Goal: Task Accomplishment & Management: Use online tool/utility

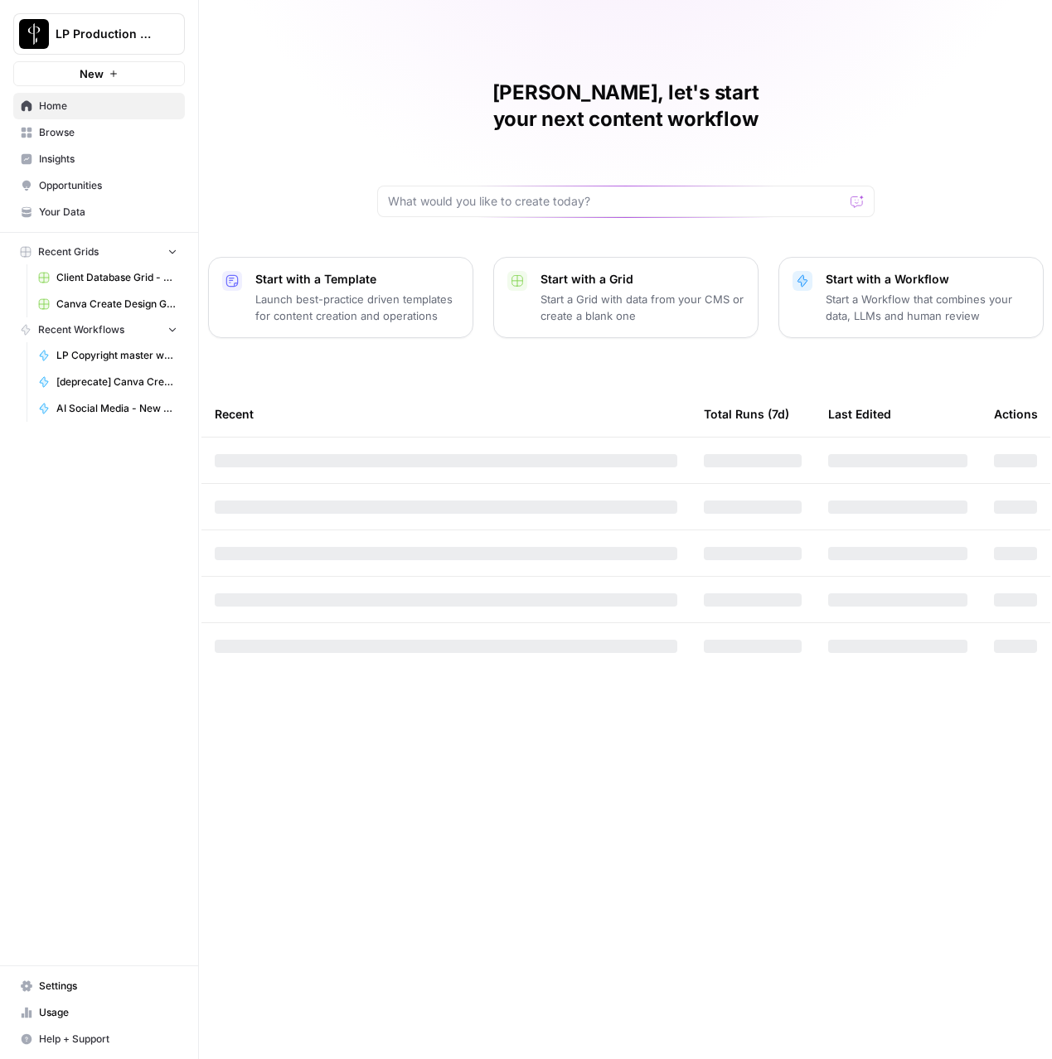
click at [65, 139] on span "Browse" at bounding box center [108, 132] width 138 height 15
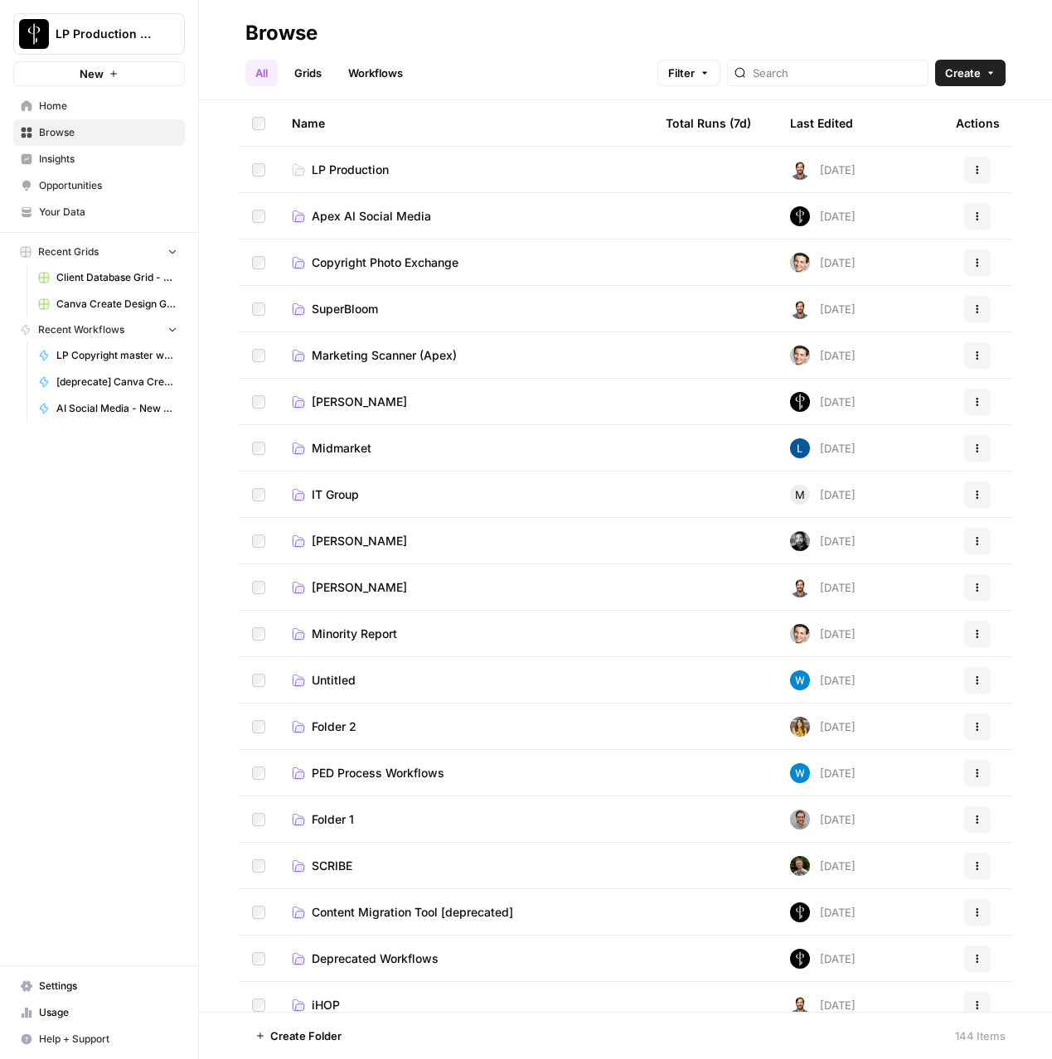
click at [348, 210] on span "Apex AI Social Media" at bounding box center [371, 216] width 119 height 17
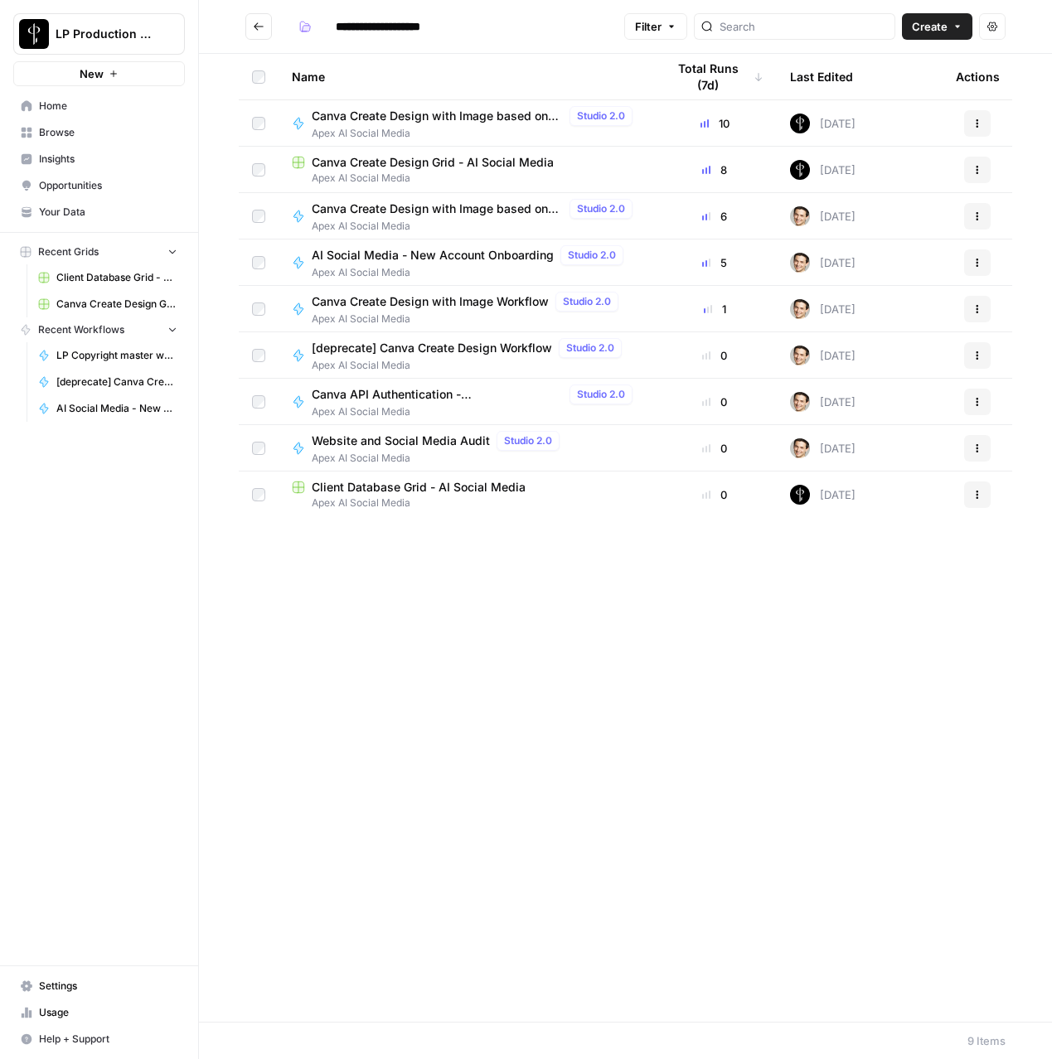
click at [749, 718] on div "Name Total Runs (7d) Last Edited Actions Canva Create Design with Image based o…" at bounding box center [625, 538] width 853 height 968
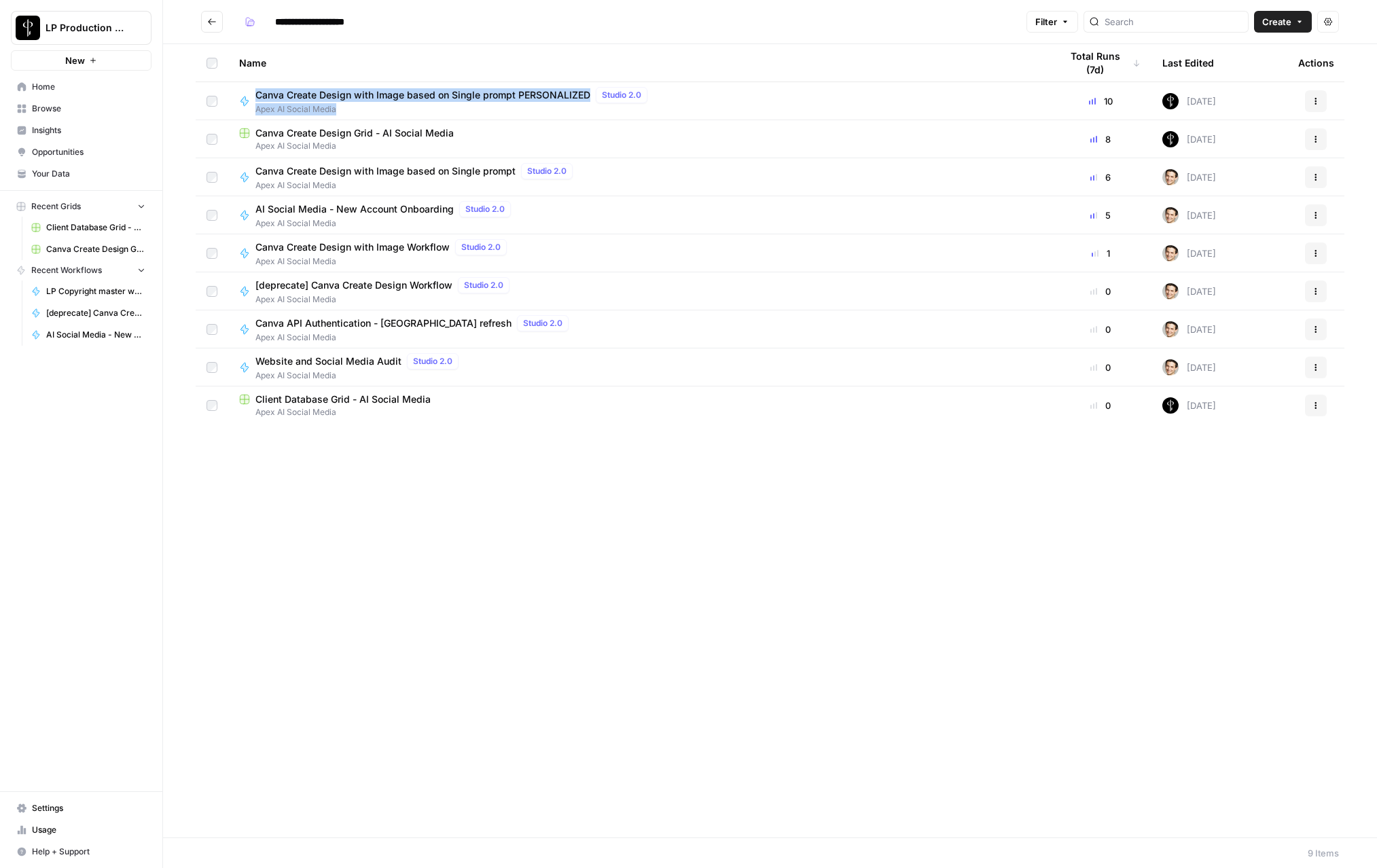
click at [320, 409] on span "Apex AI Social Media" at bounding box center [639, 412] width 800 height 12
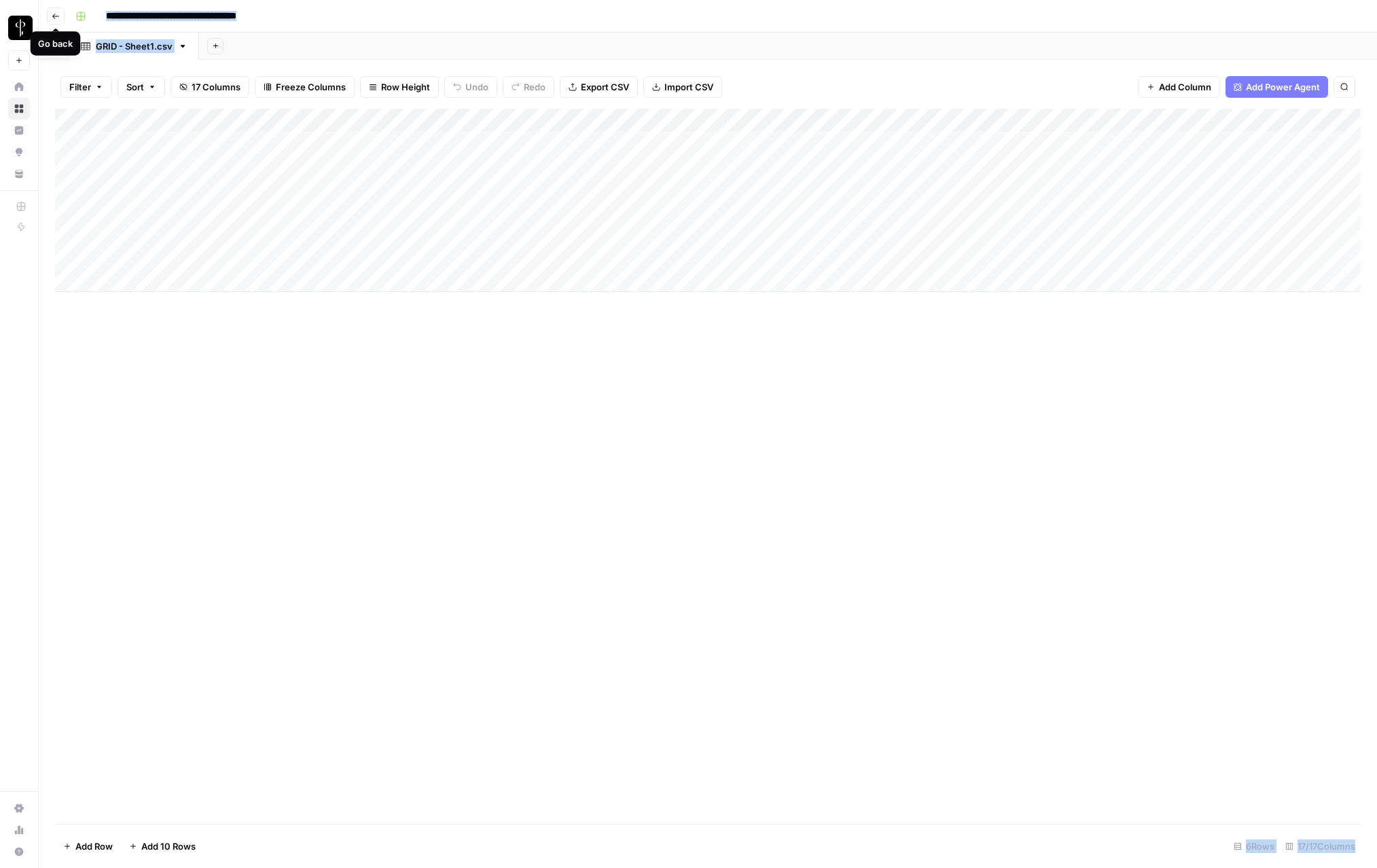
click at [57, 13] on icon "button" at bounding box center [56, 16] width 8 height 8
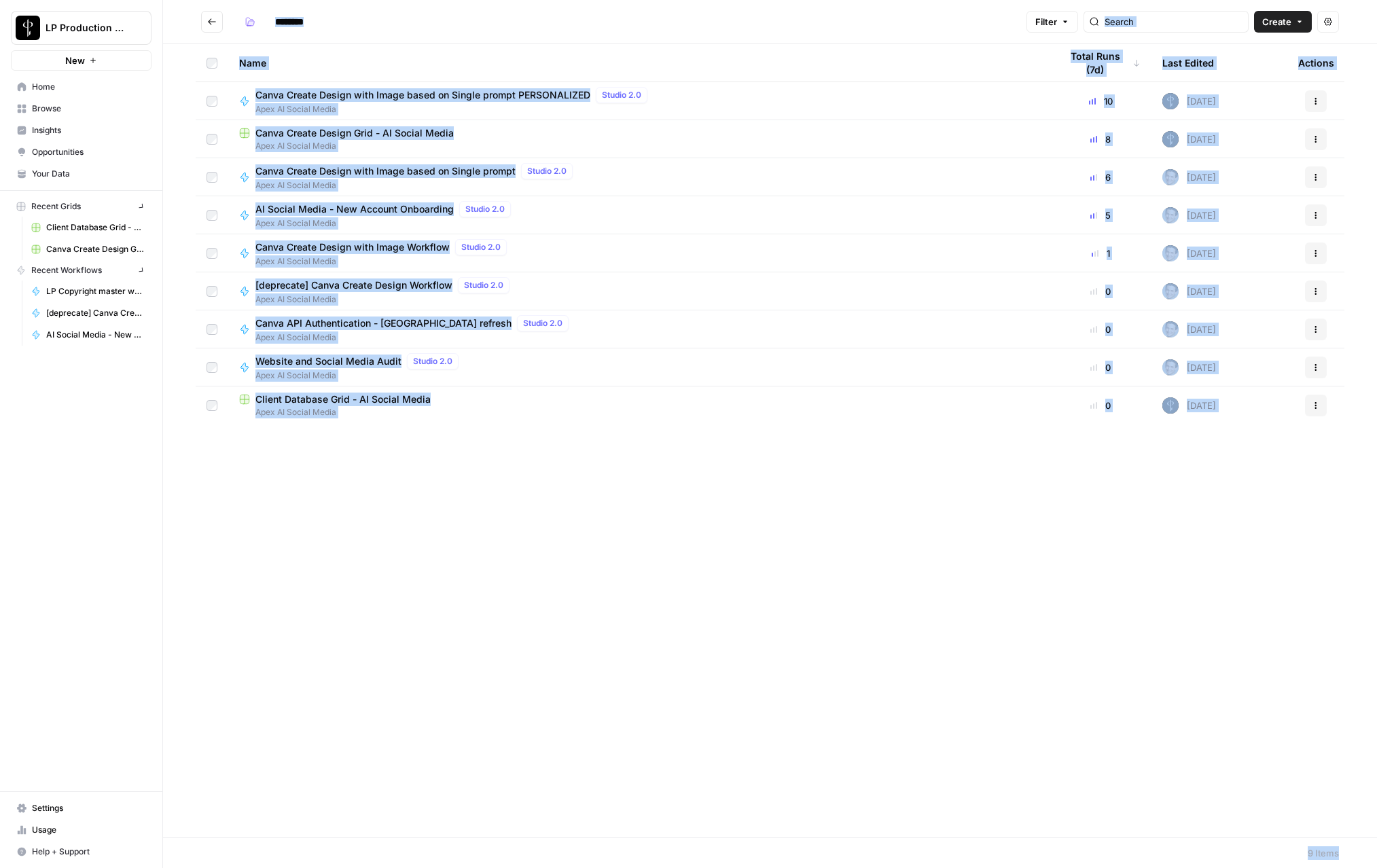
type input "**********"
click at [514, 507] on div "Name Total Runs (7d) Last Edited Actions Canva Create Design with Image based o…" at bounding box center [770, 441] width 1214 height 793
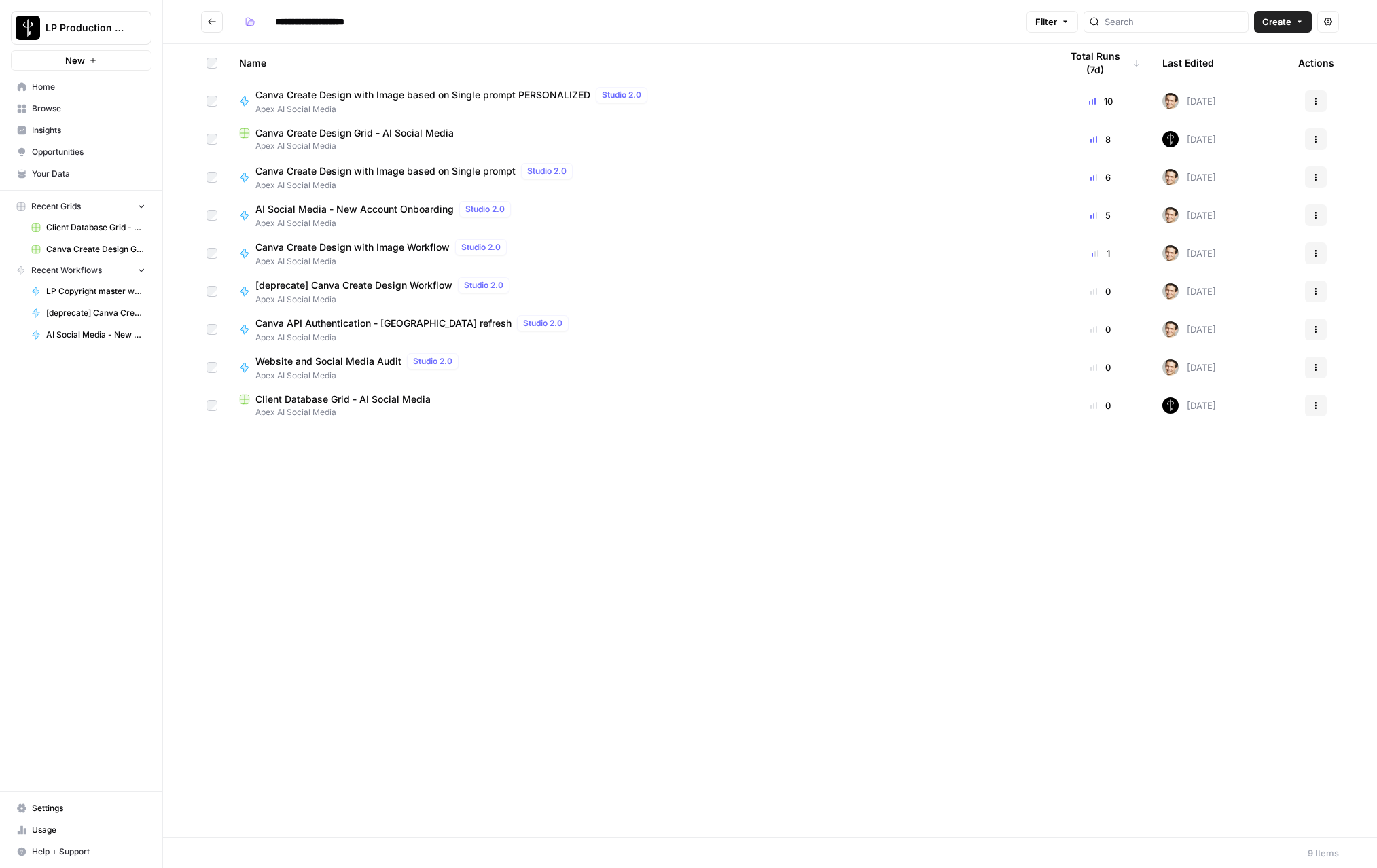
click at [333, 131] on span "Canva Create Design Grid - AI Social Media" at bounding box center [355, 133] width 198 height 14
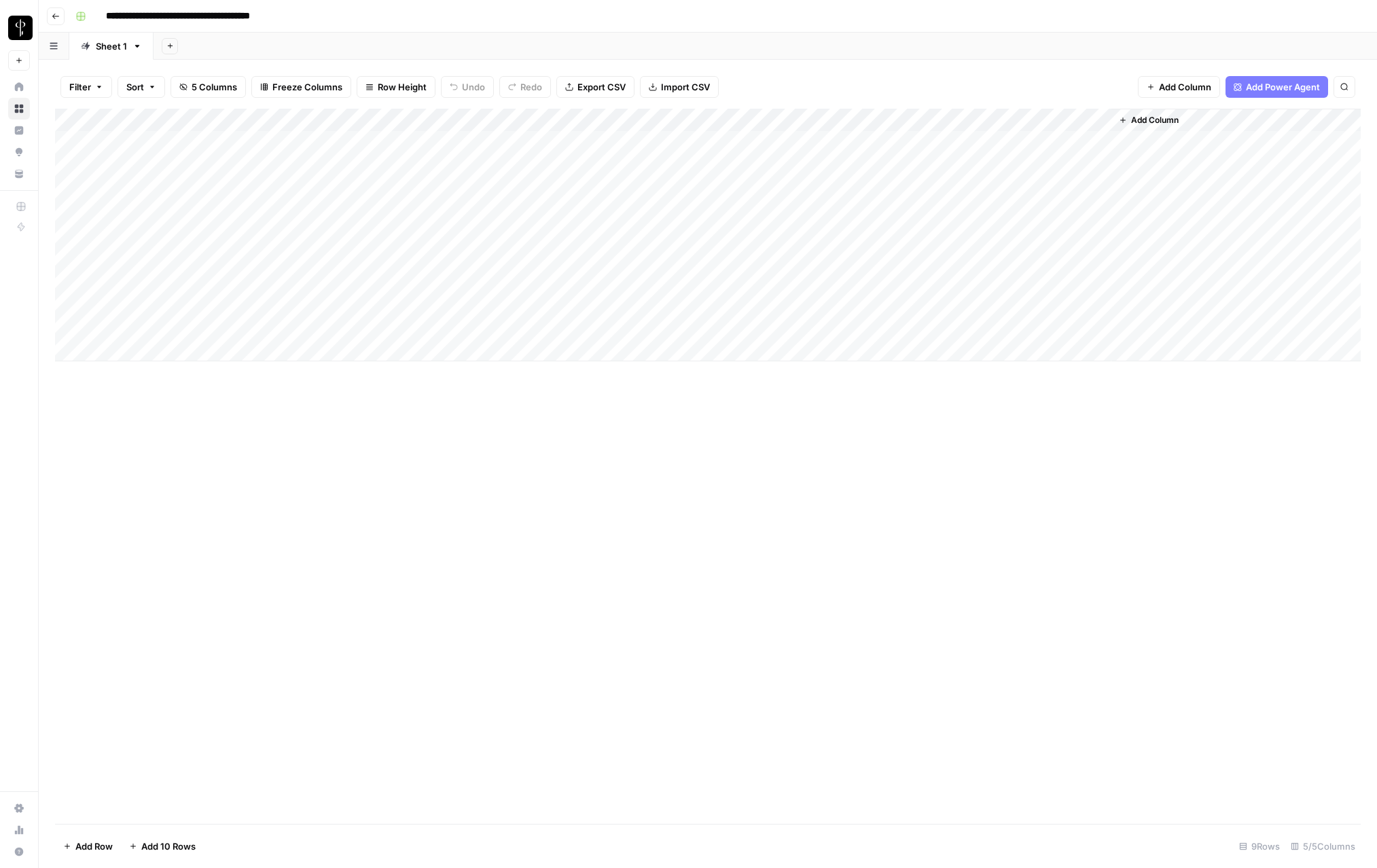
click at [539, 243] on div "Add Column" at bounding box center [707, 235] width 1306 height 252
click at [539, 238] on div "Add Column" at bounding box center [707, 235] width 1306 height 252
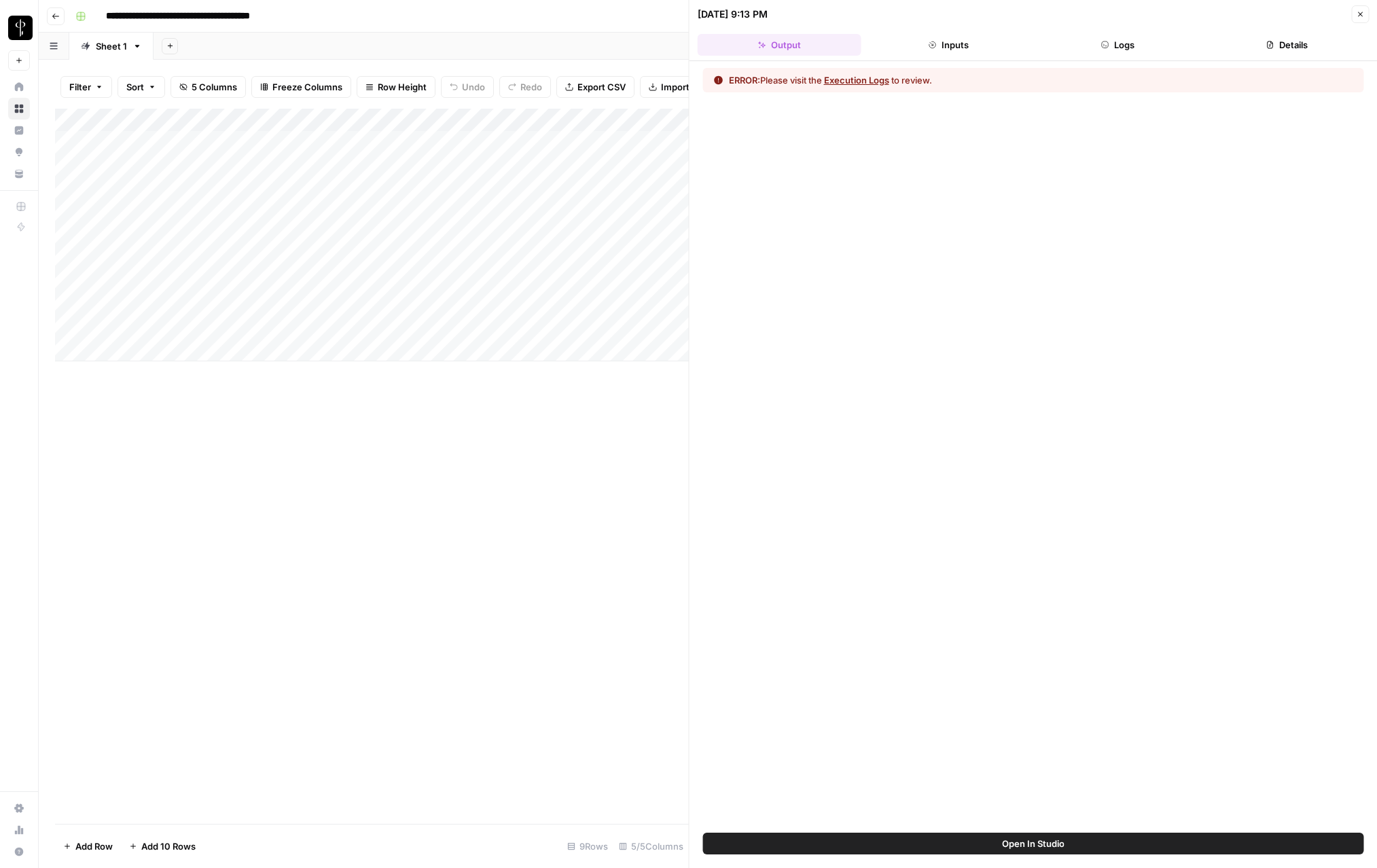
click at [861, 46] on button "Inputs" at bounding box center [949, 44] width 164 height 22
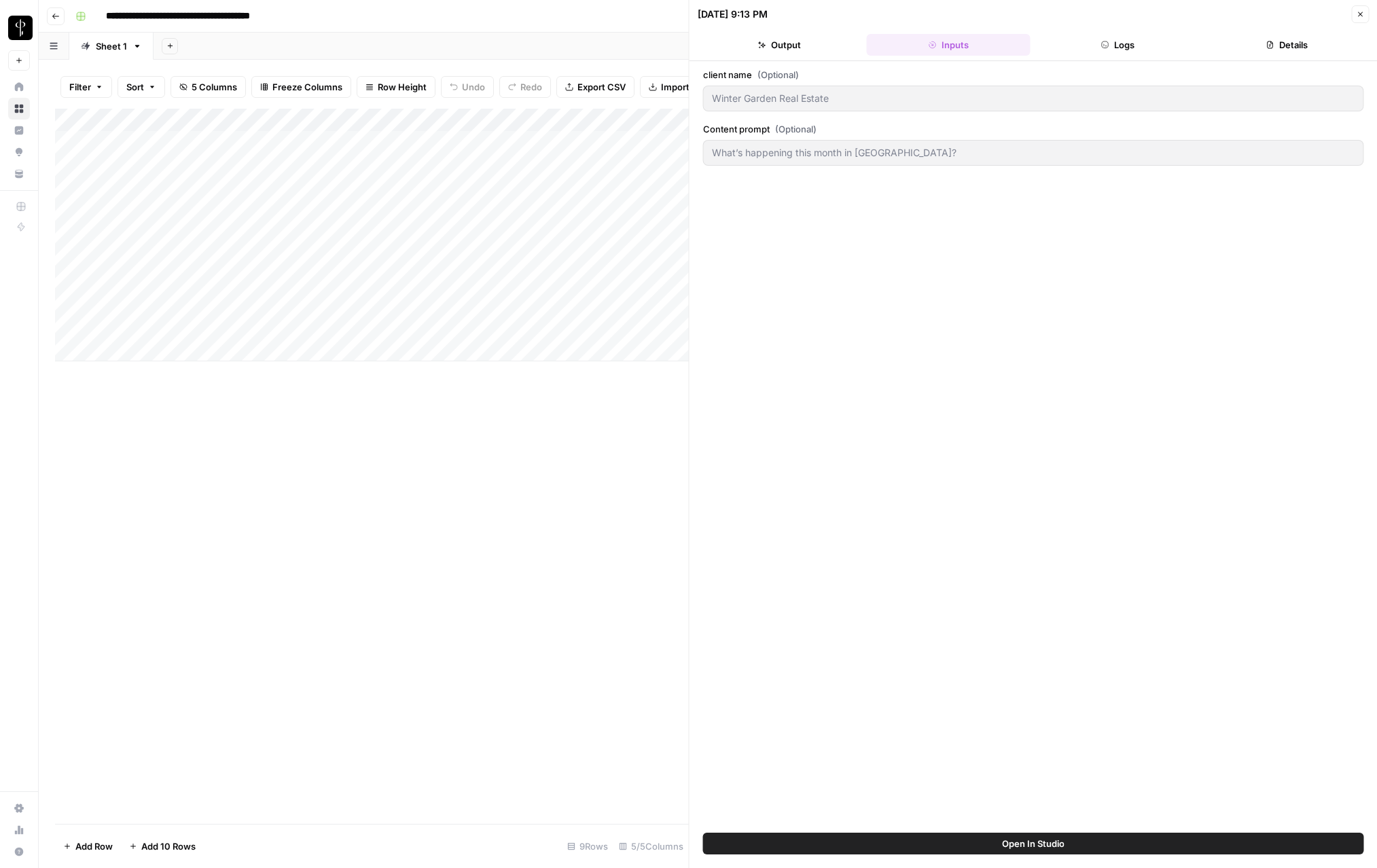
click at [861, 46] on button "Logs" at bounding box center [1118, 44] width 164 height 22
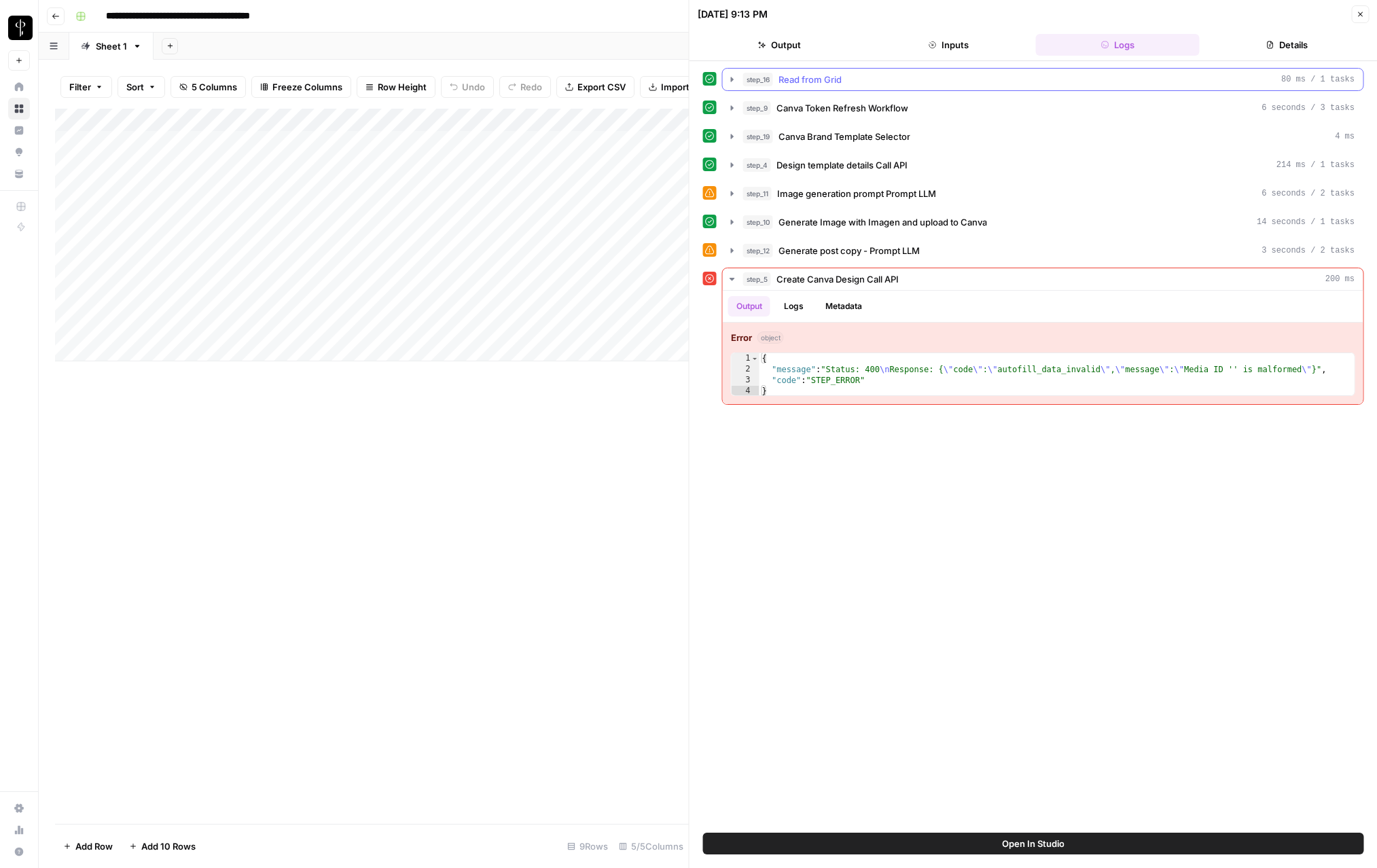
click at [734, 81] on icon "button" at bounding box center [732, 79] width 11 height 11
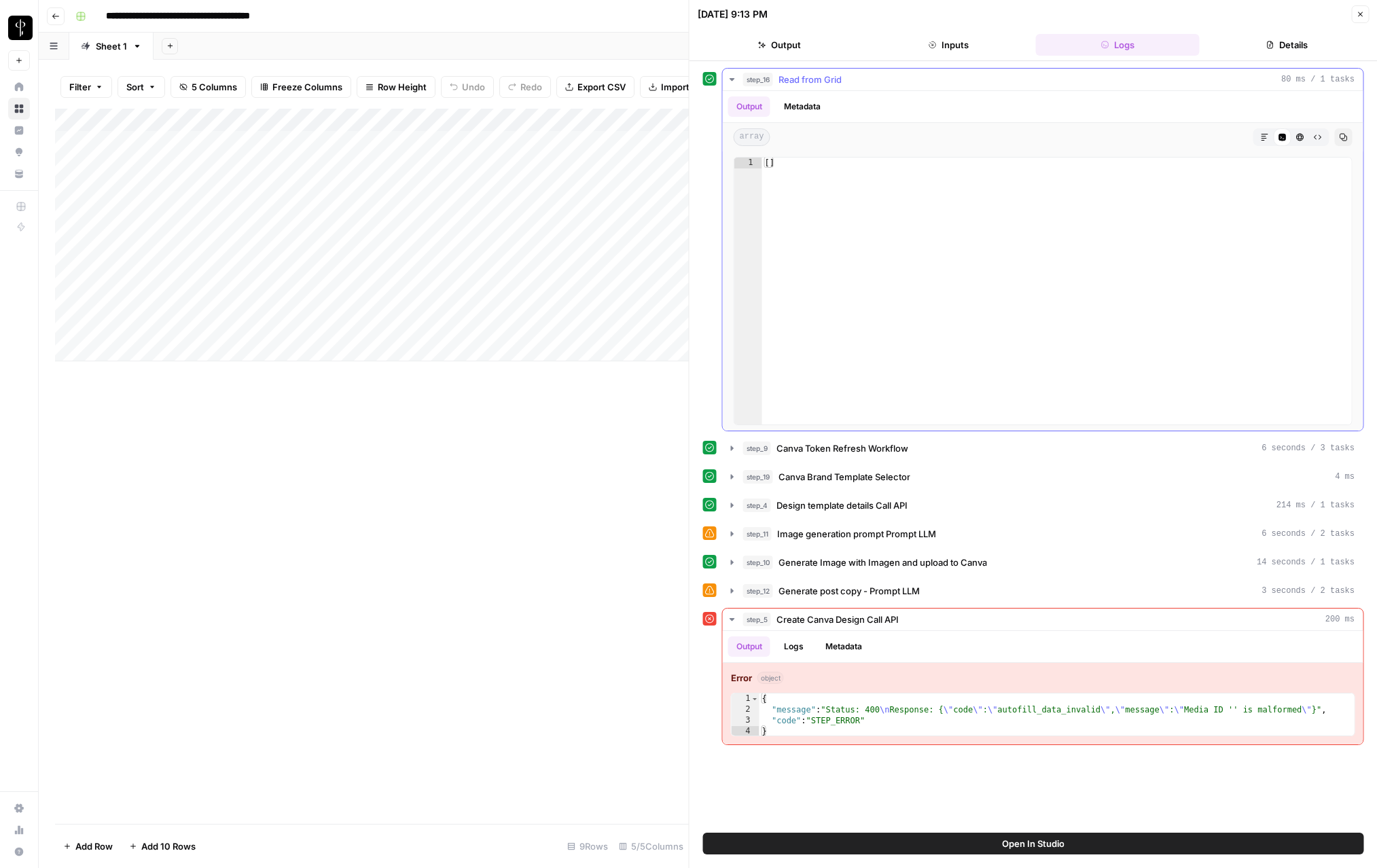
click at [734, 81] on icon "button" at bounding box center [732, 79] width 11 height 11
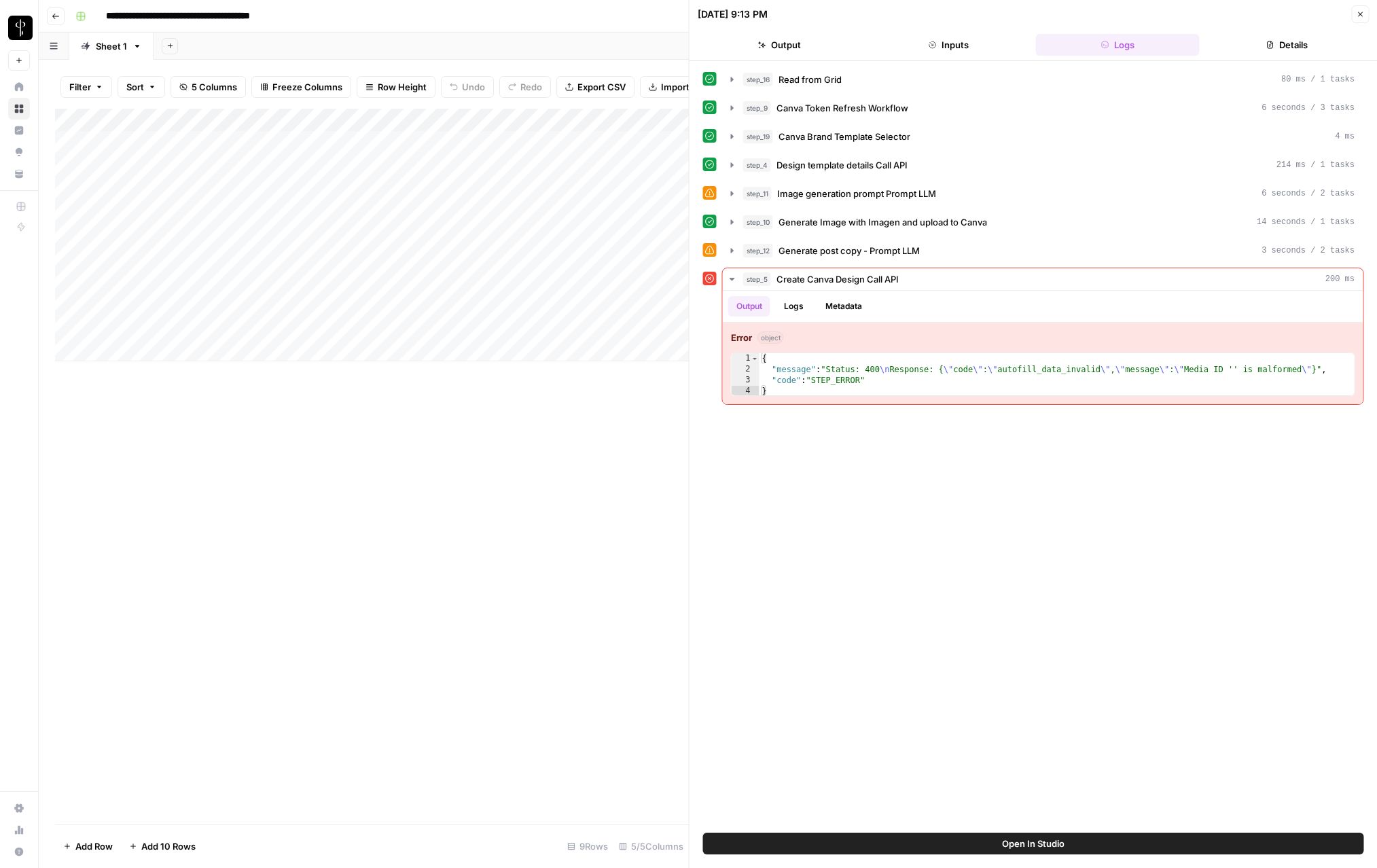
click at [861, 10] on button "Close" at bounding box center [1361, 15] width 18 height 18
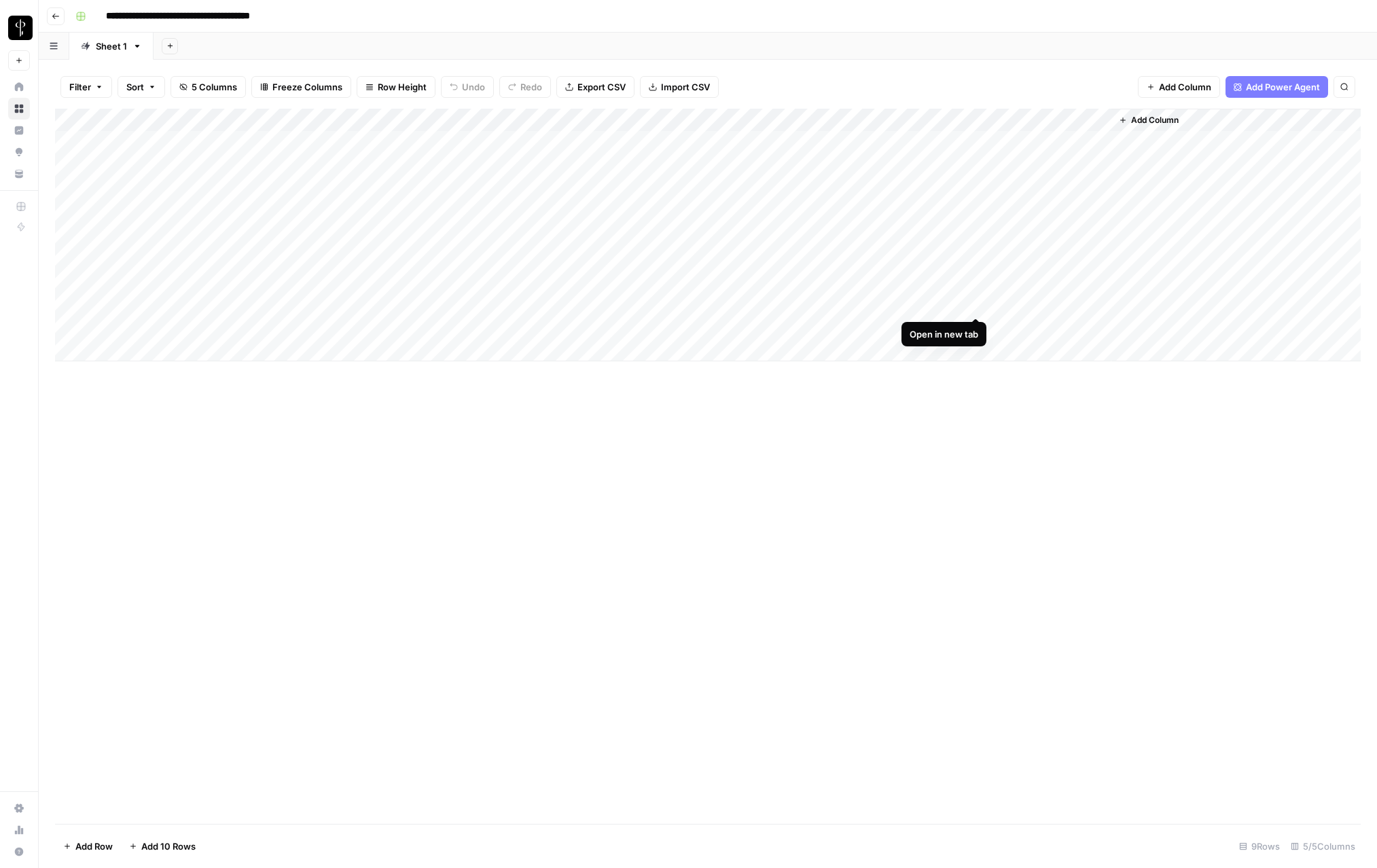
click at [861, 305] on div "Add Column" at bounding box center [707, 235] width 1306 height 252
click at [60, 12] on button "Go back" at bounding box center [56, 16] width 18 height 18
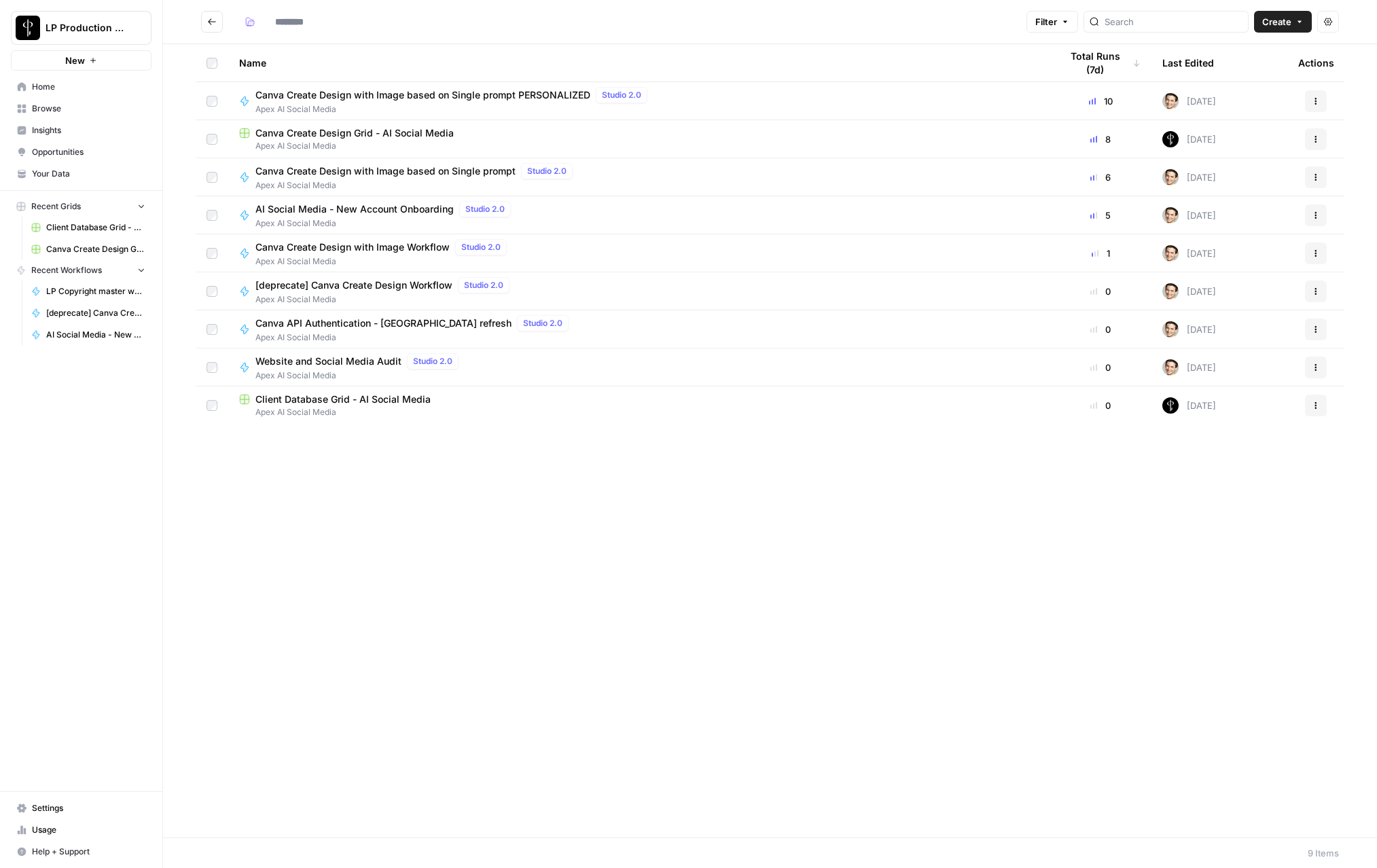
type input "**********"
click at [335, 135] on span "Canva Create Design Grid - AI Social Media" at bounding box center [355, 133] width 198 height 14
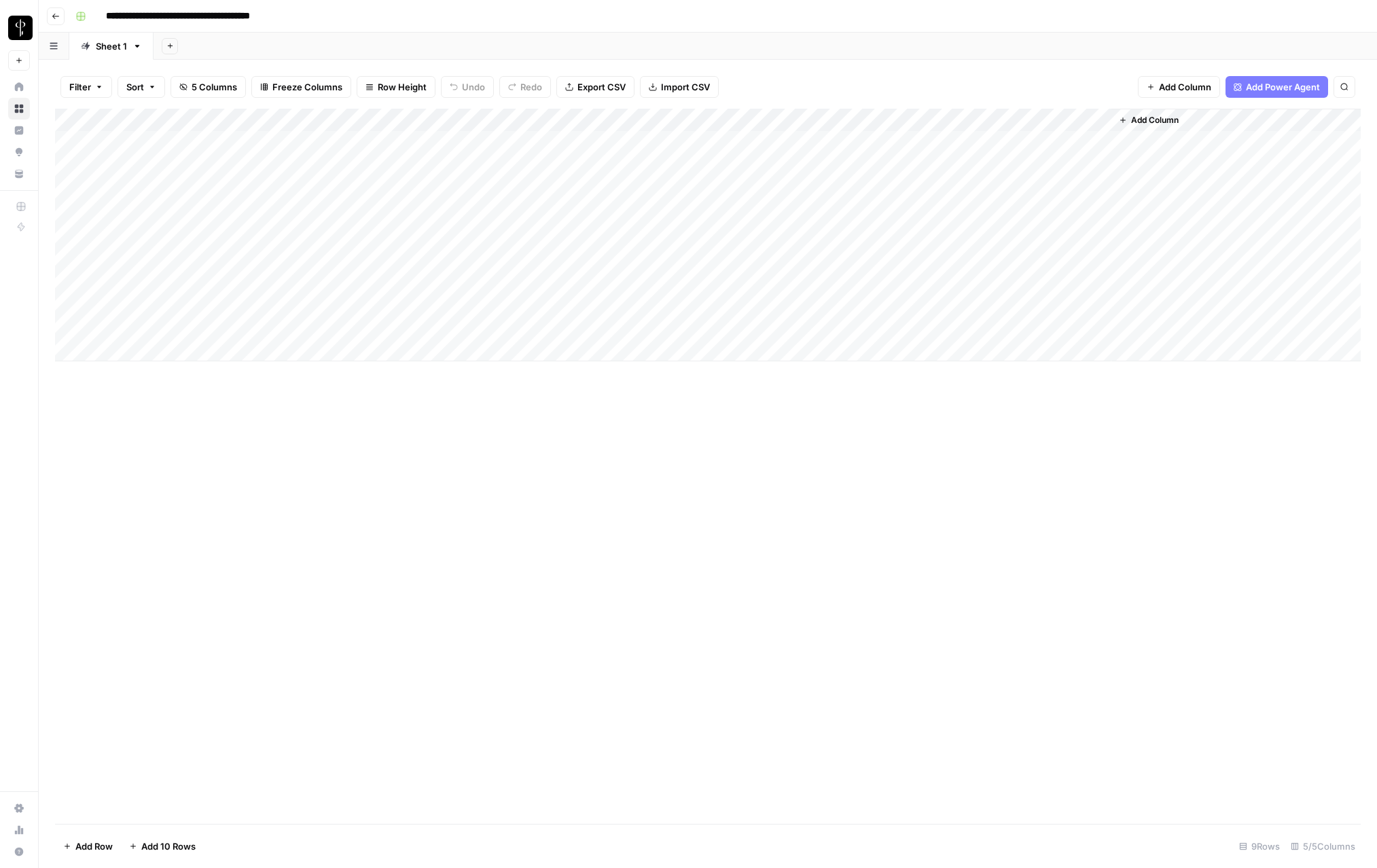
click at [54, 16] on icon "button" at bounding box center [56, 16] width 8 height 8
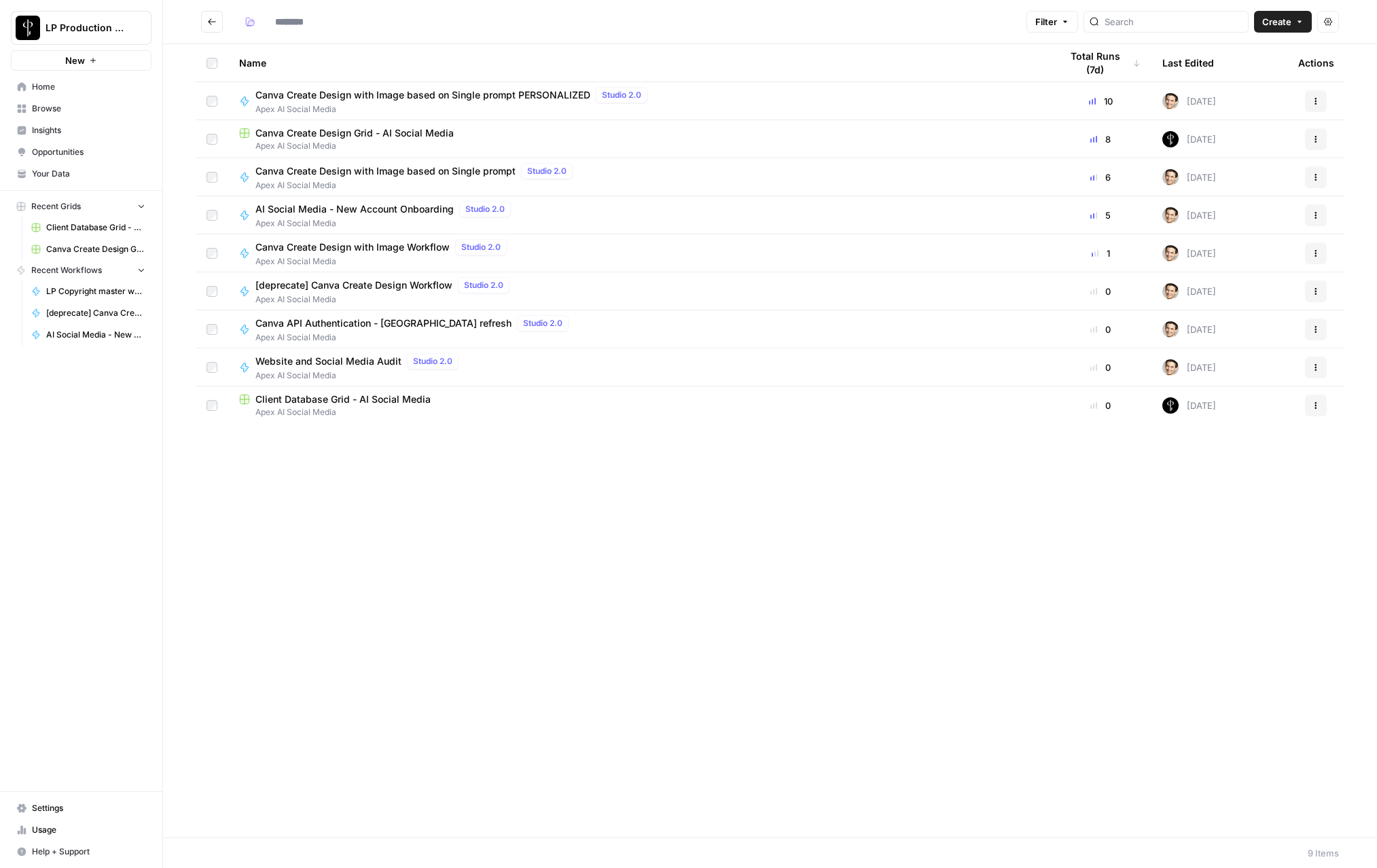
type input "**********"
click at [344, 105] on span "Apex AI Social Media" at bounding box center [454, 109] width 398 height 12
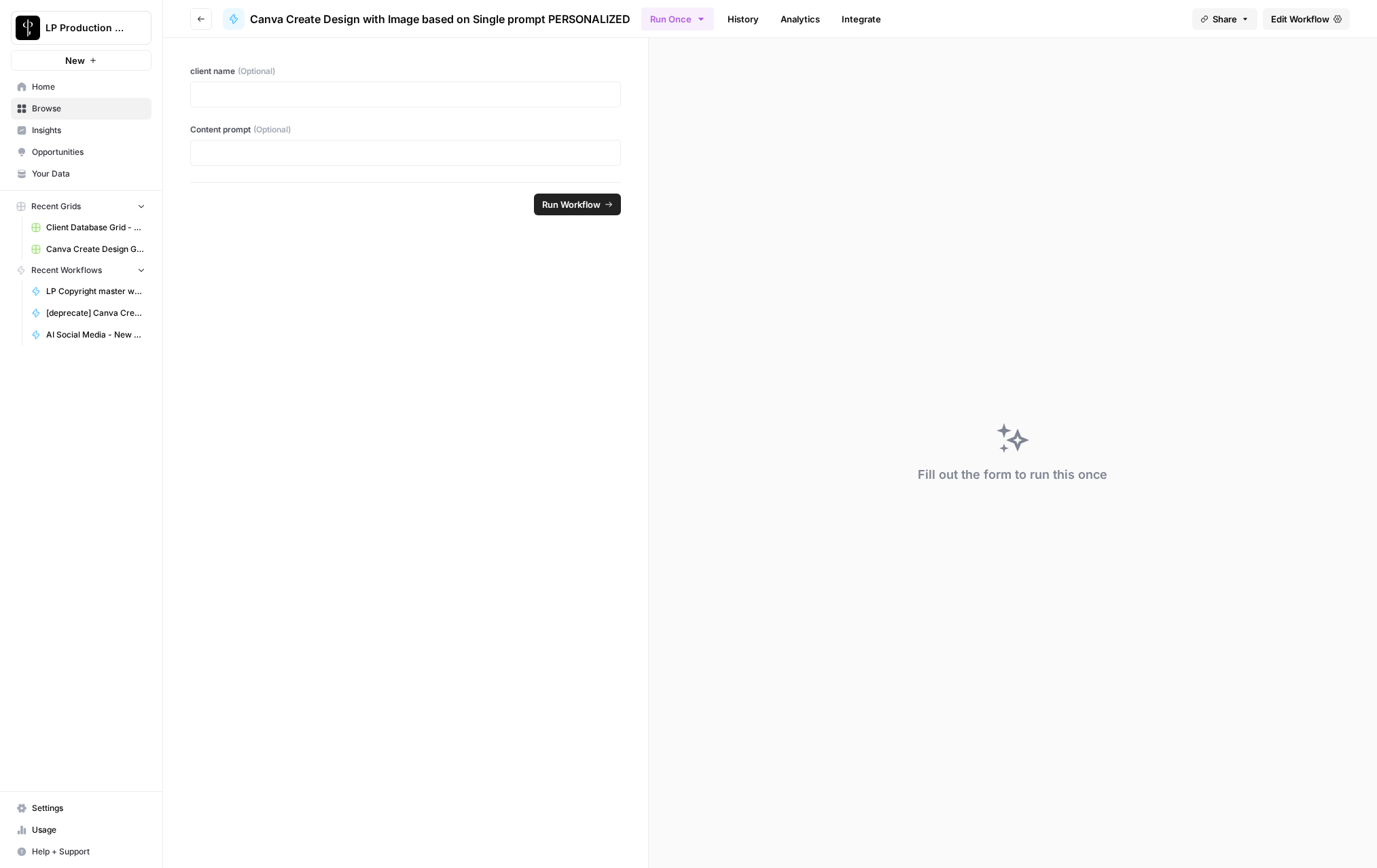
click at [750, 17] on link "History" at bounding box center [743, 19] width 48 height 22
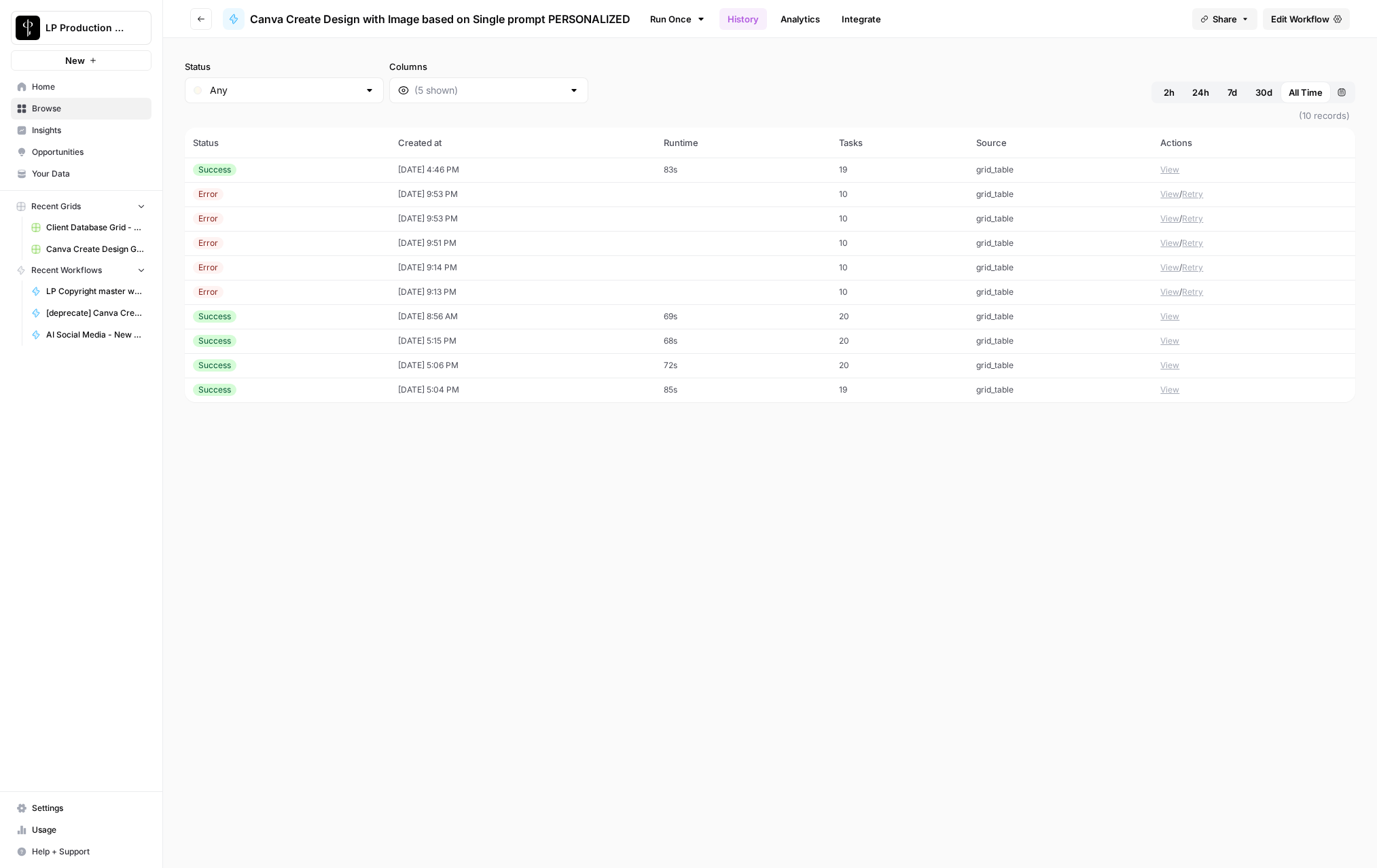
click at [435, 173] on td "09/02/25 at 4:46 PM" at bounding box center [523, 170] width 266 height 25
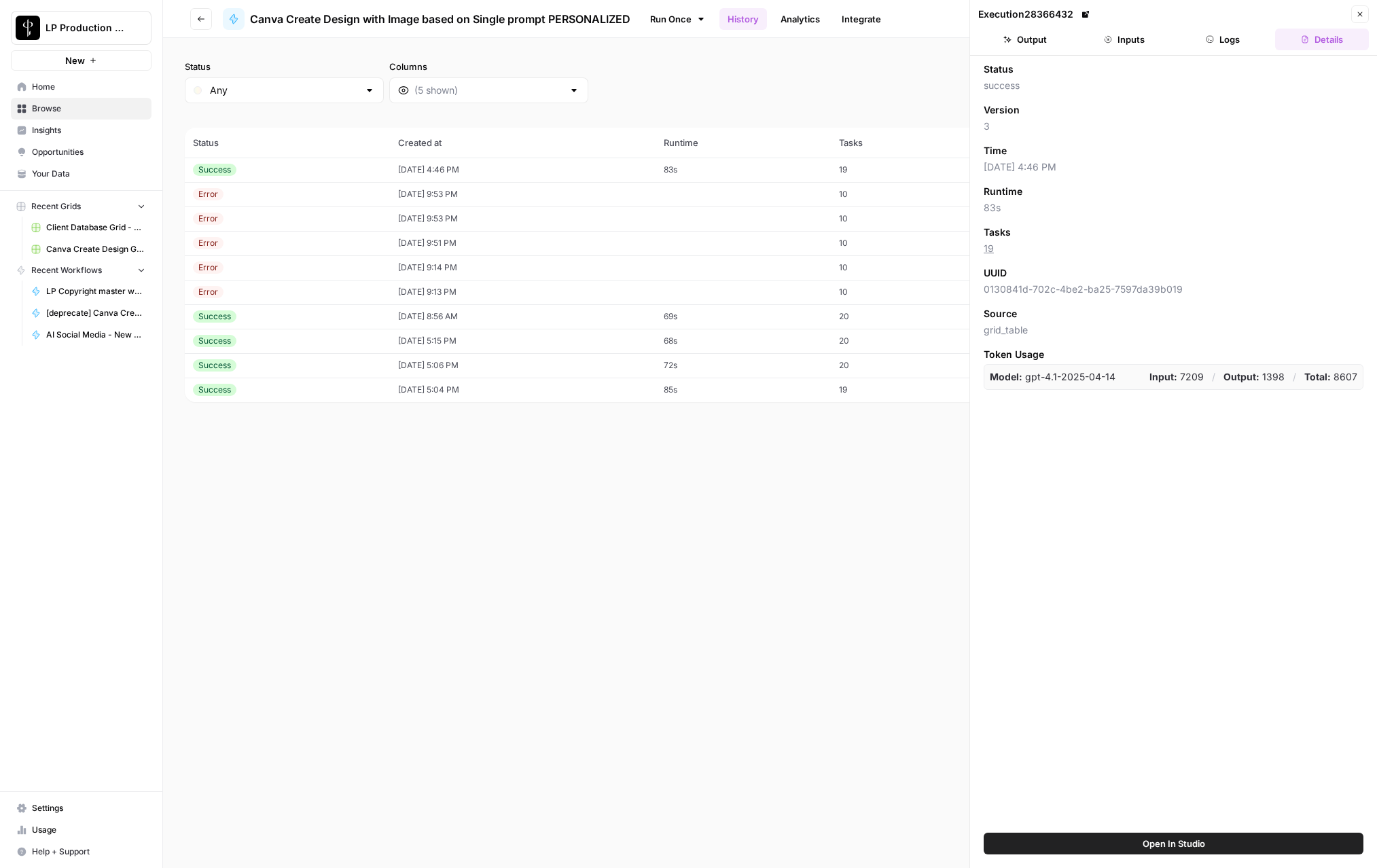
click at [861, 35] on button "Logs" at bounding box center [1224, 39] width 93 height 22
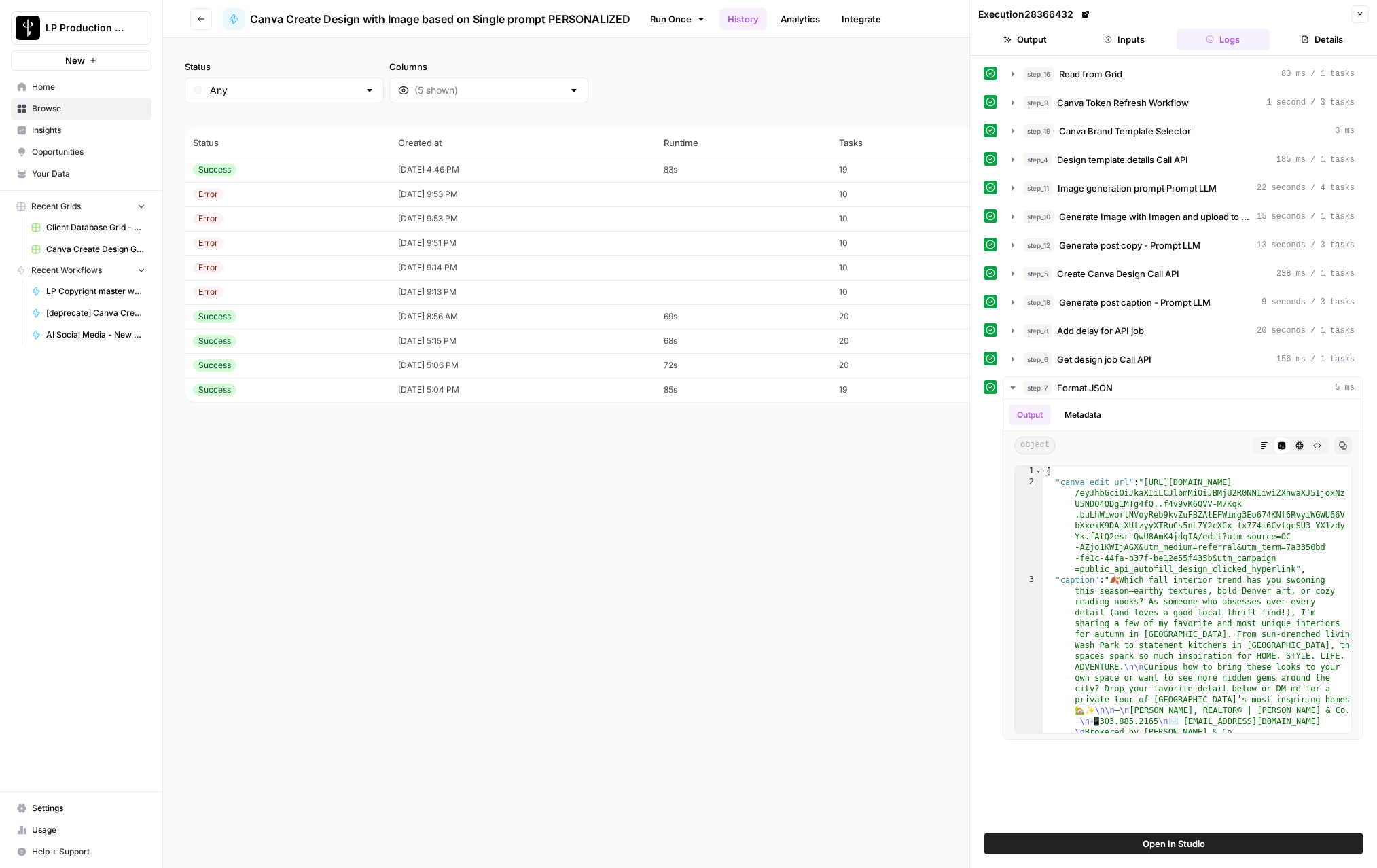
click at [861, 18] on button "Close" at bounding box center [1361, 15] width 18 height 18
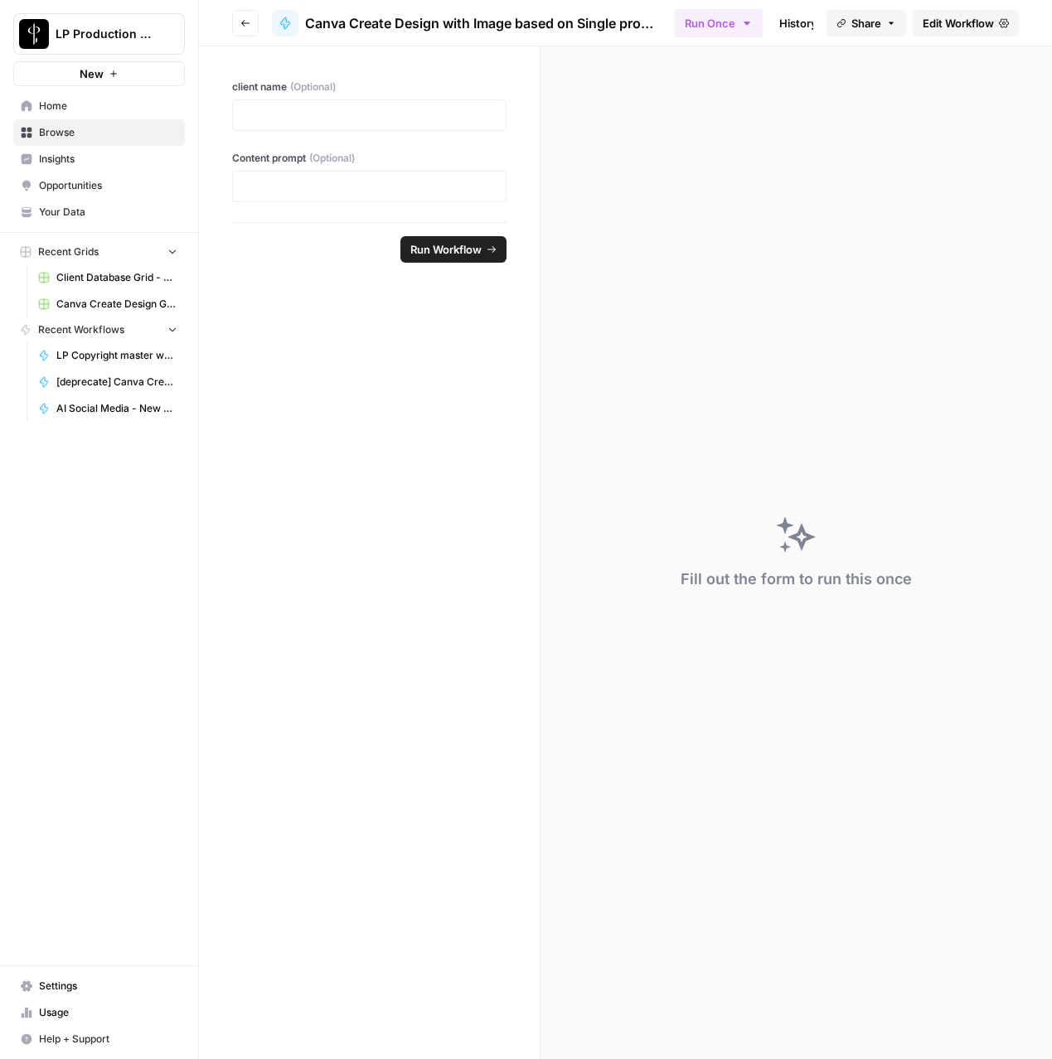
click at [947, 25] on span "Edit Workflow" at bounding box center [958, 23] width 71 height 17
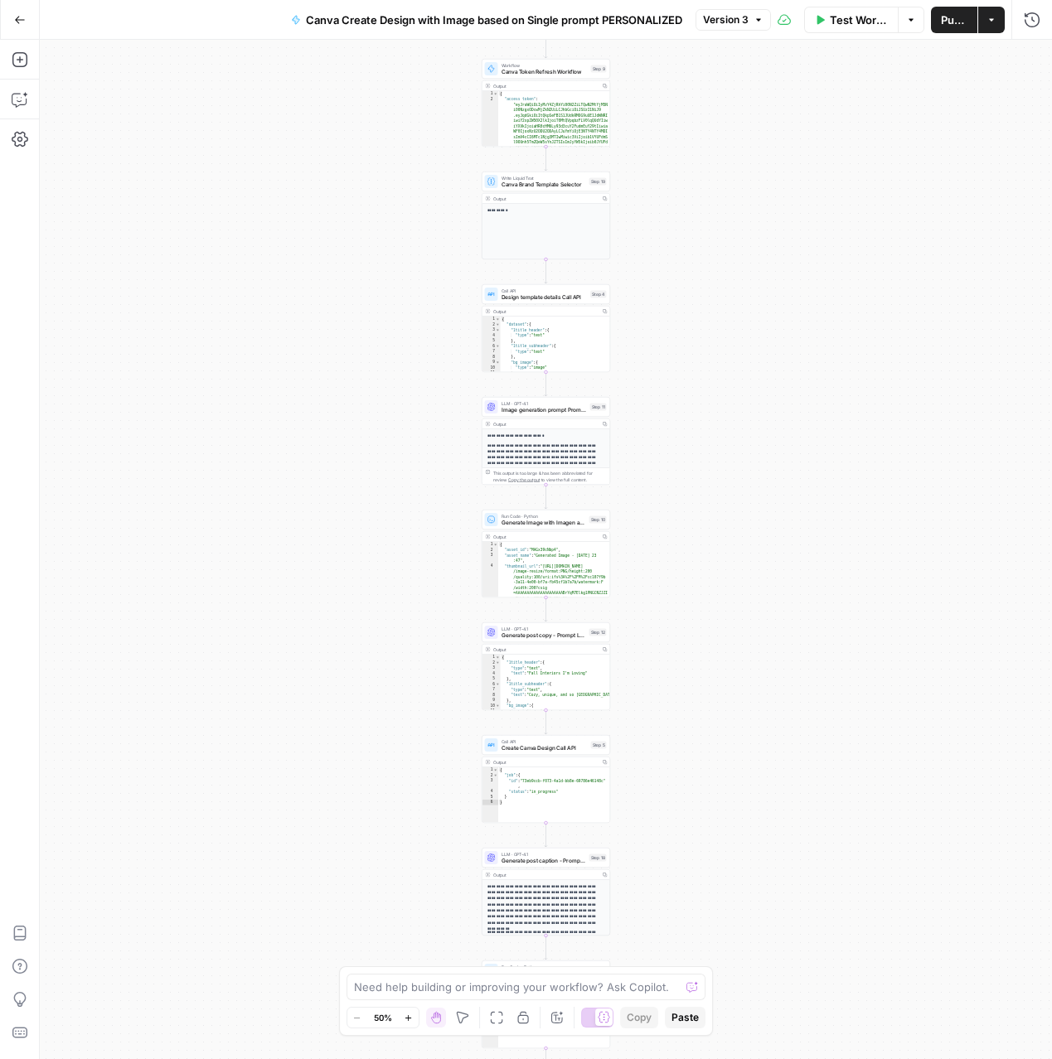
click at [14, 22] on icon "button" at bounding box center [20, 20] width 12 height 12
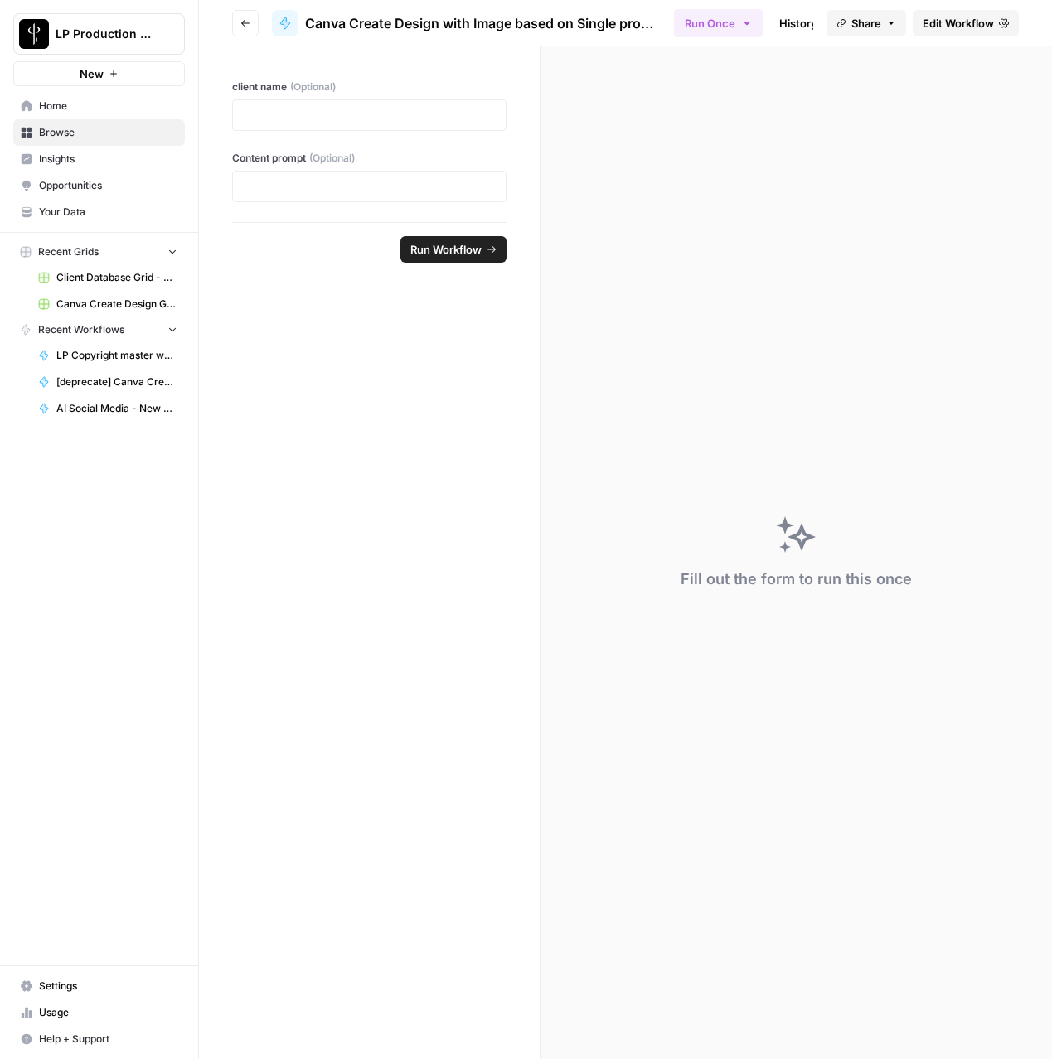
click at [59, 217] on span "Your Data" at bounding box center [108, 212] width 138 height 15
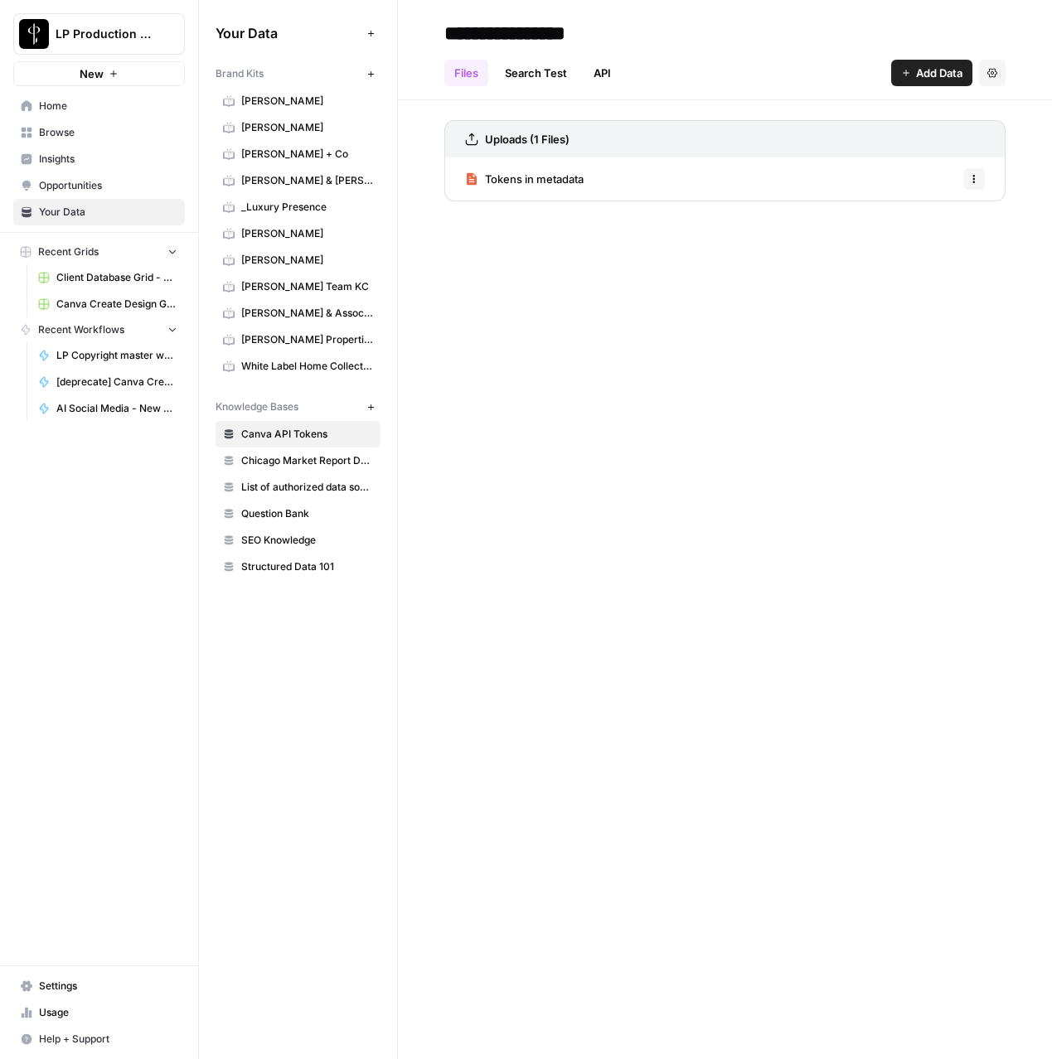
click at [375, 405] on button "New" at bounding box center [371, 407] width 20 height 20
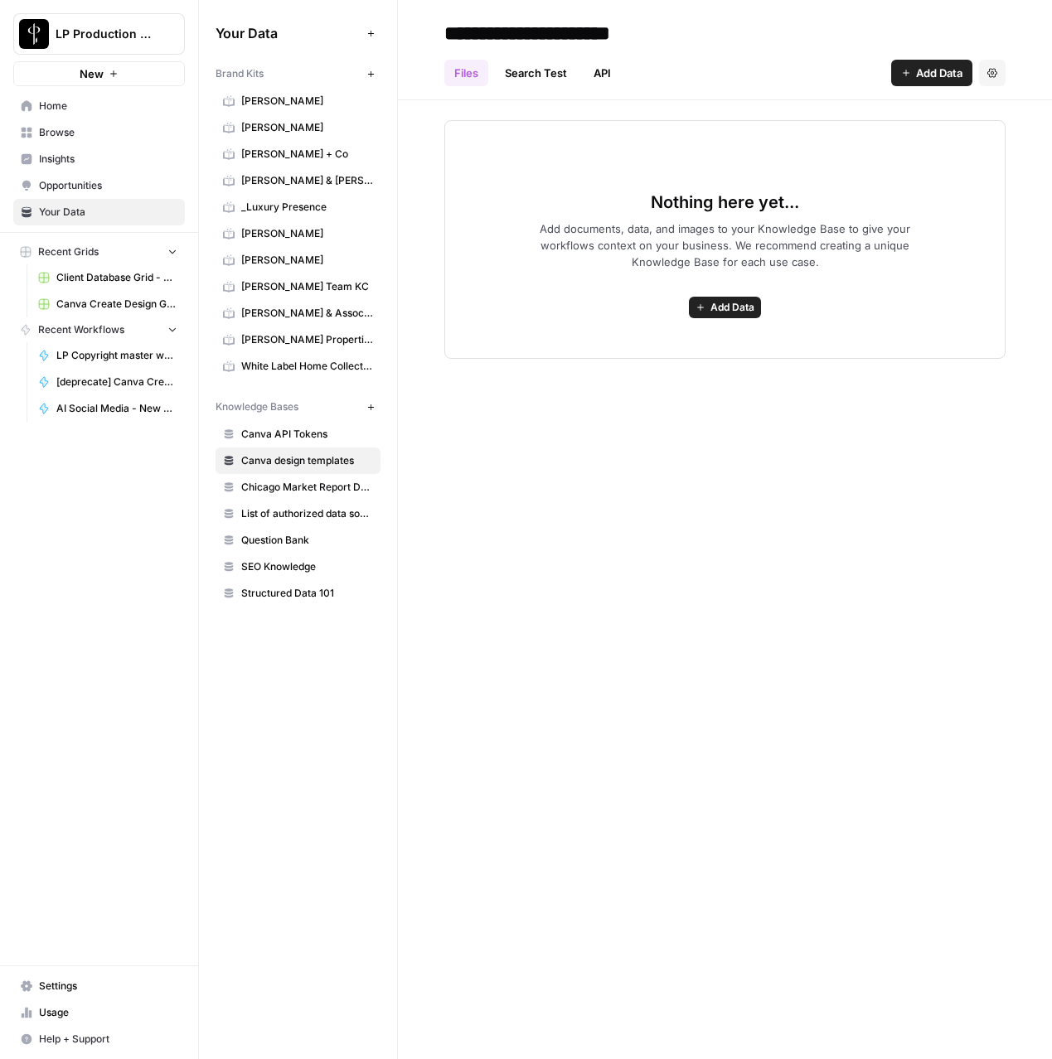
click at [661, 33] on input "**********" at bounding box center [570, 33] width 265 height 33
type input "**********"
click at [924, 78] on span "Add Data" at bounding box center [939, 73] width 46 height 17
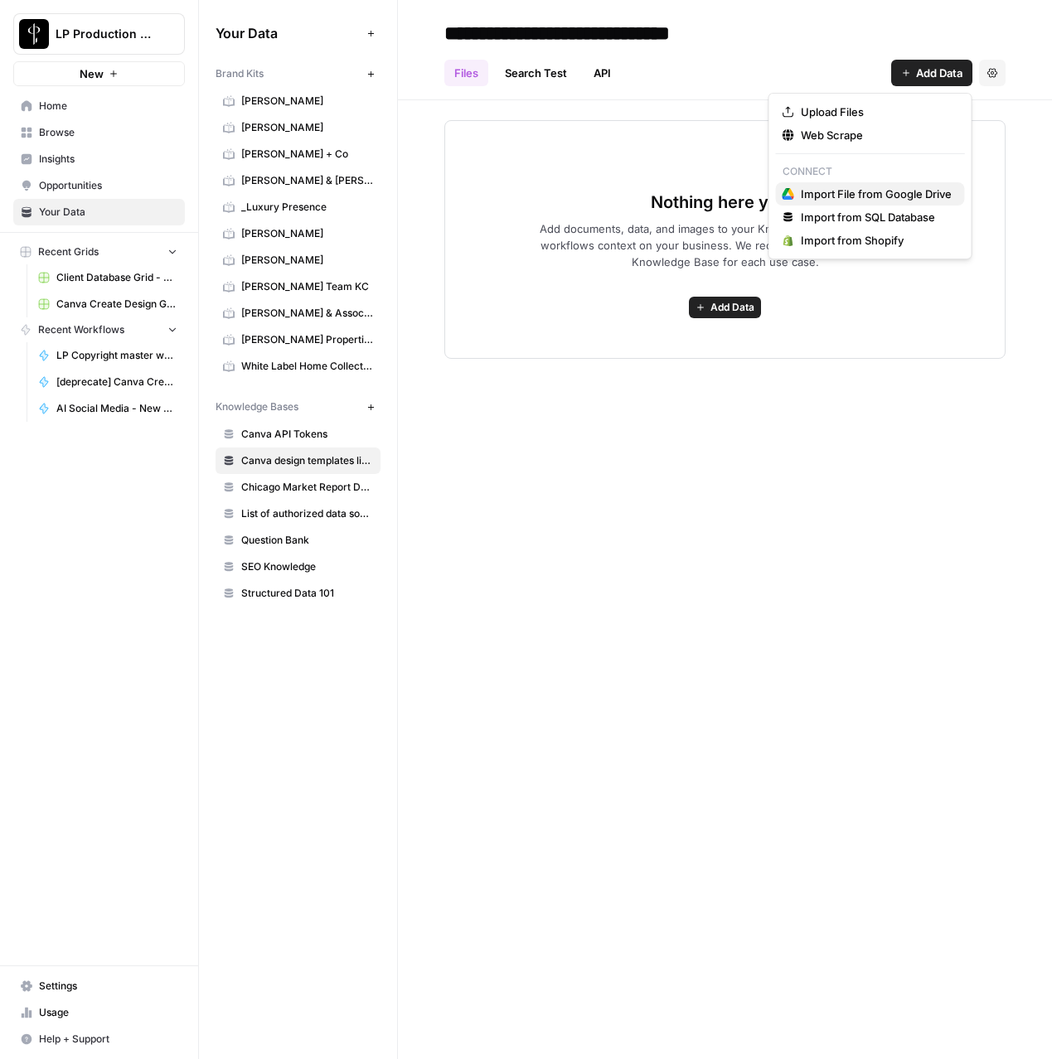
click at [884, 191] on span "Import File from Google Drive" at bounding box center [876, 194] width 151 height 17
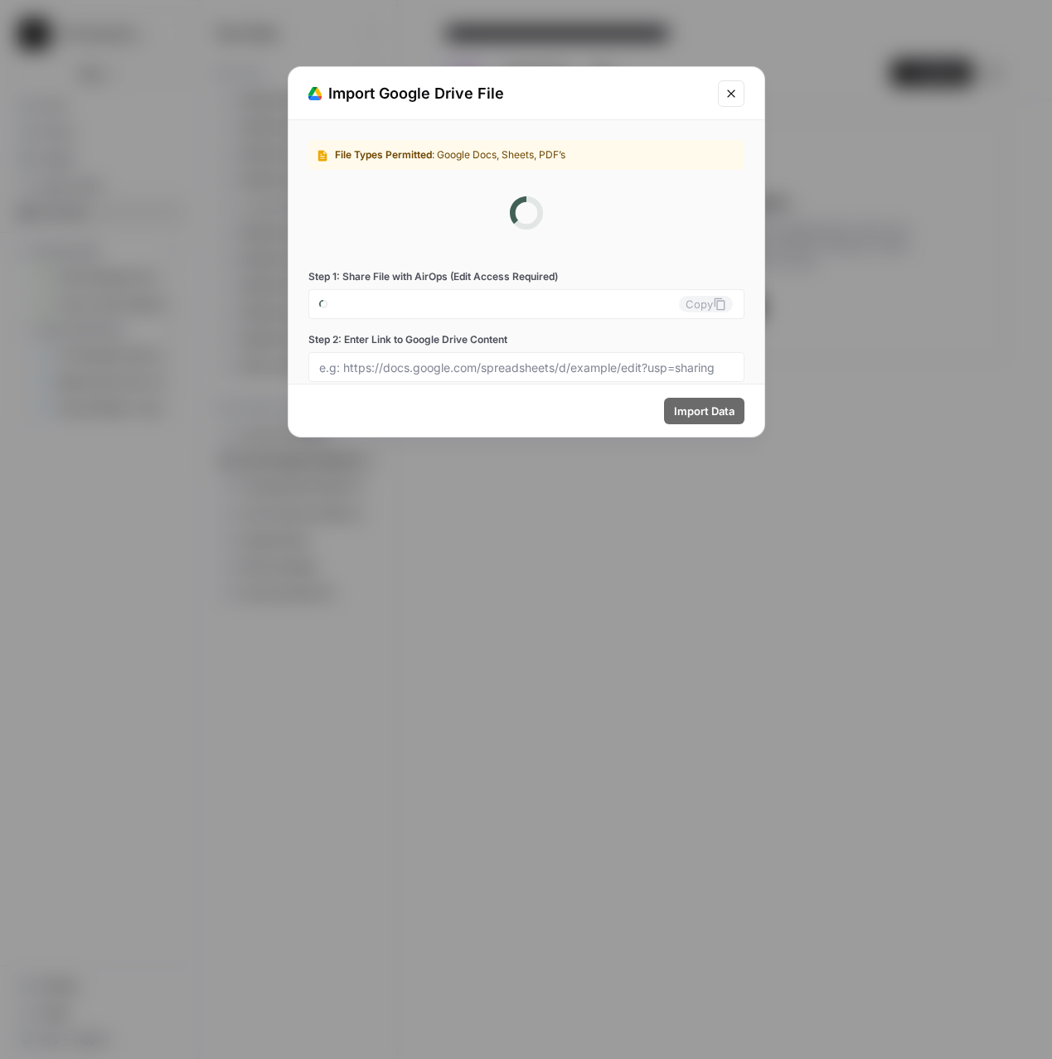
type input "luxury-presence-0-21fibjvm08@airops.iam.gserviceaccount.com"
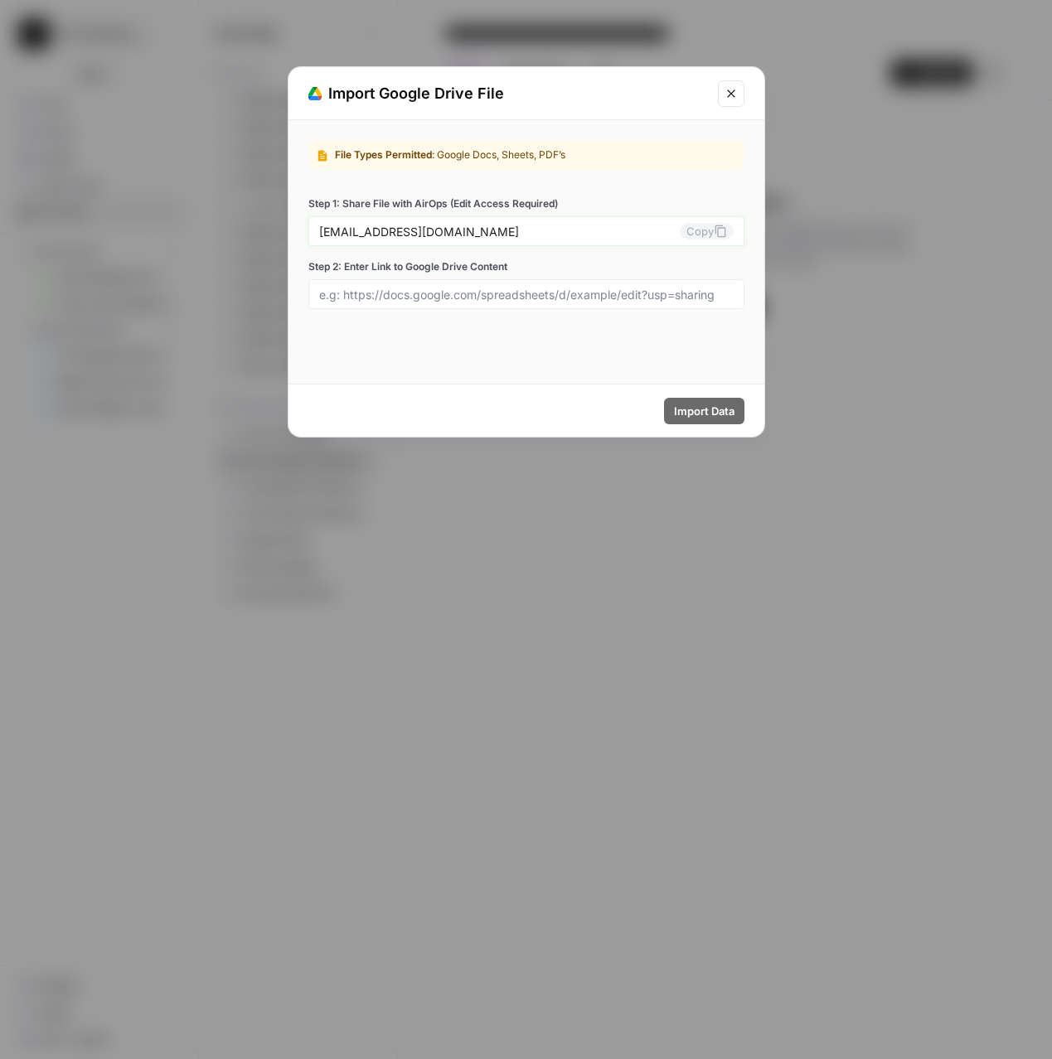
click at [708, 232] on button "Copy" at bounding box center [707, 231] width 54 height 17
click at [508, 288] on input "Step 2: Enter Link to Google Drive Content" at bounding box center [526, 294] width 414 height 15
paste input "https://docs.google.com/spreadsheets/d/16jLn2npj6x28GEJESRnp4NQwmQ-lCPSec1k4mL2…"
type input "https://docs.google.com/spreadsheets/d/16jLn2npj6x28GEJESRnp4NQwmQ-lCPSec1k4mL2…"
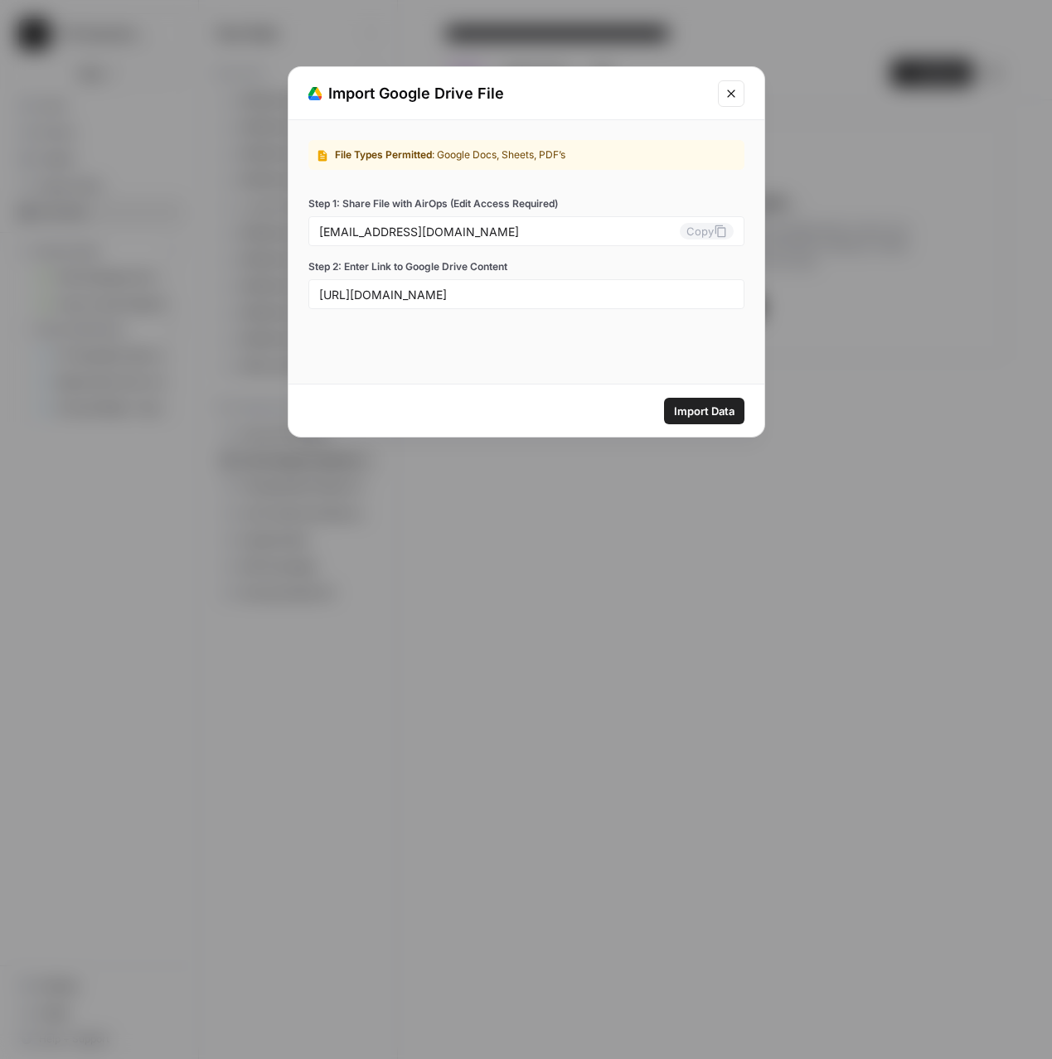
scroll to position [0, 0]
click at [692, 404] on span "Import Data" at bounding box center [704, 411] width 61 height 17
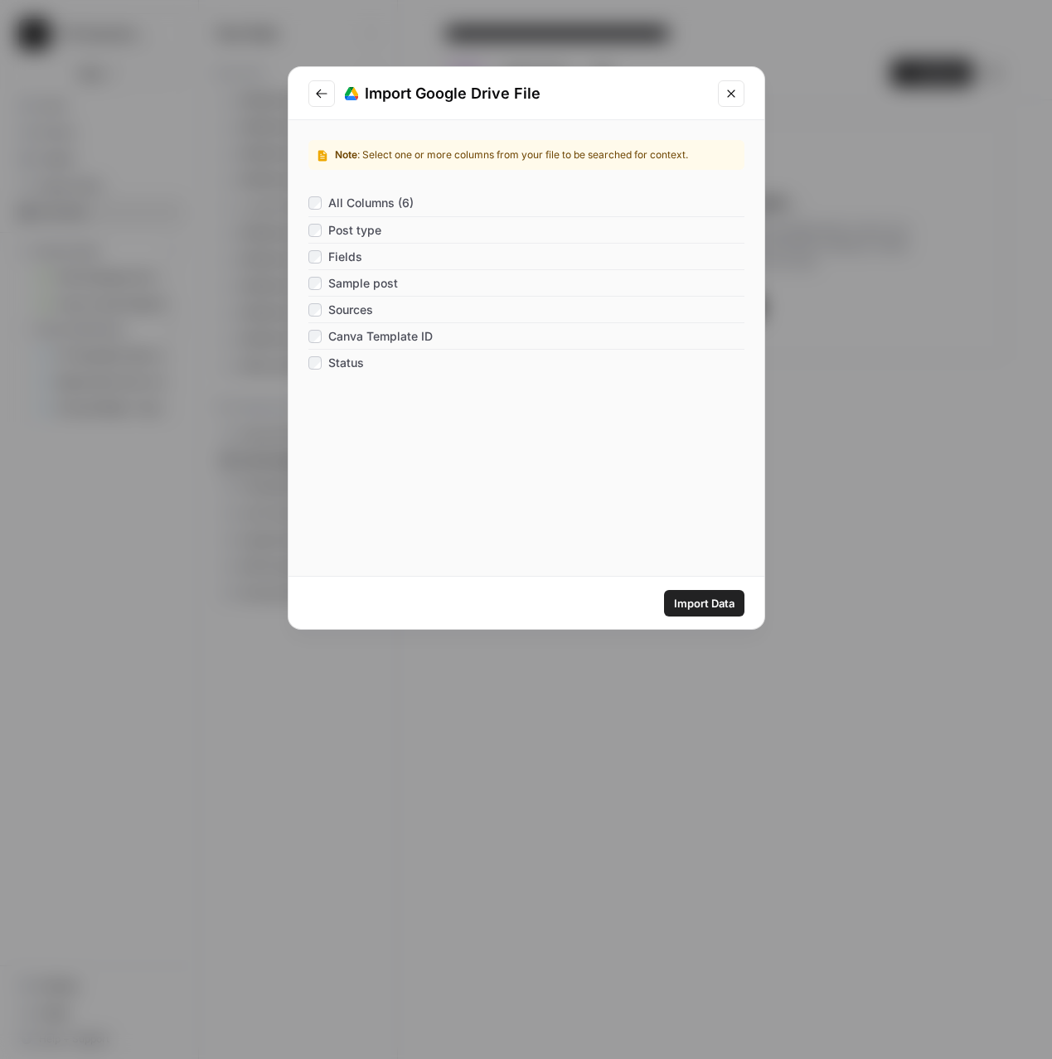
click at [681, 605] on span "Import Data" at bounding box center [704, 603] width 61 height 17
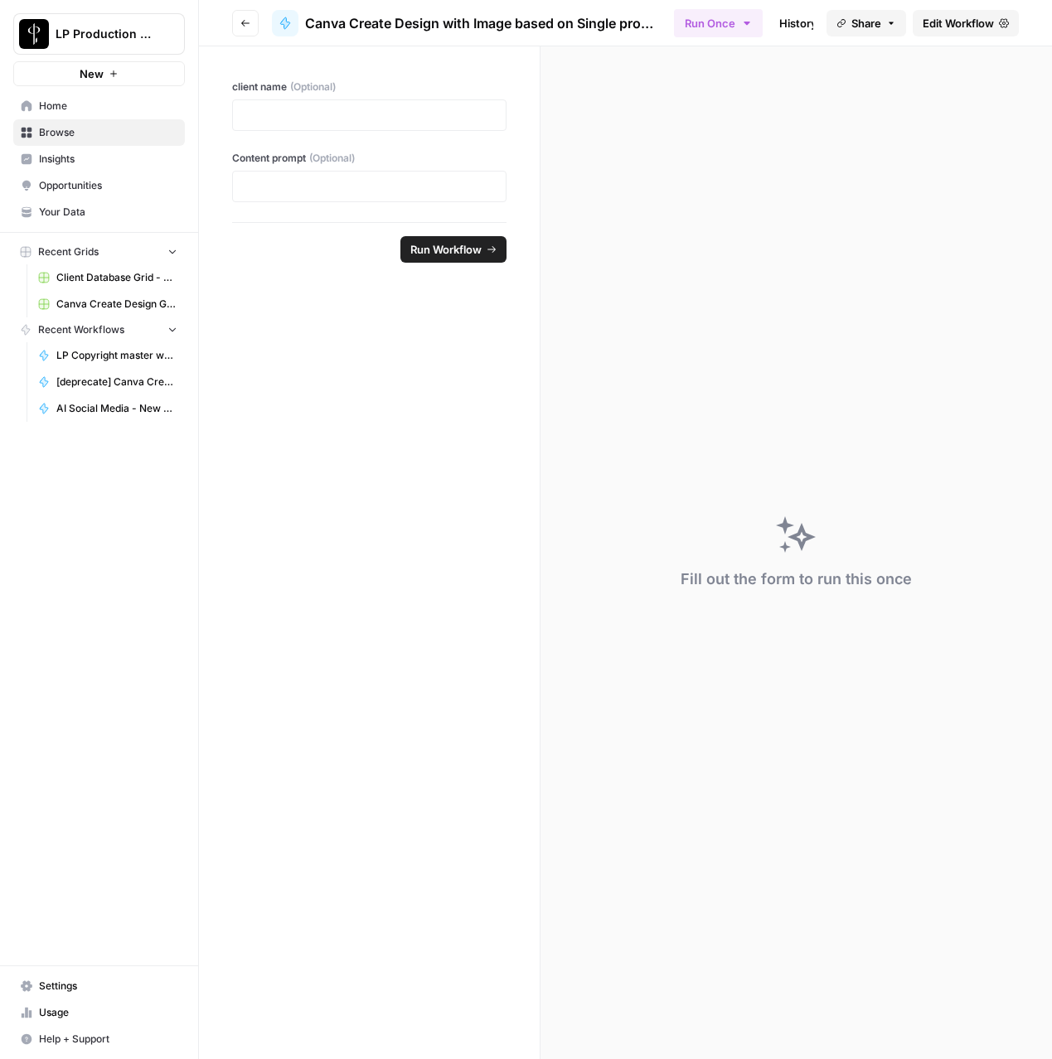
click at [930, 27] on span "Edit Workflow" at bounding box center [958, 23] width 71 height 17
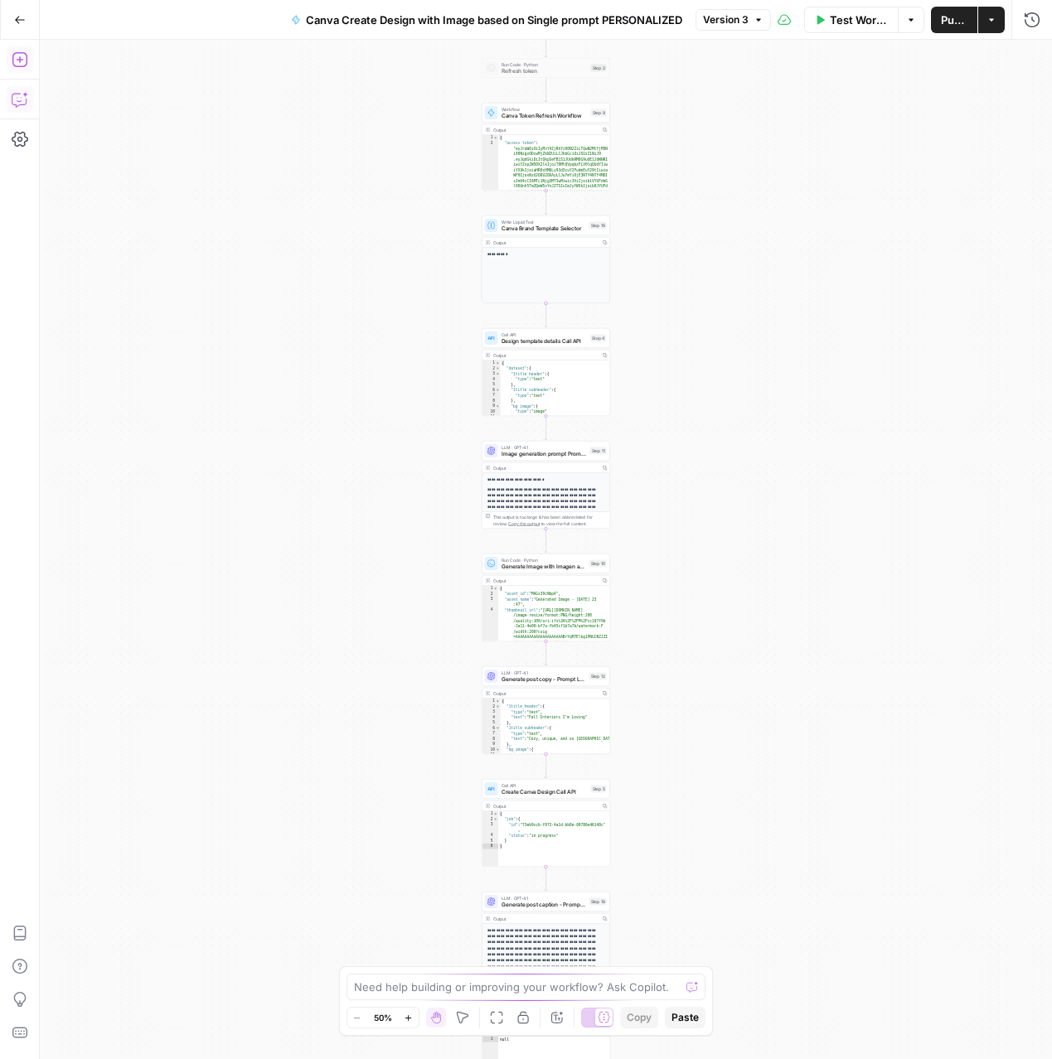
click at [16, 58] on icon "button" at bounding box center [20, 59] width 17 height 17
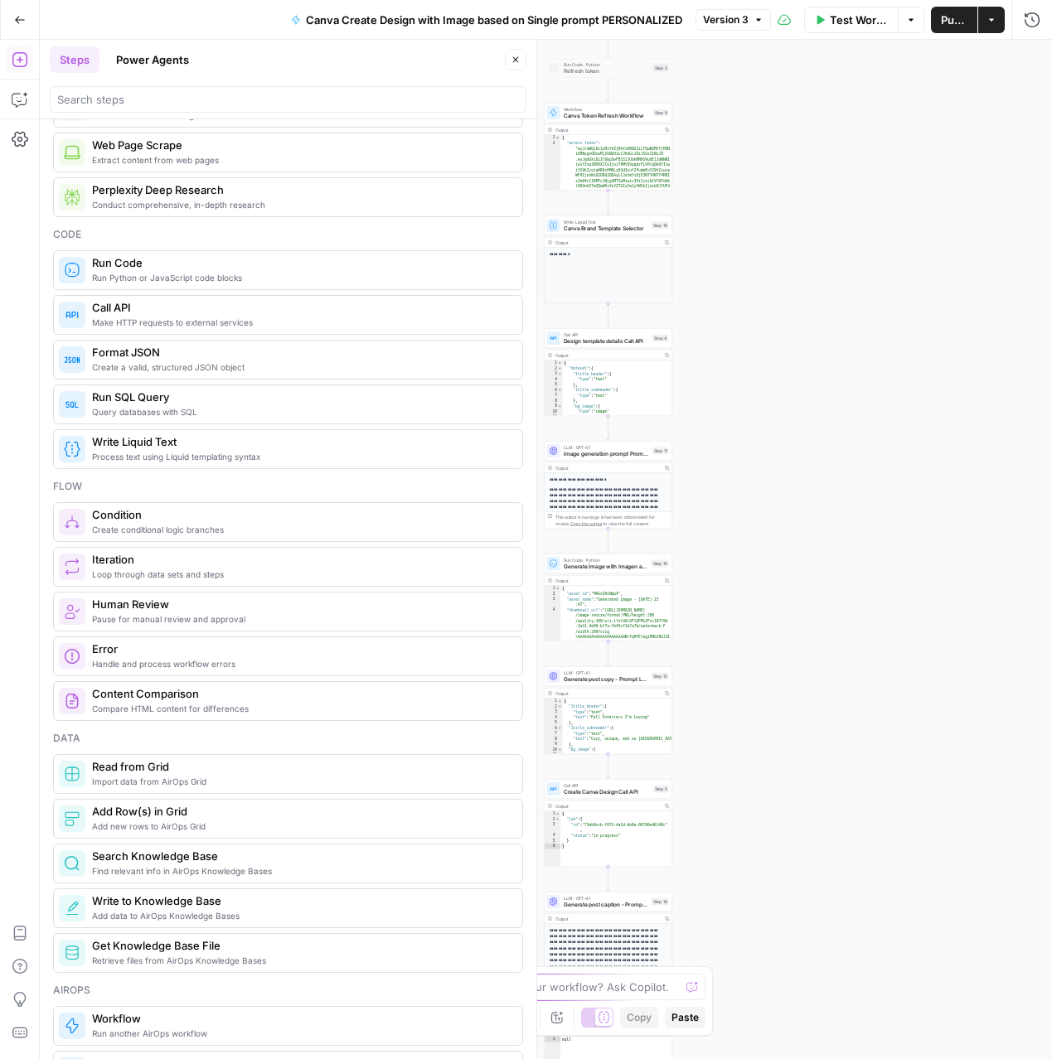
scroll to position [179, 0]
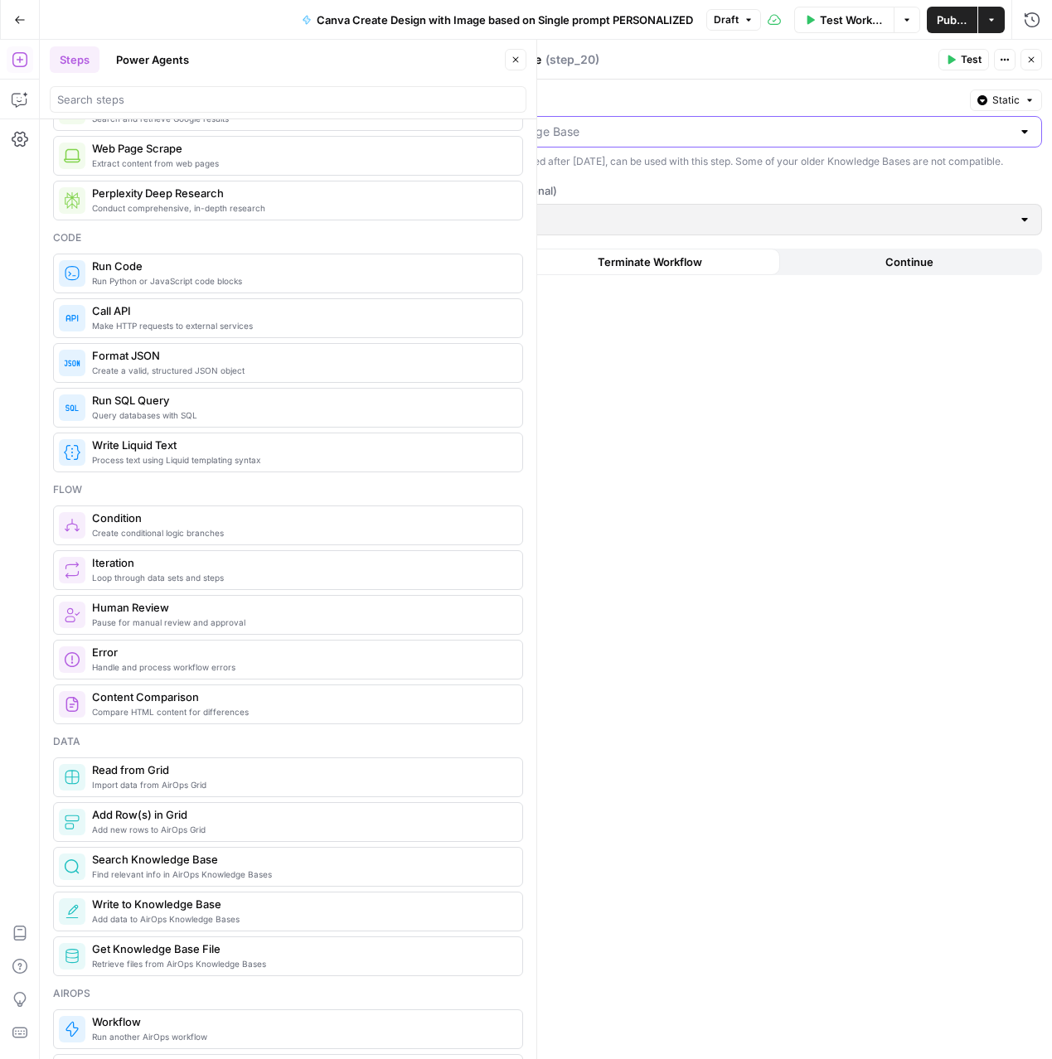
click at [502, 135] on input "Select a Knowledge Base" at bounding box center [710, 132] width 601 height 17
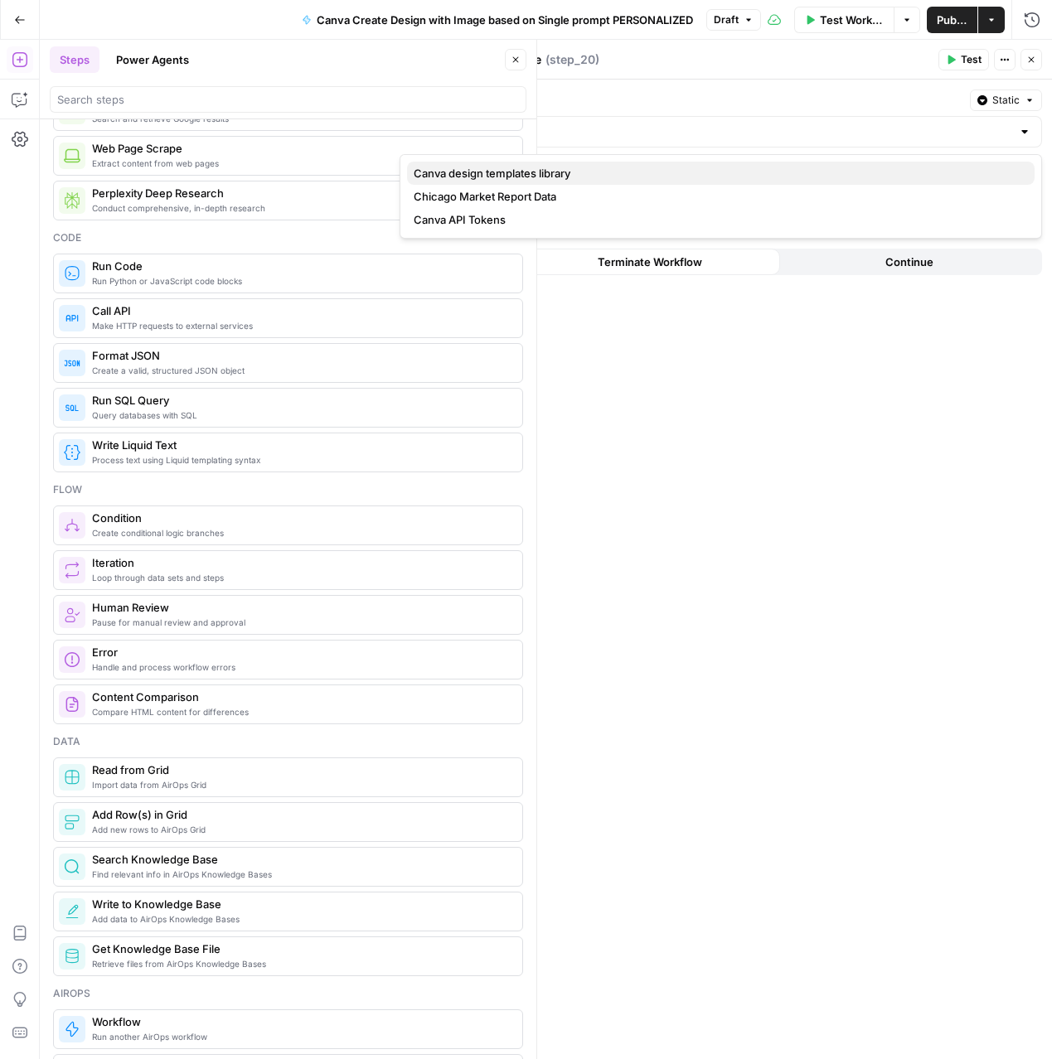
click at [504, 174] on span "Canva design templates library" at bounding box center [718, 173] width 608 height 17
type input "Canva design templates library"
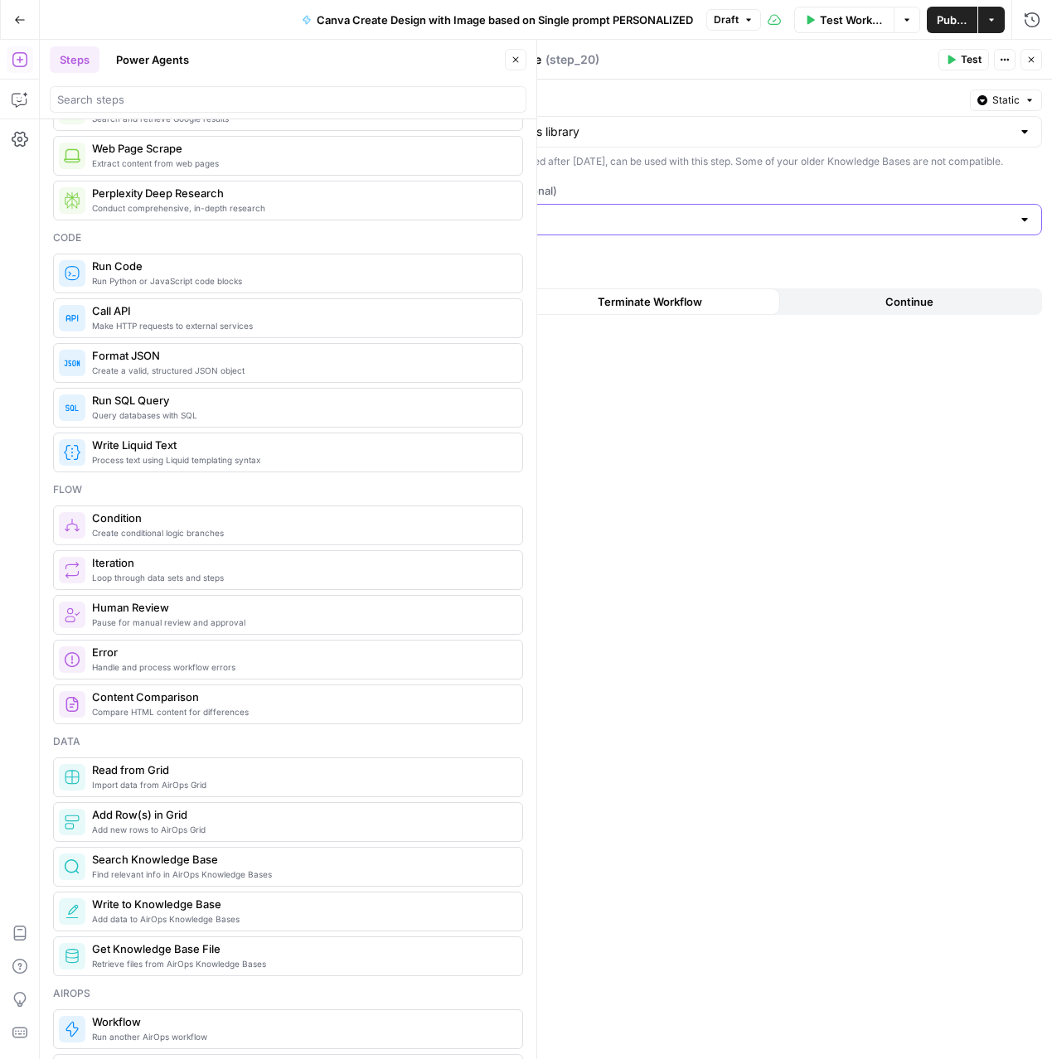
click at [632, 228] on input "Select specific files (Optional)" at bounding box center [710, 219] width 601 height 17
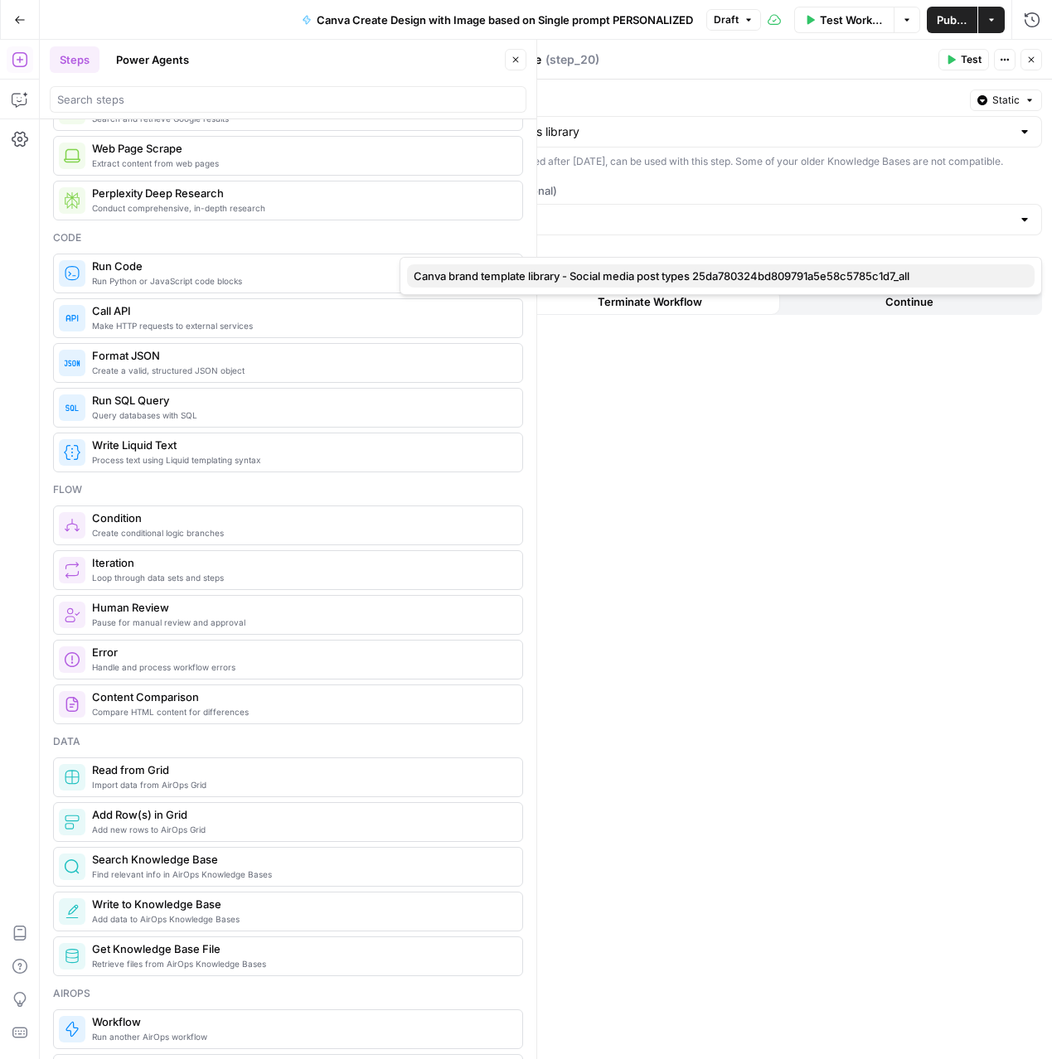
click at [625, 279] on span "Canva brand template library - Social media post types 25da780324bd809791a5e58c…" at bounding box center [718, 276] width 608 height 17
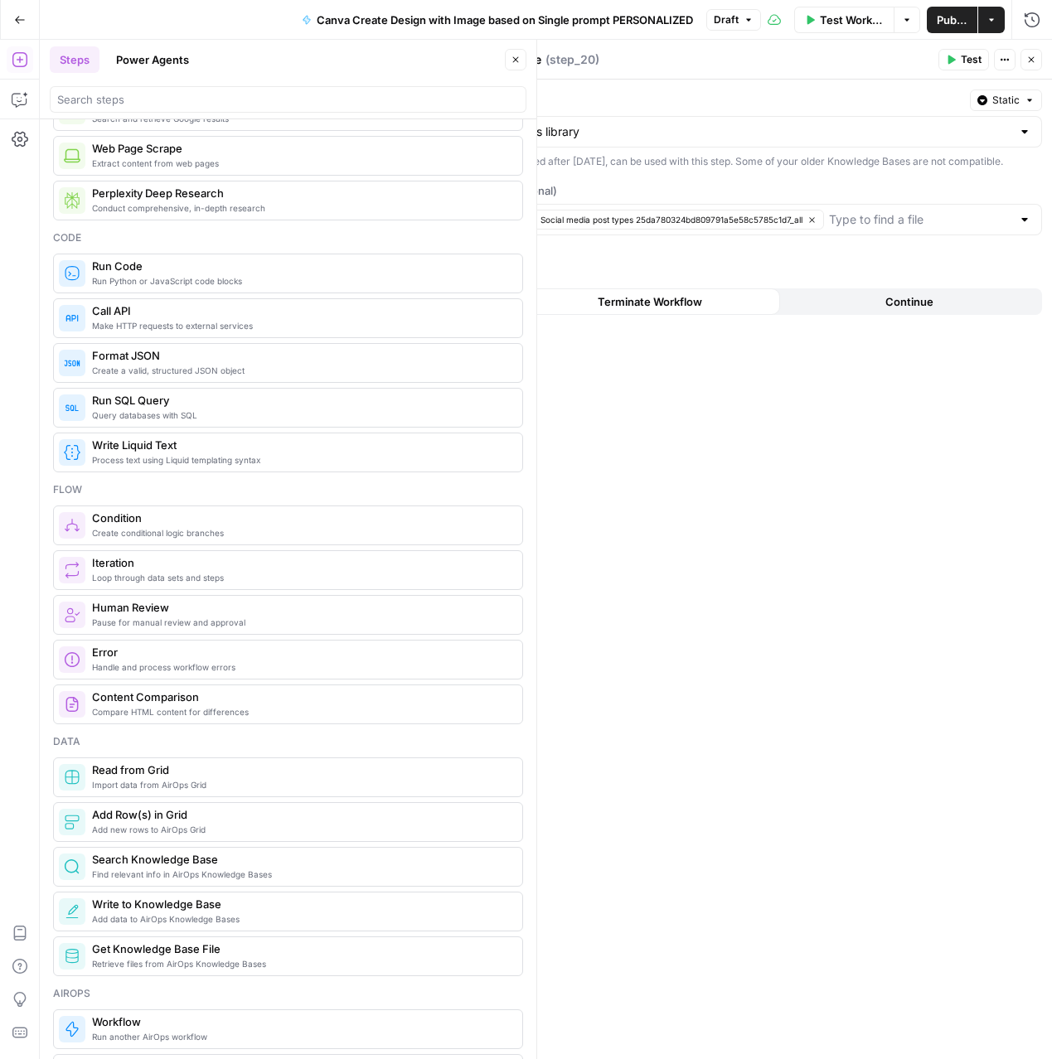
click at [668, 460] on div "Select a Knowledge Base Static Canva design templates library Only Knowledge Ba…" at bounding box center [721, 570] width 662 height 980
click at [950, 63] on icon "button" at bounding box center [951, 60] width 10 height 10
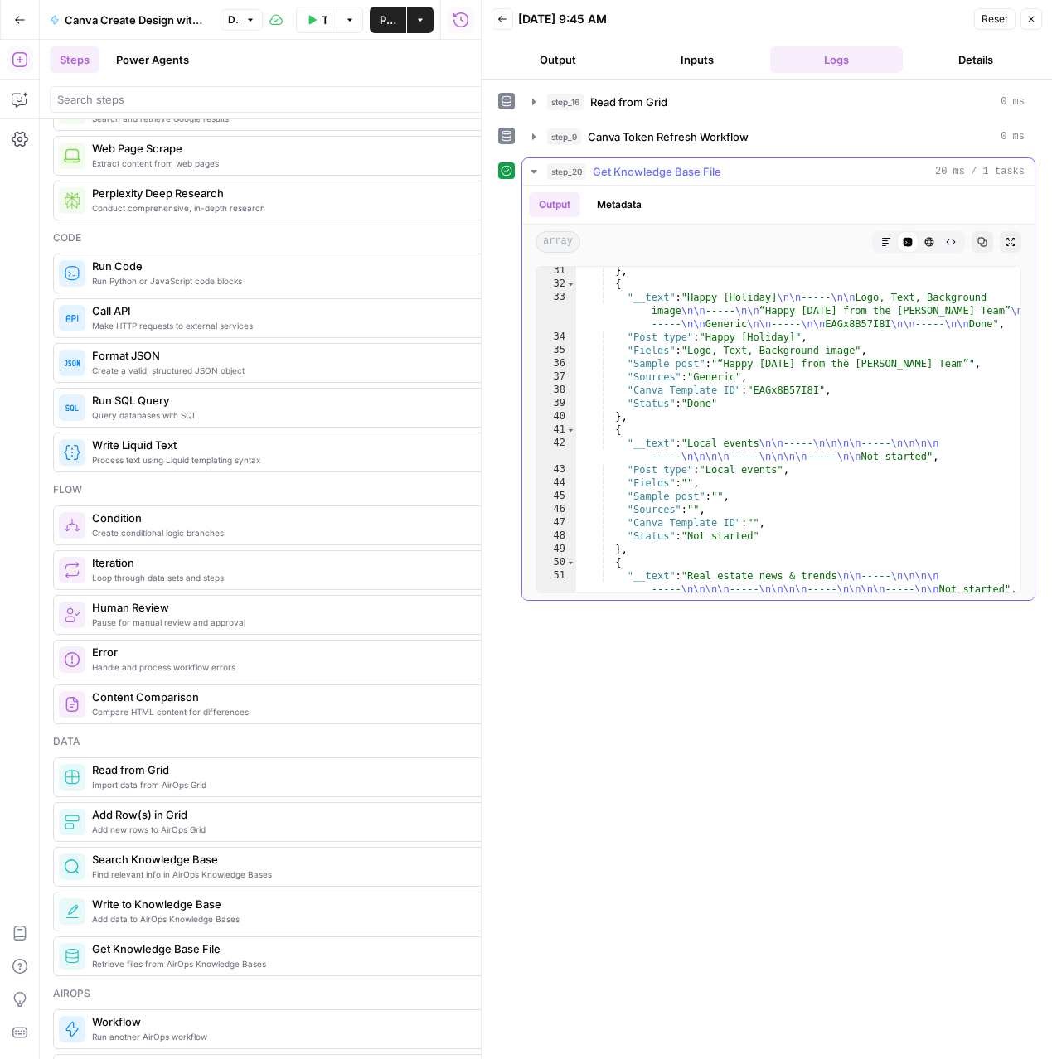
scroll to position [748, 0]
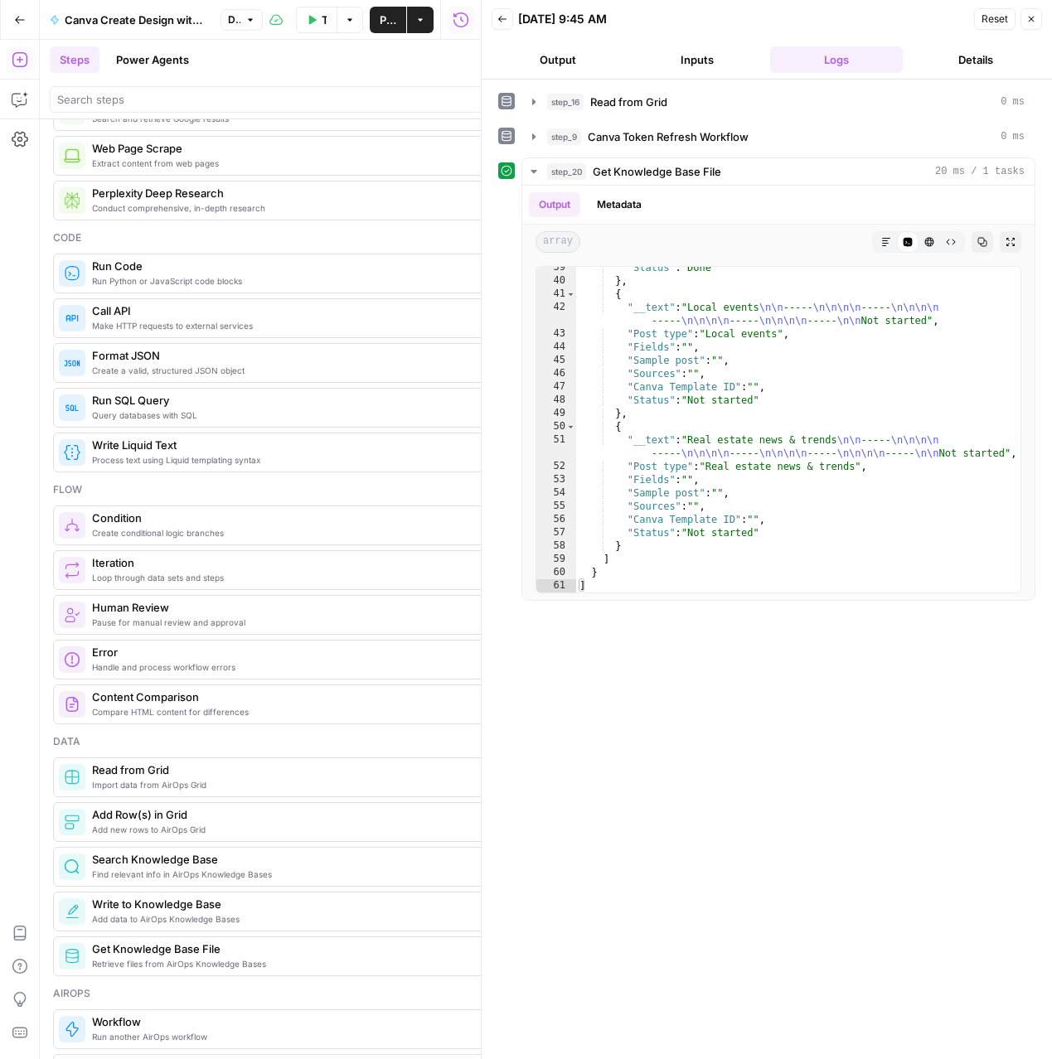
click at [1031, 28] on button "Close" at bounding box center [1031, 19] width 22 height 22
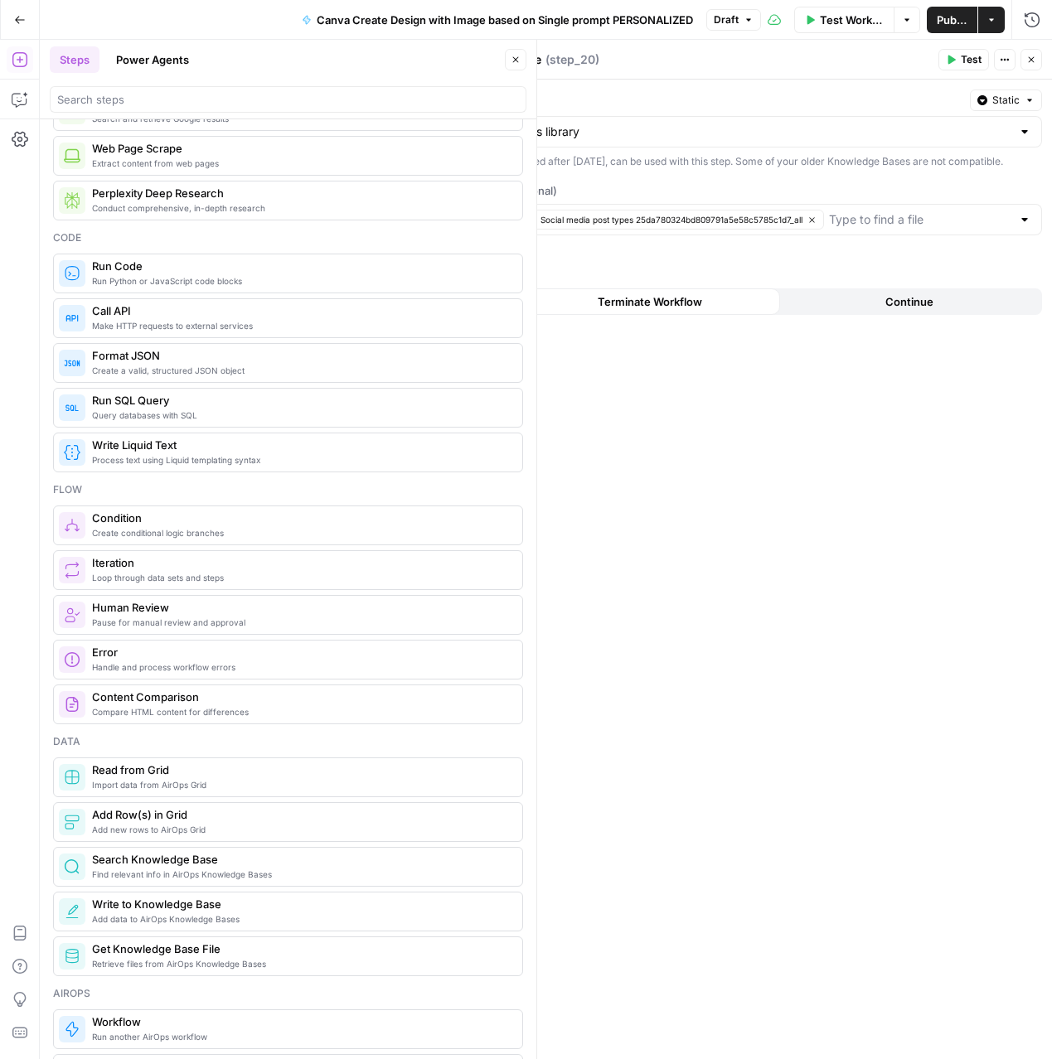
click at [478, 60] on textarea "Get Knowledge Base File" at bounding box center [470, 59] width 141 height 17
paste textarea "Canva brand template library"
type textarea "Get Canva brand template library"
click at [1027, 59] on icon "button" at bounding box center [1031, 60] width 10 height 10
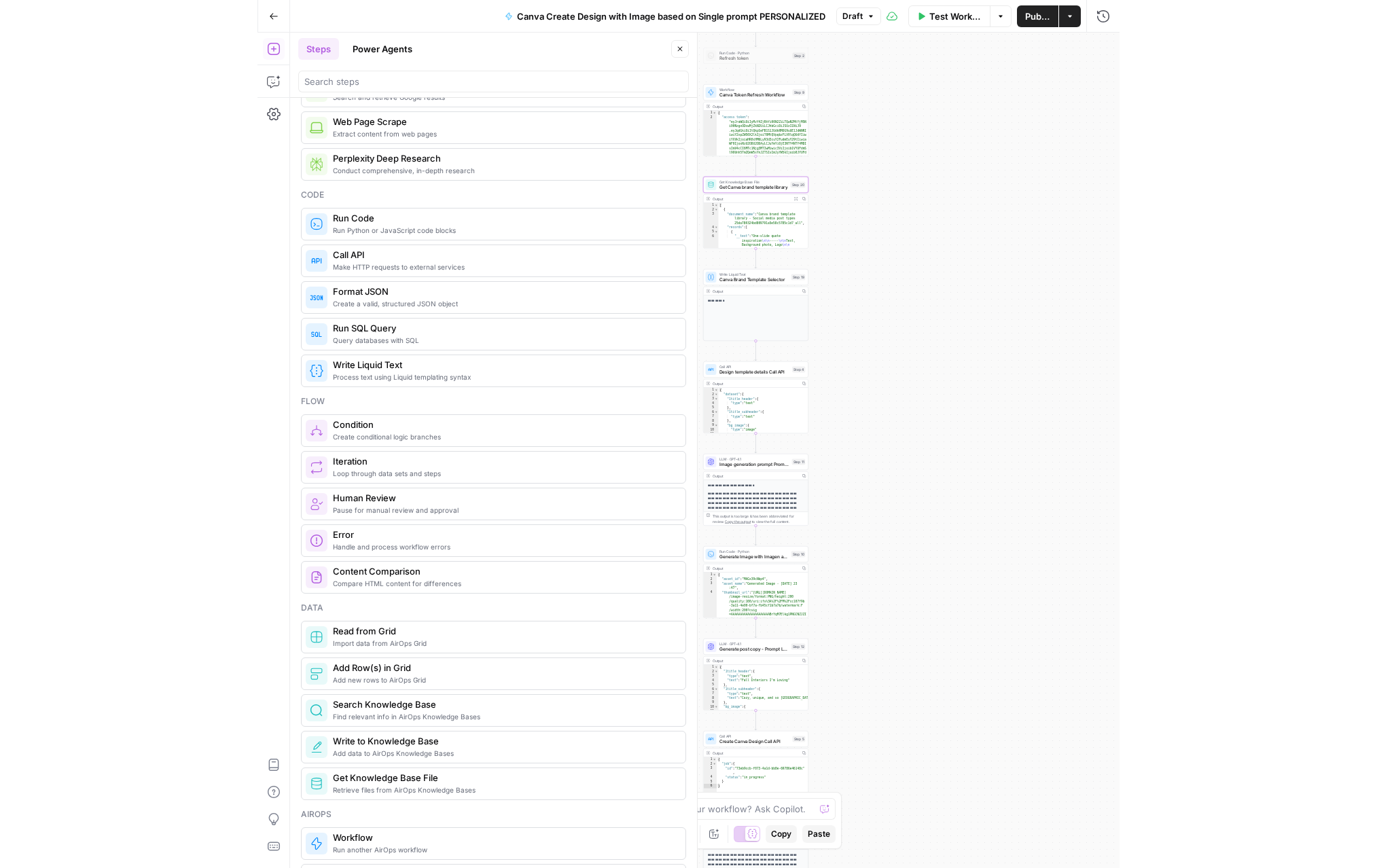
scroll to position [0, 0]
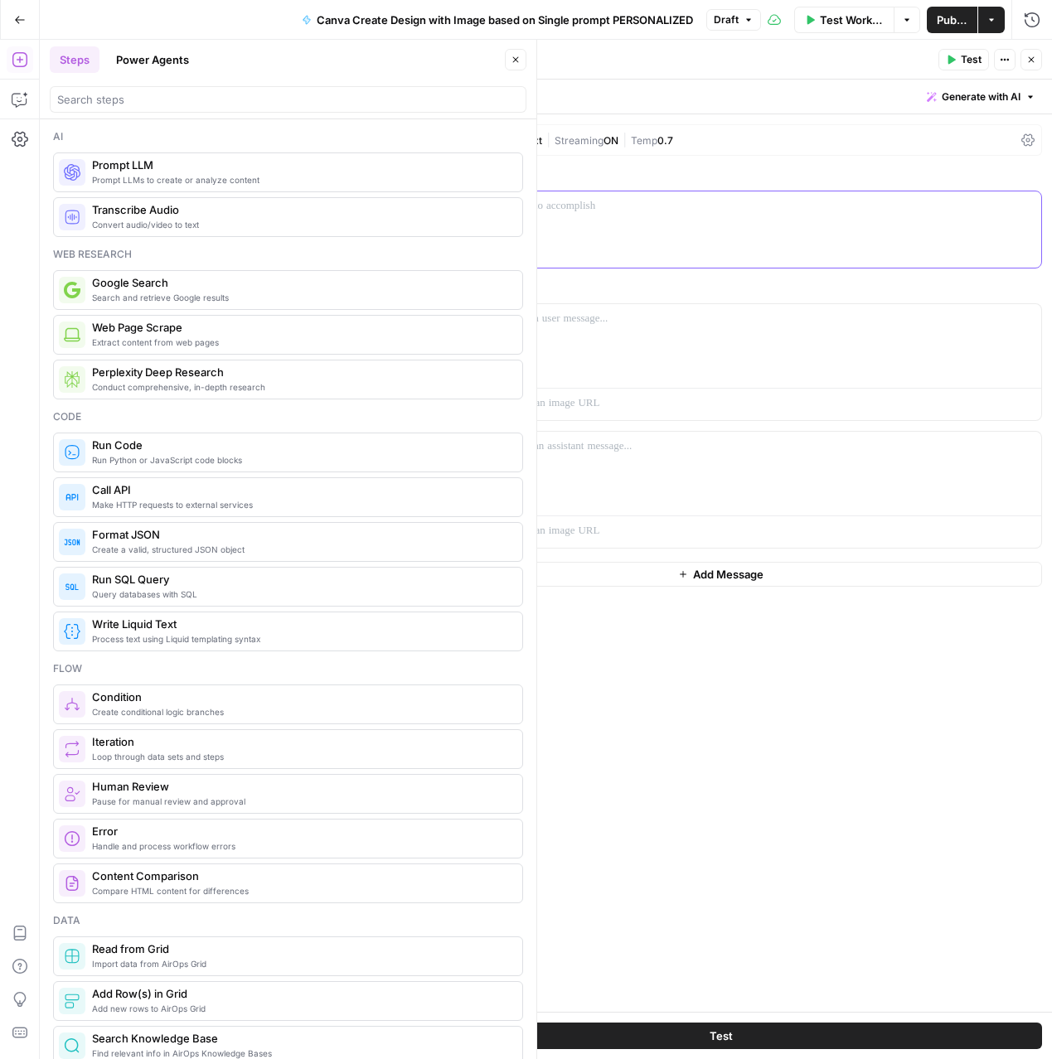
click at [535, 223] on div at bounding box center [720, 229] width 641 height 76
click at [1034, 61] on icon "button" at bounding box center [1031, 60] width 10 height 10
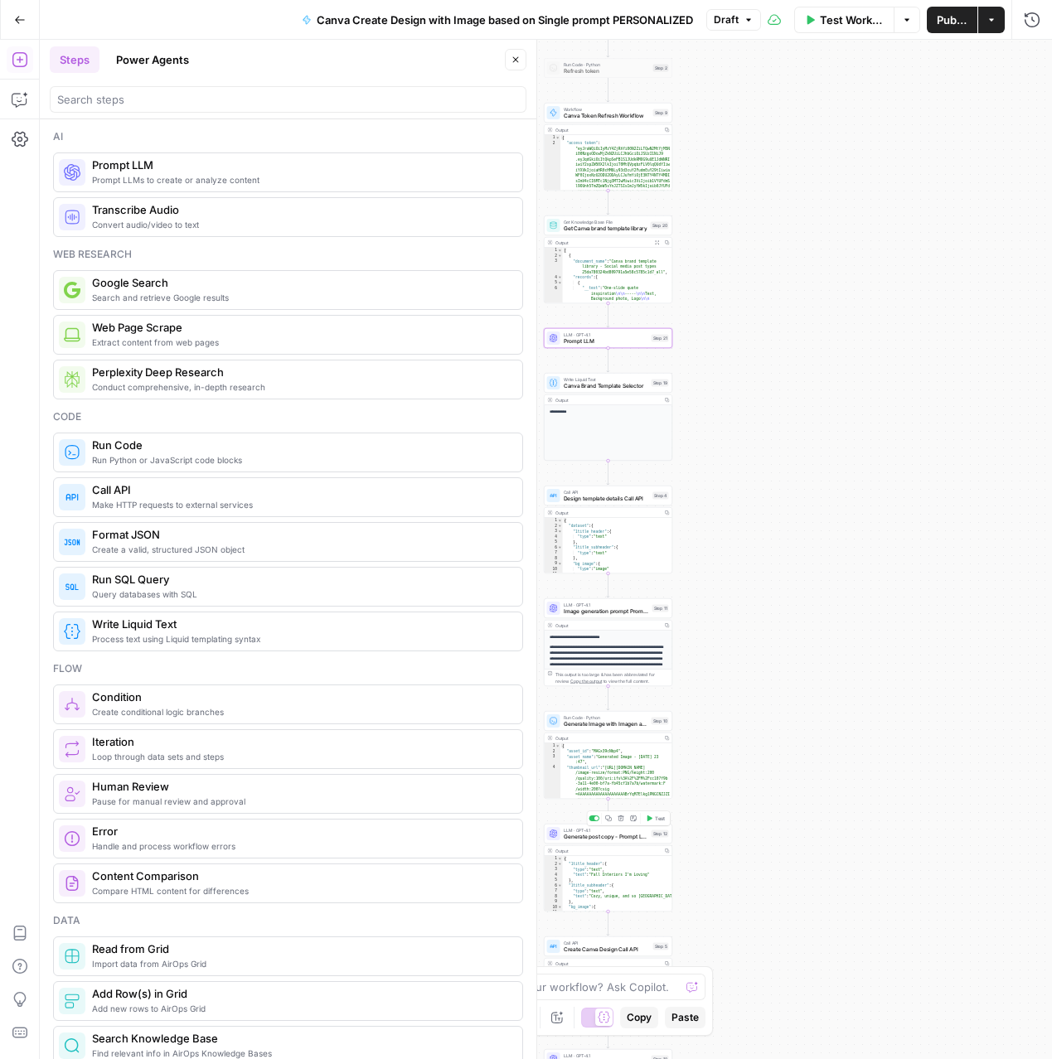
click at [596, 833] on span "Generate post copy - Prompt LLM" at bounding box center [606, 837] width 85 height 8
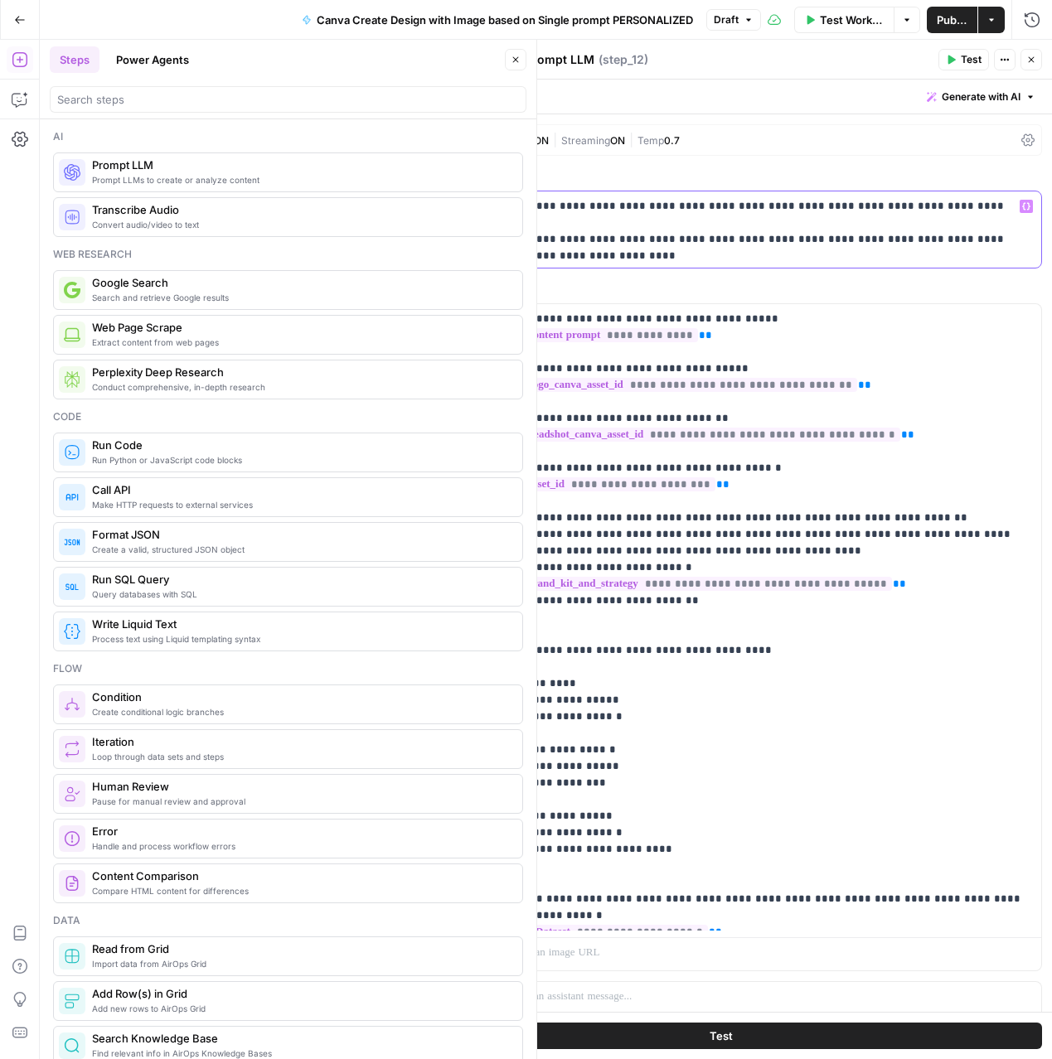
drag, startPoint x: 985, startPoint y: 203, endPoint x: 550, endPoint y: 196, distance: 435.2
click at [550, 196] on div "**********" at bounding box center [720, 229] width 641 height 76
click at [685, 215] on p "**********" at bounding box center [720, 223] width 621 height 50
drag, startPoint x: 753, startPoint y: 206, endPoint x: 403, endPoint y: 193, distance: 350.0
click at [403, 193] on div "**********" at bounding box center [720, 229] width 641 height 76
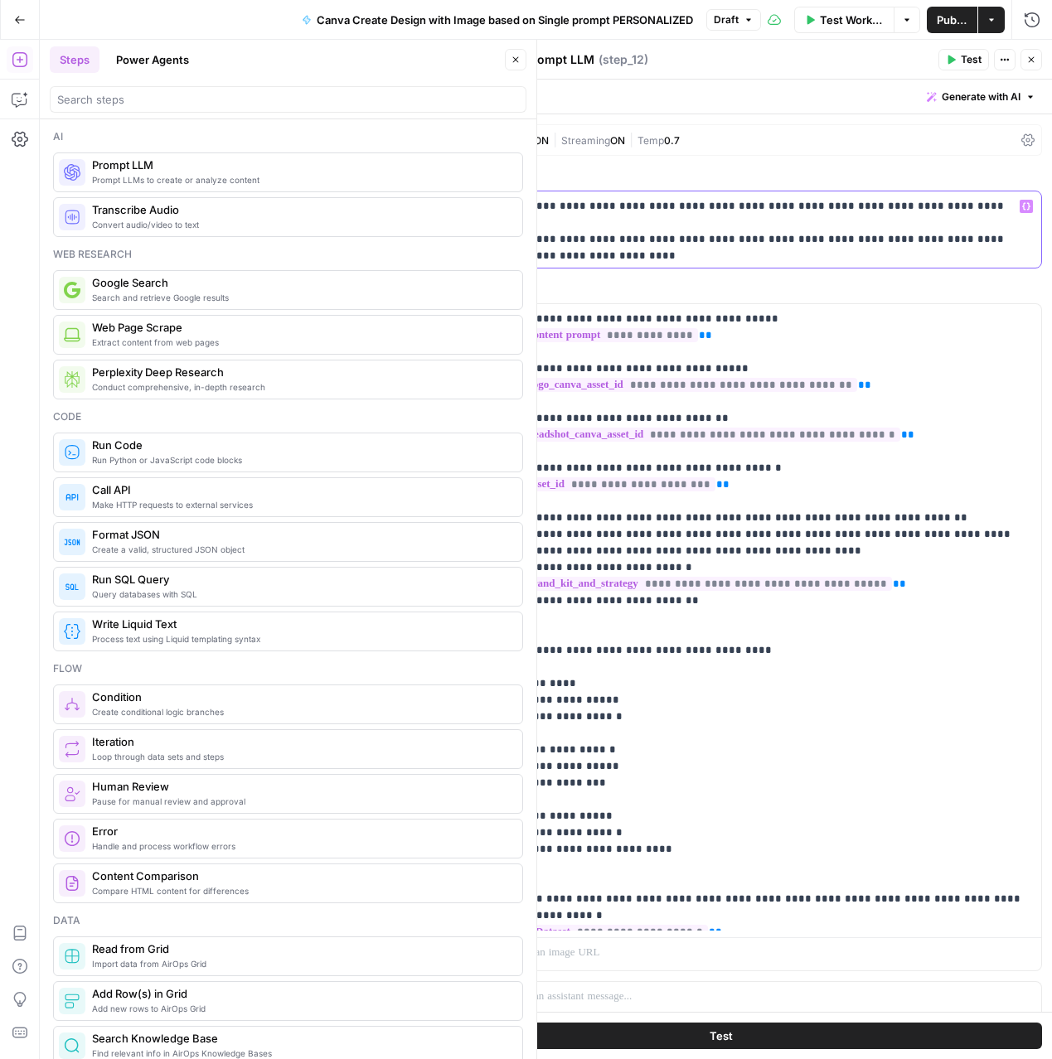
copy p "**********"
click at [1034, 57] on icon "button" at bounding box center [1032, 60] width 6 height 6
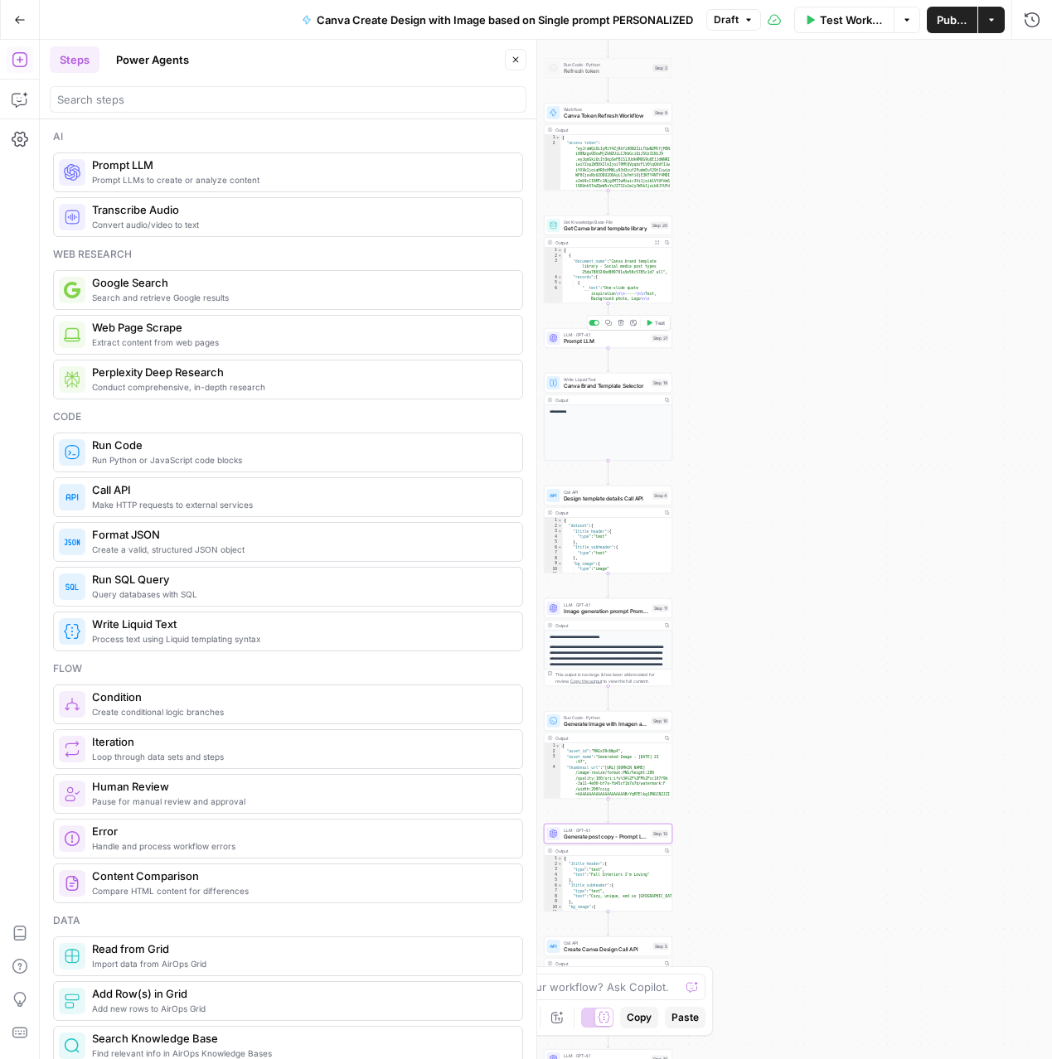
click at [592, 341] on span "Prompt LLM" at bounding box center [606, 341] width 85 height 8
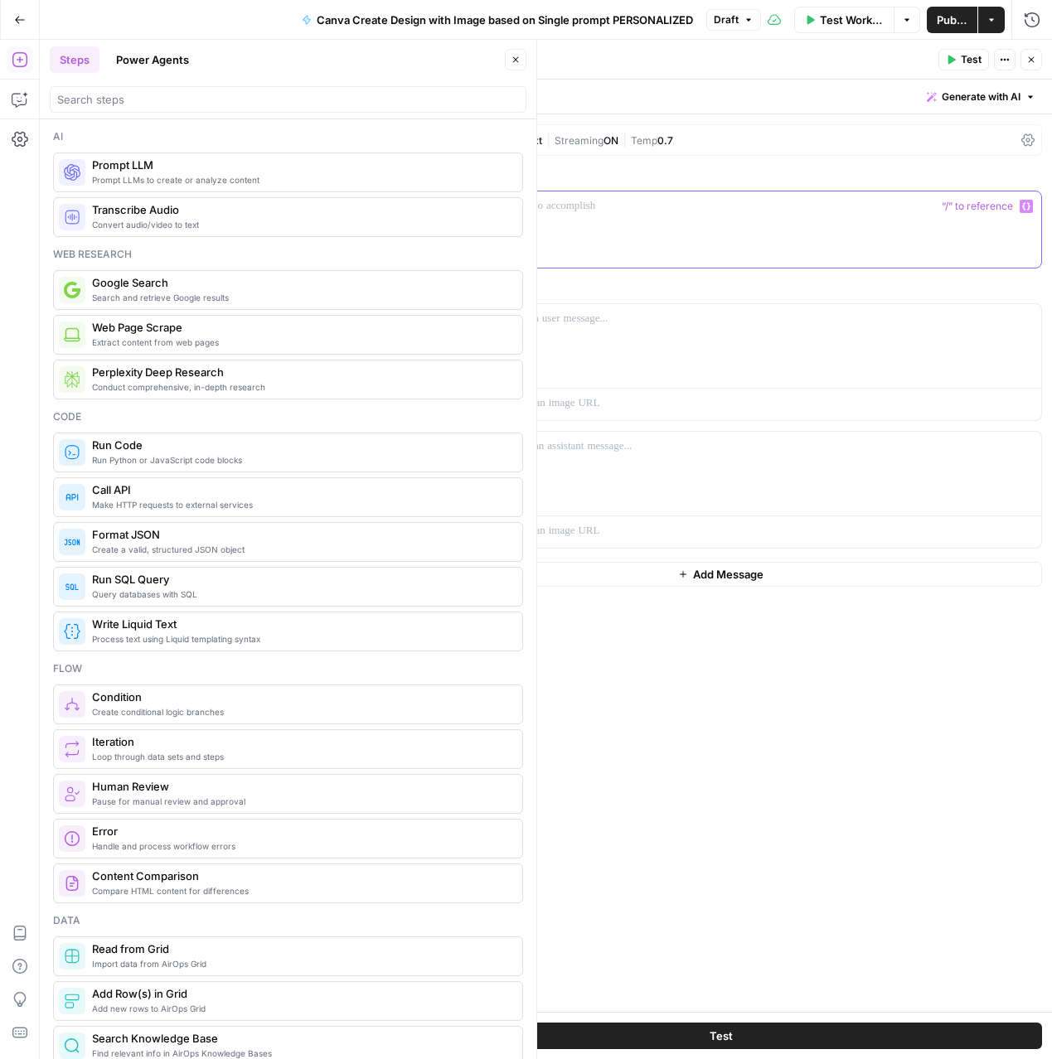
click at [653, 209] on p at bounding box center [720, 206] width 621 height 17
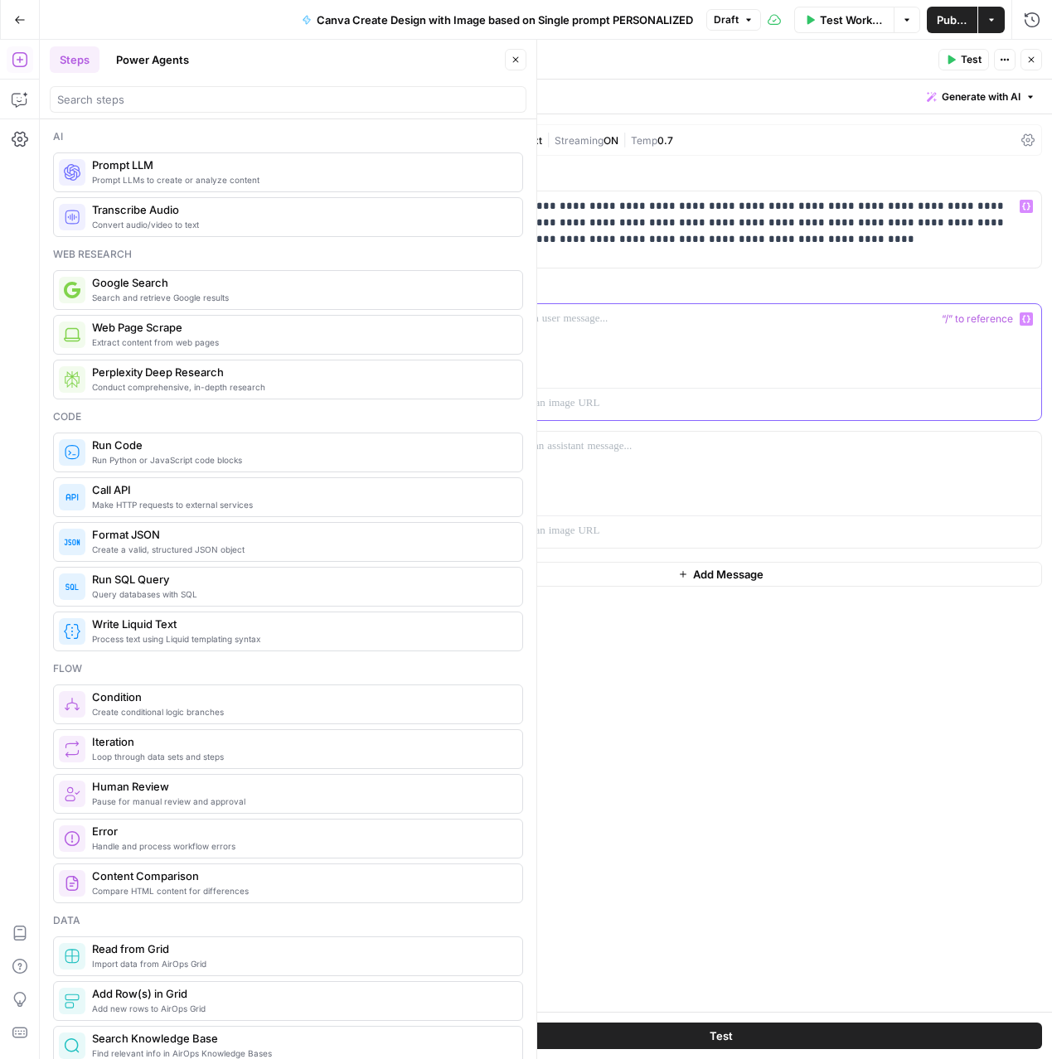
click at [622, 356] on div at bounding box center [768, 342] width 545 height 76
click at [563, 334] on p "**********" at bounding box center [768, 327] width 525 height 33
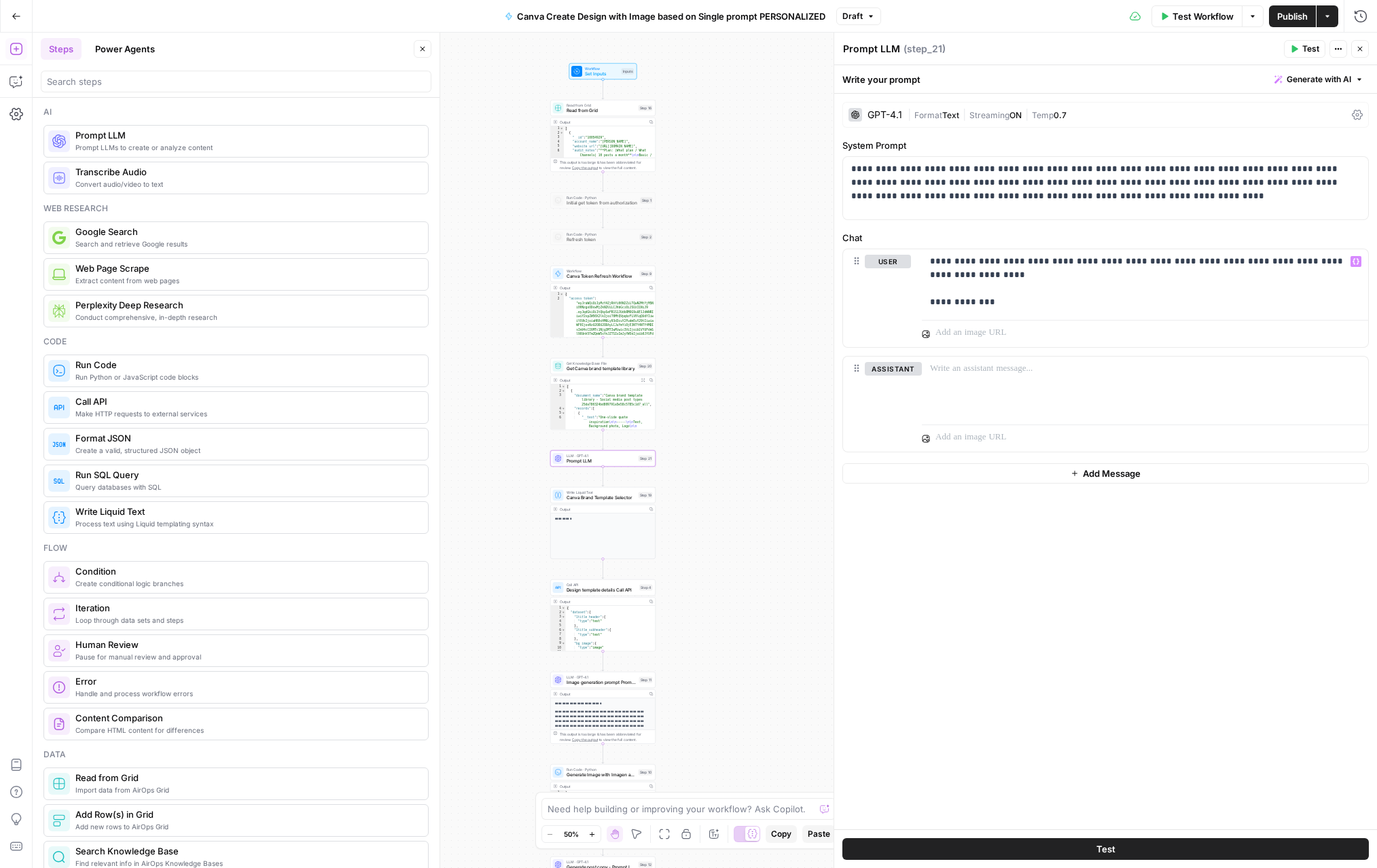
drag, startPoint x: 633, startPoint y: 348, endPoint x: 735, endPoint y: 526, distance: 205.2
click at [735, 526] on div "Workflow Set Inputs Inputs Read from Grid Read from Grid Step 16 Output Copy 1 …" at bounding box center [705, 451] width 1344 height 836
click at [861, 307] on p "**********" at bounding box center [1145, 282] width 430 height 54
copy p "**********"
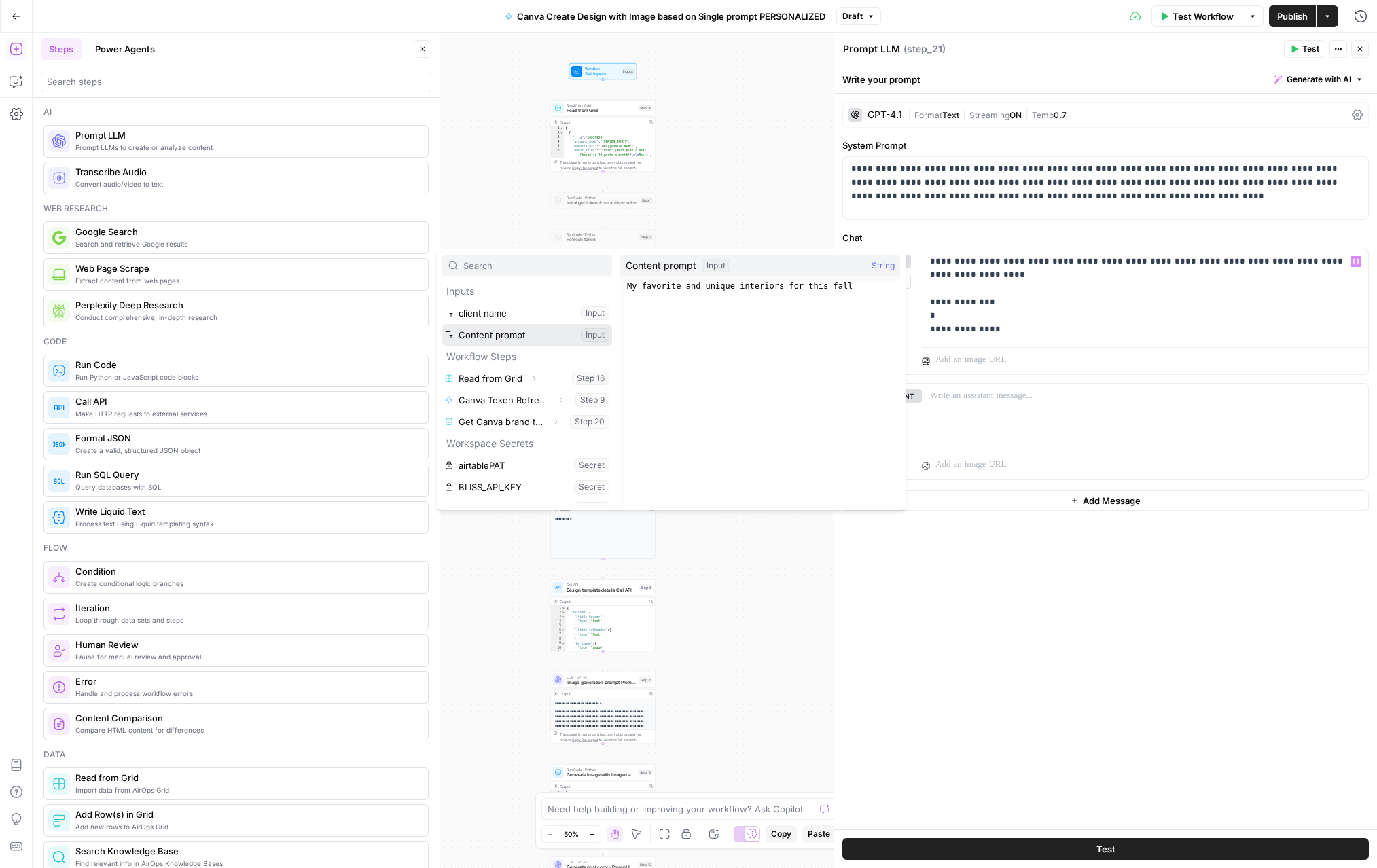
click at [443, 324] on button "Select variable Content prompt" at bounding box center [527, 334] width 170 height 22
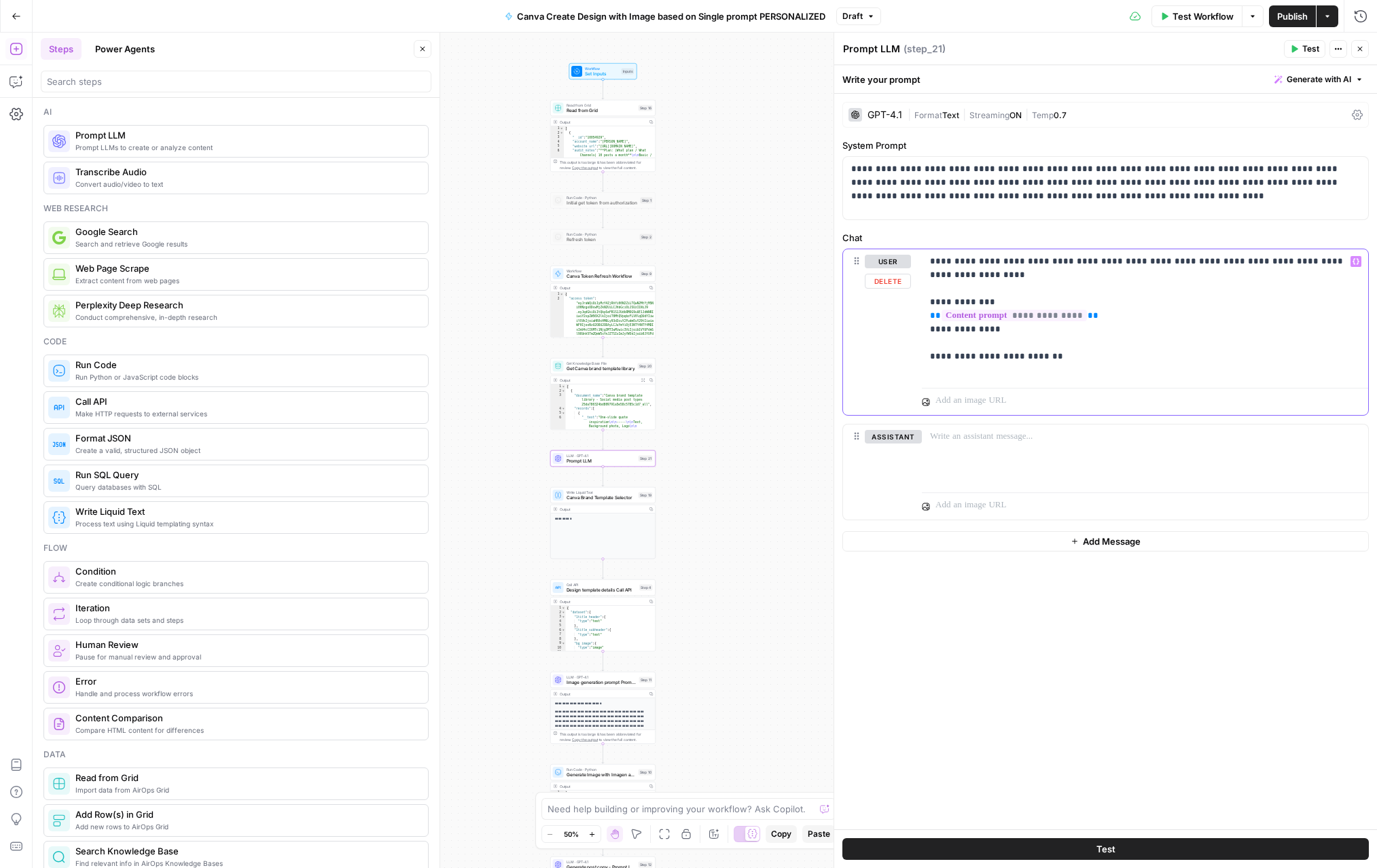
copy p "**********"
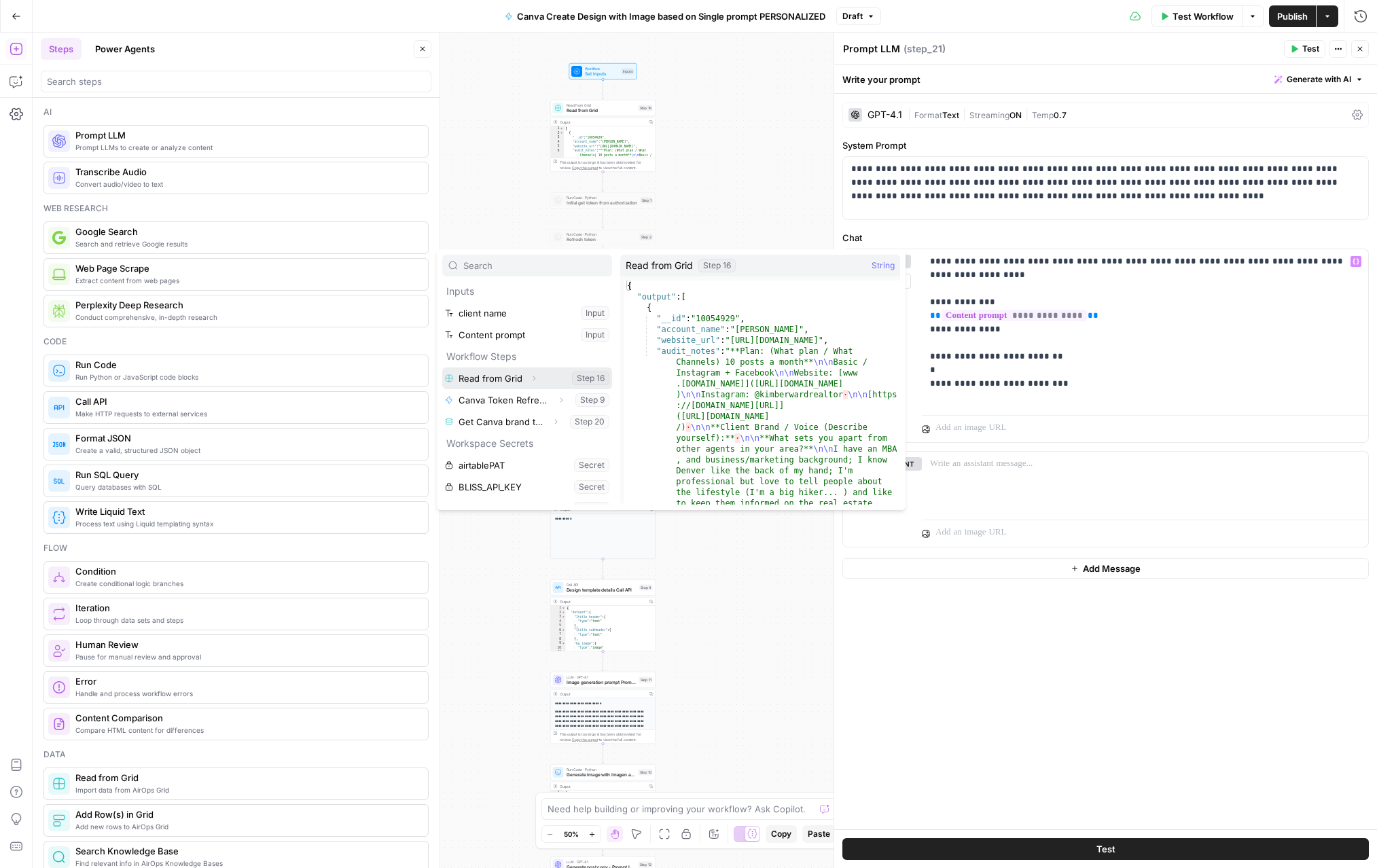
click at [534, 381] on icon "button" at bounding box center [534, 379] width 8 height 8
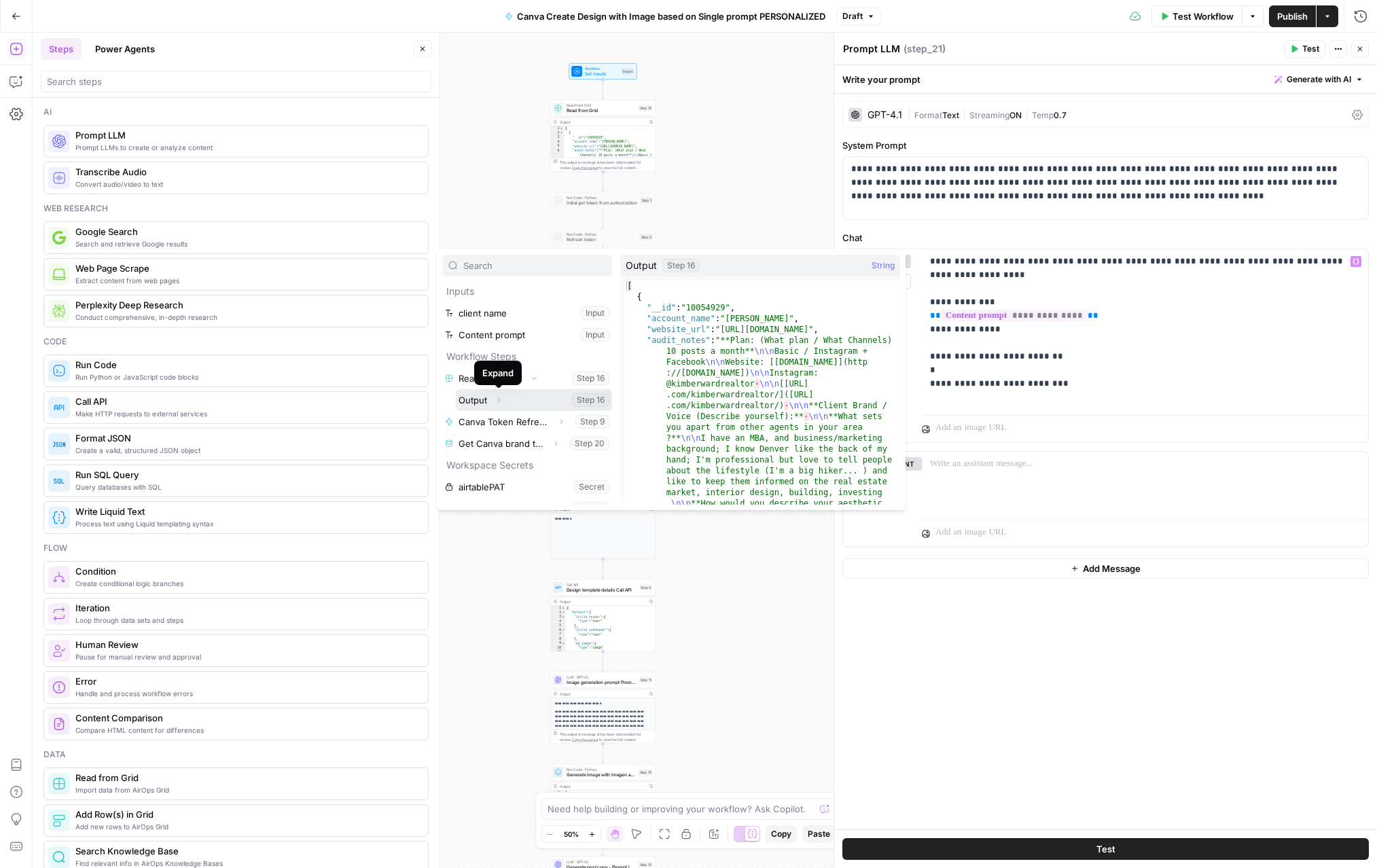
click at [506, 403] on button "Expand" at bounding box center [499, 400] width 18 height 18
click at [499, 419] on button "Expand" at bounding box center [496, 422] width 18 height 18
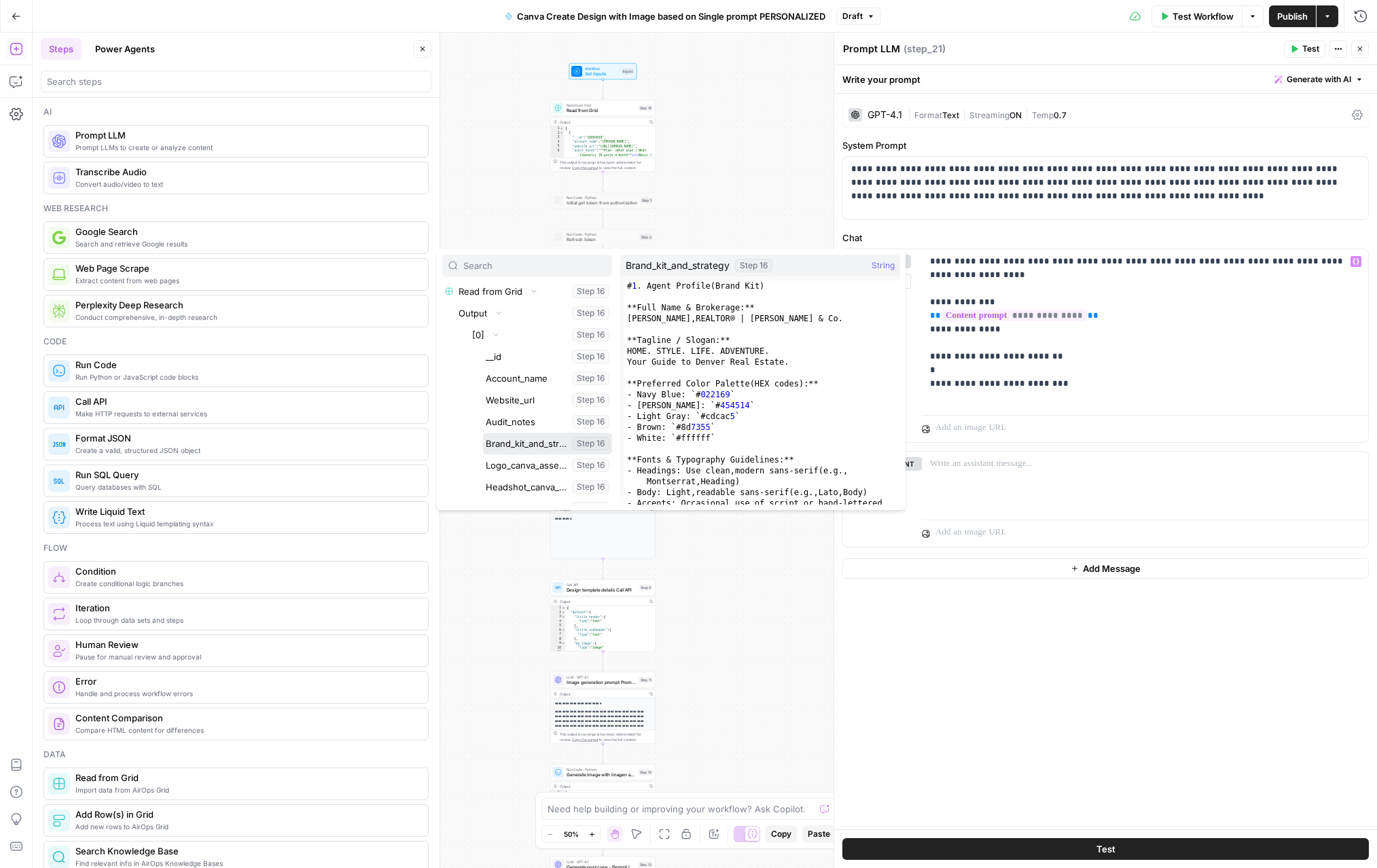
click at [500, 439] on button "Select variable Brand_kit_and_strategy" at bounding box center [547, 443] width 129 height 22
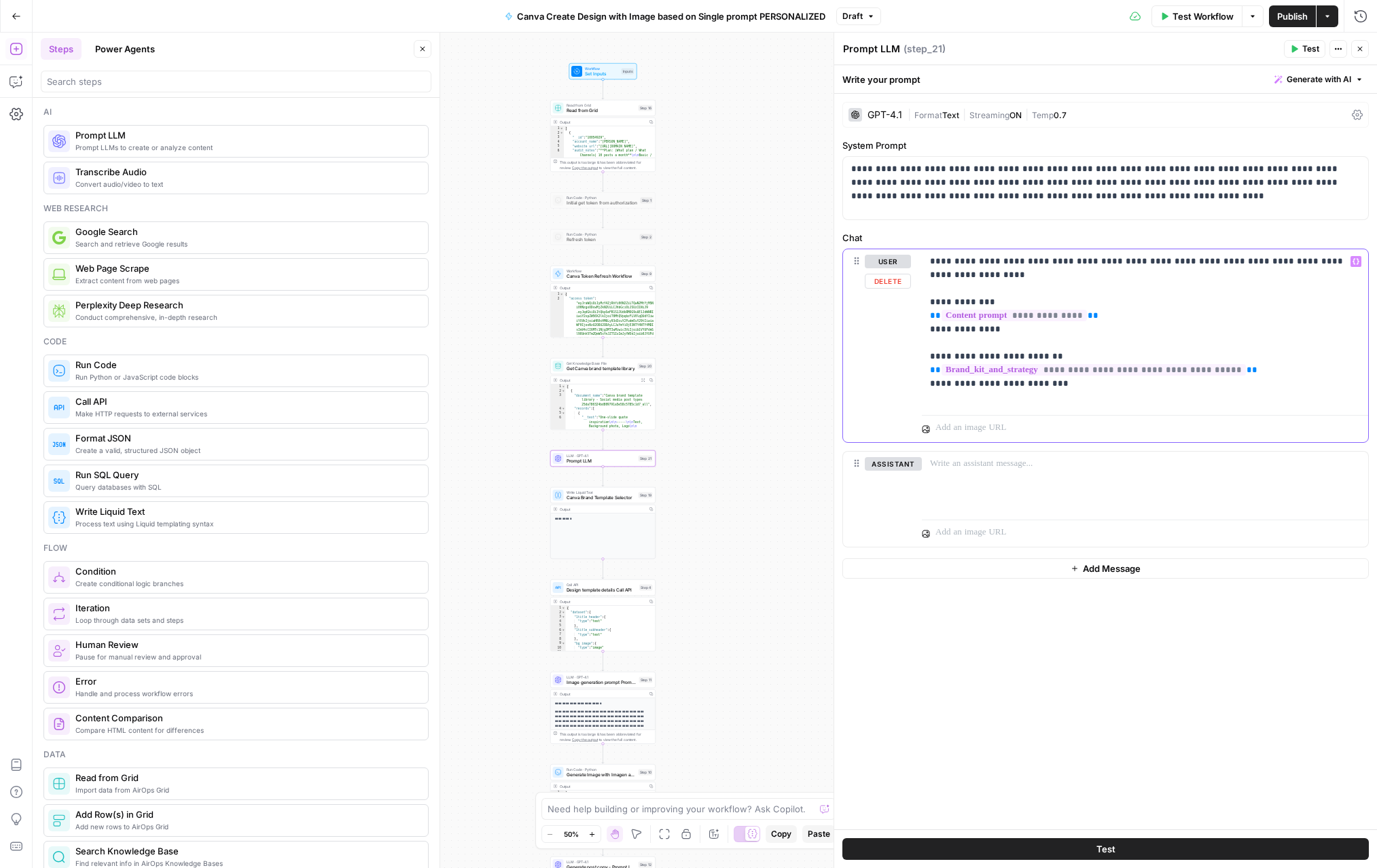
click at [861, 389] on p "**********" at bounding box center [1145, 329] width 430 height 149
copy p "**********"
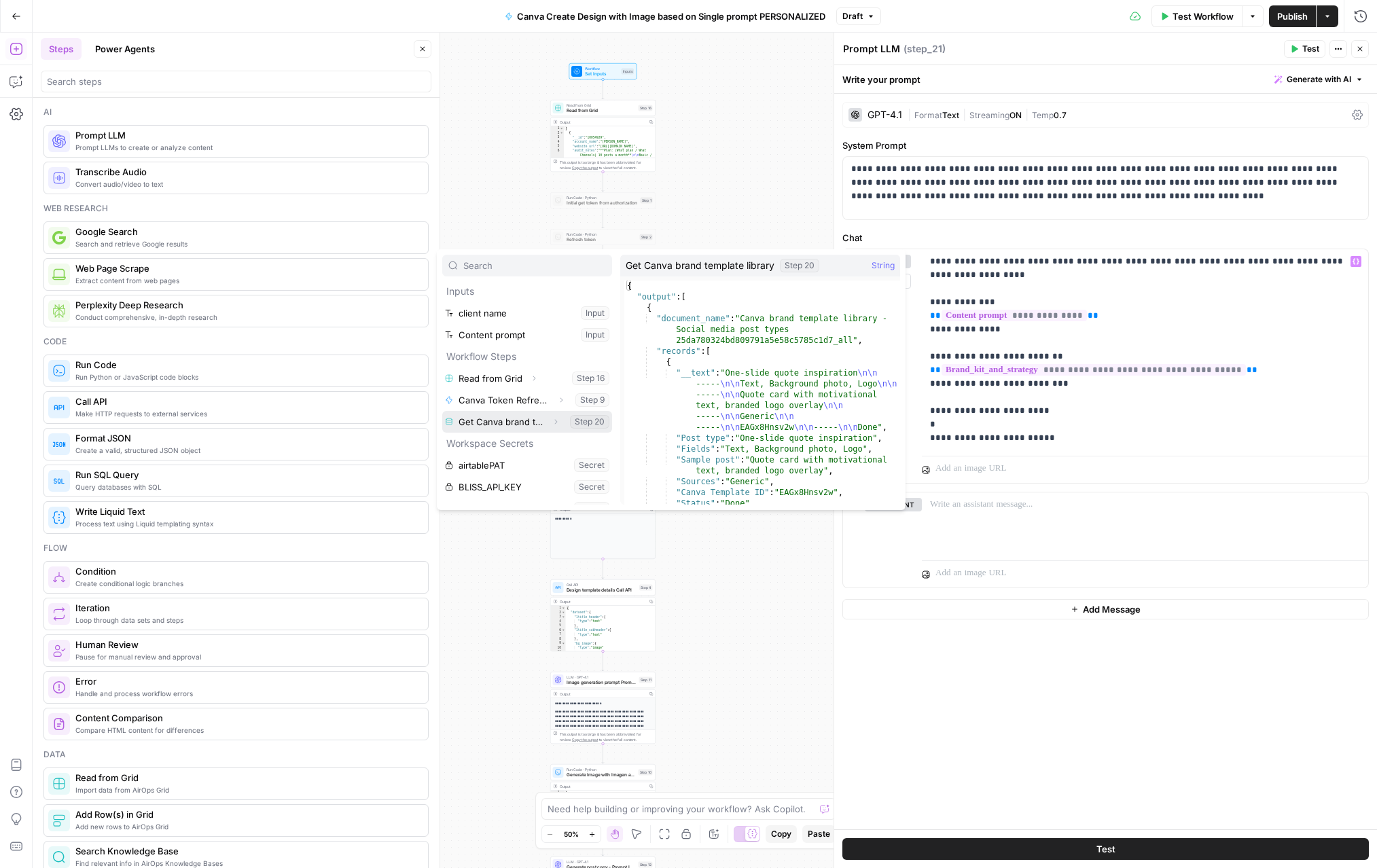
click at [557, 421] on icon "button" at bounding box center [556, 422] width 8 height 8
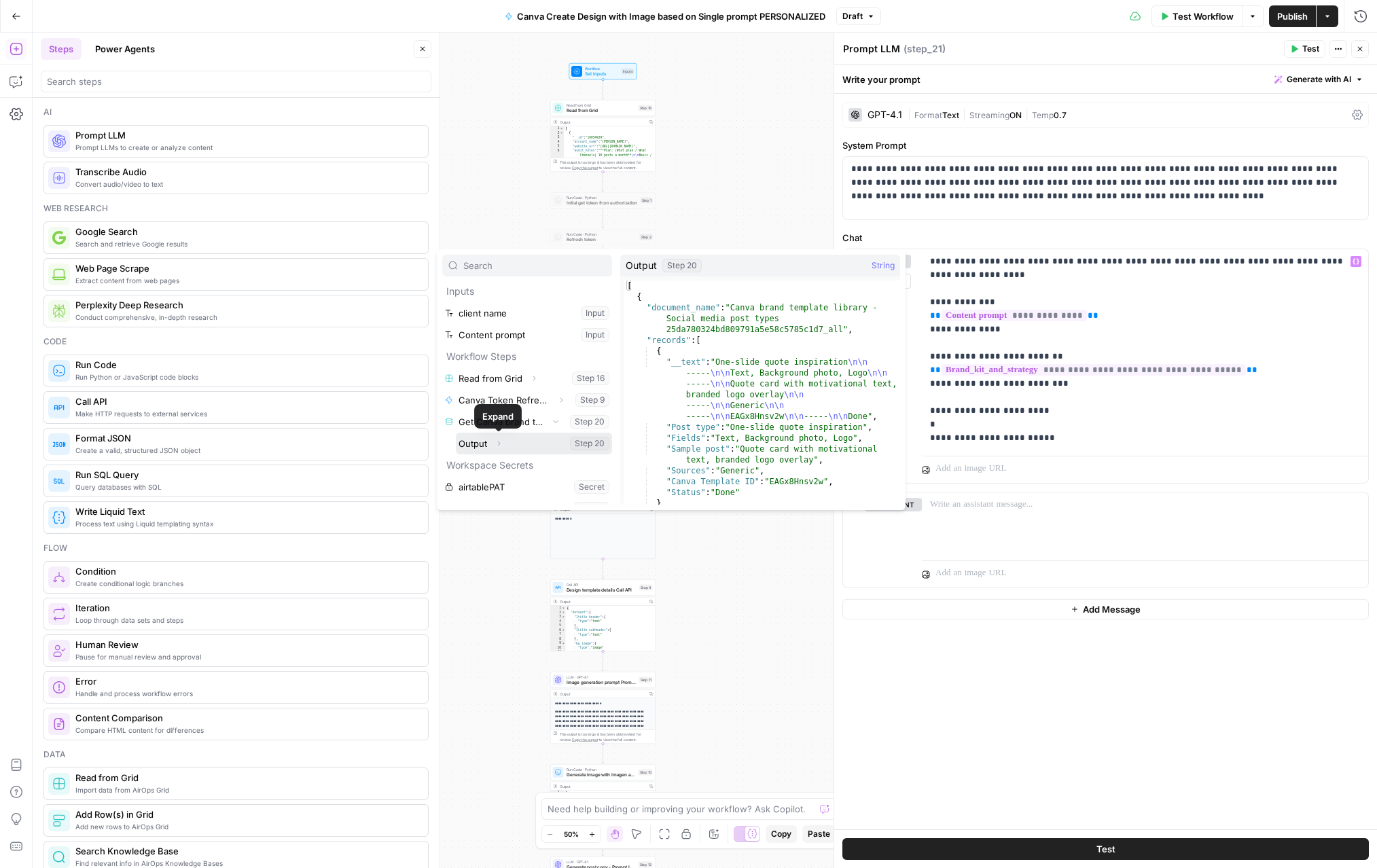
click at [502, 443] on span "Expand" at bounding box center [502, 443] width 1 height 1
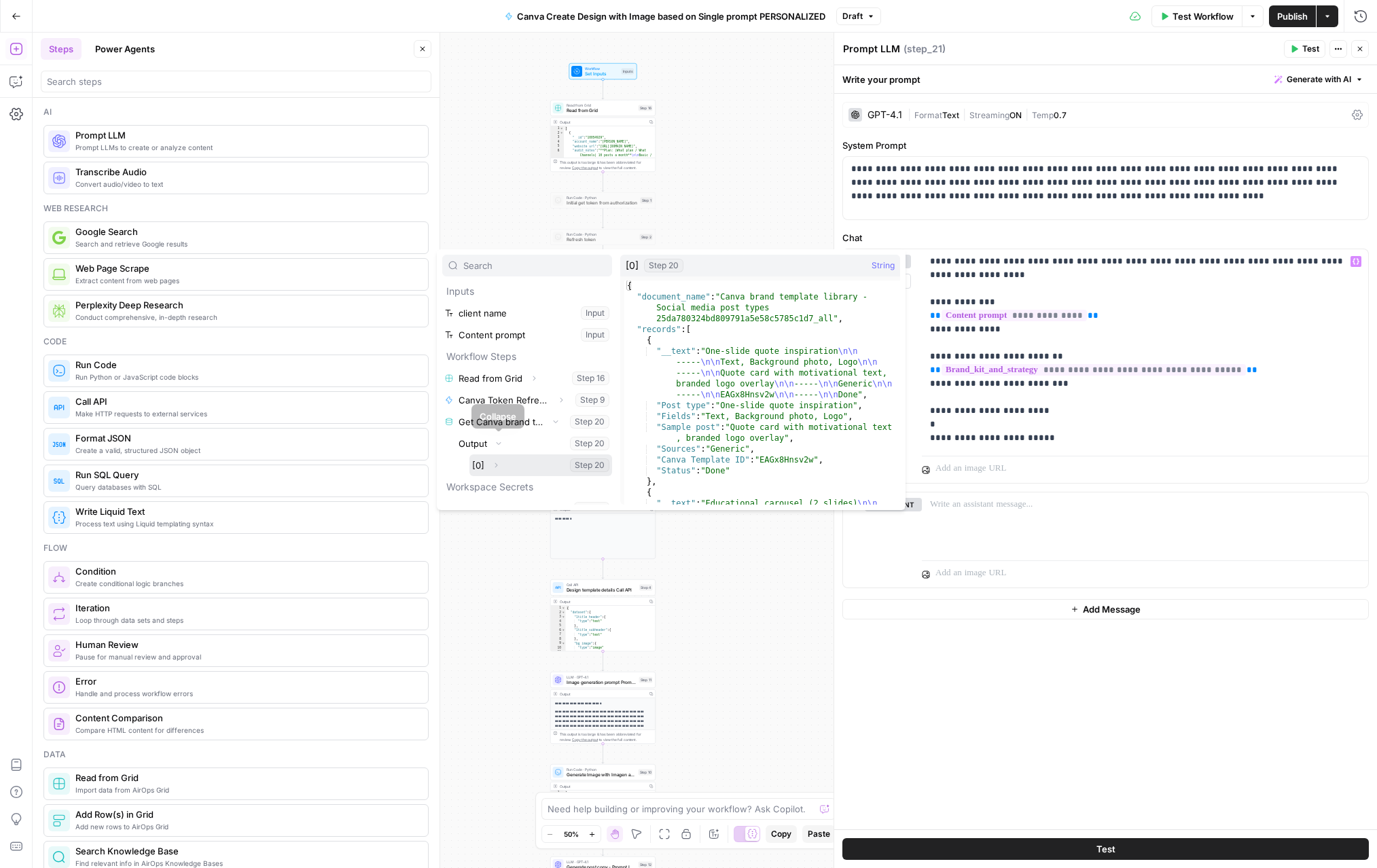
click at [501, 462] on button "Expand" at bounding box center [496, 466] width 18 height 18
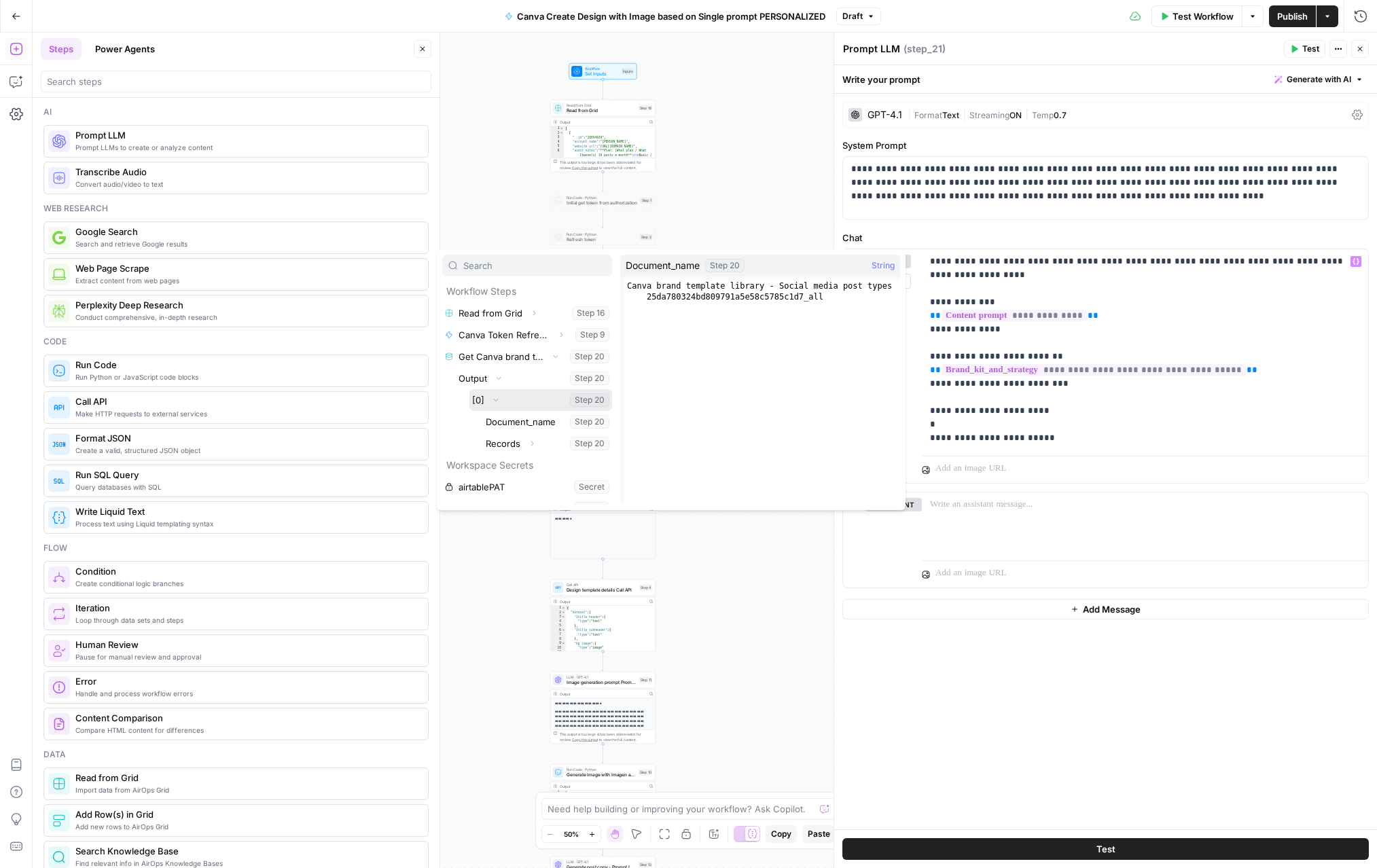
scroll to position [66, 0]
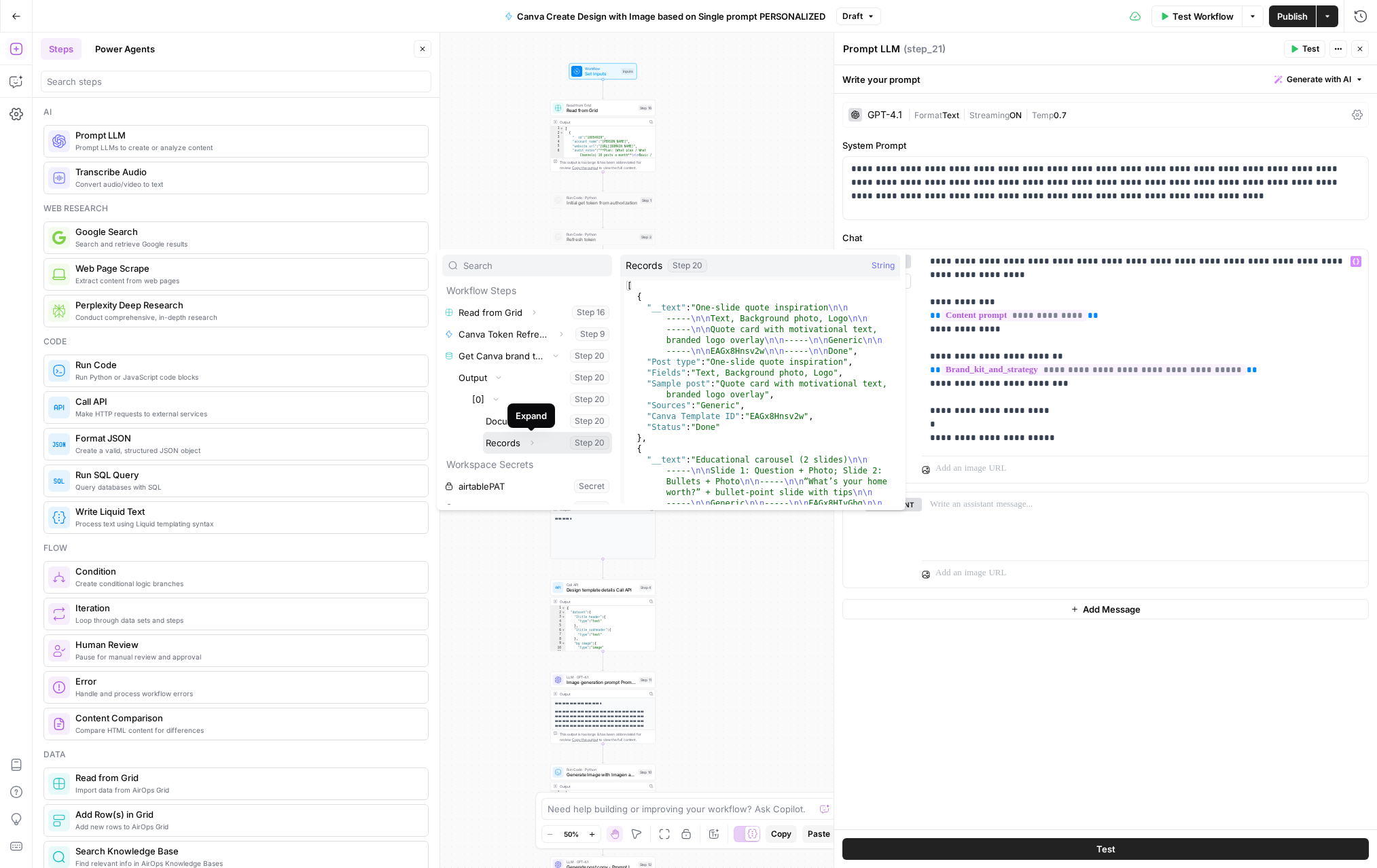
click at [534, 443] on icon "button" at bounding box center [532, 443] width 8 height 8
click at [509, 444] on button "Select variable Records" at bounding box center [547, 443] width 129 height 22
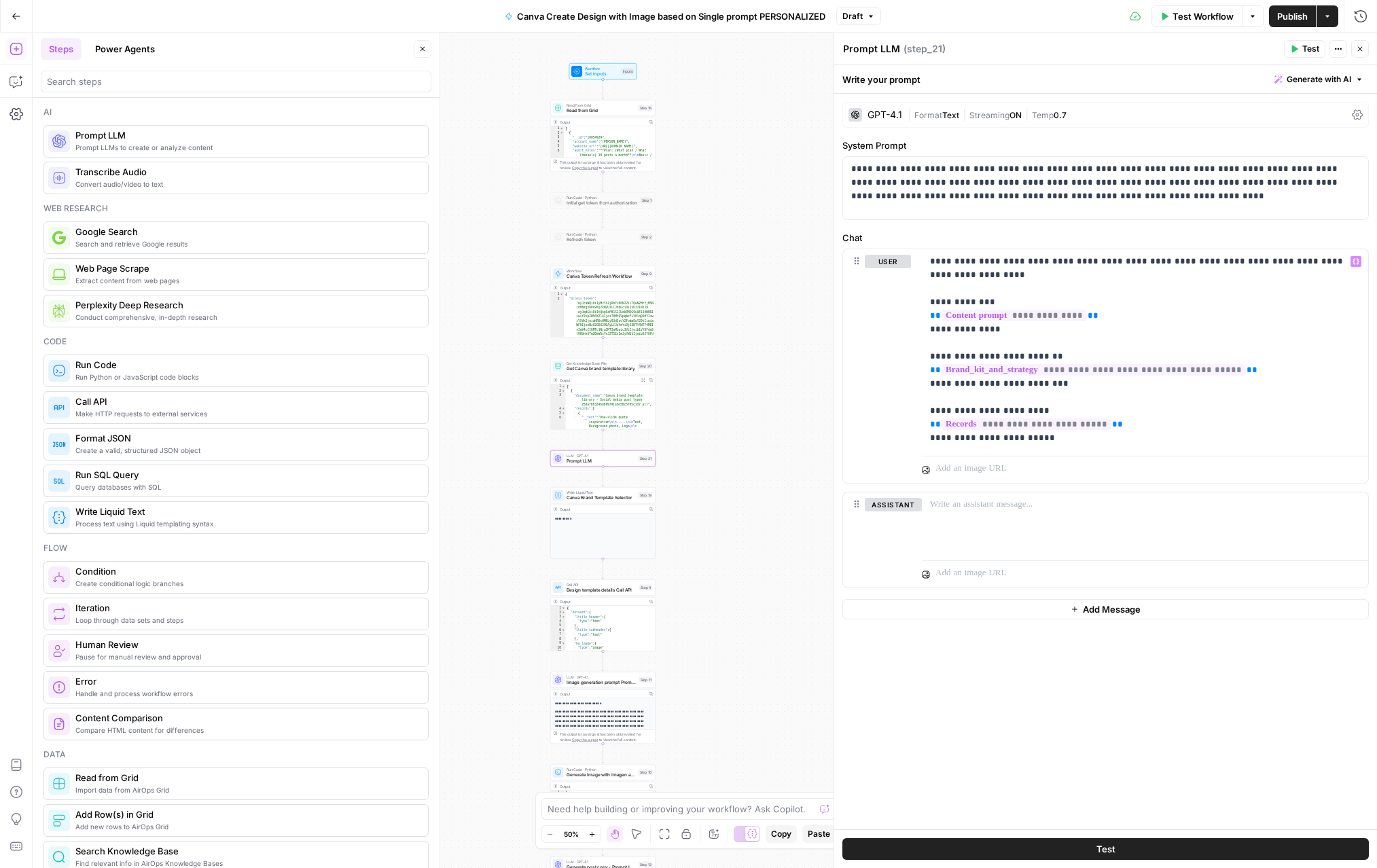
click at [861, 51] on span "Test" at bounding box center [1311, 48] width 17 height 12
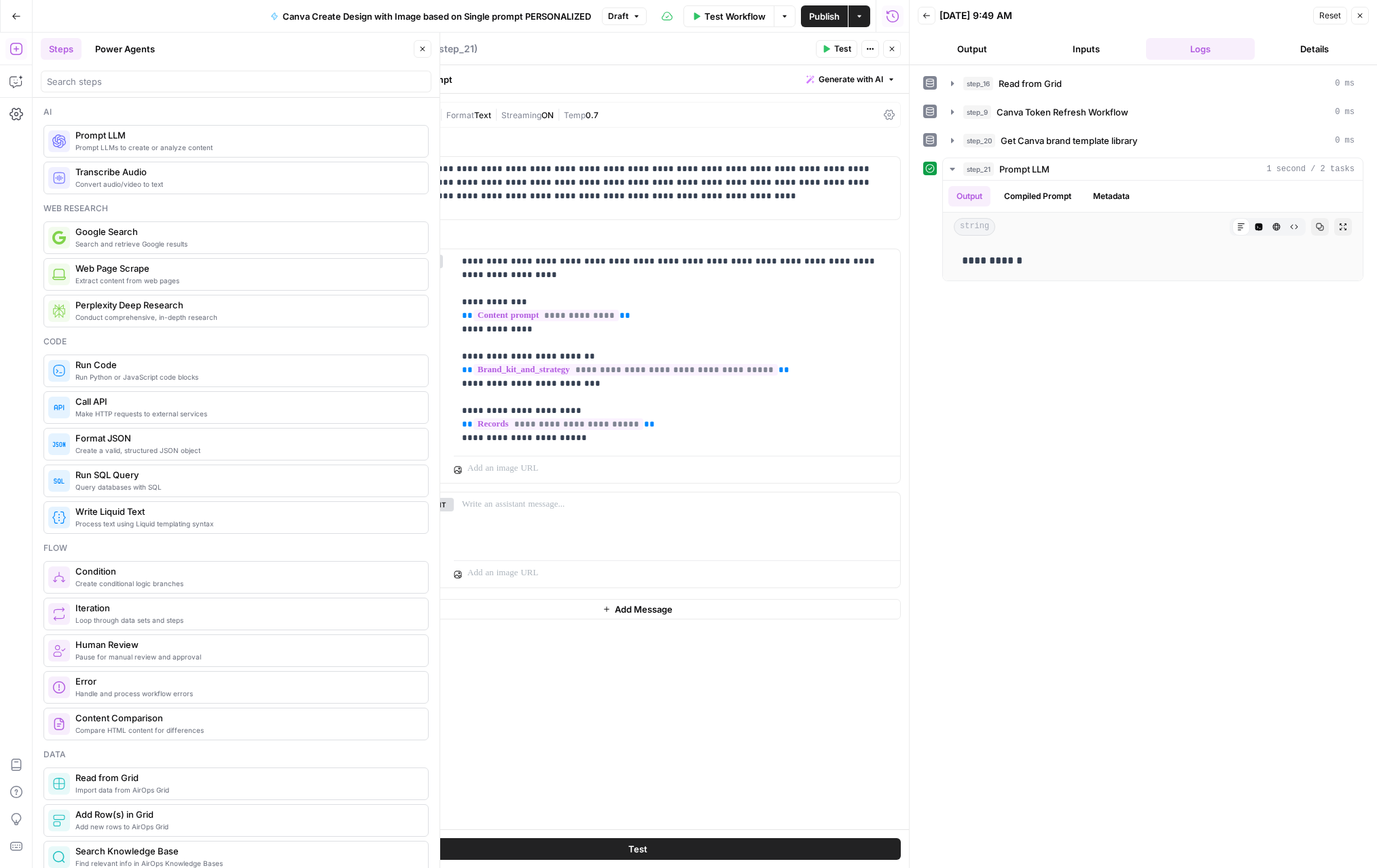
click at [861, 53] on button "Close" at bounding box center [893, 49] width 18 height 18
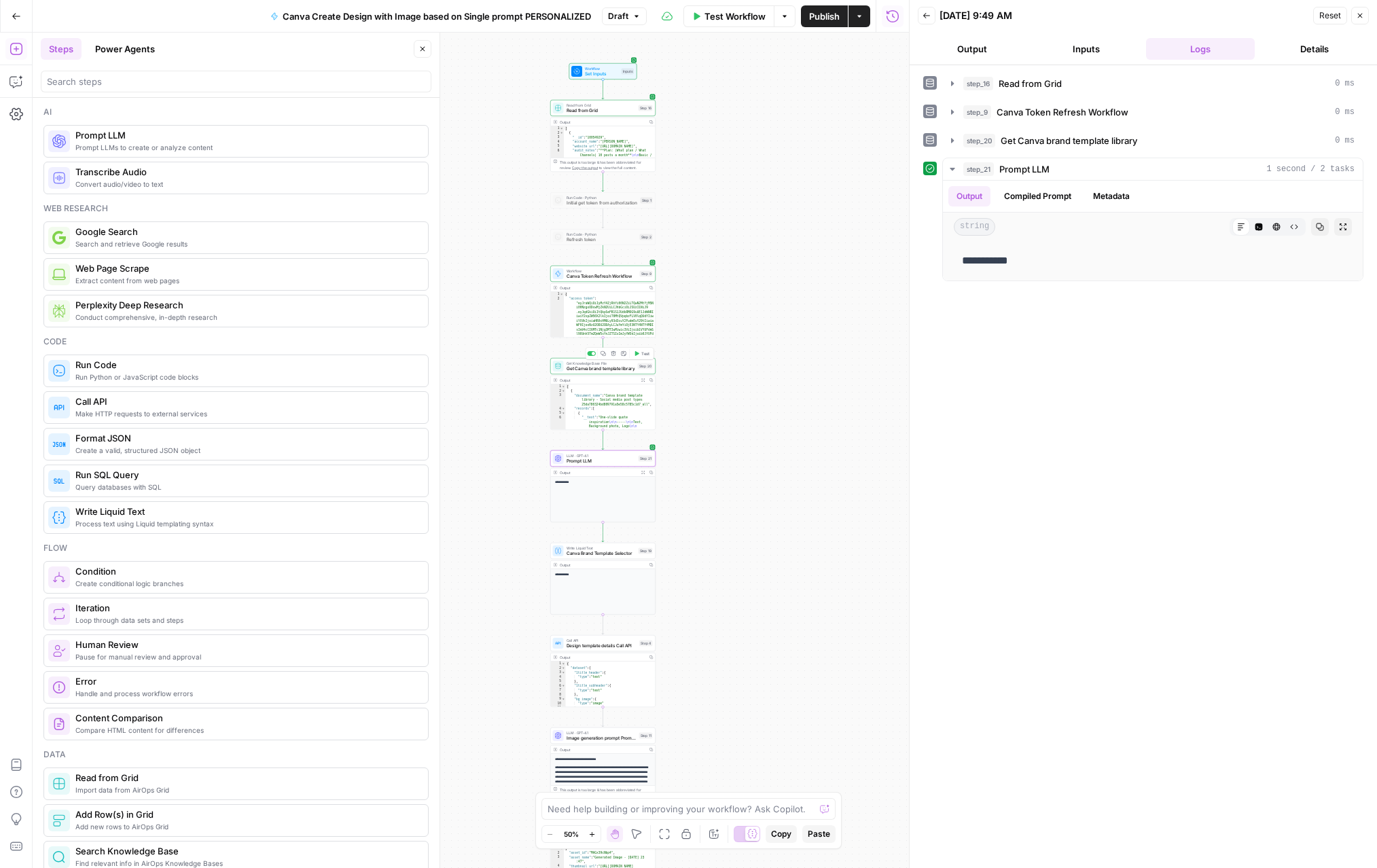
click at [641, 352] on span "Test" at bounding box center [645, 353] width 8 height 6
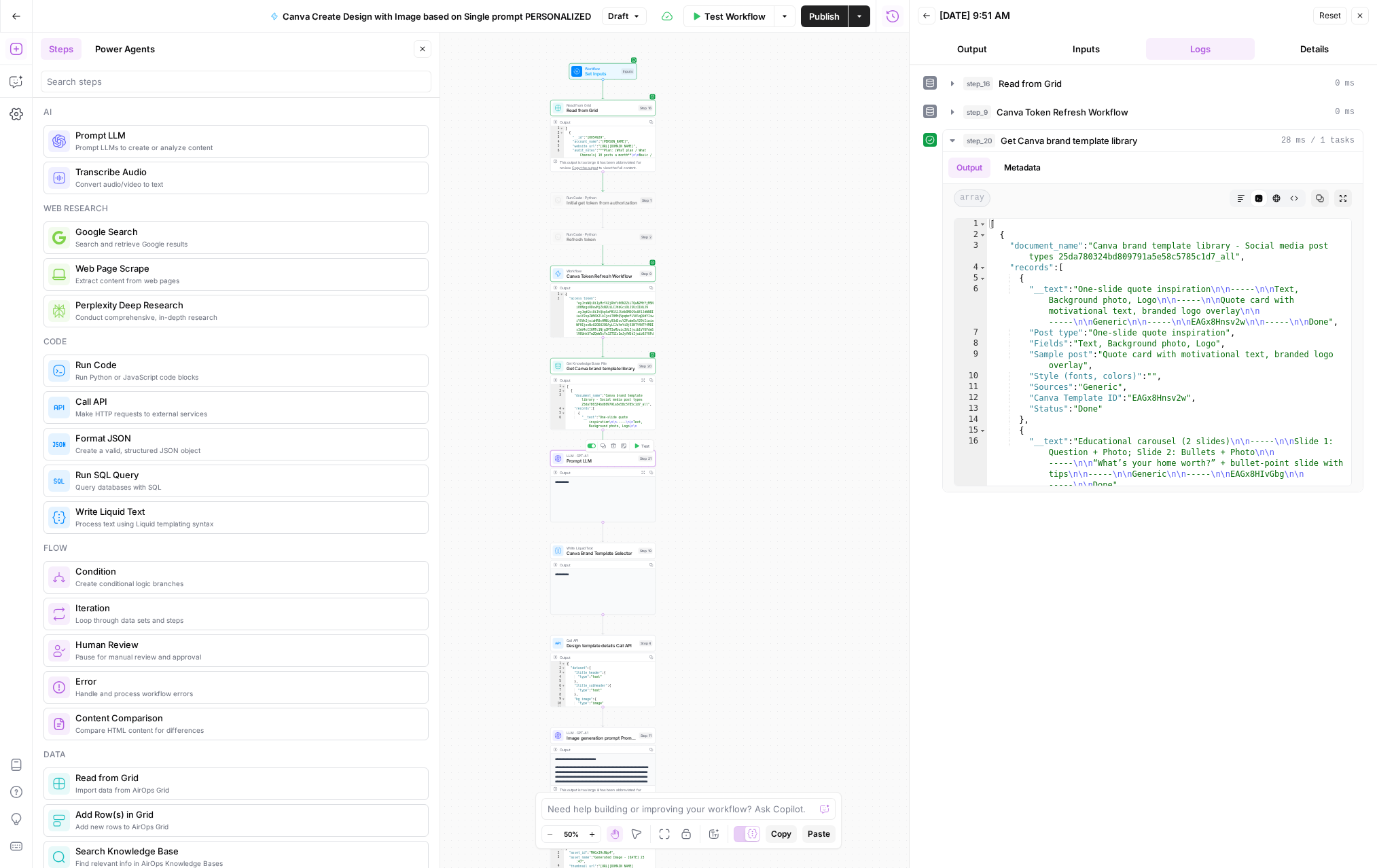
click at [643, 444] on span "Test" at bounding box center [645, 445] width 8 height 6
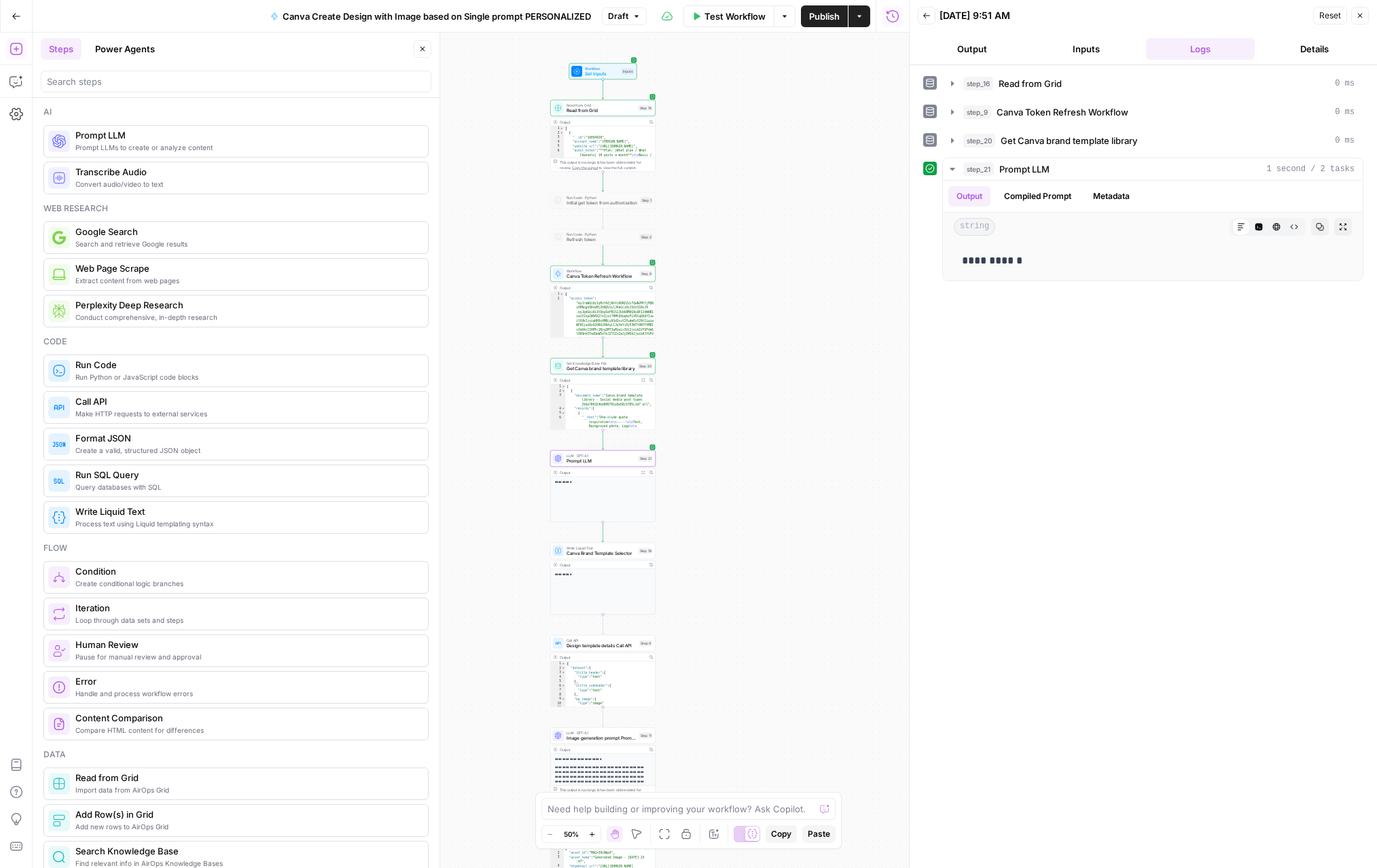
click at [602, 456] on span "LLM · GPT-4.1" at bounding box center [601, 456] width 70 height 6
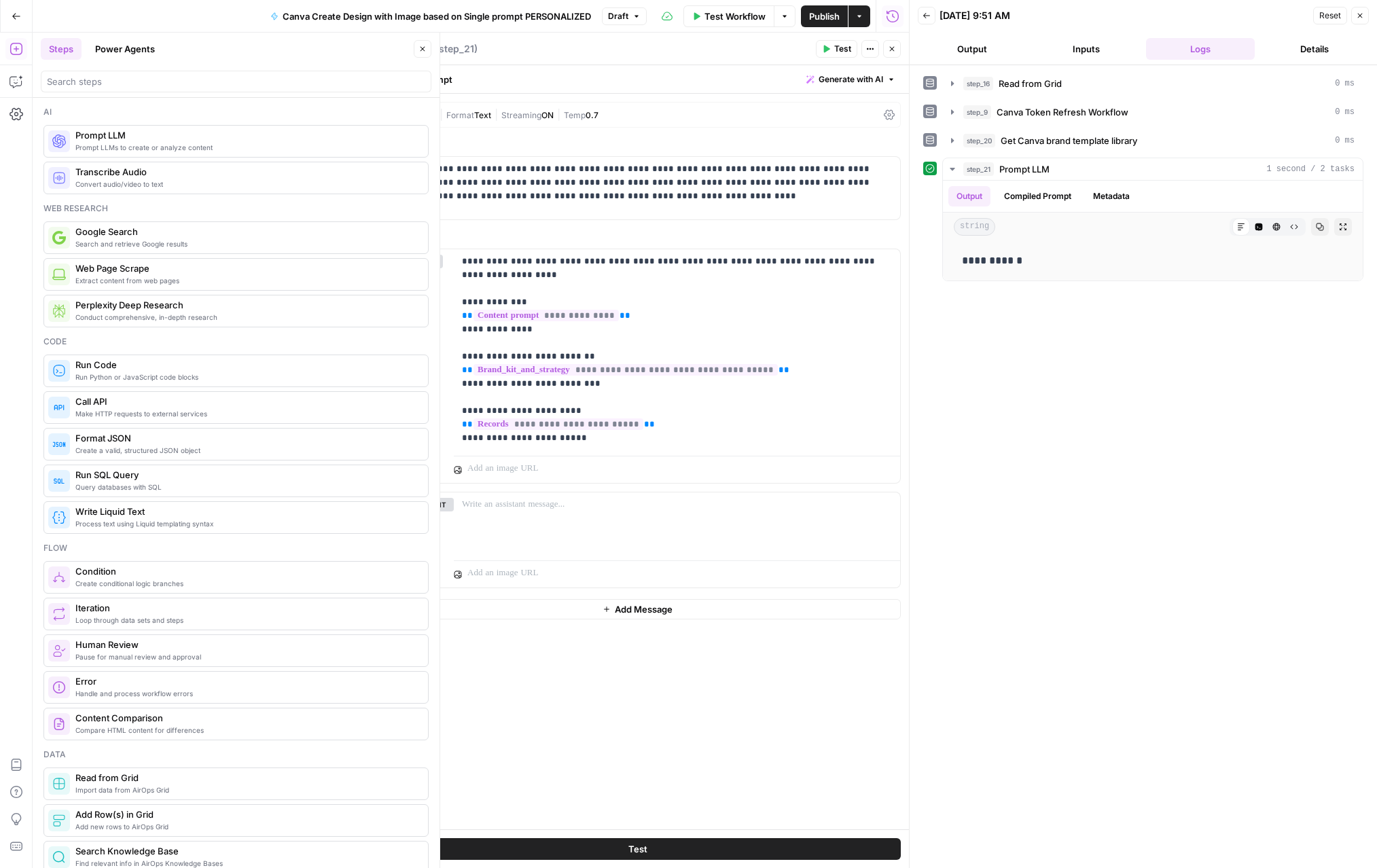
click at [419, 46] on textarea "Prompt LLM" at bounding box center [404, 48] width 57 height 14
type textarea "Choose Canva Template Prompt LLM"
click at [861, 48] on icon "button" at bounding box center [892, 49] width 8 height 8
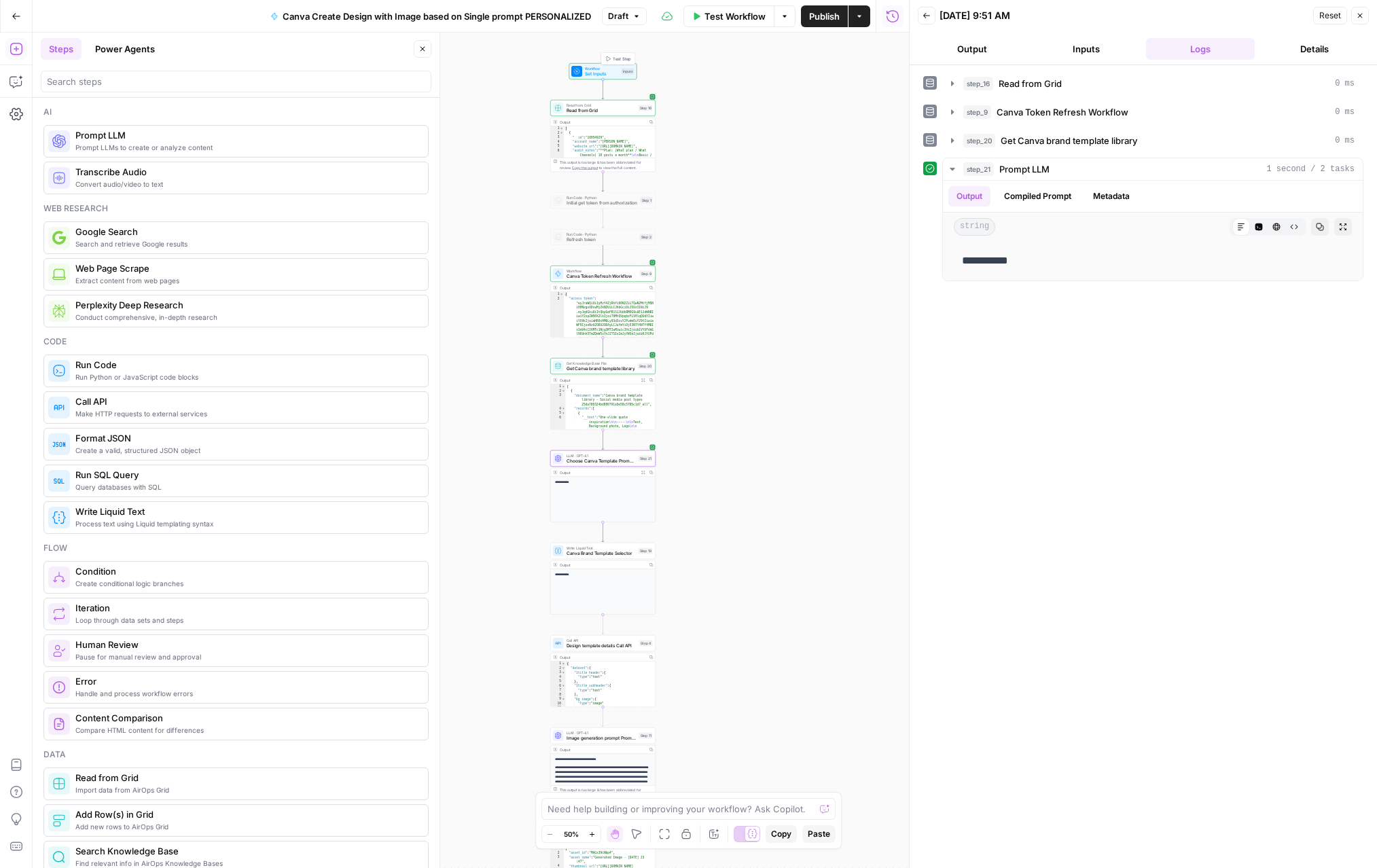
click at [617, 60] on span "Test Step" at bounding box center [622, 58] width 18 height 6
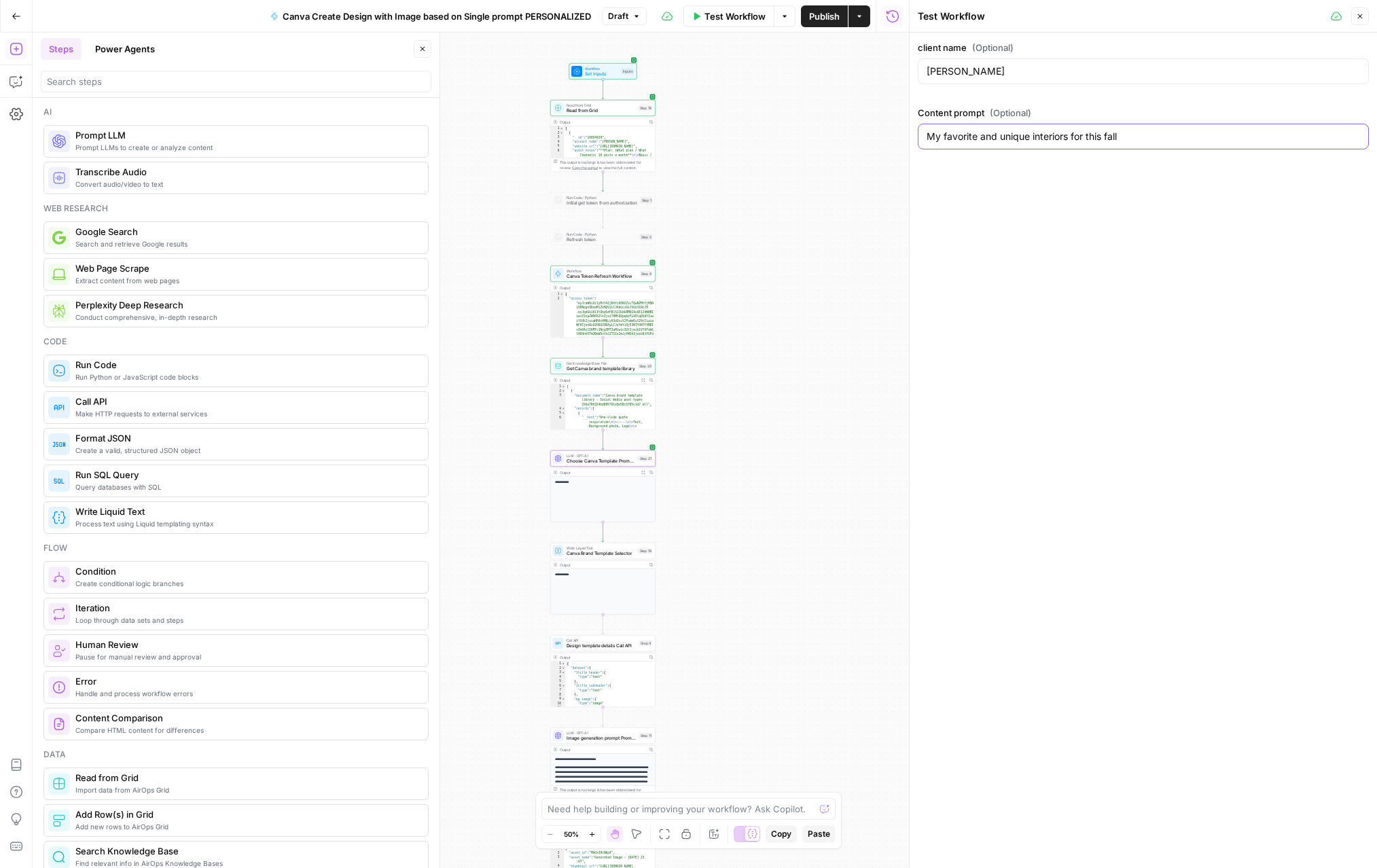
drag, startPoint x: 1162, startPoint y: 139, endPoint x: 838, endPoint y: 156, distance: 324.4
click at [838, 156] on body "LP Production Workloads New Home Browse Insights Opportunities Your Data Recent…" at bounding box center [688, 434] width 1377 height 868
type input "some wise quote from my background"
click at [861, 21] on button "Close" at bounding box center [1361, 16] width 18 height 18
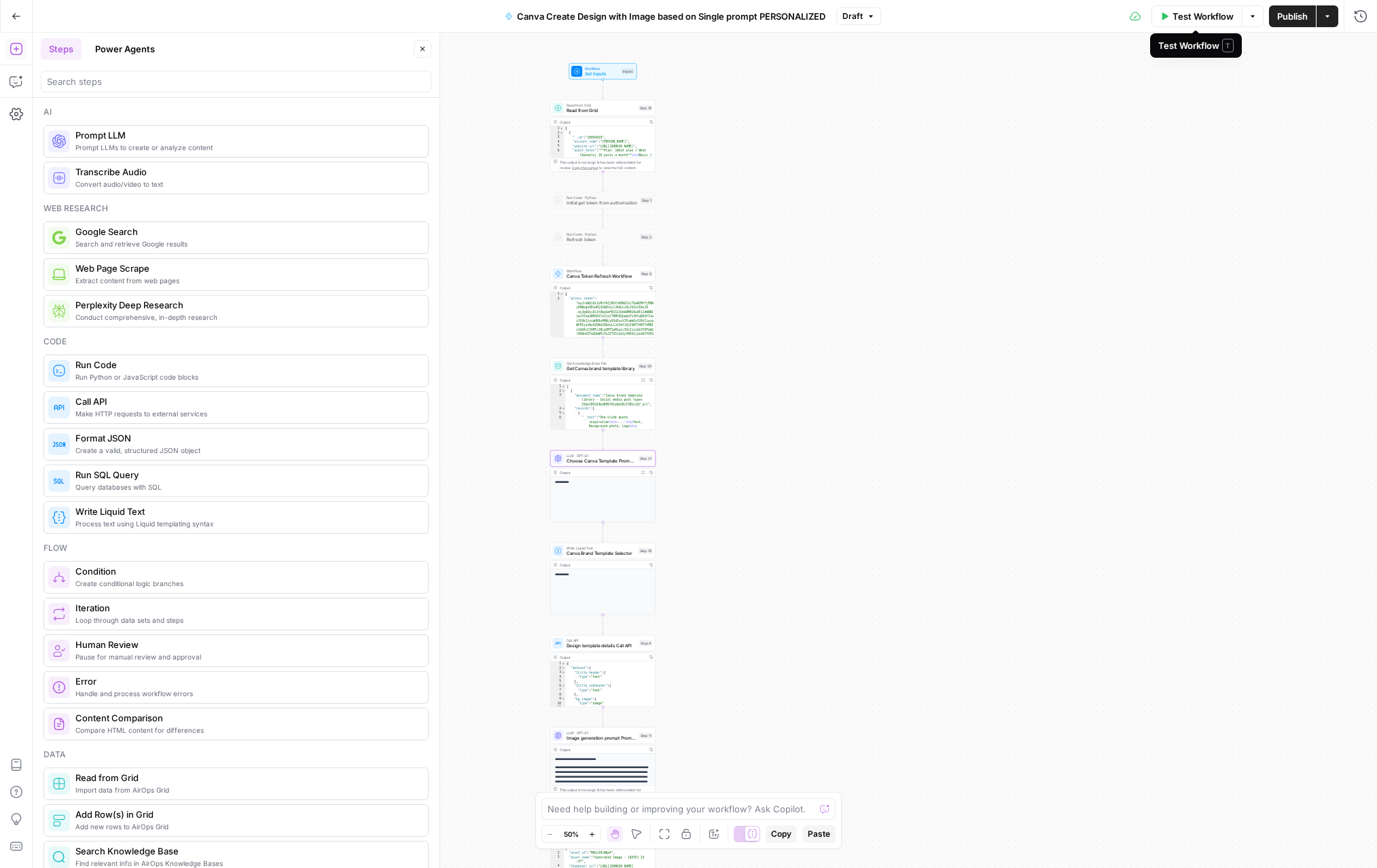
click at [861, 18] on button "Test Workflow" at bounding box center [1197, 16] width 91 height 22
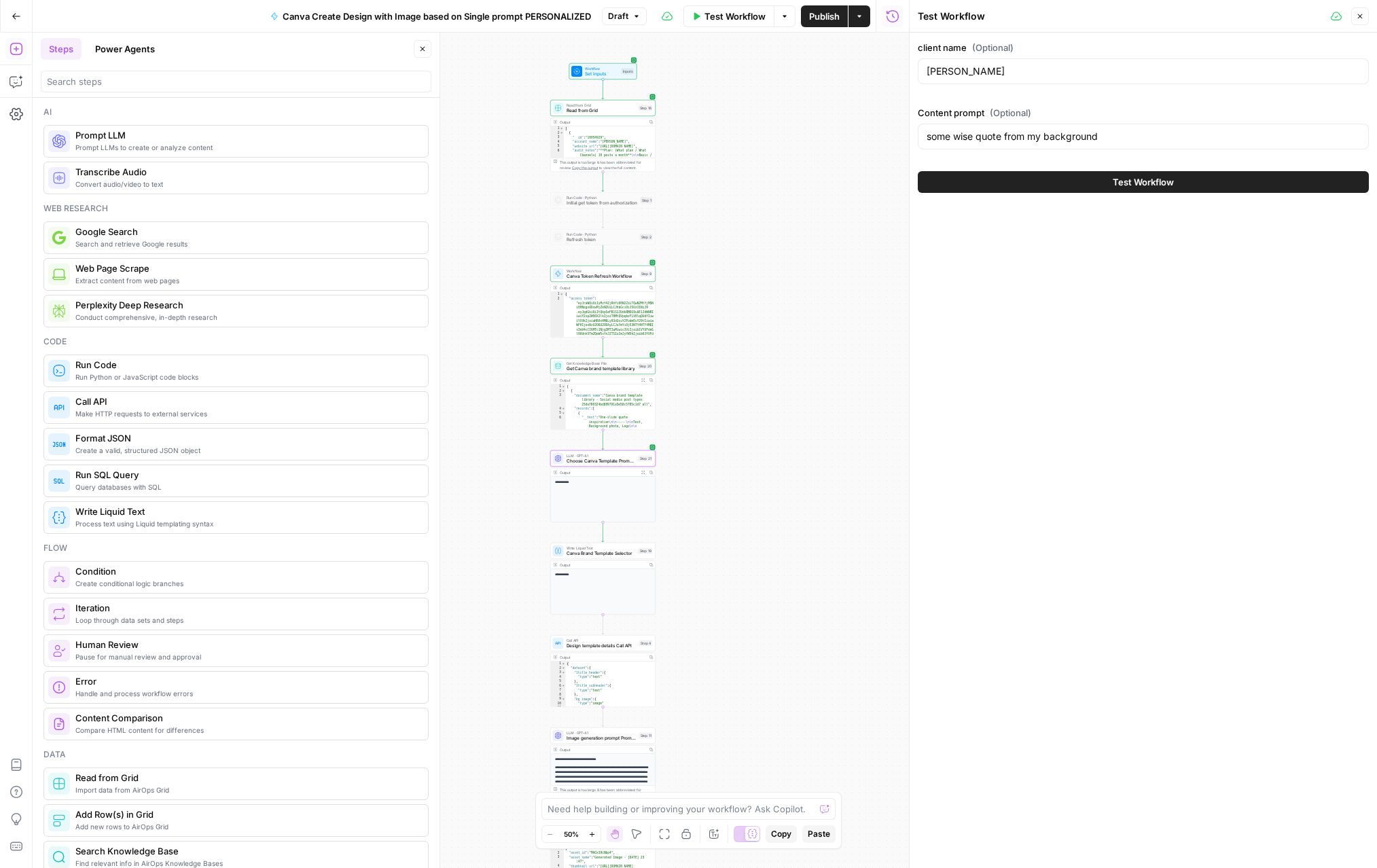
click at [861, 189] on span "Test Workflow" at bounding box center [1143, 182] width 61 height 14
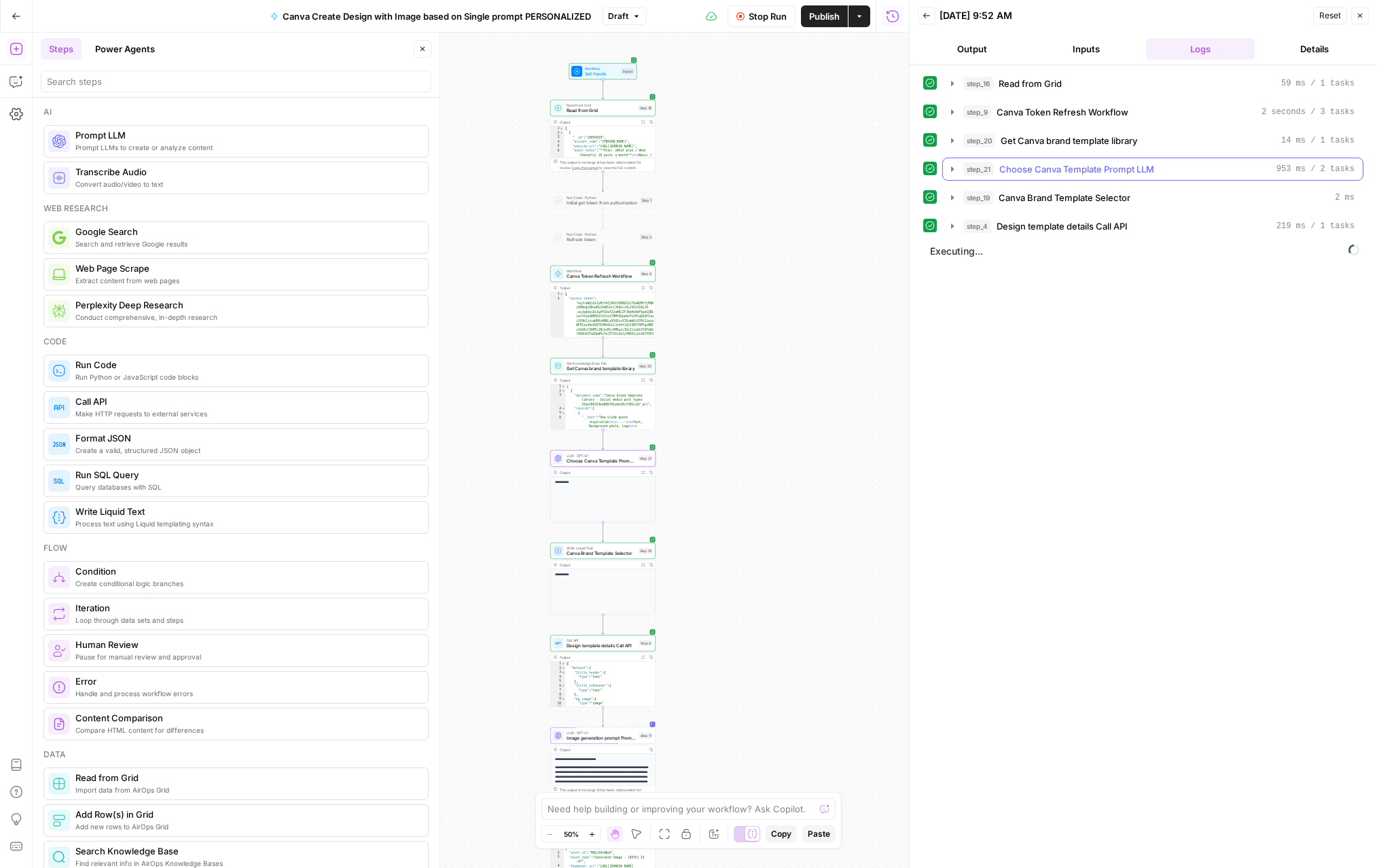
click at [861, 170] on icon "button" at bounding box center [952, 169] width 11 height 11
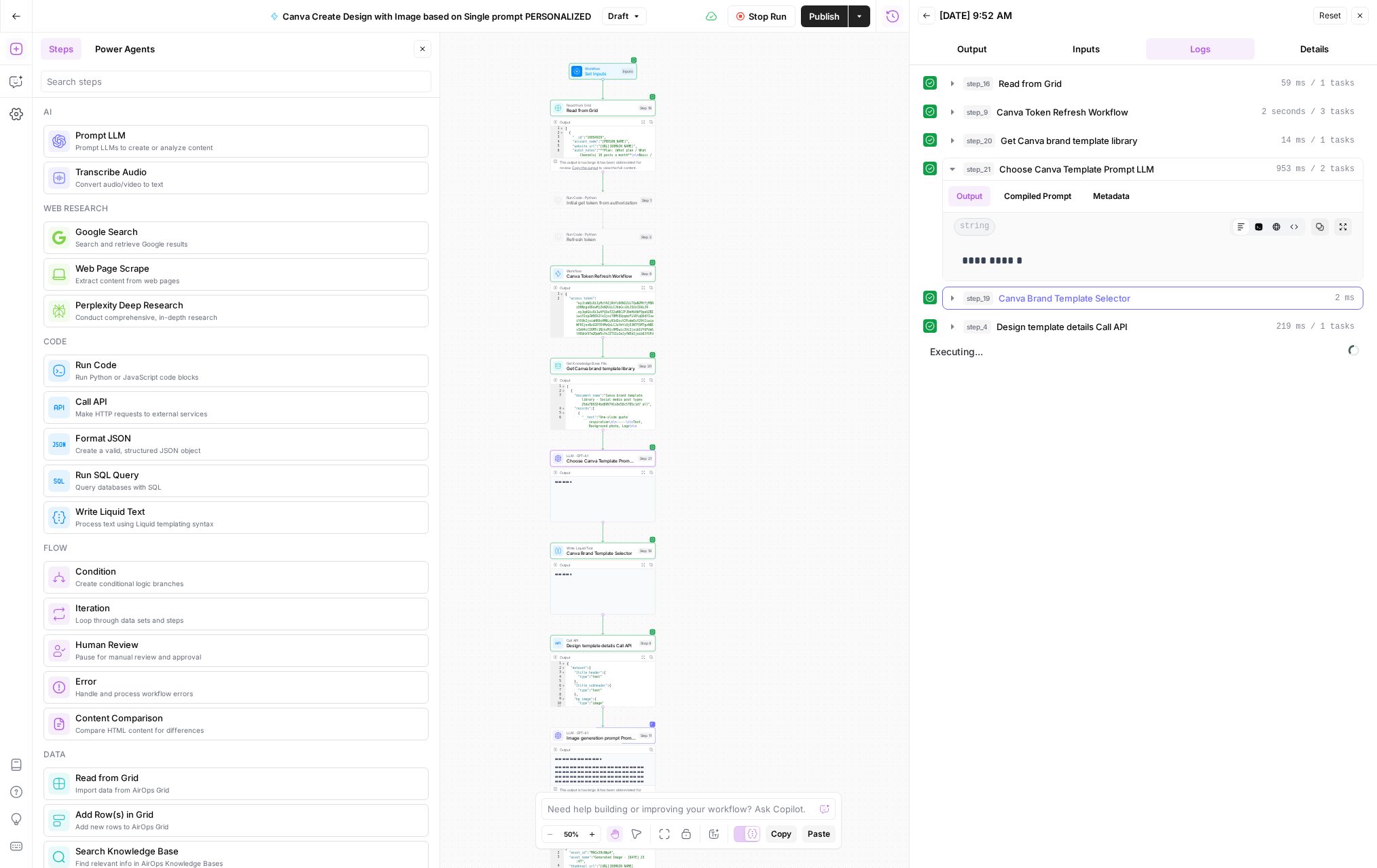
click at [861, 301] on icon "button" at bounding box center [952, 298] width 11 height 11
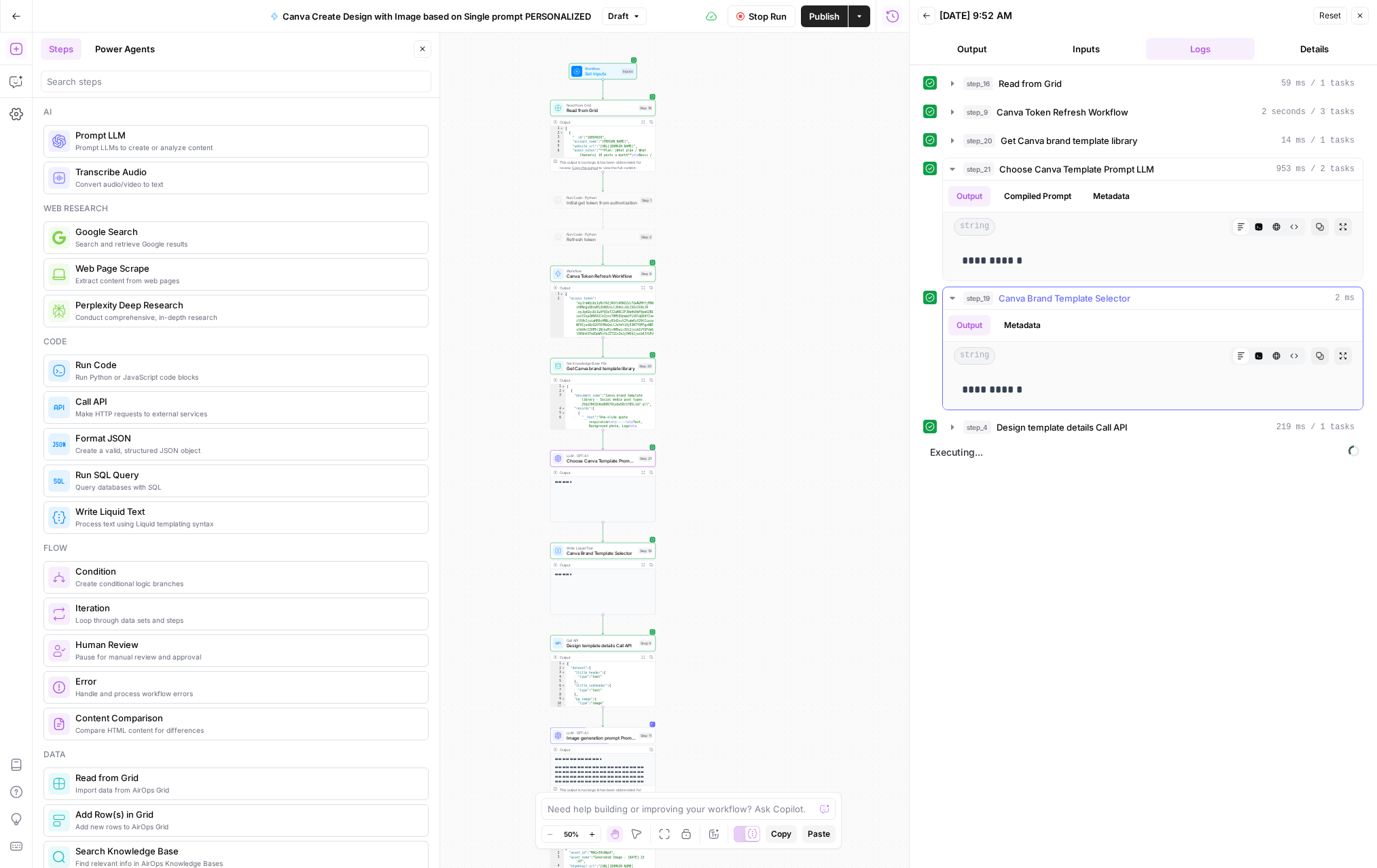
click at [861, 301] on icon "button" at bounding box center [952, 298] width 11 height 11
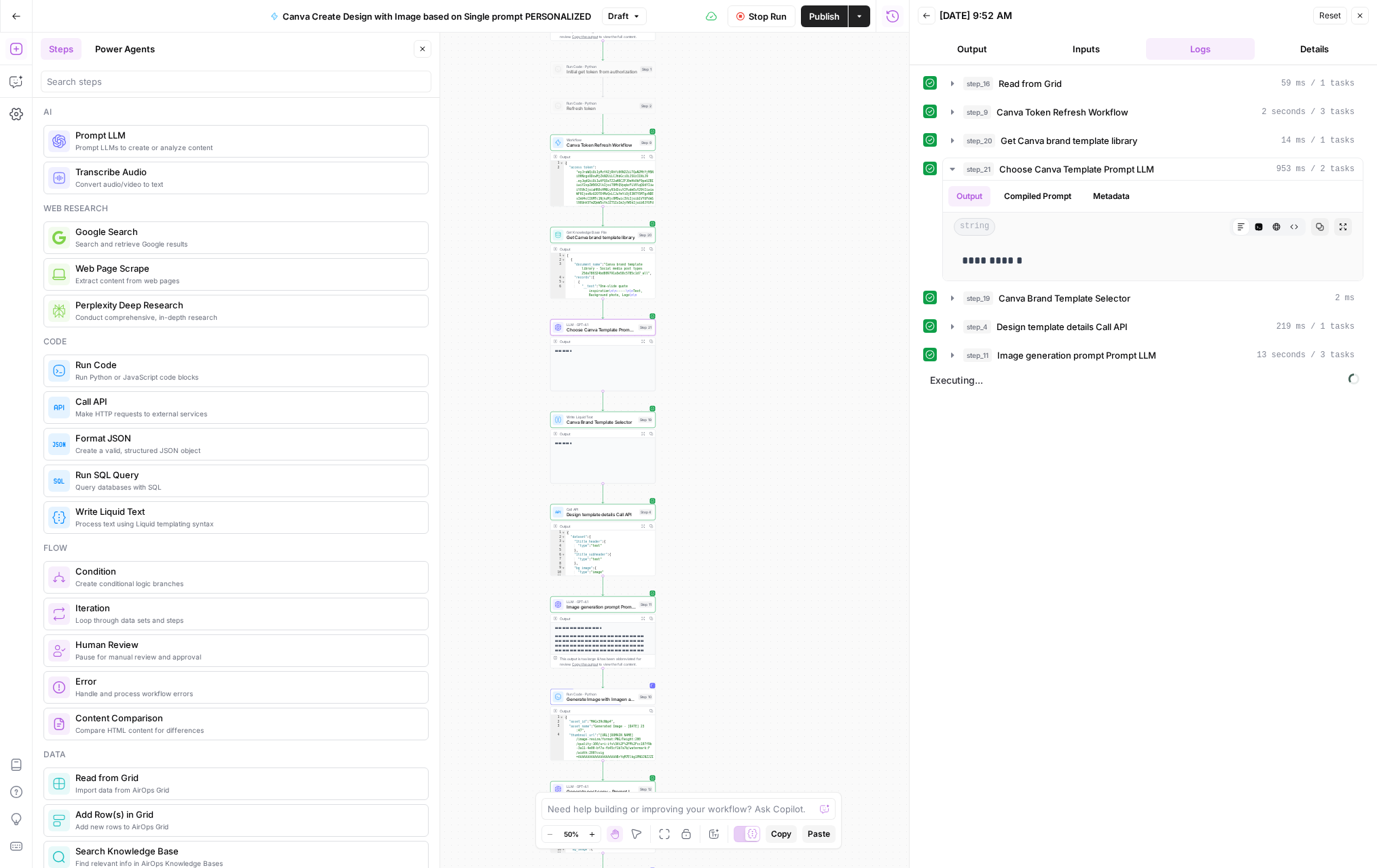
click at [770, 25] on button "Stop Run" at bounding box center [761, 16] width 68 height 22
click at [613, 407] on icon "button" at bounding box center [613, 407] width 5 height 5
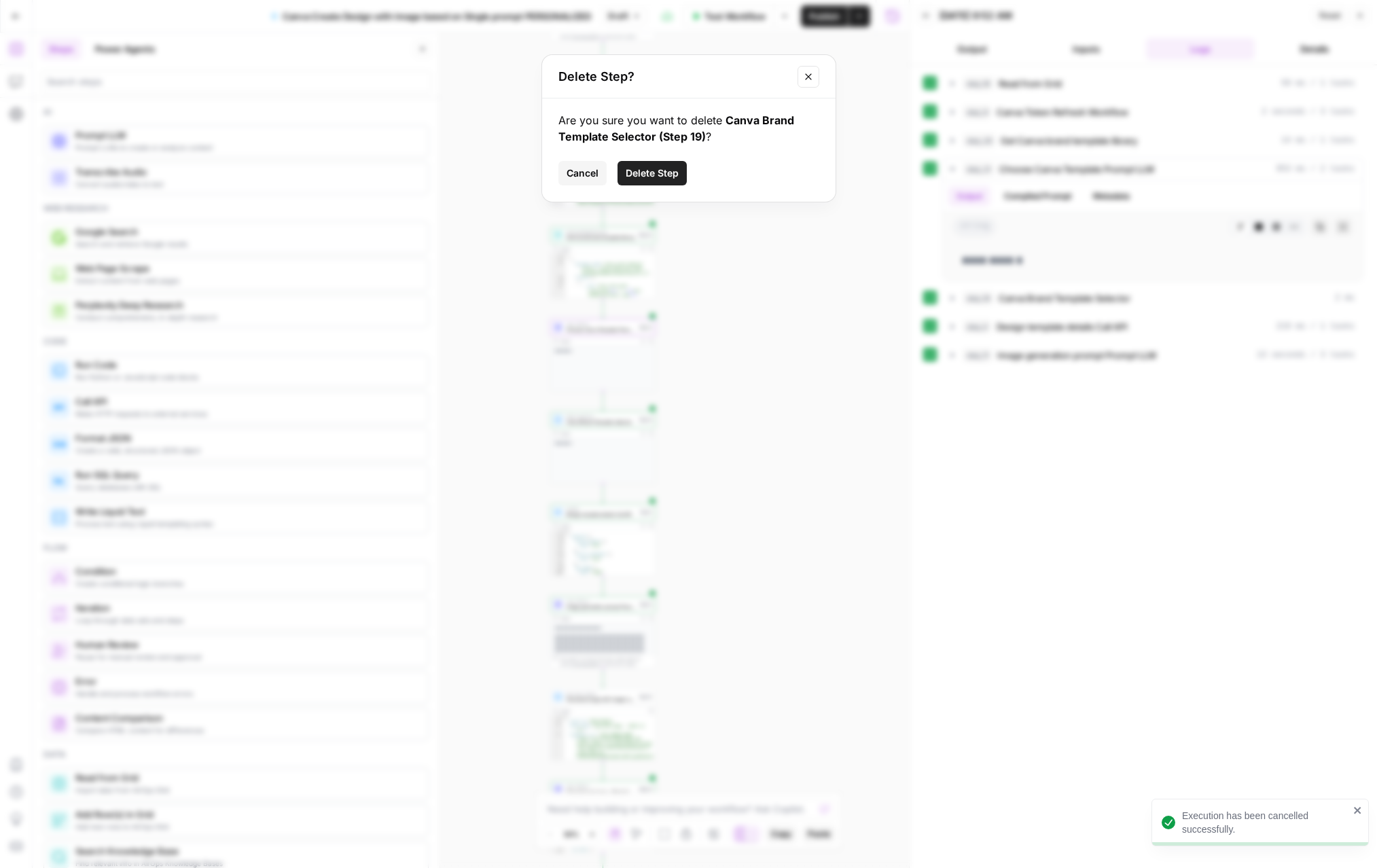
click at [652, 179] on span "Delete Step" at bounding box center [652, 173] width 53 height 14
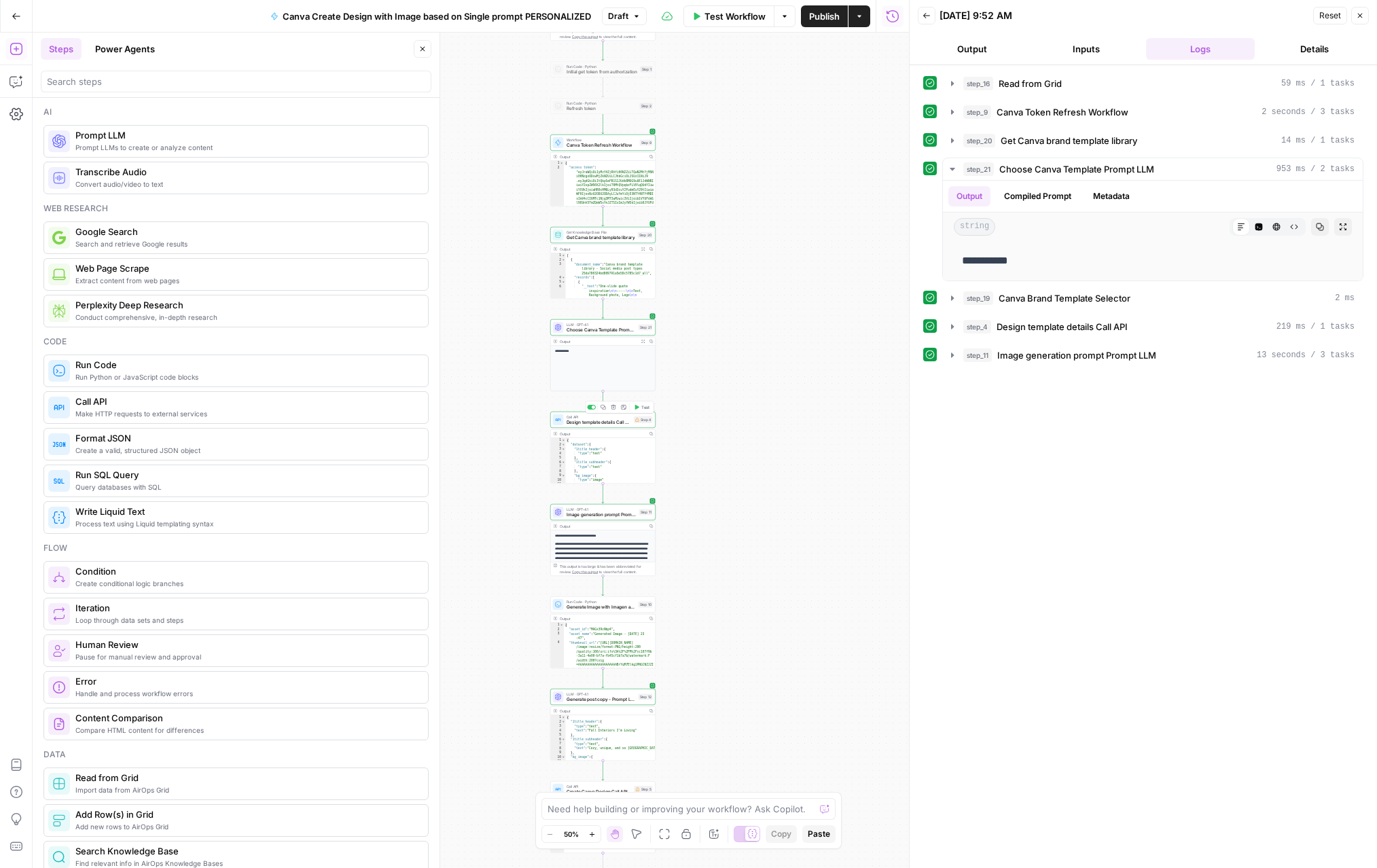
click at [607, 422] on span "Design template details Call API" at bounding box center [599, 422] width 66 height 7
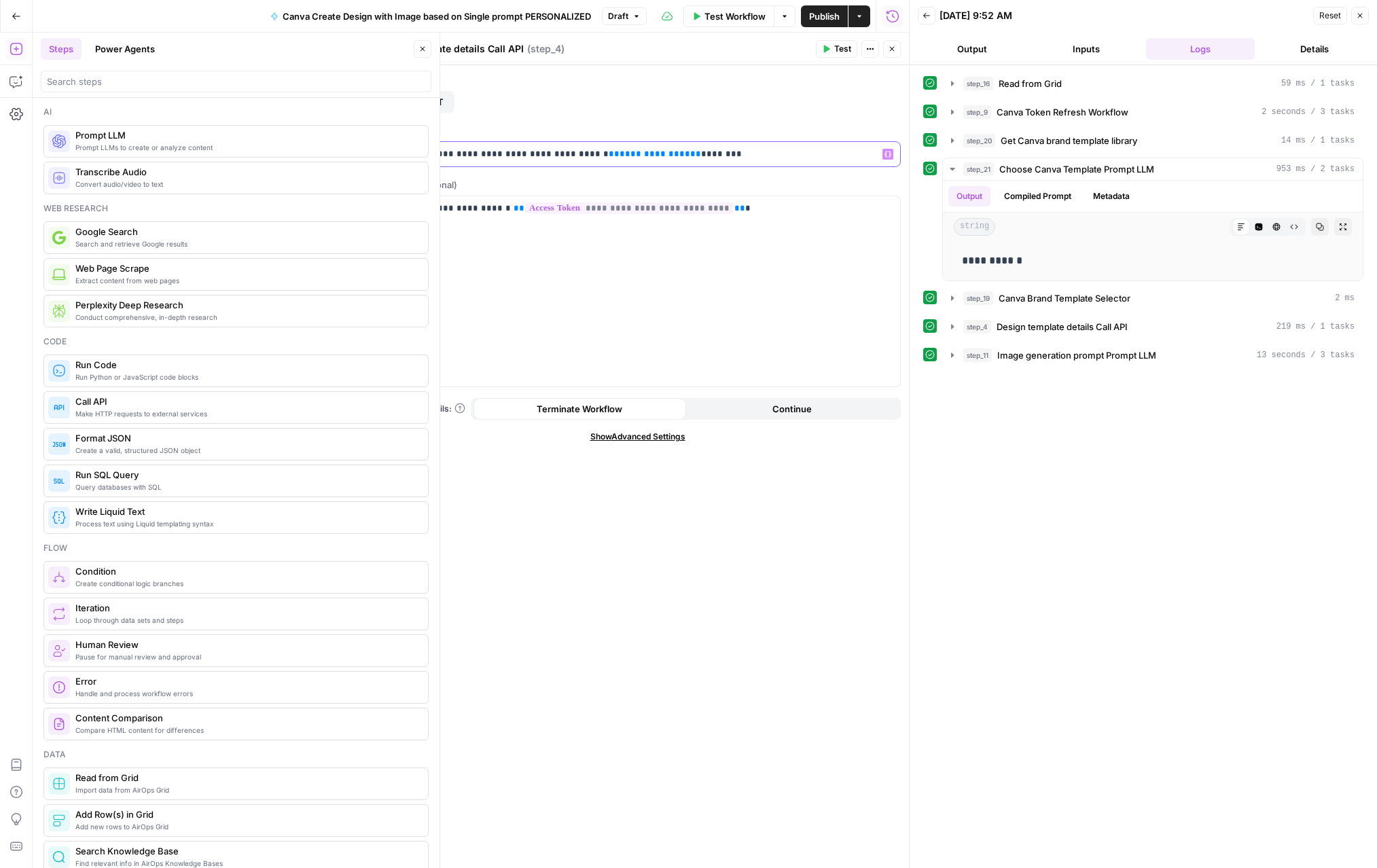
click at [655, 153] on p "**********" at bounding box center [637, 154] width 509 height 14
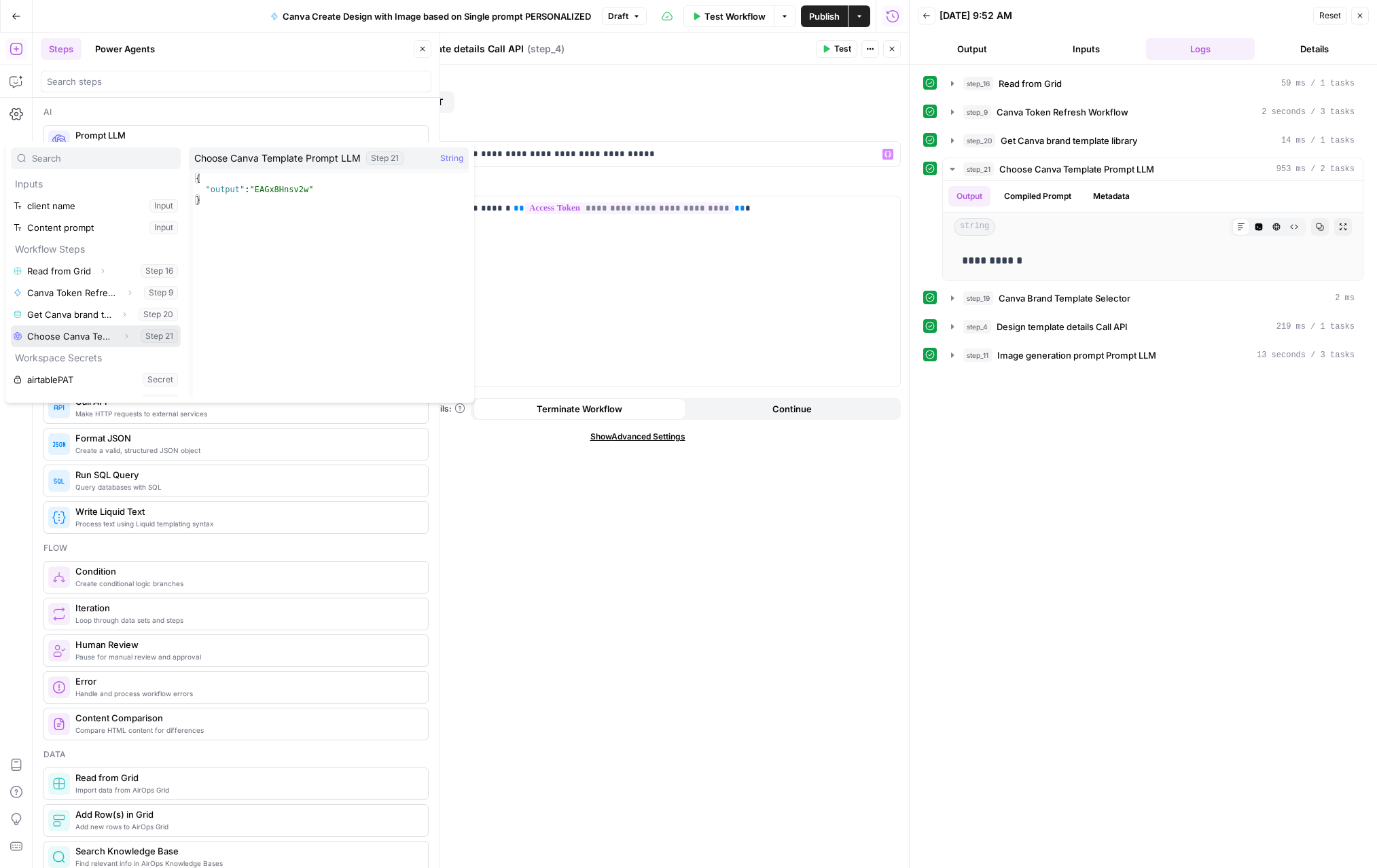
click at [129, 339] on icon "button" at bounding box center [126, 336] width 8 height 8
click at [72, 360] on button "Select variable Output" at bounding box center [102, 358] width 157 height 22
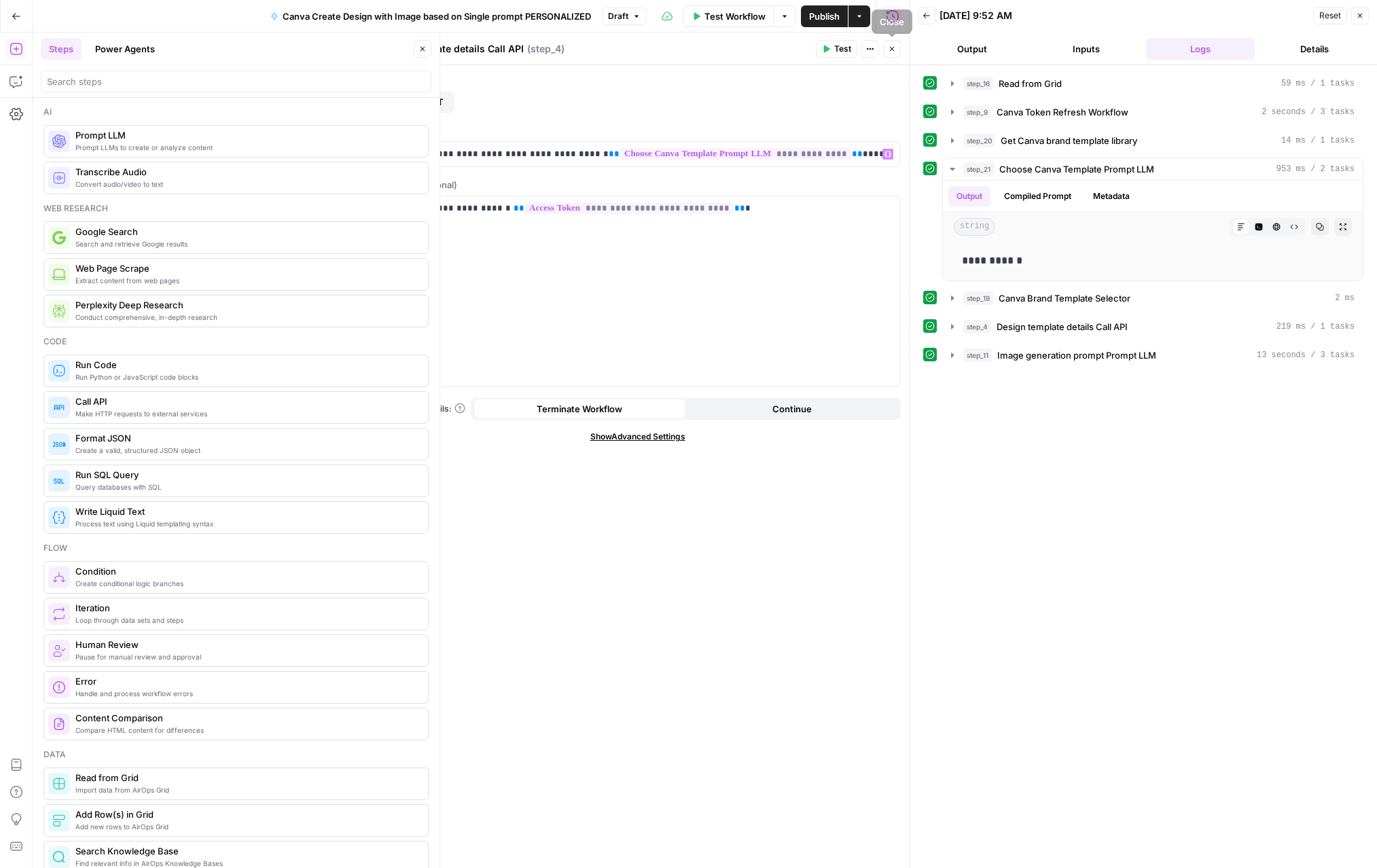
click at [861, 50] on icon "button" at bounding box center [892, 49] width 8 height 8
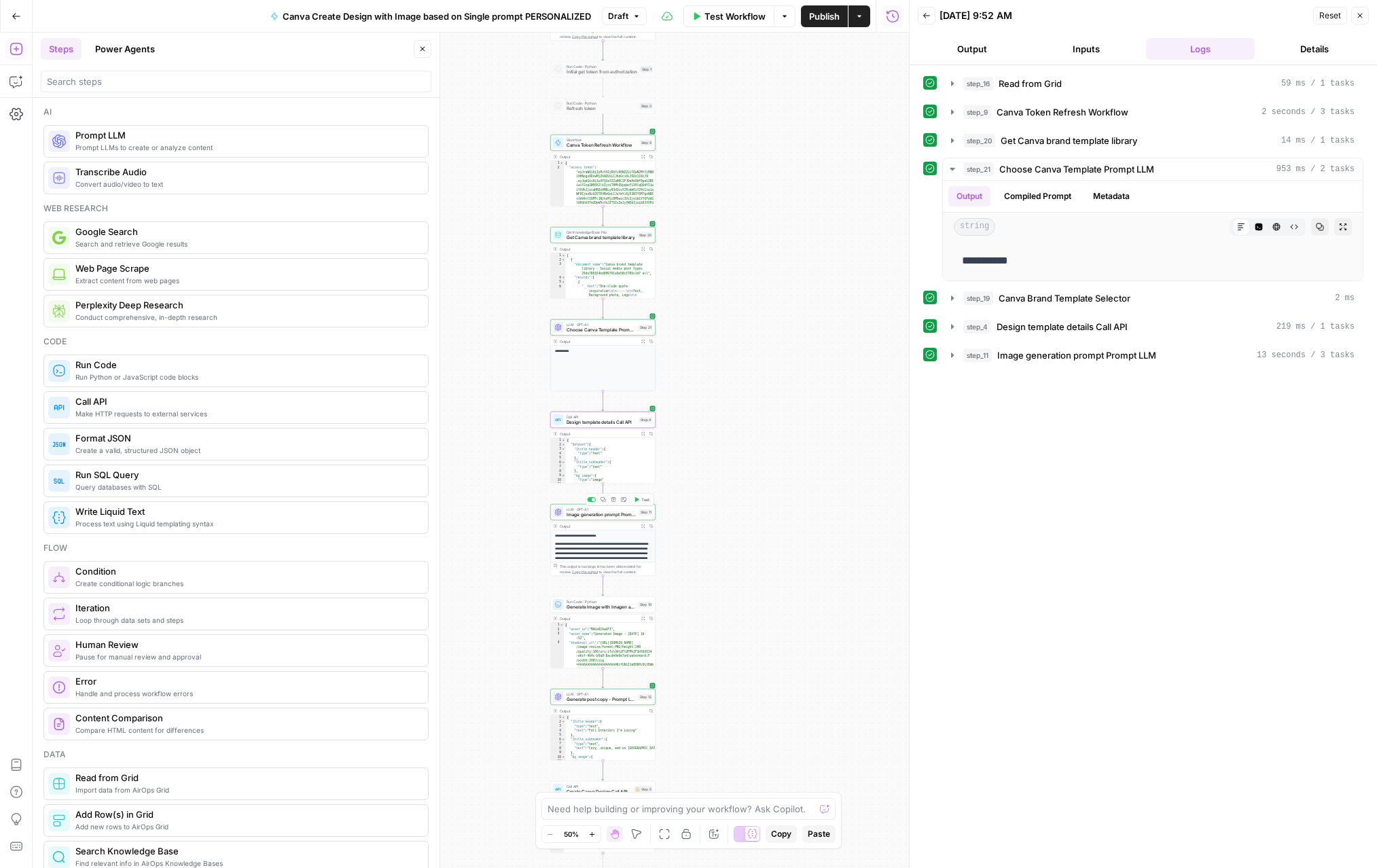
click at [608, 515] on span "Image generation prompt Prompt LLM" at bounding box center [601, 515] width 70 height 7
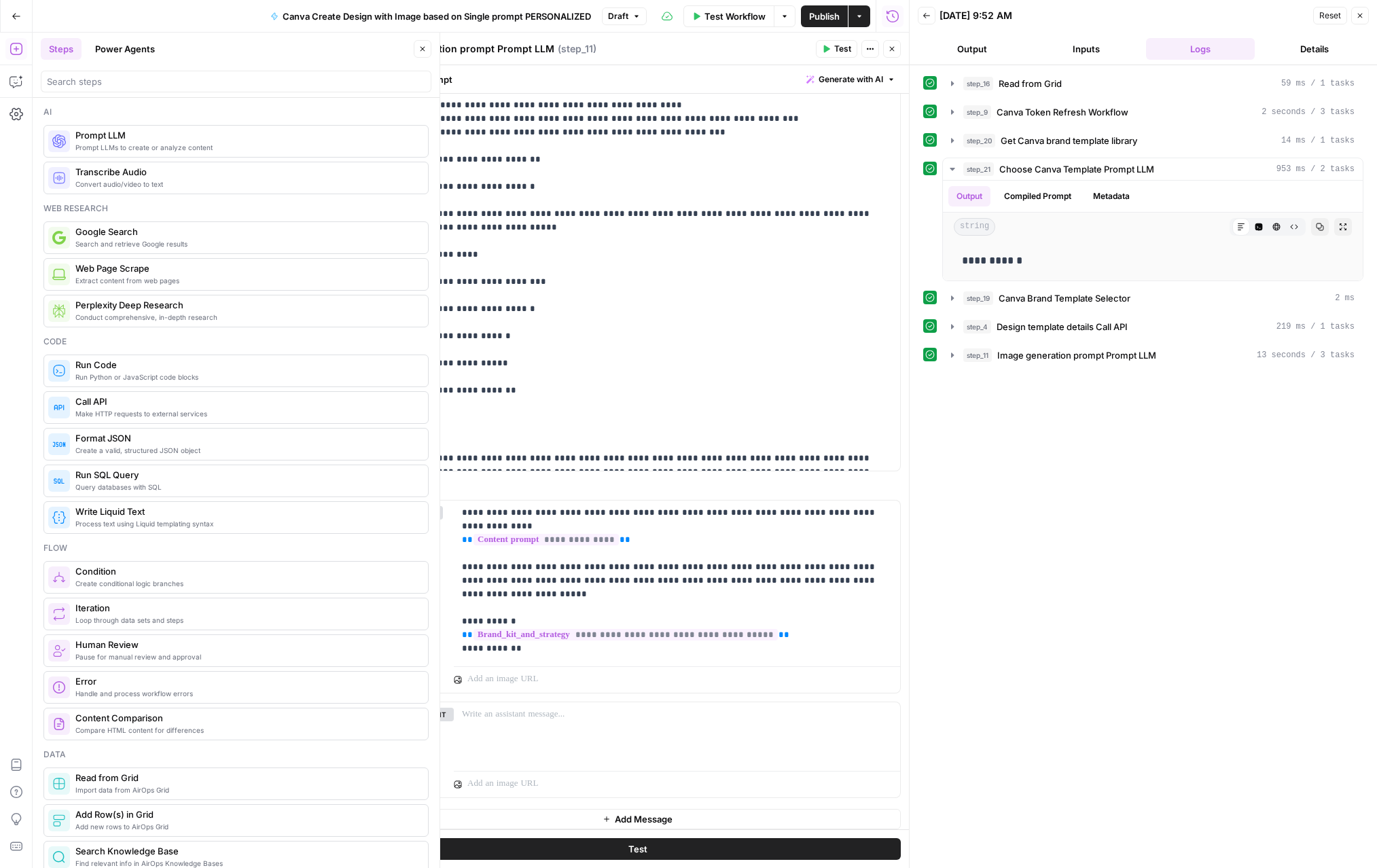
scroll to position [248, 0]
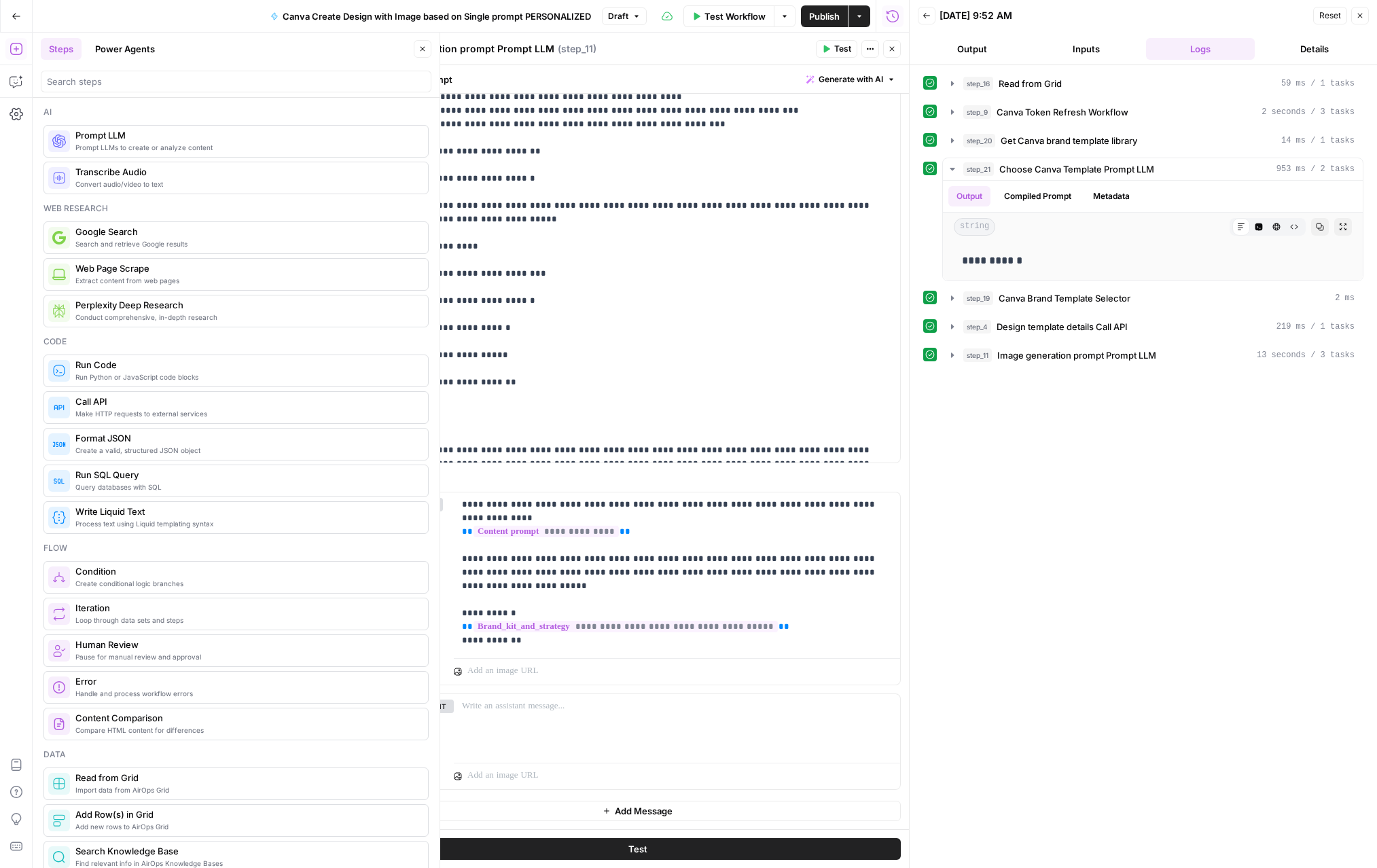
click at [861, 52] on button "Close" at bounding box center [893, 49] width 18 height 18
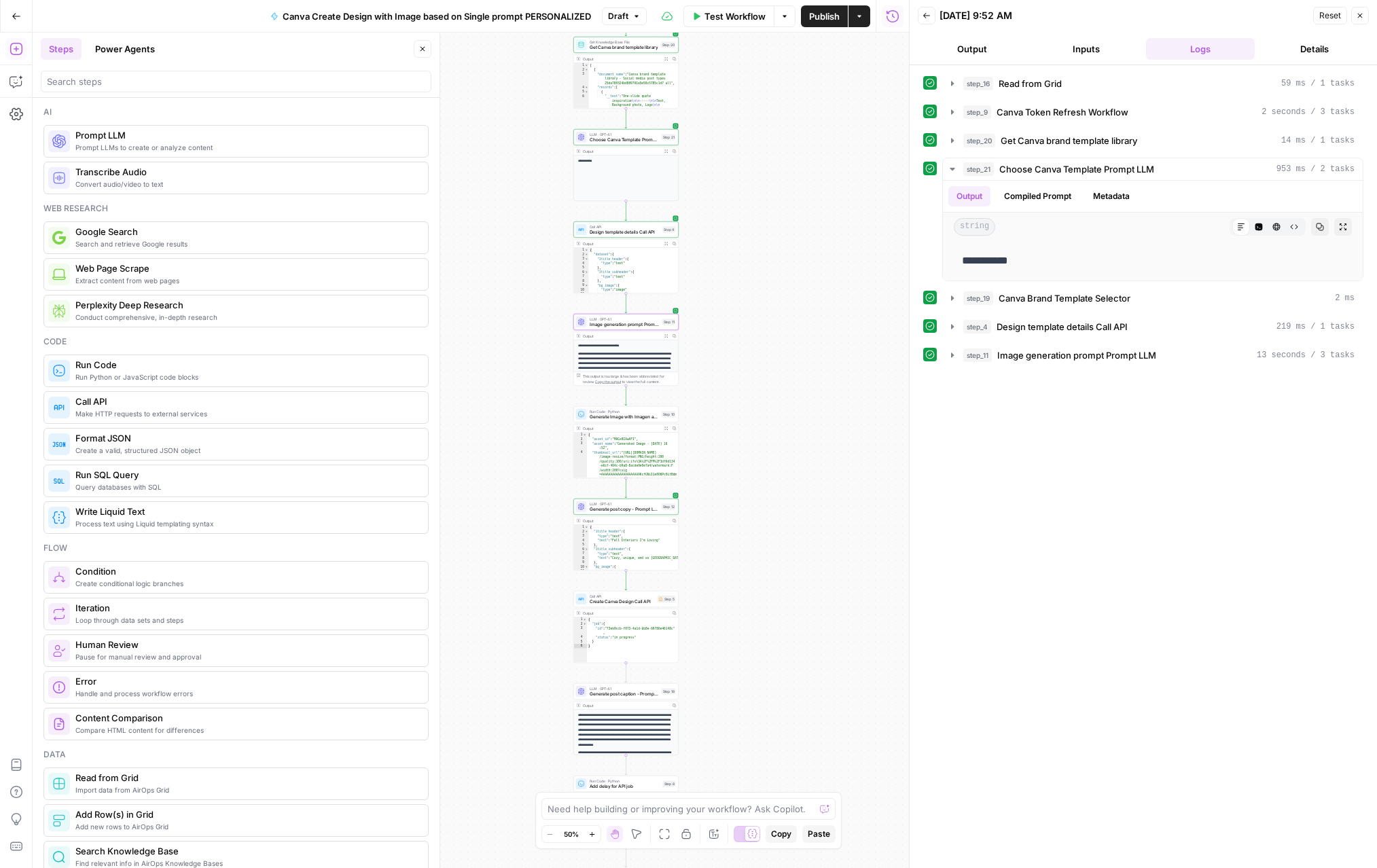
drag, startPoint x: 705, startPoint y: 561, endPoint x: 726, endPoint y: 384, distance: 178.2
click at [729, 369] on div "Workflow Set Inputs Inputs Read from Grid Read from Grid Step 16 Output Expand …" at bounding box center [470, 451] width 876 height 836
click at [611, 412] on span "Generate Image with Imagen and upload to Canva" at bounding box center [625, 415] width 70 height 7
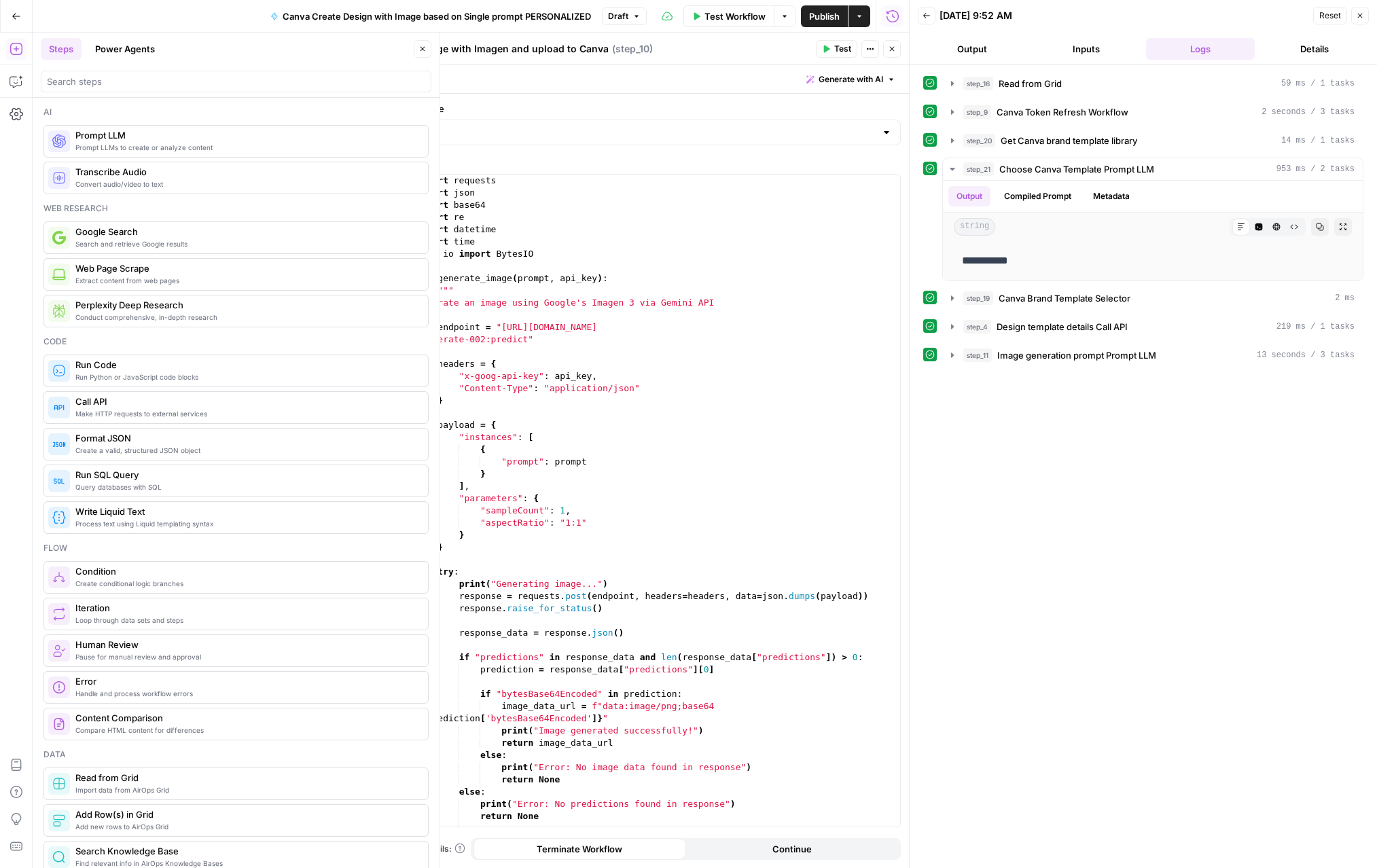
click at [861, 51] on icon "button" at bounding box center [893, 49] width 5 height 5
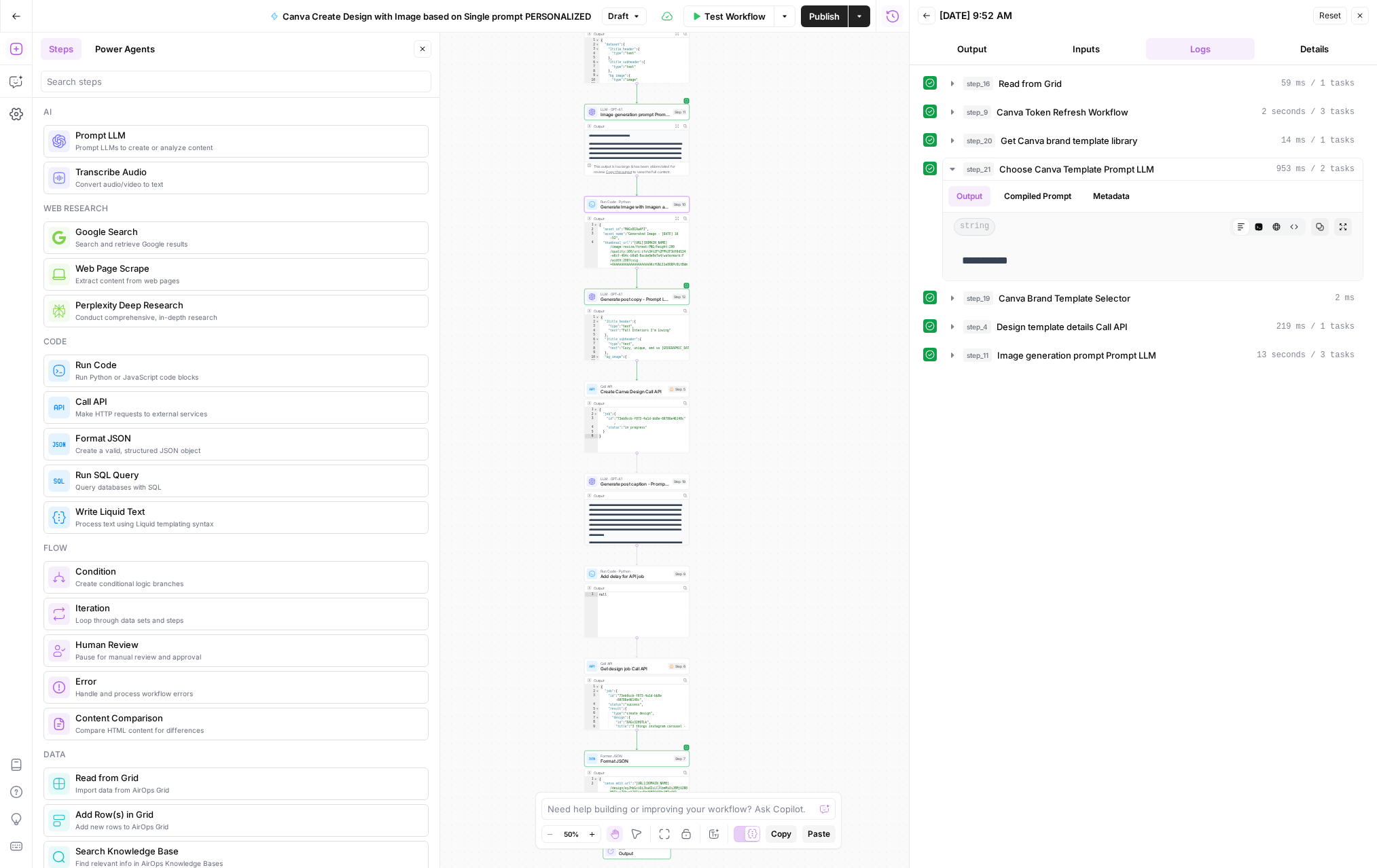
drag, startPoint x: 761, startPoint y: 634, endPoint x: 660, endPoint y: 409, distance: 246.6
click at [768, 420] on div "Workflow Set Inputs Inputs Read from Grid Read from Grid Step 16 Output Expand …" at bounding box center [470, 451] width 876 height 836
click at [634, 385] on span "Create Canva Design Call API" at bounding box center [630, 386] width 66 height 7
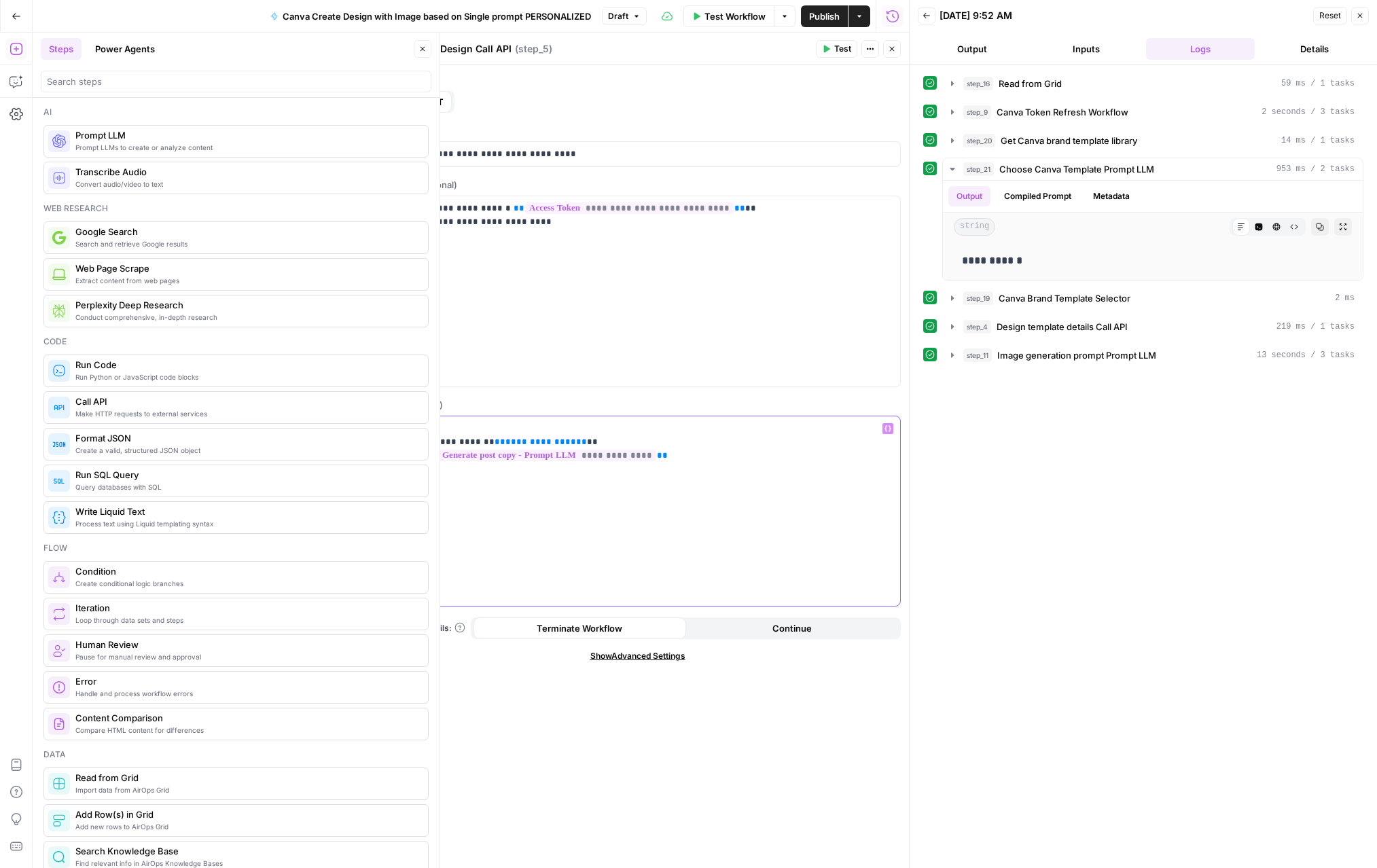
drag, startPoint x: 553, startPoint y: 441, endPoint x: 479, endPoint y: 439, distance: 74.0
click at [479, 439] on p "**********" at bounding box center [637, 449] width 509 height 54
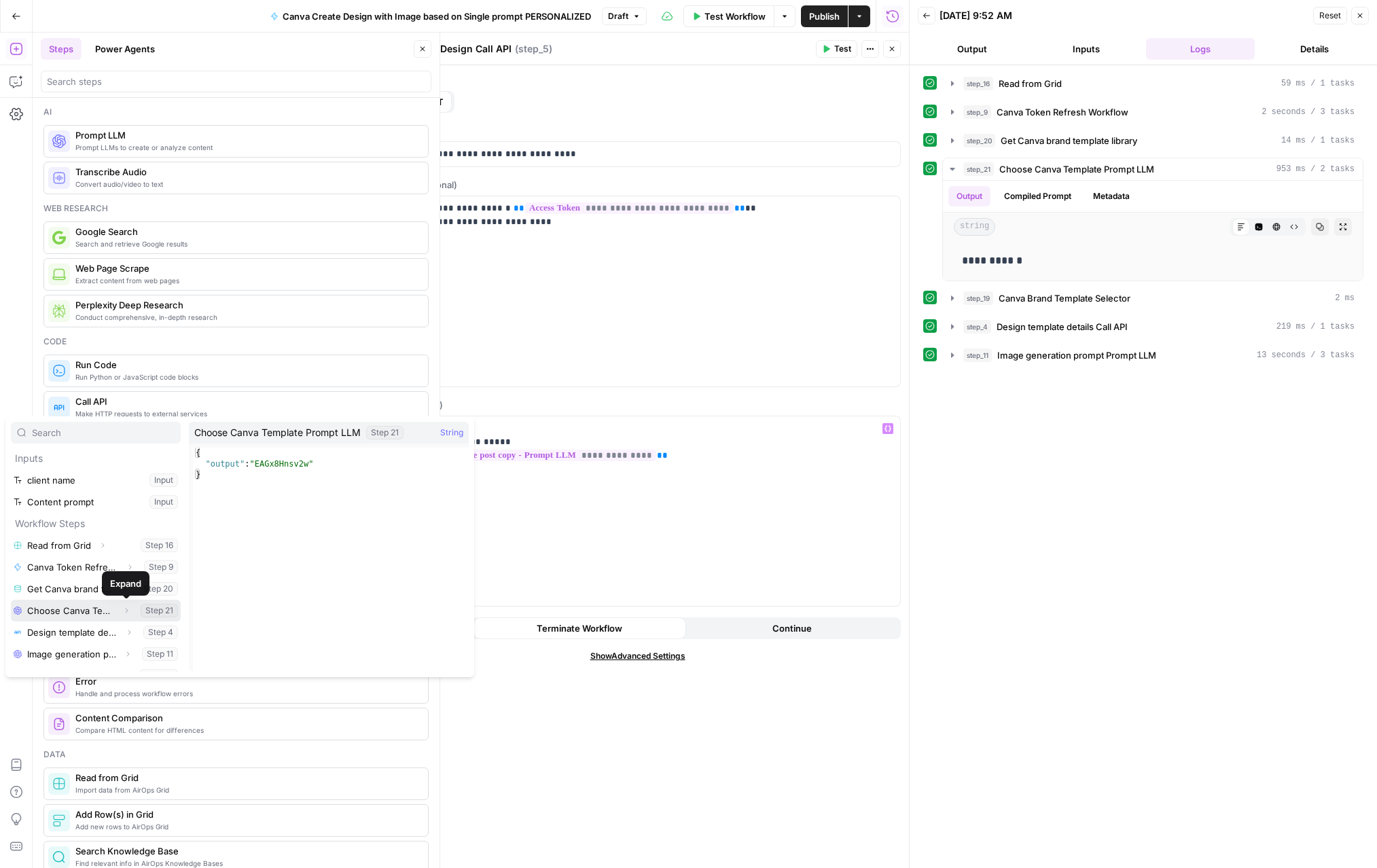
click at [125, 611] on icon "button" at bounding box center [126, 611] width 8 height 8
click at [66, 631] on button "Select variable Output" at bounding box center [102, 632] width 157 height 22
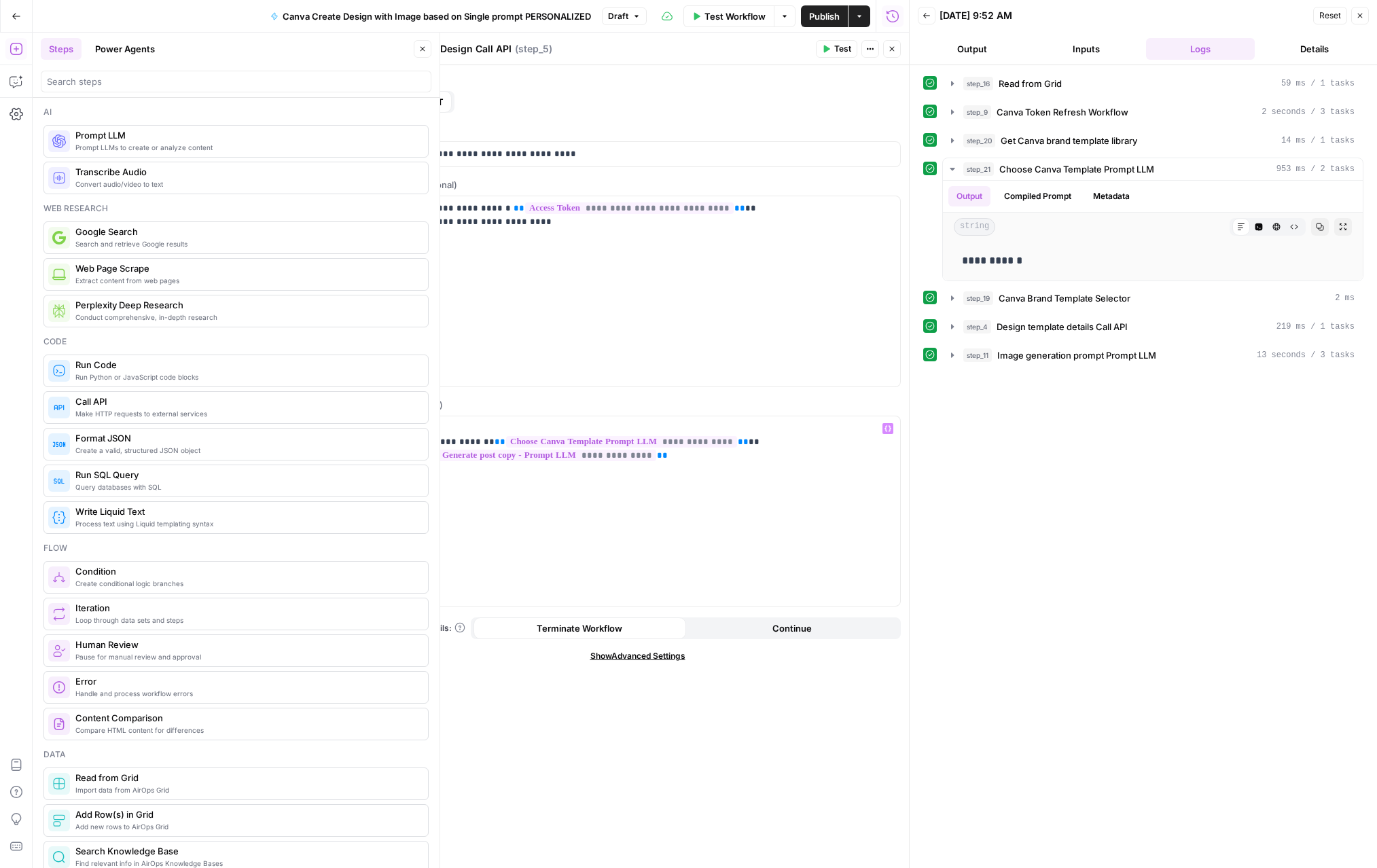
click at [861, 51] on icon "button" at bounding box center [892, 49] width 8 height 8
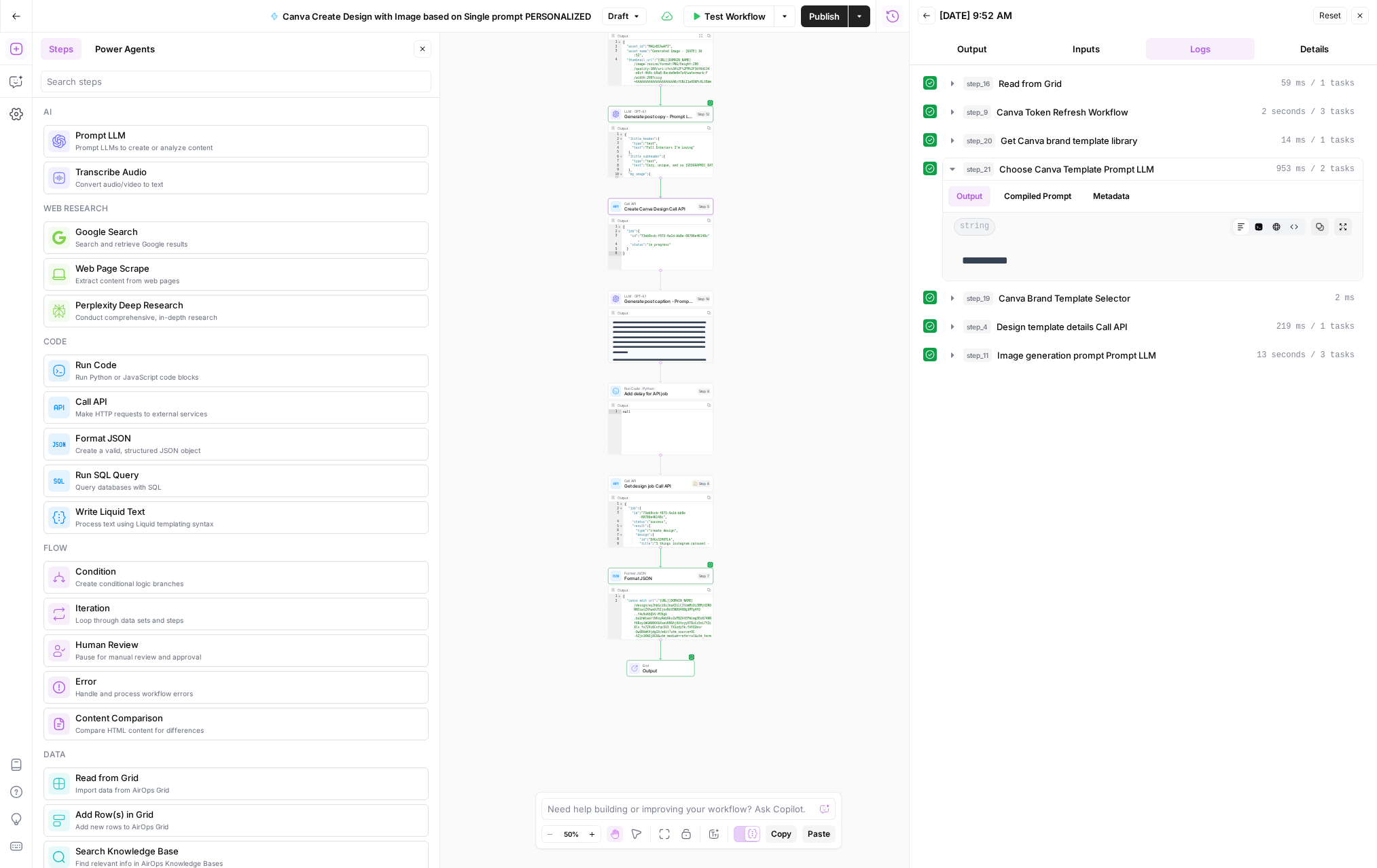
drag, startPoint x: 788, startPoint y: 601, endPoint x: 815, endPoint y: 421, distance: 182.0
click at [815, 421] on div "Workflow Set Inputs Inputs Read from Grid Read from Grid Step 16 Output Expand …" at bounding box center [470, 451] width 876 height 836
click at [681, 295] on span "LLM · GPT-4.1" at bounding box center [659, 294] width 70 height 6
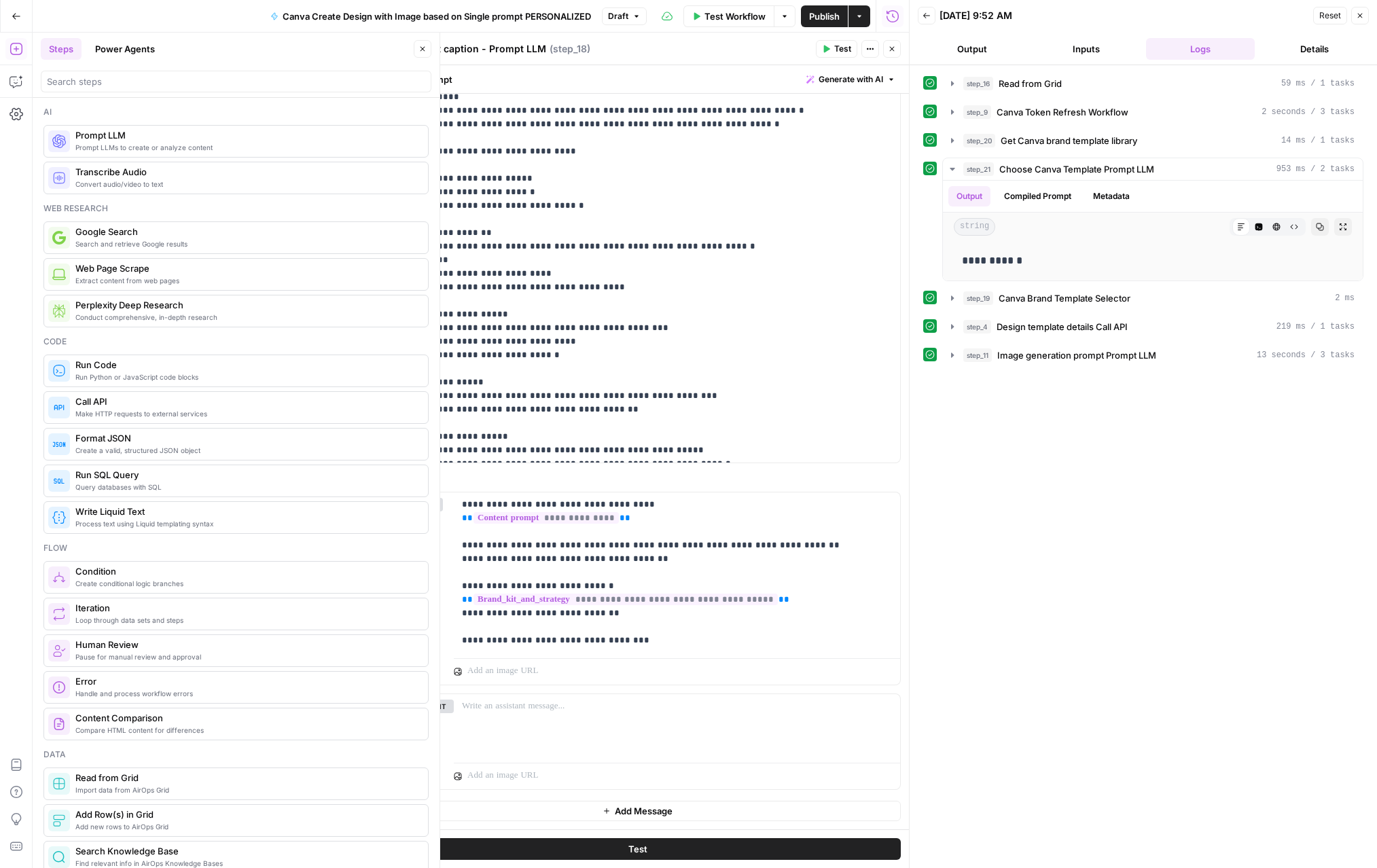
click at [861, 49] on icon "button" at bounding box center [892, 49] width 8 height 8
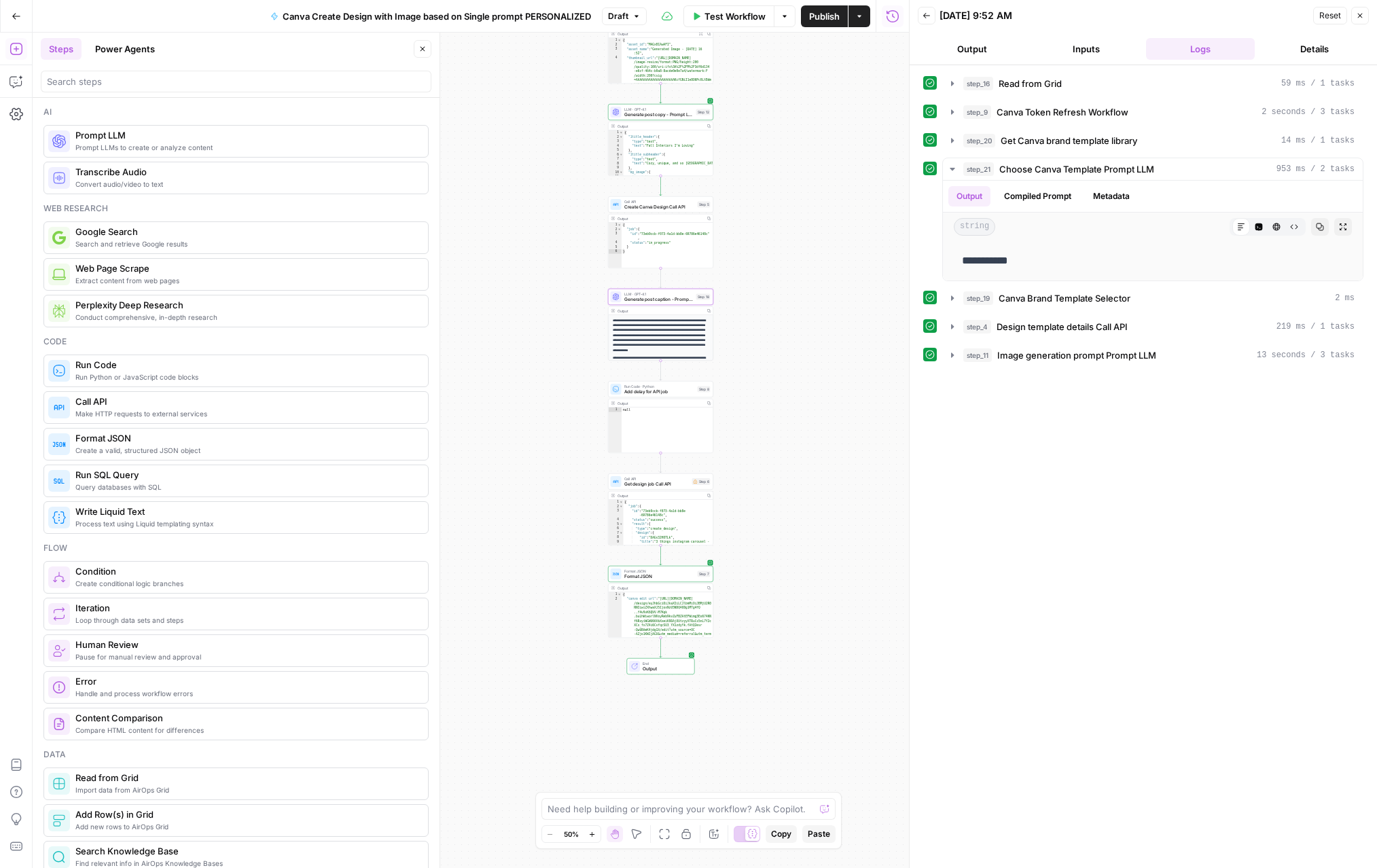
click at [677, 205] on span "Create Canva Design Call API" at bounding box center [660, 207] width 70 height 7
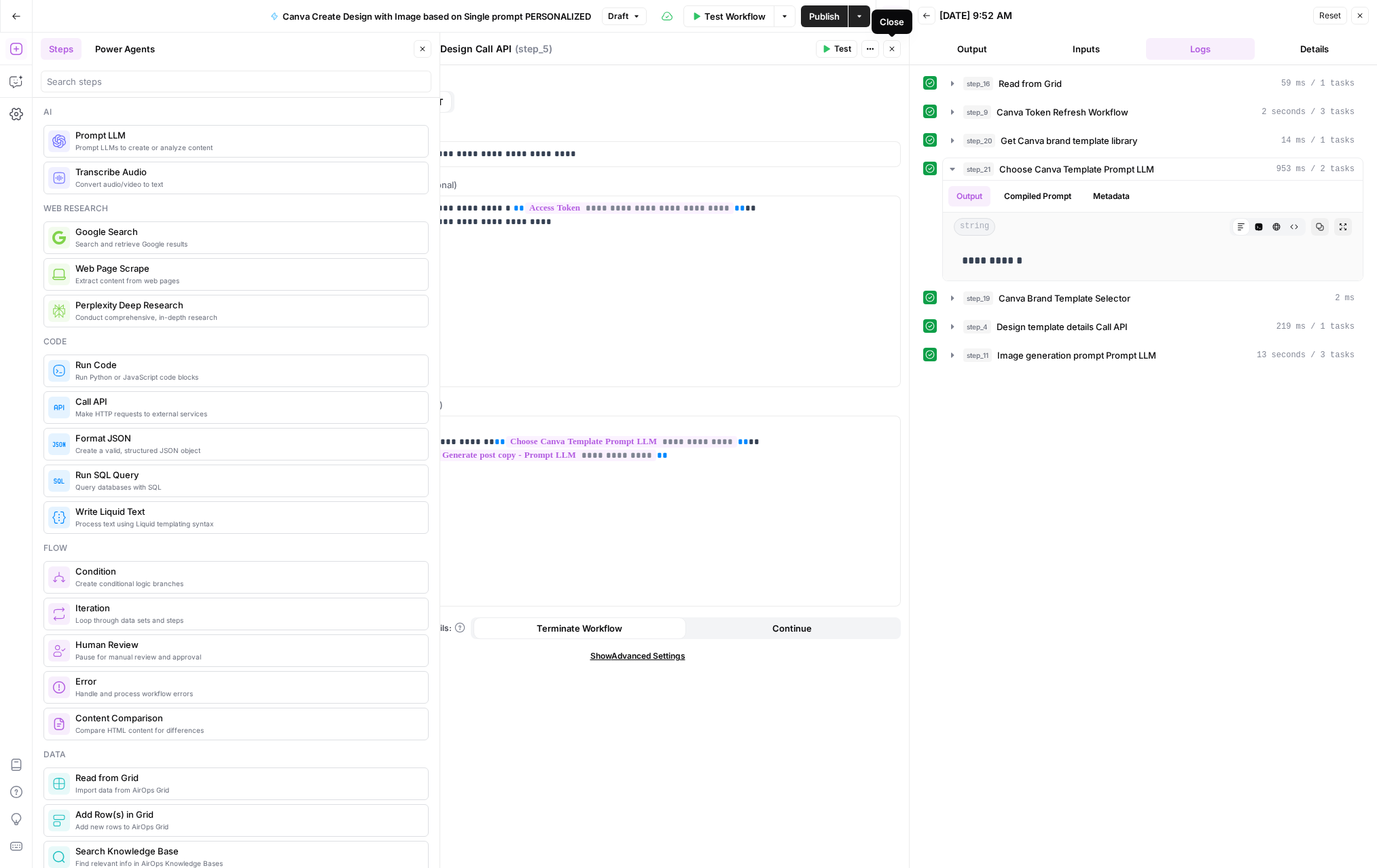
click at [861, 50] on icon "button" at bounding box center [892, 49] width 8 height 8
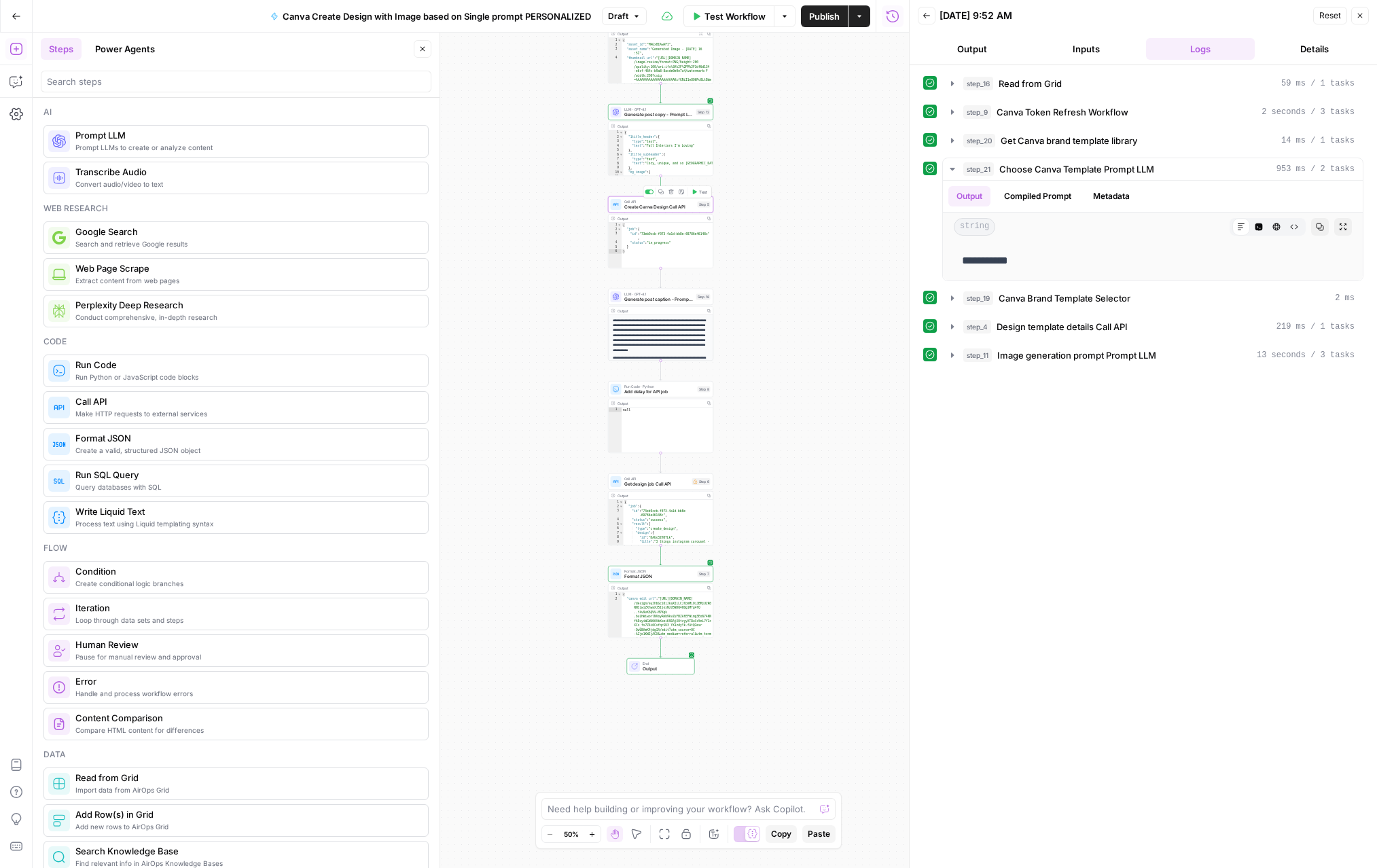
click at [664, 205] on span "Create Canva Design Call API" at bounding box center [660, 207] width 70 height 7
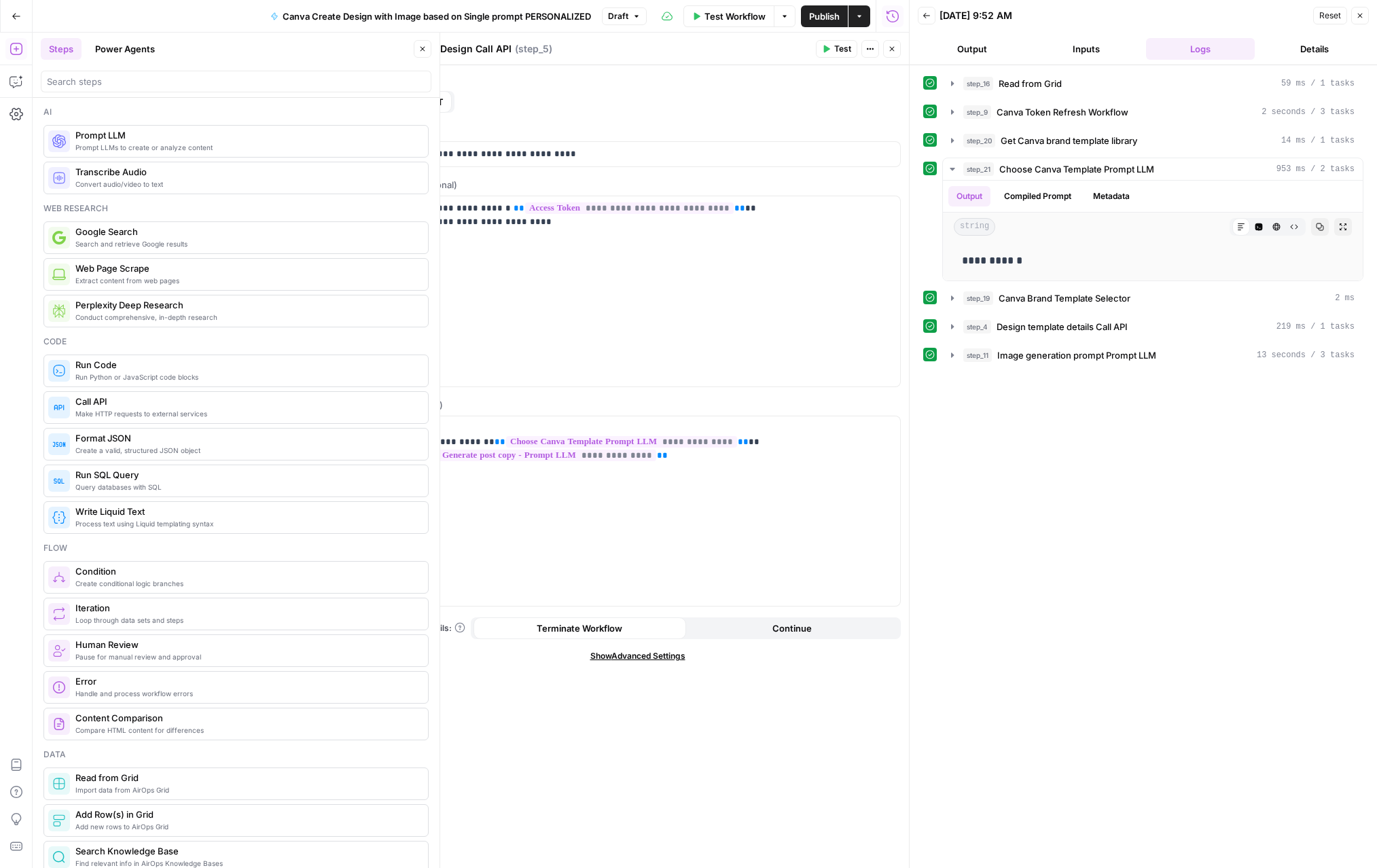
click at [861, 51] on icon "button" at bounding box center [892, 49] width 8 height 8
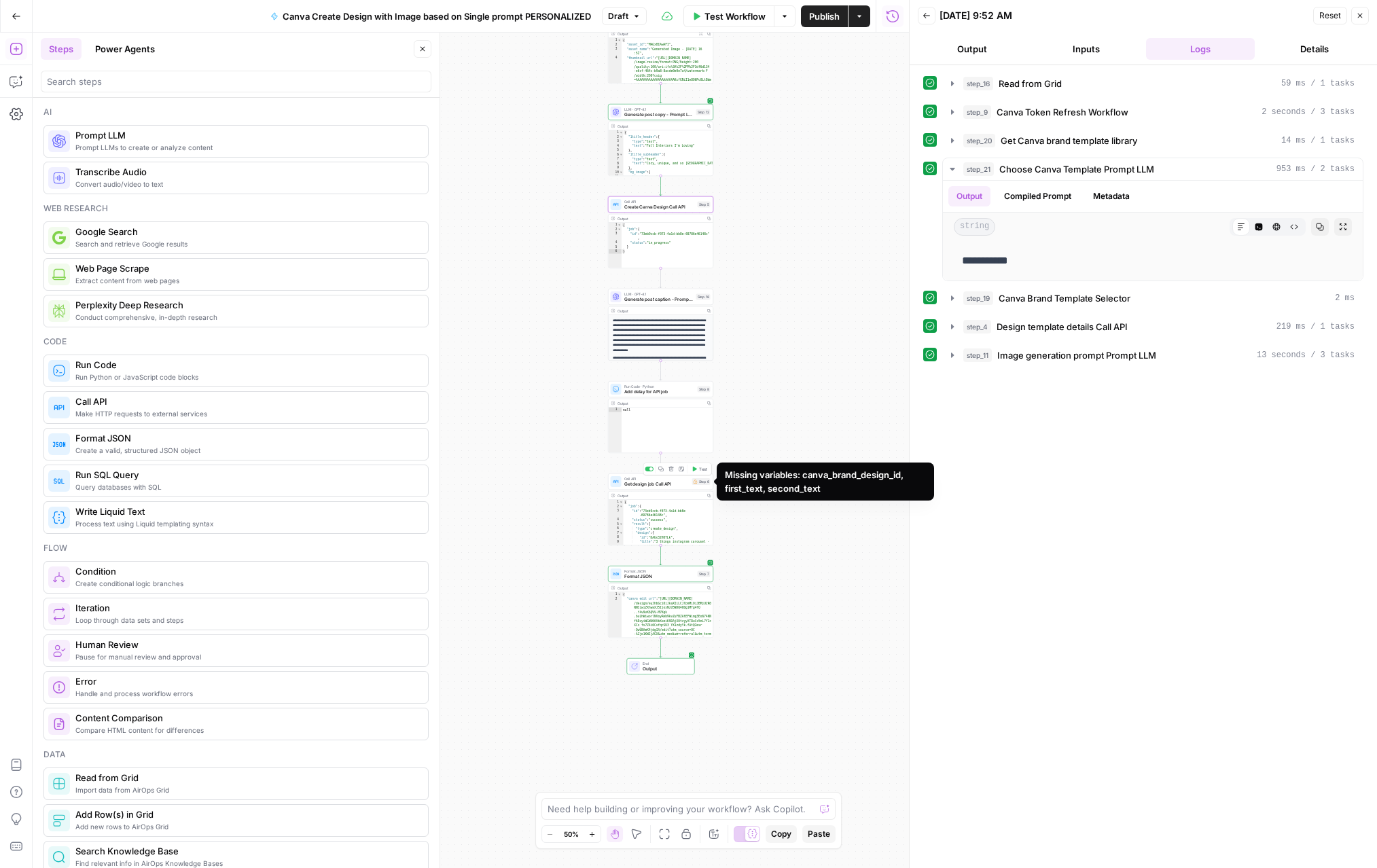
click at [693, 484] on div "Step 6" at bounding box center [702, 482] width 18 height 7
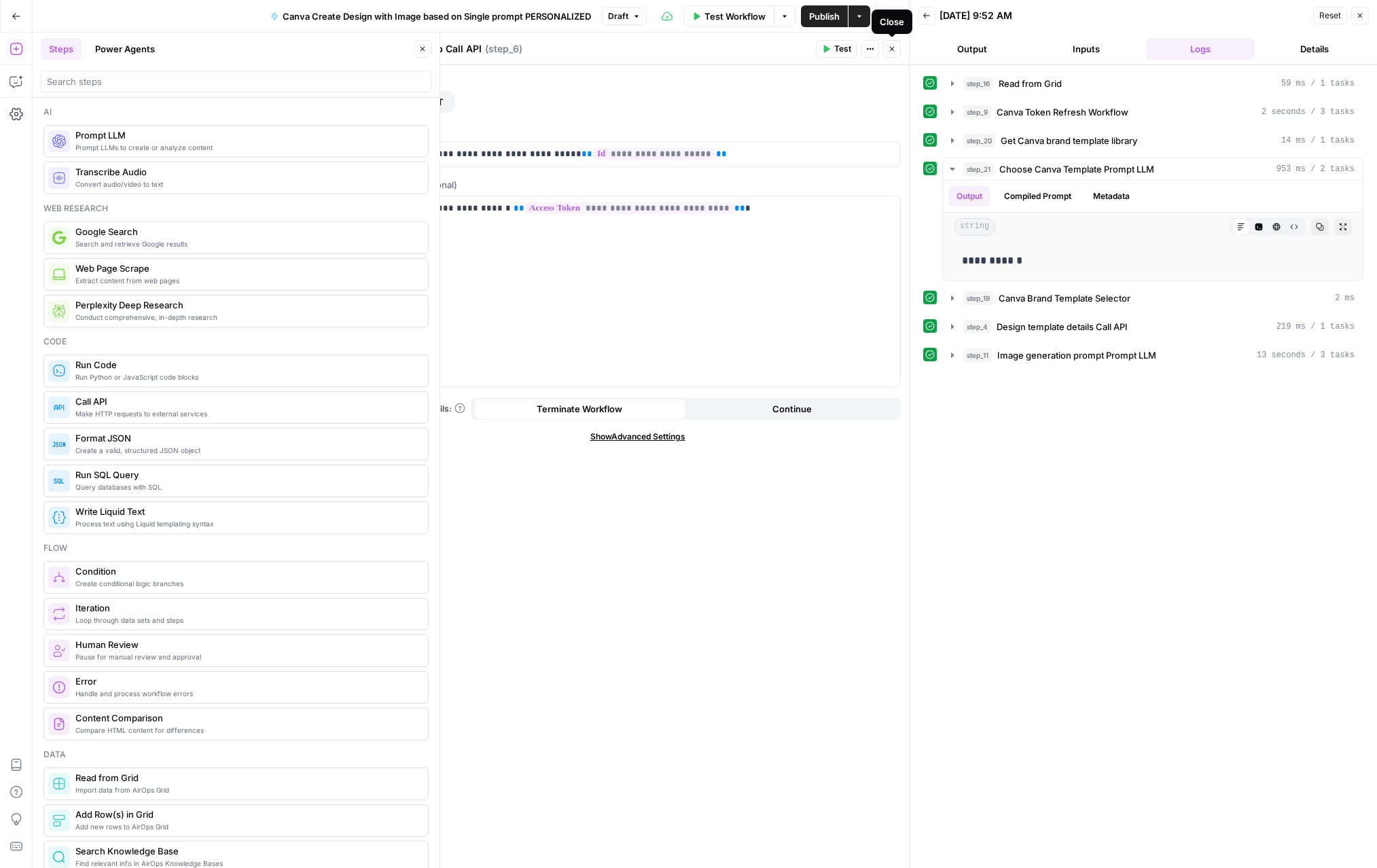
click at [861, 53] on button "Close" at bounding box center [893, 49] width 18 height 18
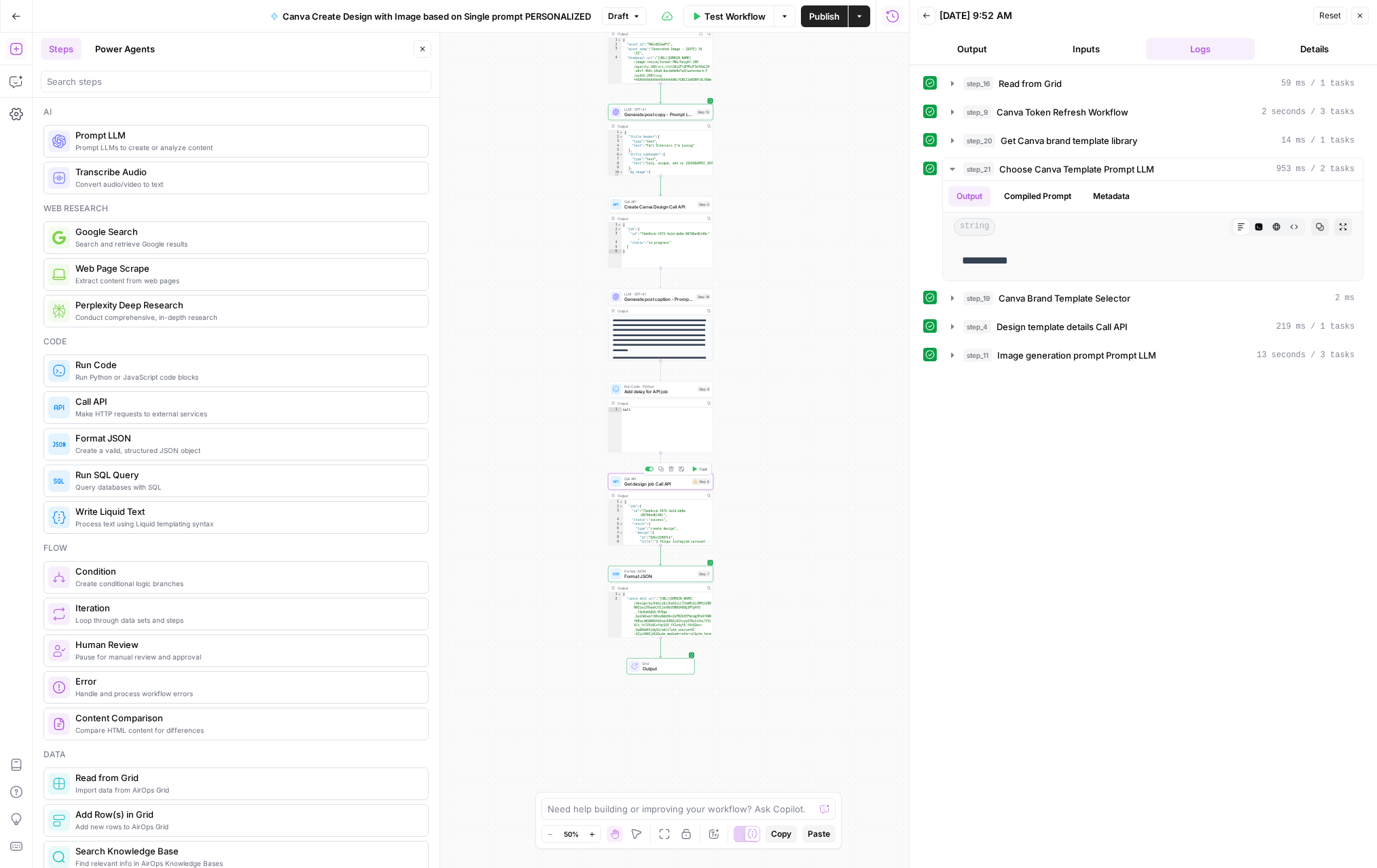
click at [670, 484] on span "Get design job Call API" at bounding box center [657, 484] width 66 height 7
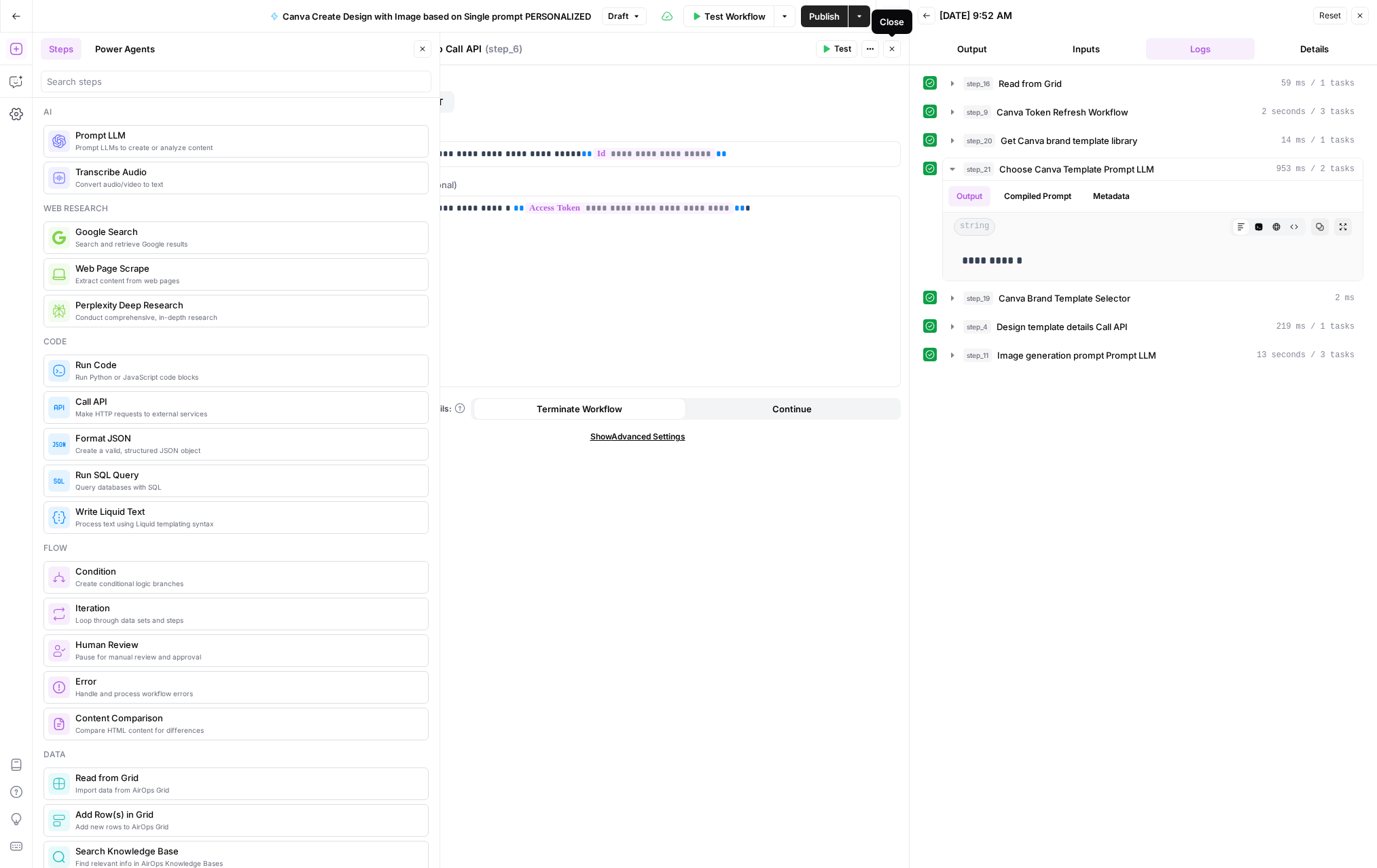
click at [861, 46] on button "Close" at bounding box center [893, 49] width 18 height 18
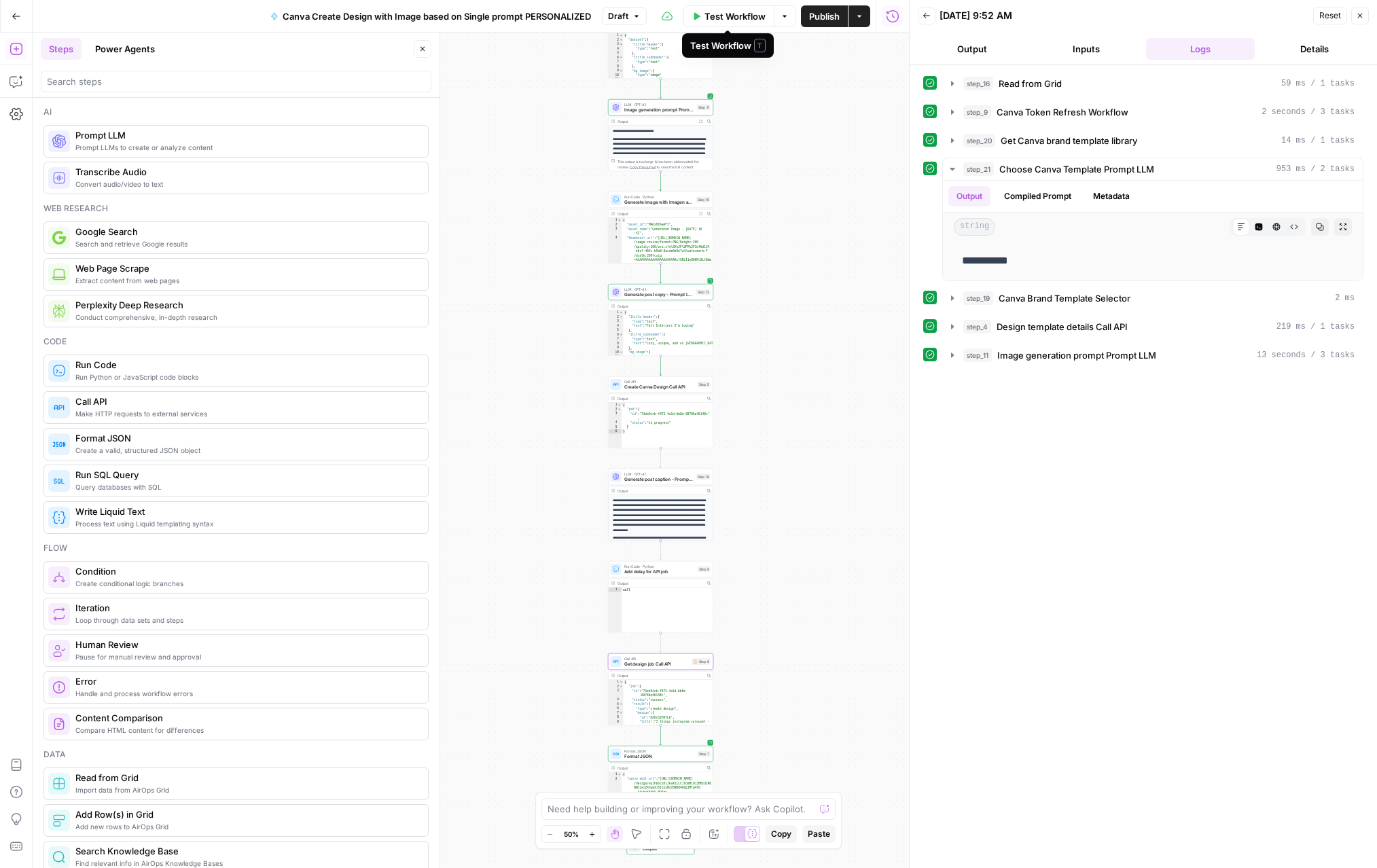
click at [750, 16] on span "Test Workflow" at bounding box center [735, 16] width 61 height 14
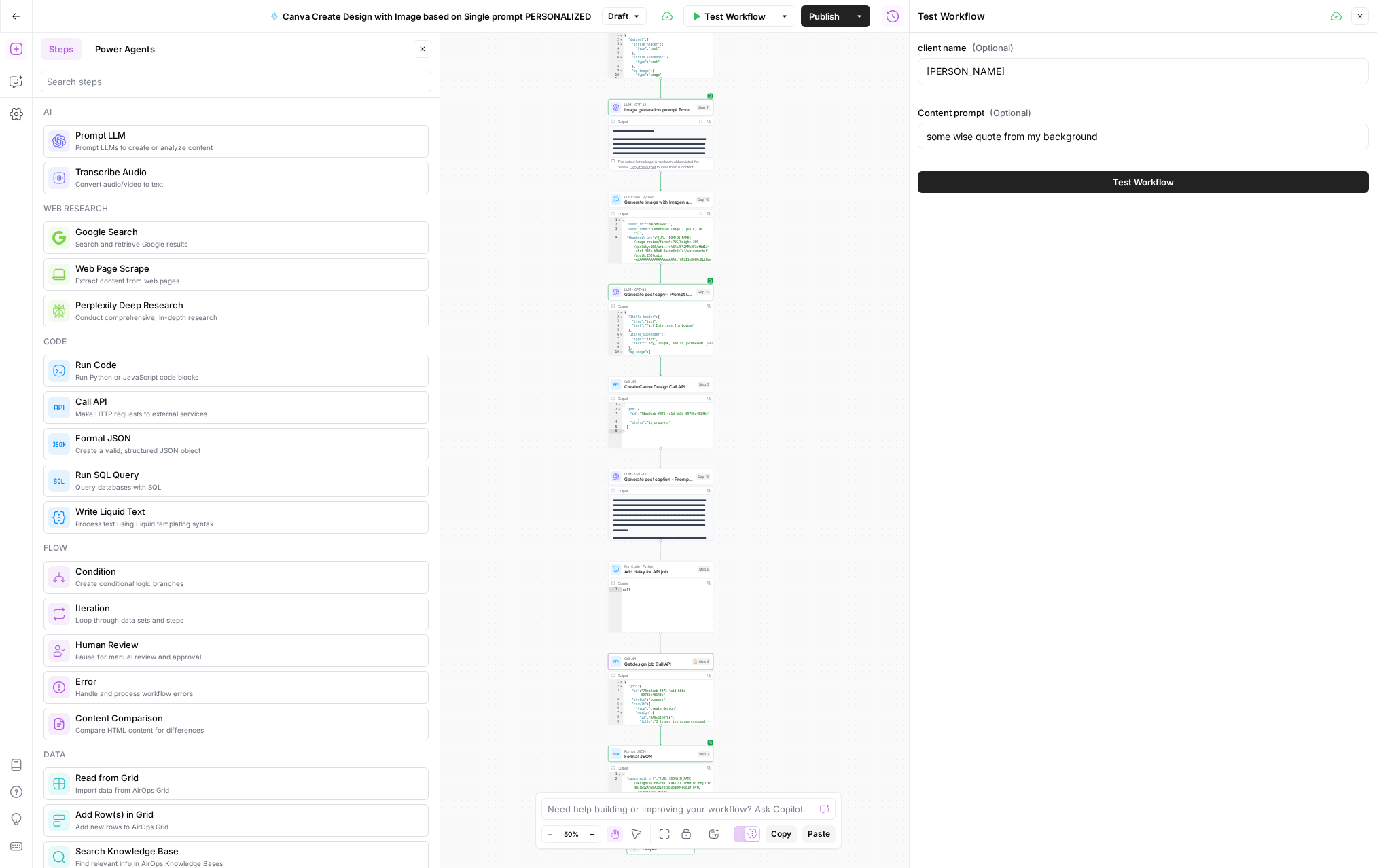
click at [861, 180] on button "Test Workflow" at bounding box center [1143, 182] width 451 height 22
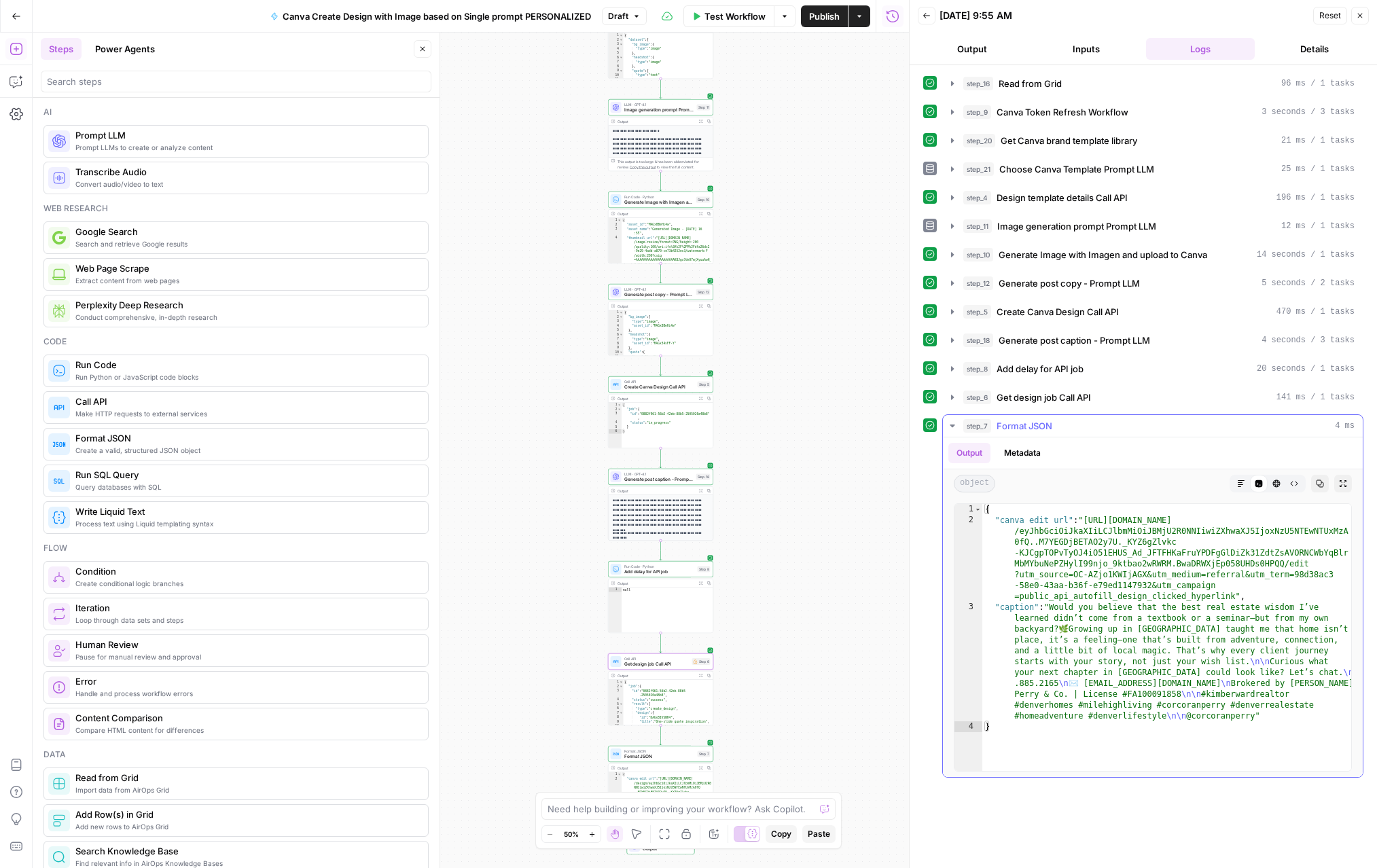
type textarea "**********"
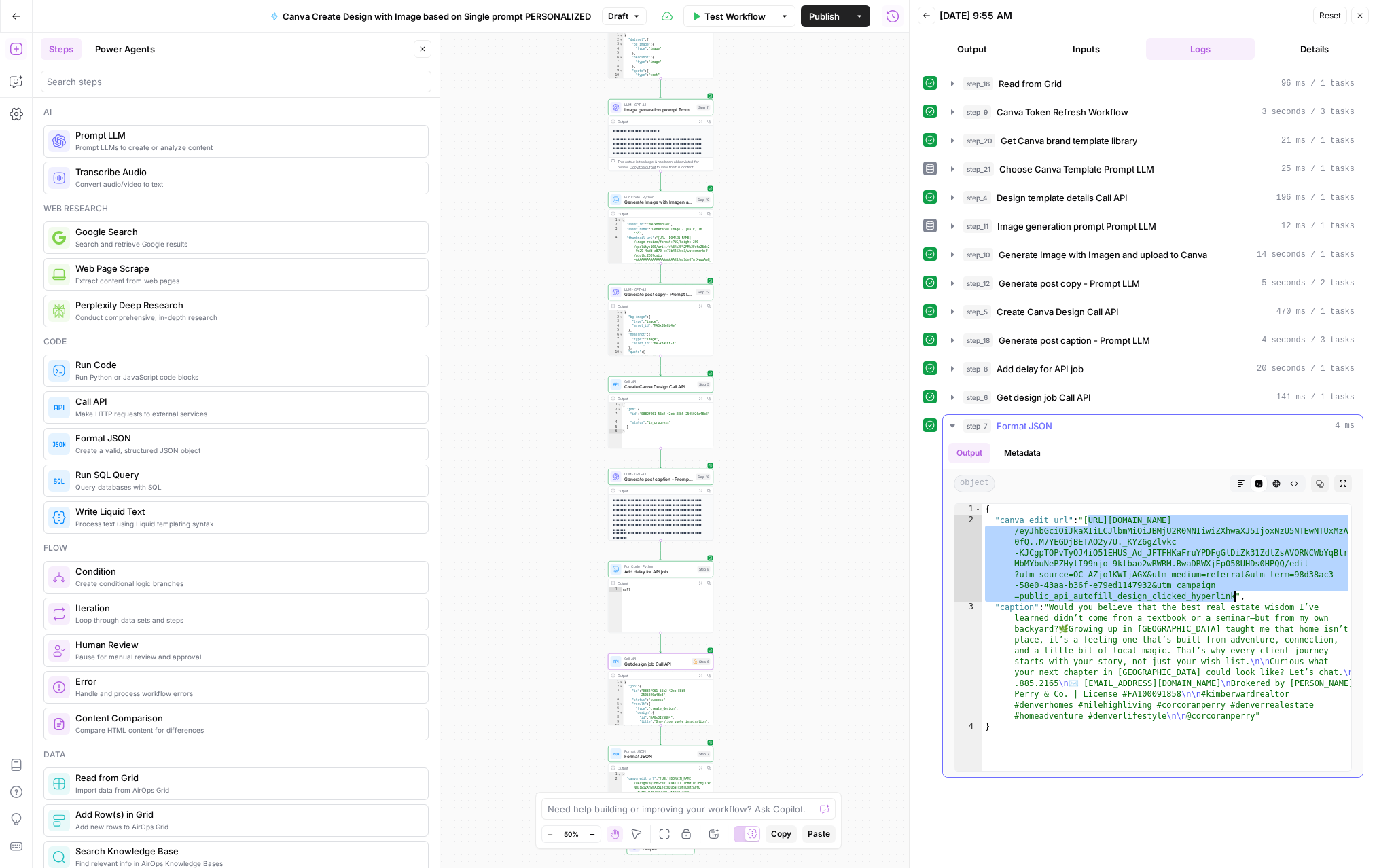
drag, startPoint x: 1088, startPoint y: 520, endPoint x: 1235, endPoint y: 593, distance: 164.1
click at [861, 593] on div "{ "canva edit url" : "https://www.canva.com/api/design /eyJhbGciOiJkaXIiLCJlbmM…" at bounding box center [1167, 648] width 369 height 289
click at [826, 16] on span "Publish" at bounding box center [824, 16] width 30 height 14
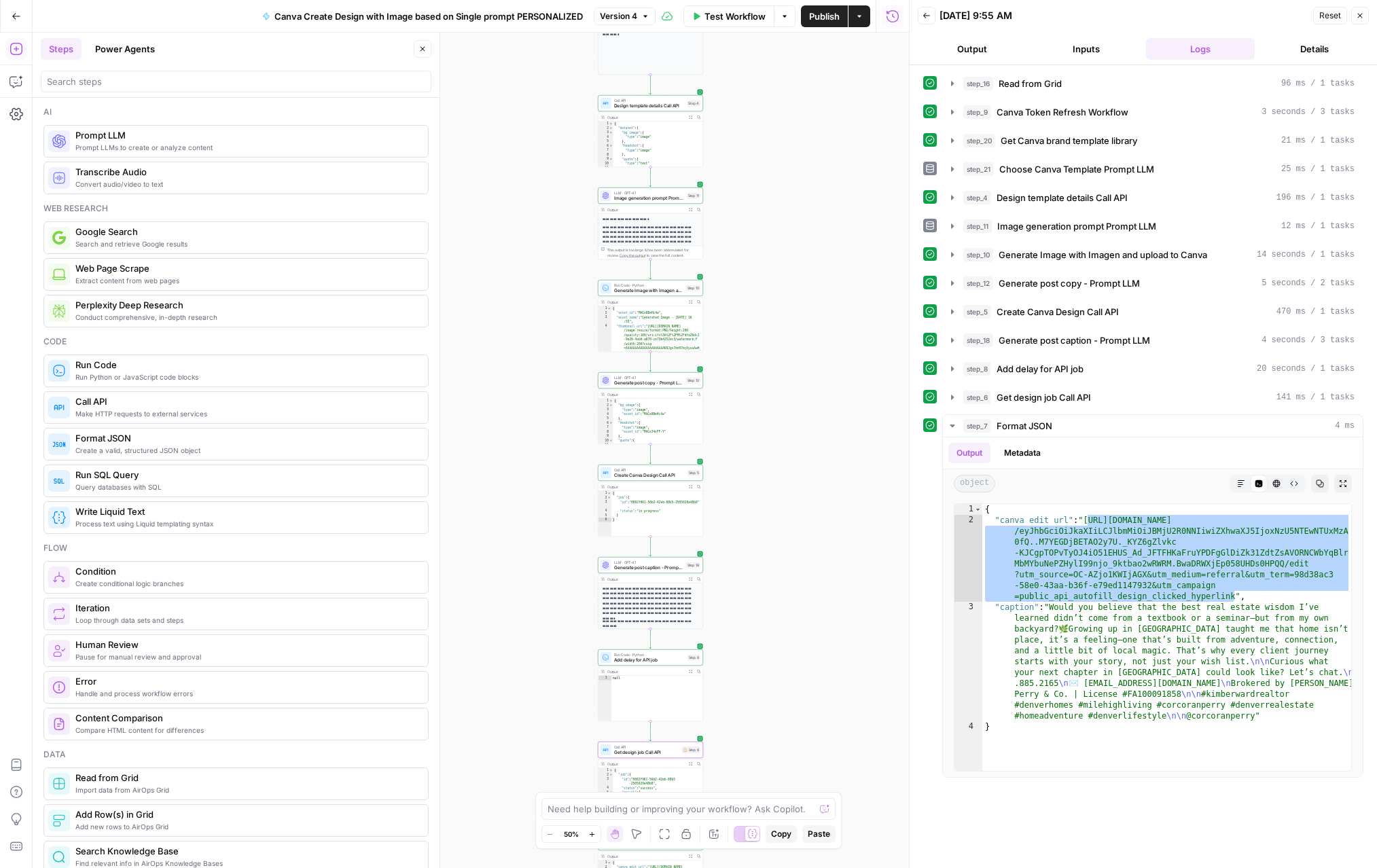
drag, startPoint x: 774, startPoint y: 330, endPoint x: 764, endPoint y: 419, distance: 89.6
click at [764, 419] on div "Workflow Set Inputs Inputs Read from Grid Read from Grid Step 16 Output Expand …" at bounding box center [470, 451] width 876 height 836
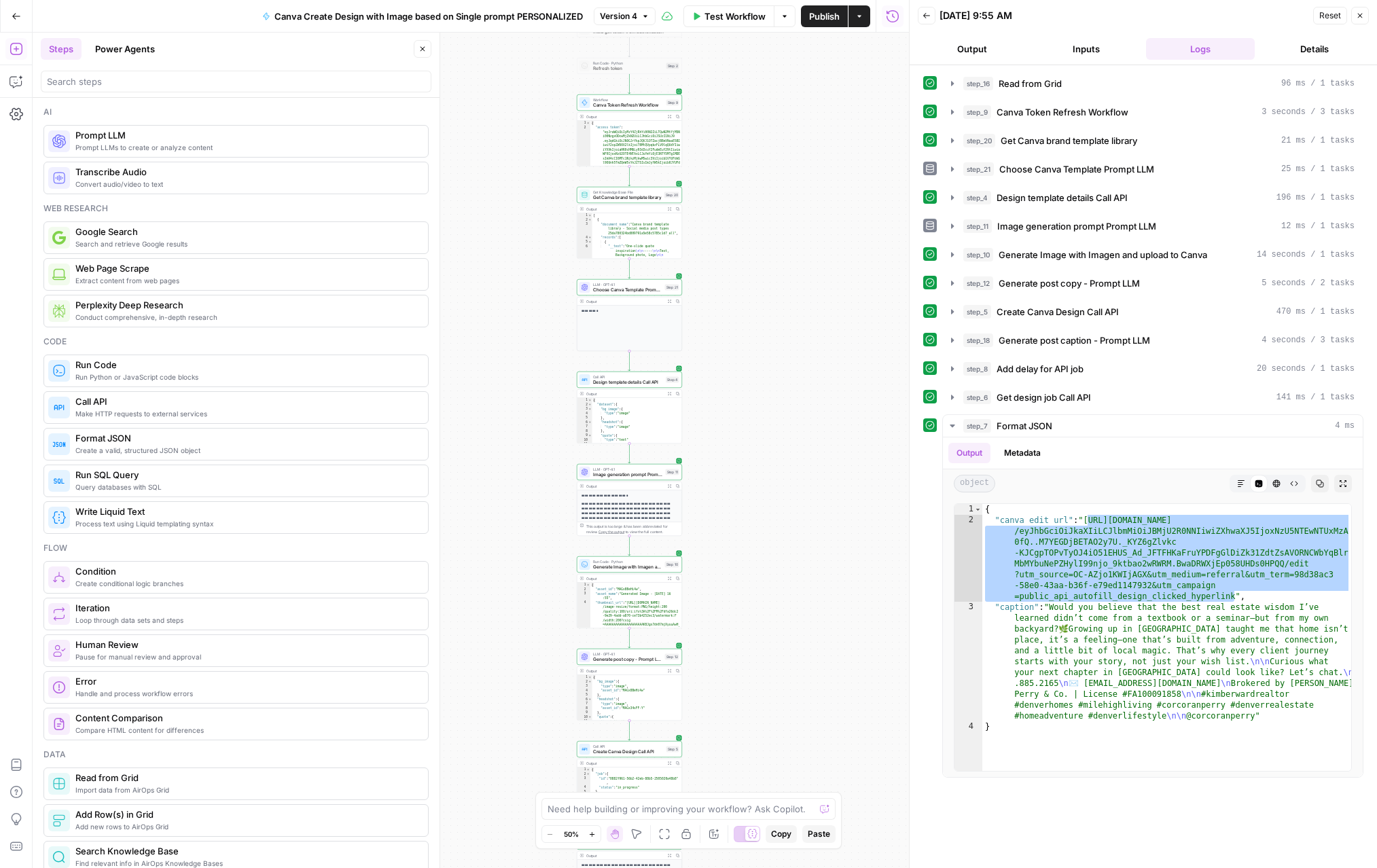
drag, startPoint x: 784, startPoint y: 474, endPoint x: 762, endPoint y: 757, distance: 283.9
click at [762, 757] on div "Workflow Set Inputs Inputs Read from Grid Read from Grid Step 16 Output Expand …" at bounding box center [470, 451] width 876 height 836
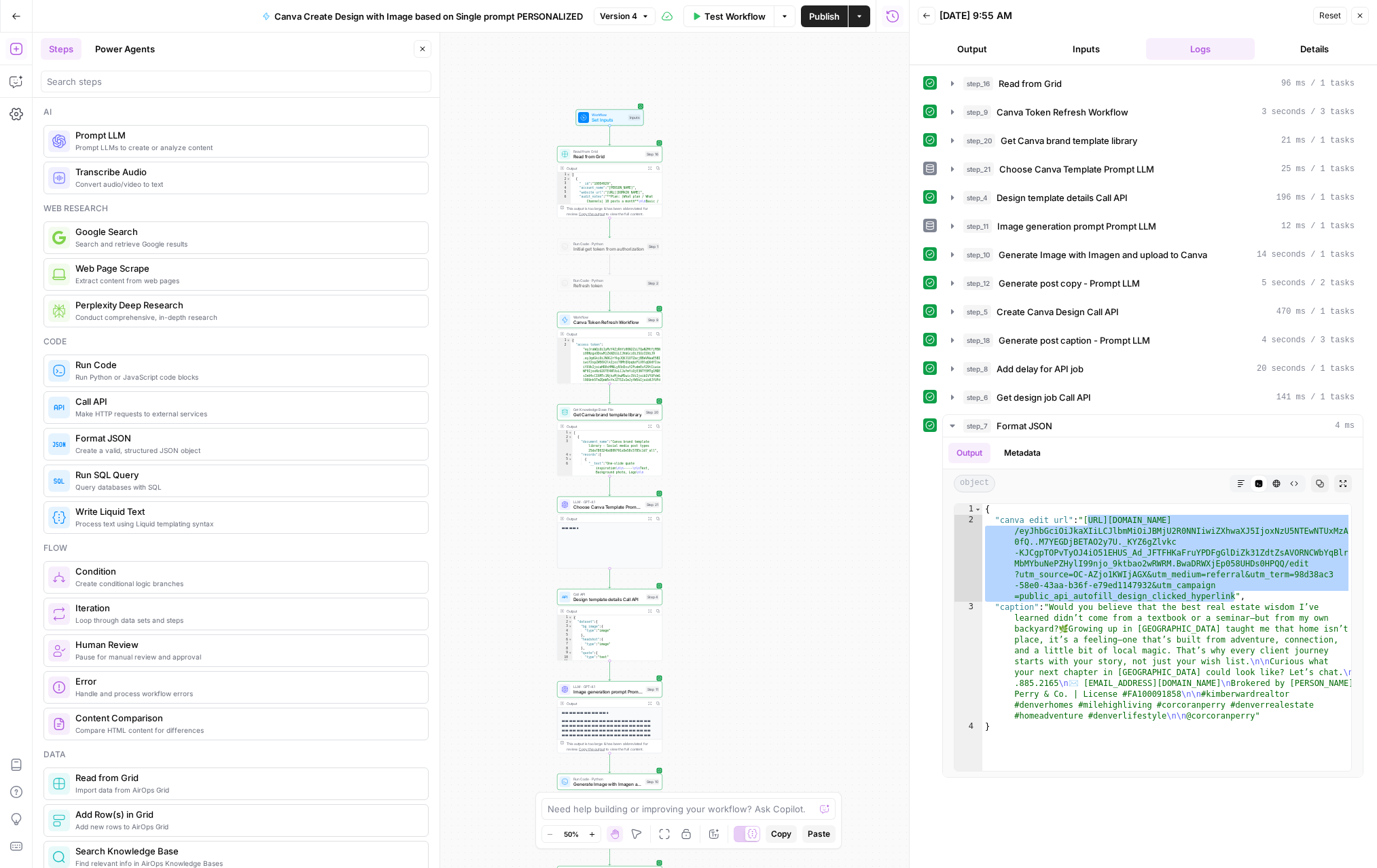
drag, startPoint x: 807, startPoint y: 354, endPoint x: 788, endPoint y: 565, distance: 211.9
click at [788, 565] on div "Workflow Set Inputs Inputs Read from Grid Read from Grid Step 16 Output Expand …" at bounding box center [470, 451] width 876 height 836
click at [602, 155] on span "Read from Grid" at bounding box center [608, 157] width 70 height 7
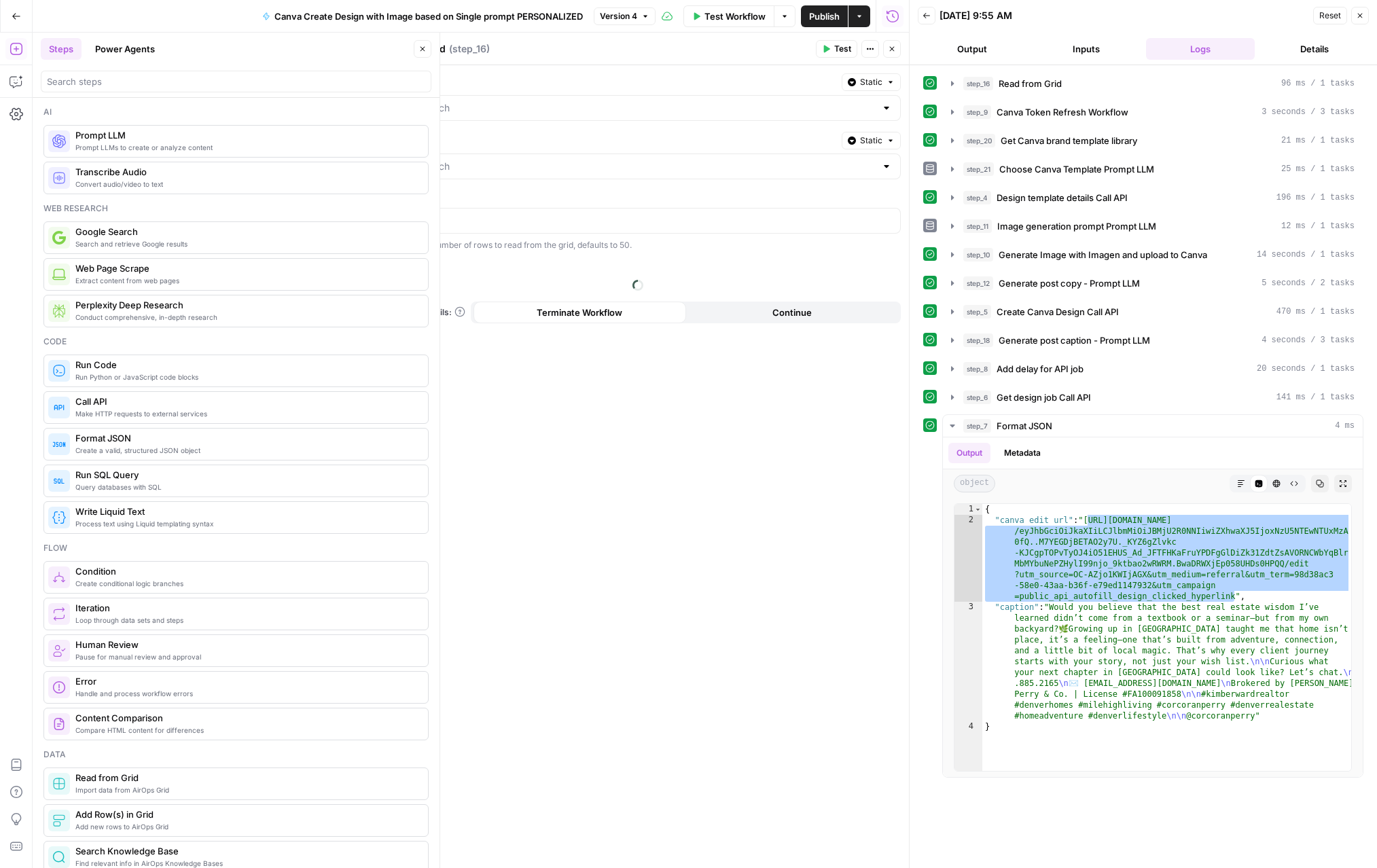
type input "GRID - Sheet1.csv"
type input "Client Database Grid - AI Social Media"
type input "account_name"
click at [375, 49] on textarea "Read from Grid" at bounding box center [411, 48] width 70 height 14
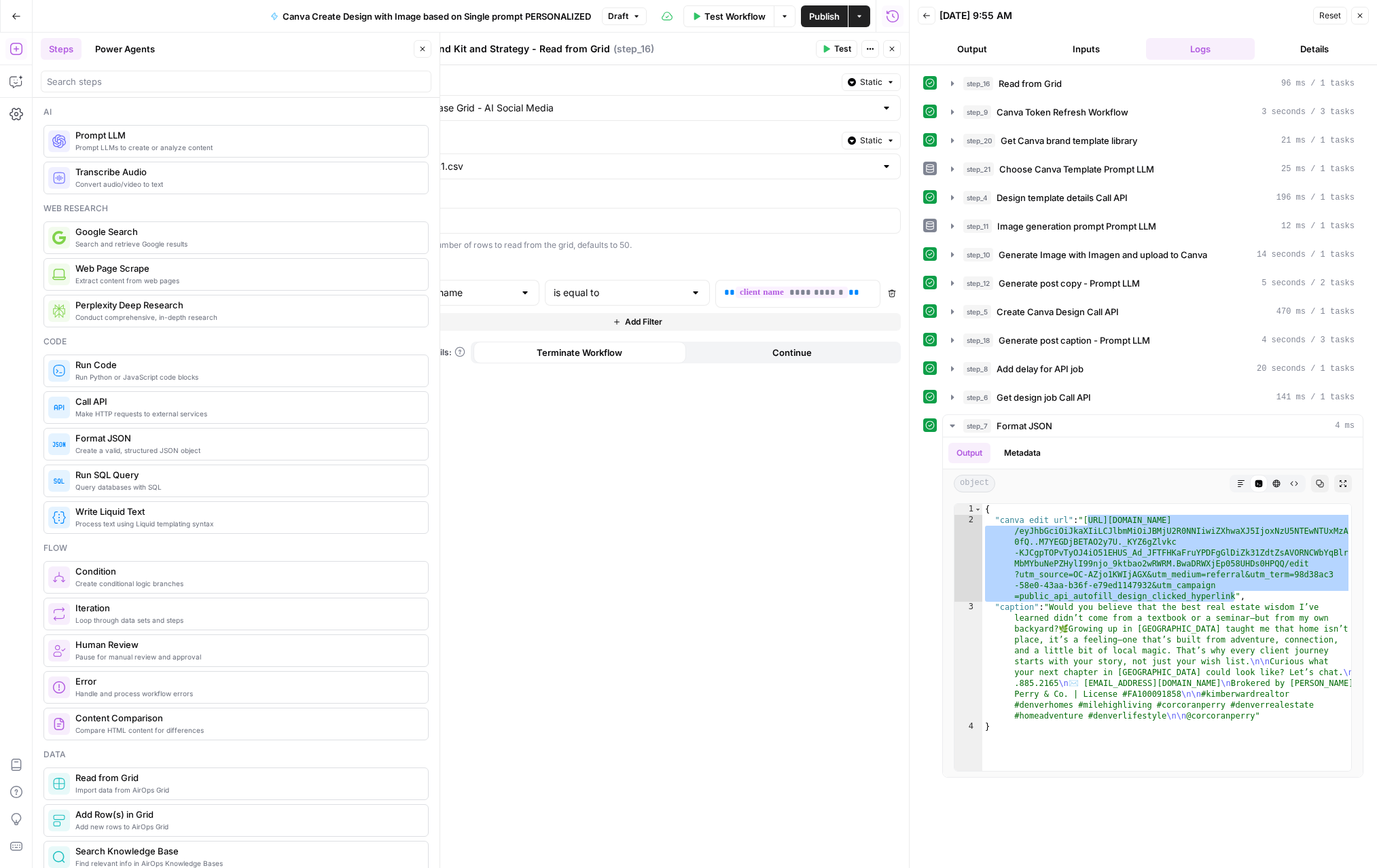
type textarea "Get Client Brand Kit and Strategy - Read from Grid"
click at [861, 52] on icon "button" at bounding box center [892, 49] width 8 height 8
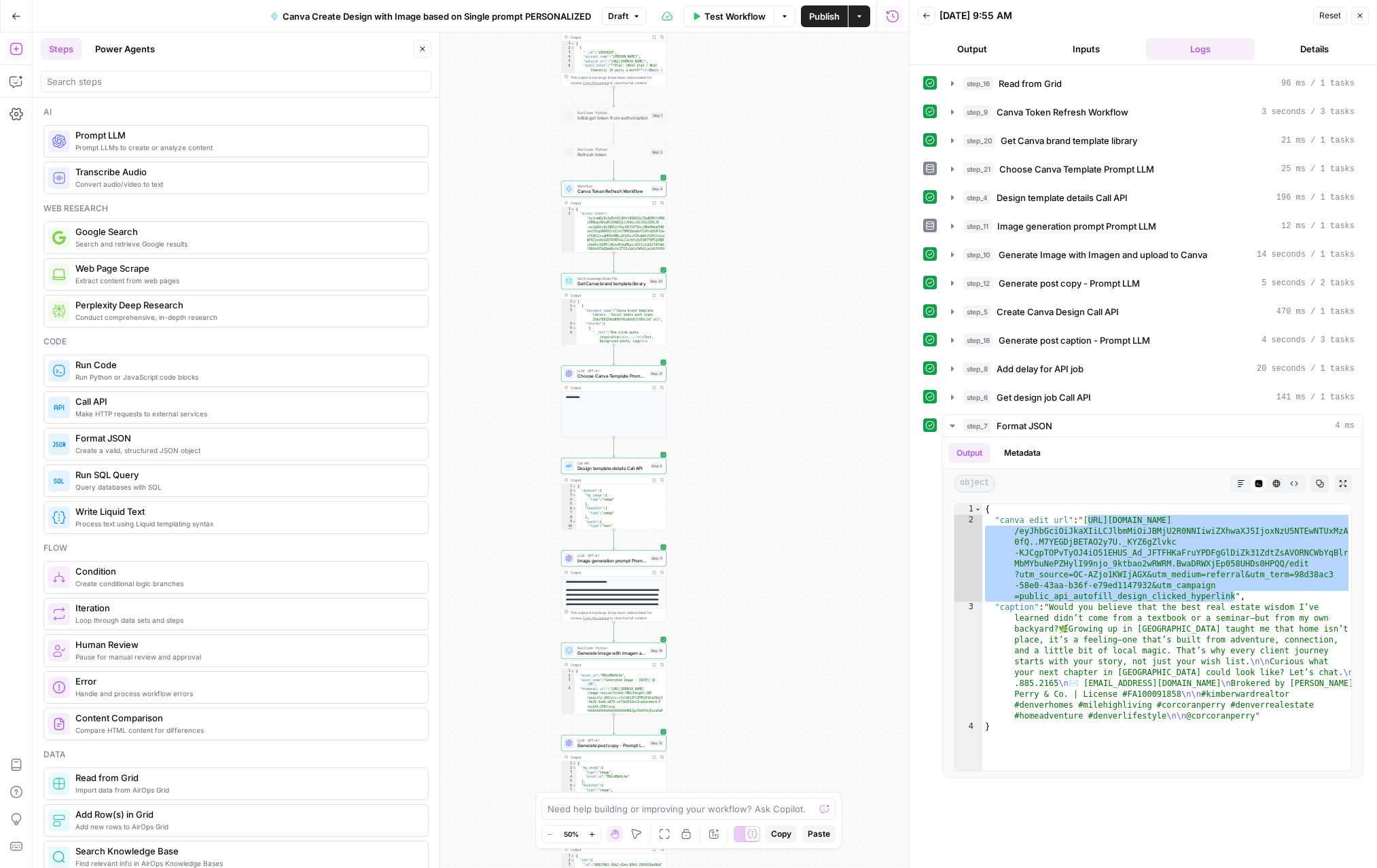
drag, startPoint x: 788, startPoint y: 470, endPoint x: 793, endPoint y: 339, distance: 131.1
click at [793, 339] on div "Workflow Set Inputs Inputs Read from Grid Get Client Brand Kit and Strategy - R…" at bounding box center [470, 451] width 876 height 836
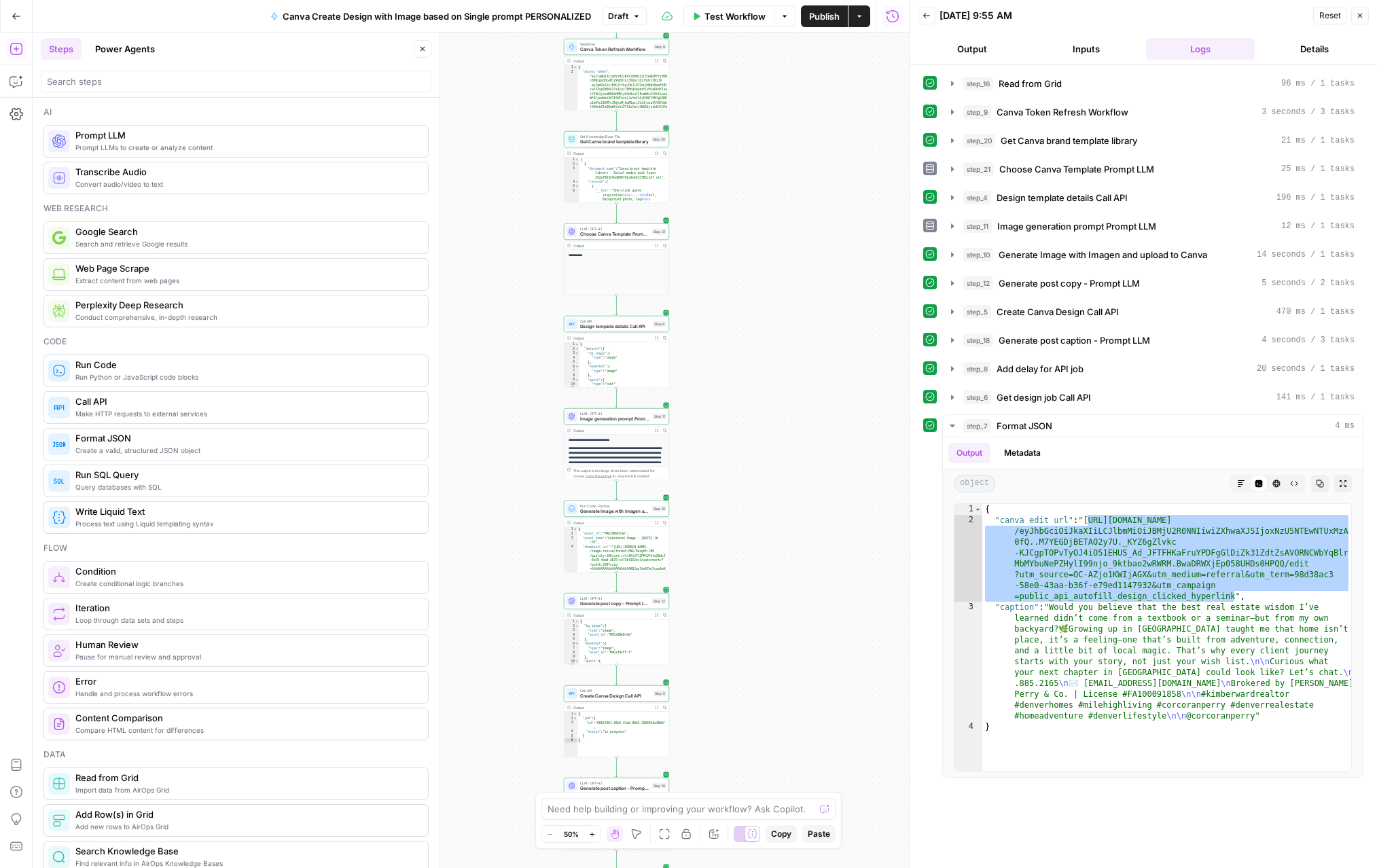
drag, startPoint x: 762, startPoint y: 550, endPoint x: 765, endPoint y: 396, distance: 154.0
click at [765, 396] on div "Workflow Set Inputs Inputs Read from Grid Get Client Brand Kit and Strategy - R…" at bounding box center [470, 451] width 876 height 836
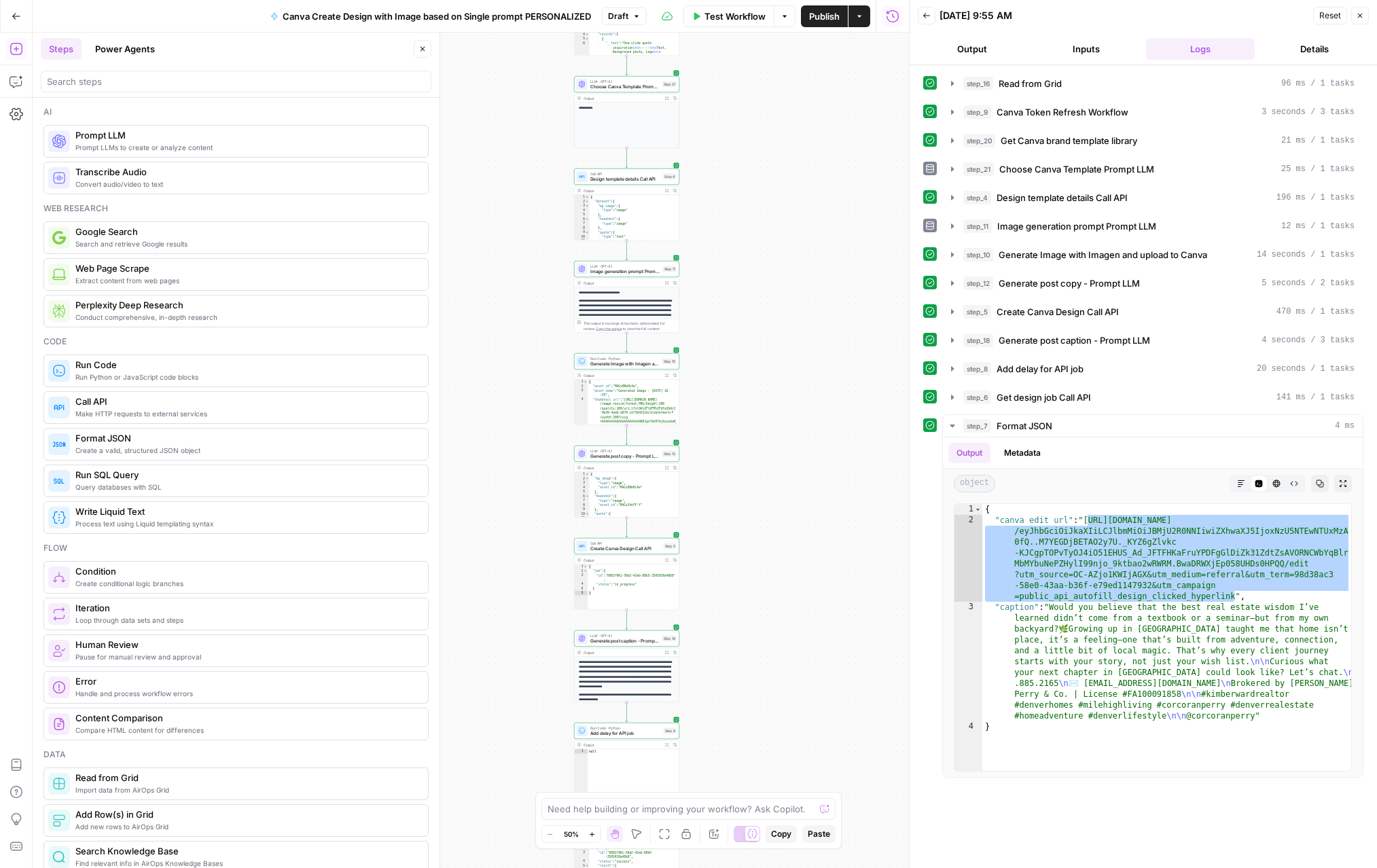
drag, startPoint x: 743, startPoint y: 596, endPoint x: 755, endPoint y: 456, distance: 140.5
click at [754, 457] on div "Workflow Set Inputs Inputs Read from Grid Get Client Brand Kit and Strategy - R…" at bounding box center [470, 451] width 876 height 836
click at [828, 16] on span "Publish" at bounding box center [824, 16] width 30 height 14
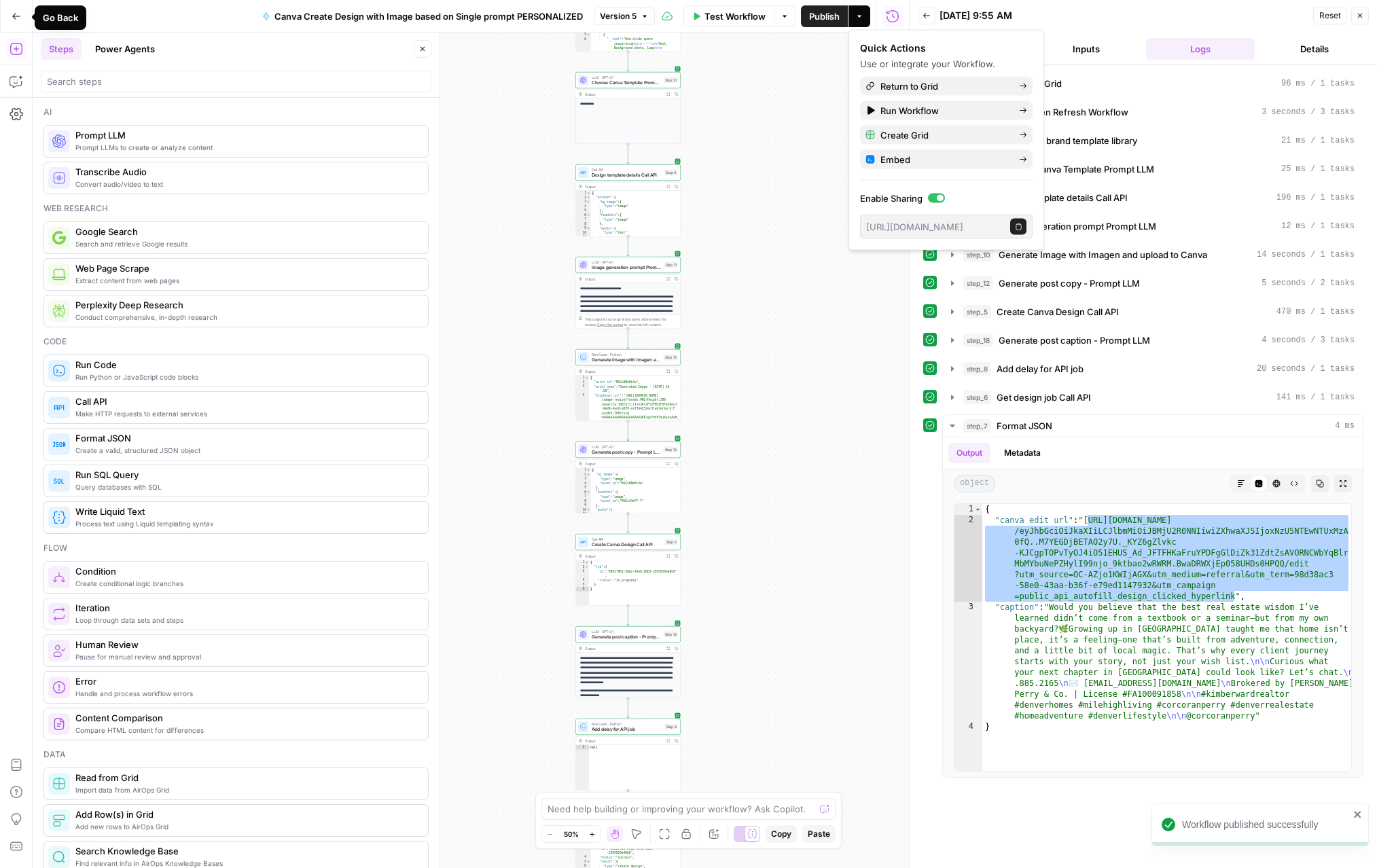
click at [20, 22] on button "Go Back" at bounding box center [16, 16] width 25 height 25
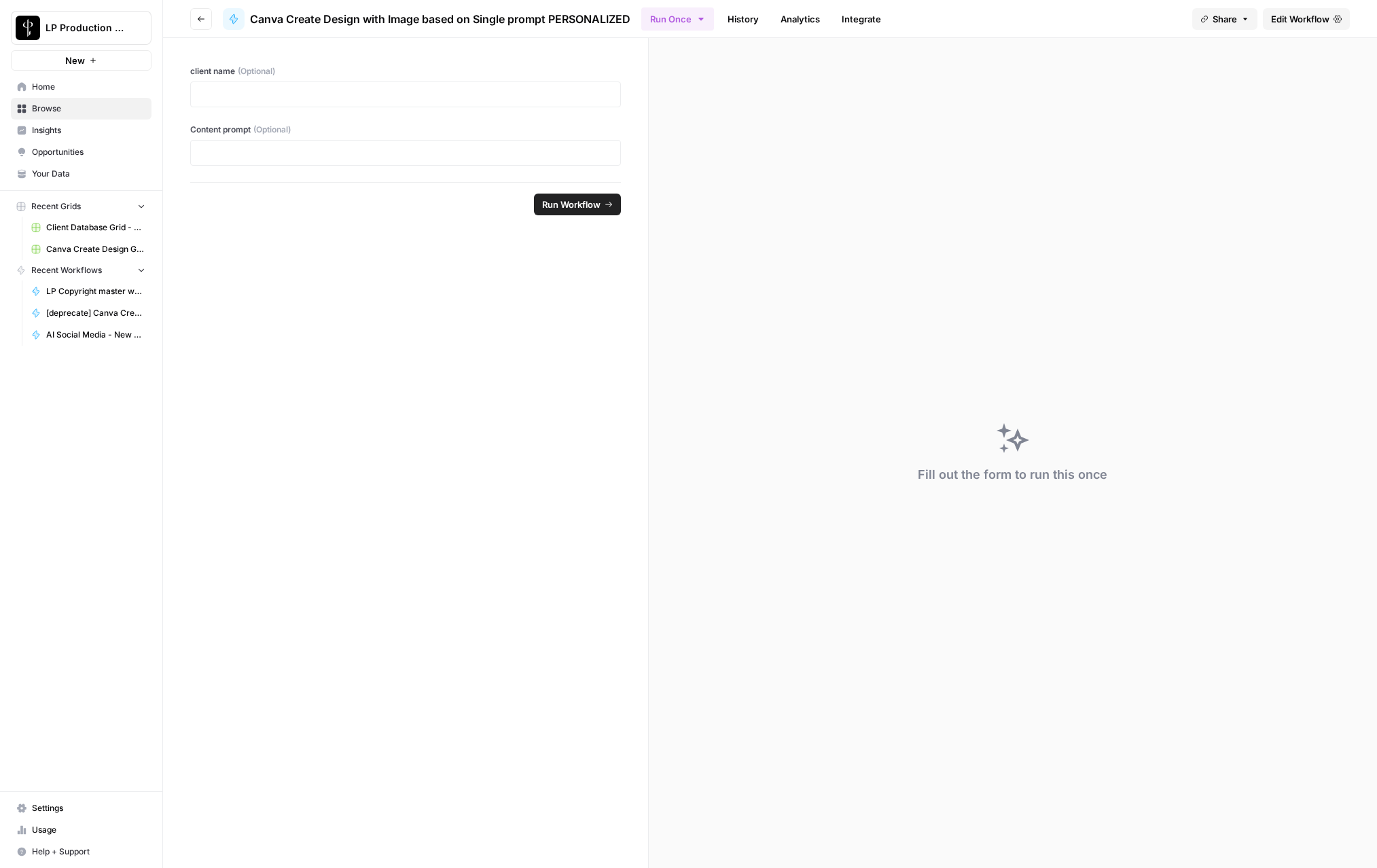
click at [204, 22] on icon "button" at bounding box center [201, 19] width 8 height 8
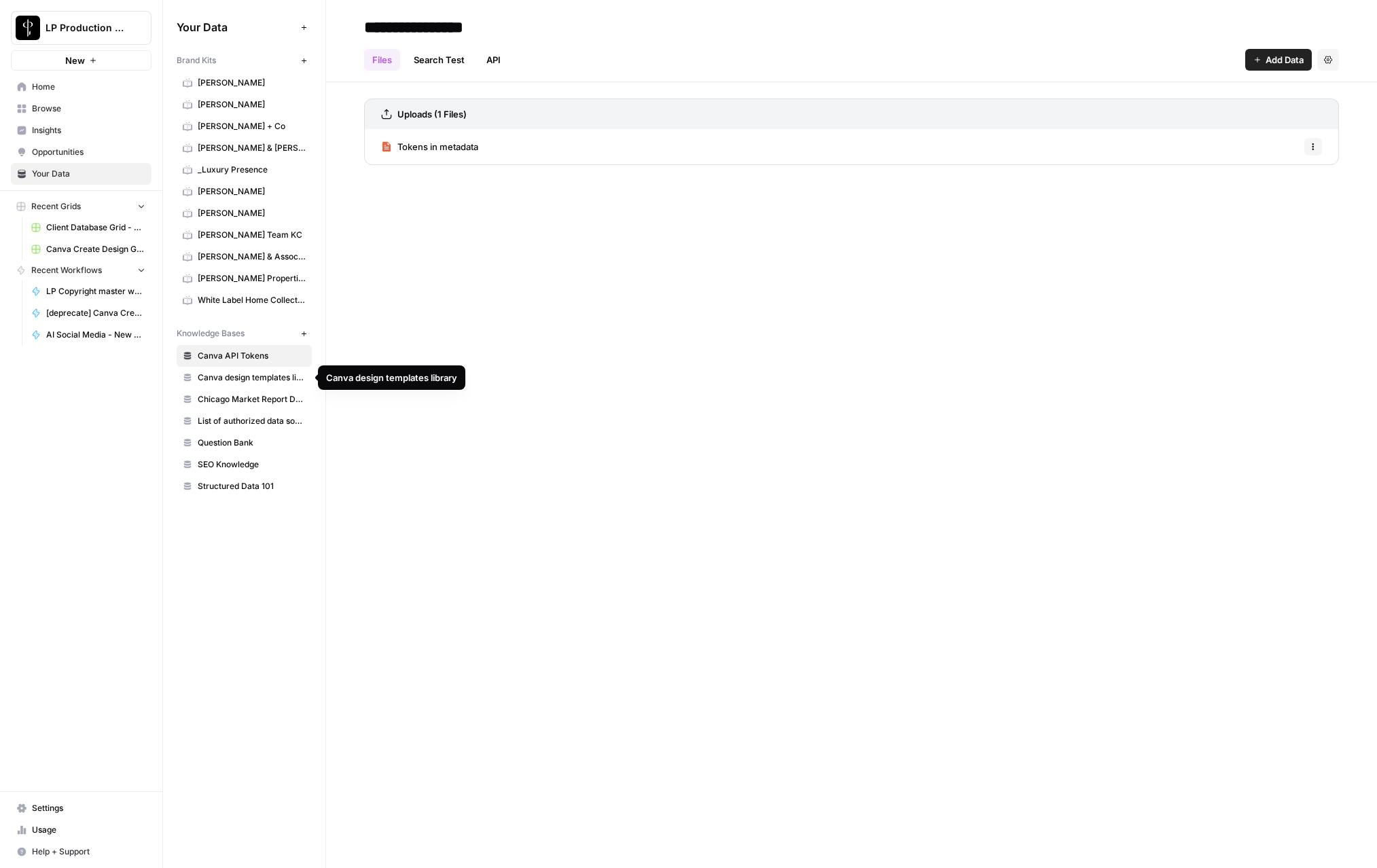
click at [232, 387] on link "Canva design templates library" at bounding box center [244, 378] width 135 height 22
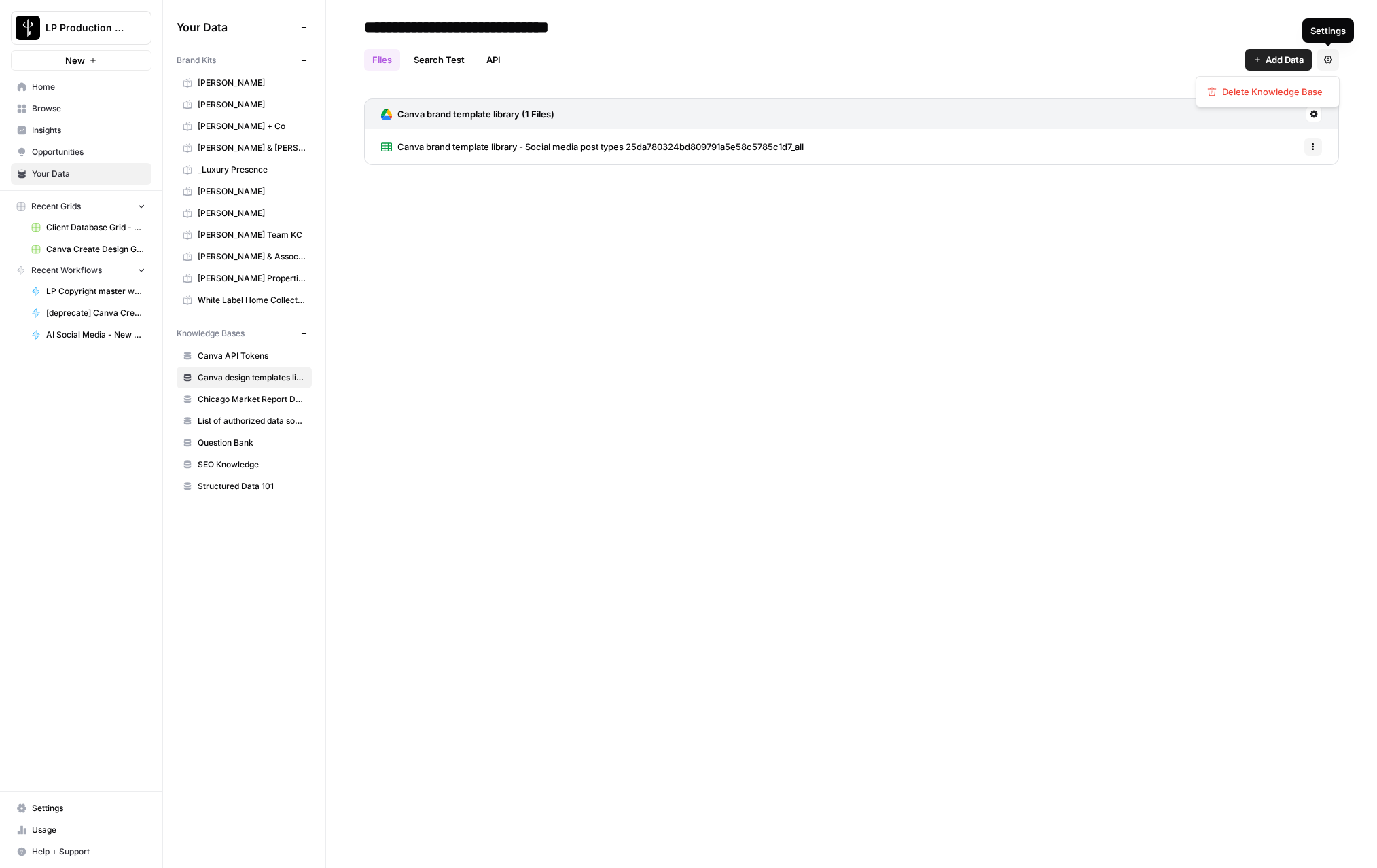
click at [1331, 64] on button "Settings" at bounding box center [1328, 60] width 22 height 22
click at [1183, 30] on h2 "**********" at bounding box center [851, 27] width 975 height 22
click at [1312, 143] on icon "button" at bounding box center [1313, 147] width 8 height 8
click at [1313, 114] on icon at bounding box center [1314, 114] width 8 height 8
click at [1294, 165] on span "Schedule Data Sync" at bounding box center [1262, 162] width 84 height 14
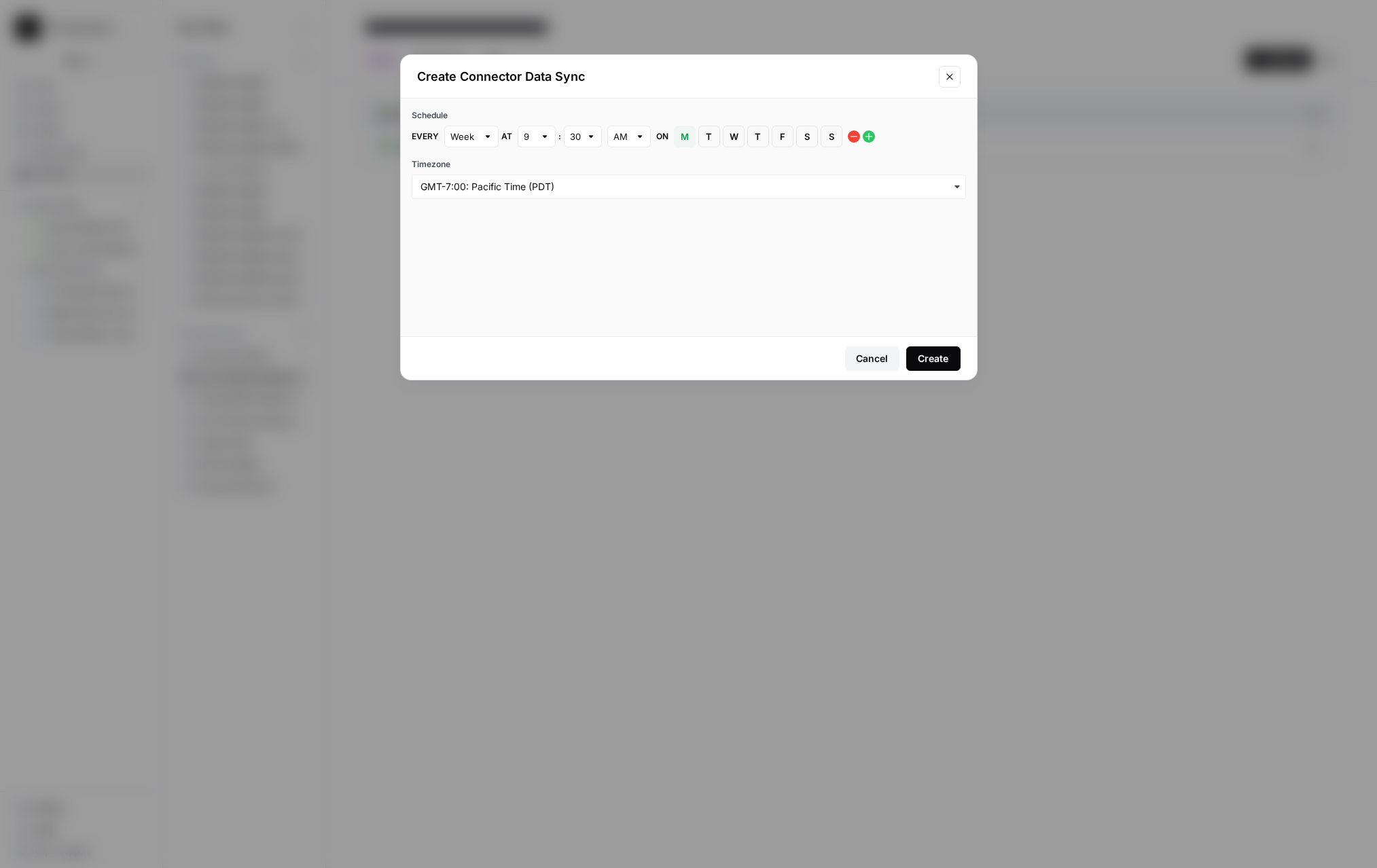
click at [936, 362] on div "Create" at bounding box center [933, 358] width 30 height 14
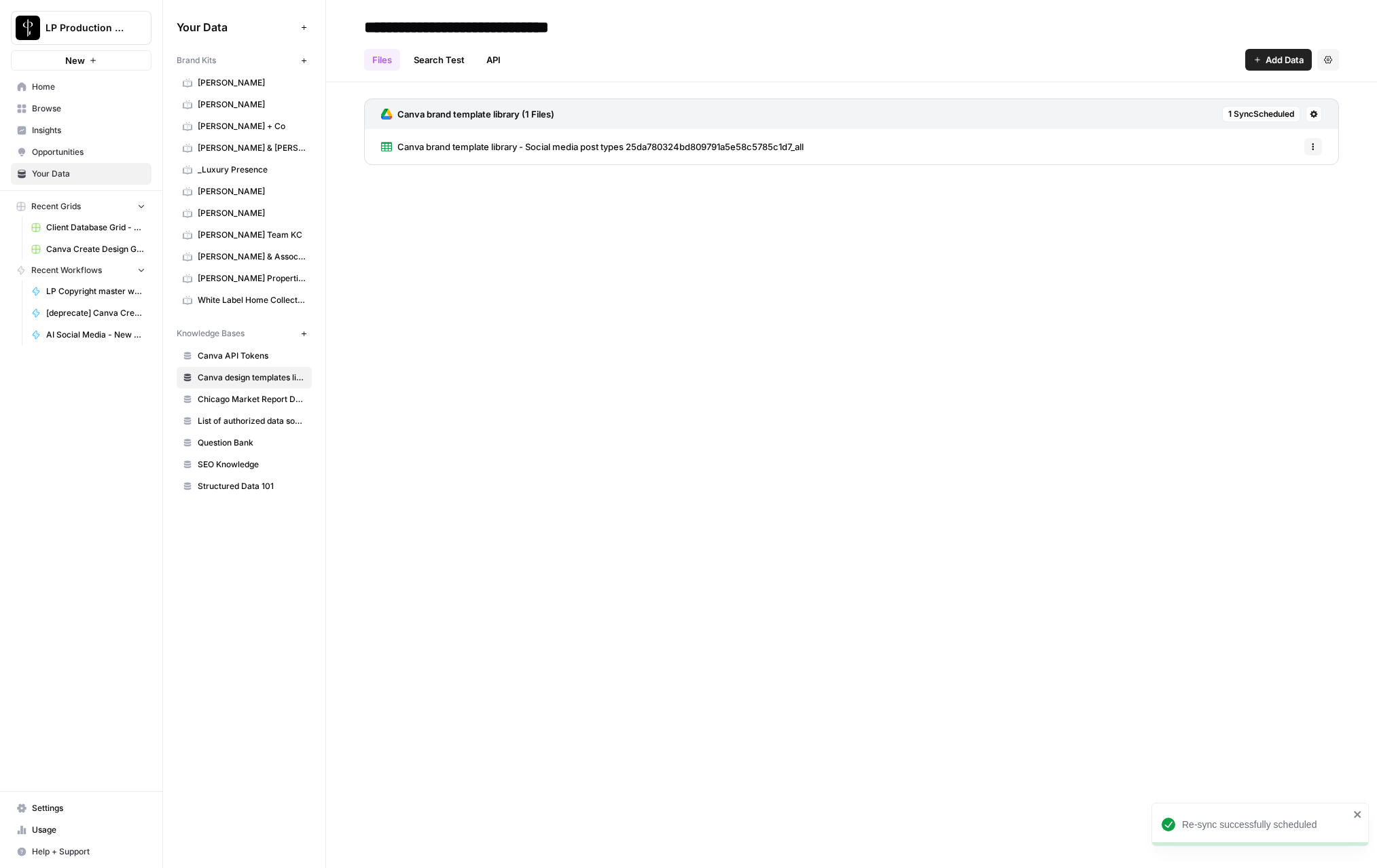
click at [1316, 139] on button "Options" at bounding box center [1313, 147] width 18 height 18
drag, startPoint x: 1052, startPoint y: 173, endPoint x: 1166, endPoint y: 138, distance: 119.3
click at [1053, 173] on div "Canva brand template library (1 Files) 1 Sync Scheduled Canva brand template li…" at bounding box center [851, 137] width 975 height 77
click at [1310, 115] on icon at bounding box center [1314, 114] width 8 height 8
click at [1267, 145] on span "Sync Data" at bounding box center [1262, 143] width 84 height 14
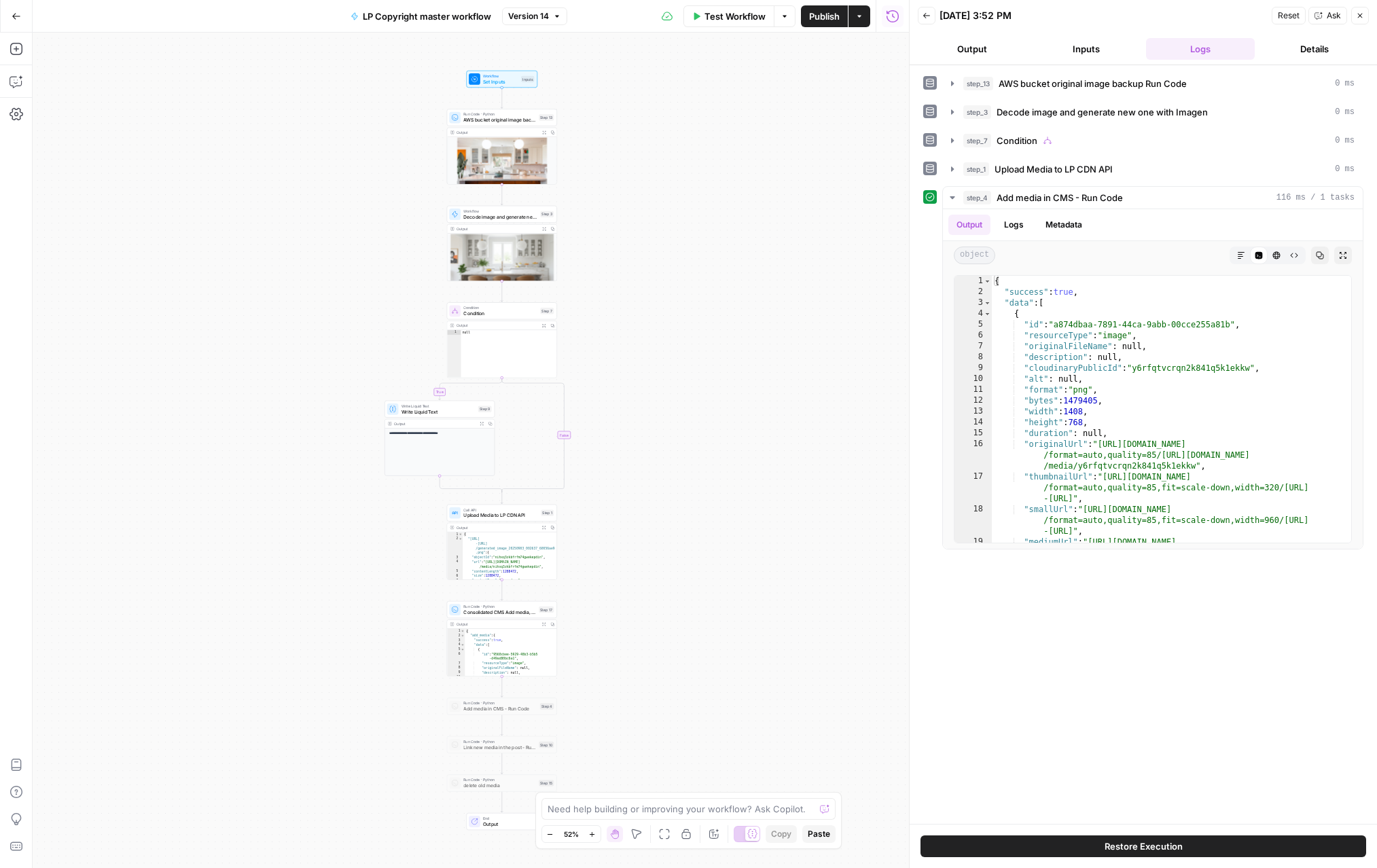
click at [18, 17] on icon "button" at bounding box center [16, 16] width 10 height 10
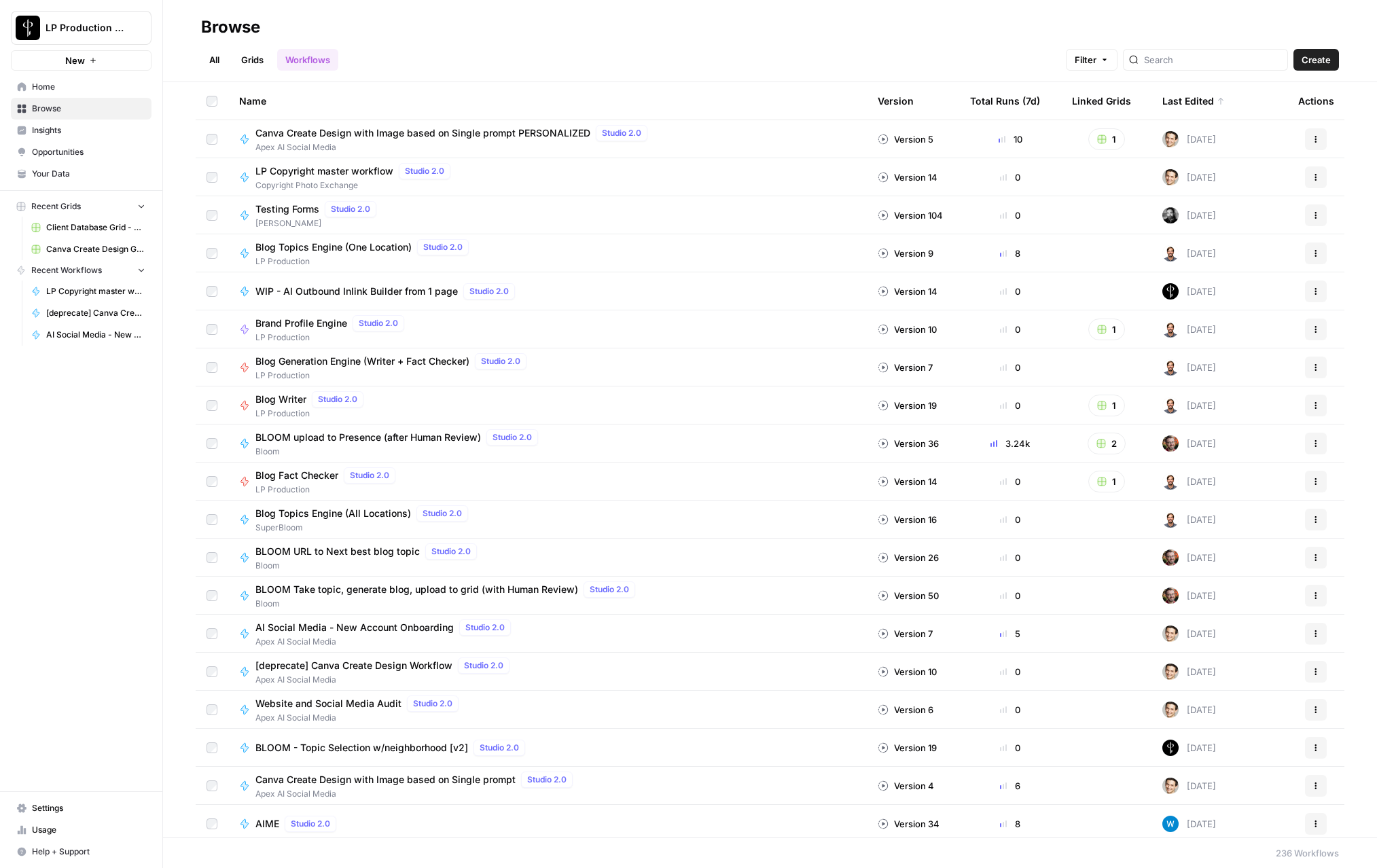
click at [30, 111] on link "Browse" at bounding box center [81, 108] width 141 height 22
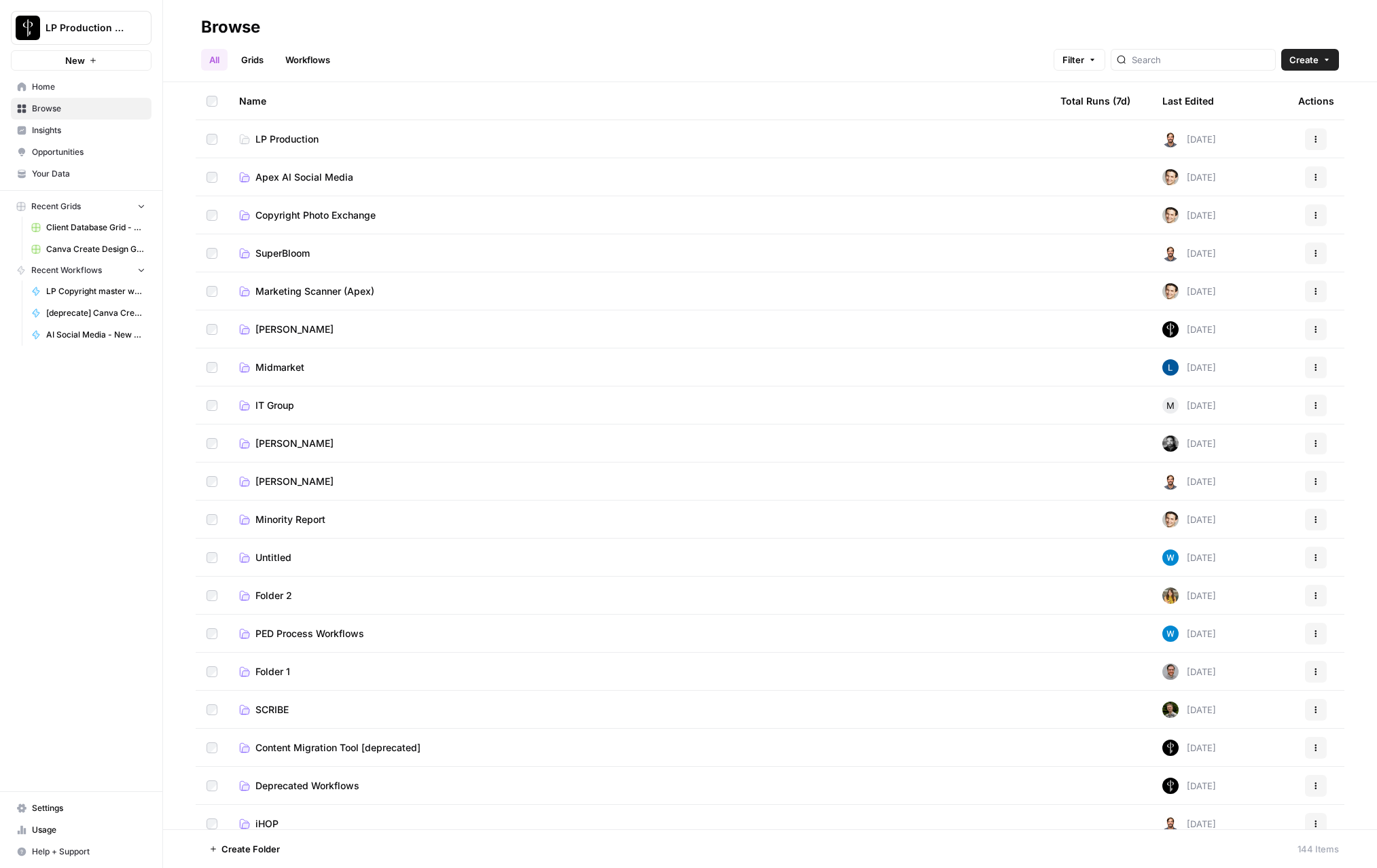
click at [291, 215] on span "Copyright Photo Exchange" at bounding box center [316, 215] width 120 height 14
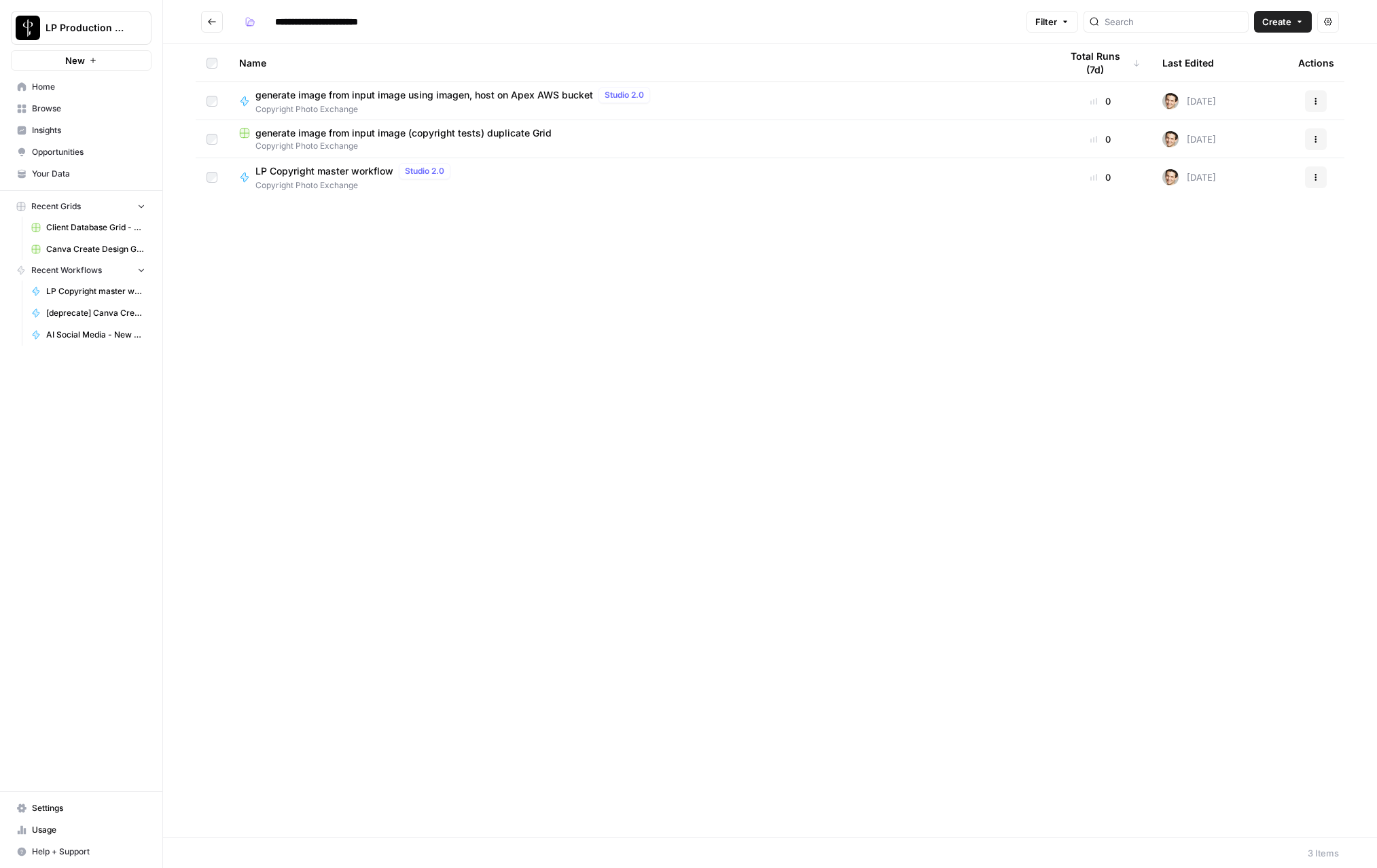
click at [324, 129] on span "generate image from input image (copyright tests) duplicate Grid" at bounding box center [403, 133] width 296 height 14
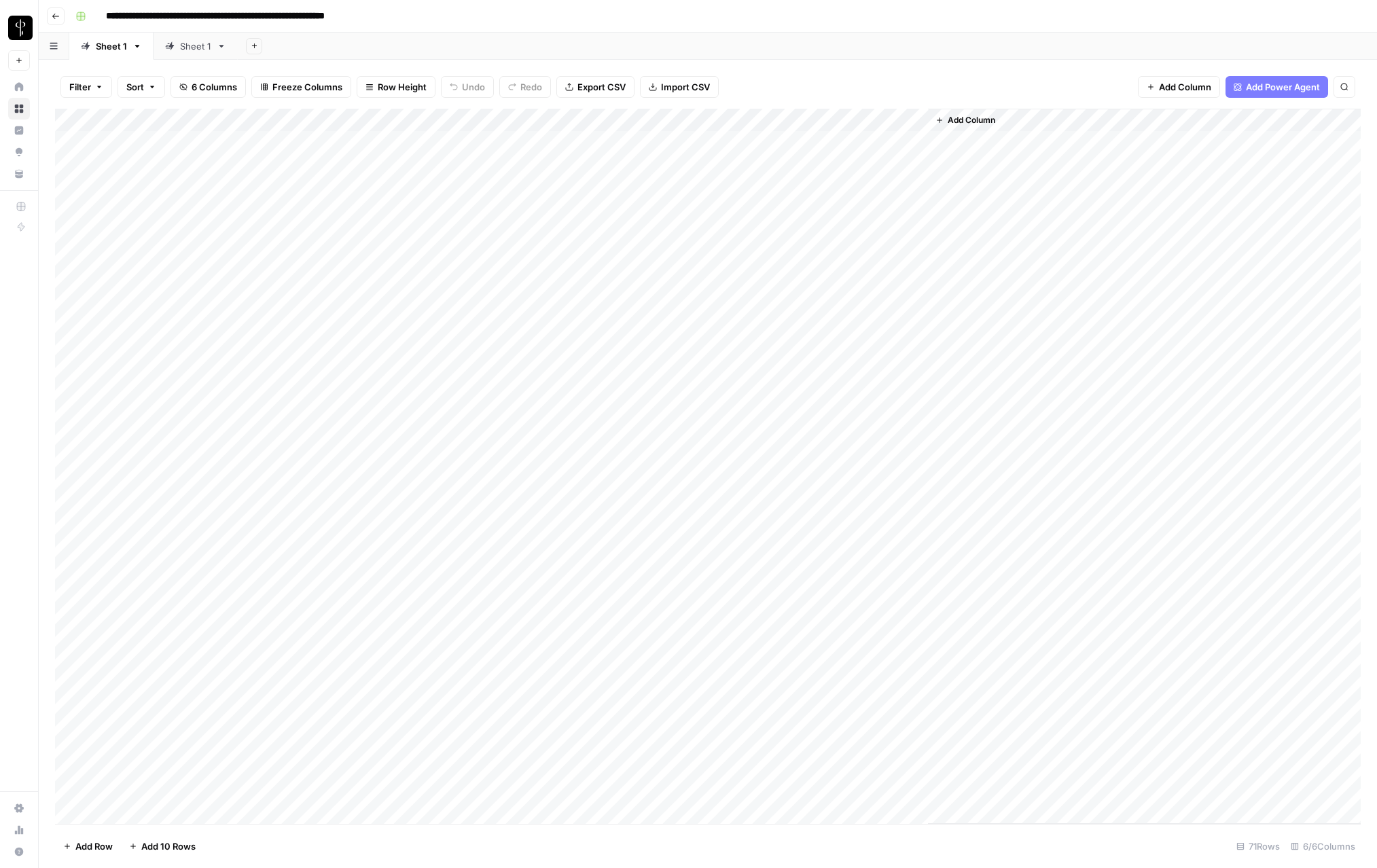
click at [58, 16] on icon "button" at bounding box center [56, 16] width 7 height 6
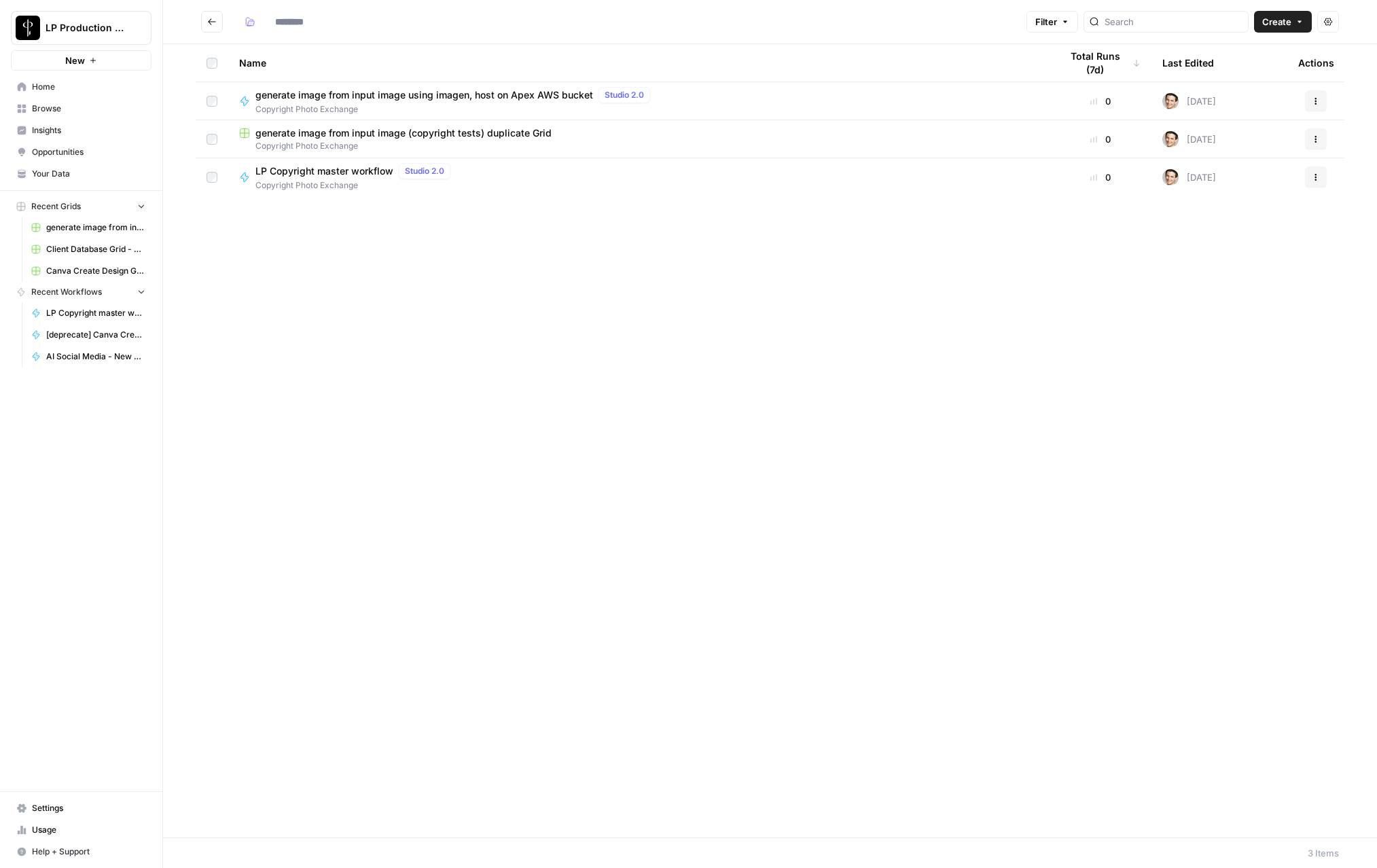
type input "**********"
click at [339, 180] on span "Copyright Photo Exchange" at bounding box center [356, 185] width 201 height 12
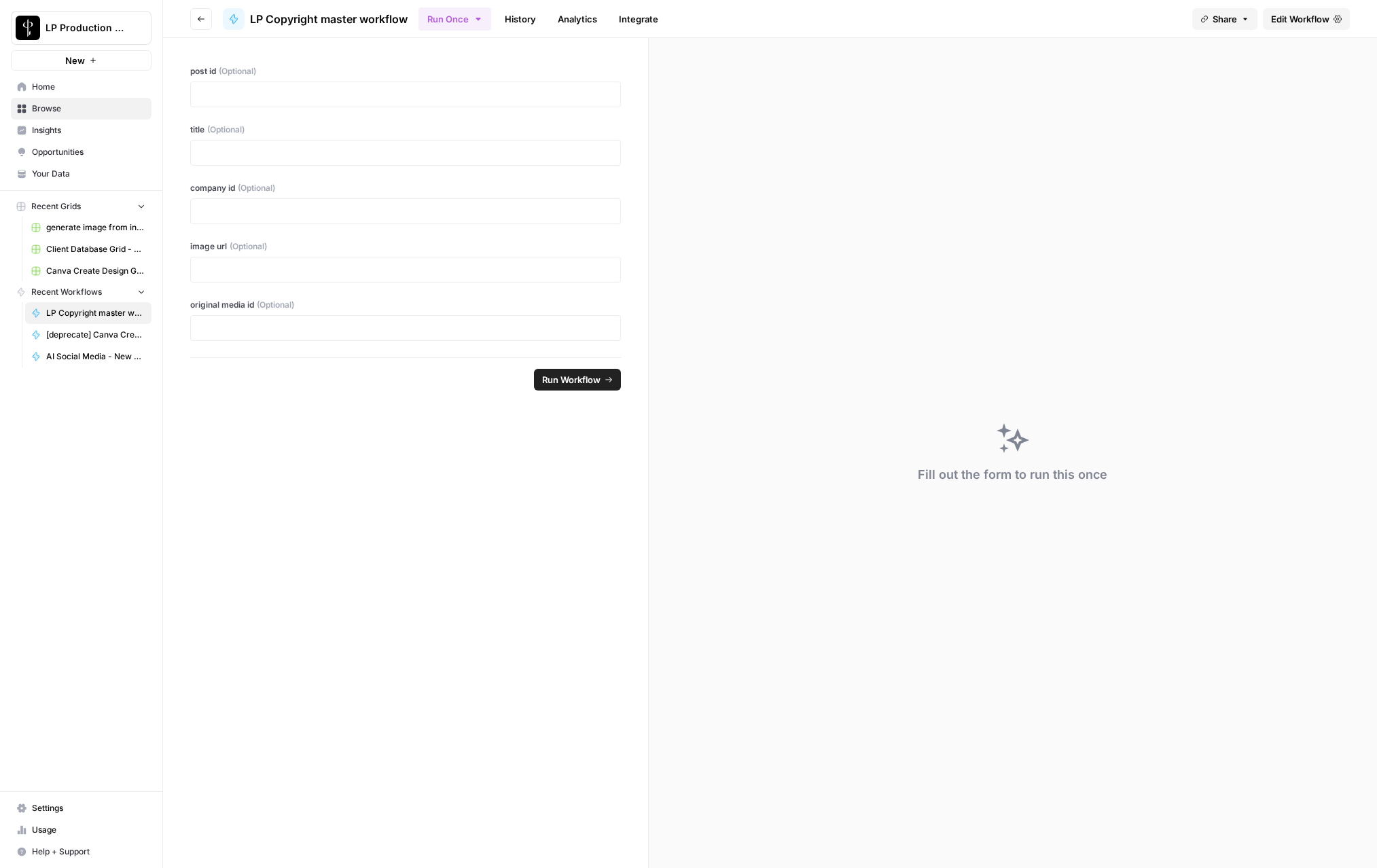
click at [657, 18] on link "Integrate" at bounding box center [639, 19] width 56 height 22
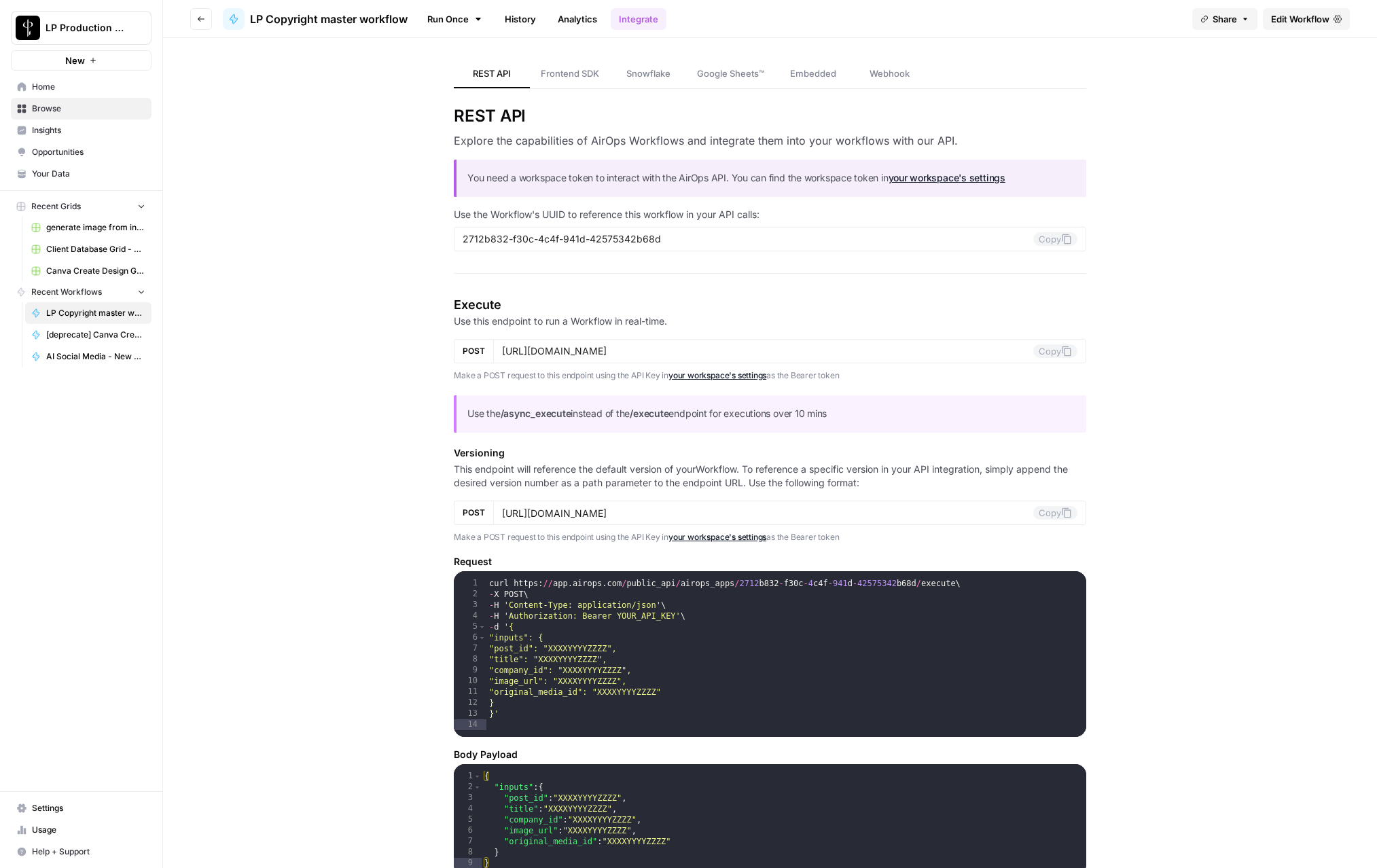
click at [462, 16] on link "Run Once" at bounding box center [455, 19] width 73 height 23
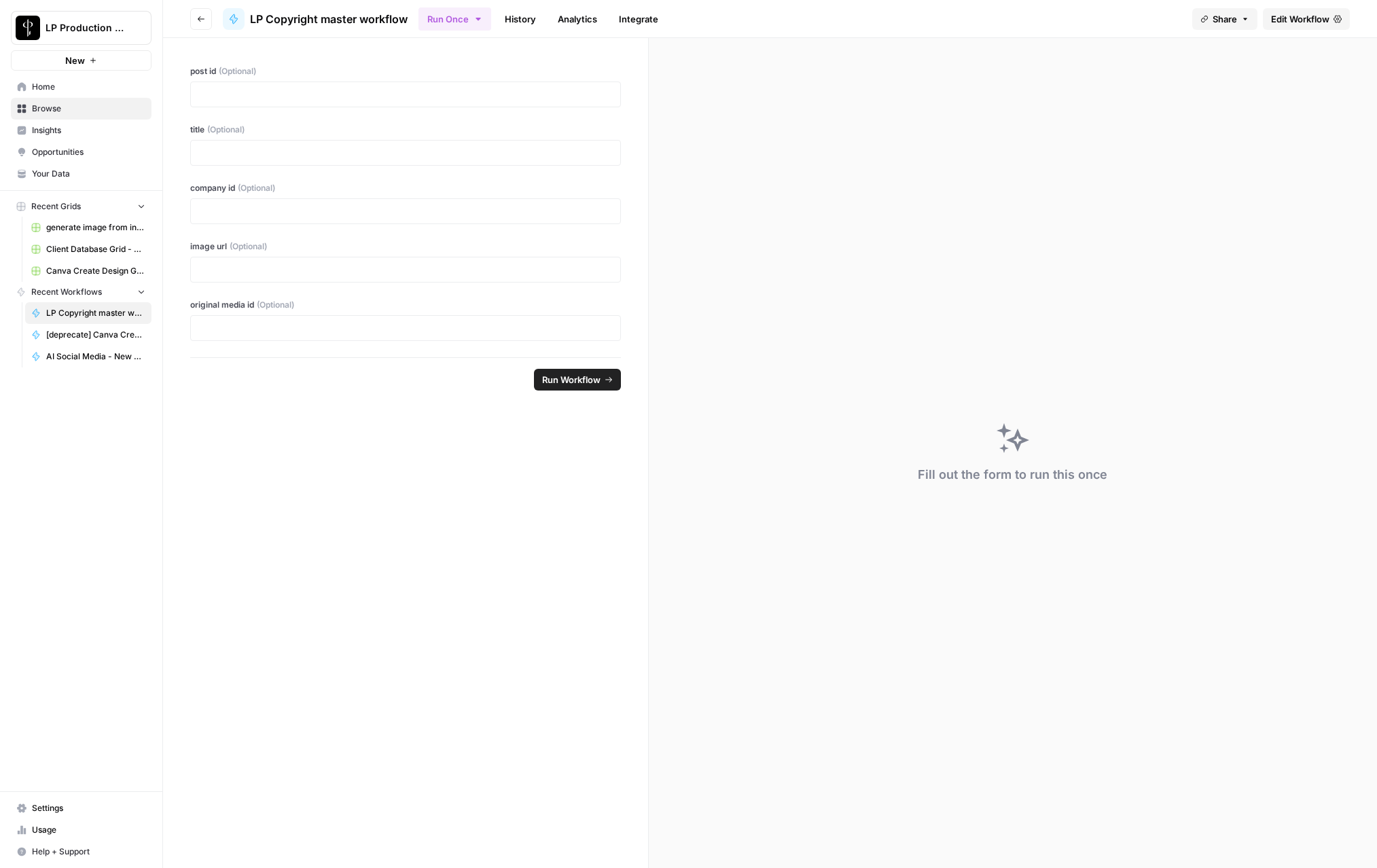
click at [1320, 22] on span "Edit Workflow" at bounding box center [1300, 19] width 58 height 14
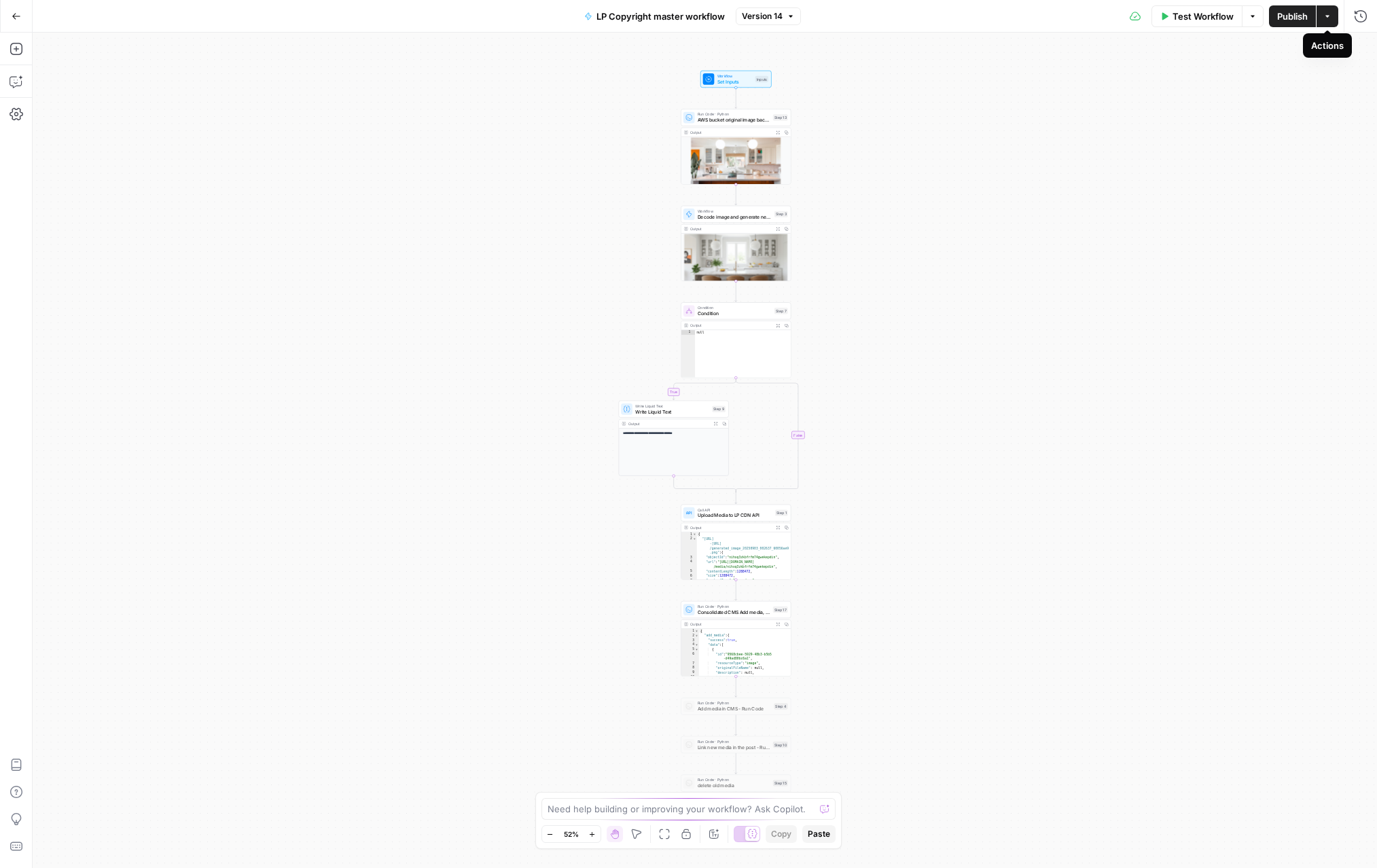
click at [1329, 18] on icon "button" at bounding box center [1328, 16] width 8 height 8
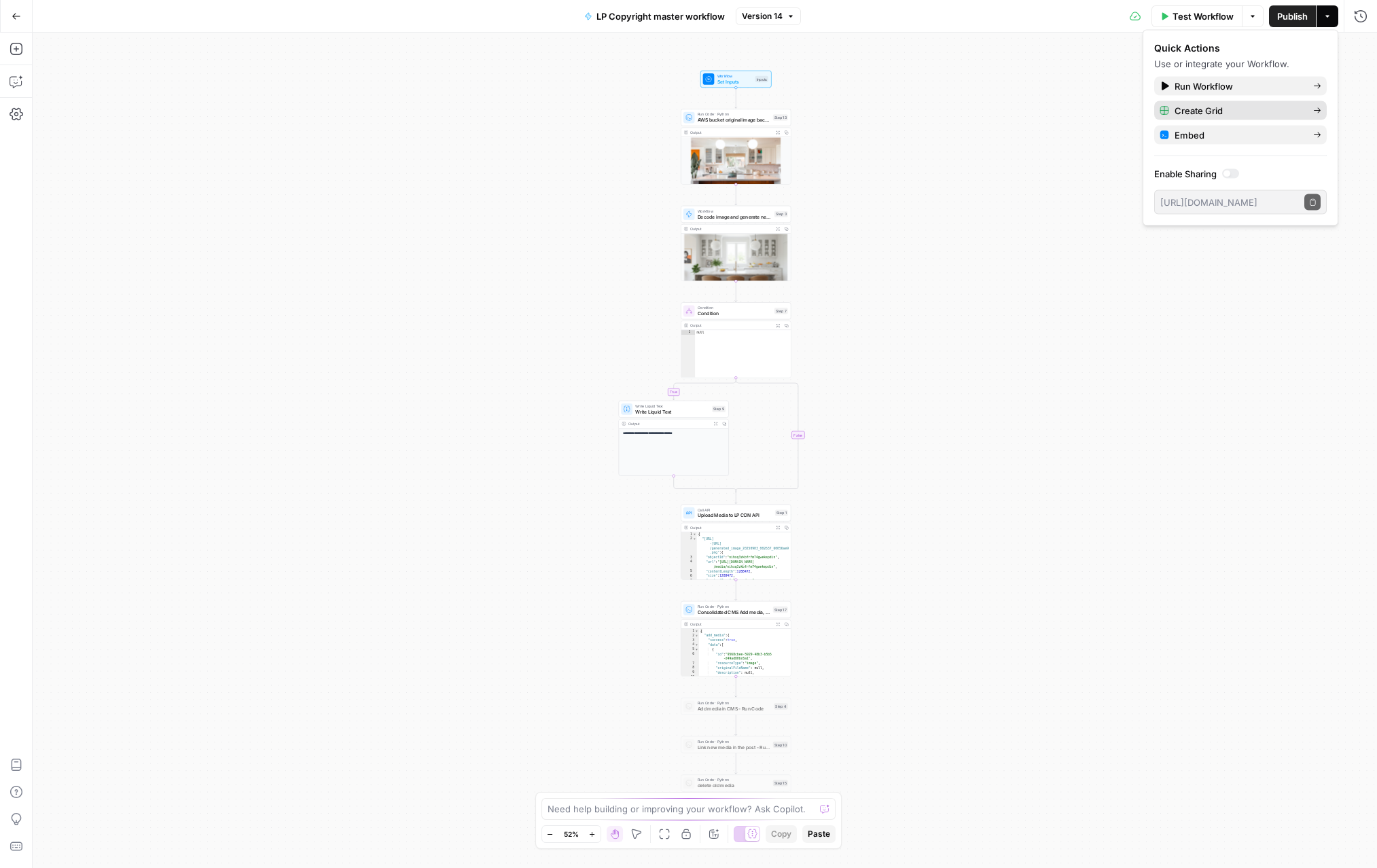
click at [1250, 105] on span "Create Grid" at bounding box center [1238, 111] width 128 height 14
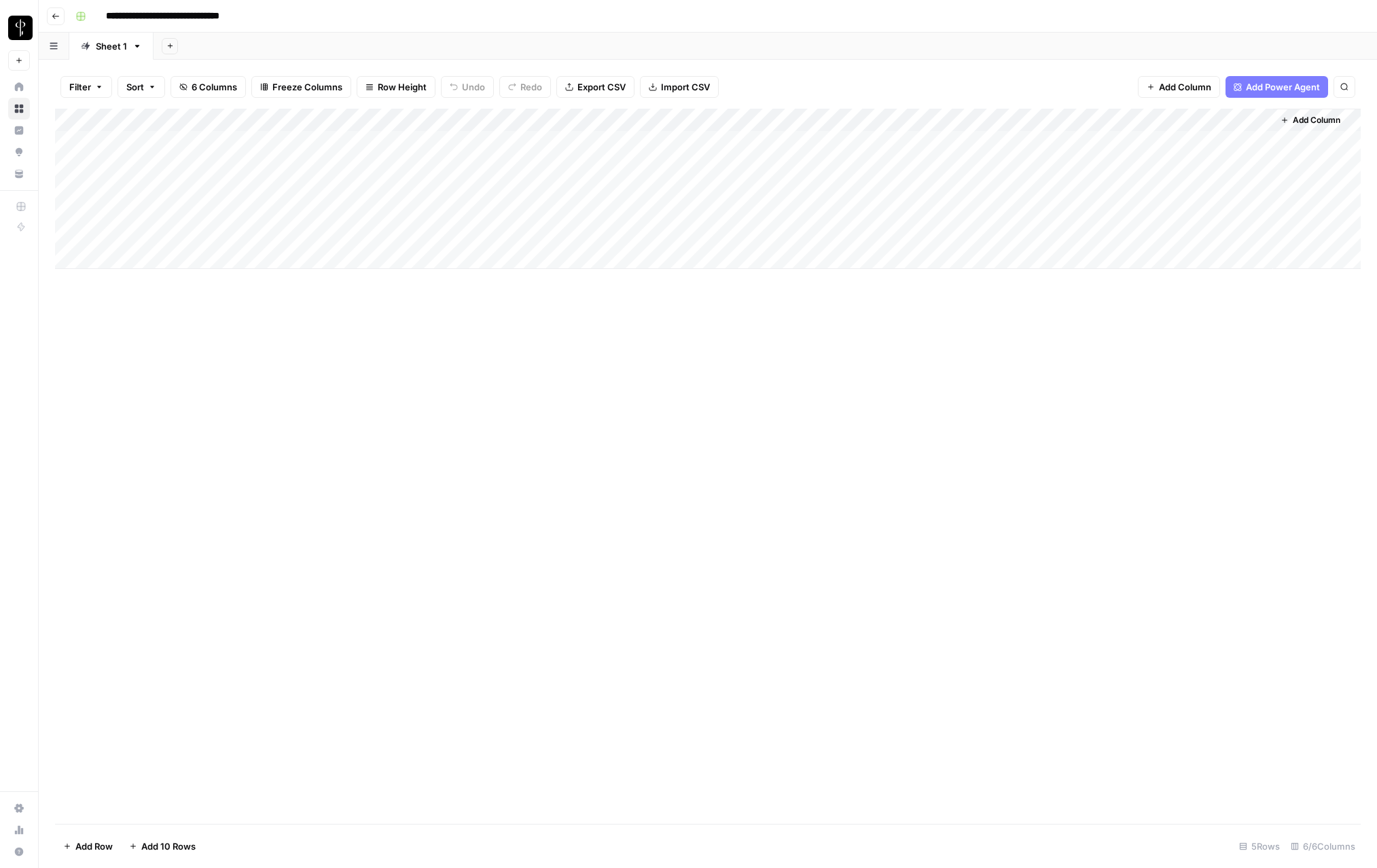
click at [1309, 122] on span "Add Column" at bounding box center [1316, 120] width 48 height 12
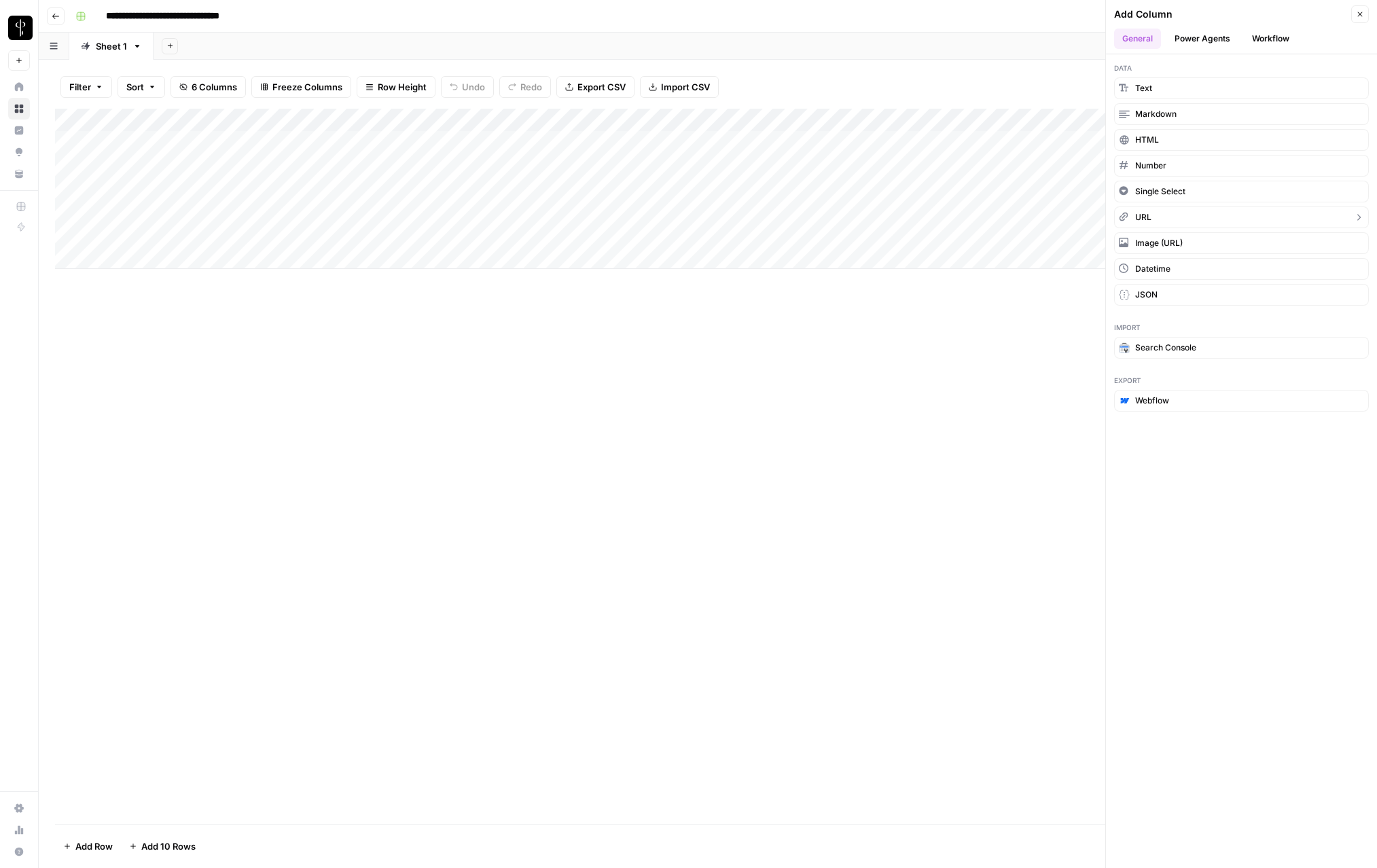
click at [1156, 220] on button "URL" at bounding box center [1241, 217] width 255 height 22
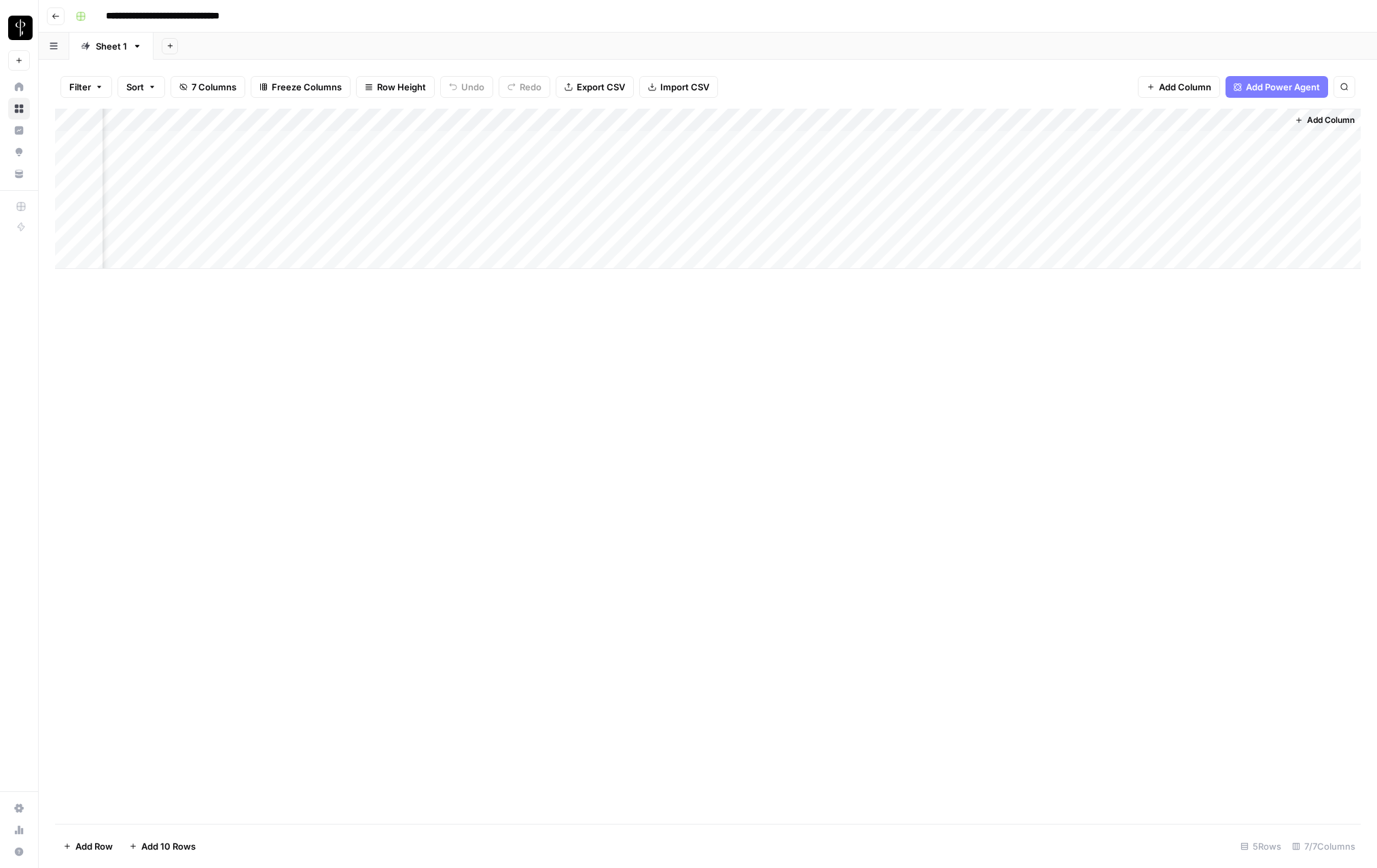
scroll to position [0, 110]
drag, startPoint x: 1216, startPoint y: 121, endPoint x: 997, endPoint y: 119, distance: 219.0
click at [997, 119] on div "Add Column" at bounding box center [707, 189] width 1306 height 161
click at [1009, 119] on div "Add Column" at bounding box center [707, 189] width 1306 height 161
click at [1011, 161] on div "New Column" at bounding box center [1052, 152] width 150 height 22
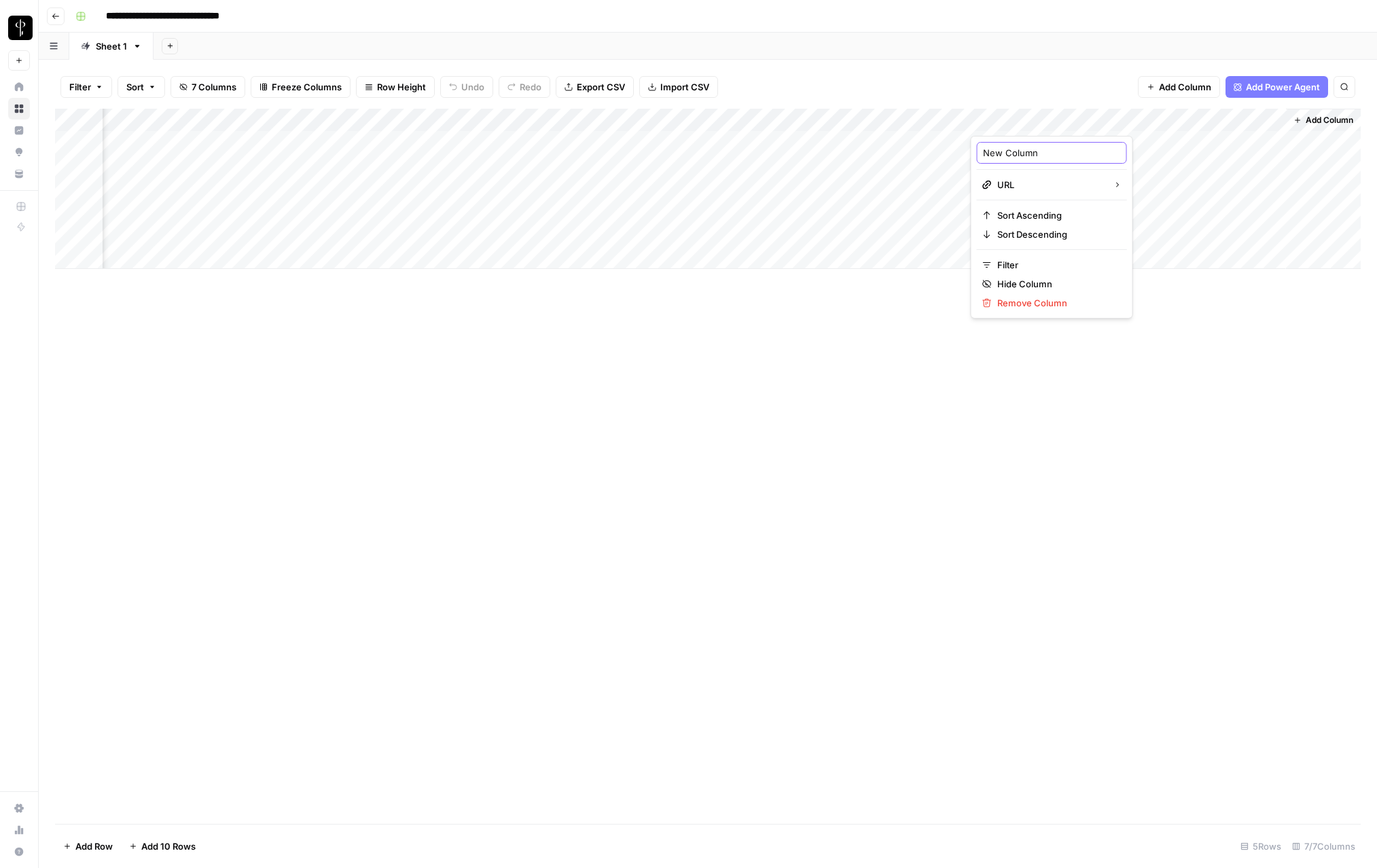
type input "P"
type input "post Id"
click at [1080, 118] on div "Add Column" at bounding box center [707, 189] width 1306 height 161
click at [1042, 148] on input "post Id" at bounding box center [1052, 152] width 138 height 14
type input "post url"
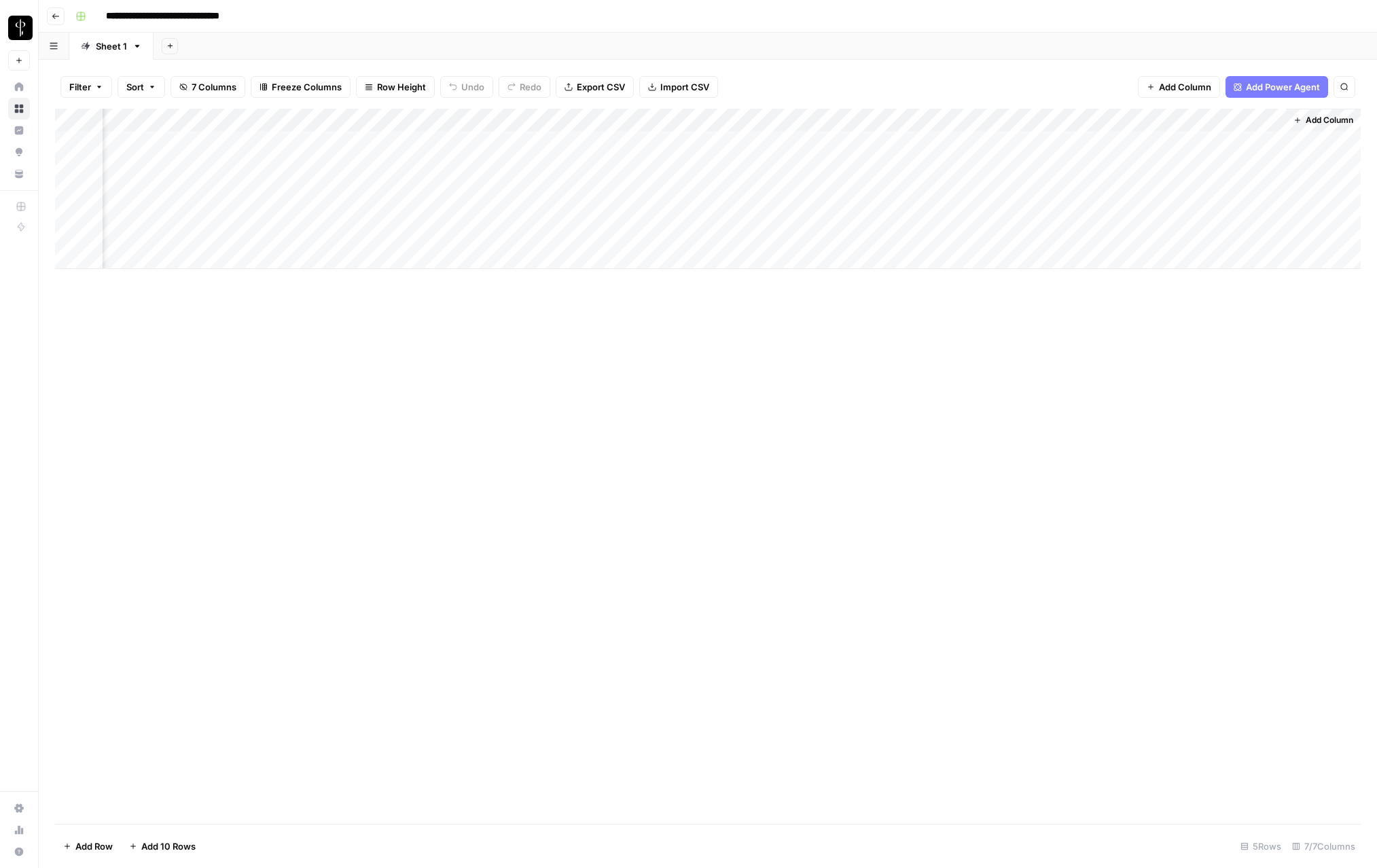
click at [652, 489] on div "Add Column" at bounding box center [707, 466] width 1306 height 716
click at [217, 143] on div "Add Column" at bounding box center [707, 189] width 1306 height 161
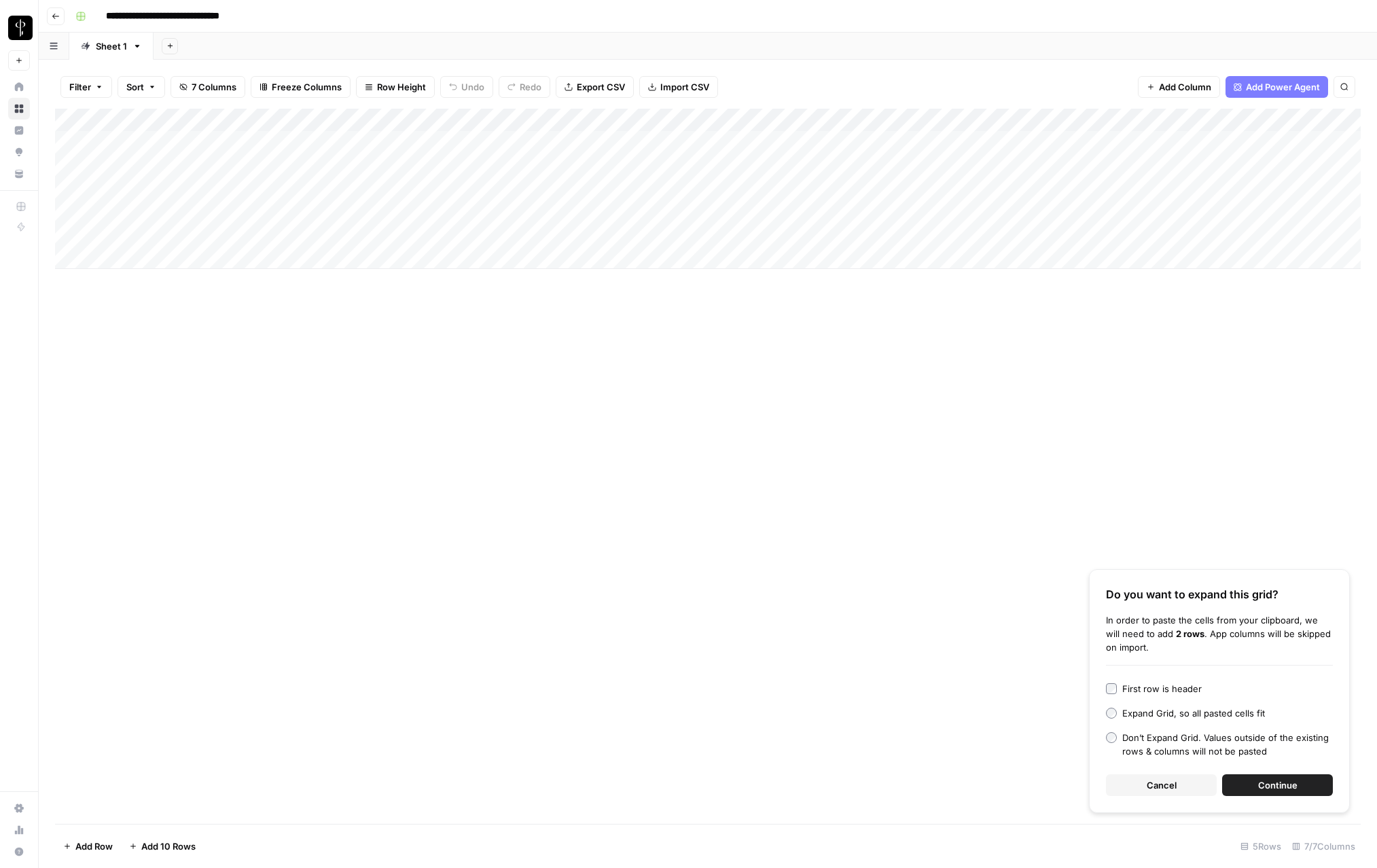
click at [1277, 792] on button "Continue" at bounding box center [1277, 785] width 111 height 22
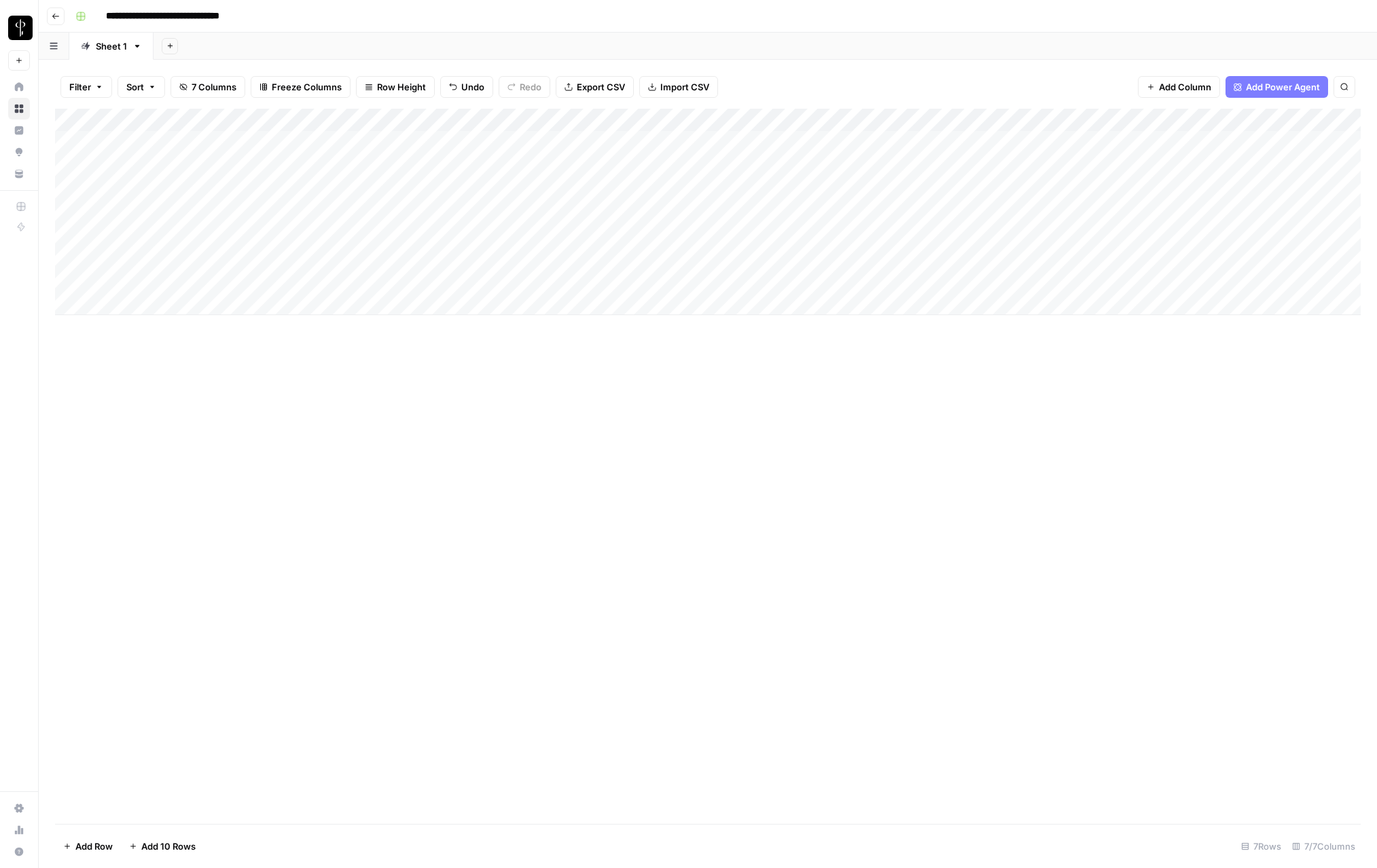
click at [322, 140] on div "Add Column" at bounding box center [707, 212] width 1306 height 207
click at [520, 149] on div "Add Column" at bounding box center [707, 212] width 1306 height 207
click at [792, 151] on div "Add Column" at bounding box center [707, 212] width 1306 height 207
click at [919, 138] on div "Add Column" at bounding box center [707, 212] width 1306 height 207
click at [1125, 138] on div "Add Column" at bounding box center [707, 212] width 1306 height 207
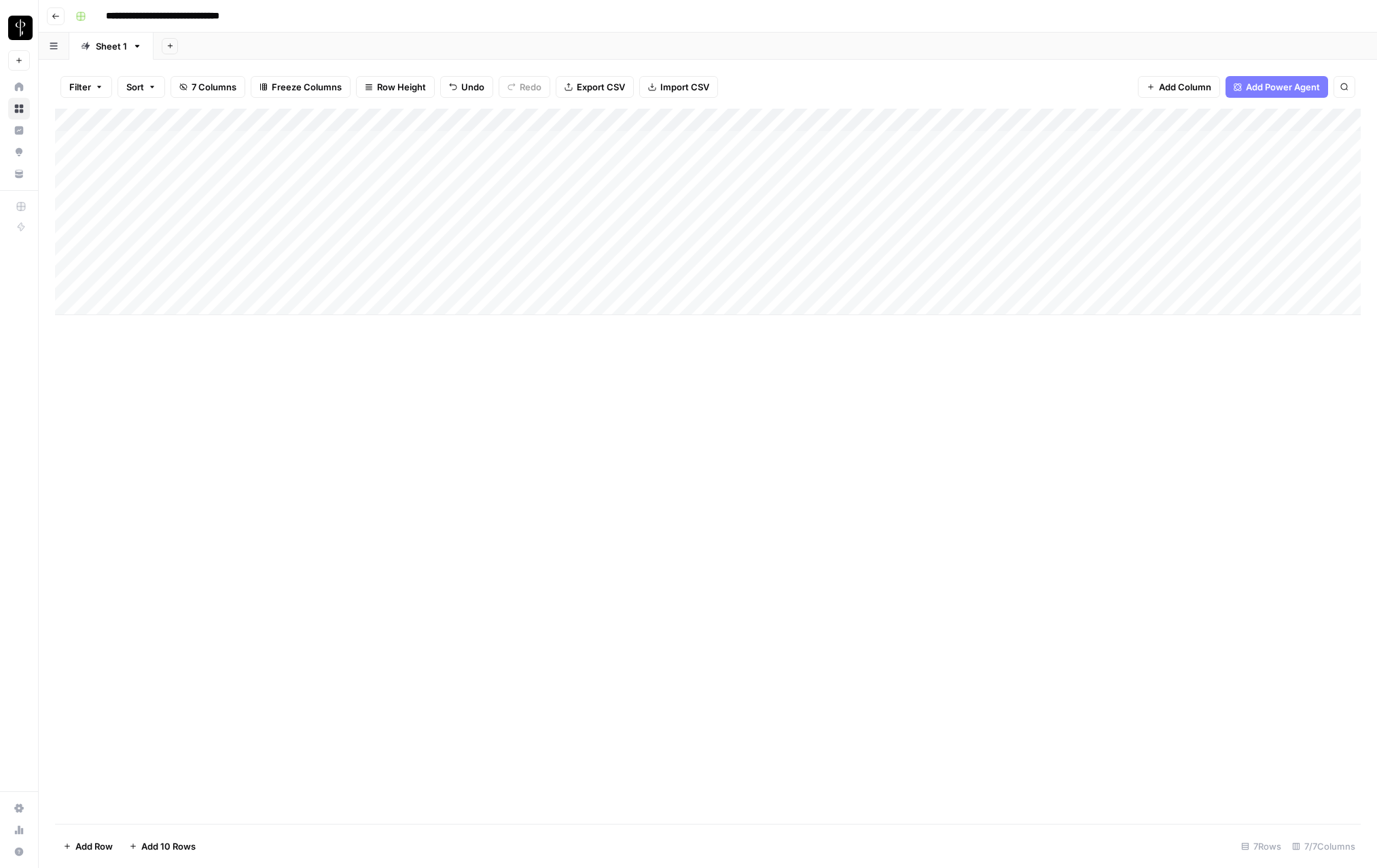
click at [1129, 142] on div "Add Column" at bounding box center [707, 212] width 1306 height 207
drag, startPoint x: 1100, startPoint y: 379, endPoint x: 1106, endPoint y: 355, distance: 24.7
click at [1101, 376] on div "Add Column" at bounding box center [707, 466] width 1306 height 716
click at [1189, 141] on div "Add Column" at bounding box center [707, 212] width 1306 height 207
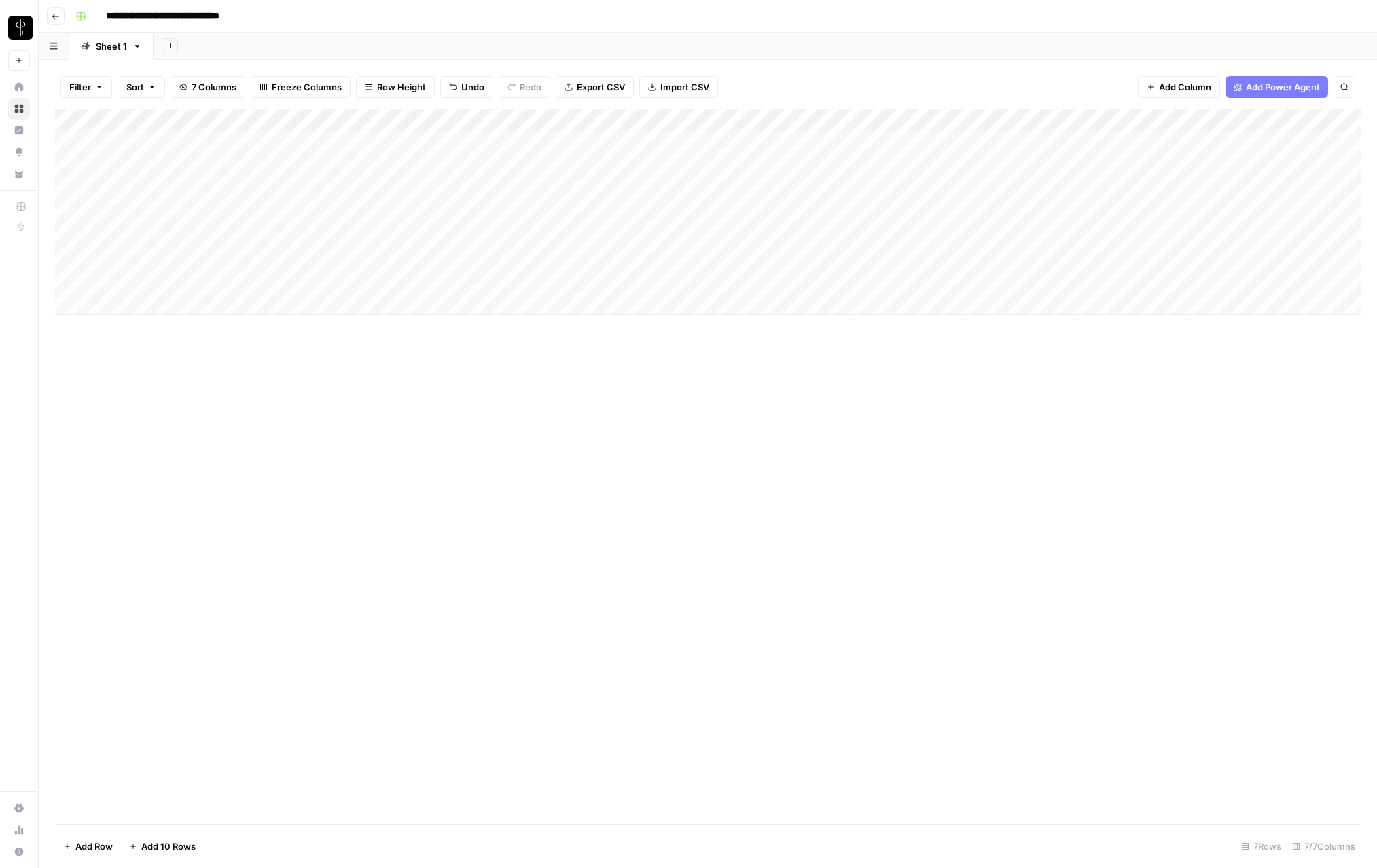
click at [414, 143] on div "Add Column" at bounding box center [707, 212] width 1306 height 207
click at [1190, 166] on div "Add Column" at bounding box center [707, 212] width 1306 height 207
click at [437, 164] on div "Add Column" at bounding box center [707, 212] width 1306 height 207
click at [415, 193] on div "Add Column" at bounding box center [707, 212] width 1306 height 207
click at [1190, 189] on div "Add Column" at bounding box center [707, 212] width 1306 height 207
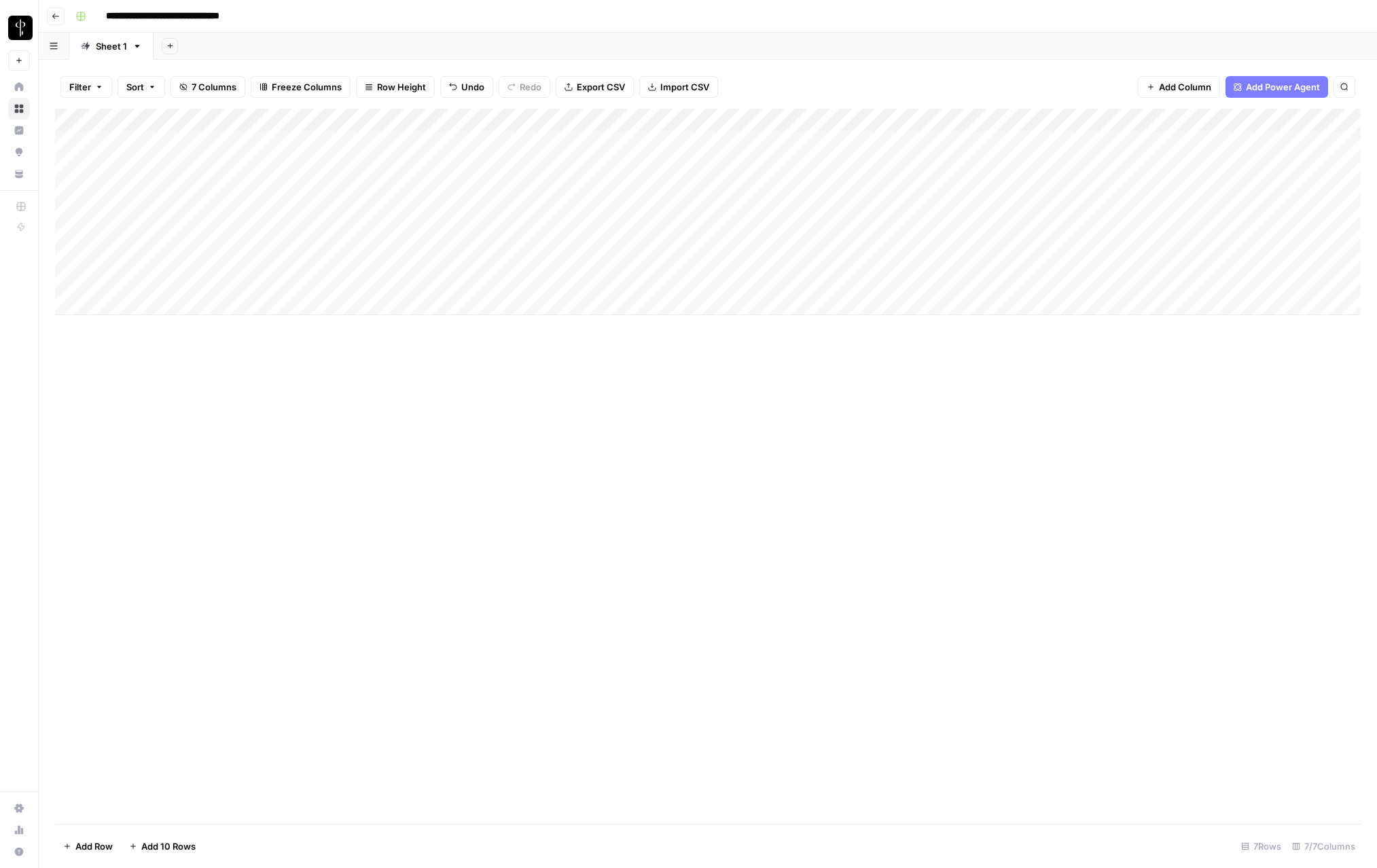
click at [412, 184] on div "Add Column" at bounding box center [707, 212] width 1306 height 207
click at [1190, 208] on div "Add Column" at bounding box center [707, 212] width 1306 height 207
click at [329, 215] on div "Add Column" at bounding box center [707, 212] width 1306 height 207
click at [333, 240] on div "Add Column" at bounding box center [707, 212] width 1306 height 207
click at [1190, 235] on div "Add Column" at bounding box center [707, 212] width 1306 height 207
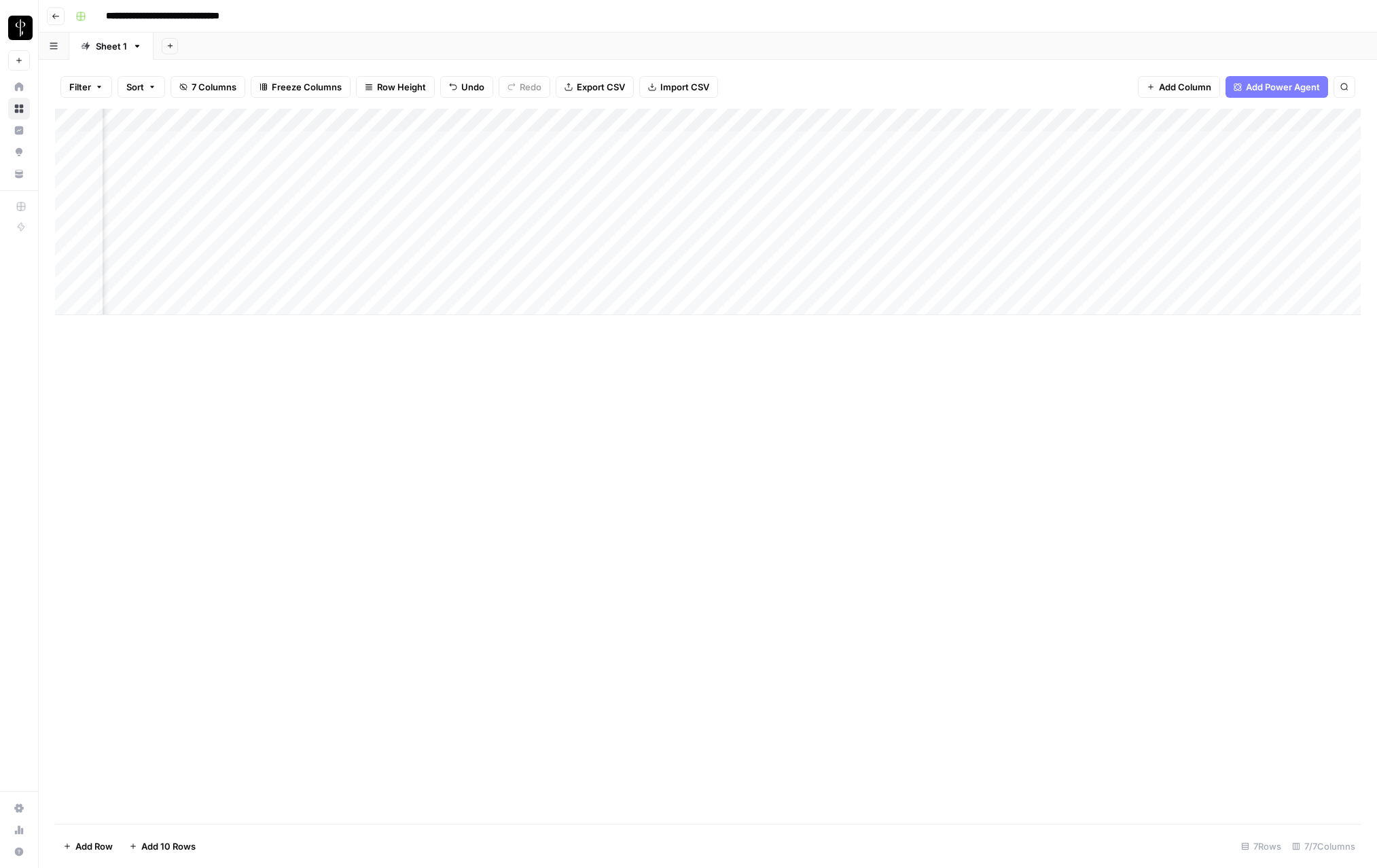
scroll to position [0, 110]
click at [1189, 144] on div "Add Column" at bounding box center [707, 212] width 1306 height 207
click at [1191, 168] on div "Add Column" at bounding box center [707, 212] width 1306 height 207
click at [1190, 194] on div "Add Column" at bounding box center [707, 212] width 1306 height 207
click at [1190, 210] on div "Add Column" at bounding box center [707, 212] width 1306 height 207
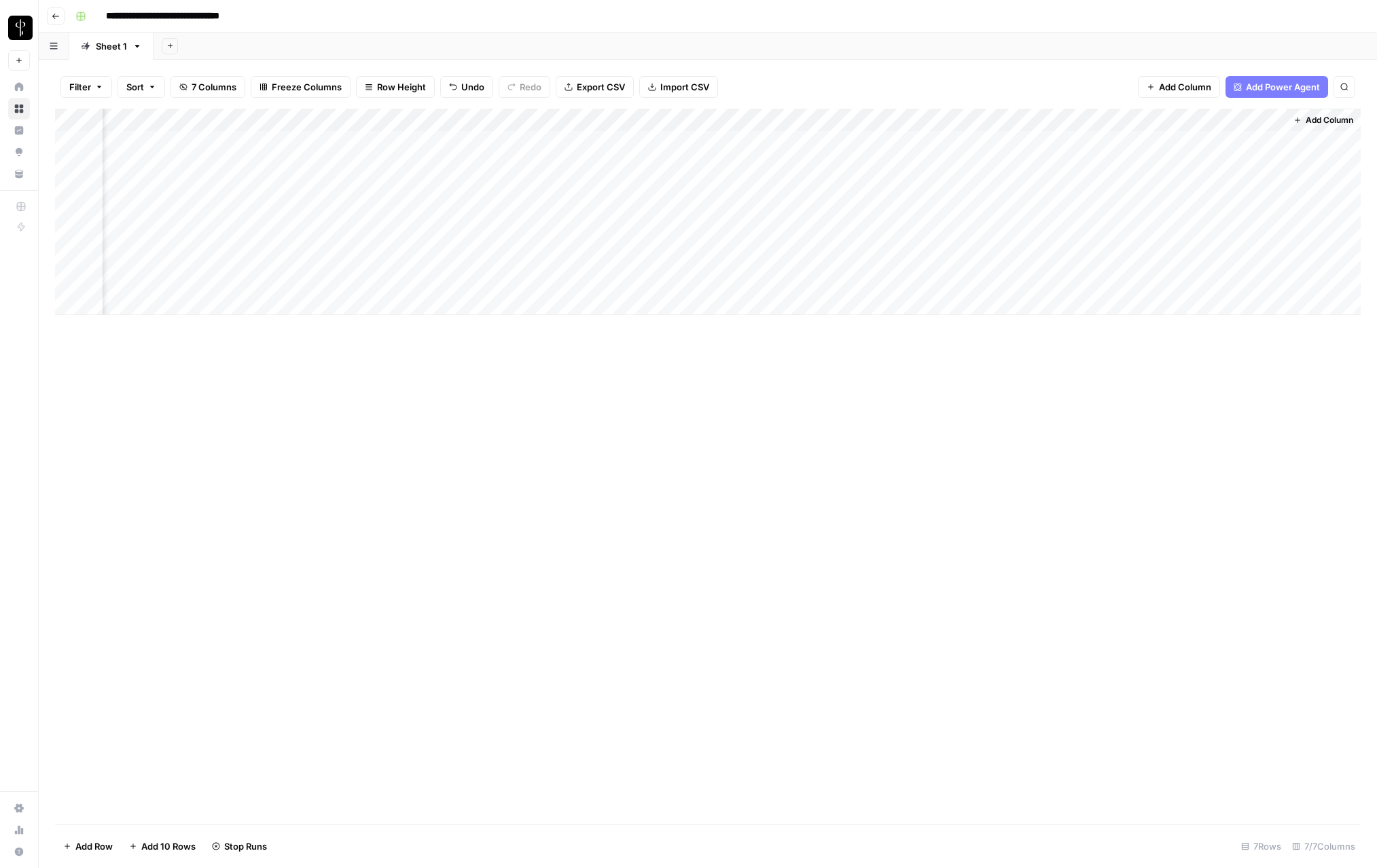
click at [1193, 188] on div "Add Column" at bounding box center [707, 212] width 1306 height 207
drag, startPoint x: 1162, startPoint y: 119, endPoint x: 1192, endPoint y: 120, distance: 30.0
click at [1192, 120] on div "Add Column" at bounding box center [707, 212] width 1306 height 207
click at [1213, 123] on div "Add Column" at bounding box center [707, 212] width 1306 height 207
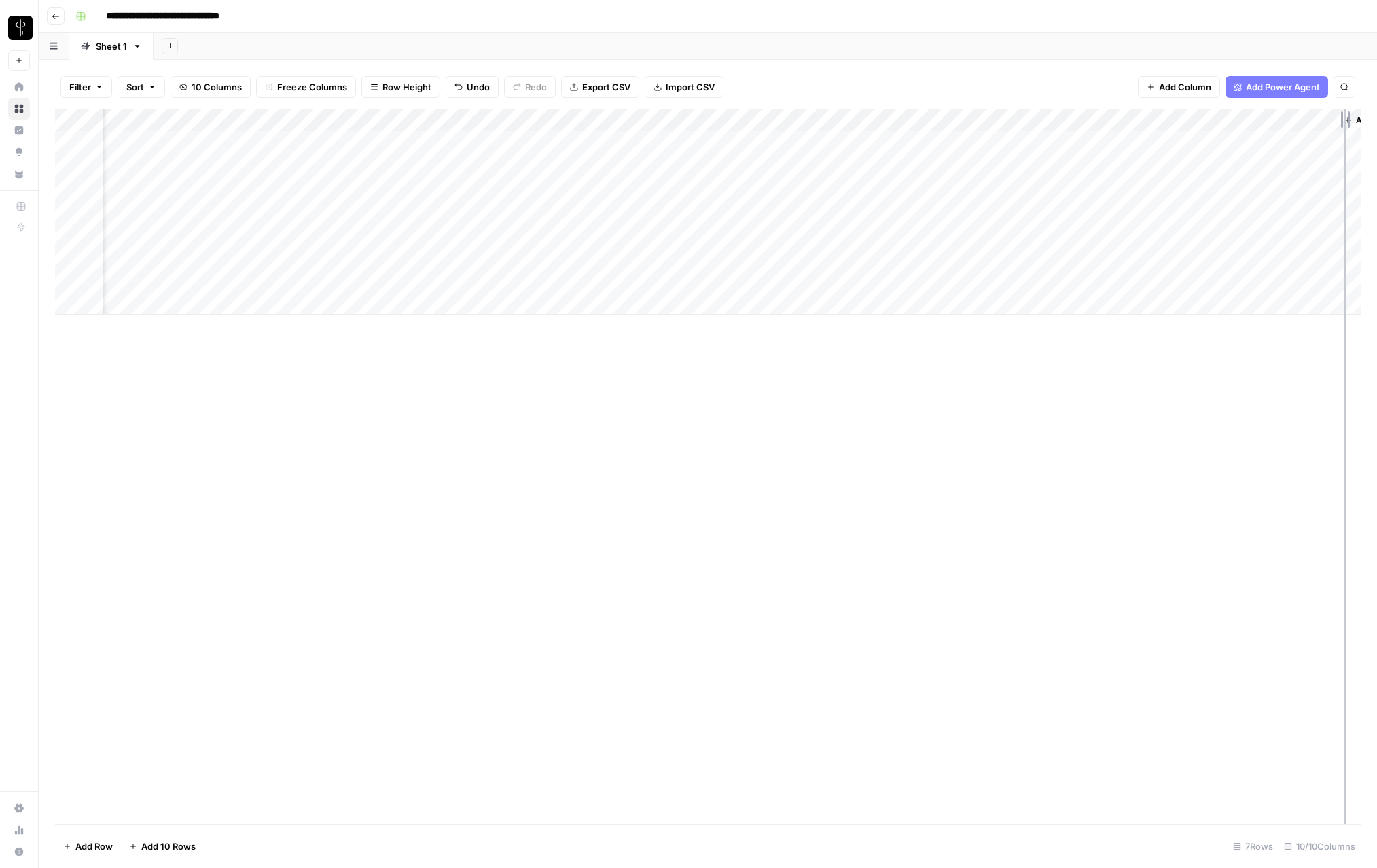
drag, startPoint x: 1333, startPoint y: 117, endPoint x: 1344, endPoint y: 118, distance: 11.0
click at [1344, 118] on div "Add Column" at bounding box center [707, 212] width 1306 height 207
click at [1289, 120] on div "Add Column" at bounding box center [707, 212] width 1306 height 207
click at [1315, 124] on span "Add Column" at bounding box center [1334, 120] width 48 height 12
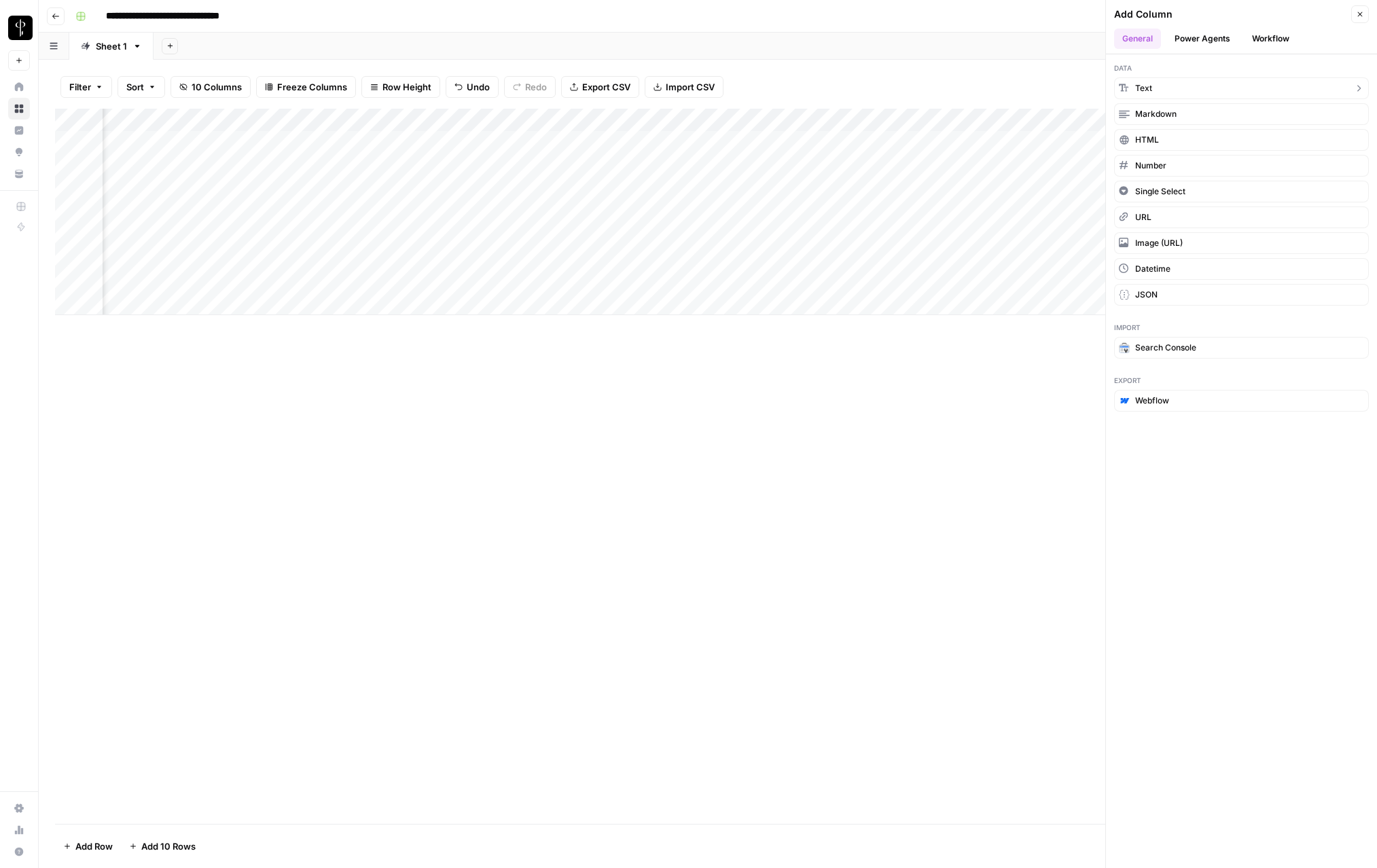
click at [1236, 90] on button "Text" at bounding box center [1241, 88] width 255 height 22
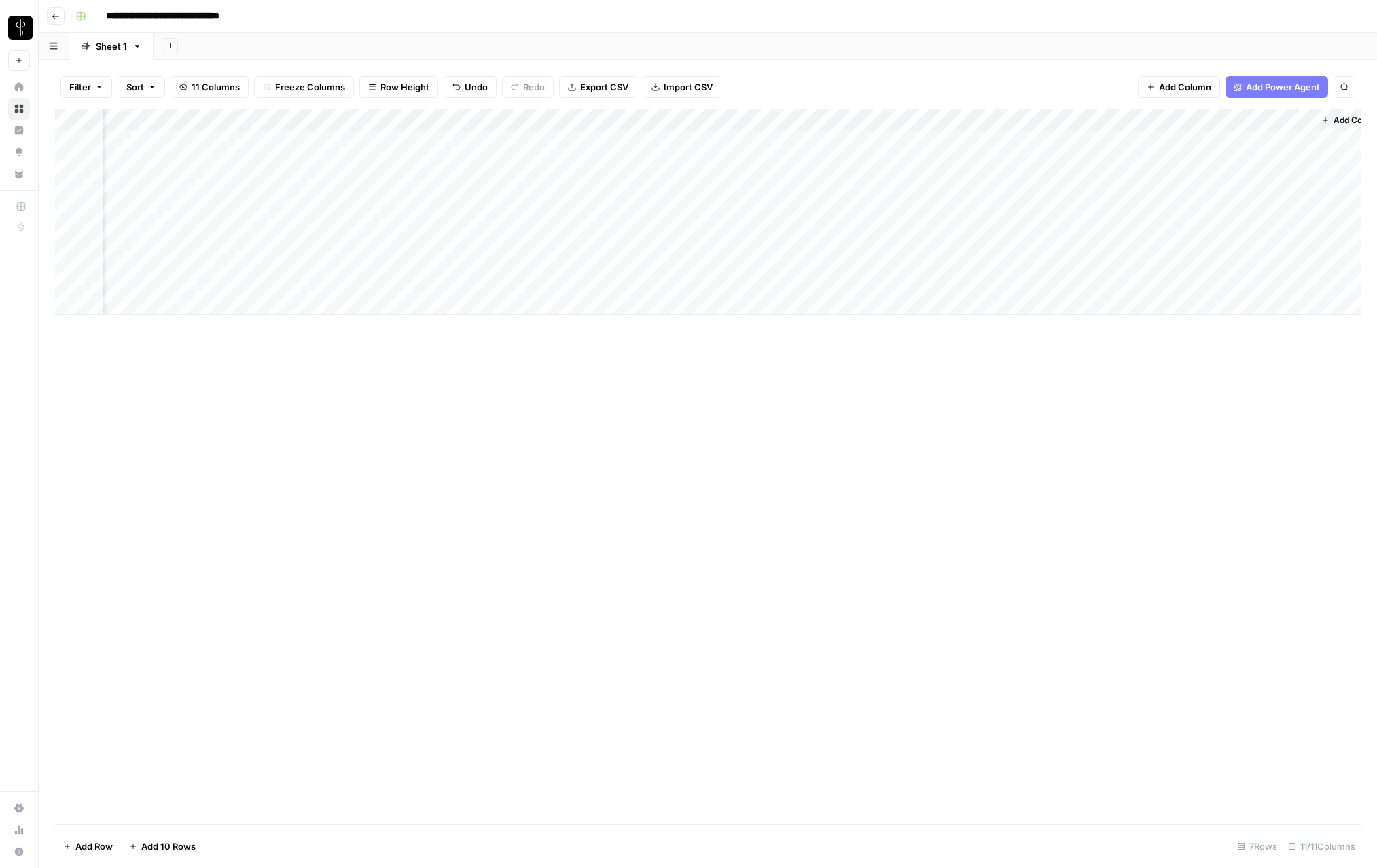
scroll to position [0, 738]
click at [1185, 120] on div "Add Column" at bounding box center [707, 212] width 1306 height 207
drag, startPoint x: 1165, startPoint y: 157, endPoint x: 1051, endPoint y: 148, distance: 114.4
click at [1051, 148] on body "**********" at bounding box center [688, 434] width 1377 height 868
type input "N"
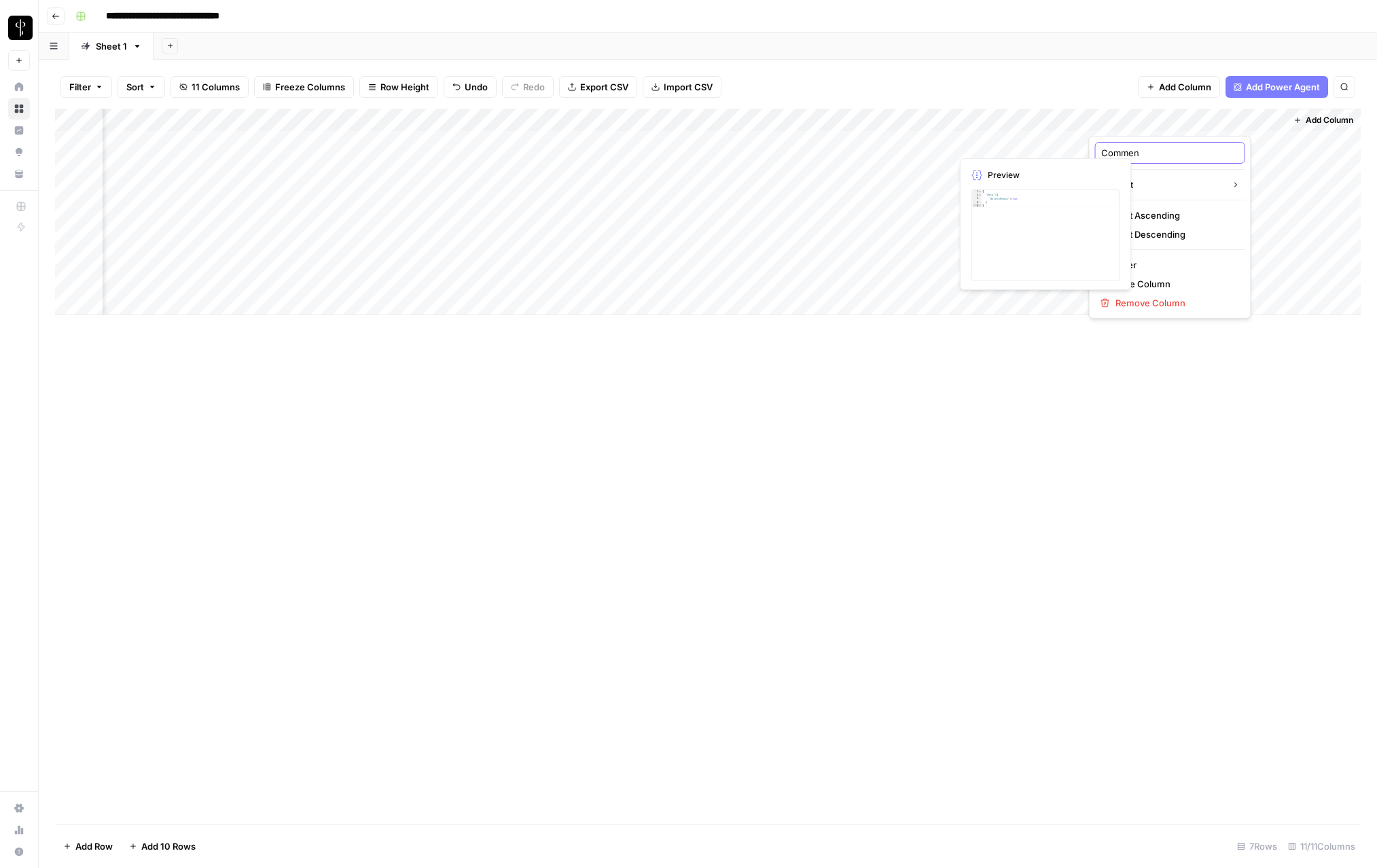
type input "Comment"
click at [718, 455] on div "Add Column" at bounding box center [707, 466] width 1306 height 716
click at [1262, 122] on div "Add Column" at bounding box center [707, 212] width 1306 height 207
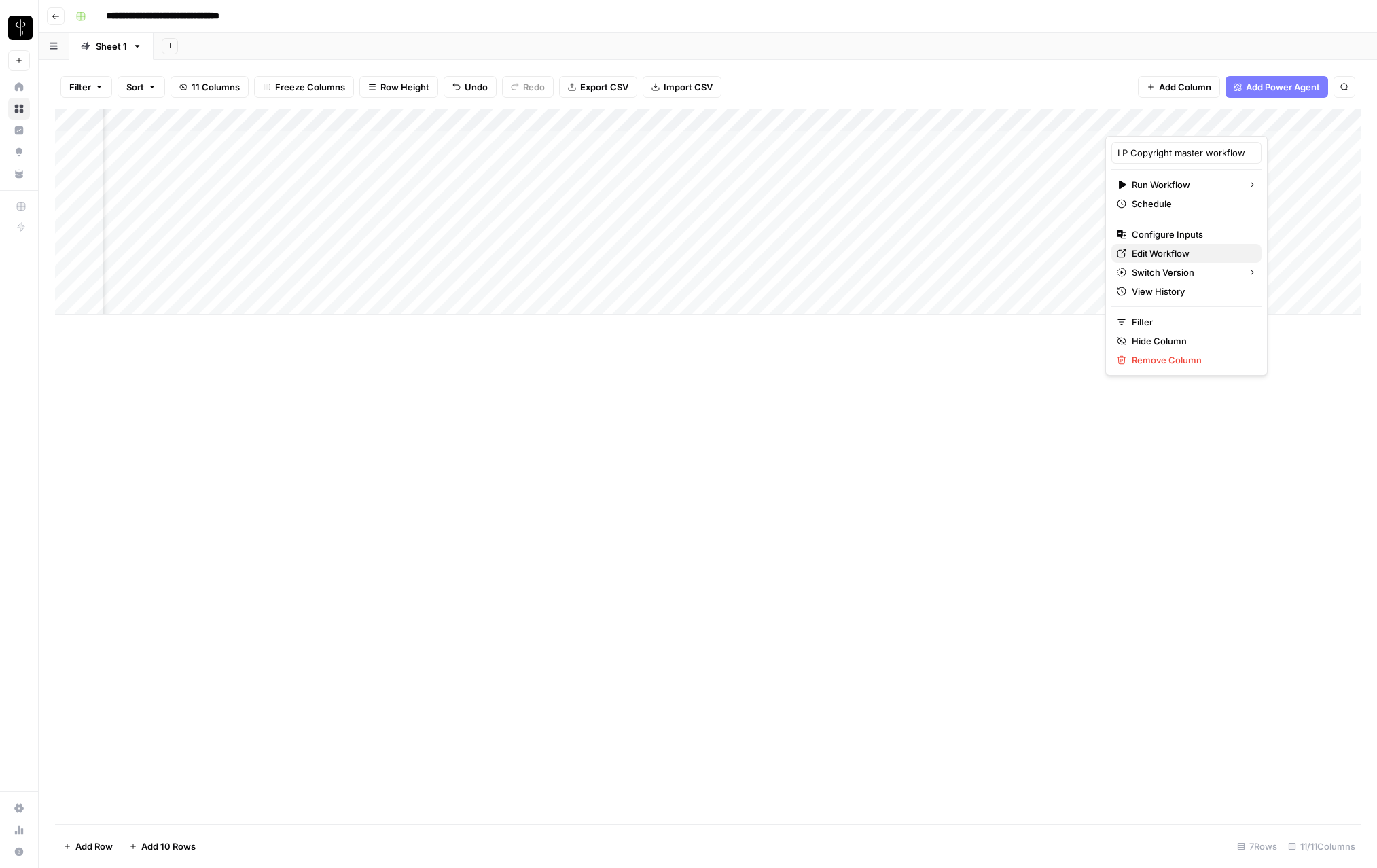
click at [1153, 248] on span "Edit Workflow" at bounding box center [1191, 253] width 119 height 14
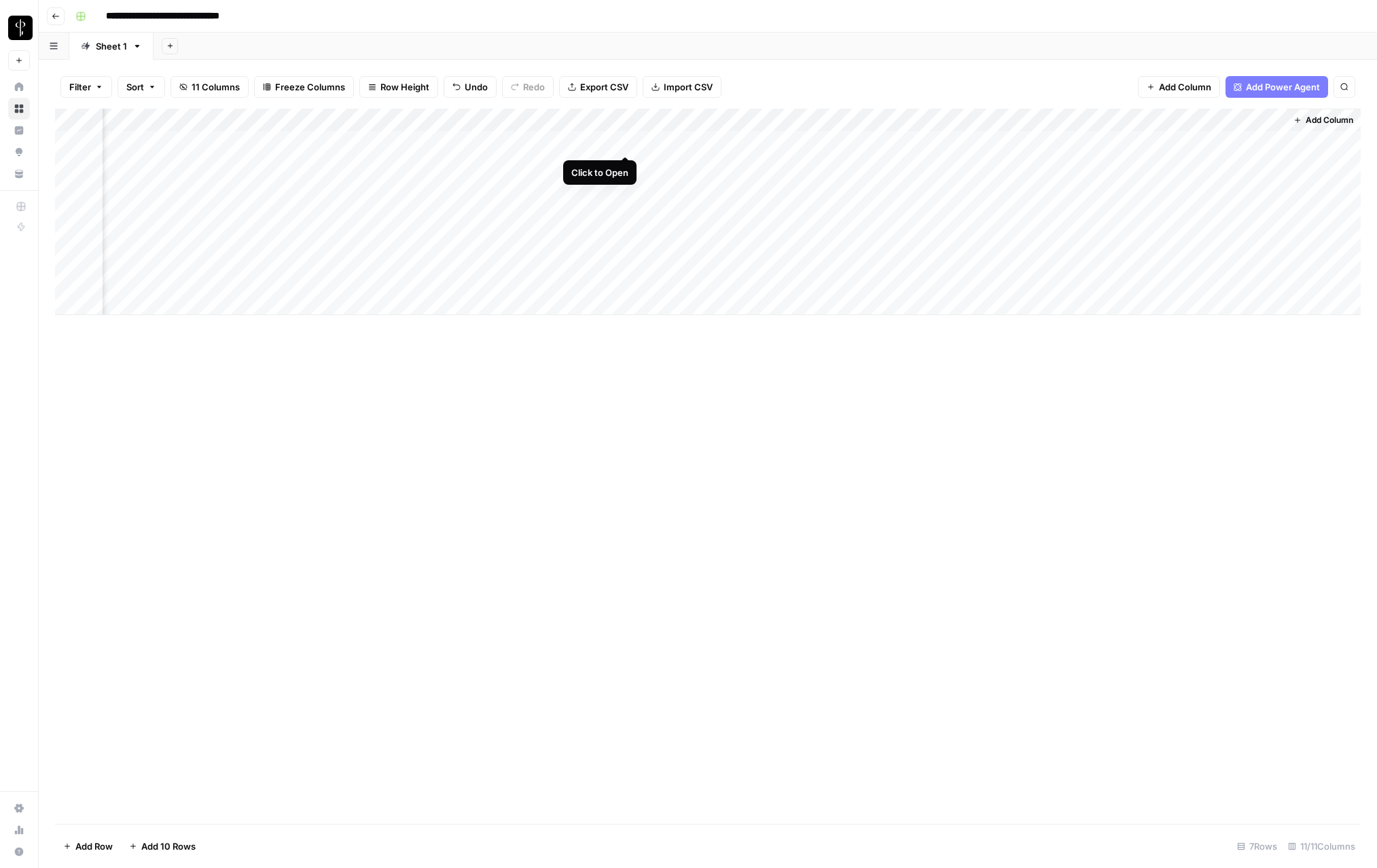
click at [631, 143] on div "Add Column" at bounding box center [707, 212] width 1306 height 207
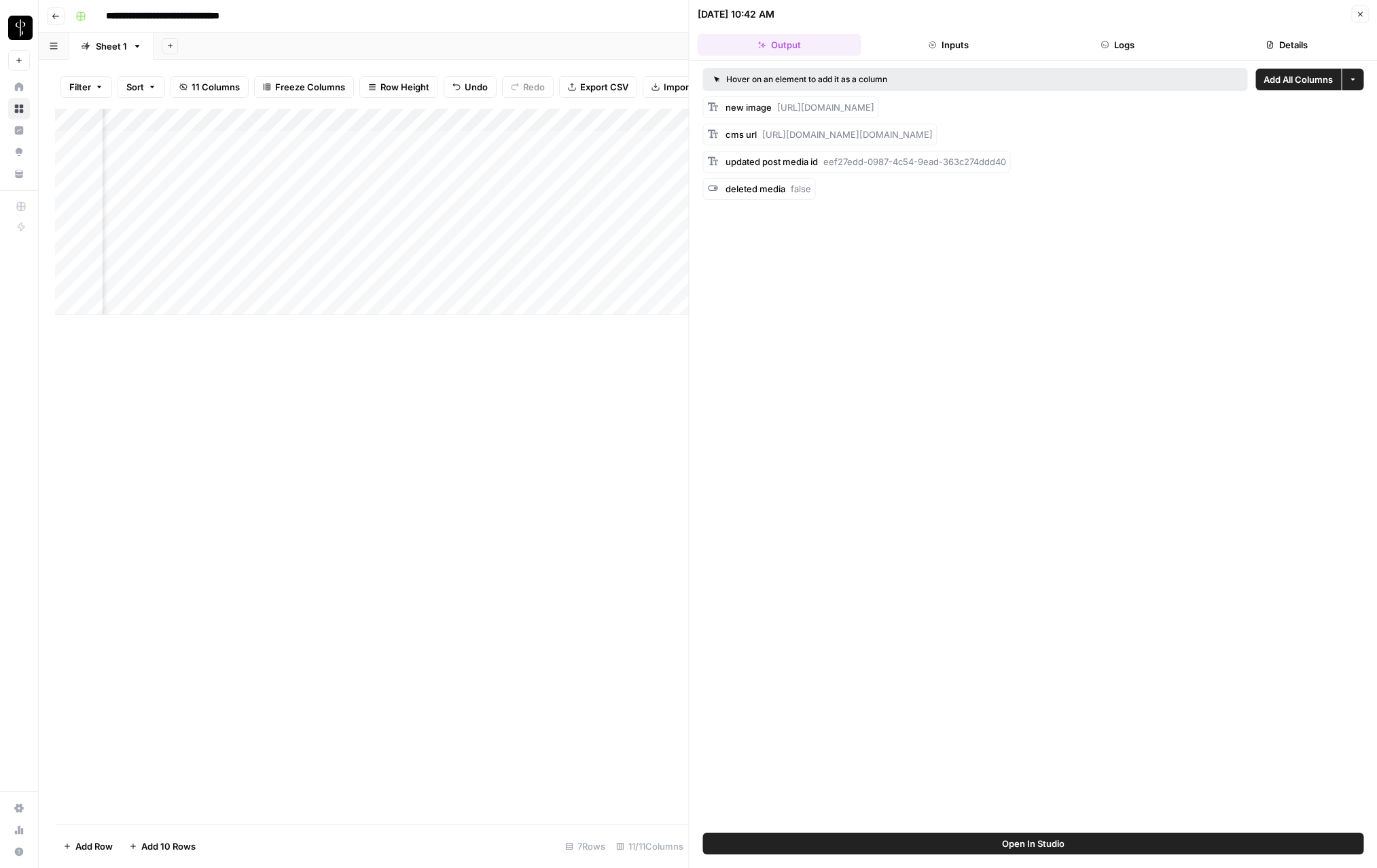
drag, startPoint x: 1351, startPoint y: 6, endPoint x: 1352, endPoint y: 13, distance: 7.1
click at [1352, 7] on div "Close" at bounding box center [1361, 15] width 18 height 18
click at [601, 120] on div "Add Column" at bounding box center [371, 212] width 634 height 207
click at [534, 258] on span "Edit Workflow" at bounding box center [555, 253] width 119 height 14
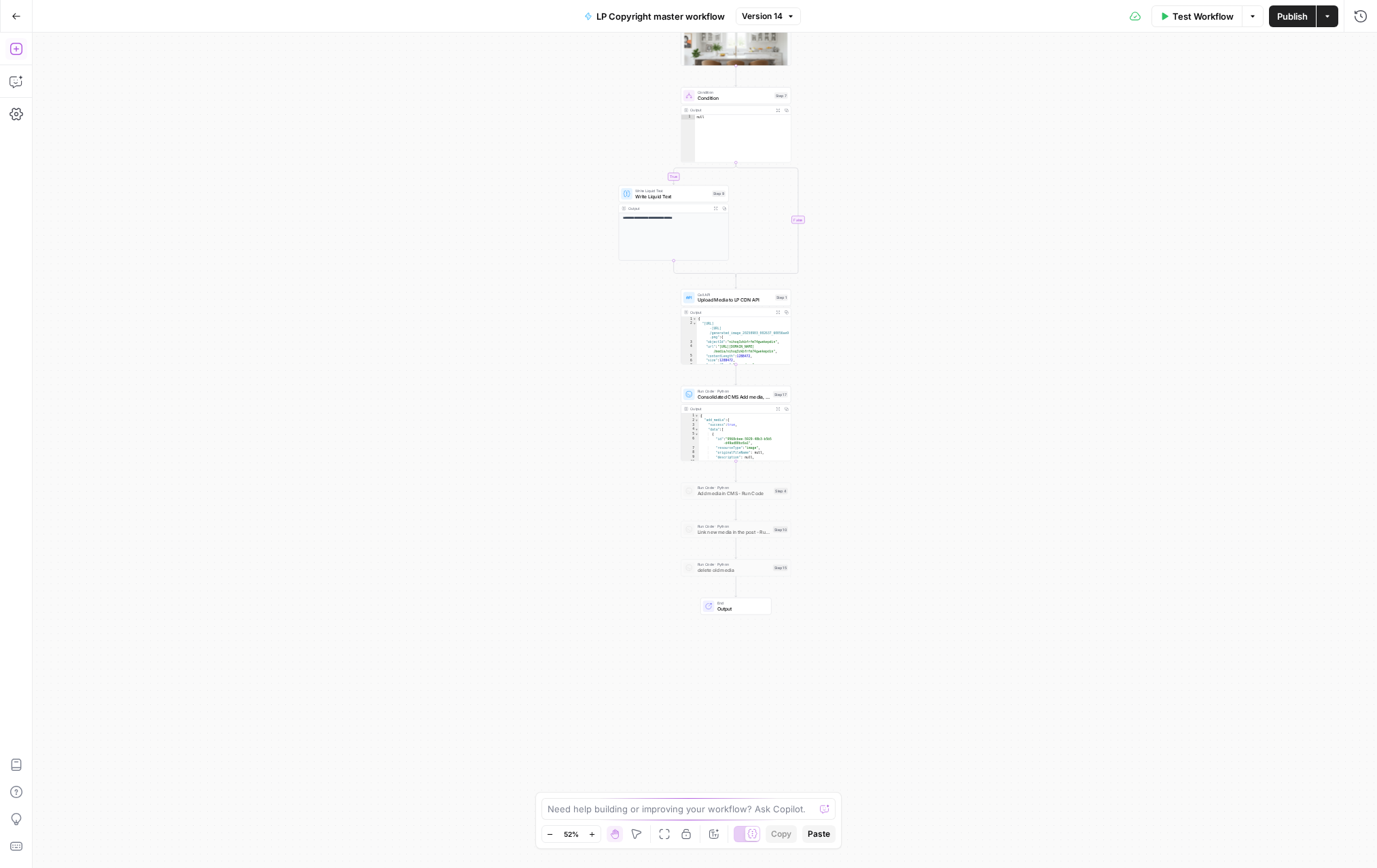
click at [16, 49] on icon "button" at bounding box center [16, 48] width 12 height 12
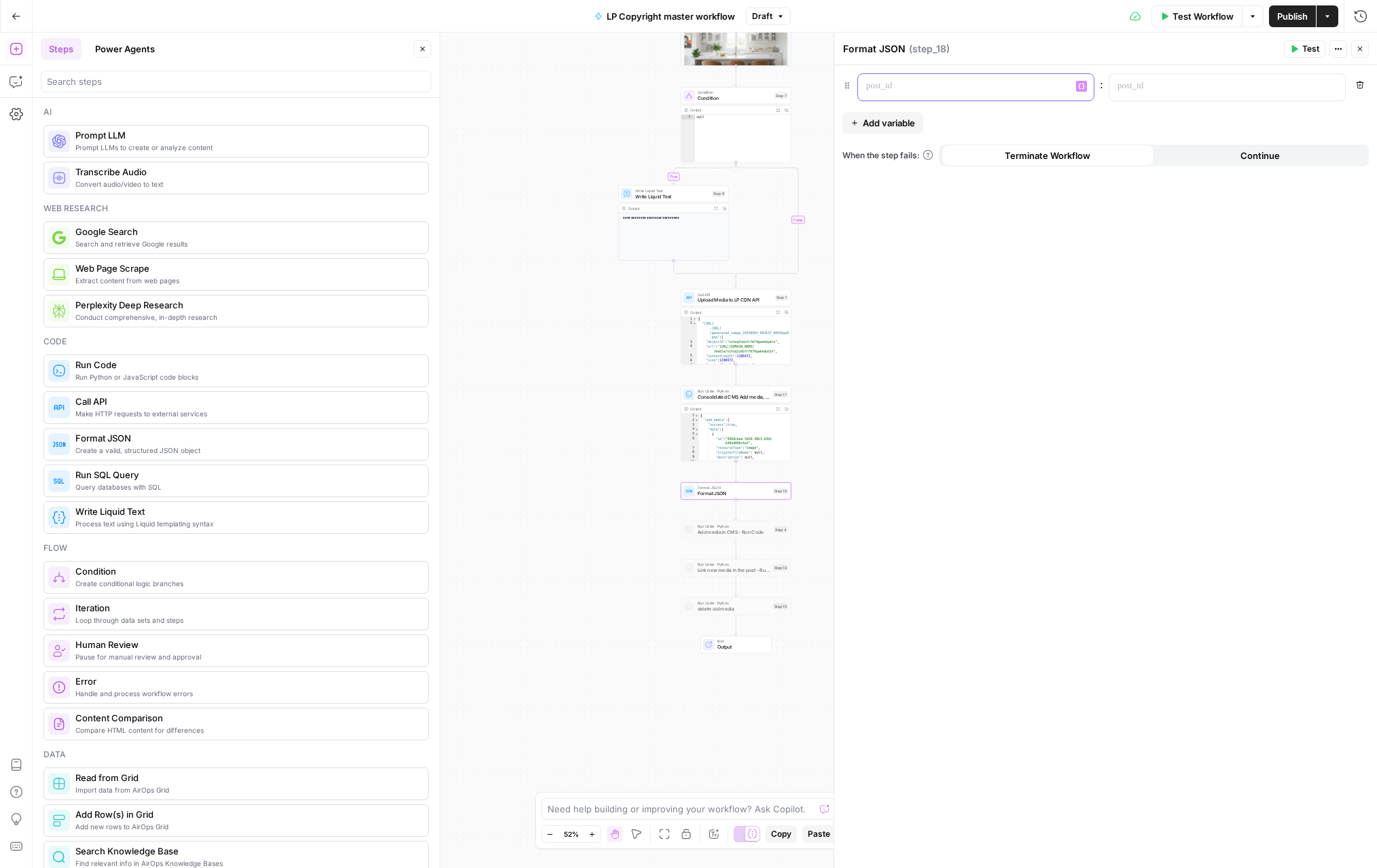
click at [947, 94] on div at bounding box center [965, 87] width 214 height 26
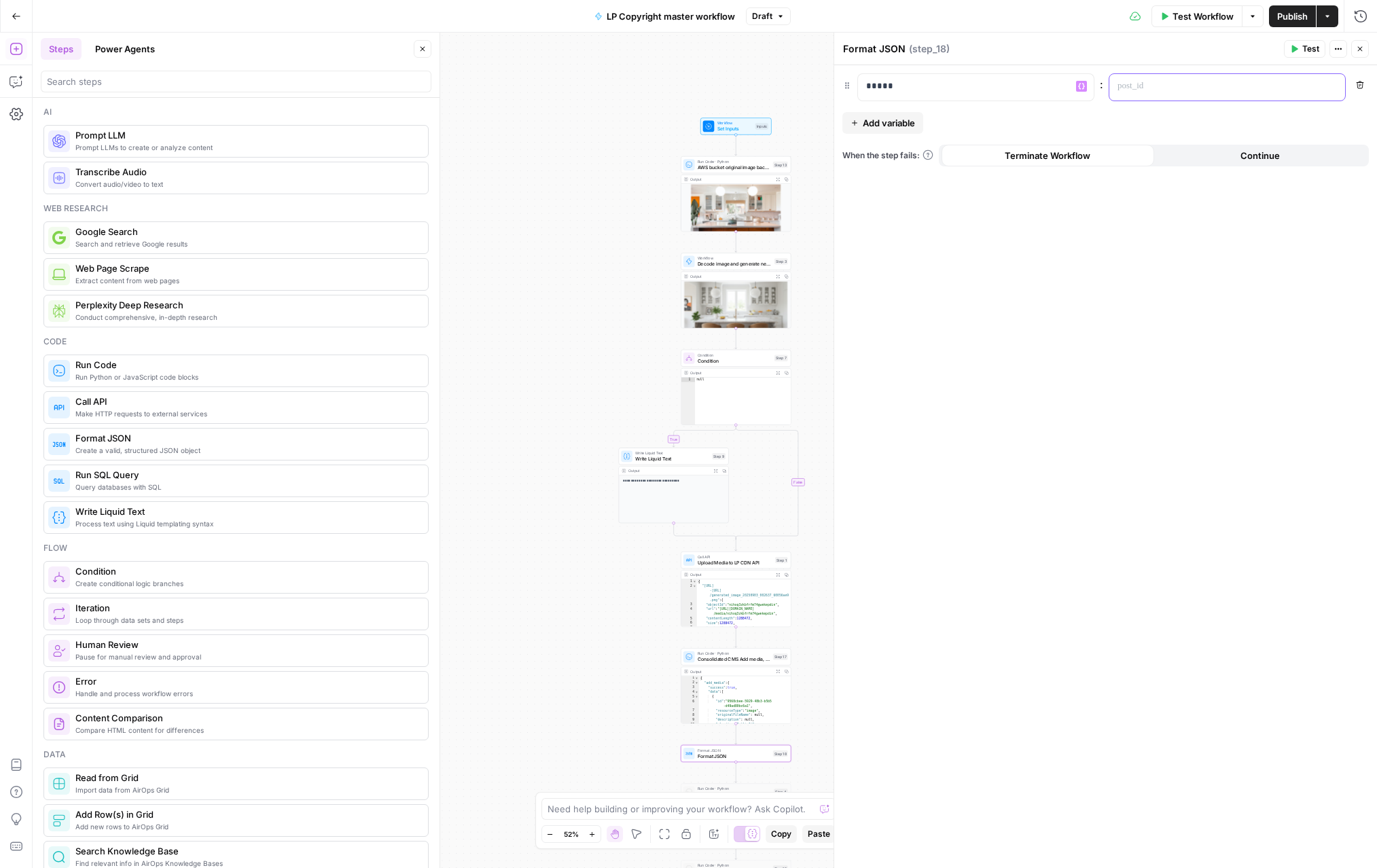
click at [1185, 92] on p at bounding box center [1216, 86] width 198 height 14
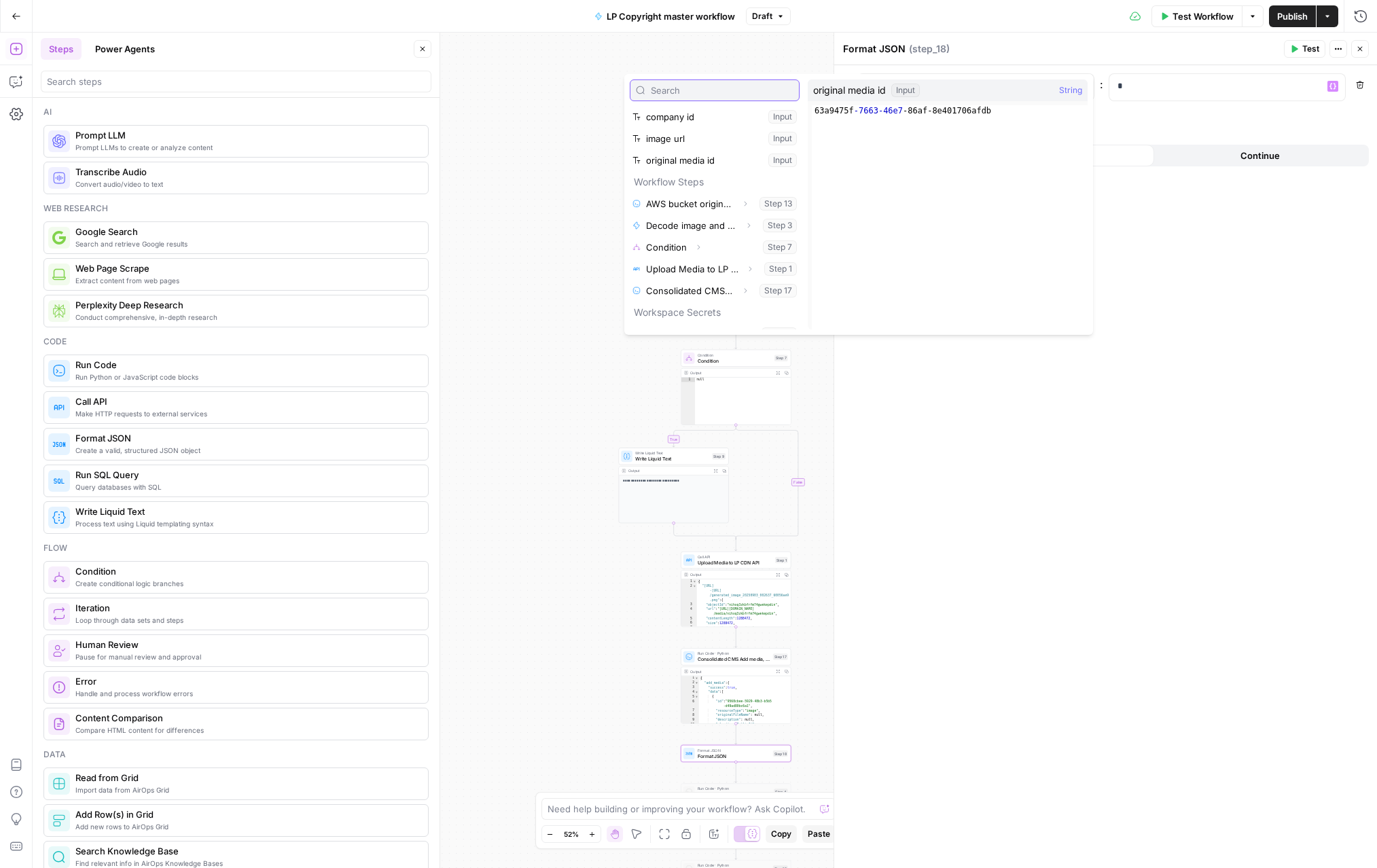
scroll to position [77, 0]
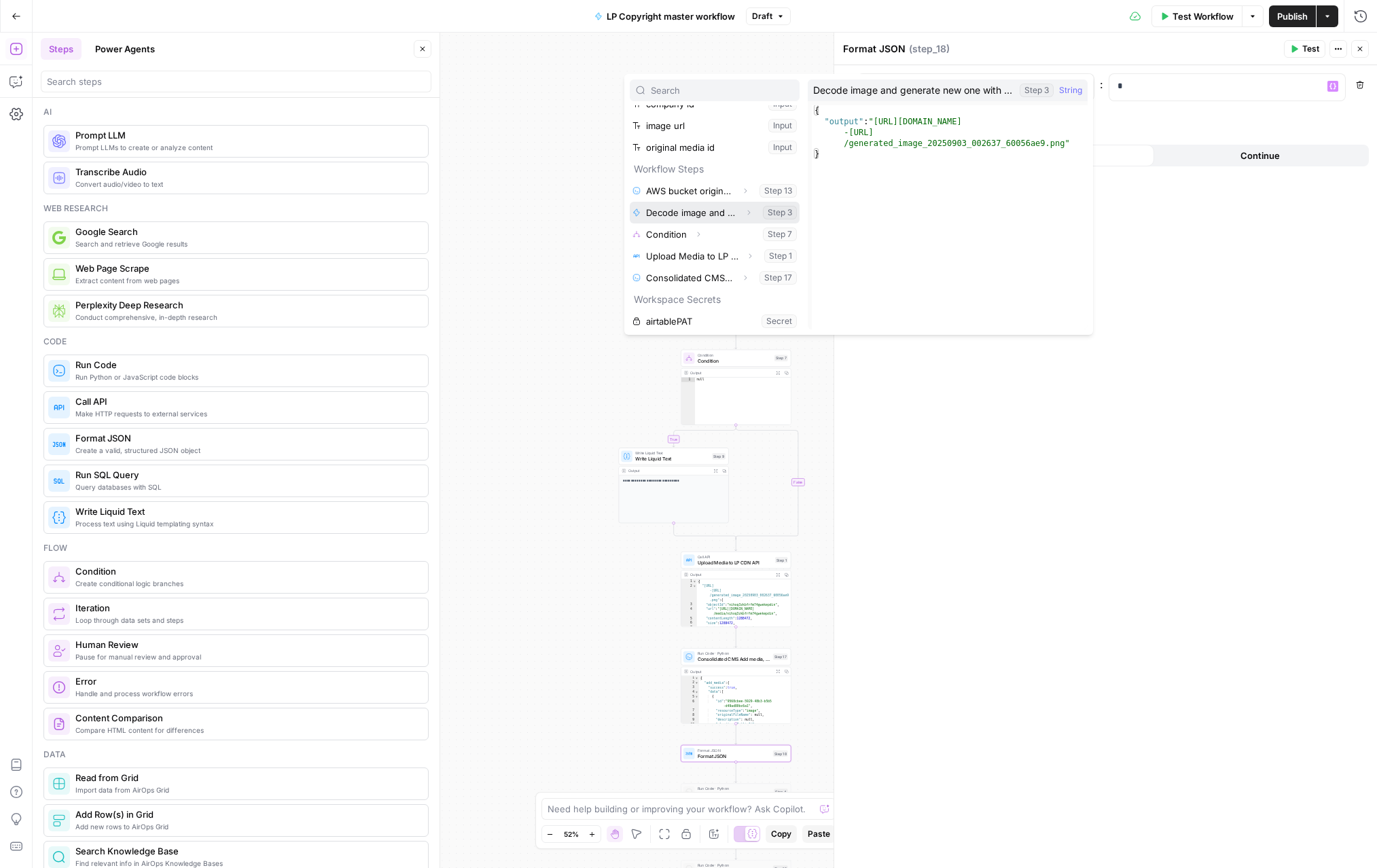
click at [748, 211] on icon "button" at bounding box center [748, 212] width 8 height 8
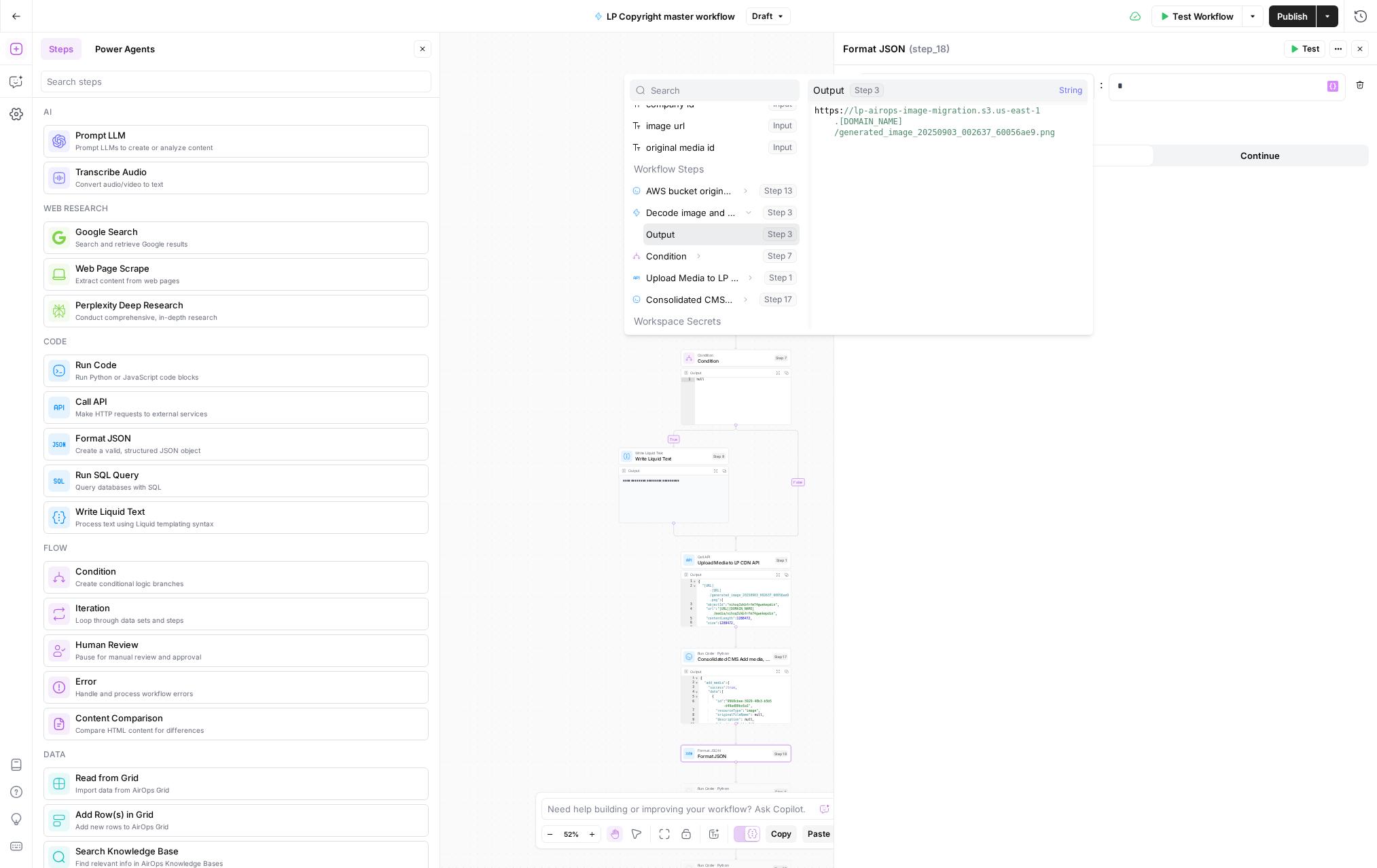
click at [678, 234] on button "Select variable Output" at bounding box center [721, 234] width 157 height 22
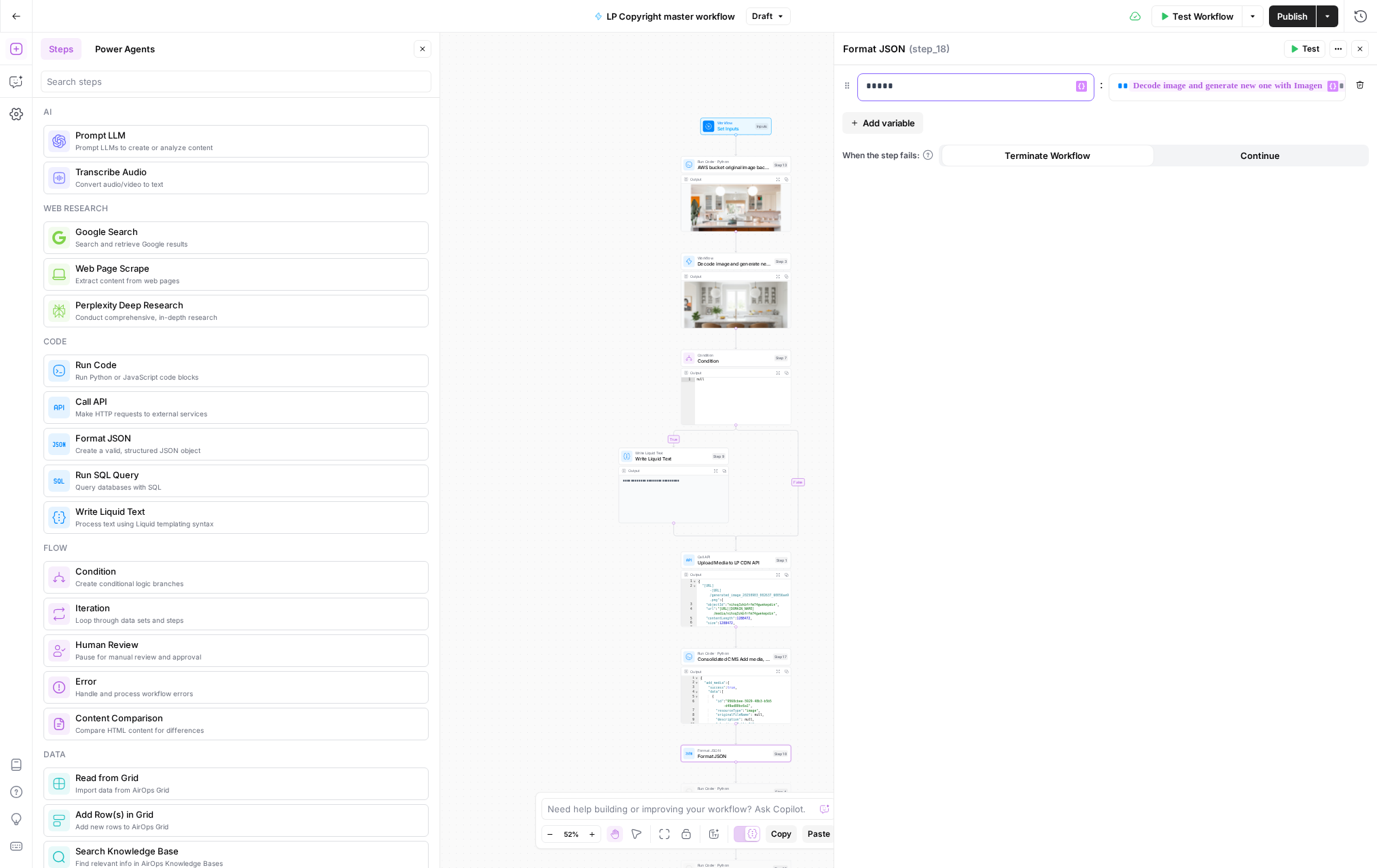
click at [911, 77] on div "*****" at bounding box center [965, 87] width 214 height 26
click at [893, 127] on span "Add variable" at bounding box center [889, 123] width 52 height 14
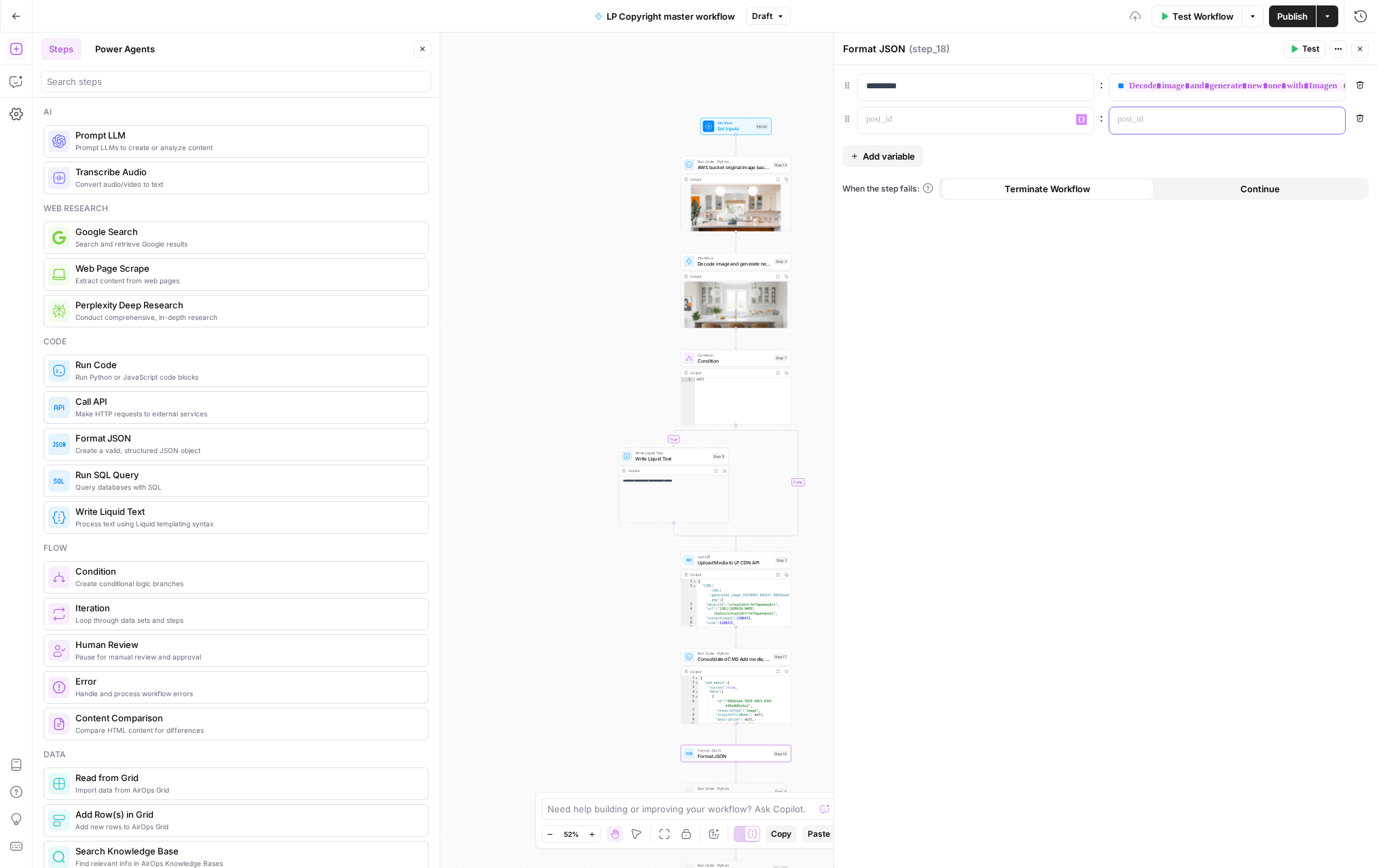
click at [1159, 117] on p at bounding box center [1216, 120] width 198 height 14
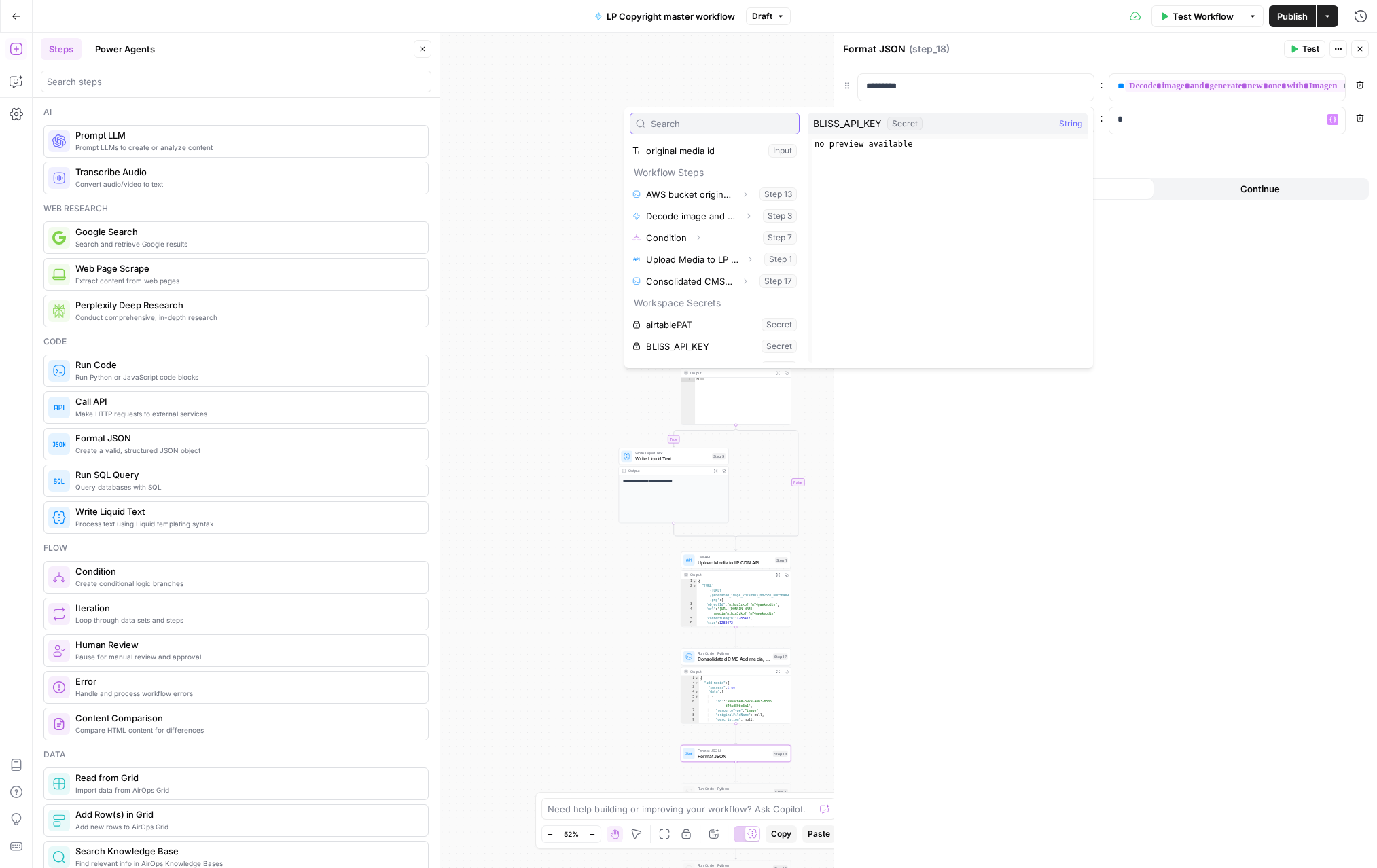
scroll to position [189, 0]
click at [743, 197] on icon "button" at bounding box center [745, 200] width 8 height 8
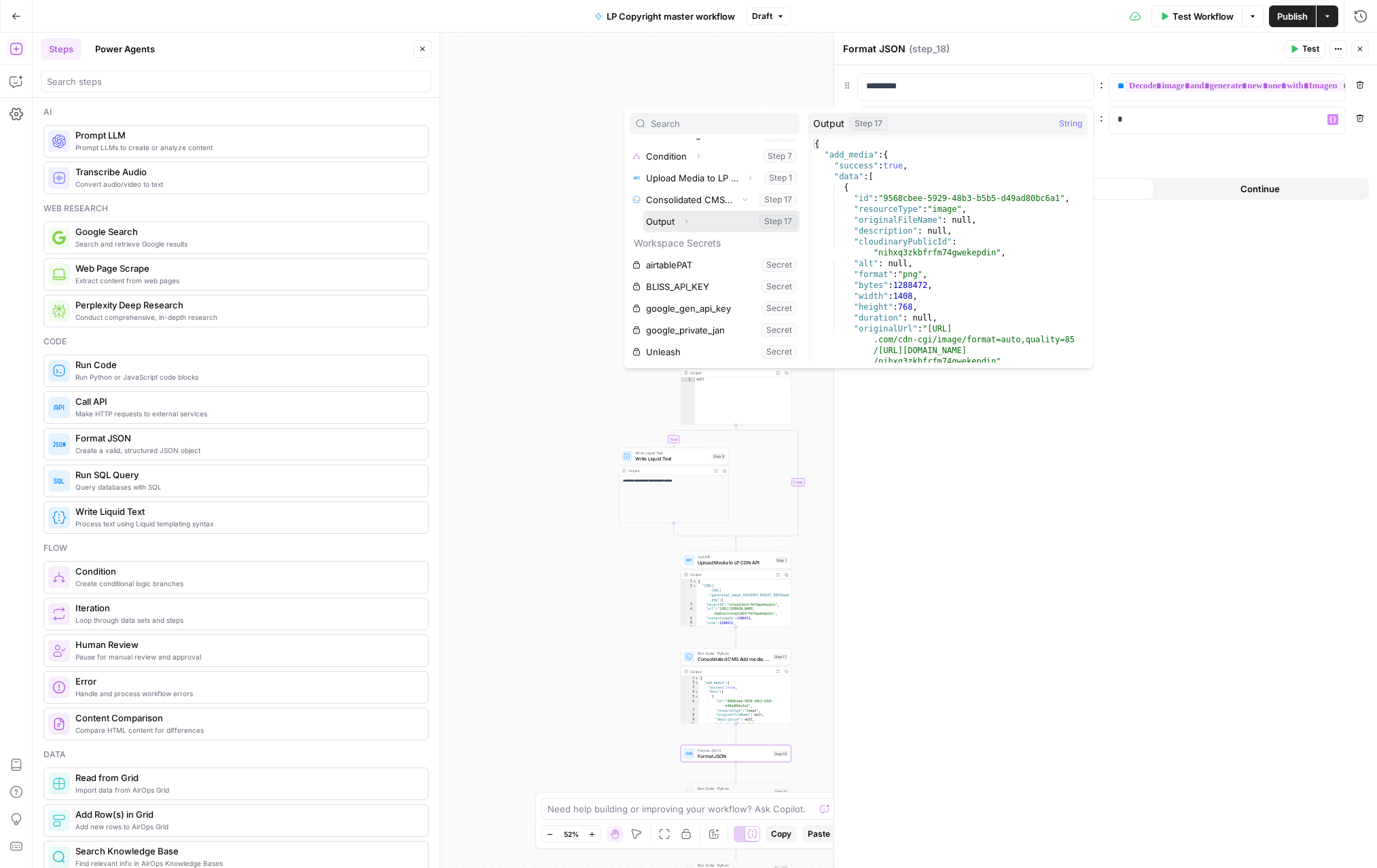
click at [688, 222] on icon "button" at bounding box center [686, 221] width 8 height 8
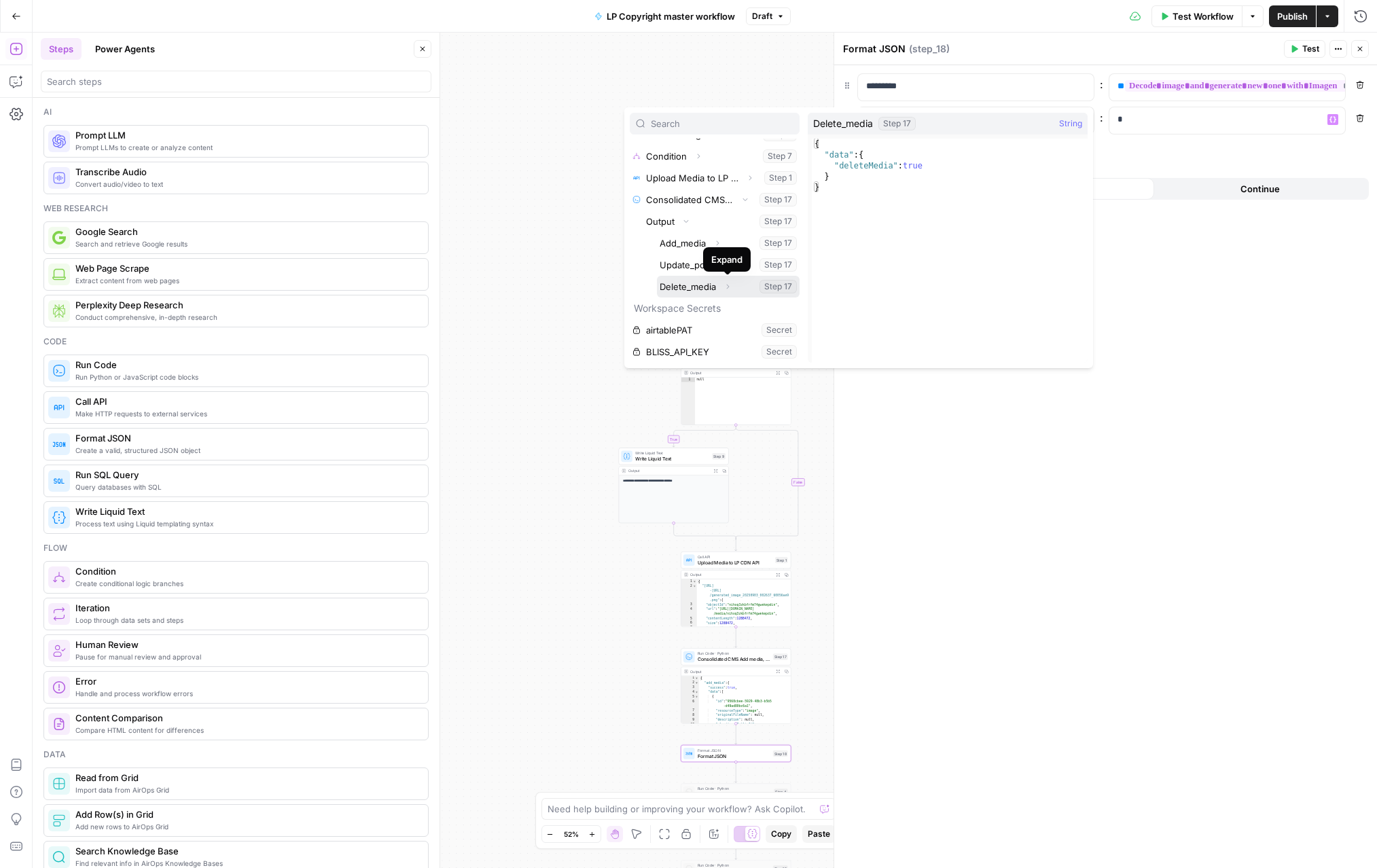
click at [729, 289] on icon "button" at bounding box center [728, 287] width 8 height 8
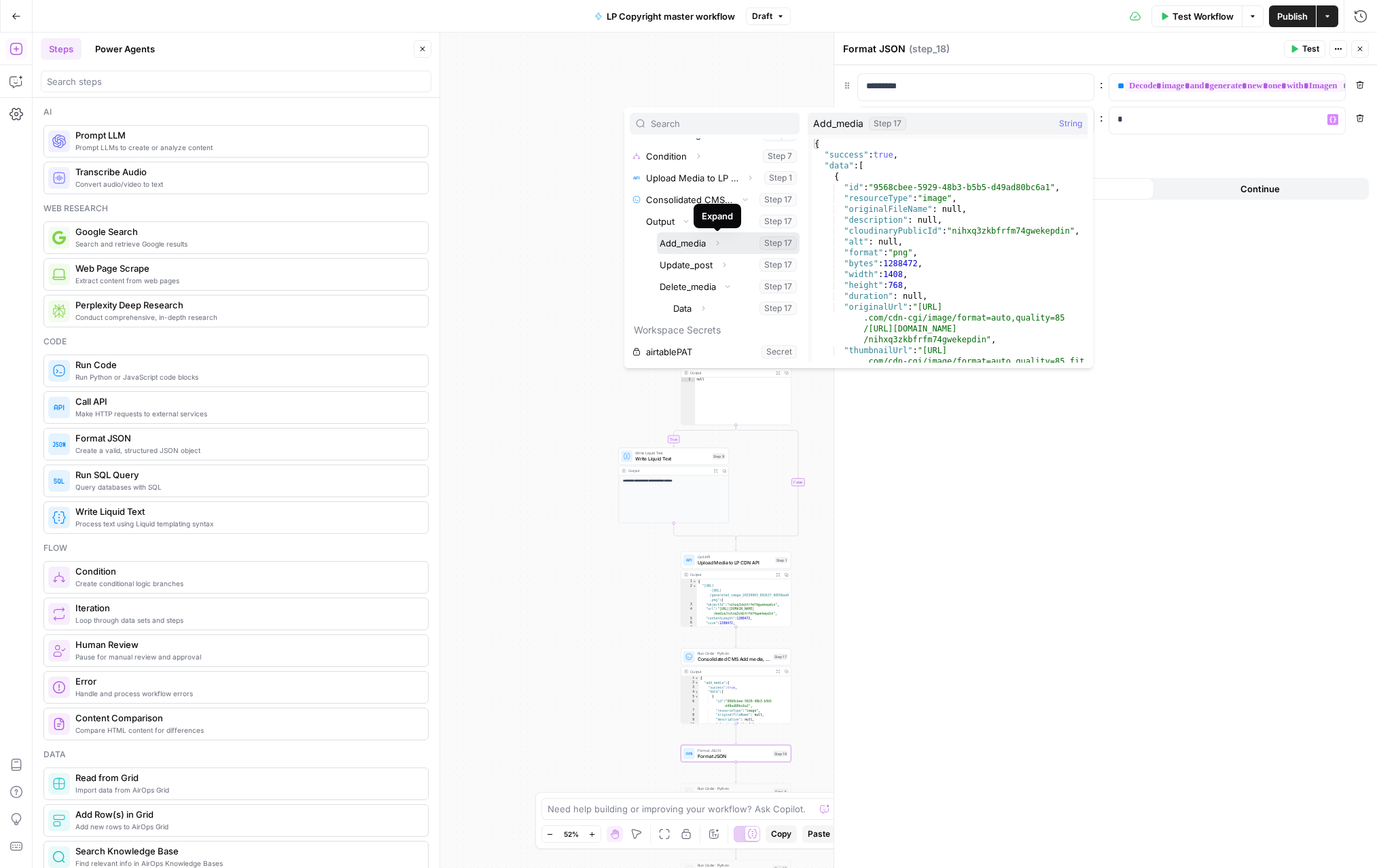
click at [720, 244] on icon "button" at bounding box center [717, 243] width 8 height 8
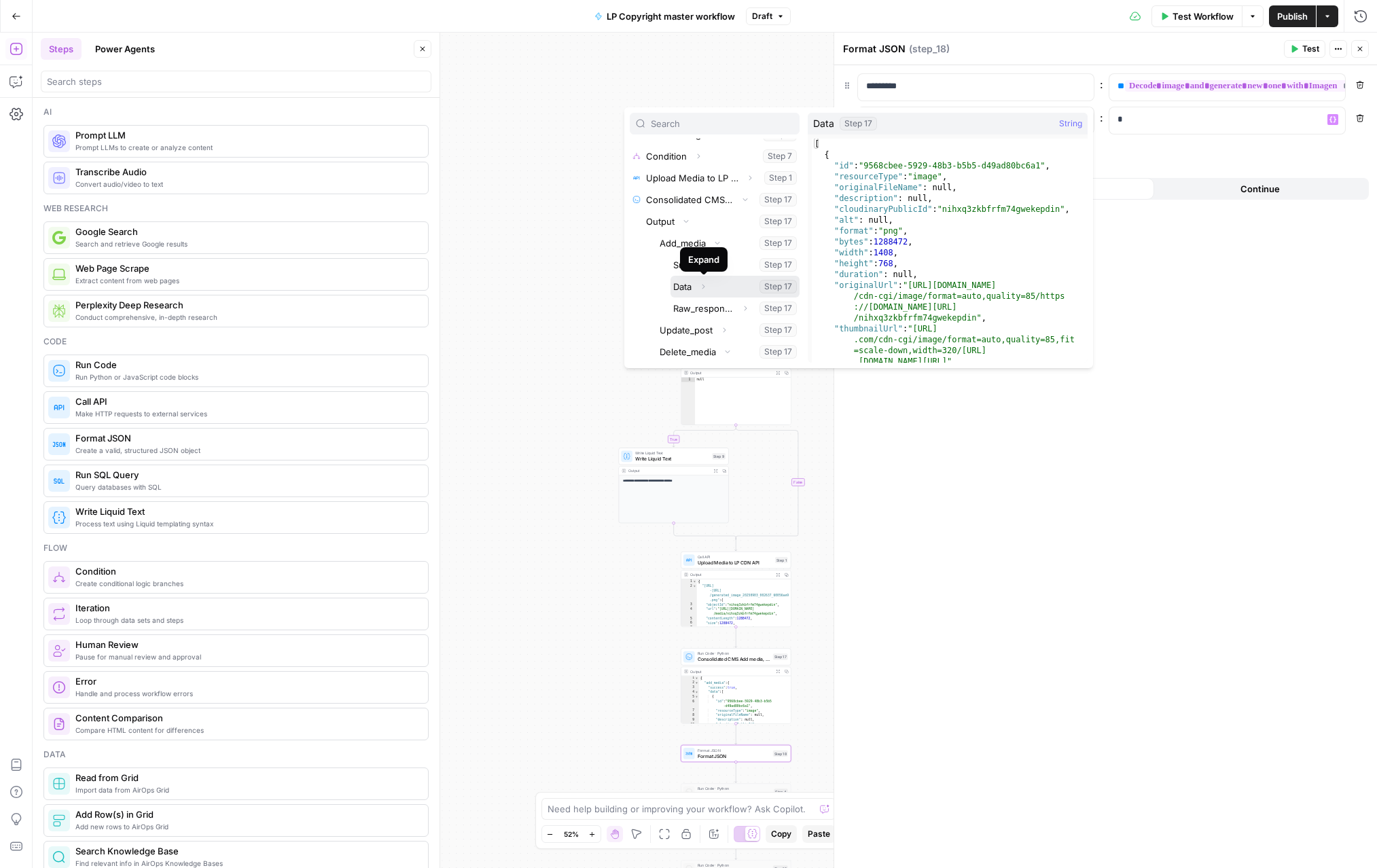
click at [706, 285] on icon "button" at bounding box center [703, 287] width 8 height 8
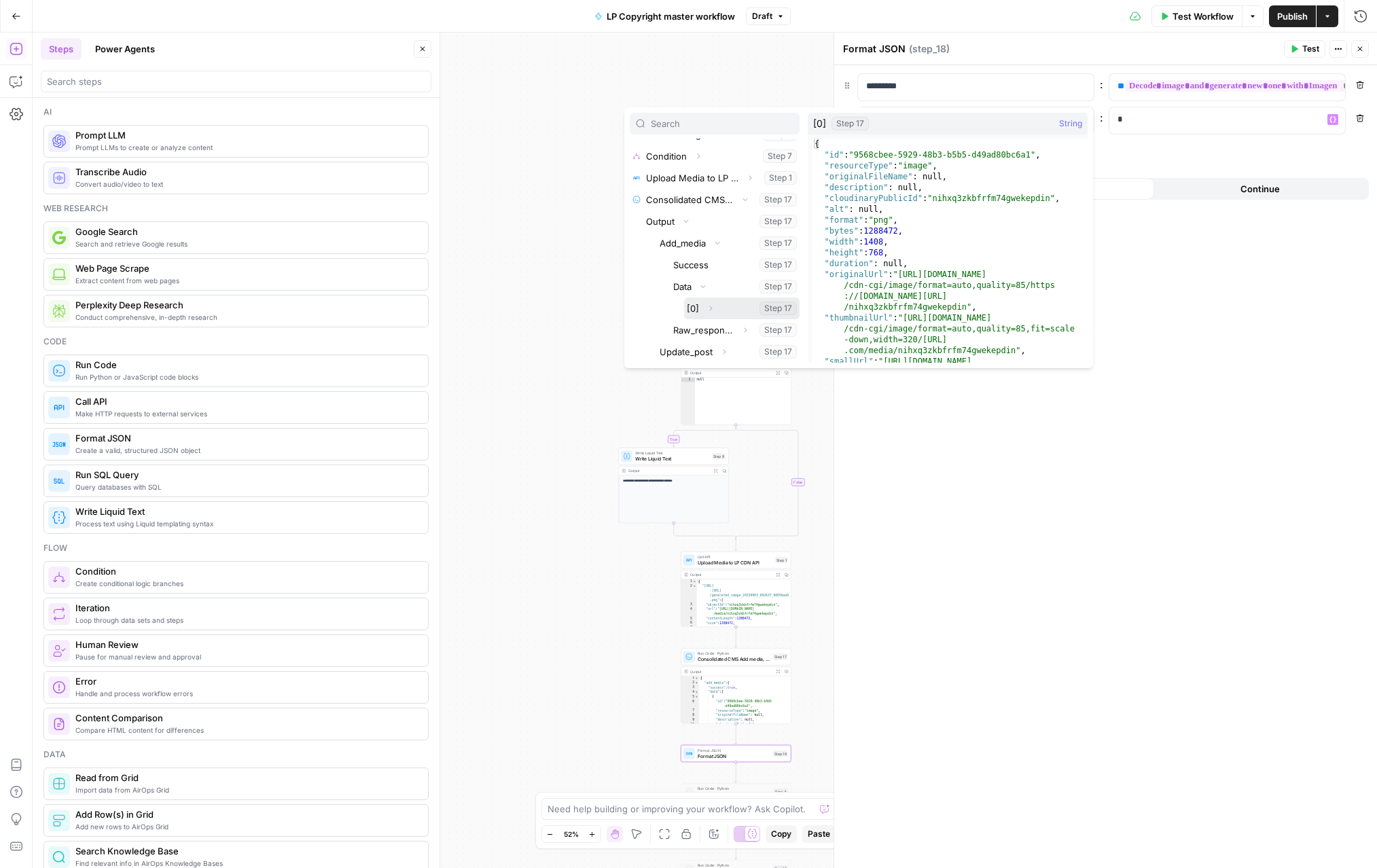
click at [715, 310] on button "Expand" at bounding box center [711, 309] width 18 height 18
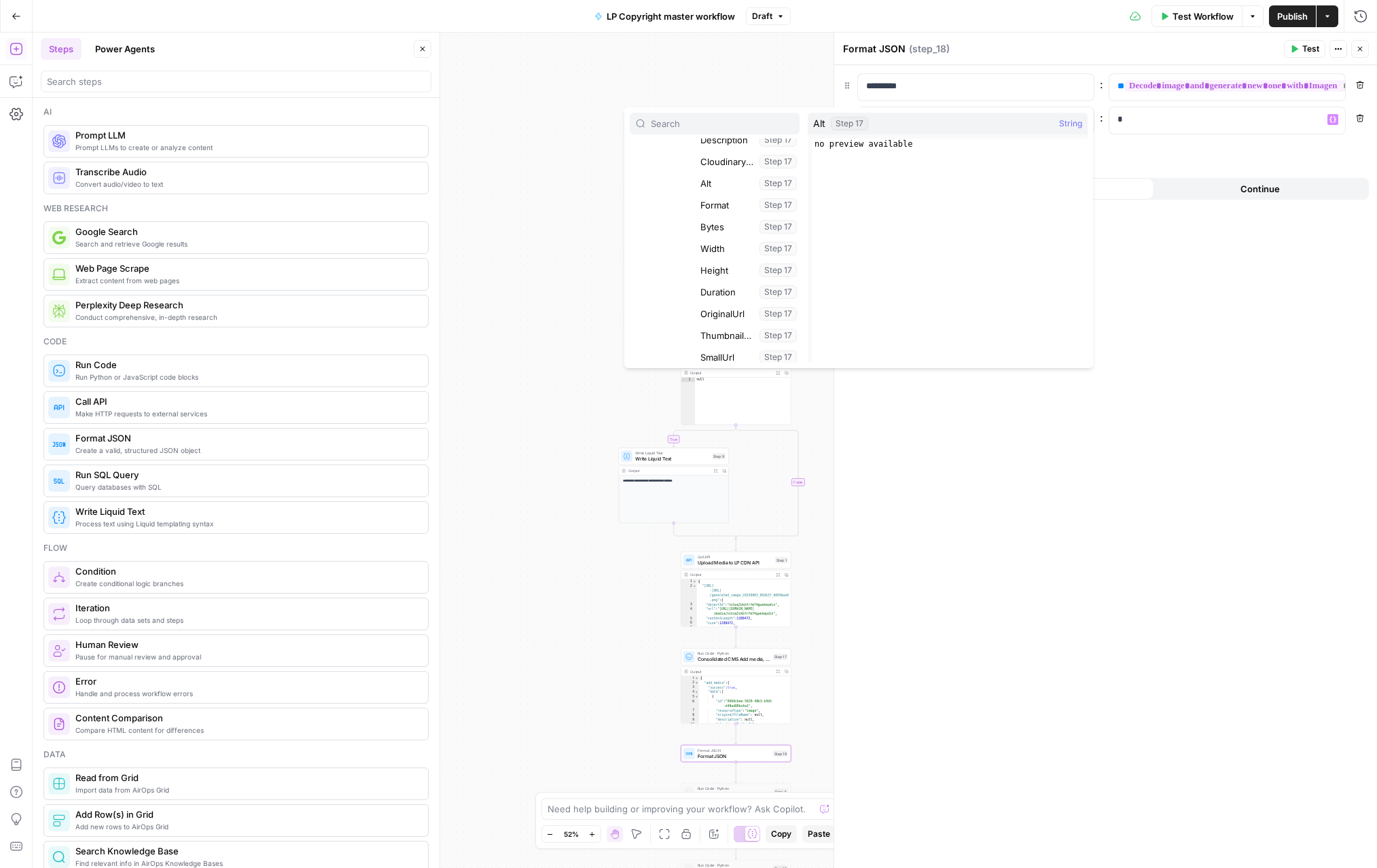
scroll to position [450, 0]
click at [720, 305] on button "Select variable OriginalUrl" at bounding box center [748, 308] width 102 height 22
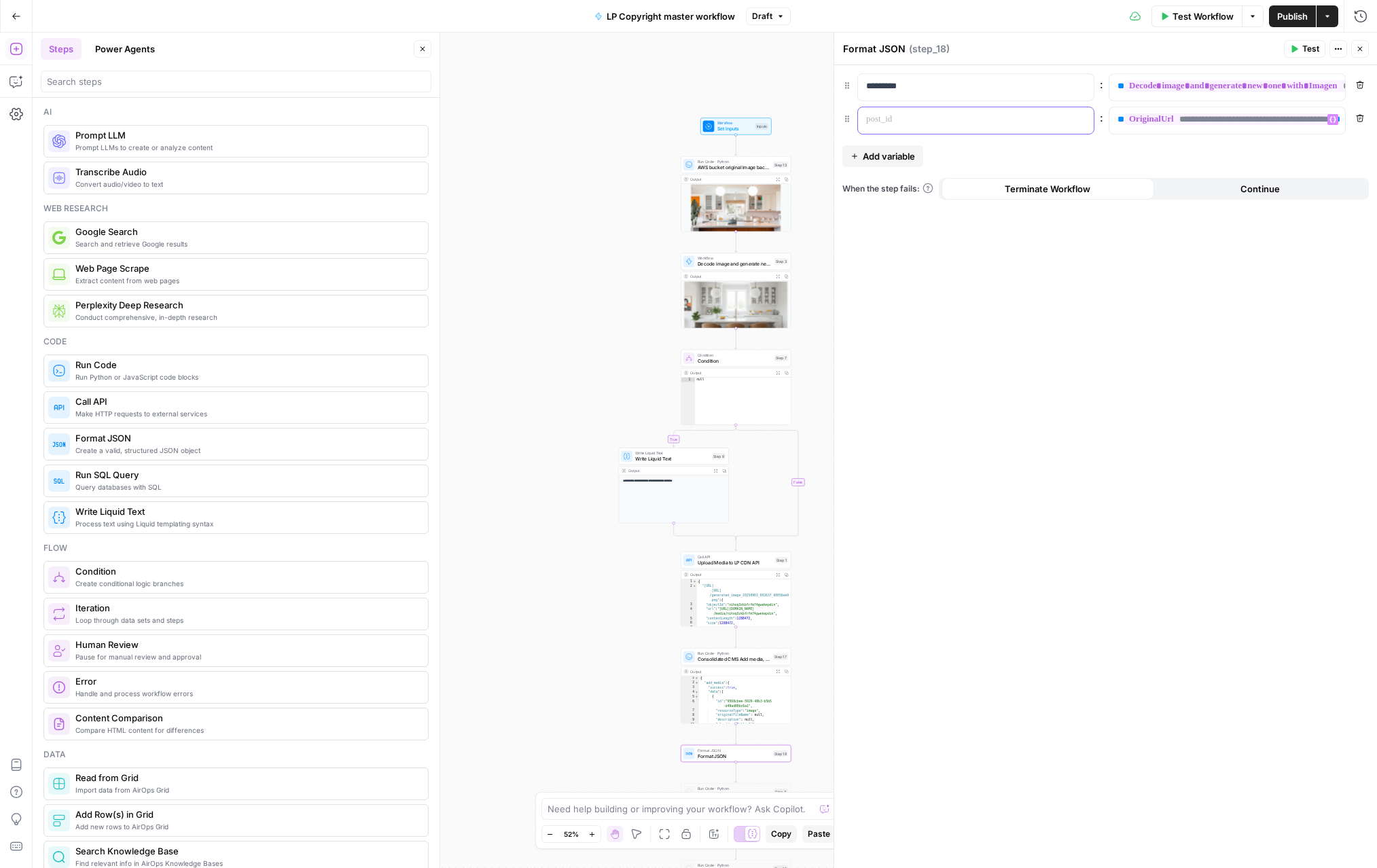
click at [903, 121] on p at bounding box center [965, 120] width 198 height 14
click at [858, 157] on icon "button" at bounding box center [855, 157] width 8 height 8
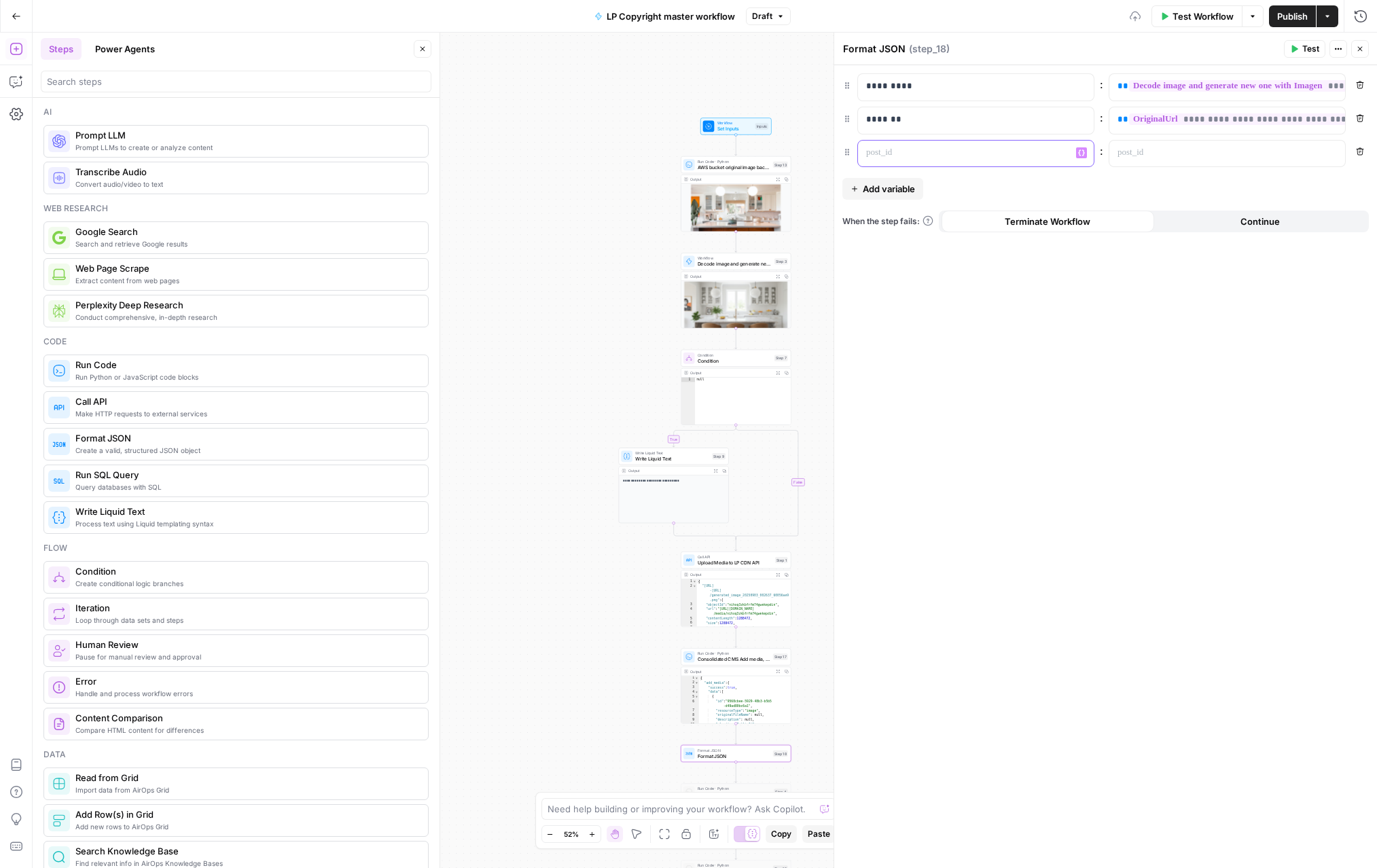
click at [951, 164] on div at bounding box center [965, 154] width 214 height 26
click at [1192, 152] on p at bounding box center [1216, 152] width 198 height 14
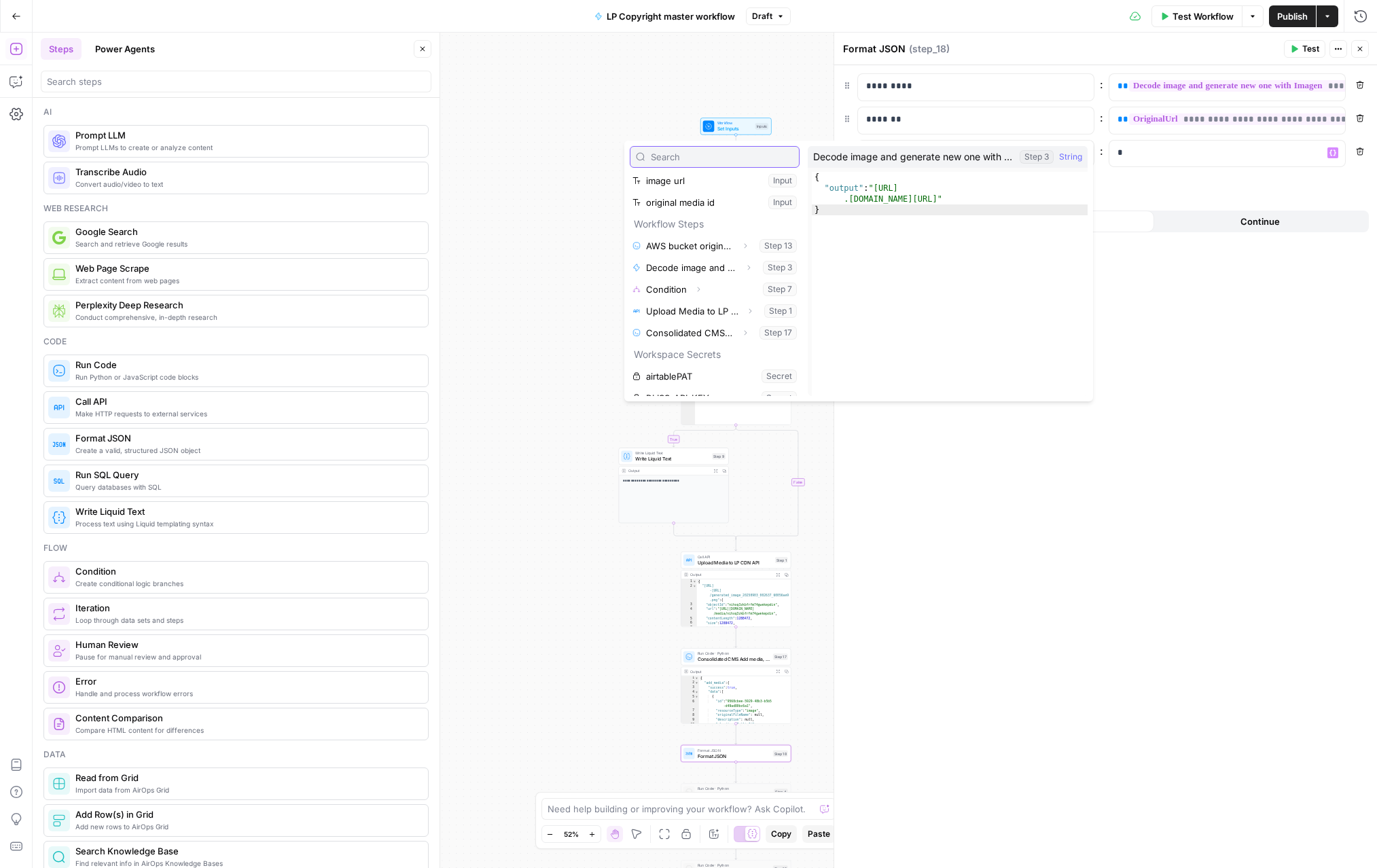
scroll to position [167, 0]
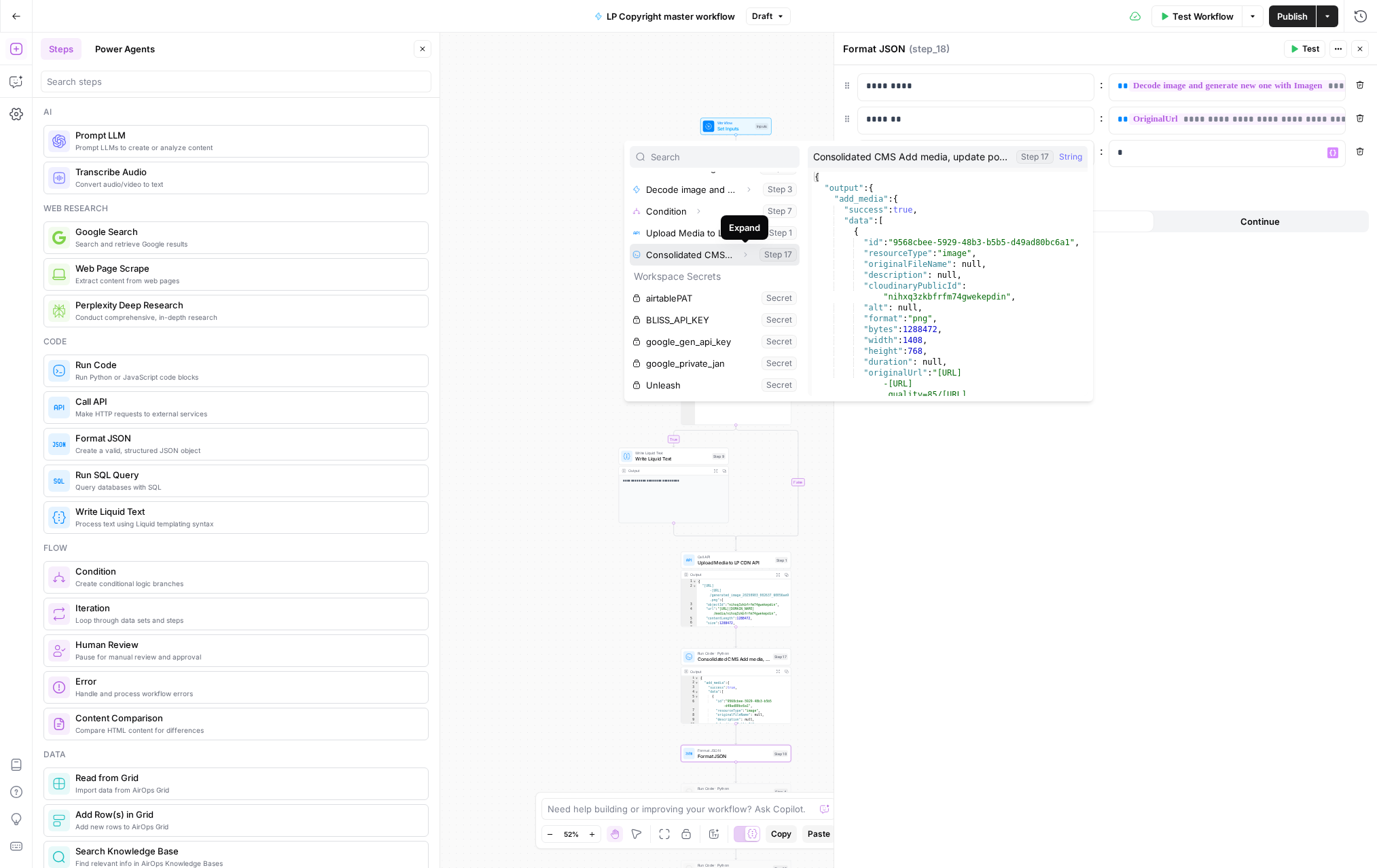
click at [740, 260] on button "Expand" at bounding box center [745, 255] width 18 height 18
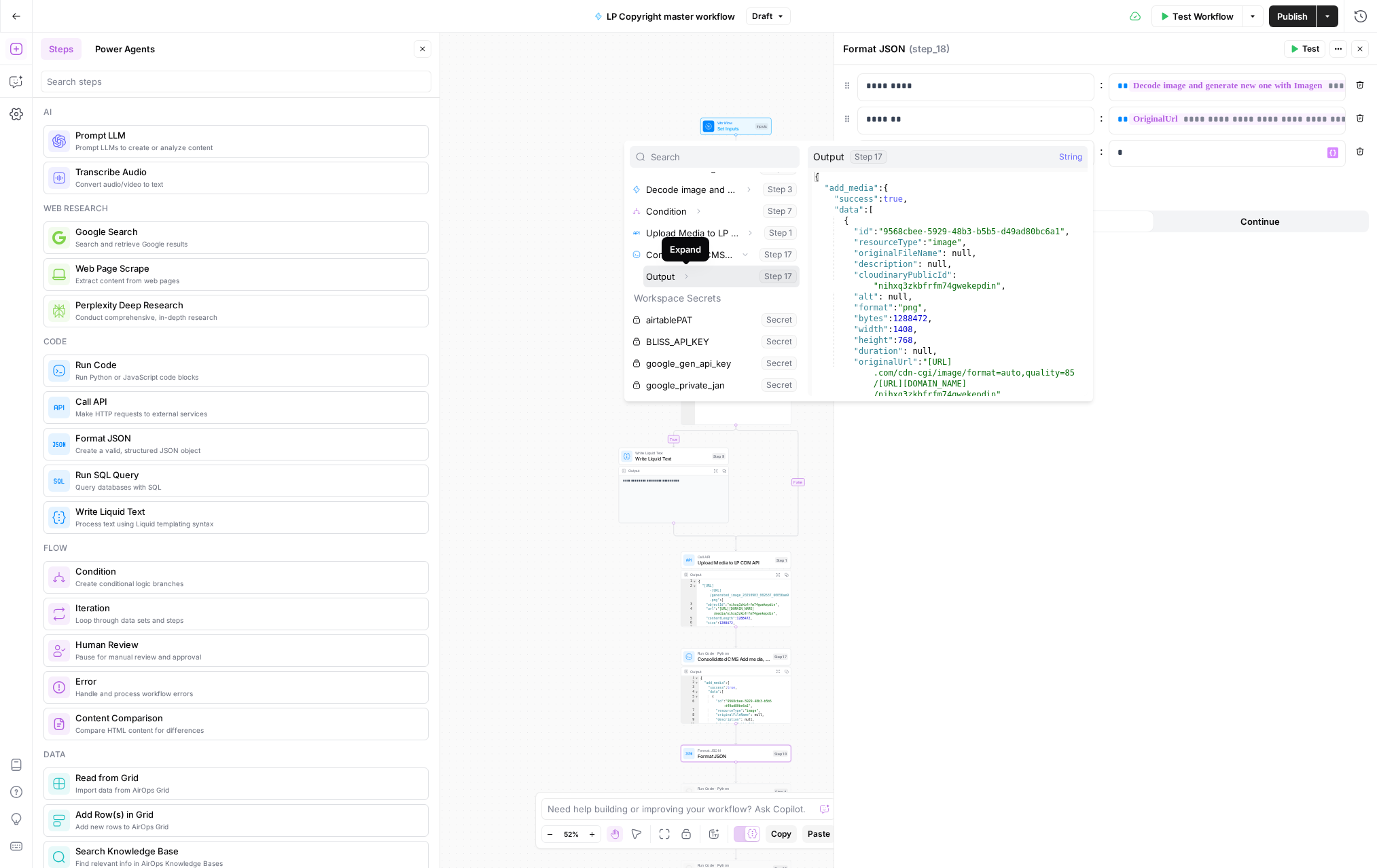
click at [688, 279] on icon "button" at bounding box center [686, 276] width 8 height 8
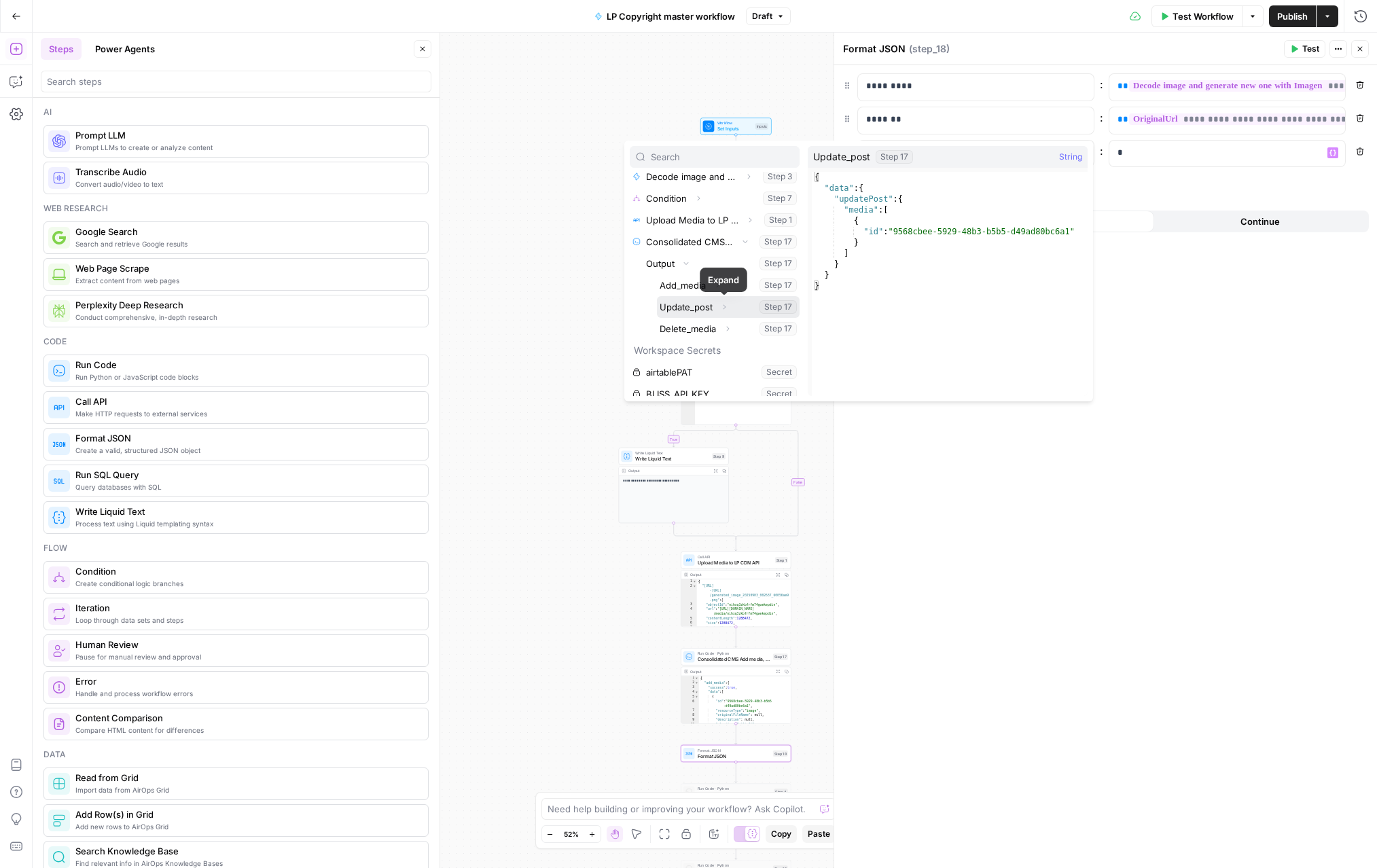
click at [729, 306] on button "Expand" at bounding box center [725, 307] width 18 height 18
click at [702, 329] on icon "button" at bounding box center [703, 330] width 8 height 8
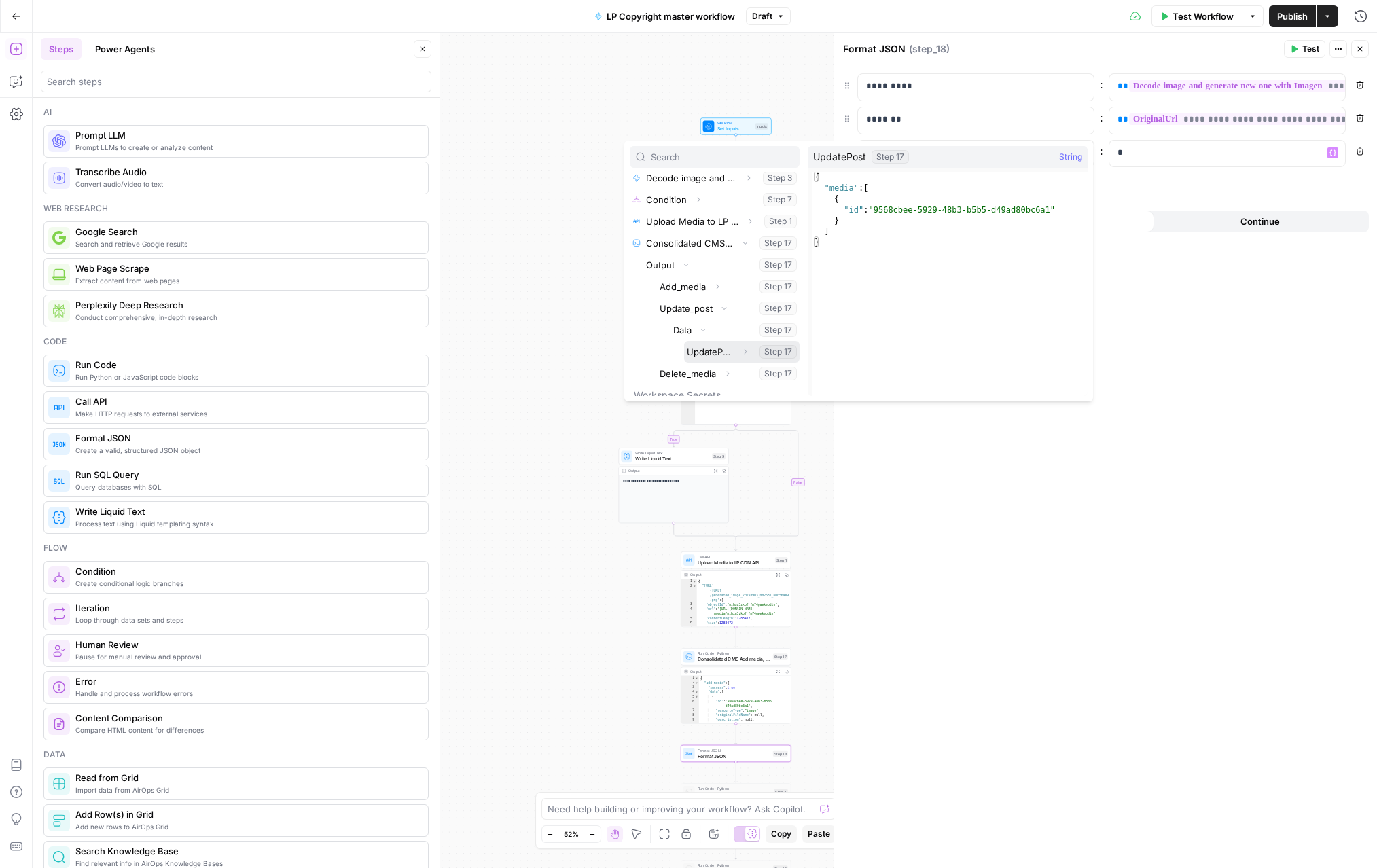
click at [740, 353] on button "Expand" at bounding box center [745, 352] width 18 height 18
click at [735, 371] on icon "button" at bounding box center [738, 374] width 8 height 8
click at [740, 355] on icon "button" at bounding box center [738, 357] width 8 height 8
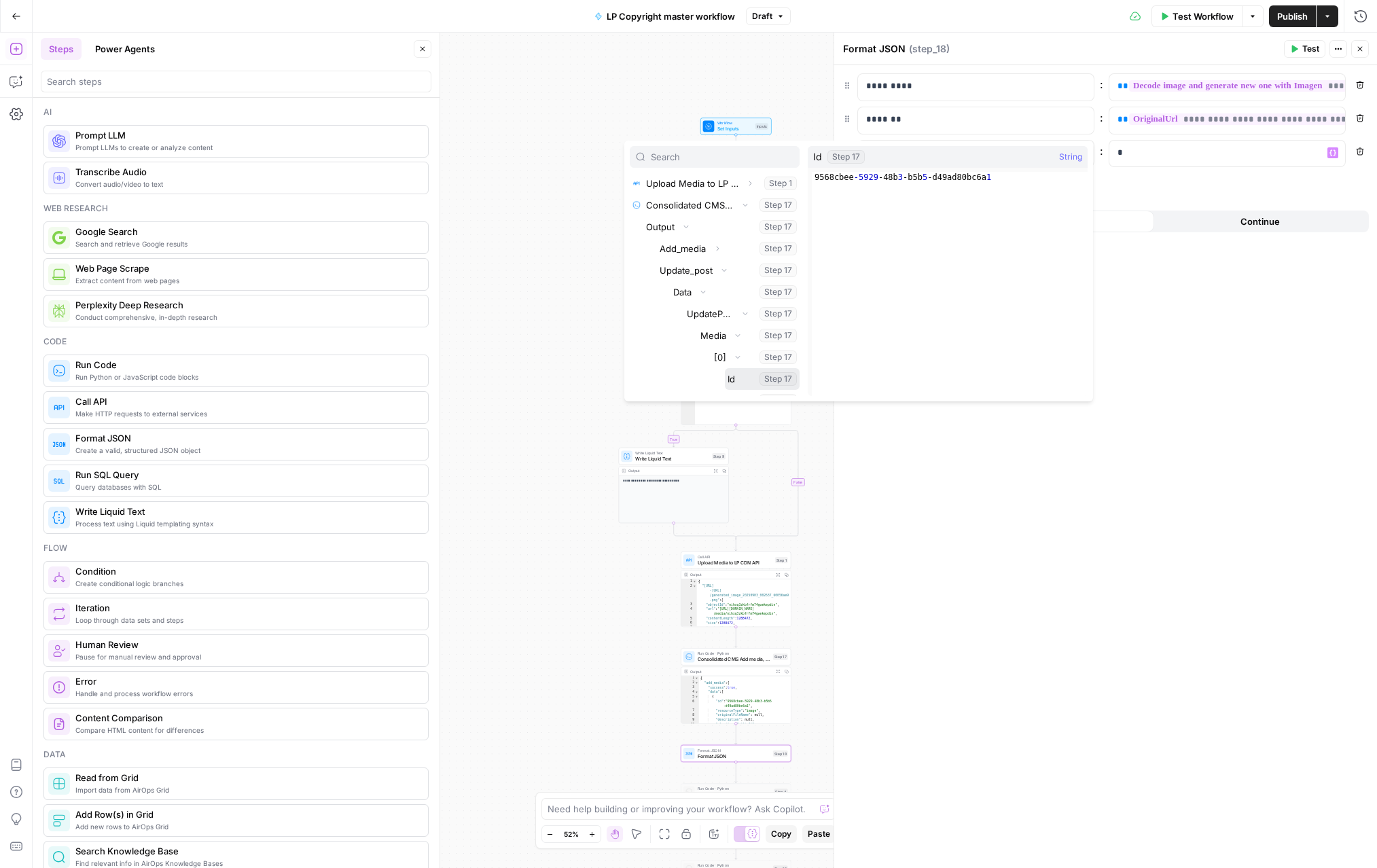
click at [738, 375] on button "Select variable Id" at bounding box center [761, 379] width 75 height 22
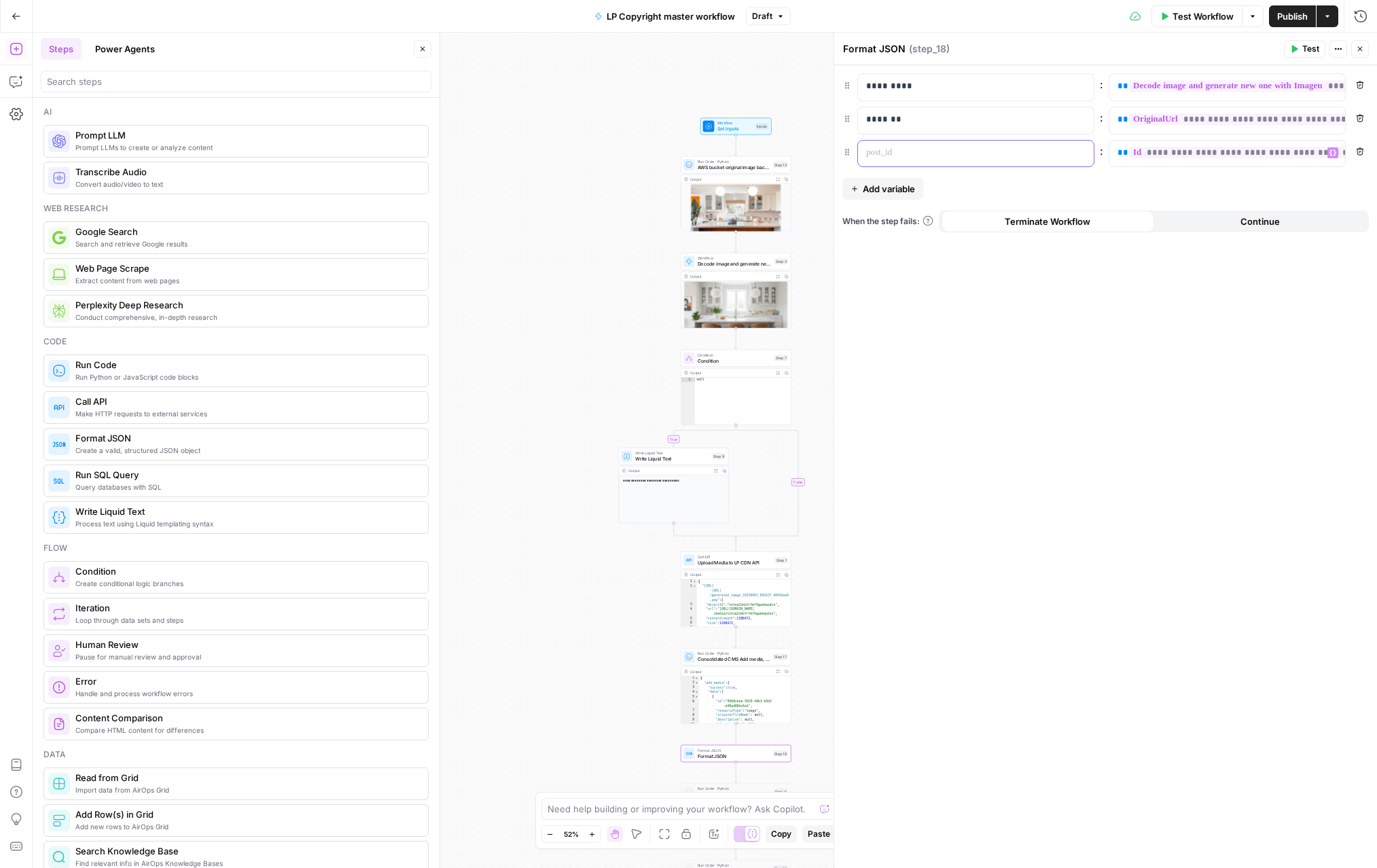
click at [882, 156] on p at bounding box center [965, 152] width 198 height 14
click at [866, 197] on button "Add variable" at bounding box center [883, 189] width 81 height 22
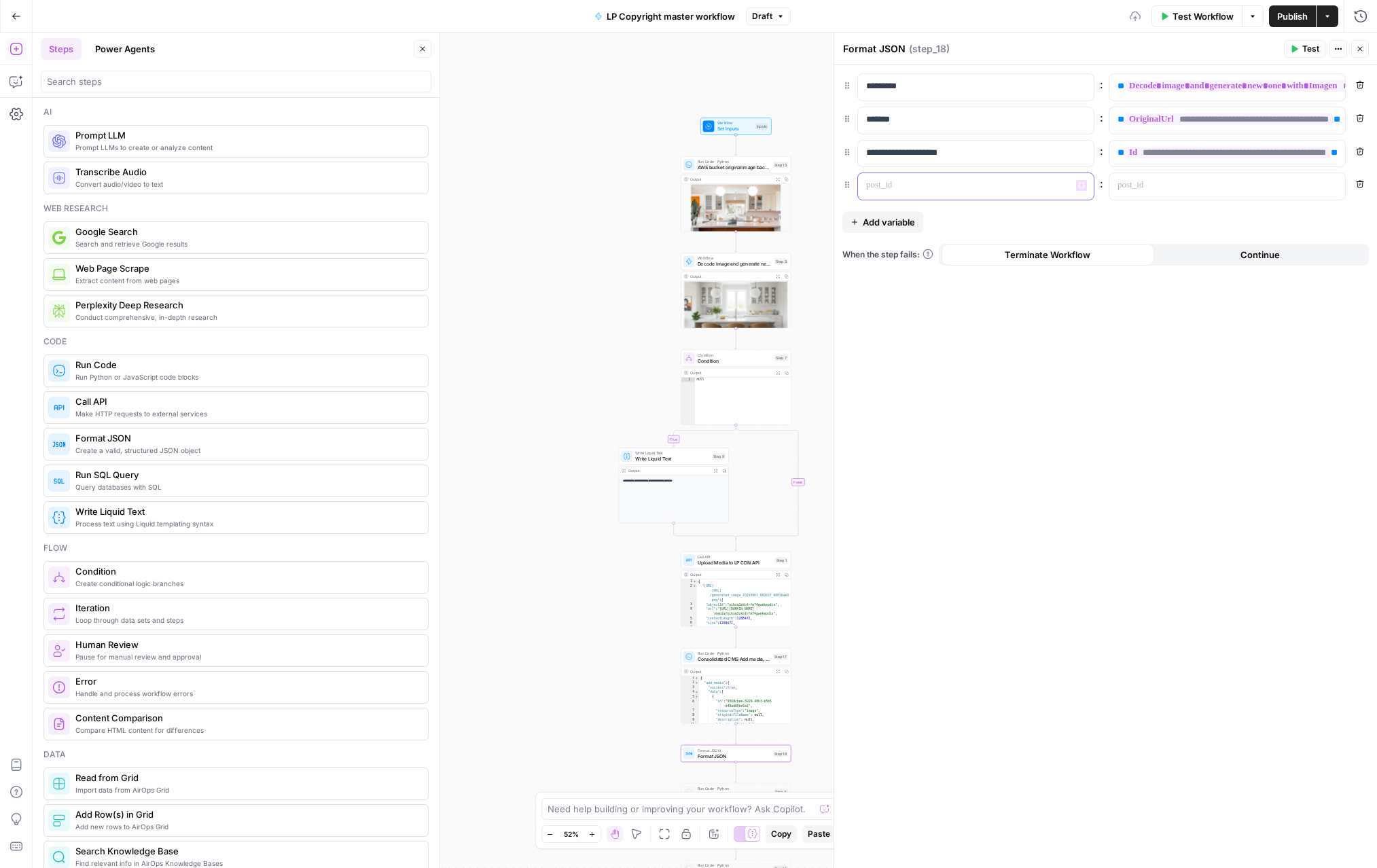
click at [919, 180] on p at bounding box center [965, 185] width 198 height 14
click at [1176, 193] on div at bounding box center [1216, 186] width 214 height 26
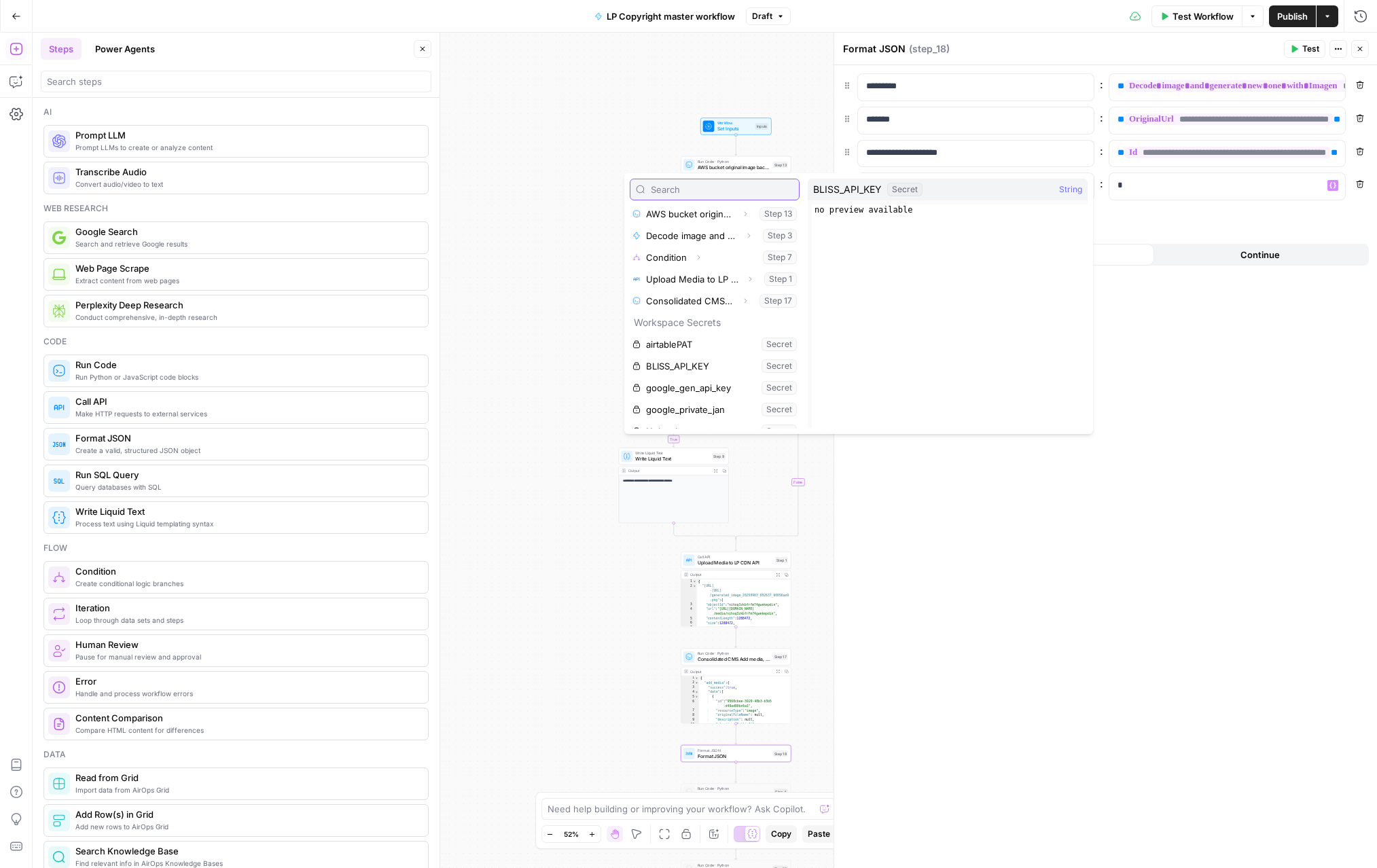
scroll to position [189, 0]
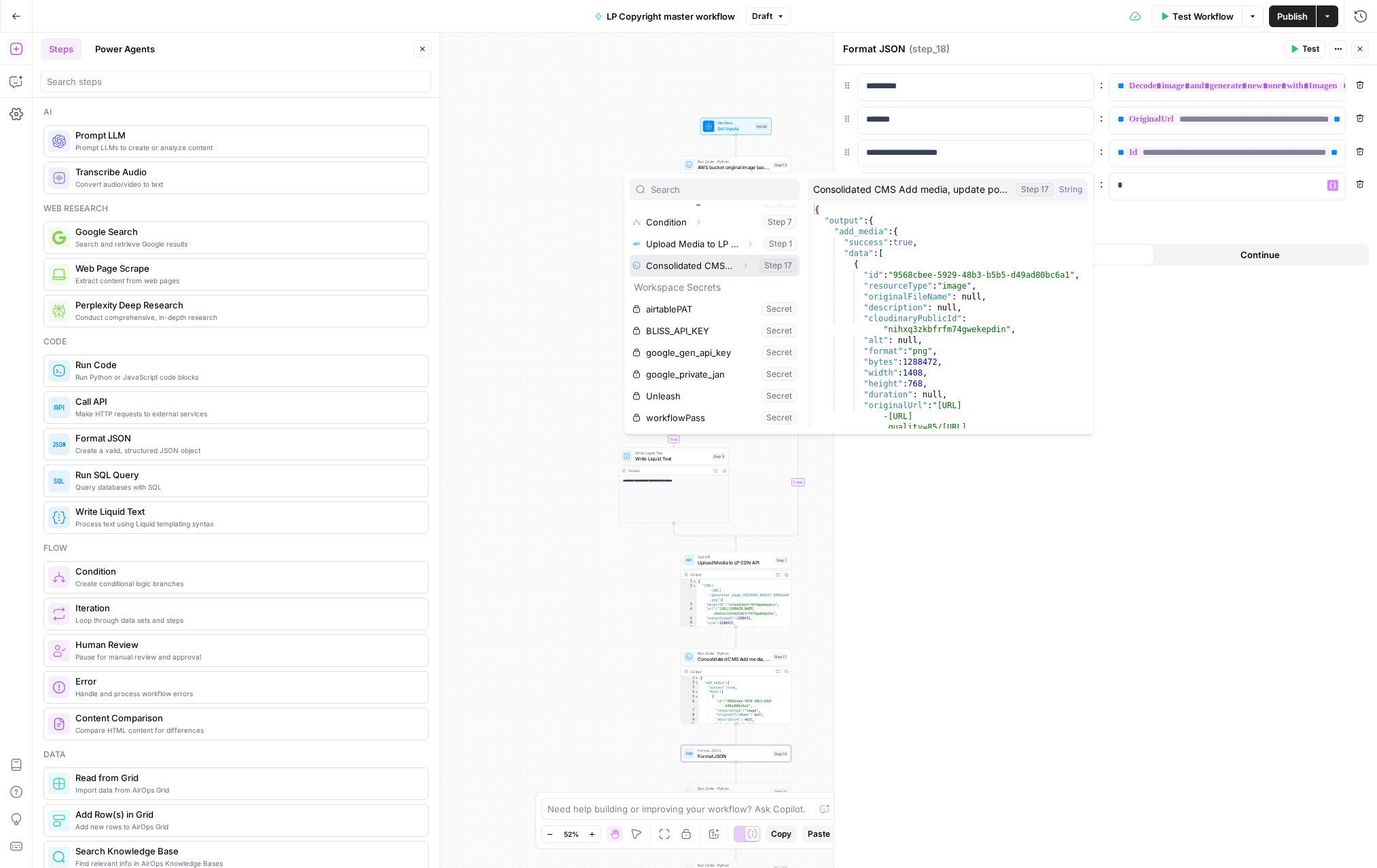
click at [745, 266] on icon "button" at bounding box center [745, 266] width 8 height 8
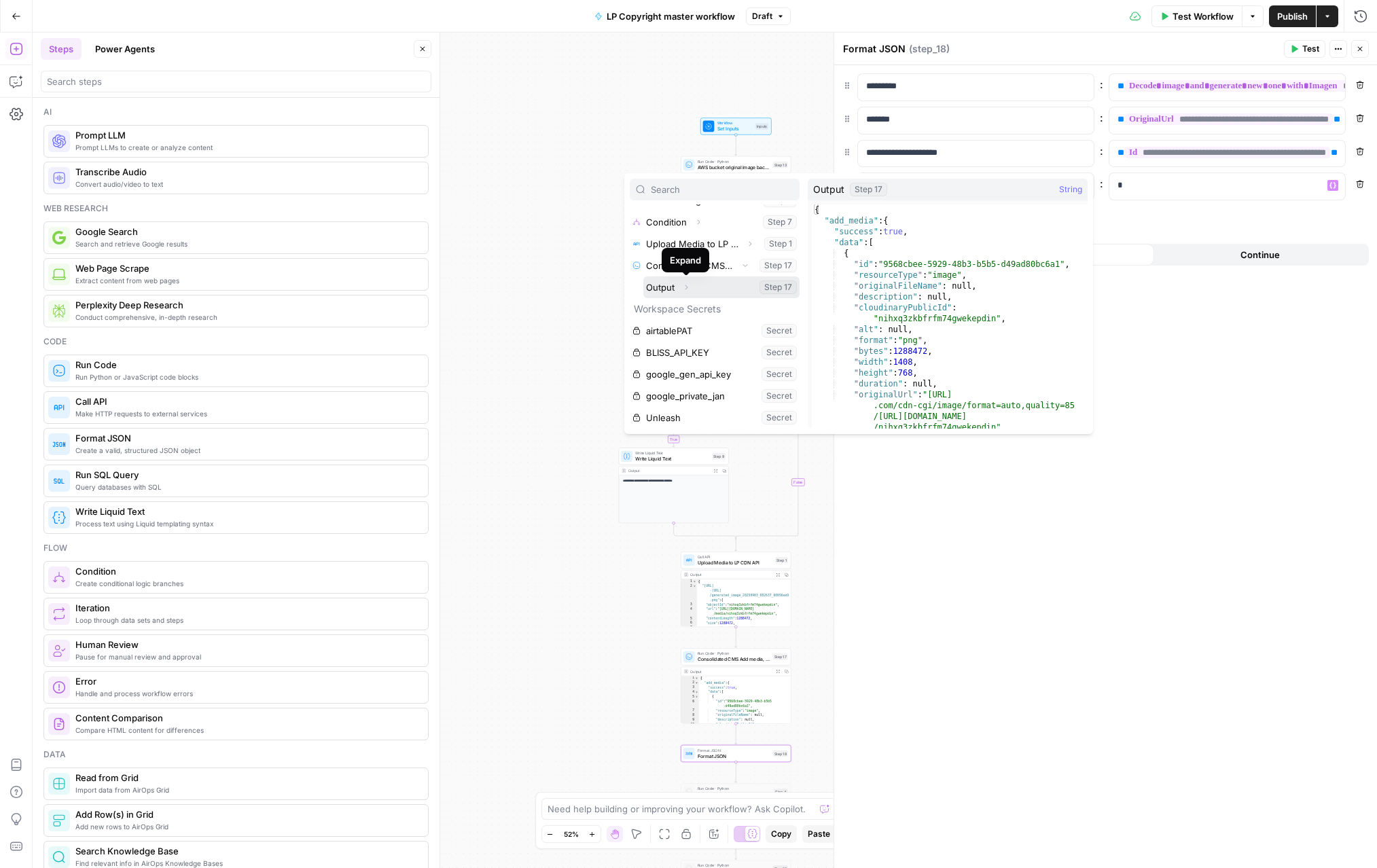
click at [688, 288] on icon "button" at bounding box center [686, 288] width 8 height 8
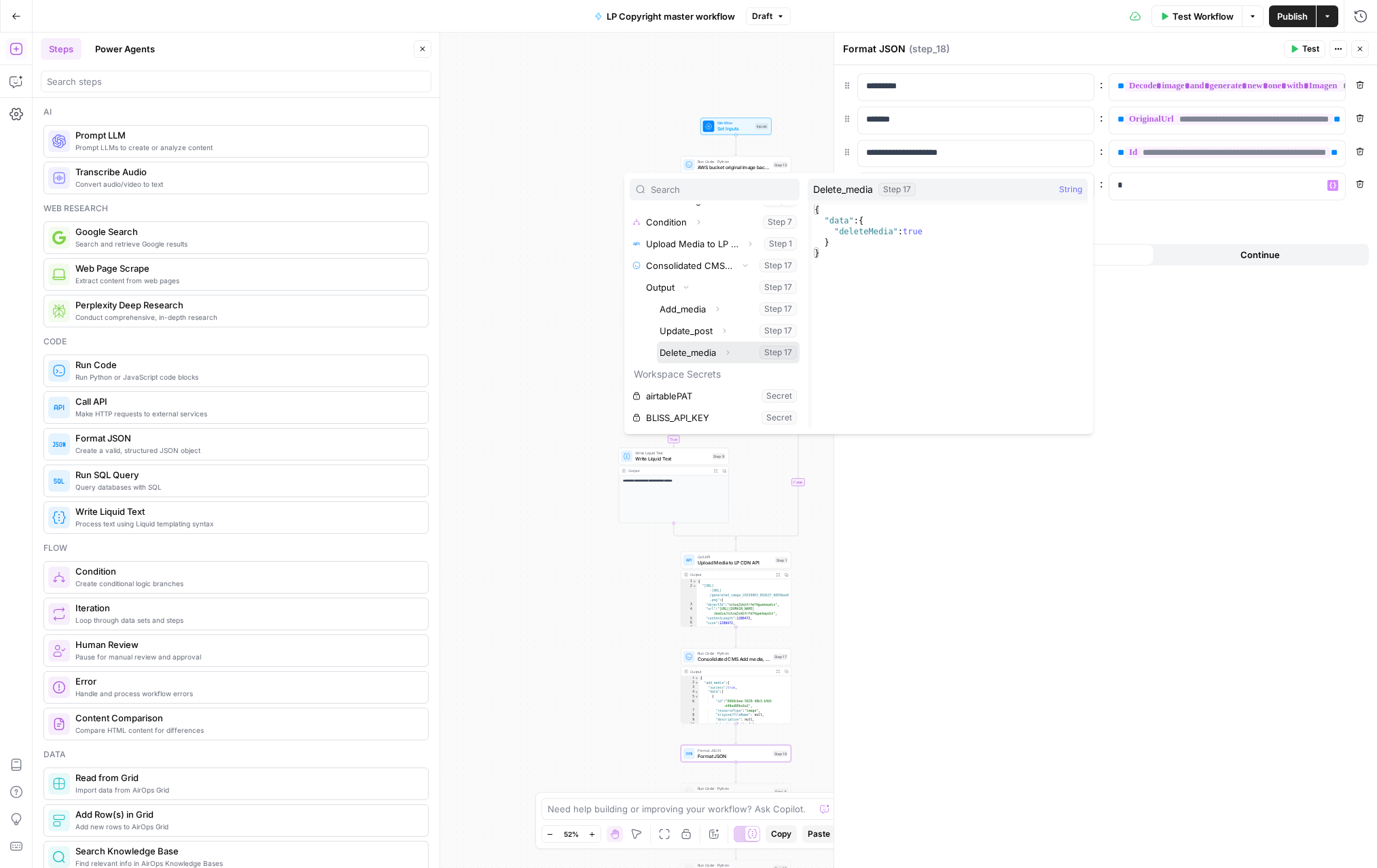
click at [729, 347] on button "Expand" at bounding box center [728, 352] width 18 height 18
click at [710, 372] on button "Expand" at bounding box center [703, 375] width 18 height 18
click at [714, 395] on button "Select variable DeleteMedia" at bounding box center [742, 396] width 116 height 22
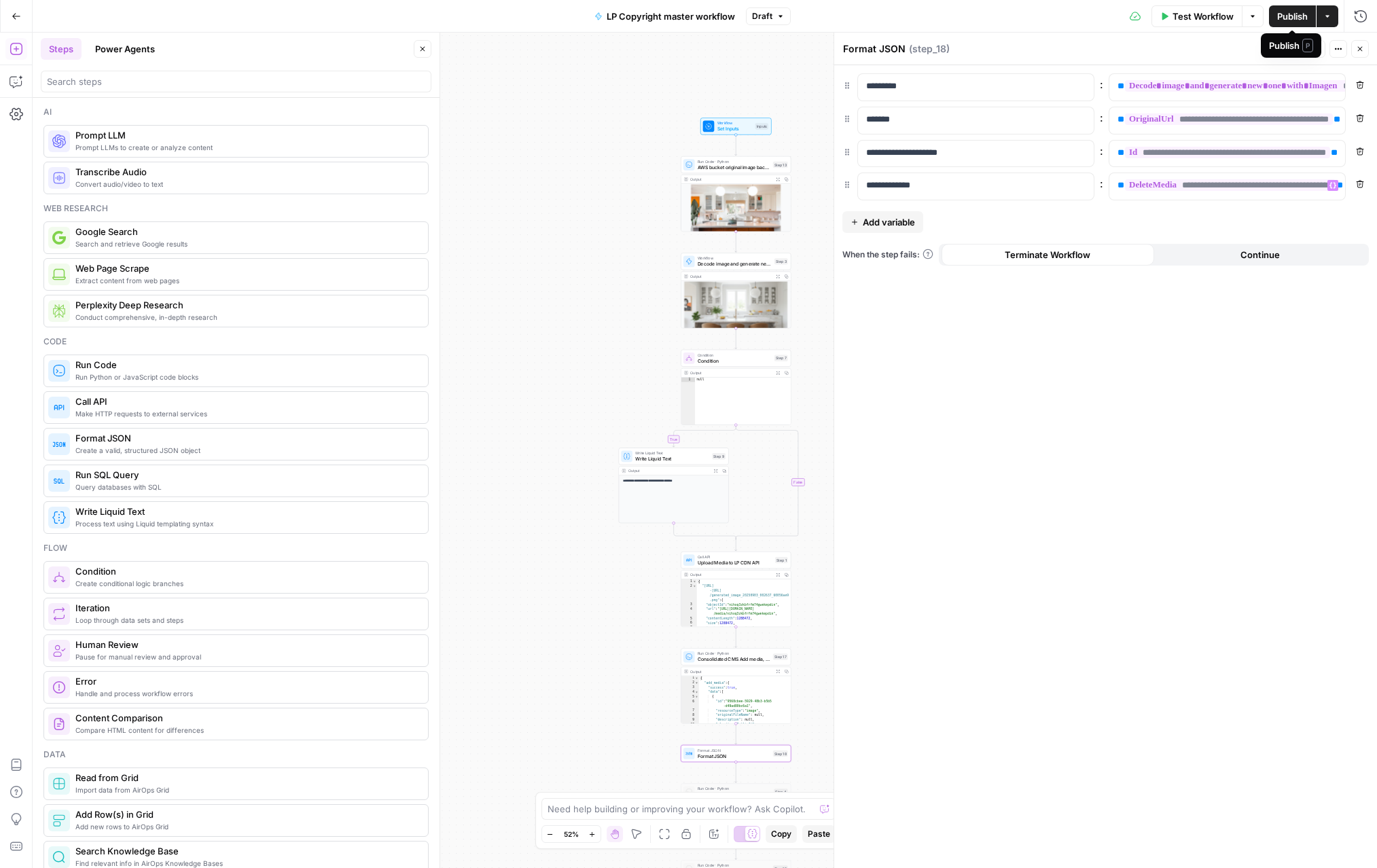
click at [1290, 12] on span "Publish" at bounding box center [1292, 16] width 30 height 14
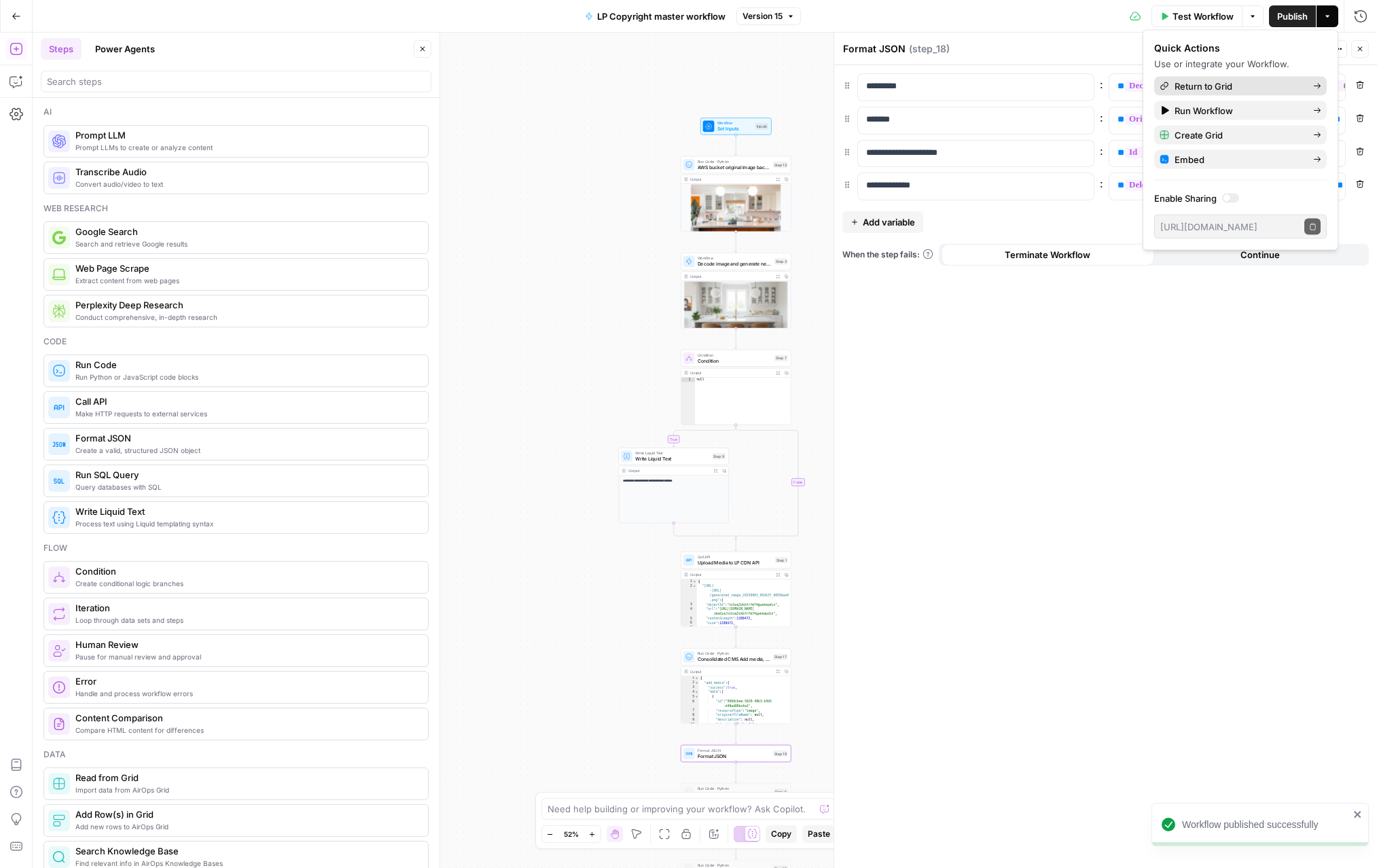
click at [1234, 84] on span "Return to Grid" at bounding box center [1238, 86] width 128 height 14
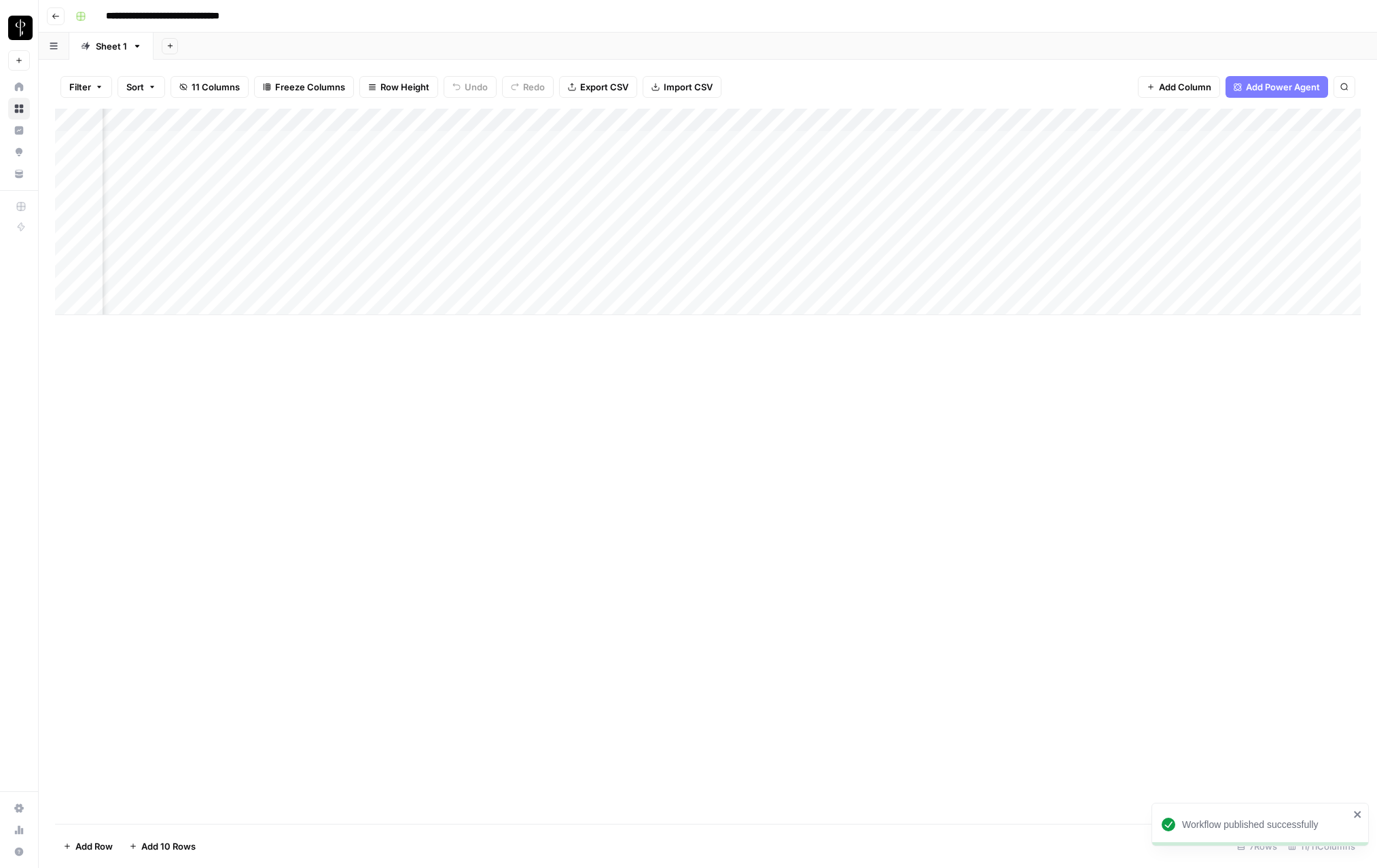
scroll to position [0, 498]
click at [1011, 124] on div "Add Column" at bounding box center [707, 212] width 1306 height 207
click at [975, 251] on span "Remove Column" at bounding box center [983, 253] width 119 height 14
click at [643, 139] on span "Delete" at bounding box center [640, 140] width 30 height 14
click at [1058, 119] on div "Add Column" at bounding box center [707, 212] width 1306 height 207
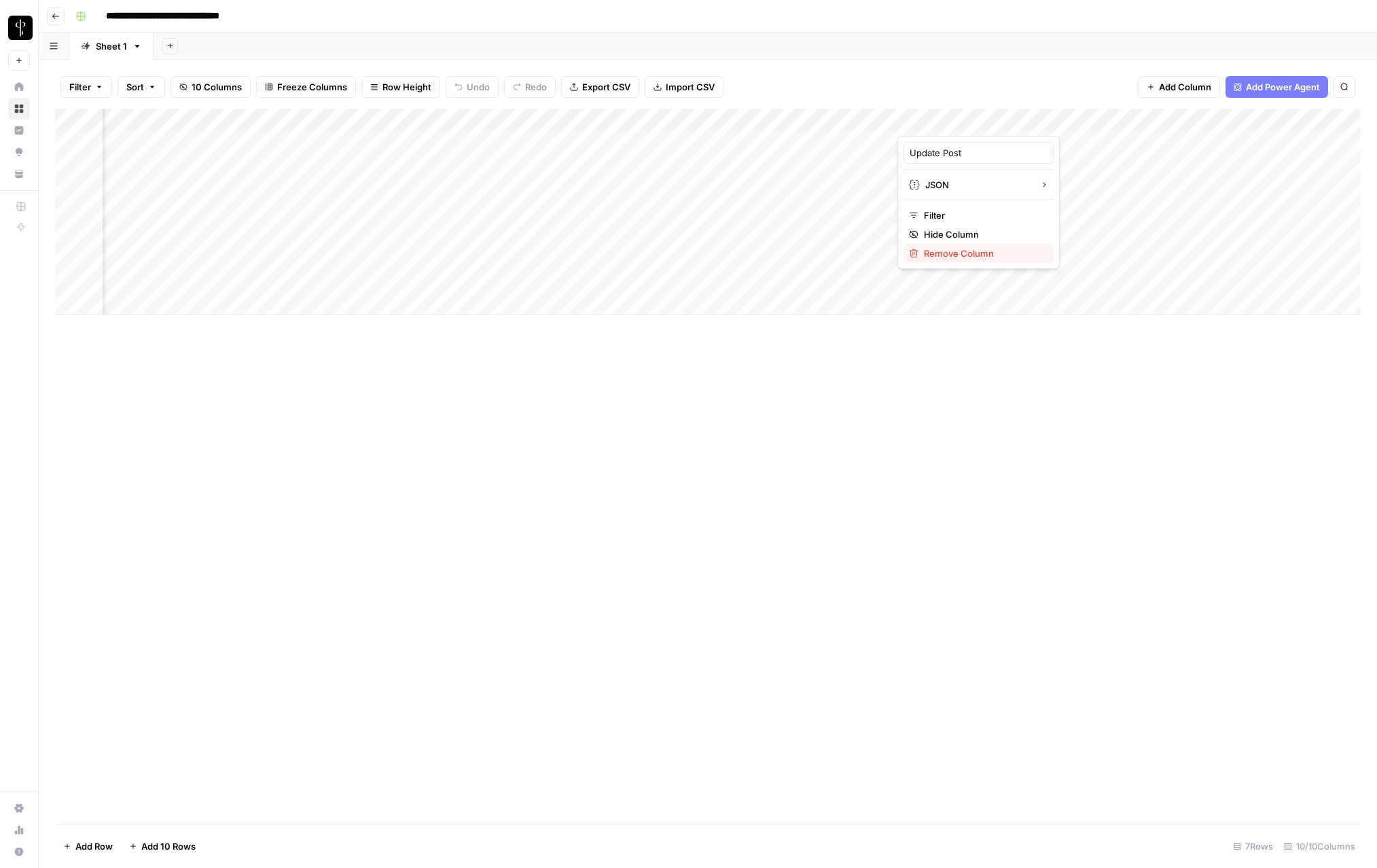
click at [979, 252] on span "Remove Column" at bounding box center [983, 253] width 119 height 14
drag, startPoint x: 634, startPoint y: 133, endPoint x: 748, endPoint y: 122, distance: 114.5
click at [637, 134] on span "Delete" at bounding box center [640, 140] width 30 height 14
click at [1075, 117] on div "Add Column" at bounding box center [707, 212] width 1306 height 207
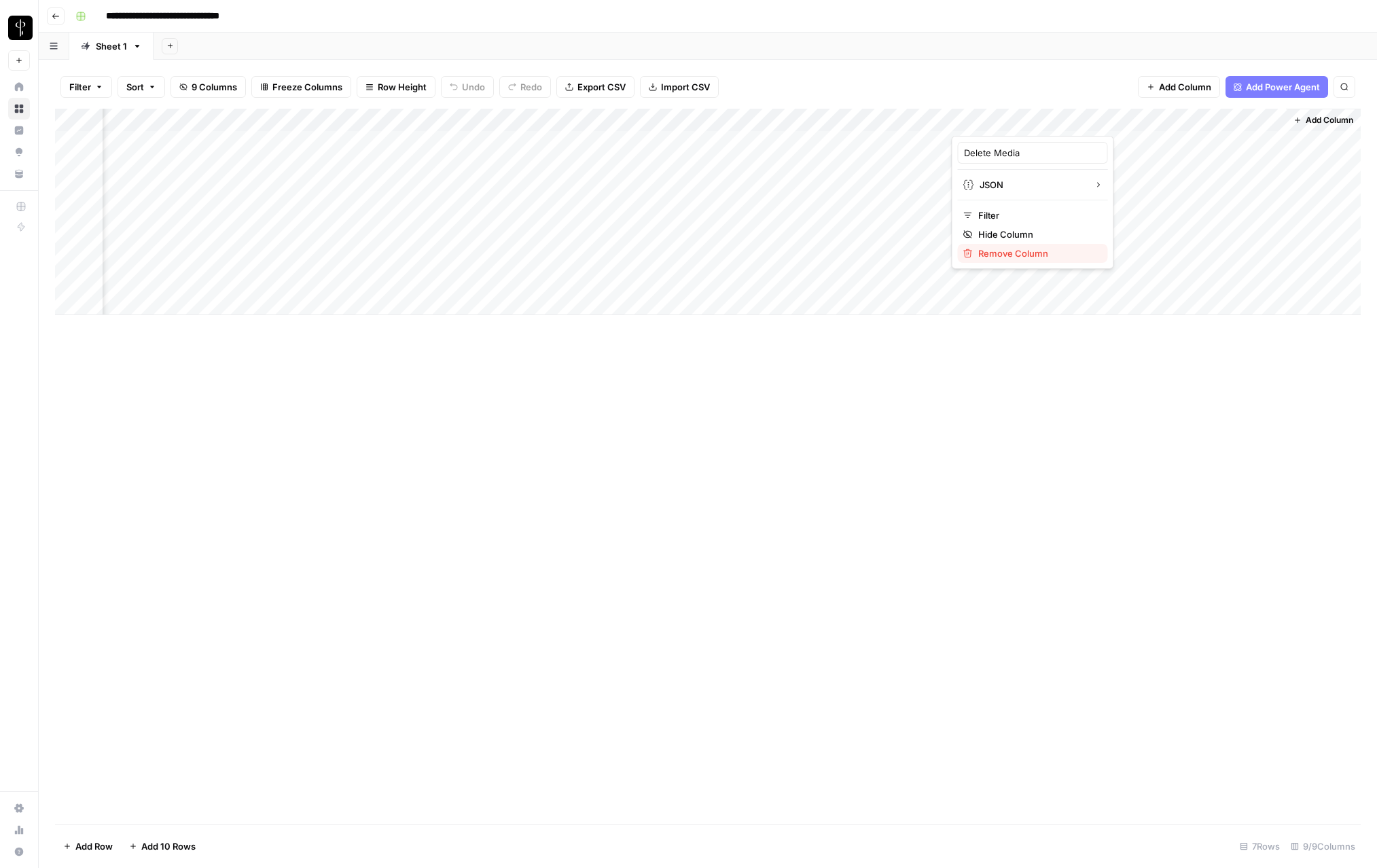
click at [1016, 259] on span "Remove Column" at bounding box center [1038, 253] width 119 height 14
drag, startPoint x: 631, startPoint y: 138, endPoint x: 693, endPoint y: 134, distance: 62.1
click at [637, 139] on span "Delete" at bounding box center [640, 140] width 30 height 14
click at [1077, 140] on div "Add Column" at bounding box center [707, 212] width 1306 height 207
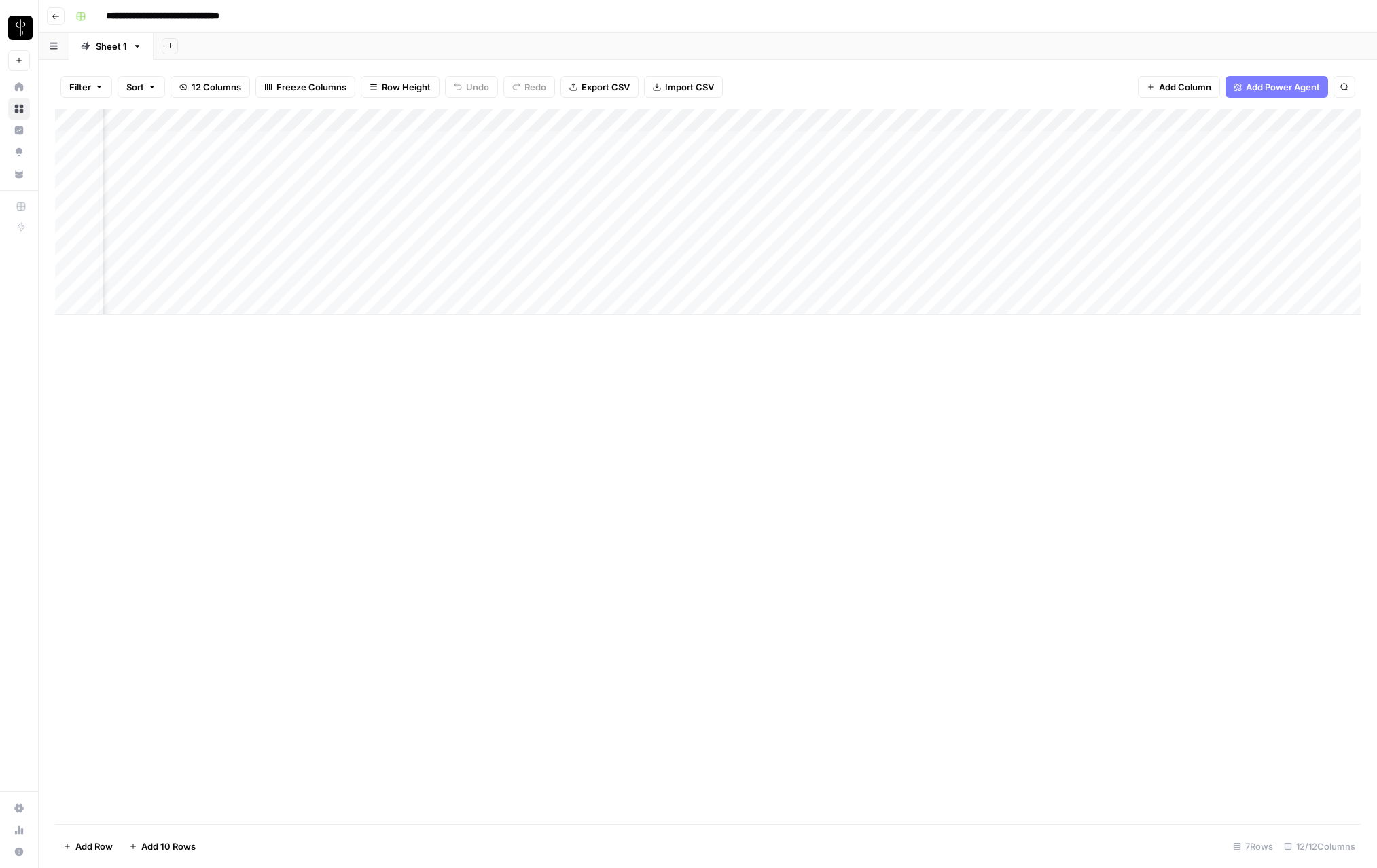
scroll to position [0, 573]
drag, startPoint x: 1252, startPoint y: 121, endPoint x: 879, endPoint y: 108, distance: 373.2
click at [879, 108] on div "Filter Sort 12 Columns Freeze Columns Row Height Undo Redo Export CSV Import CS…" at bounding box center [707, 464] width 1338 height 808
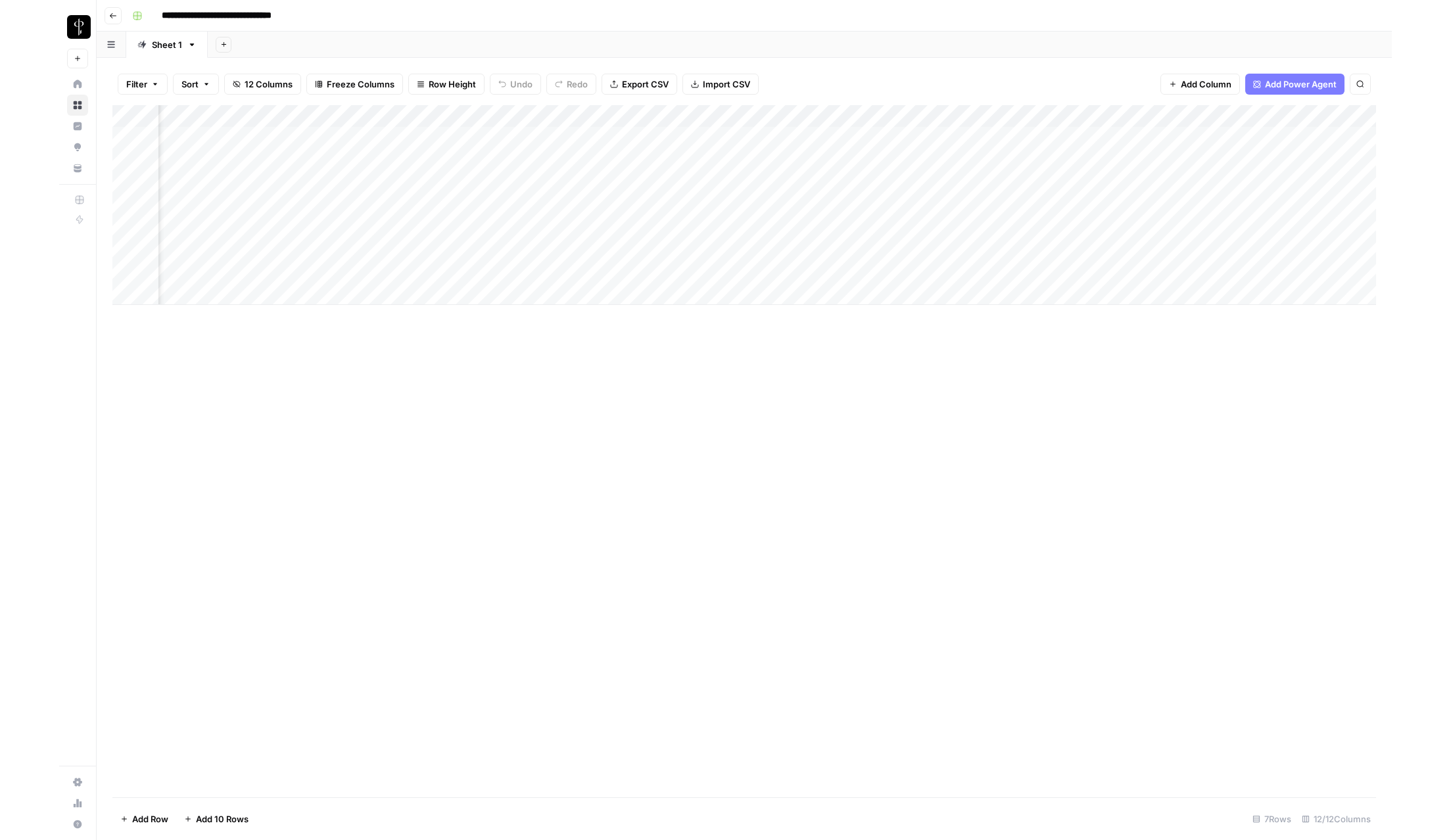
scroll to position [0, 555]
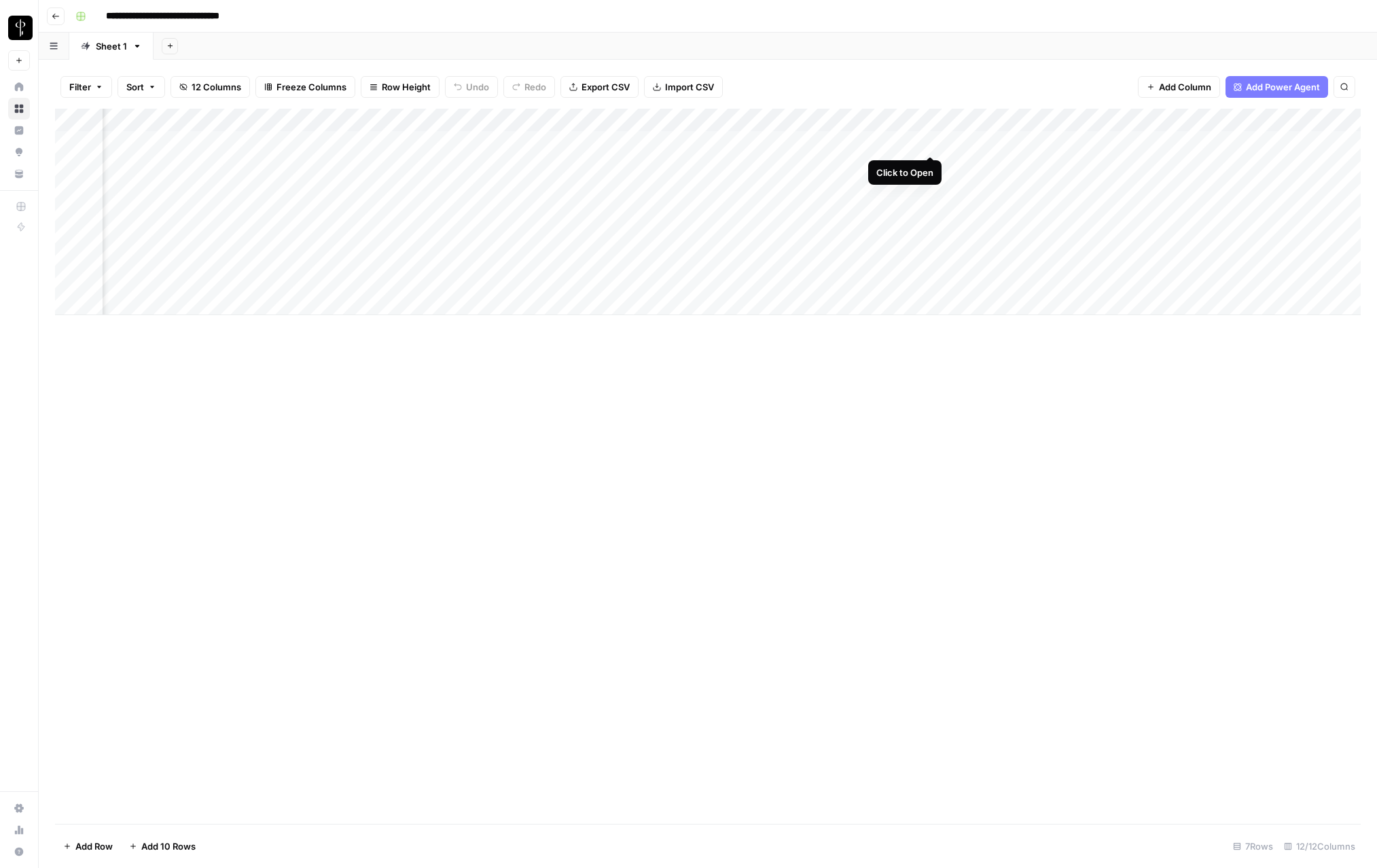
click at [933, 141] on div "Add Column" at bounding box center [707, 212] width 1306 height 207
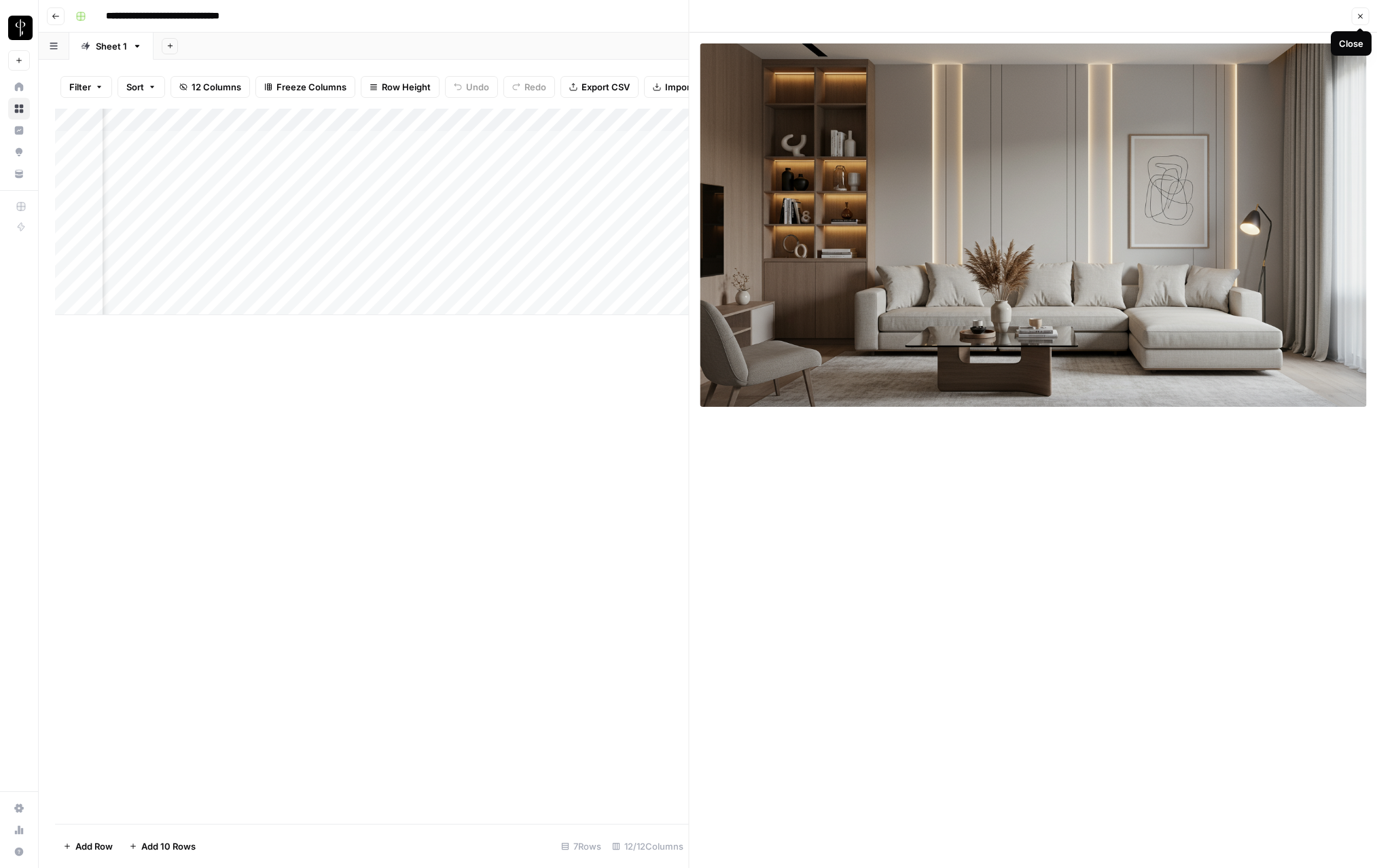
click at [1362, 16] on icon "button" at bounding box center [1360, 16] width 8 height 8
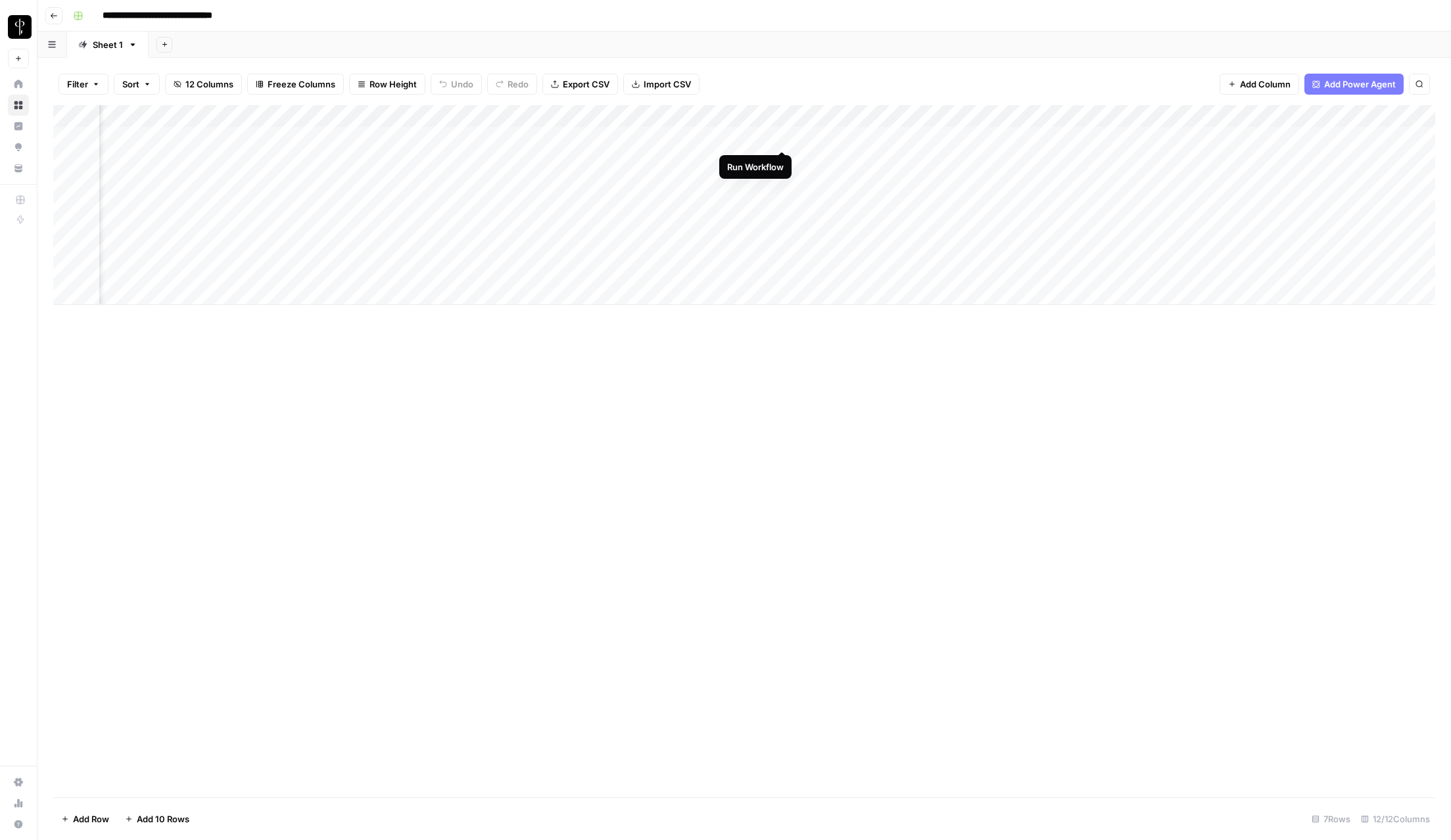
click at [785, 137] on div "Add Column" at bounding box center [744, 205] width 1382 height 200
click at [704, 137] on div "Add Column" at bounding box center [744, 205] width 1382 height 200
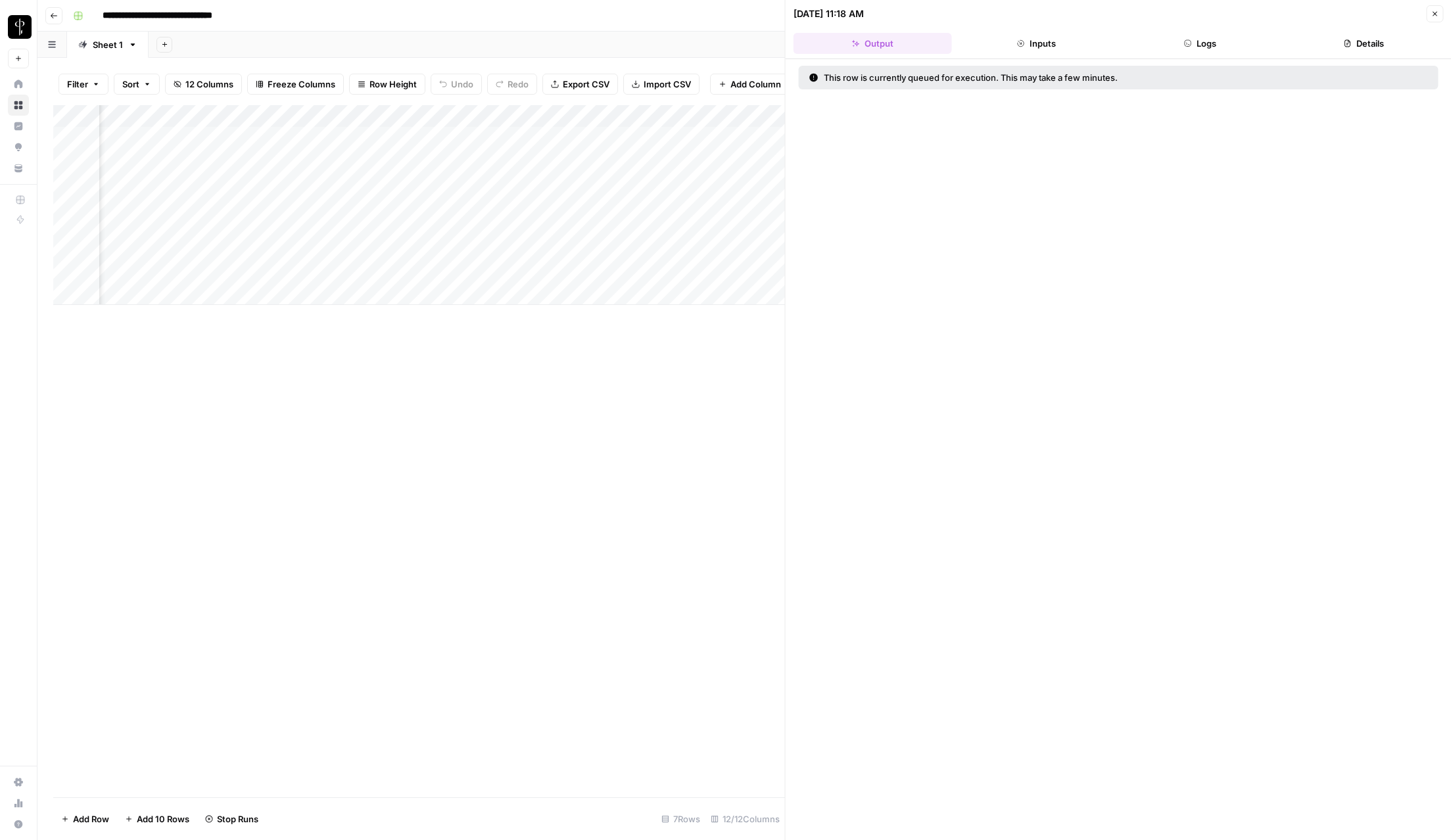
click at [709, 63] on div "Filter Sort 12 Columns Freeze Columns Row Height Undo Redo Export CSV Import CS…" at bounding box center [419, 84] width 732 height 42
click at [1332, 10] on icon "button" at bounding box center [1435, 13] width 8 height 8
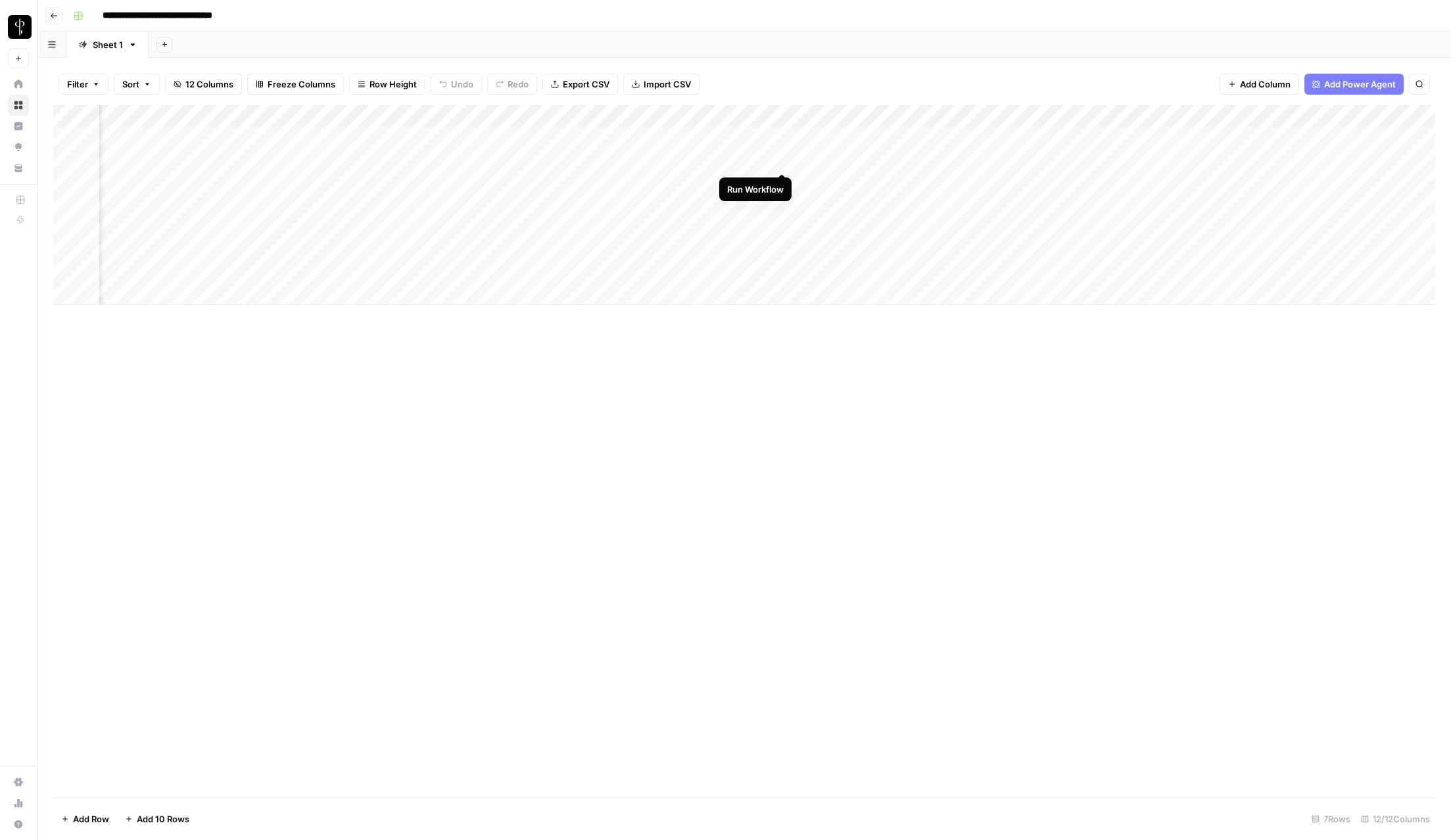
click at [784, 160] on div "Add Column" at bounding box center [744, 205] width 1382 height 200
click at [785, 182] on div "Add Column" at bounding box center [744, 205] width 1382 height 200
click at [785, 201] on div "Add Column" at bounding box center [744, 205] width 1382 height 200
click at [784, 228] on div "Add Column" at bounding box center [744, 205] width 1382 height 200
click at [700, 252] on div "Add Column" at bounding box center [744, 205] width 1382 height 200
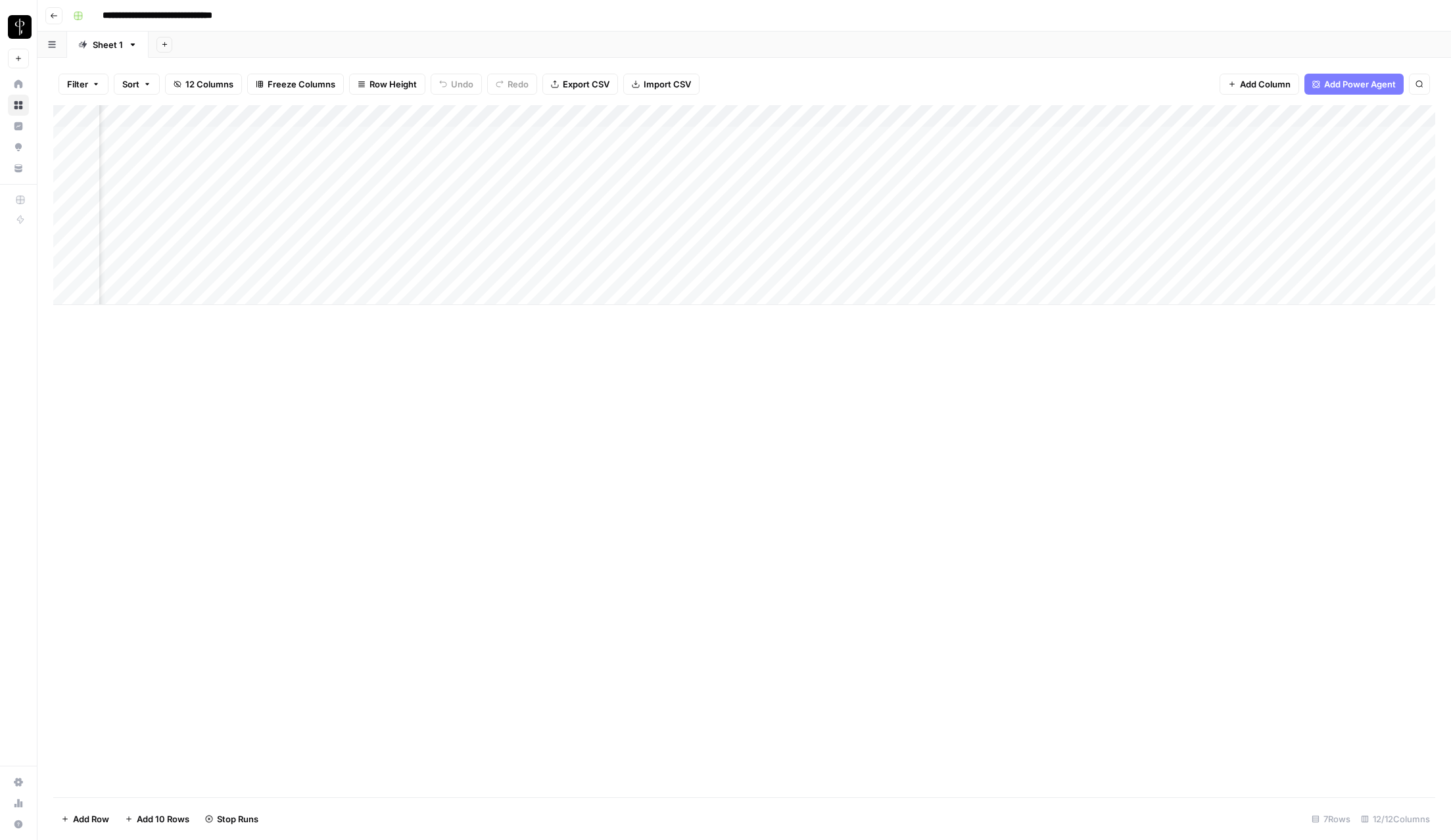
click at [702, 270] on div "Add Column" at bounding box center [744, 205] width 1382 height 200
click at [689, 208] on div "Add Column" at bounding box center [744, 205] width 1382 height 200
click at [689, 206] on div "Add Column" at bounding box center [744, 205] width 1382 height 200
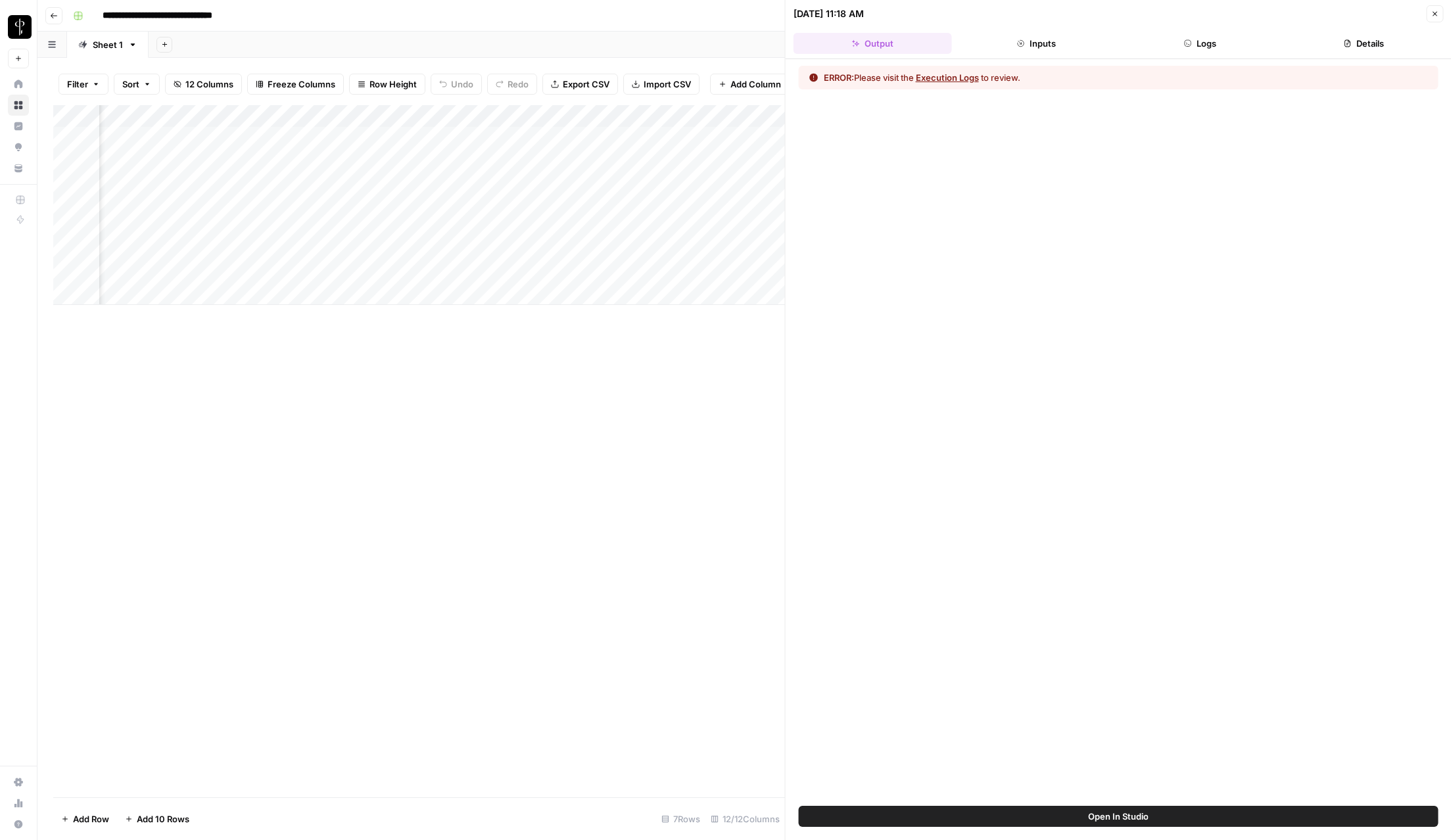
click at [1204, 48] on button "Logs" at bounding box center [1200, 43] width 159 height 21
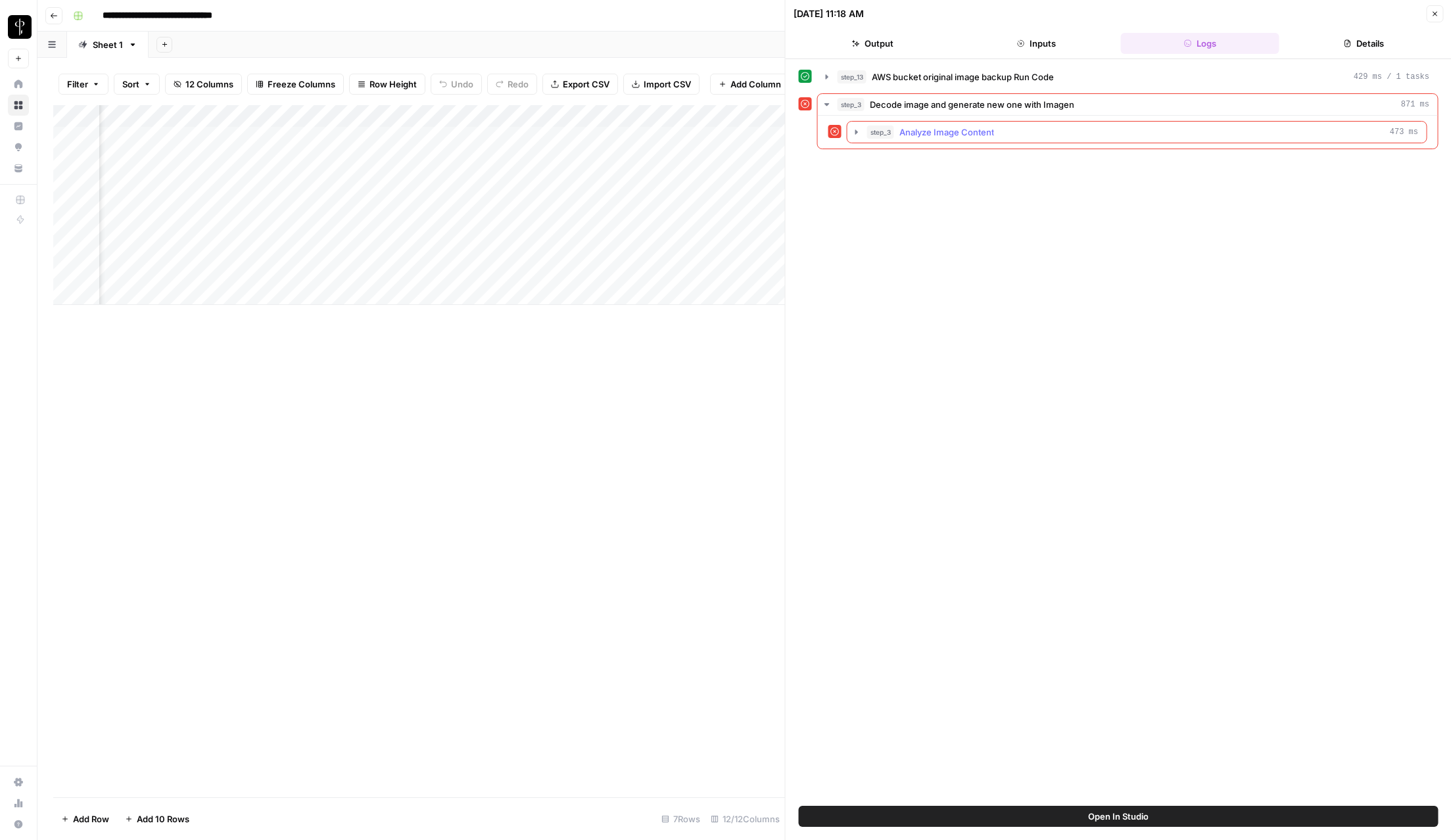
click at [853, 131] on icon "button" at bounding box center [856, 132] width 10 height 10
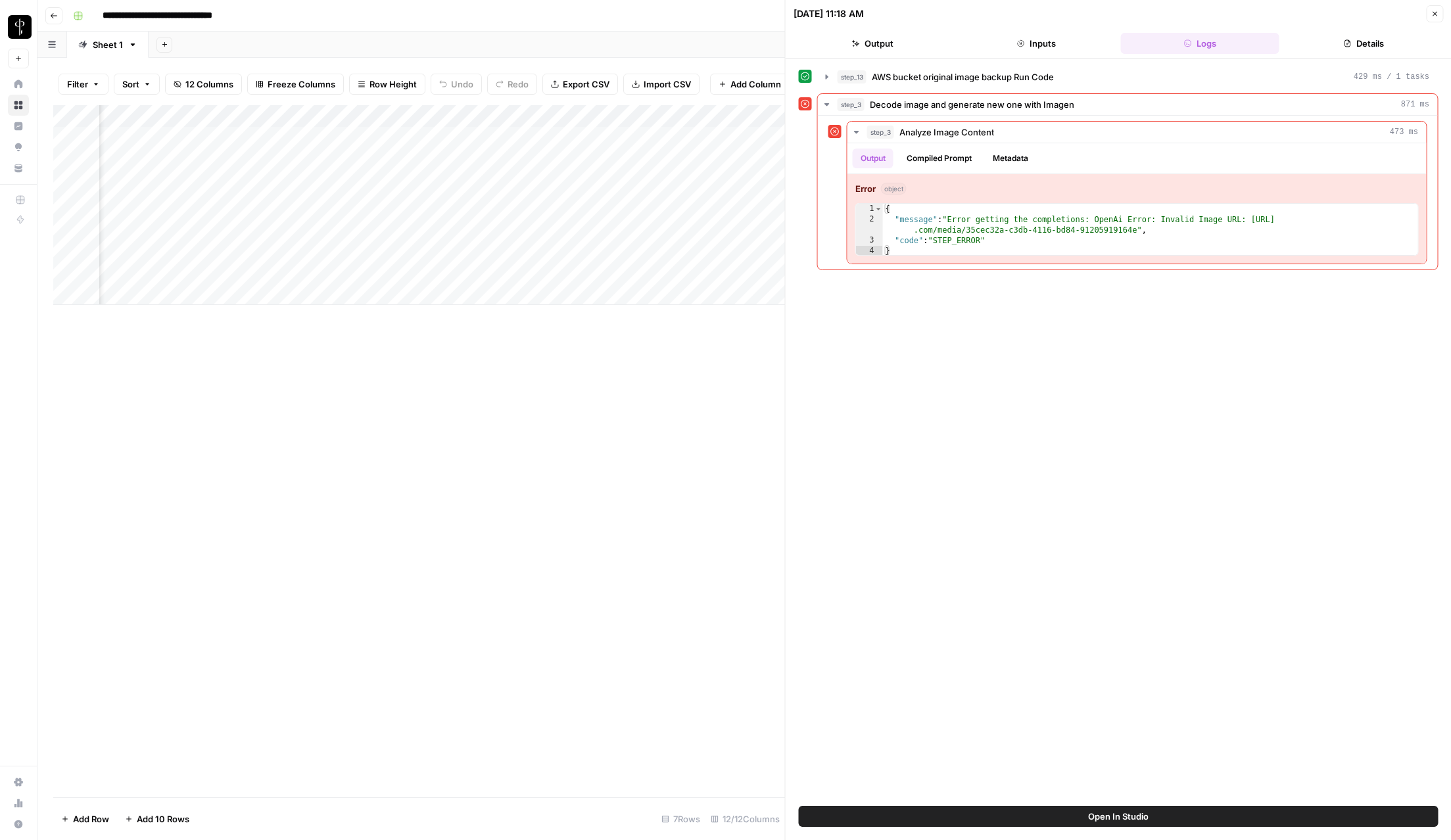
click at [544, 205] on div "Add Column" at bounding box center [419, 205] width 732 height 200
click at [542, 205] on div "Add Column" at bounding box center [419, 205] width 732 height 200
drag, startPoint x: 482, startPoint y: 366, endPoint x: 486, endPoint y: 359, distance: 8.1
click at [482, 365] on div "Add Column" at bounding box center [419, 451] width 732 height 692
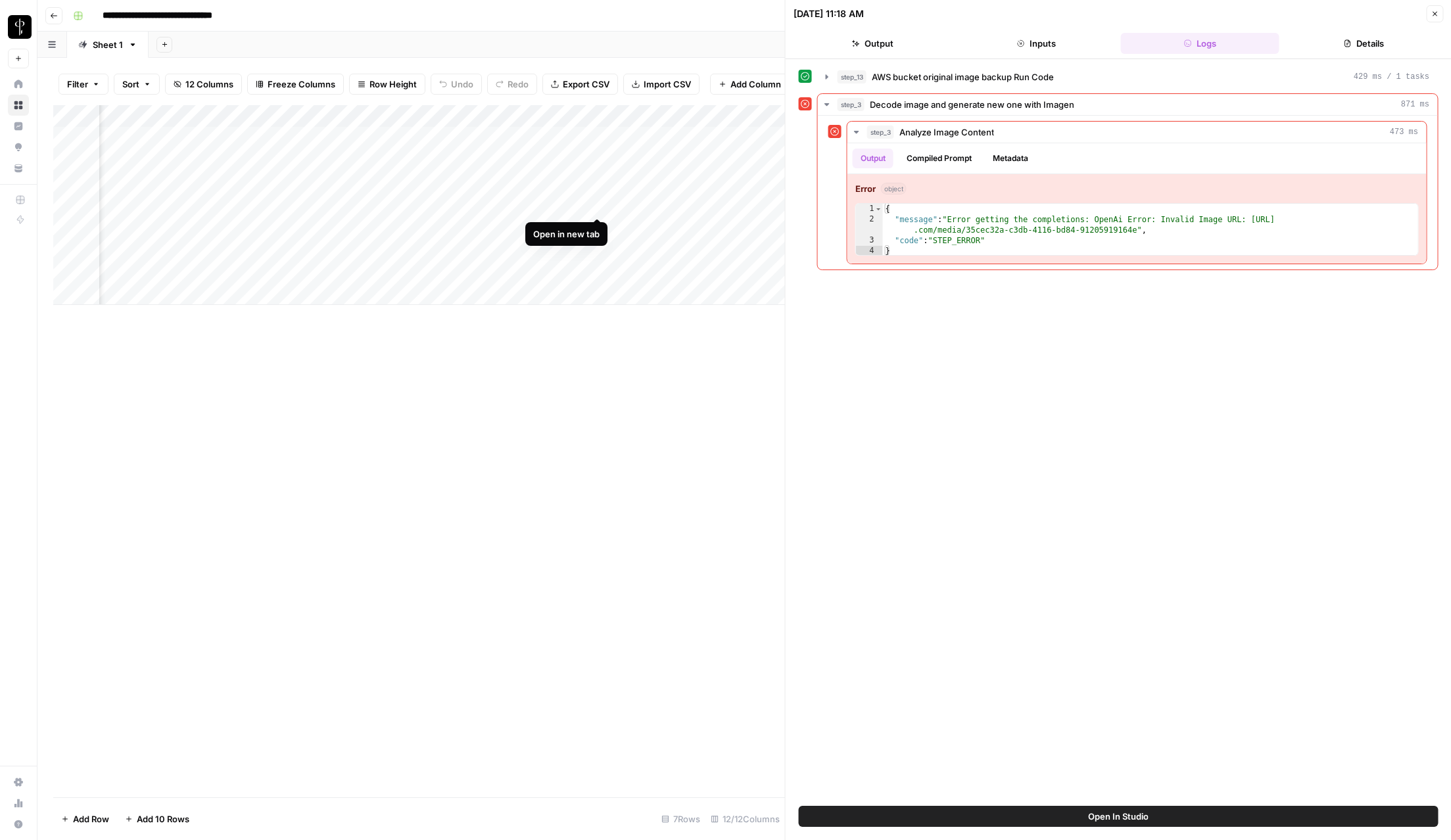
click at [600, 202] on div "Add Column" at bounding box center [419, 205] width 732 height 200
click at [1332, 17] on button "Close" at bounding box center [1435, 14] width 17 height 17
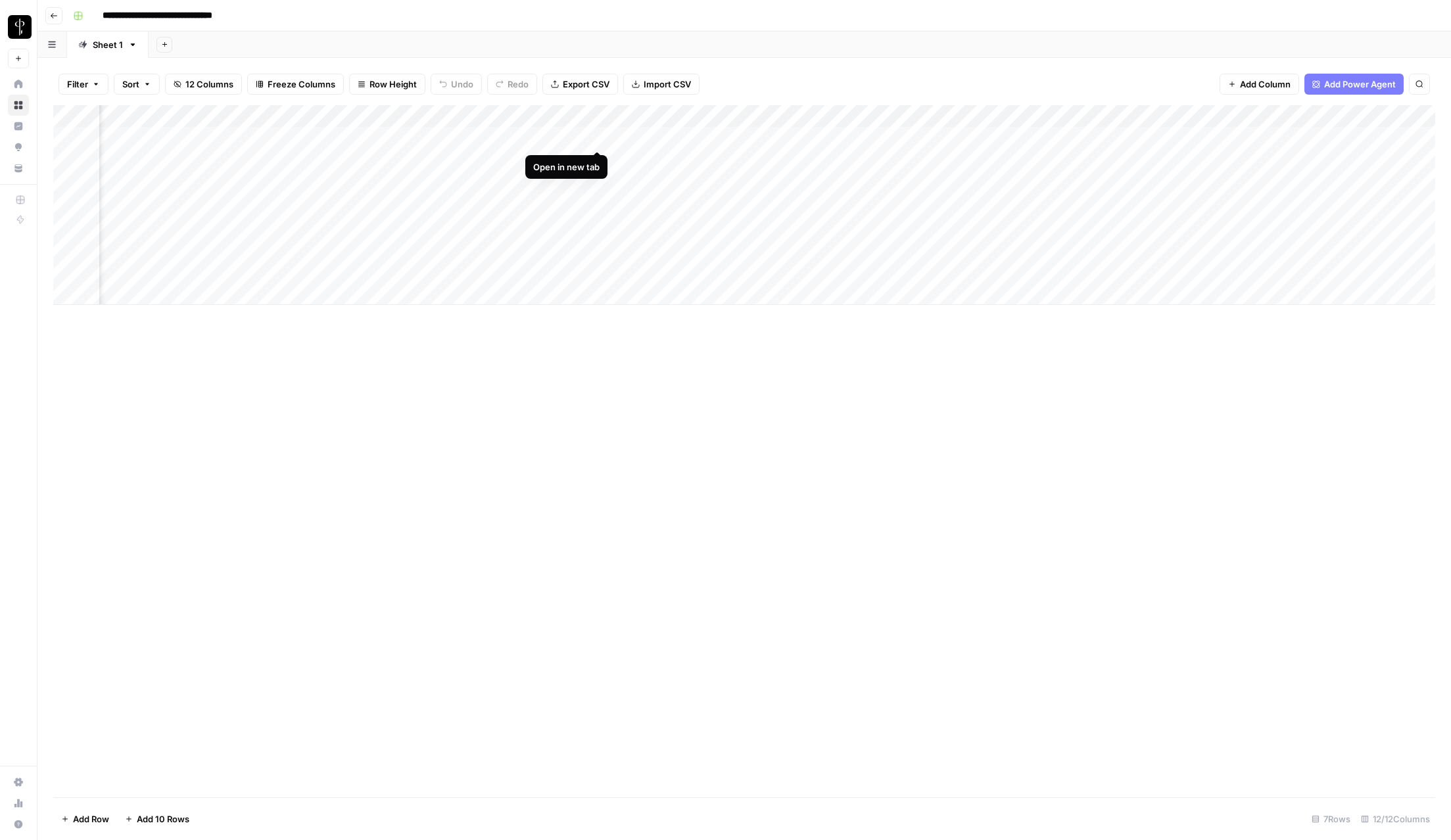
click at [598, 138] on div "Add Column" at bounding box center [744, 205] width 1382 height 200
click at [896, 136] on div "Add Column" at bounding box center [744, 205] width 1382 height 200
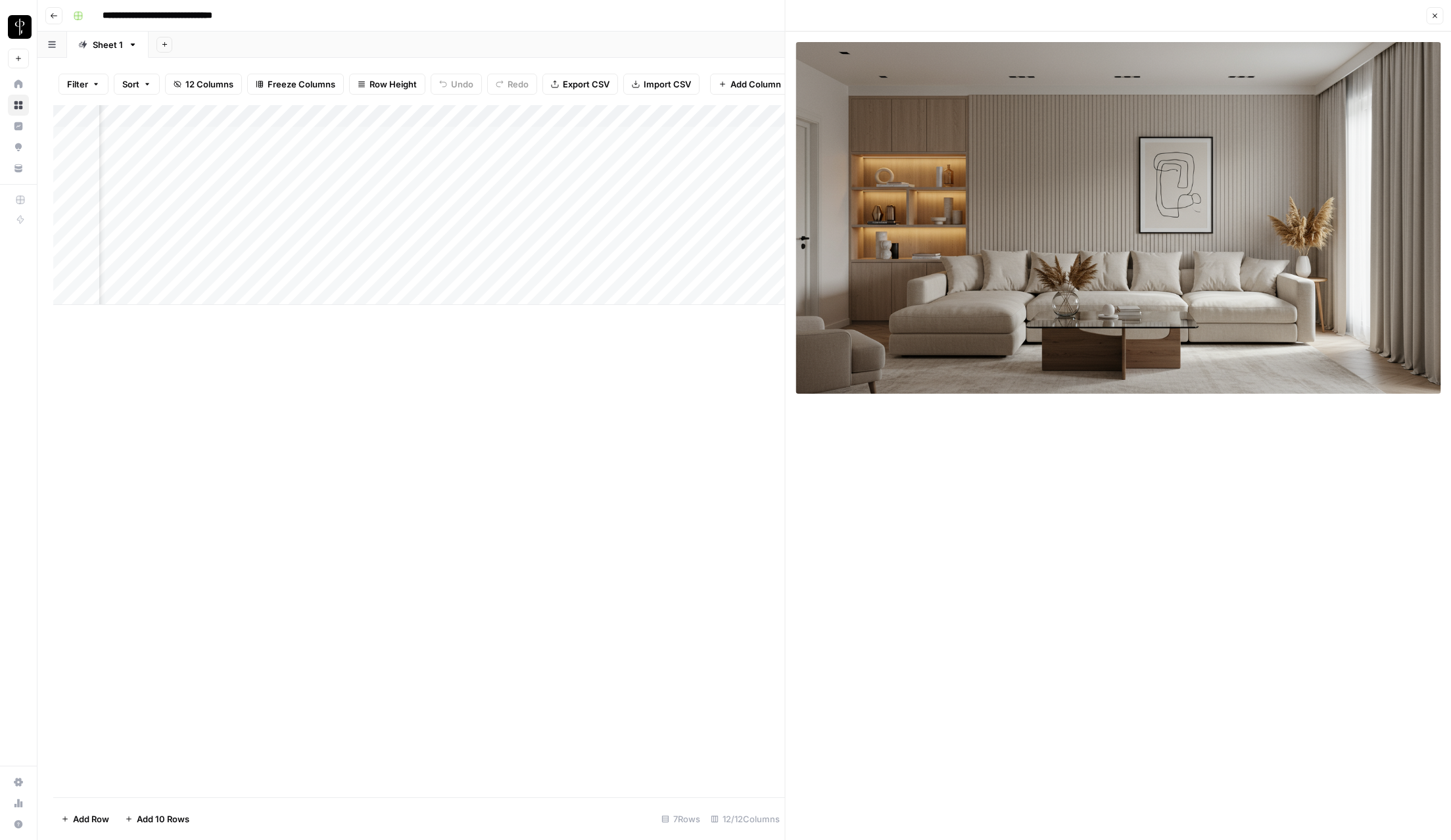
click at [1332, 16] on span "Close" at bounding box center [1438, 16] width 1 height 1
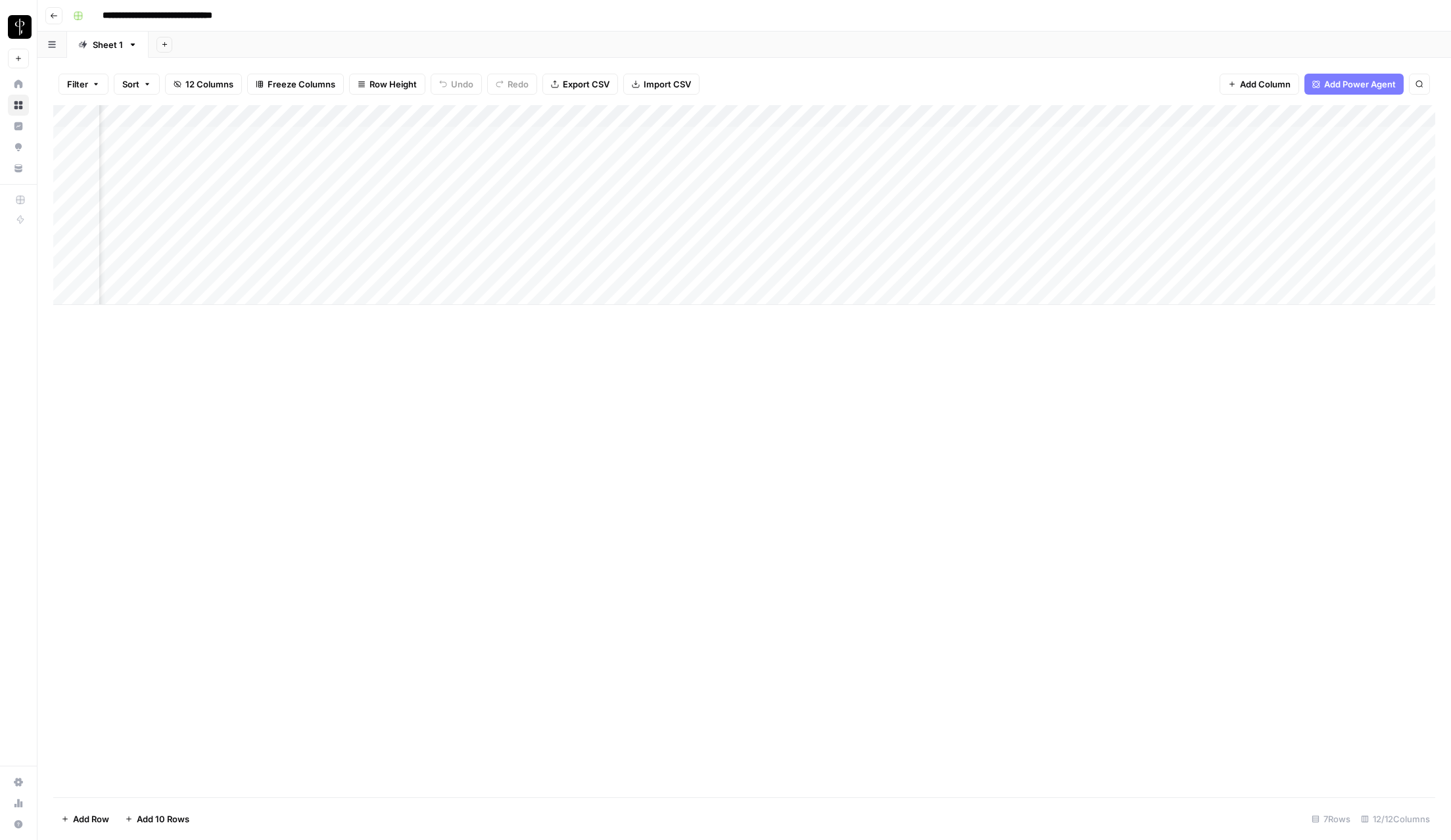
click at [248, 179] on div "Add Column" at bounding box center [744, 205] width 1382 height 200
click at [247, 207] on div "Add Column" at bounding box center [744, 205] width 1382 height 200
click at [905, 182] on div "Add Column" at bounding box center [744, 205] width 1382 height 200
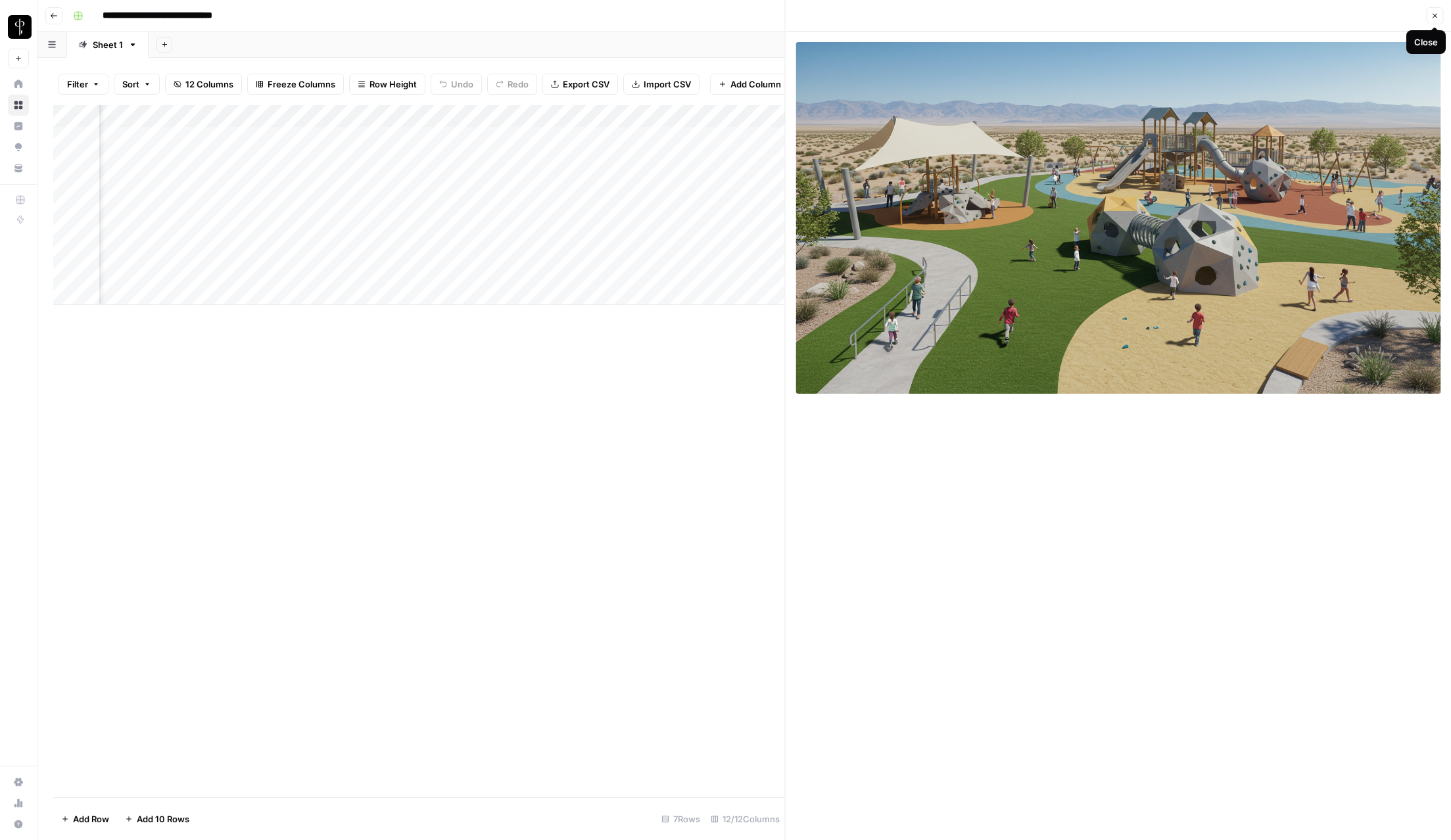
click at [1332, 10] on button "Close" at bounding box center [1435, 16] width 17 height 17
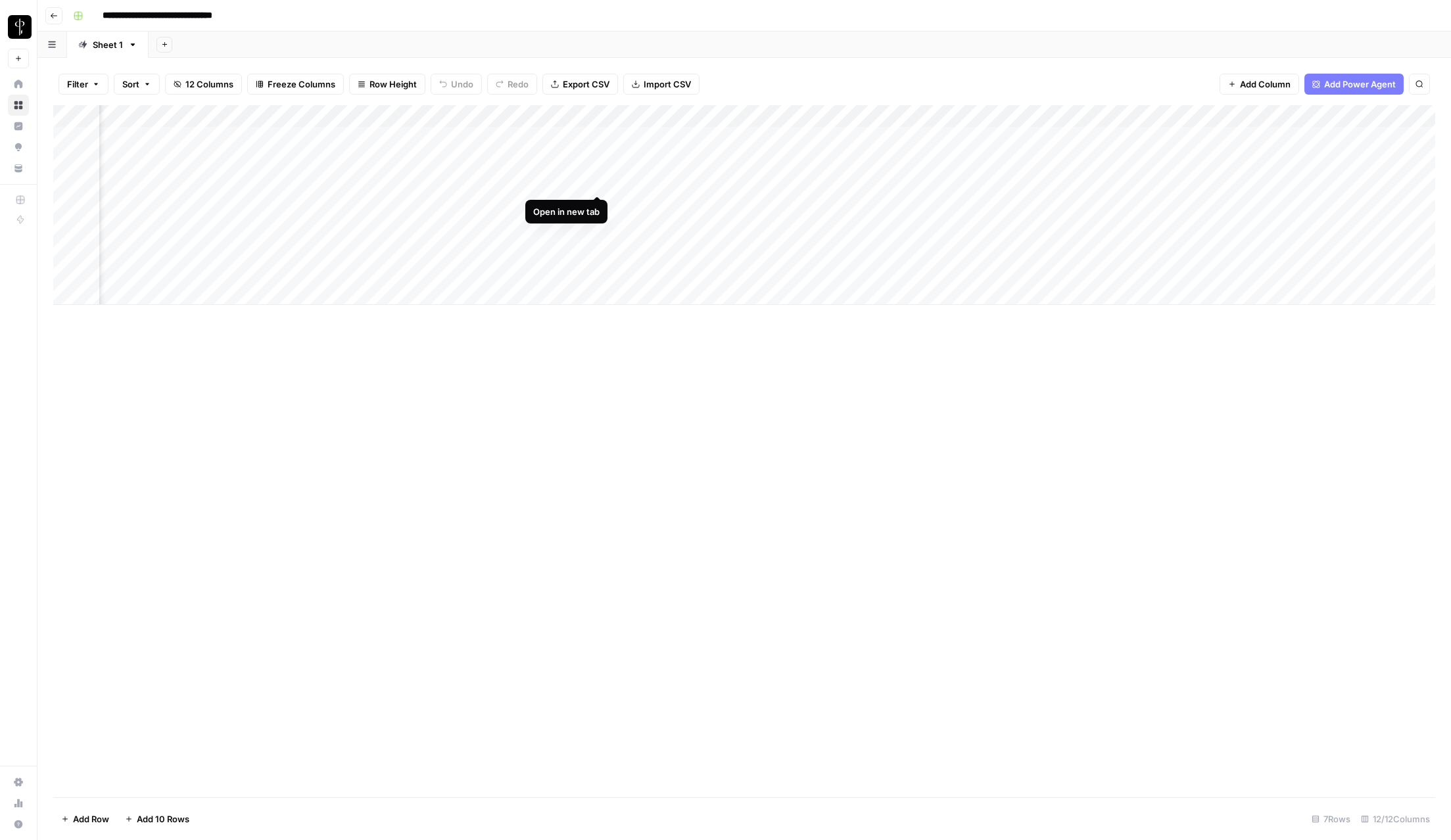
click at [604, 183] on div "Add Column" at bounding box center [744, 205] width 1382 height 200
click at [904, 159] on div "Add Column" at bounding box center [744, 205] width 1382 height 200
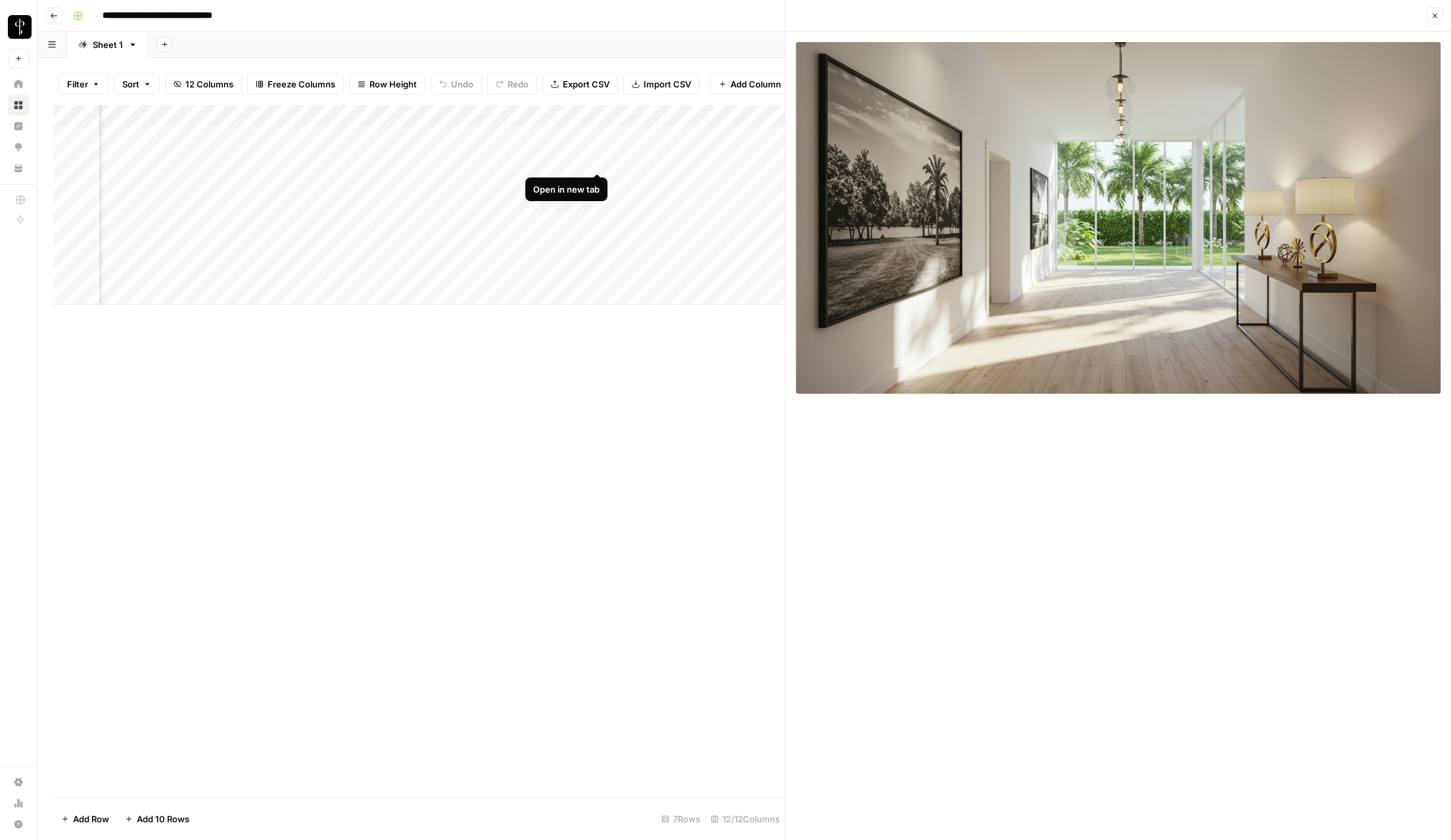
click at [595, 159] on div "Add Column" at bounding box center [419, 205] width 732 height 200
click at [1332, 17] on icon "button" at bounding box center [1435, 16] width 5 height 5
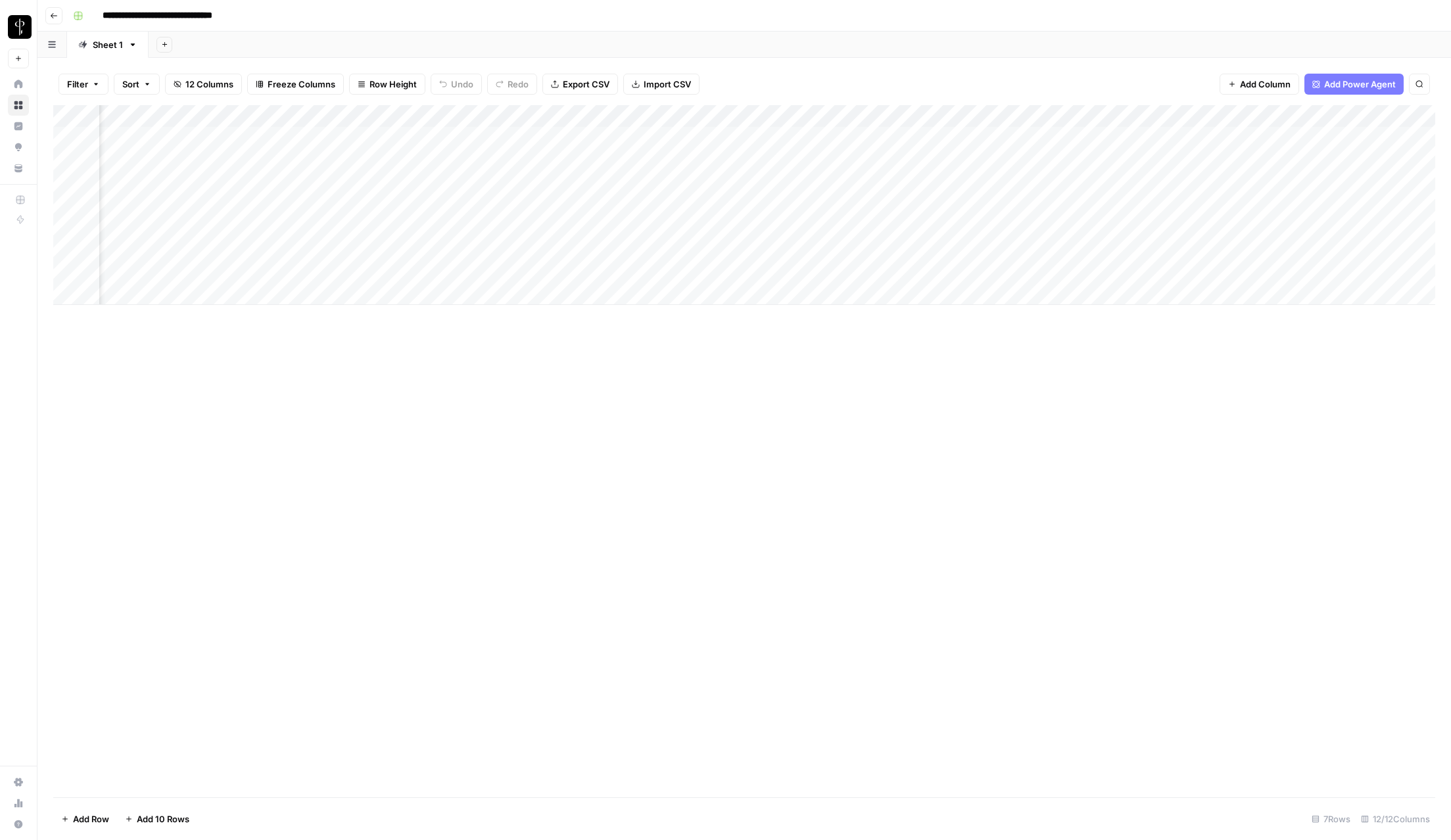
click at [269, 203] on div "Add Column" at bounding box center [744, 205] width 1382 height 200
click at [1305, 228] on div "Add Column" at bounding box center [744, 205] width 1382 height 200
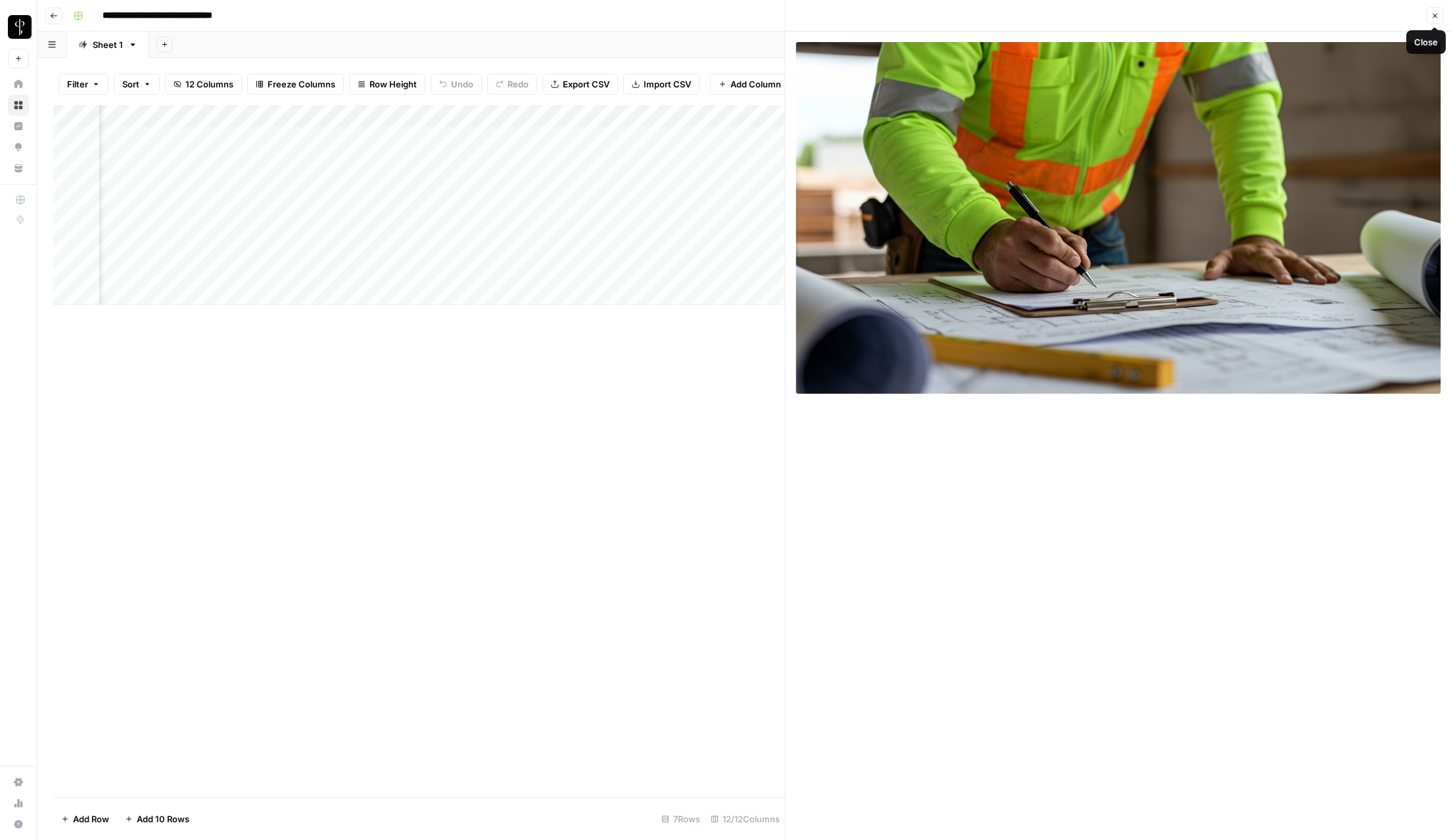
click at [1332, 16] on button "Close" at bounding box center [1435, 16] width 17 height 17
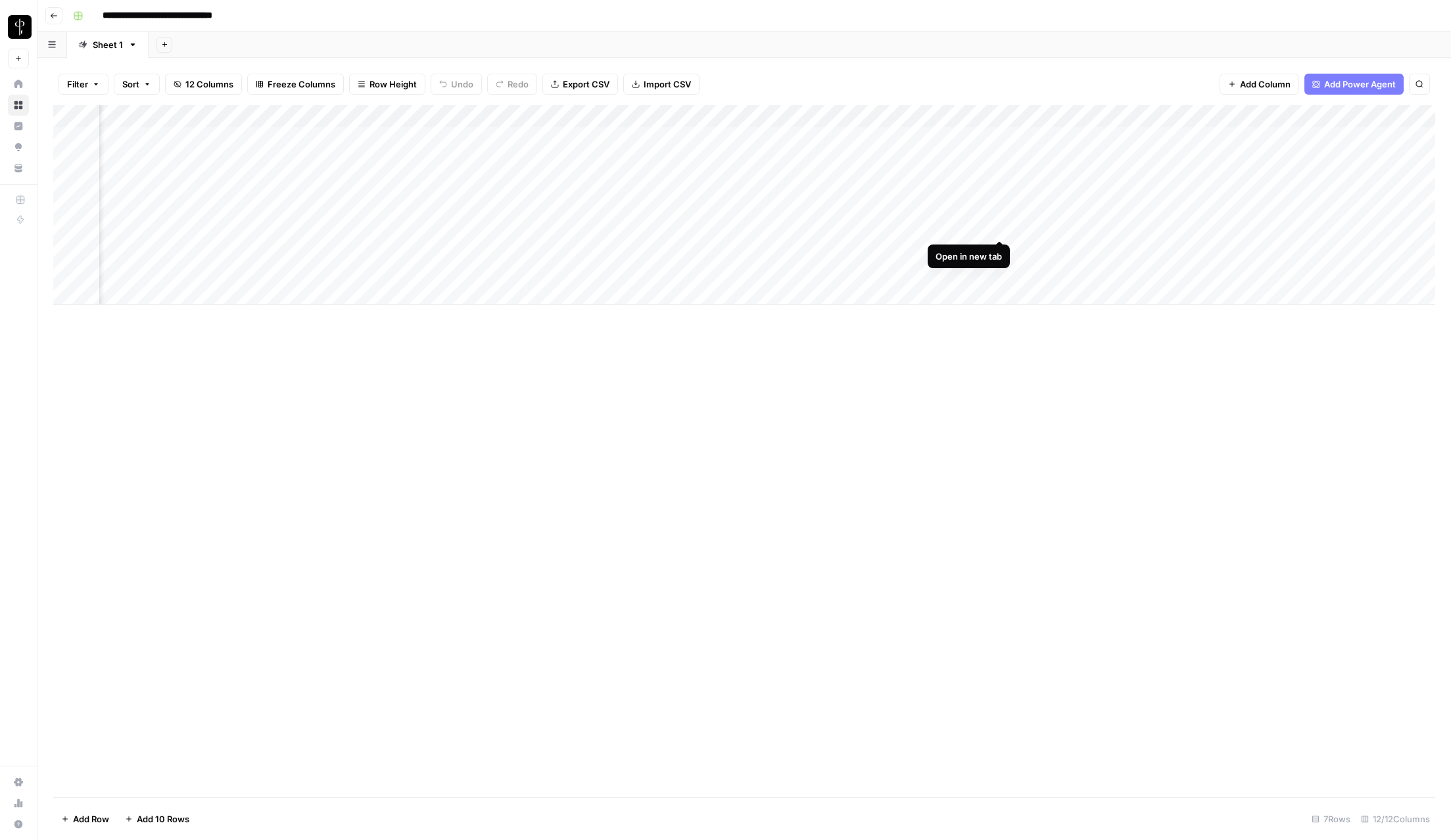
click at [1000, 228] on div "Add Column" at bounding box center [744, 205] width 1382 height 200
click at [635, 226] on div "Add Column" at bounding box center [744, 205] width 1382 height 200
click at [629, 226] on div "Add Column" at bounding box center [744, 205] width 1382 height 200
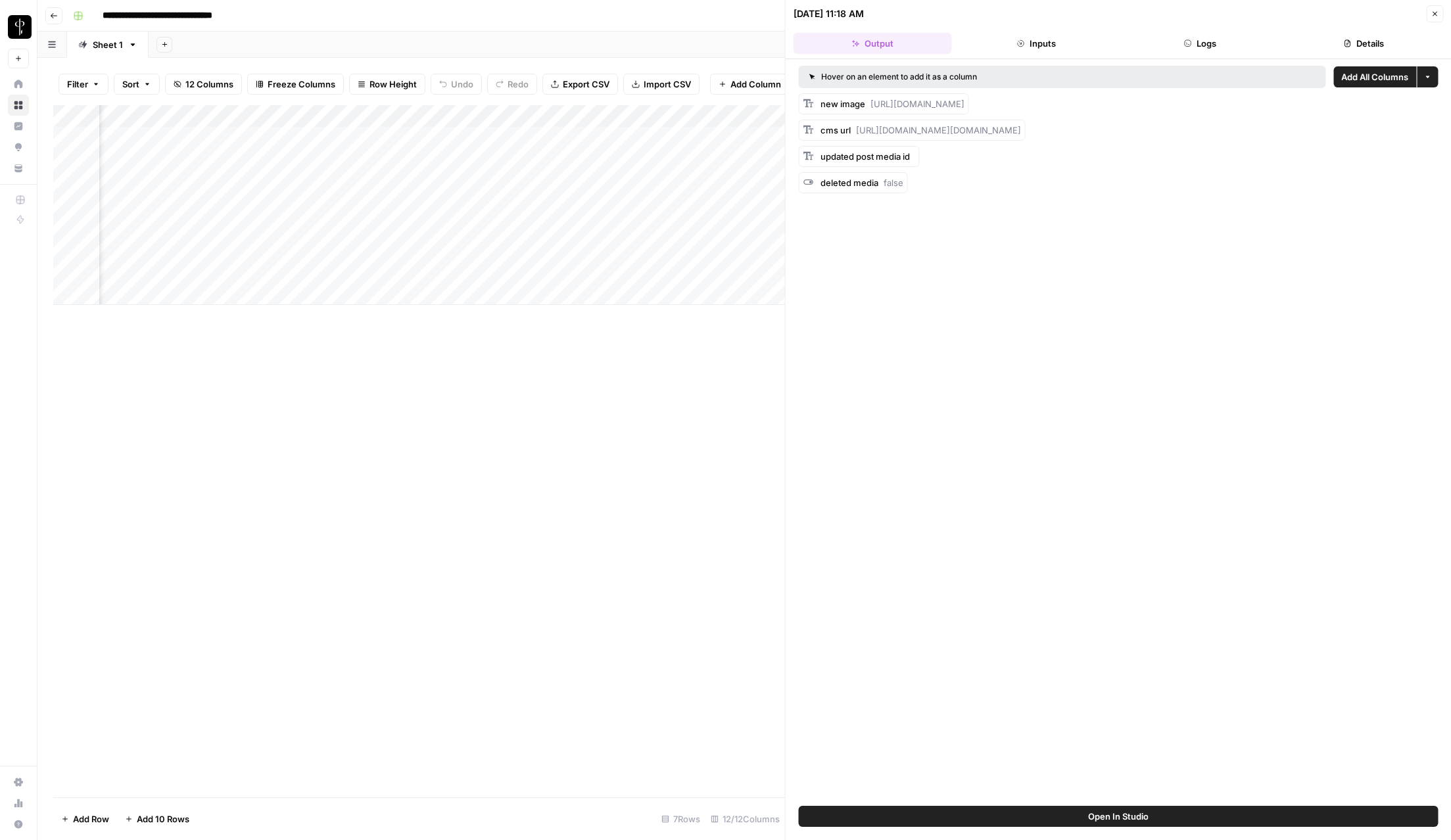
click at [1206, 39] on button "Logs" at bounding box center [1200, 43] width 159 height 21
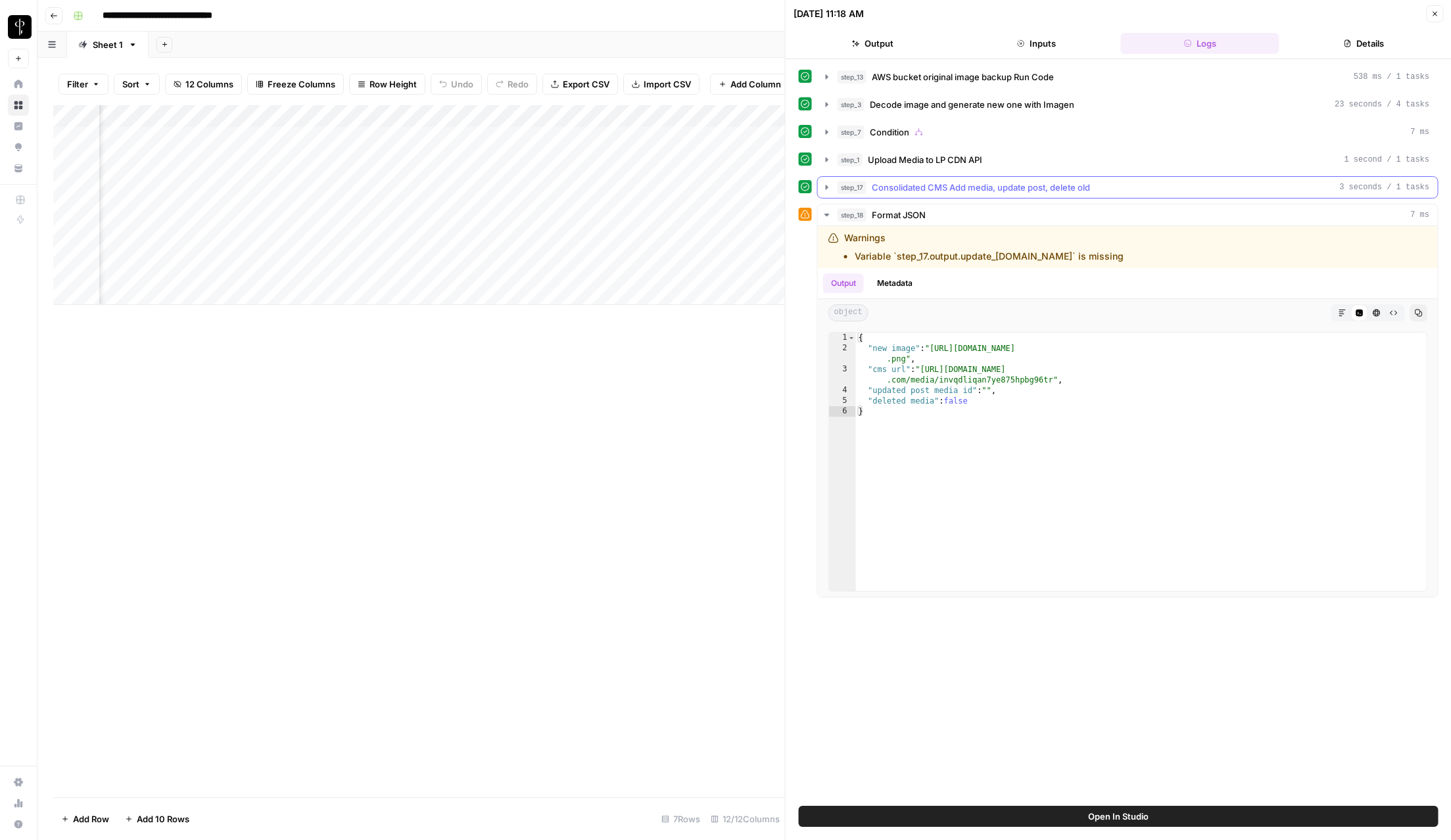
click at [947, 190] on span "Consolidated CMS Add media, update post, delete old" at bounding box center [981, 187] width 218 height 13
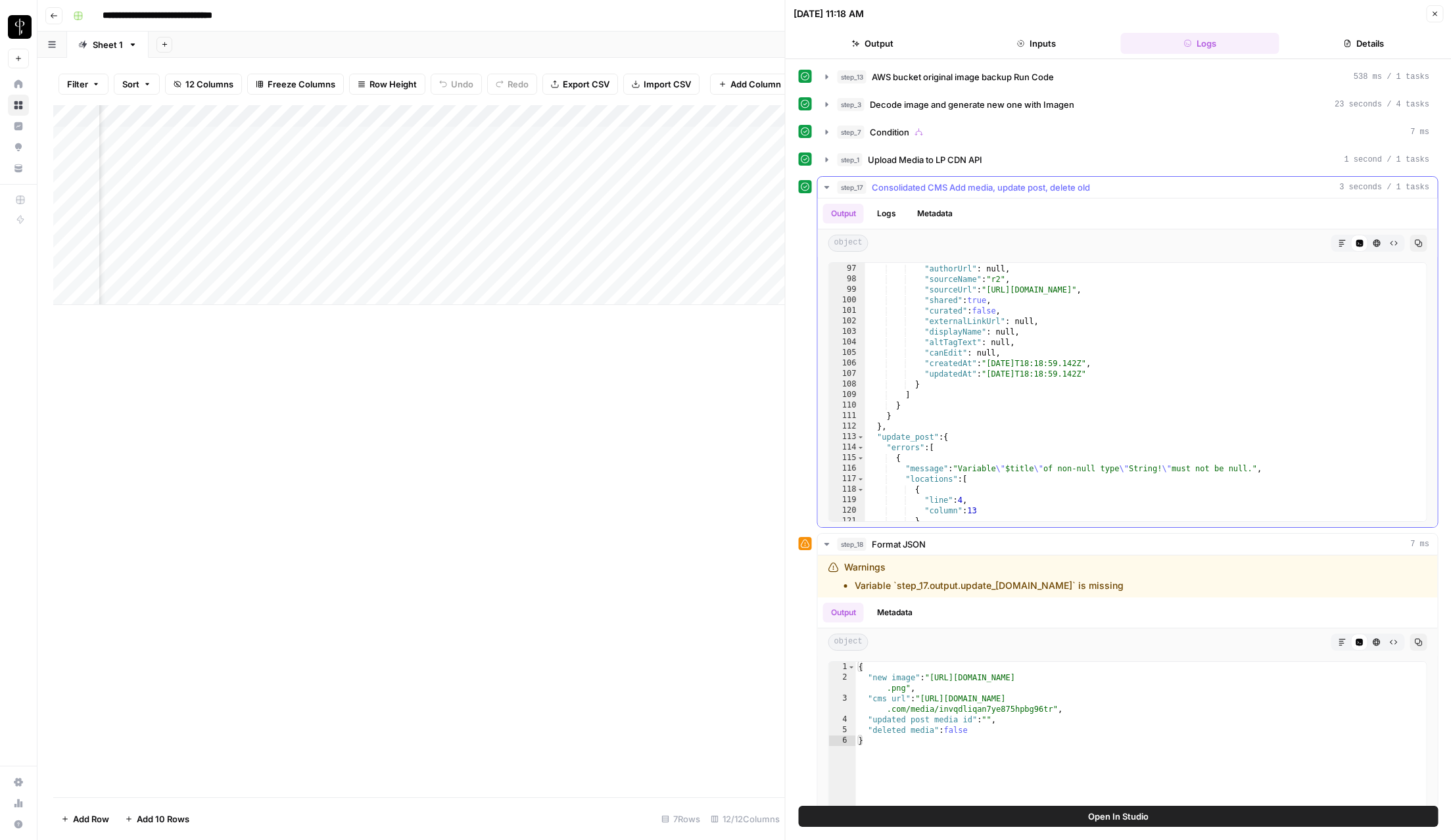
scroll to position [1243, 0]
click at [704, 334] on div "Add Column" at bounding box center [419, 451] width 732 height 692
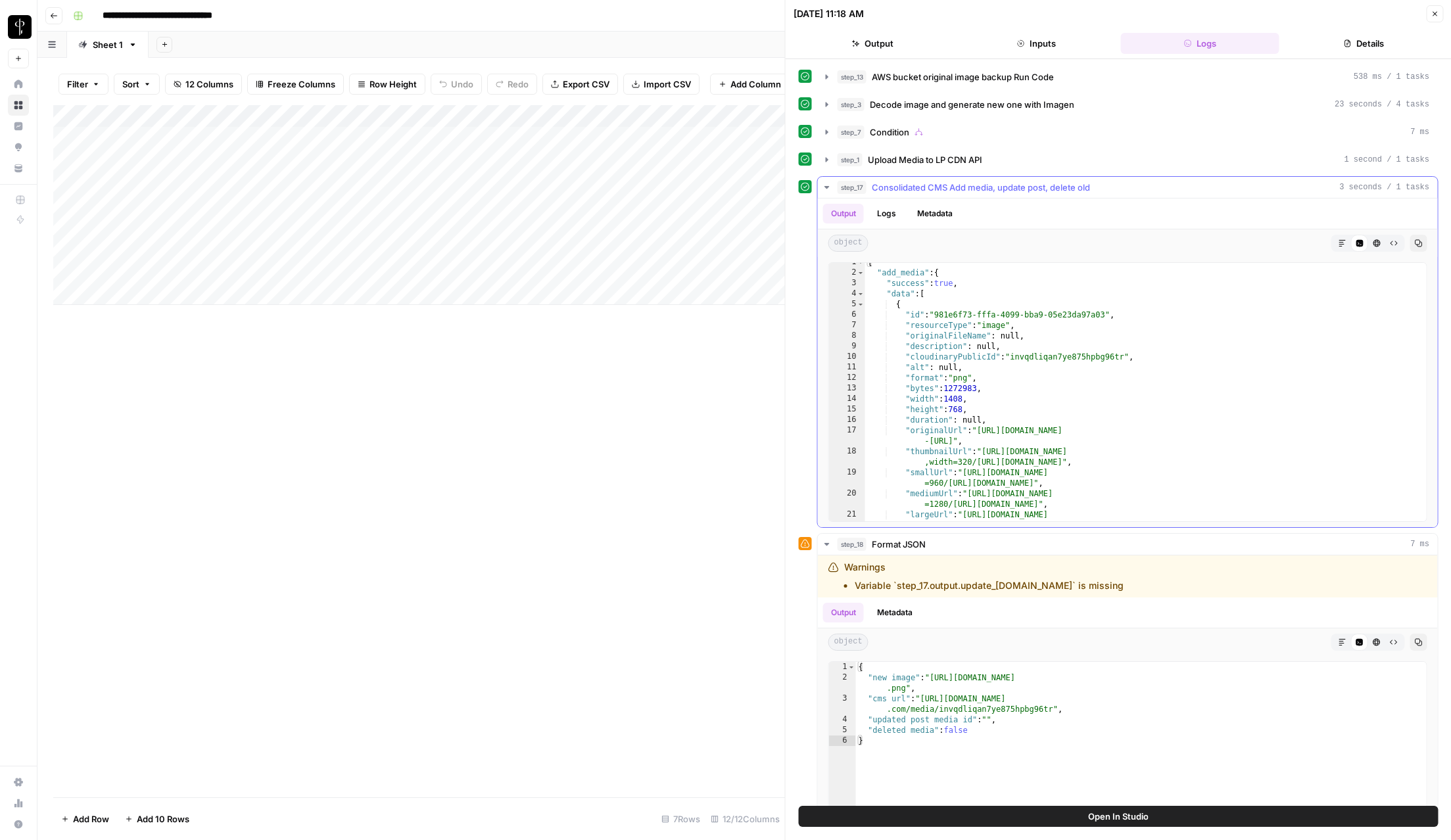
scroll to position [0, 0]
click at [1332, 13] on icon "button" at bounding box center [1435, 14] width 5 height 5
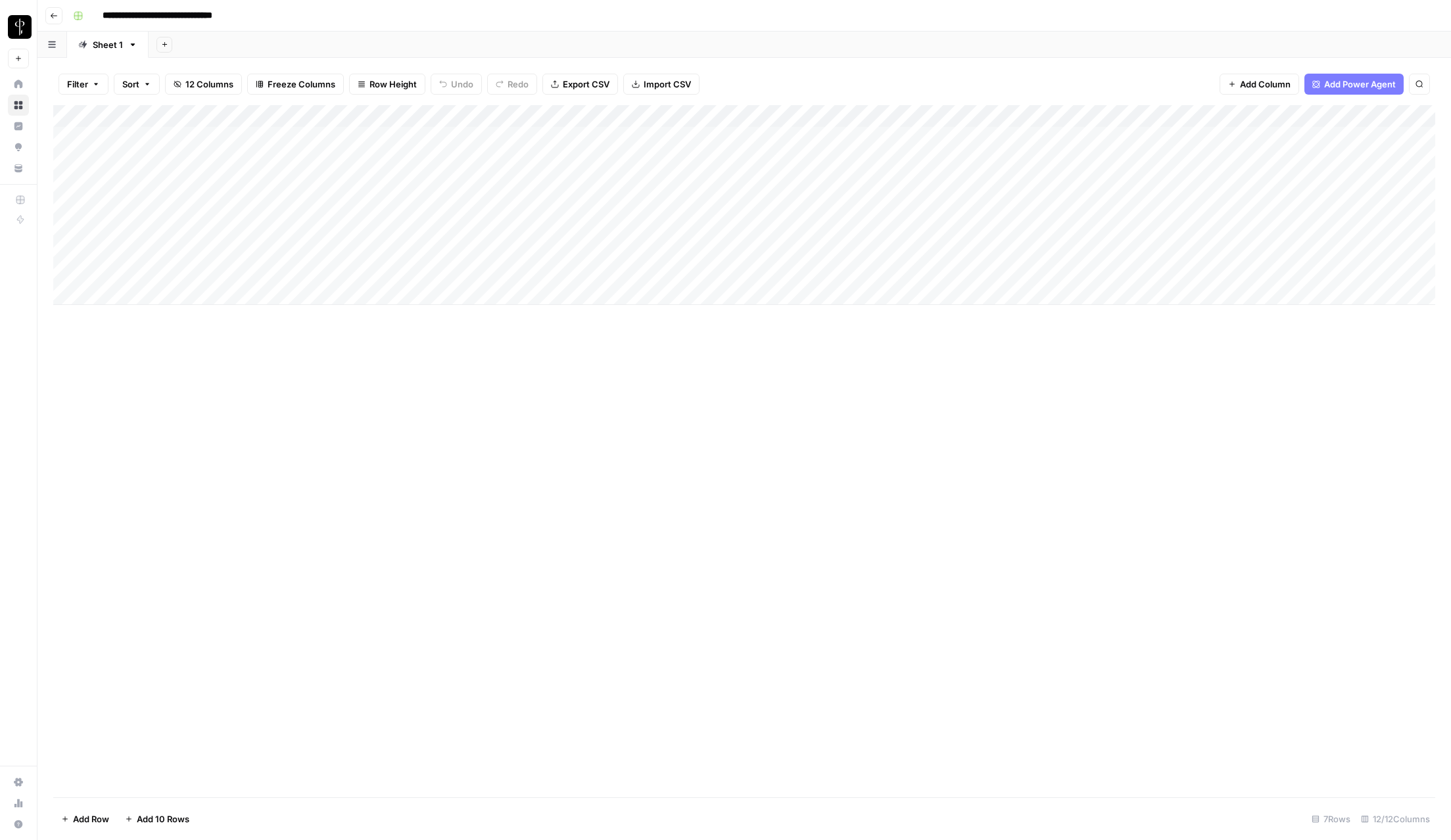
click at [1076, 205] on div "Add Column" at bounding box center [744, 205] width 1382 height 200
click at [1151, 201] on div "Add Column" at bounding box center [744, 205] width 1382 height 200
click at [1332, 204] on div "Add Column" at bounding box center [744, 205] width 1382 height 200
click at [397, 221] on div "Add Column" at bounding box center [744, 205] width 1382 height 200
click at [397, 258] on div "Add Column" at bounding box center [744, 205] width 1382 height 200
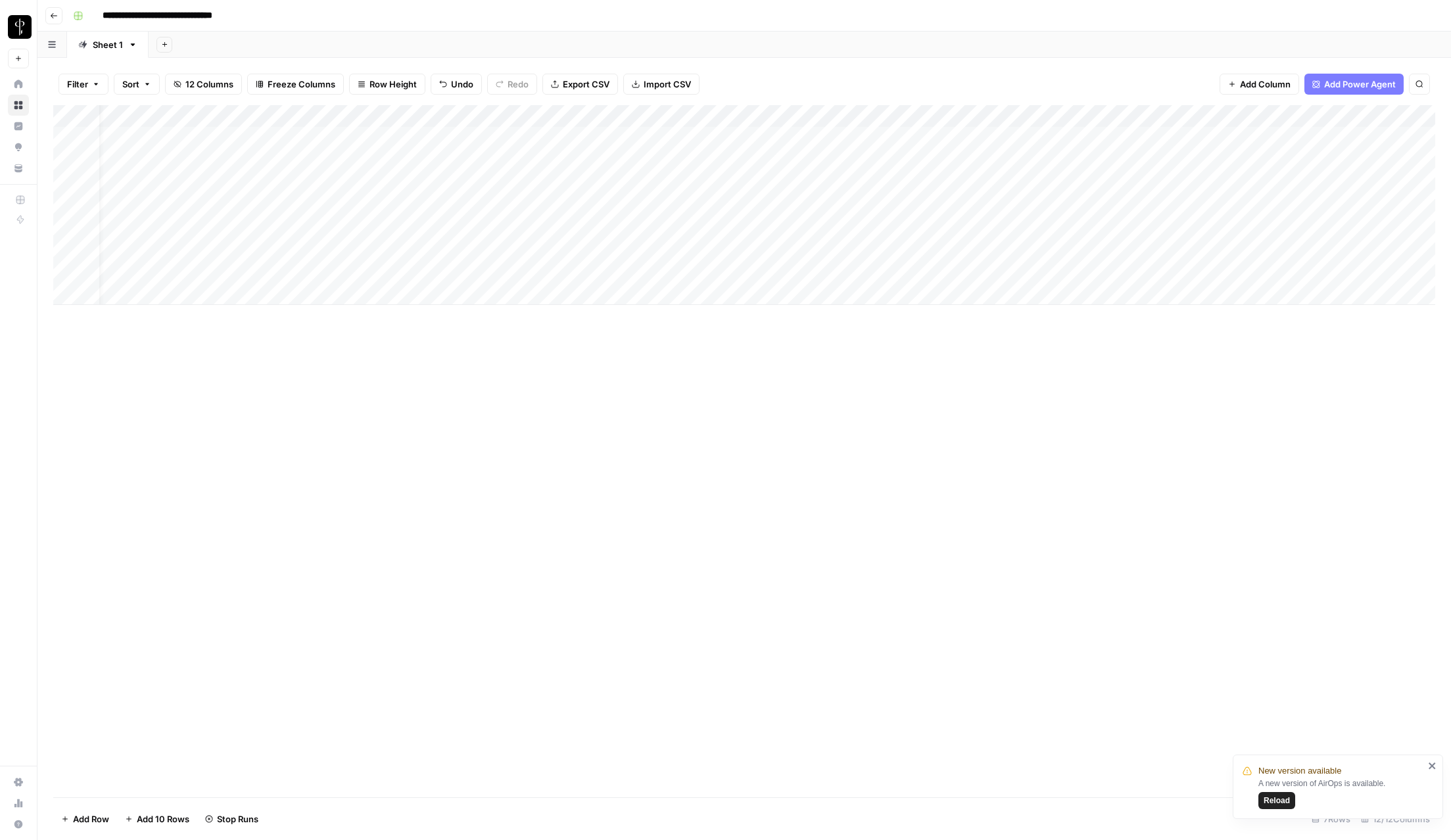
scroll to position [0, 27]
click at [1093, 247] on div "Add Column" at bounding box center [744, 205] width 1382 height 200
click at [1120, 251] on div "Add Column" at bounding box center [744, 205] width 1382 height 200
click at [333, 244] on div "Add Column" at bounding box center [744, 205] width 1382 height 200
click at [338, 270] on div "Add Column" at bounding box center [744, 205] width 1382 height 200
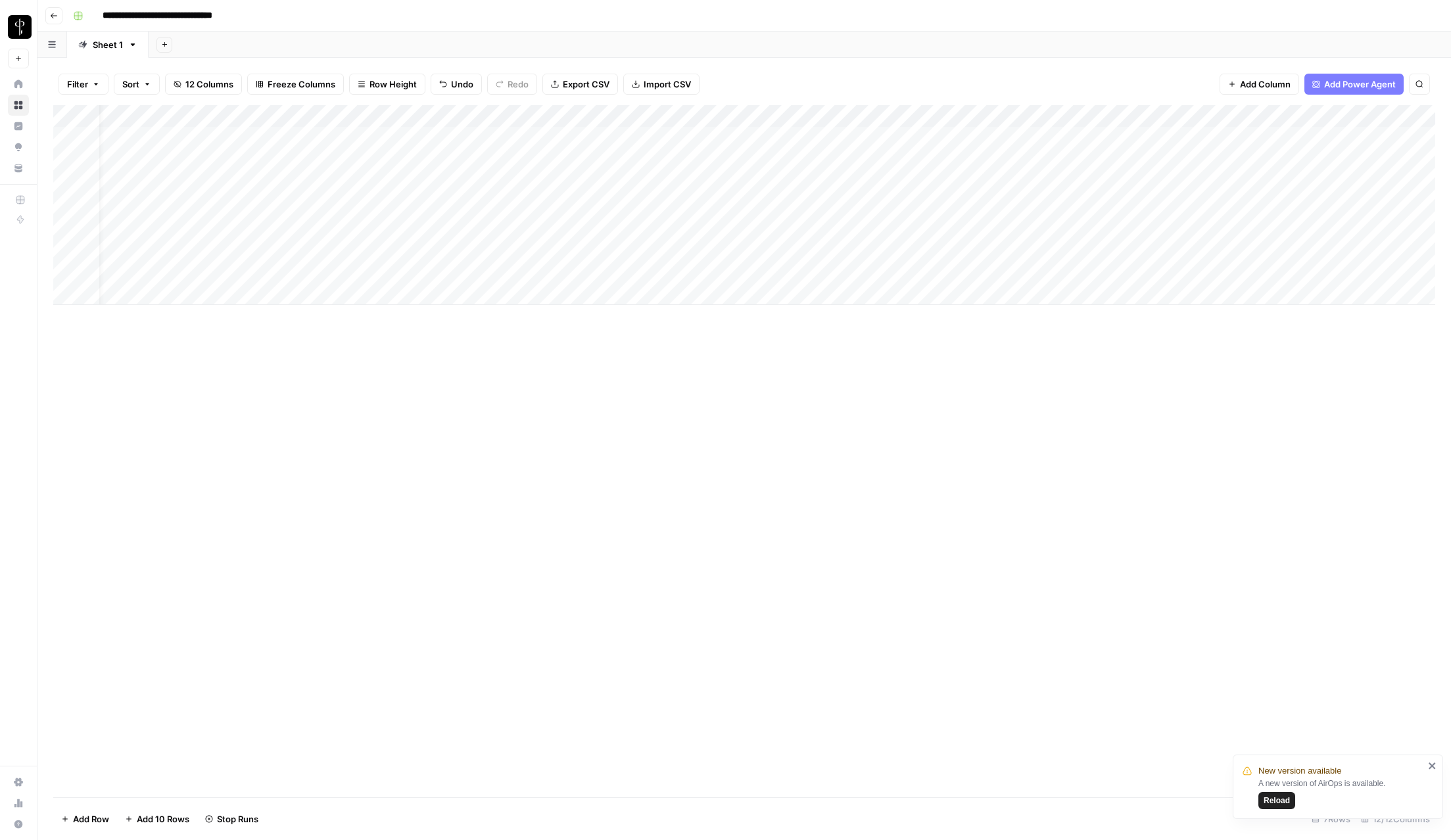
scroll to position [0, 0]
click at [1155, 269] on div "Add Column" at bounding box center [744, 205] width 1382 height 200
click at [390, 270] on div "Add Column" at bounding box center [744, 205] width 1382 height 200
drag, startPoint x: 370, startPoint y: 354, endPoint x: 374, endPoint y: 347, distance: 8.1
click at [370, 353] on div "Add Column" at bounding box center [744, 451] width 1382 height 692
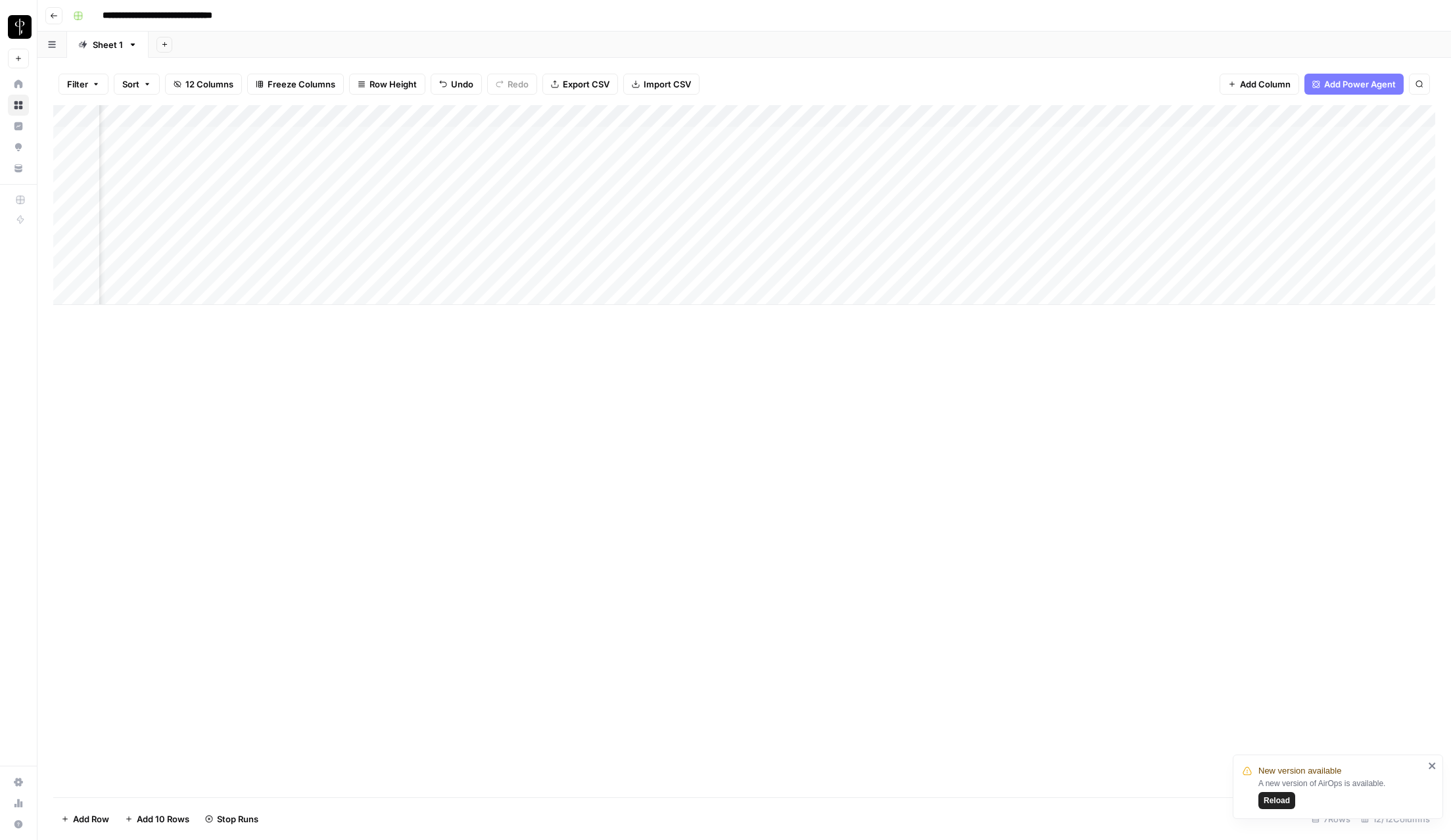
scroll to position [0, 245]
click at [1093, 271] on div "Add Column" at bounding box center [744, 205] width 1382 height 200
click at [1092, 136] on div "Add Column" at bounding box center [744, 205] width 1382 height 200
click at [1274, 805] on span "Reload" at bounding box center [1276, 800] width 26 height 12
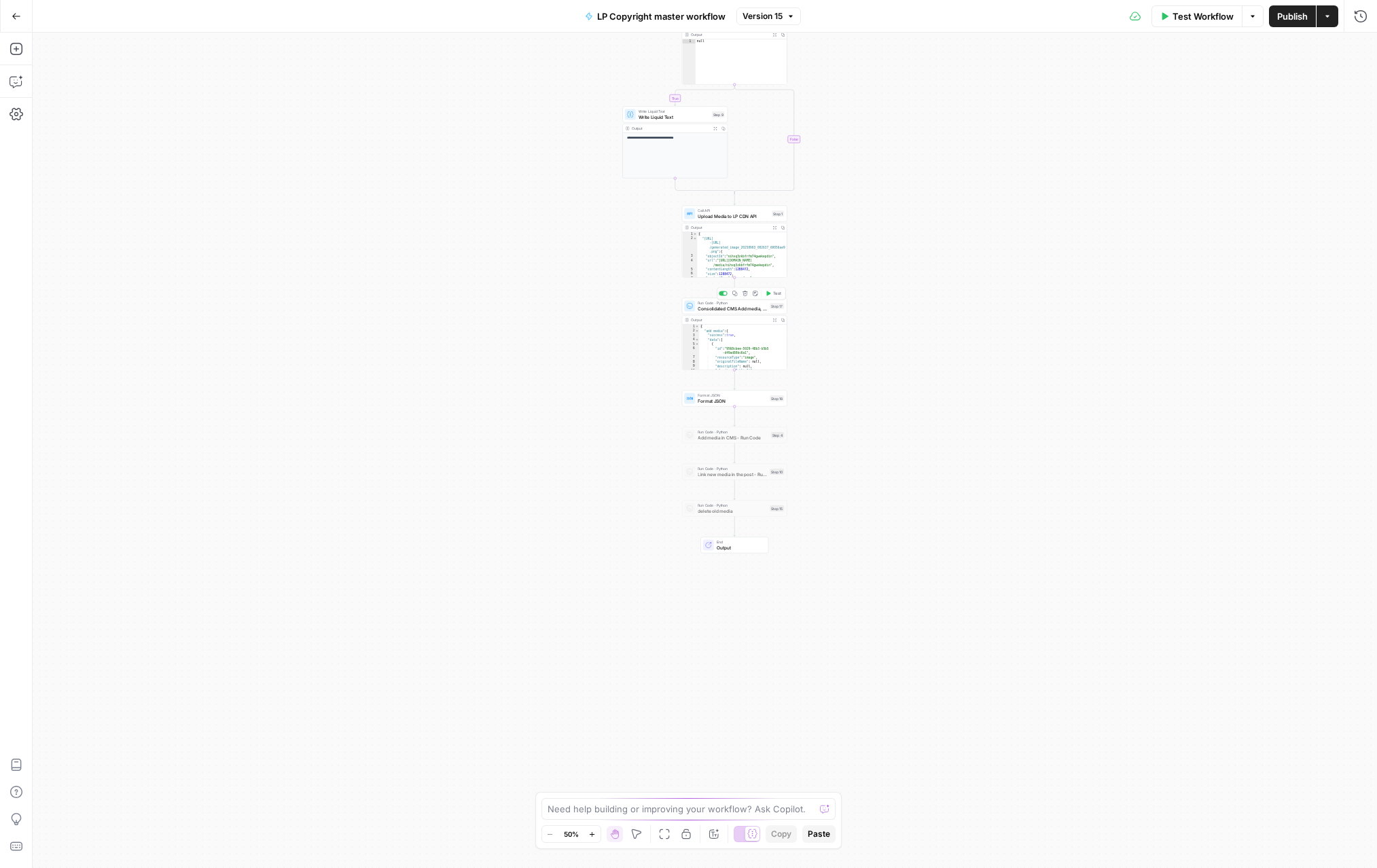
click at [729, 308] on span "Consolidated CMS Add media, update post, delete old" at bounding box center [732, 308] width 70 height 7
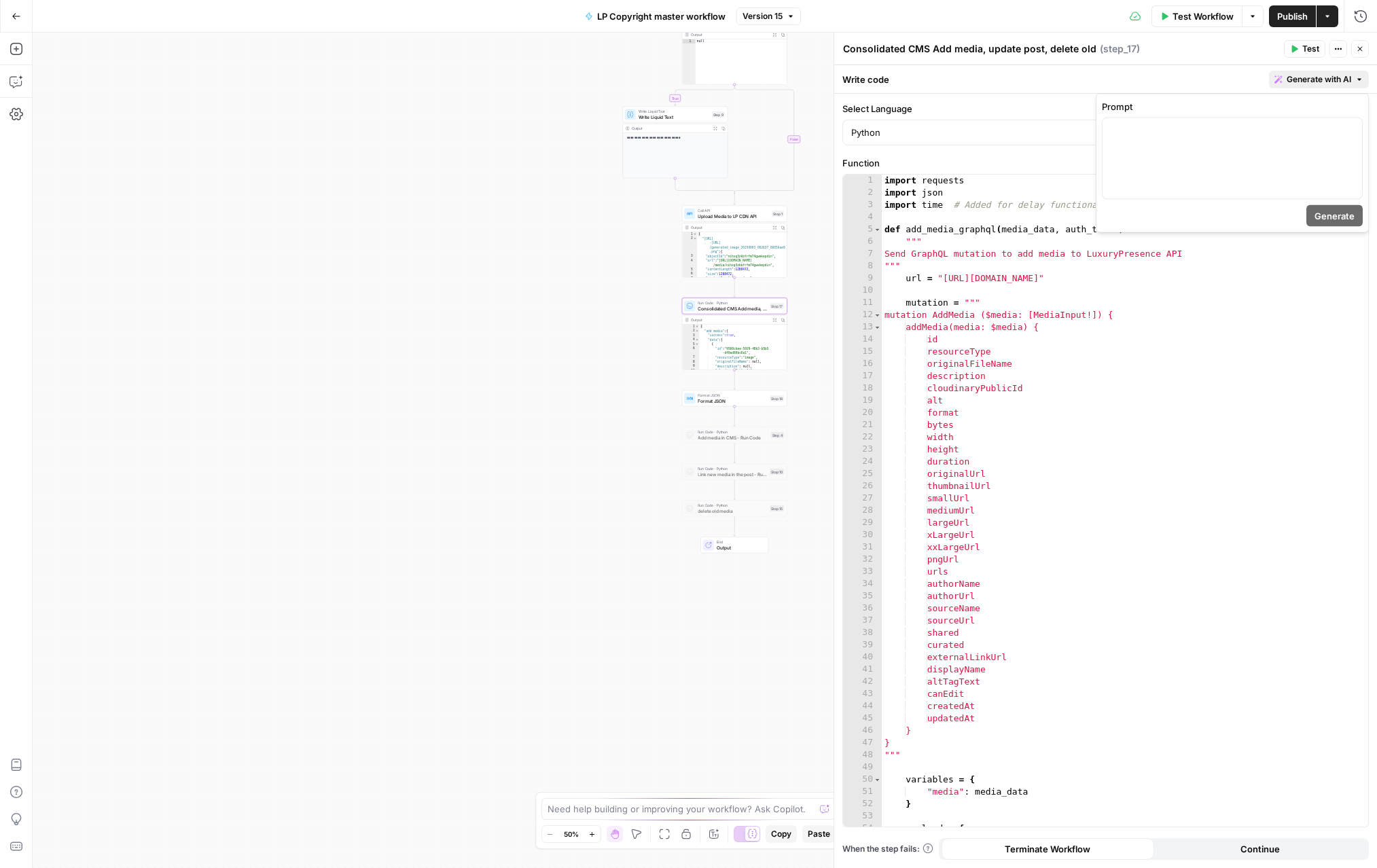
click at [1340, 83] on span "Generate with AI" at bounding box center [1319, 80] width 65 height 12
click at [1221, 173] on div at bounding box center [1232, 158] width 260 height 81
click at [1327, 219] on span "Generate" at bounding box center [1334, 216] width 40 height 14
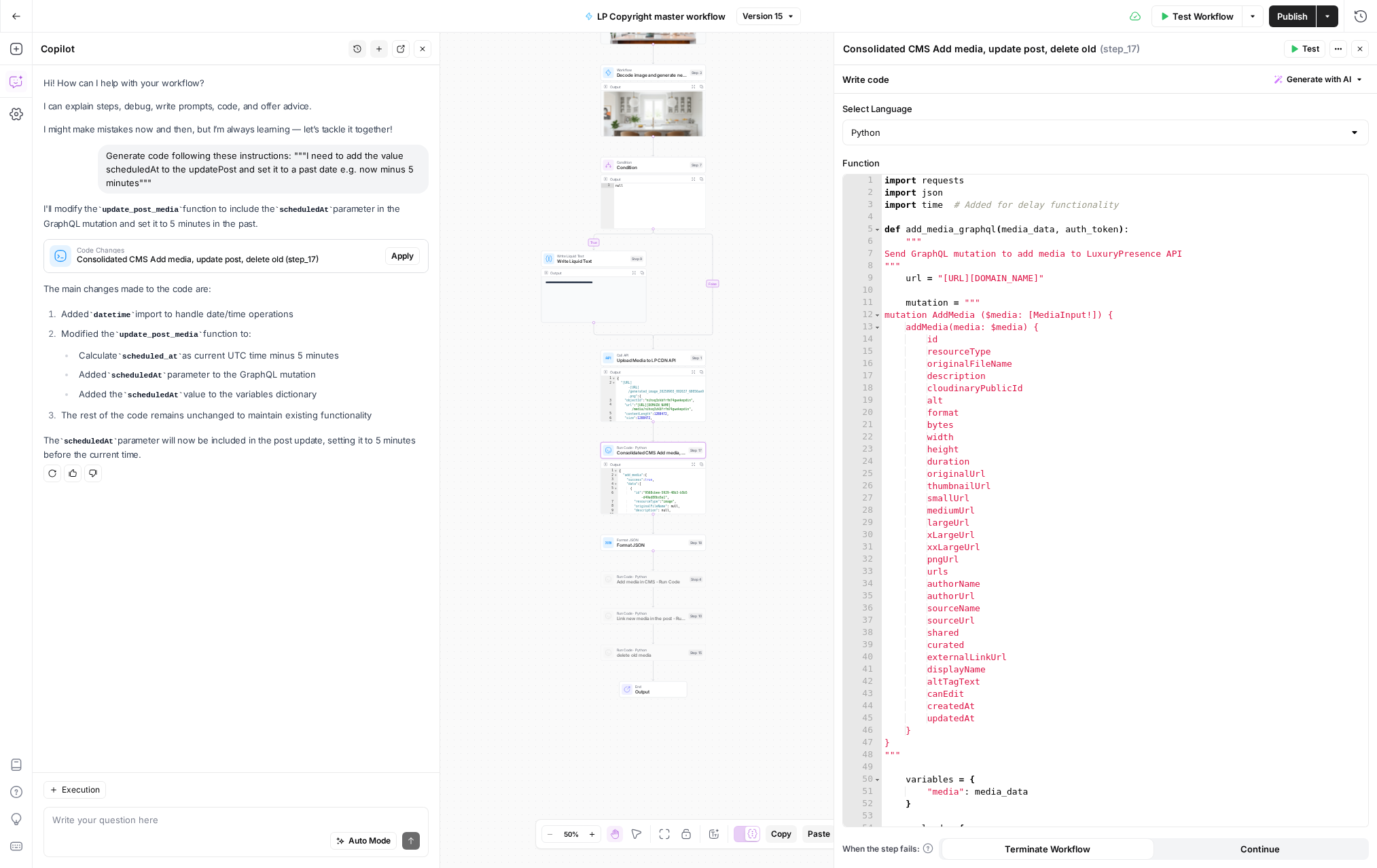
click at [407, 256] on span "Apply" at bounding box center [402, 256] width 22 height 12
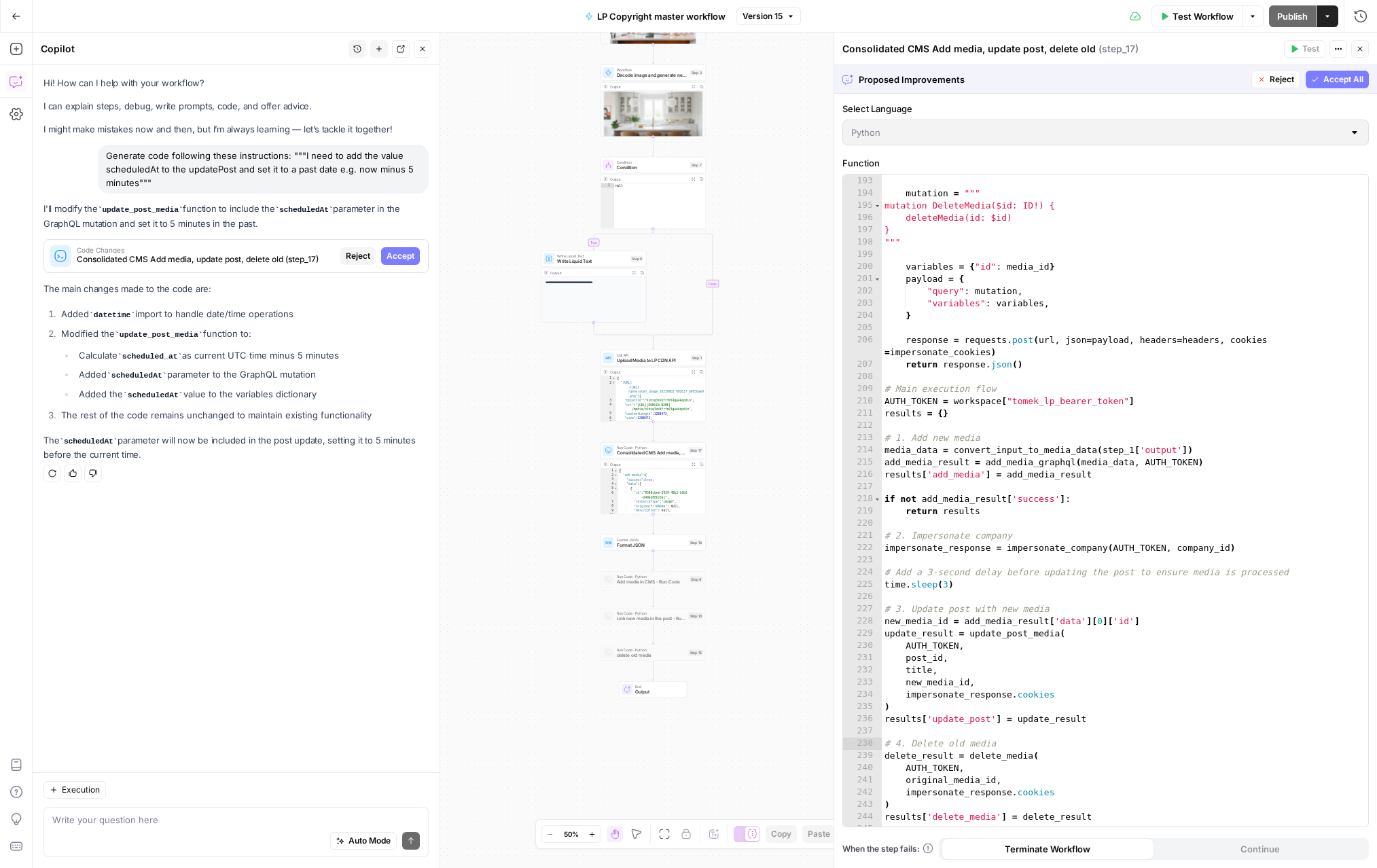
scroll to position [2429, 0]
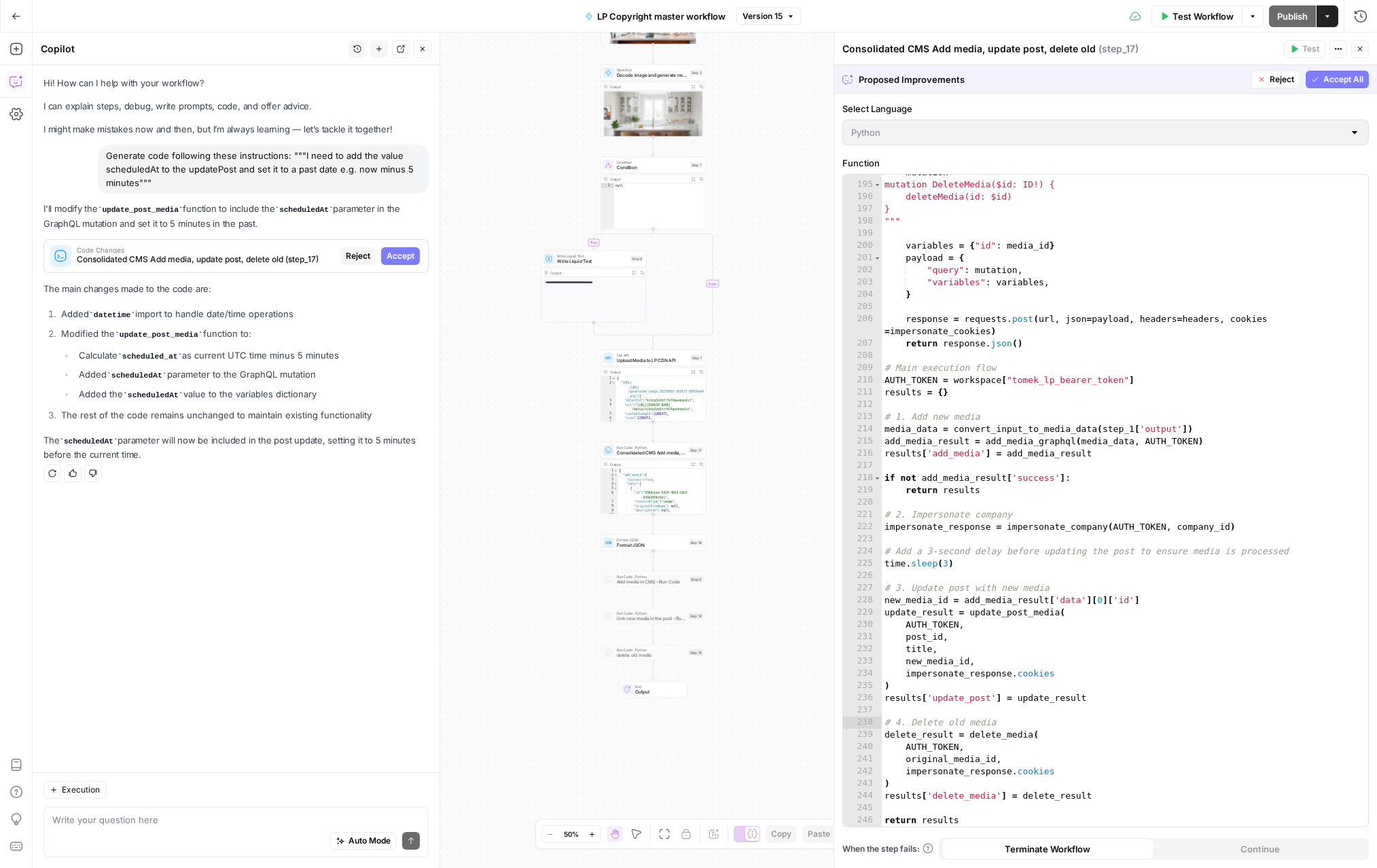
click at [1324, 79] on span "Accept All" at bounding box center [1343, 80] width 40 height 12
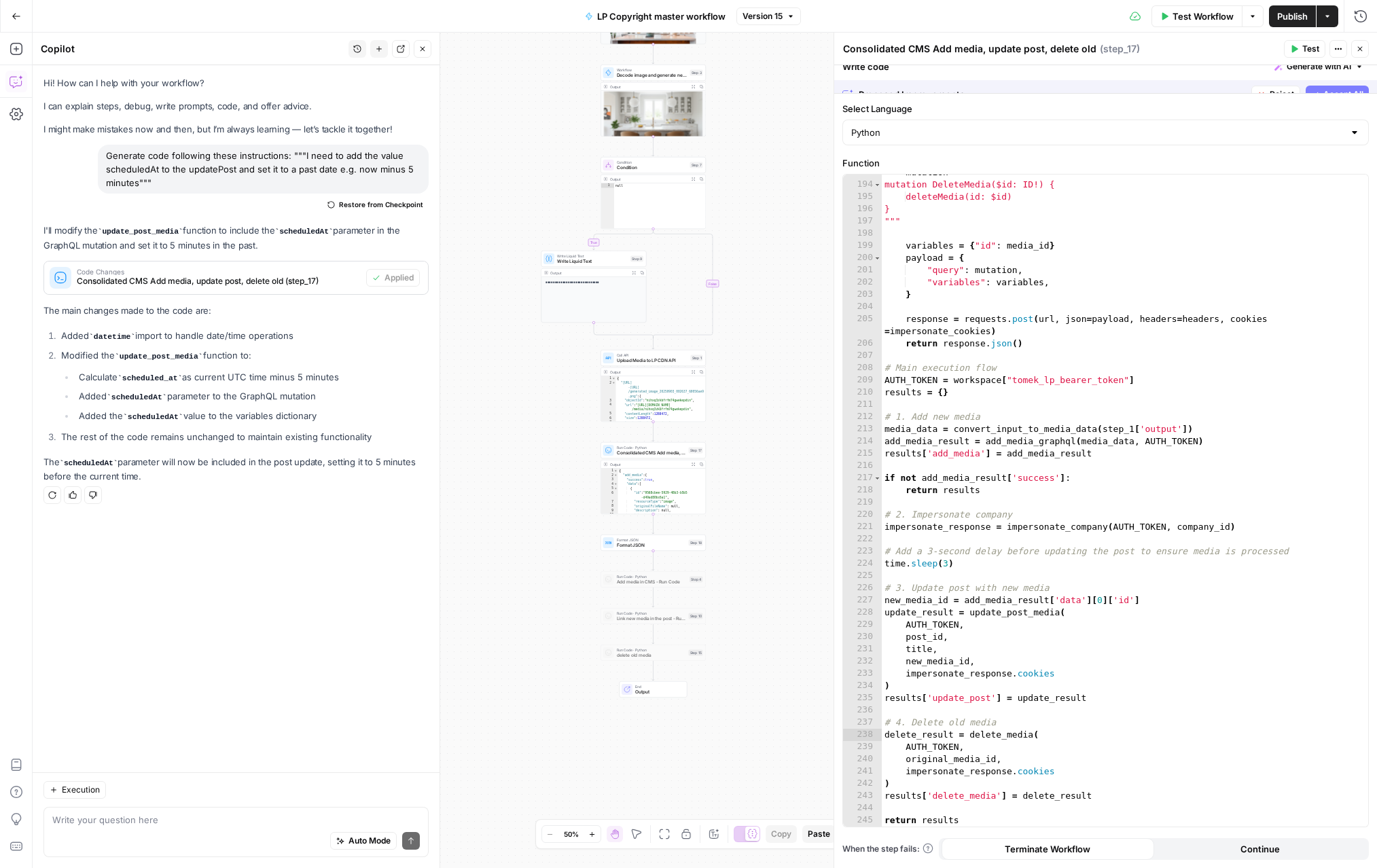
scroll to position [2417, 0]
click at [1311, 52] on span "Test" at bounding box center [1311, 48] width 17 height 12
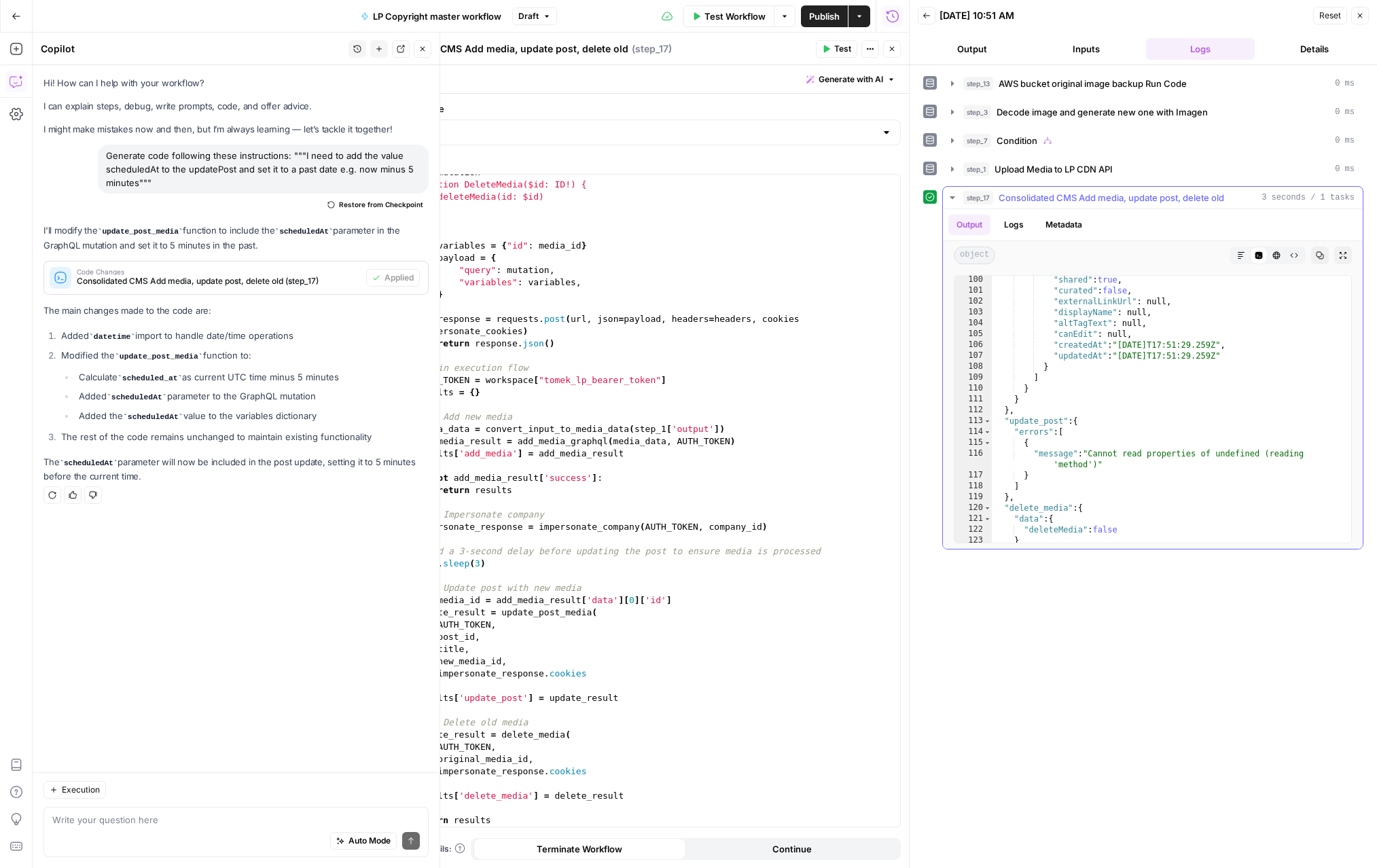
scroll to position [1744, 0]
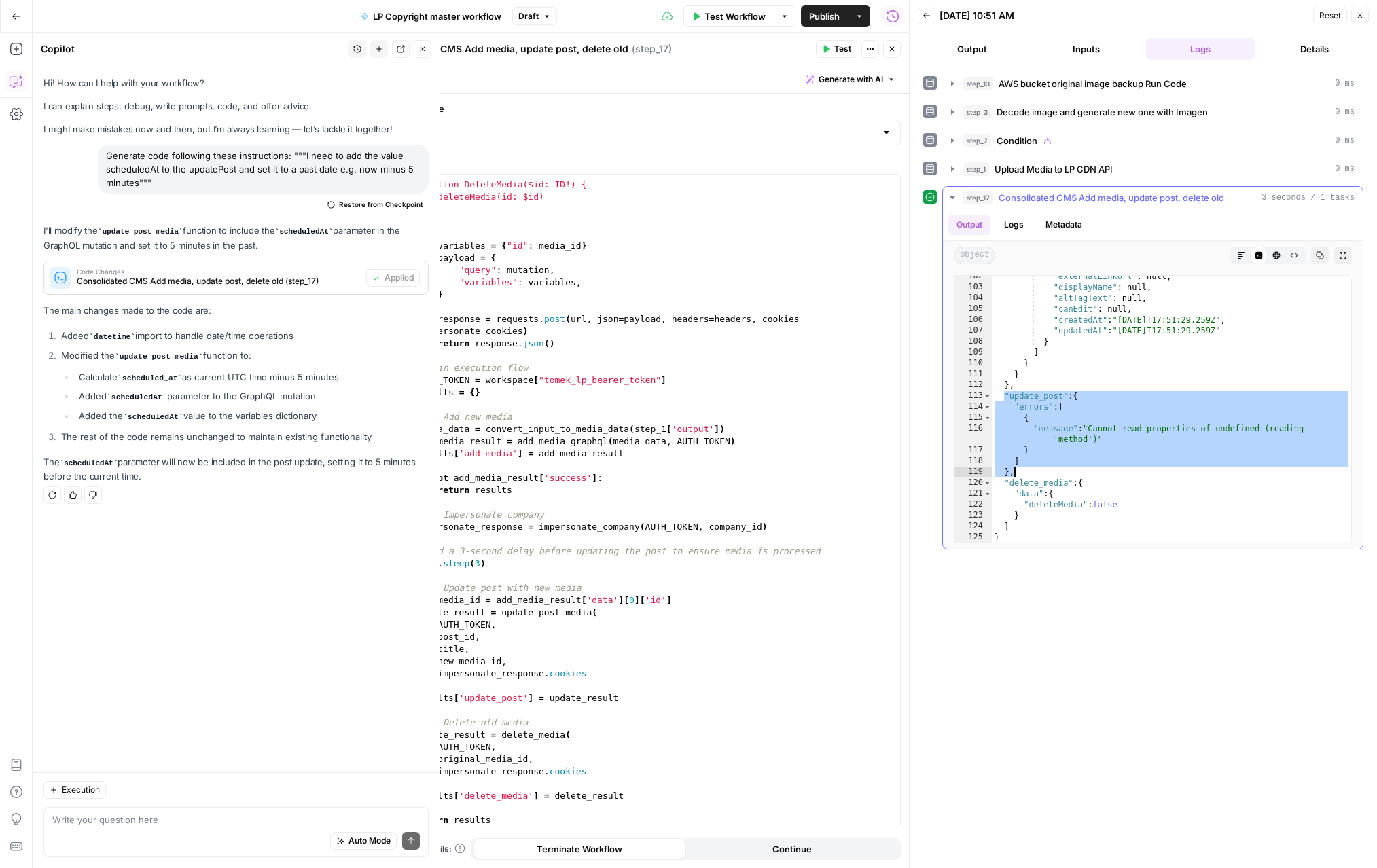
drag, startPoint x: 1004, startPoint y: 394, endPoint x: 1041, endPoint y: 473, distance: 87.2
click at [1041, 473] on div ""externalLinkUrl" : null , "displayName" : null , "altTagText" : null , "canEdi…" at bounding box center [1171, 416] width 359 height 289
type textarea "* ****"
click at [139, 838] on div "Auto Mode Send" at bounding box center [236, 842] width 367 height 30
paste textarea ""update_post": { "errors": [ { "message": "Cannot read properties of undefined …"
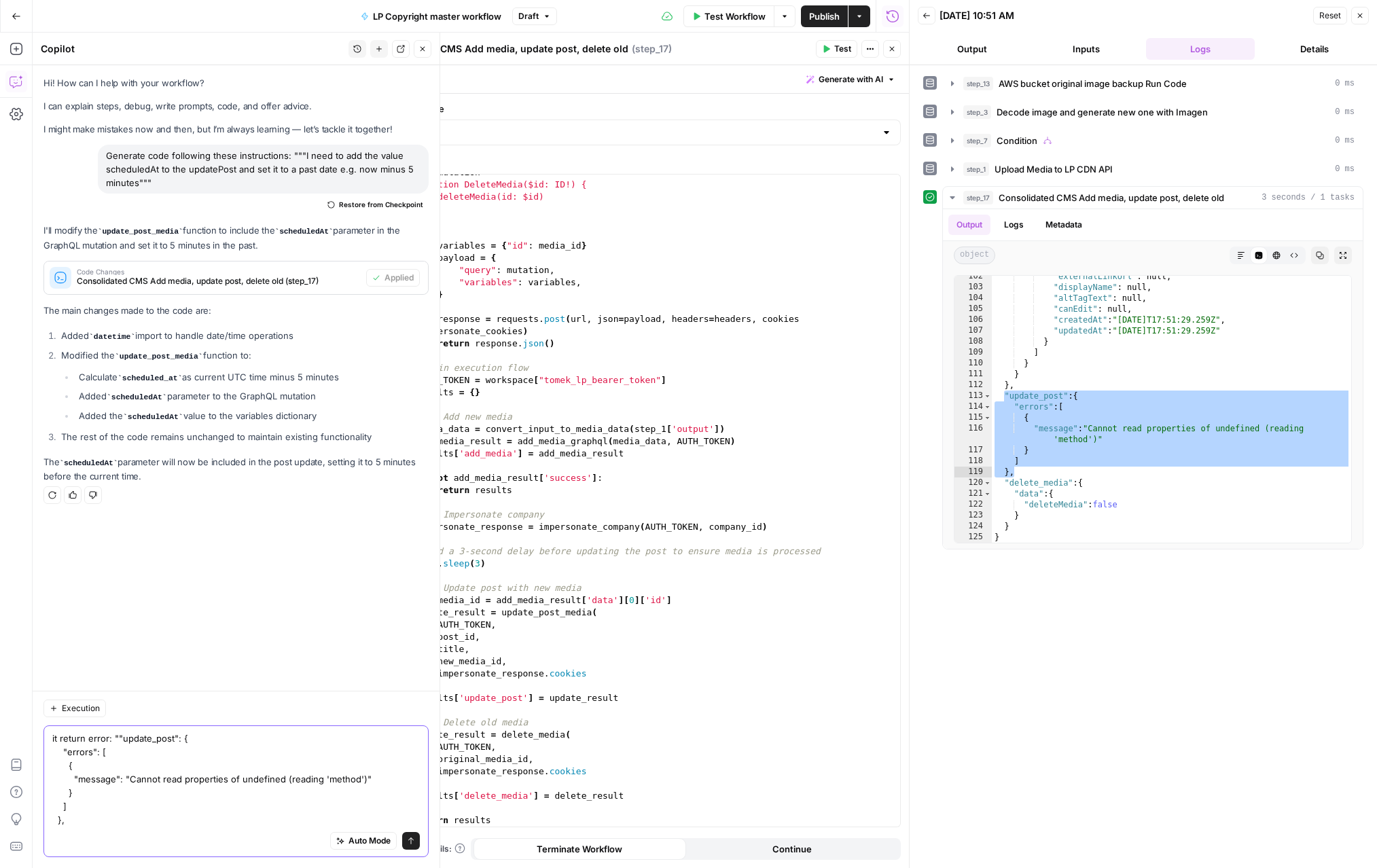
type textarea "it return error: ""update_post": { "errors": [ { "message": "Cannot read proper…"
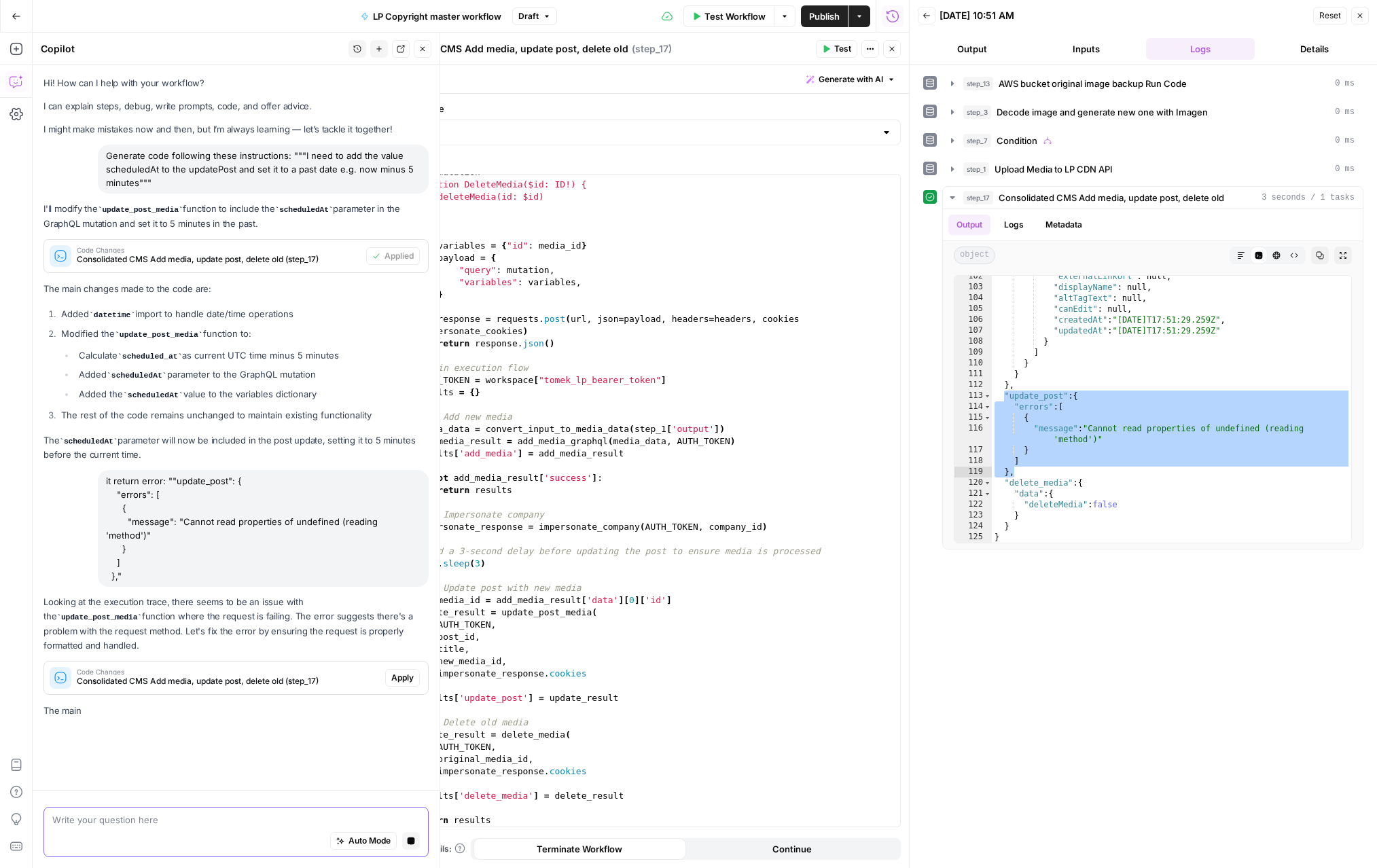
scroll to position [0, 0]
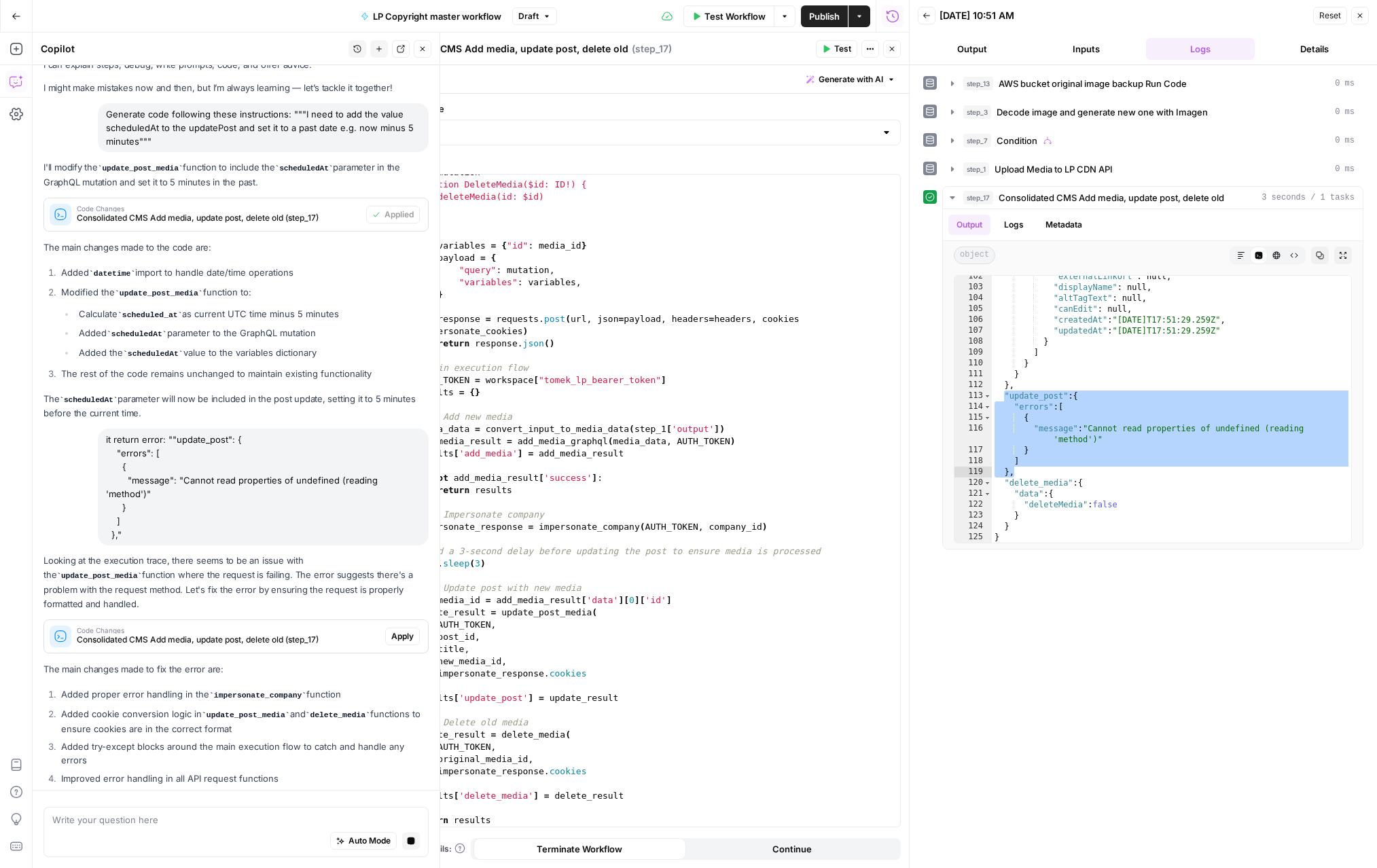
click at [402, 634] on div "Looking at the execution trace, there seems to be an issue with the update_post…" at bounding box center [236, 692] width 385 height 275
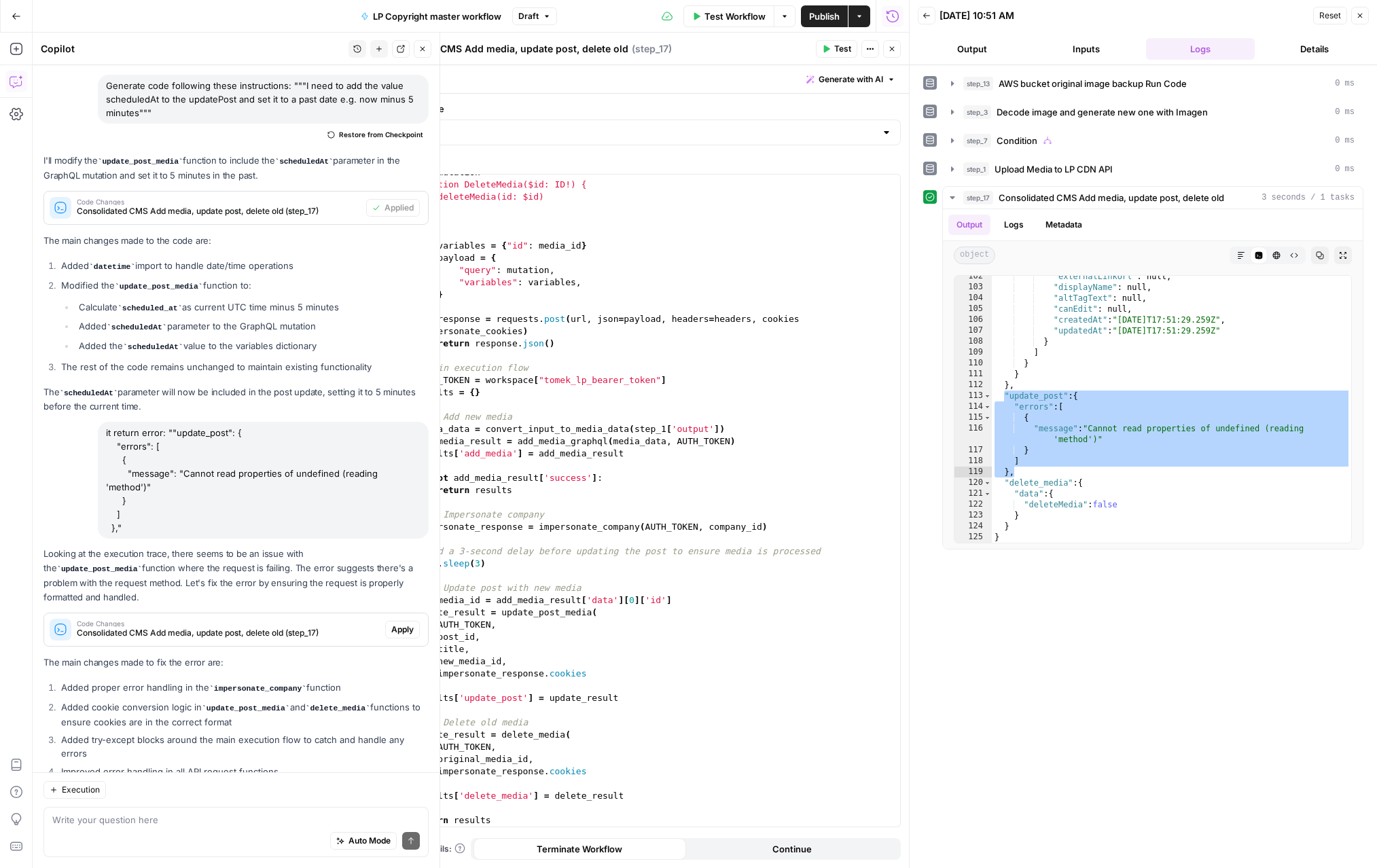
scroll to position [131, 0]
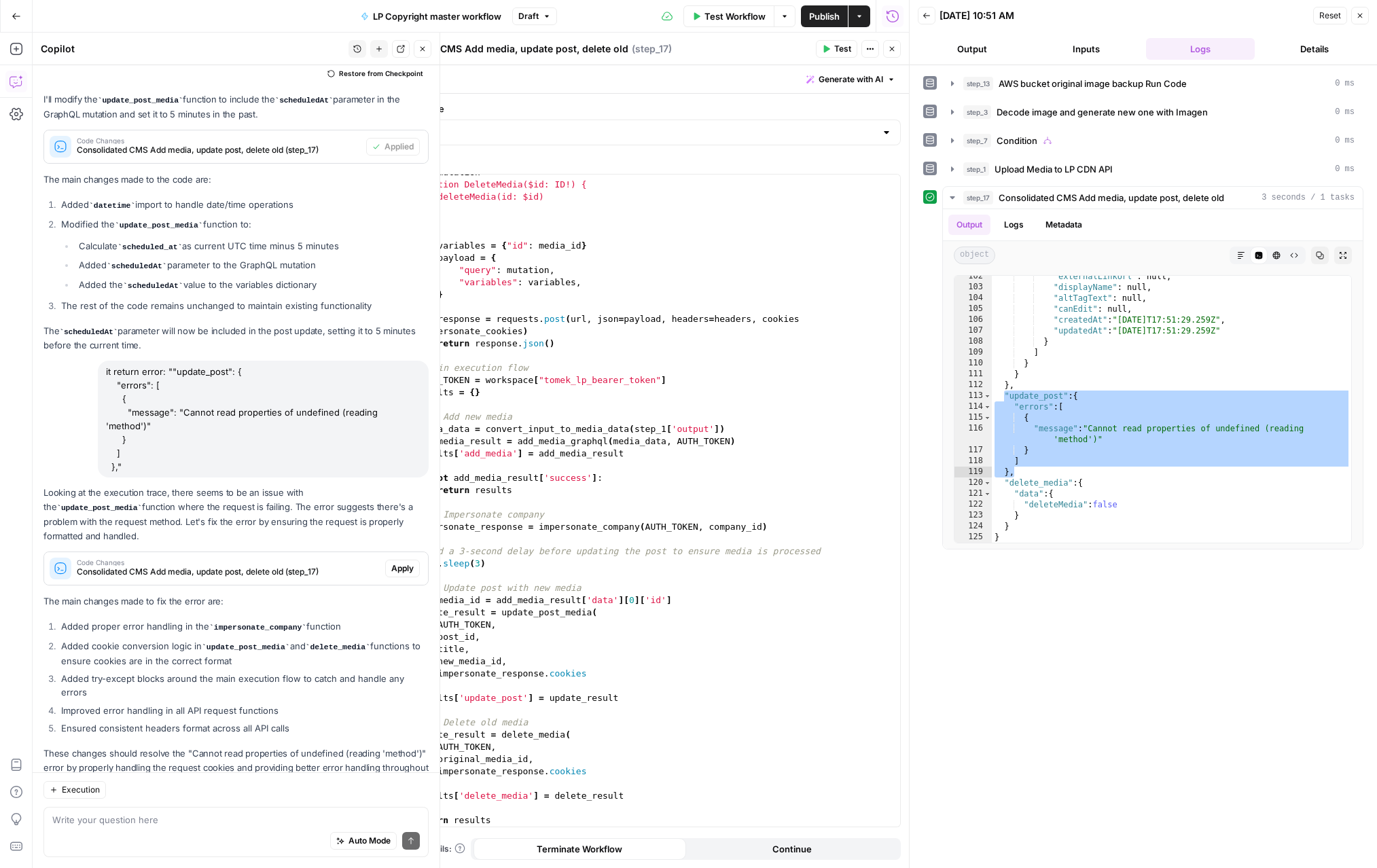
click at [391, 562] on span "Apply" at bounding box center [402, 568] width 22 height 12
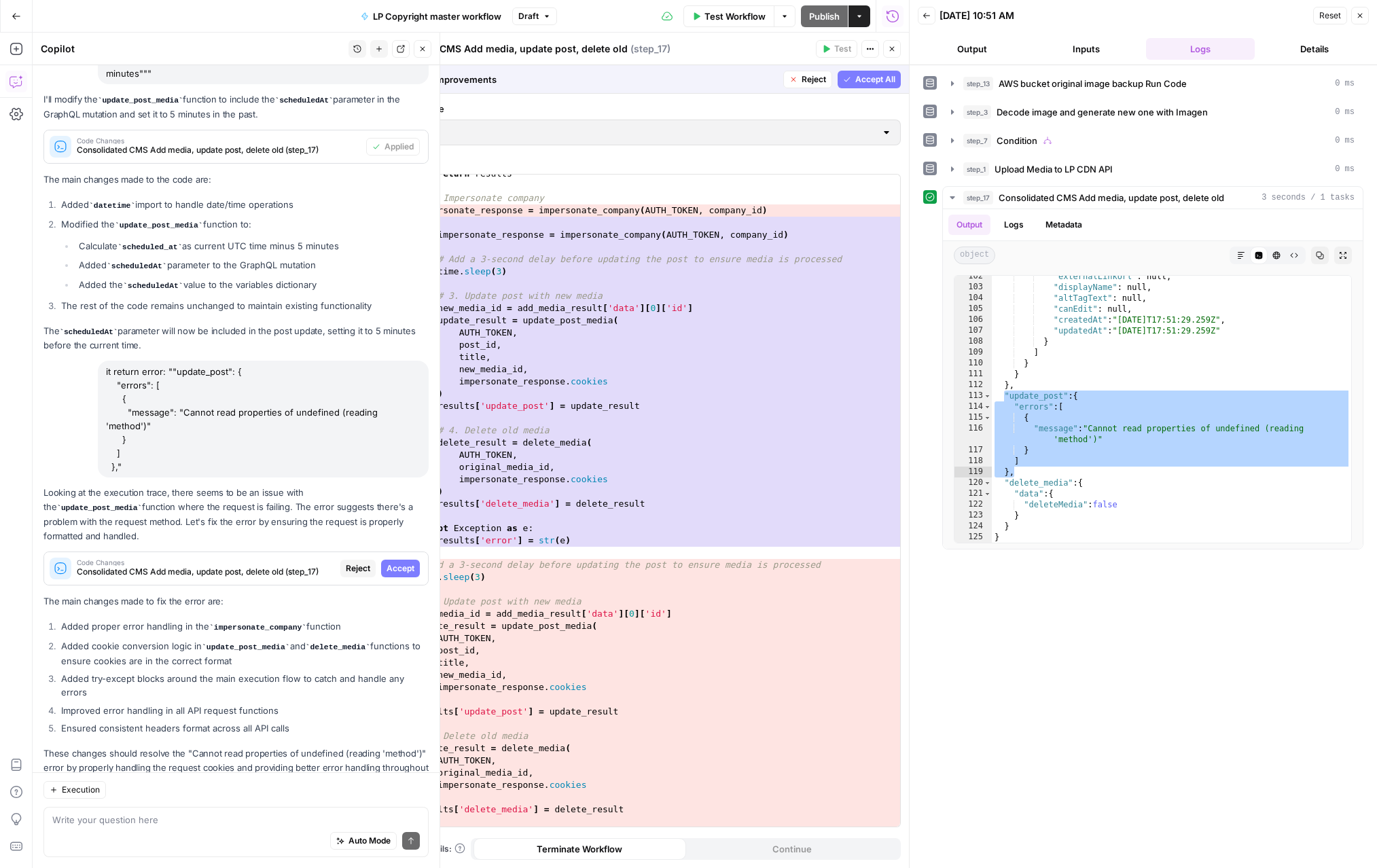
scroll to position [3222, 0]
click at [860, 80] on span "Accept All" at bounding box center [875, 80] width 40 height 12
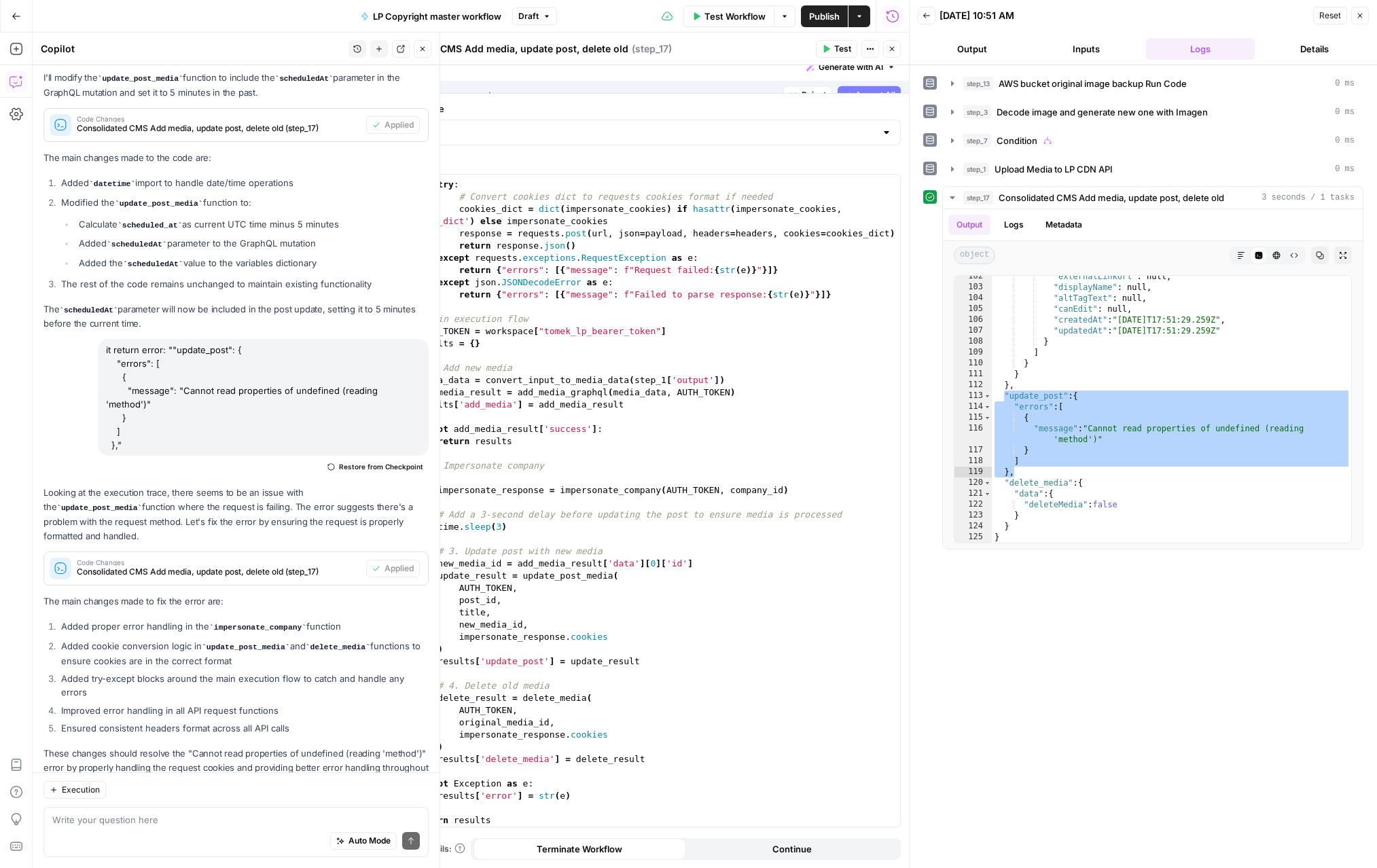
scroll to position [2760, 0]
click at [840, 51] on span "Test" at bounding box center [843, 48] width 17 height 12
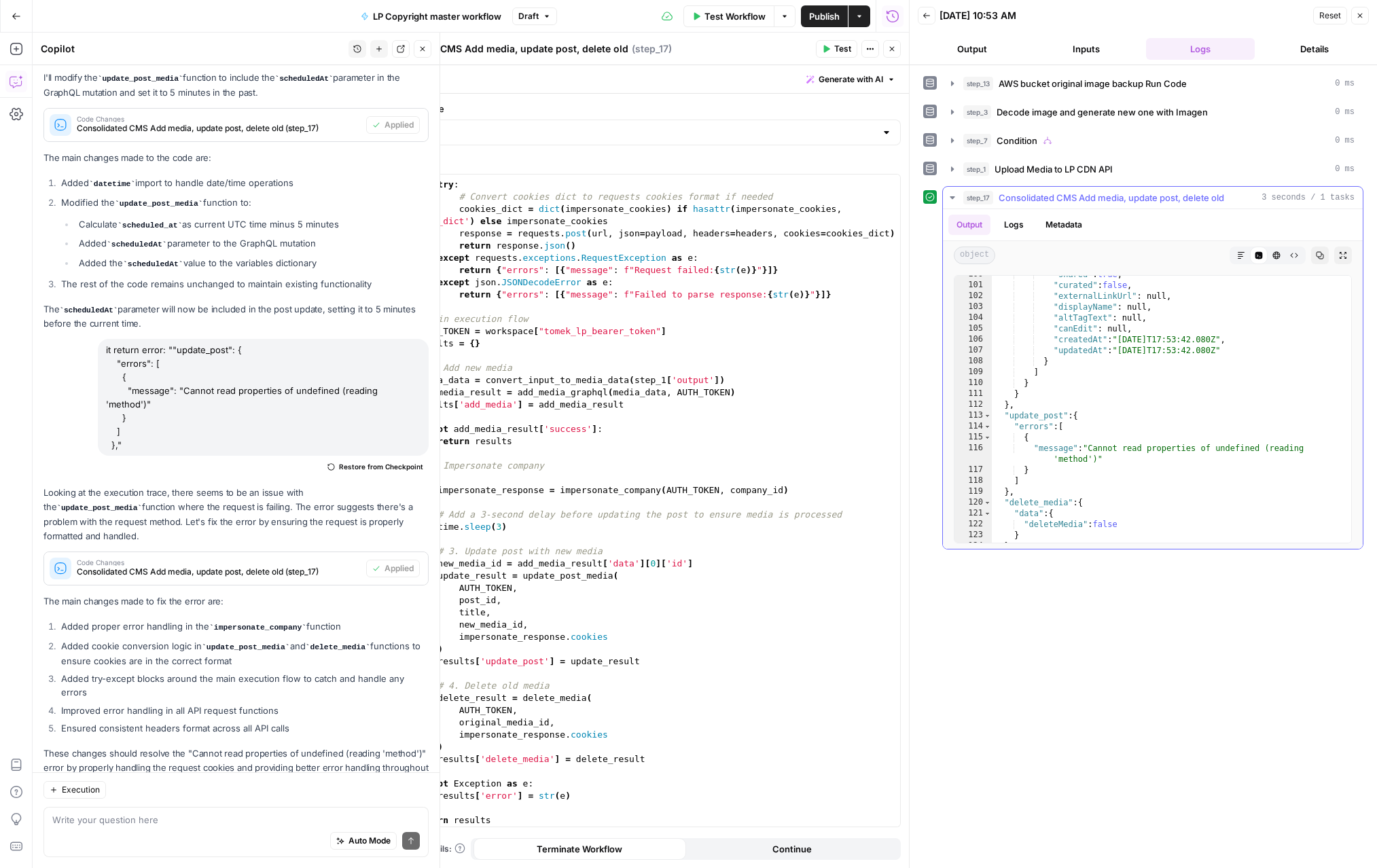
scroll to position [1744, 0]
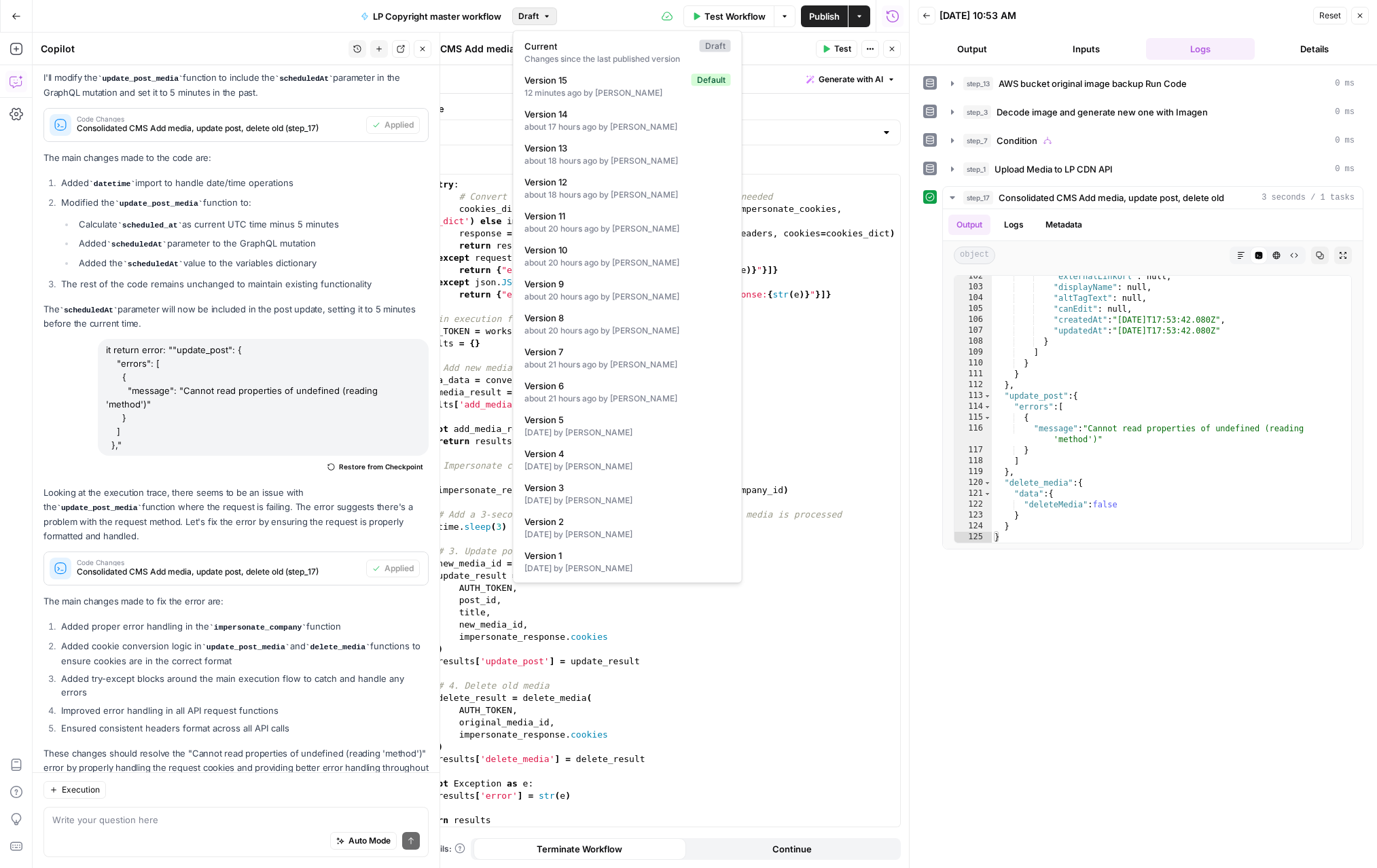
click at [547, 18] on icon "button" at bounding box center [547, 16] width 8 height 8
click at [561, 79] on span "Version 15" at bounding box center [605, 80] width 161 height 14
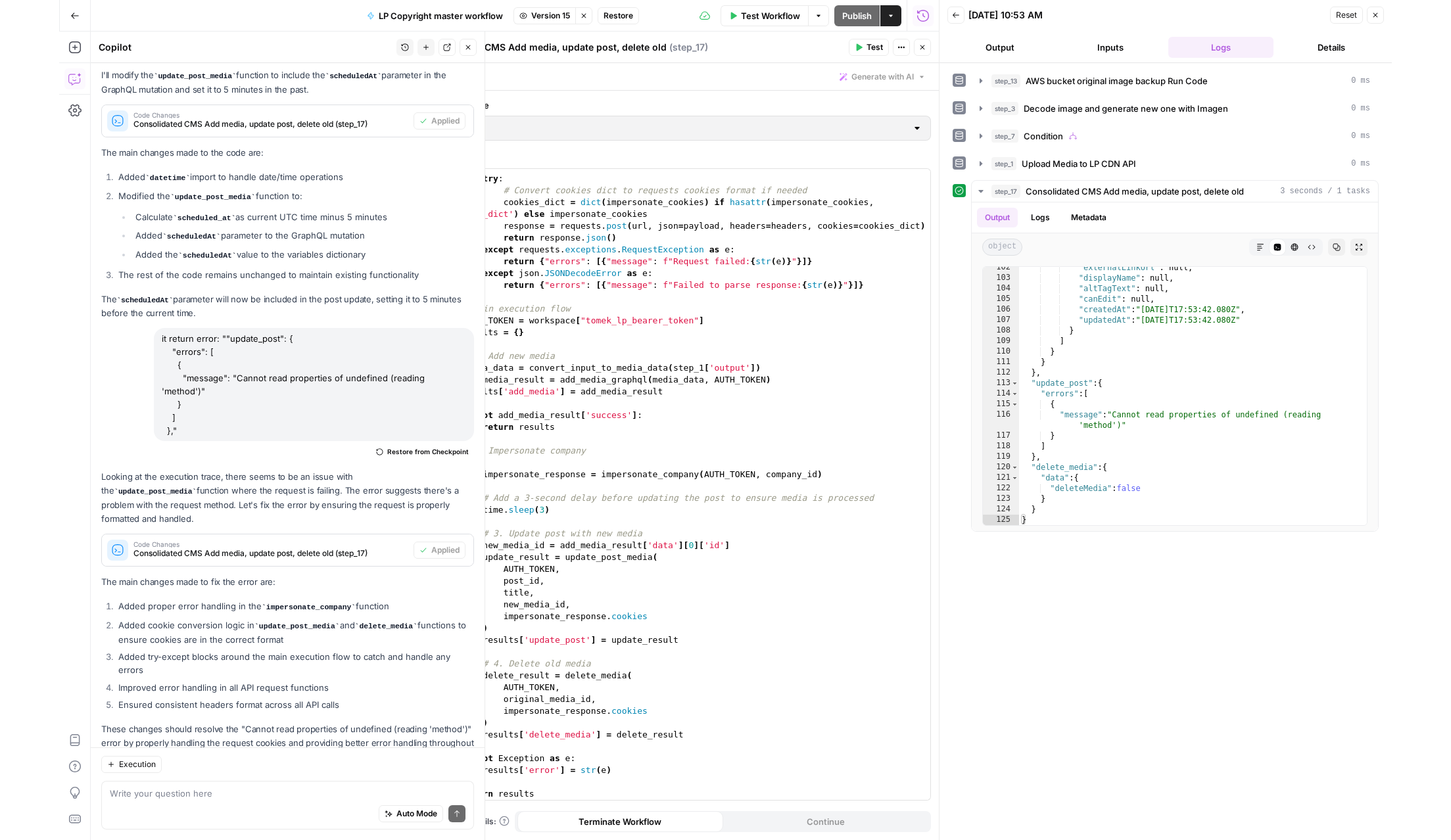
scroll to position [2257, 0]
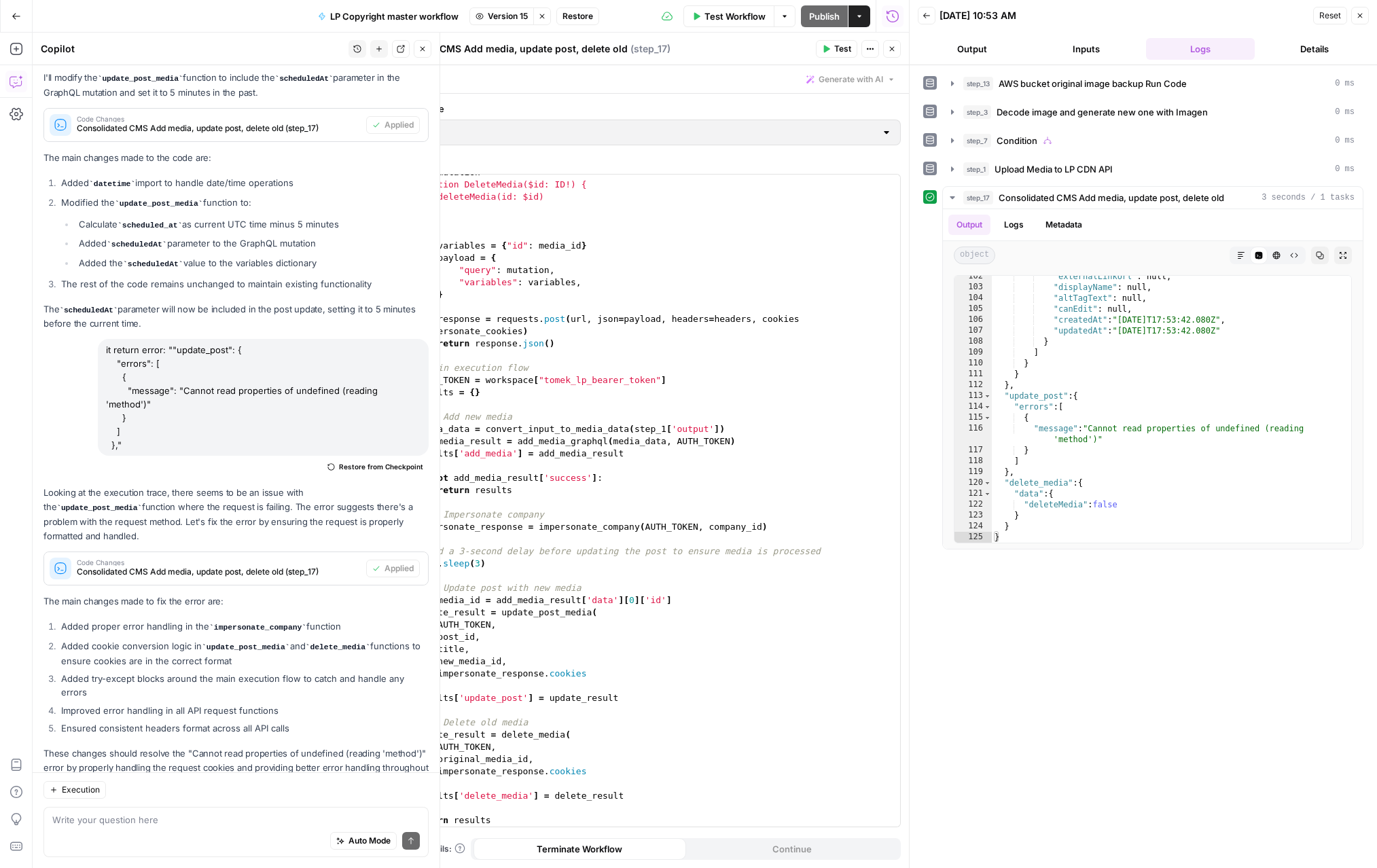
click at [580, 18] on span "Restore" at bounding box center [577, 16] width 30 height 12
click at [646, 164] on button "Restore" at bounding box center [643, 157] width 52 height 25
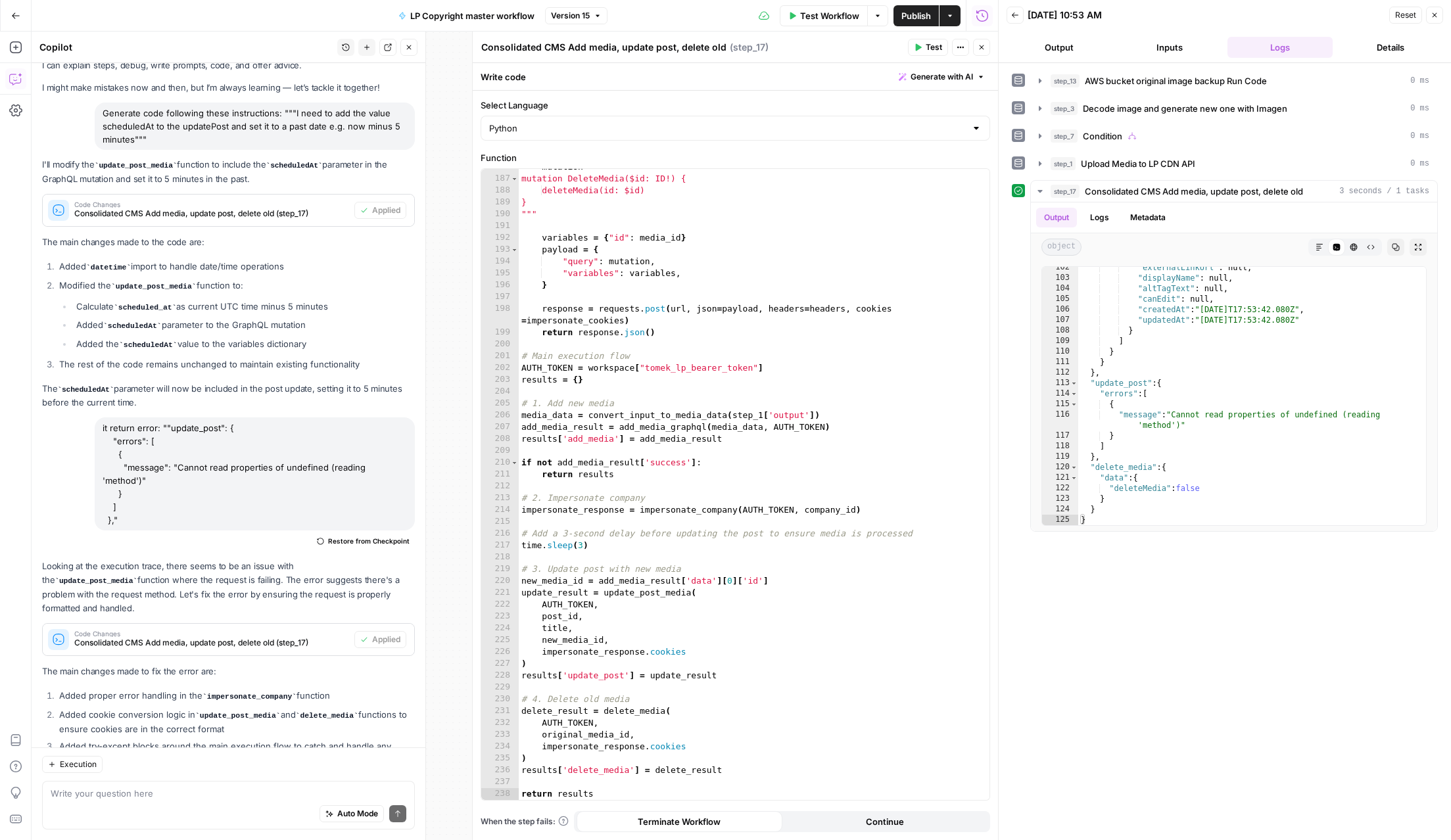
scroll to position [0, 0]
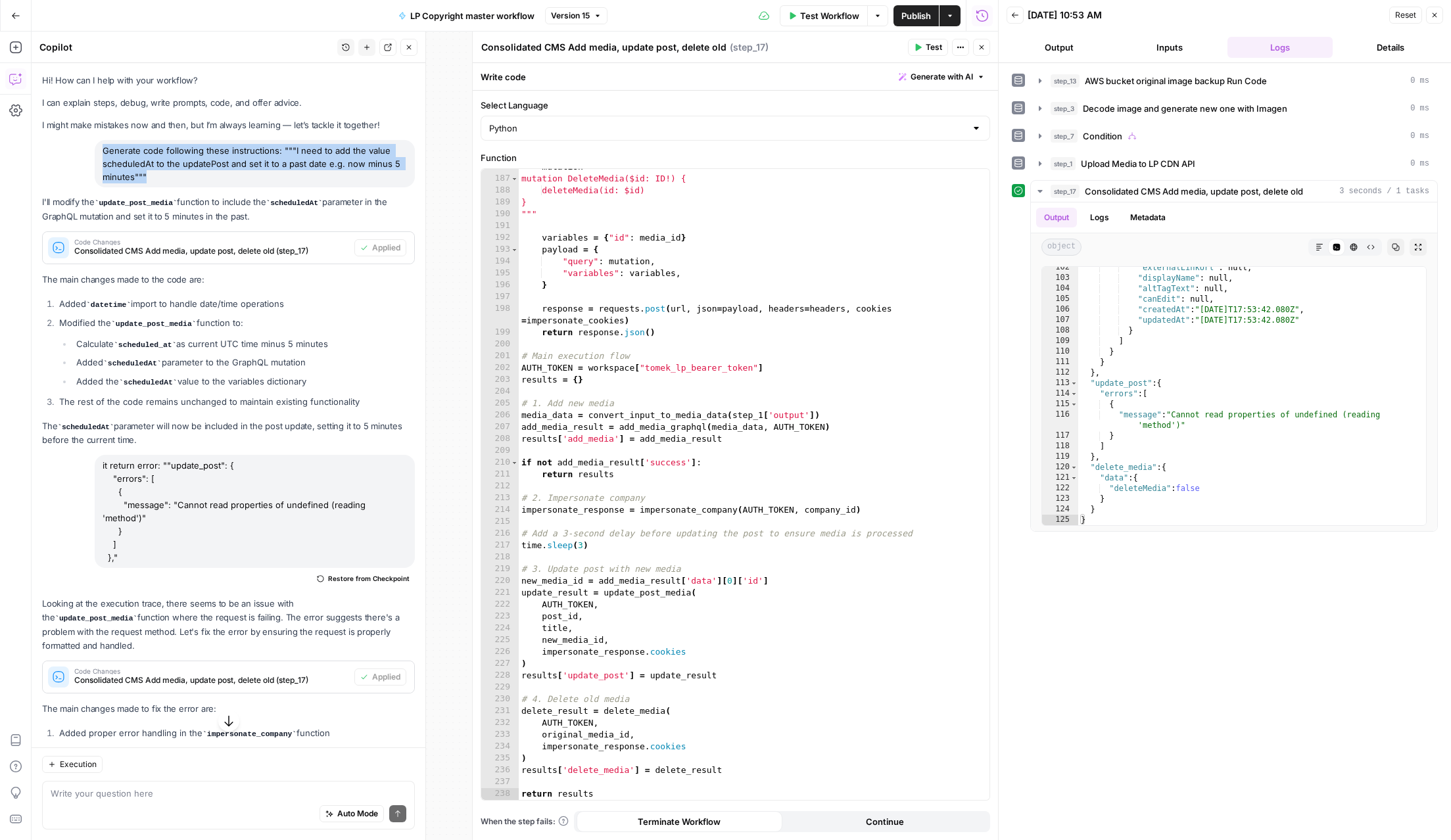
drag, startPoint x: 158, startPoint y: 171, endPoint x: 100, endPoint y: 152, distance: 61.0
click at [100, 152] on div "Generate code following these instructions: """I need to add the value schedule…" at bounding box center [255, 164] width 321 height 48
copy div "Generate code following these instructions: """I need to add the value schedule…"
click at [955, 75] on span "Generate with AI" at bounding box center [942, 77] width 63 height 12
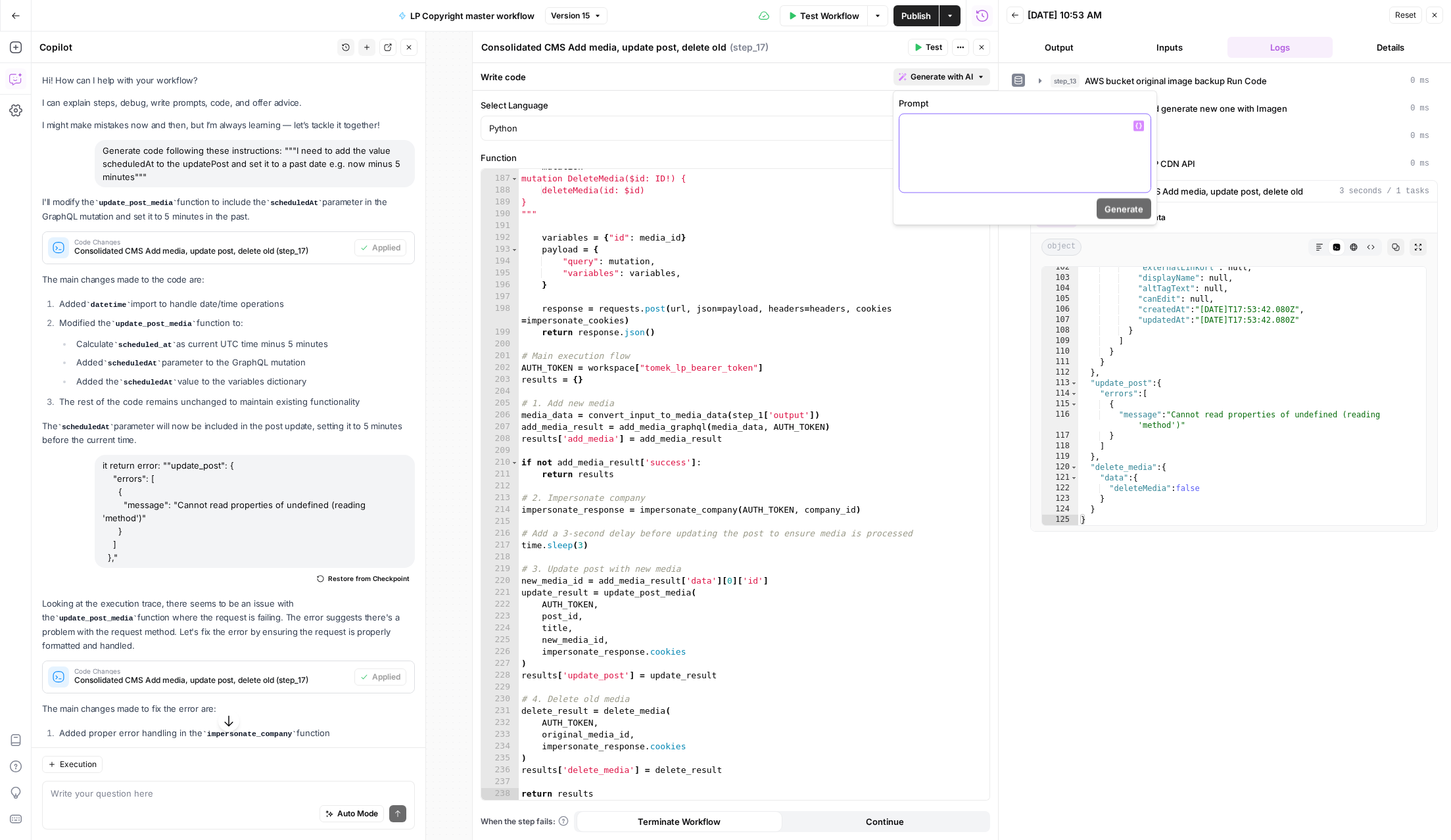
click at [932, 120] on p at bounding box center [1025, 126] width 236 height 13
click at [1058, 151] on p "**********" at bounding box center [1025, 152] width 236 height 66
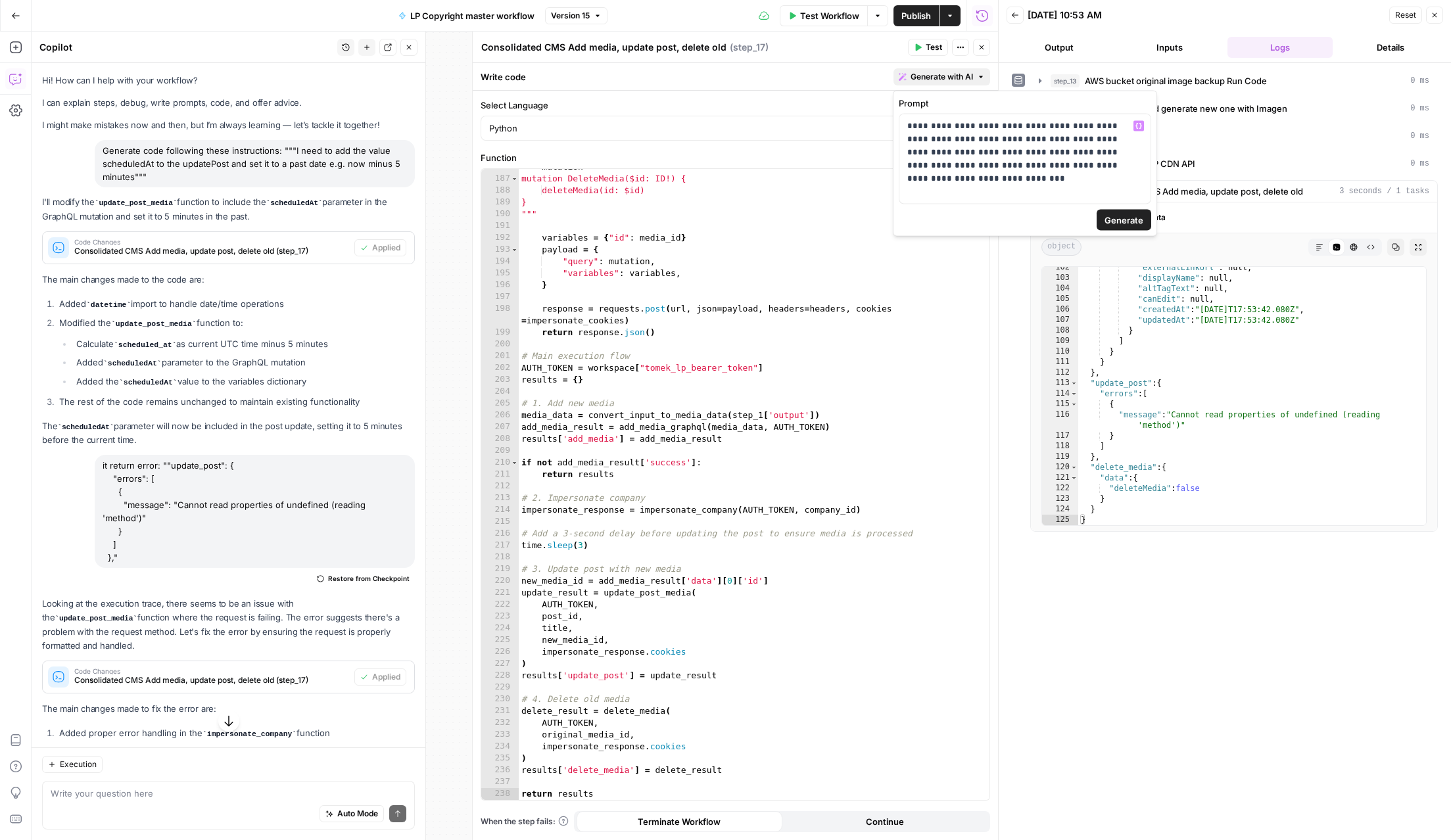
click at [1136, 220] on span "Generate" at bounding box center [1124, 220] width 39 height 13
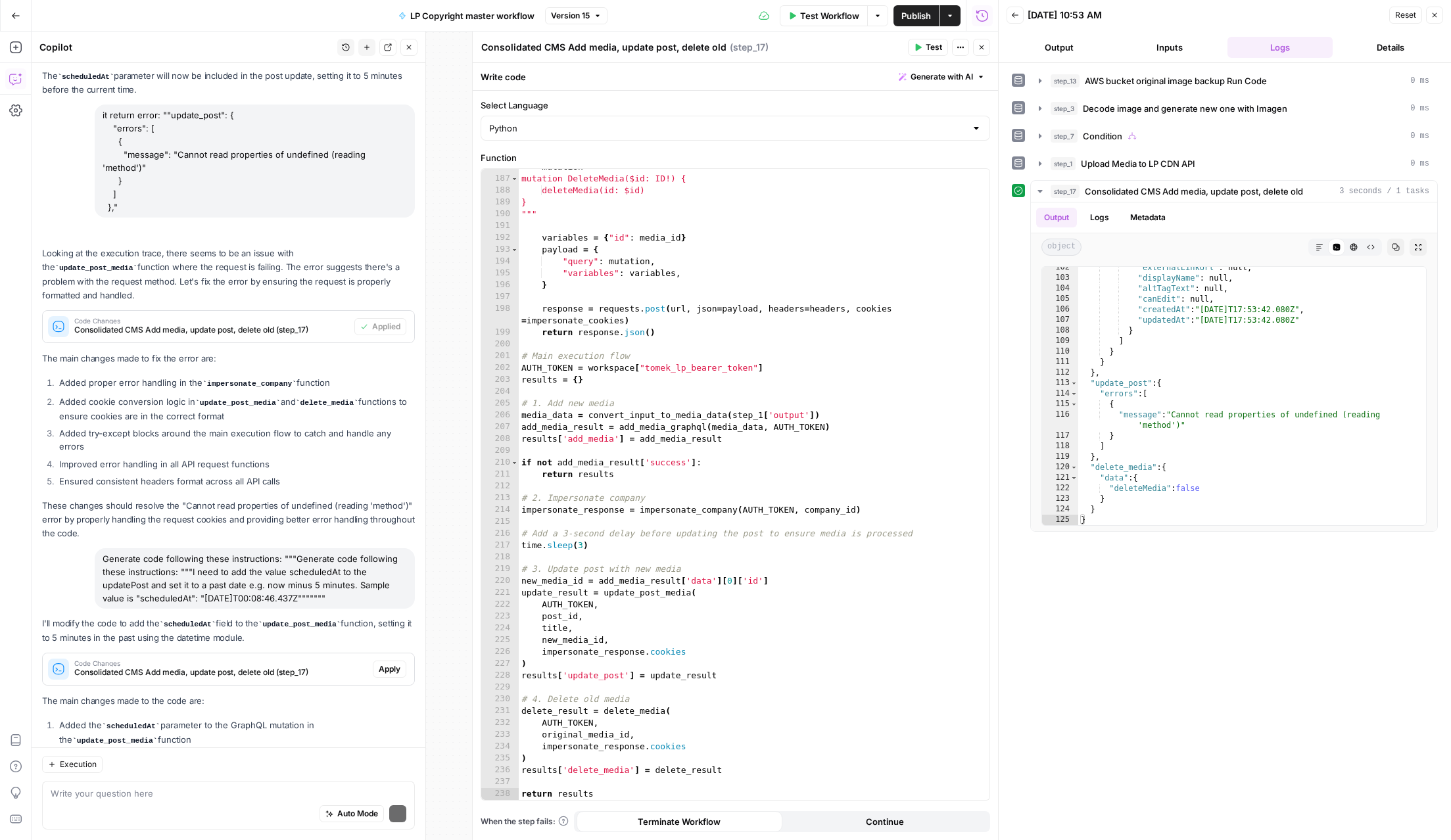
scroll to position [409, 0]
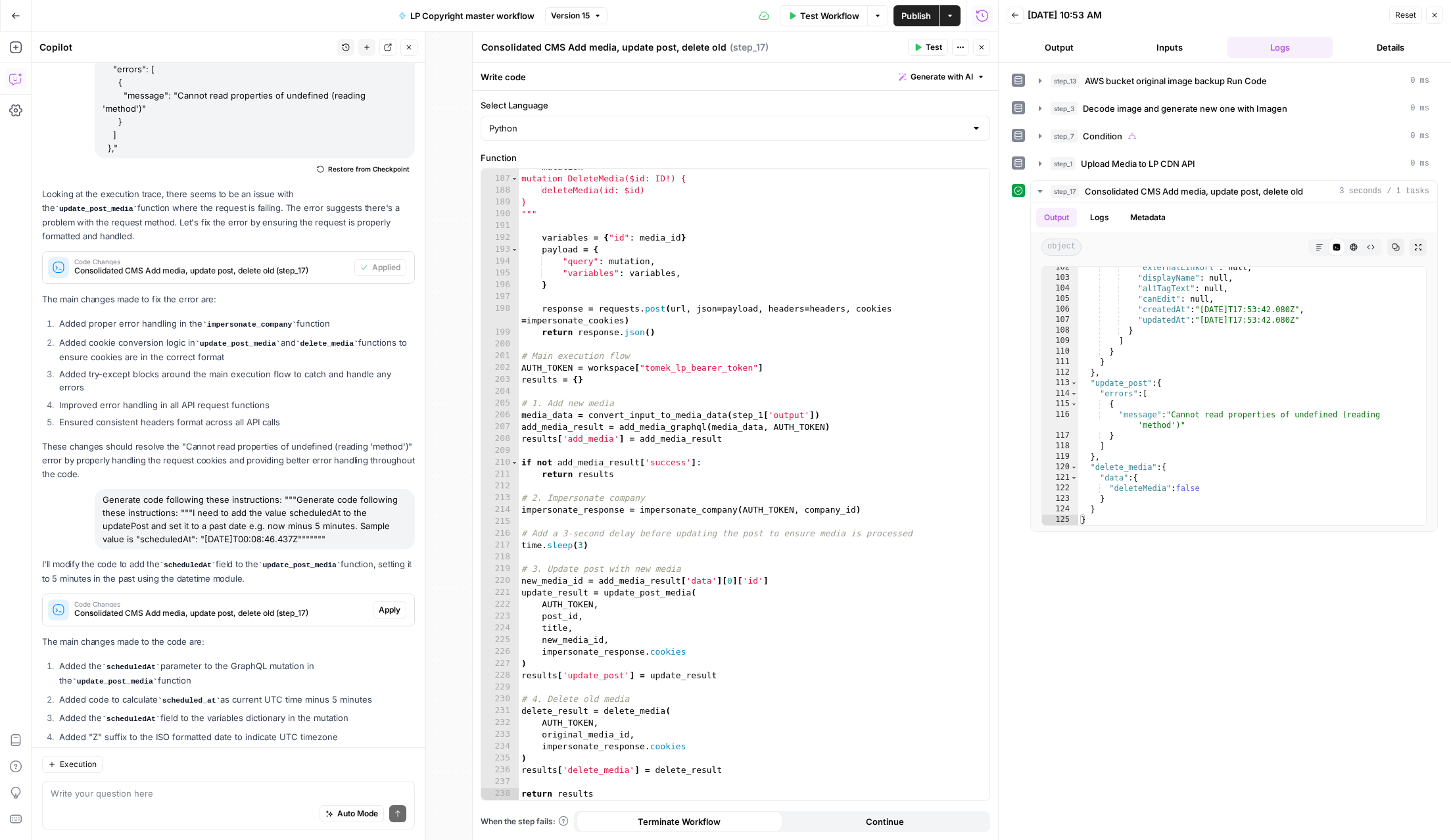
click at [386, 604] on span "Apply" at bounding box center [389, 610] width 21 height 12
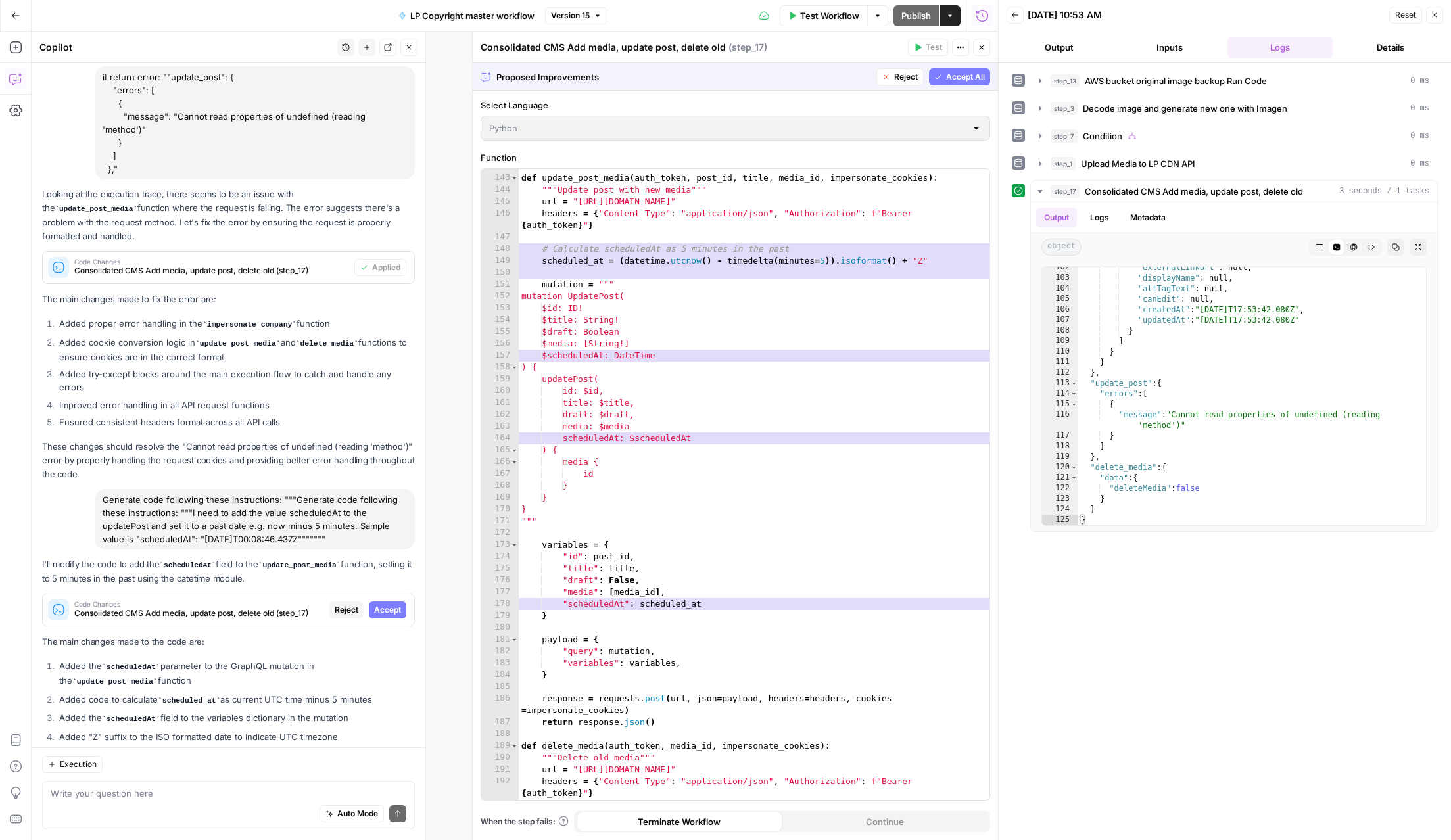
scroll to position [1697, 0]
click at [958, 76] on span "Accept All" at bounding box center [965, 77] width 39 height 12
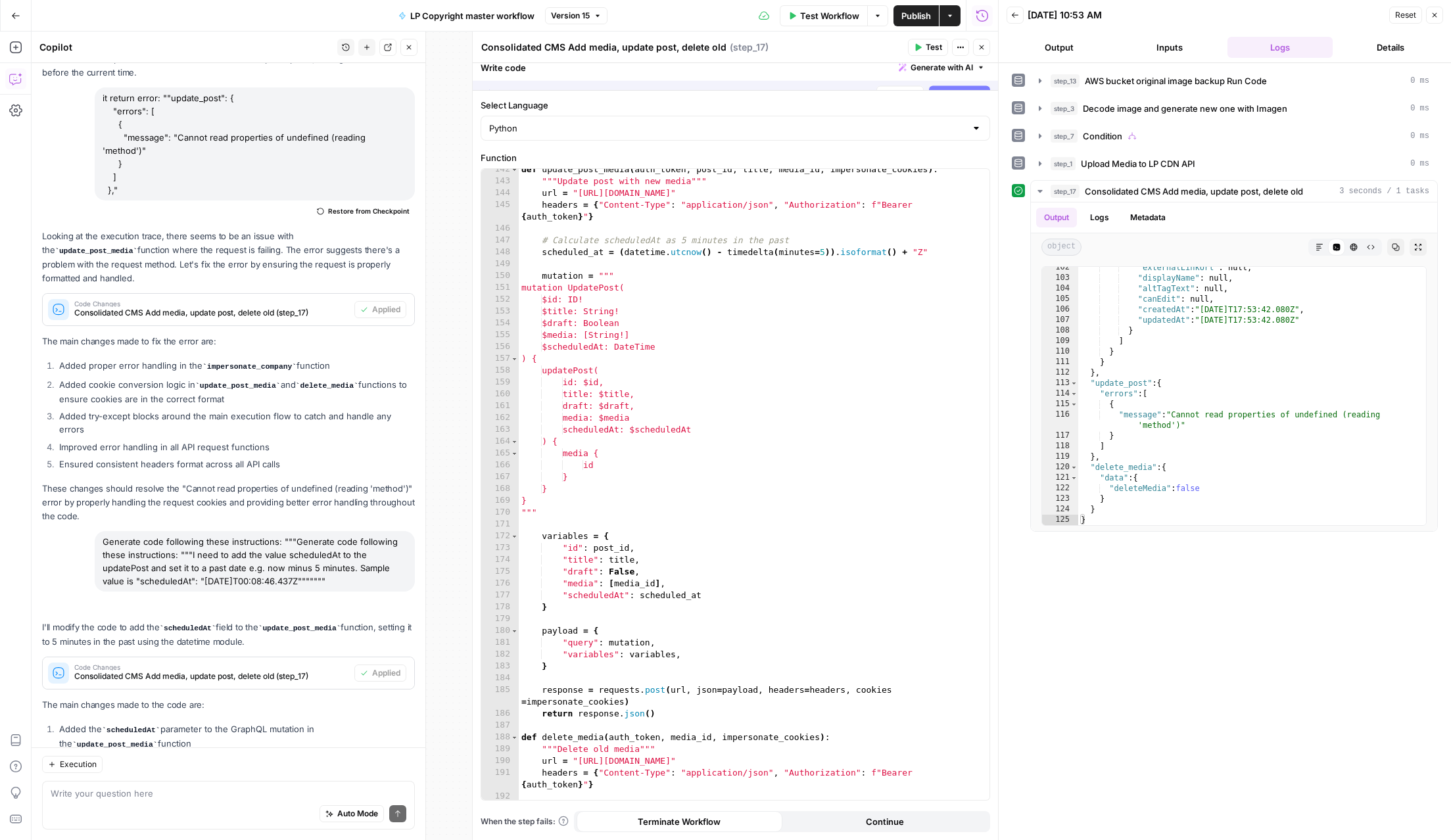
scroll to position [451, 0]
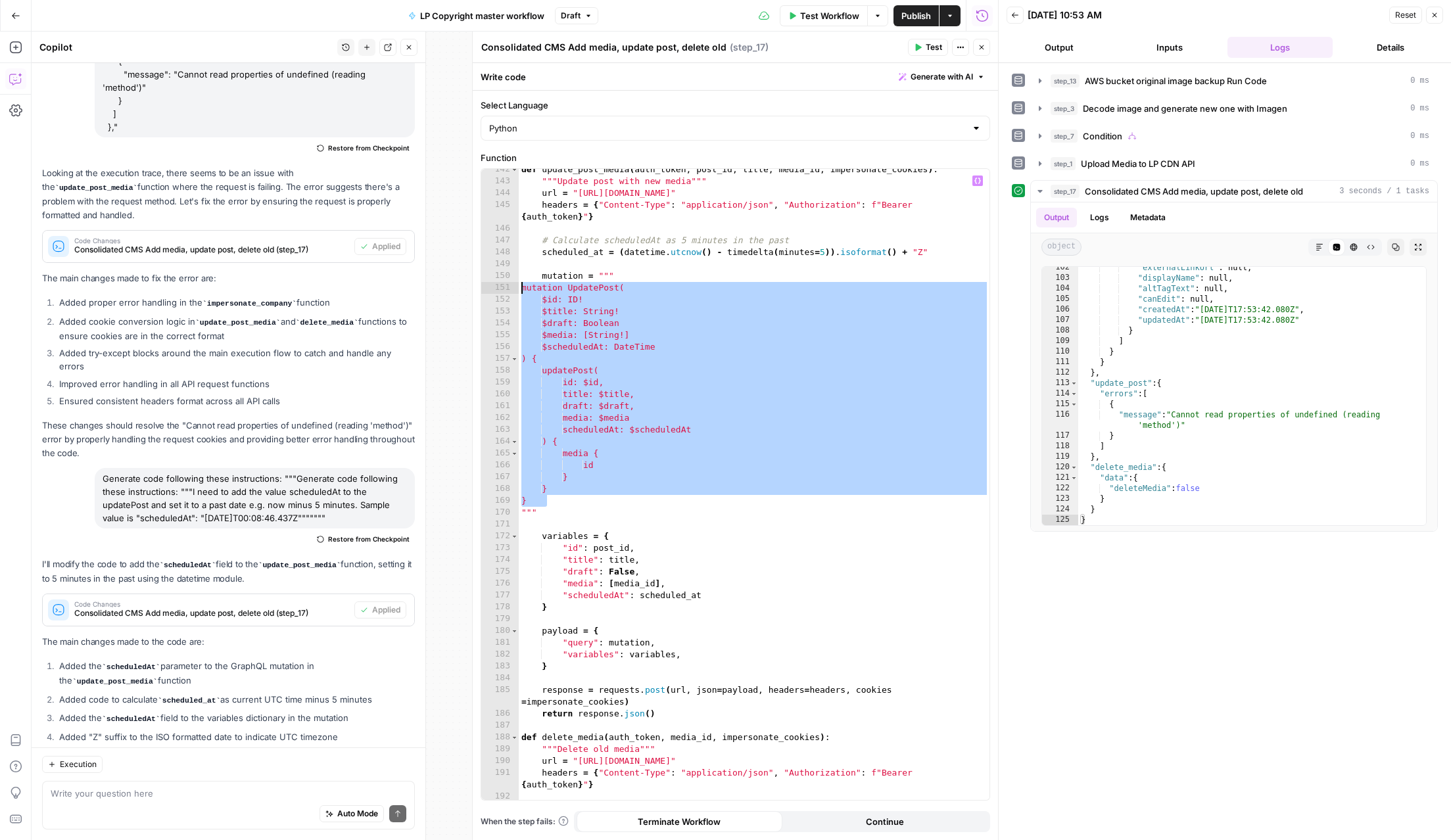
drag, startPoint x: 574, startPoint y: 501, endPoint x: 513, endPoint y: 290, distance: 219.6
click at [513, 290] on div "* 142 143 144 145 146 147 148 149 150 151 152 153 154 155 156 157 158 159 160 1…" at bounding box center [735, 485] width 509 height 631
type textarea "**********"
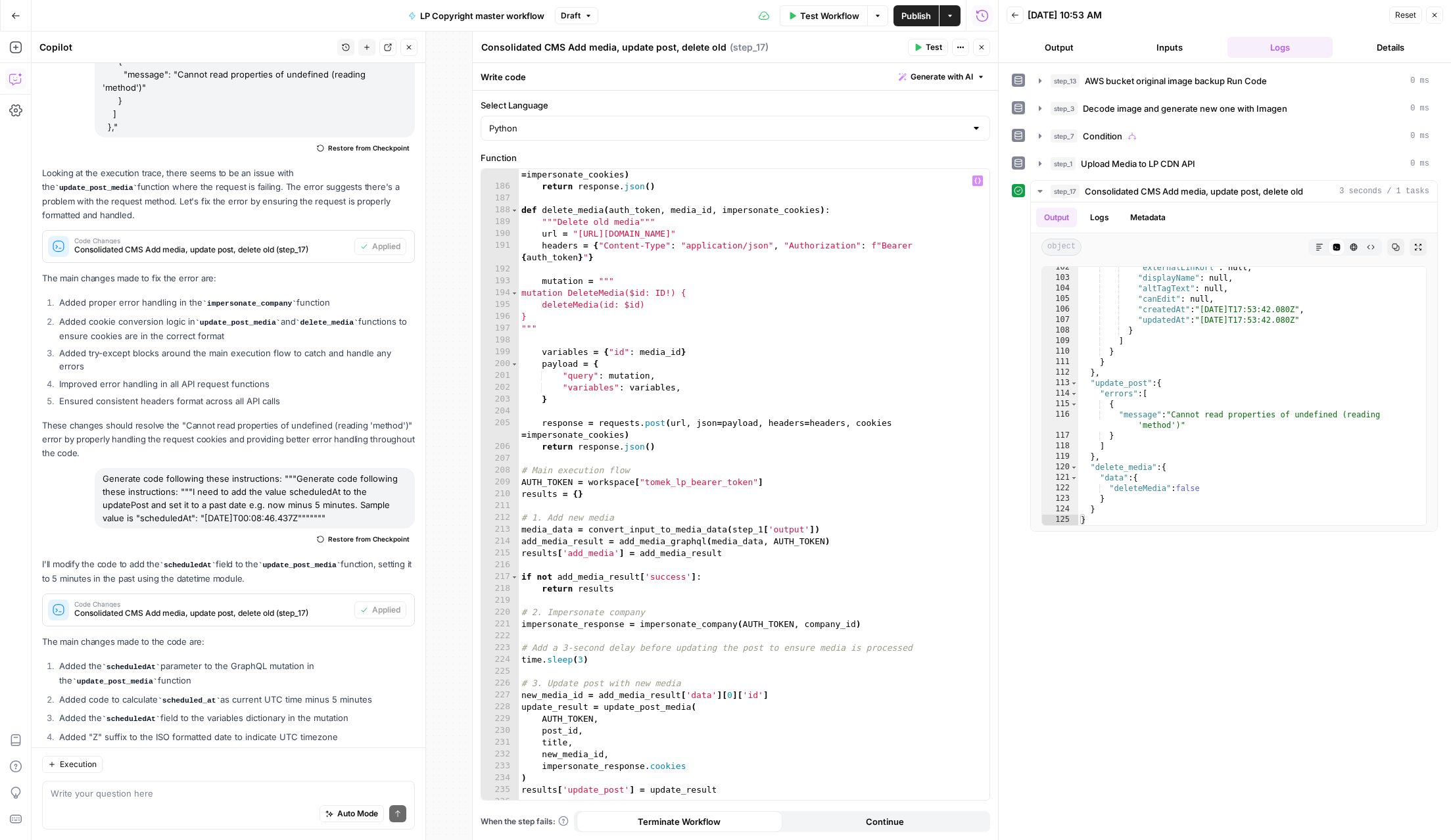
scroll to position [2339, 0]
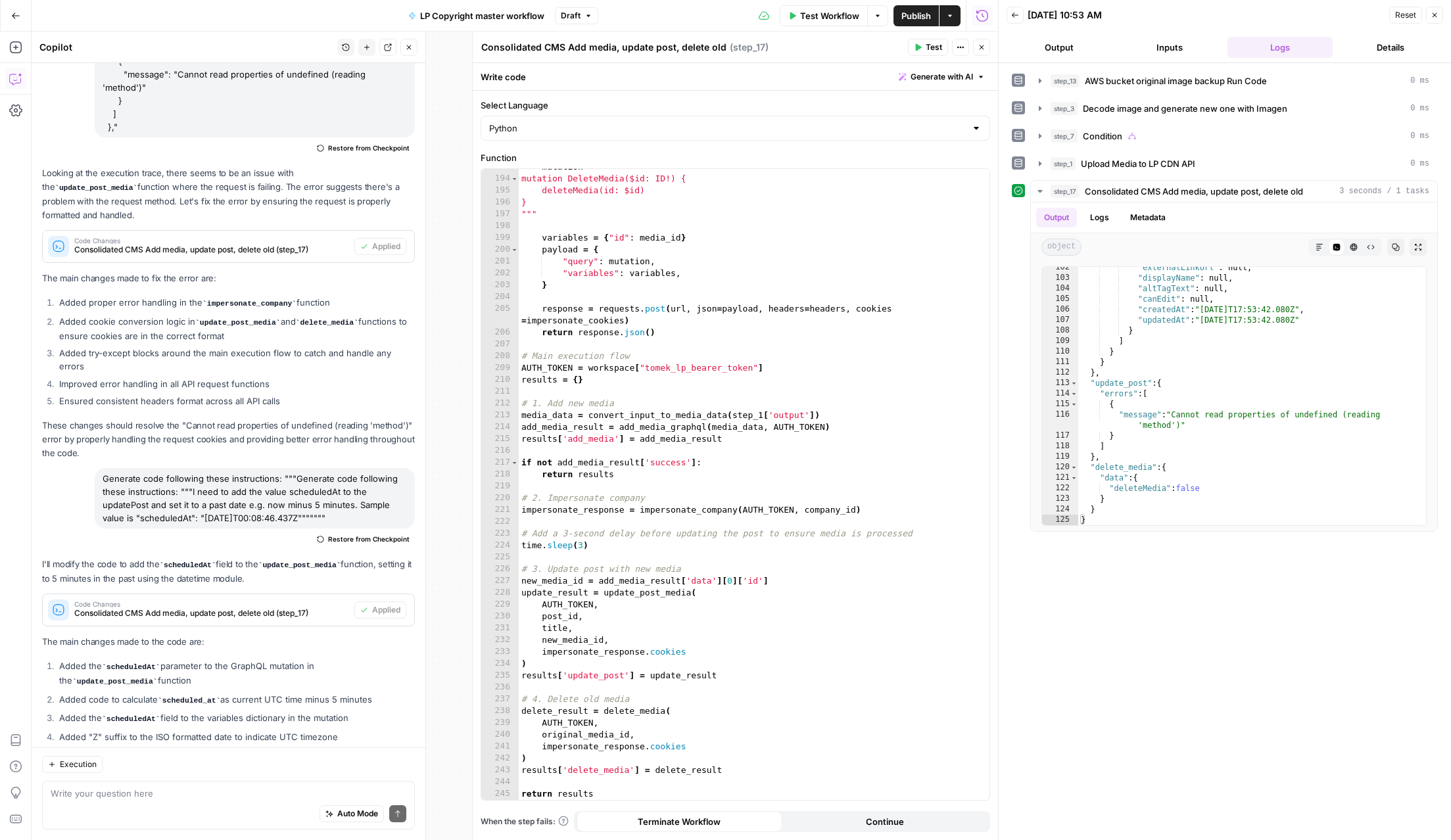
click at [924, 52] on button "Test" at bounding box center [928, 48] width 40 height 17
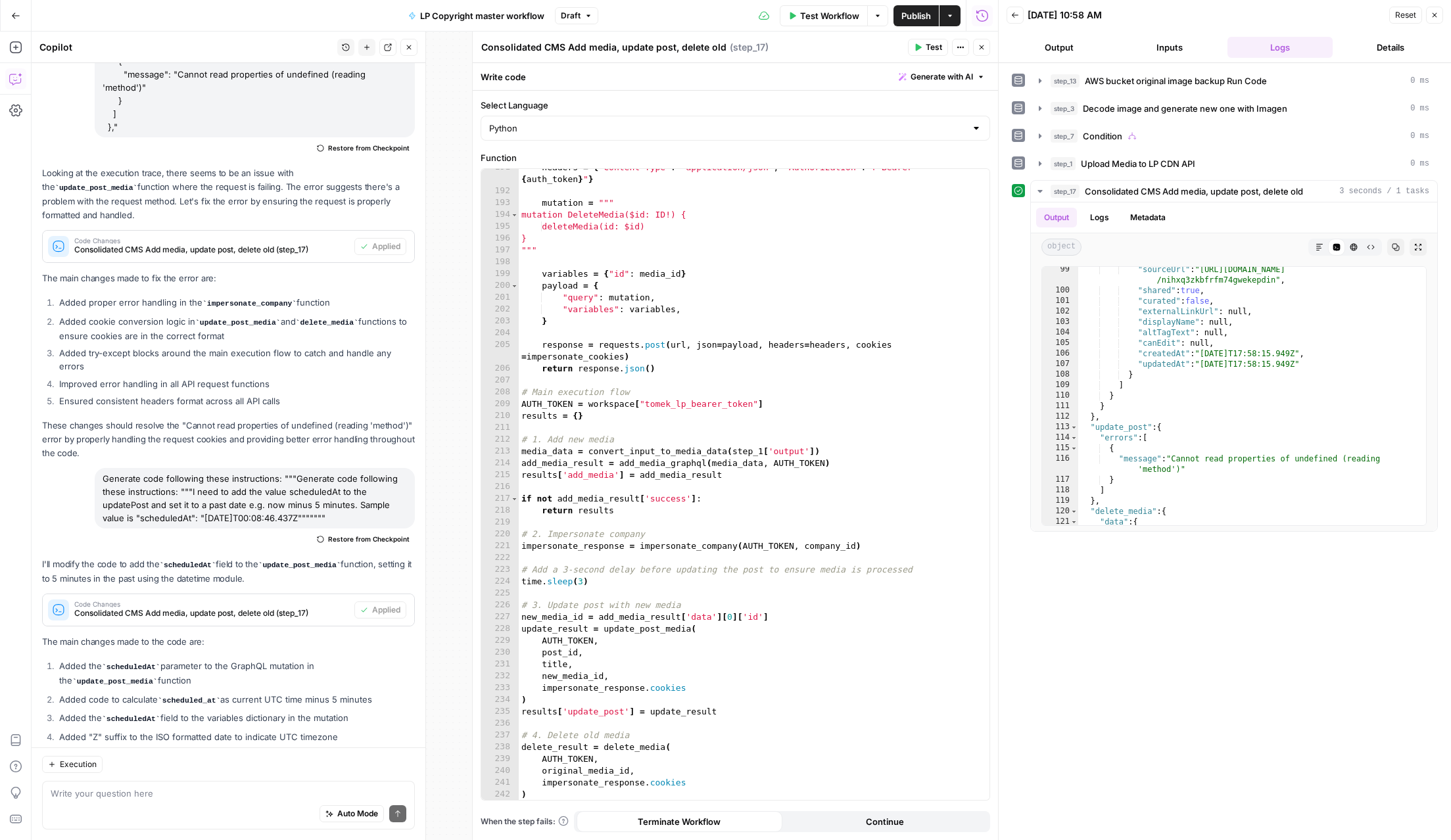
scroll to position [2302, 0]
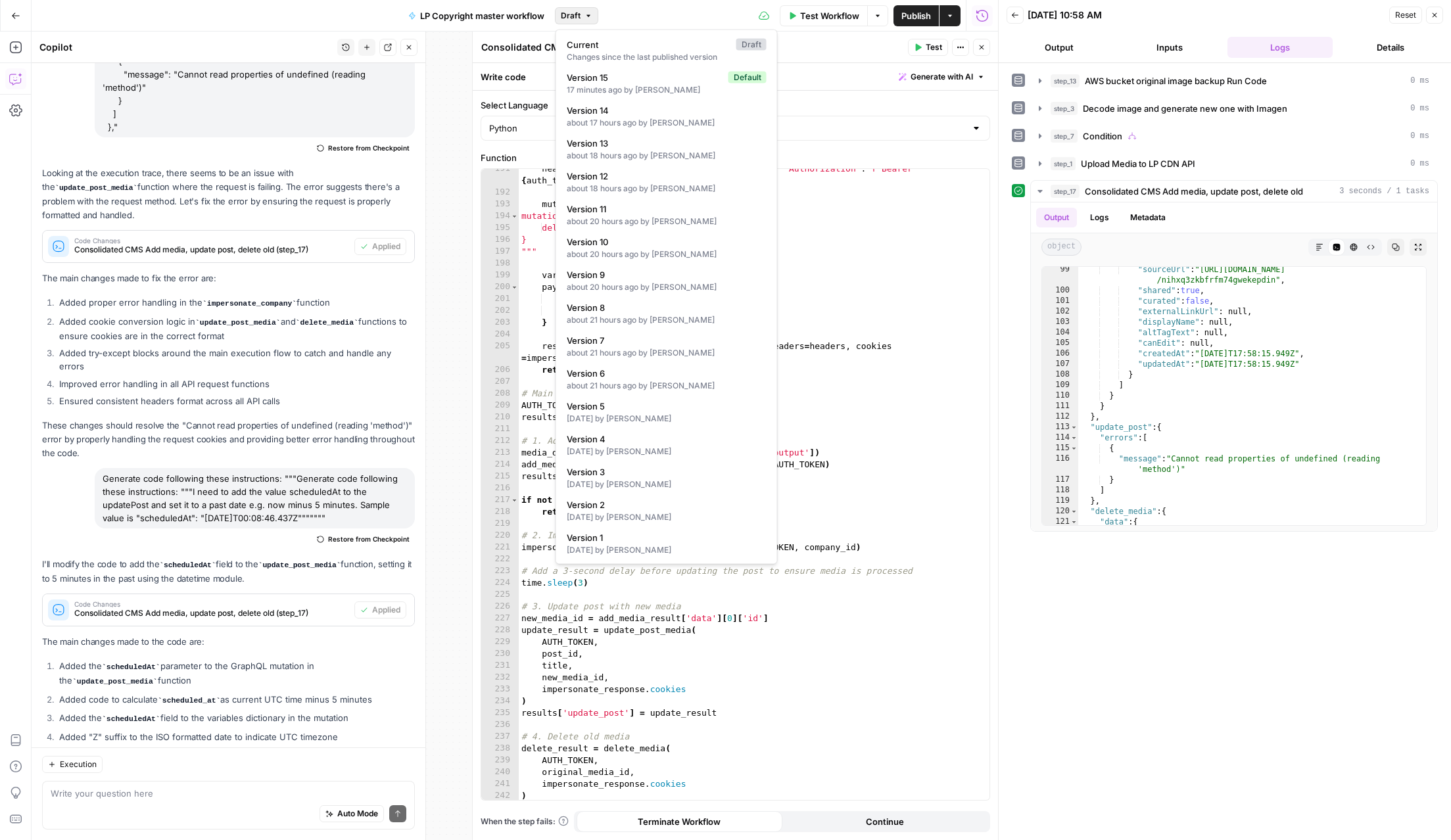
click at [582, 17] on button "Draft" at bounding box center [577, 16] width 44 height 17
click at [620, 117] on div "about 17 hours ago by Tomek Nowinski" at bounding box center [666, 123] width 200 height 12
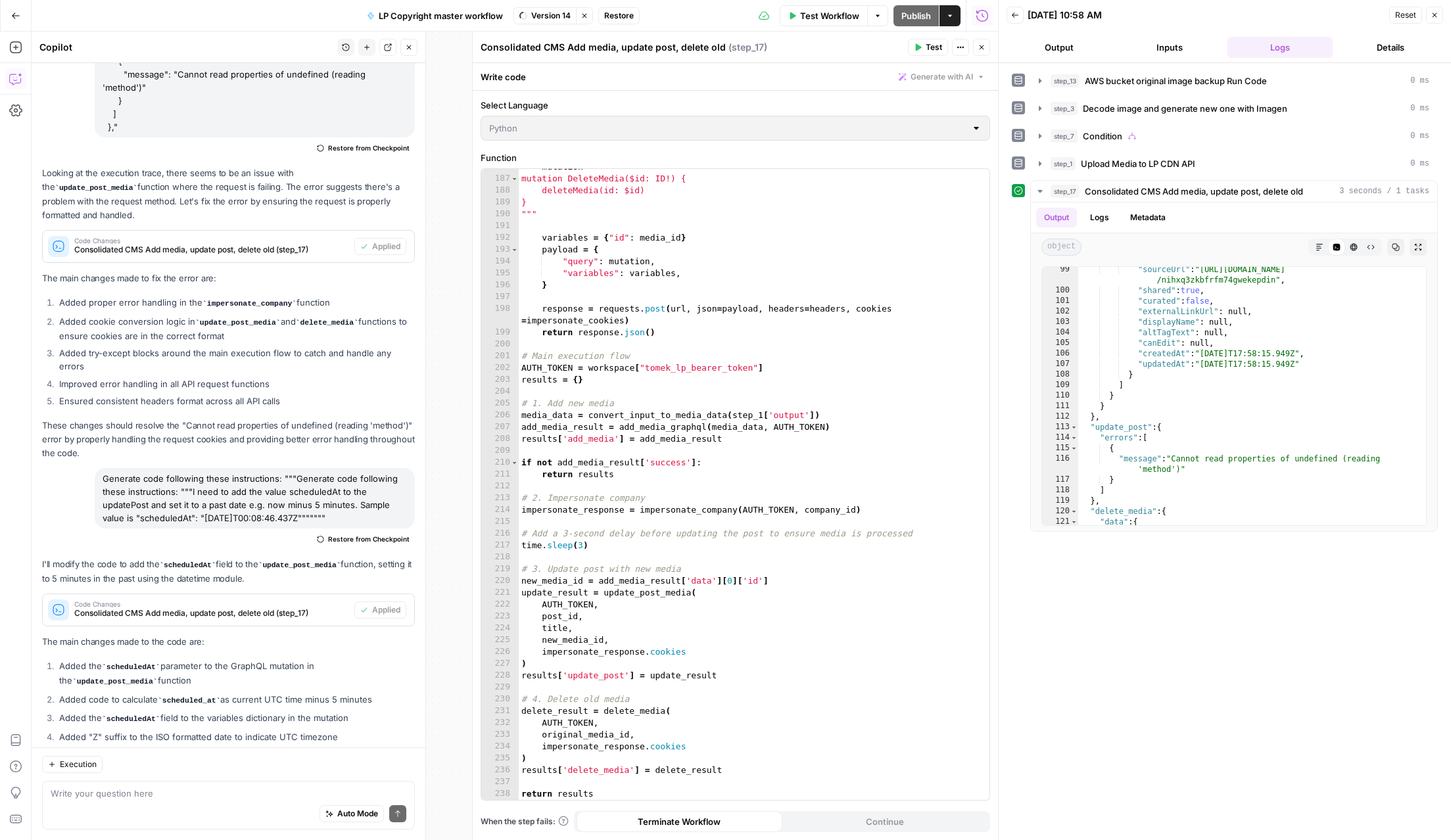
scroll to position [2257, 0]
click at [561, 17] on span "Version 14" at bounding box center [551, 15] width 40 height 12
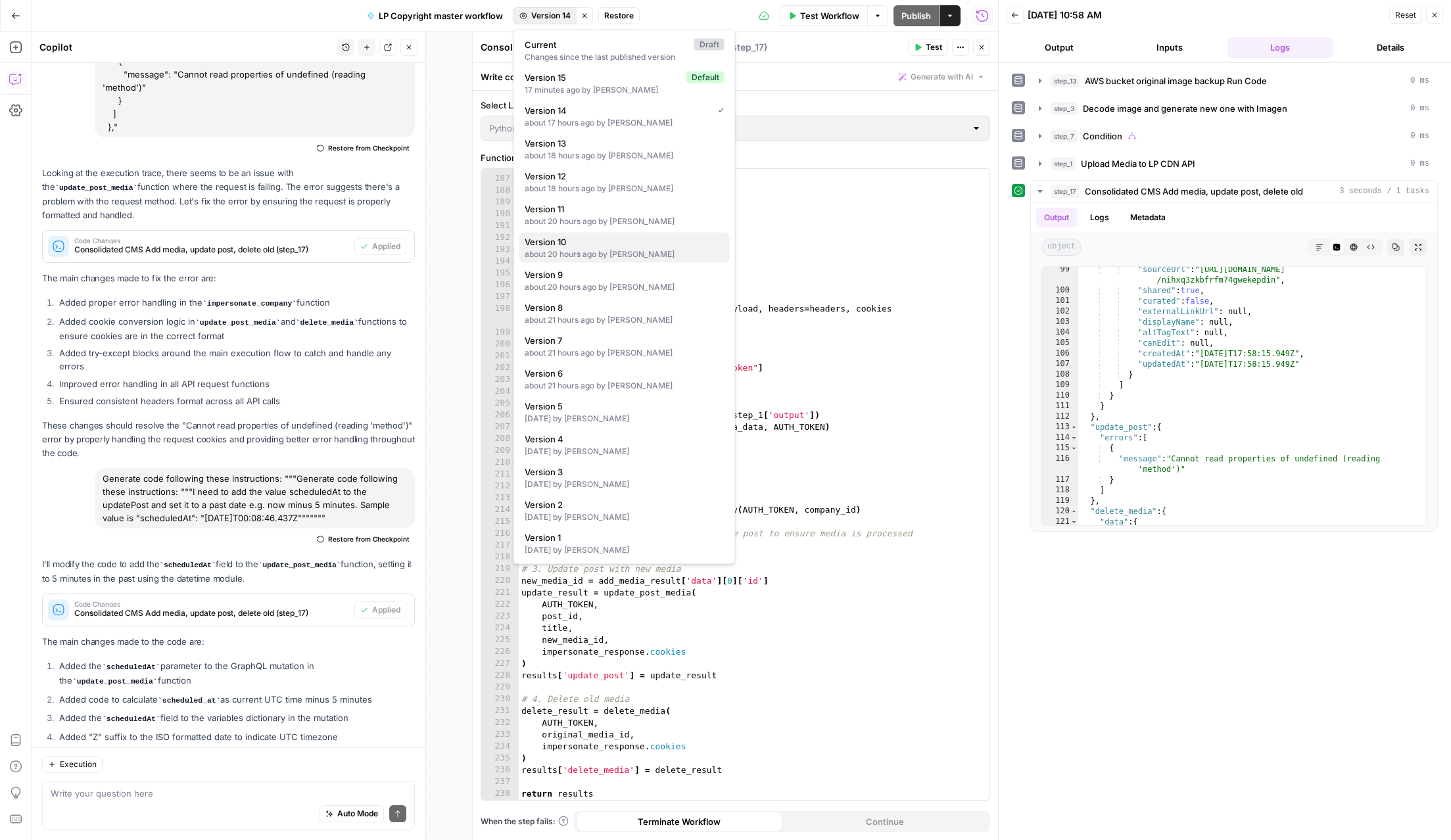
click at [587, 244] on span "Version 10" at bounding box center [621, 242] width 194 height 13
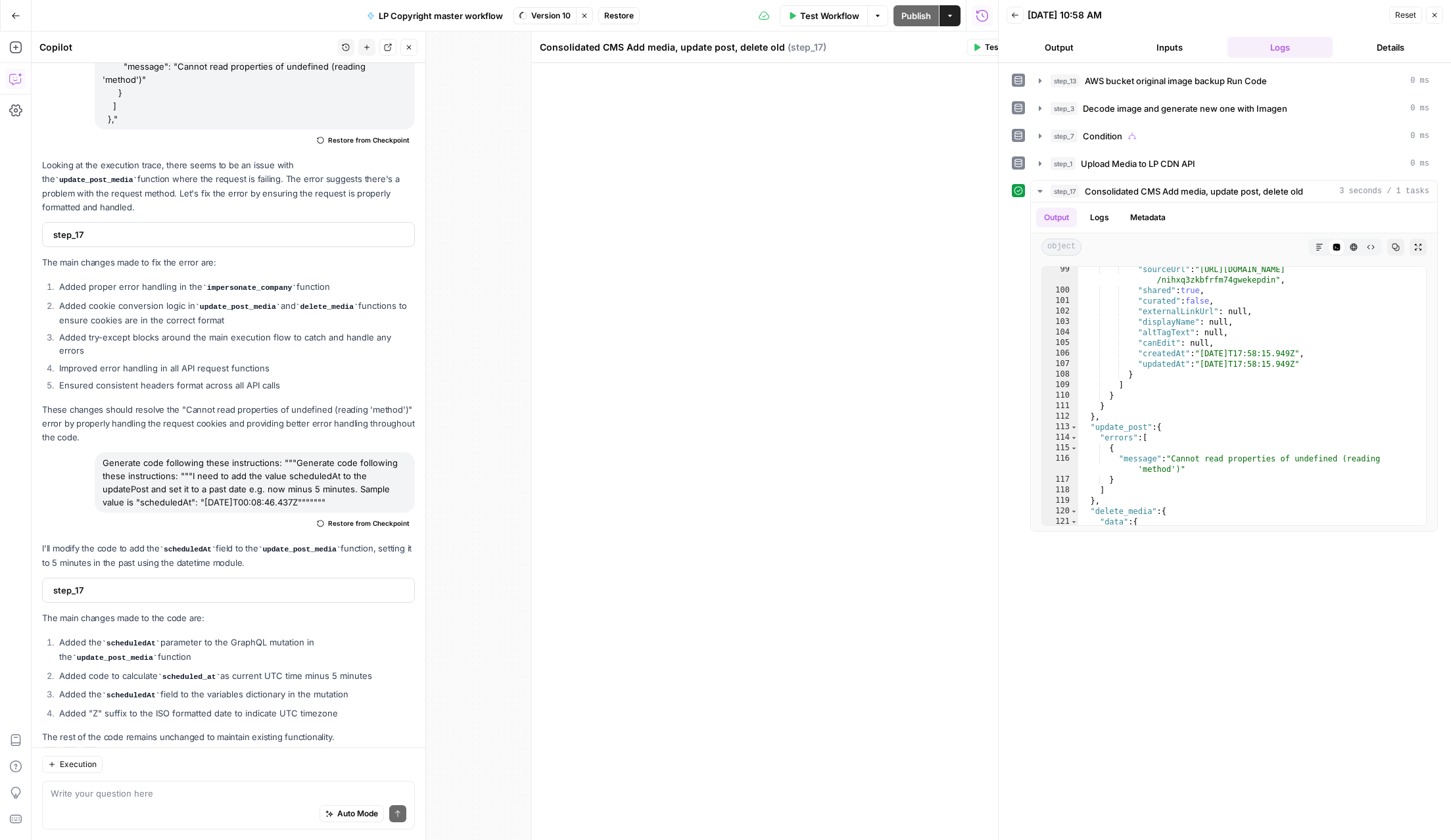
scroll to position [428, 0]
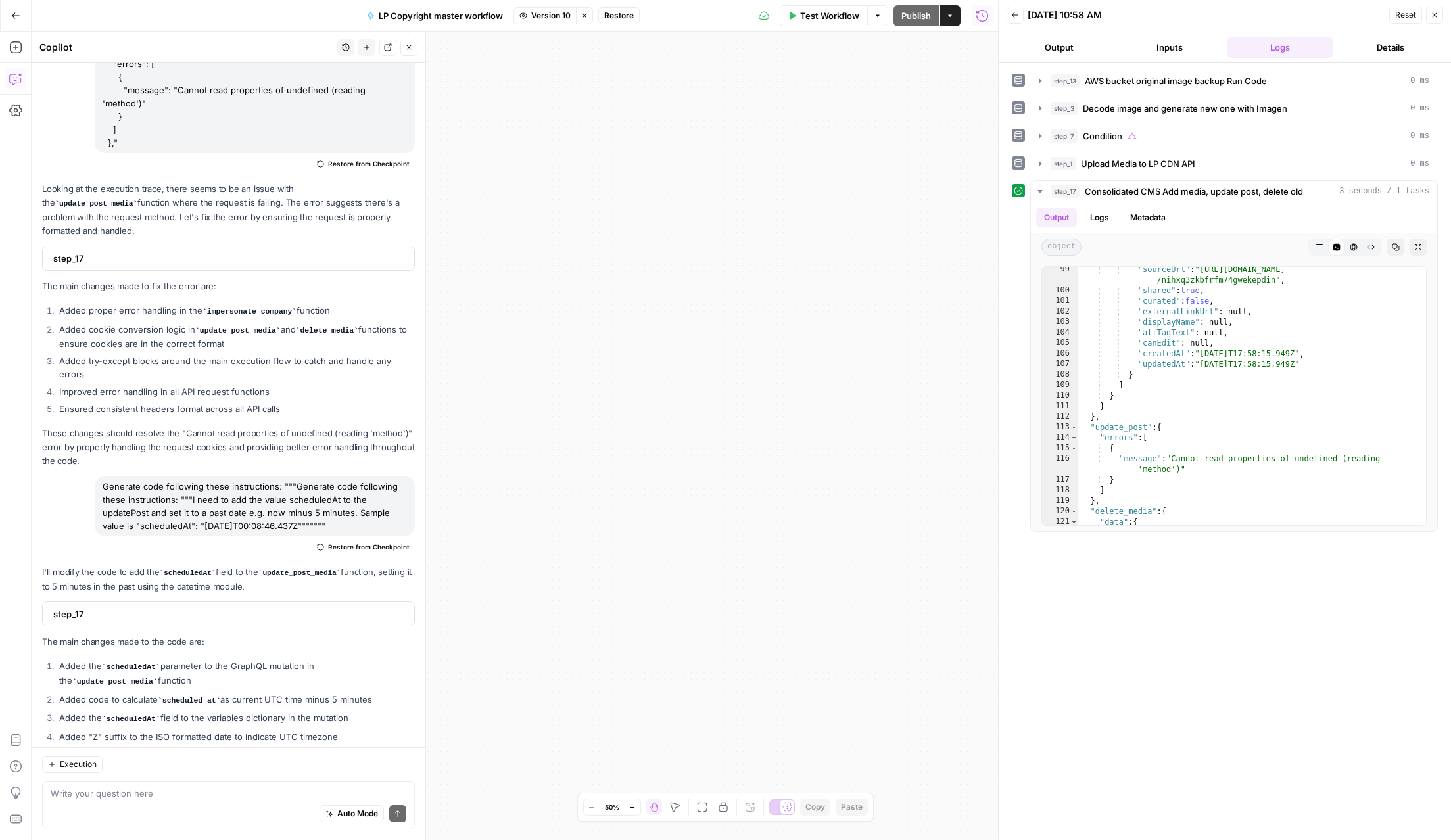
drag, startPoint x: 675, startPoint y: 229, endPoint x: 912, endPoint y: 676, distance: 505.9
click at [912, 676] on div "**********" at bounding box center [515, 436] width 966 height 809
click at [1332, 14] on icon "button" at bounding box center [1435, 15] width 8 height 8
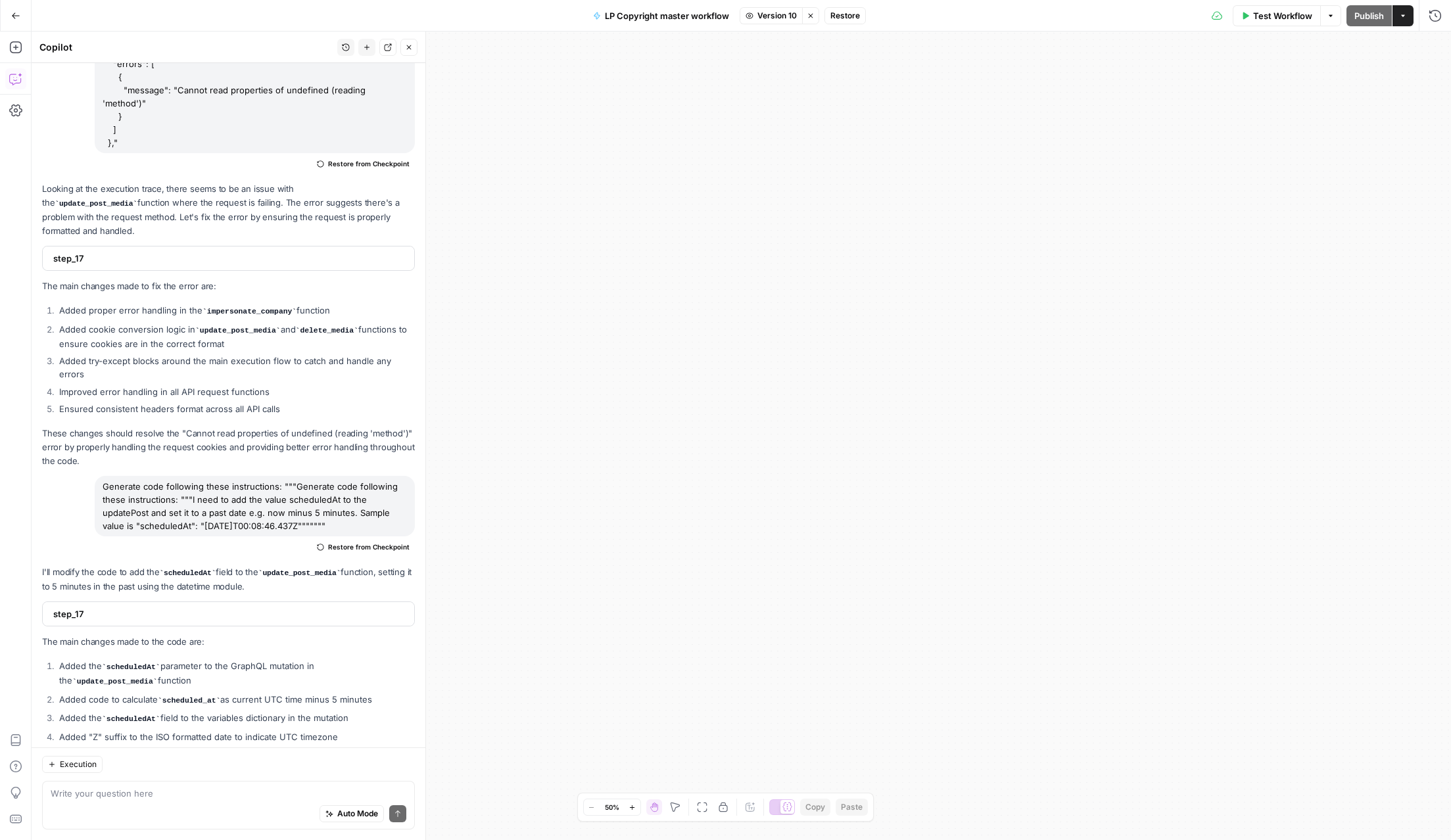
drag, startPoint x: 852, startPoint y: 233, endPoint x: 1041, endPoint y: 850, distance: 645.3
click at [1041, 839] on html "**********" at bounding box center [725, 420] width 1451 height 840
drag, startPoint x: 583, startPoint y: 321, endPoint x: 873, endPoint y: 677, distance: 459.2
click at [873, 677] on div "**********" at bounding box center [742, 436] width 1420 height 809
click at [407, 45] on icon "button" at bounding box center [409, 48] width 5 height 5
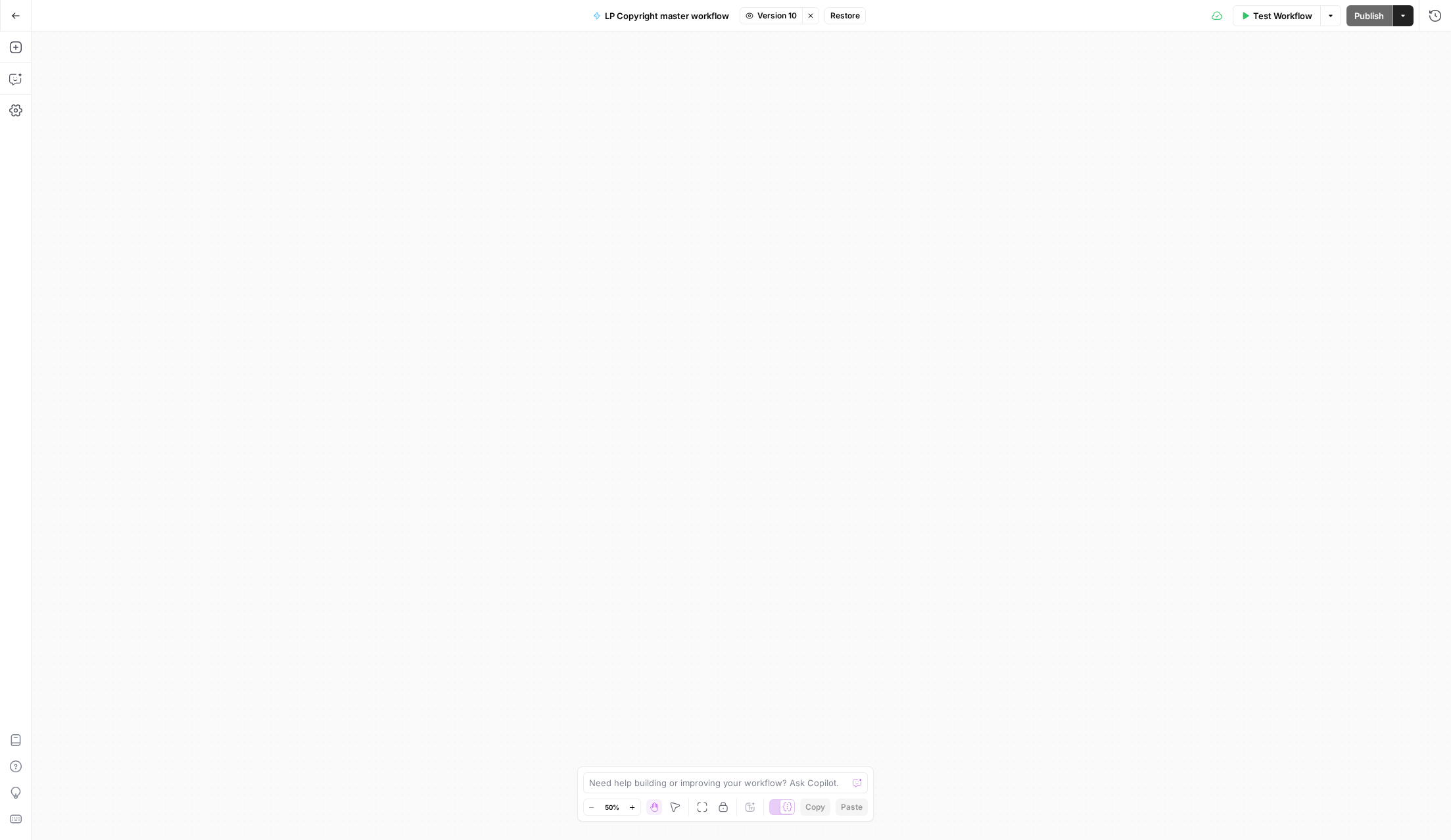
drag, startPoint x: 607, startPoint y: 300, endPoint x: 813, endPoint y: 742, distance: 487.6
click at [813, 742] on div "**********" at bounding box center [742, 436] width 1420 height 809
drag, startPoint x: 916, startPoint y: 599, endPoint x: 501, endPoint y: 169, distance: 597.6
click at [503, 172] on div "**********" at bounding box center [742, 436] width 1420 height 809
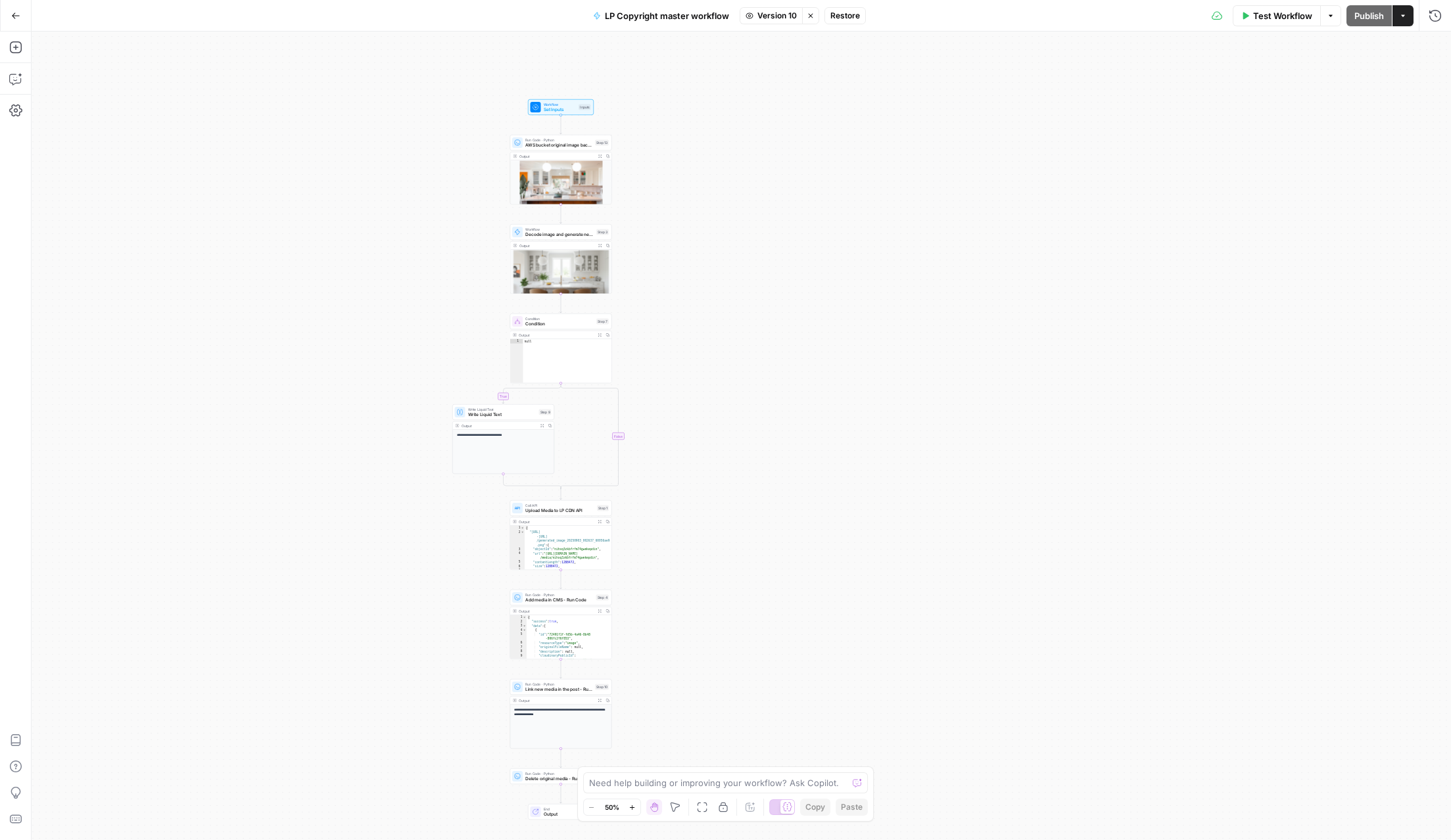
drag, startPoint x: 816, startPoint y: 574, endPoint x: 754, endPoint y: 119, distance: 459.2
click at [754, 119] on div "**********" at bounding box center [742, 436] width 1420 height 809
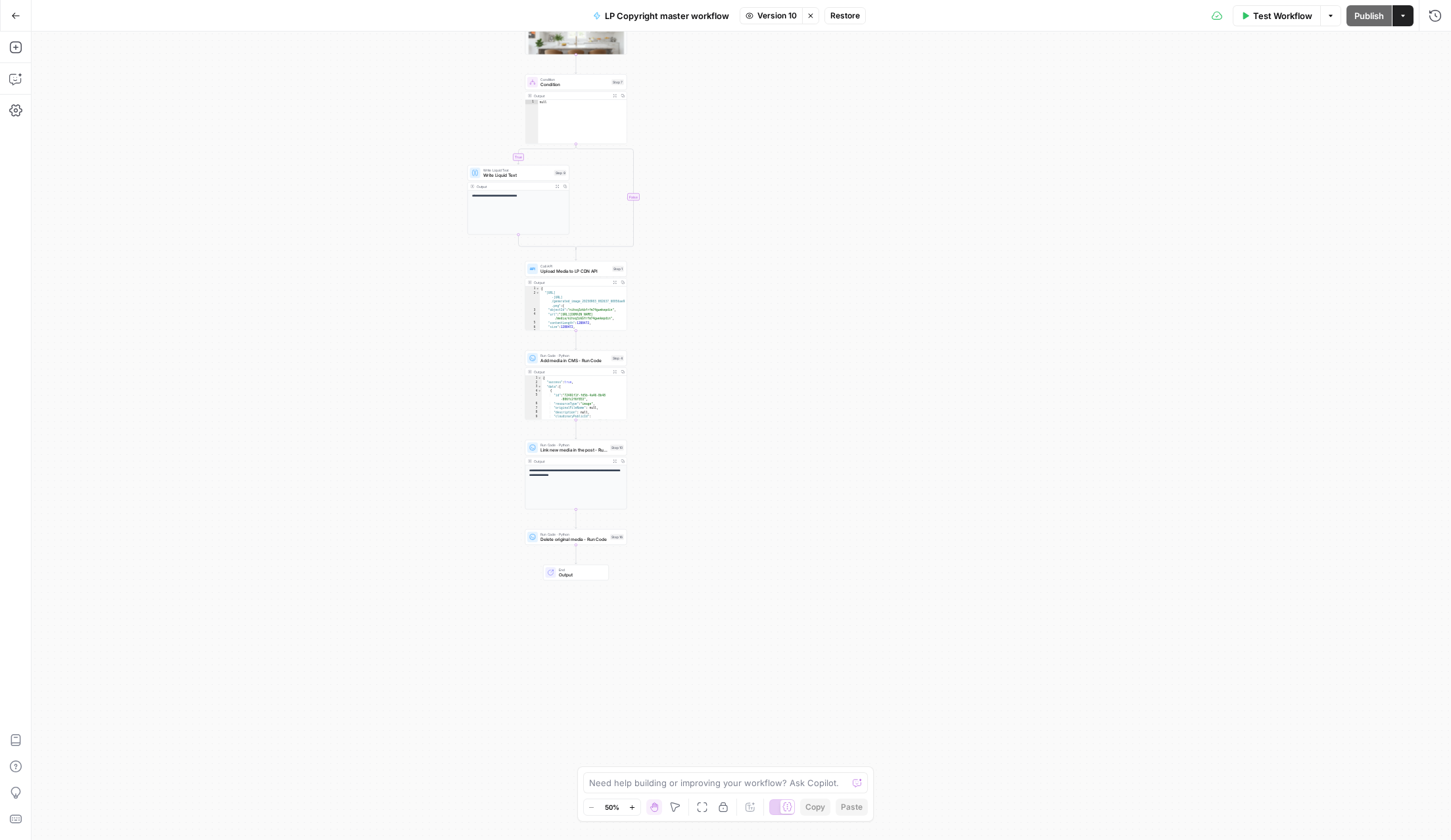
drag, startPoint x: 732, startPoint y: 558, endPoint x: 748, endPoint y: 268, distance: 290.4
click at [748, 268] on div "**********" at bounding box center [742, 436] width 1420 height 809
click at [566, 360] on span "Run Code · Python" at bounding box center [583, 359] width 67 height 6
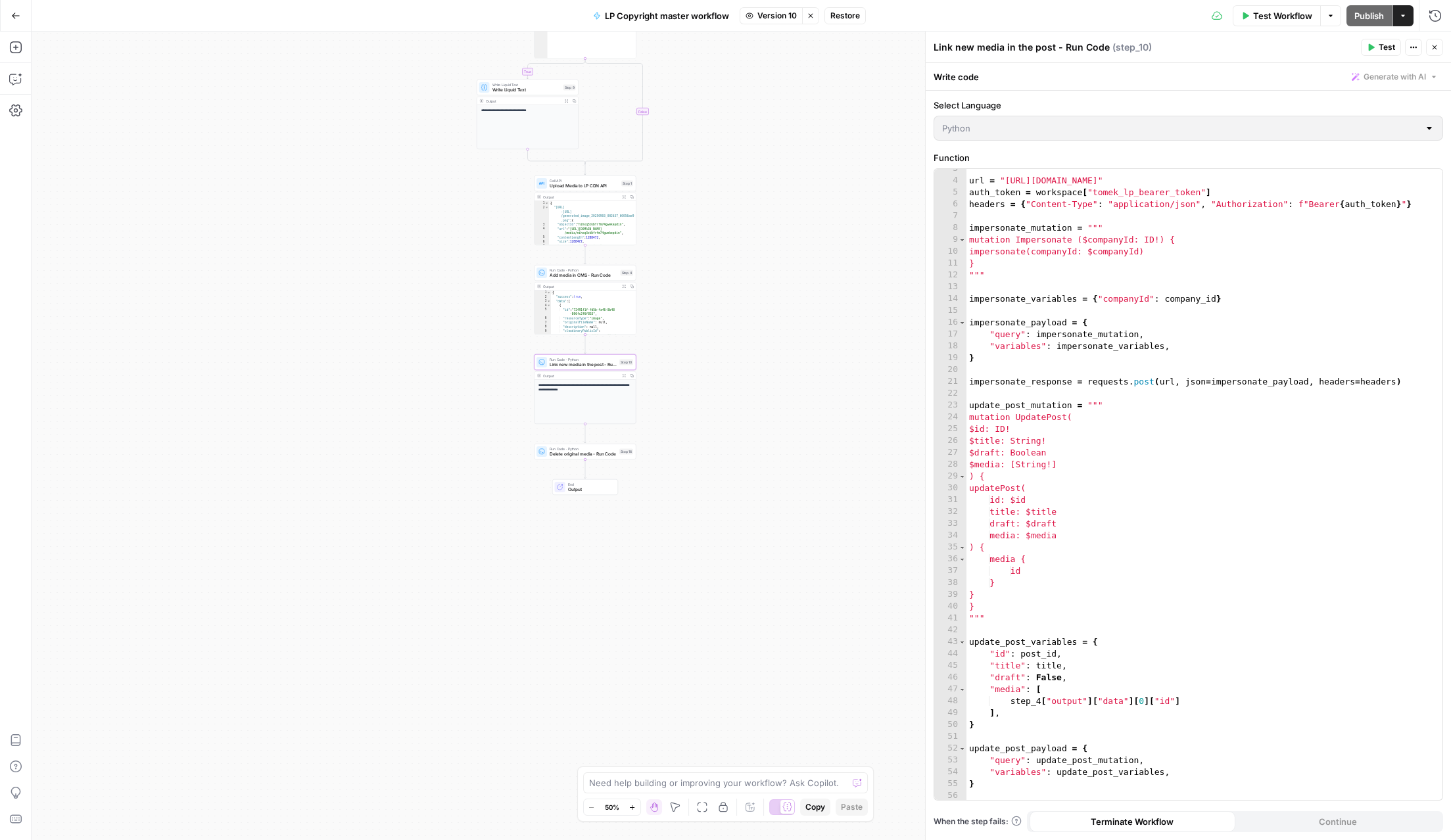
scroll to position [114, 0]
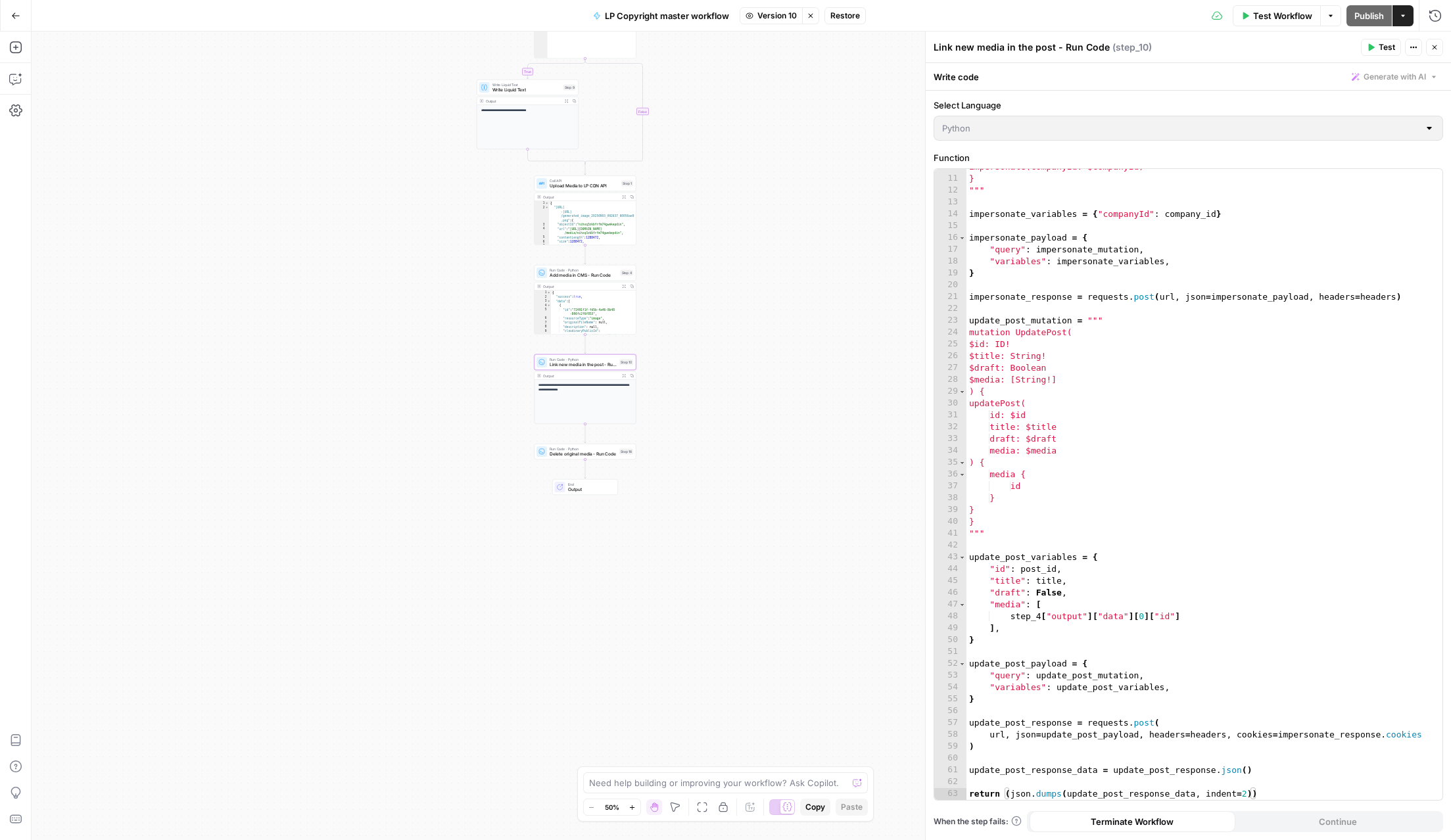
click at [770, 13] on span "Version 10" at bounding box center [777, 15] width 40 height 12
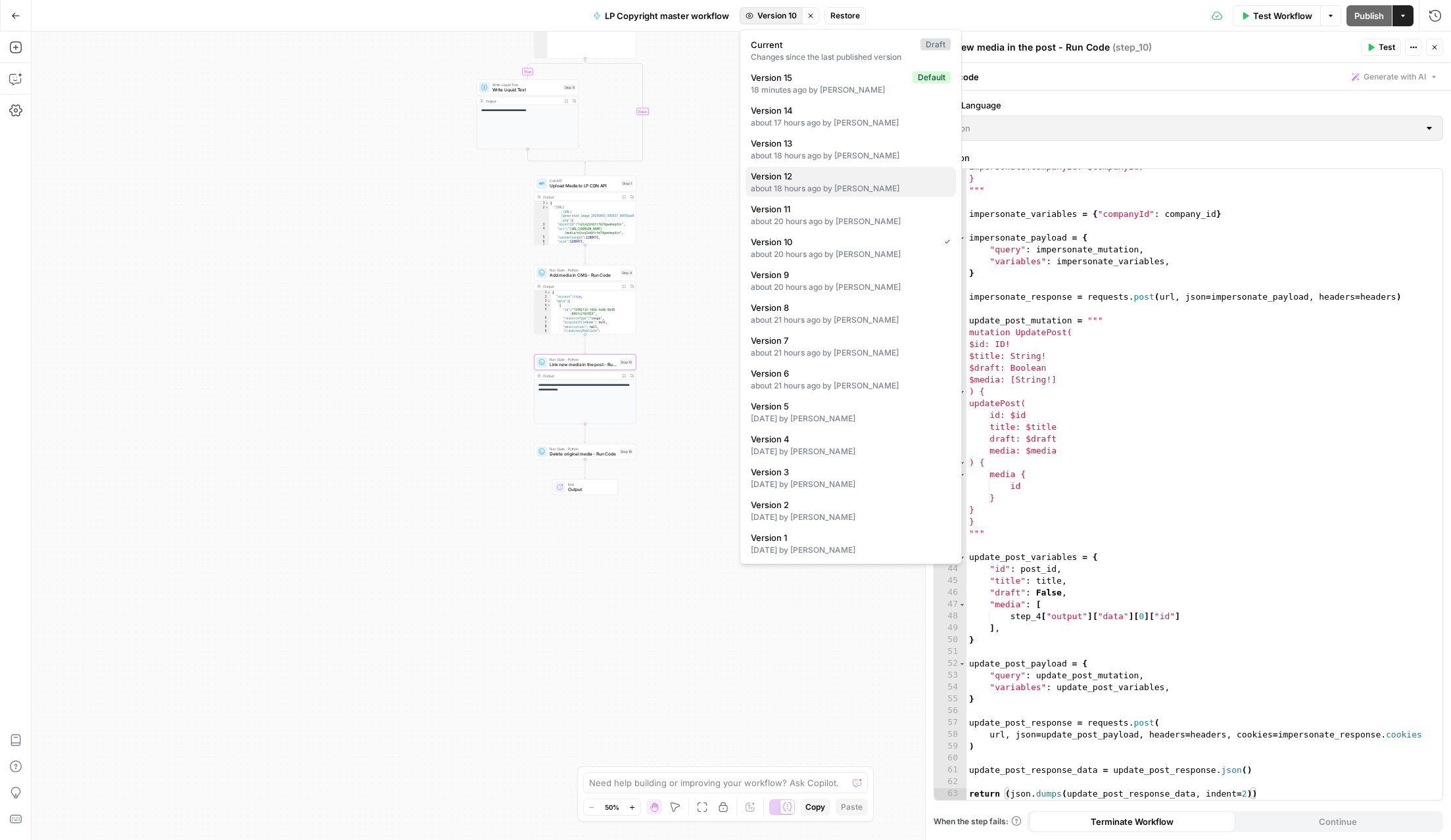
click at [792, 178] on span "Version 12" at bounding box center [848, 176] width 194 height 13
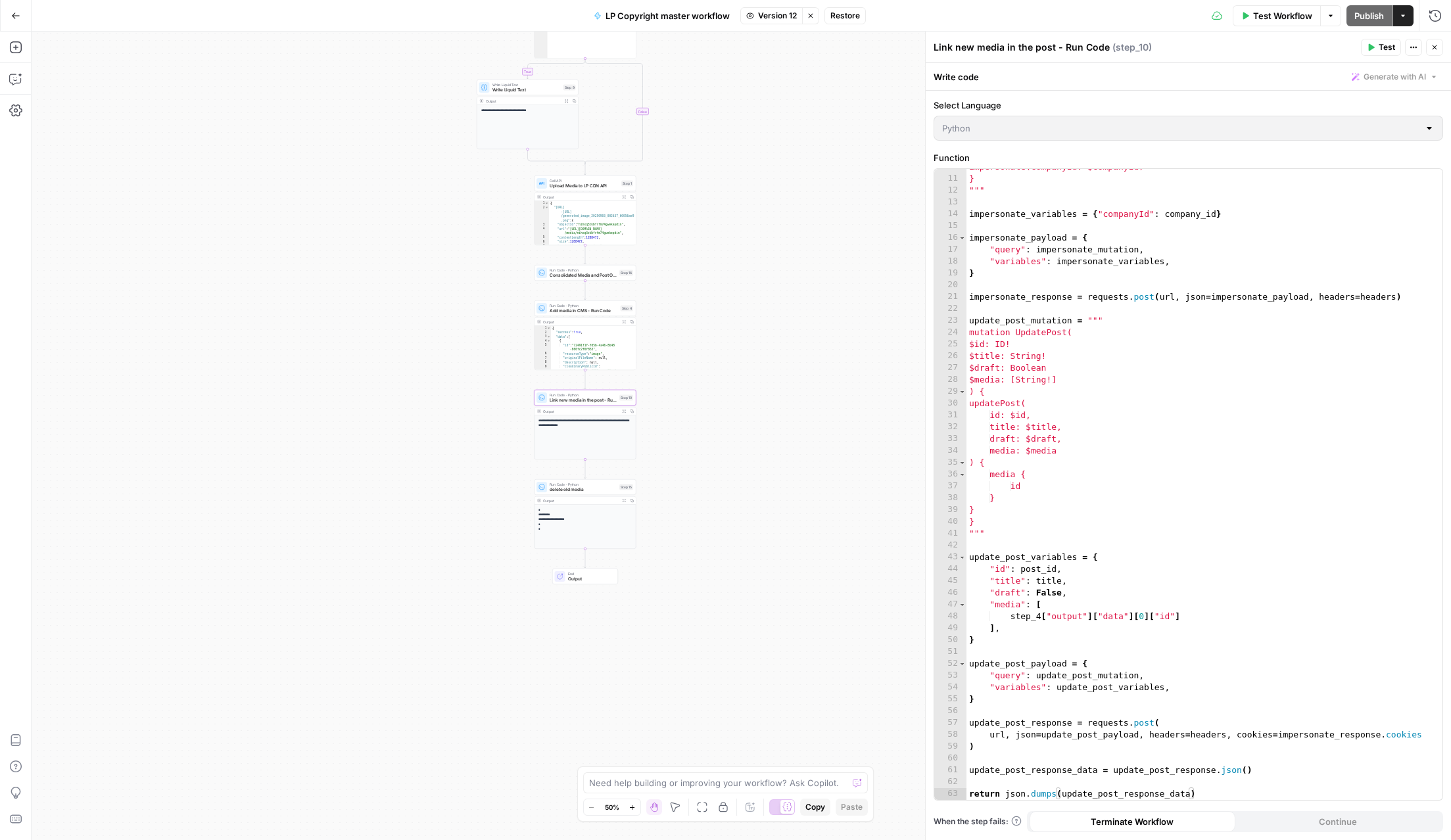
click at [767, 17] on span "Version 12" at bounding box center [777, 15] width 39 height 12
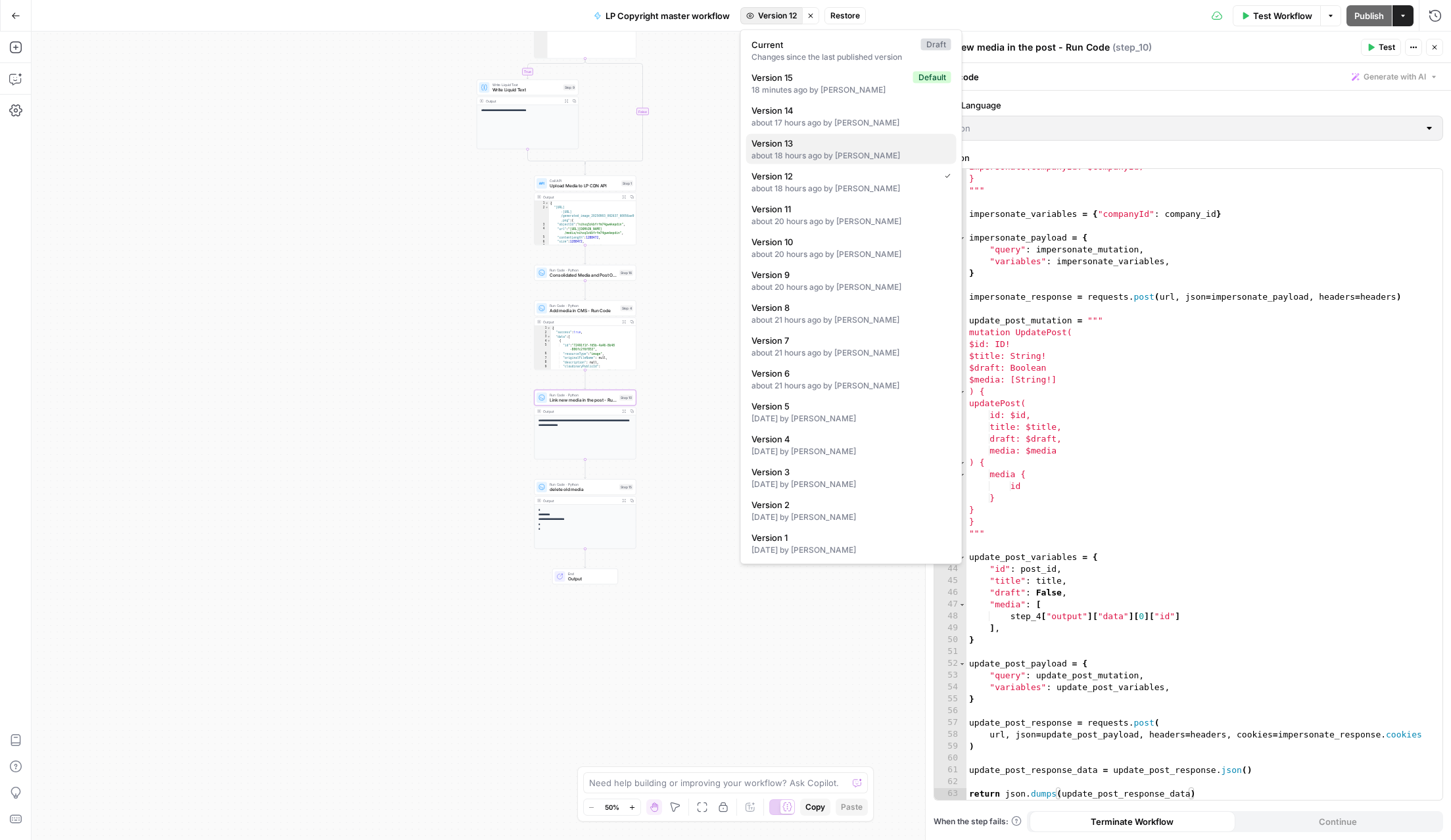
click at [793, 150] on div "about 18 hours ago by Tomek Nowinski" at bounding box center [851, 155] width 200 height 12
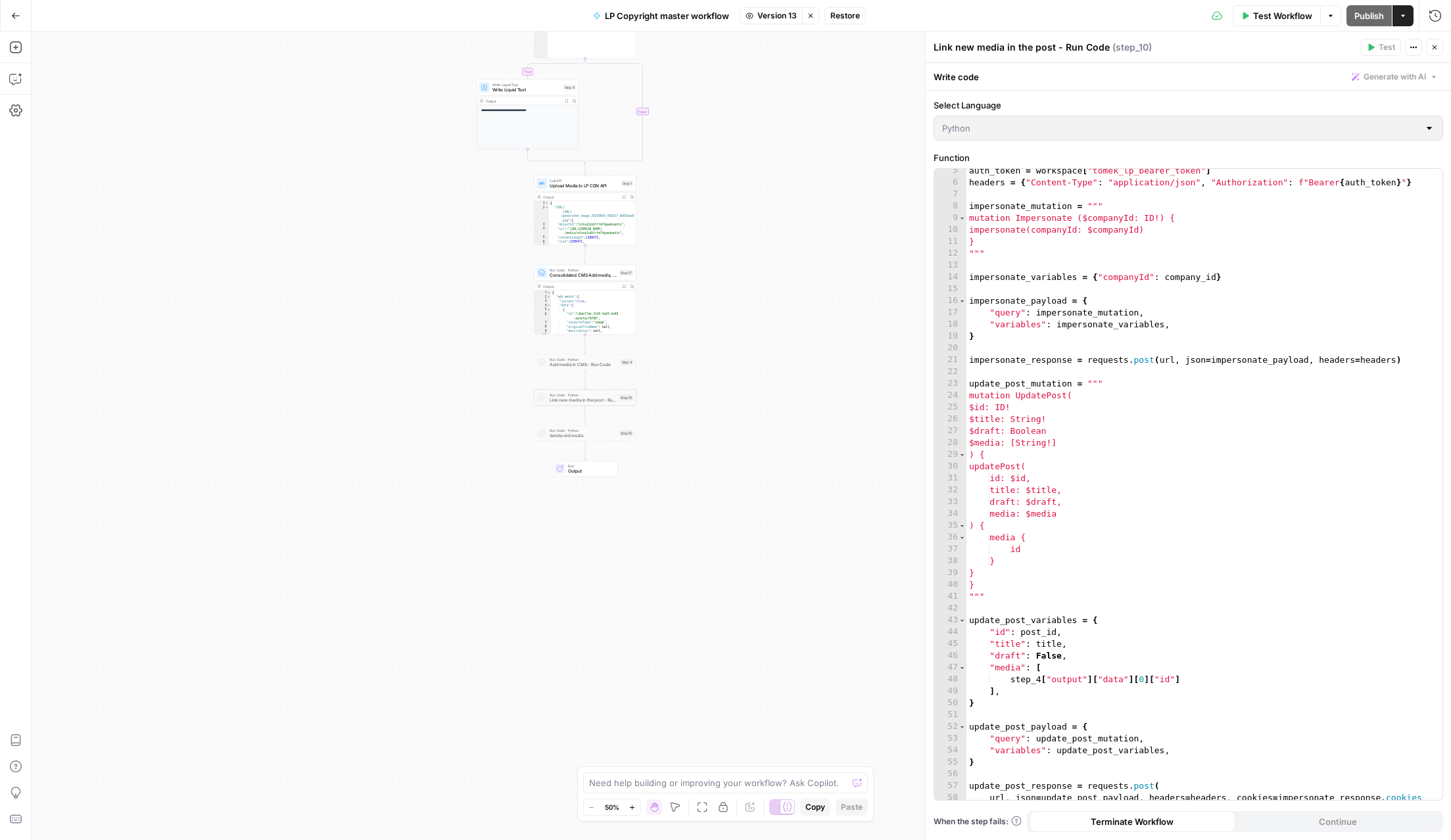
scroll to position [0, 0]
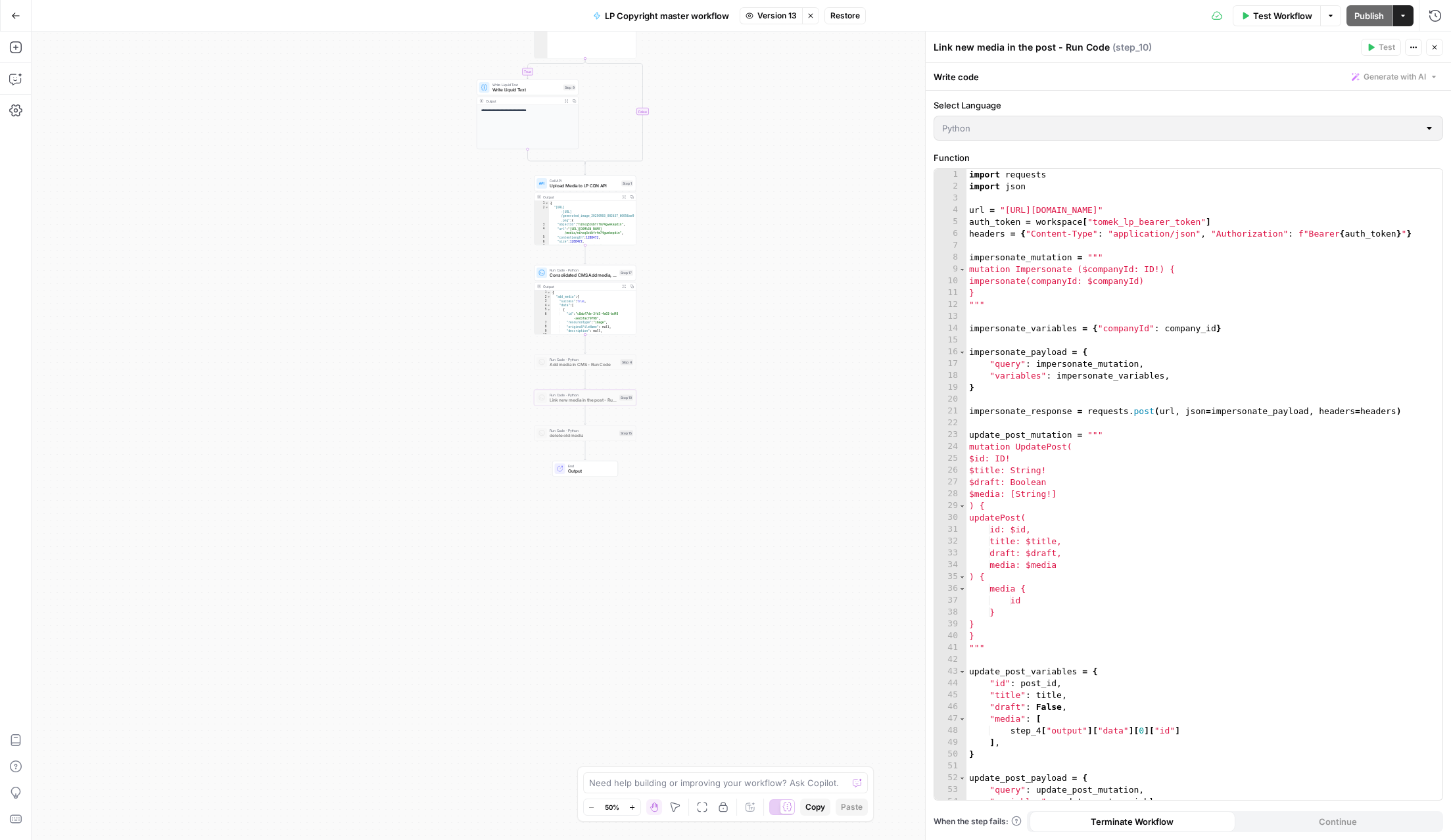
click at [591, 273] on span "Consolidated CMS Add media, update post, delete old" at bounding box center [583, 275] width 67 height 6
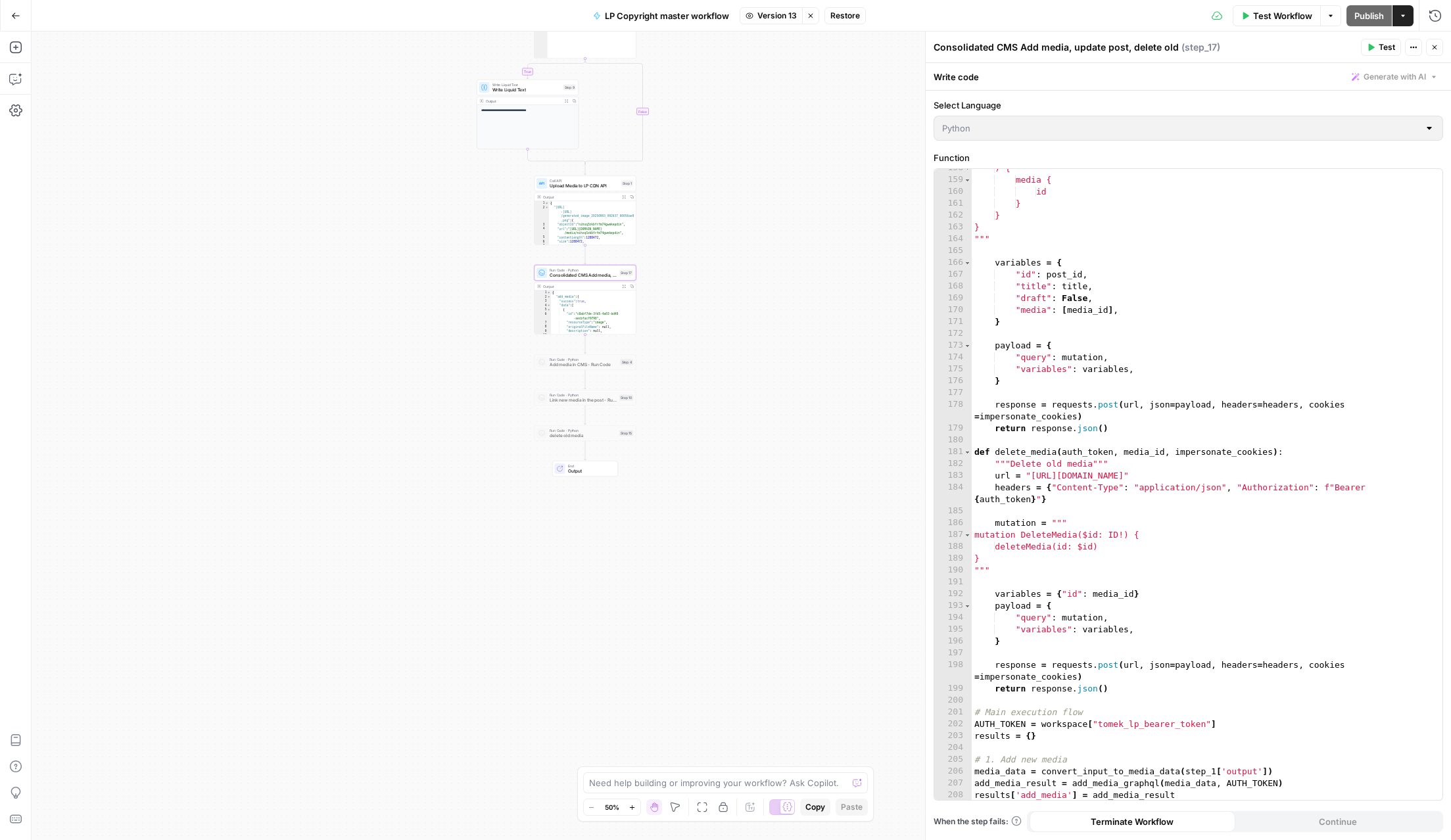
scroll to position [2257, 0]
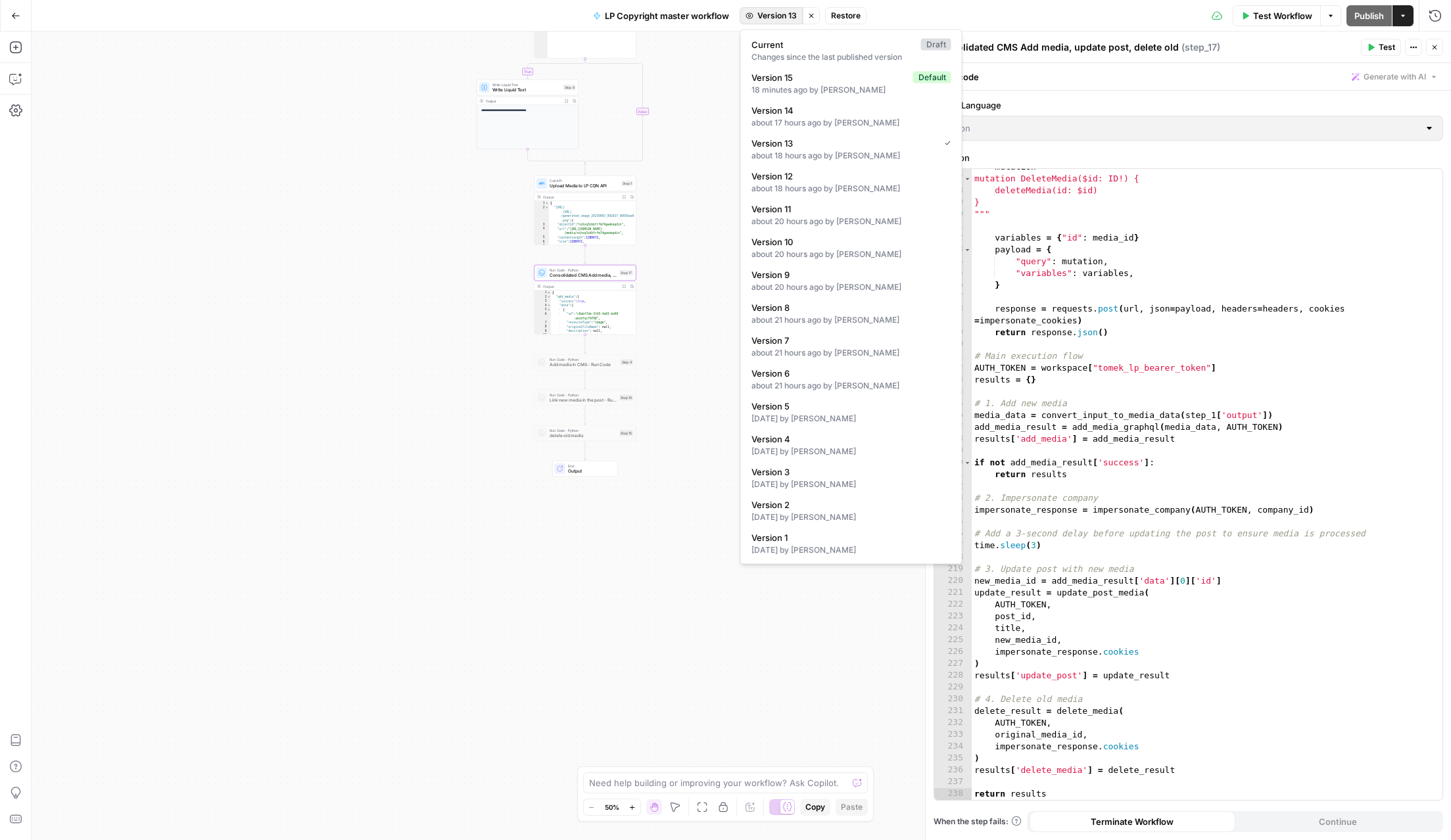
click at [782, 17] on span "Version 13" at bounding box center [777, 15] width 40 height 12
click at [786, 186] on div "about 18 hours ago by Tomek Nowinski" at bounding box center [851, 188] width 200 height 12
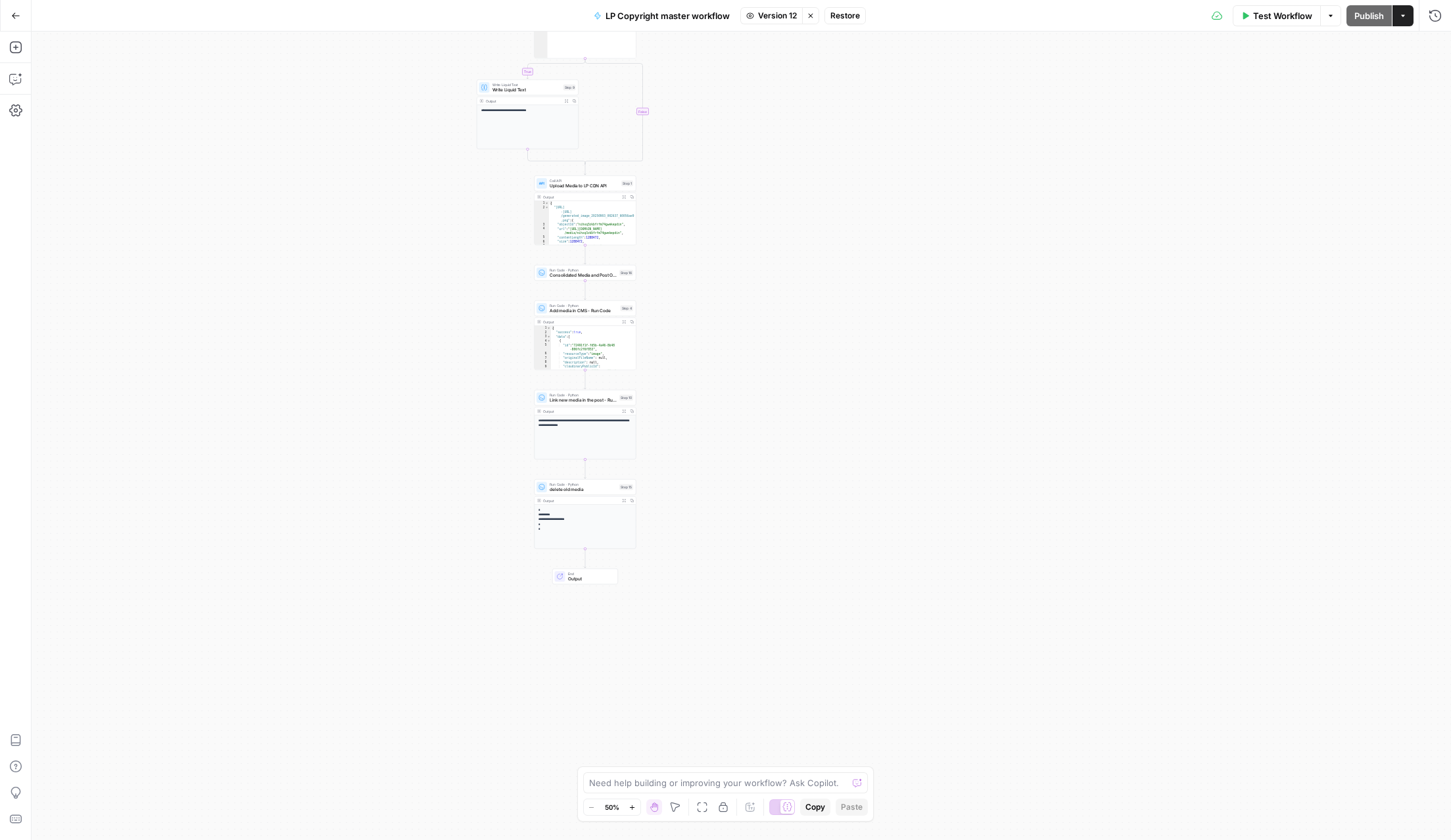
click at [562, 274] on span "Consolidated Media and Post Operations" at bounding box center [583, 275] width 67 height 6
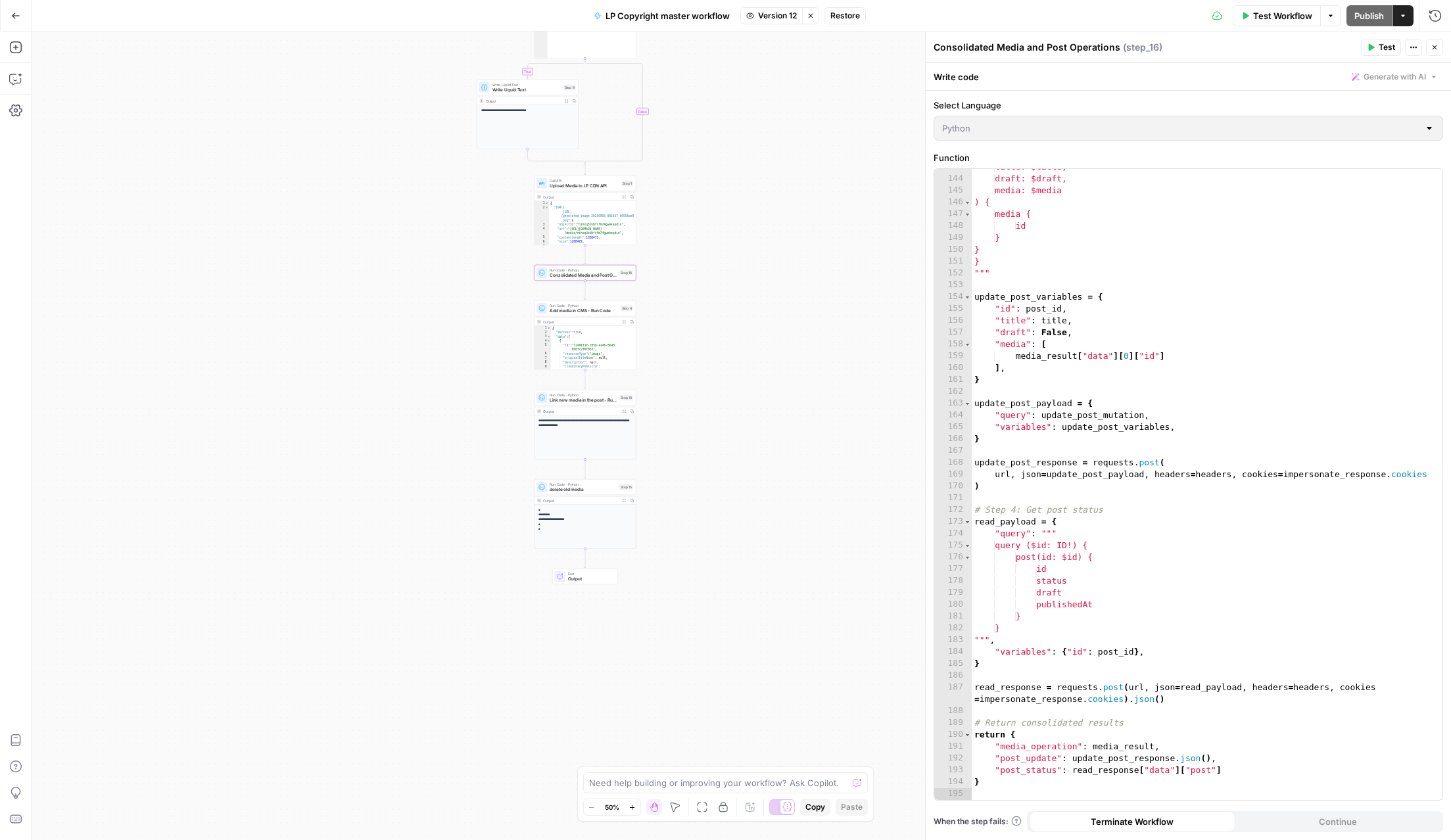
scroll to position [1700, 0]
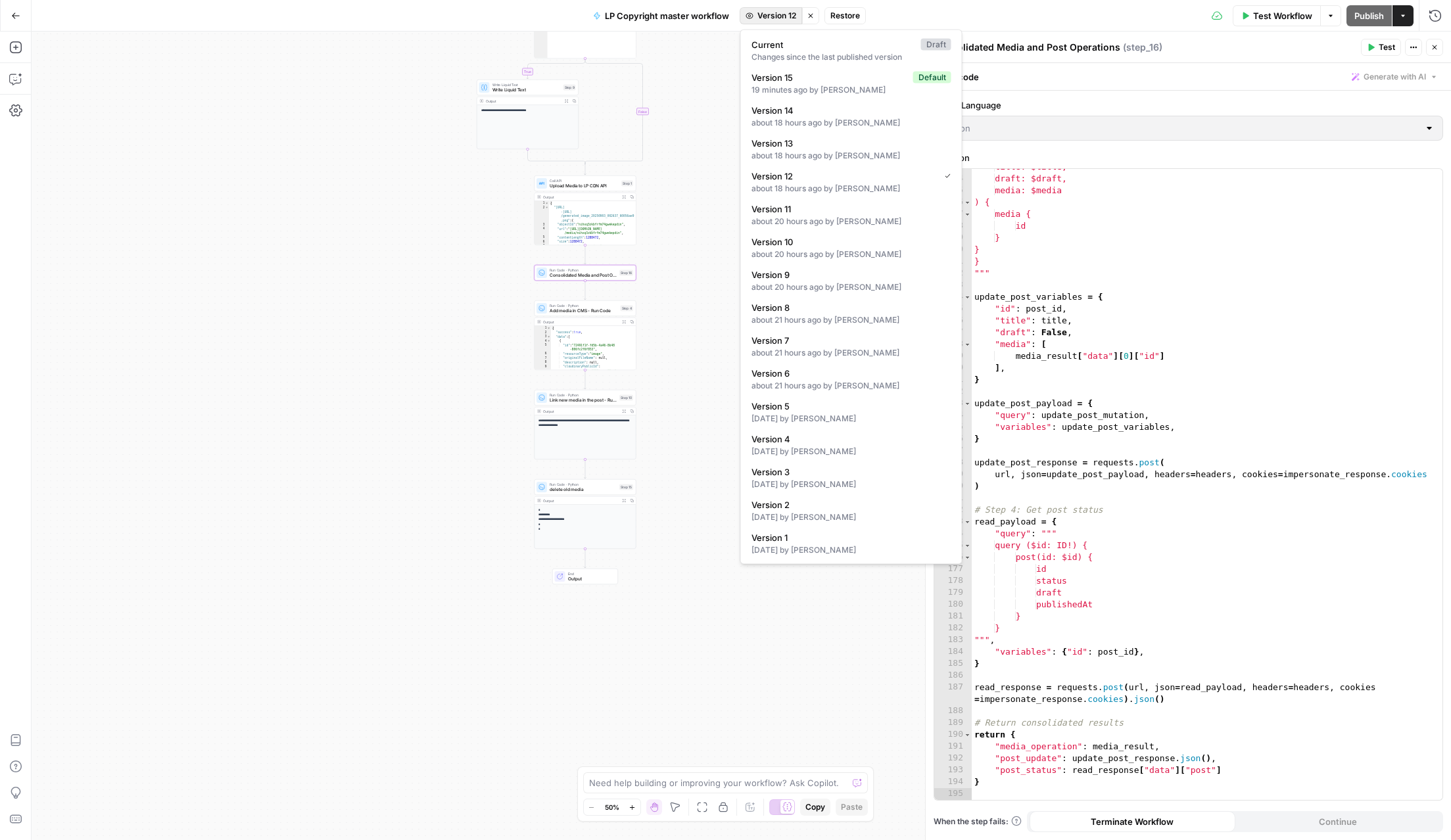
click at [774, 13] on span "Version 12" at bounding box center [777, 15] width 39 height 12
click at [794, 117] on div "about 18 hours ago by Tomek Nowinski" at bounding box center [851, 123] width 200 height 12
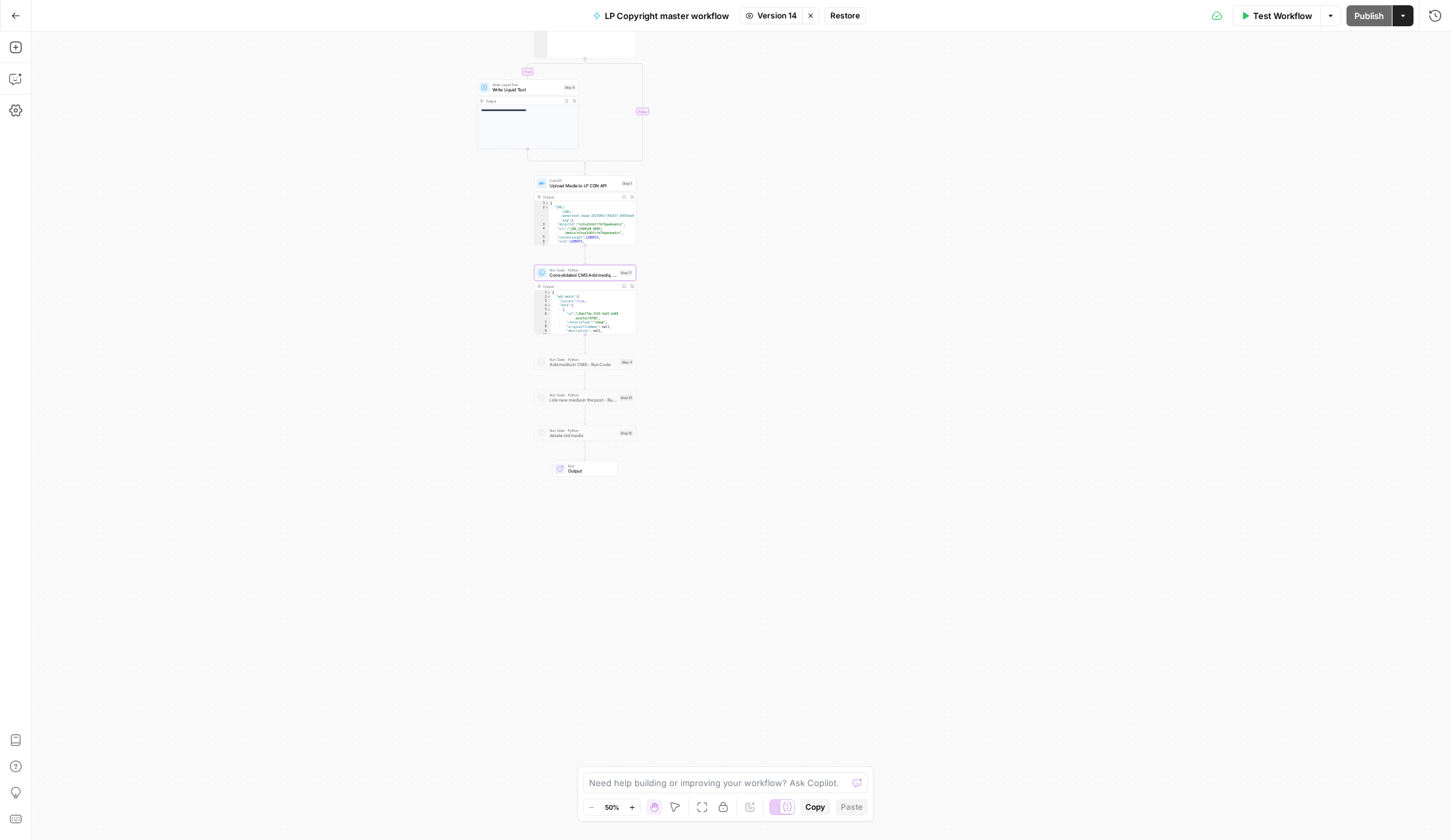
click at [565, 274] on span "Consolidated CMS Add media, update post, delete old" at bounding box center [583, 275] width 67 height 6
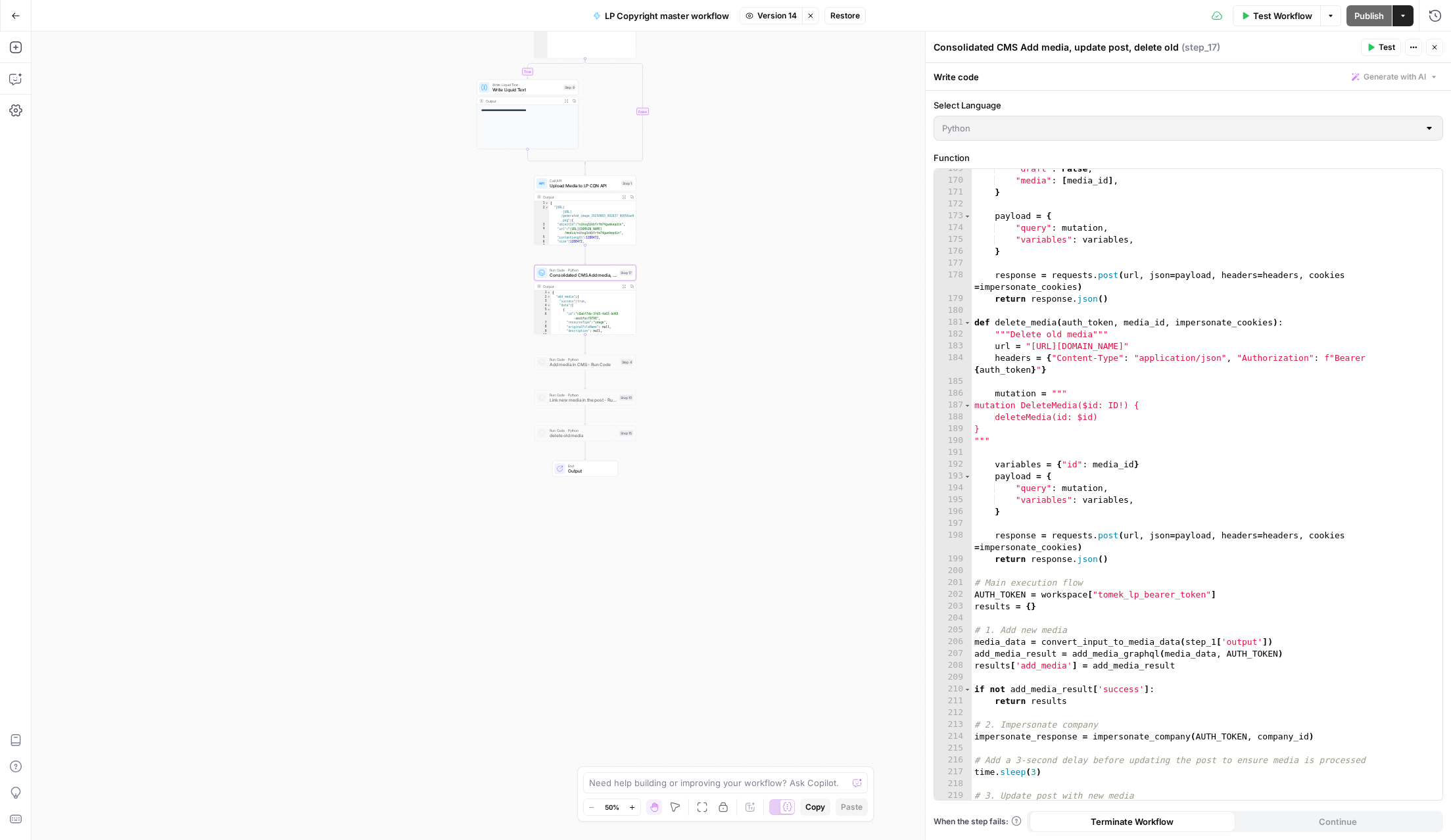
scroll to position [2030, 0]
click at [846, 17] on span "Restore" at bounding box center [845, 15] width 29 height 12
click at [692, 152] on span "Restore" at bounding box center [682, 152] width 35 height 13
click at [1332, 45] on span "Test" at bounding box center [1387, 47] width 17 height 12
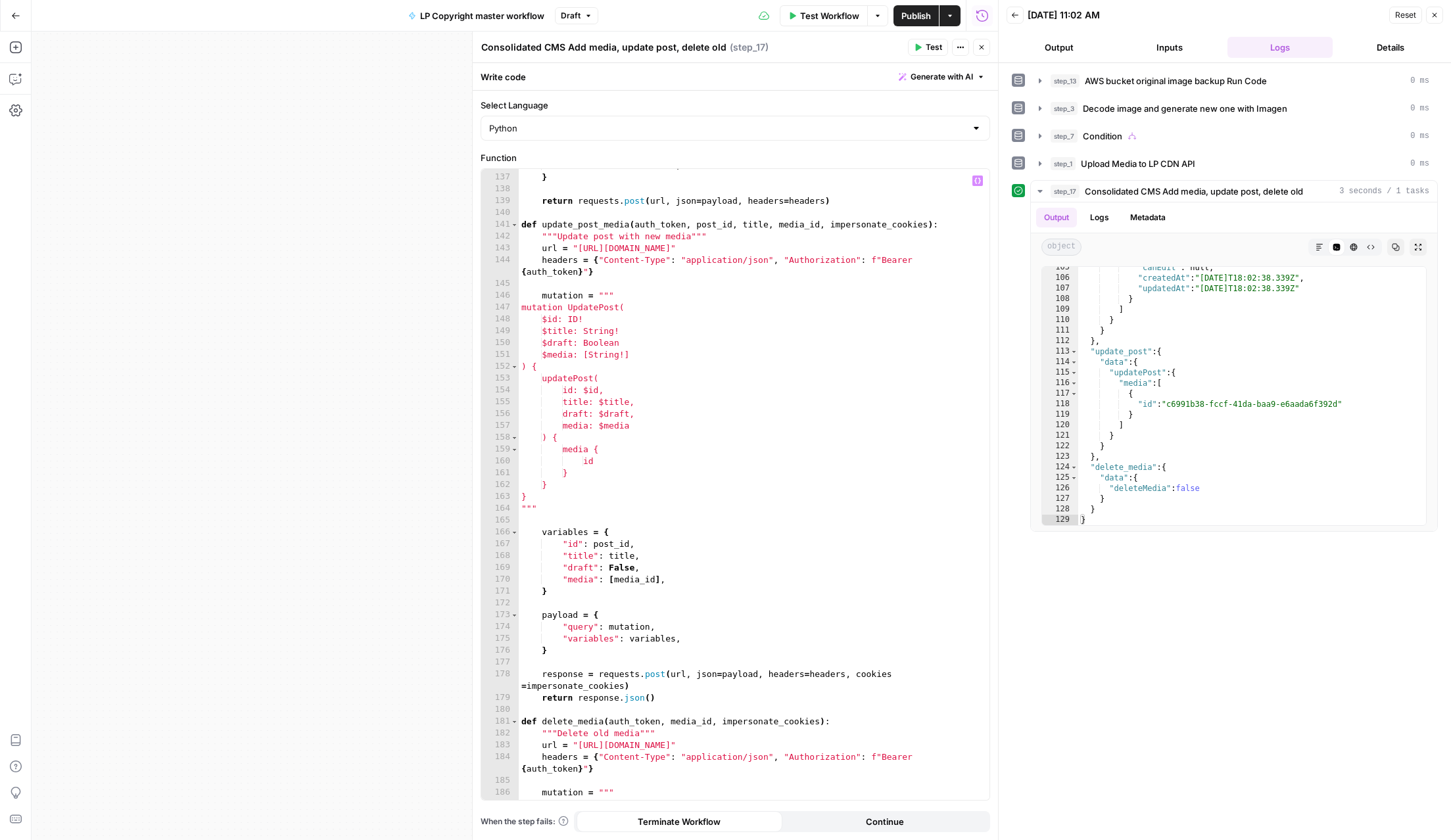
scroll to position [1631, 0]
click at [927, 82] on span "Generate with AI" at bounding box center [942, 77] width 63 height 12
click at [928, 123] on p at bounding box center [1025, 126] width 236 height 13
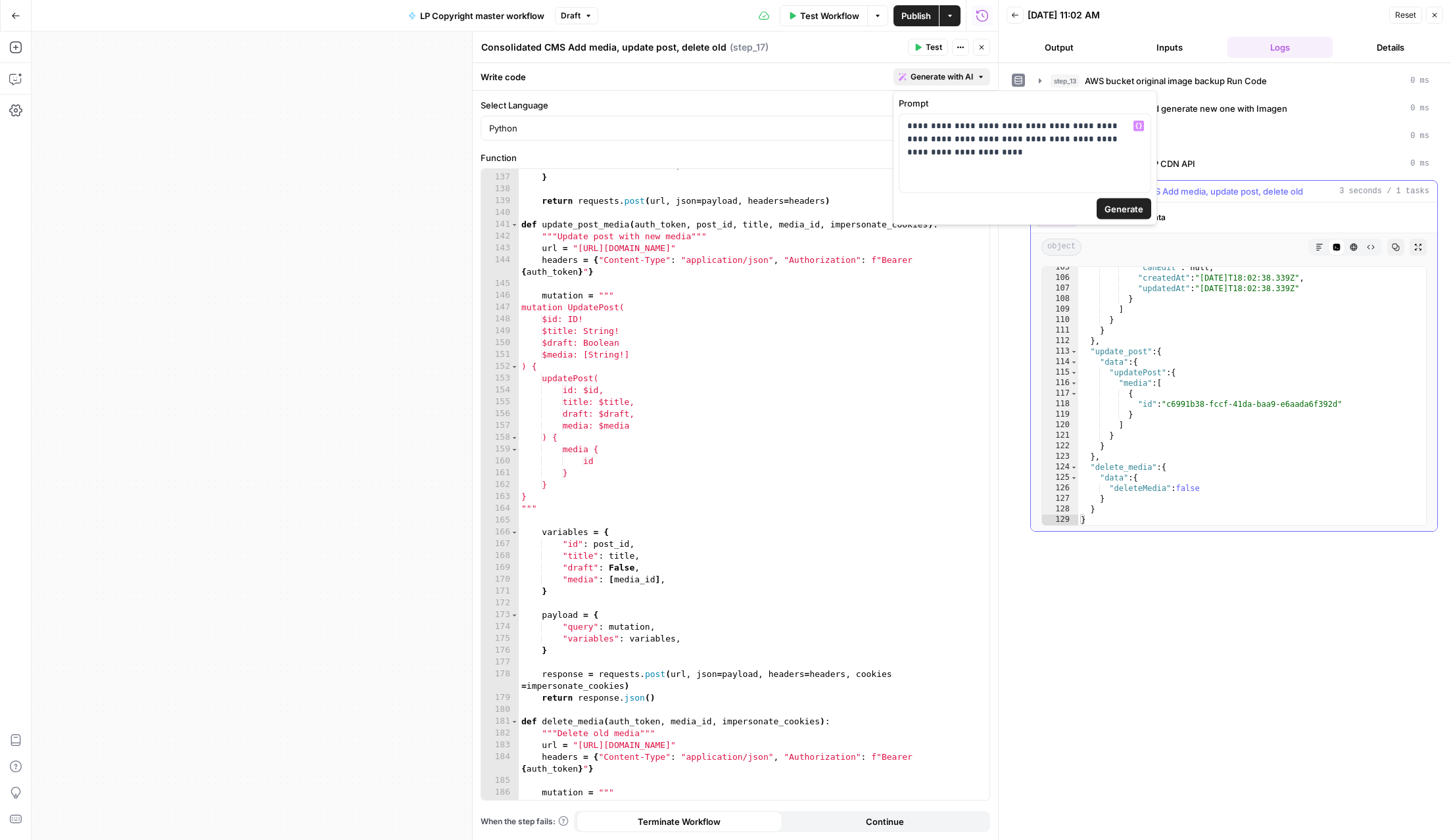
type textarea "**********"
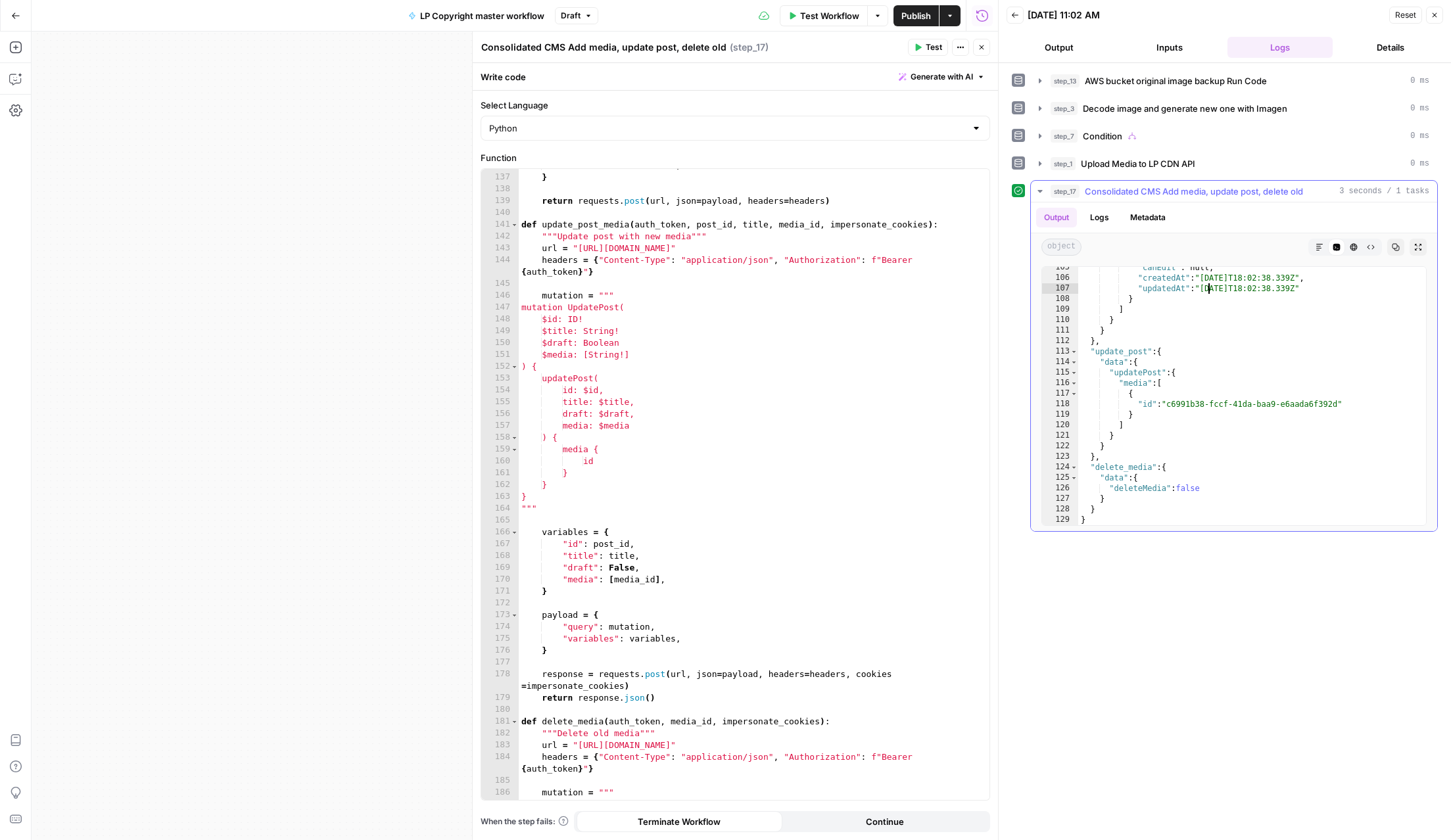
click at [1207, 289] on div ""canEdit" : null , "createdAt" : "2025-09-03T18:02:38.339Z" , "updatedAt" : "20…" at bounding box center [1252, 402] width 347 height 279
drag, startPoint x: 1204, startPoint y: 289, endPoint x: 1316, endPoint y: 290, distance: 112.0
click at [1316, 290] on div ""canEdit" : null , "createdAt" : "2025-09-03T18:02:38.339Z" , "updatedAt" : "20…" at bounding box center [1252, 402] width 347 height 279
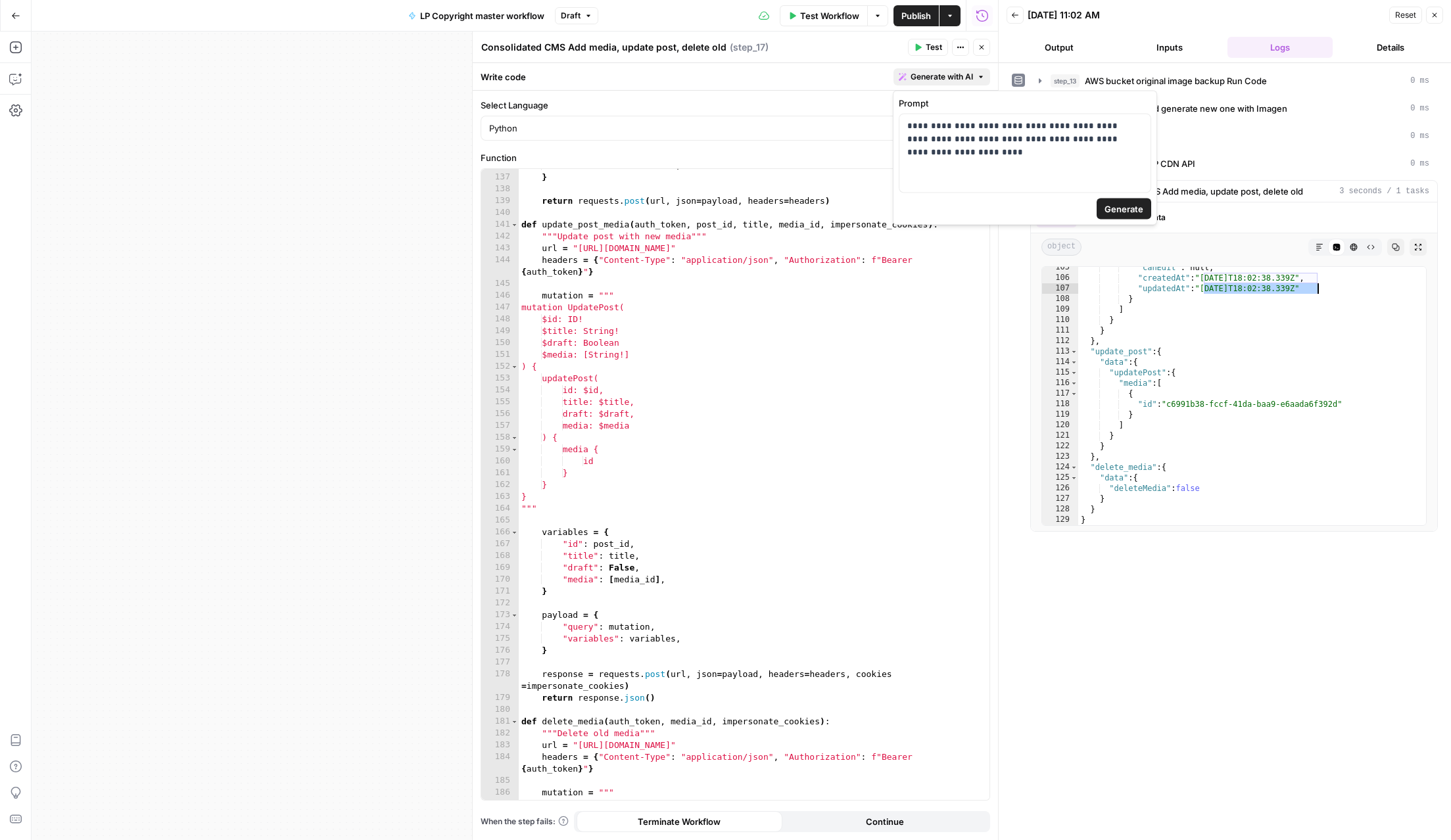
click at [978, 80] on button "Generate with AI" at bounding box center [942, 77] width 97 height 17
click at [993, 163] on div "**********" at bounding box center [1025, 153] width 251 height 79
click at [1116, 206] on span "Generate" at bounding box center [1124, 209] width 39 height 13
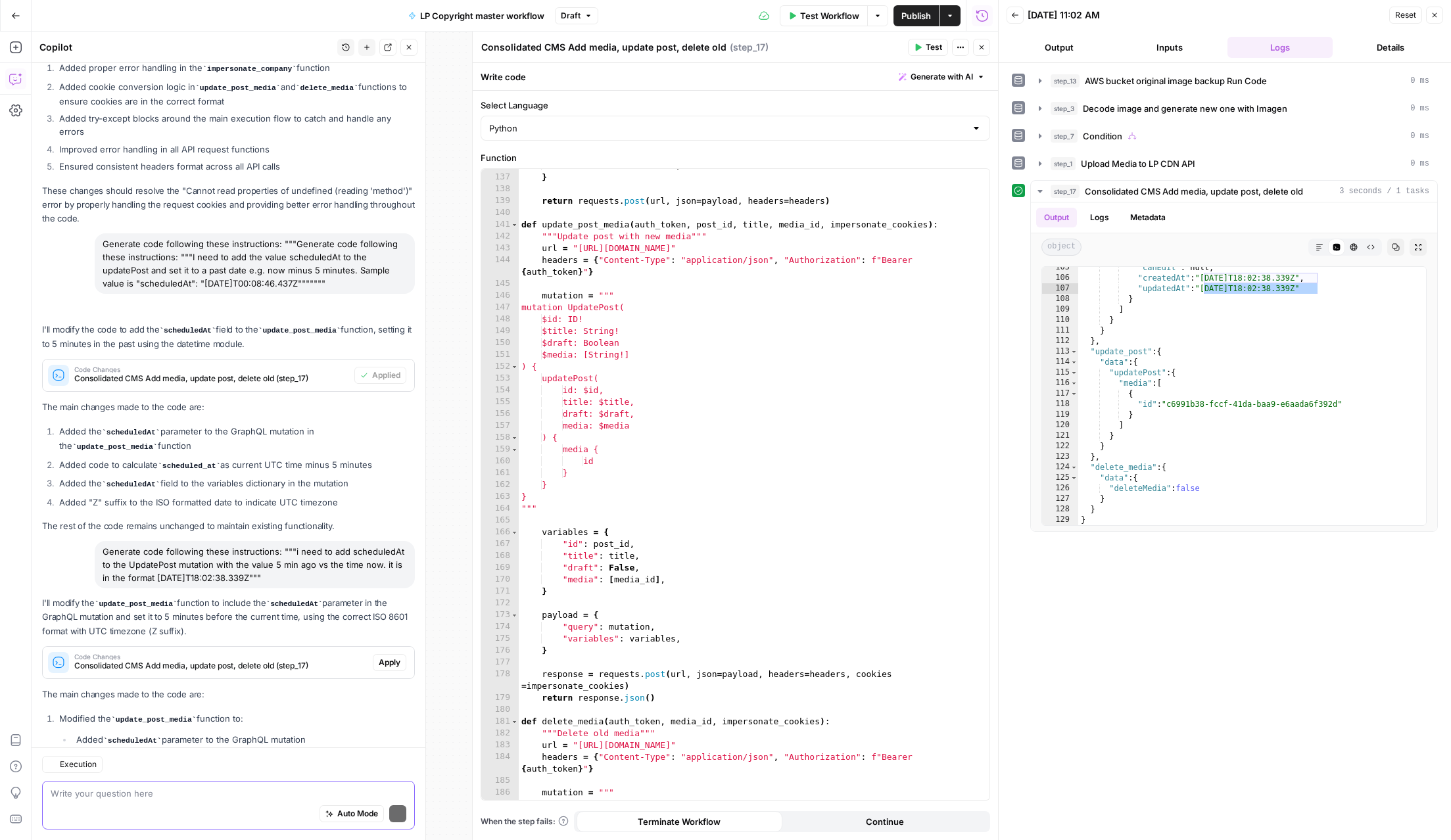
scroll to position [788, 0]
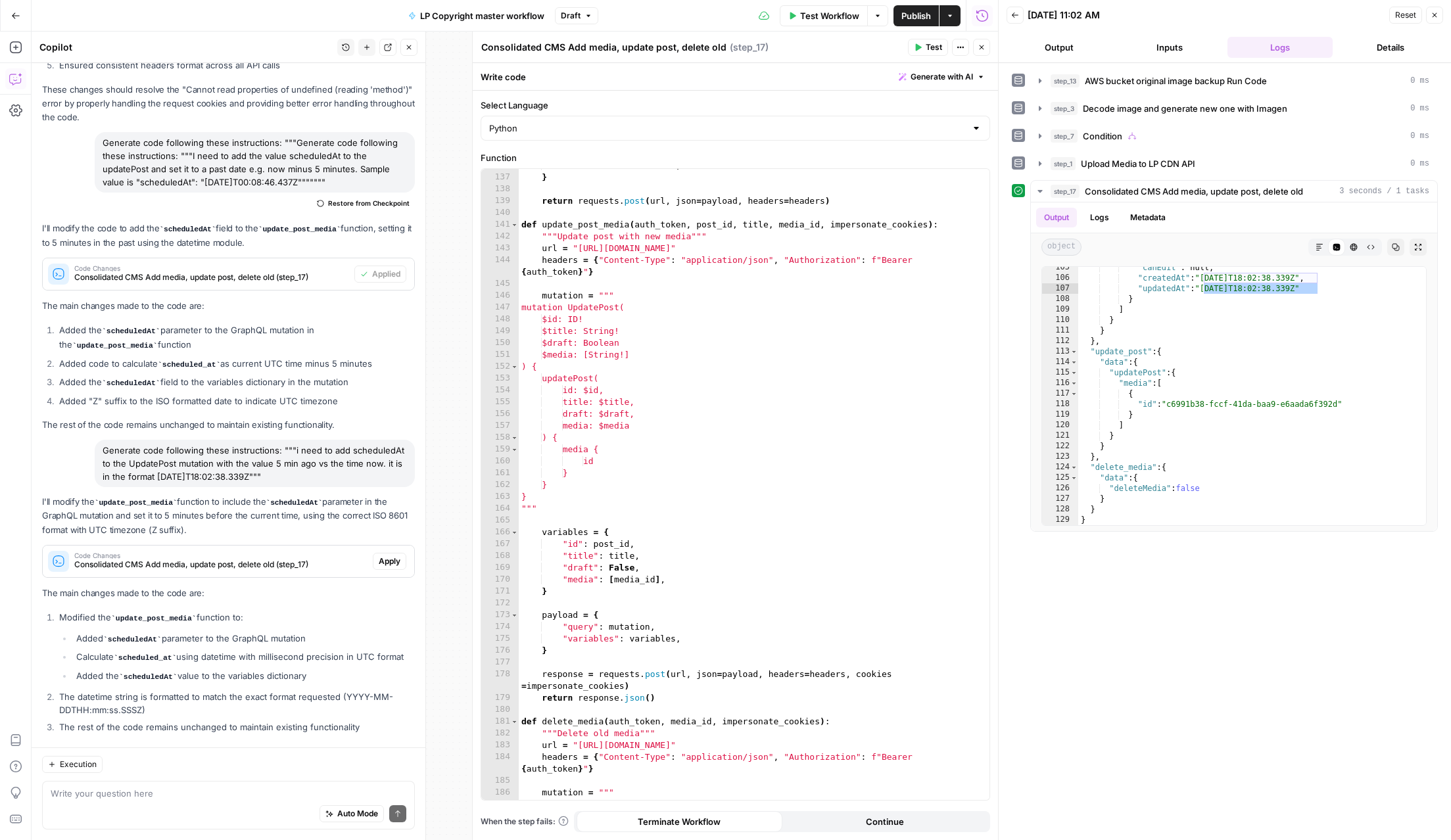
click at [383, 555] on span "Apply" at bounding box center [389, 561] width 21 height 12
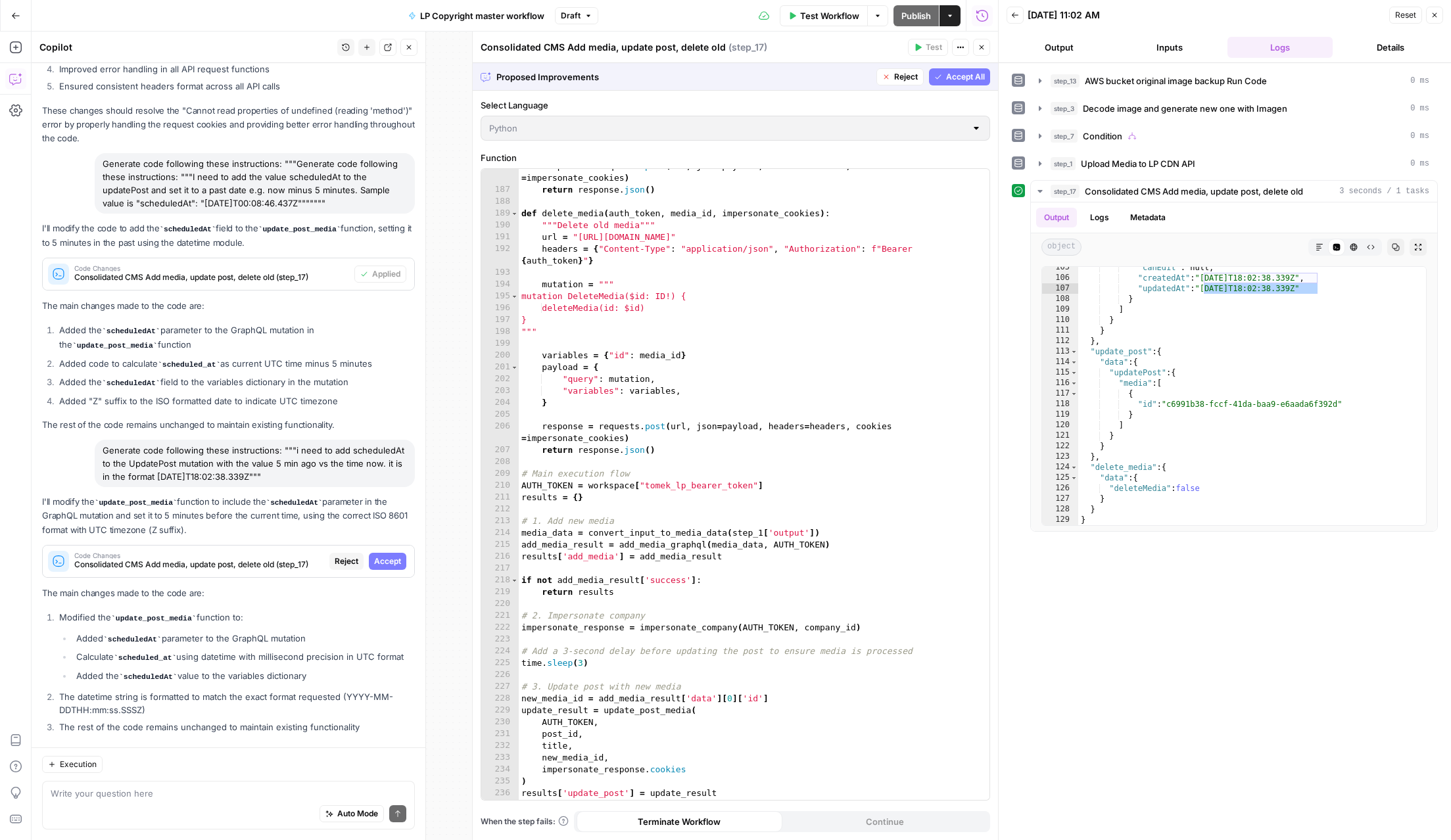
scroll to position [2363, 0]
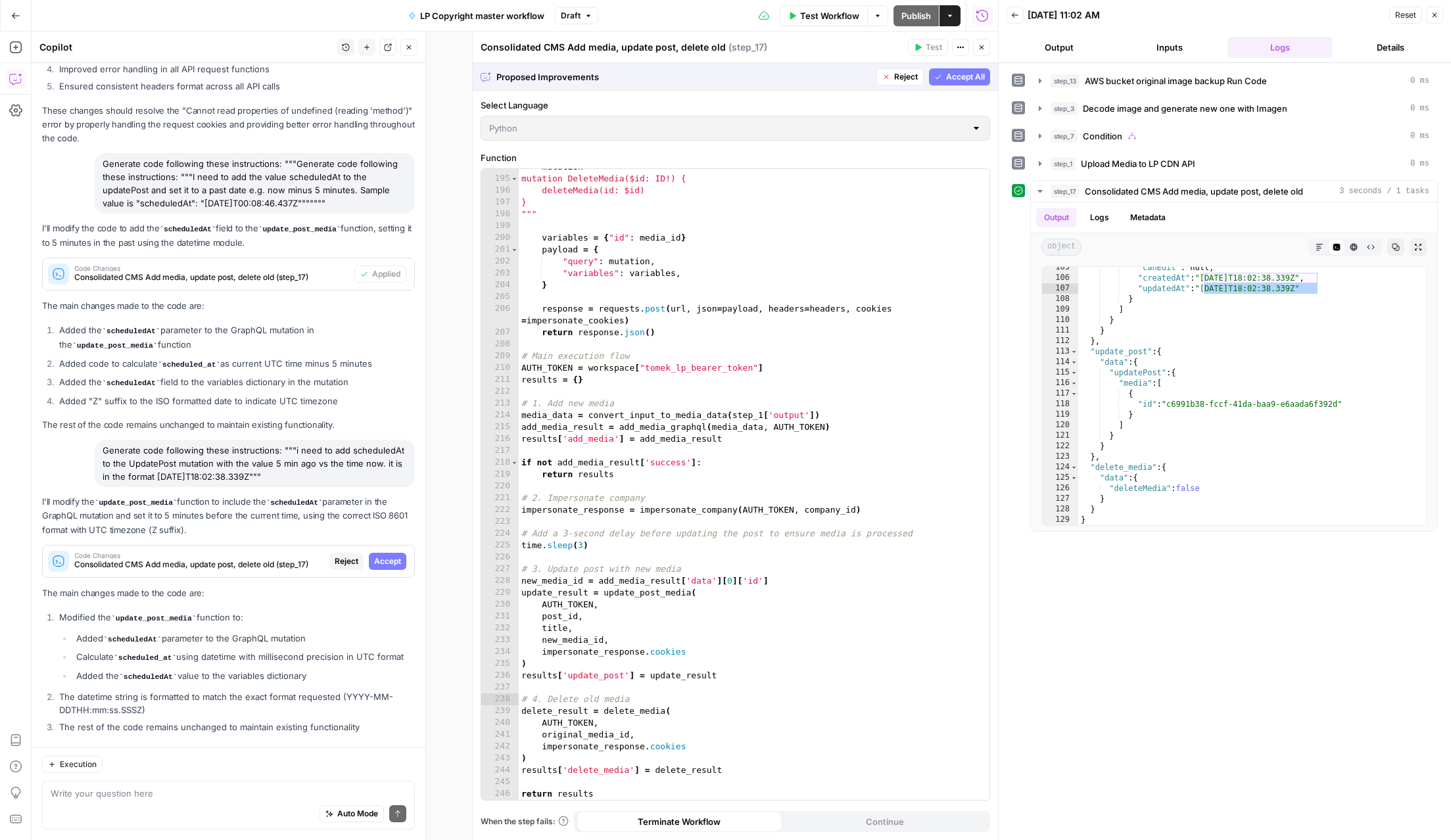
click at [949, 82] on span "Accept All" at bounding box center [965, 77] width 39 height 12
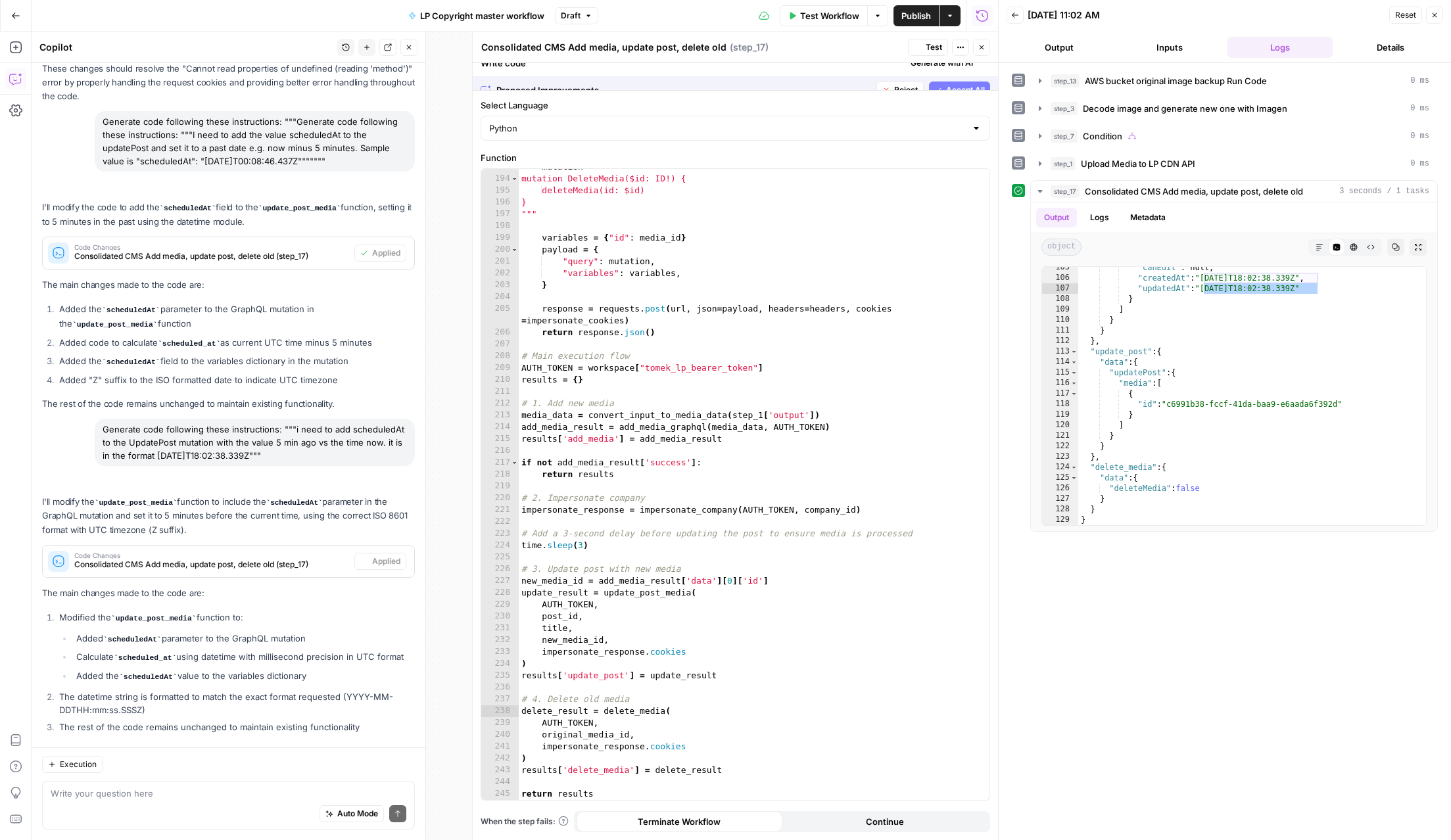
scroll to position [2351, 0]
click at [928, 49] on span "Test" at bounding box center [934, 47] width 17 height 12
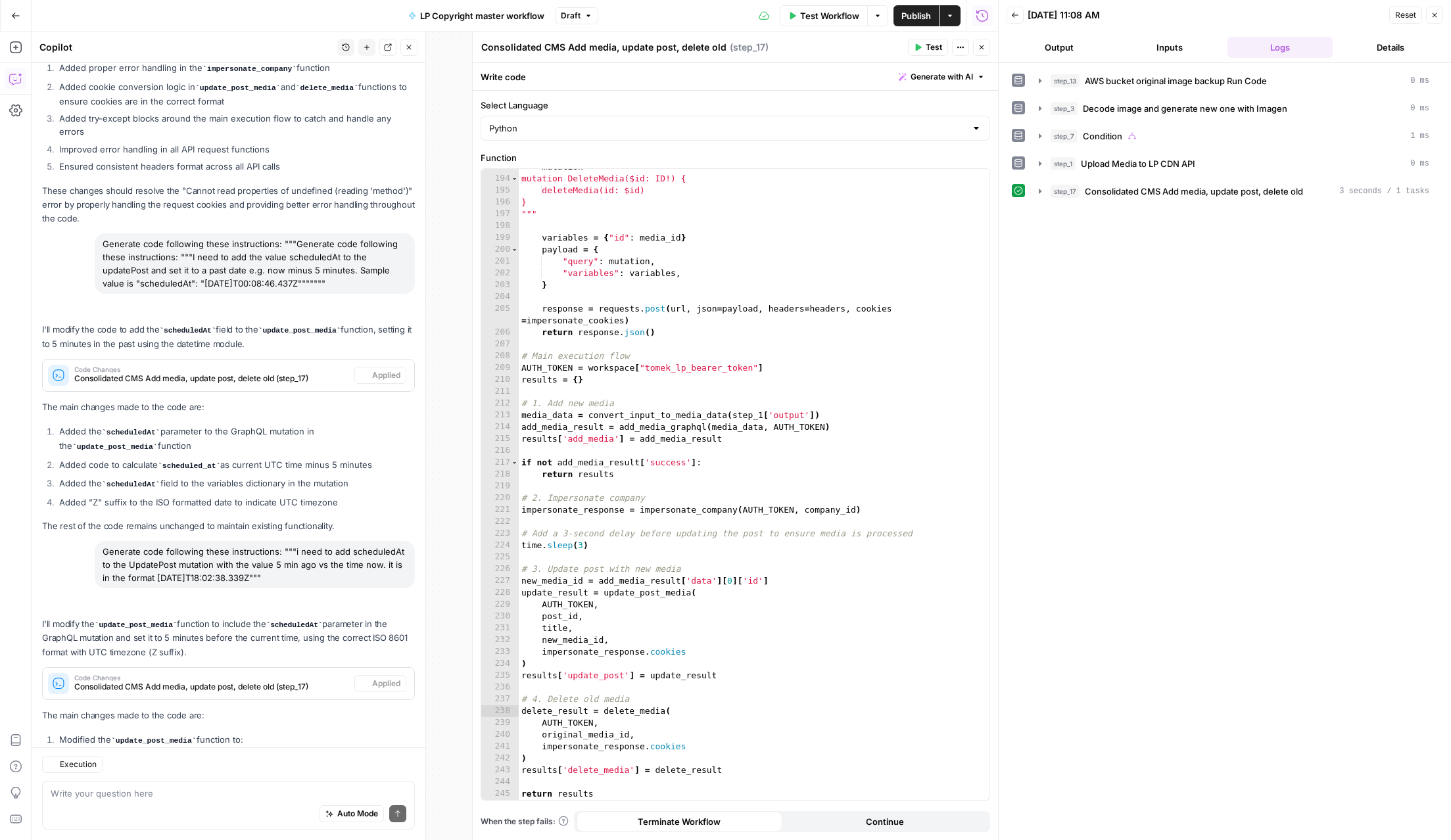
scroll to position [809, 0]
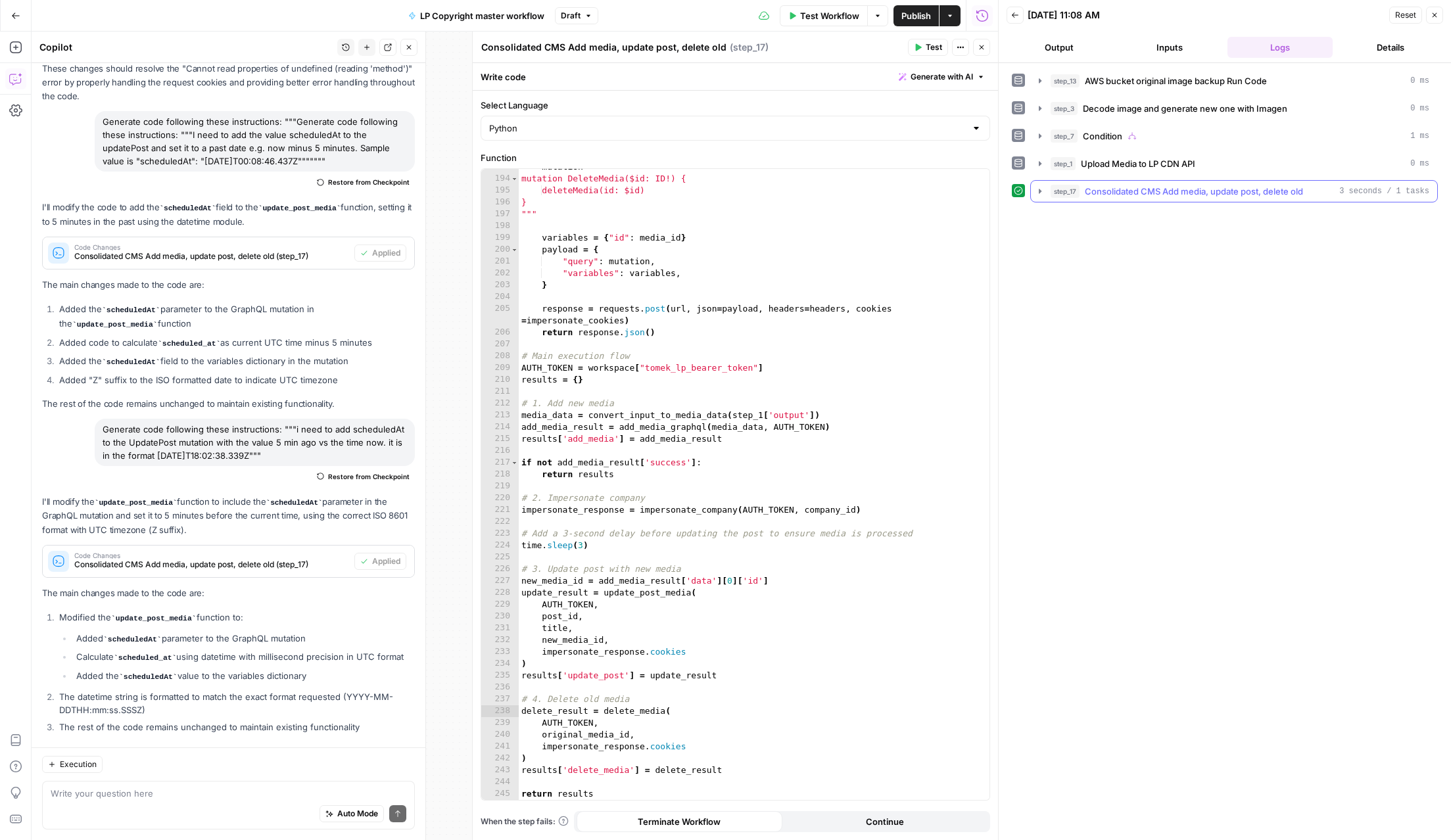
click at [1045, 189] on icon "button" at bounding box center [1040, 191] width 10 height 10
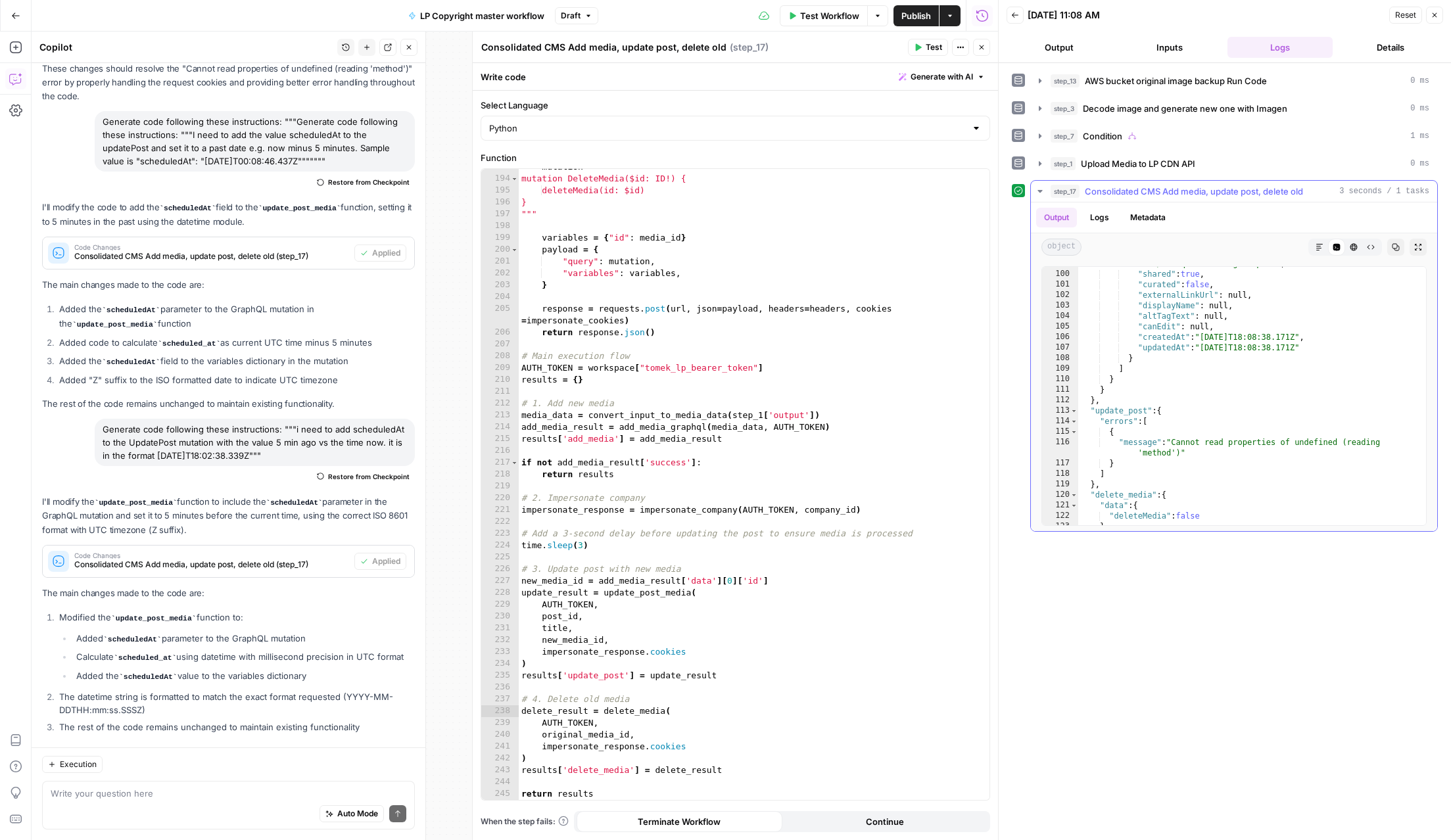
scroll to position [1658, 0]
drag, startPoint x: 1215, startPoint y: 464, endPoint x: 1120, endPoint y: 447, distance: 96.5
click at [1120, 447] on div ""sourceUrl" : "https://media-production.lp-cdn.com/media /nihxq3zkbfrfm74gwekep…" at bounding box center [1252, 396] width 347 height 290
click at [1148, 474] on div ""sourceUrl" : "https://media-production.lp-cdn.com/media /nihxq3zkbfrfm74gwekep…" at bounding box center [1252, 396] width 347 height 290
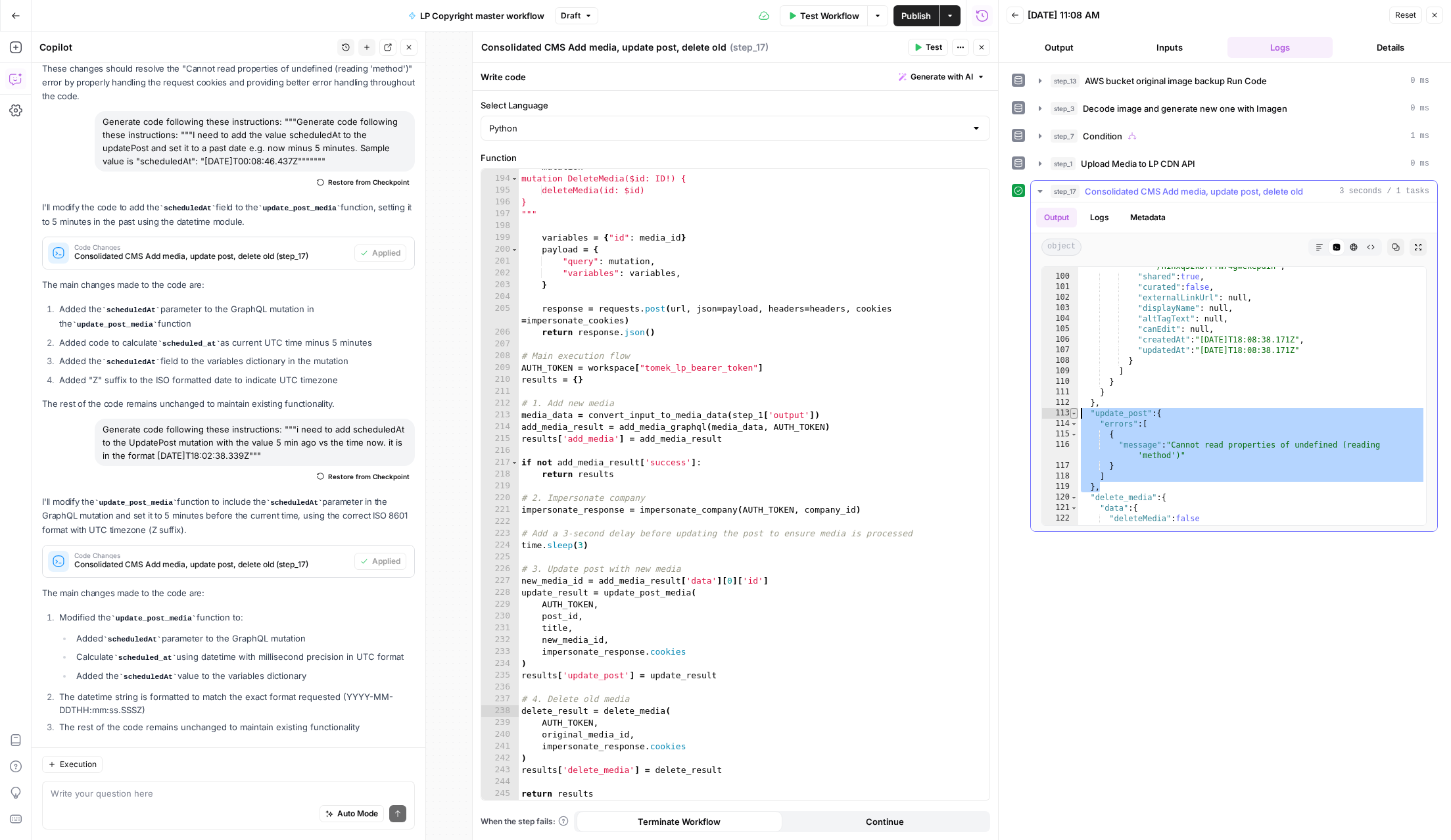
drag, startPoint x: 1123, startPoint y: 486, endPoint x: 1074, endPoint y: 412, distance: 88.8
click at [1074, 412] on div "* 99 100 101 102 103 104 105 106 107 108 109 110 111 112 113 114 115 116 117 11…" at bounding box center [1234, 396] width 386 height 259
type textarea "**********"
click at [129, 801] on div "Auto Mode Send" at bounding box center [228, 815] width 355 height 29
paste textarea ""update_post": { "errors": [ { "message": "Cannot read properties of undefined …"
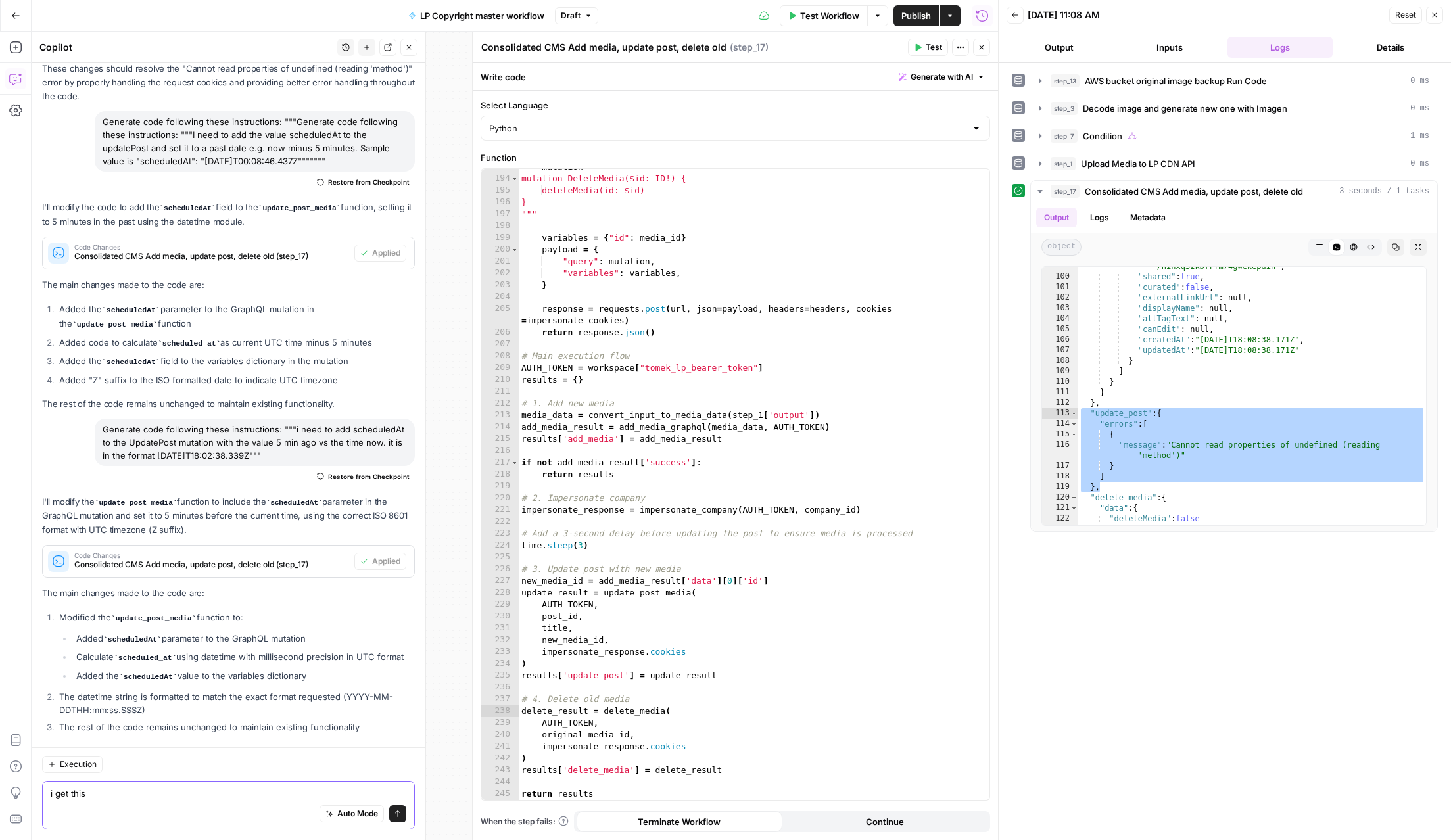
type textarea "i get this "update_post": { "errors": [ { "message": "Cannot read properties of…"
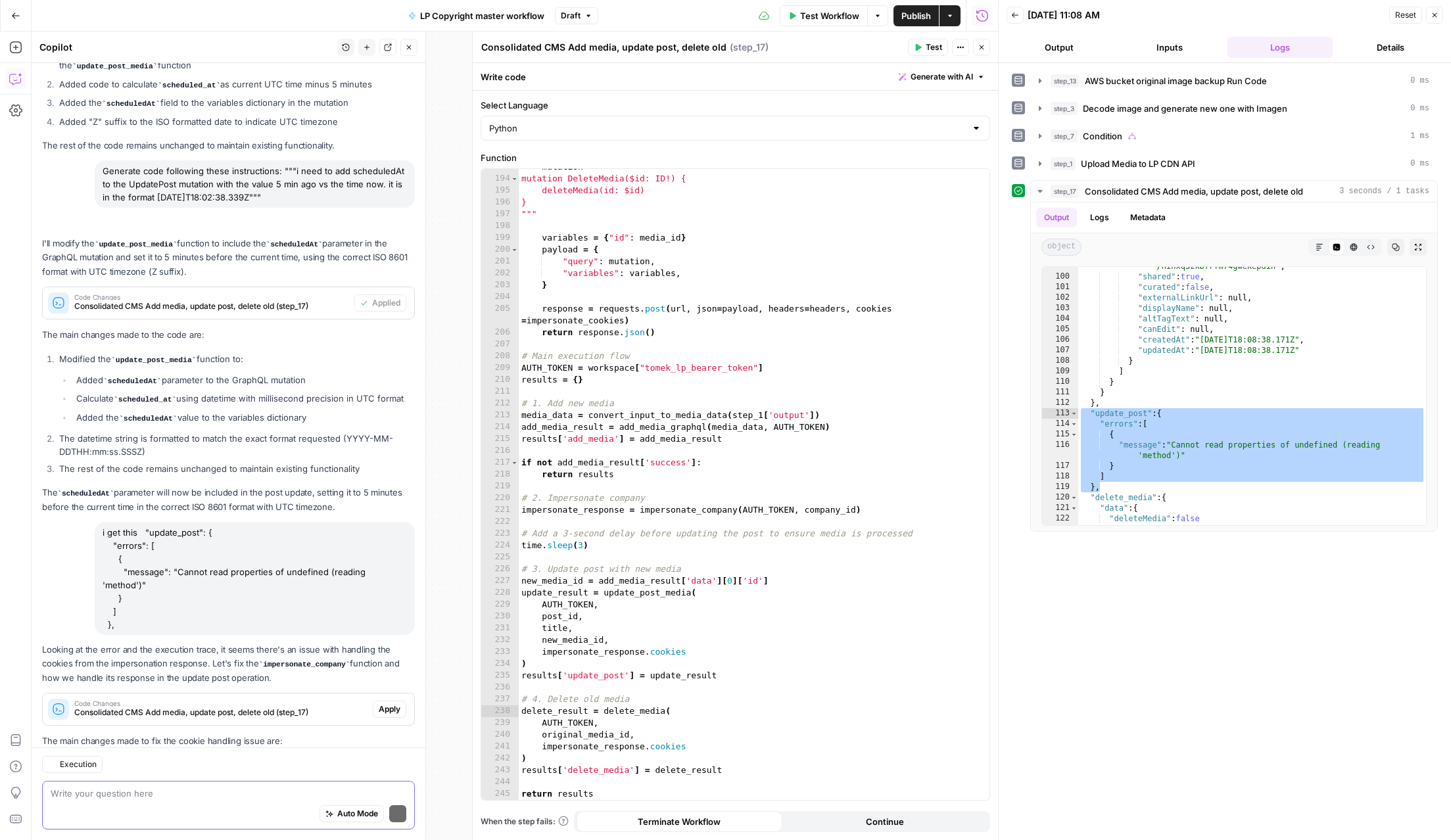
scroll to position [1189, 0]
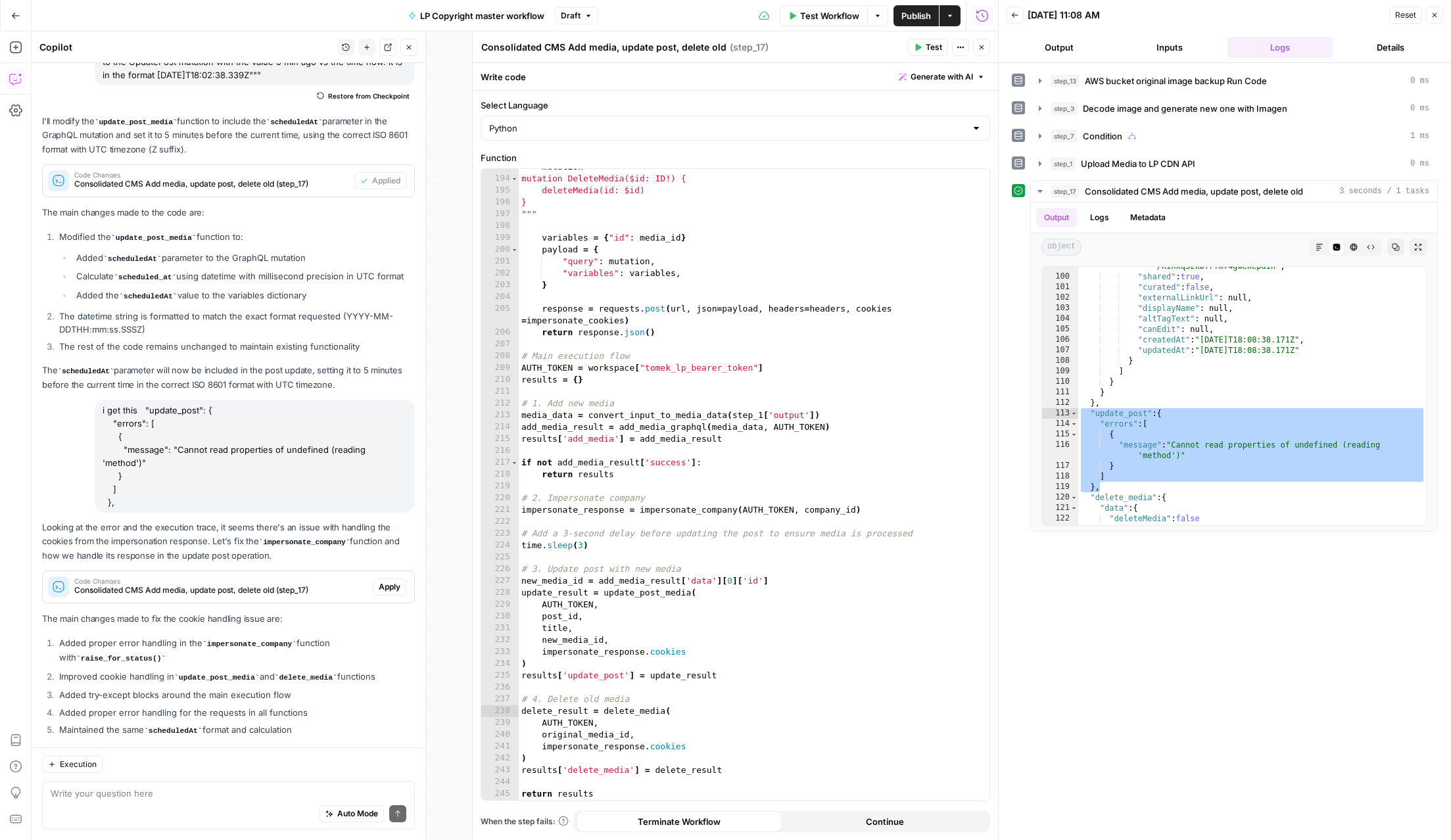
click at [393, 581] on span "Apply" at bounding box center [389, 587] width 21 height 12
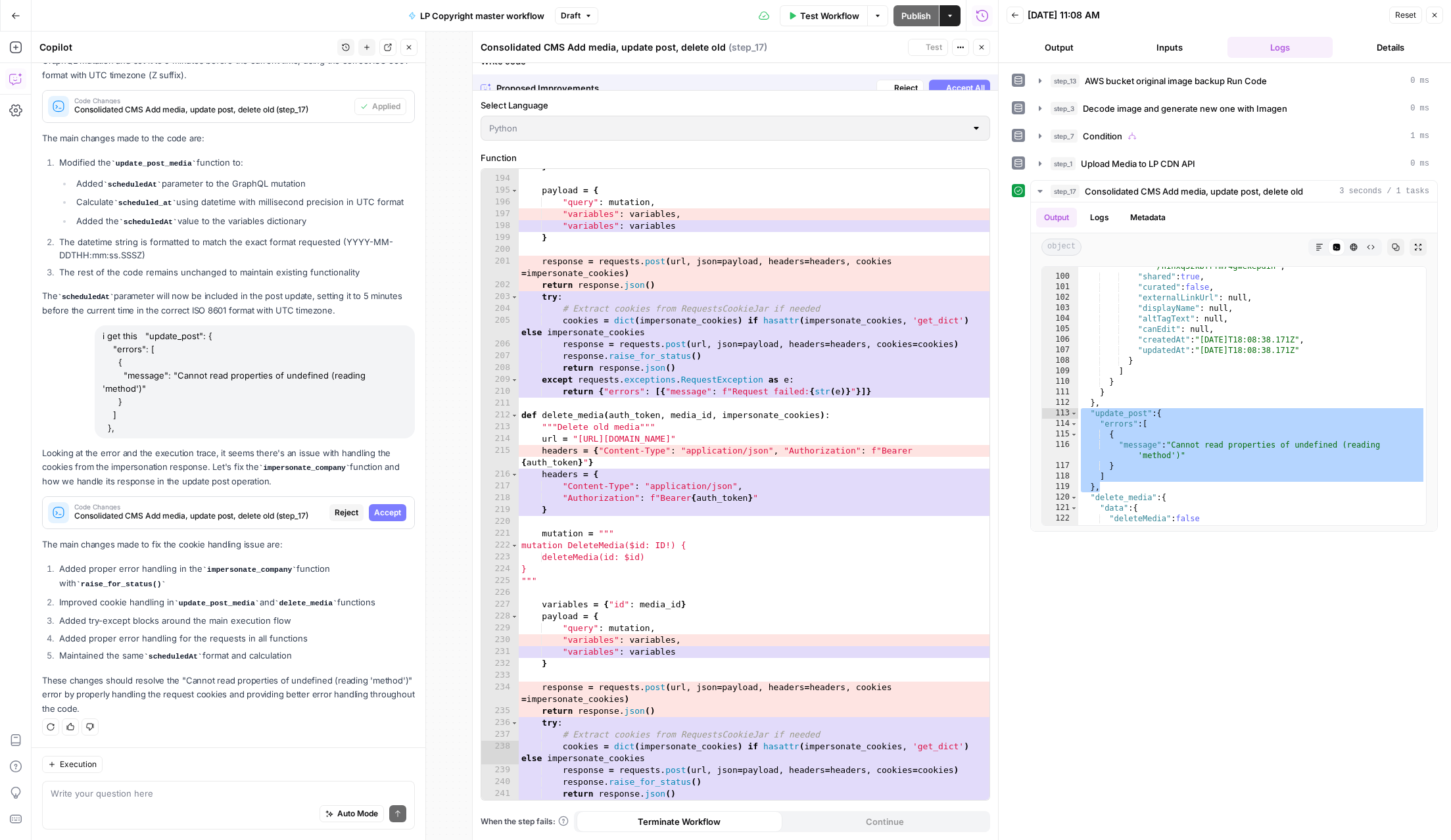
scroll to position [2327, 0]
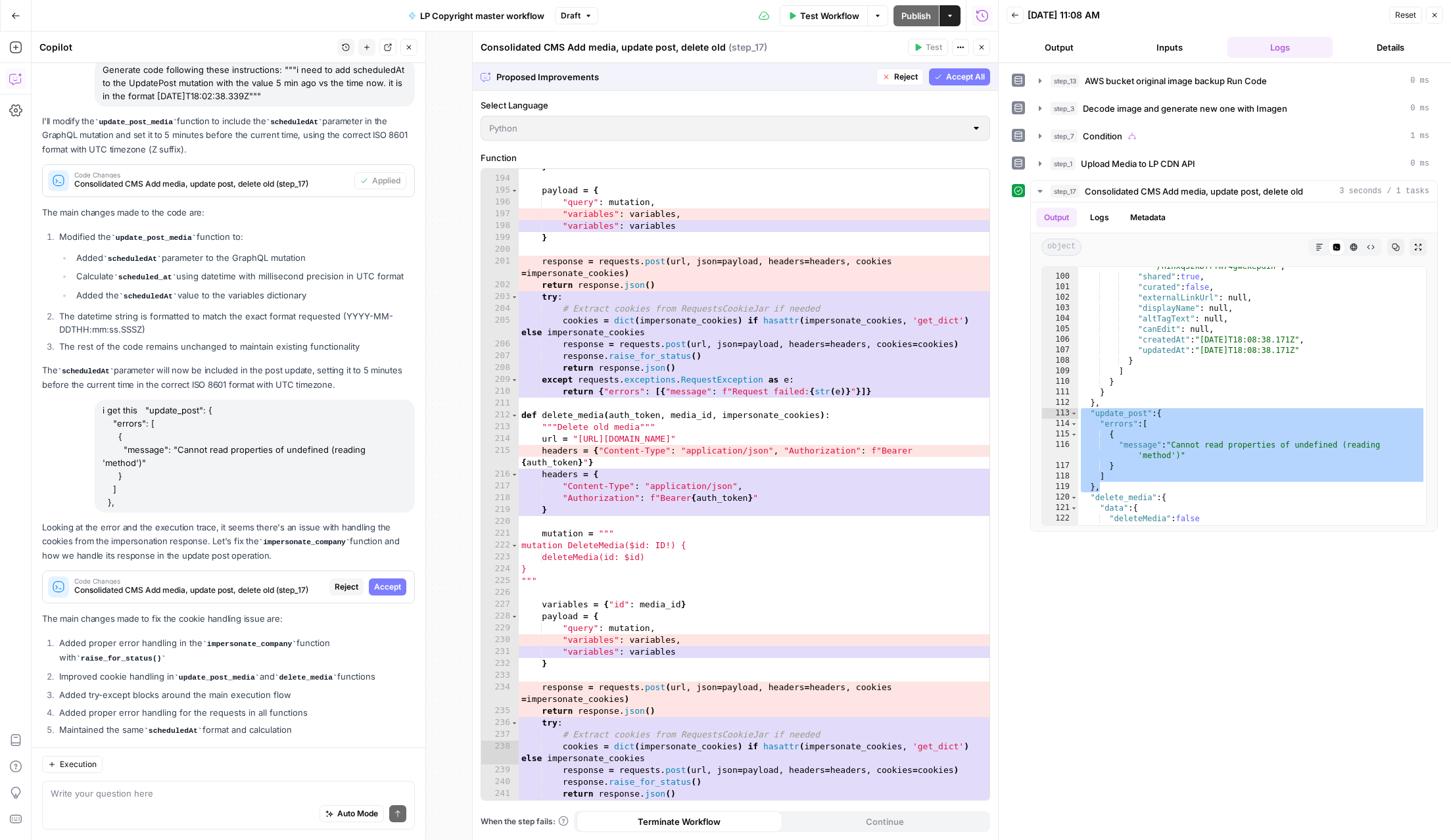
click at [983, 79] on span "Accept All" at bounding box center [965, 77] width 39 height 12
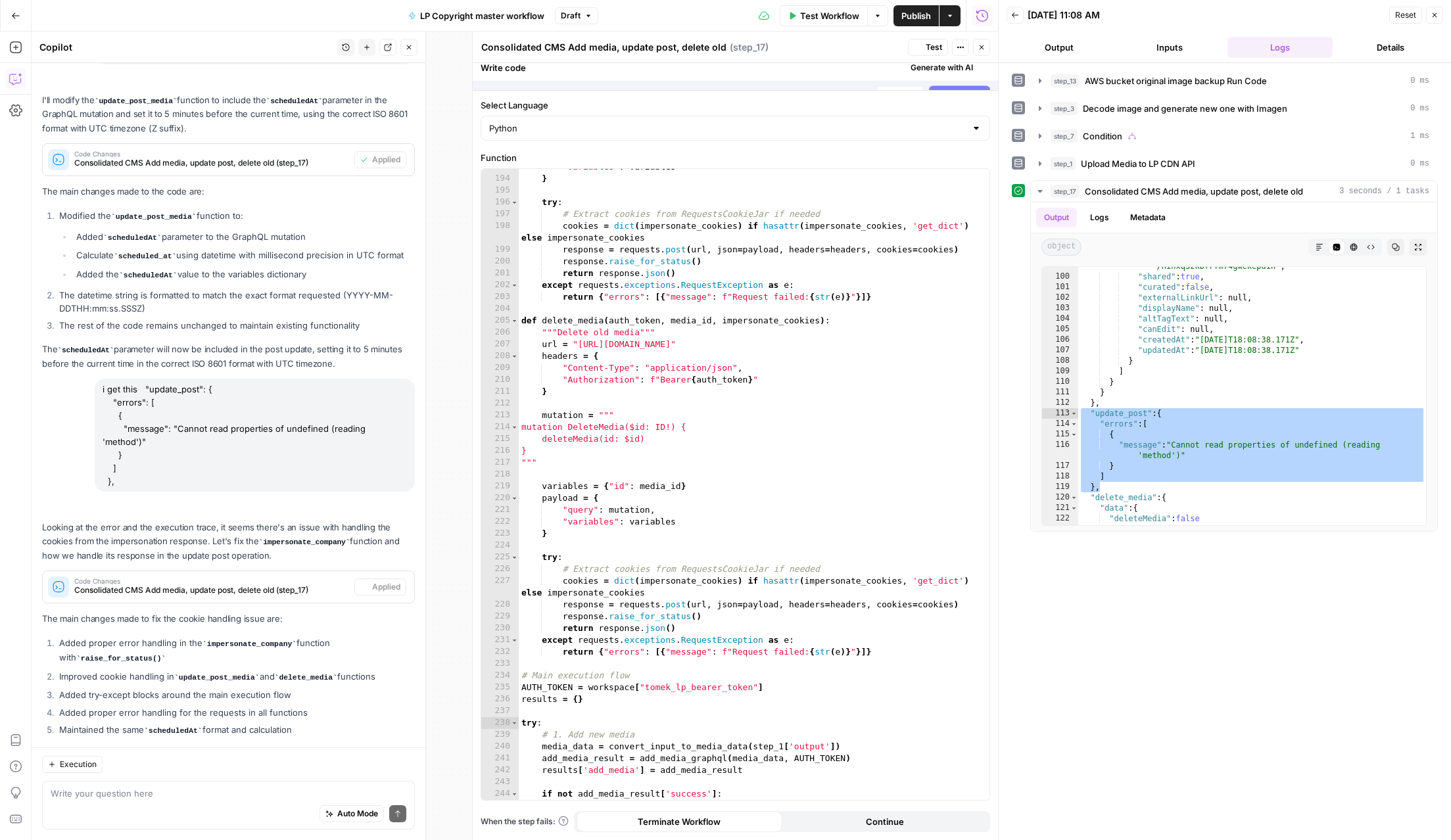
scroll to position [2303, 0]
click at [931, 52] on span "Test" at bounding box center [934, 47] width 17 height 12
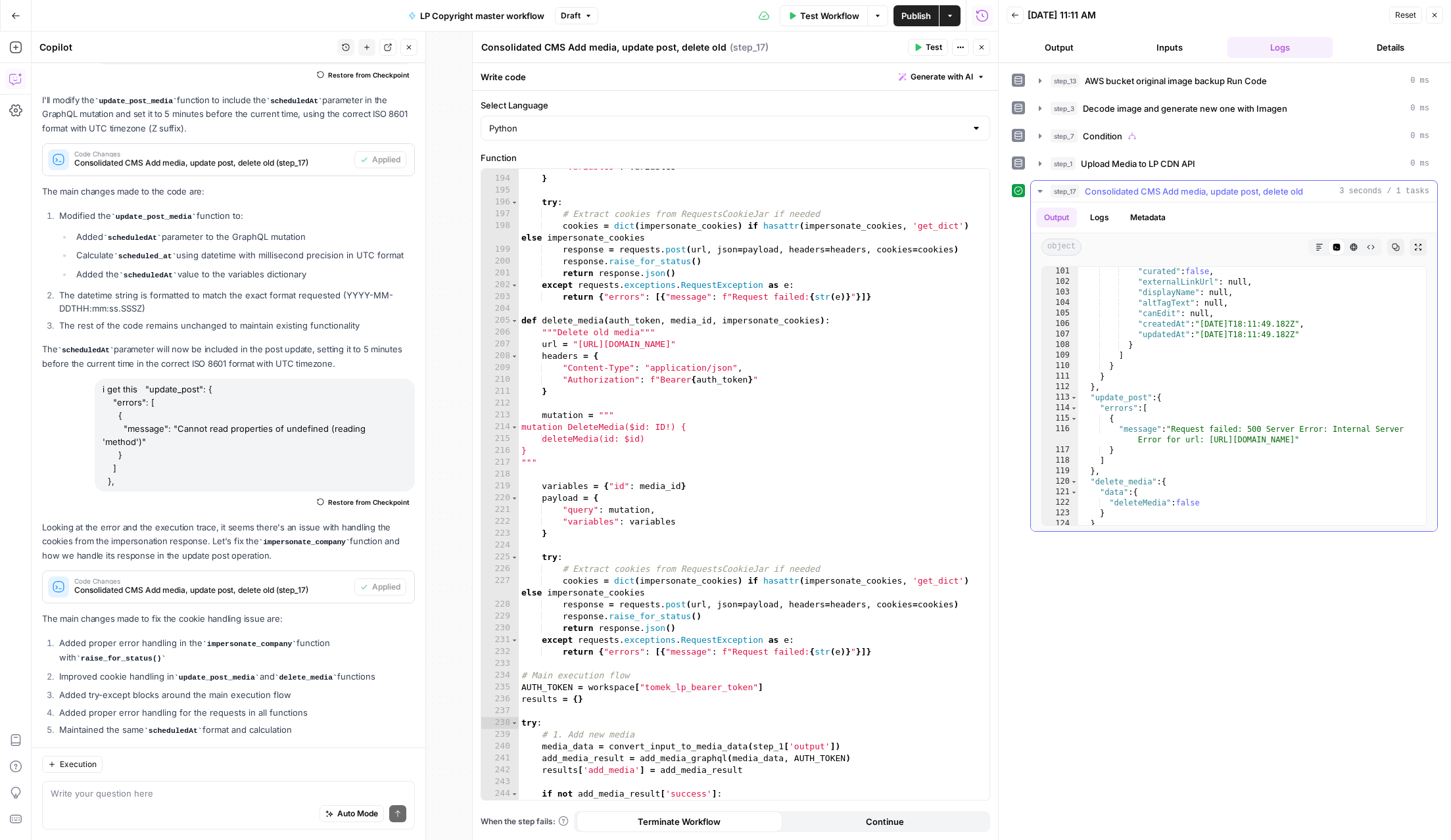
scroll to position [1688, 0]
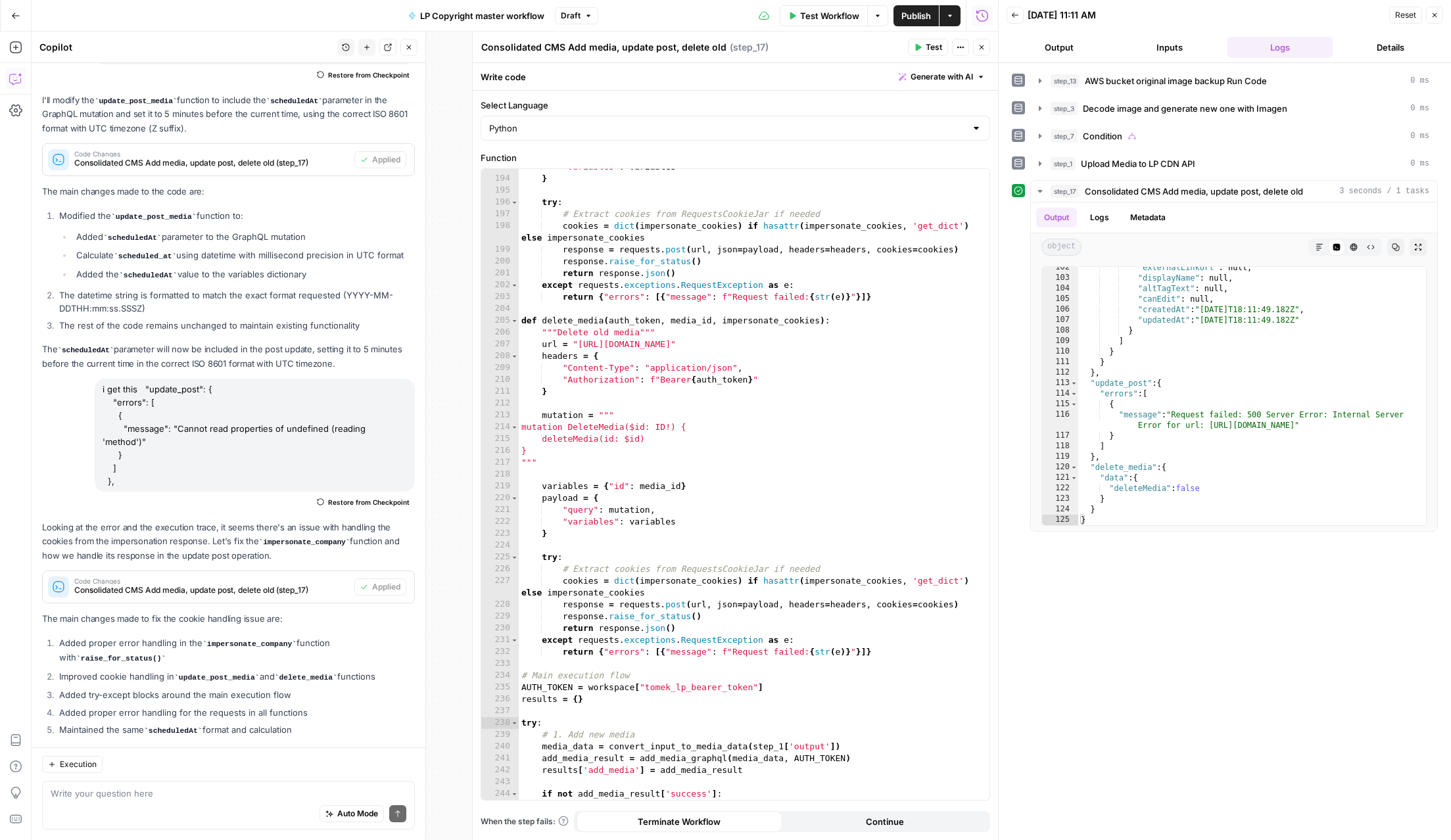
click at [927, 44] on span "Test" at bounding box center [934, 47] width 17 height 12
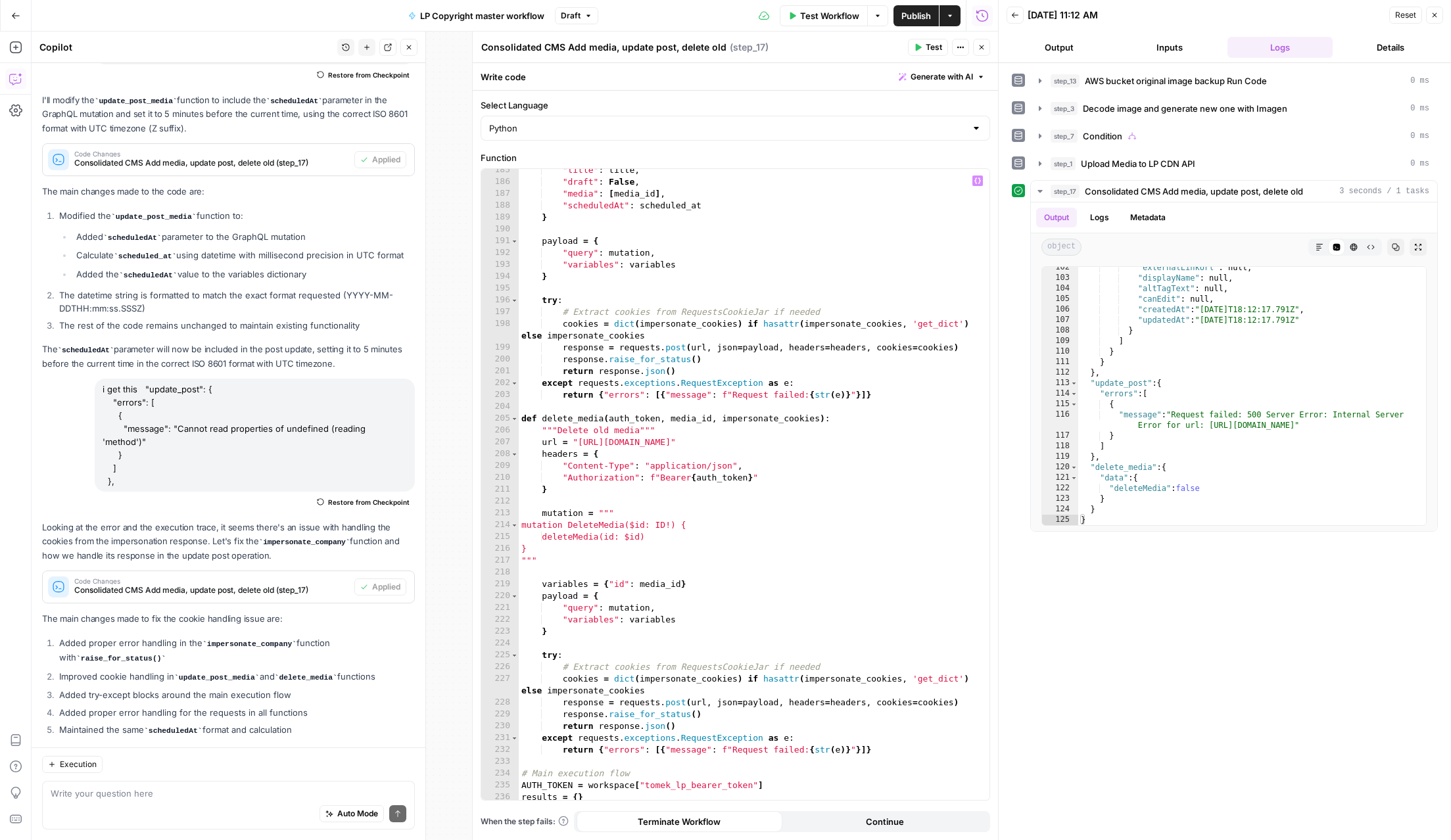
scroll to position [2205, 0]
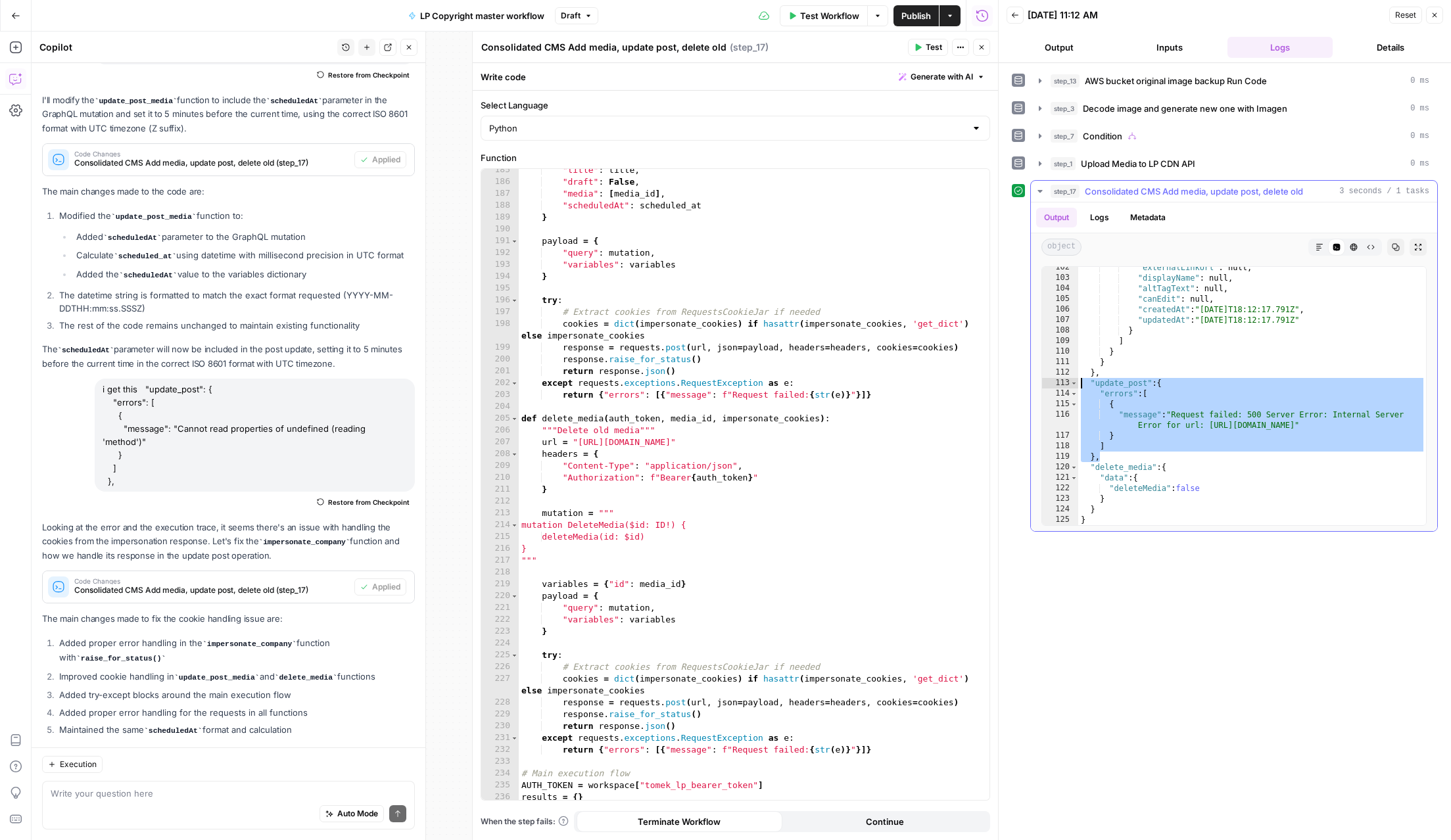
drag, startPoint x: 1119, startPoint y: 457, endPoint x: 1078, endPoint y: 383, distance: 84.6
click at [1078, 383] on div ""externalLinkUrl" : null , "displayName" : null , "altTagText" : null , "canEdi…" at bounding box center [1252, 402] width 347 height 279
type textarea "**********"
click at [196, 796] on textarea at bounding box center [228, 793] width 355 height 13
paste textarea ""update_post": { "errors": [ { "message": "Request failed: 500 Server Error: In…"
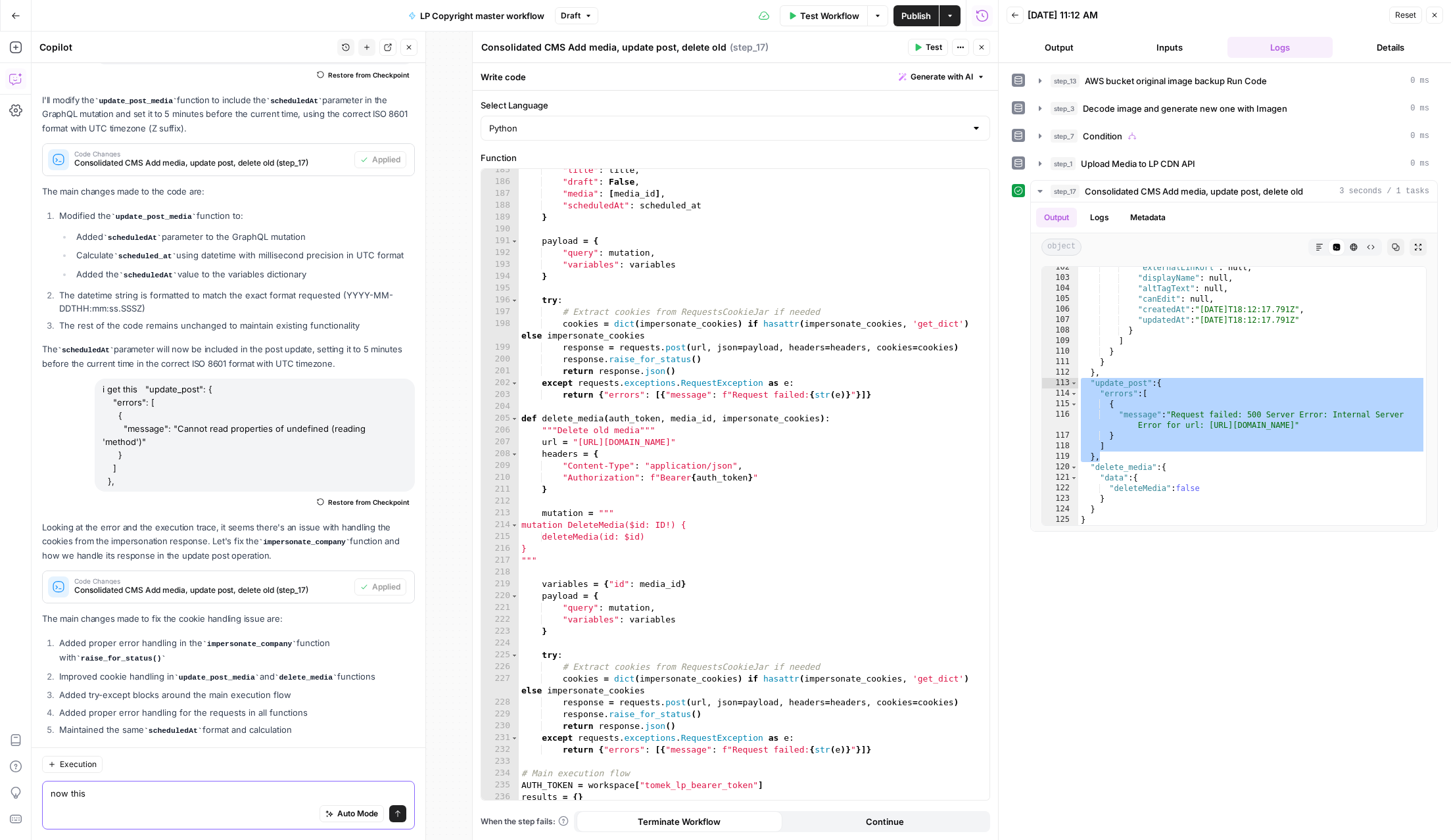
type textarea "now this "update_post": { "errors": [ { "message": "Request failed: 500 Server …"
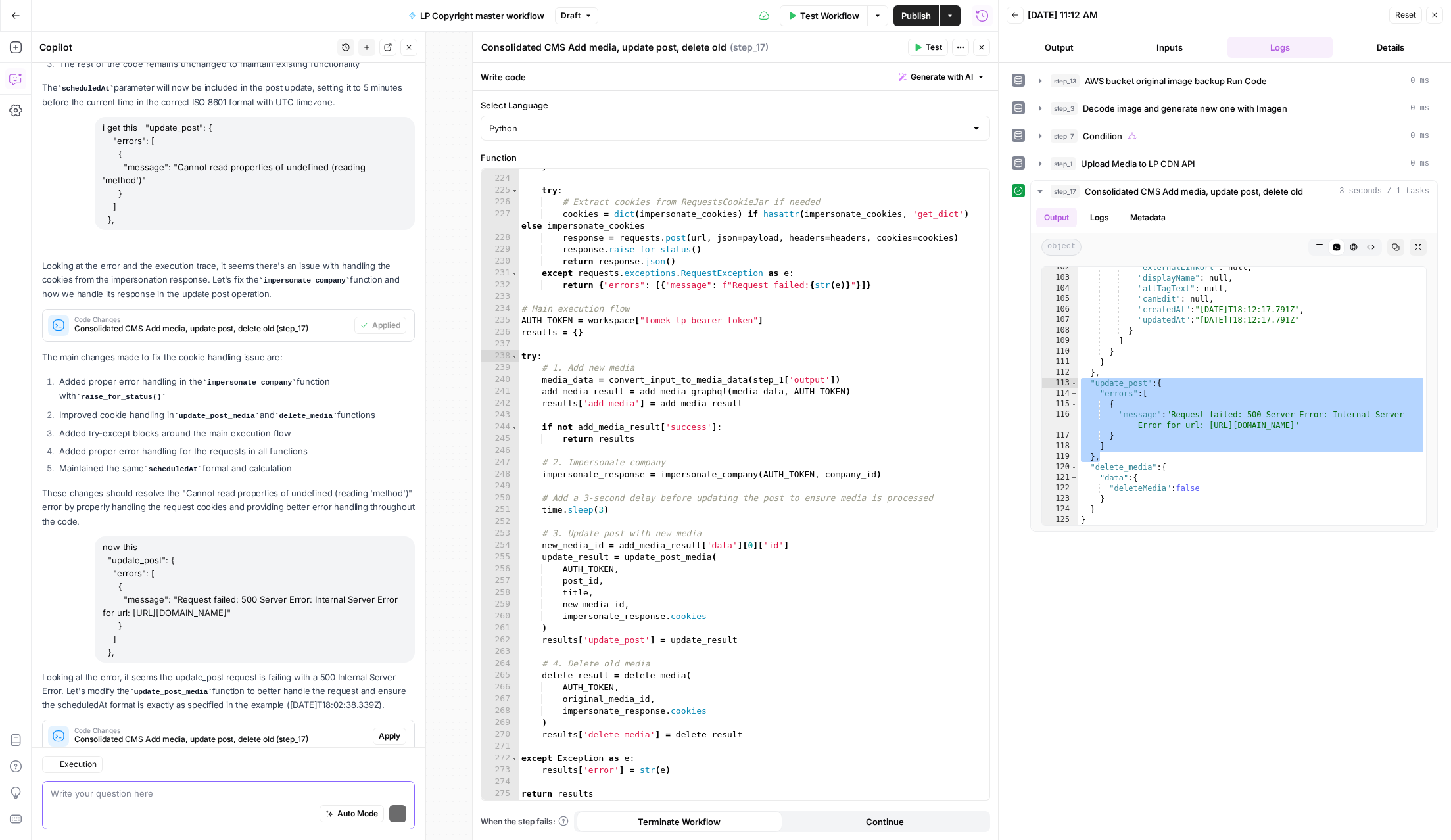
scroll to position [1616, 0]
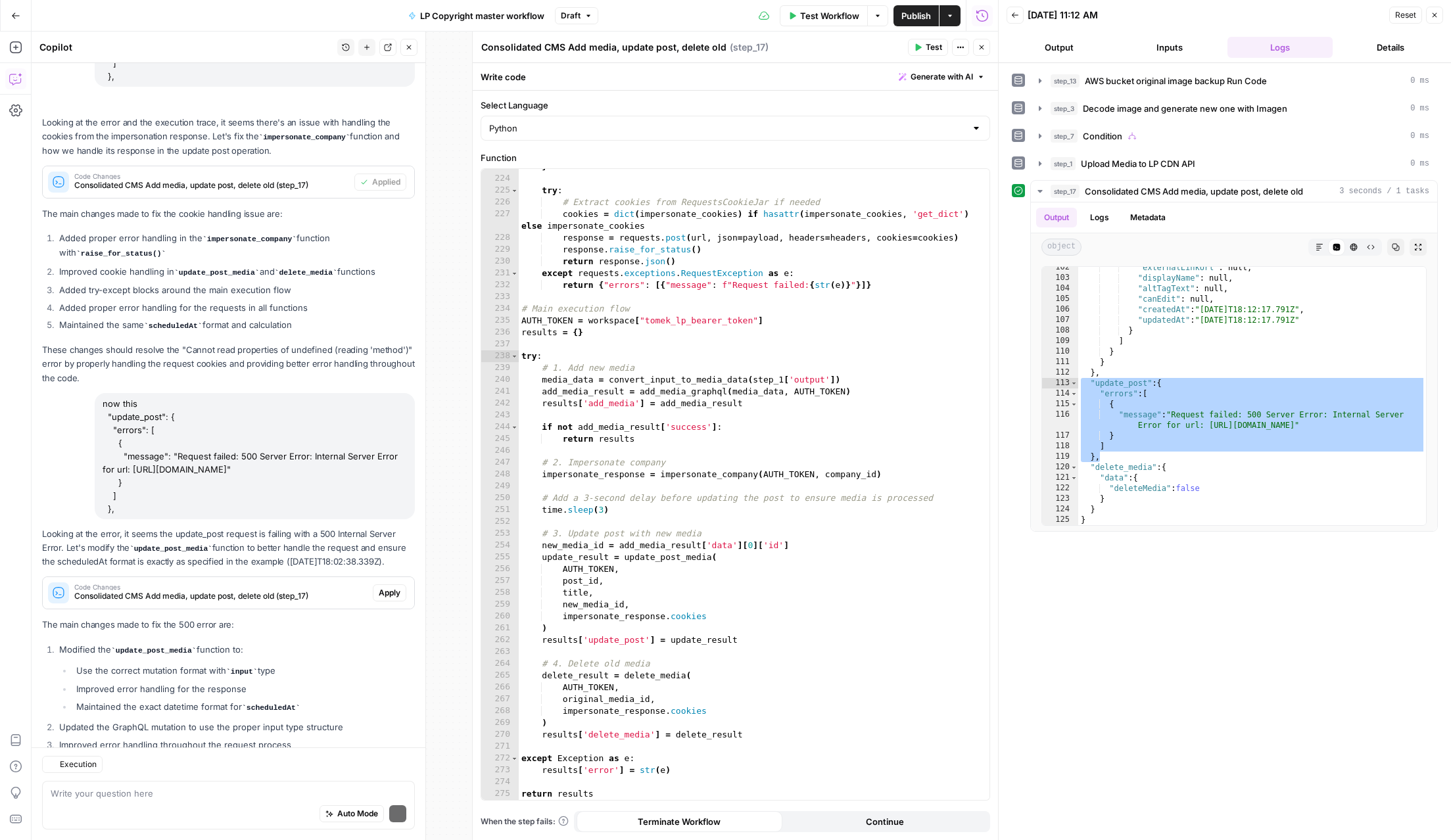
click at [390, 618] on p "The main changes made to fix the 500 error are:" at bounding box center [228, 624] width 373 height 13
click at [387, 587] on span "Apply" at bounding box center [389, 593] width 21 height 12
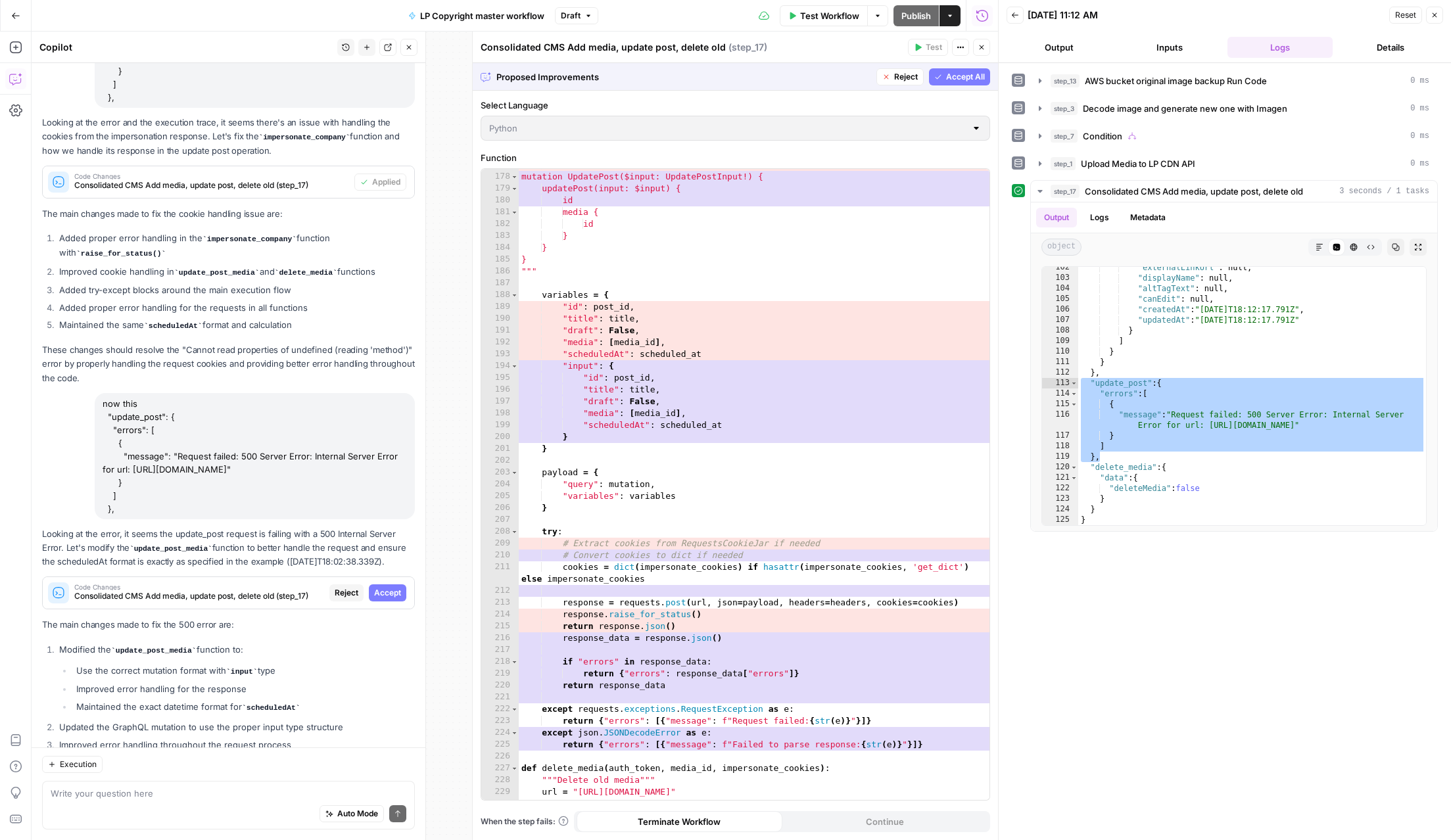
scroll to position [2037, 0]
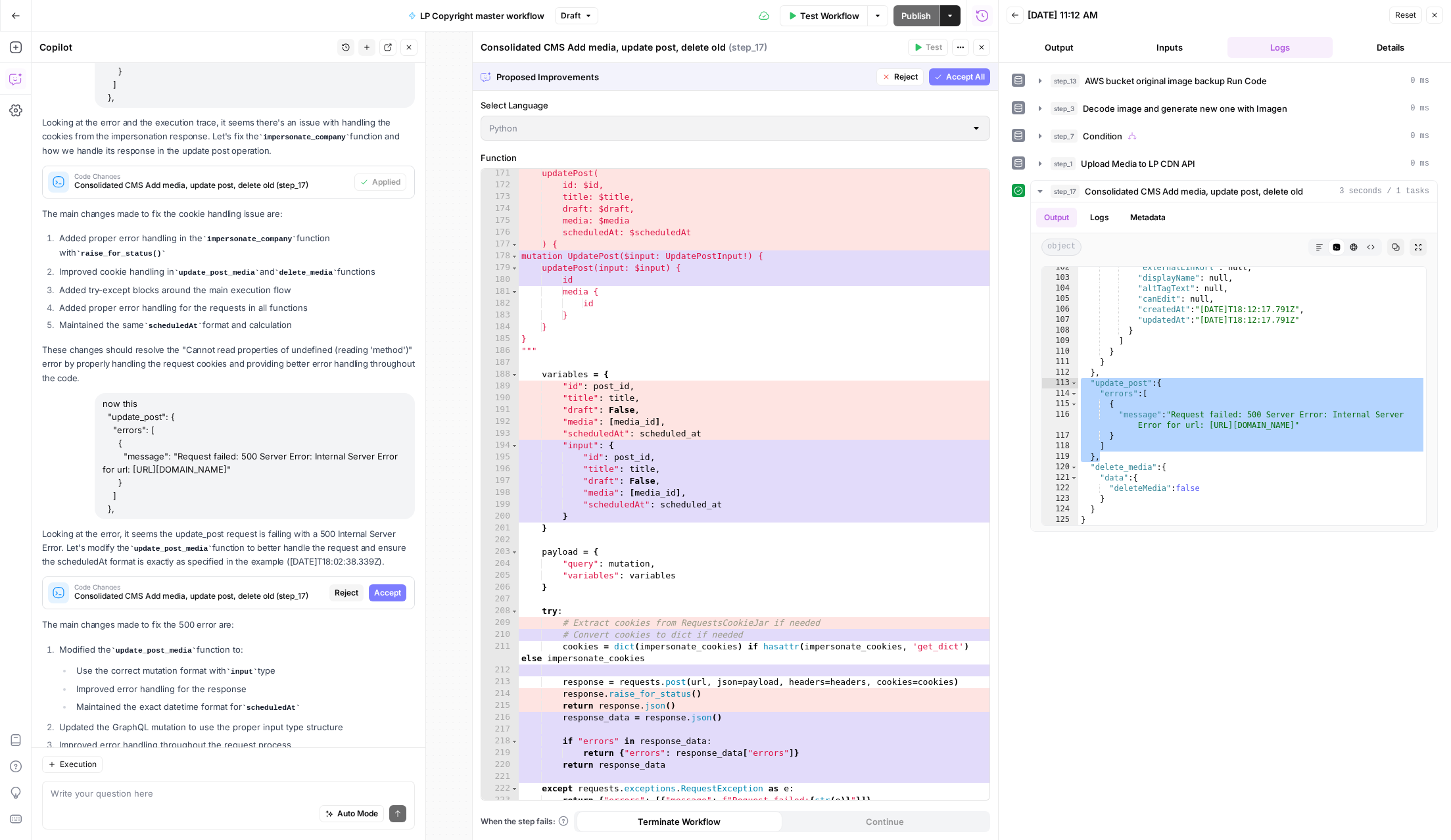
click at [965, 79] on span "Accept All" at bounding box center [965, 77] width 39 height 12
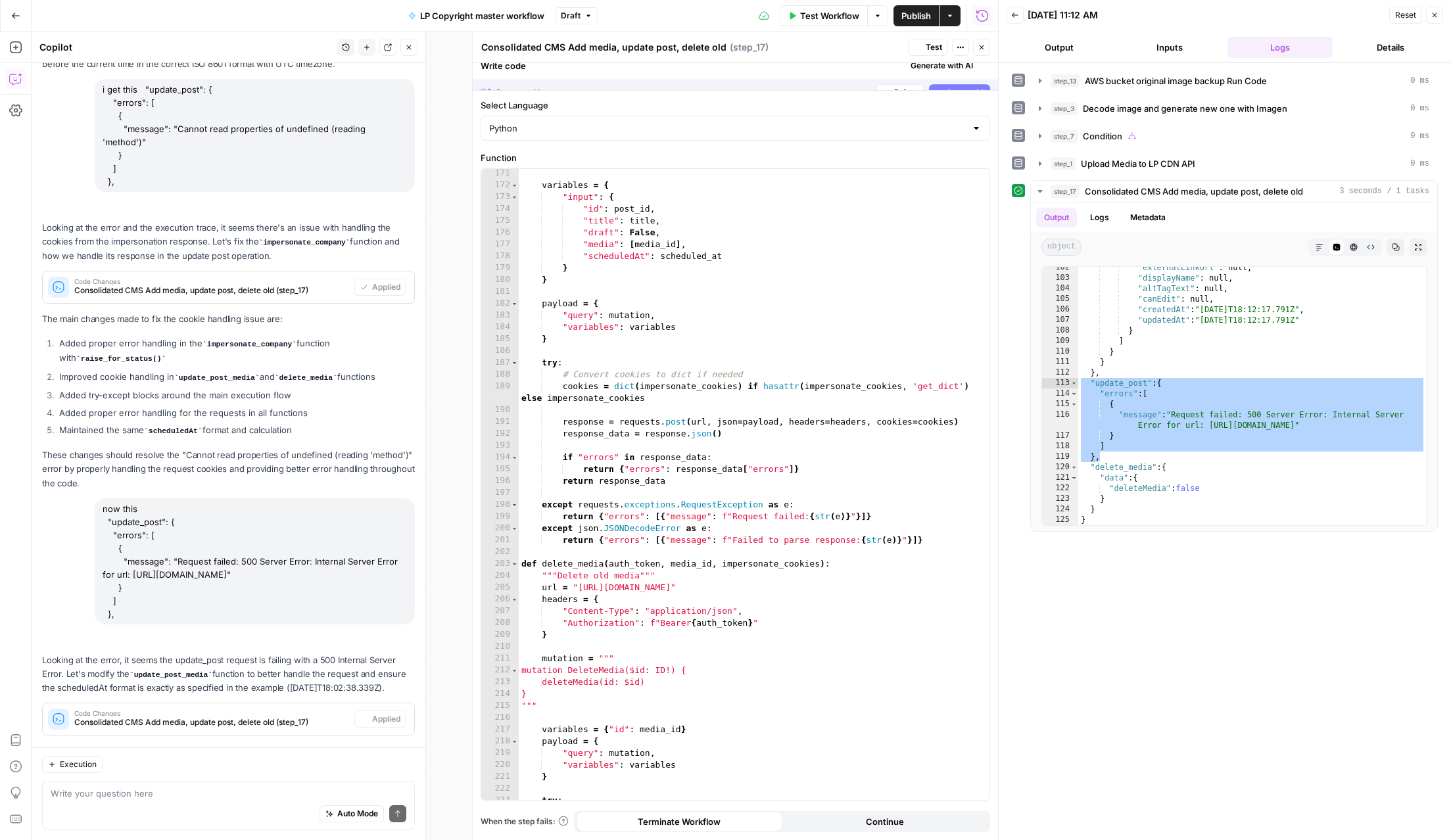
scroll to position [1636, 0]
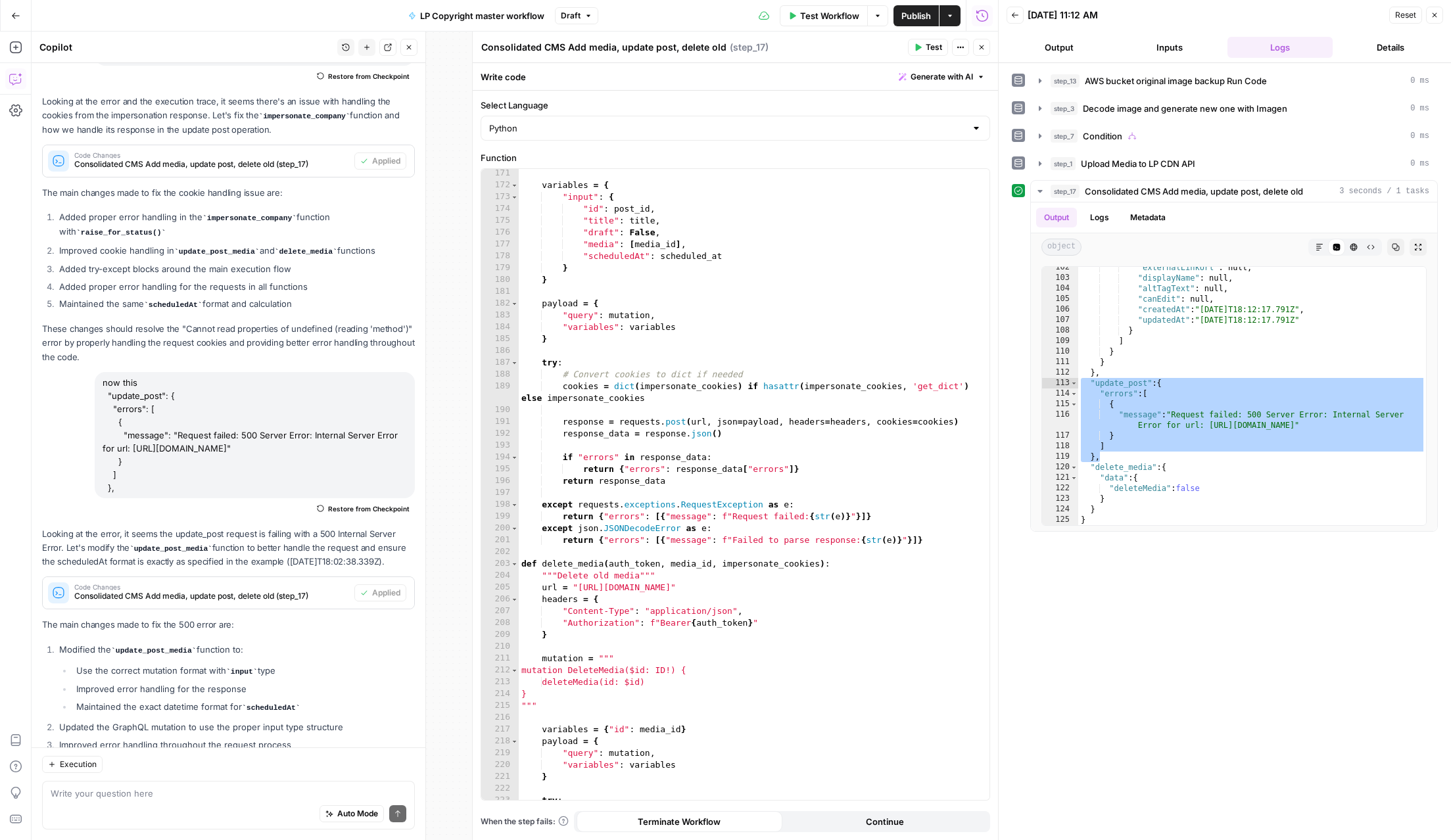
click at [934, 52] on span "Test" at bounding box center [934, 47] width 17 height 12
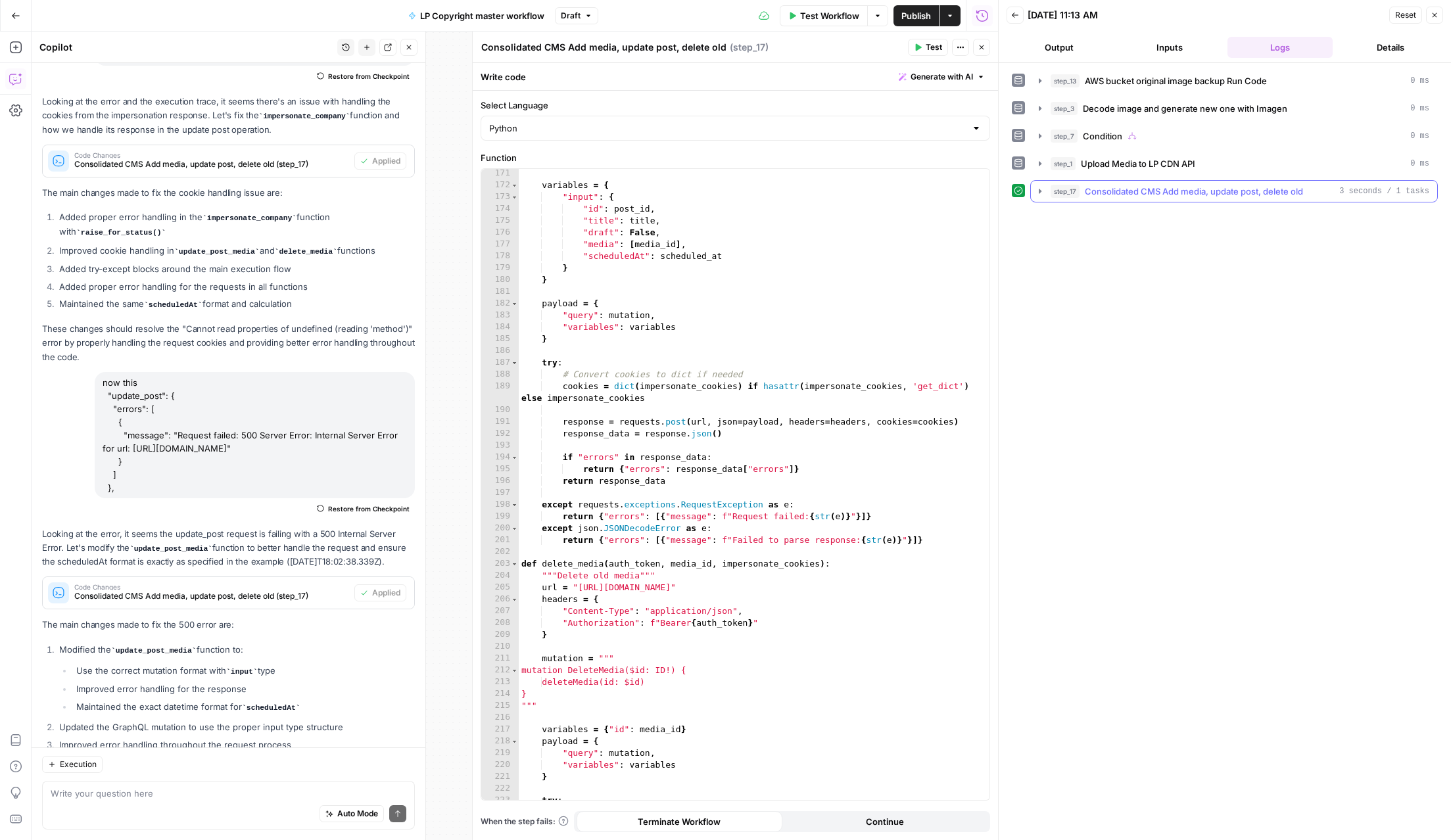
click at [1038, 192] on icon "button" at bounding box center [1040, 191] width 10 height 10
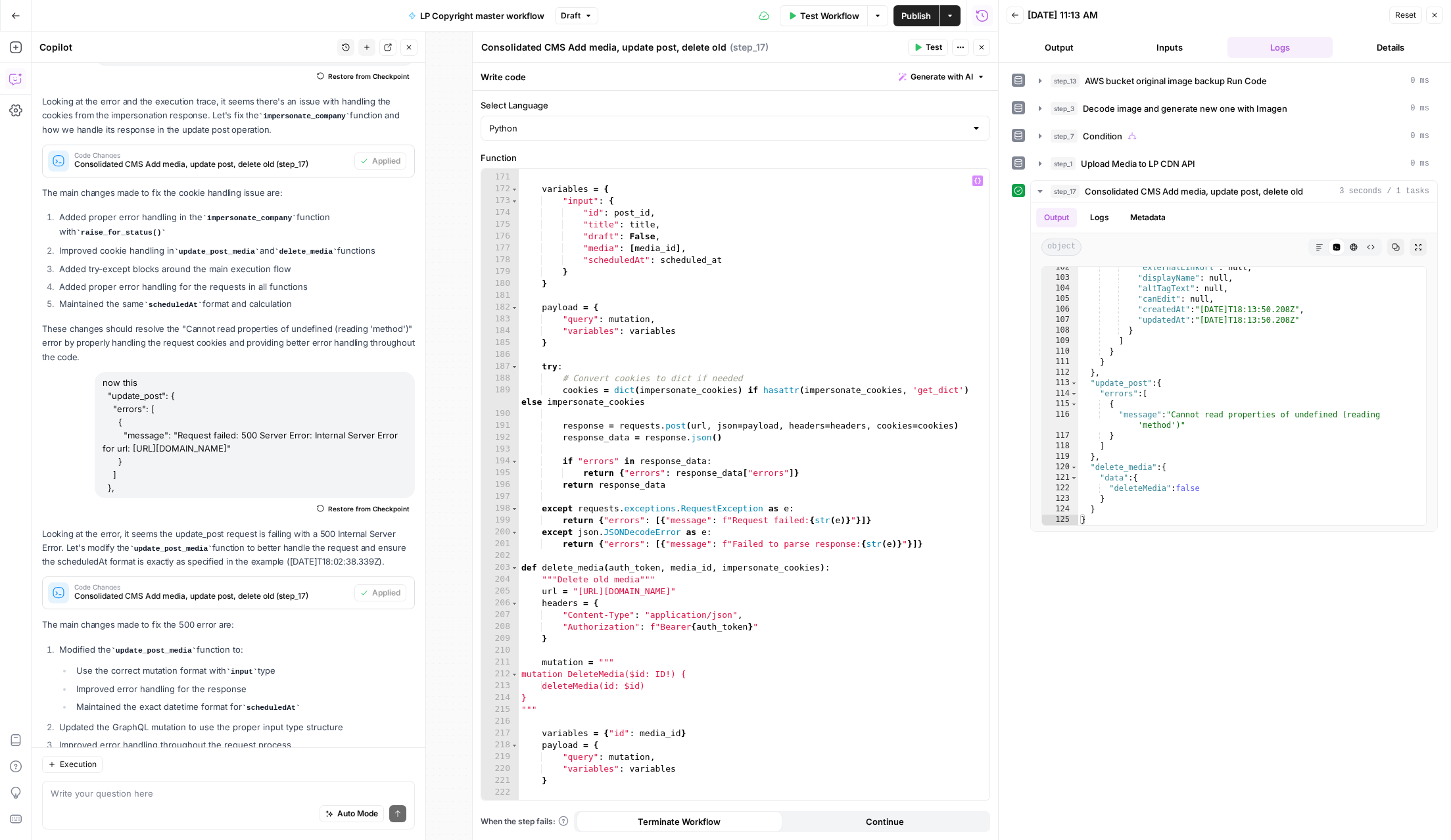
scroll to position [2005, 0]
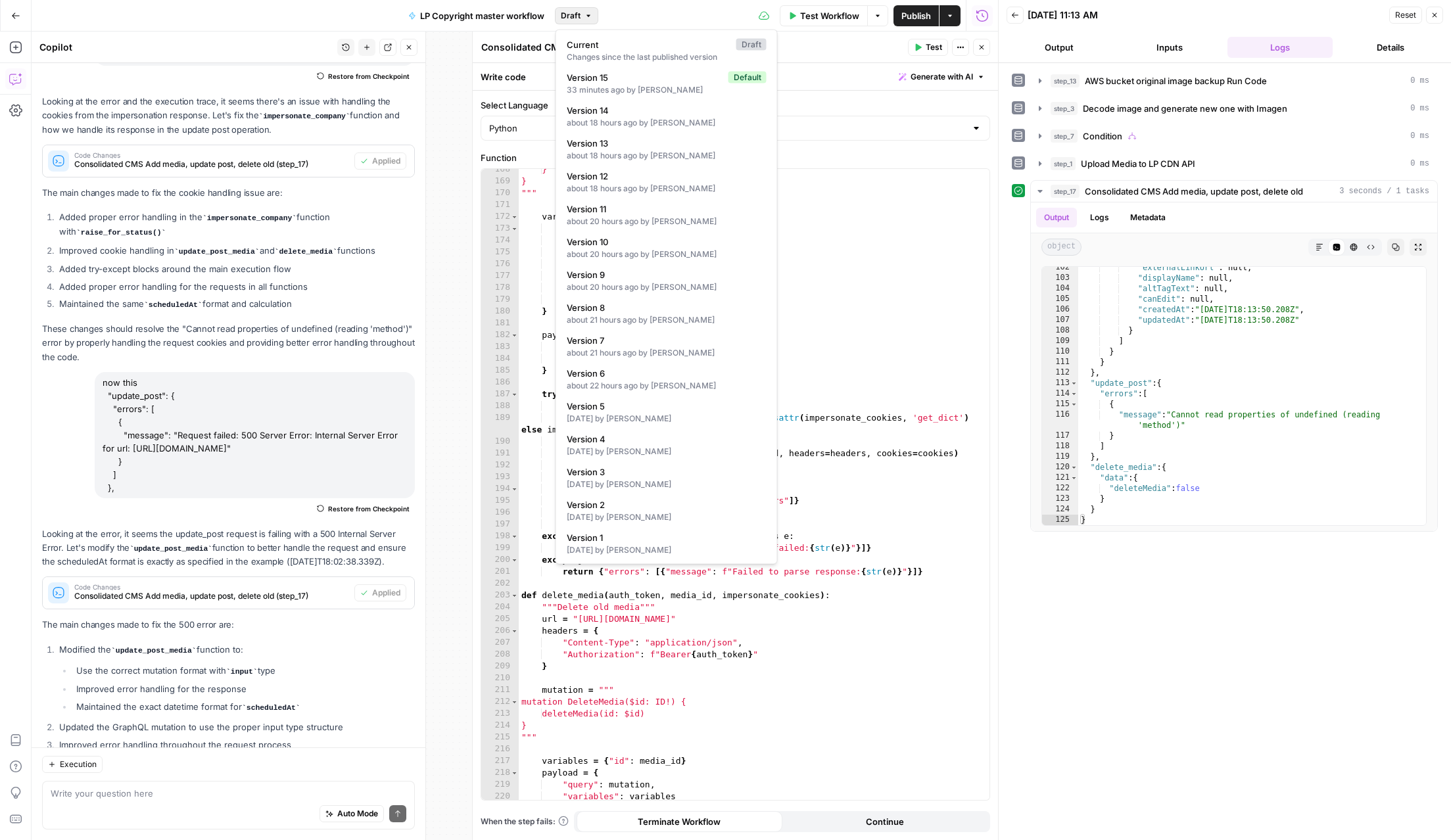
click at [584, 10] on button "Draft" at bounding box center [577, 16] width 44 height 17
click at [610, 94] on div "33 minutes ago by Tomek Nowinski" at bounding box center [666, 90] width 200 height 12
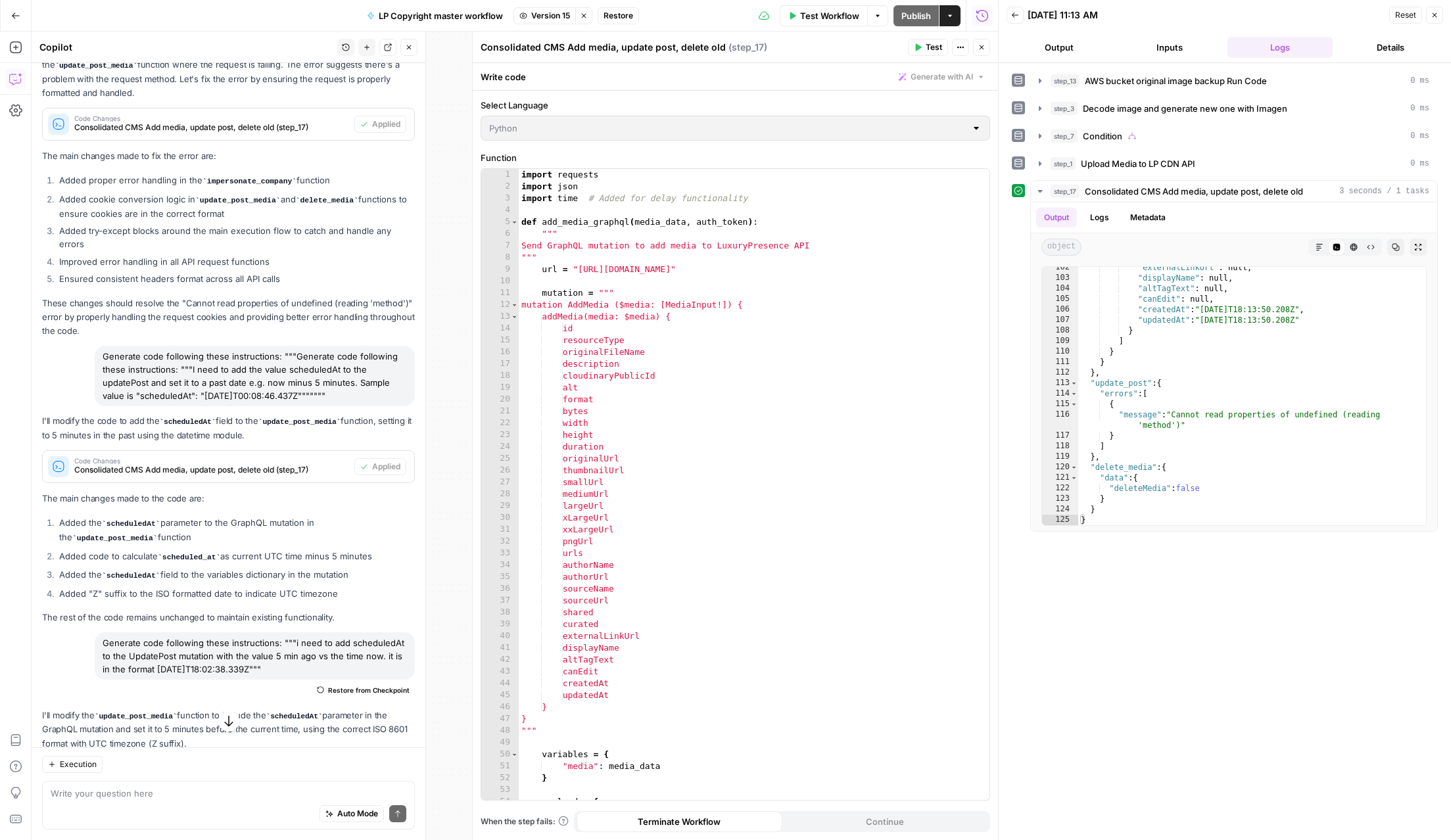
scroll to position [552, 0]
drag, startPoint x: 361, startPoint y: 348, endPoint x: 282, endPoint y: 307, distance: 89.0
click at [282, 347] on div "Generate code following these instructions: """Generate code following these in…" at bounding box center [255, 377] width 321 height 60
copy div """"Generate code following these instructions: """I need to add the value sched…"
click at [614, 10] on span "Restore" at bounding box center [618, 15] width 29 height 12
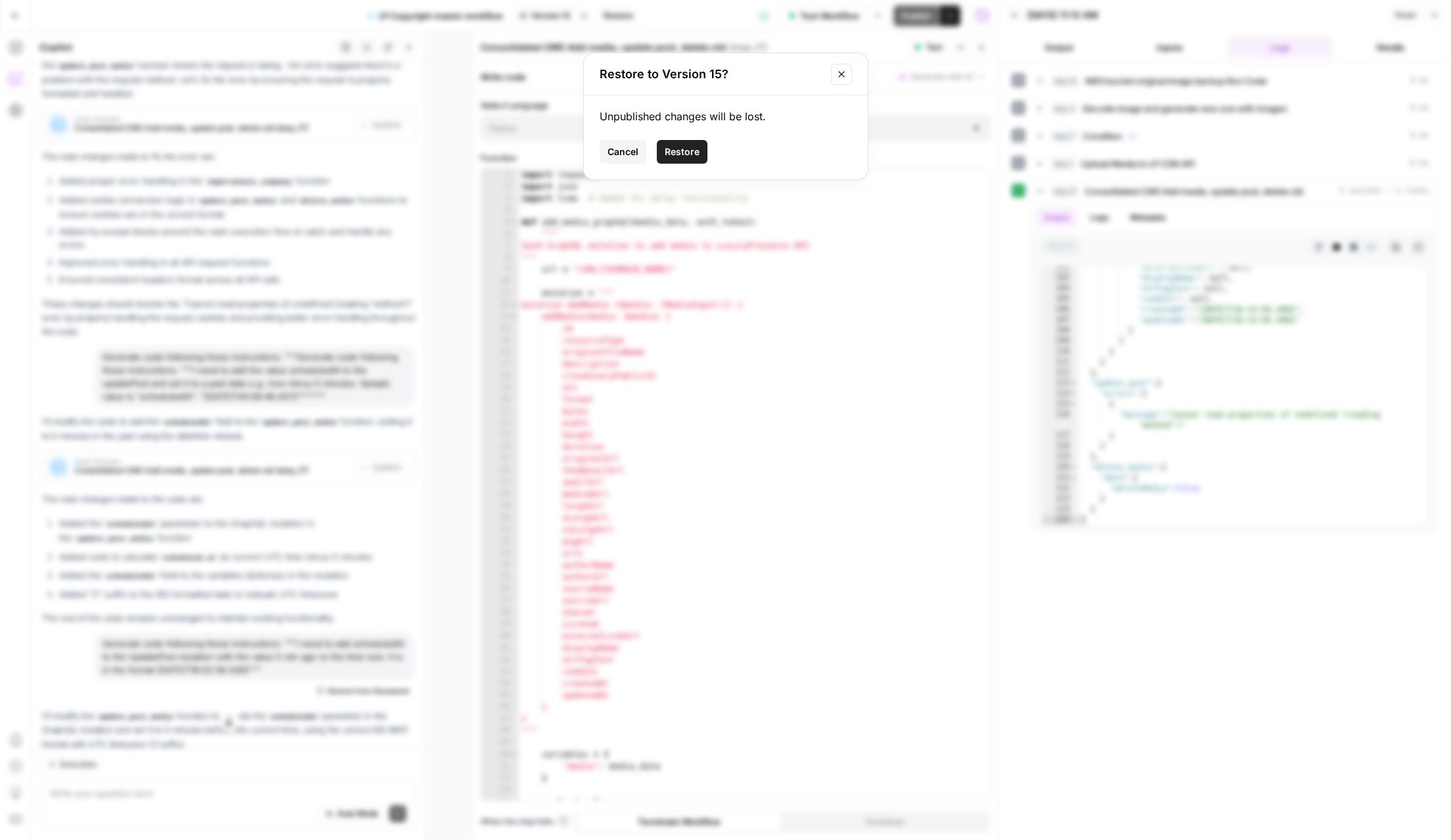
click at [685, 148] on span "Restore" at bounding box center [682, 152] width 35 height 13
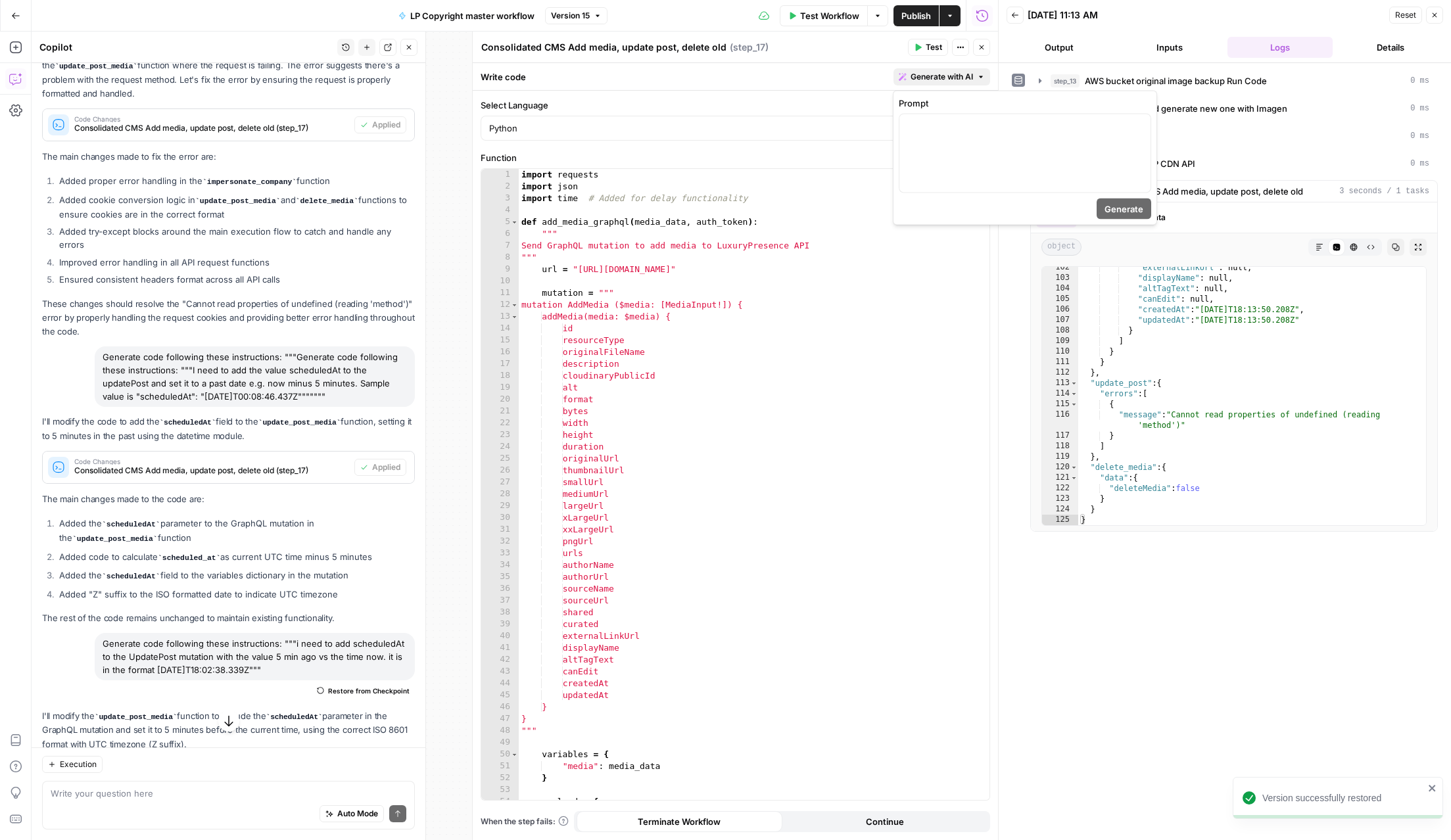
click at [965, 76] on span "Generate with AI" at bounding box center [942, 77] width 63 height 12
click at [963, 152] on div at bounding box center [1025, 153] width 251 height 79
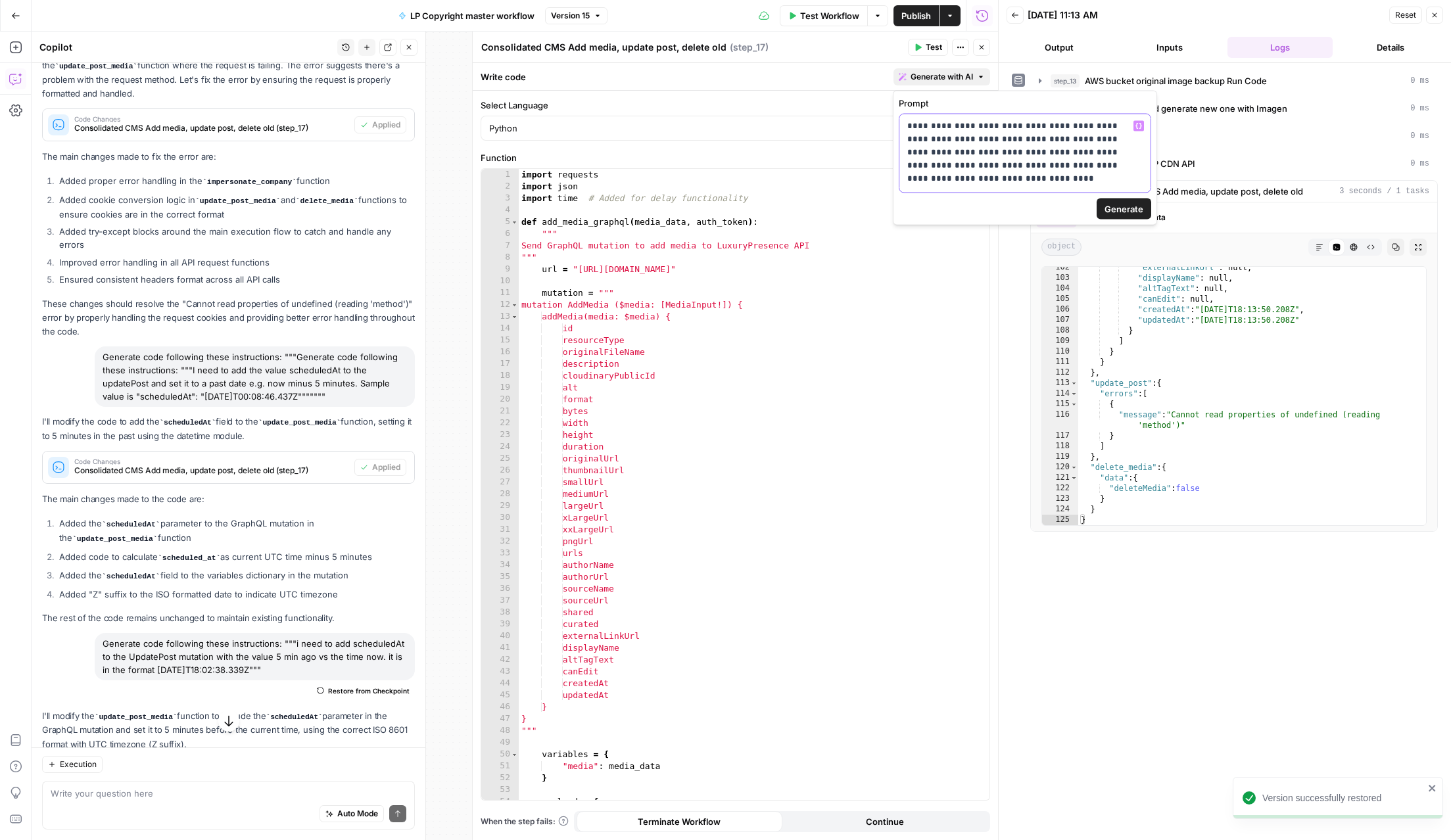
click at [919, 123] on p "**********" at bounding box center [1025, 146] width 236 height 52
drag, startPoint x: 909, startPoint y: 152, endPoint x: 1005, endPoint y: 171, distance: 97.9
click at [1005, 171] on p "**********" at bounding box center [1025, 146] width 236 height 52
click at [1057, 127] on p "**********" at bounding box center [1025, 132] width 236 height 26
click at [1130, 213] on span "Generate" at bounding box center [1124, 209] width 39 height 13
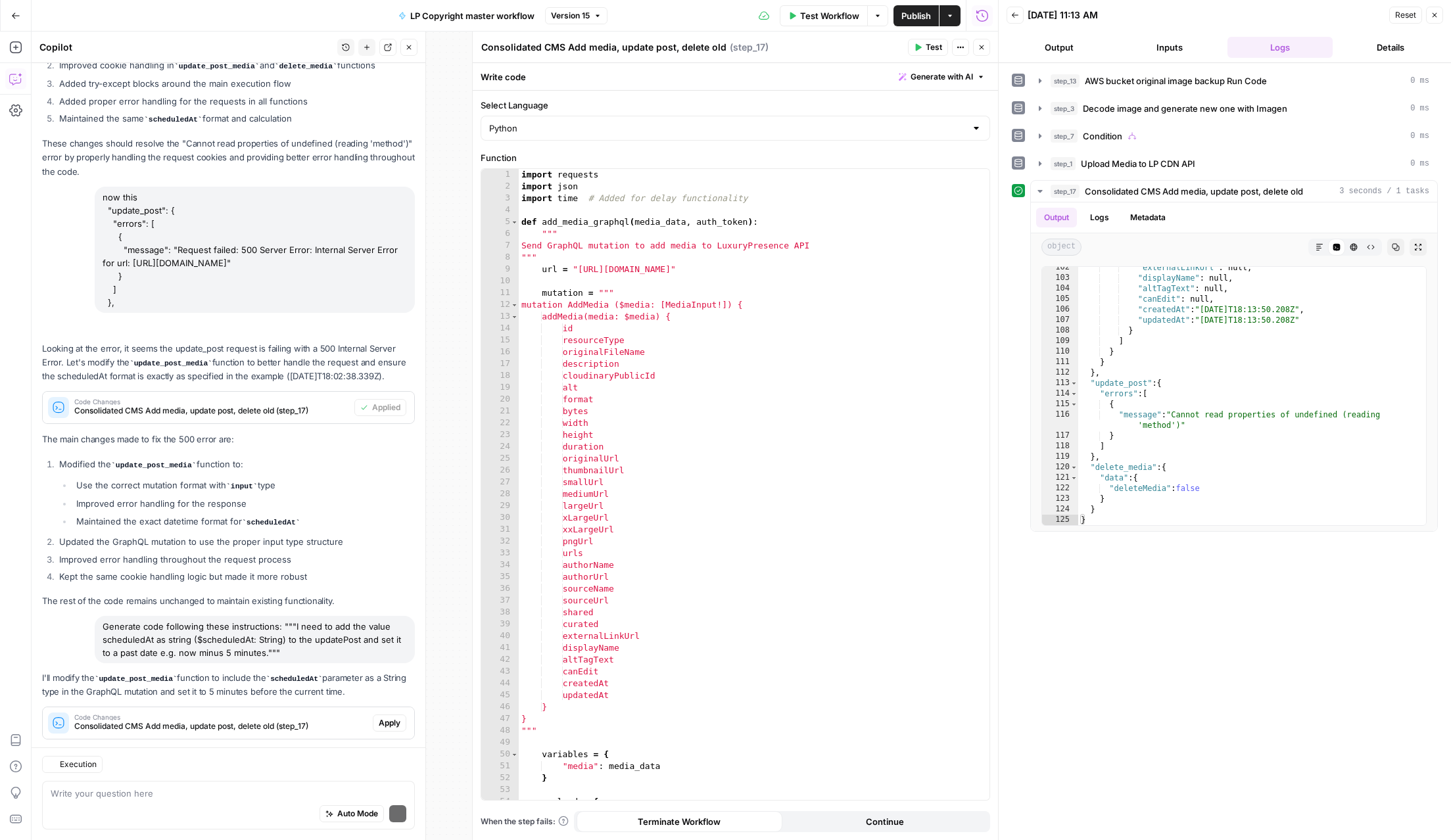
scroll to position [1902, 0]
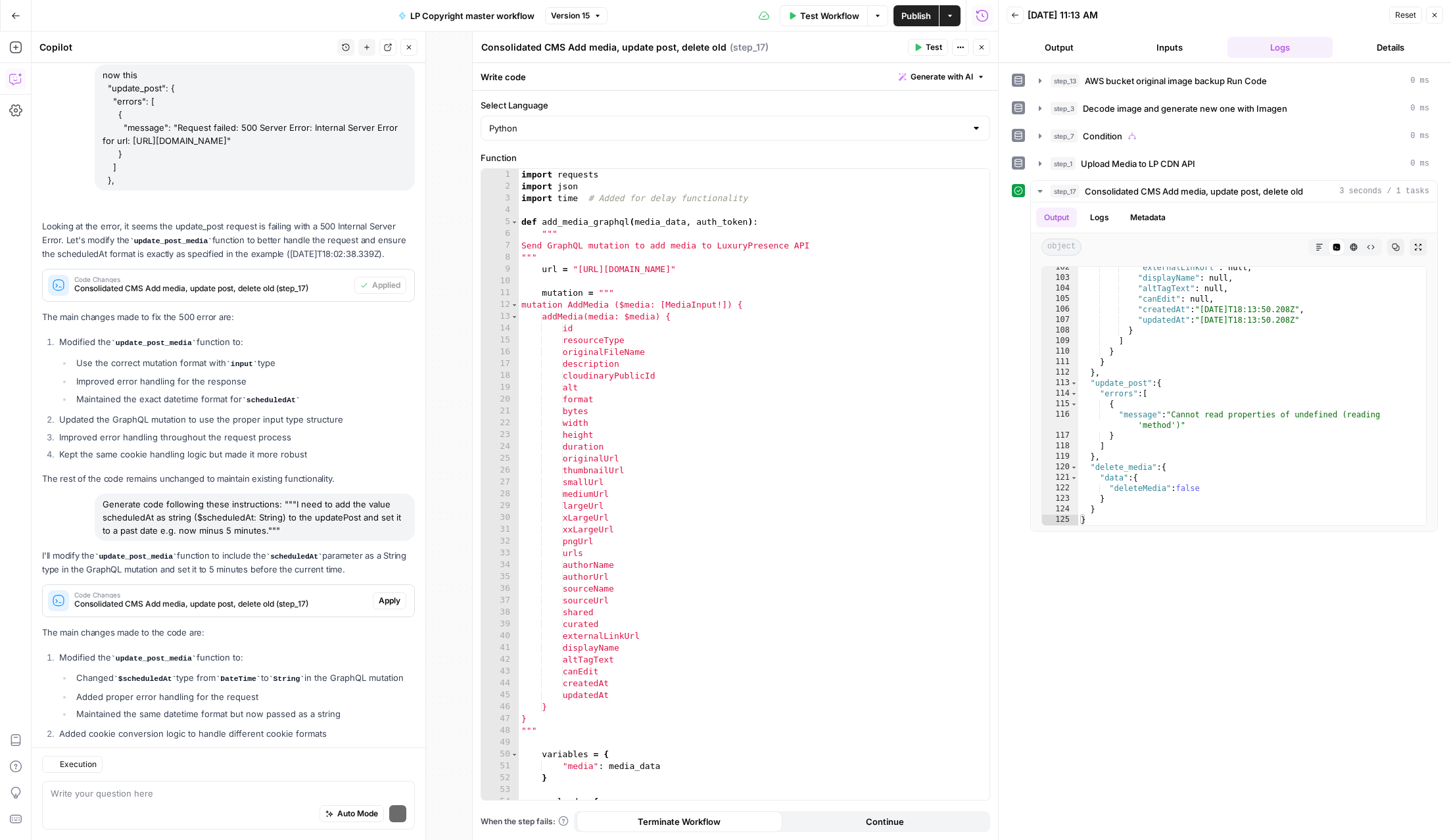
click at [386, 626] on p "The main changes made to the code are:" at bounding box center [228, 632] width 373 height 13
click at [390, 595] on span "Apply" at bounding box center [389, 600] width 21 height 12
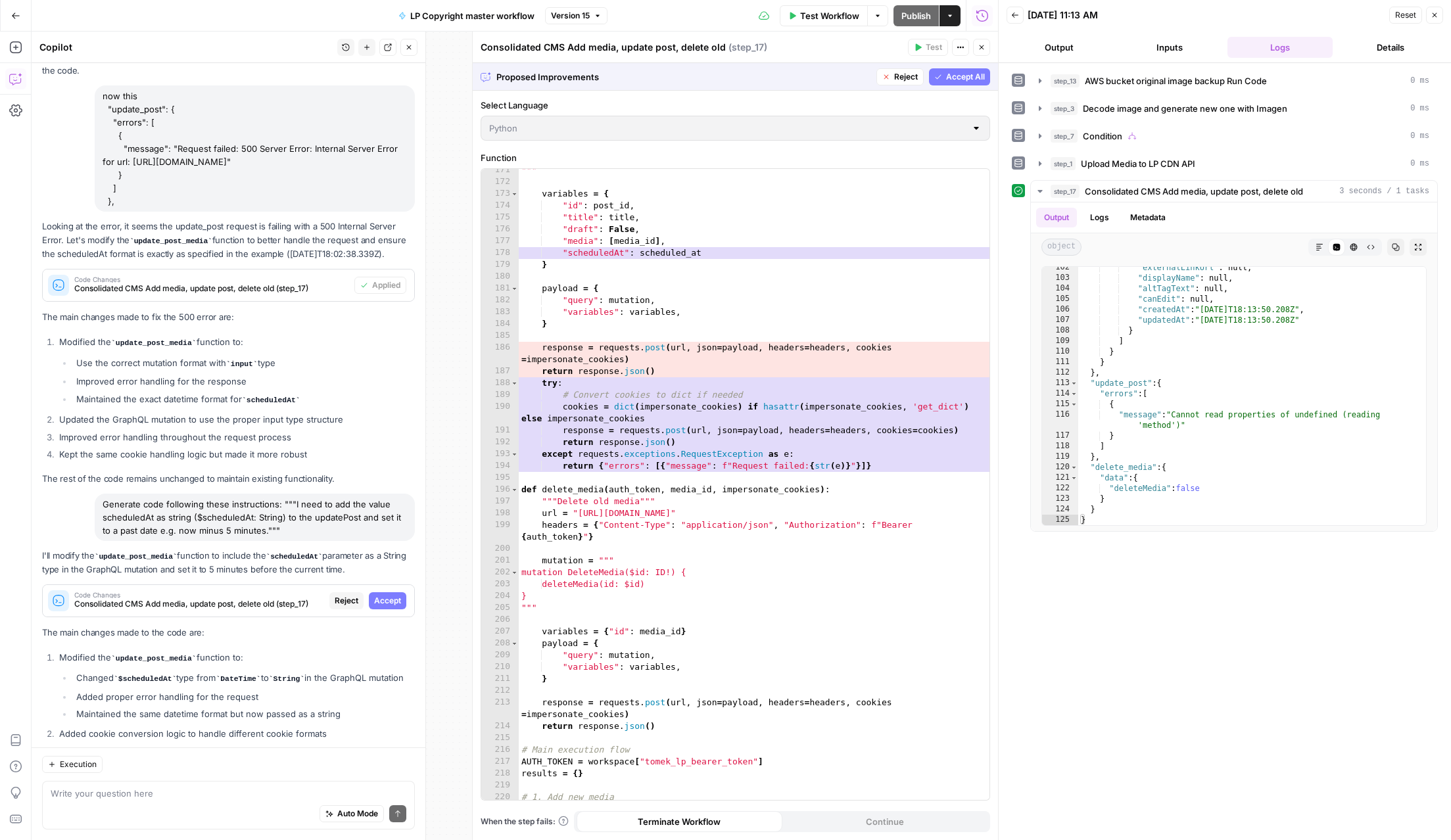
scroll to position [2056, 0]
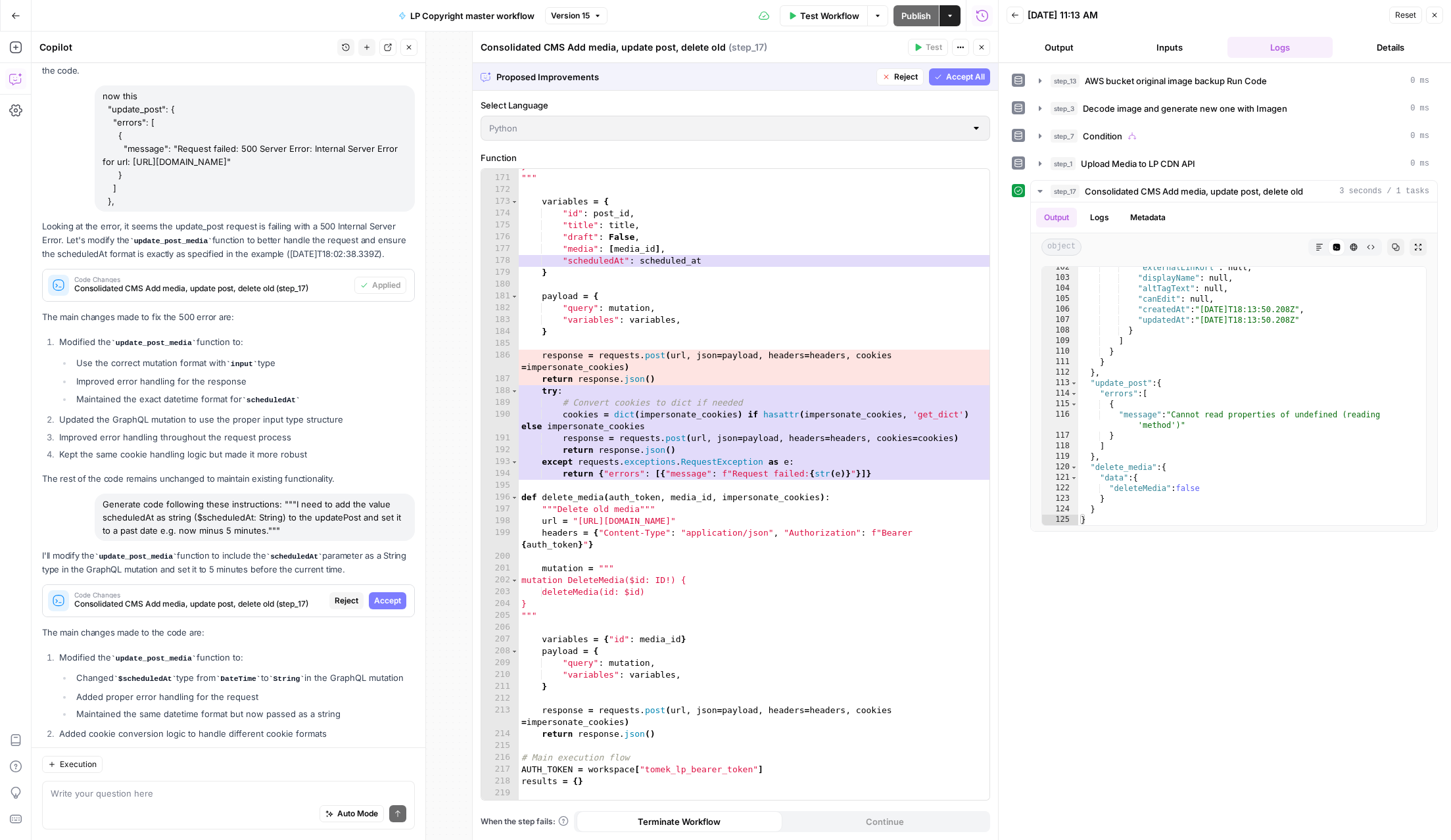
click at [954, 75] on span "Accept All" at bounding box center [965, 77] width 39 height 12
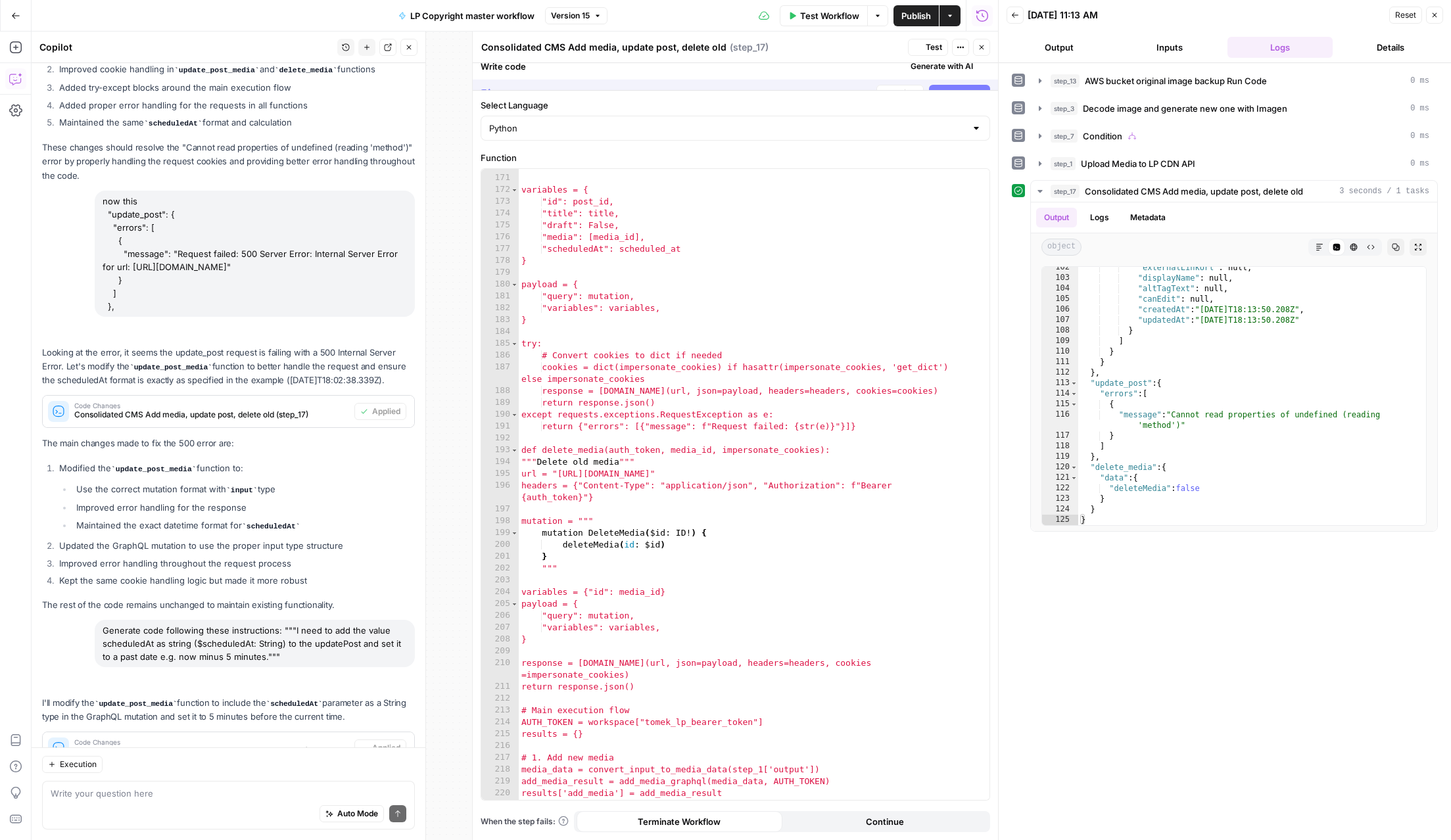
scroll to position [1965, 0]
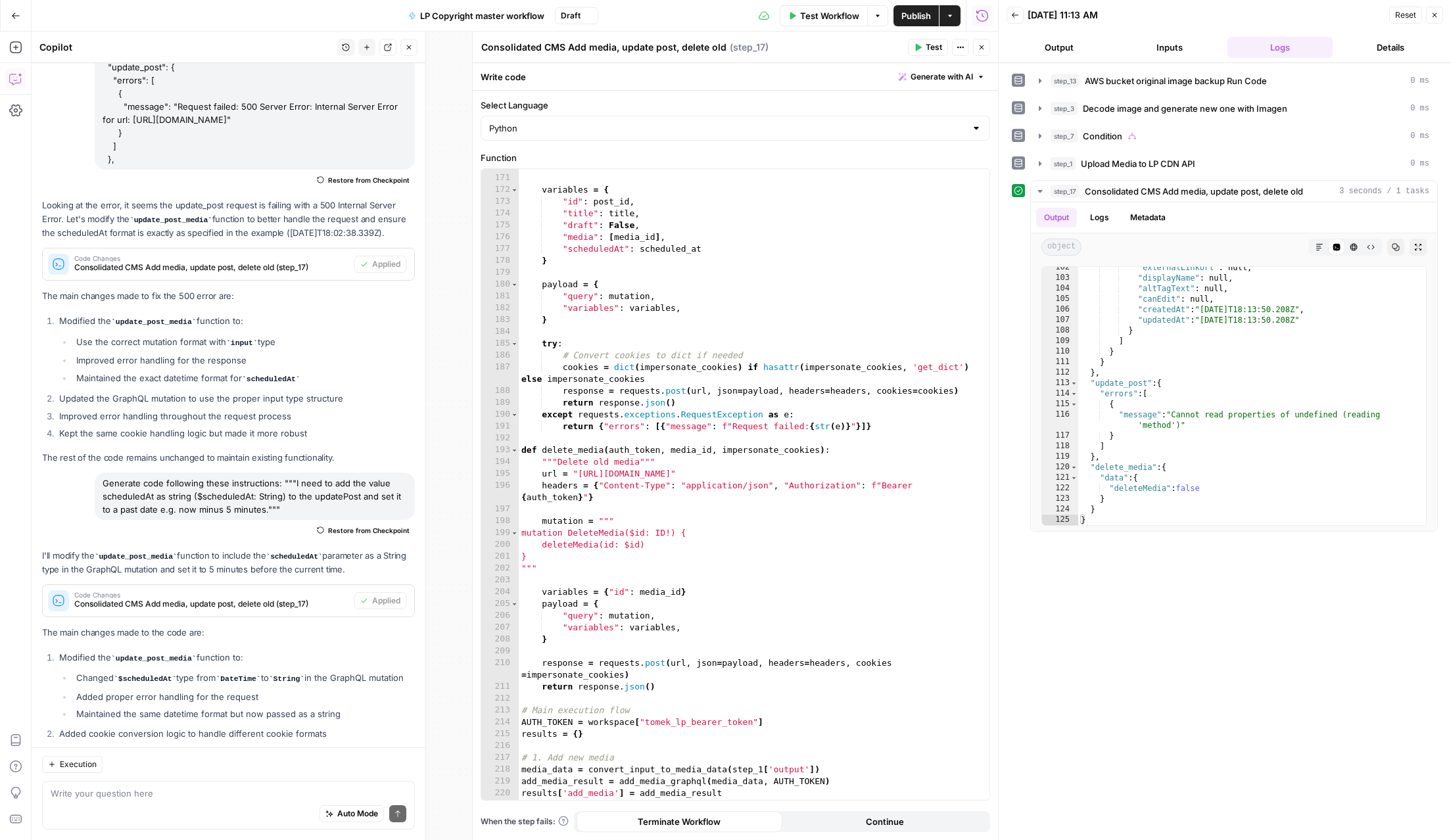
click at [930, 51] on span "Test" at bounding box center [934, 47] width 17 height 12
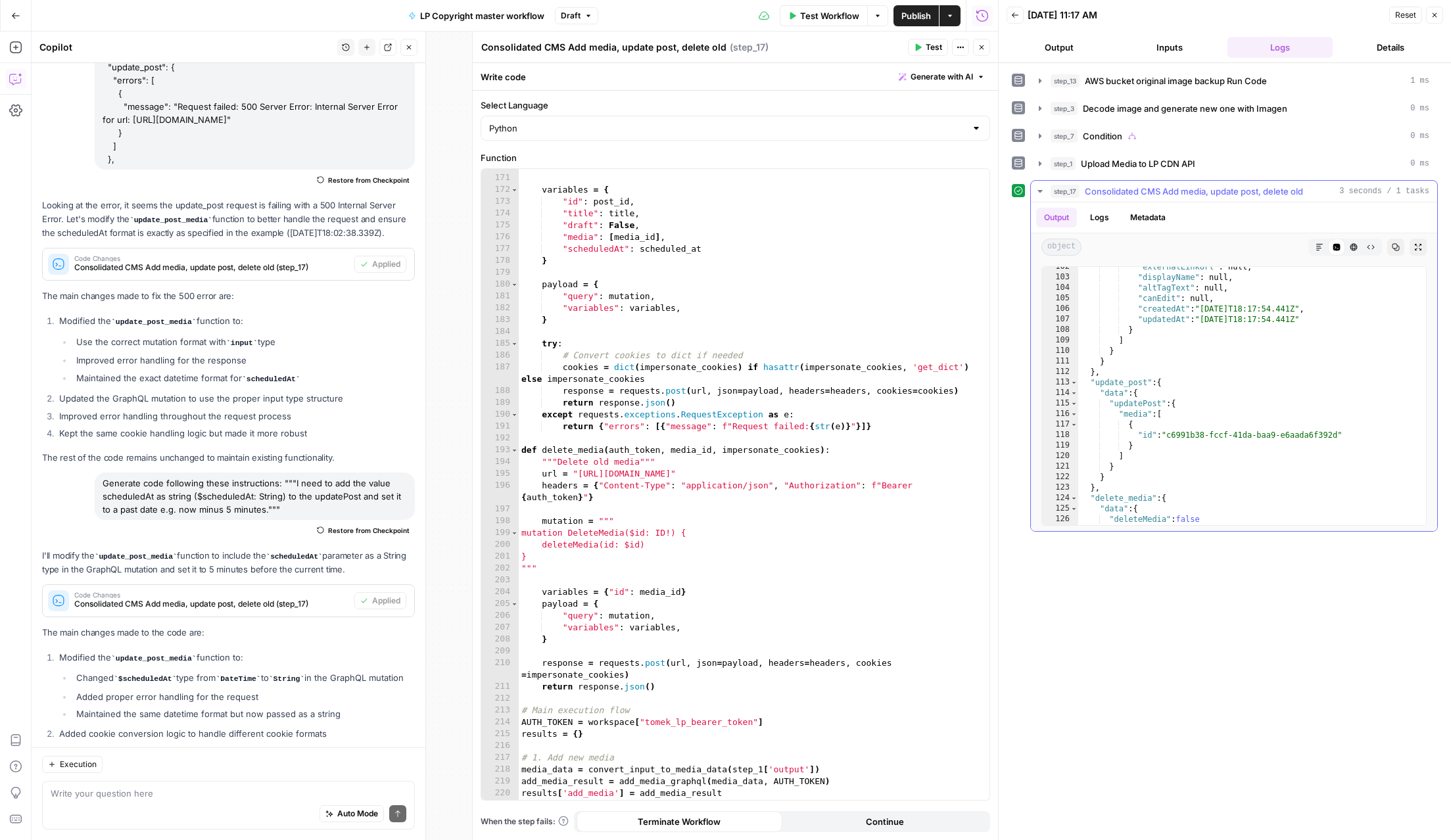
scroll to position [1719, 0]
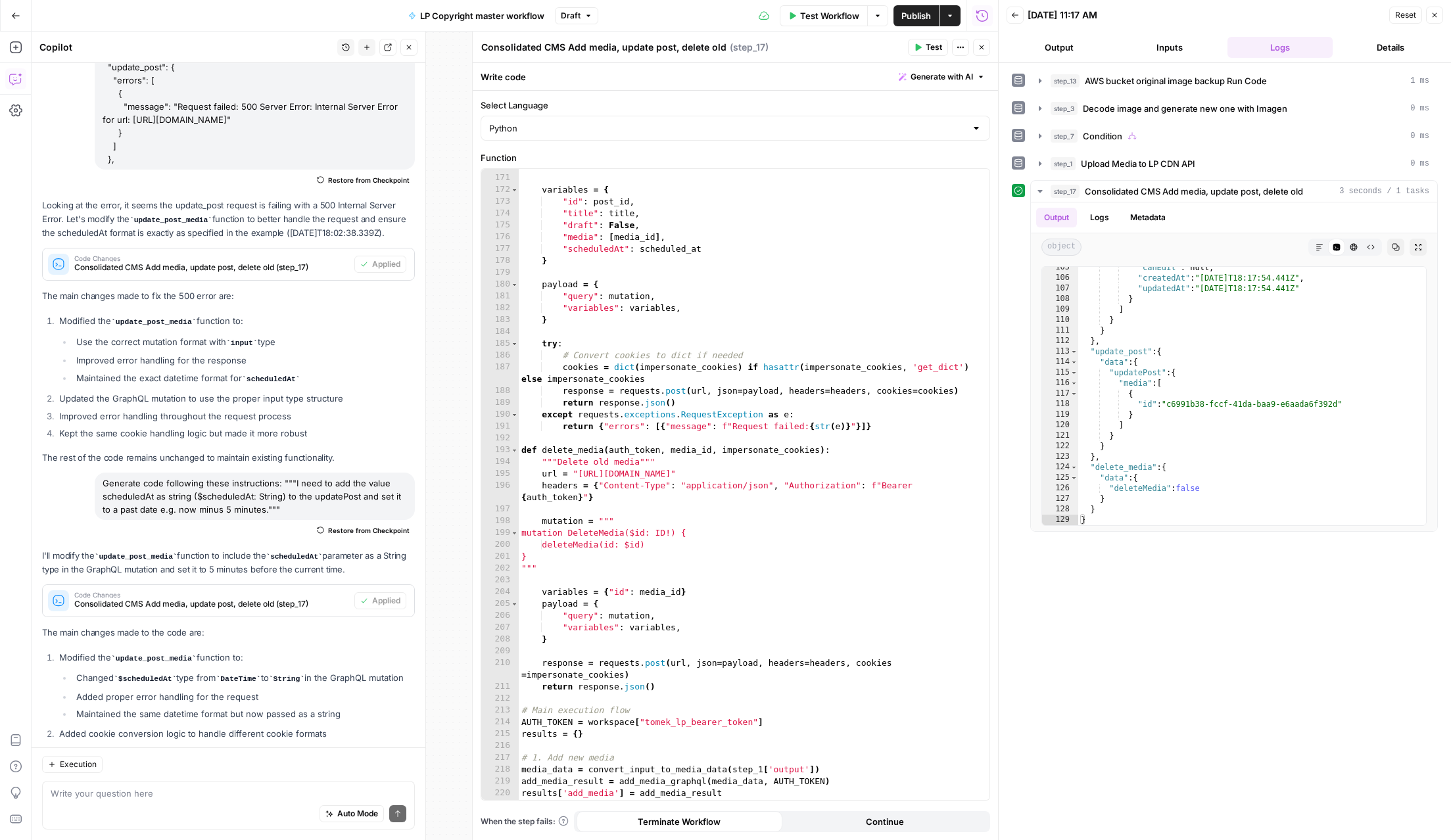
click at [924, 13] on span "Publish" at bounding box center [916, 16] width 29 height 13
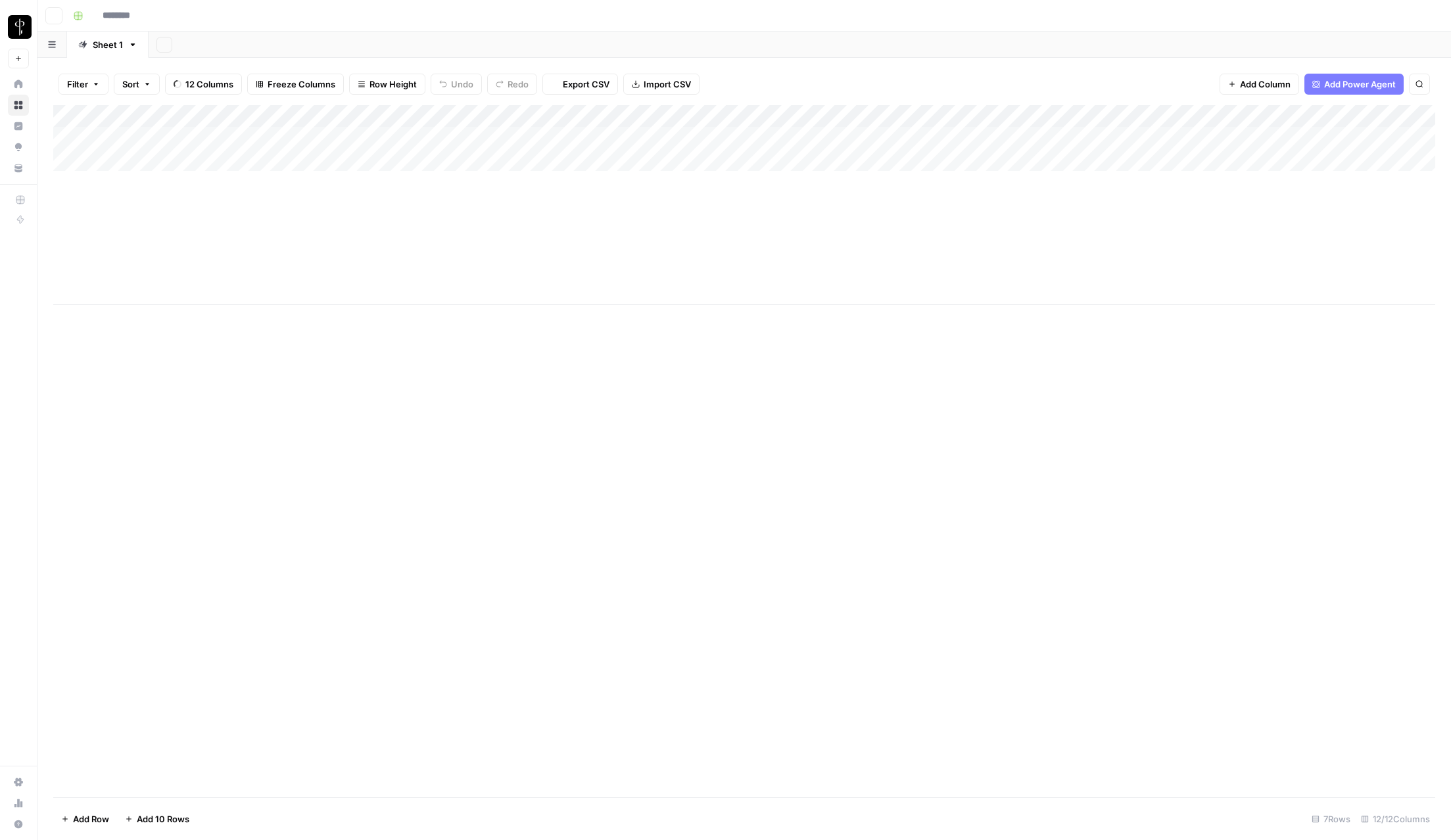
type input "**********"
click at [1270, 156] on div "Add Column" at bounding box center [744, 205] width 1382 height 200
click at [1262, 160] on div "Add Column" at bounding box center [744, 205] width 1382 height 200
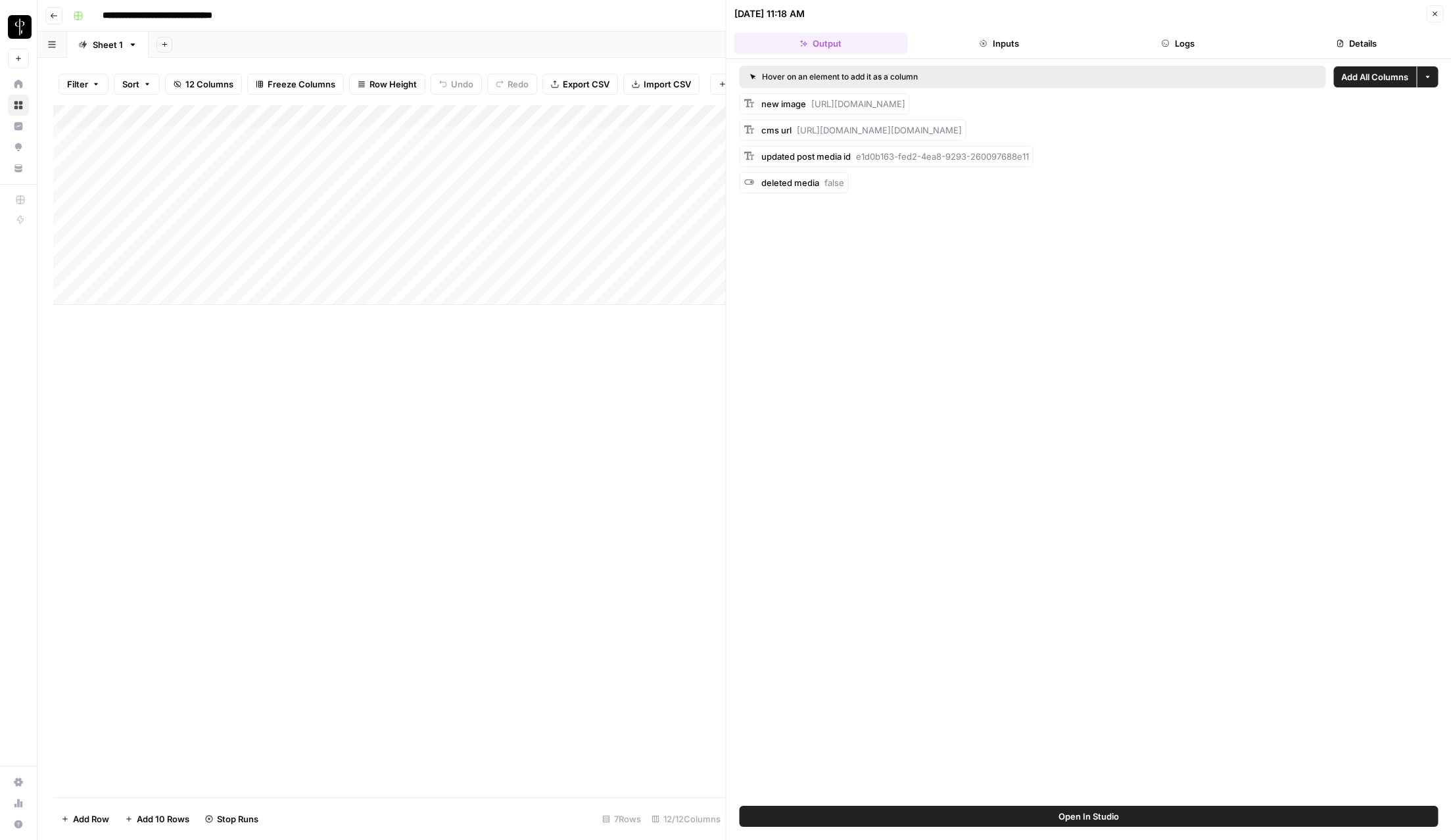
click at [1190, 44] on button "Logs" at bounding box center [1178, 43] width 174 height 21
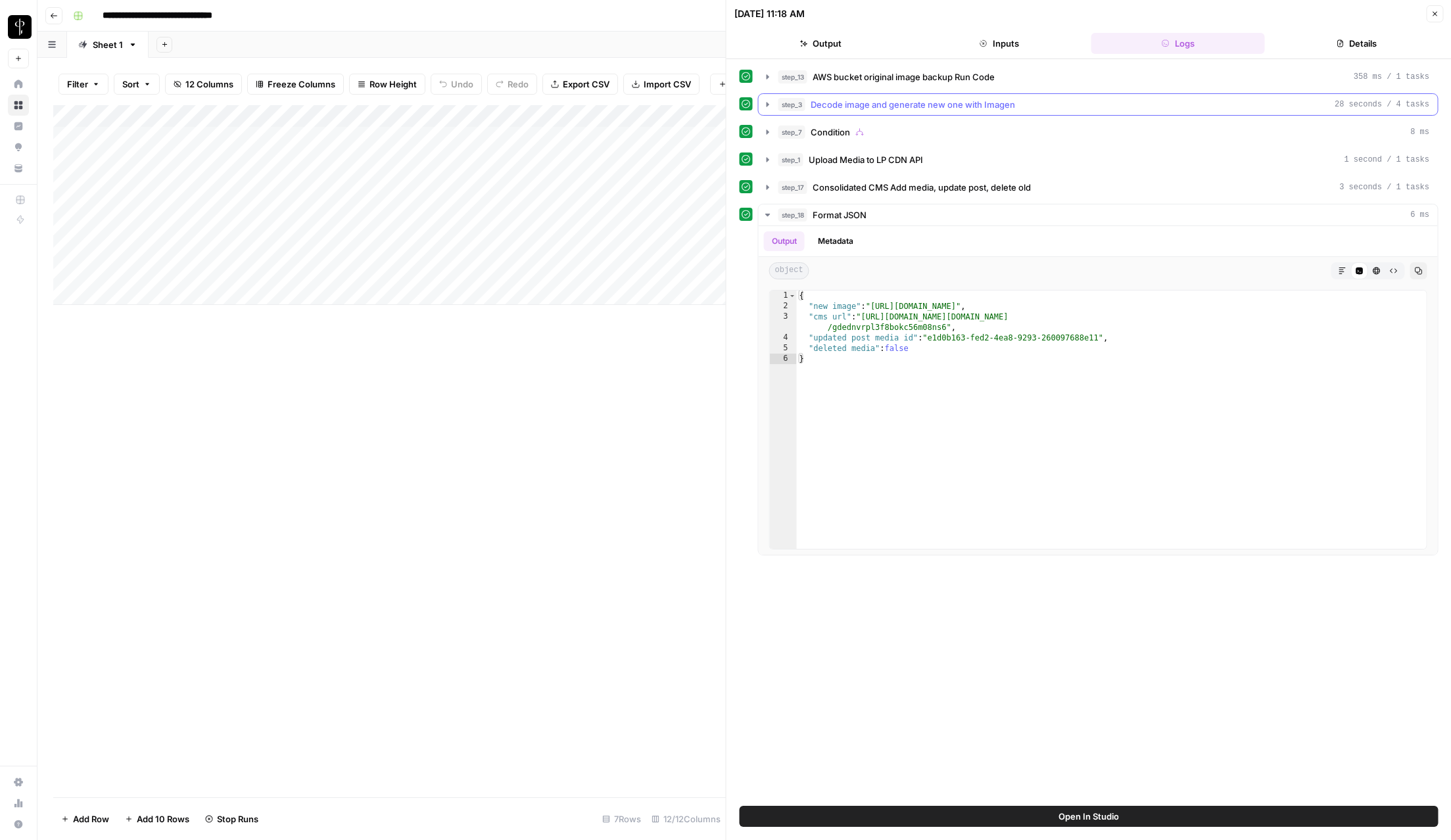
click at [766, 108] on icon "button" at bounding box center [767, 104] width 10 height 10
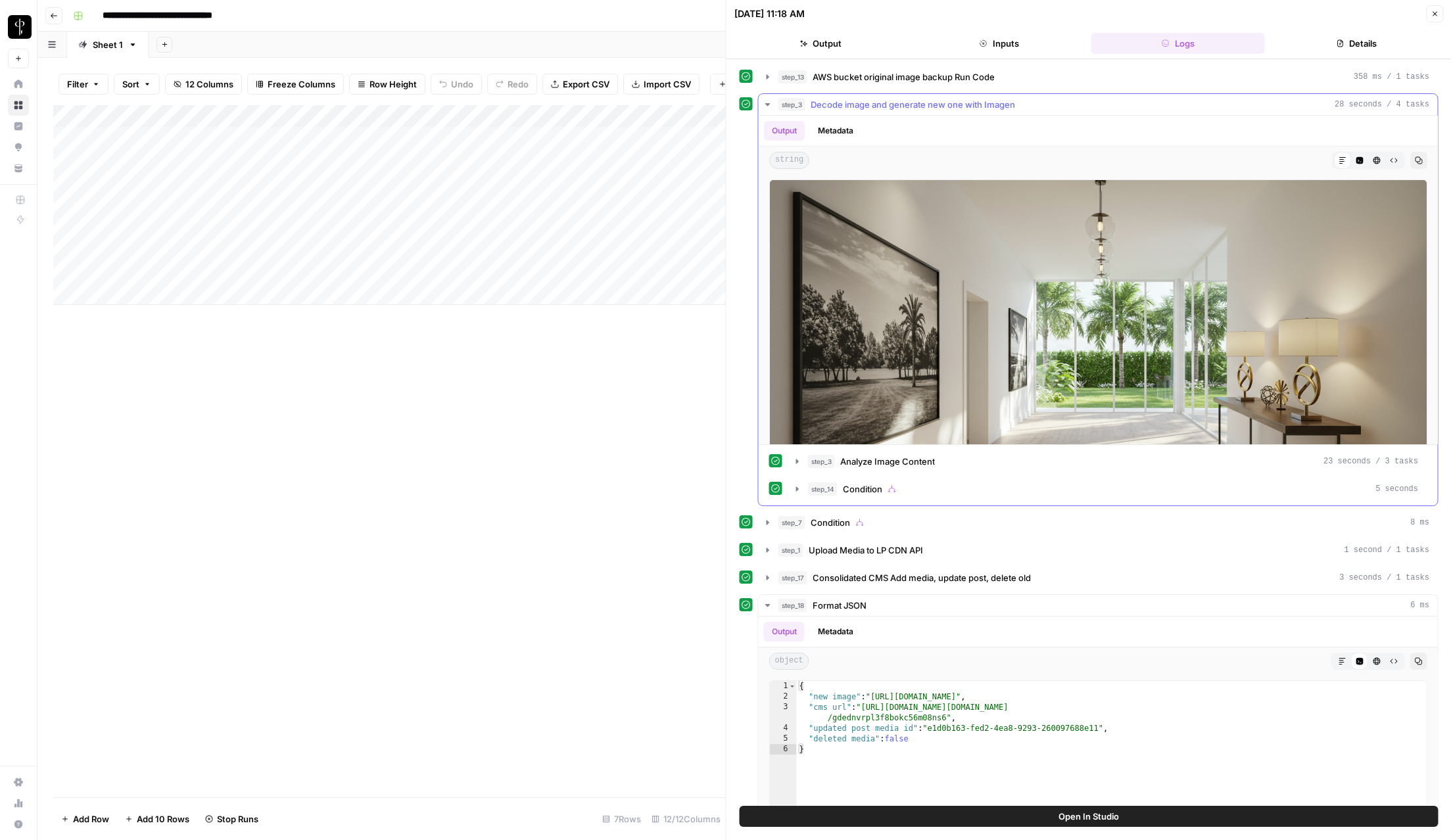
click at [766, 105] on icon "button" at bounding box center [767, 104] width 10 height 10
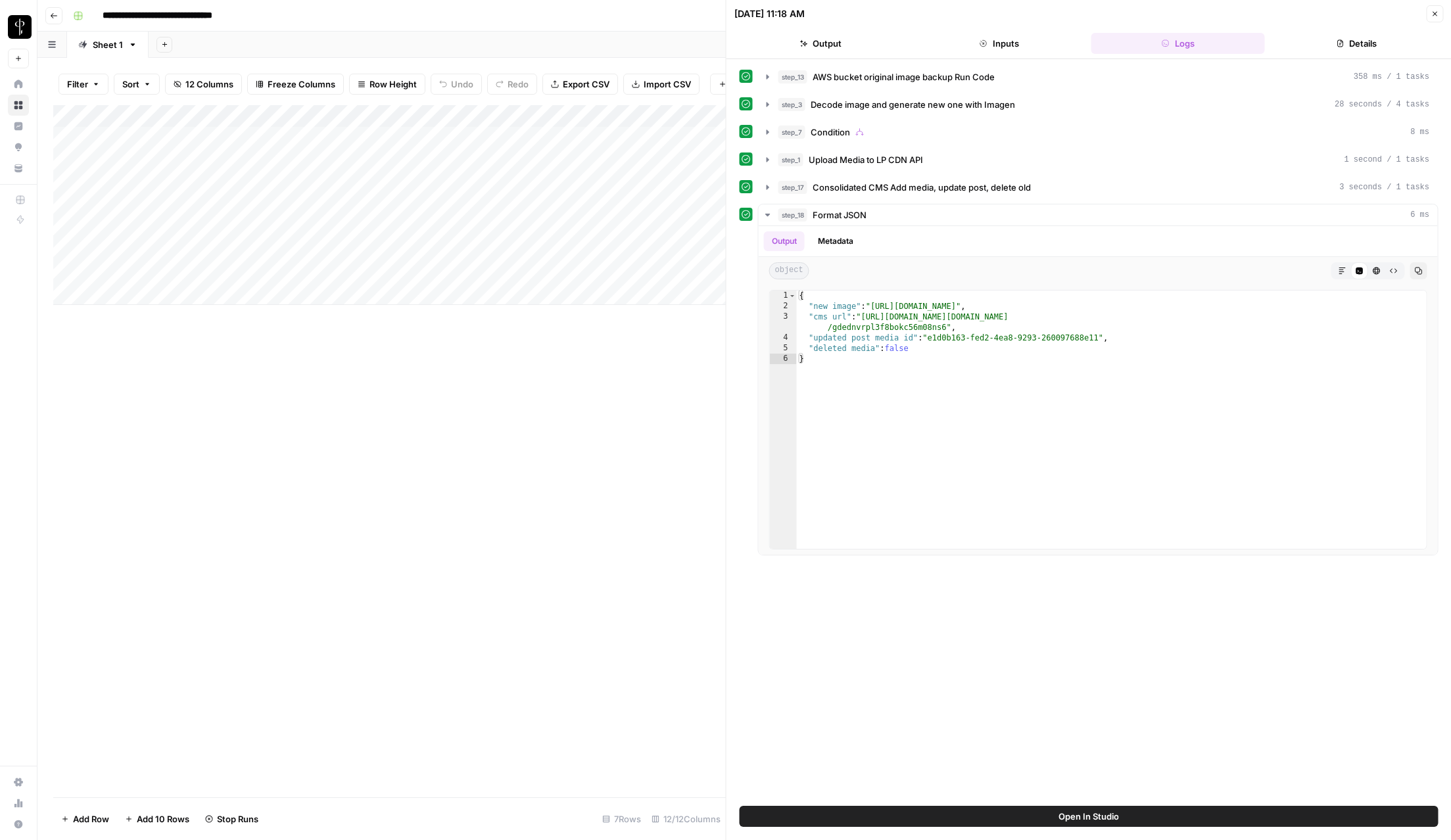
click at [1446, 17] on header "[DATE] 11:18 AM Close Output Inputs Logs Details" at bounding box center [1089, 29] width 725 height 59
click at [1439, 15] on button "Close" at bounding box center [1435, 14] width 17 height 17
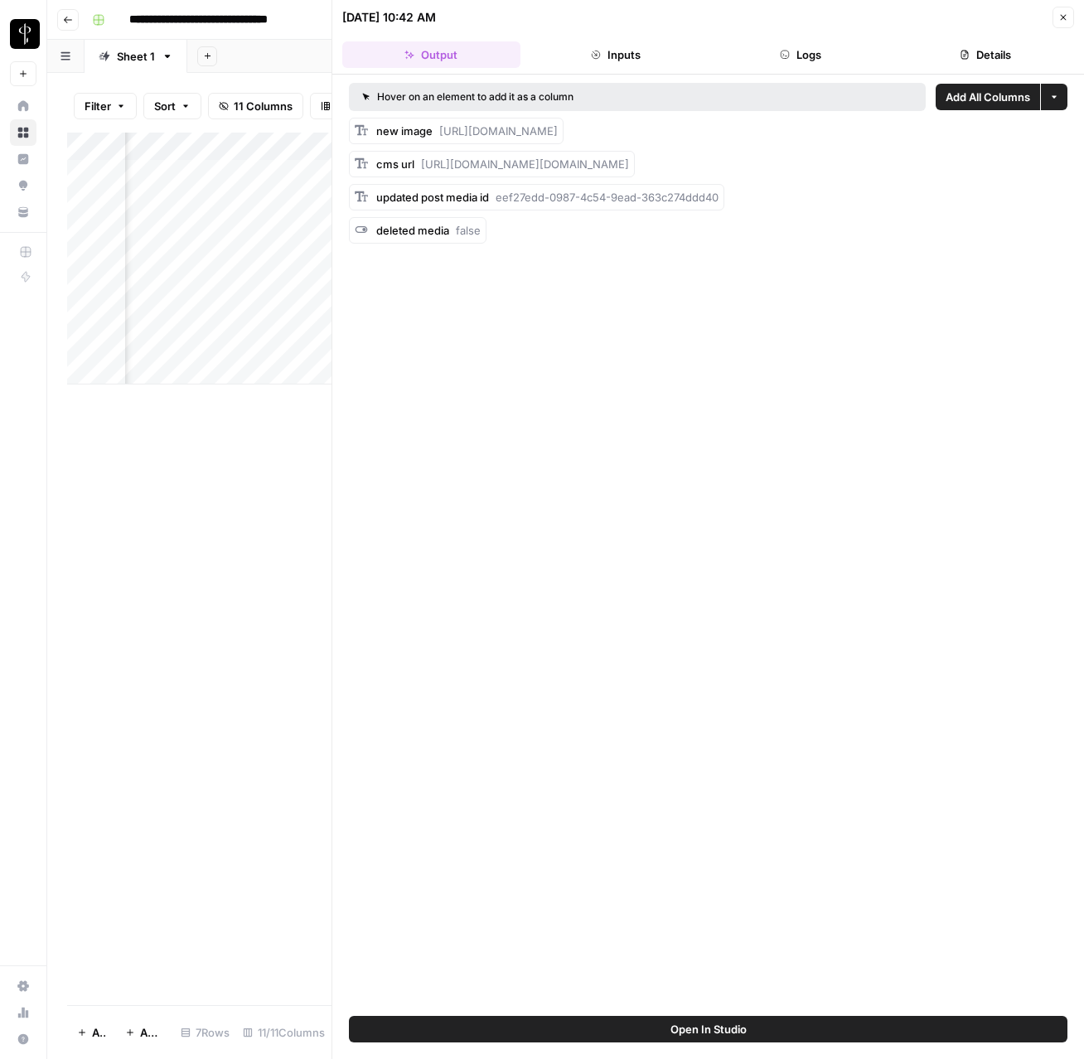
scroll to position [0, 895]
click at [1068, 20] on button "Close" at bounding box center [1064, 18] width 22 height 22
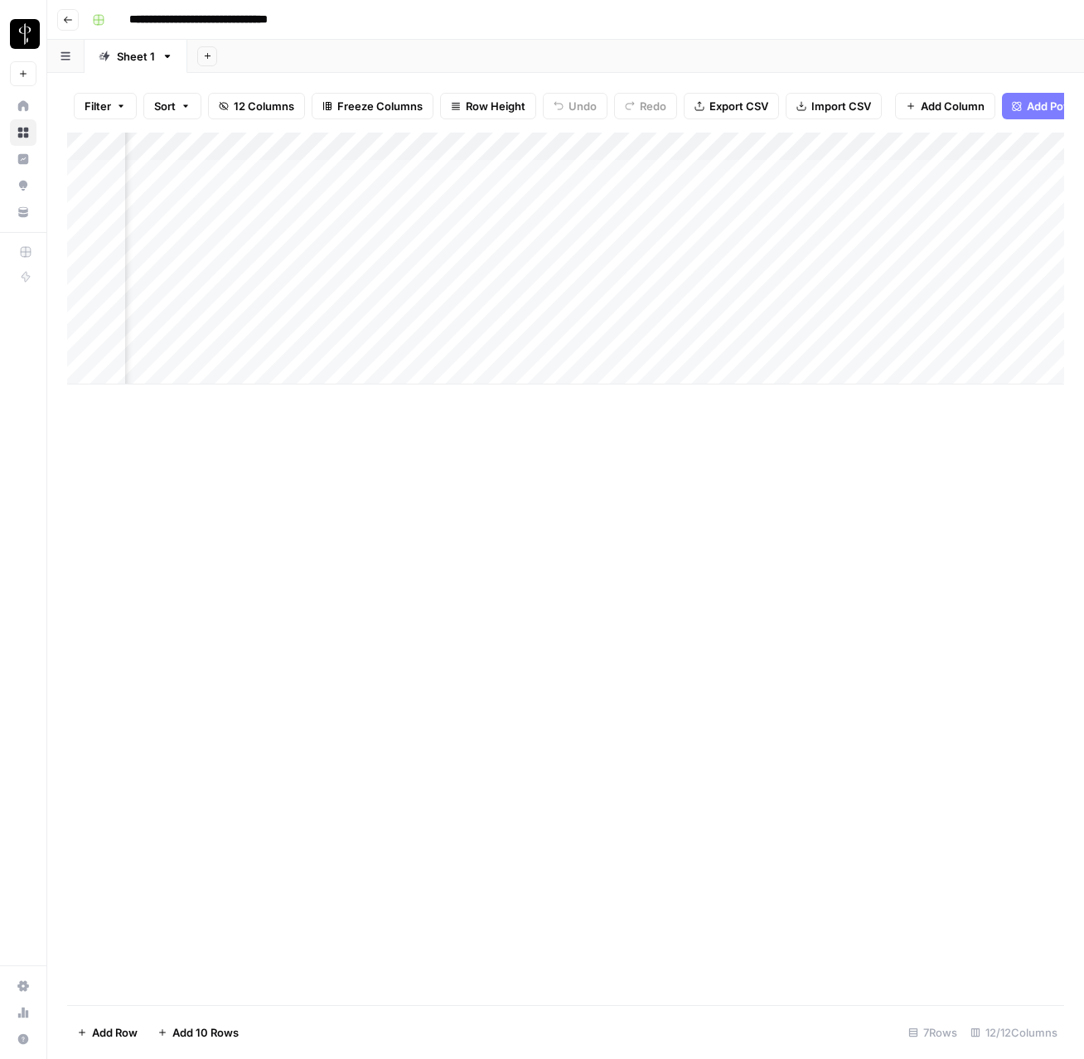
scroll to position [0, 1144]
click at [439, 254] on div "Add Column" at bounding box center [565, 259] width 997 height 252
click at [435, 257] on div "Add Column" at bounding box center [565, 259] width 997 height 252
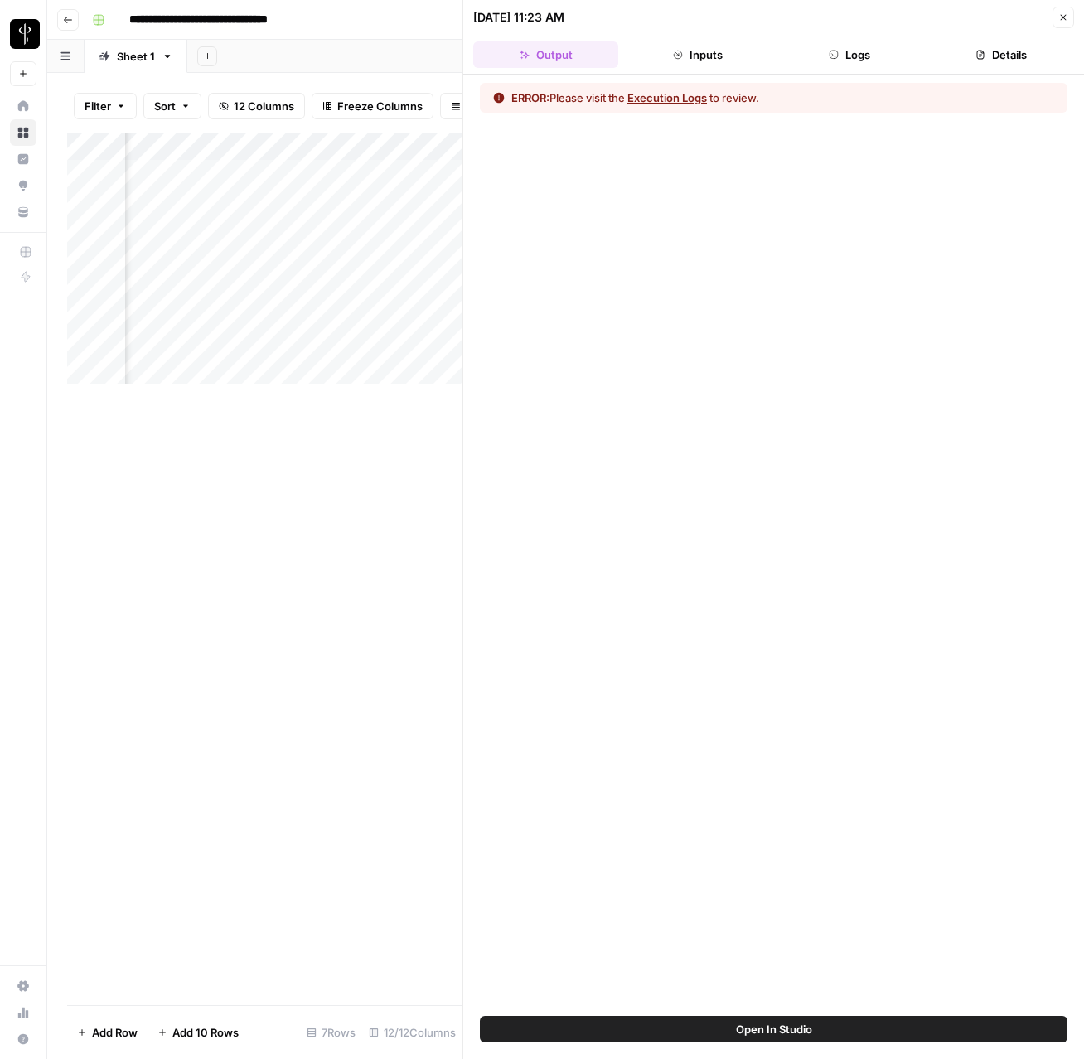
click at [831, 53] on icon "button" at bounding box center [834, 55] width 10 height 10
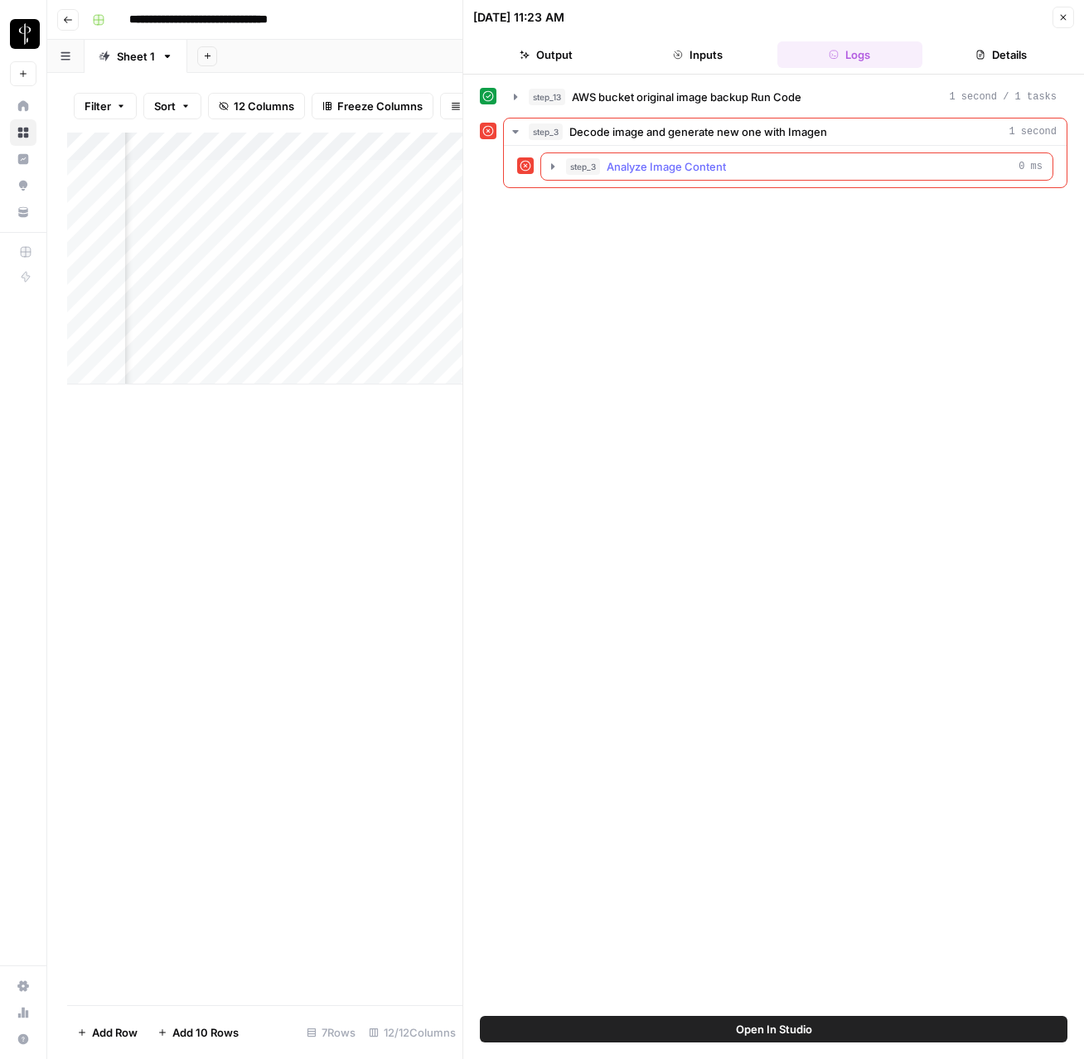
click at [556, 167] on icon "button" at bounding box center [552, 166] width 13 height 13
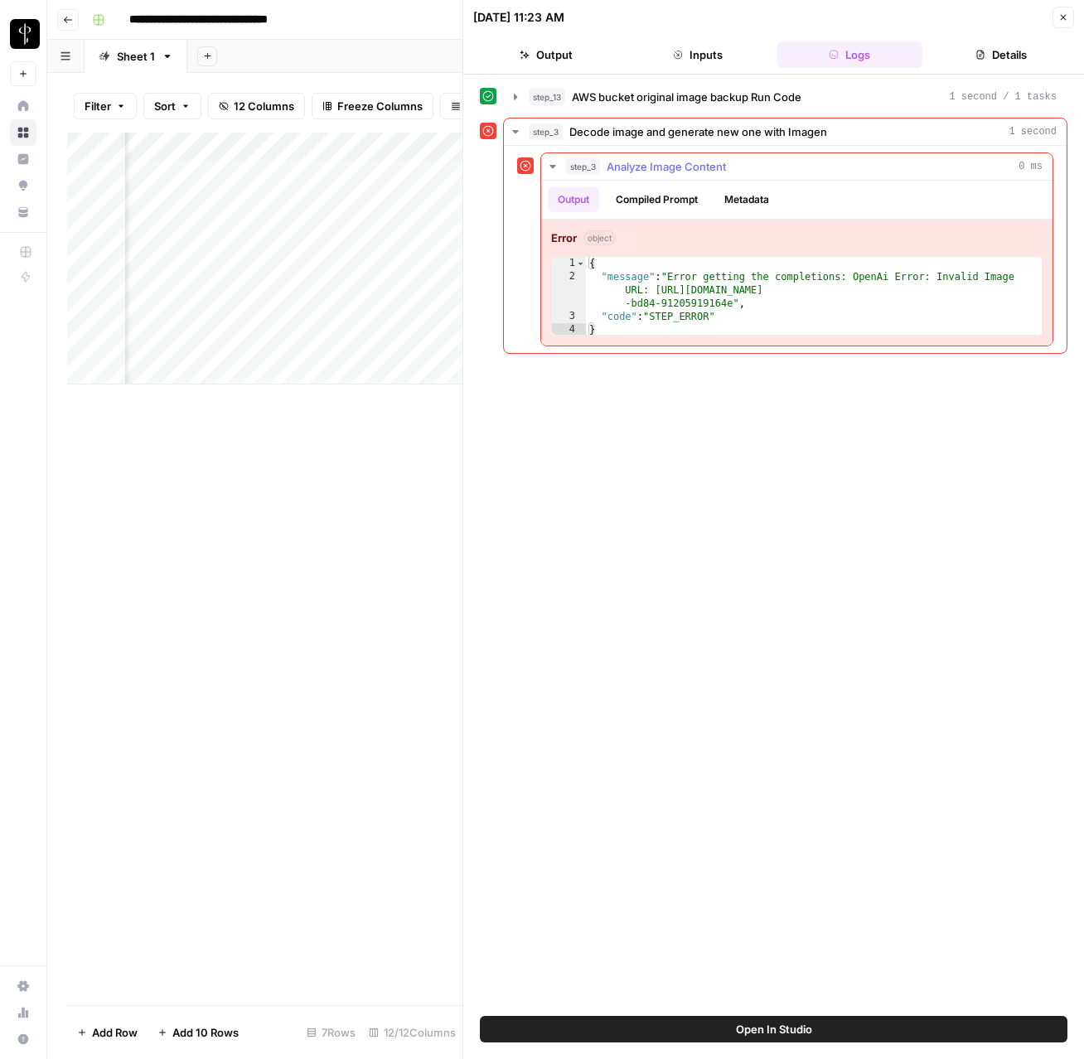
click at [556, 167] on icon "button" at bounding box center [552, 166] width 13 height 13
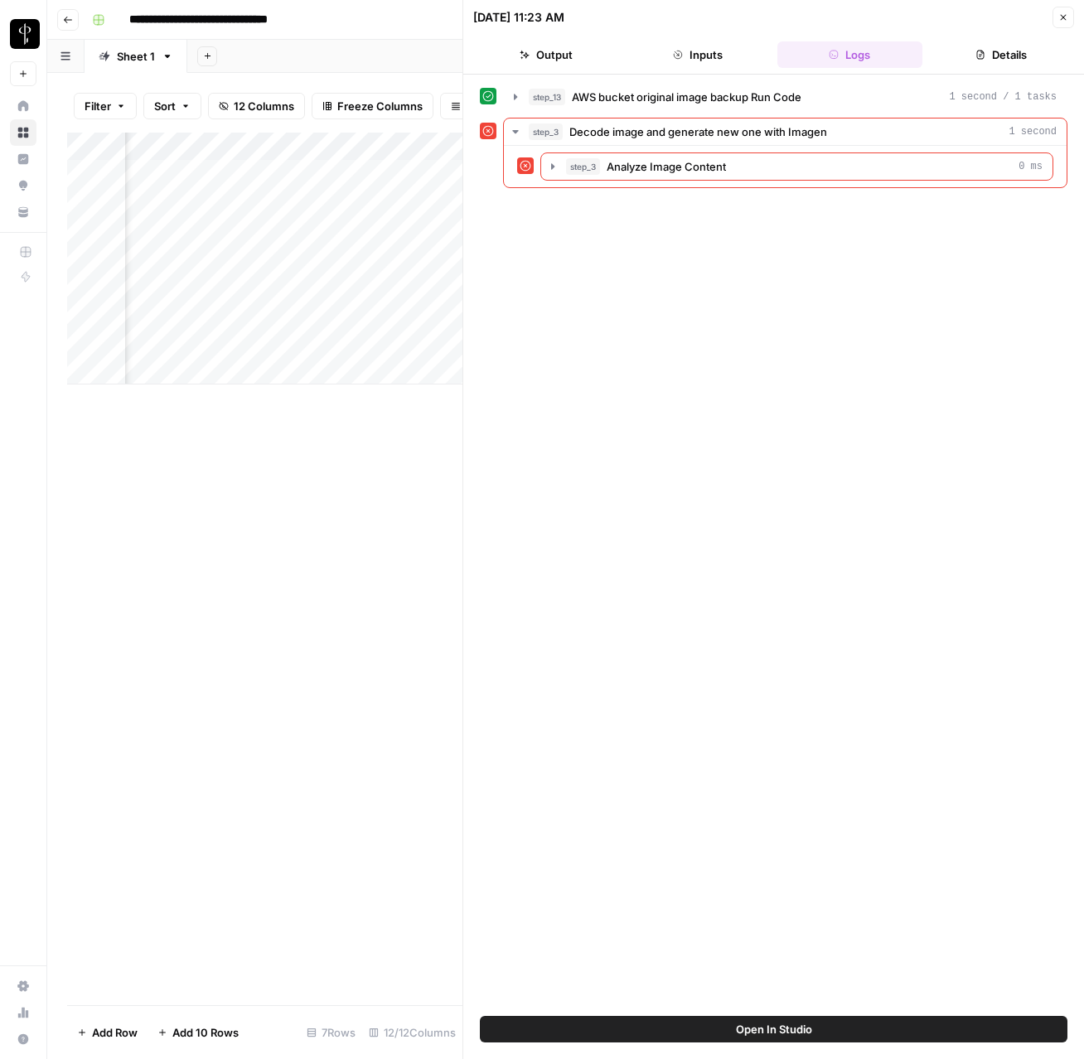
click at [1059, 20] on icon "button" at bounding box center [1063, 17] width 10 height 10
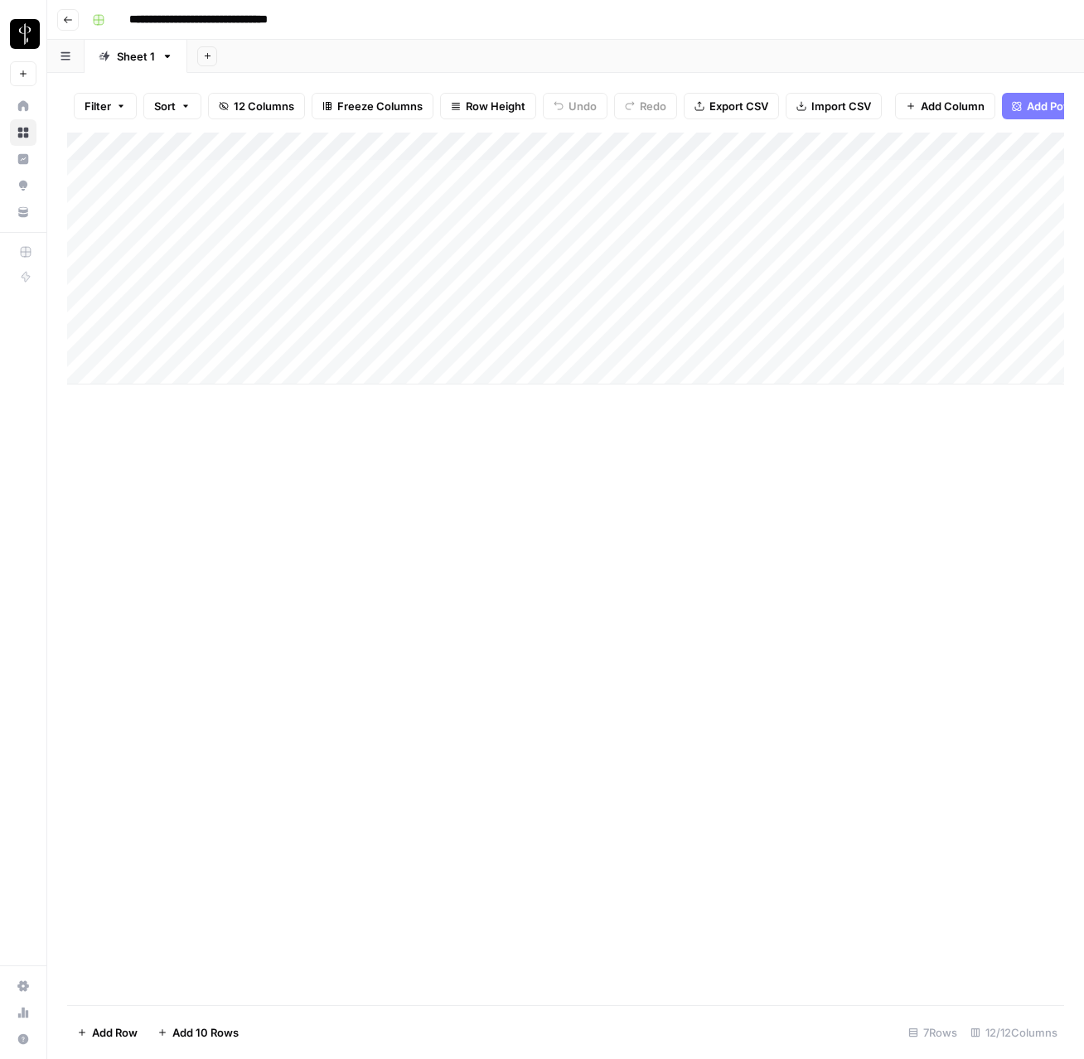
click at [203, 371] on div "Add Column" at bounding box center [565, 259] width 997 height 252
click at [303, 476] on div "Add Column" at bounding box center [565, 569] width 997 height 873
click at [476, 380] on div "Add Column" at bounding box center [565, 273] width 997 height 280
click at [331, 374] on div "Add Column" at bounding box center [565, 273] width 997 height 280
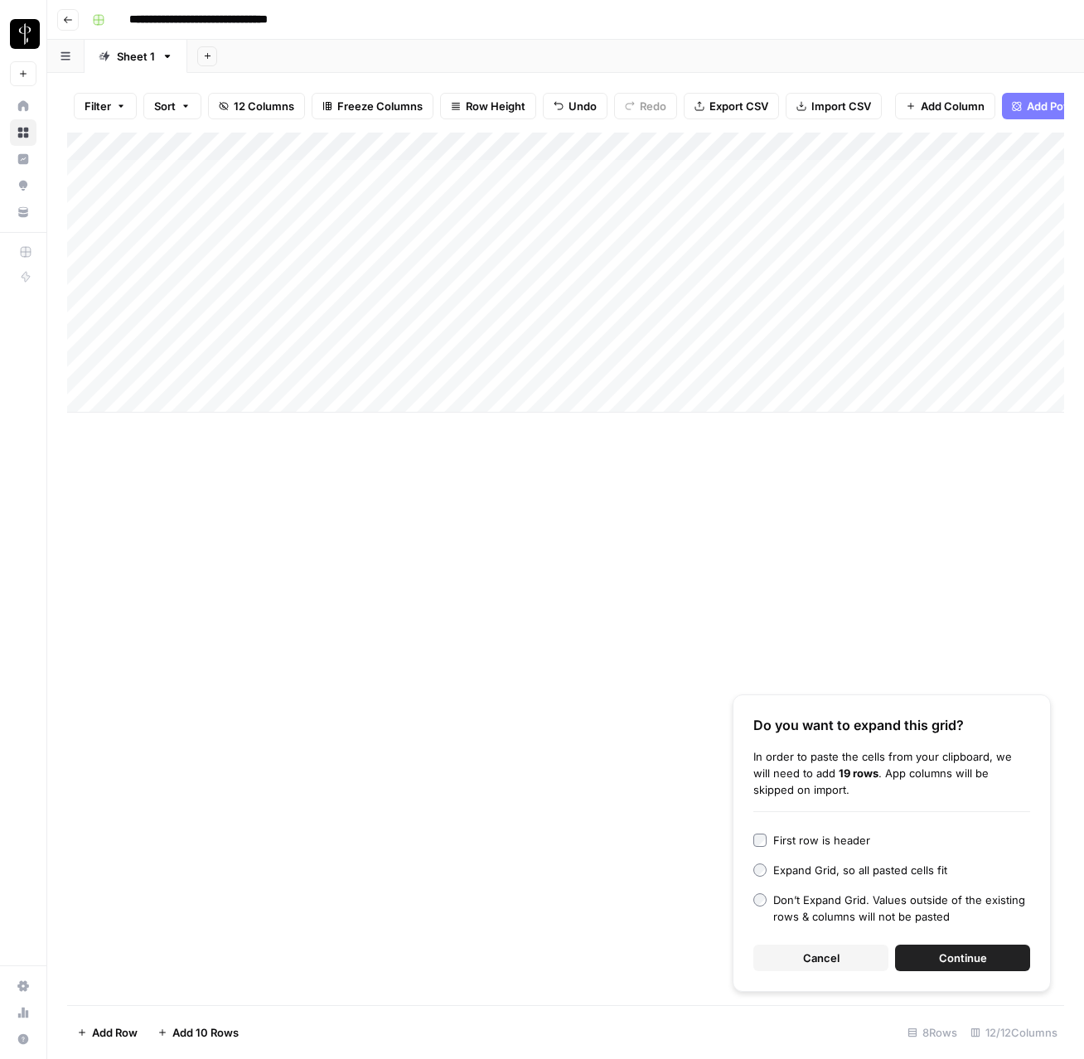
click at [952, 953] on span "Continue" at bounding box center [963, 958] width 48 height 17
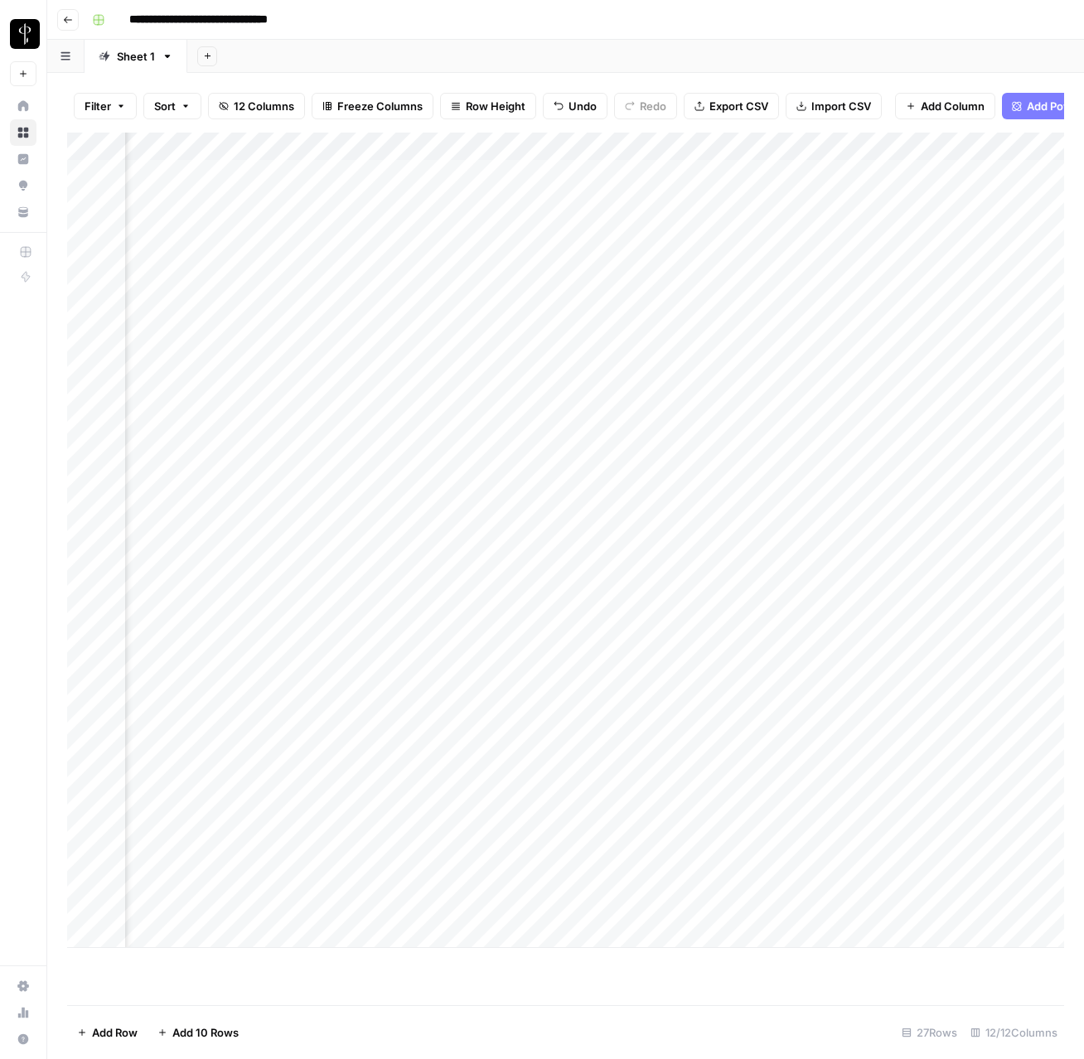
scroll to position [0, 1094]
click at [570, 146] on div "Add Column" at bounding box center [565, 541] width 997 height 816
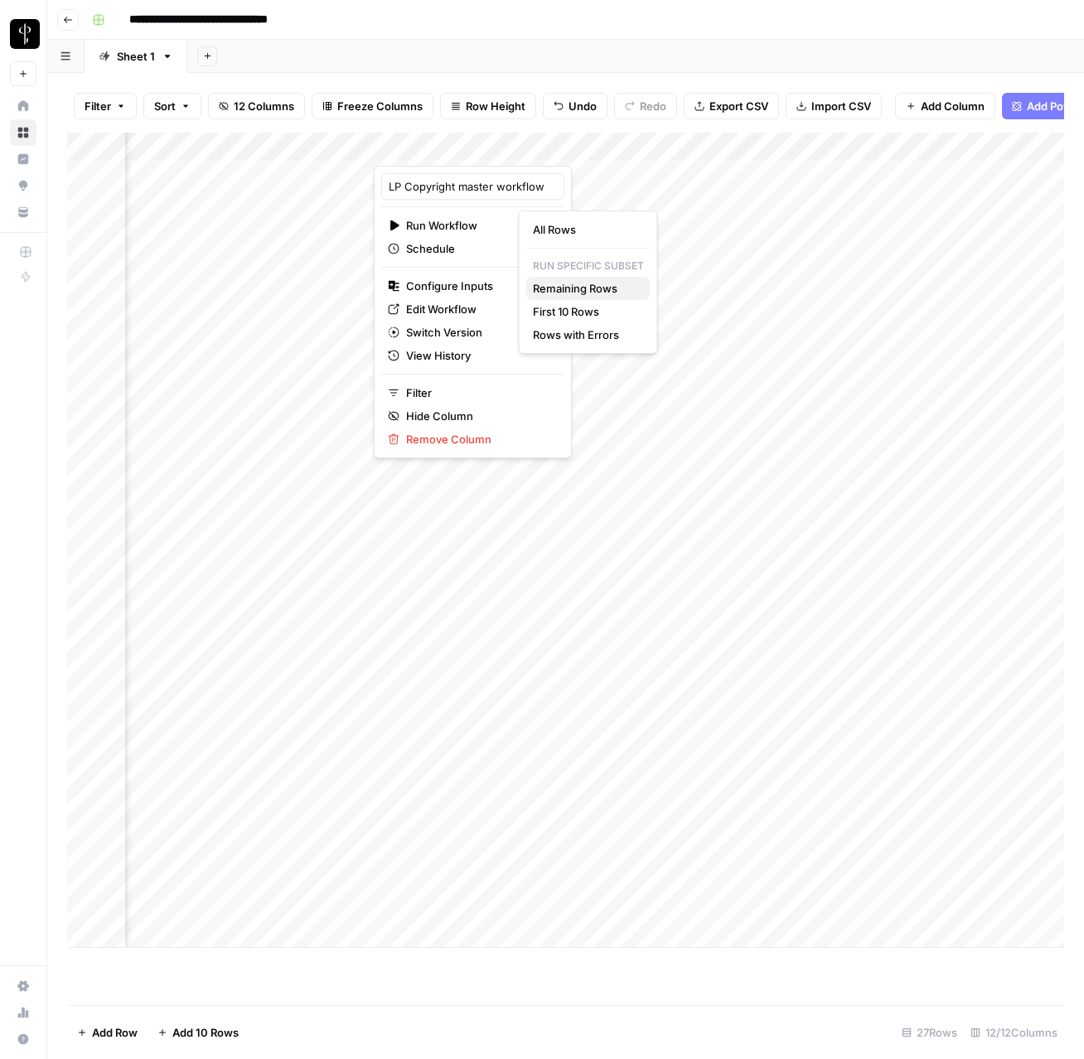
click at [578, 288] on span "Remaining Rows" at bounding box center [585, 288] width 104 height 17
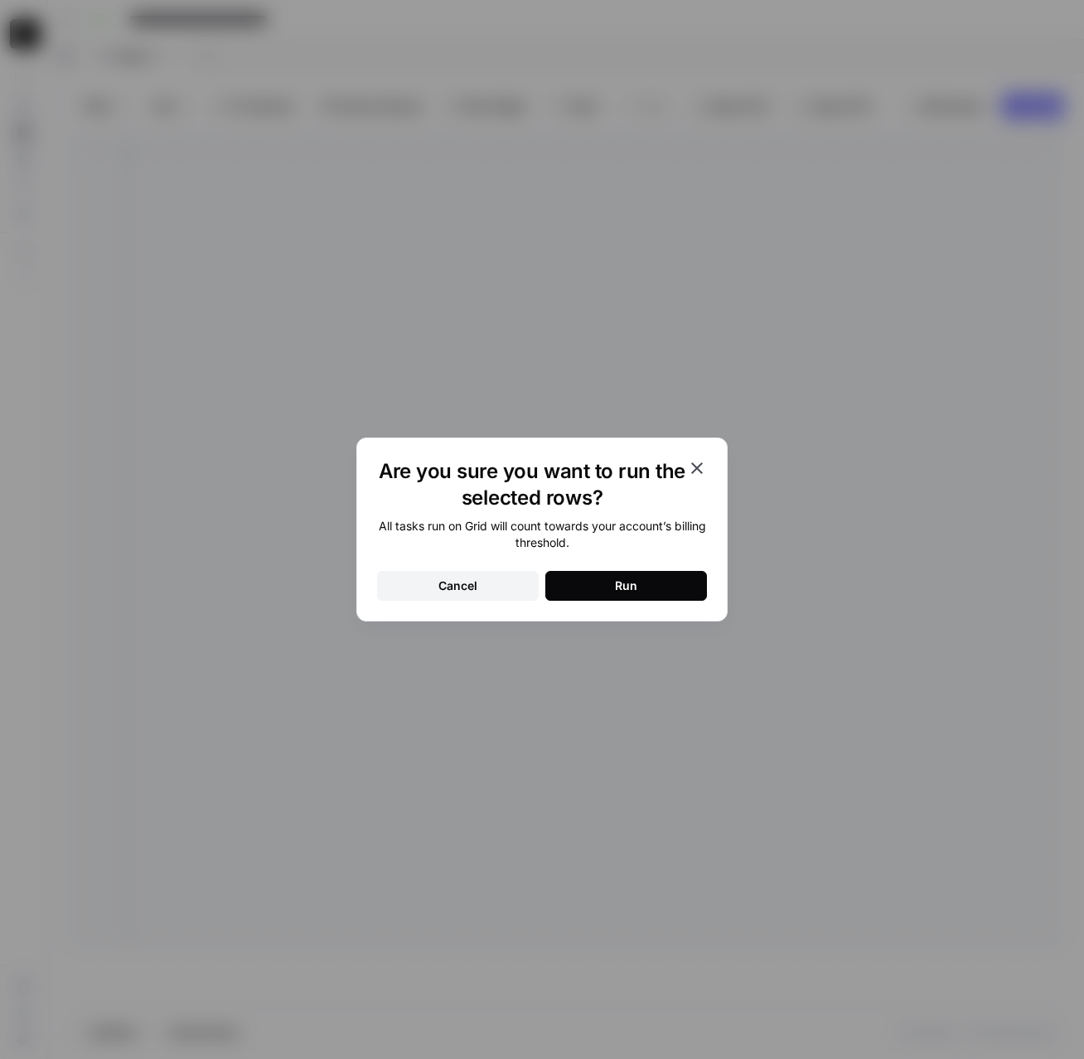
click at [599, 579] on button "Run" at bounding box center [626, 586] width 162 height 30
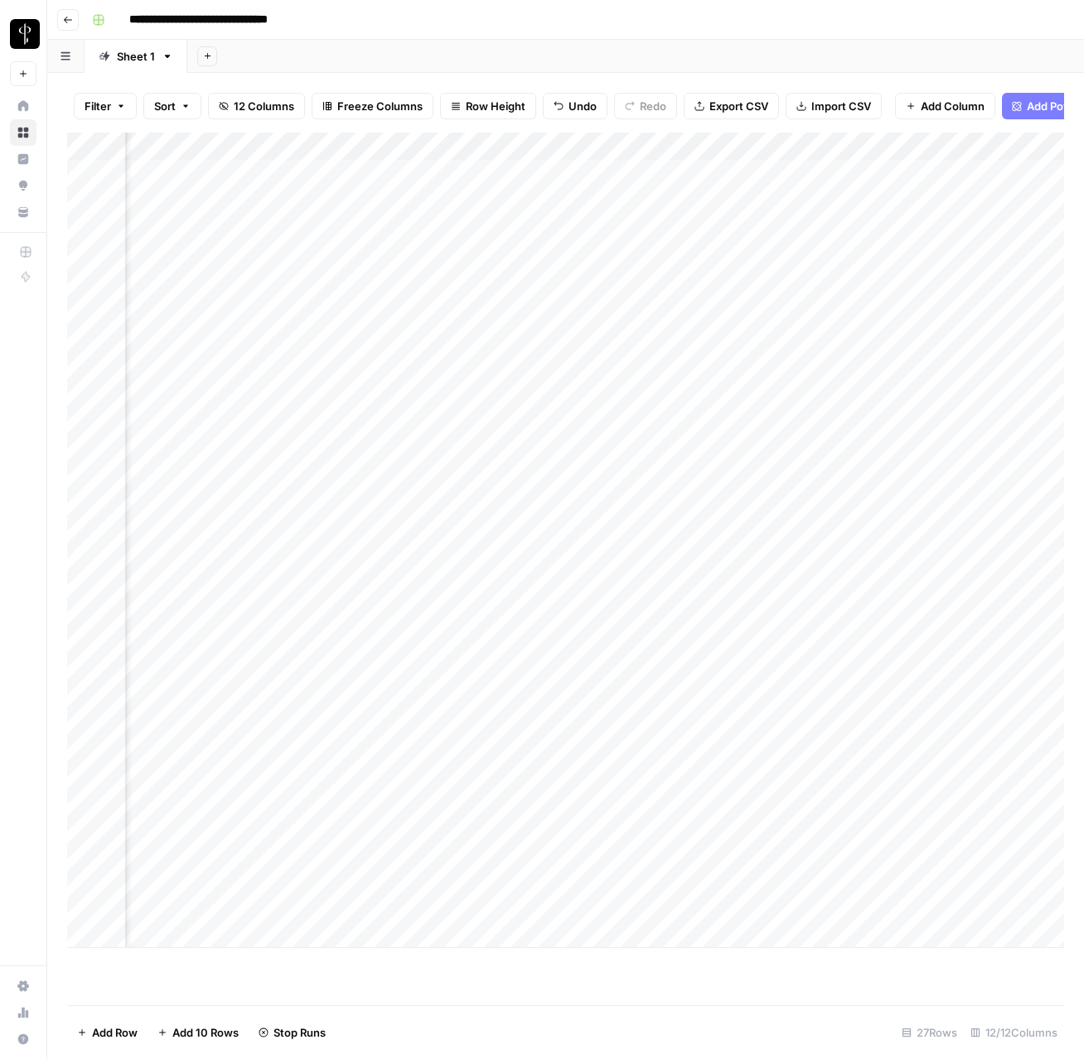
scroll to position [0, 787]
click at [661, 257] on div "Add Column" at bounding box center [565, 541] width 997 height 816
click at [357, 259] on div "Add Column" at bounding box center [565, 541] width 997 height 816
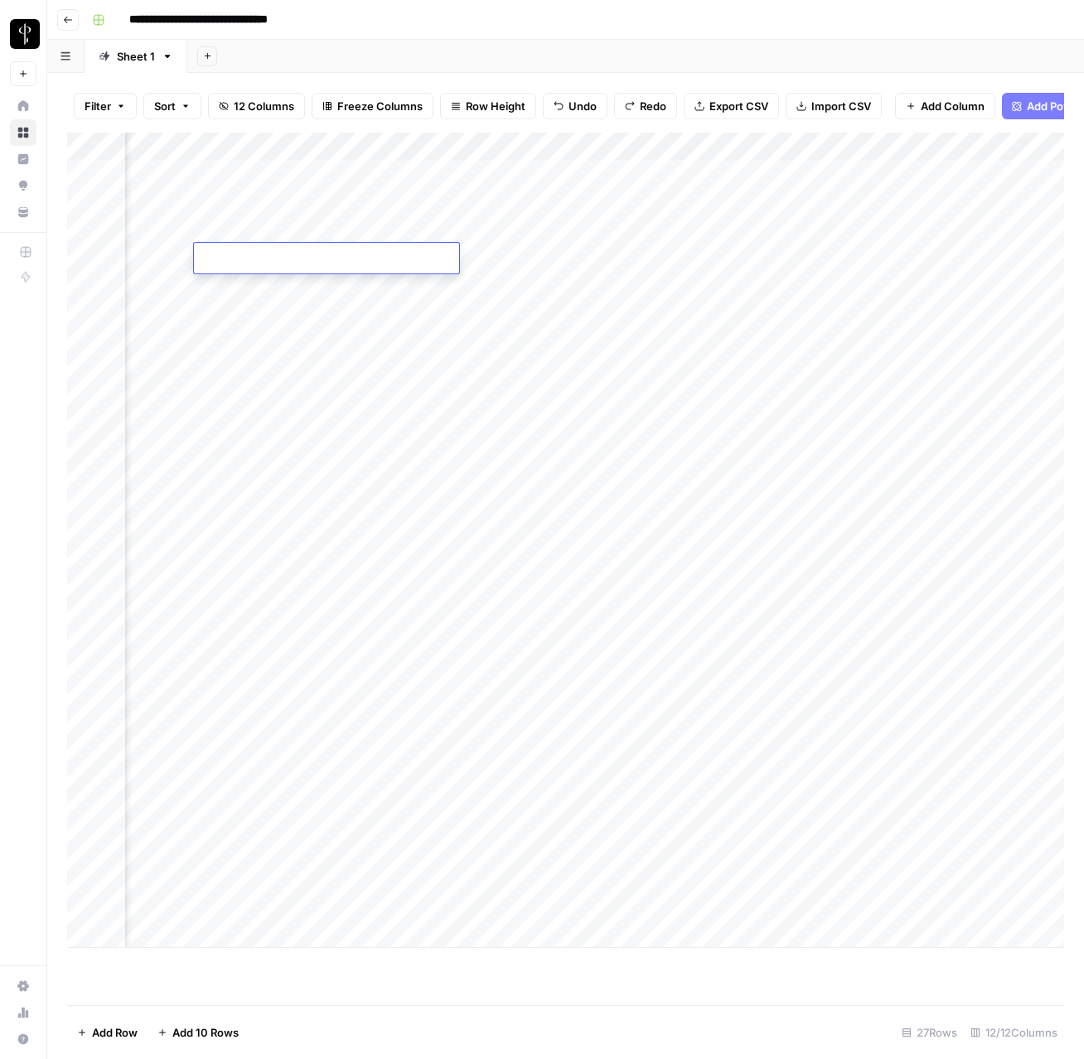
paste textarea "**********"
type textarea "**********"
click at [1034, 257] on div "Add Column" at bounding box center [565, 541] width 997 height 816
click at [673, 369] on div "Add Column" at bounding box center [565, 541] width 997 height 816
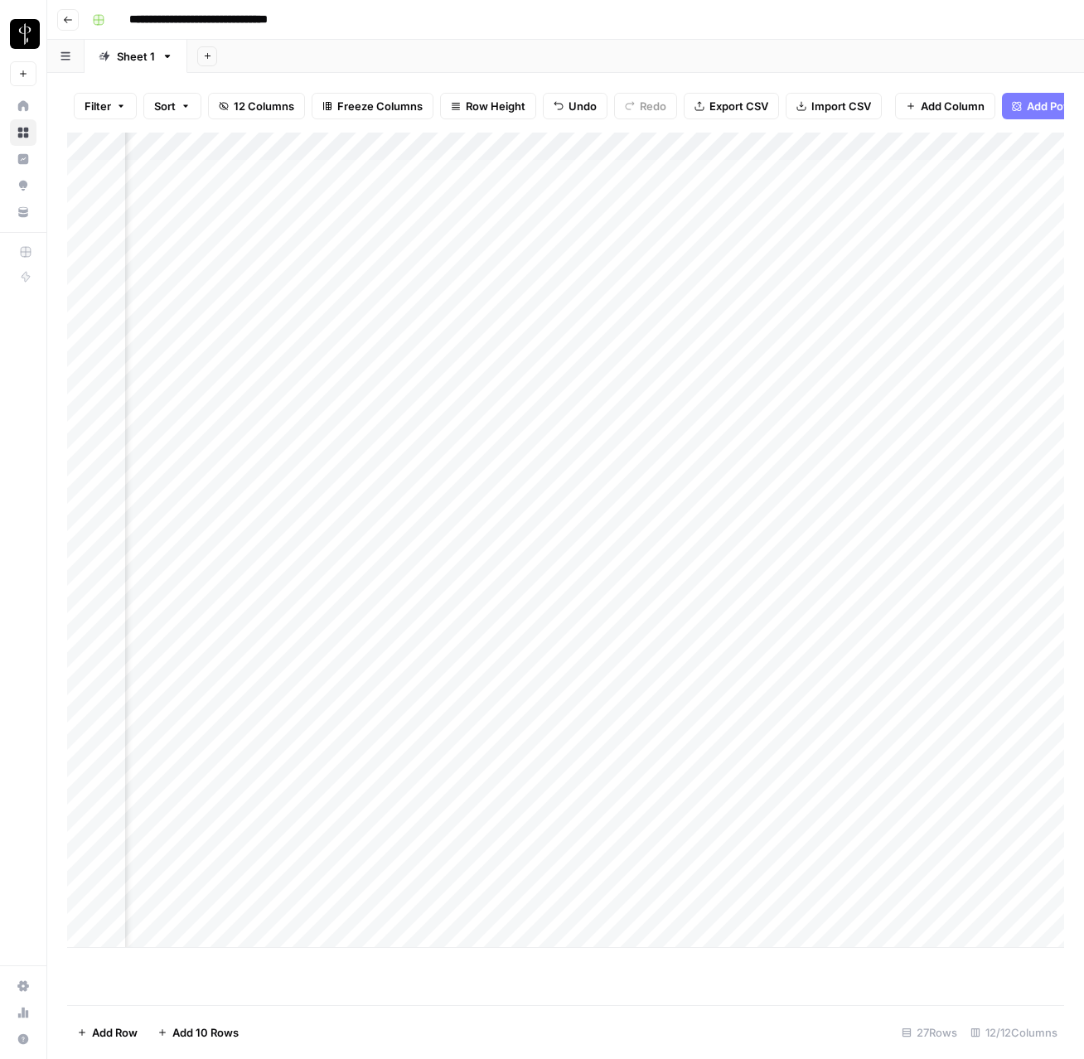
scroll to position [0, 936]
click at [661, 369] on div "Add Column" at bounding box center [565, 541] width 997 height 816
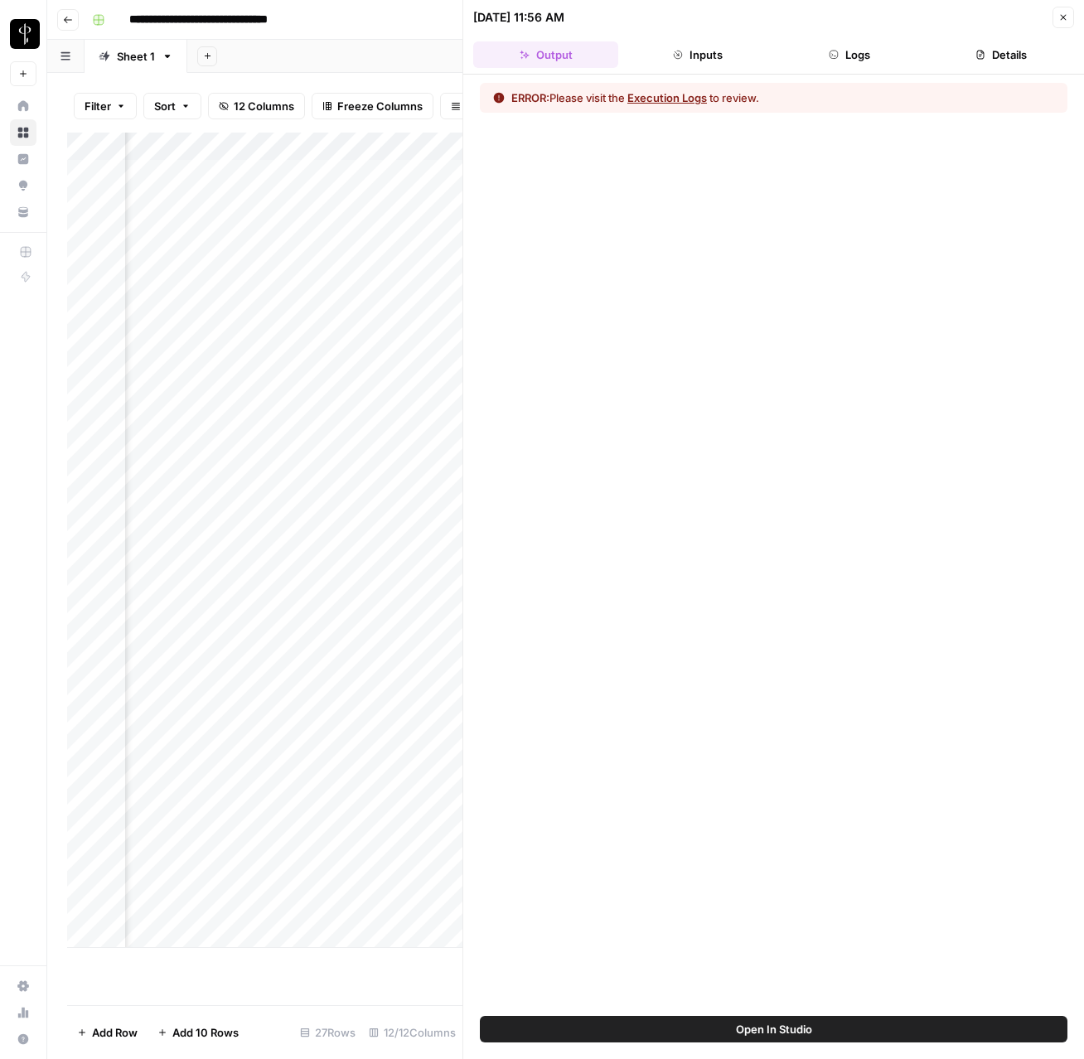
click at [987, 55] on button "Details" at bounding box center [1001, 54] width 145 height 27
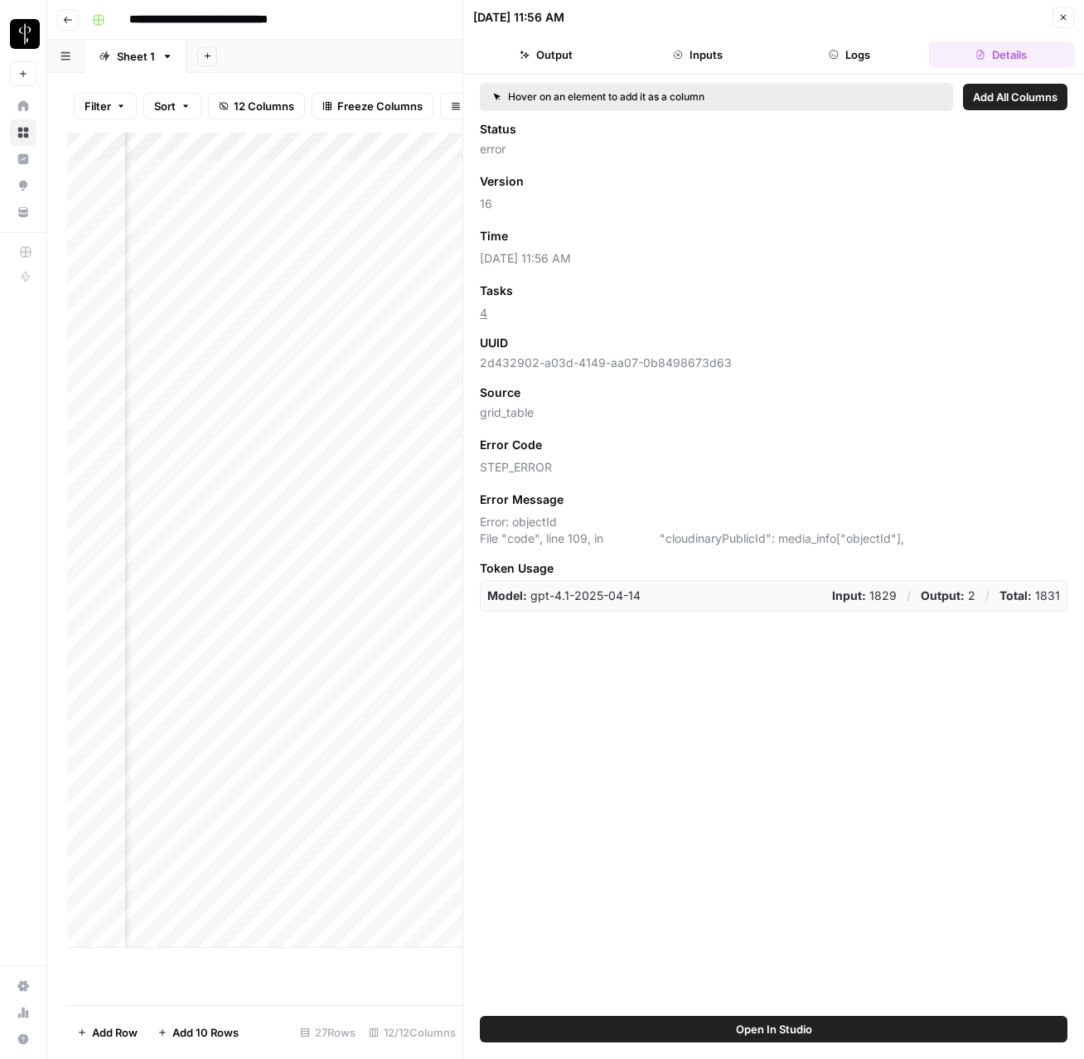
click at [879, 57] on button "Logs" at bounding box center [849, 54] width 145 height 27
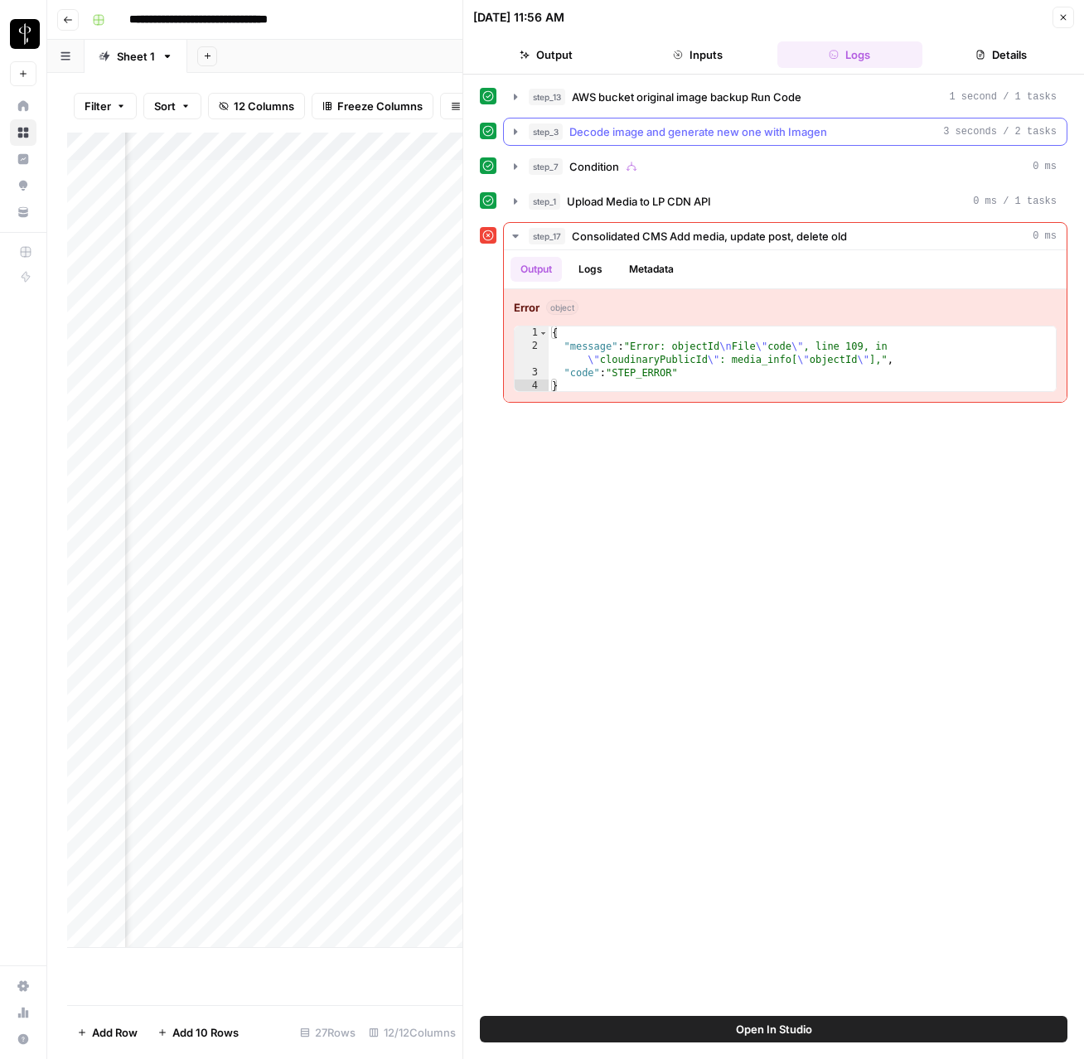
click at [744, 127] on span "Decode image and generate new one with Imagen" at bounding box center [698, 132] width 258 height 17
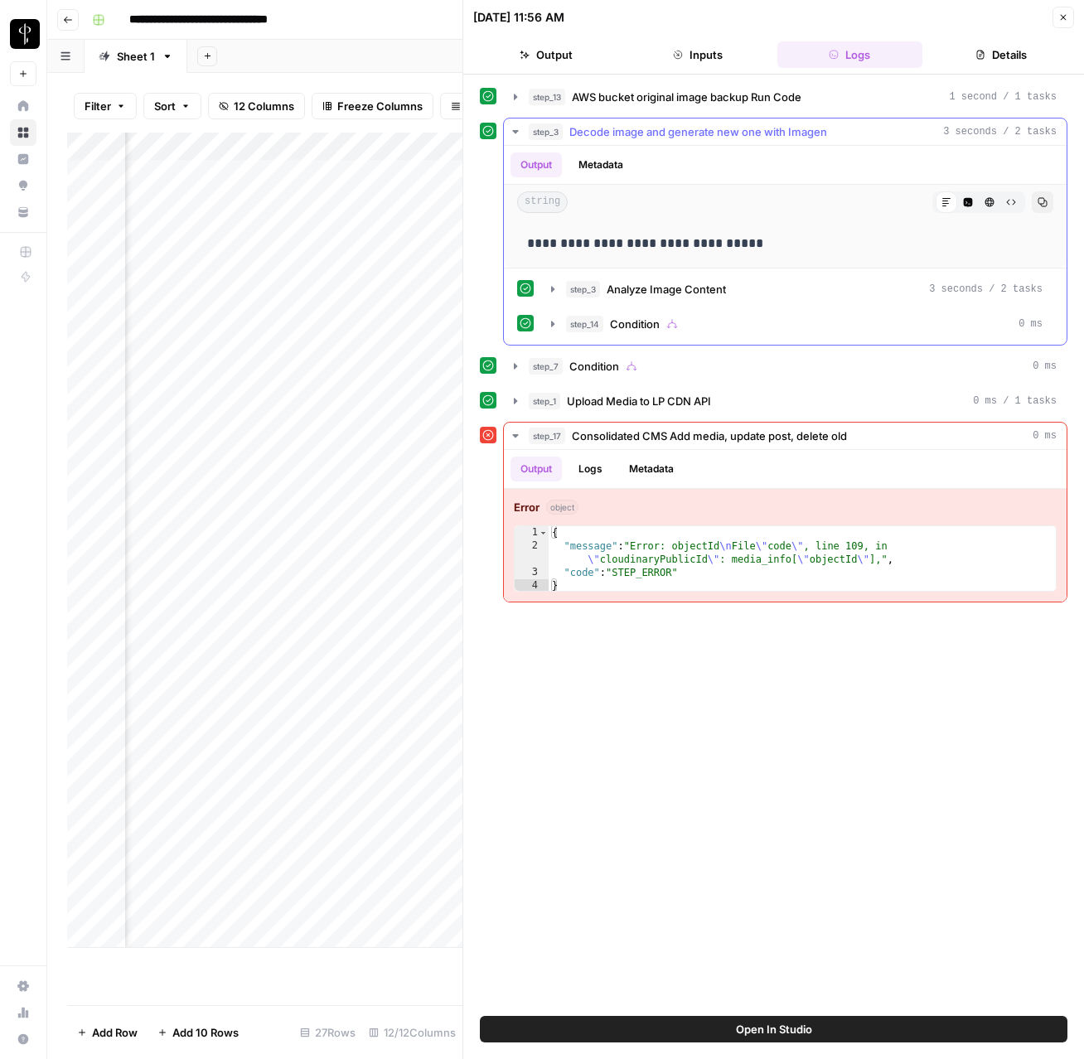
click at [744, 127] on span "Decode image and generate new one with Imagen" at bounding box center [698, 132] width 258 height 17
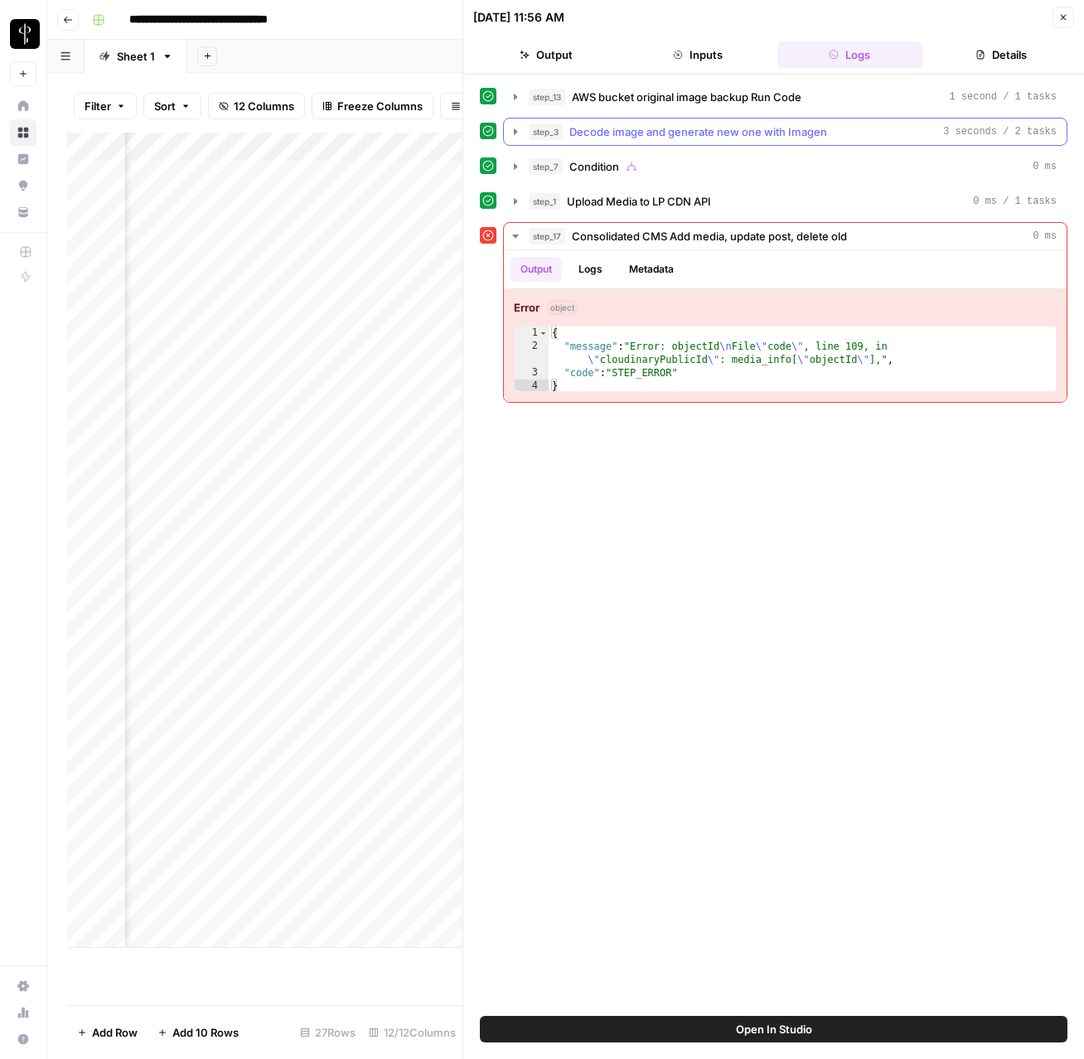
click at [744, 127] on span "Decode image and generate new one with Imagen" at bounding box center [698, 132] width 258 height 17
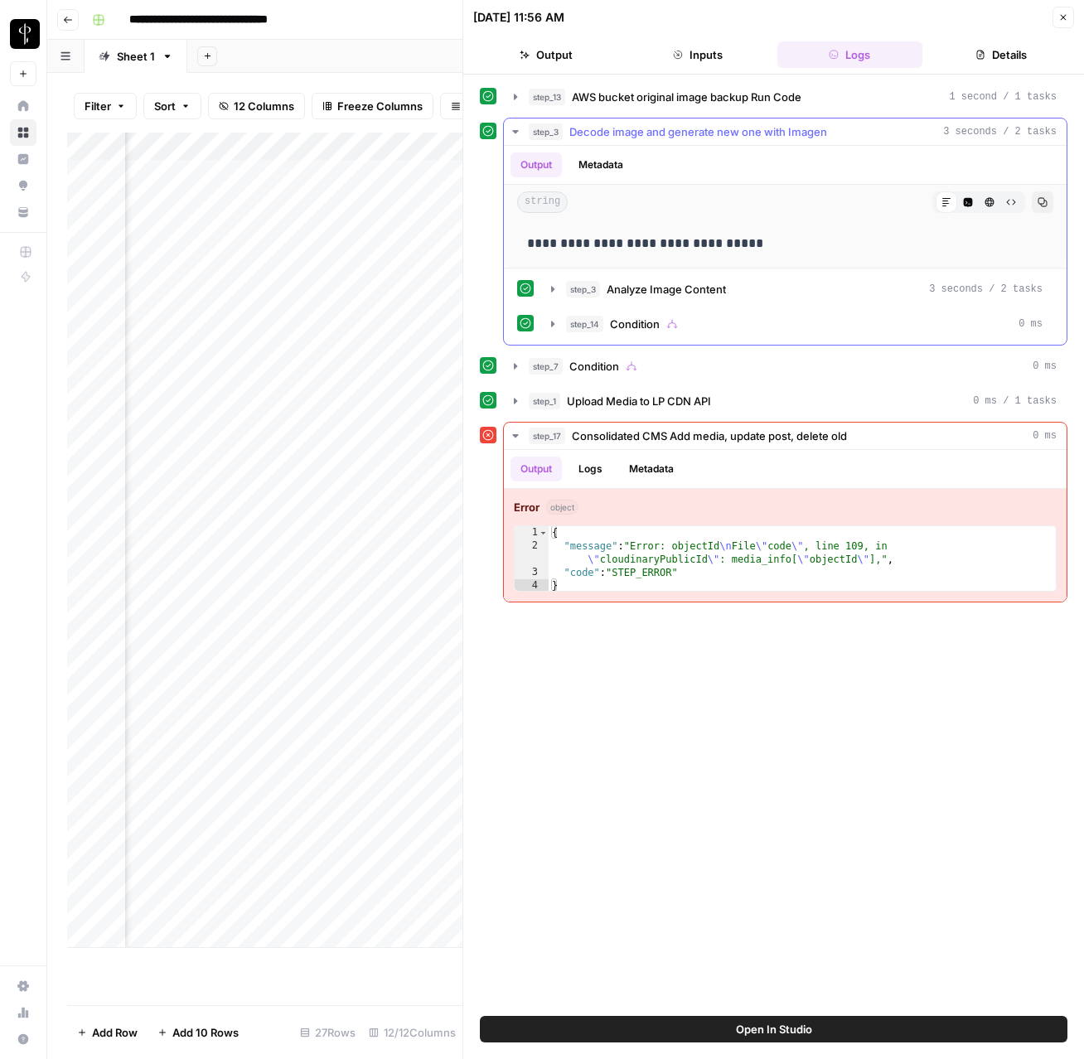
click at [744, 127] on span "Decode image and generate new one with Imagen" at bounding box center [698, 132] width 258 height 17
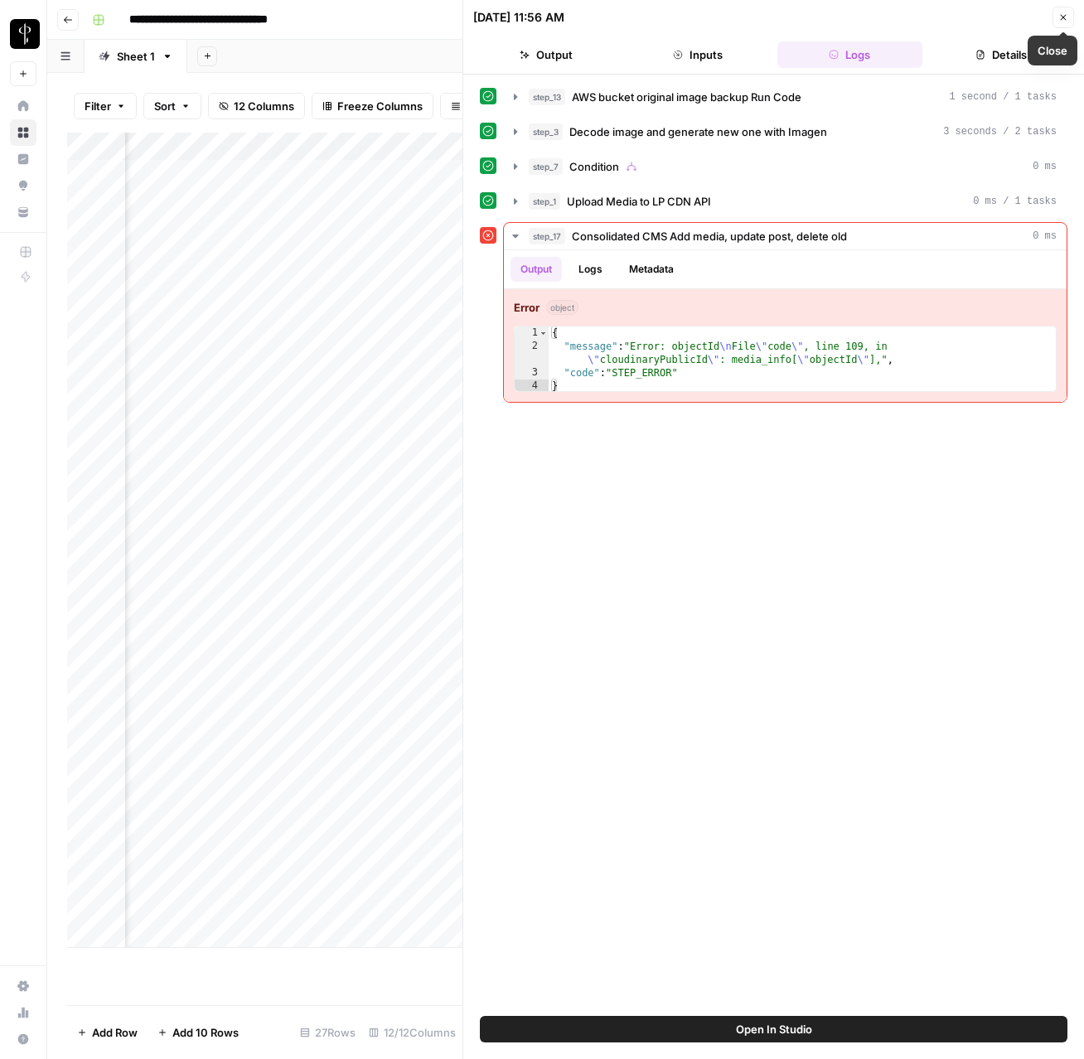
click at [1065, 20] on icon "button" at bounding box center [1063, 17] width 10 height 10
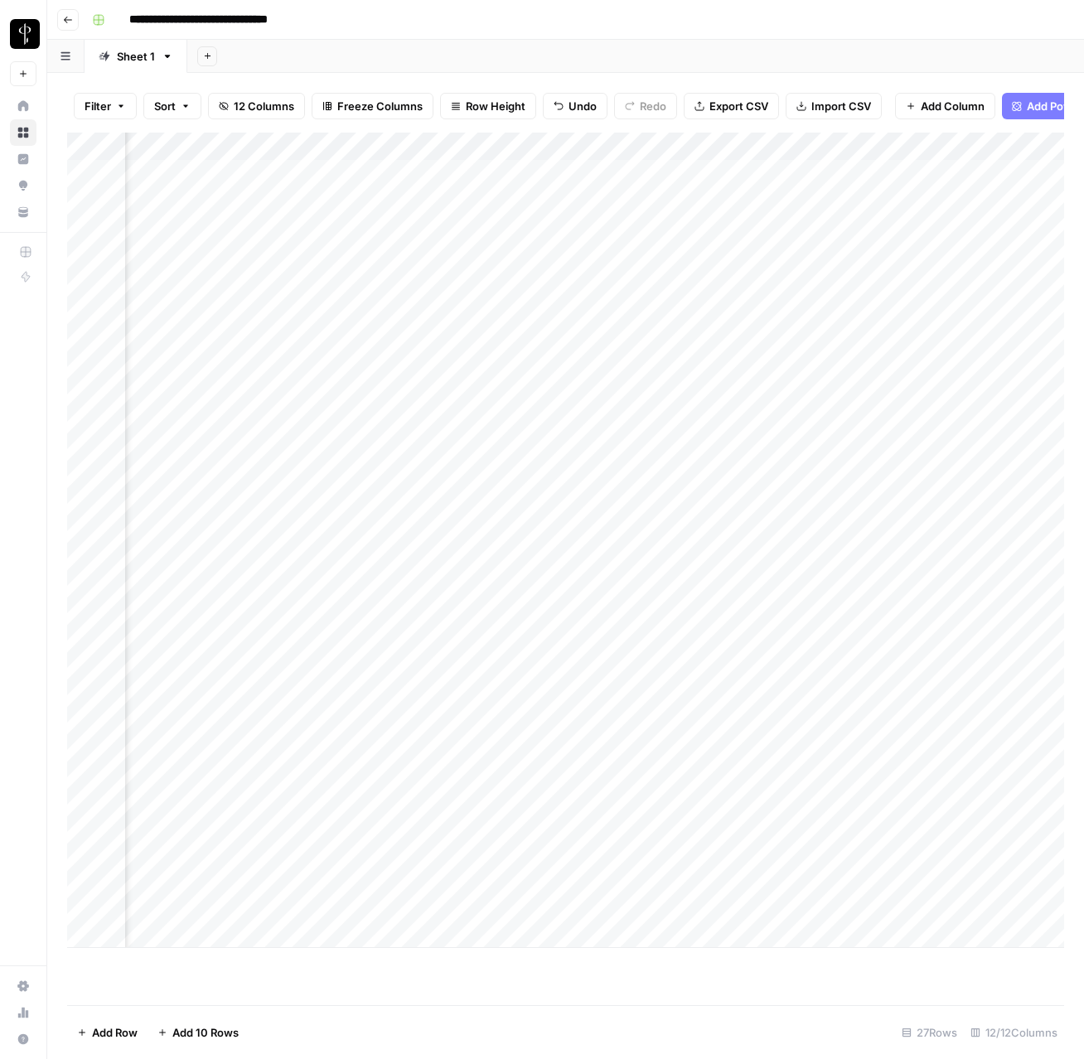
scroll to position [0, 534]
click at [917, 369] on div "Add Column" at bounding box center [565, 541] width 997 height 816
click at [658, 661] on div "Add Column" at bounding box center [565, 541] width 997 height 816
click at [666, 652] on div "Add Column" at bounding box center [565, 541] width 997 height 816
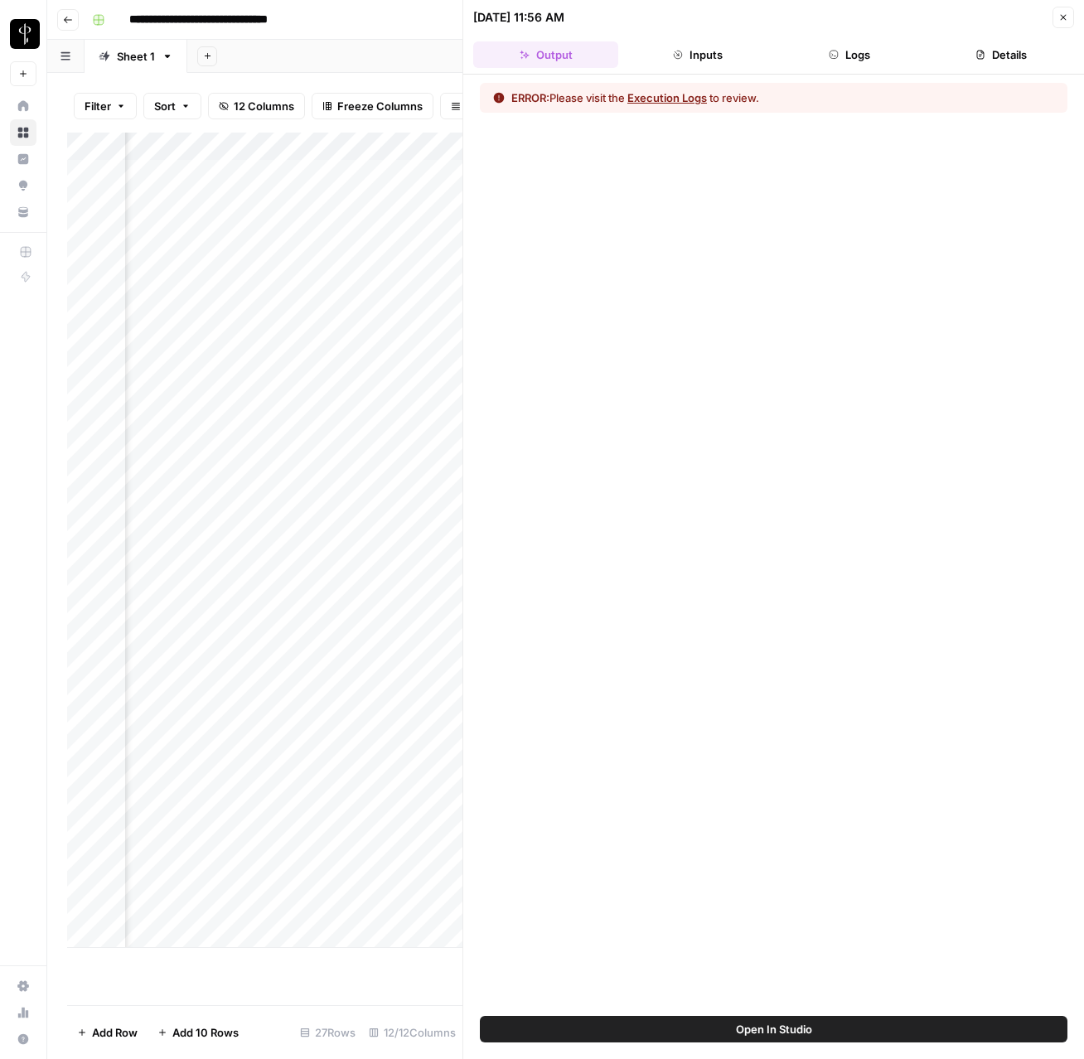
click at [874, 53] on button "Logs" at bounding box center [849, 54] width 145 height 27
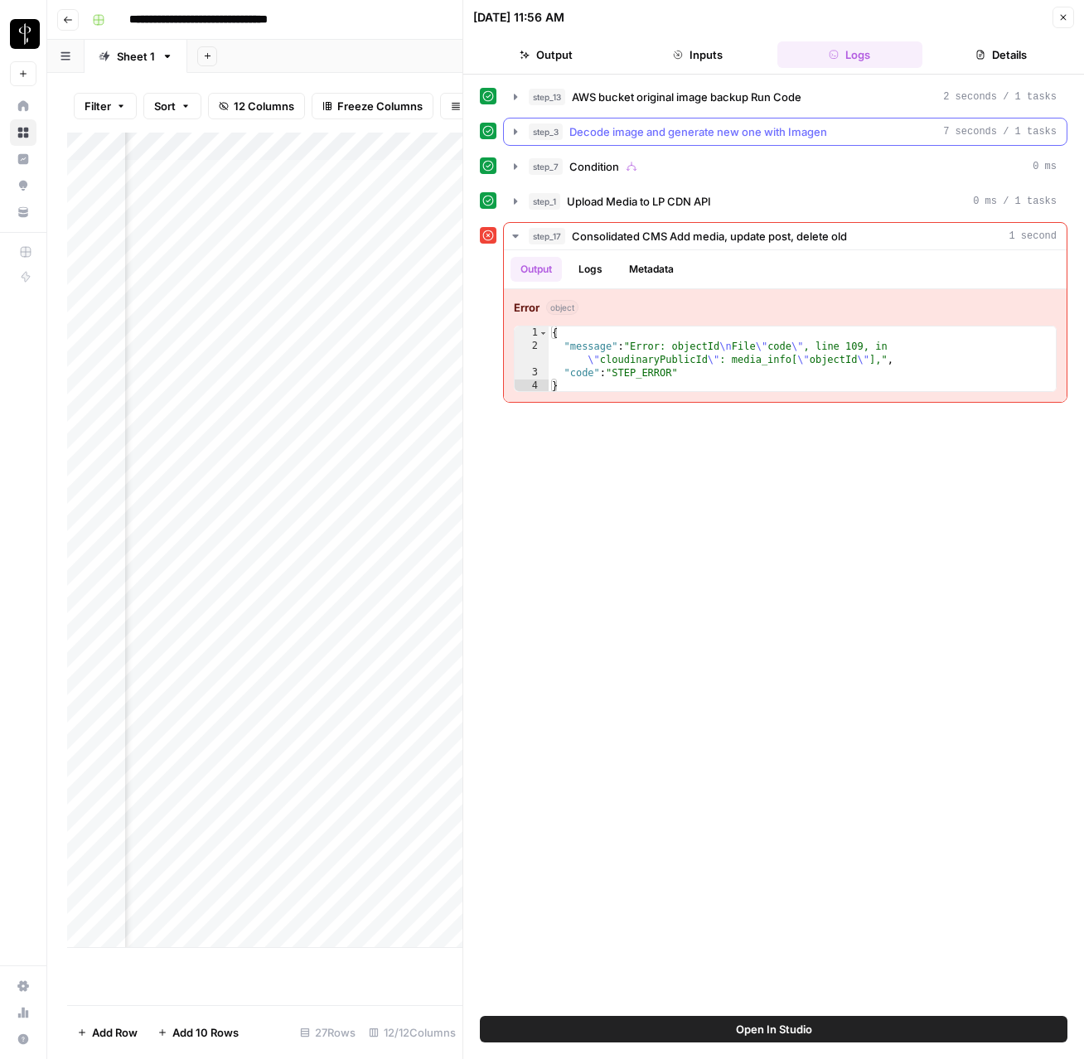
click at [676, 135] on span "Decode image and generate new one with Imagen" at bounding box center [698, 132] width 258 height 17
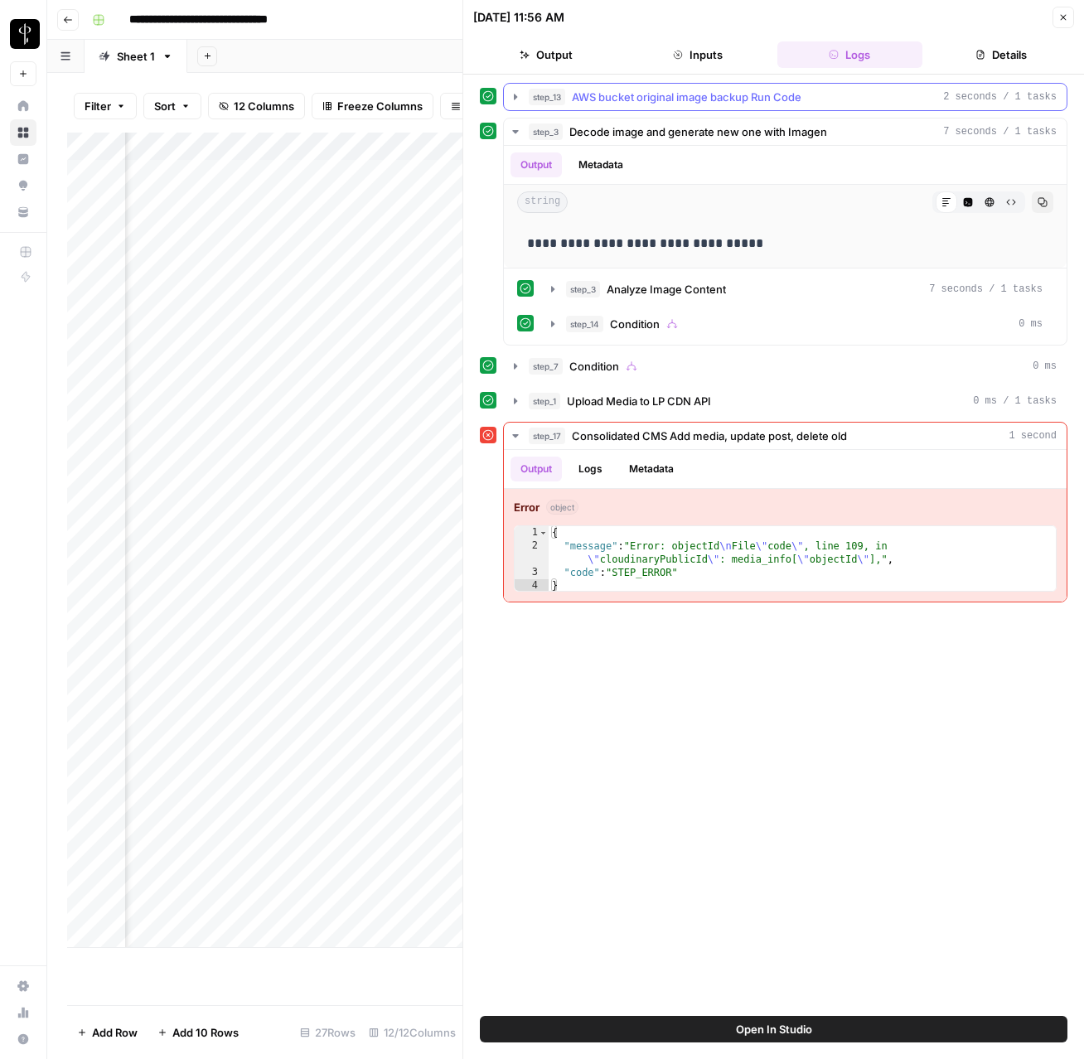
click at [516, 97] on icon "button" at bounding box center [515, 97] width 3 height 6
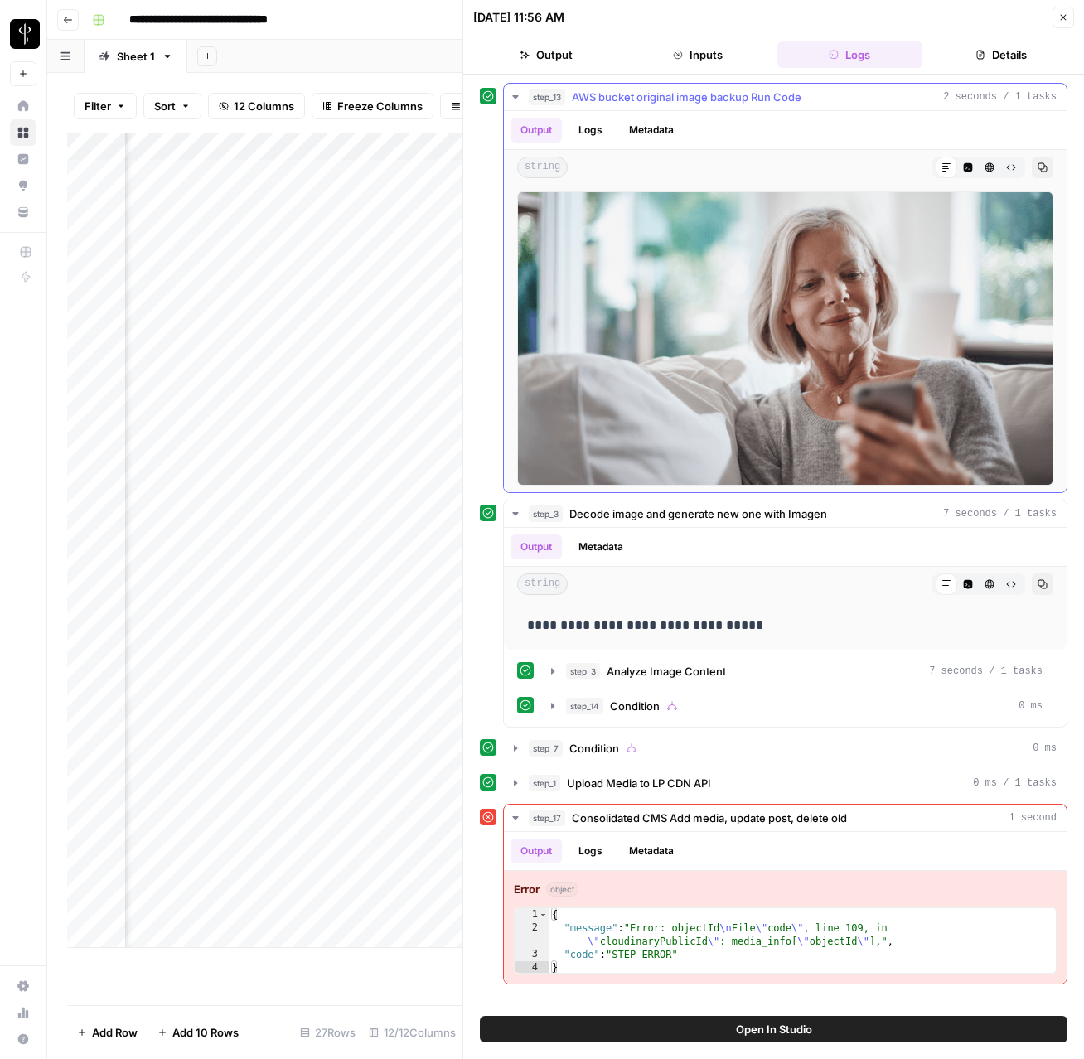
click at [516, 97] on icon "button" at bounding box center [515, 96] width 6 height 3
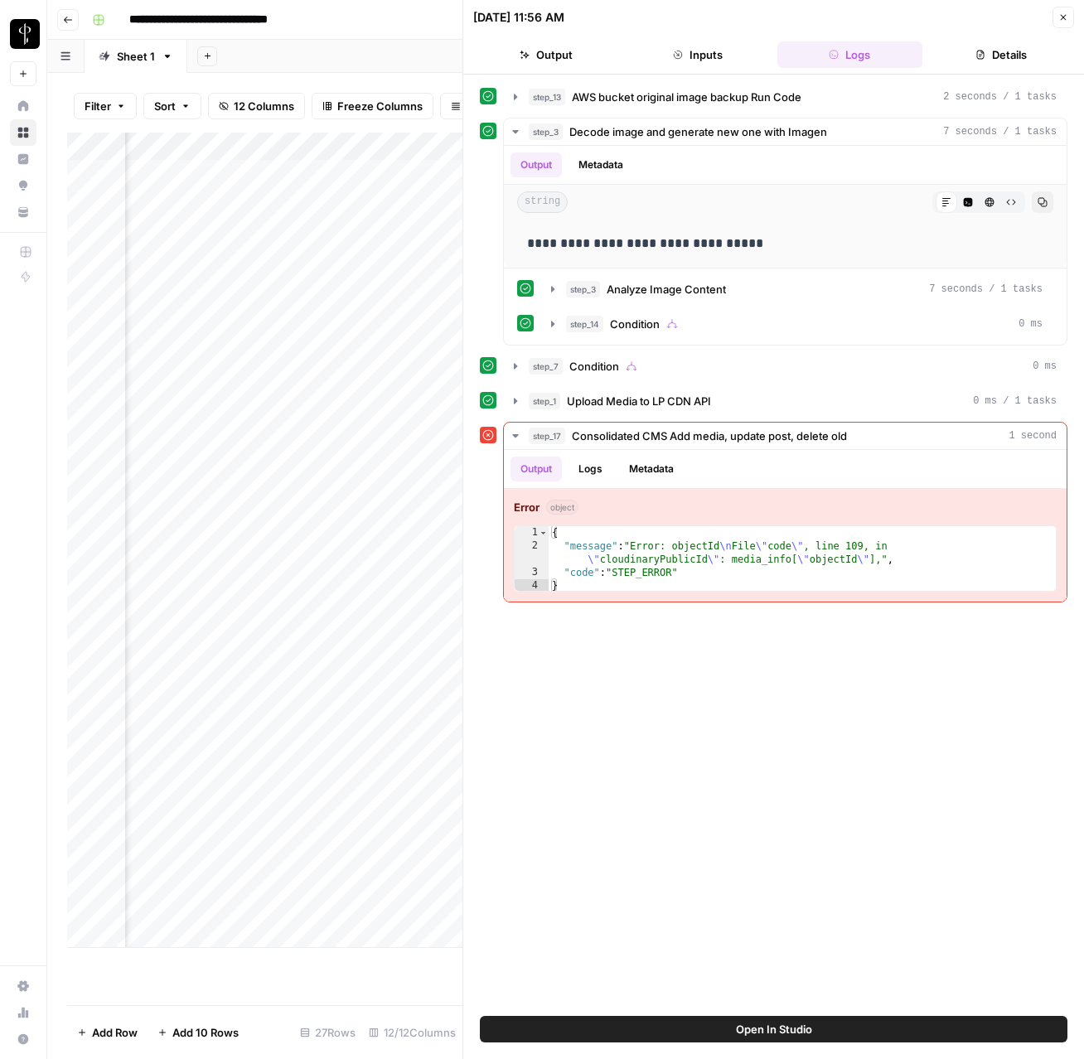
click at [1057, 17] on button "Close" at bounding box center [1064, 18] width 22 height 22
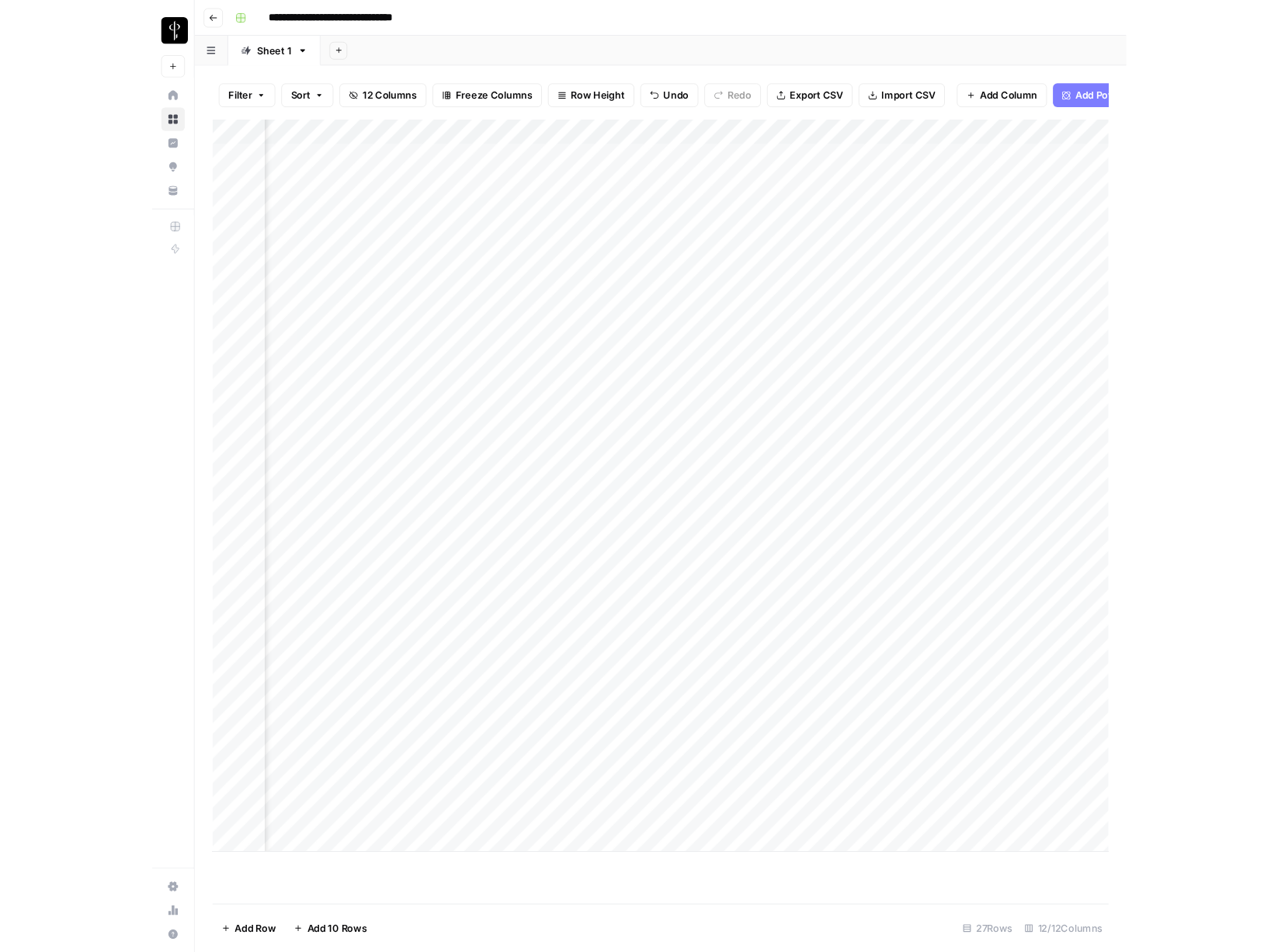
scroll to position [0, 1082]
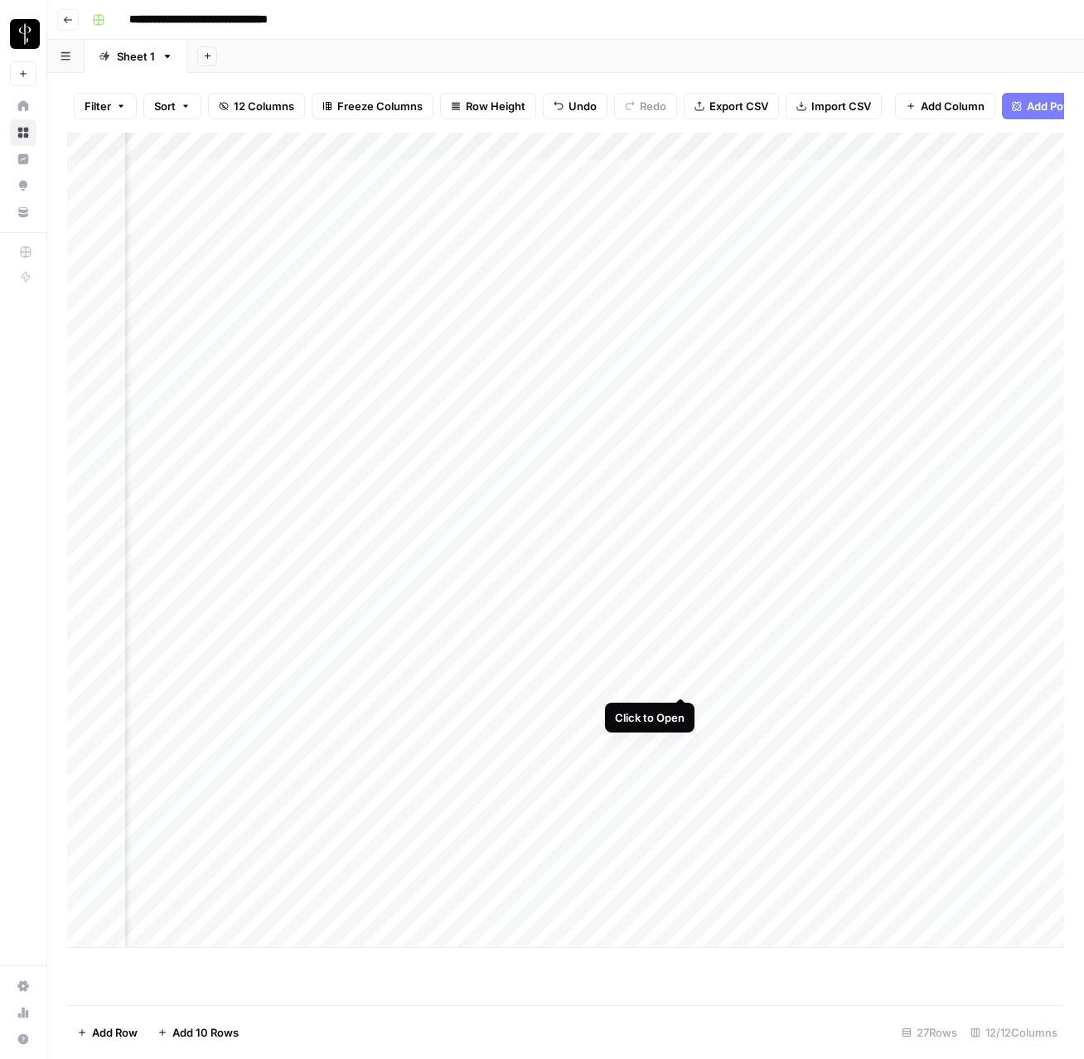
click at [683, 677] on div "Add Column" at bounding box center [565, 541] width 997 height 816
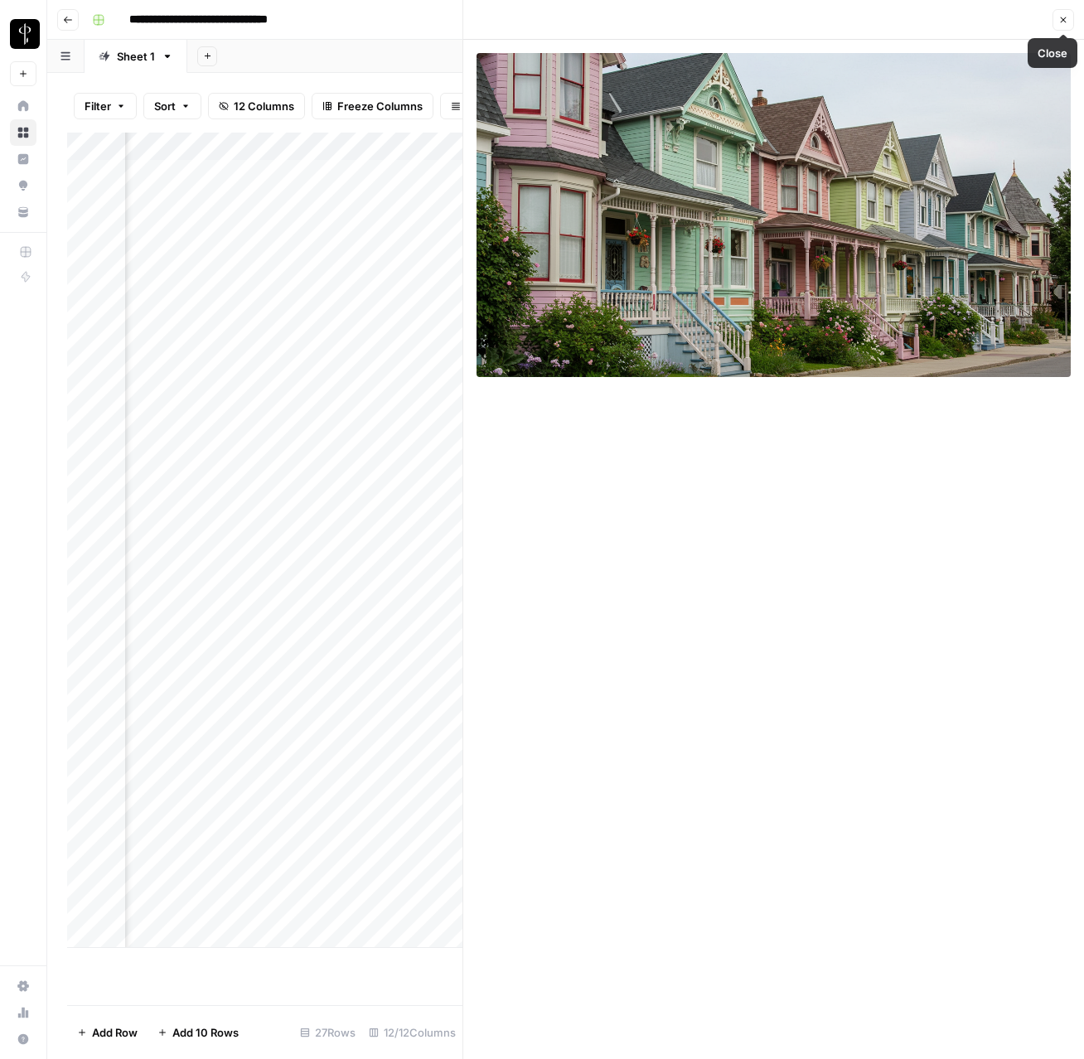
click at [1058, 22] on icon "button" at bounding box center [1063, 20] width 10 height 10
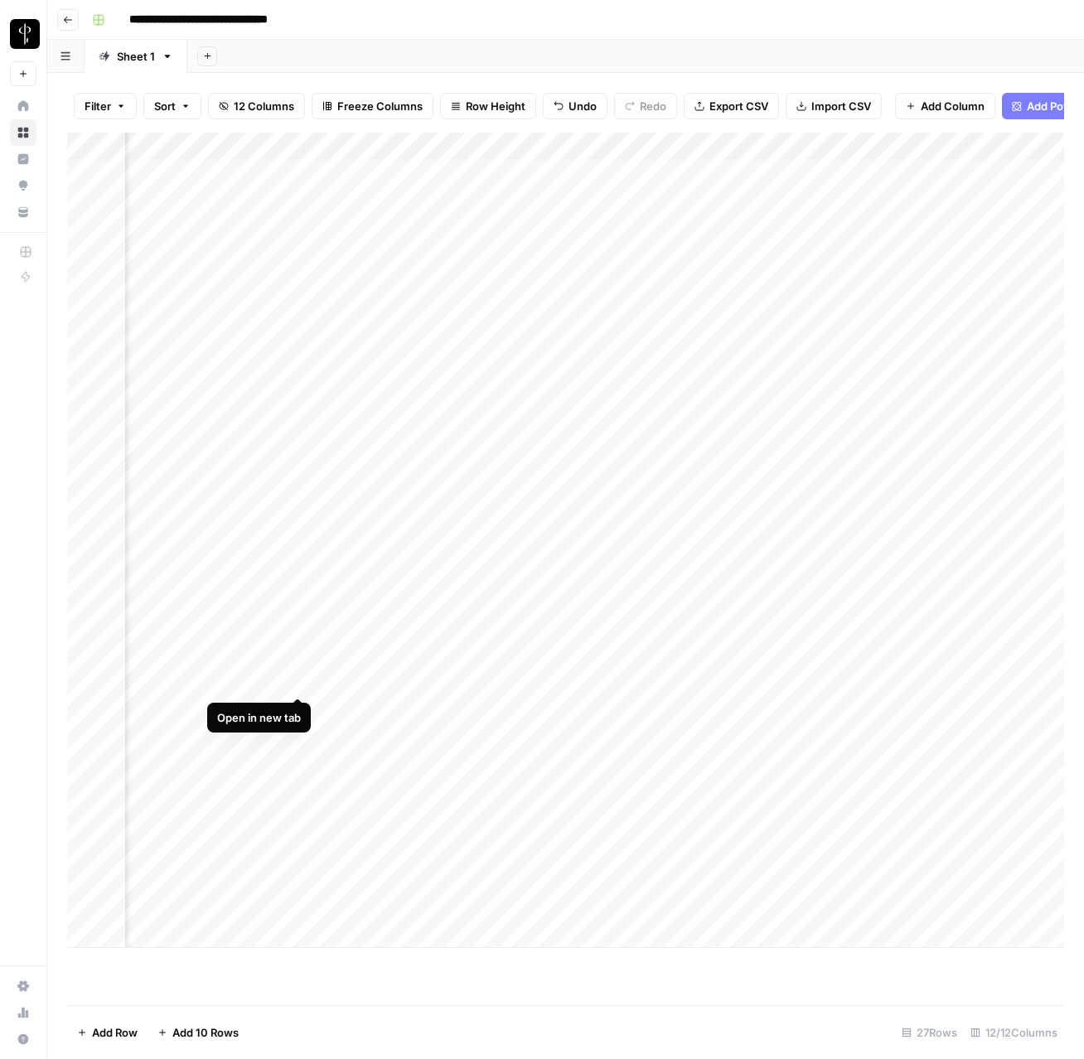
click at [298, 681] on div "Add Column" at bounding box center [565, 541] width 997 height 816
click at [455, 688] on div "Add Column" at bounding box center [565, 541] width 997 height 816
click at [457, 685] on div "Add Column" at bounding box center [565, 541] width 997 height 816
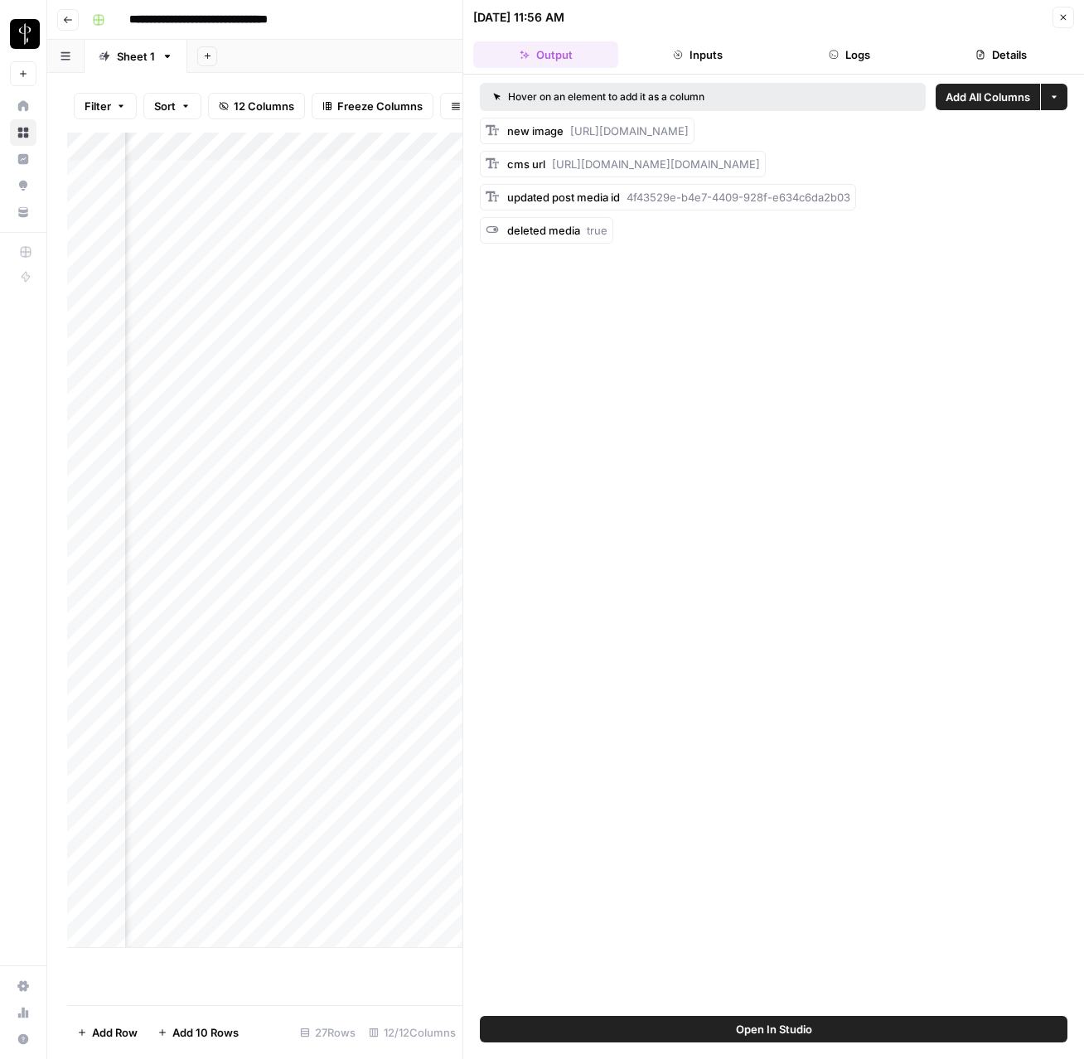
click at [855, 51] on button "Logs" at bounding box center [849, 54] width 145 height 27
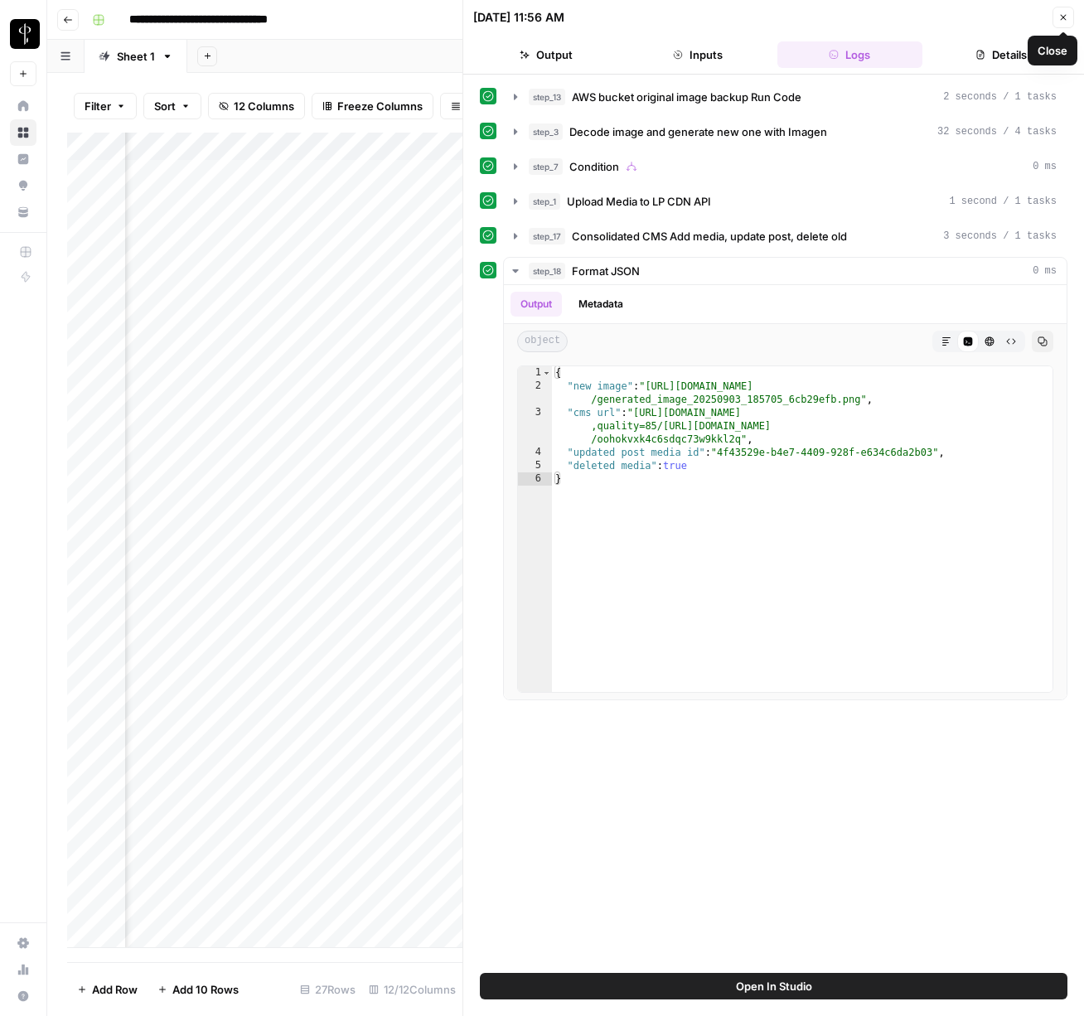
click at [1069, 16] on button "Close" at bounding box center [1064, 18] width 22 height 22
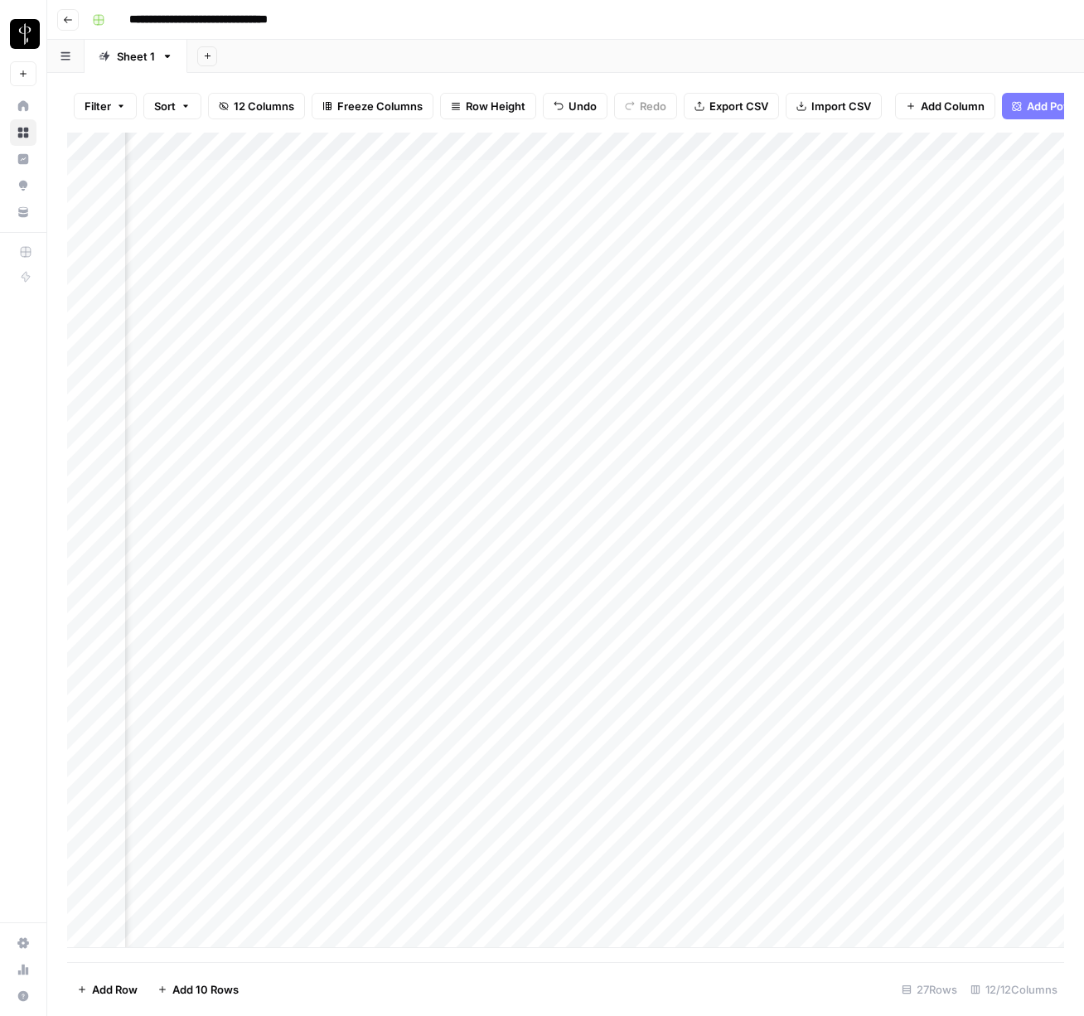
click at [494, 680] on div "Add Column" at bounding box center [565, 541] width 997 height 816
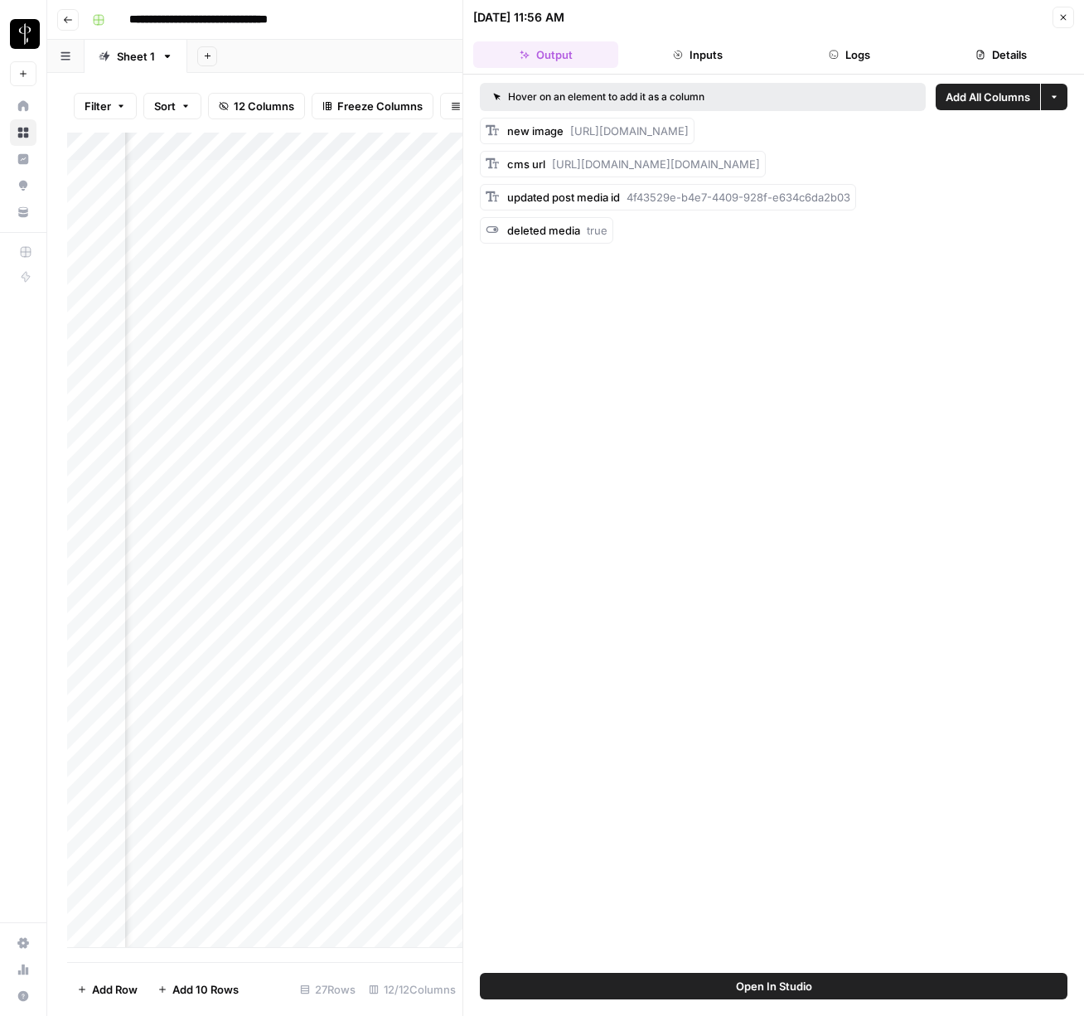
click at [1062, 20] on icon "button" at bounding box center [1063, 17] width 10 height 10
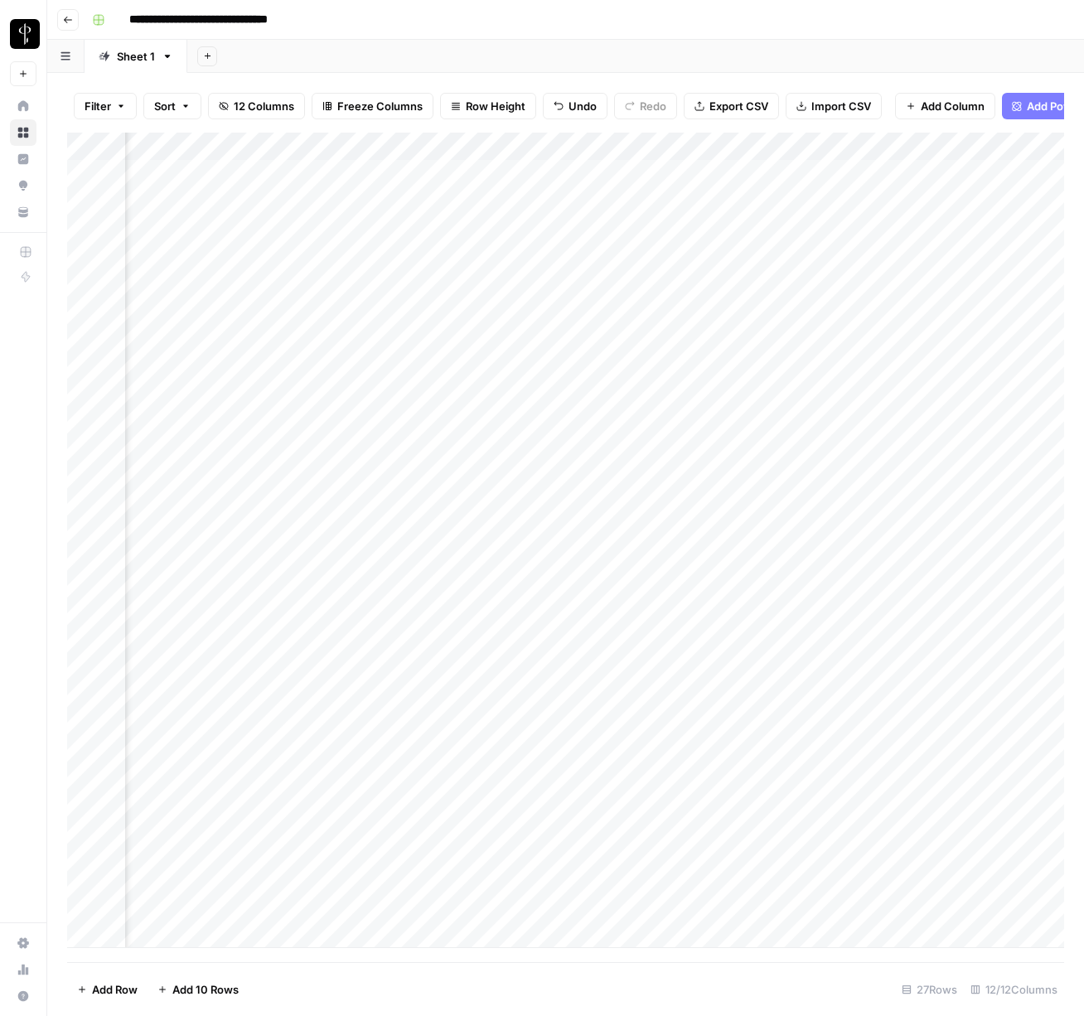
click at [509, 146] on div "Add Column" at bounding box center [565, 541] width 997 height 816
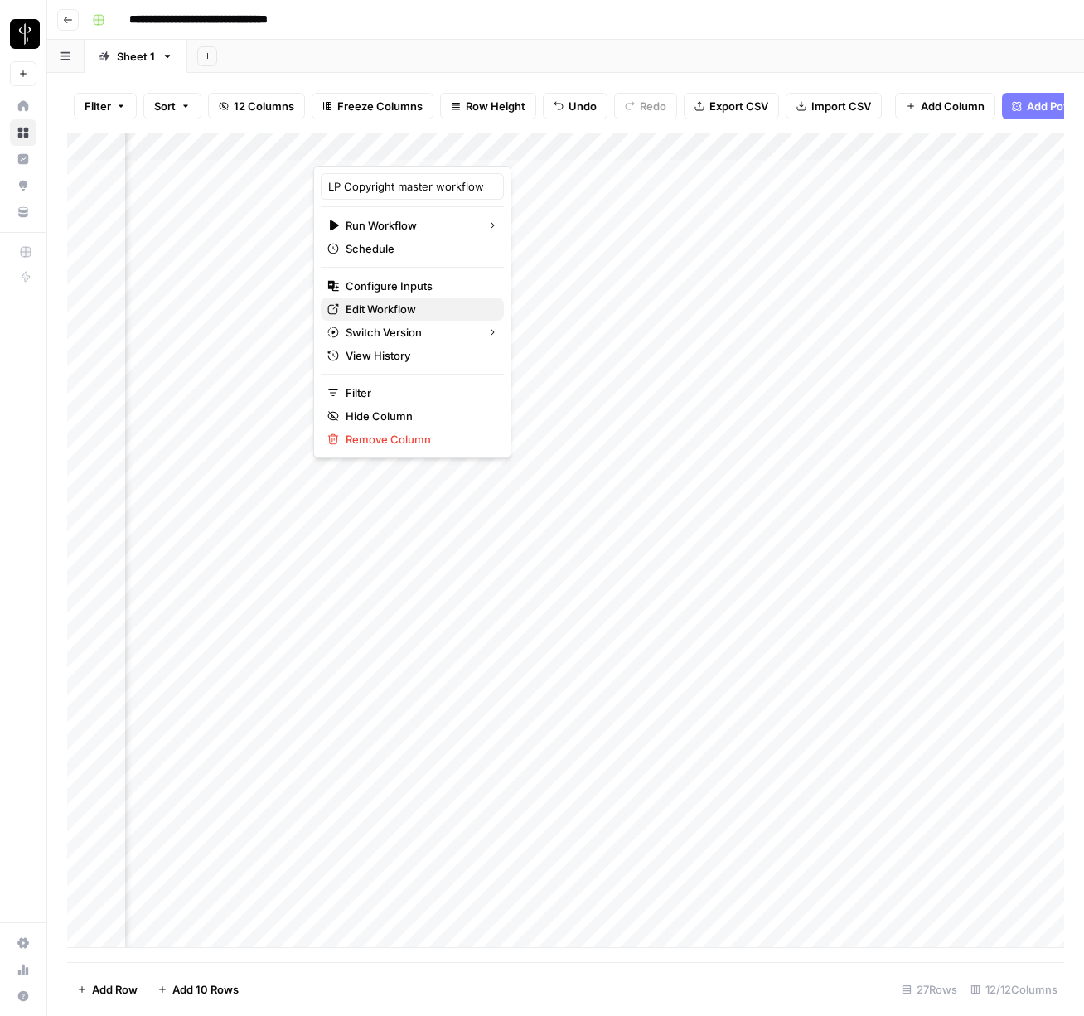
click at [396, 307] on span "Edit Workflow" at bounding box center [418, 309] width 145 height 17
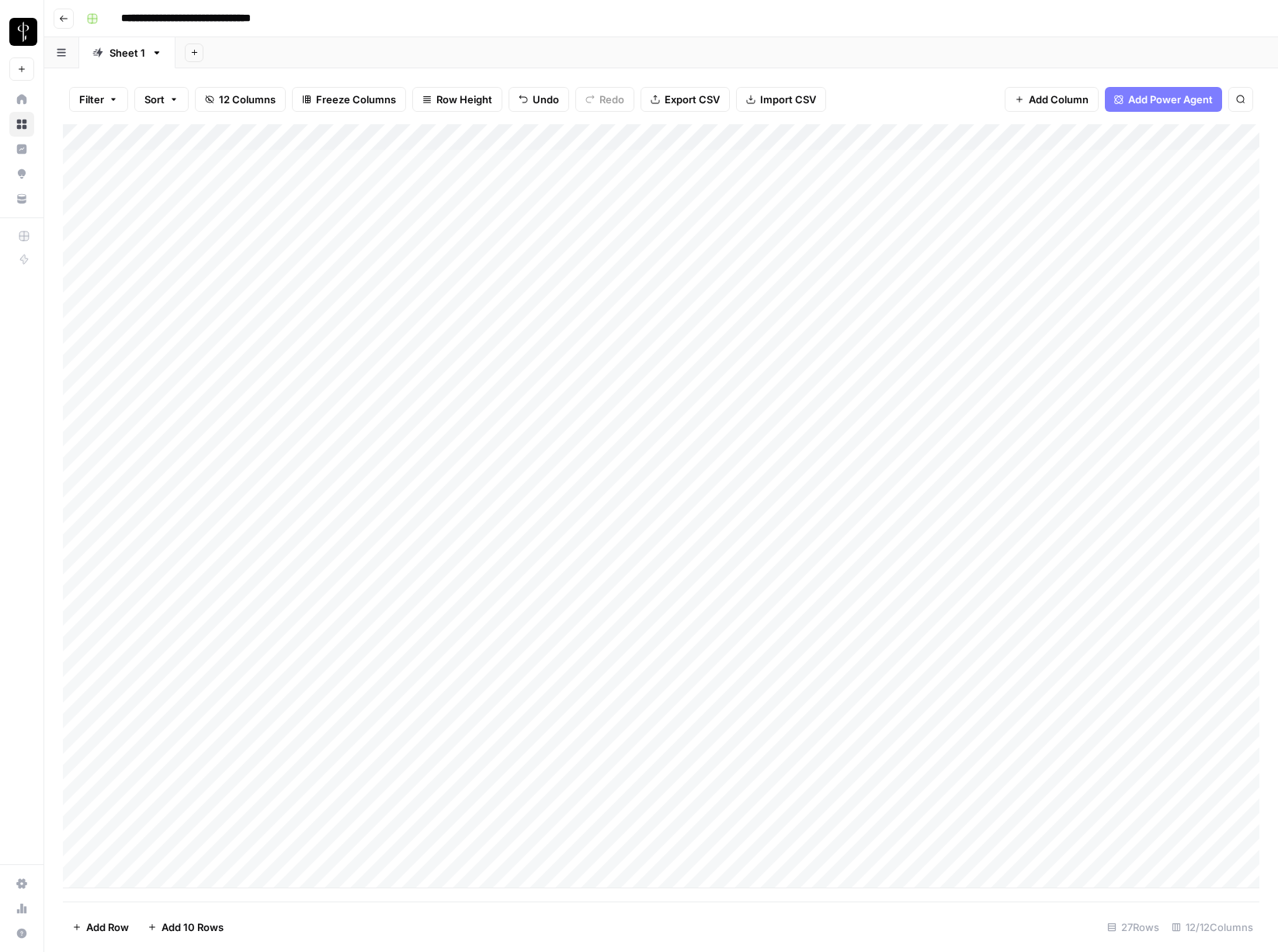
click at [203, 867] on div "Add Column" at bounding box center [661, 507] width 1196 height 765
click at [414, 863] on div "Add Column" at bounding box center [661, 513] width 1196 height 778
click at [298, 867] on div "Add Column" at bounding box center [661, 513] width 1196 height 778
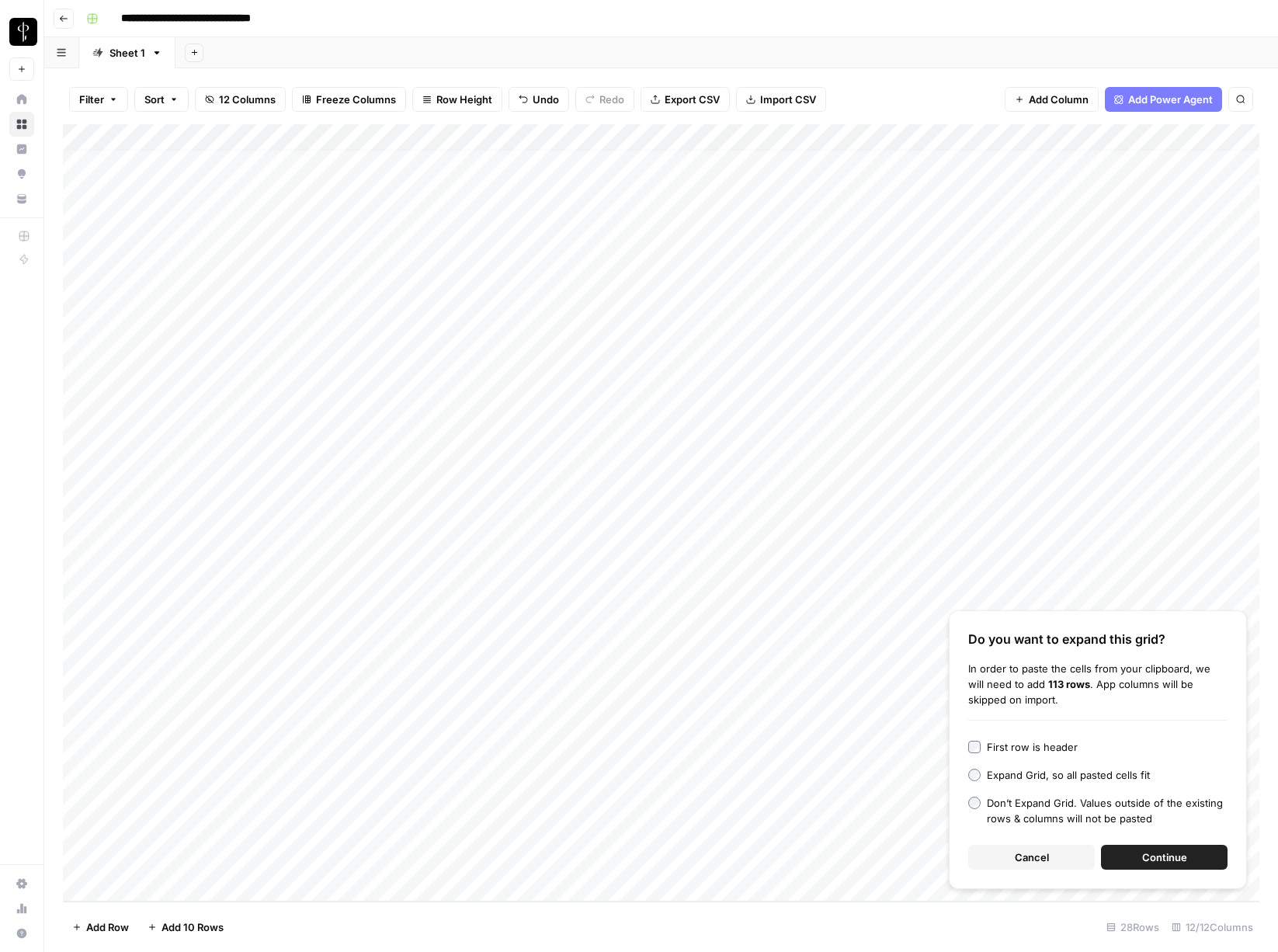
click at [1015, 857] on span "Continue" at bounding box center [1165, 857] width 45 height 16
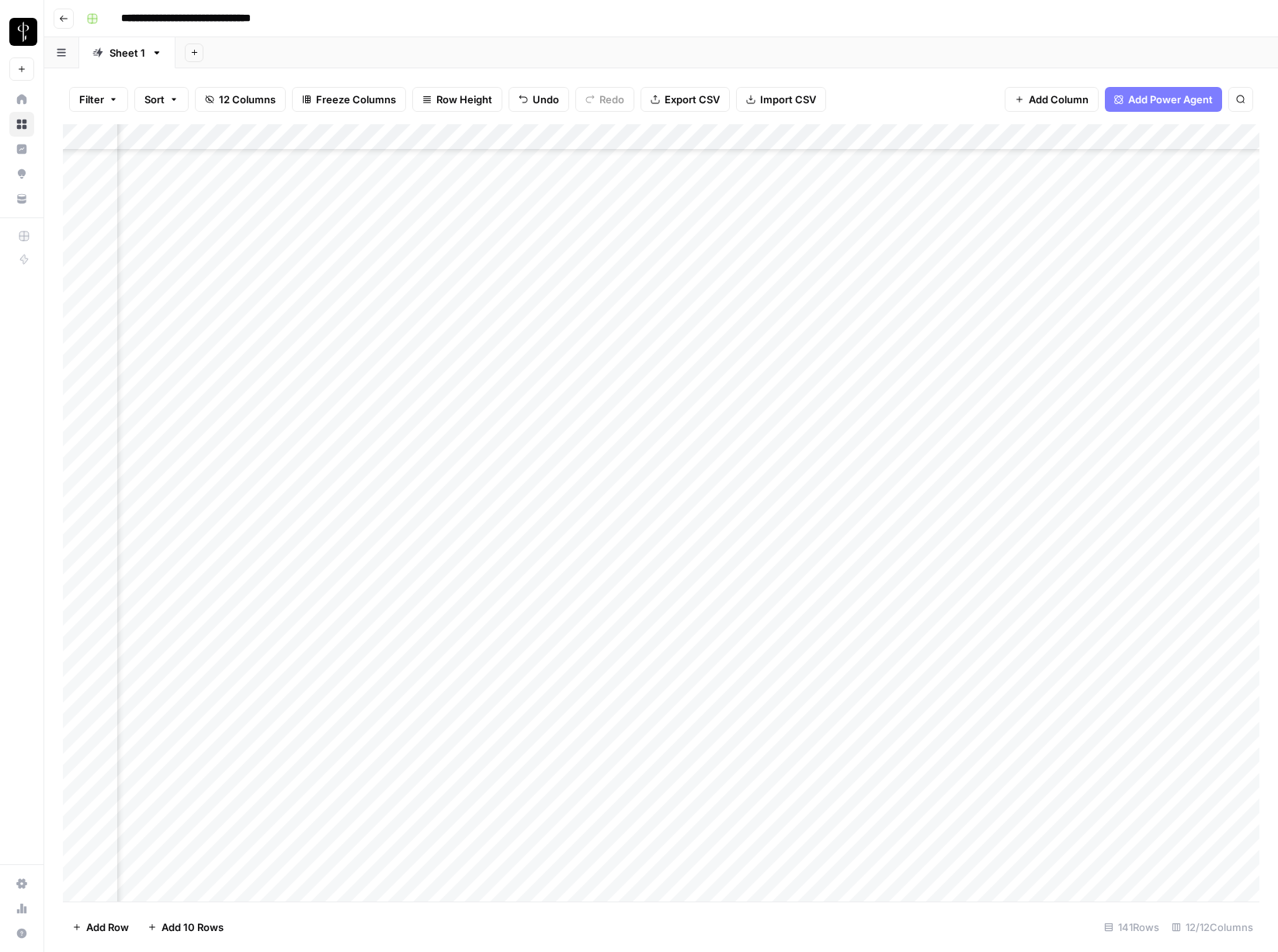
scroll to position [507, 778]
click at [805, 137] on div "Add Column" at bounding box center [661, 513] width 1196 height 778
click at [833, 229] on span "Remaining Rows" at bounding box center [859, 228] width 97 height 16
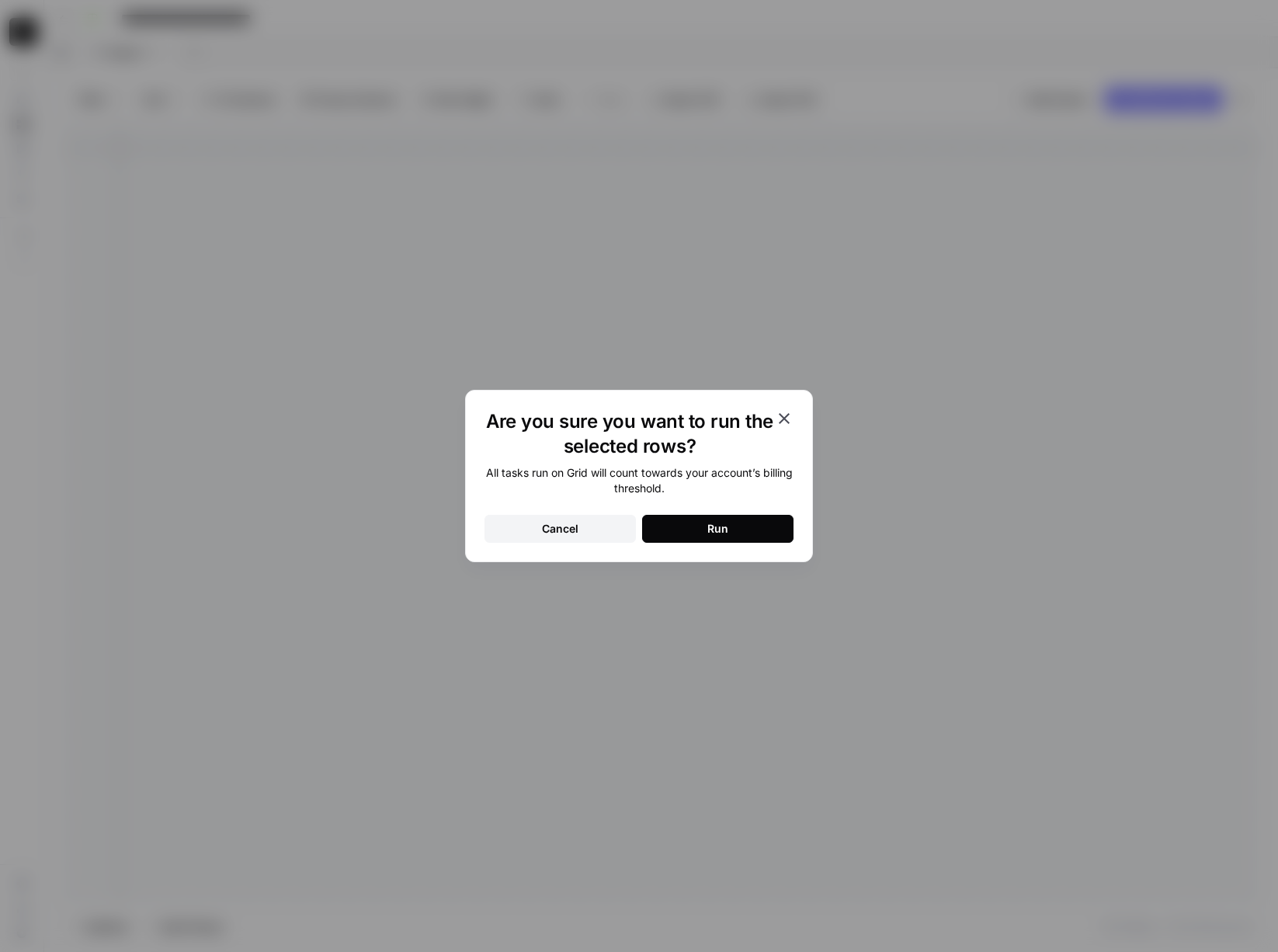
click at [730, 527] on button "Run" at bounding box center [718, 529] width 152 height 28
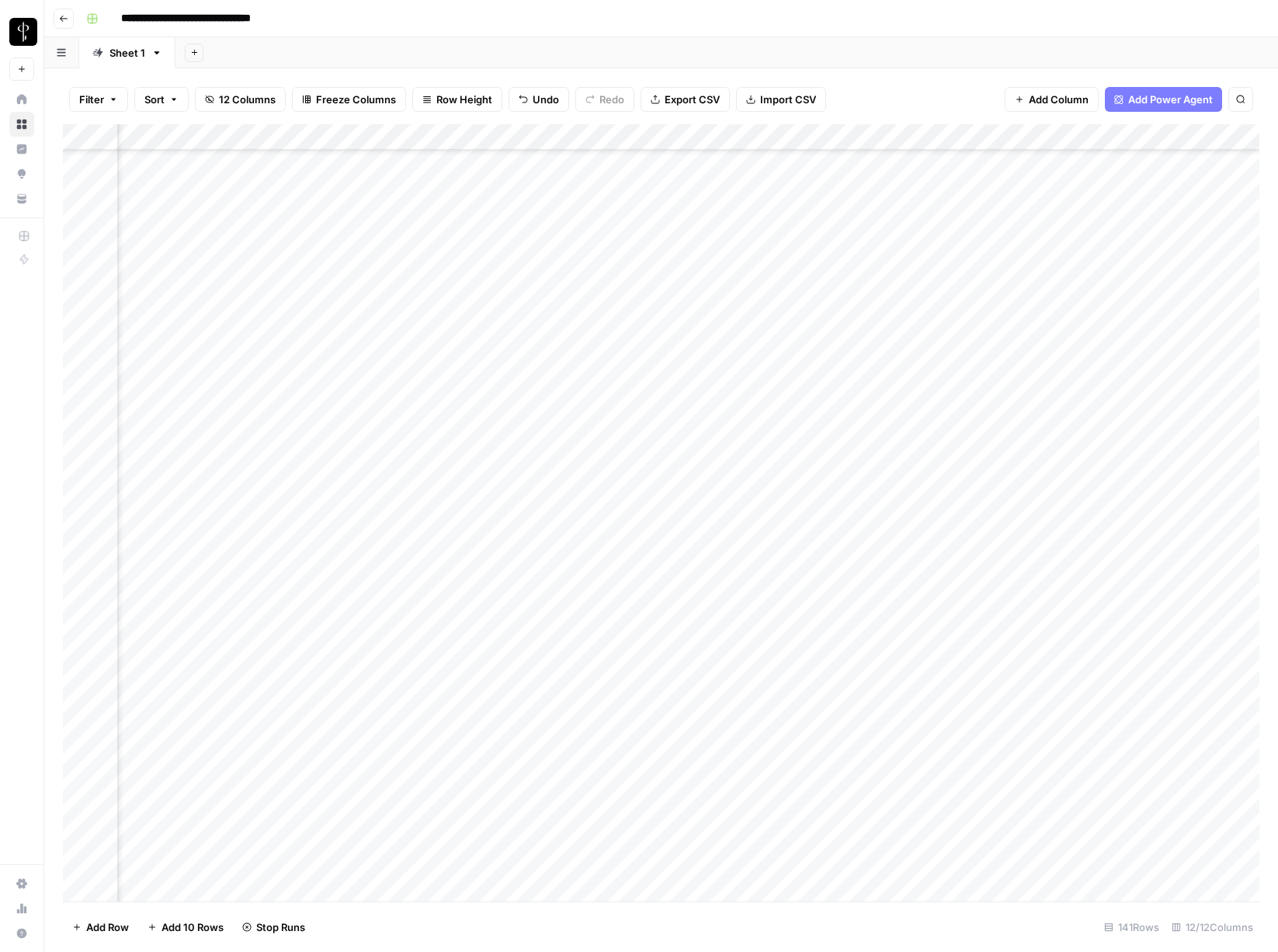
scroll to position [507, 1107]
click at [356, 475] on div "Add Column" at bounding box center [661, 513] width 1196 height 778
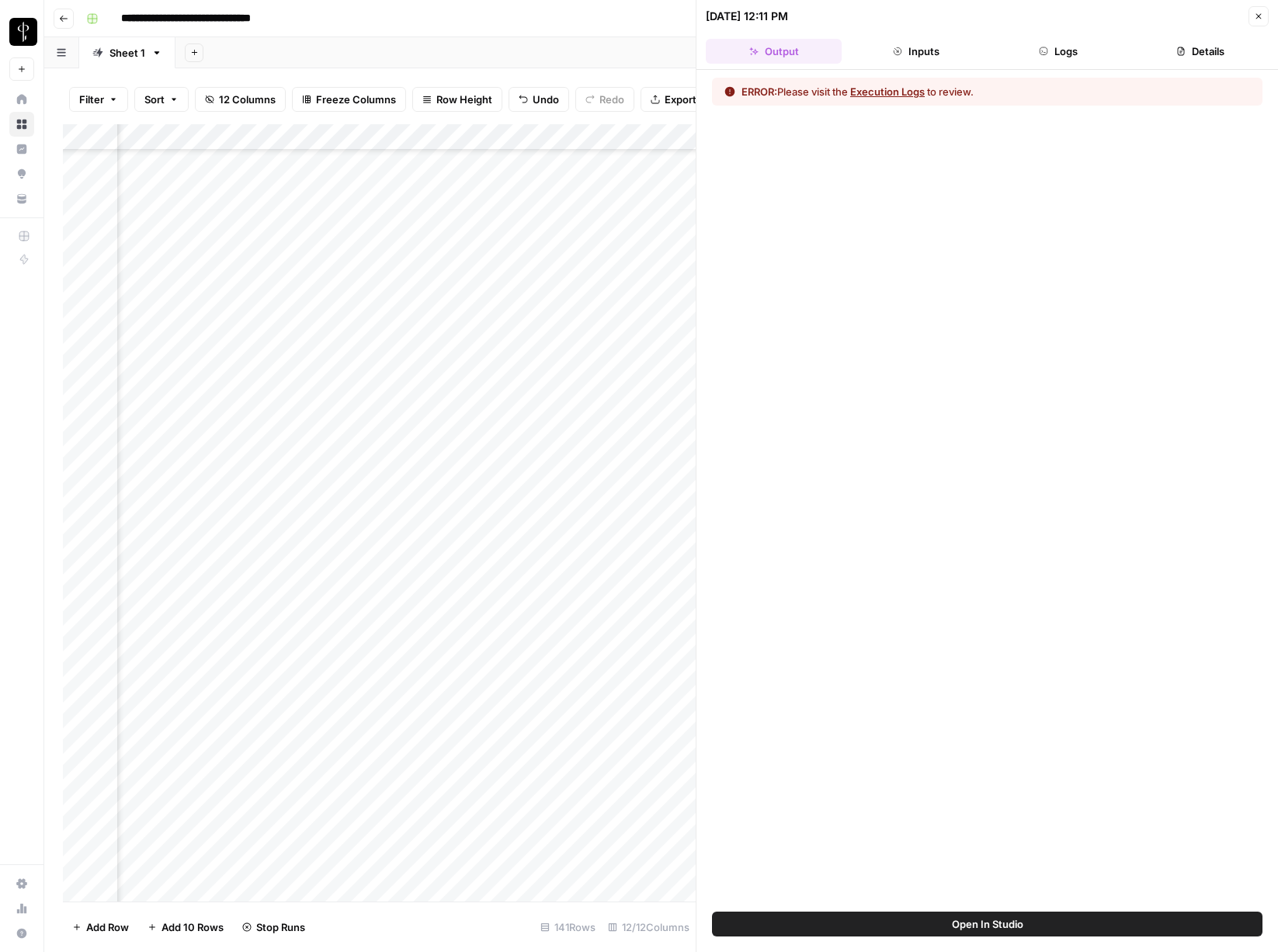
click at [1015, 56] on button "Logs" at bounding box center [1059, 51] width 136 height 25
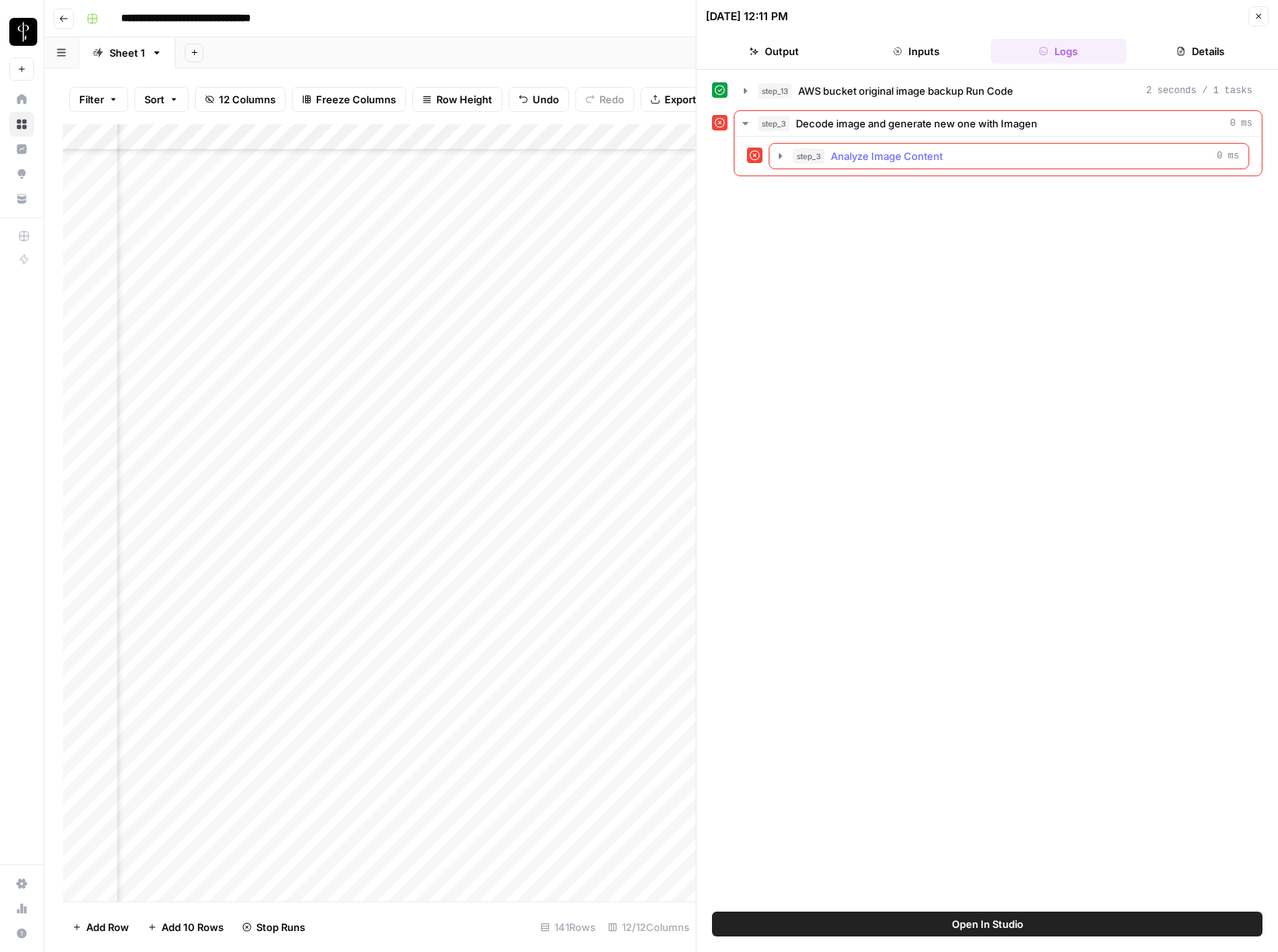
click at [780, 156] on icon "button" at bounding box center [780, 156] width 3 height 6
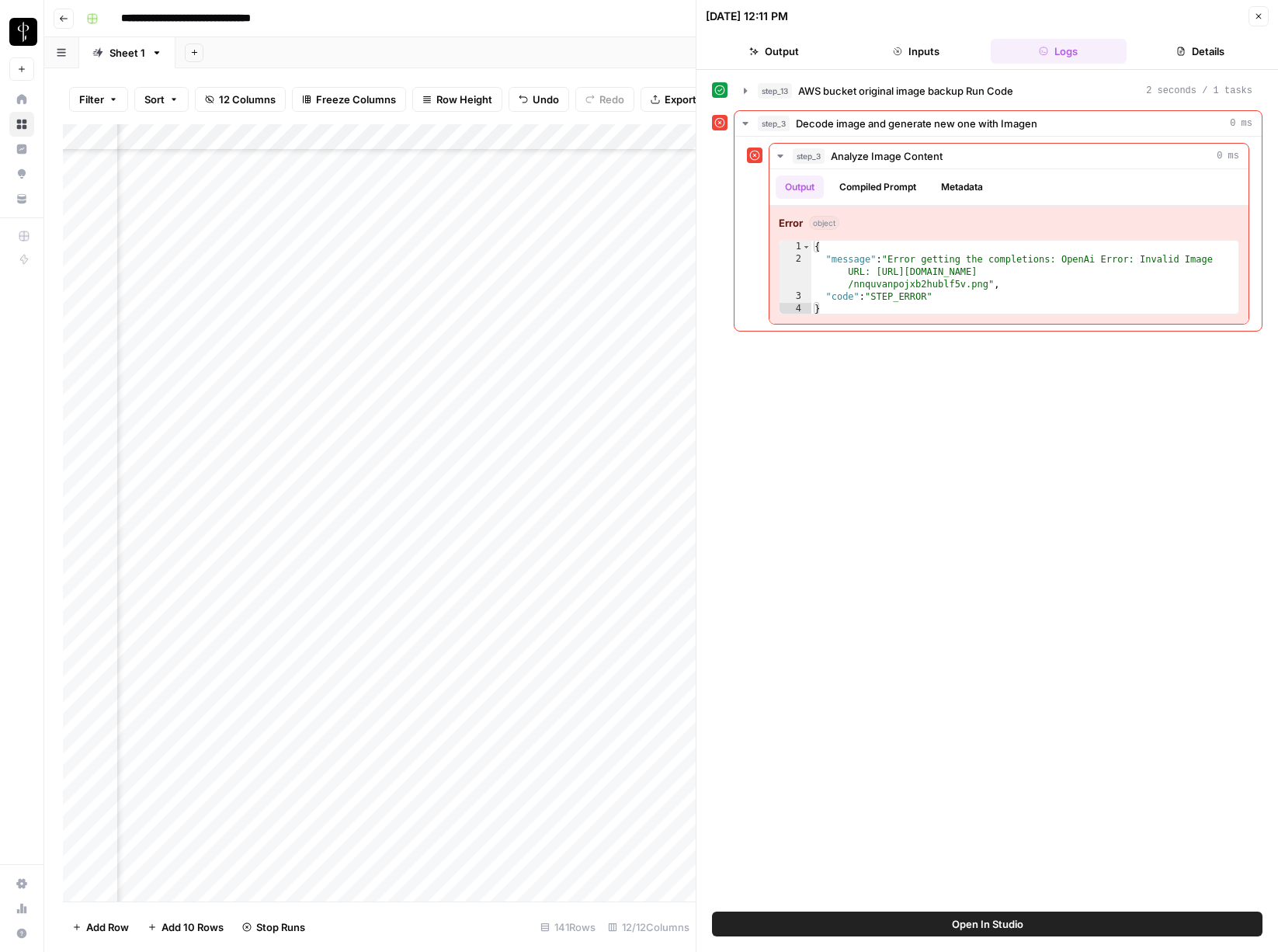
scroll to position [507, 1046]
click at [316, 423] on div "Add Column" at bounding box center [379, 513] width 633 height 778
click at [320, 428] on div "Add Column" at bounding box center [379, 513] width 633 height 778
type textarea "**********"
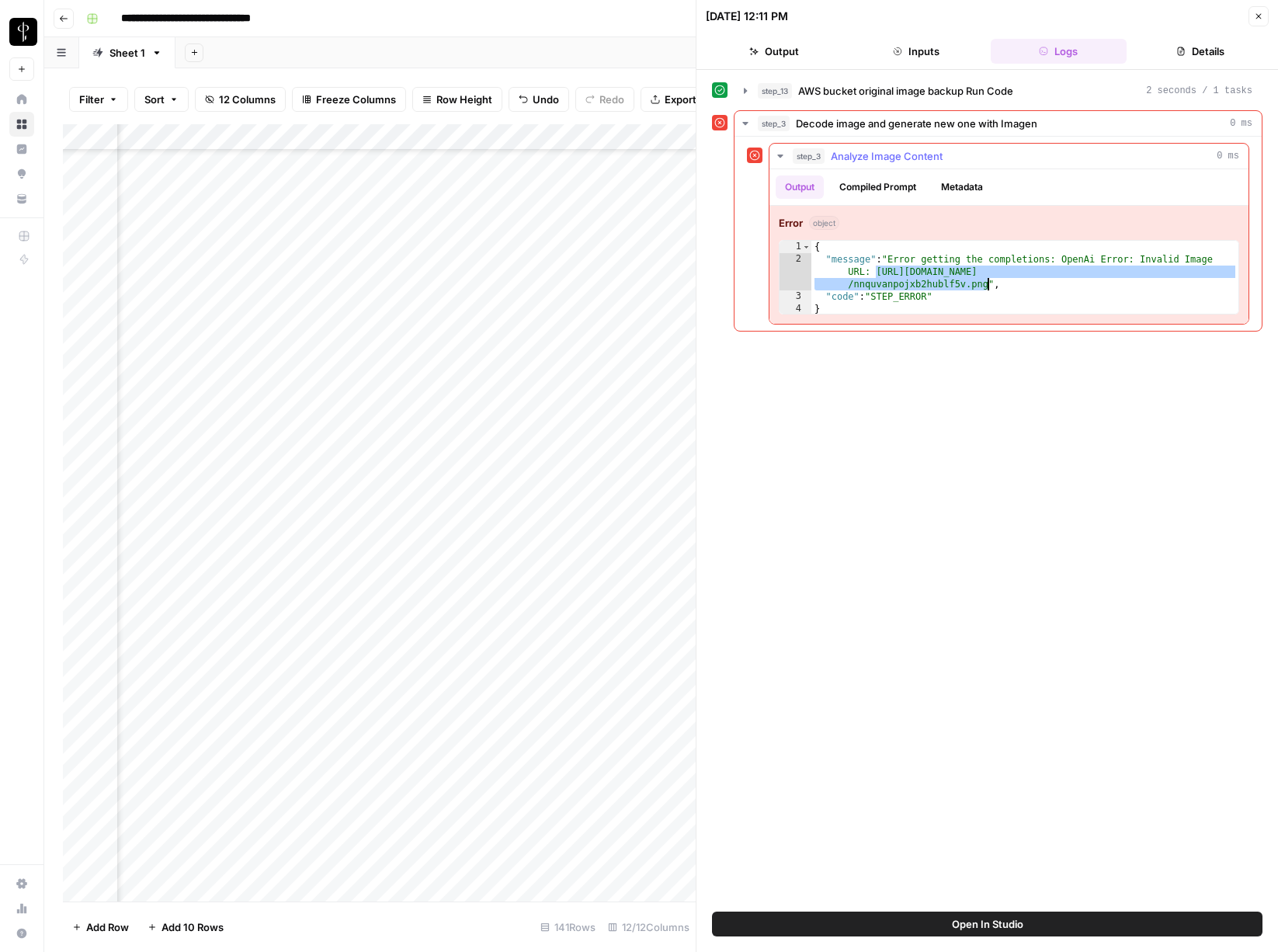
drag, startPoint x: 876, startPoint y: 272, endPoint x: 988, endPoint y: 288, distance: 113.1
click at [988, 288] on div "{ "message" : "Error getting the completions: OpenAi Error: Invalid Image URL: …" at bounding box center [1025, 290] width 427 height 99
click at [537, 487] on div "Add Column" at bounding box center [379, 513] width 633 height 778
click at [528, 486] on div "Add Column" at bounding box center [379, 513] width 633 height 778
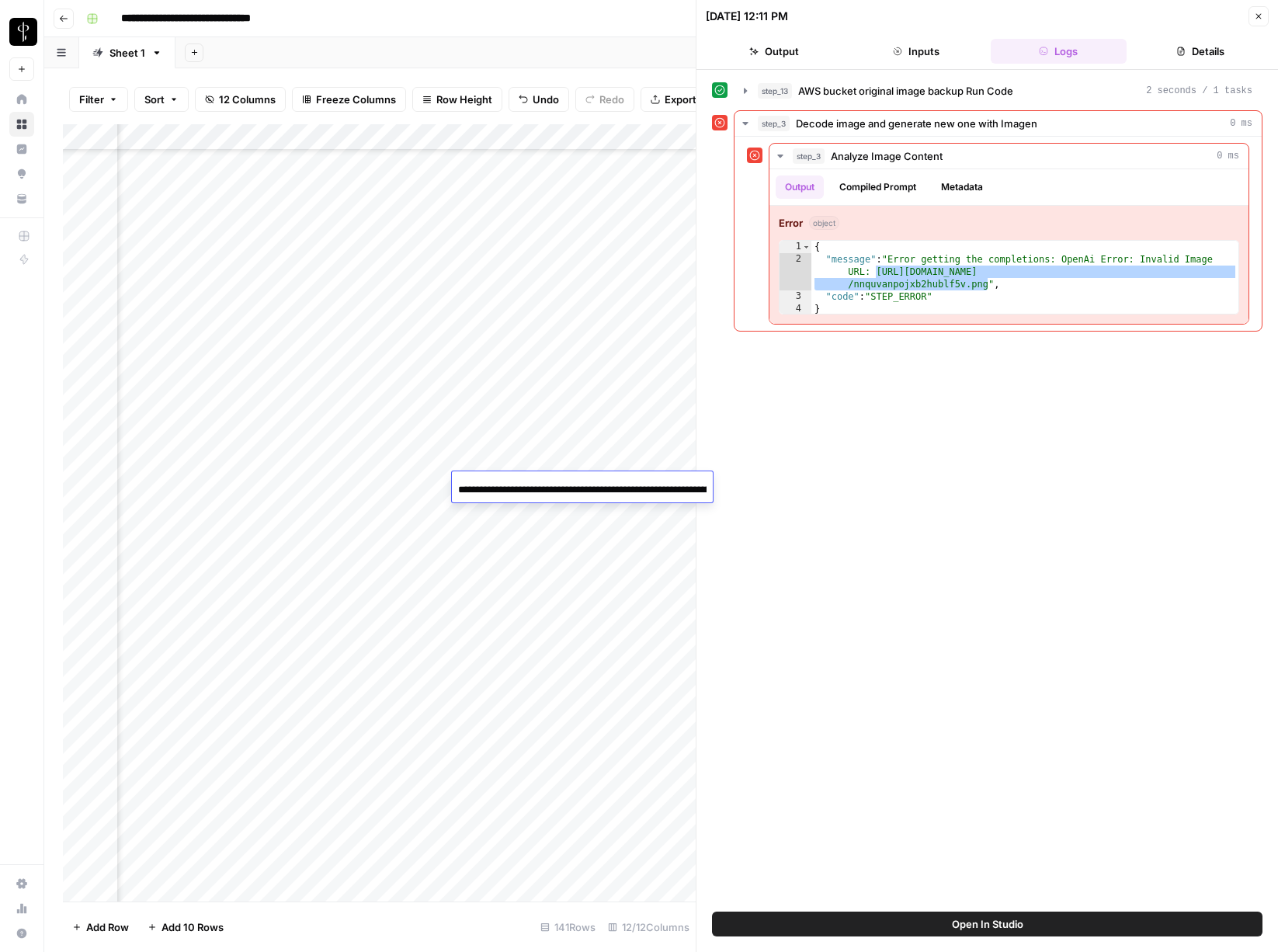
scroll to position [0, 307]
click at [470, 526] on div "Add Column" at bounding box center [379, 513] width 633 height 778
click at [573, 485] on div "Add Column" at bounding box center [379, 513] width 633 height 778
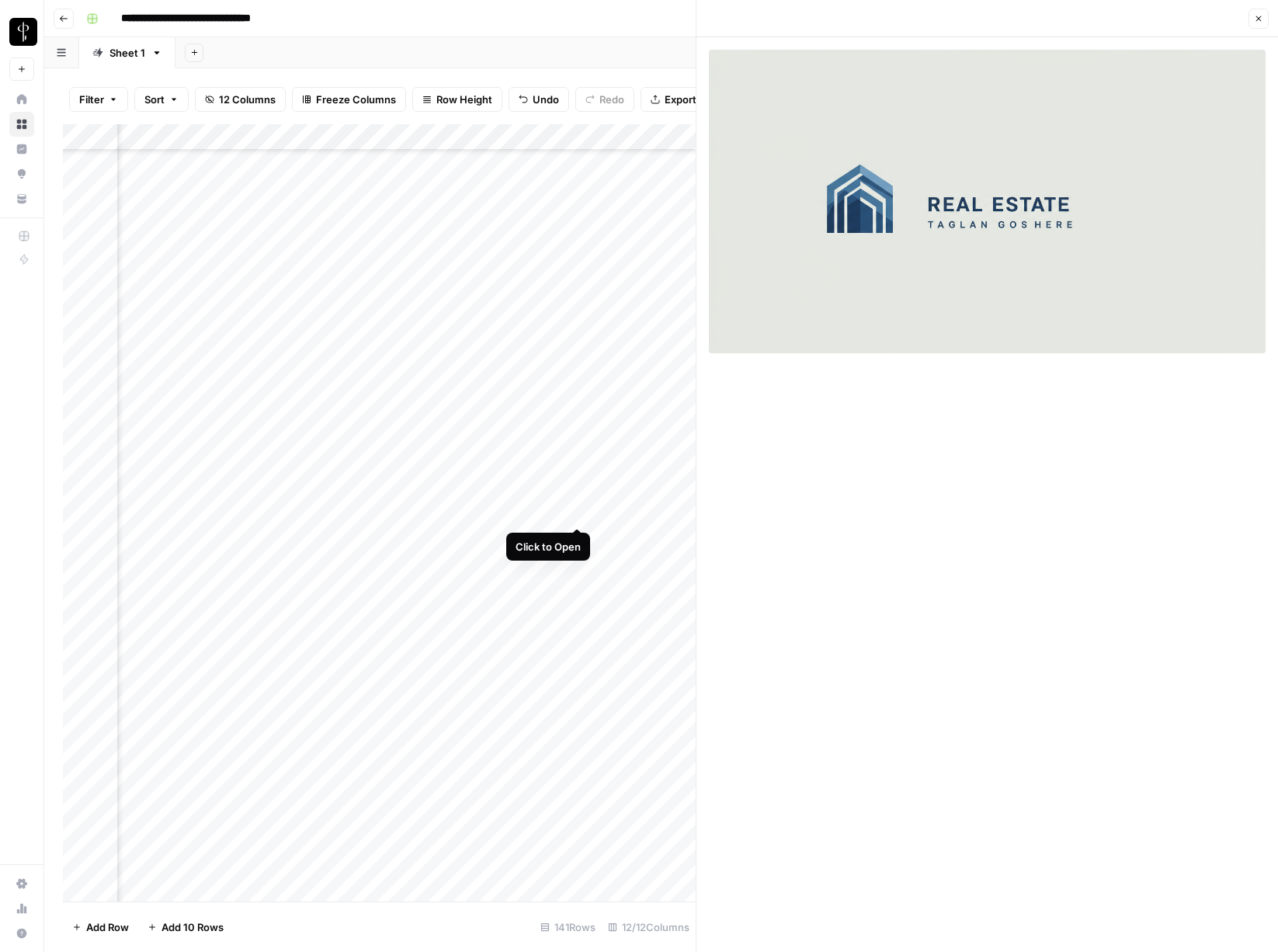
click at [581, 515] on div "Add Column" at bounding box center [379, 513] width 633 height 778
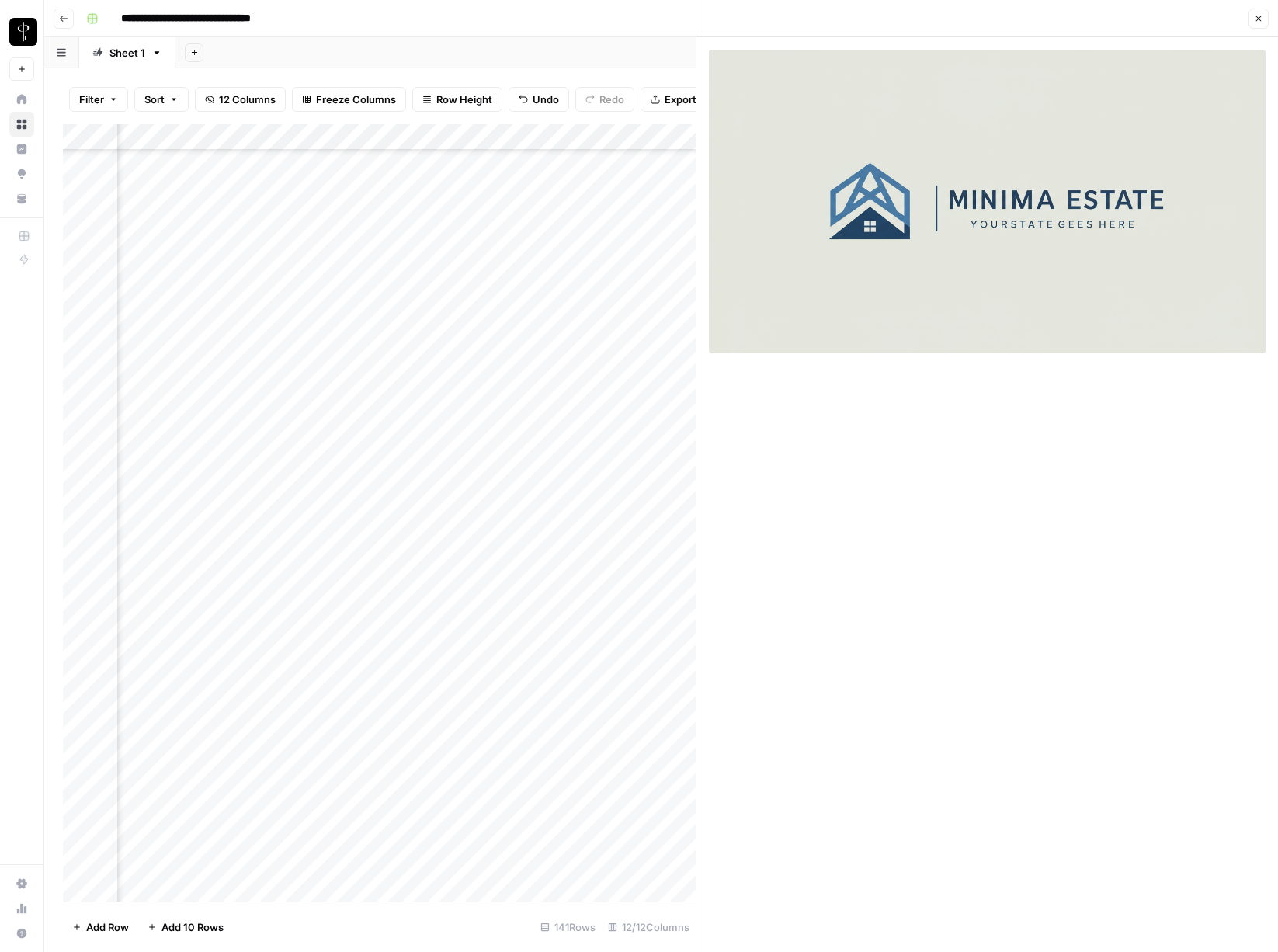
scroll to position [1077, 828]
click at [532, 513] on div "Add Column" at bounding box center [379, 513] width 633 height 778
click at [280, 462] on div "Add Column" at bounding box center [379, 513] width 633 height 778
click at [348, 465] on div "Add Column" at bounding box center [379, 513] width 633 height 778
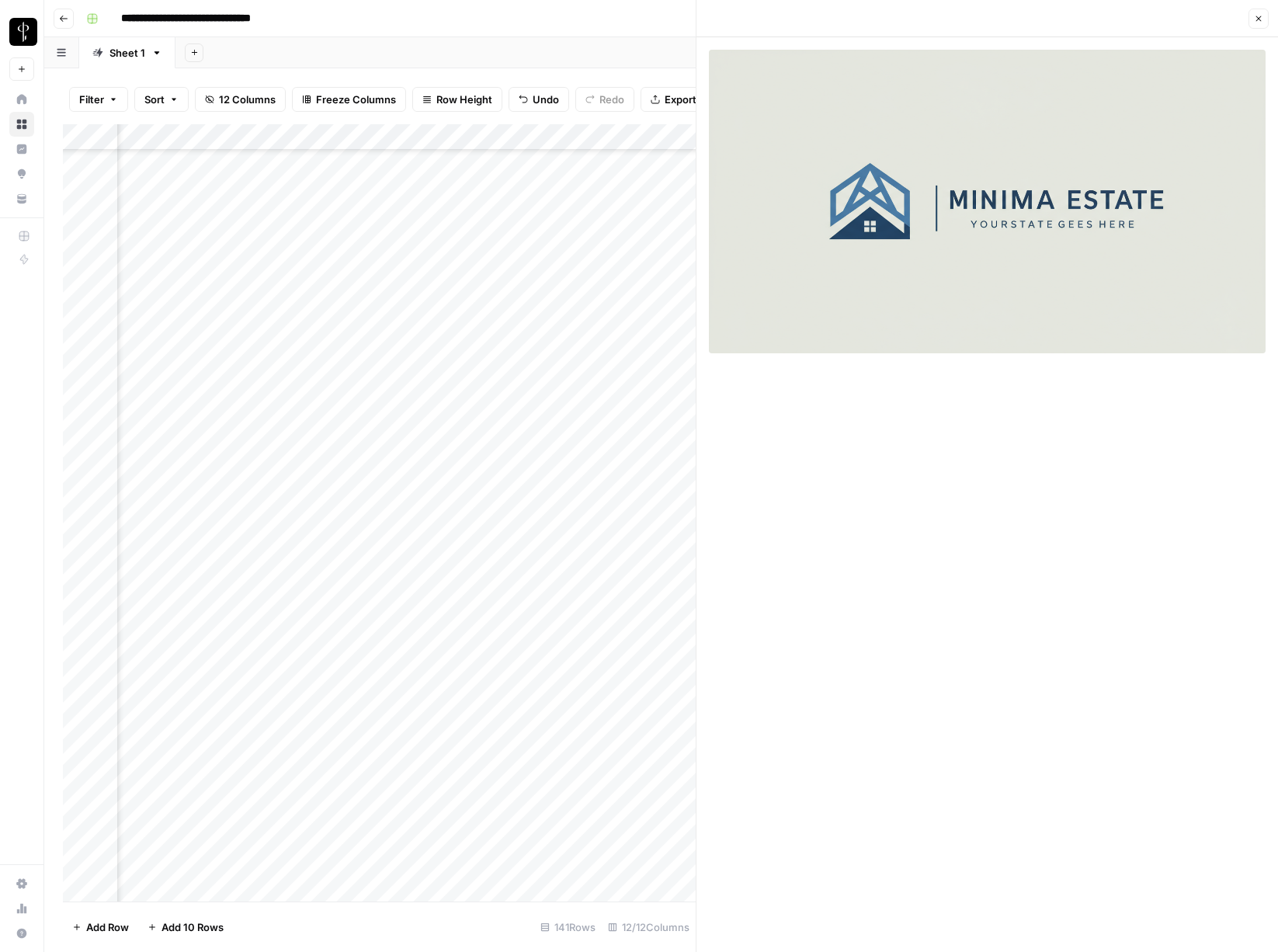
click at [374, 467] on div "Add Column" at bounding box center [379, 513] width 633 height 778
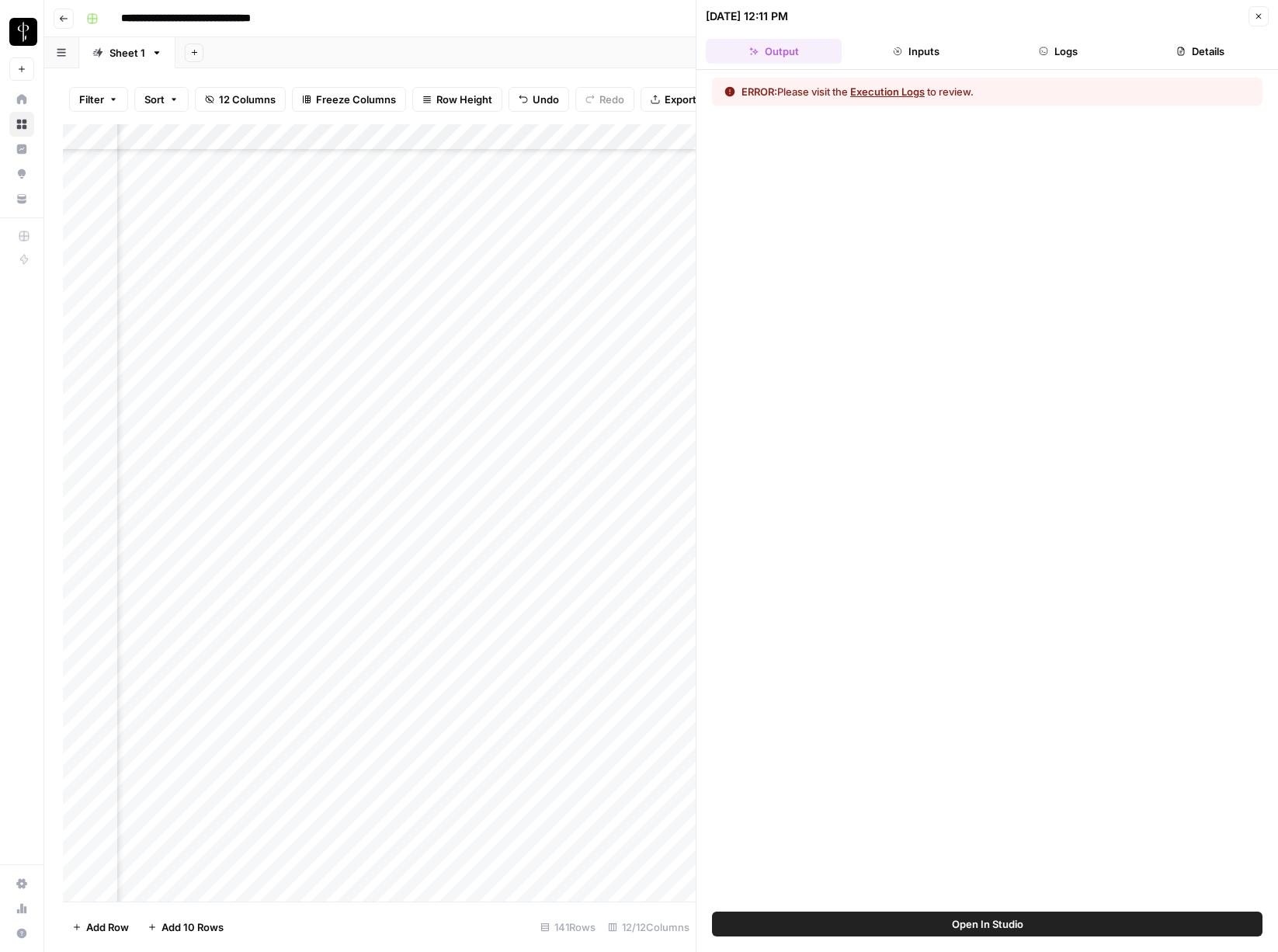
click at [1015, 46] on button "Logs" at bounding box center [1059, 51] width 136 height 25
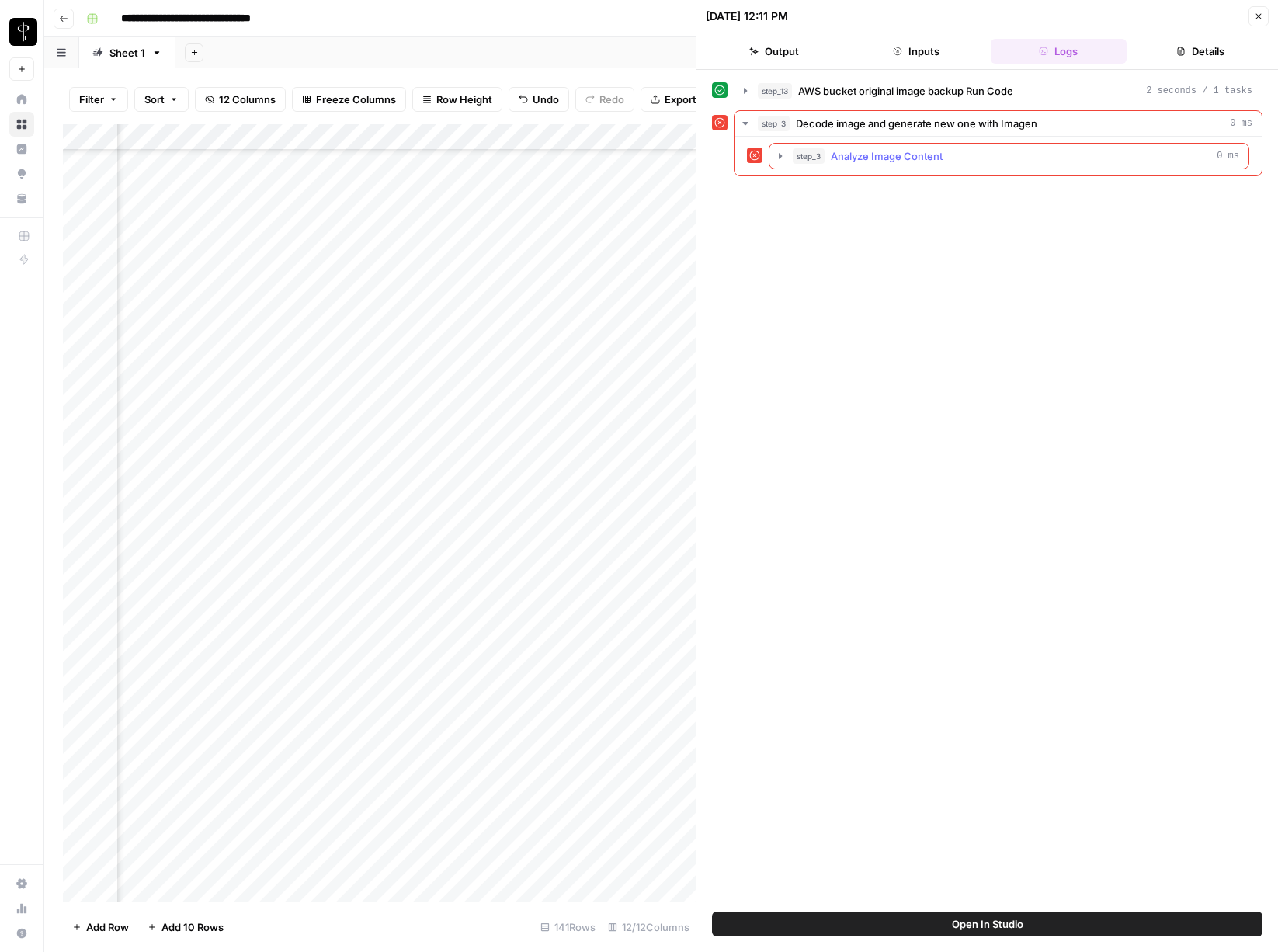
click at [787, 153] on button "step_3 Analyze Image Content 0 ms" at bounding box center [1008, 156] width 479 height 25
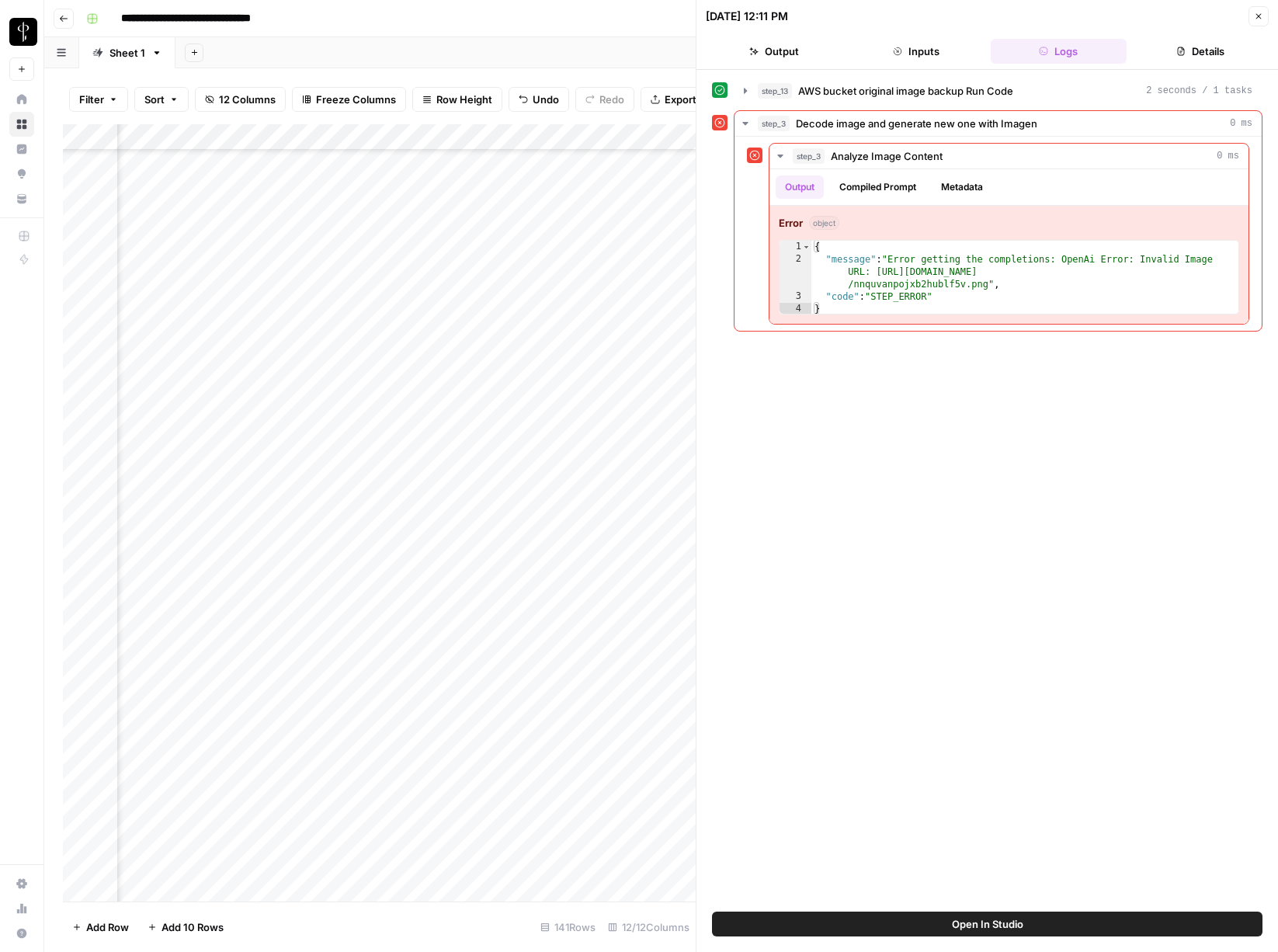
scroll to position [516, 828]
click at [473, 462] on div "Add Column" at bounding box center [379, 513] width 633 height 778
click at [547, 425] on div "Add Column" at bounding box center [379, 513] width 633 height 778
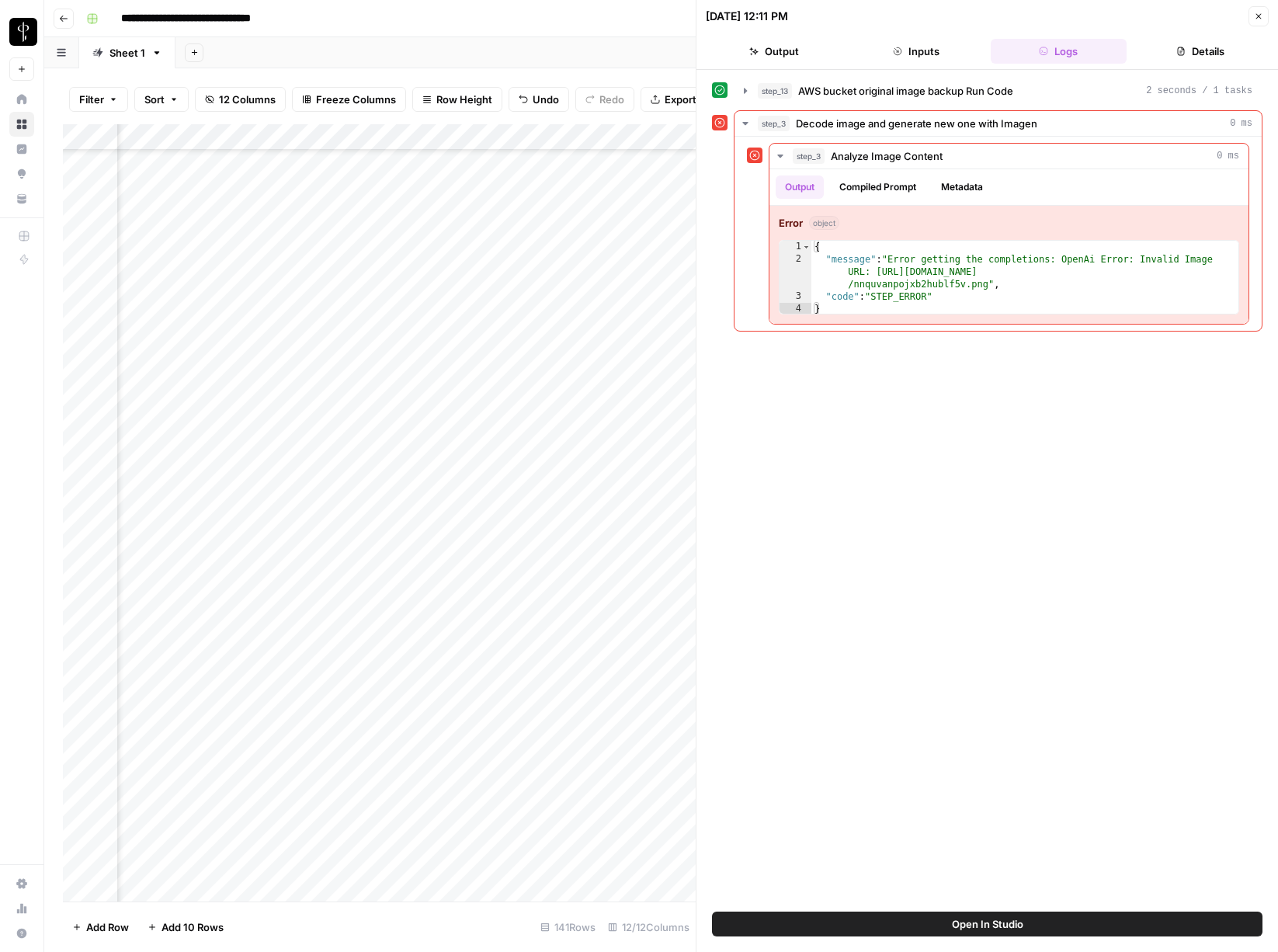
click at [554, 463] on div "Add Column" at bounding box center [379, 513] width 633 height 778
click at [509, 345] on div "Add Column" at bounding box center [379, 513] width 633 height 778
click at [497, 459] on div "Add Column" at bounding box center [379, 513] width 633 height 778
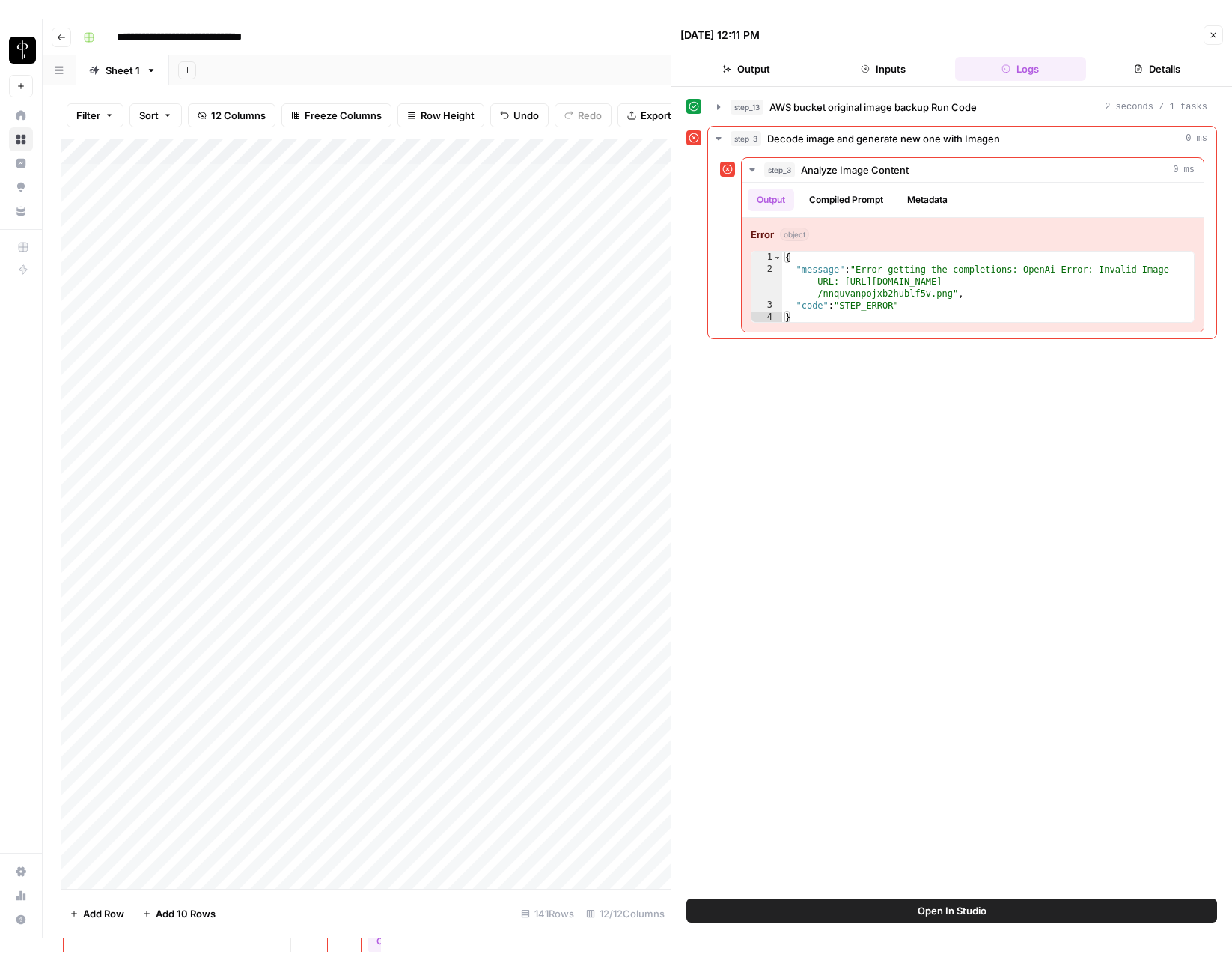
scroll to position [0, 0]
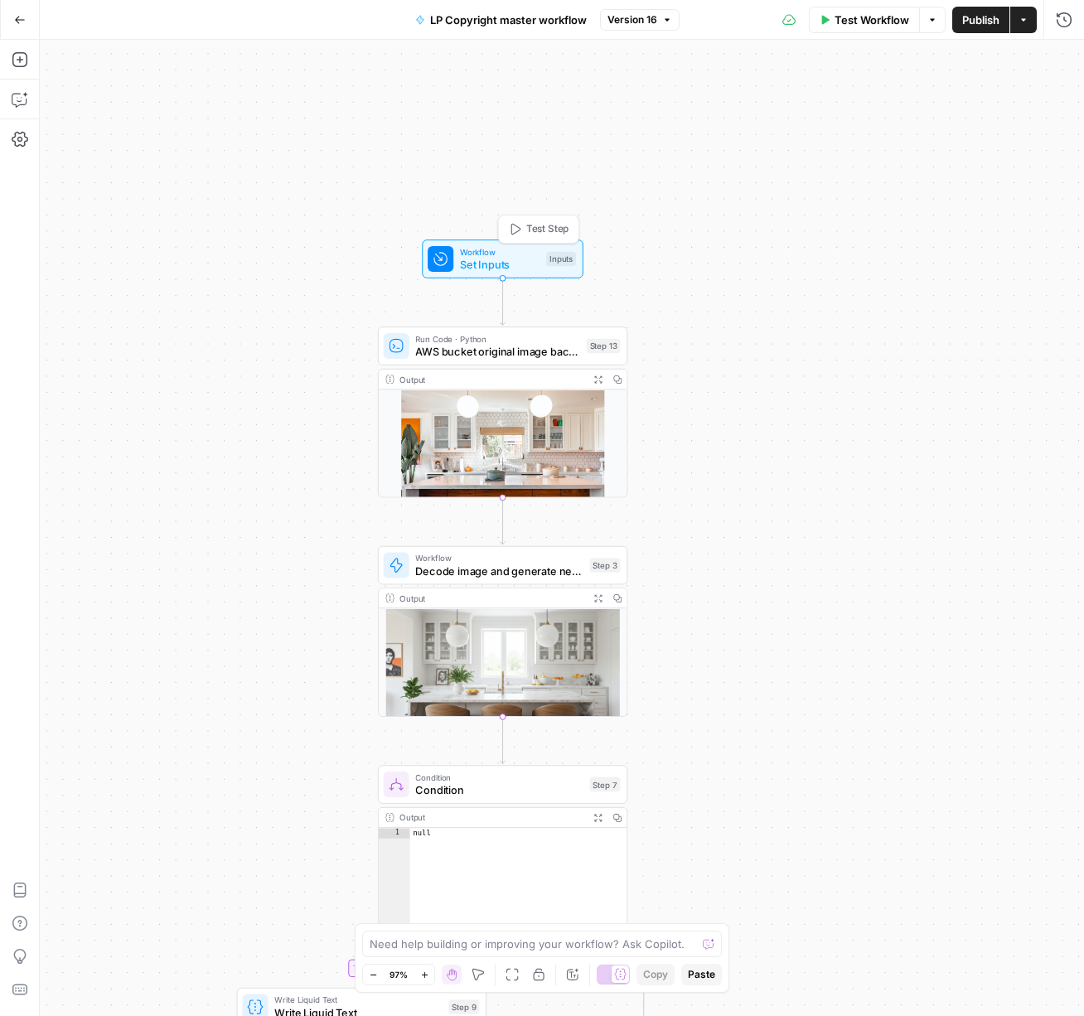
click at [472, 259] on span "Set Inputs" at bounding box center [500, 265] width 80 height 16
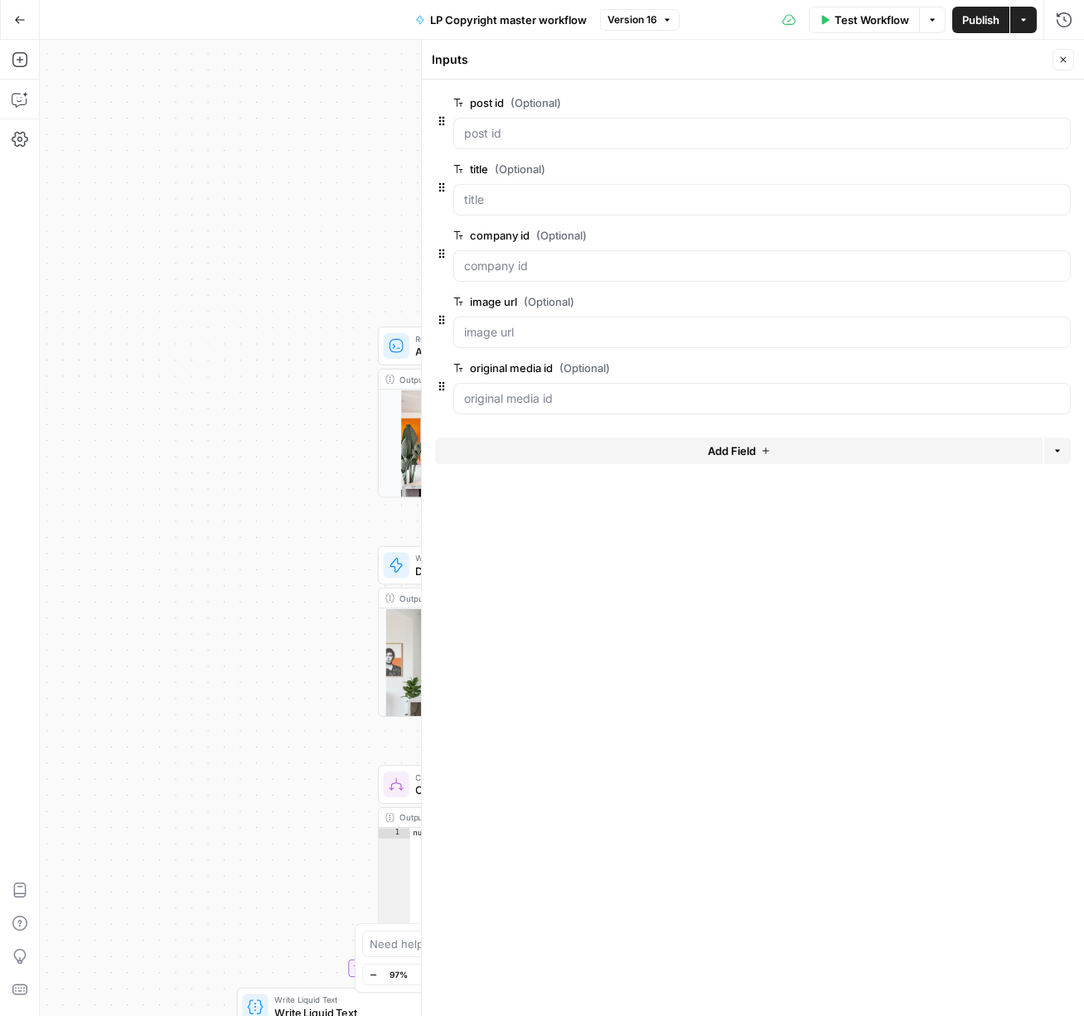
click at [1063, 57] on icon "button" at bounding box center [1063, 60] width 10 height 10
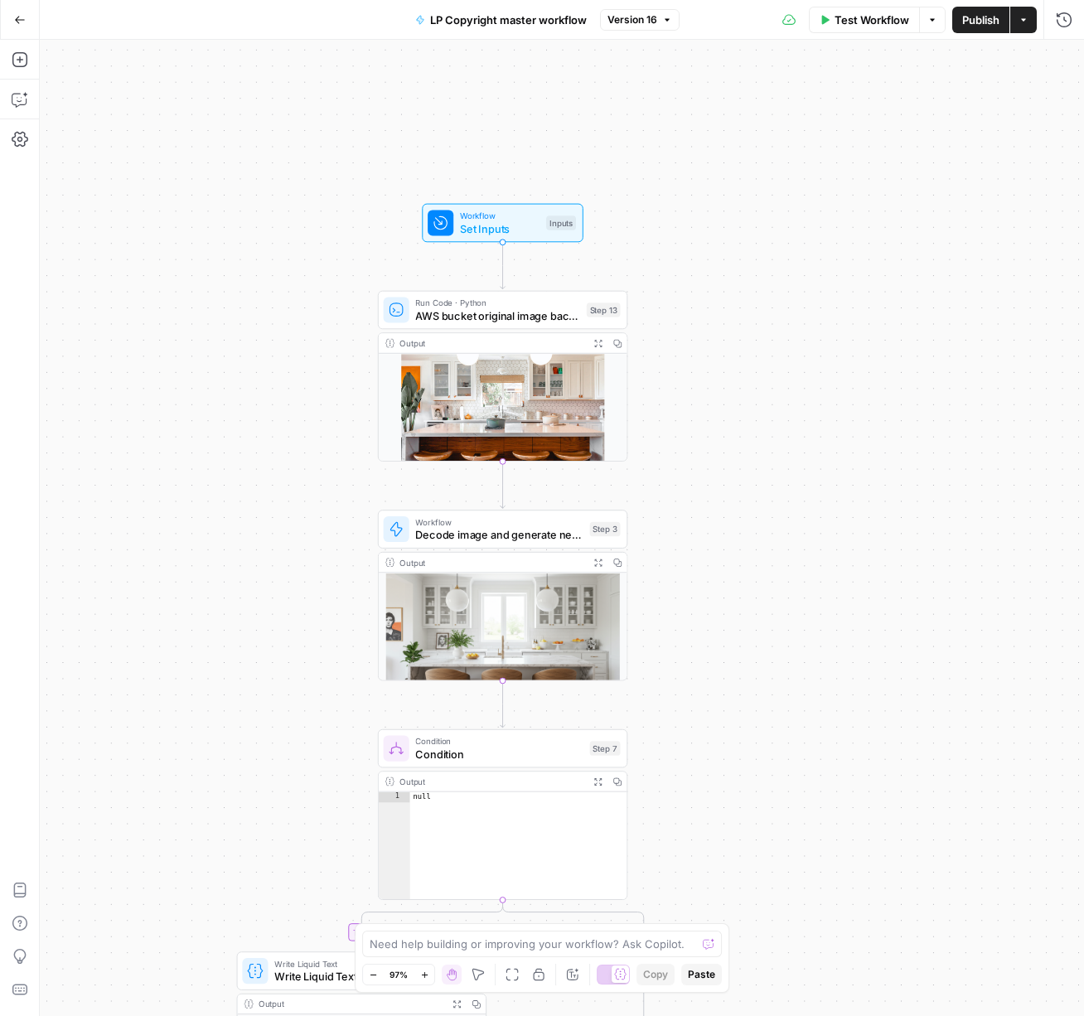
scroll to position [20, 0]
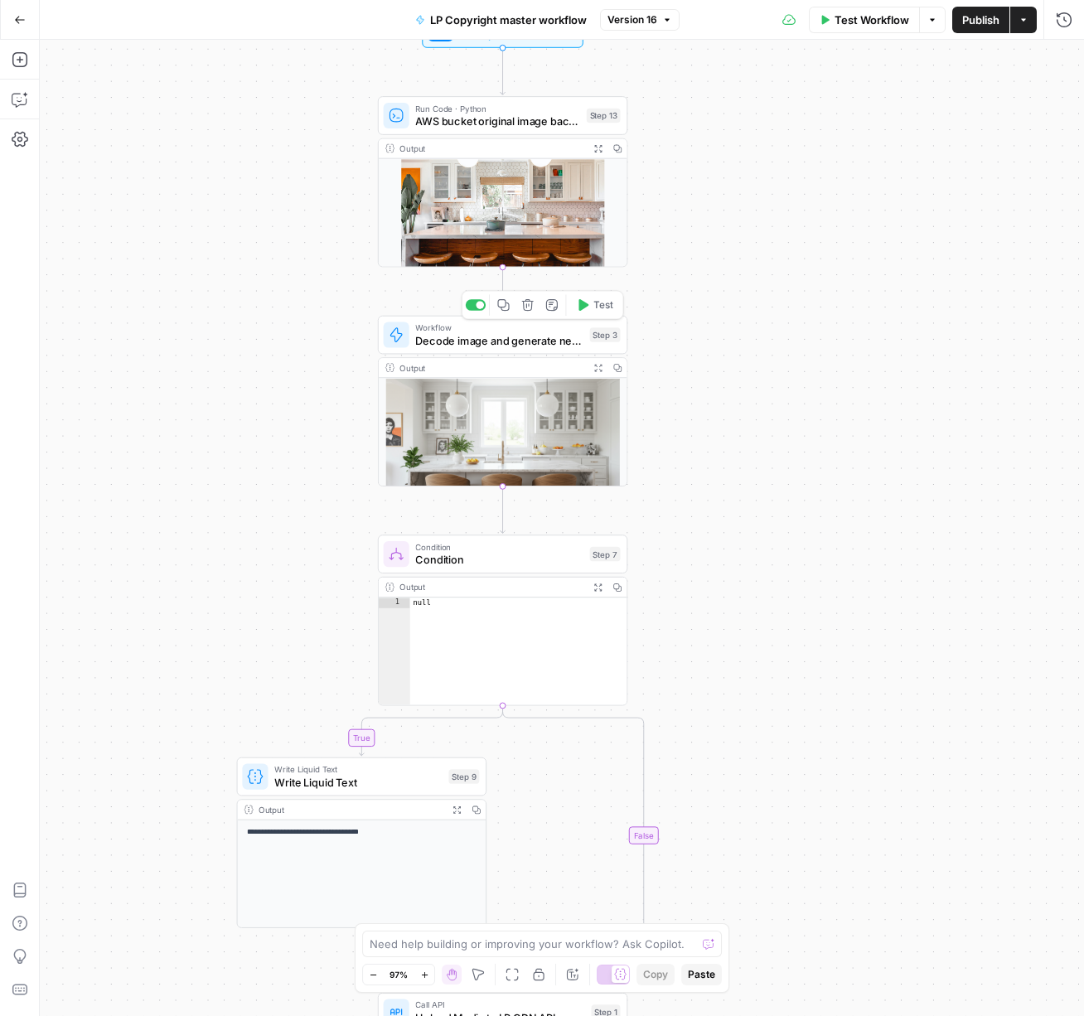
click at [477, 341] on span "Decode image and generate new one with Imagen" at bounding box center [498, 340] width 167 height 16
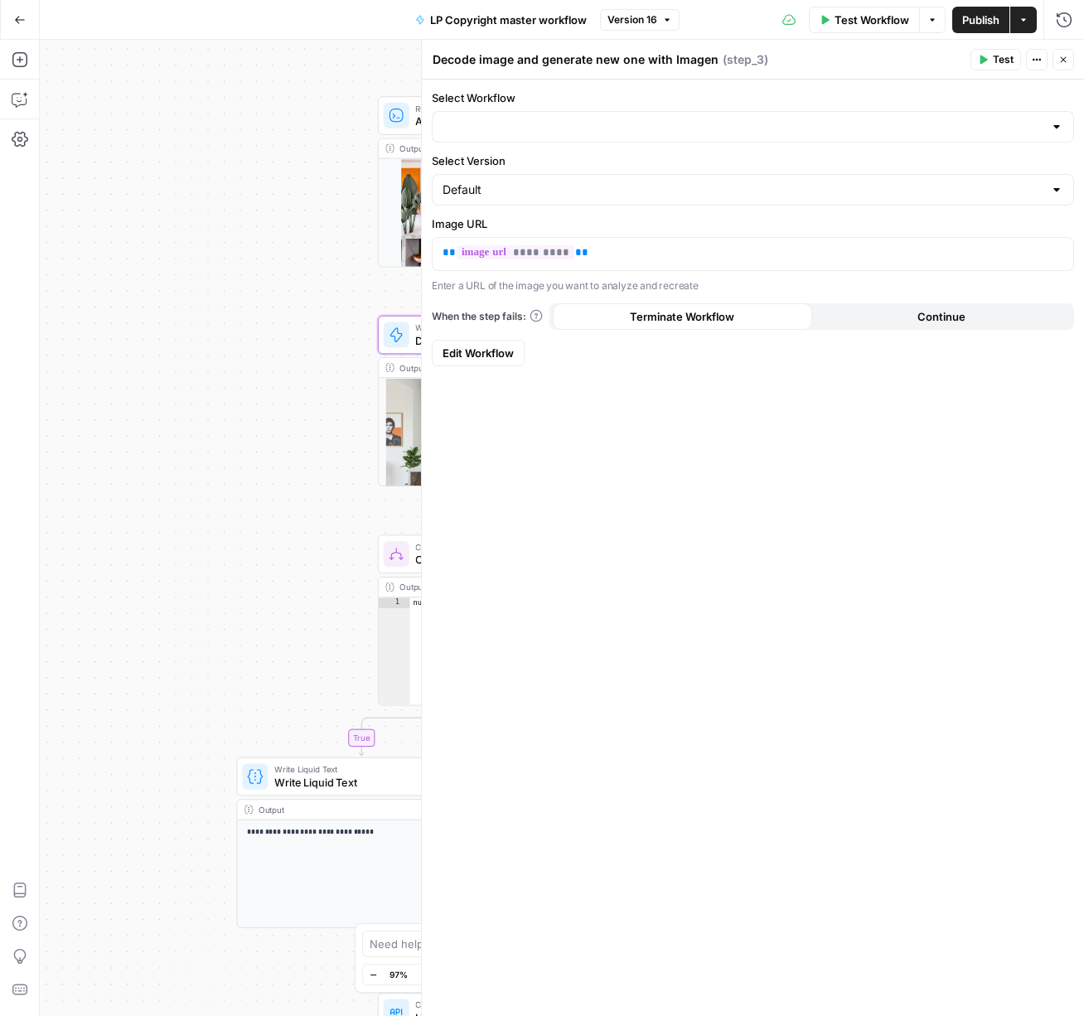
type input "generate image from input image using imagen, host on Apex AWS bucket"
click at [1068, 61] on icon "button" at bounding box center [1063, 60] width 10 height 10
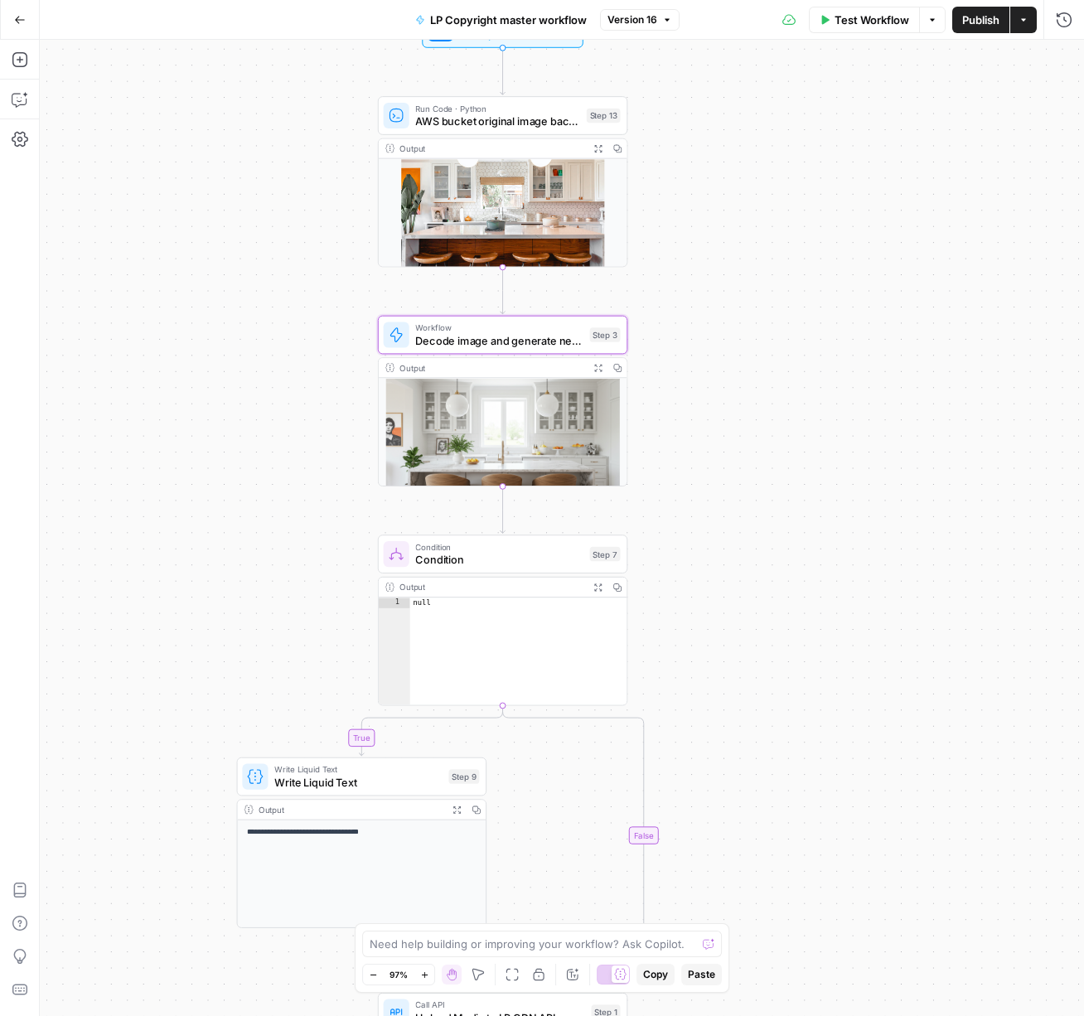
click at [601, 147] on icon "button" at bounding box center [597, 148] width 7 height 7
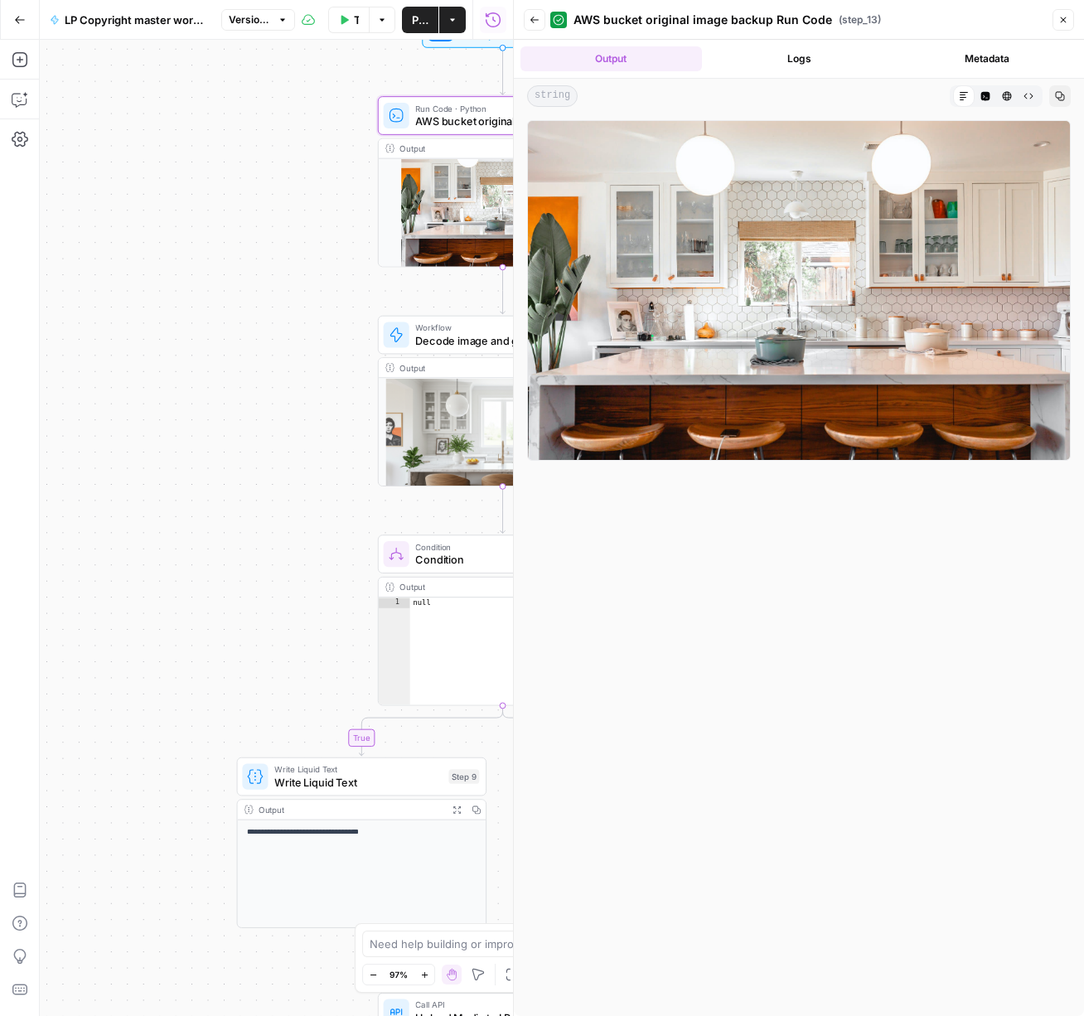
click at [1068, 20] on button "Close" at bounding box center [1064, 20] width 22 height 22
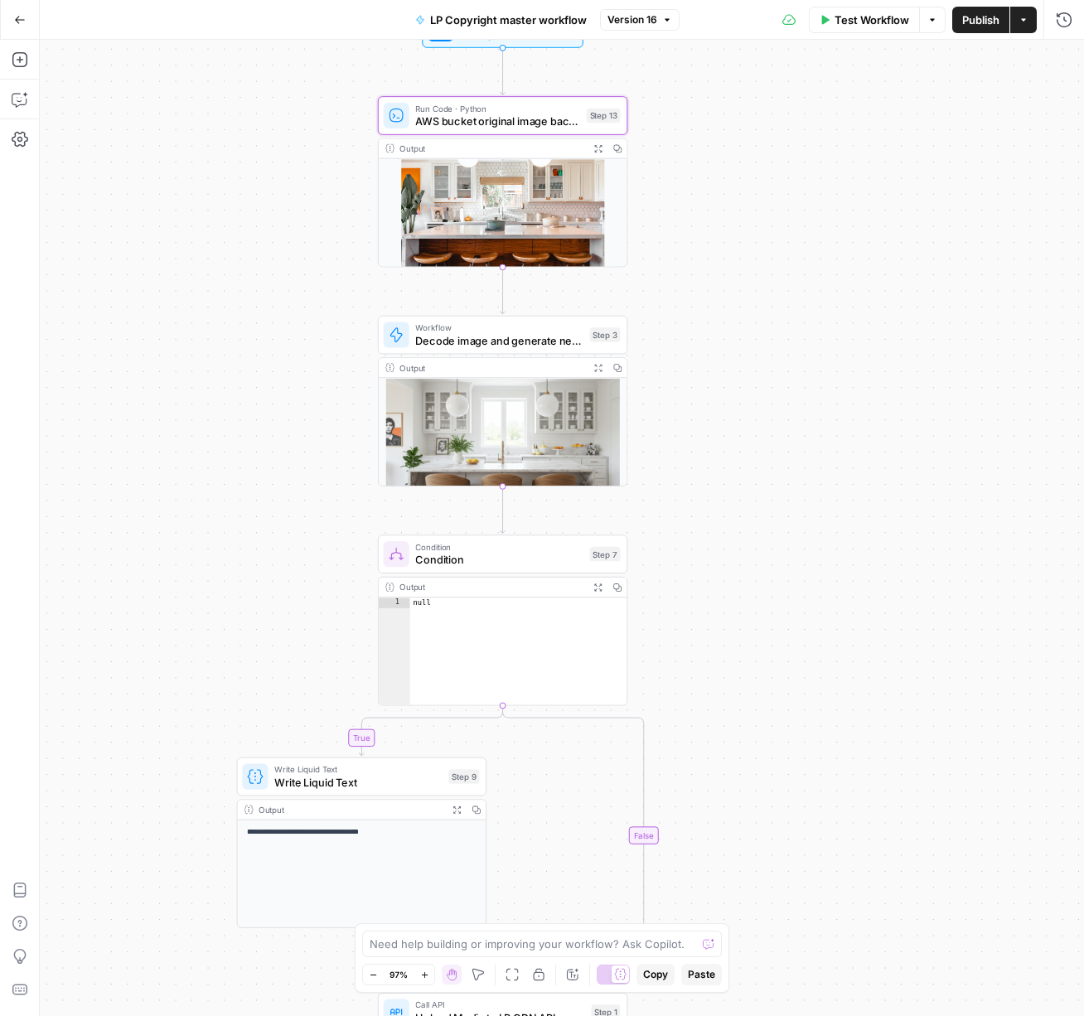
click at [600, 365] on icon "button" at bounding box center [597, 368] width 7 height 7
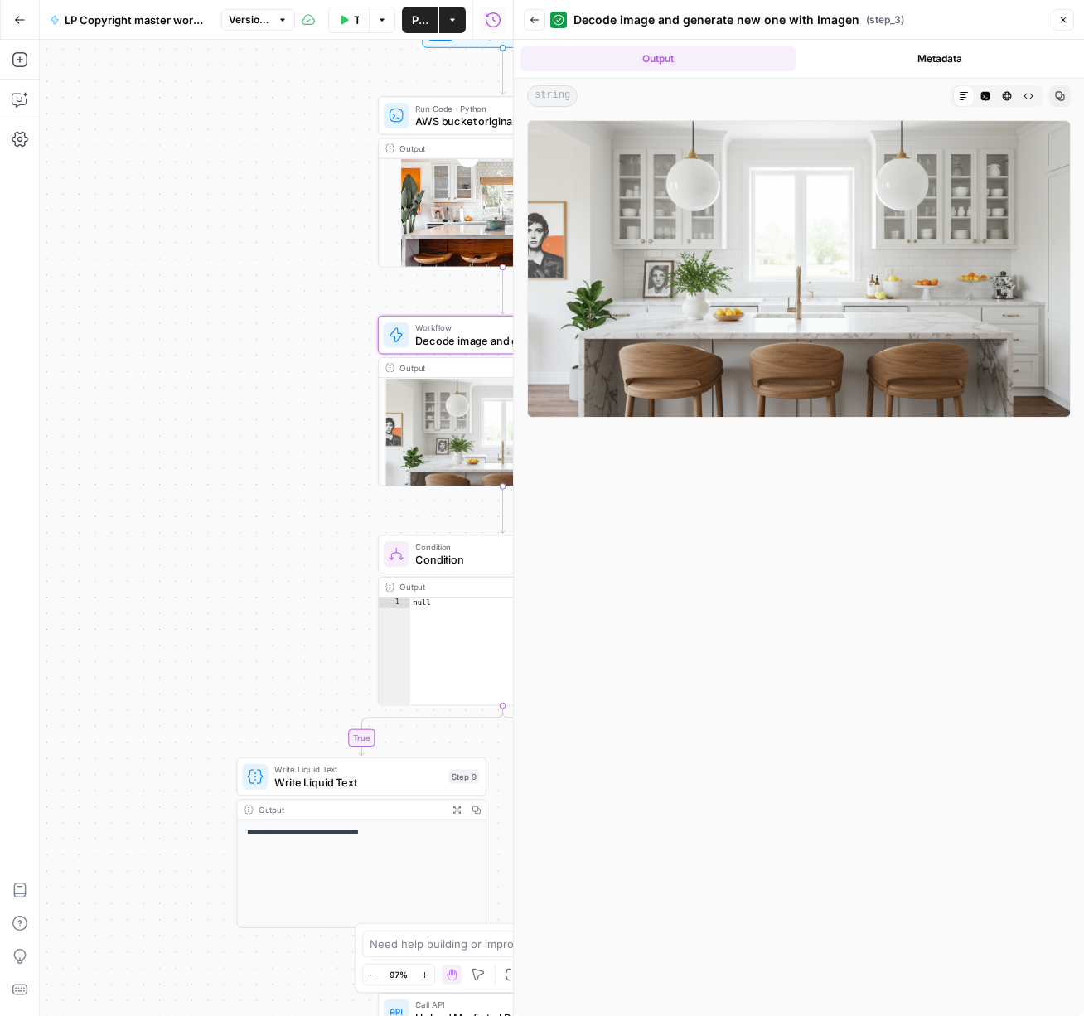
click at [1065, 22] on icon "button" at bounding box center [1064, 20] width 6 height 6
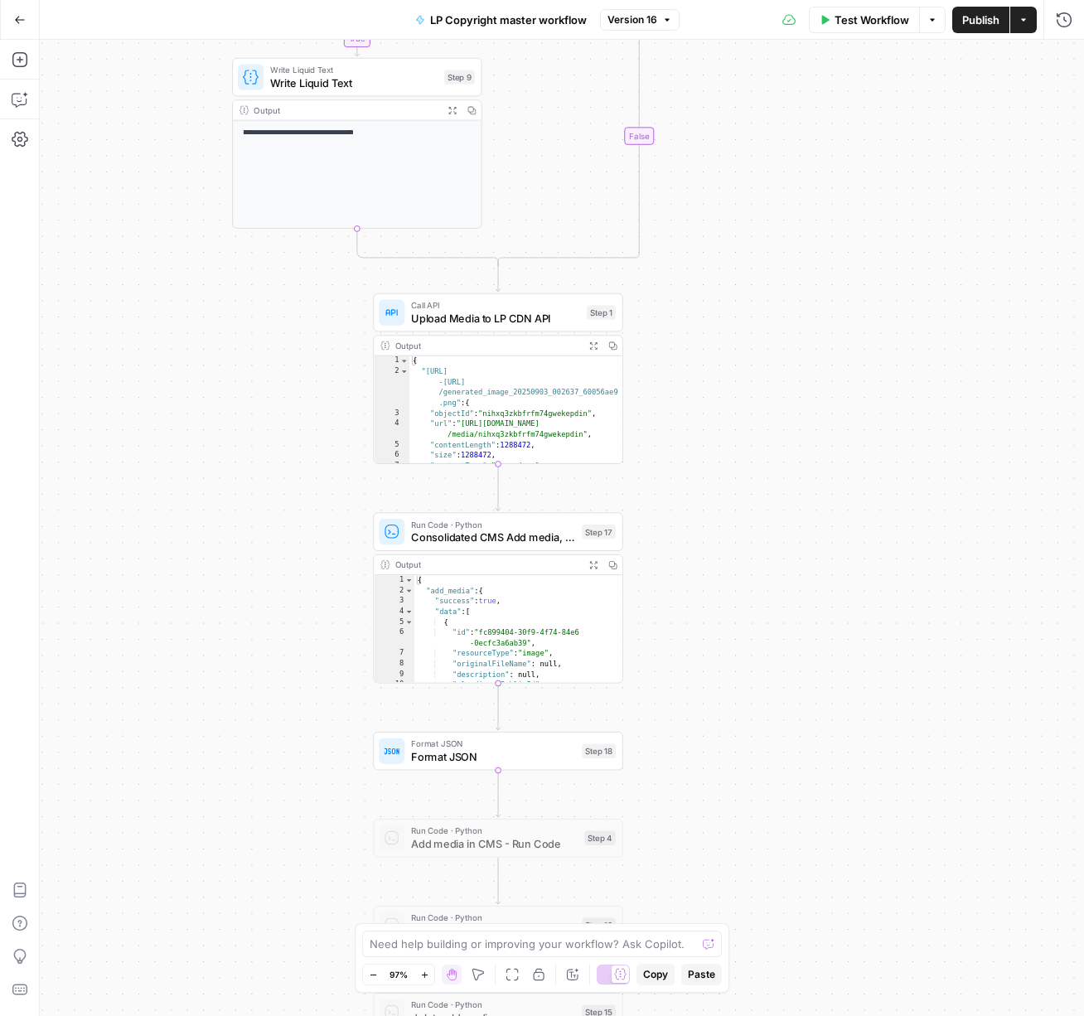
click at [1027, 22] on icon "button" at bounding box center [1024, 20] width 10 height 10
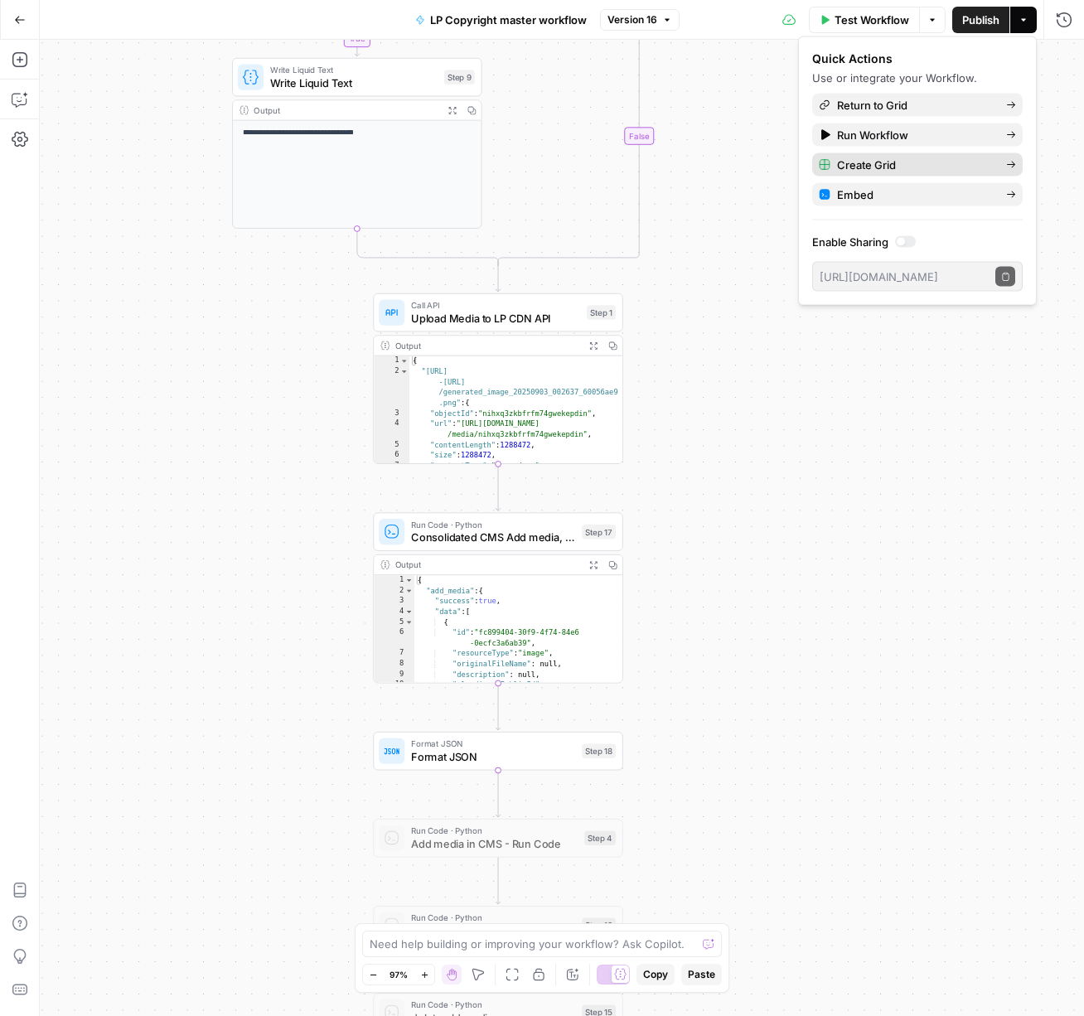
click at [922, 162] on span "Create Grid" at bounding box center [915, 165] width 156 height 17
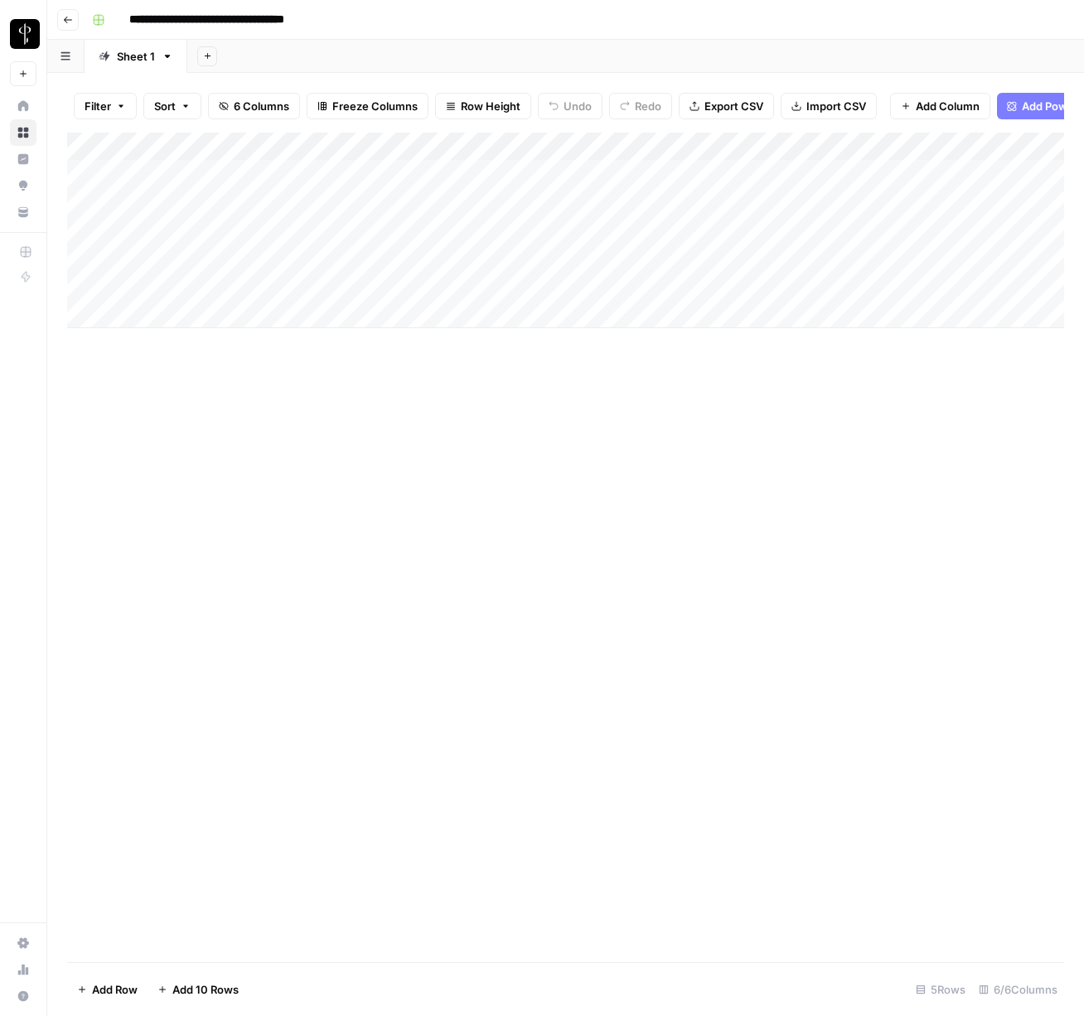
click at [68, 15] on icon "button" at bounding box center [68, 20] width 10 height 10
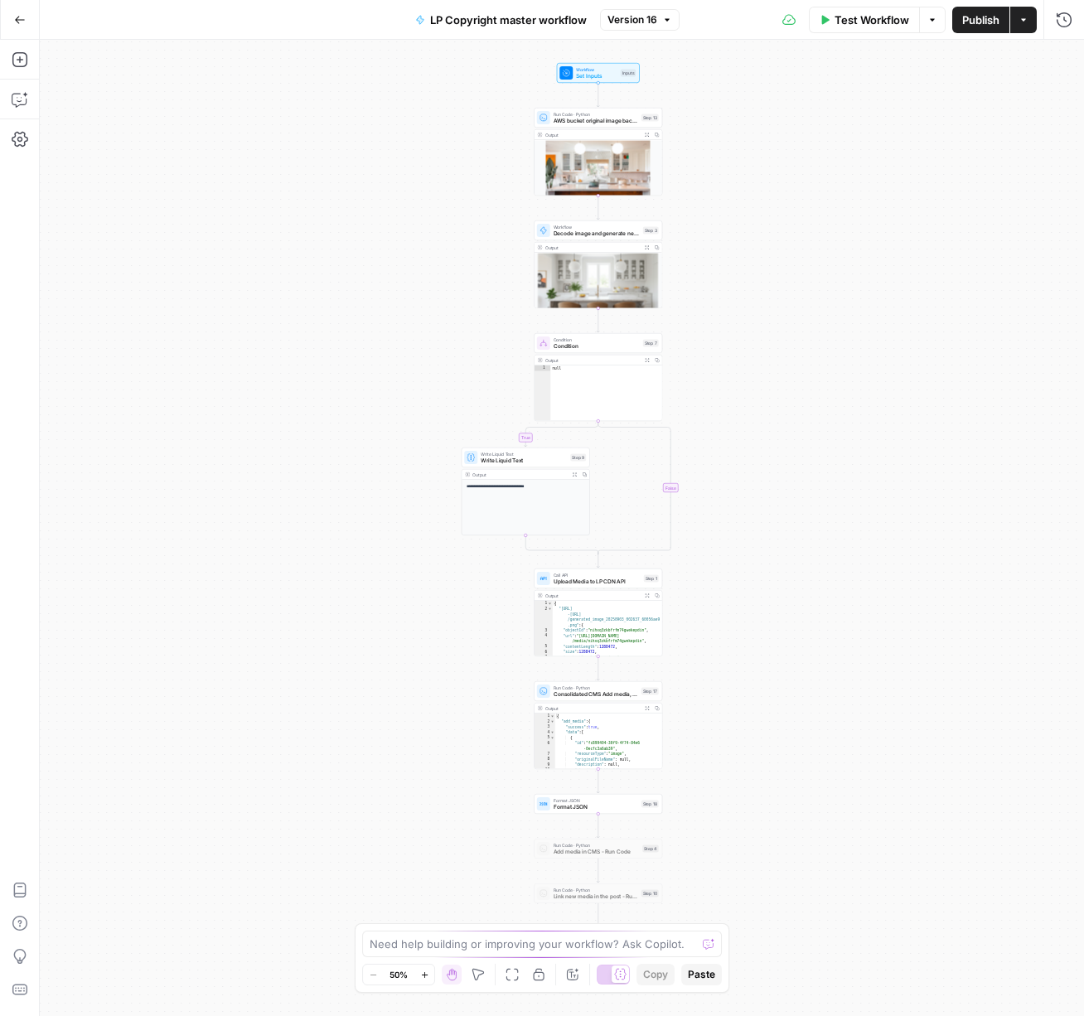
click at [20, 27] on button "Go Back" at bounding box center [20, 20] width 30 height 30
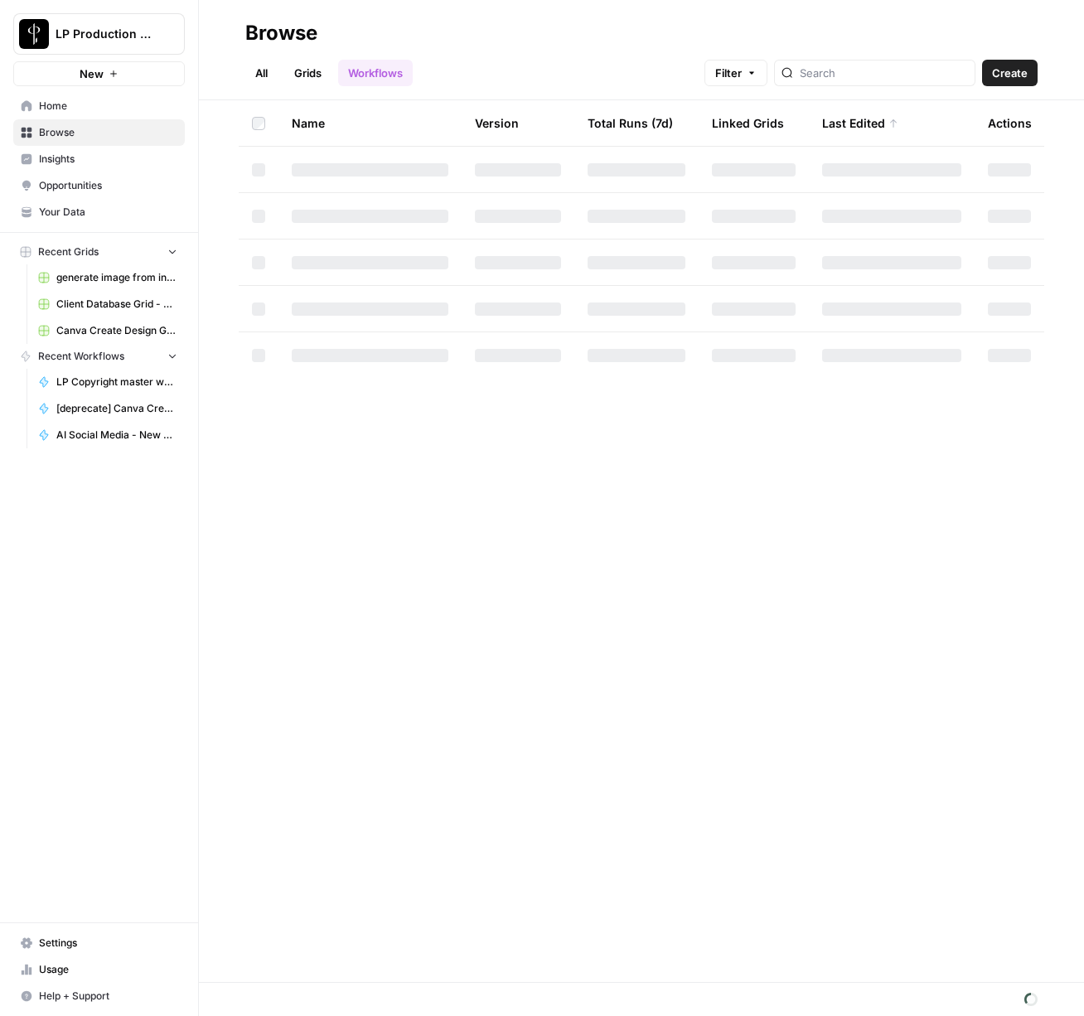
click at [56, 135] on span "Browse" at bounding box center [108, 132] width 138 height 15
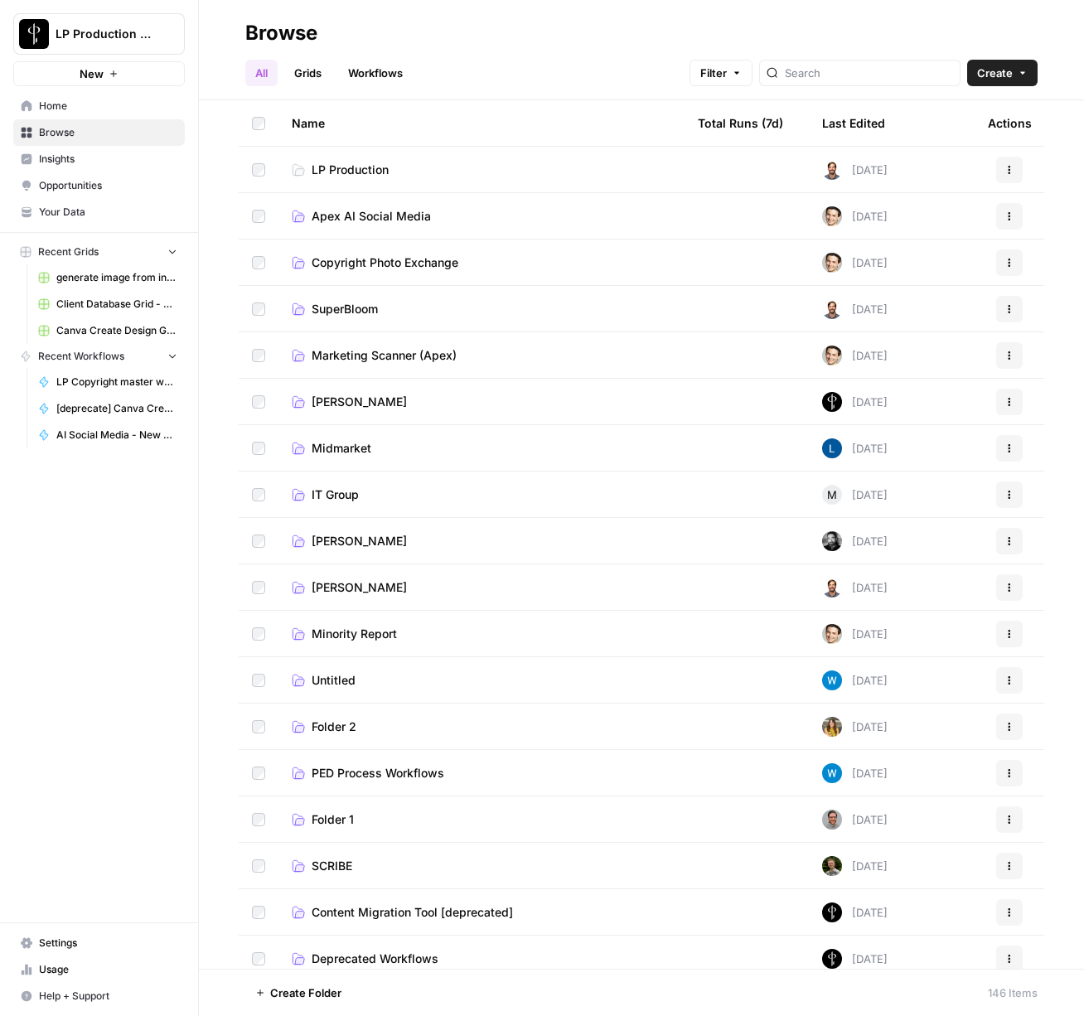
click at [327, 266] on span "Copyright Photo Exchange" at bounding box center [385, 262] width 147 height 17
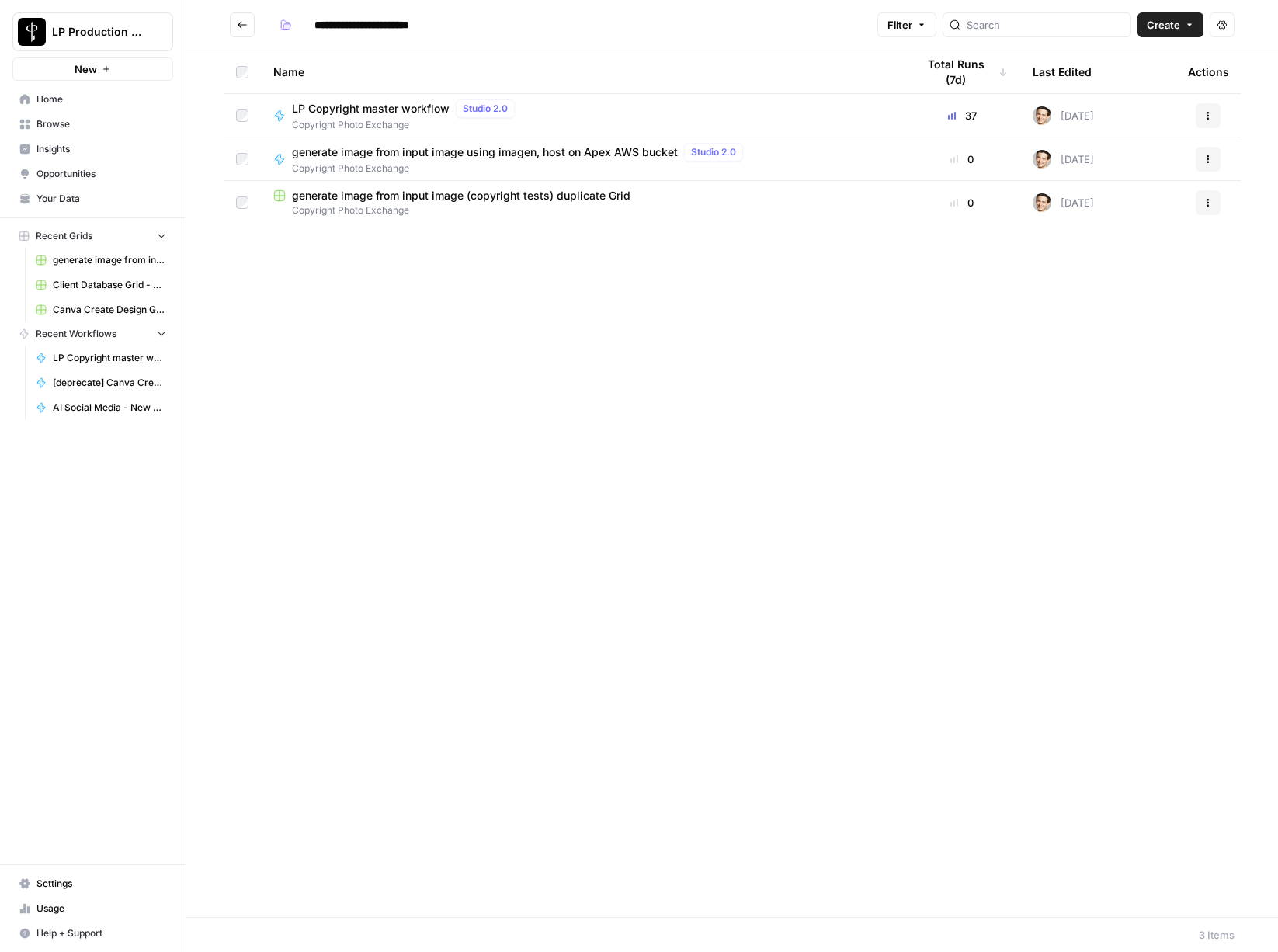
click at [362, 196] on span "generate image from input image (copyright tests) duplicate Grid" at bounding box center [461, 196] width 338 height 16
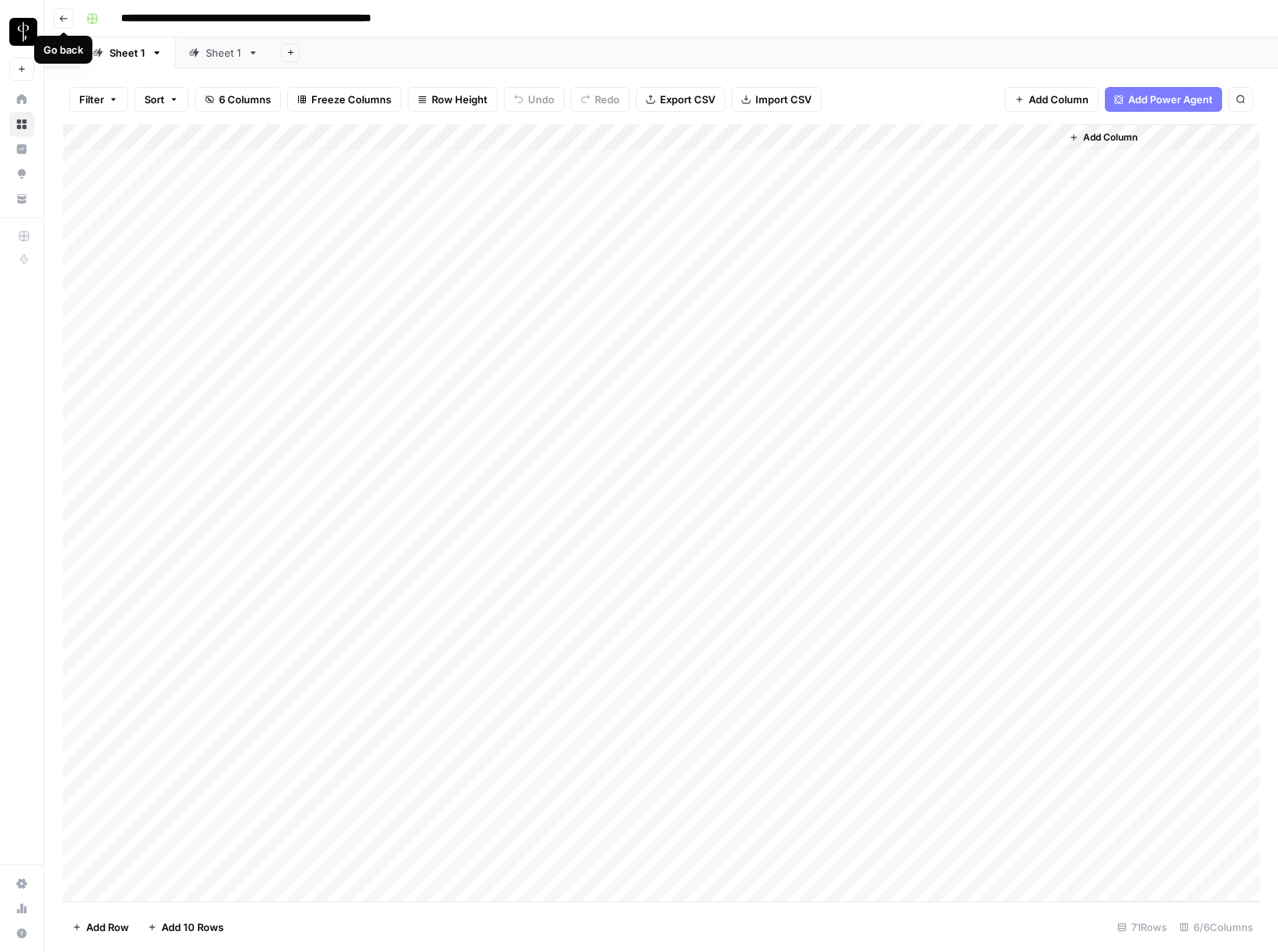
click at [61, 20] on icon "button" at bounding box center [64, 19] width 7 height 7
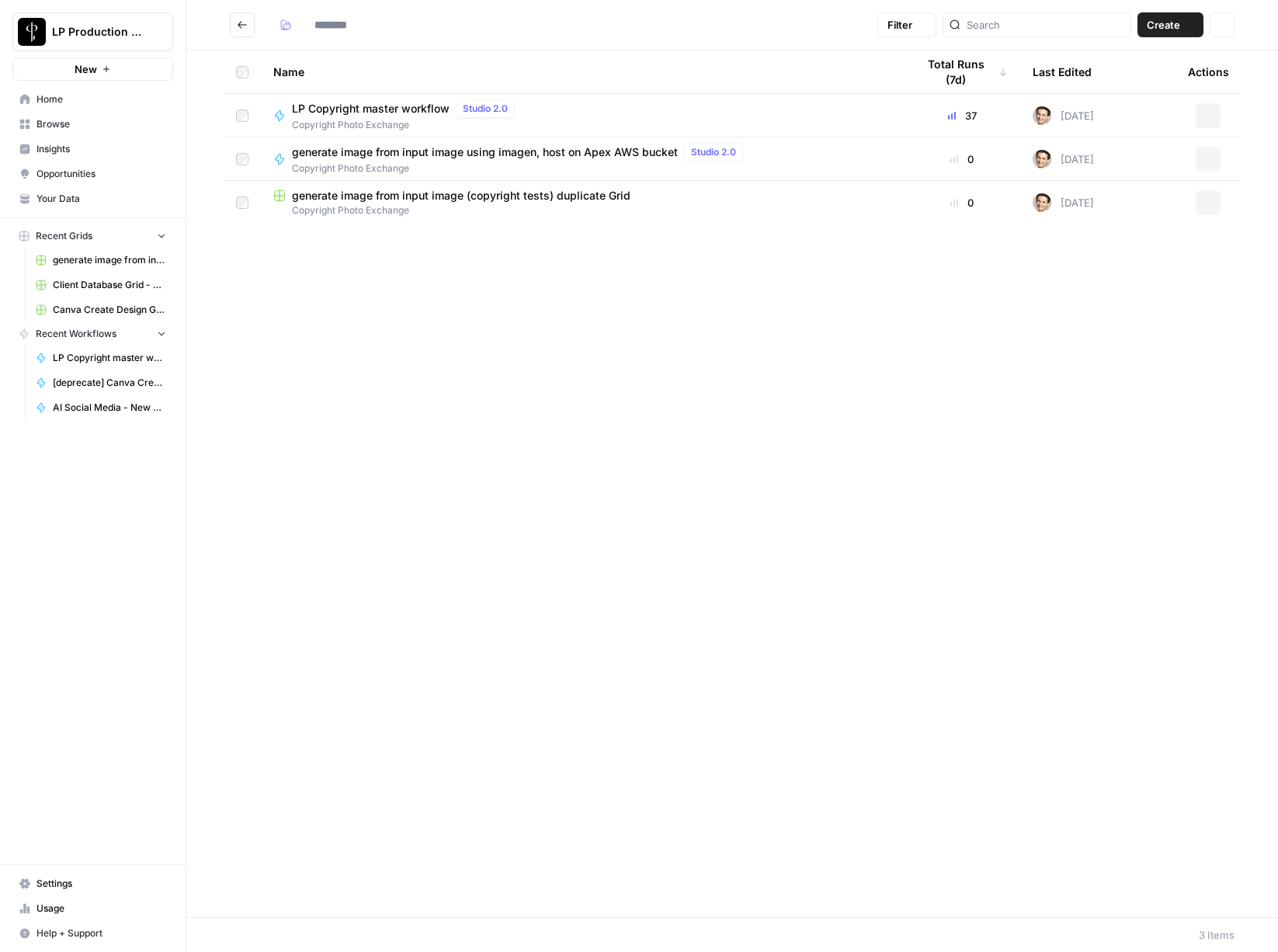
type input "**********"
click at [43, 125] on span "Browse" at bounding box center [101, 124] width 129 height 14
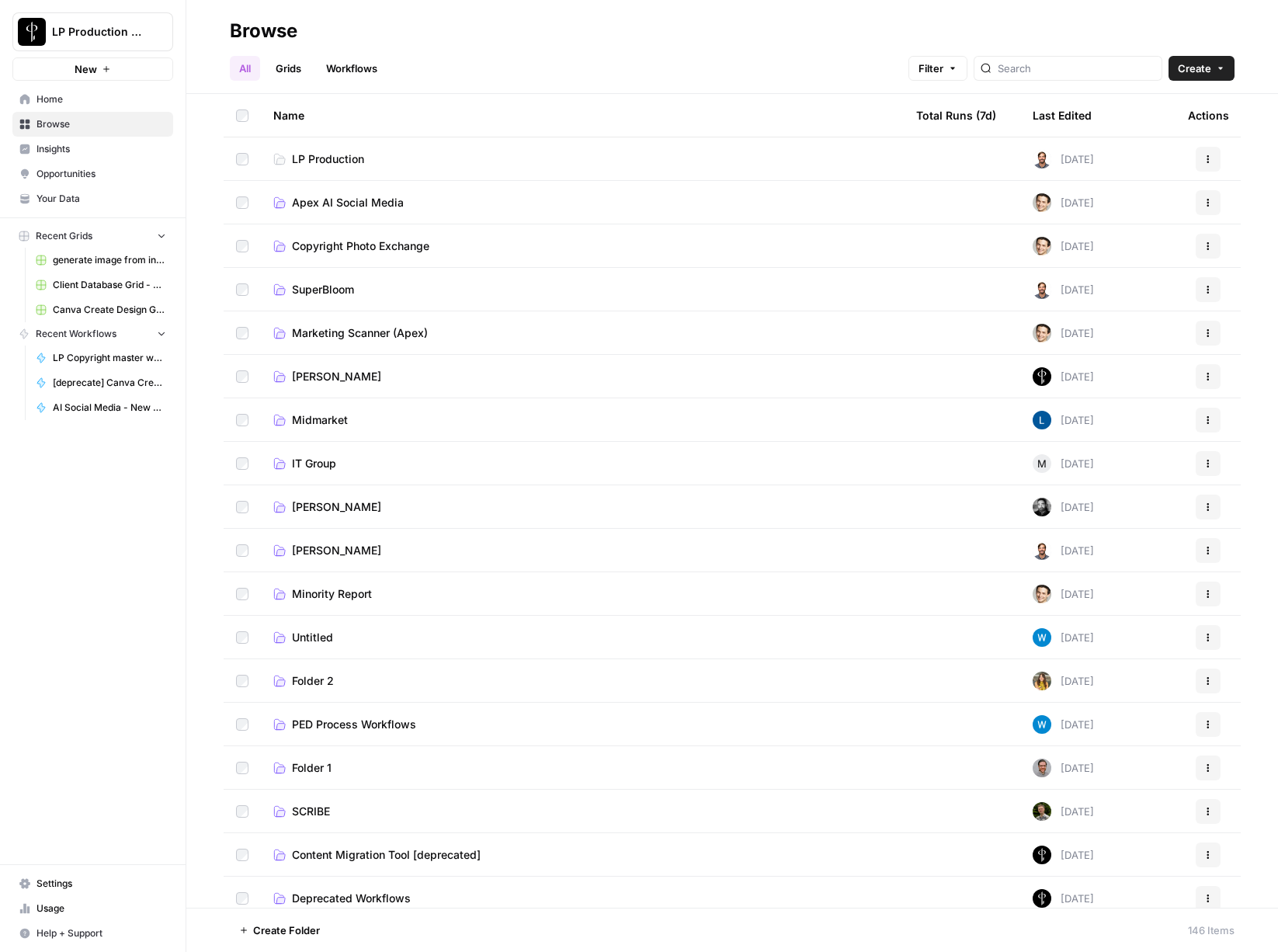
click at [276, 67] on link "Grids" at bounding box center [288, 68] width 44 height 25
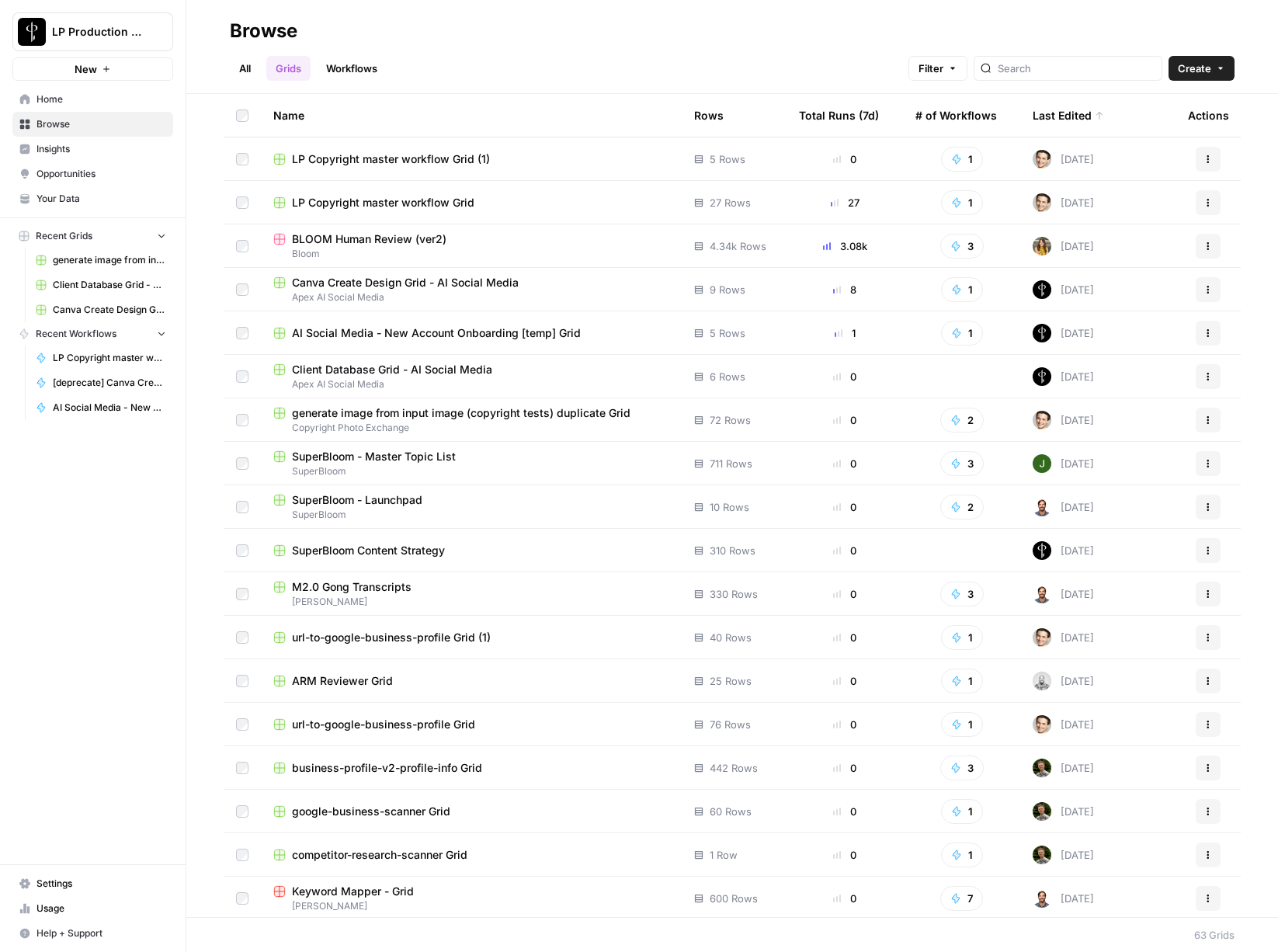
click at [432, 203] on span "LP Copyright master workflow Grid" at bounding box center [383, 202] width 183 height 16
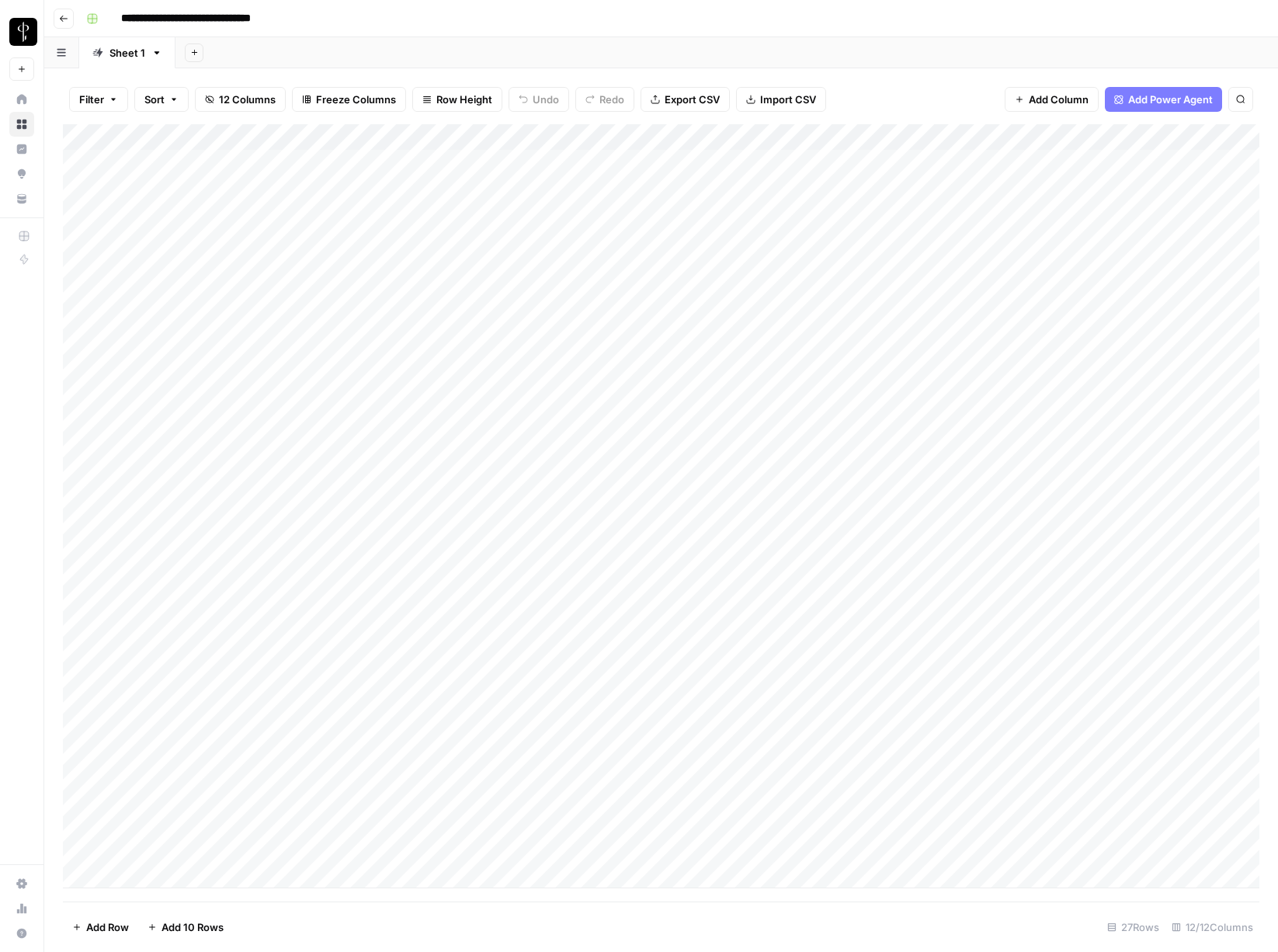
click at [61, 15] on icon "button" at bounding box center [64, 19] width 9 height 9
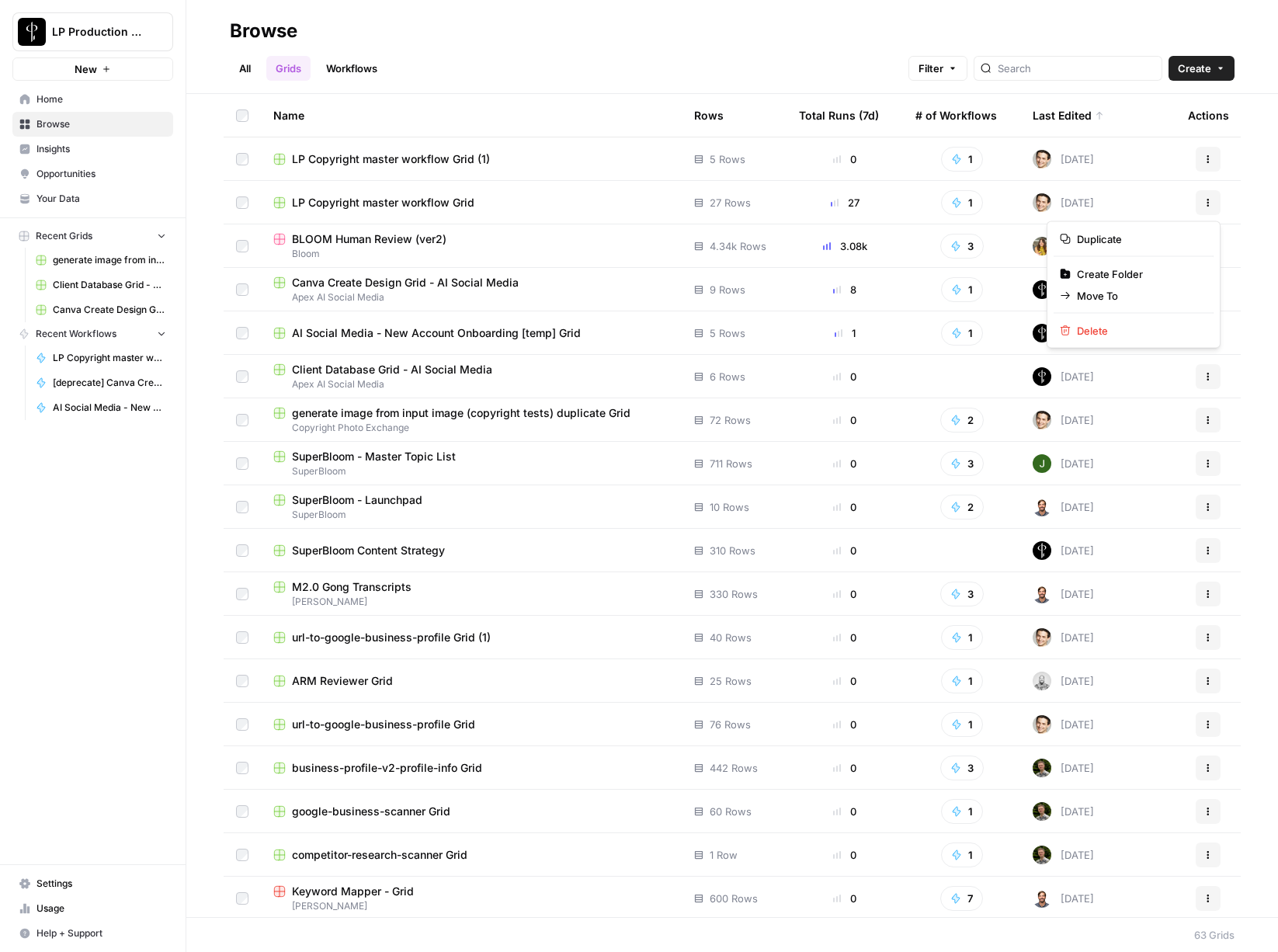
click at [1015, 199] on icon "button" at bounding box center [1209, 202] width 9 height 9
click at [1015, 291] on span "Move To" at bounding box center [1139, 296] width 125 height 16
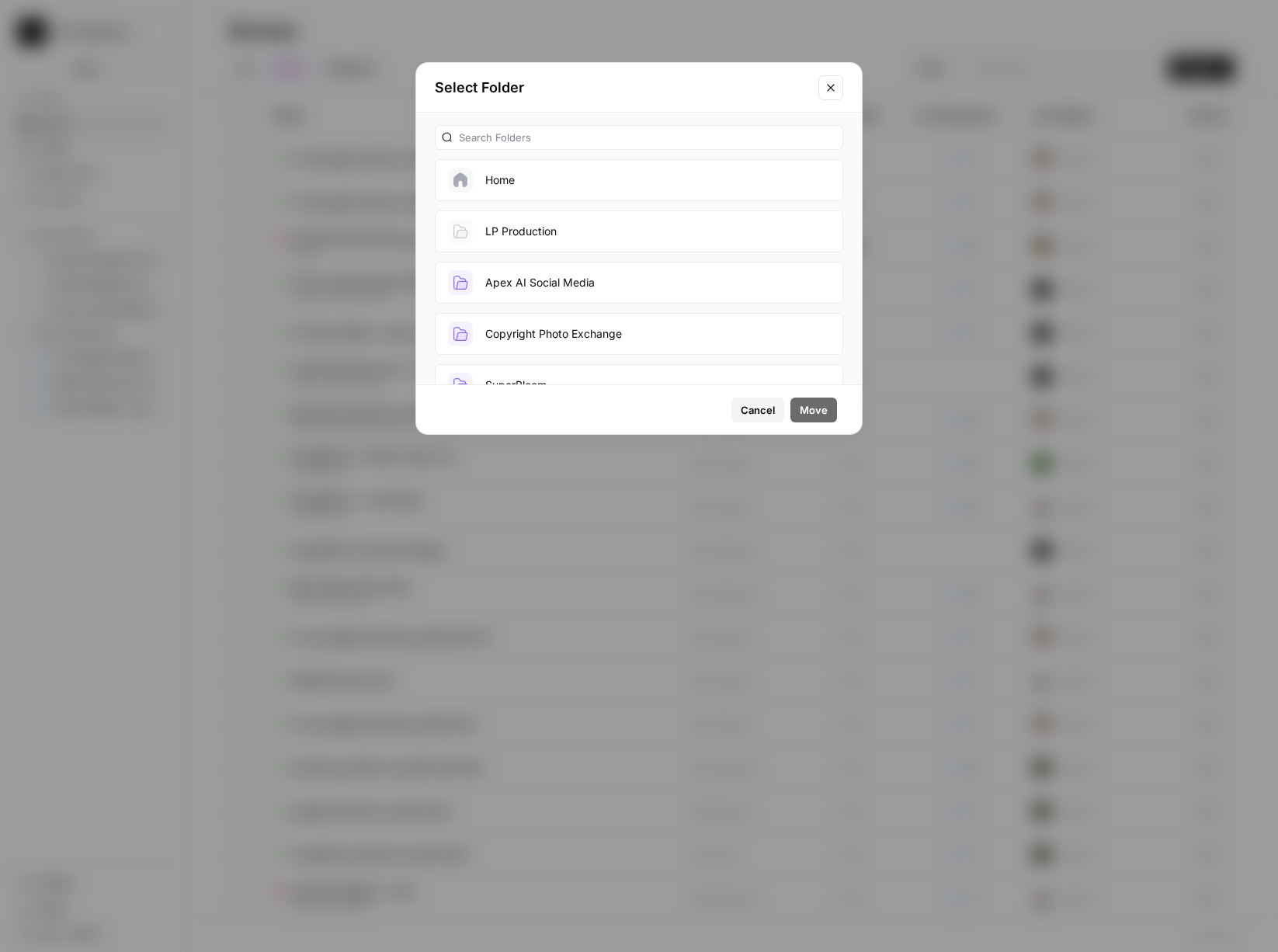
click at [520, 326] on button "Copyright Photo Exchange" at bounding box center [639, 334] width 409 height 42
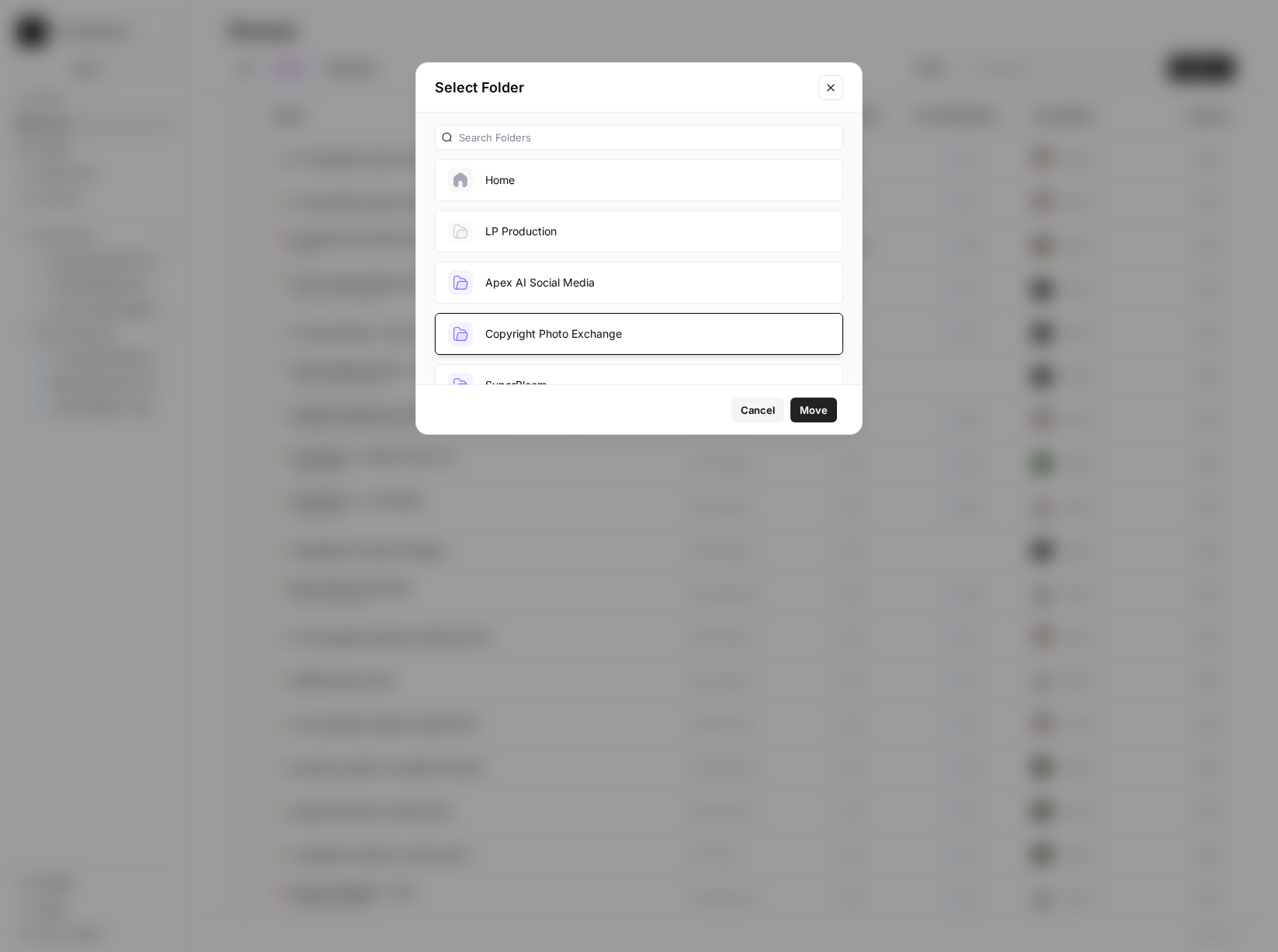
click at [807, 414] on span "Move" at bounding box center [814, 409] width 28 height 16
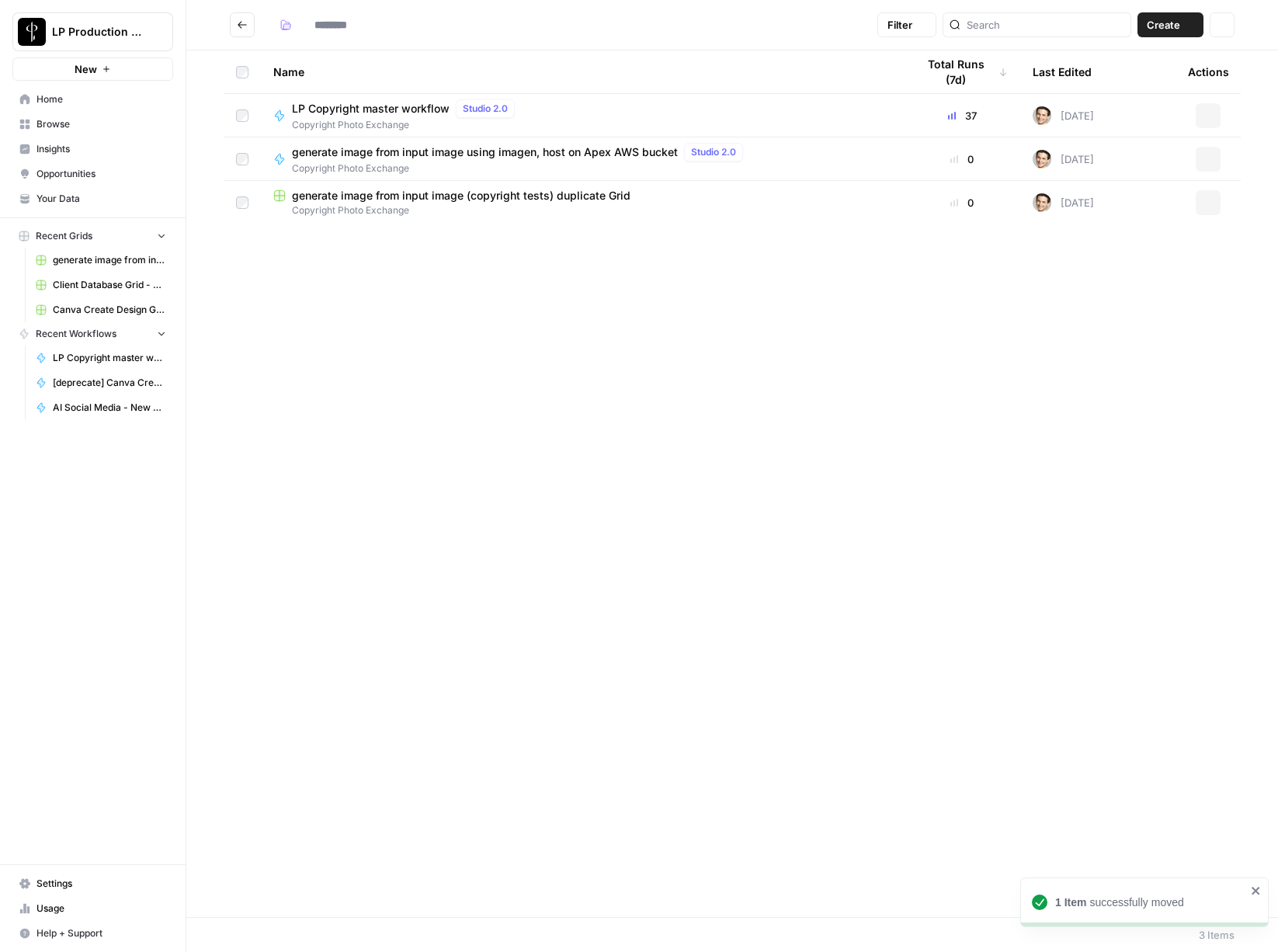
type input "**********"
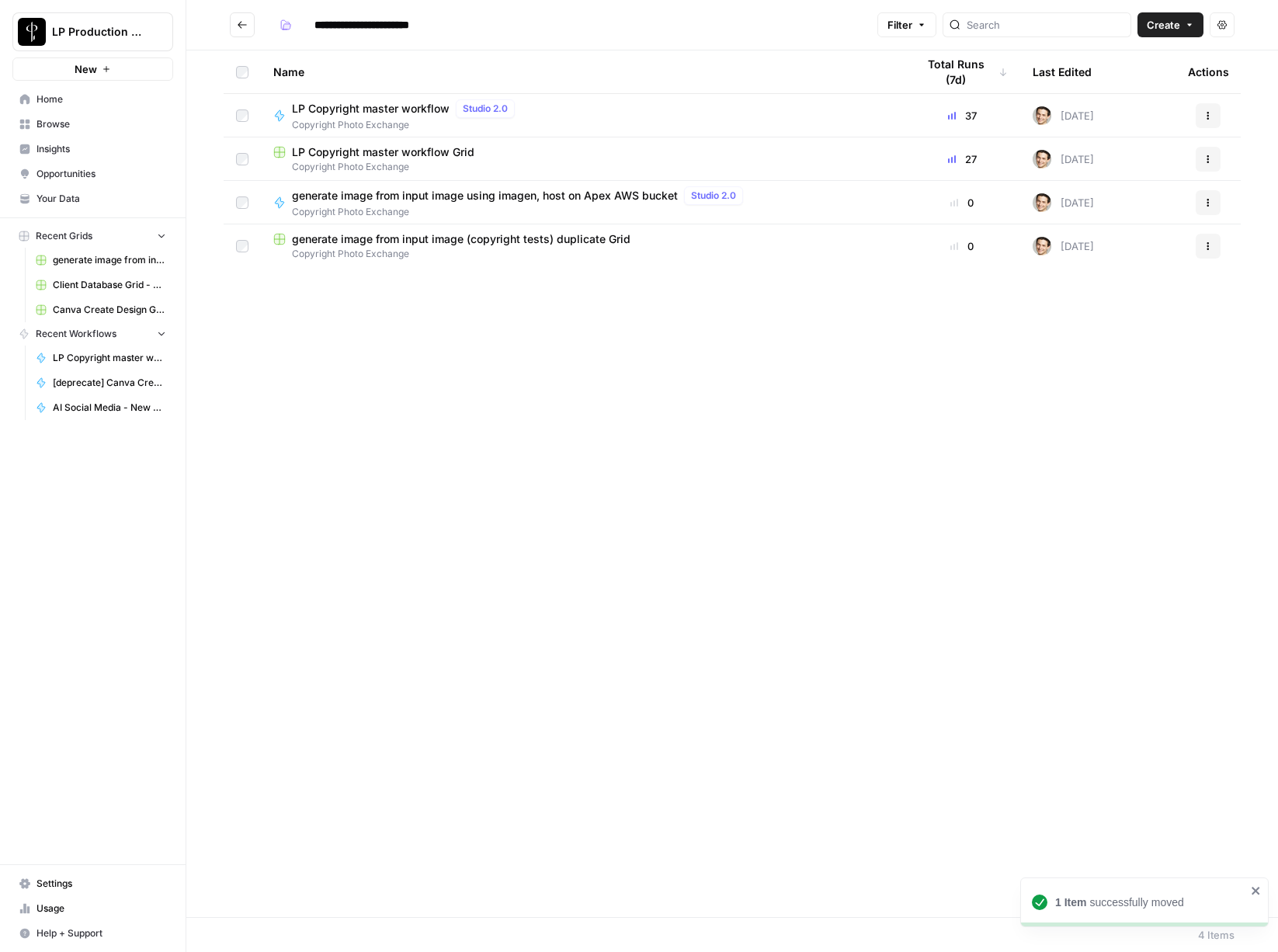
click at [338, 161] on span "Copyright Photo Exchange" at bounding box center [583, 167] width 618 height 14
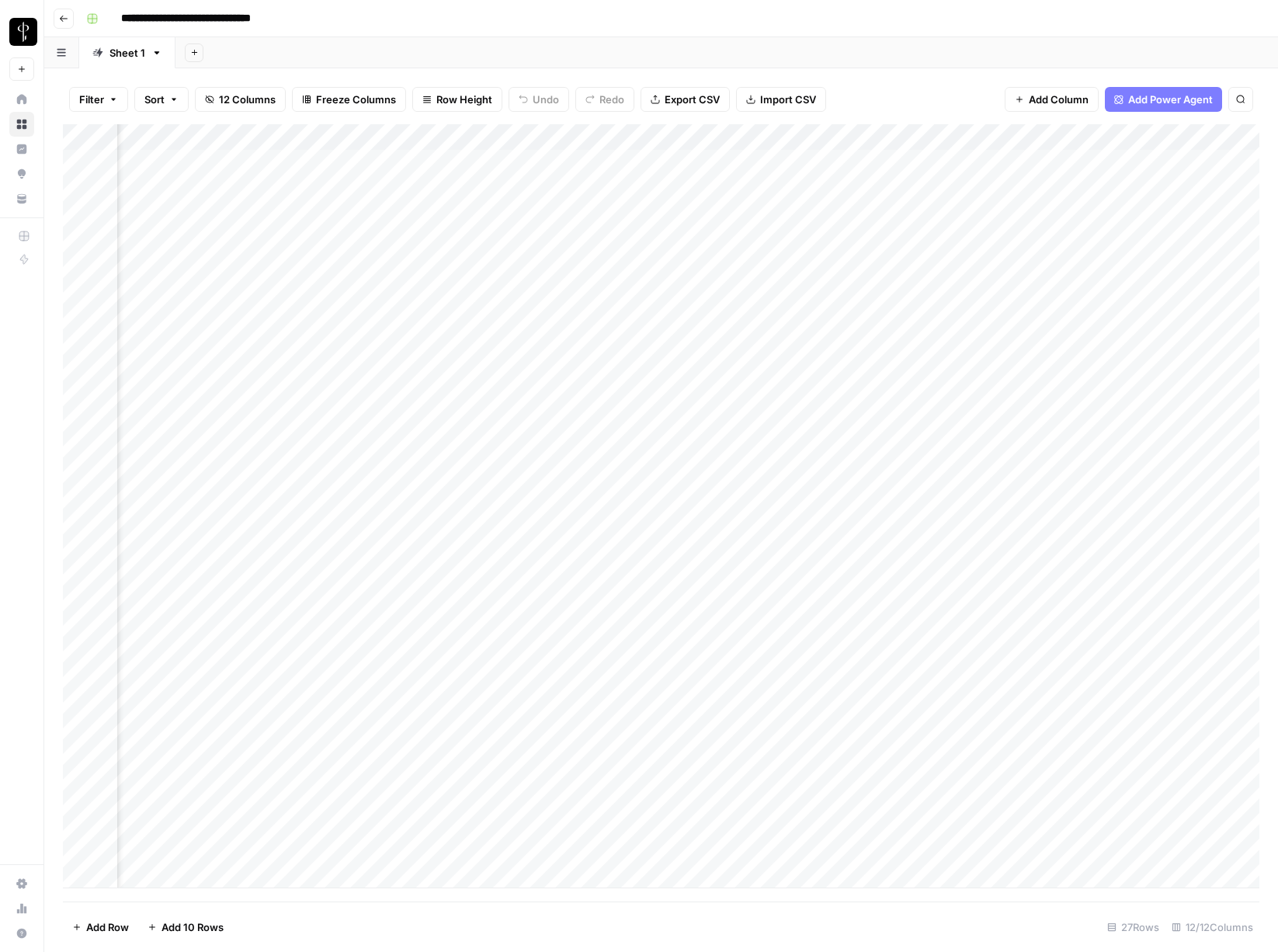
scroll to position [0, 941]
click at [780, 796] on div "Add Column" at bounding box center [661, 507] width 1196 height 765
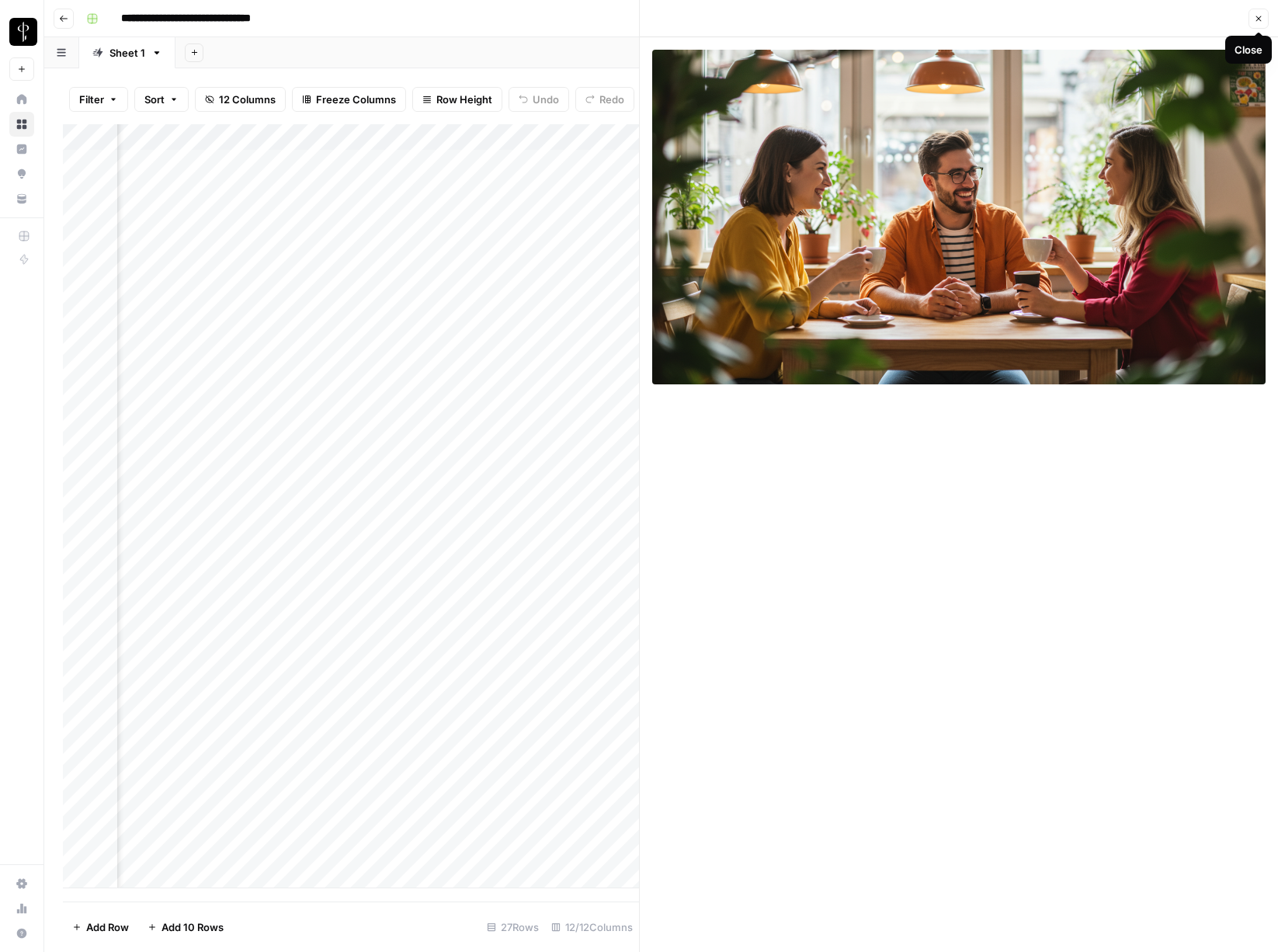
click at [1015, 21] on icon "button" at bounding box center [1259, 19] width 9 height 9
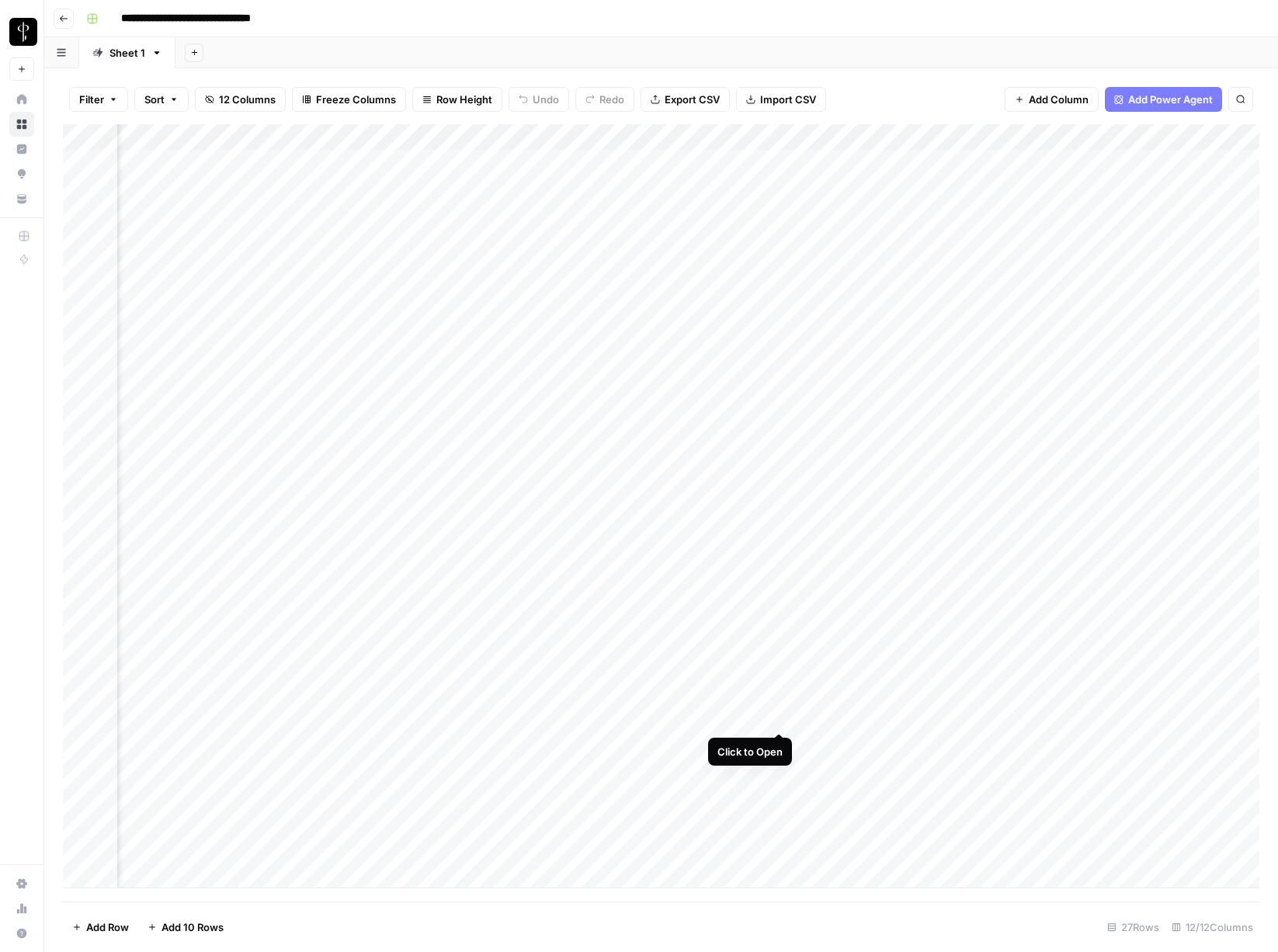
click at [782, 715] on div "Add Column" at bounding box center [661, 507] width 1196 height 765
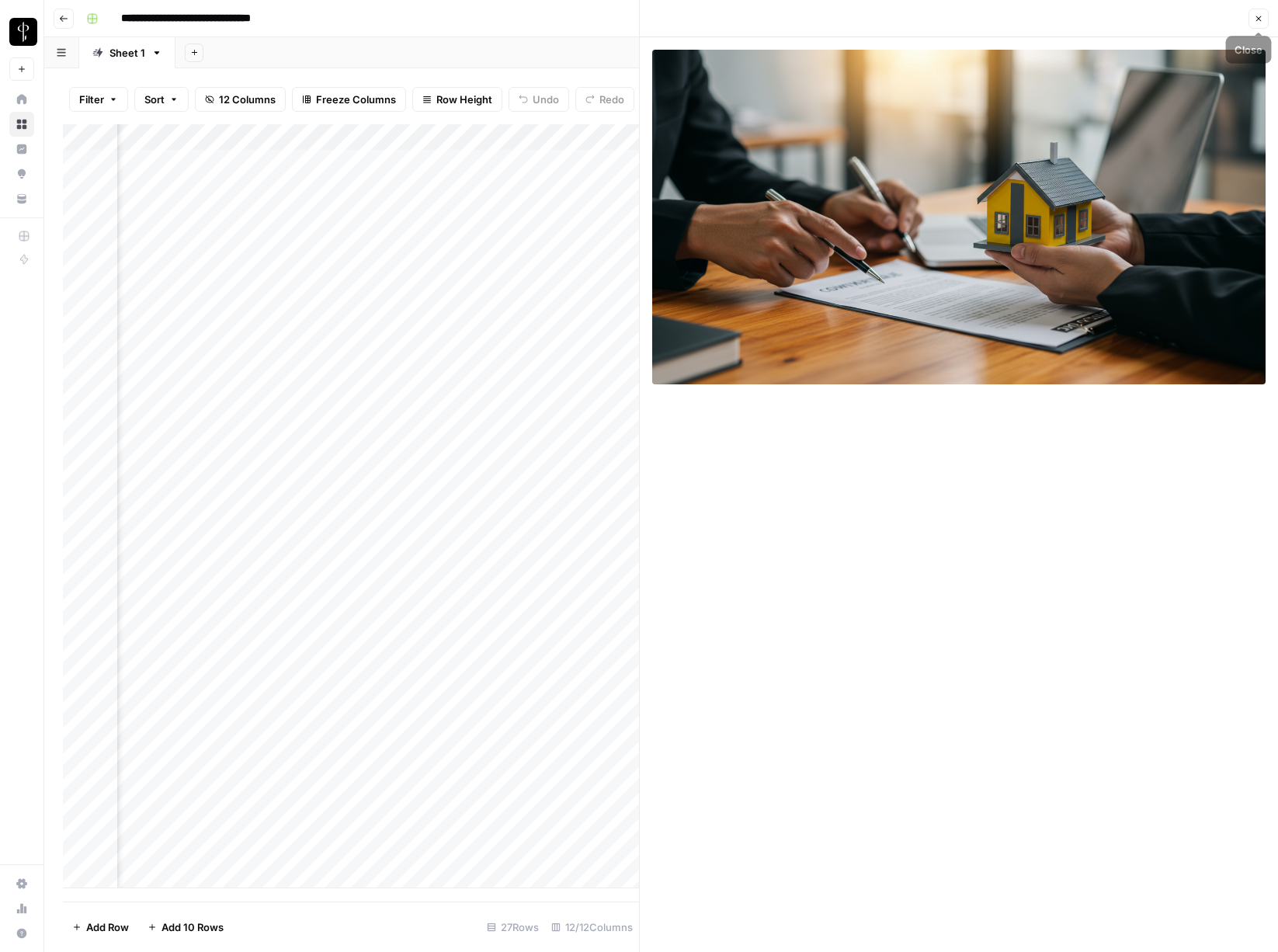
click at [1015, 21] on icon "button" at bounding box center [1259, 19] width 9 height 9
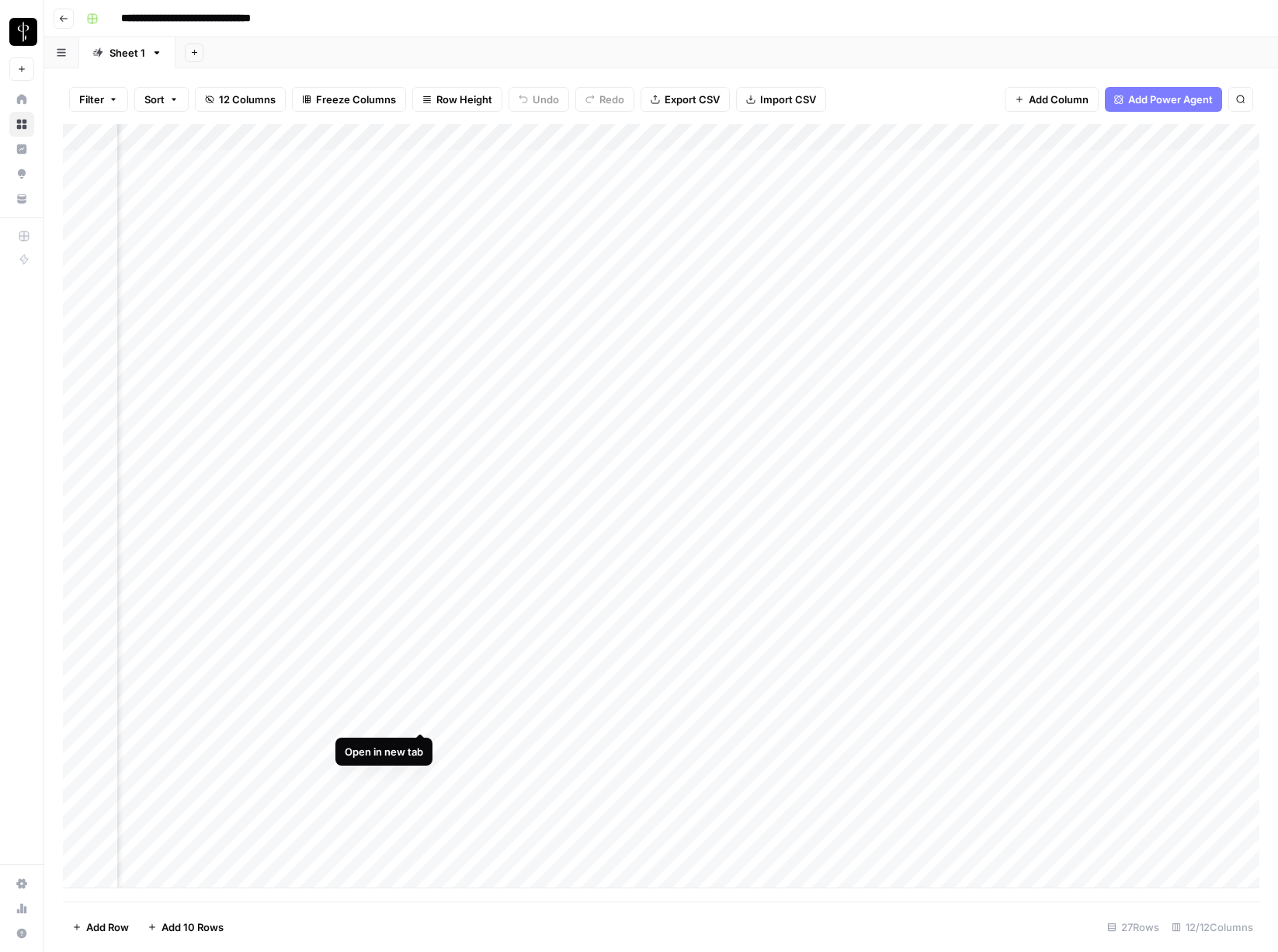
click at [421, 717] on div "Add Column" at bounding box center [661, 507] width 1196 height 765
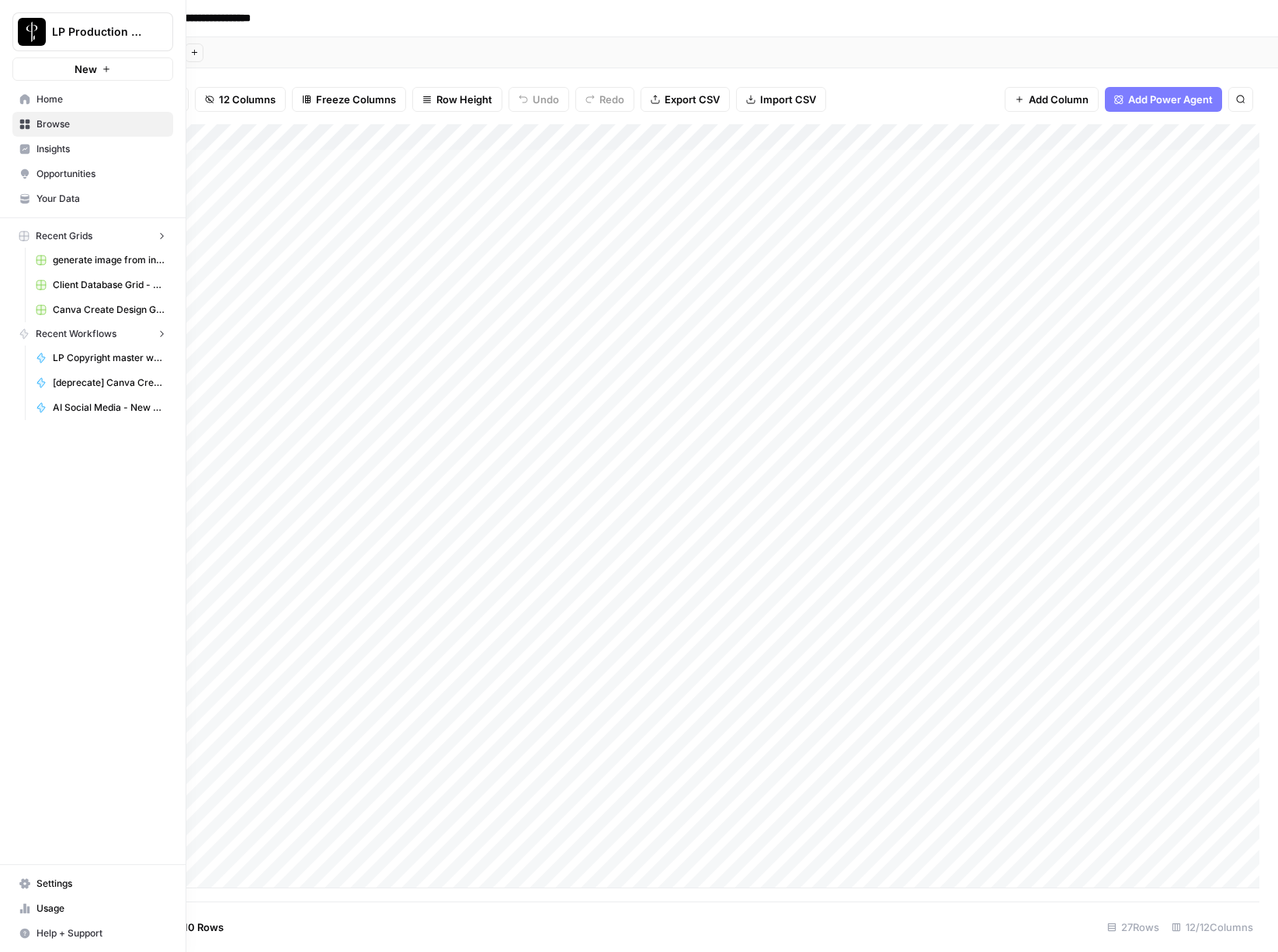
scroll to position [0, 1086]
click at [38, 887] on span "Settings" at bounding box center [101, 884] width 129 height 14
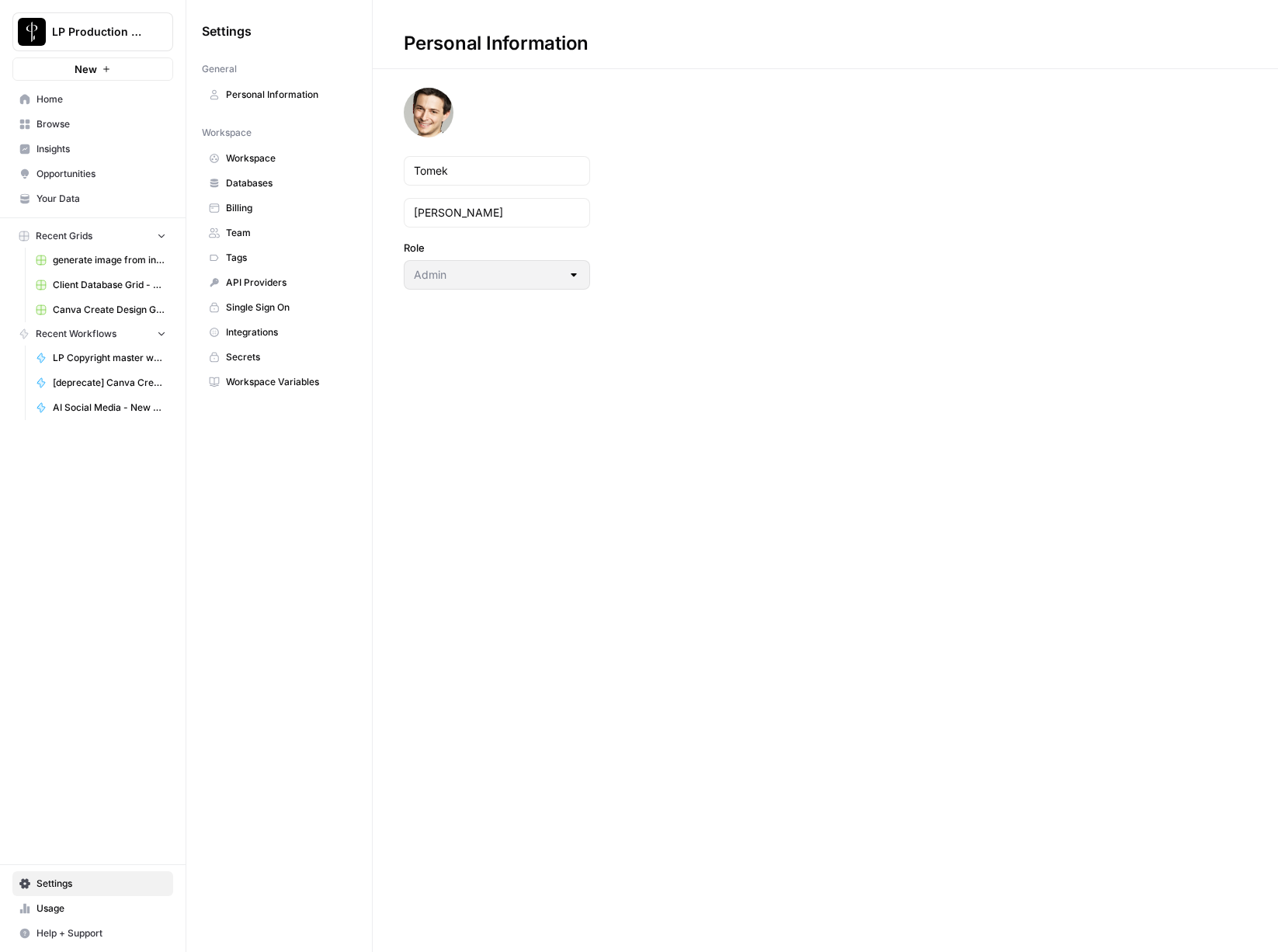
click at [237, 226] on span "Team" at bounding box center [288, 232] width 124 height 14
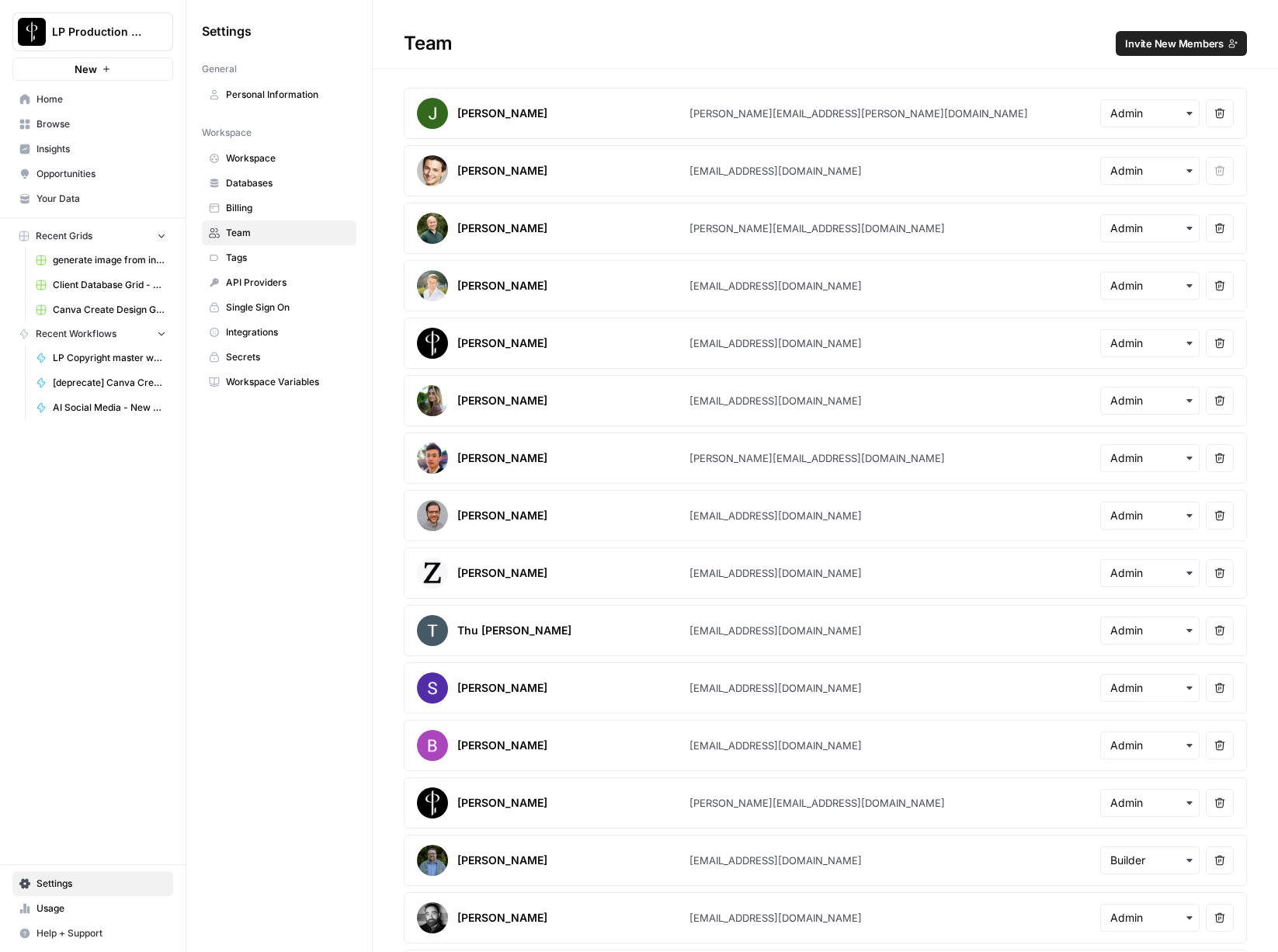
click at [1015, 38] on span "Invite New Members" at bounding box center [1174, 43] width 98 height 16
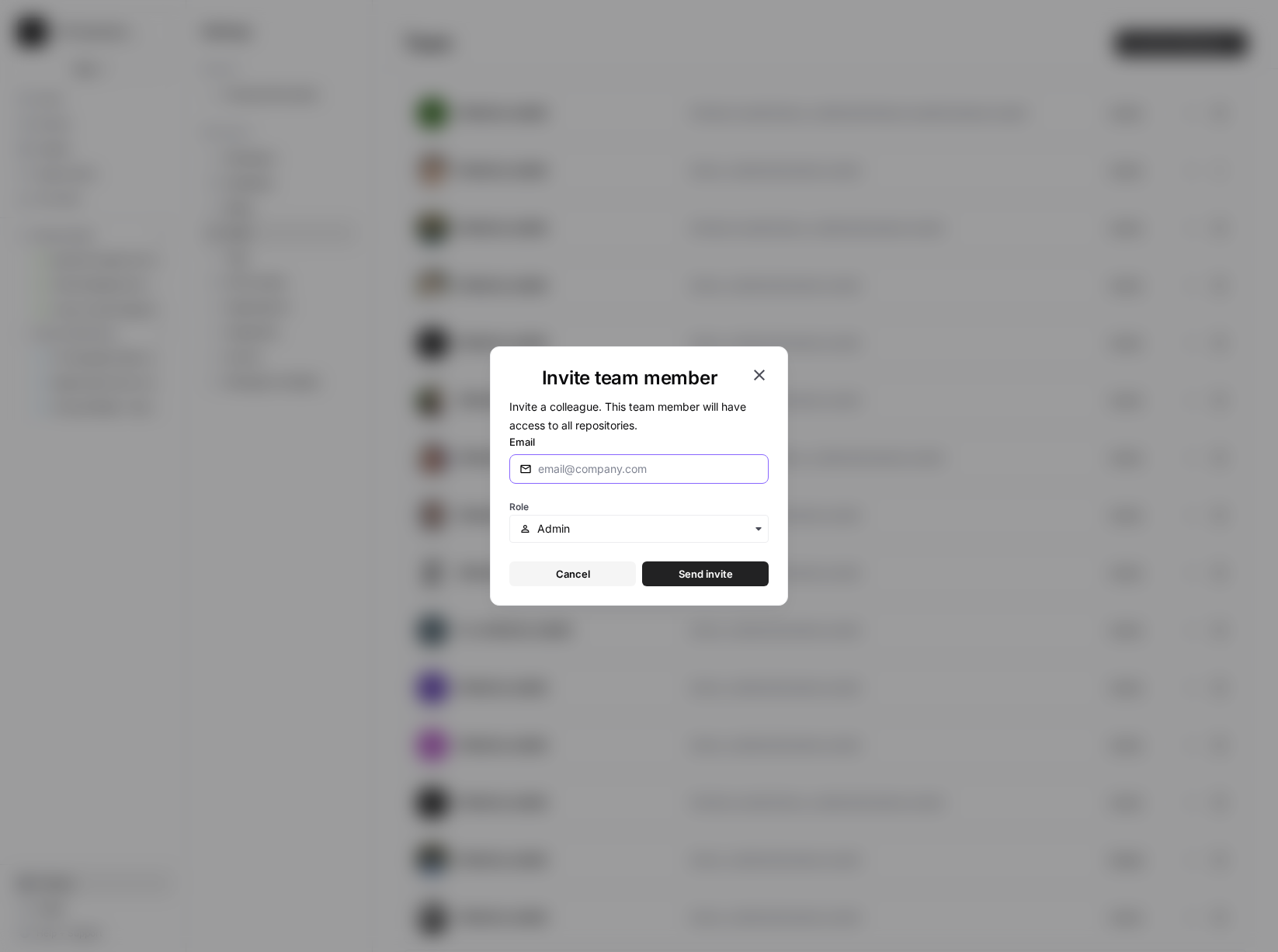
click at [654, 471] on input "Email" at bounding box center [647, 469] width 220 height 16
type input "jan.glebocki@apexfractional.com"
click at [646, 528] on input "text" at bounding box center [648, 528] width 221 height 16
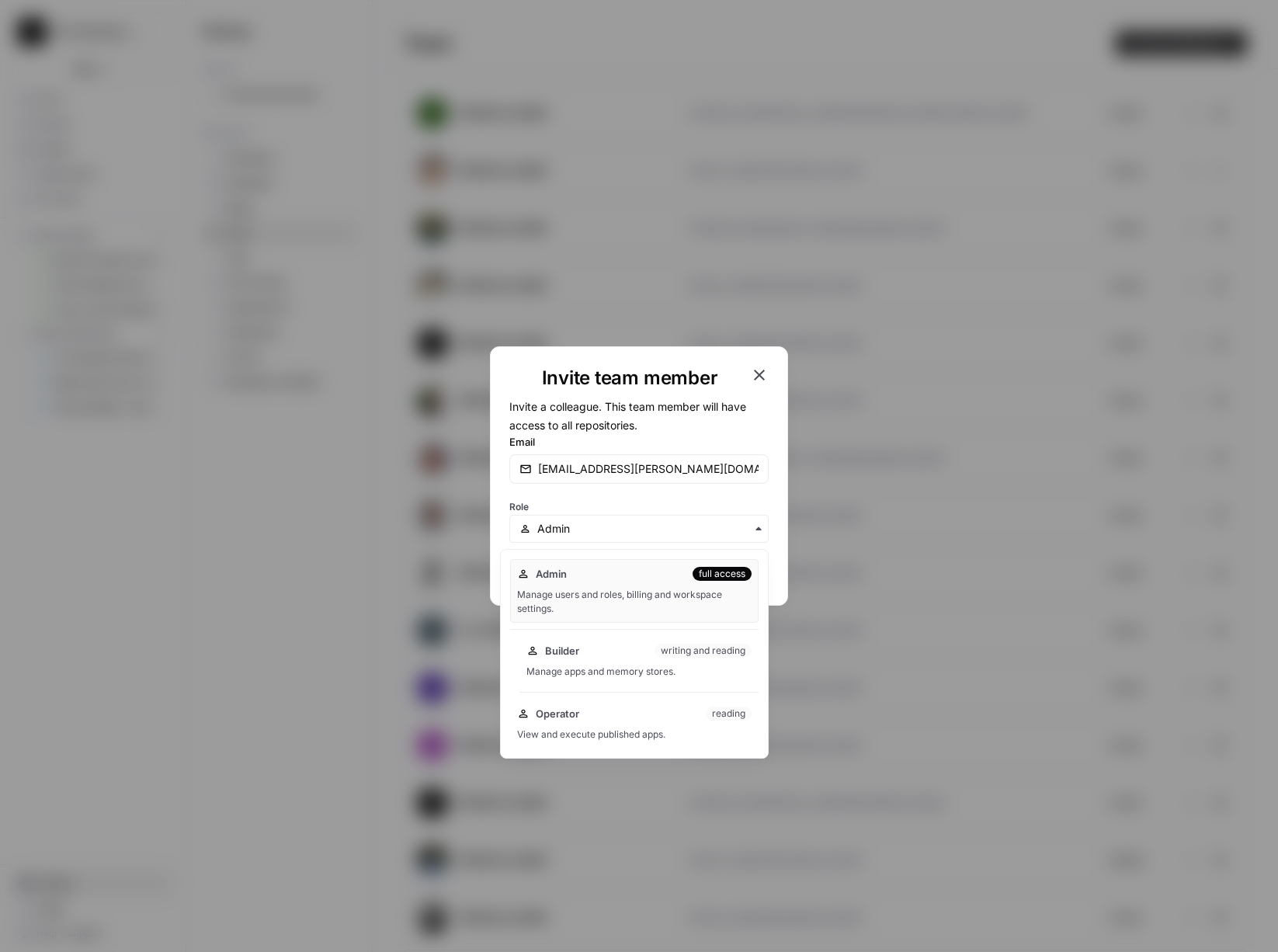
click at [625, 671] on div "Manage apps and memory stores." at bounding box center [639, 672] width 225 height 14
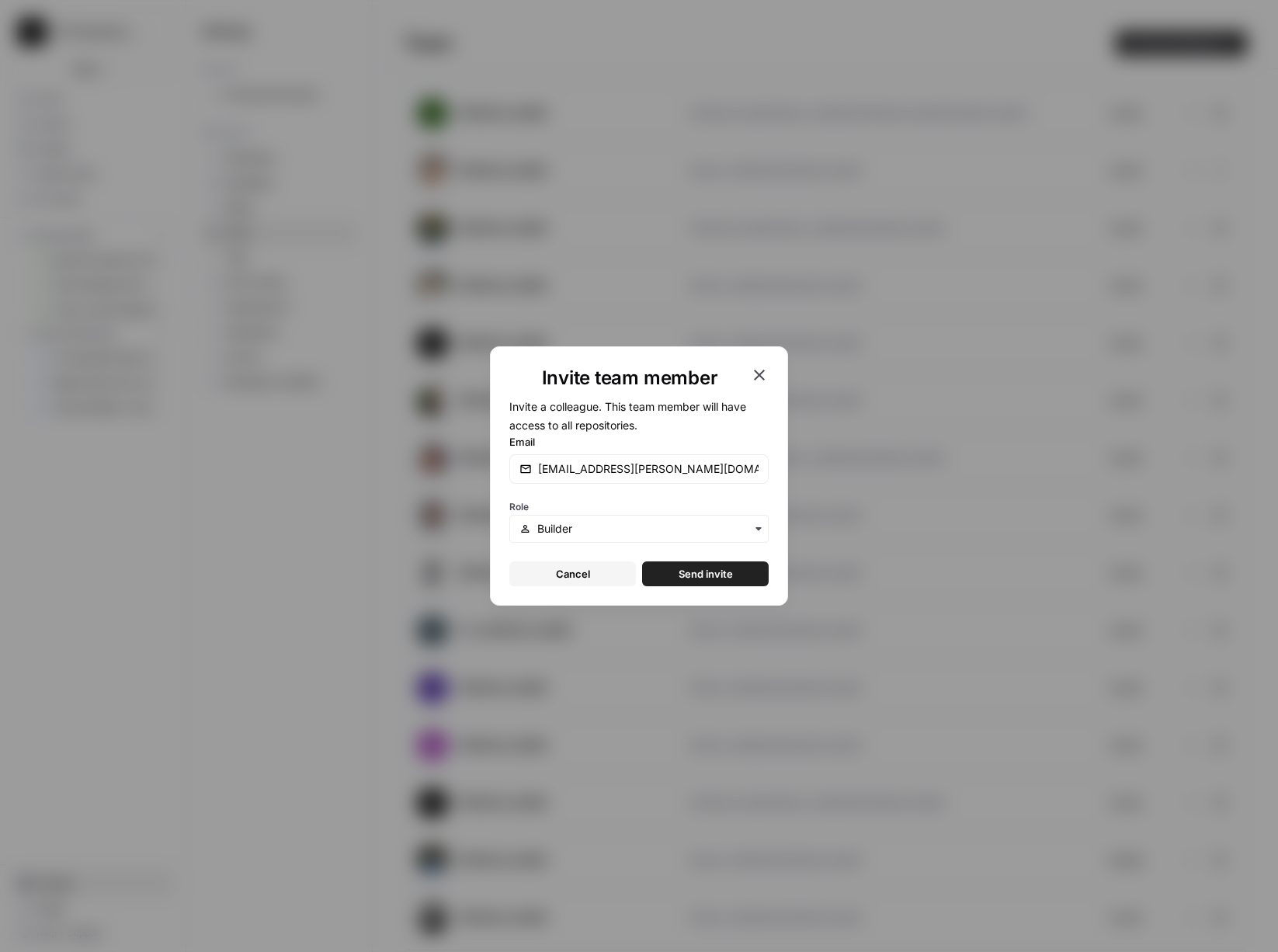
click at [702, 579] on span "Send invite" at bounding box center [706, 573] width 54 height 16
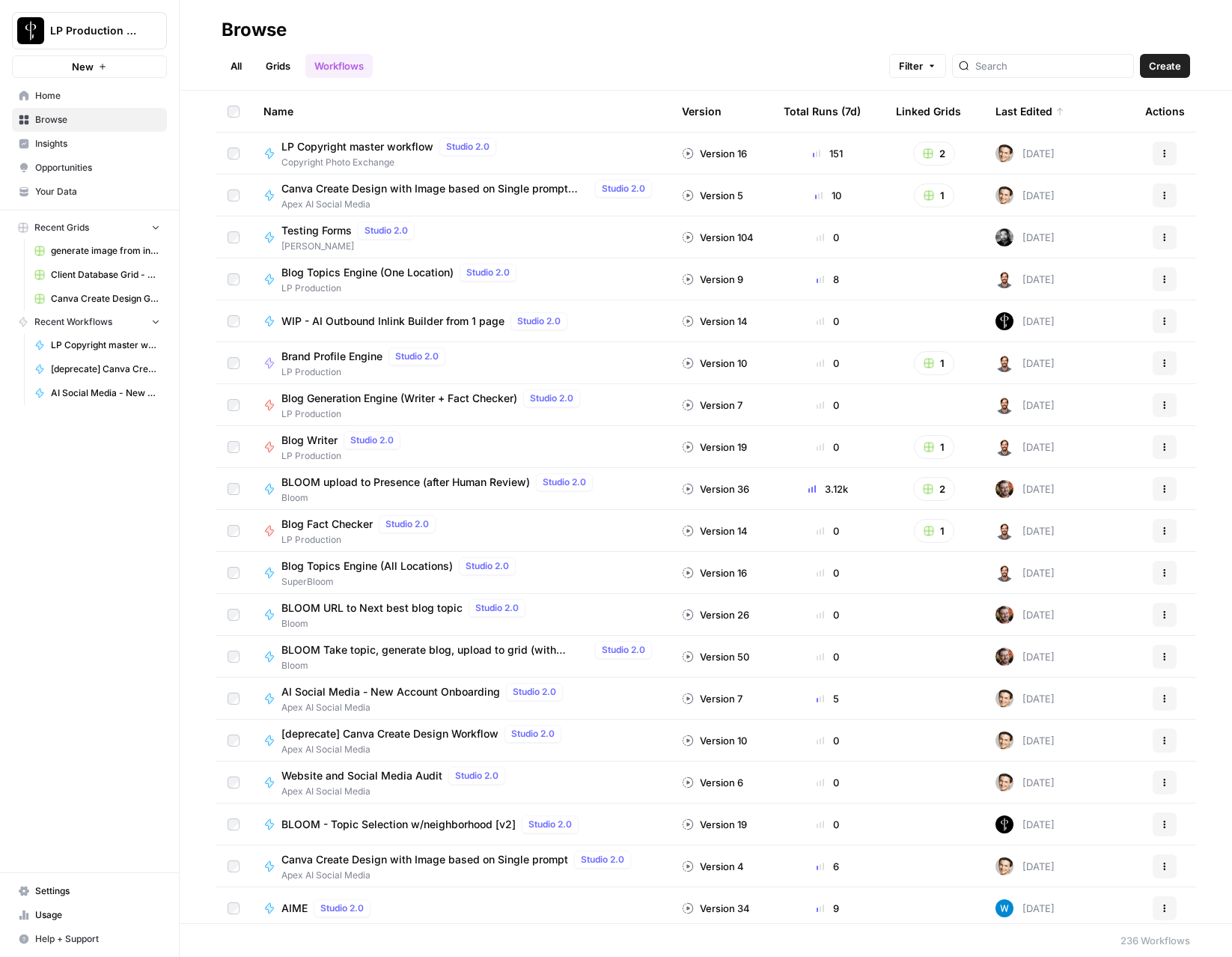
click at [59, 127] on link "Browse" at bounding box center [89, 119] width 155 height 24
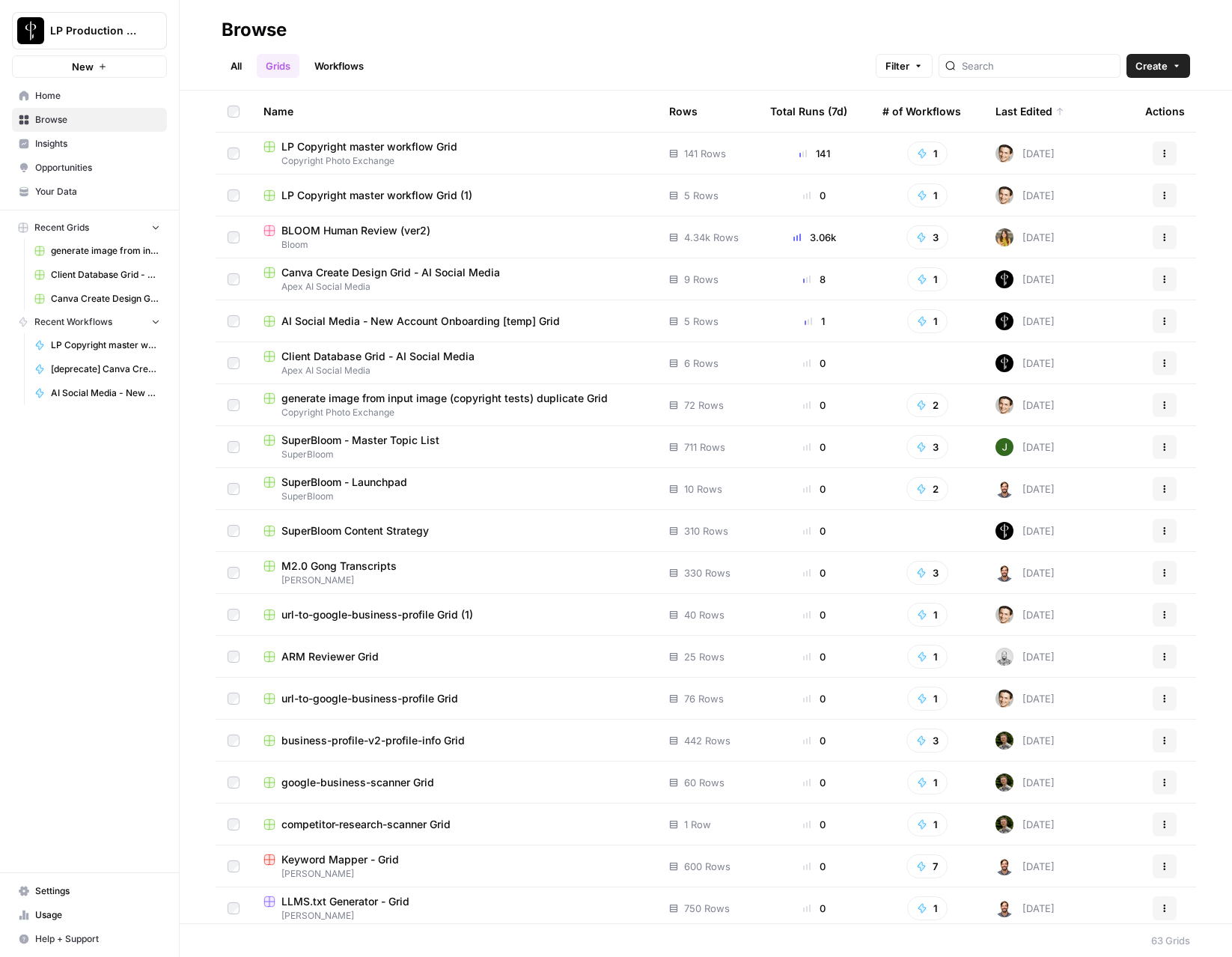
click at [48, 114] on span "Browse" at bounding box center [98, 119] width 125 height 14
click at [252, 64] on ul "All Grids Workflows" at bounding box center [296, 66] width 151 height 24
click at [241, 64] on link "All" at bounding box center [236, 66] width 29 height 24
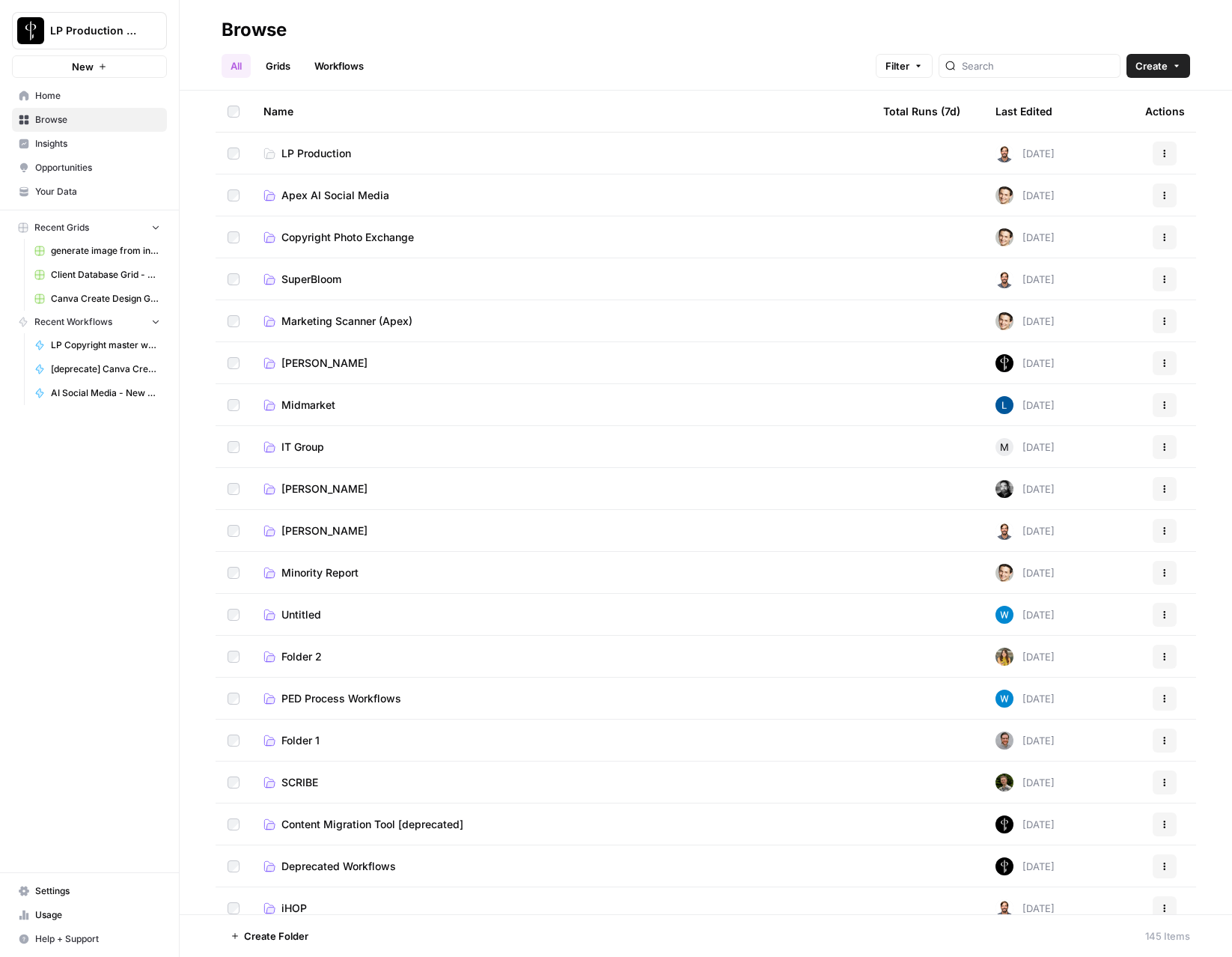
click at [311, 195] on span "Apex AI Social Media" at bounding box center [335, 195] width 107 height 15
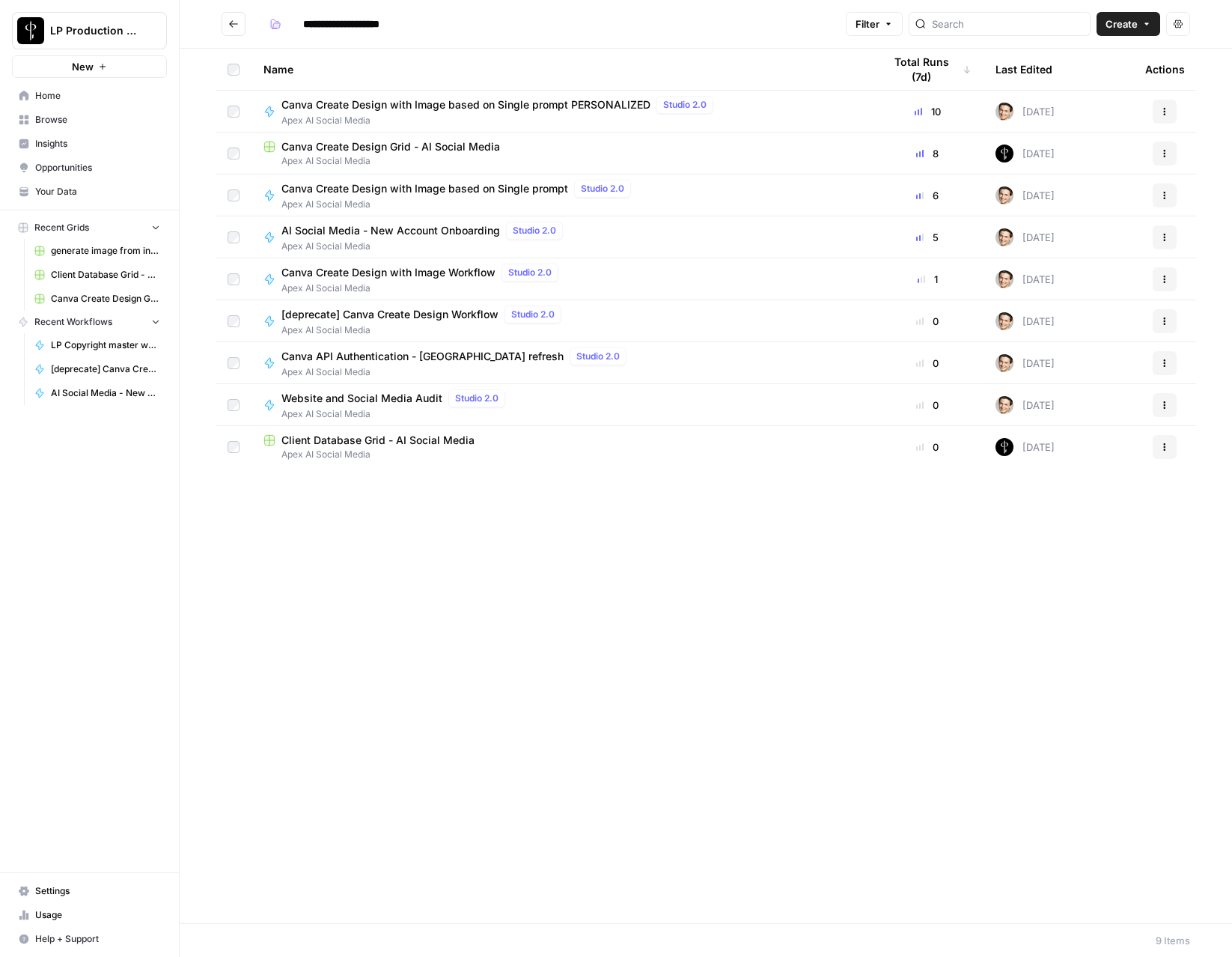
click at [349, 111] on span "Canva Create Design with Image based on Single prompt PERSONALIZED" at bounding box center [466, 105] width 369 height 15
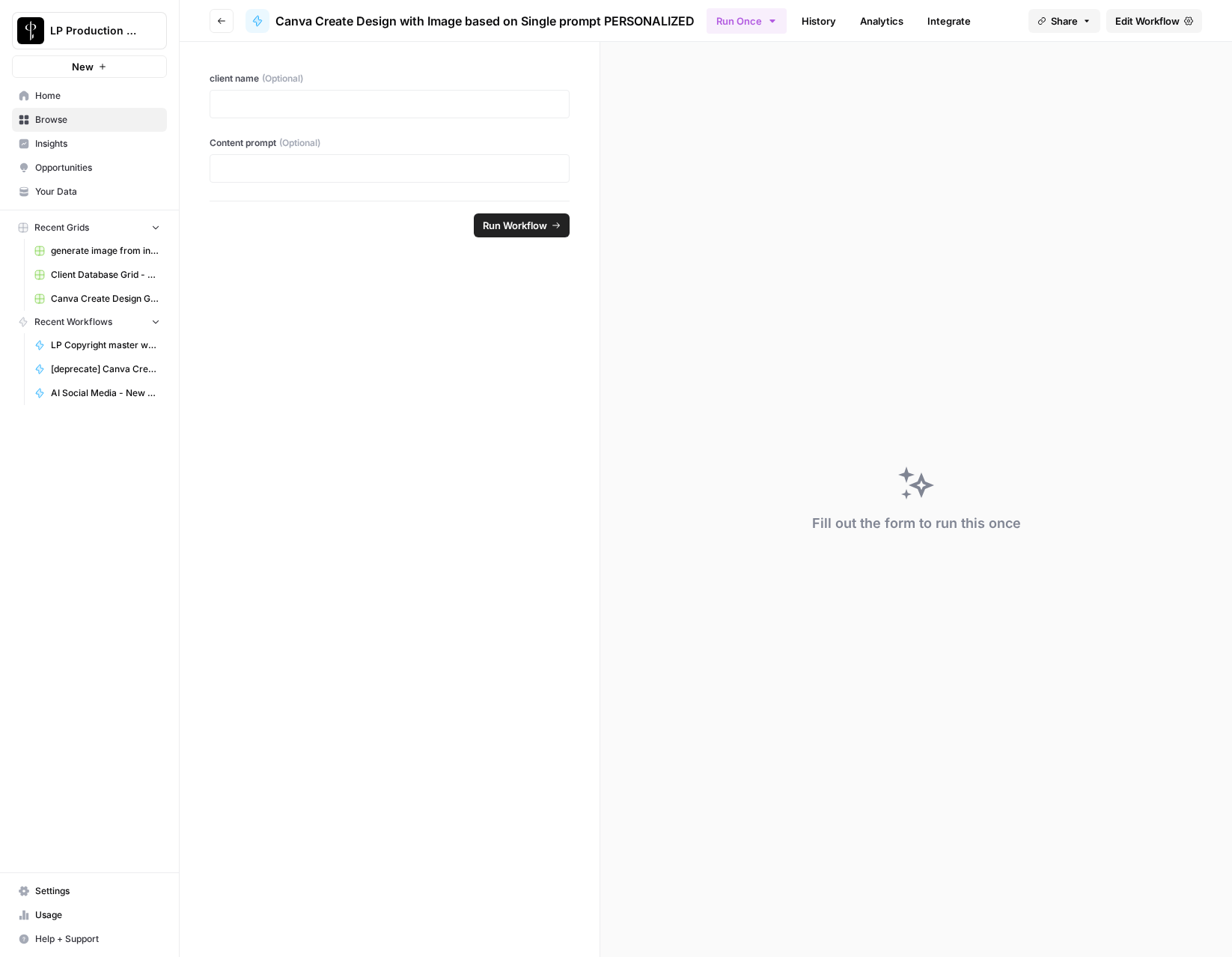
click at [1162, 21] on span "Edit Workflow" at bounding box center [1147, 21] width 64 height 15
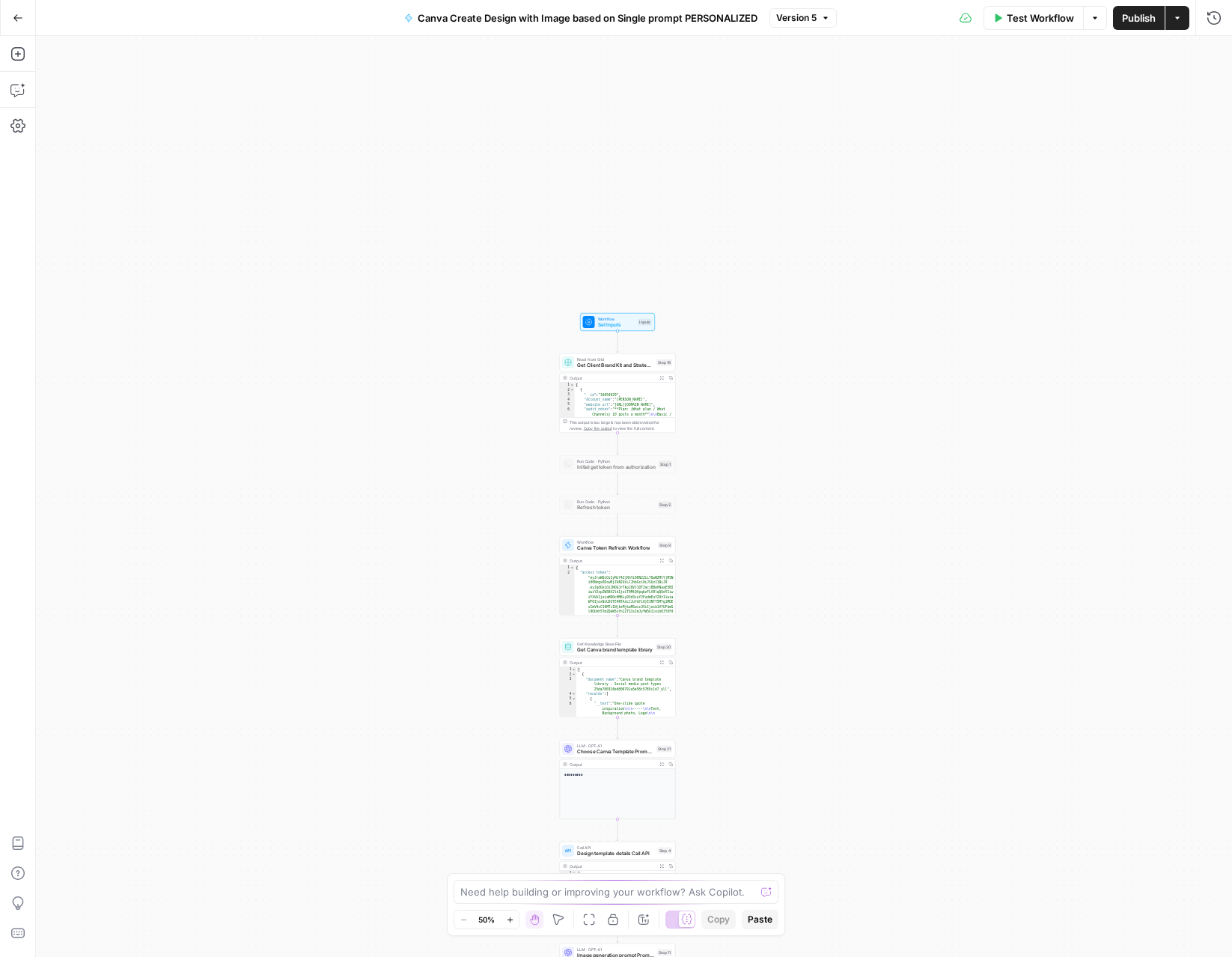
drag, startPoint x: 520, startPoint y: 105, endPoint x: 508, endPoint y: 661, distance: 556.1
click at [508, 661] on div "Workflow Set Inputs Inputs Read from Grid Get Client Brand Kit and Strategy - R…" at bounding box center [634, 497] width 1197 height 922
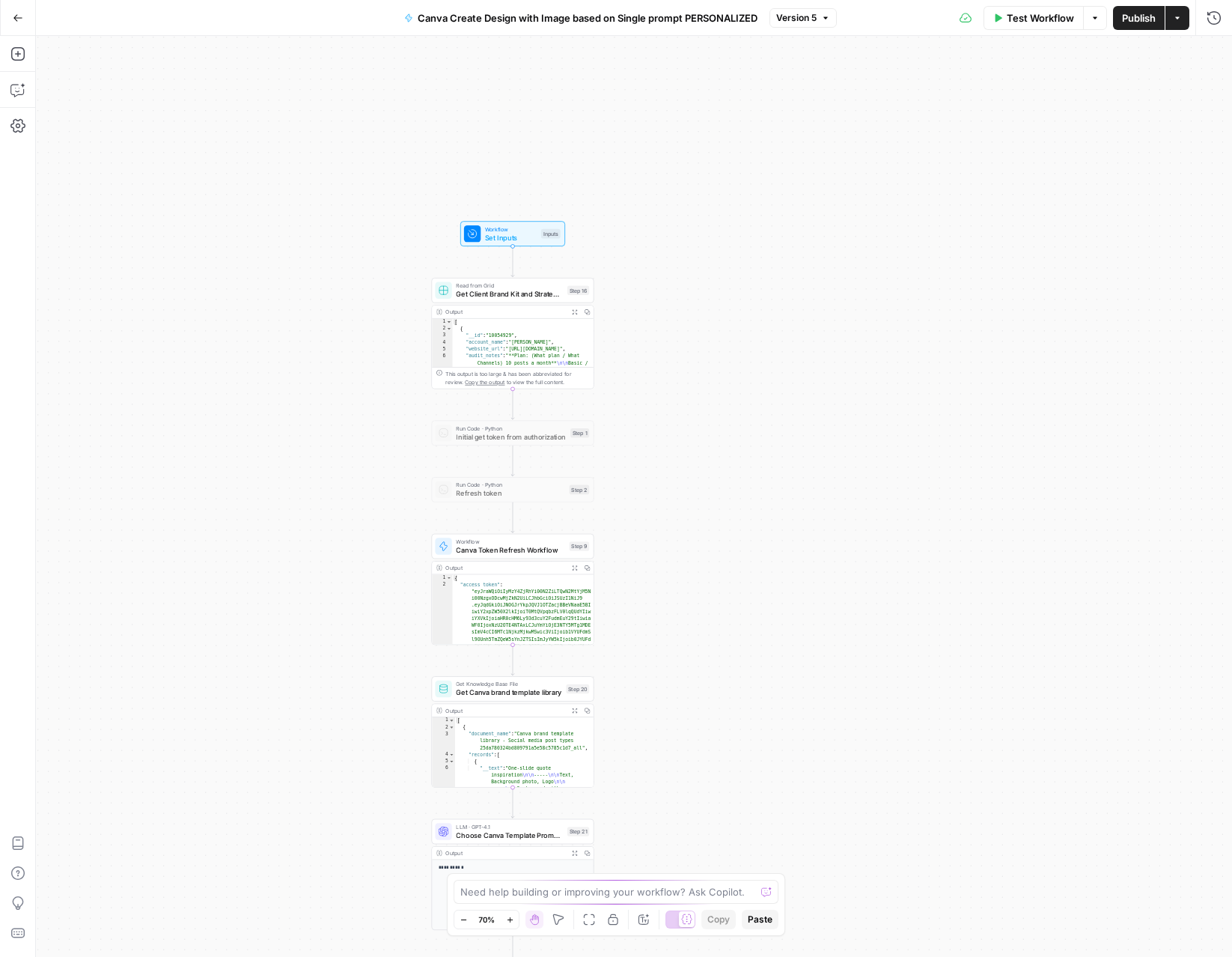
drag, startPoint x: 907, startPoint y: 248, endPoint x: 798, endPoint y: 283, distance: 114.5
click at [798, 283] on div "Workflow Set Inputs Inputs Read from Grid Get Client Brand Kit and Strategy - R…" at bounding box center [634, 497] width 1197 height 922
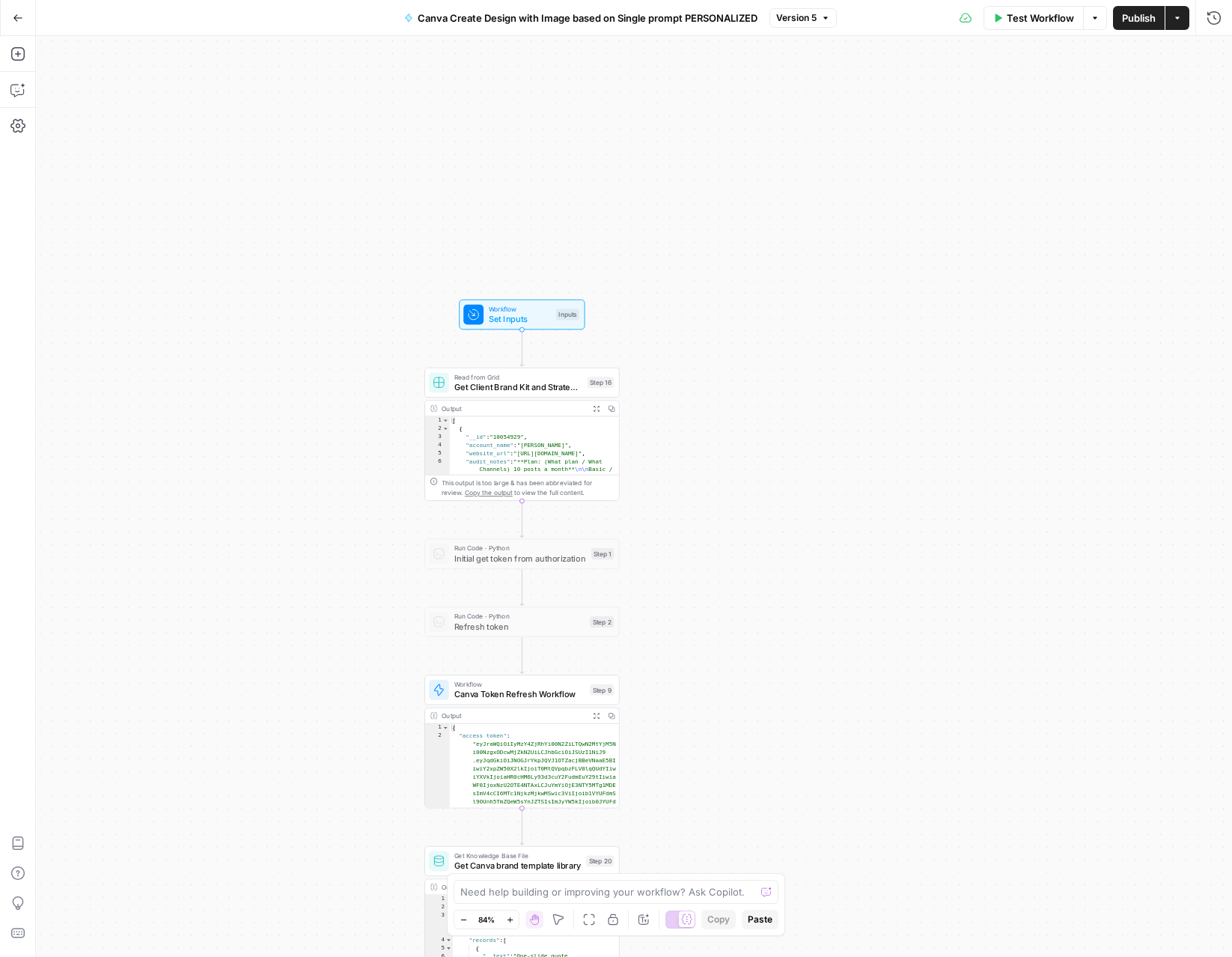
drag, startPoint x: 649, startPoint y: 301, endPoint x: 697, endPoint y: 408, distance: 117.3
click at [697, 408] on div "Workflow Set Inputs Inputs Read from Grid Get Client Brand Kit and Strategy - R…" at bounding box center [634, 497] width 1197 height 922
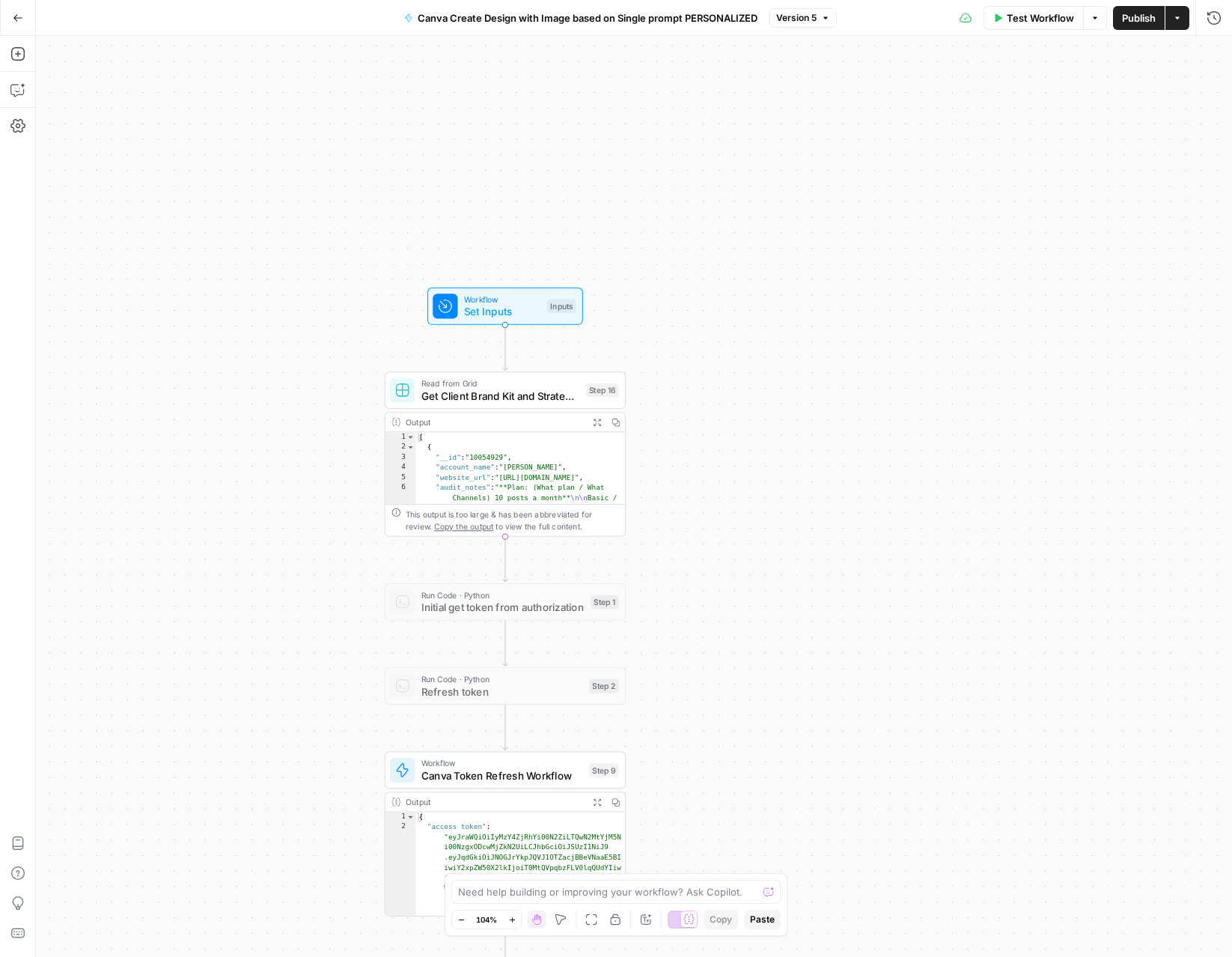
click at [595, 419] on icon "button" at bounding box center [596, 421] width 6 height 6
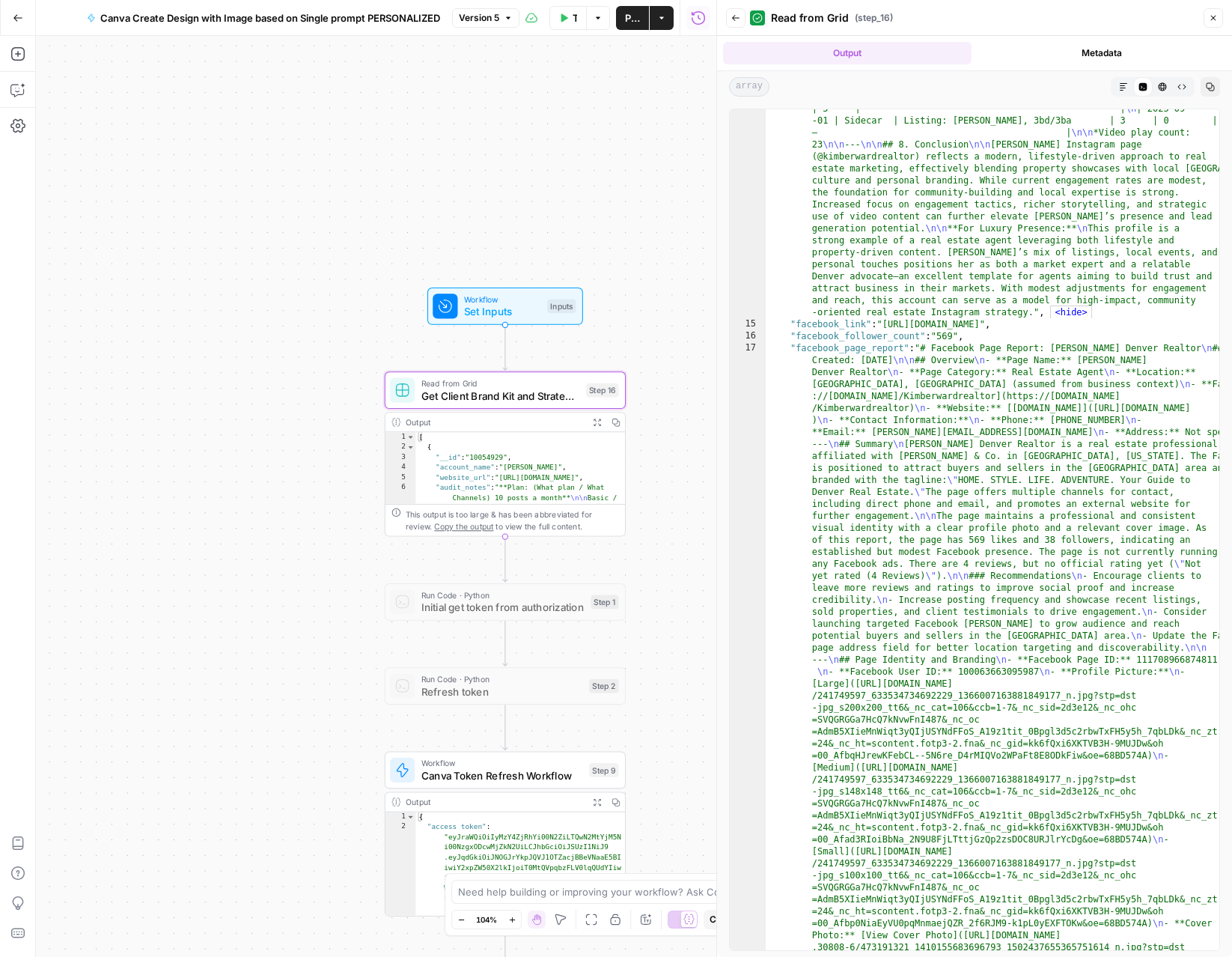
scroll to position [3657, 0]
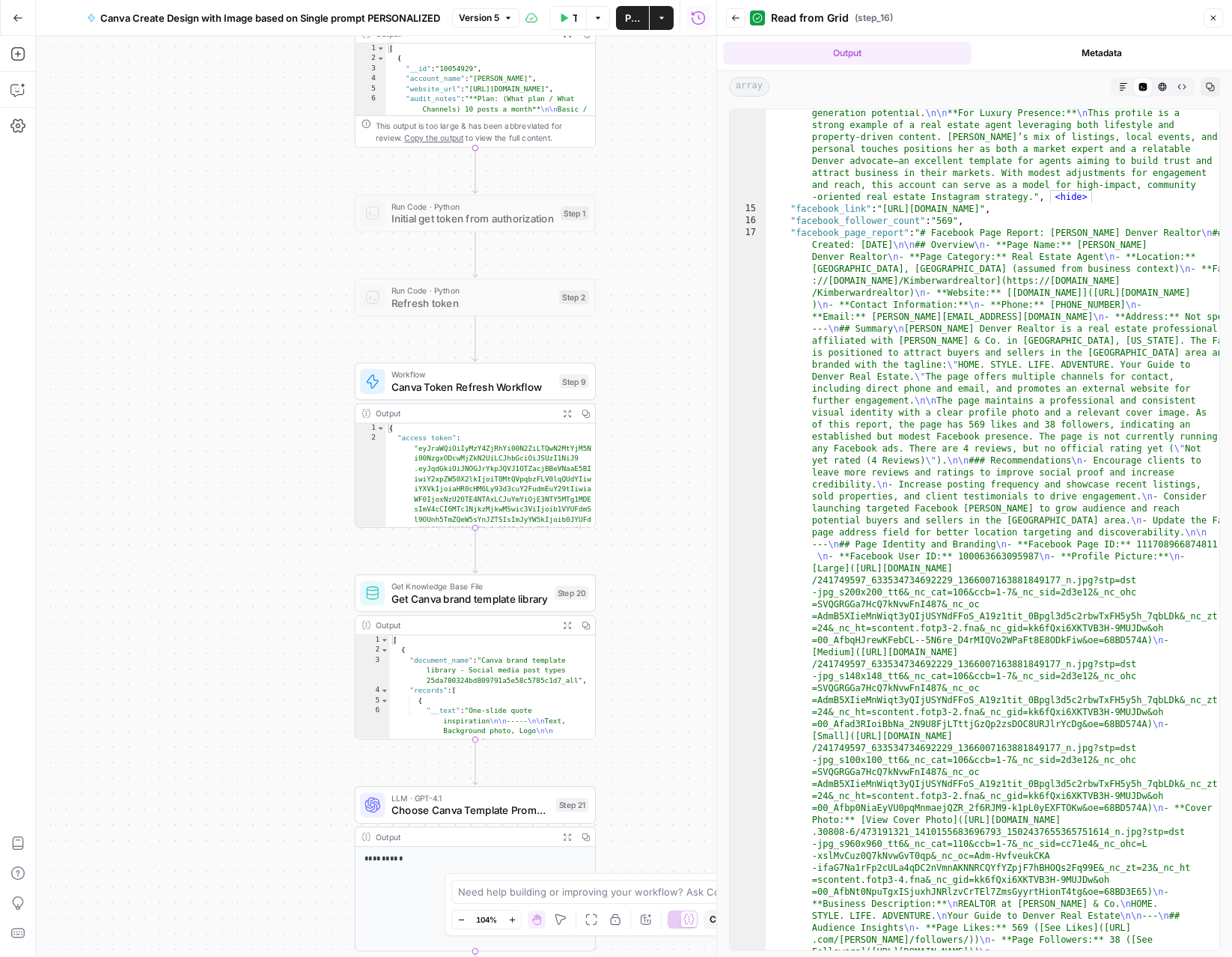
drag, startPoint x: 663, startPoint y: 526, endPoint x: 629, endPoint y: 103, distance: 424.4
click at [629, 103] on div "Workflow Set Inputs Inputs Read from Grid Get Client Brand Kit and Strategy - R…" at bounding box center [376, 497] width 680 height 922
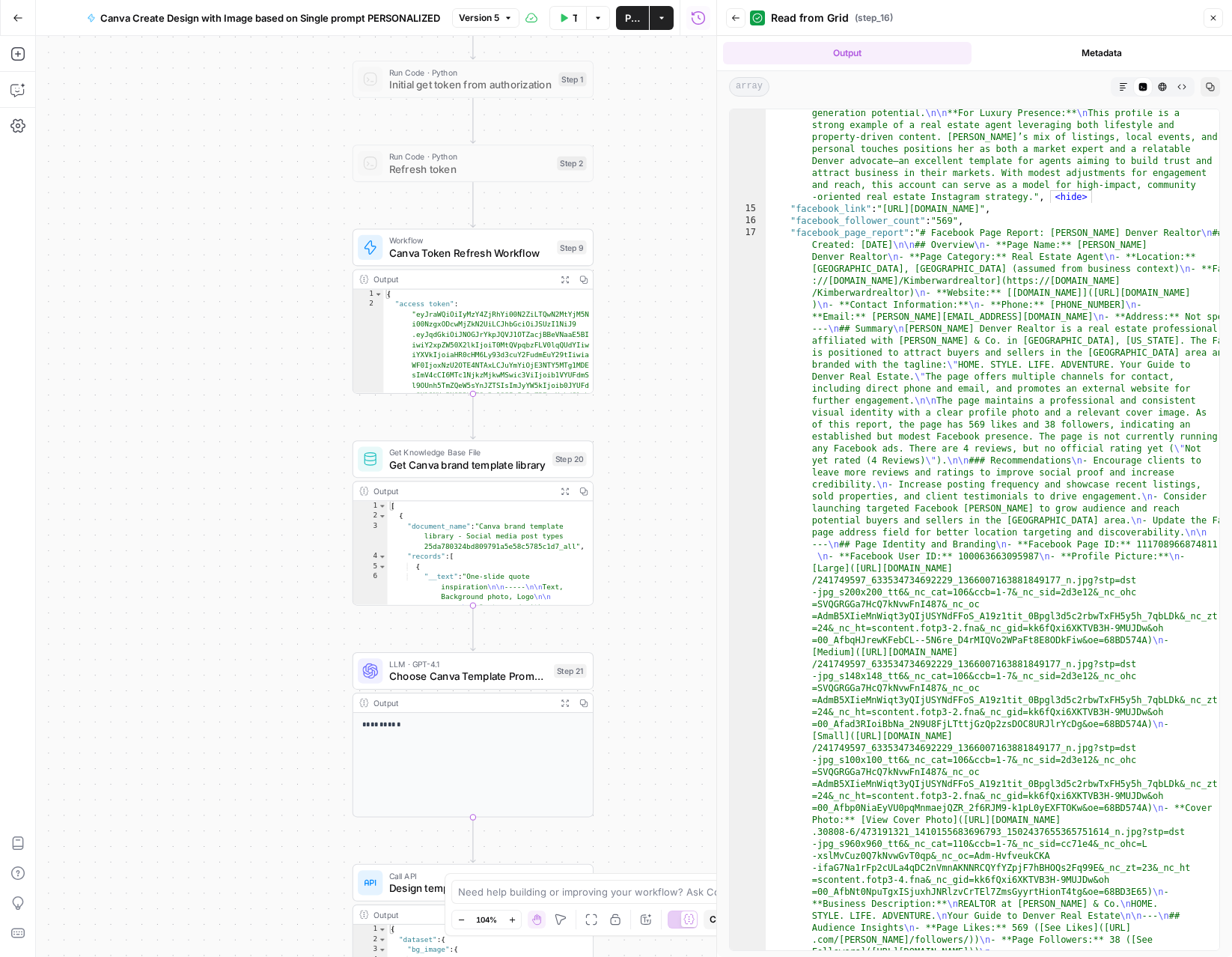
drag, startPoint x: 666, startPoint y: 453, endPoint x: 657, endPoint y: 350, distance: 103.4
click at [667, 352] on div "Workflow Set Inputs Inputs Read from Grid Get Client Brand Kit and Strategy - R…" at bounding box center [376, 497] width 680 height 922
click at [453, 246] on span "Canva Token Refresh Workflow" at bounding box center [469, 251] width 162 height 15
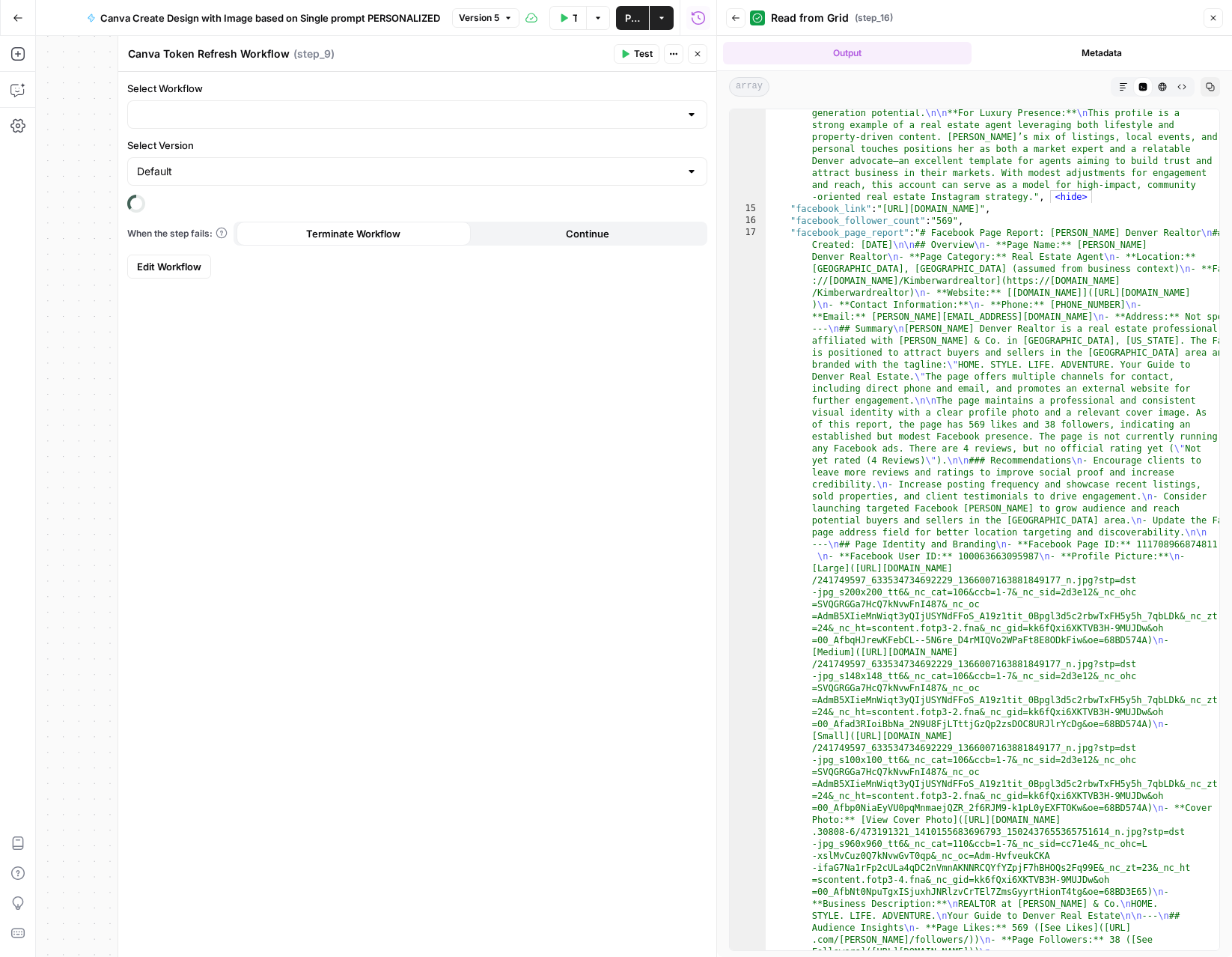
type input "Canva API Authentication - Token refresh"
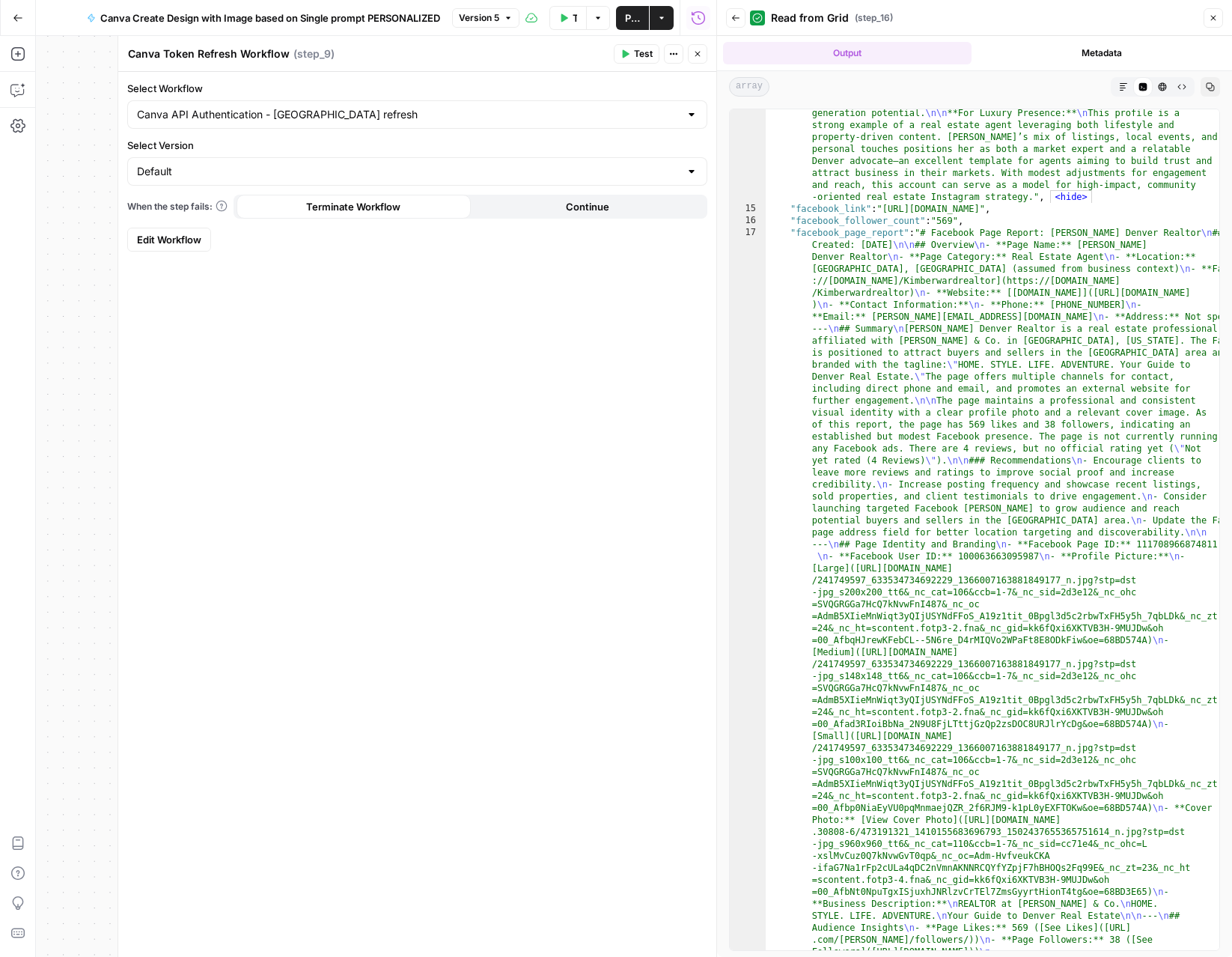
click at [700, 56] on icon "button" at bounding box center [698, 54] width 9 height 9
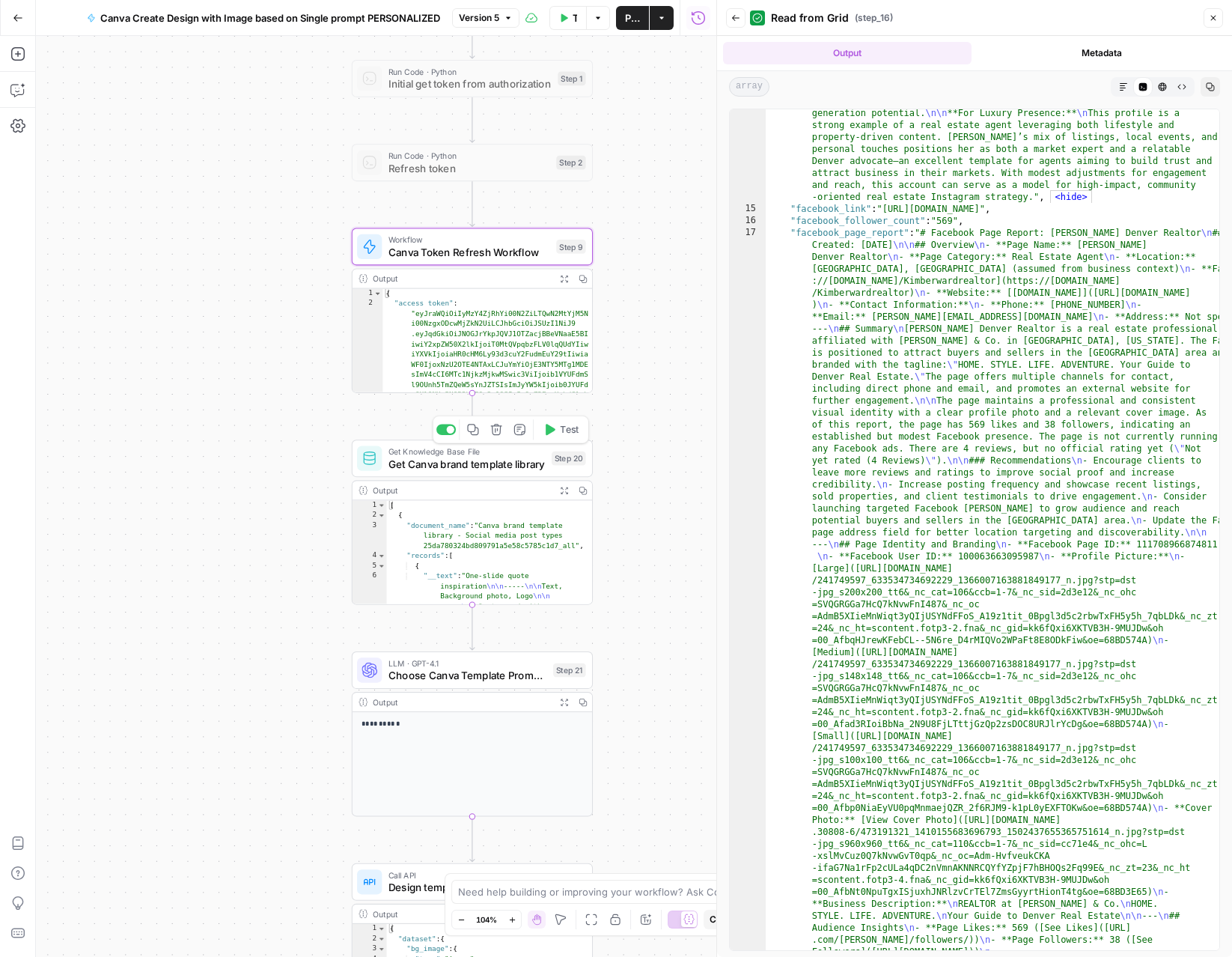
click at [415, 467] on span "Get Canva brand template library" at bounding box center [467, 464] width 157 height 15
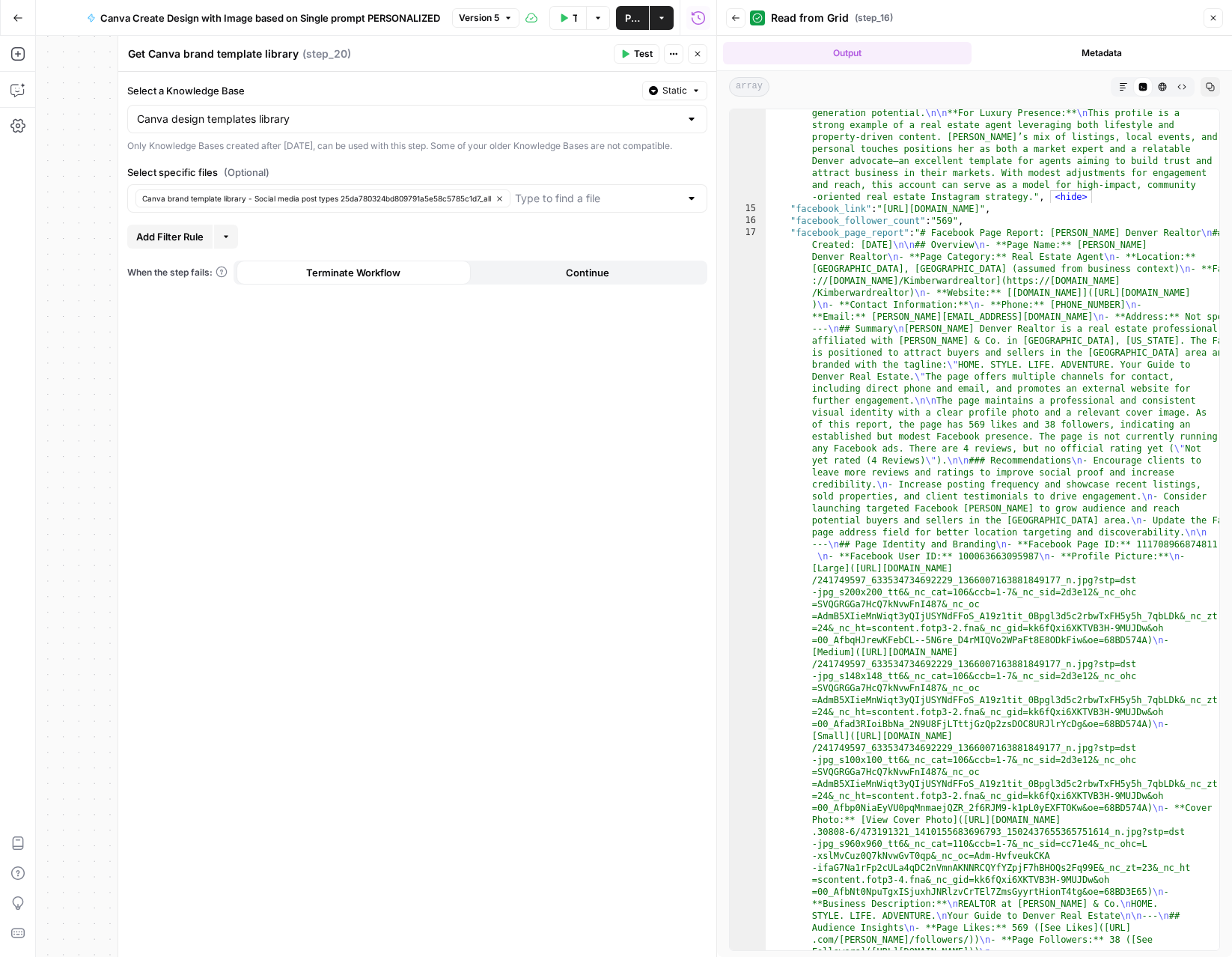
click at [689, 55] on button "Close" at bounding box center [698, 54] width 20 height 20
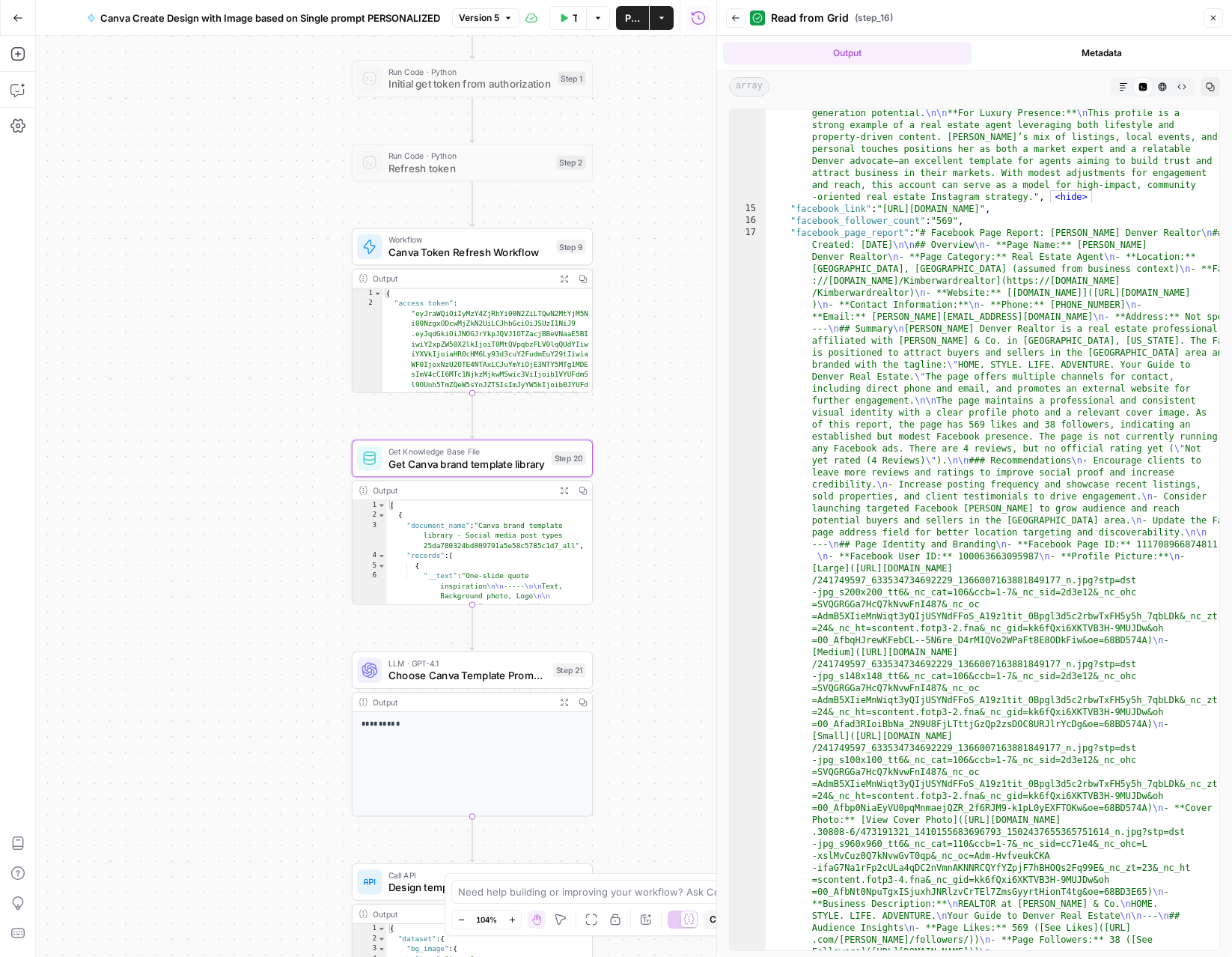
click at [563, 491] on icon "button" at bounding box center [564, 490] width 6 height 6
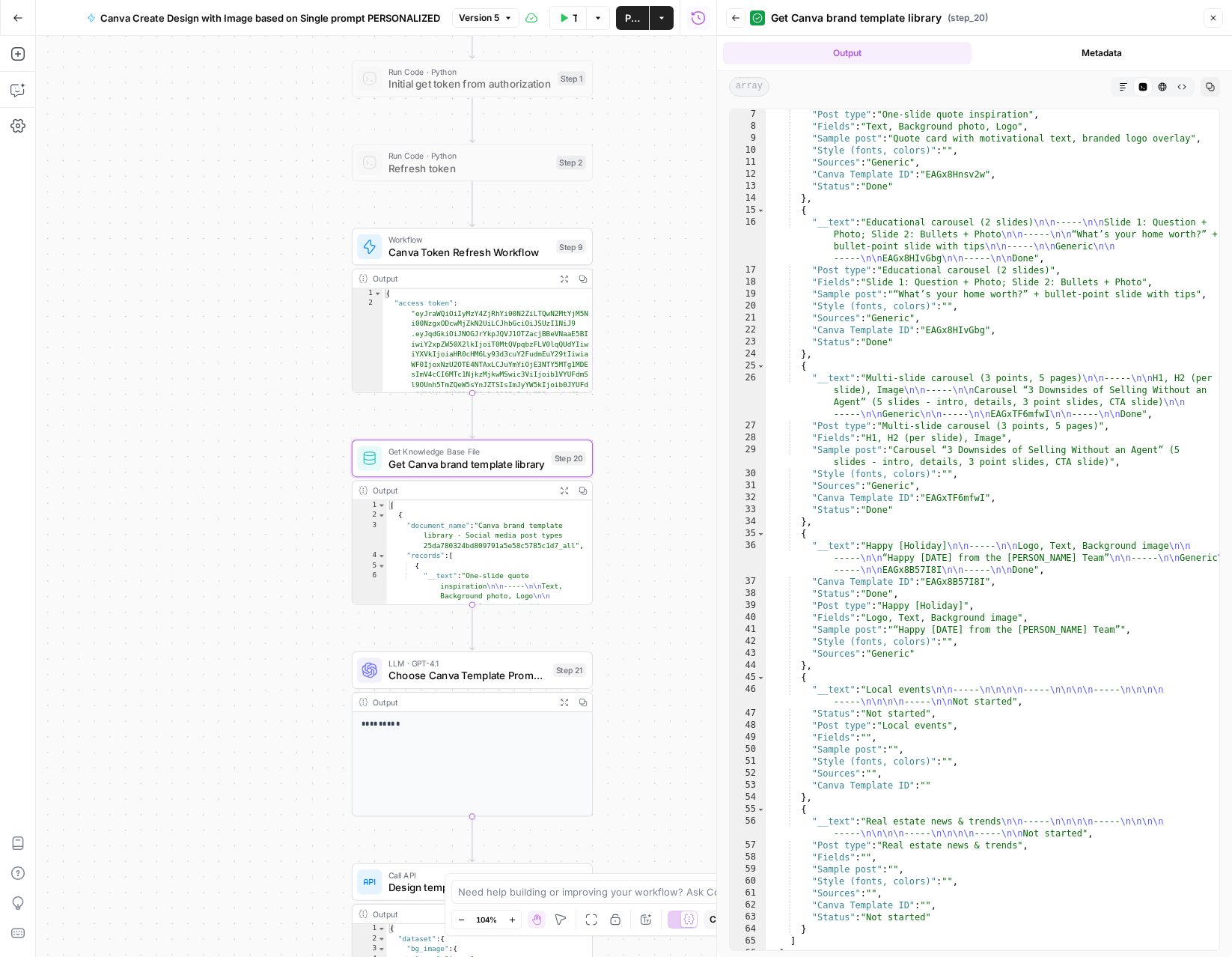
scroll to position [129, 0]
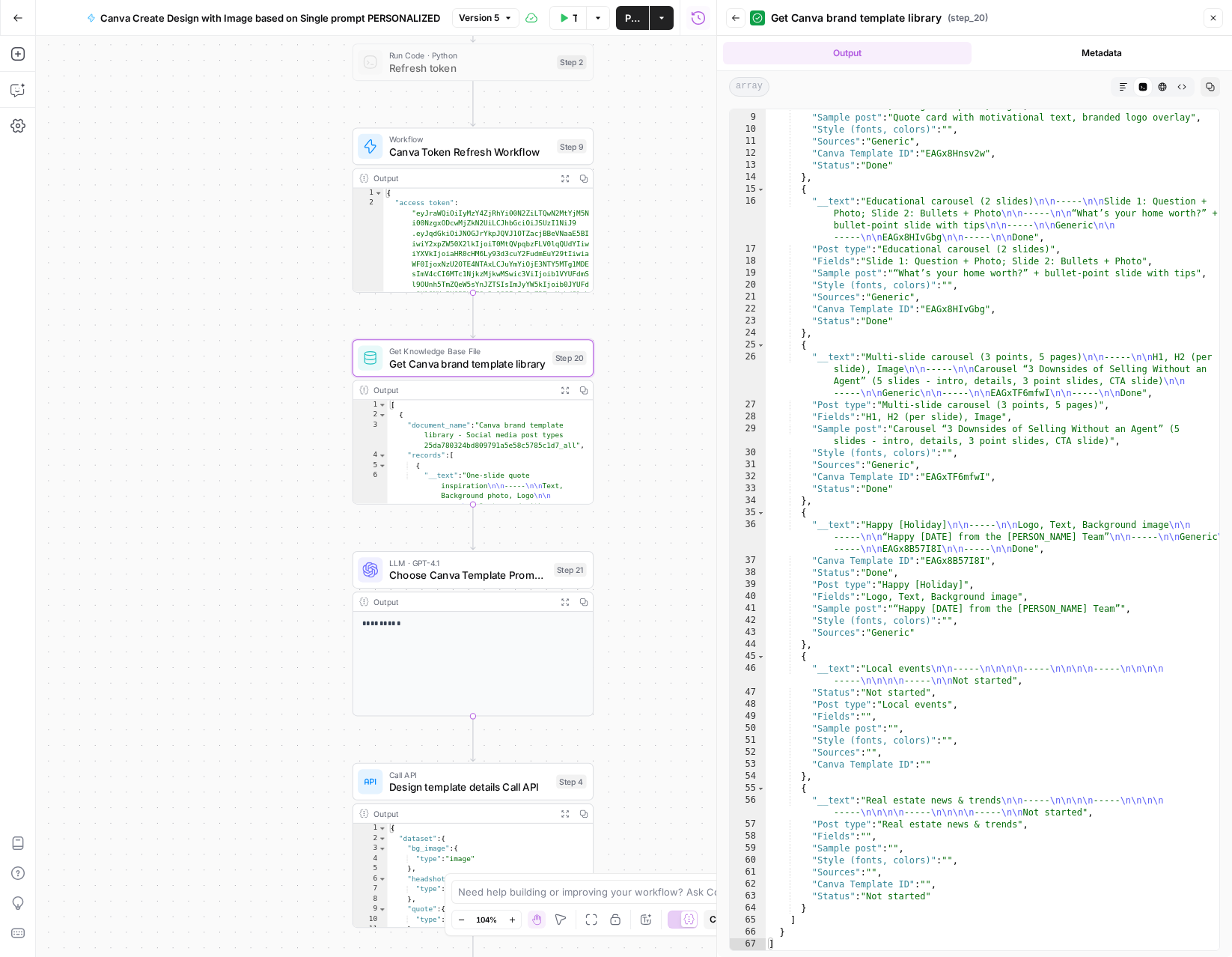
drag, startPoint x: 662, startPoint y: 511, endPoint x: 660, endPoint y: 382, distance: 129.0
click at [659, 382] on div "Workflow Set Inputs Inputs Read from Grid Get Client Brand Kit and Strategy - R…" at bounding box center [376, 497] width 680 height 922
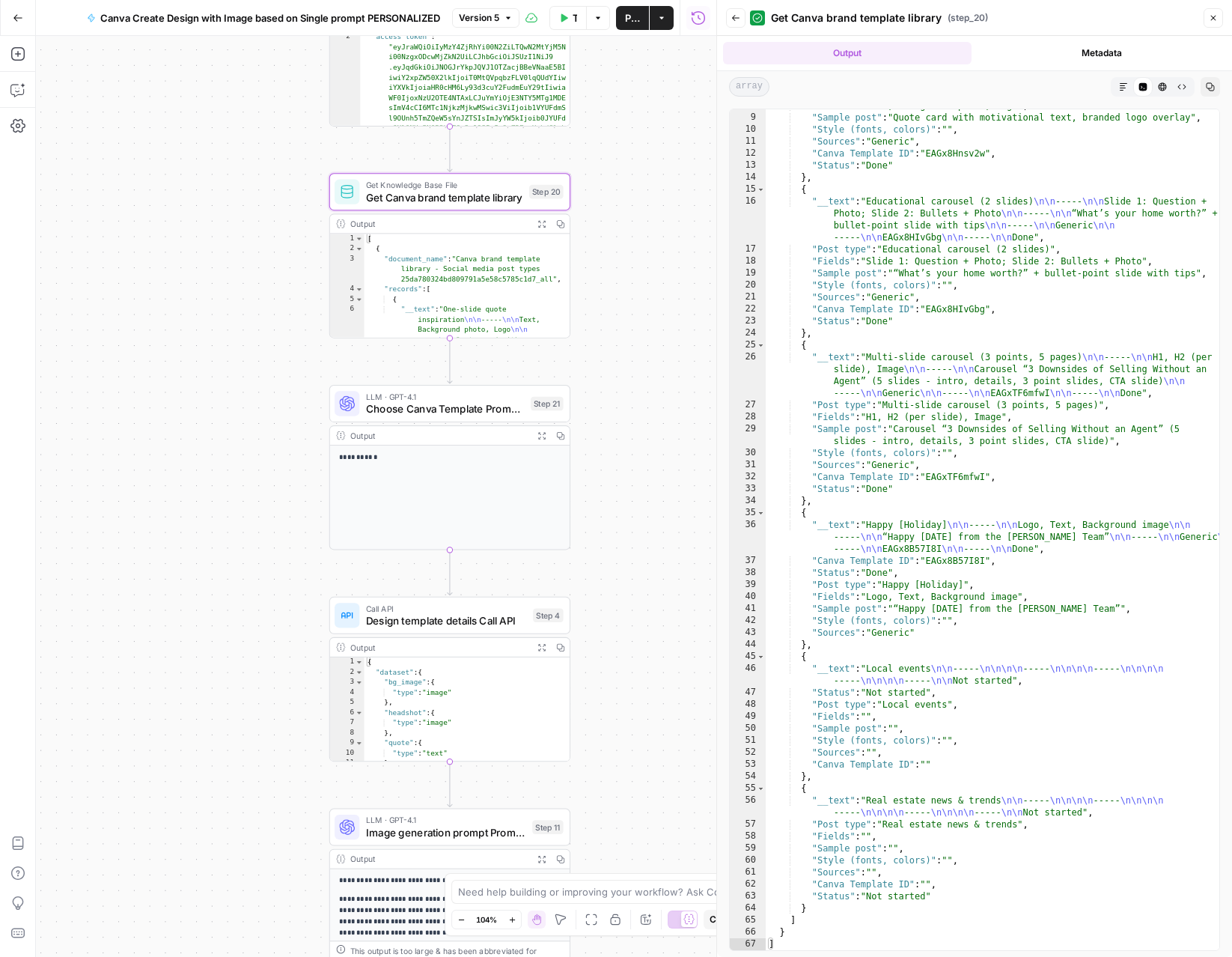
drag, startPoint x: 663, startPoint y: 515, endPoint x: 647, endPoint y: 326, distance: 189.7
click at [647, 326] on div "Workflow Set Inputs Inputs Read from Grid Get Client Brand Kit and Strategy - R…" at bounding box center [376, 497] width 680 height 922
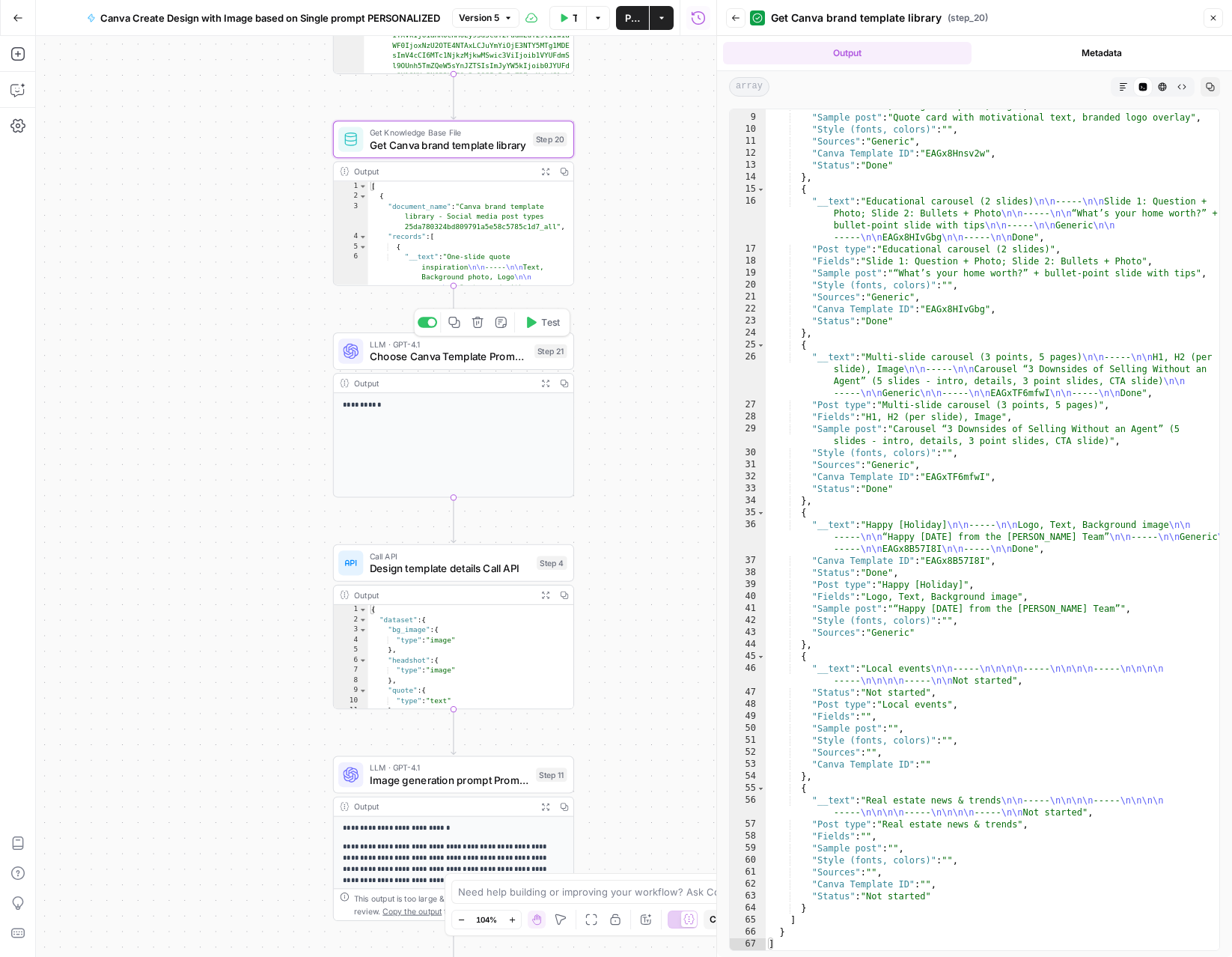
click at [447, 357] on span "Choose Canva Template Prompt LLM" at bounding box center [449, 356] width 159 height 15
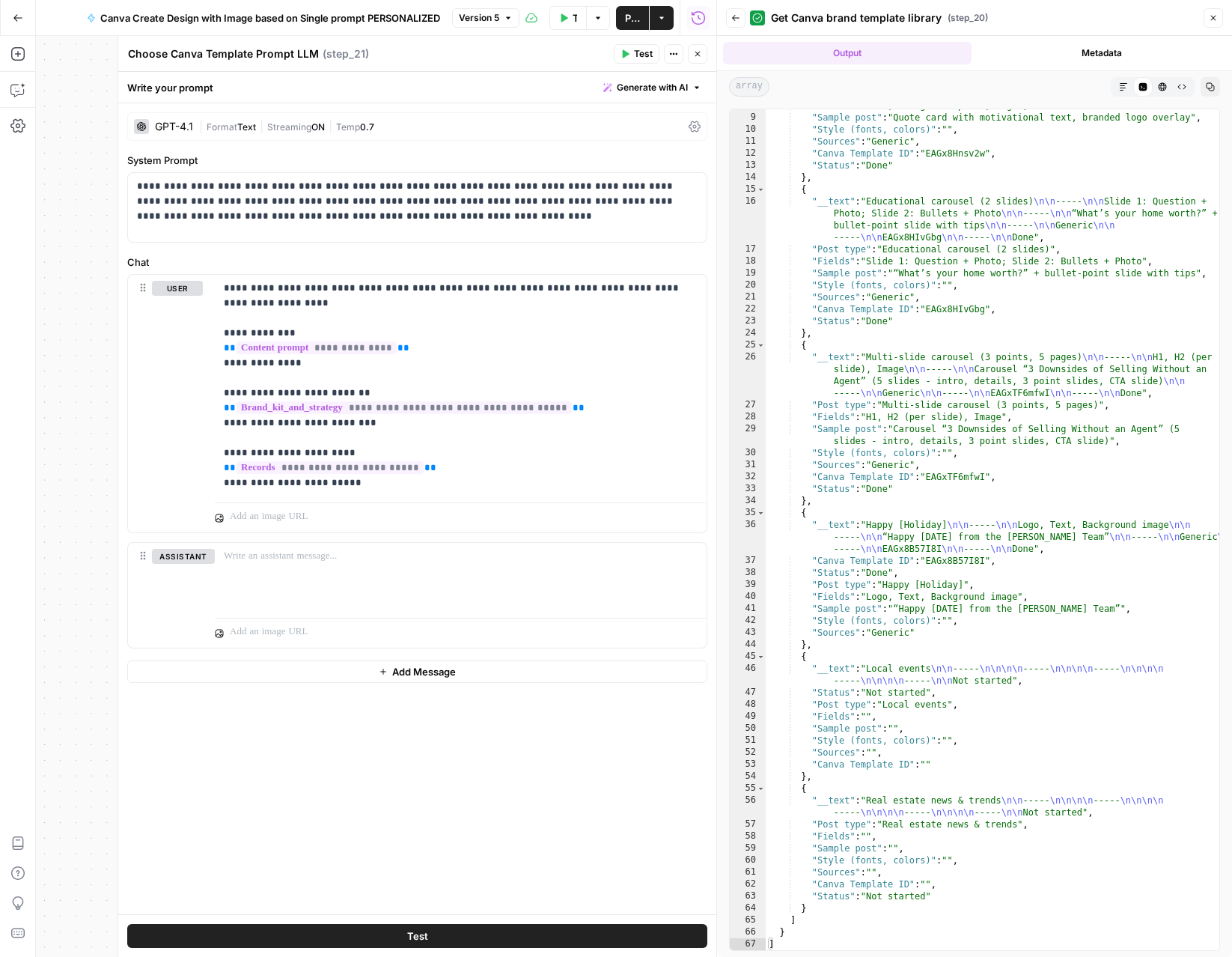
click at [695, 59] on button "Close" at bounding box center [698, 54] width 20 height 20
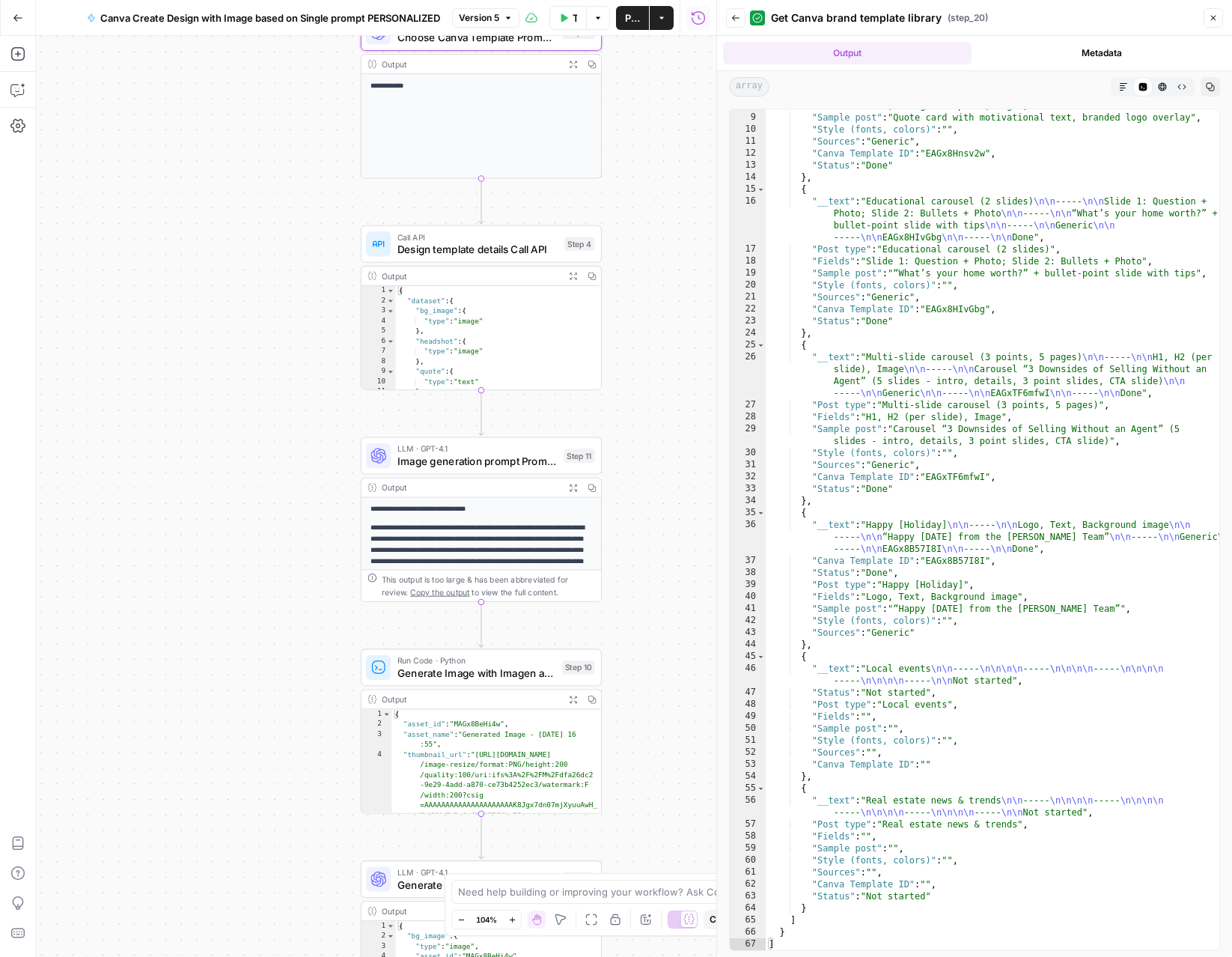
drag, startPoint x: 643, startPoint y: 424, endPoint x: 671, endPoint y: 118, distance: 307.3
click at [675, 118] on div "Workflow Set Inputs Inputs Read from Grid Get Client Brand Kit and Strategy - R…" at bounding box center [376, 497] width 680 height 922
click at [571, 274] on icon "button" at bounding box center [573, 276] width 8 height 8
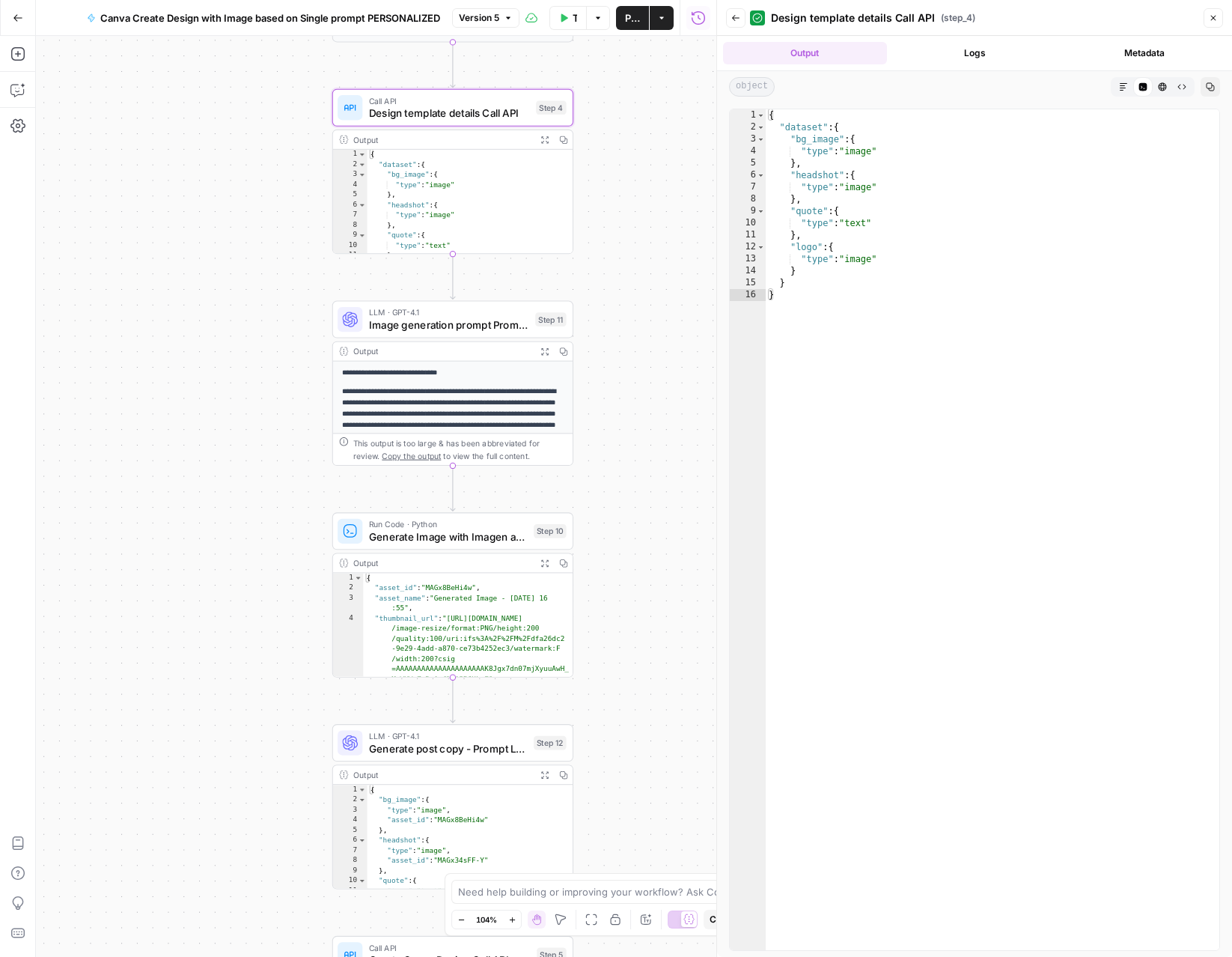
drag, startPoint x: 649, startPoint y: 399, endPoint x: 620, endPoint y: 250, distance: 151.8
click at [620, 250] on div "Workflow Set Inputs Inputs Read from Grid Get Client Brand Kit and Strategy - R…" at bounding box center [376, 497] width 680 height 922
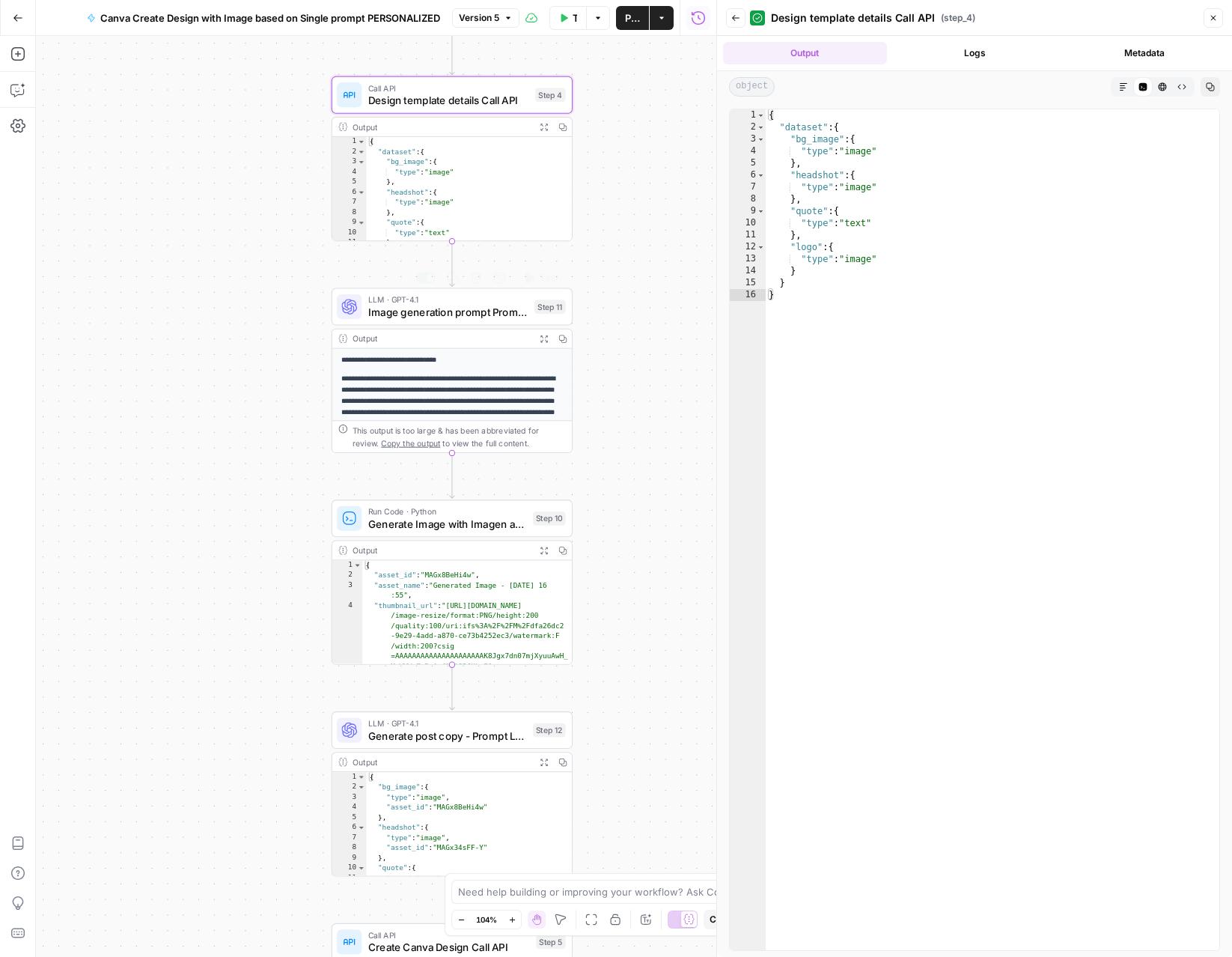
click at [501, 317] on span "Image generation prompt Prompt LLM" at bounding box center [448, 312] width 160 height 15
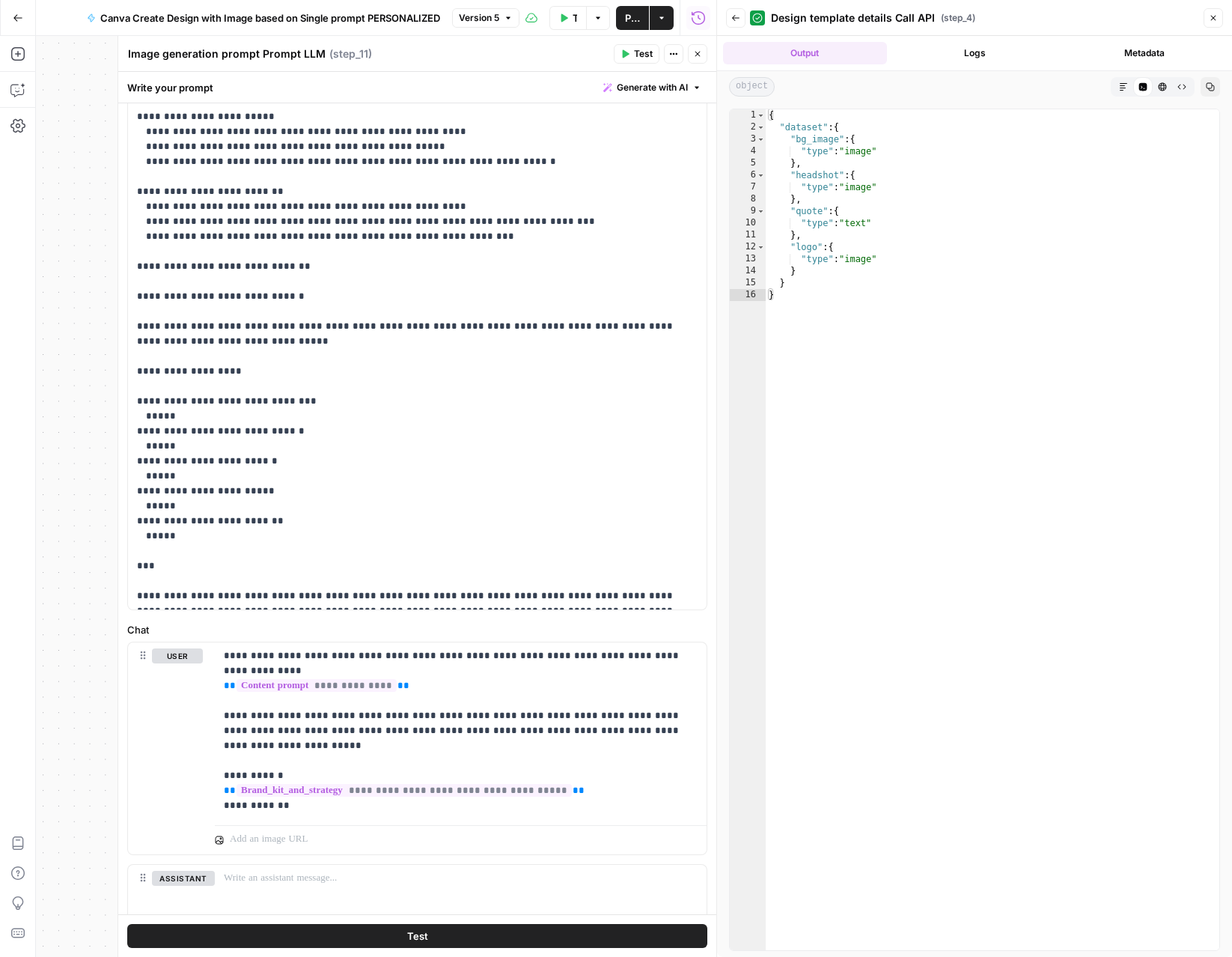
scroll to position [274, 0]
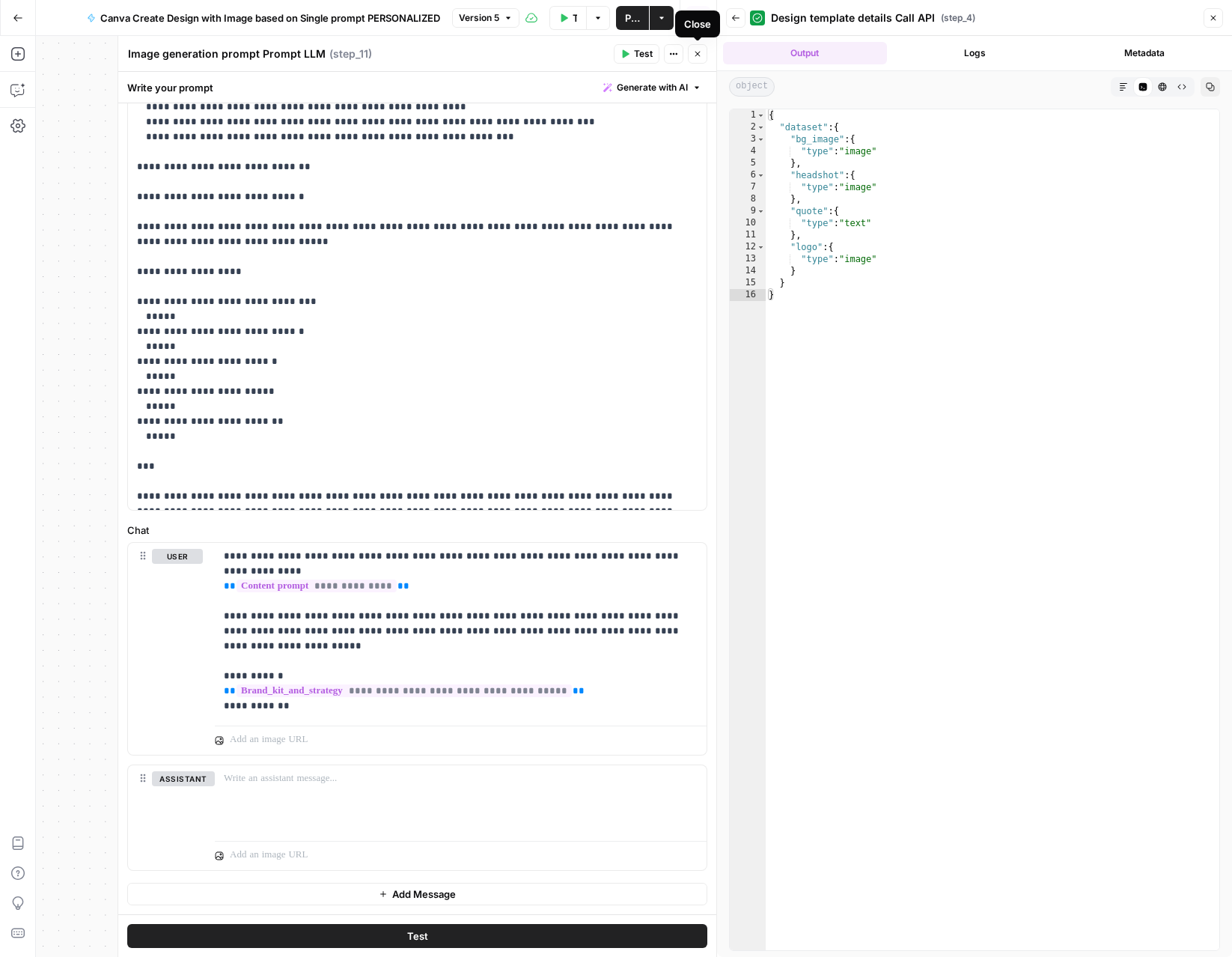
click at [695, 51] on icon "button" at bounding box center [698, 54] width 9 height 9
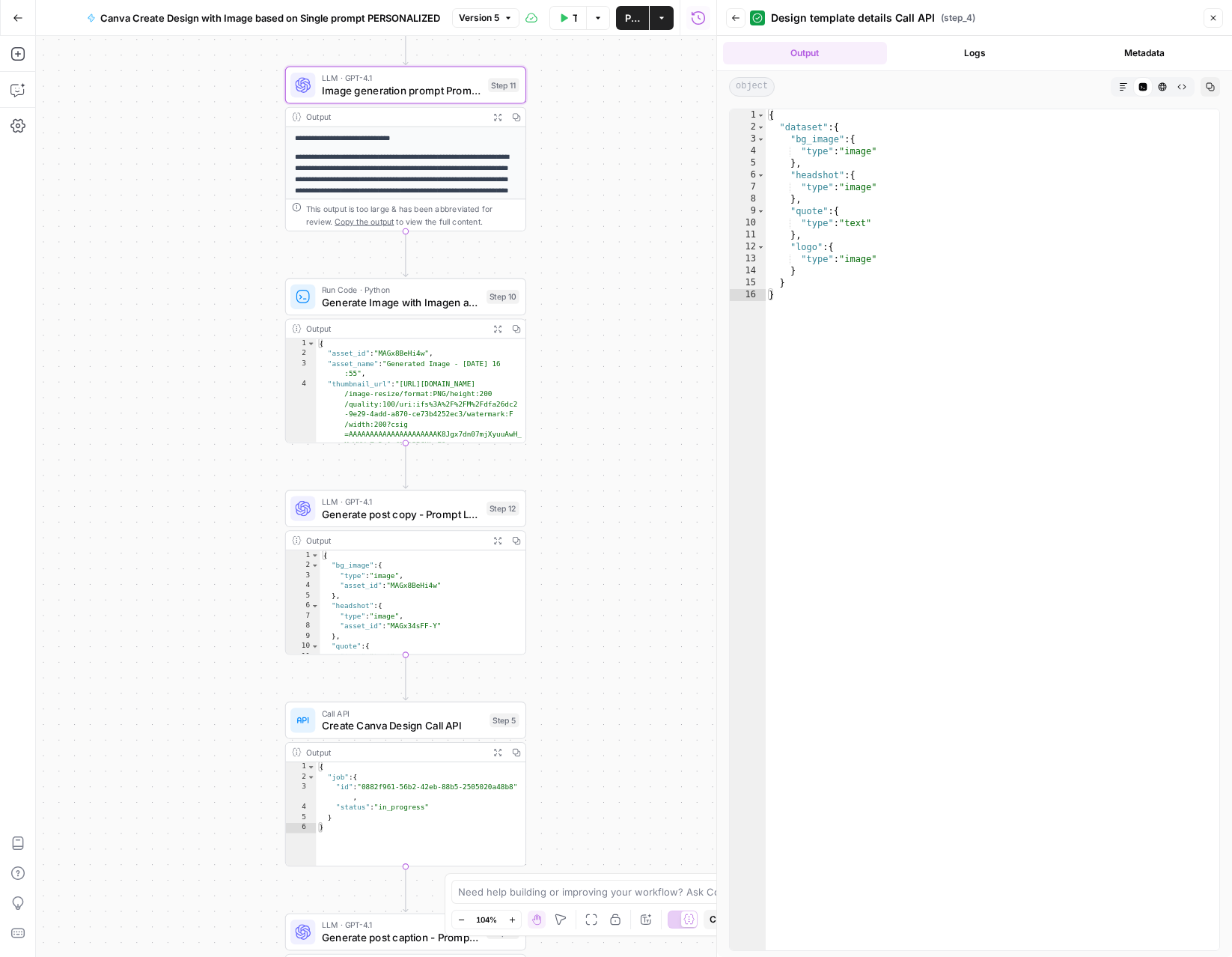
drag, startPoint x: 599, startPoint y: 633, endPoint x: 553, endPoint y: 412, distance: 225.7
click at [553, 412] on div "Workflow Set Inputs Inputs Read from Grid Get Client Brand Kit and Strategy - R…" at bounding box center [376, 497] width 680 height 922
click at [348, 296] on span "Generate Image with Imagen and upload to Canva" at bounding box center [401, 302] width 159 height 15
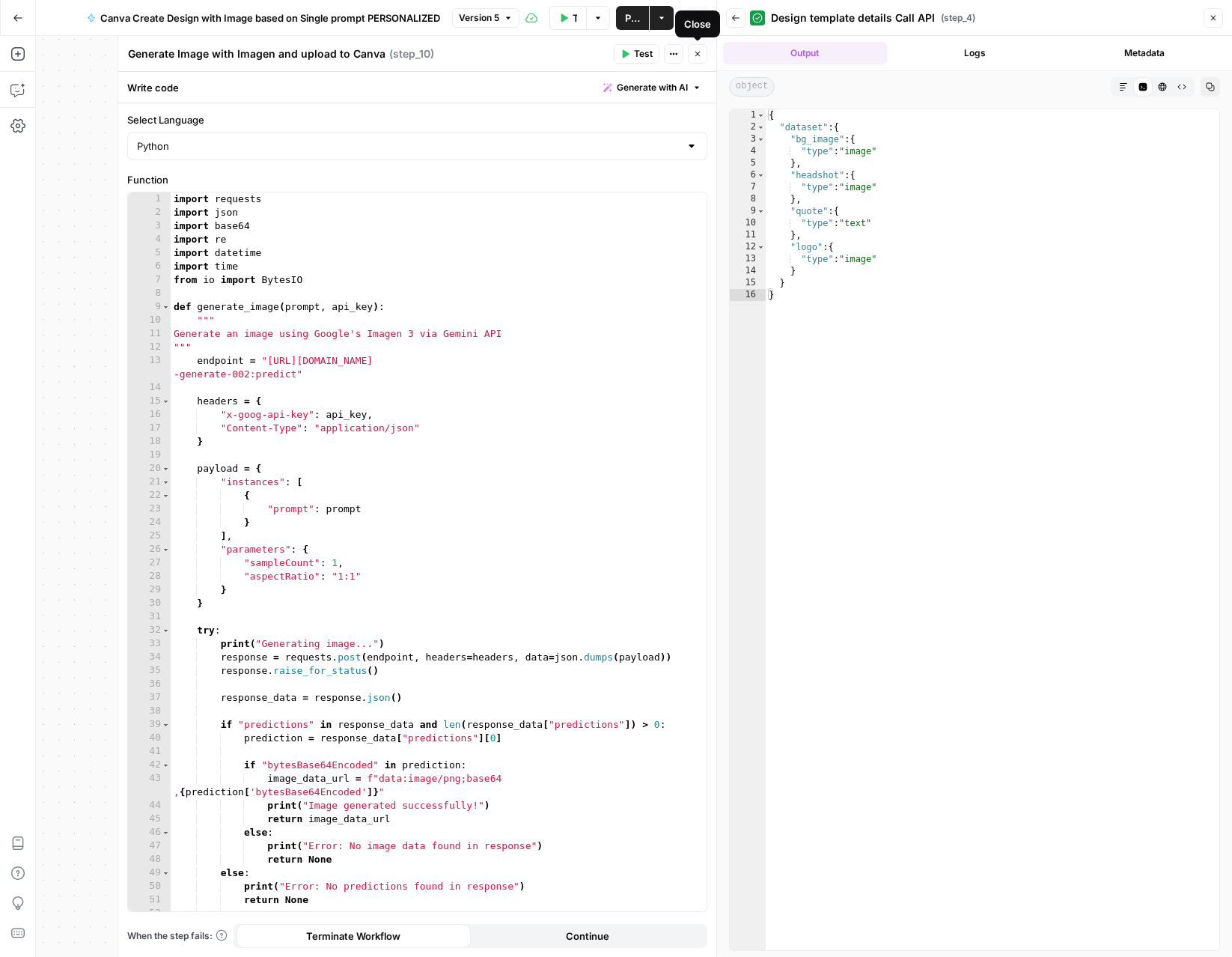
click at [706, 53] on button "Close" at bounding box center [698, 54] width 20 height 20
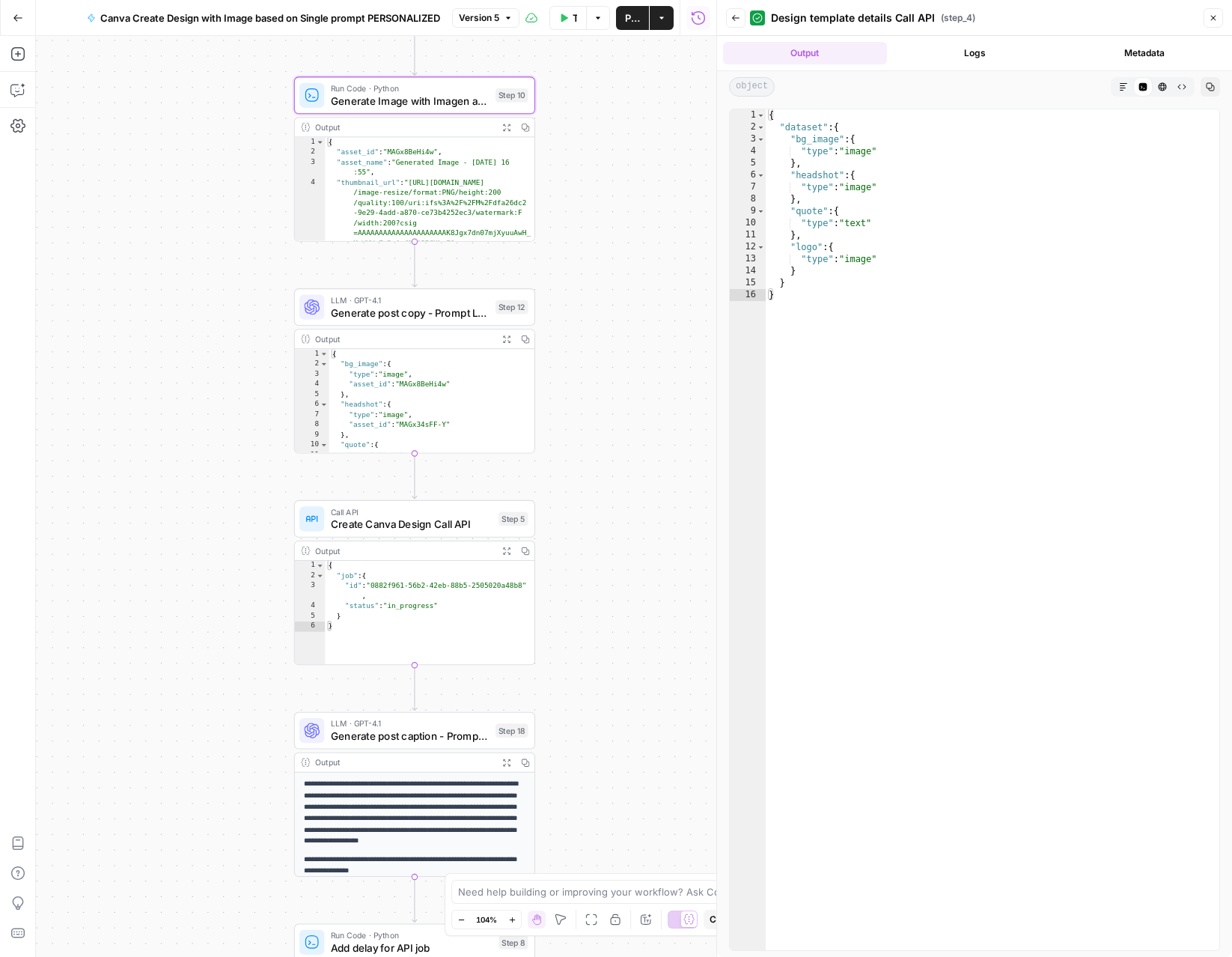
drag, startPoint x: 589, startPoint y: 509, endPoint x: 537, endPoint y: 313, distance: 202.8
click at [595, 305] on div "Workflow Set Inputs Inputs Read from Grid Get Client Brand Kit and Strategy - R…" at bounding box center [376, 497] width 680 height 922
click at [418, 313] on span "Generate post copy - Prompt LLM" at bounding box center [407, 310] width 159 height 15
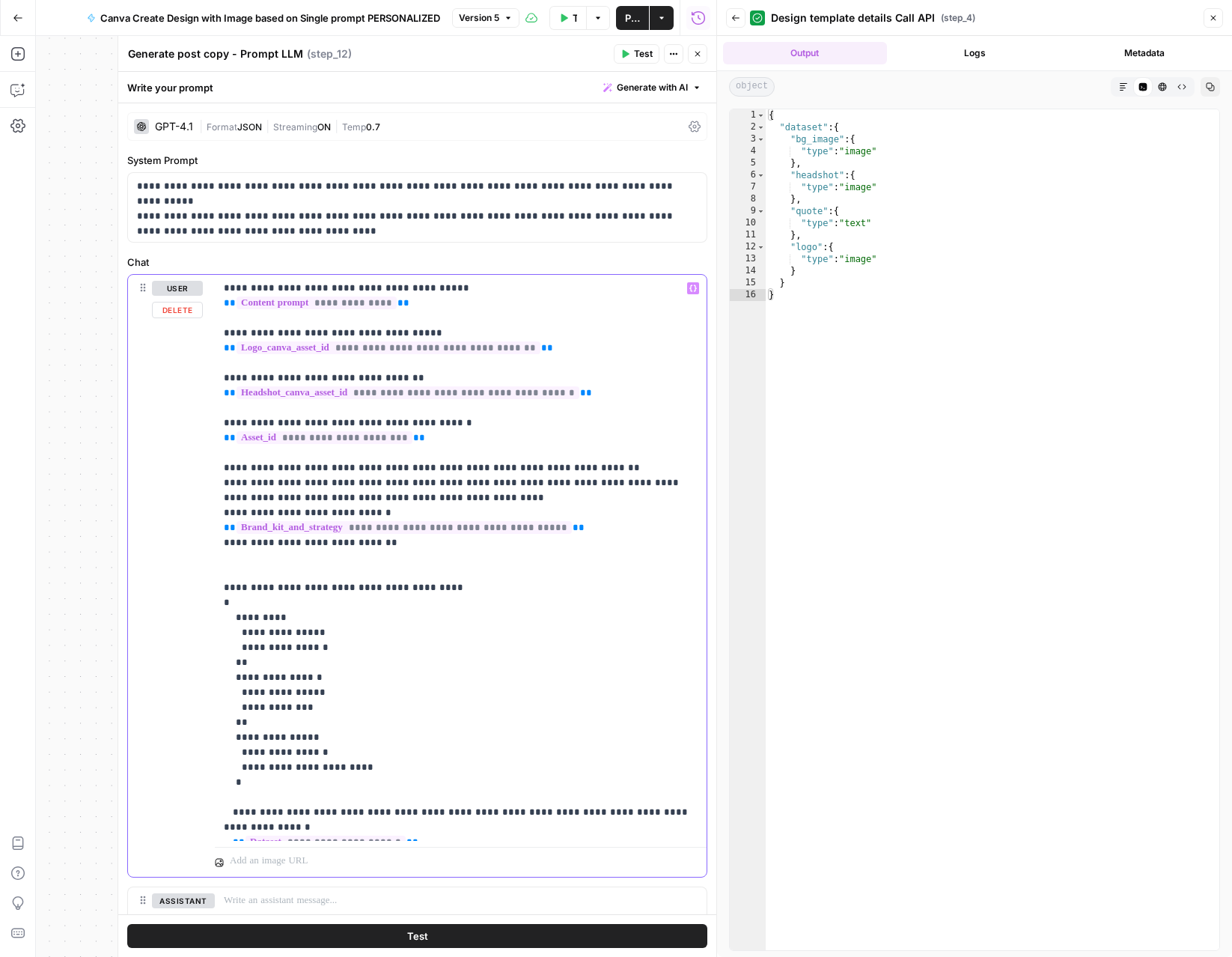
click at [414, 305] on p "**********" at bounding box center [461, 558] width 474 height 554
click at [554, 347] on p "**********" at bounding box center [461, 558] width 474 height 554
click at [595, 396] on p "**********" at bounding box center [461, 558] width 474 height 554
click at [457, 442] on p "**********" at bounding box center [461, 558] width 474 height 554
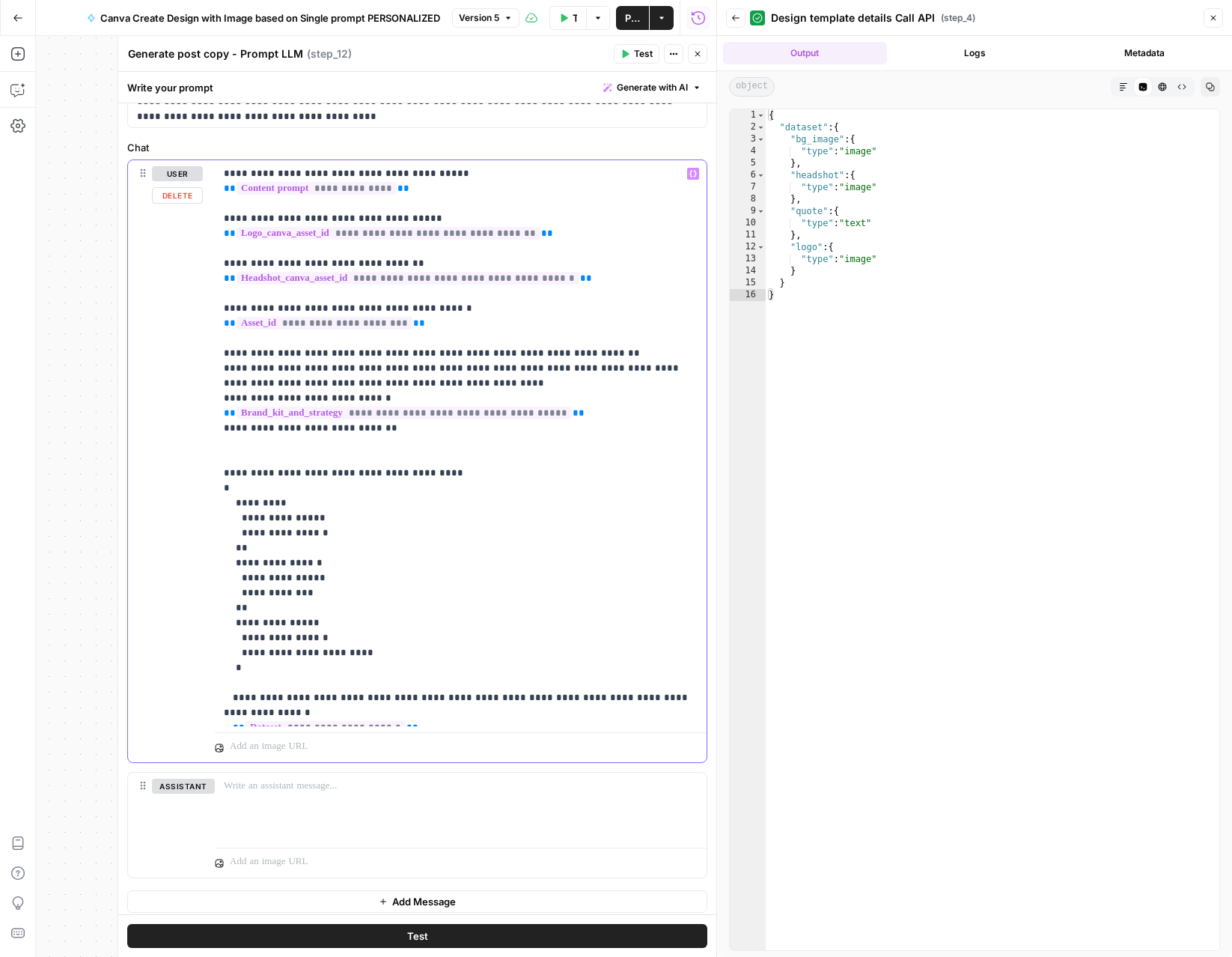
scroll to position [116, 0]
click at [215, 416] on div "**********" at bounding box center [461, 443] width 492 height 567
click at [424, 712] on p "**********" at bounding box center [461, 442] width 474 height 554
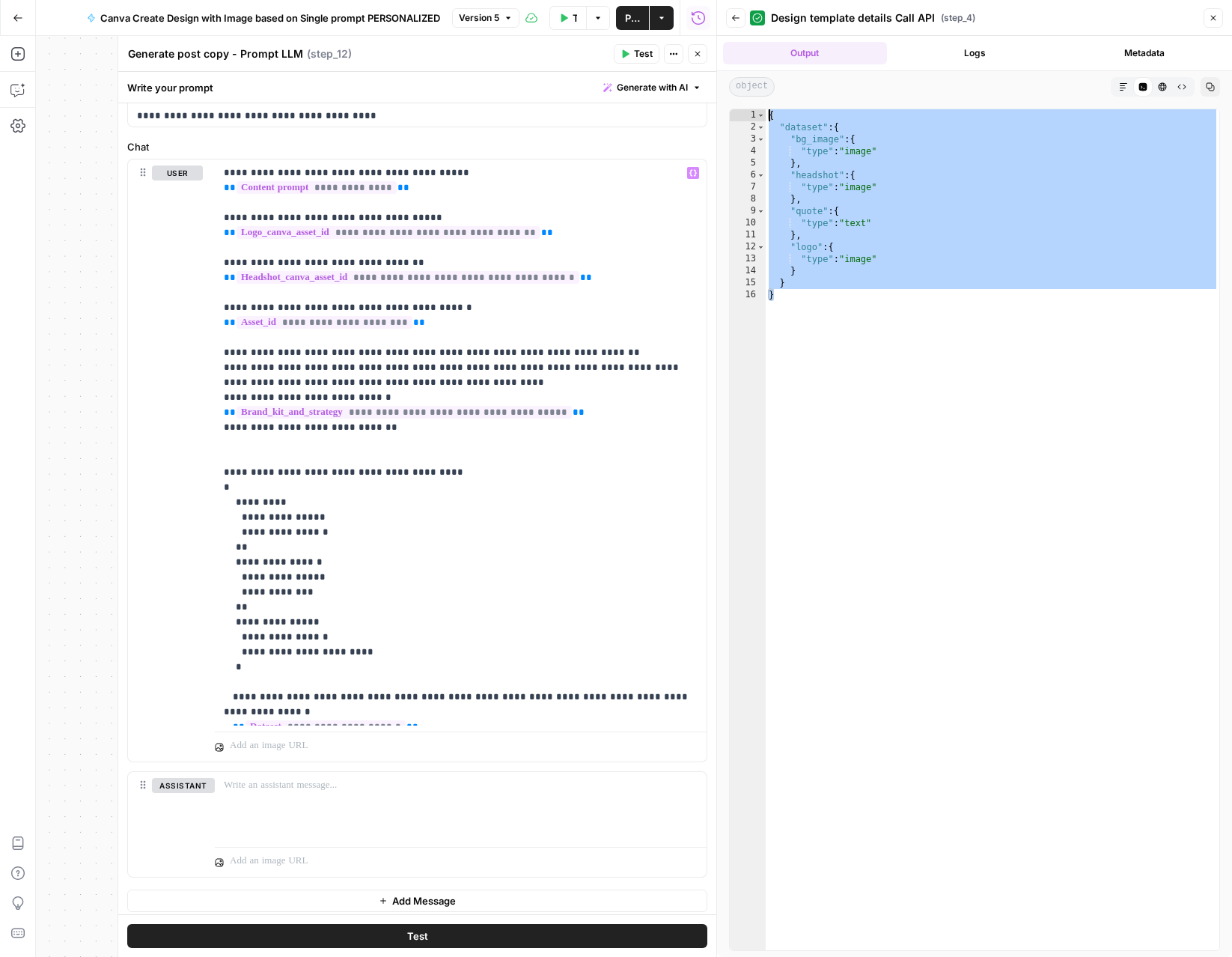
drag, startPoint x: 772, startPoint y: 287, endPoint x: 619, endPoint y: 338, distance: 161.3
click at [734, 113] on div "* 1 2 3 4 5 6 7 8 9 10 11 12 13 14 15 16 { "dataset" : { "bg_image" : { "type" …" at bounding box center [975, 530] width 491 height 842
type textarea "**********"
drag, startPoint x: 409, startPoint y: 716, endPoint x: 394, endPoint y: 712, distance: 15.5
click at [394, 712] on p "**********" at bounding box center [461, 442] width 474 height 554
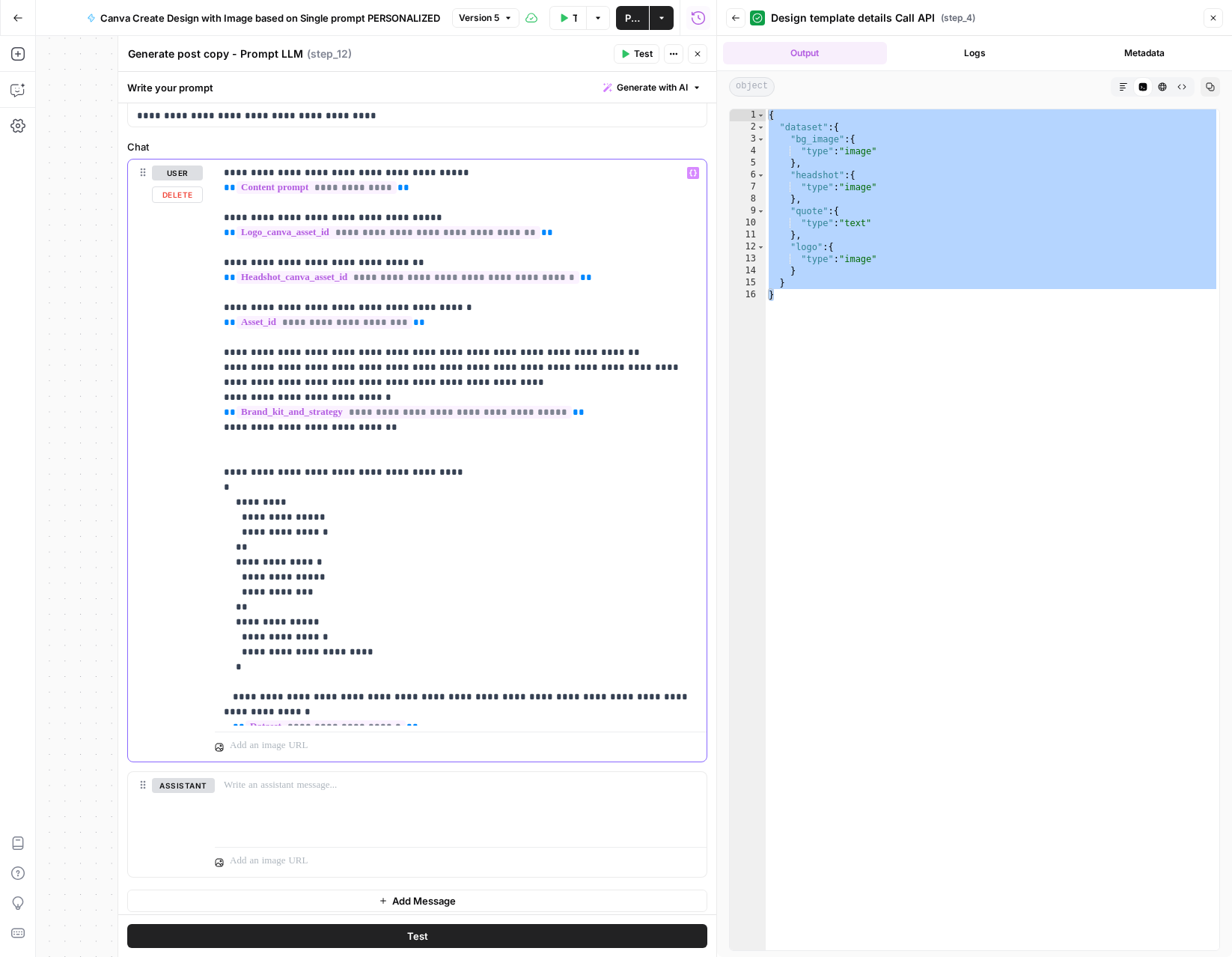
click at [509, 699] on p "**********" at bounding box center [461, 442] width 474 height 554
click at [702, 52] on icon "button" at bounding box center [698, 54] width 9 height 9
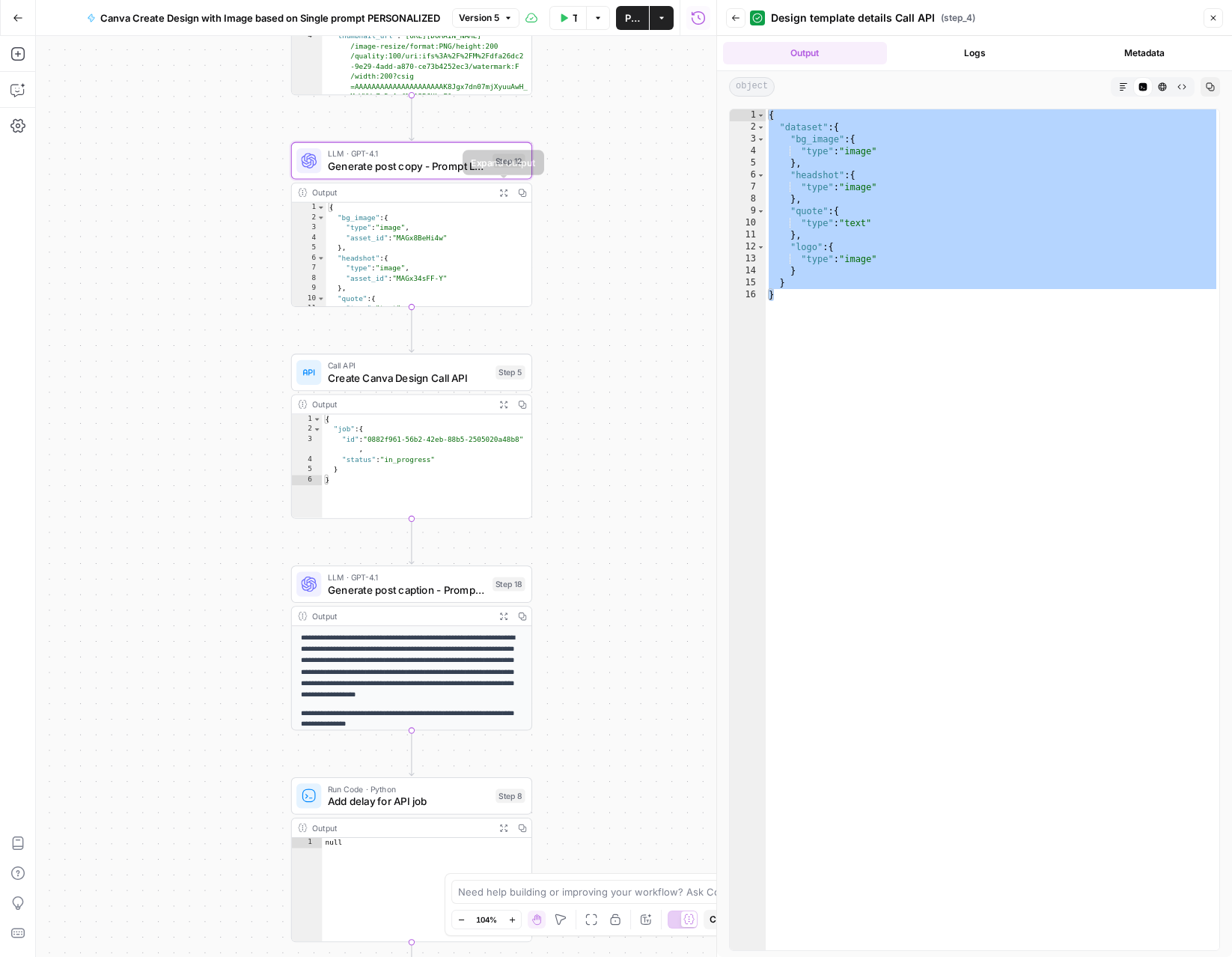
click at [503, 192] on icon "button" at bounding box center [503, 192] width 8 height 8
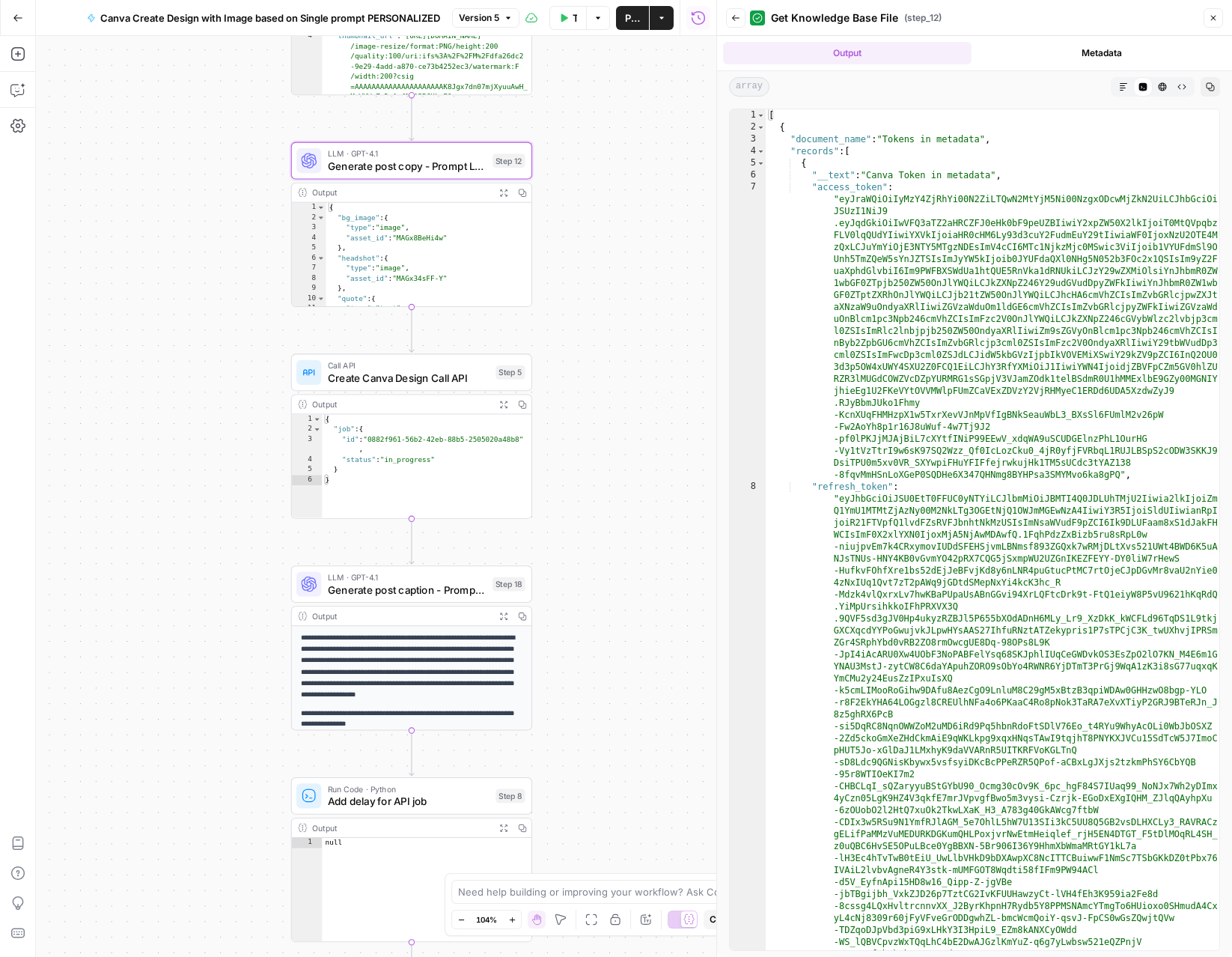
scroll to position [0, 0]
click at [497, 190] on button "Expand Output" at bounding box center [503, 192] width 19 height 19
click at [501, 195] on icon "button" at bounding box center [503, 192] width 8 height 8
click at [1209, 20] on icon "button" at bounding box center [1214, 18] width 9 height 9
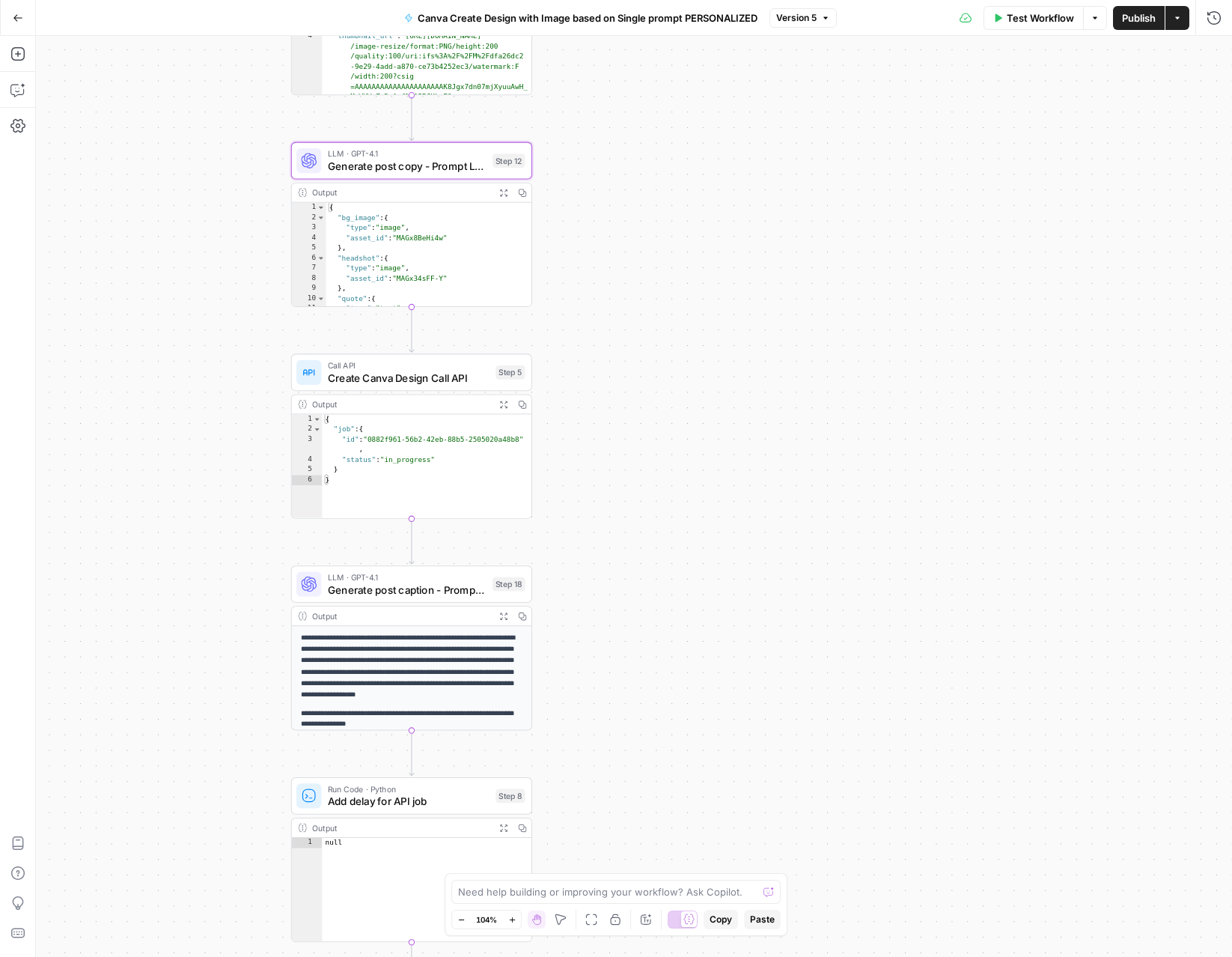
click at [505, 193] on icon "button" at bounding box center [503, 192] width 6 height 6
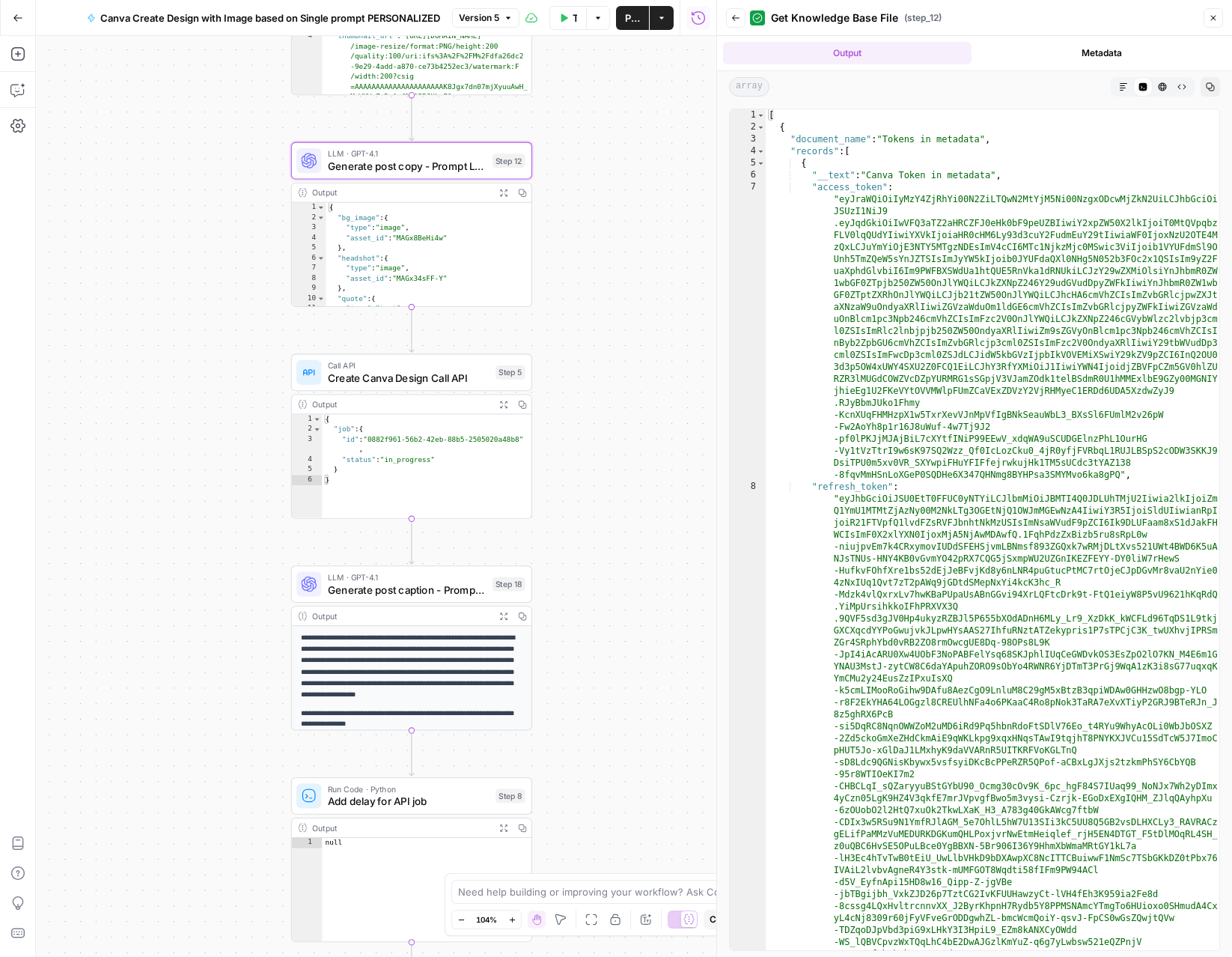
click at [397, 164] on span "Generate post copy - Prompt LLM" at bounding box center [407, 165] width 159 height 15
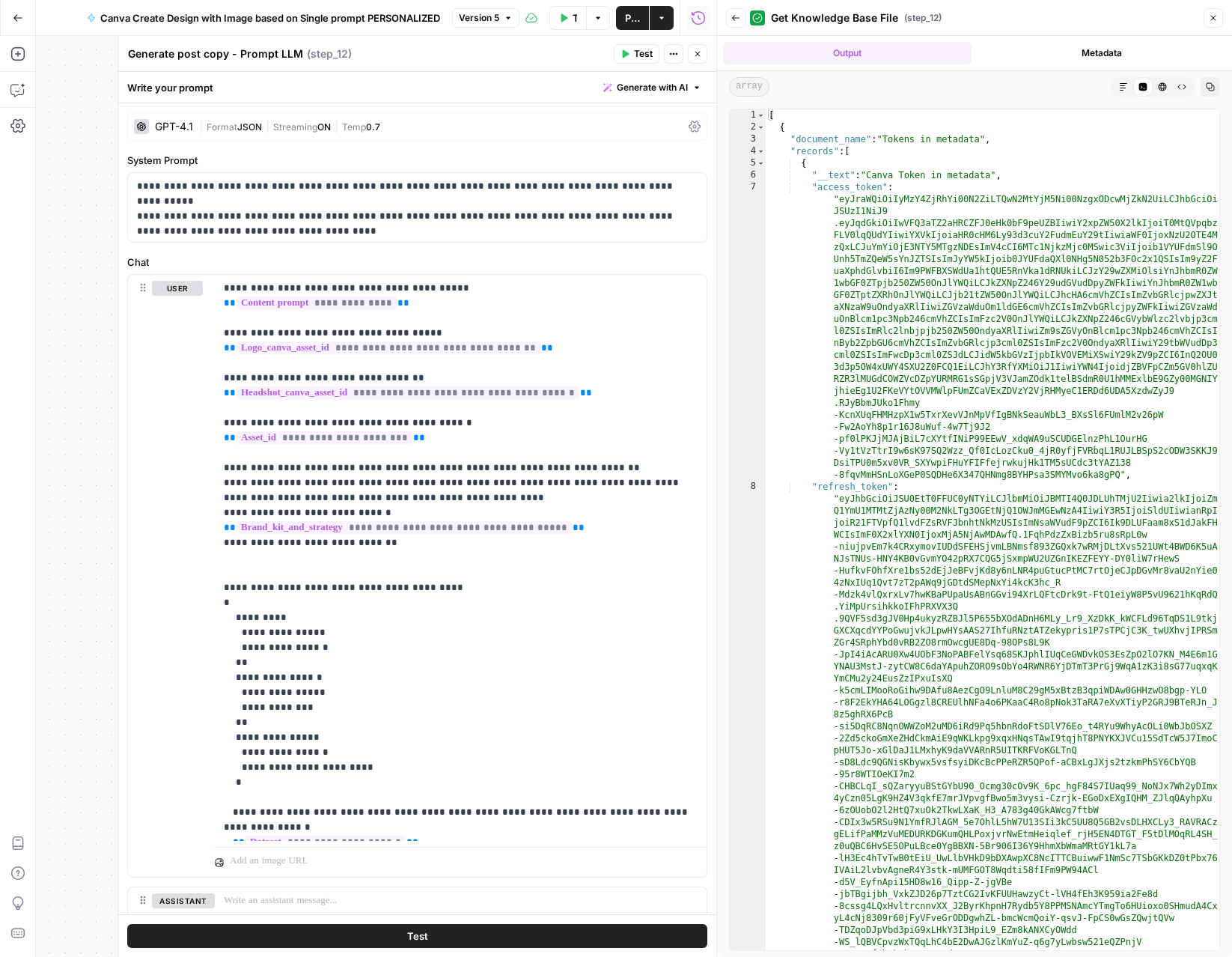
click at [697, 51] on icon "button" at bounding box center [698, 54] width 9 height 9
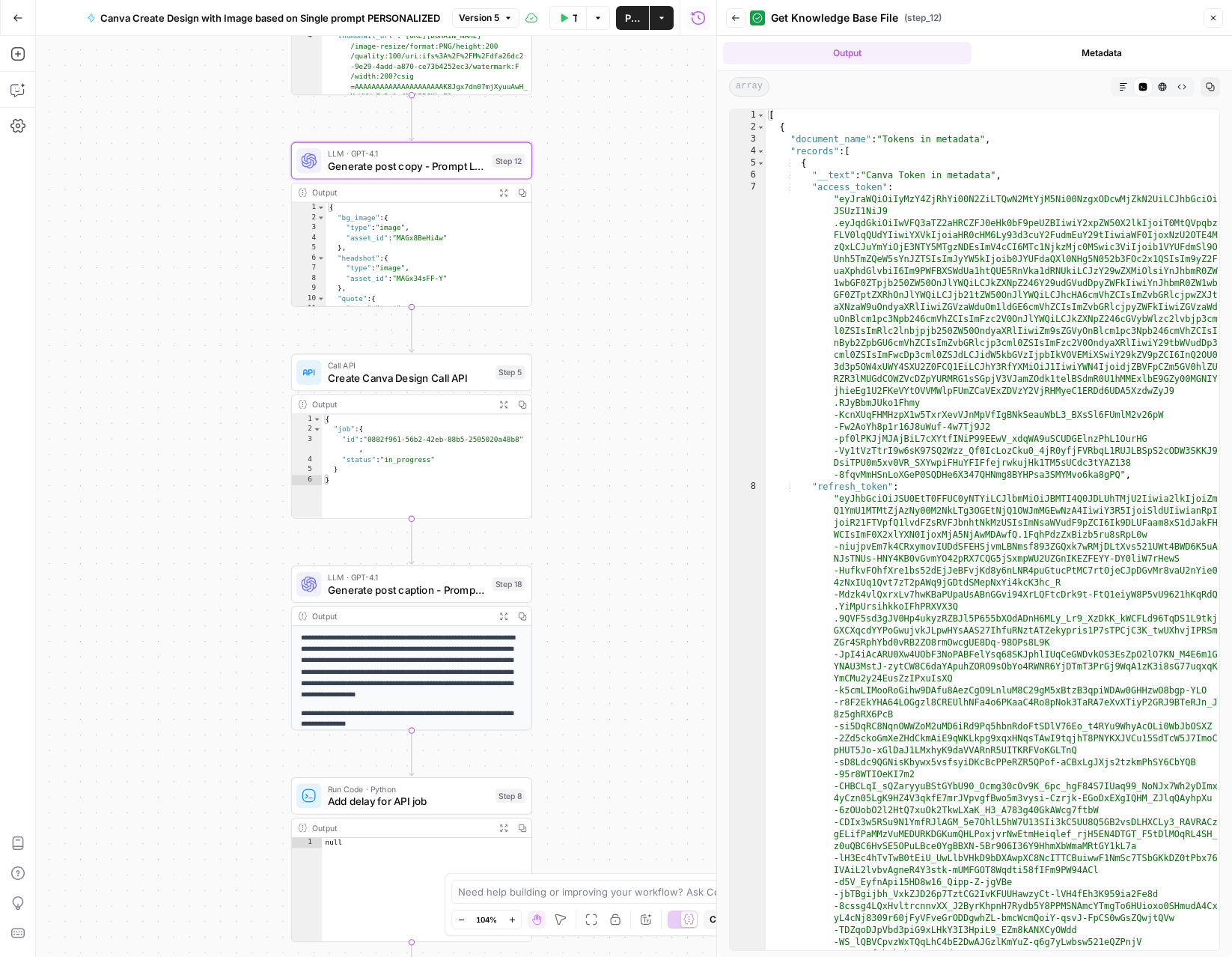
click at [738, 15] on icon "button" at bounding box center [736, 18] width 9 height 9
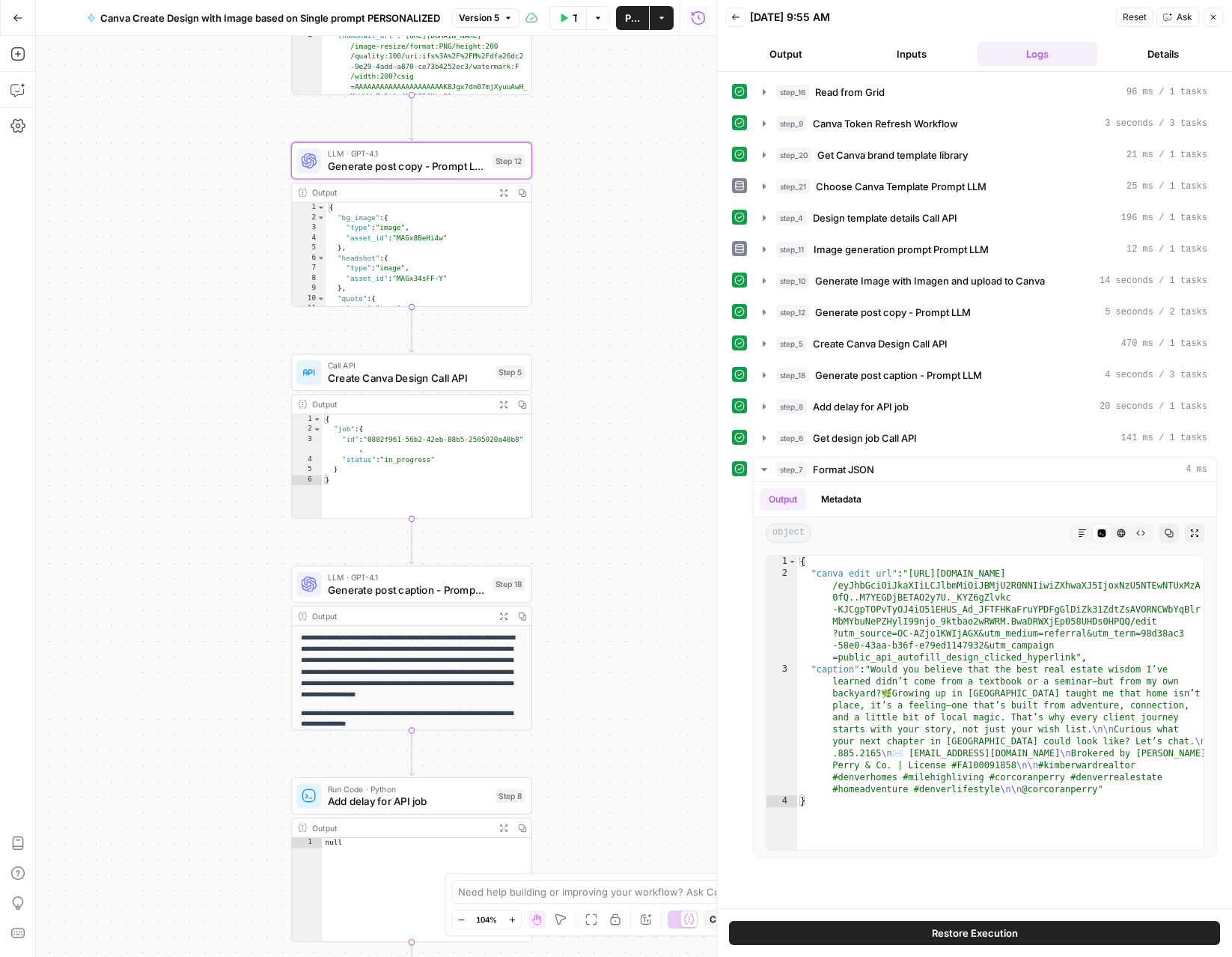
click at [1217, 17] on icon "button" at bounding box center [1214, 17] width 9 height 9
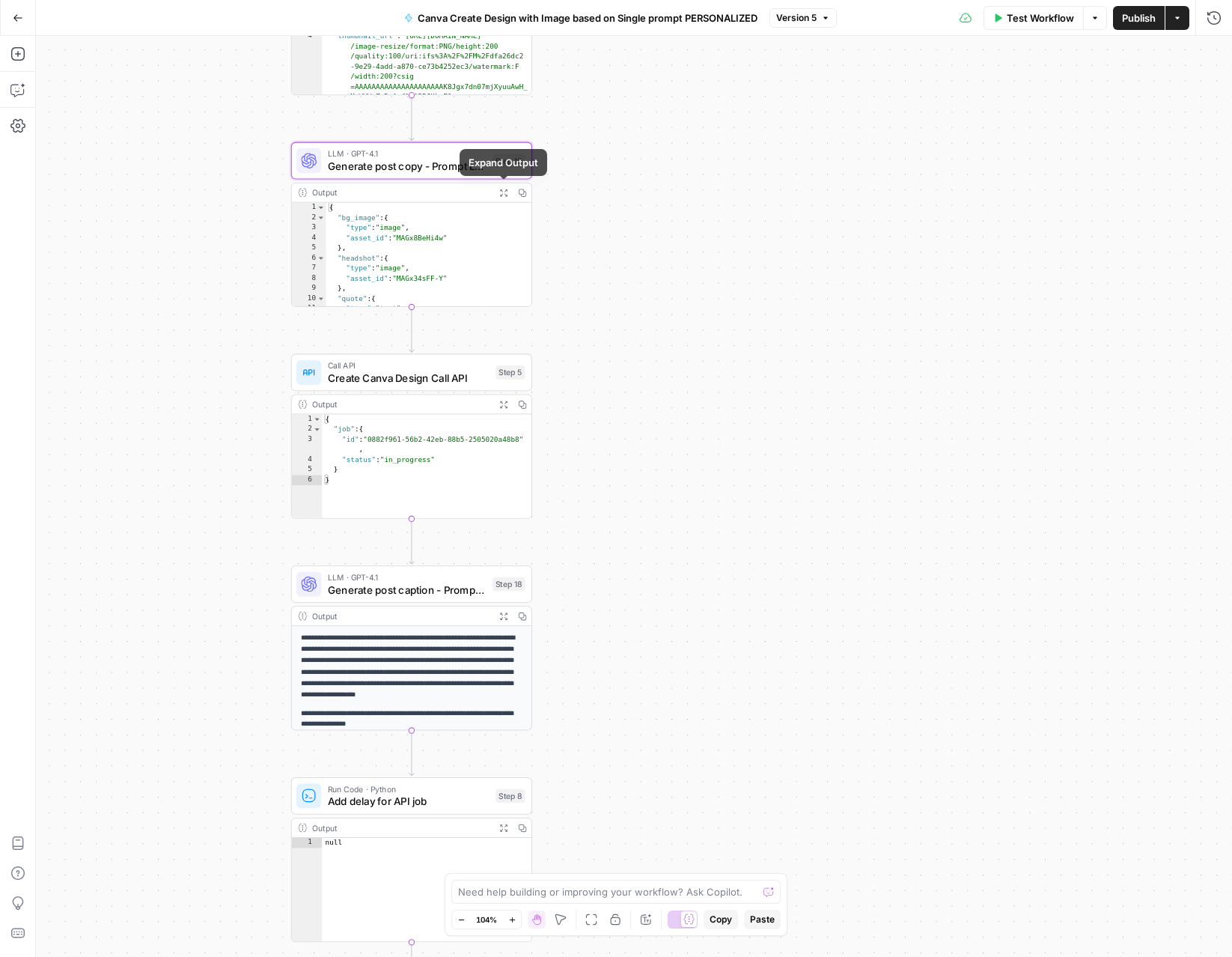
click at [509, 192] on button "Expand Output" at bounding box center [503, 192] width 19 height 19
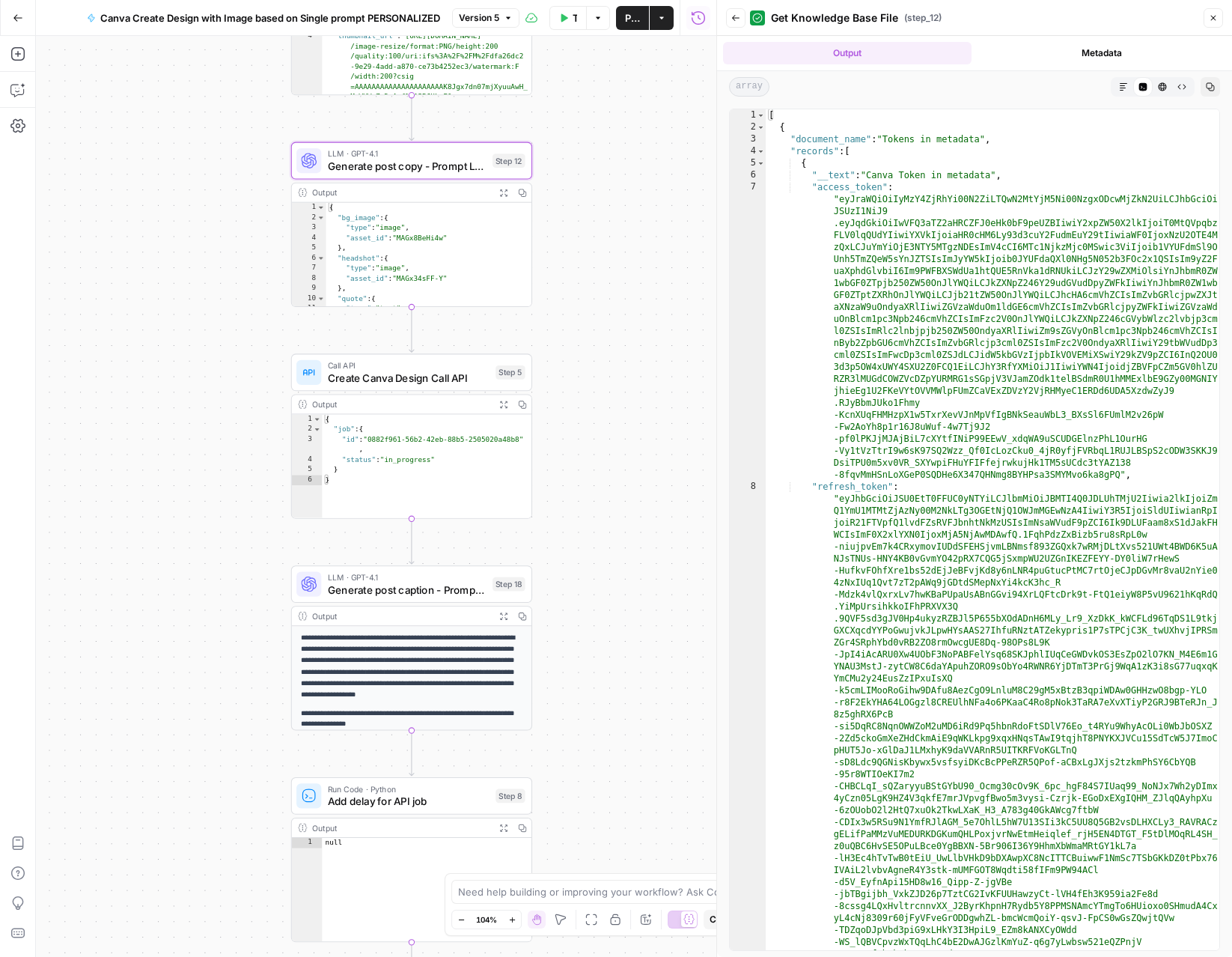
click at [1218, 14] on icon "button" at bounding box center [1214, 18] width 9 height 9
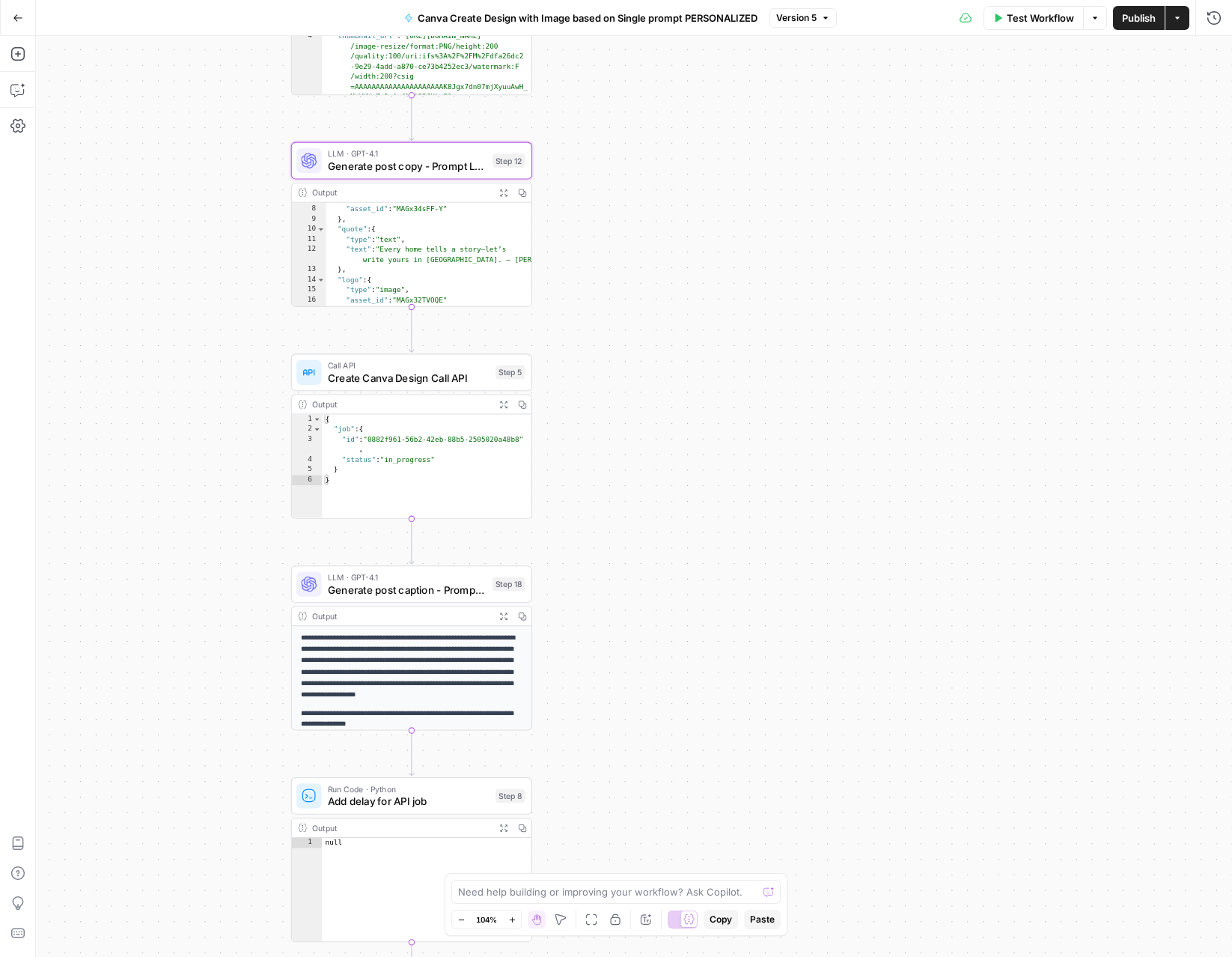
scroll to position [59, 0]
click at [512, 916] on icon "button" at bounding box center [512, 920] width 8 height 8
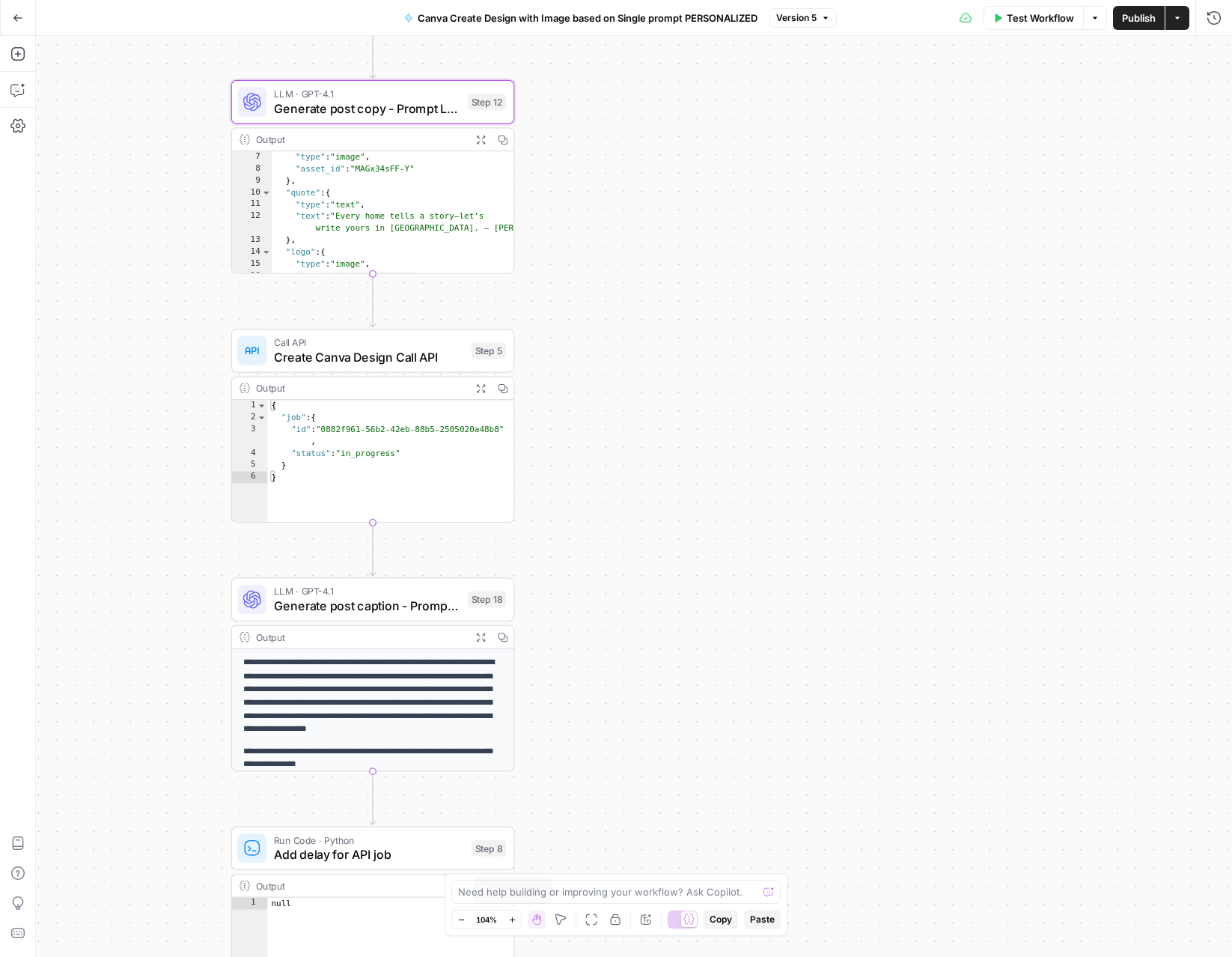
click at [512, 916] on icon "button" at bounding box center [512, 920] width 8 height 8
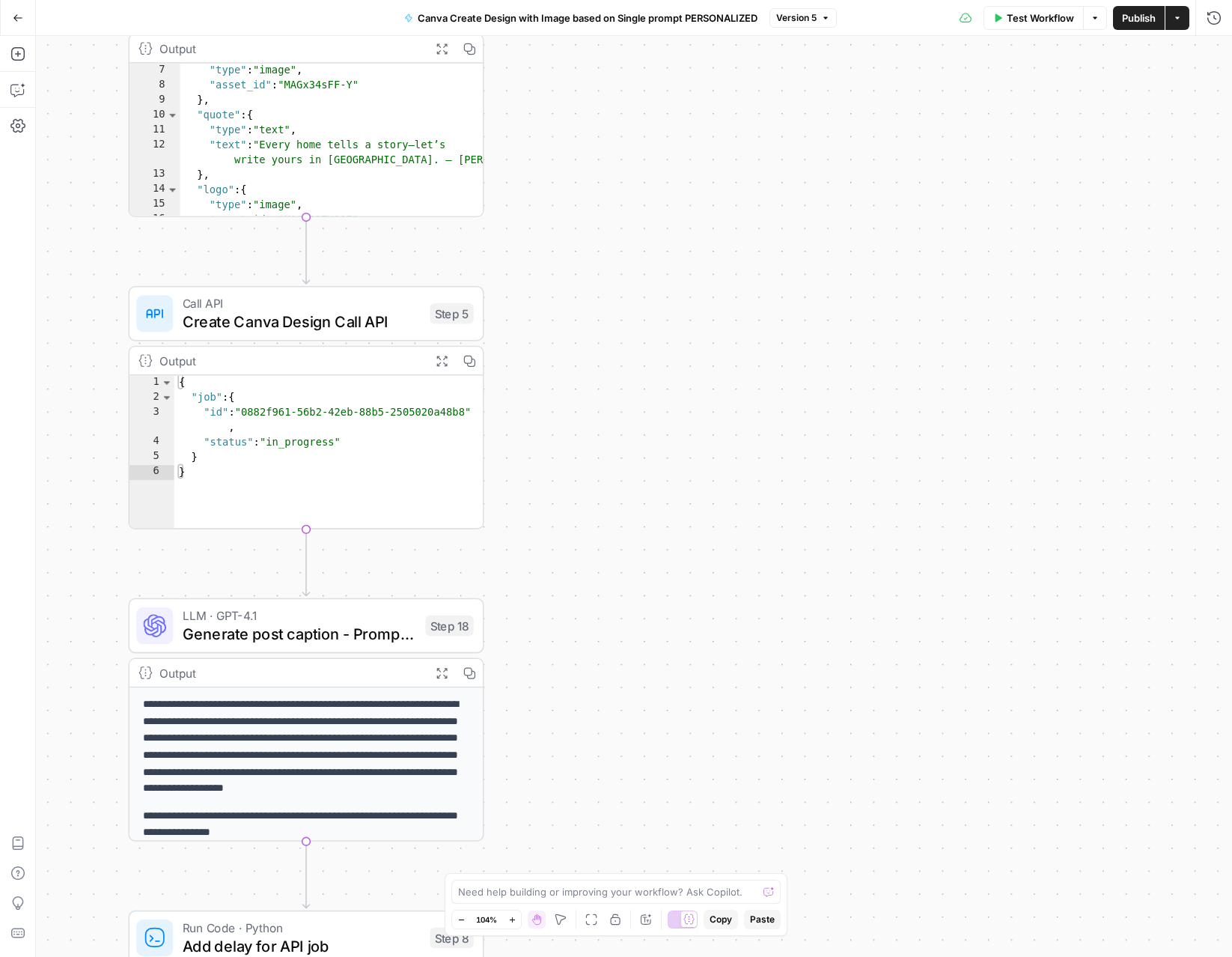
click at [512, 916] on icon "button" at bounding box center [512, 920] width 8 height 8
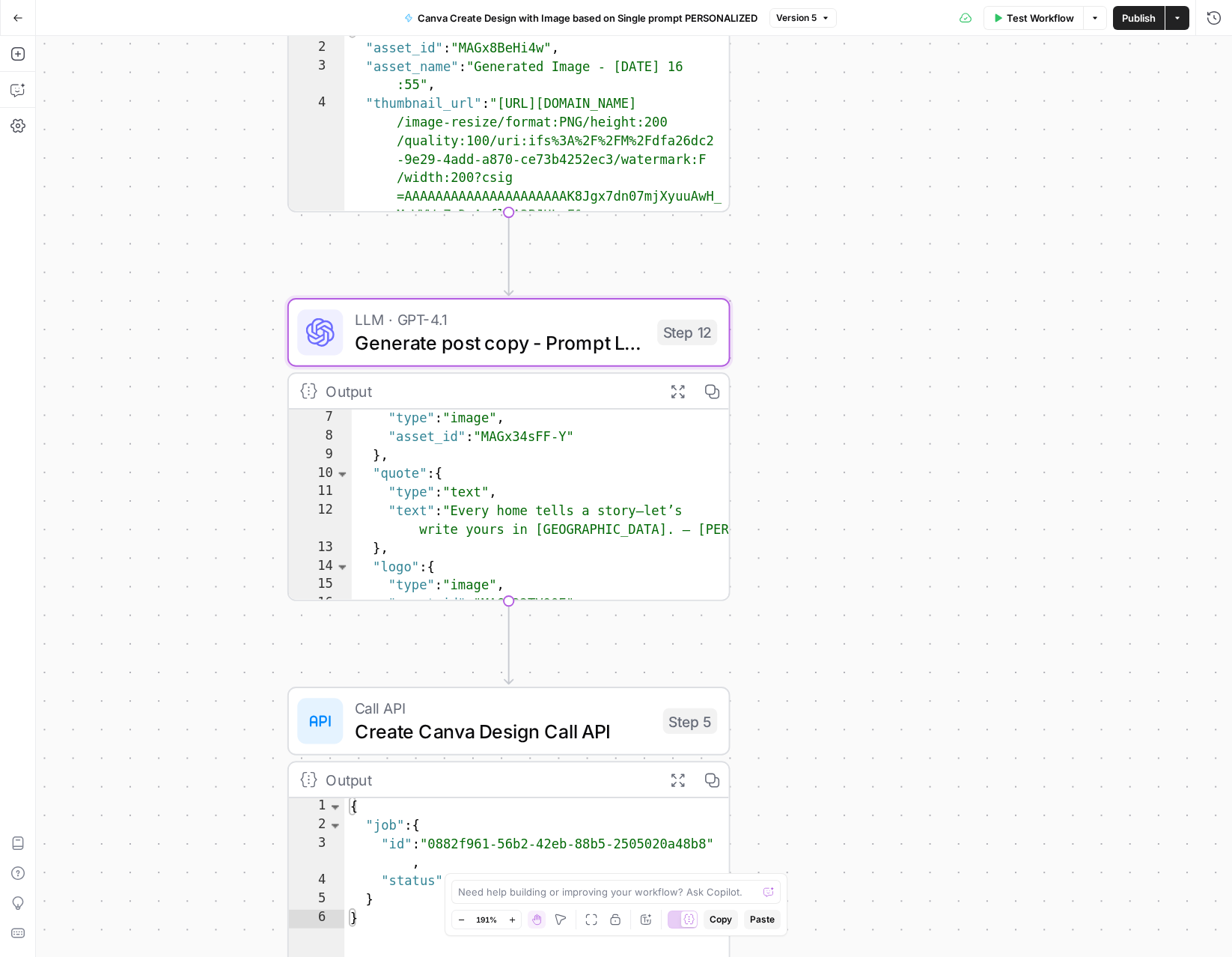
drag, startPoint x: 531, startPoint y: 511, endPoint x: 771, endPoint y: 865, distance: 427.7
click at [789, 940] on div "Workflow Set Inputs Inputs Read from Grid Get Client Brand Kit and Strategy - R…" at bounding box center [634, 497] width 1197 height 922
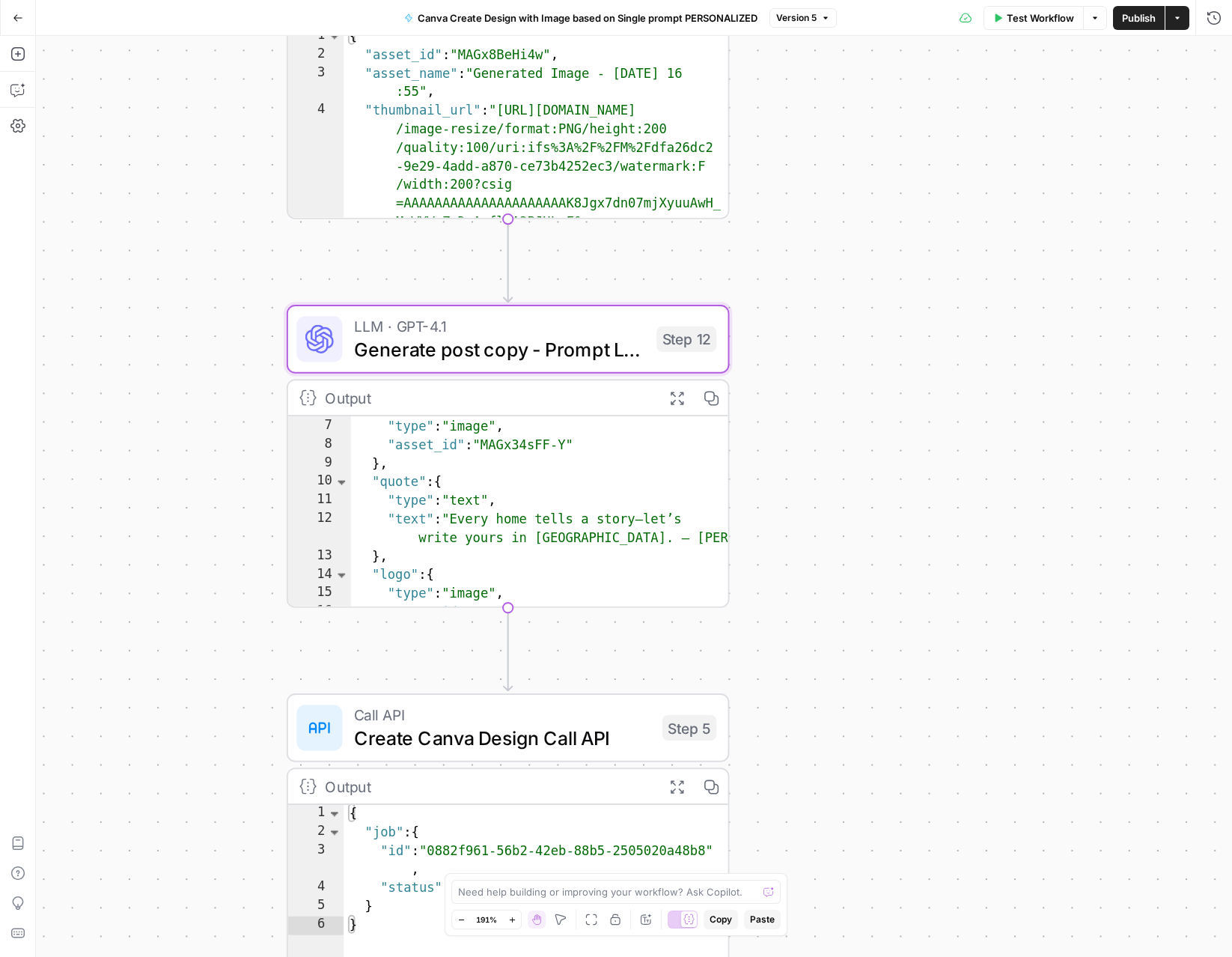
scroll to position [58, 0]
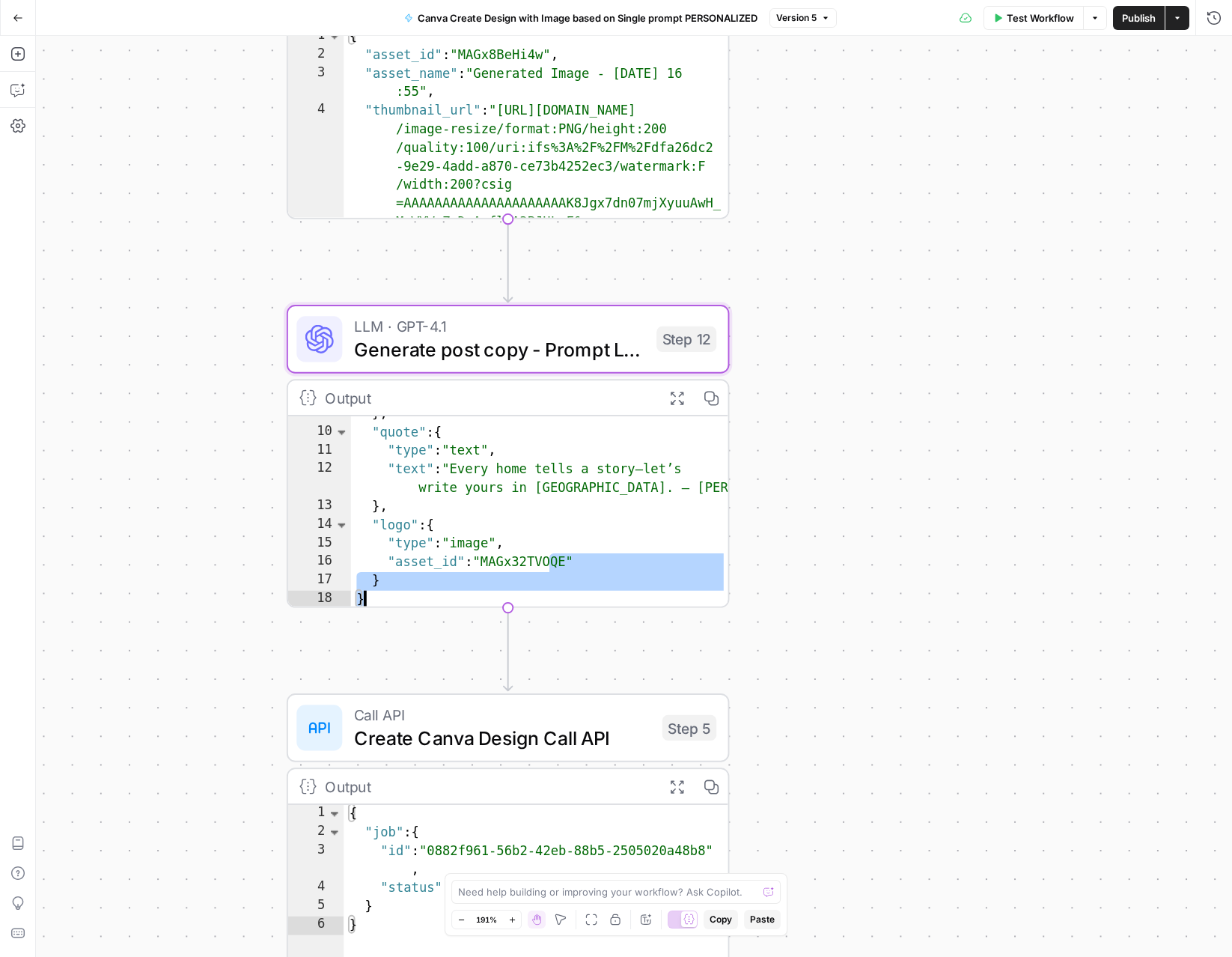
click at [455, 520] on div "} , "quote" : { "type" : "text" , "text" : "Every home tells a story—let’s writ…" at bounding box center [540, 520] width 378 height 230
type textarea "* *"
click at [796, 502] on div "Workflow Set Inputs Inputs Read from Grid Get Client Brand Kit and Strategy - R…" at bounding box center [634, 497] width 1197 height 922
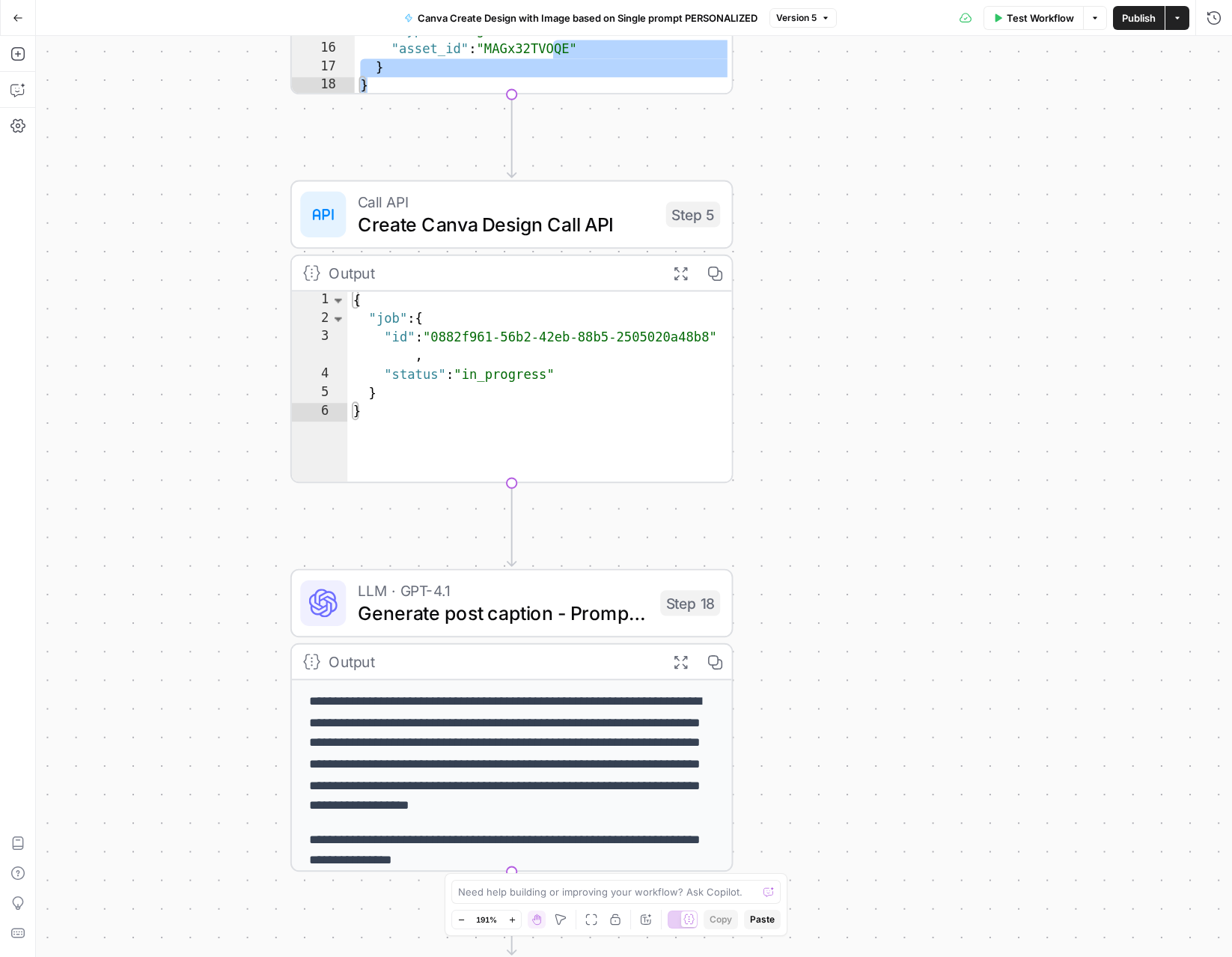
drag, startPoint x: 815, startPoint y: 721, endPoint x: 818, endPoint y: 389, distance: 332.0
click at [818, 389] on div "Workflow Set Inputs Inputs Read from Grid Get Client Brand Kit and Strategy - R…" at bounding box center [634, 497] width 1197 height 922
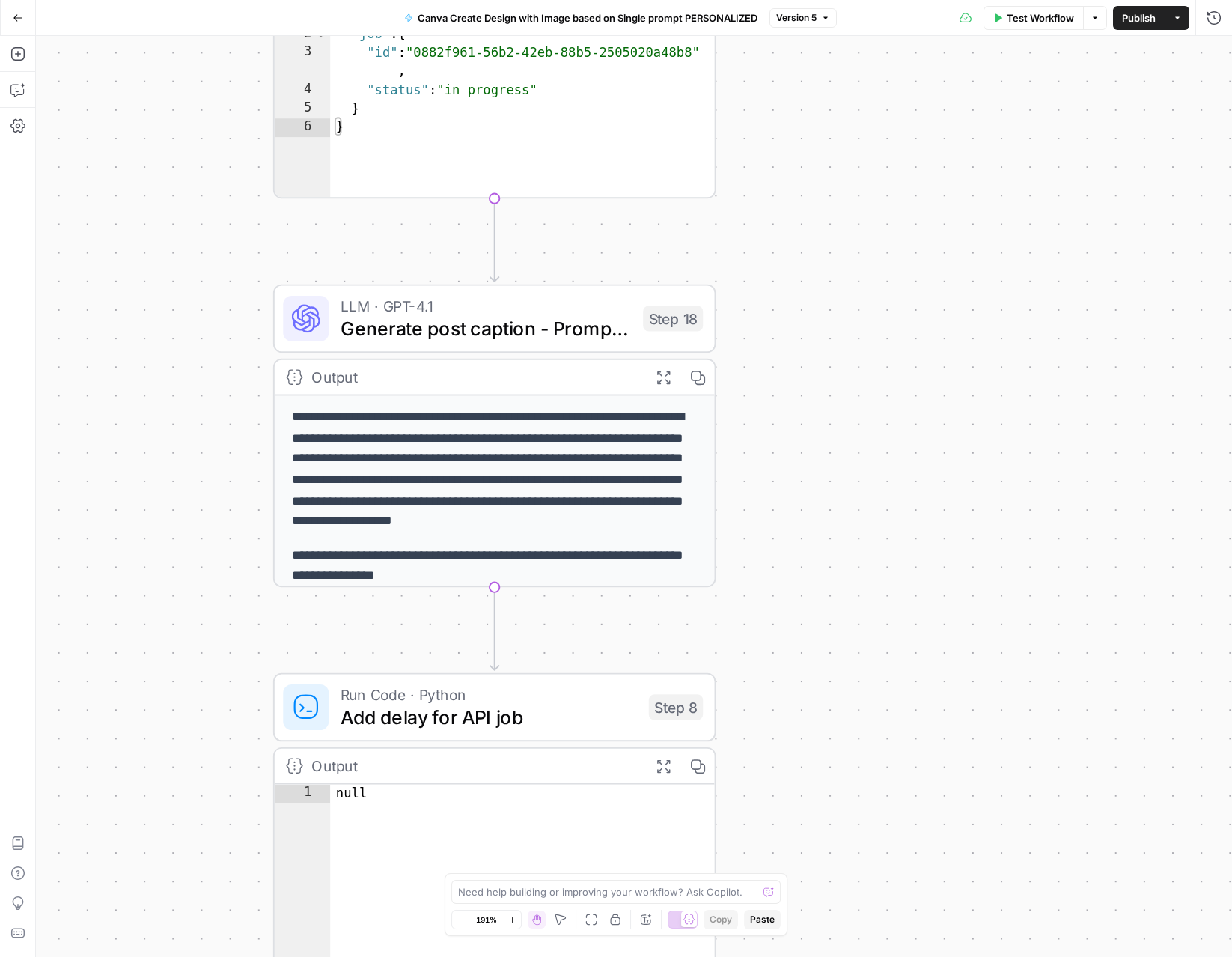
drag, startPoint x: 811, startPoint y: 659, endPoint x: 792, endPoint y: 374, distance: 285.6
click at [794, 374] on div "Workflow Set Inputs Inputs Read from Grid Get Client Brand Kit and Strategy - R…" at bounding box center [634, 497] width 1197 height 922
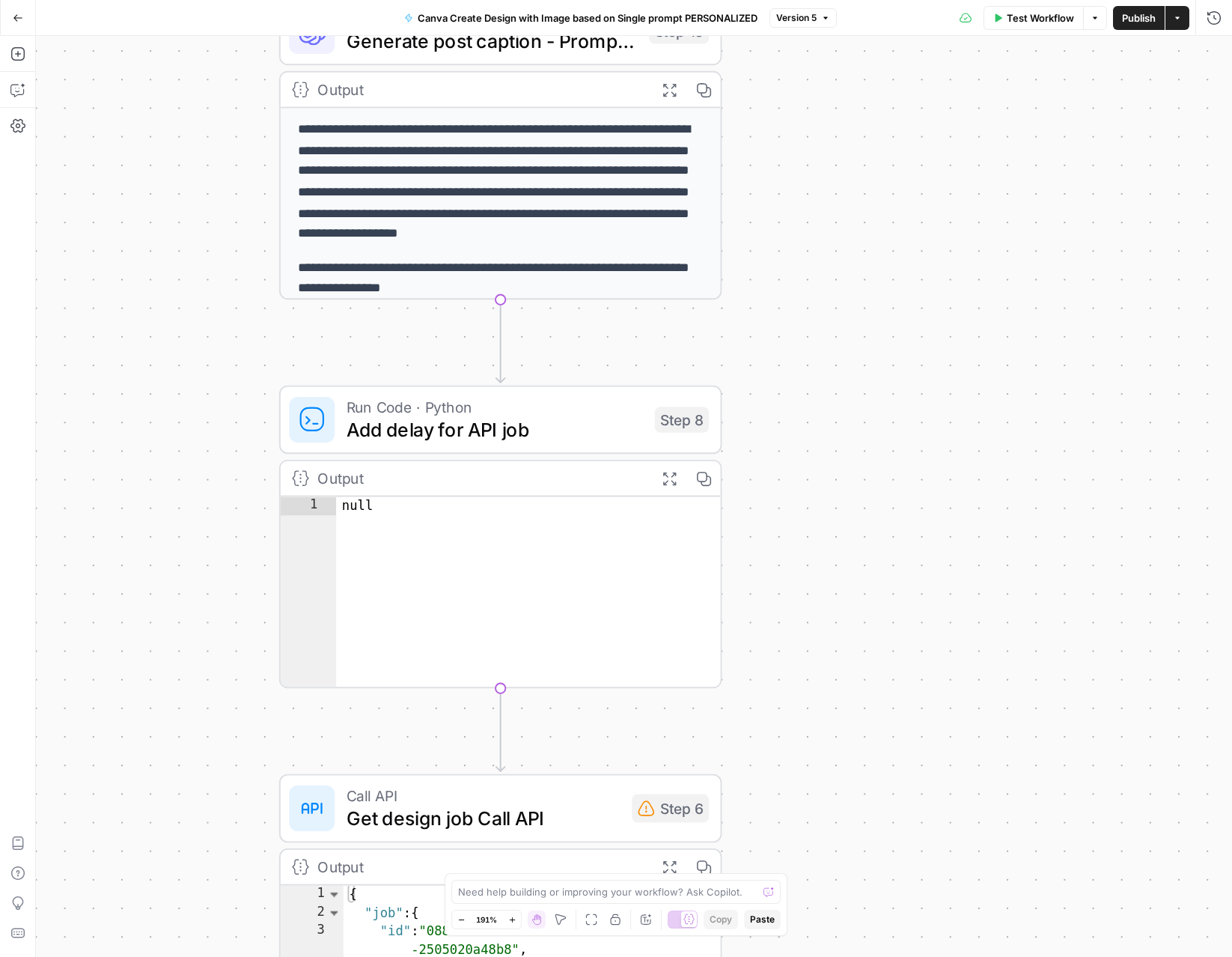
drag, startPoint x: 762, startPoint y: 640, endPoint x: 768, endPoint y: 302, distance: 338.1
click at [768, 301] on div "Workflow Set Inputs Inputs Read from Grid Get Client Brand Kit and Strategy - R…" at bounding box center [634, 497] width 1197 height 922
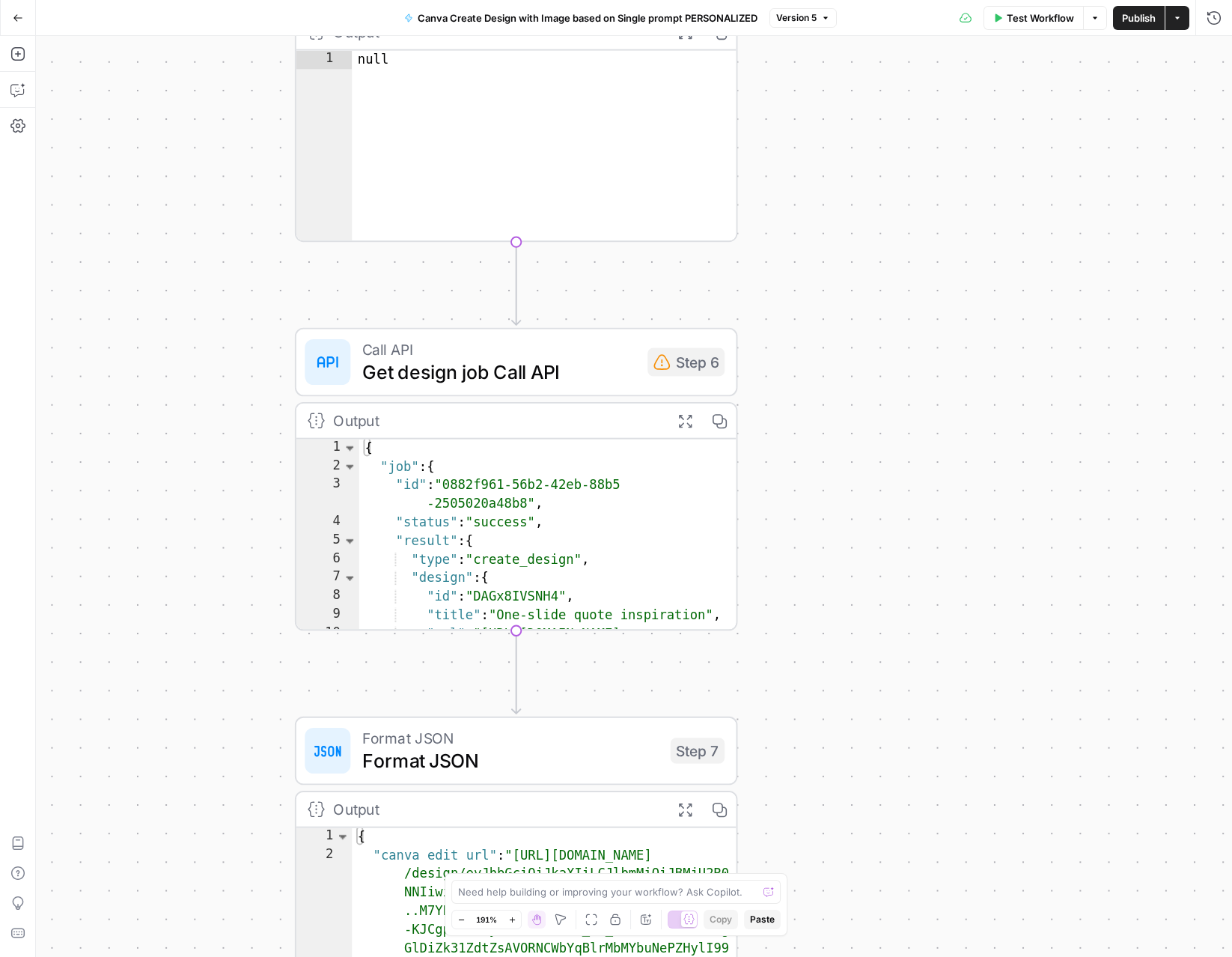
drag, startPoint x: 816, startPoint y: 616, endPoint x: 829, endPoint y: 239, distance: 377.2
click at [831, 221] on div "Workflow Set Inputs Inputs Read from Grid Get Client Brand Kit and Strategy - R…" at bounding box center [634, 497] width 1197 height 922
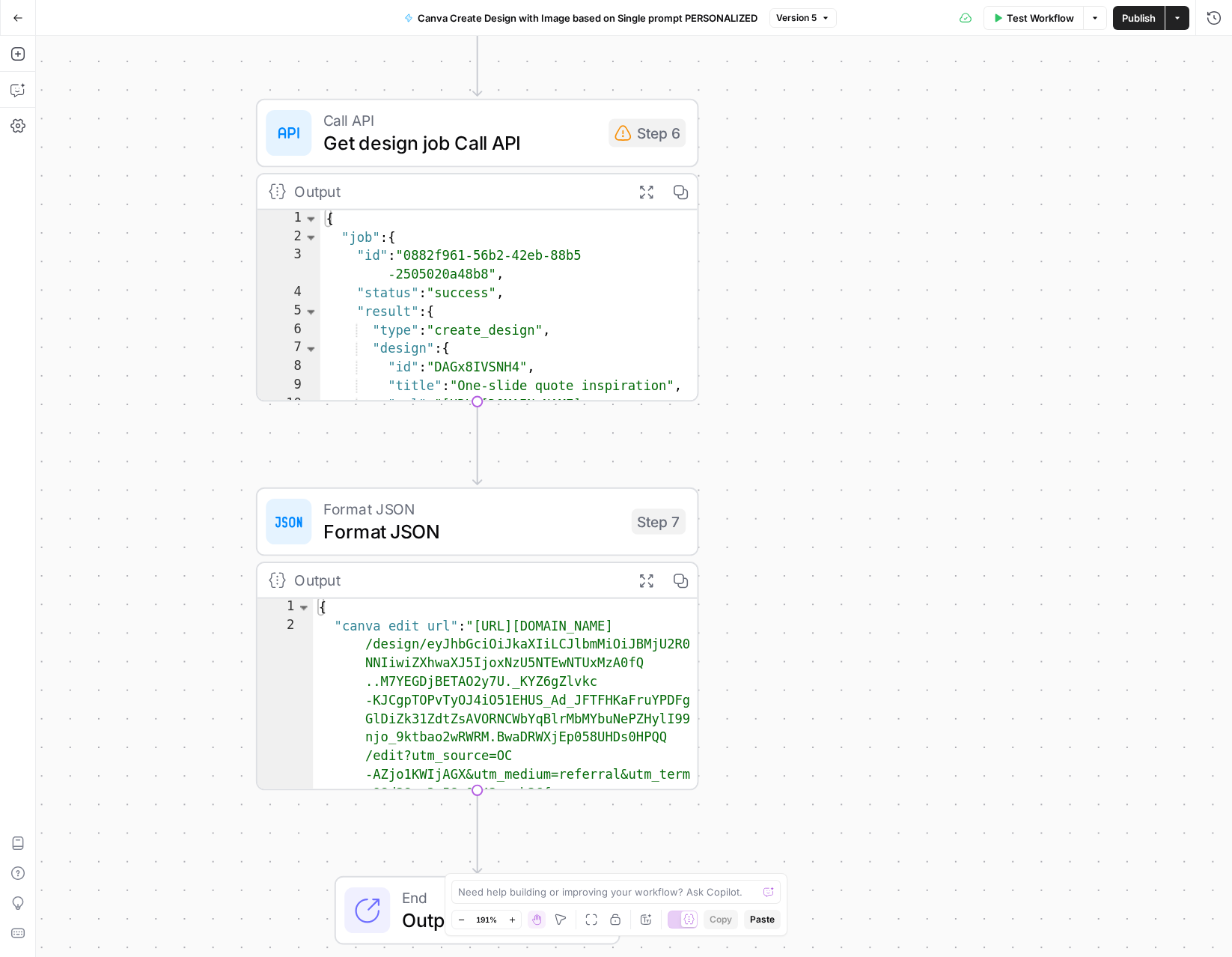
drag, startPoint x: 815, startPoint y: 597, endPoint x: 776, endPoint y: 368, distance: 232.3
click at [776, 368] on div "Workflow Set Inputs Inputs Read from Grid Get Client Brand Kit and Strategy - R…" at bounding box center [634, 497] width 1197 height 922
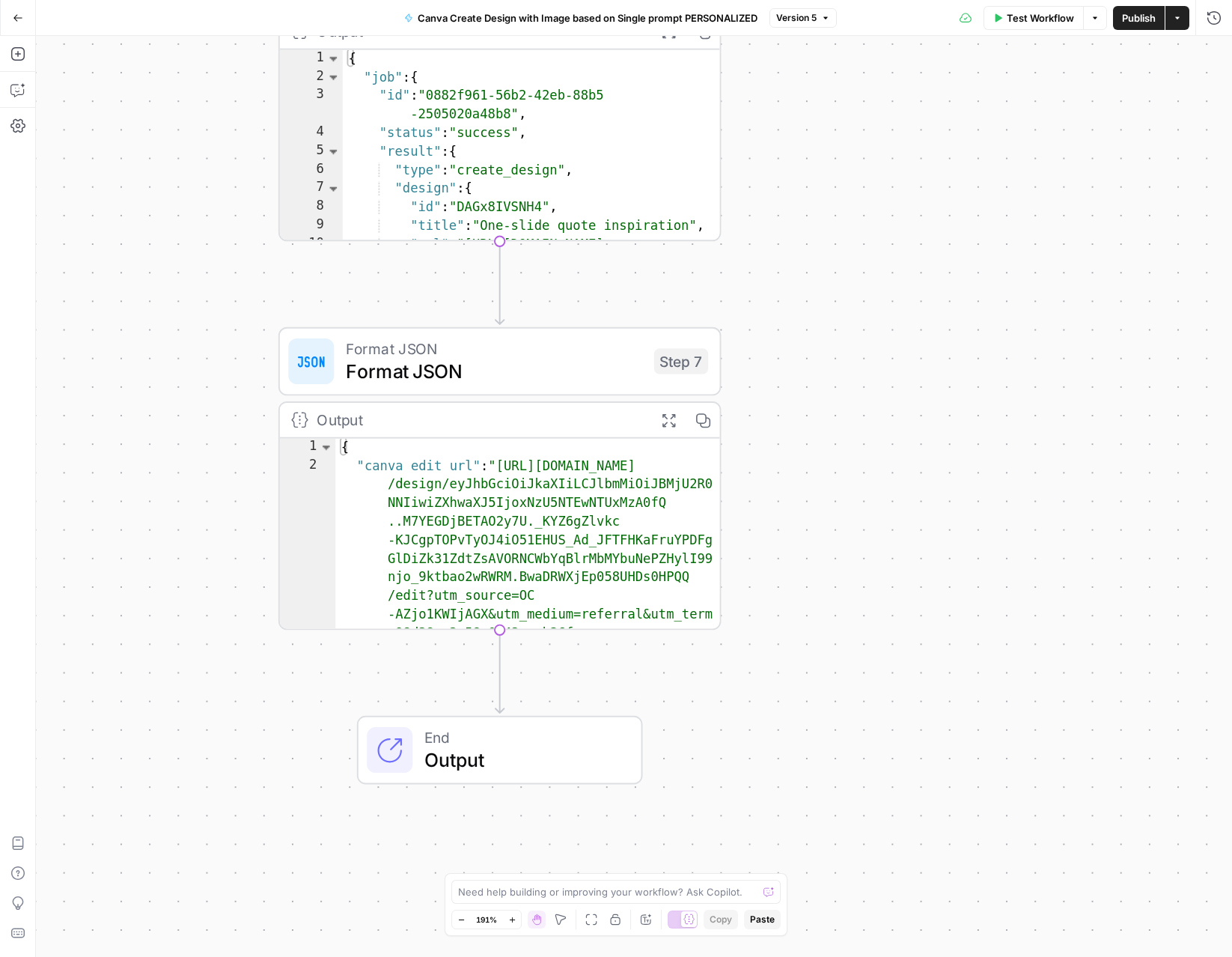
drag, startPoint x: 803, startPoint y: 522, endPoint x: 826, endPoint y: 361, distance: 162.6
click at [826, 361] on div "Workflow Set Inputs Inputs Read from Grid Get Client Brand Kit and Strategy - R…" at bounding box center [634, 497] width 1197 height 922
click at [672, 422] on icon "button" at bounding box center [669, 419] width 13 height 13
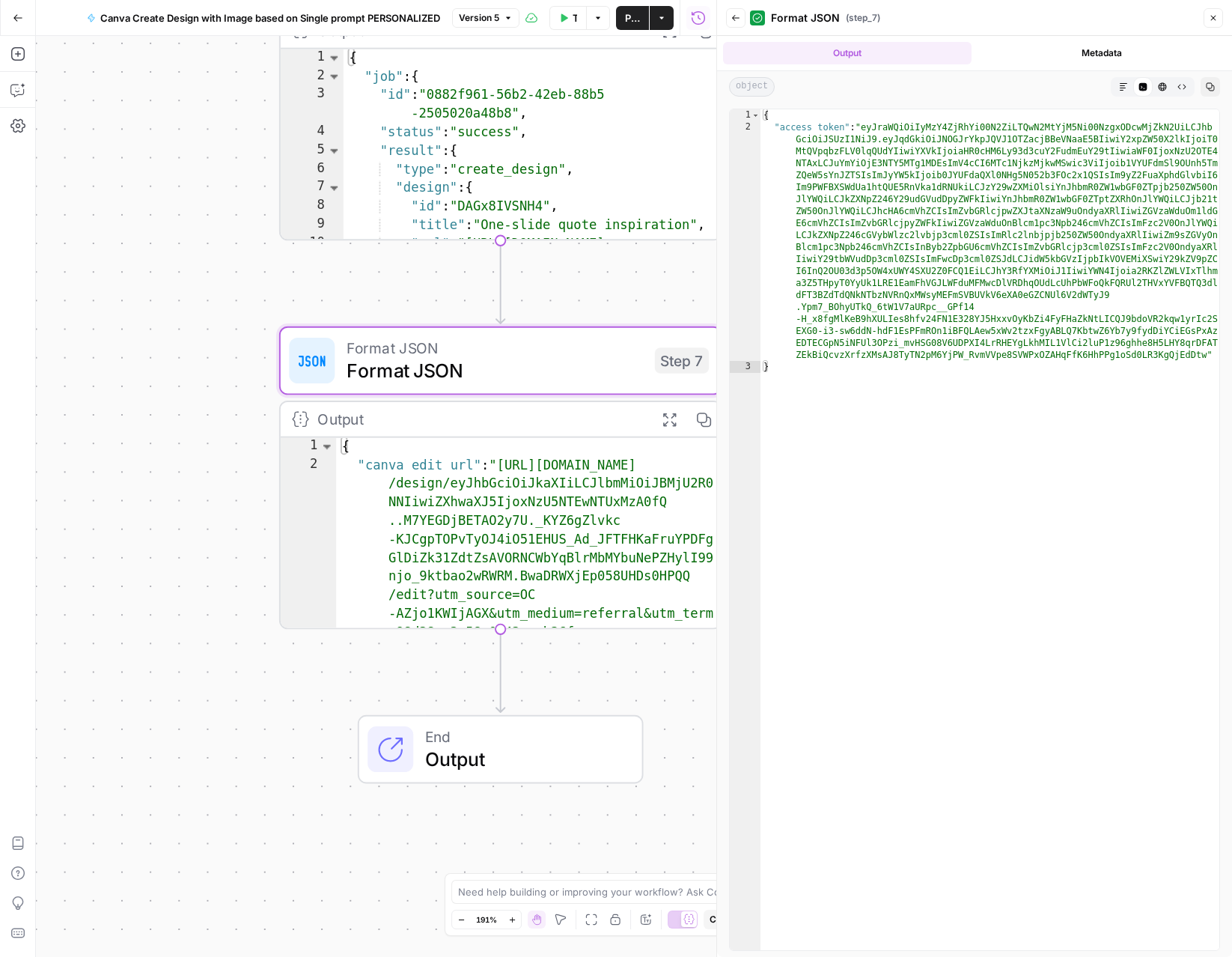
click at [1218, 20] on button "Close" at bounding box center [1214, 18] width 20 height 20
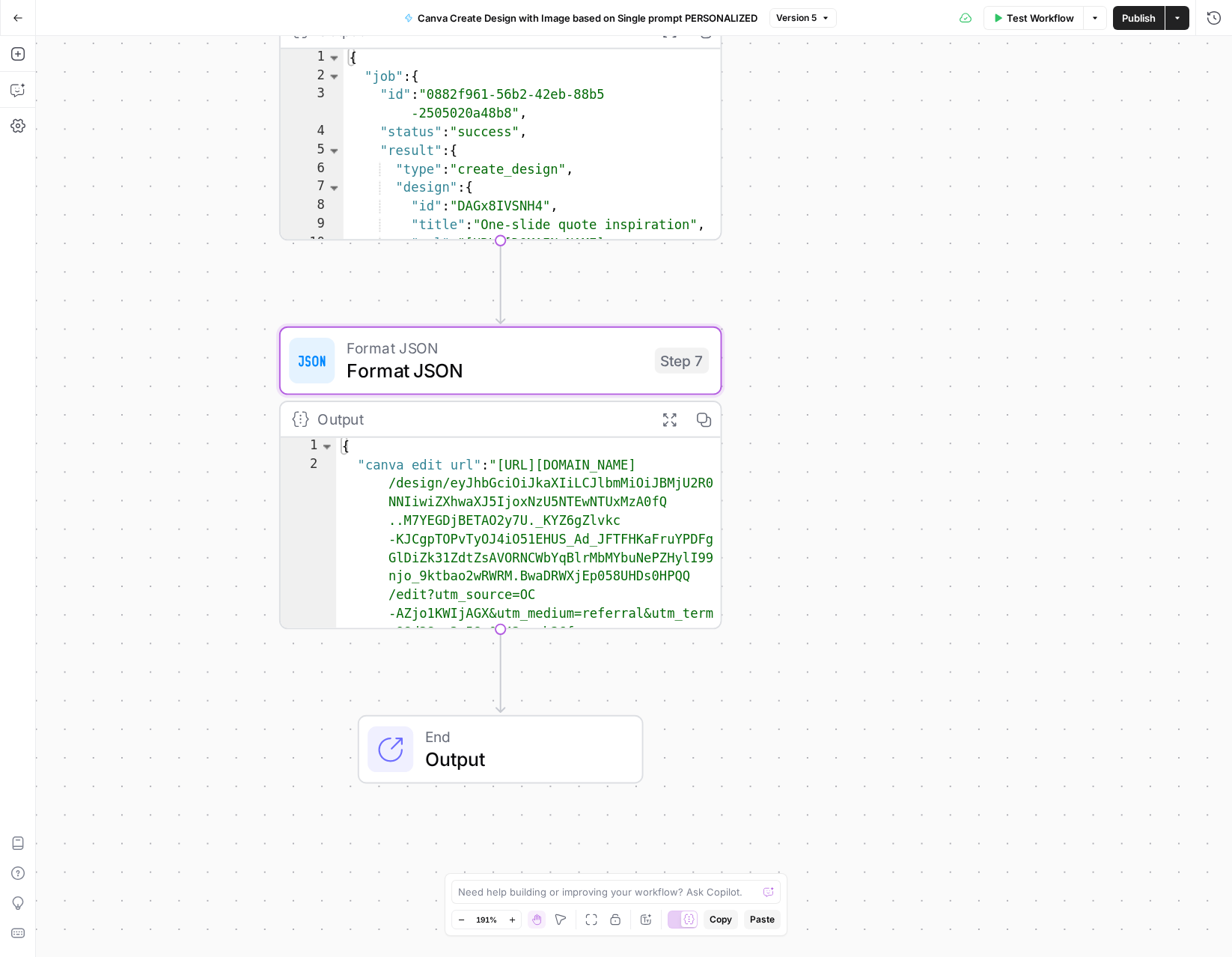
scroll to position [0, 0]
type textarea "**********"
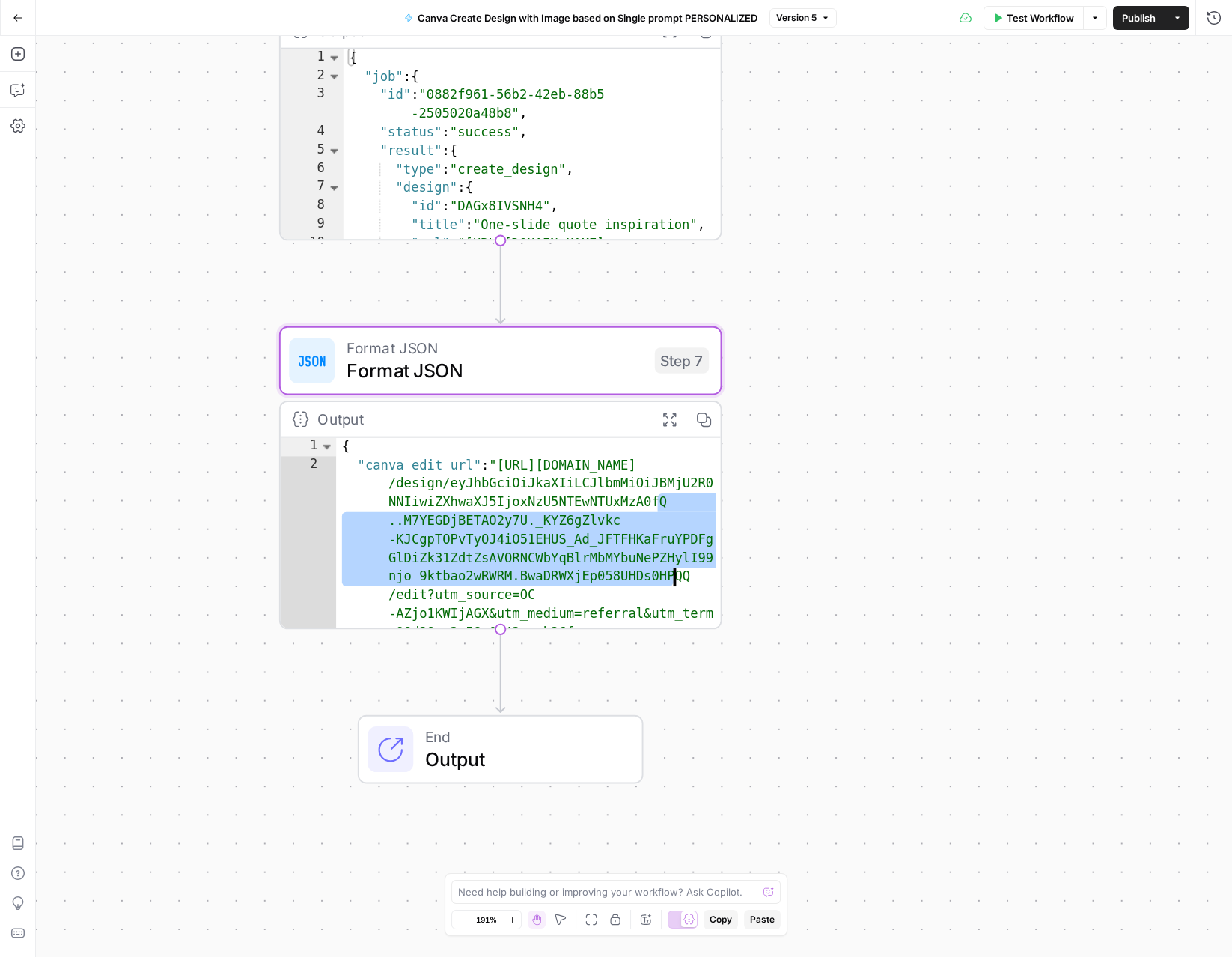
drag, startPoint x: 502, startPoint y: 466, endPoint x: 511, endPoint y: 526, distance: 60.7
click at [511, 527] on div "{ "canva edit url" : "https://www.canva.com/api /design/eyJhbGciOiJkaXIiLCJlbmM…" at bounding box center [528, 664] width 386 height 453
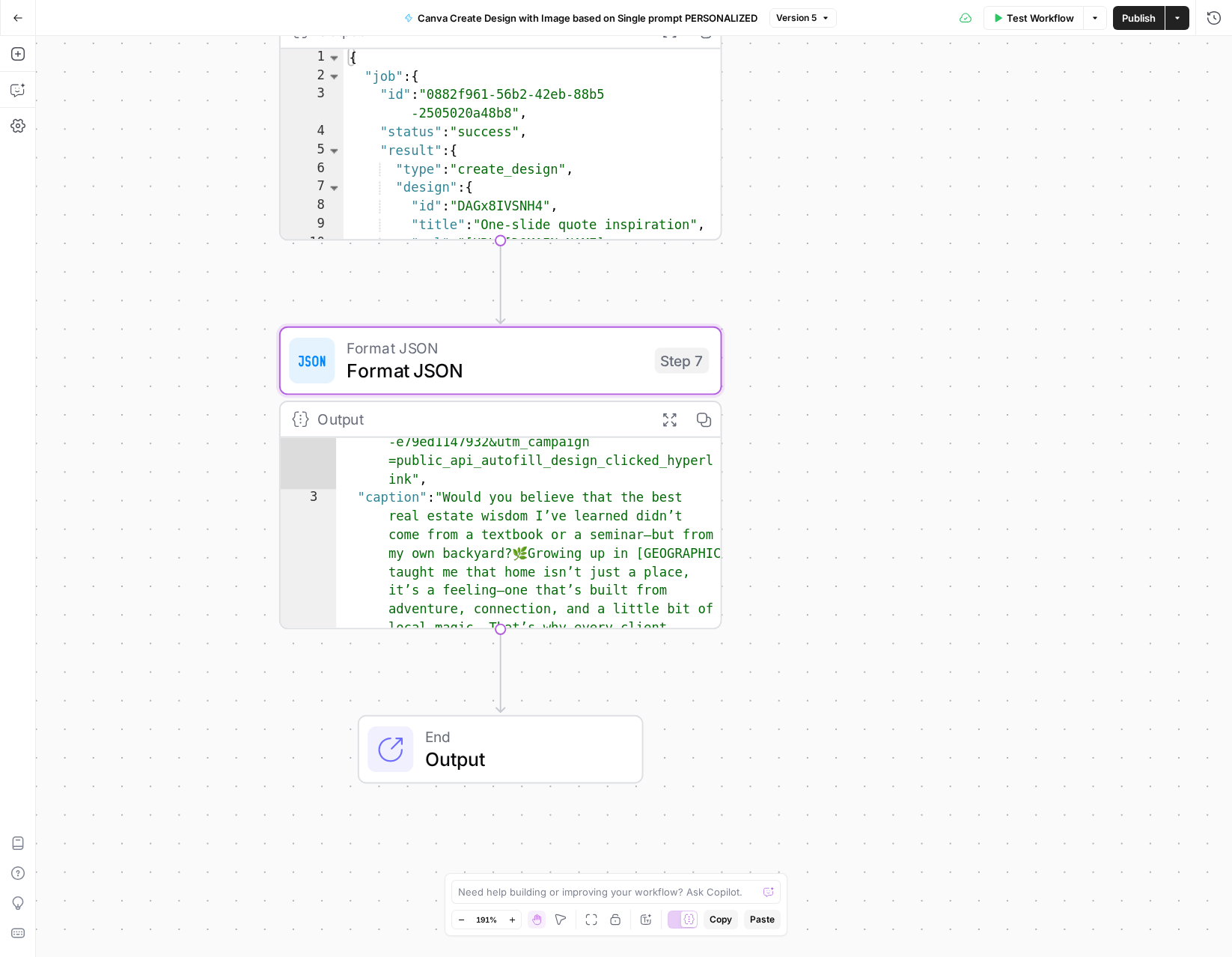
scroll to position [136, 0]
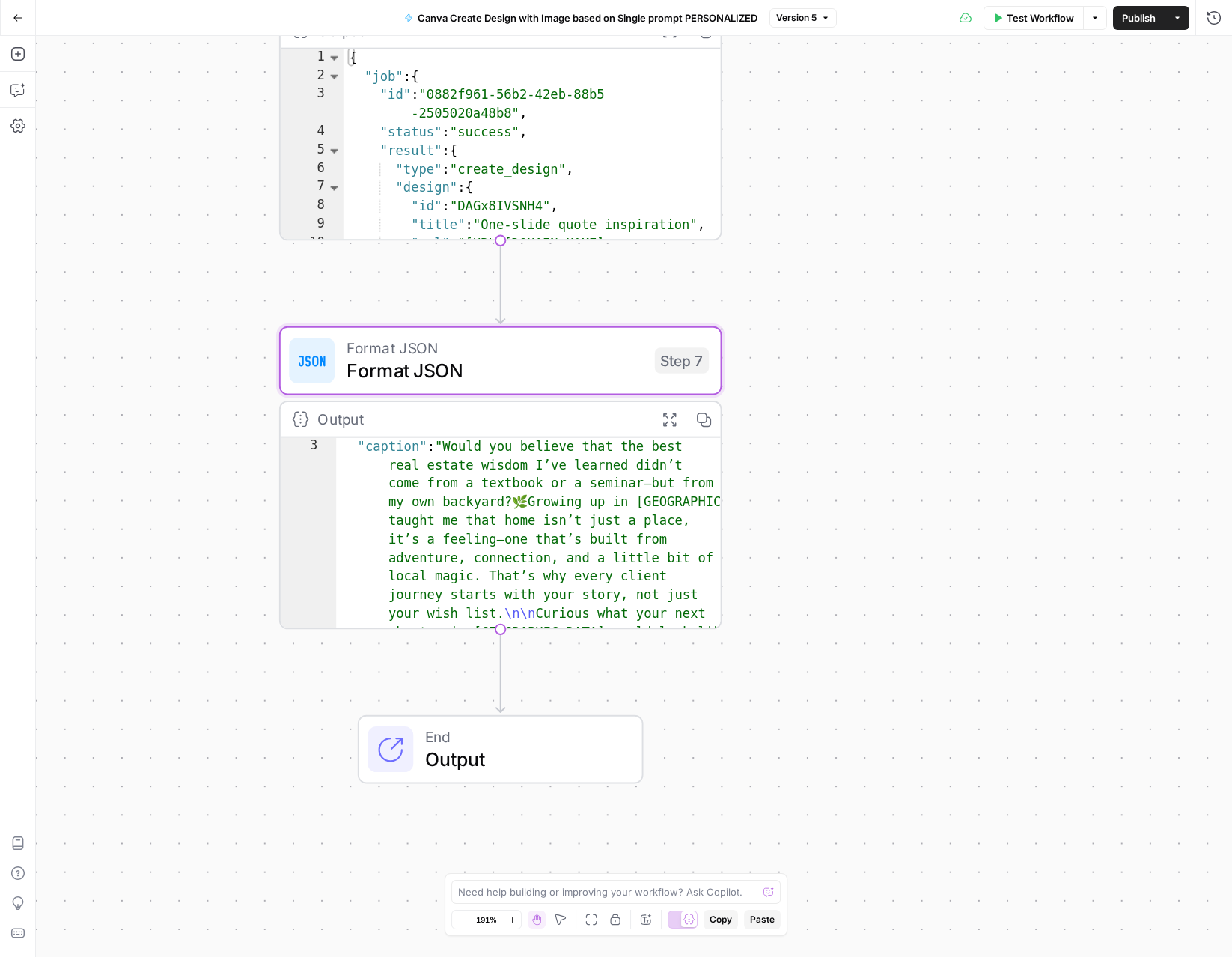
click at [797, 497] on div "Workflow Set Inputs Inputs Read from Grid Get Client Brand Kit and Strategy - R…" at bounding box center [634, 497] width 1197 height 922
